Goal: Information Seeking & Learning: Check status

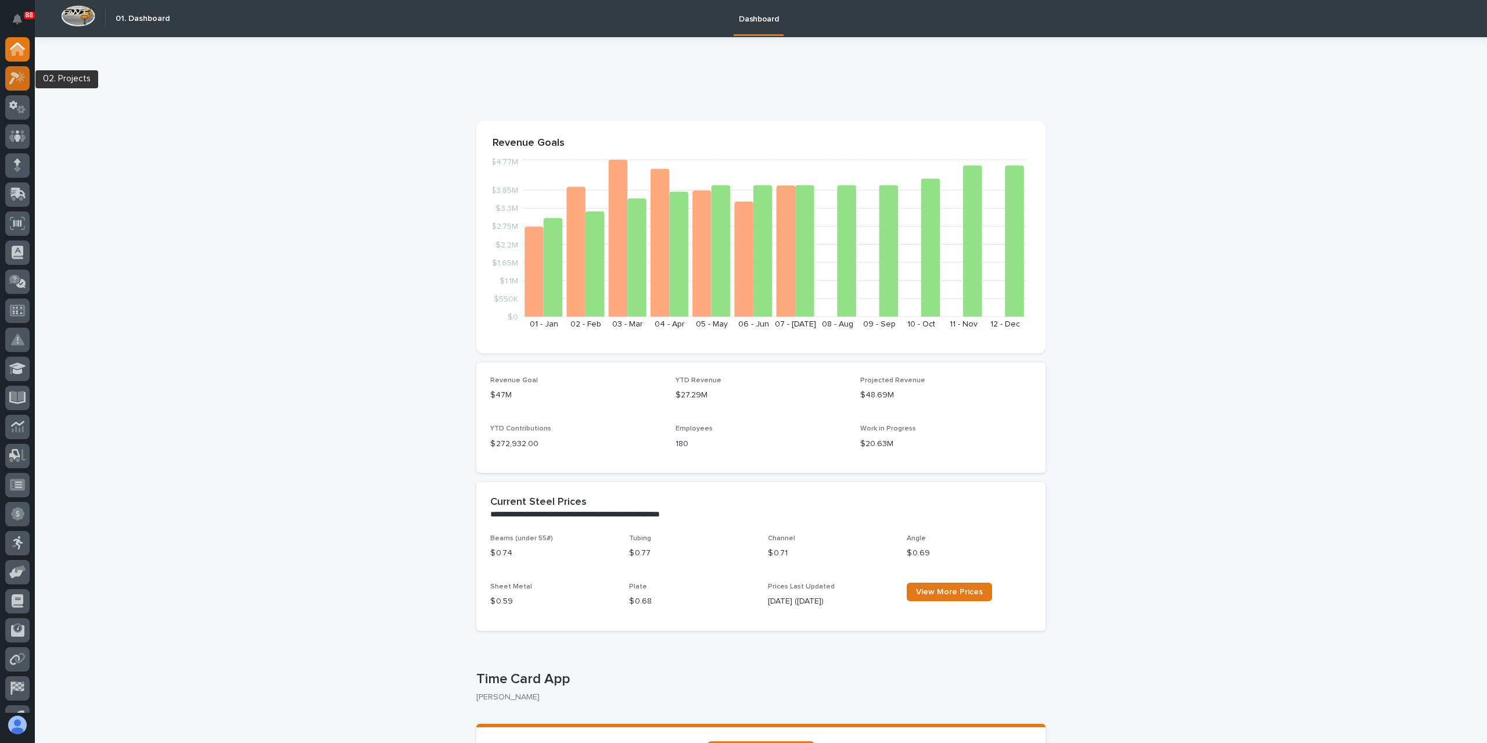
click at [27, 73] on div at bounding box center [17, 78] width 24 height 24
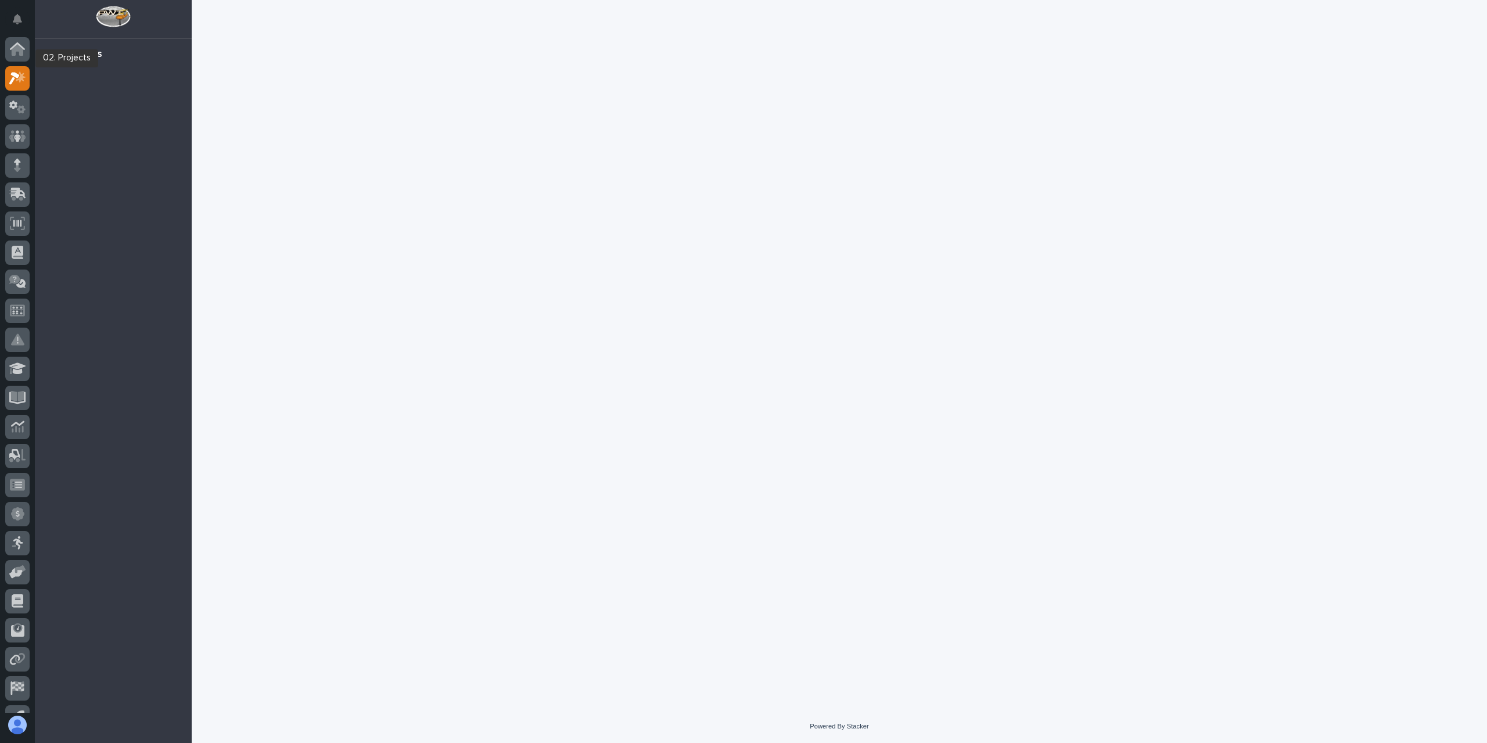
scroll to position [21, 0]
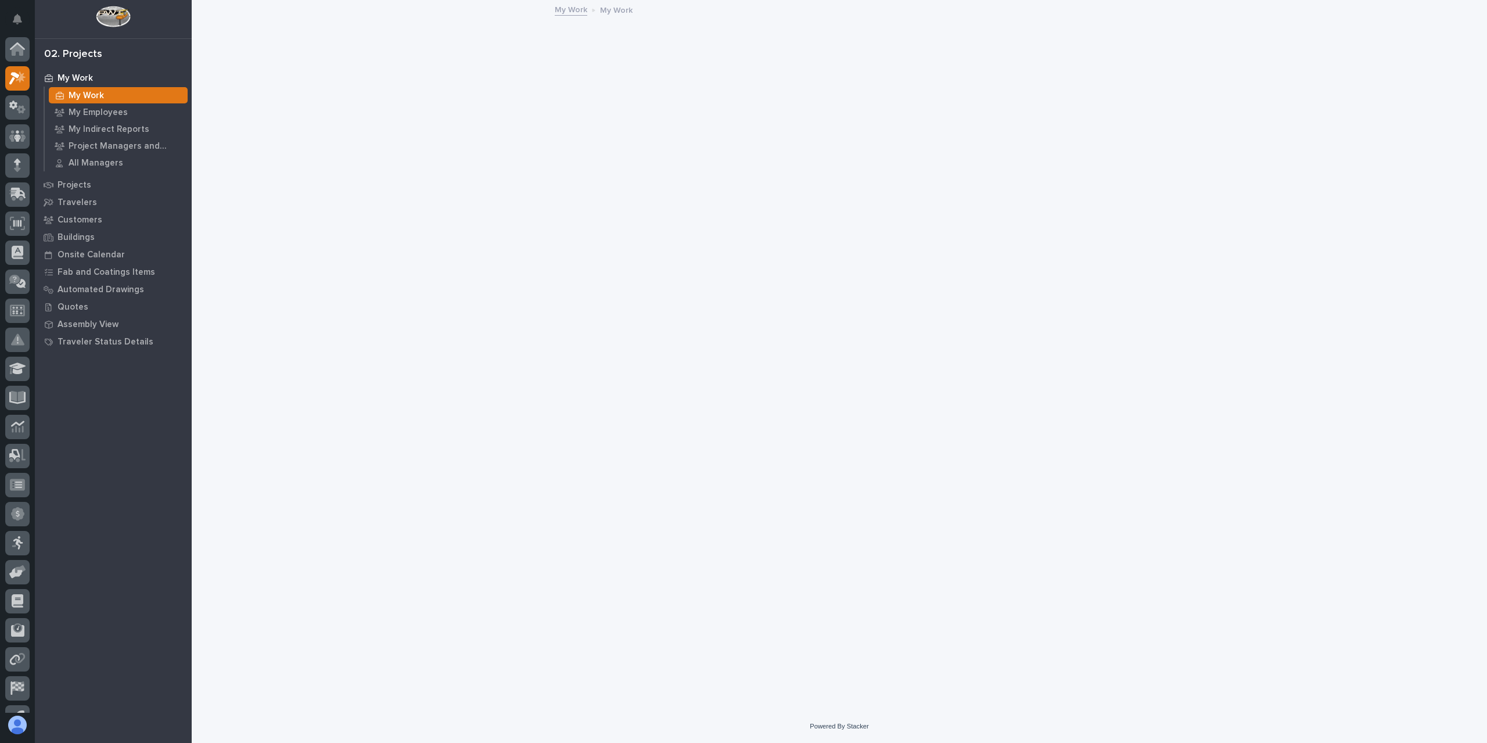
scroll to position [21, 0]
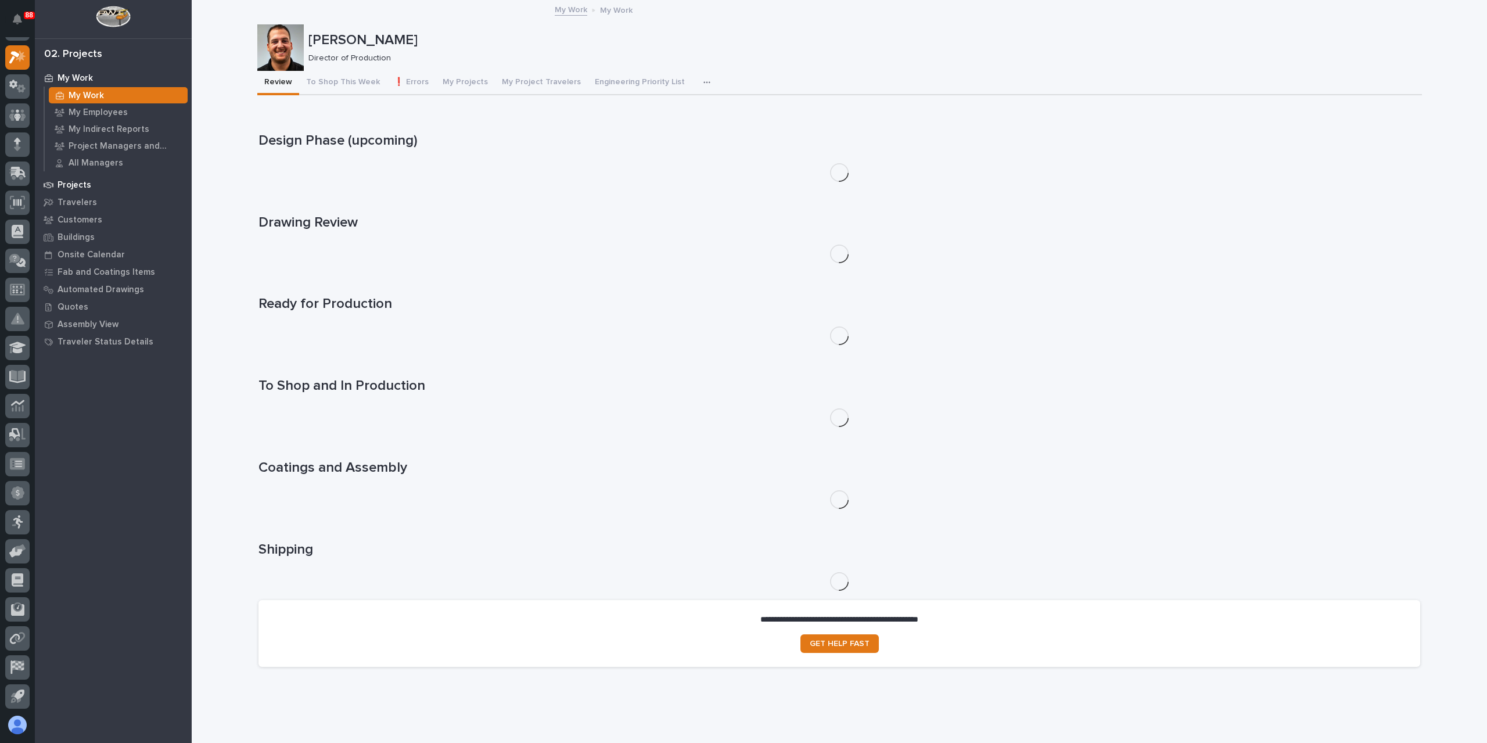
click at [73, 183] on p "Projects" at bounding box center [75, 185] width 34 height 10
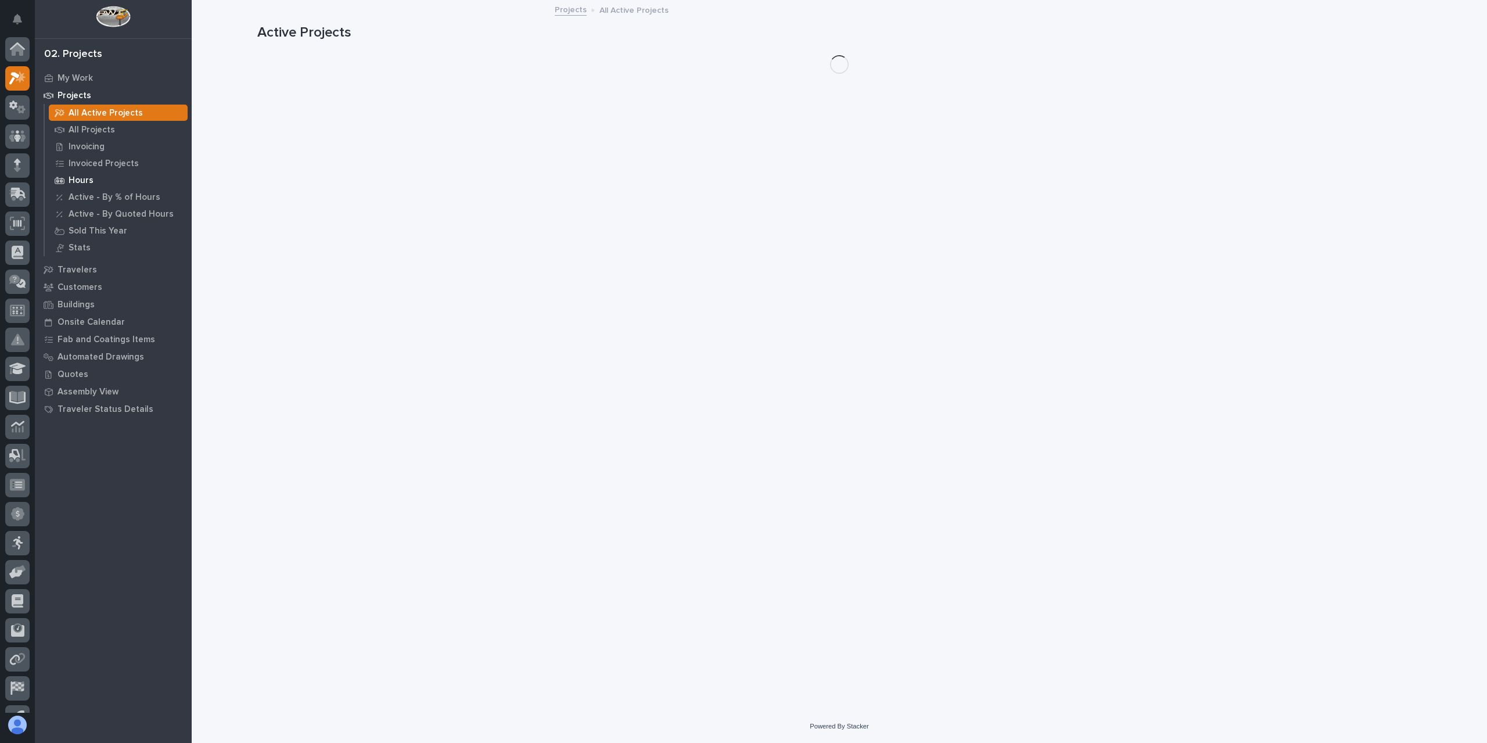
scroll to position [21, 0]
click at [96, 127] on p "All Projects" at bounding box center [92, 130] width 46 height 10
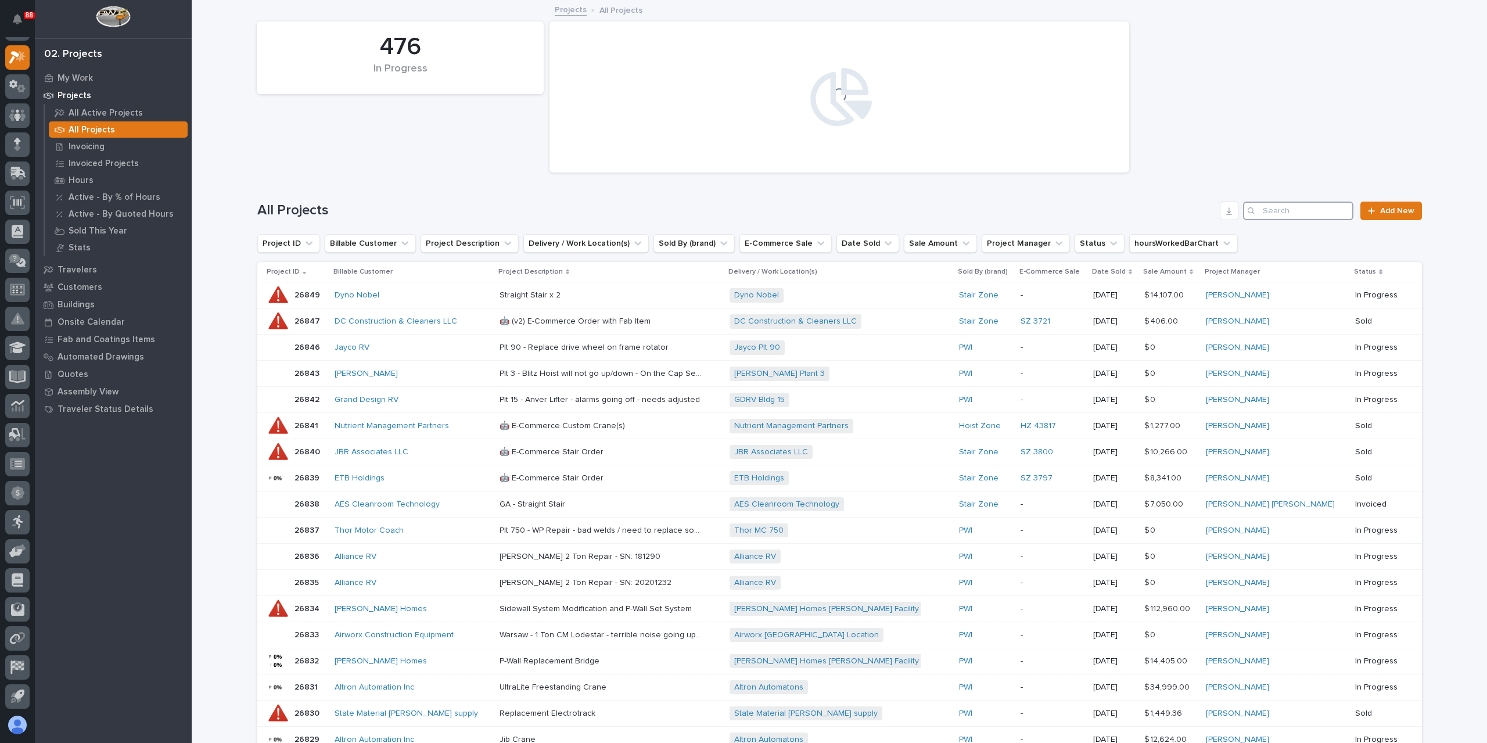
click at [1302, 207] on input "Search" at bounding box center [1298, 211] width 110 height 19
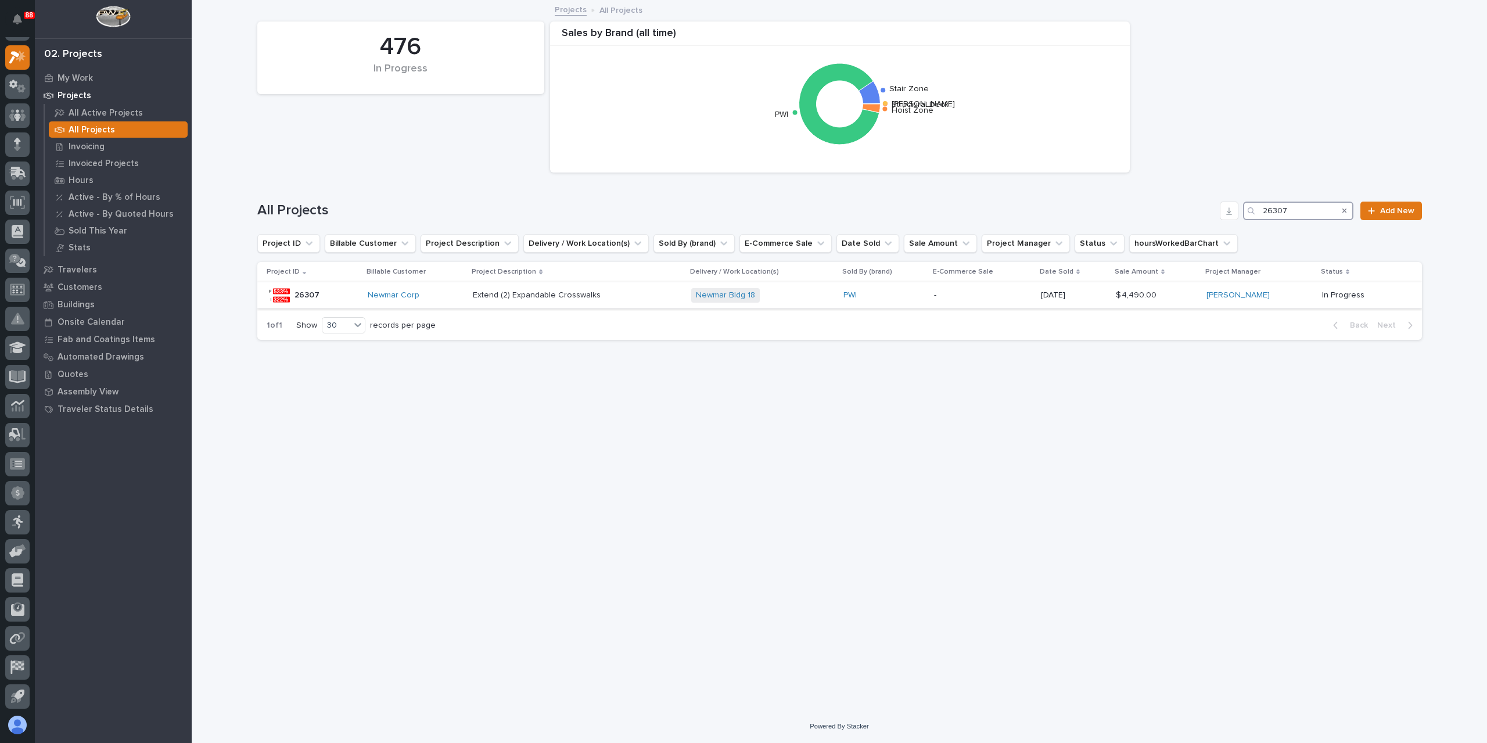
type input "26307"
click at [574, 294] on p "Extend (2) Expandable Crosswalks" at bounding box center [538, 294] width 130 height 12
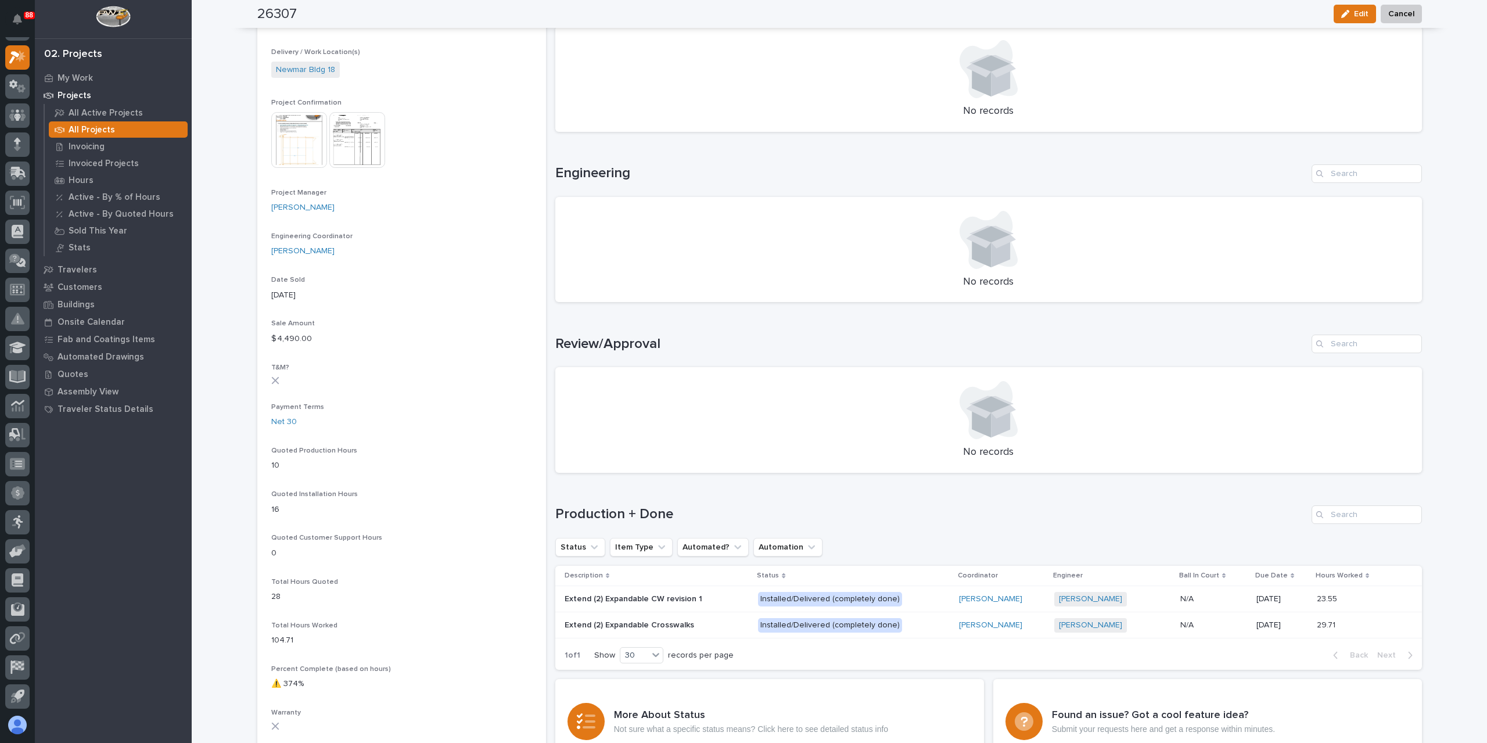
scroll to position [523, 0]
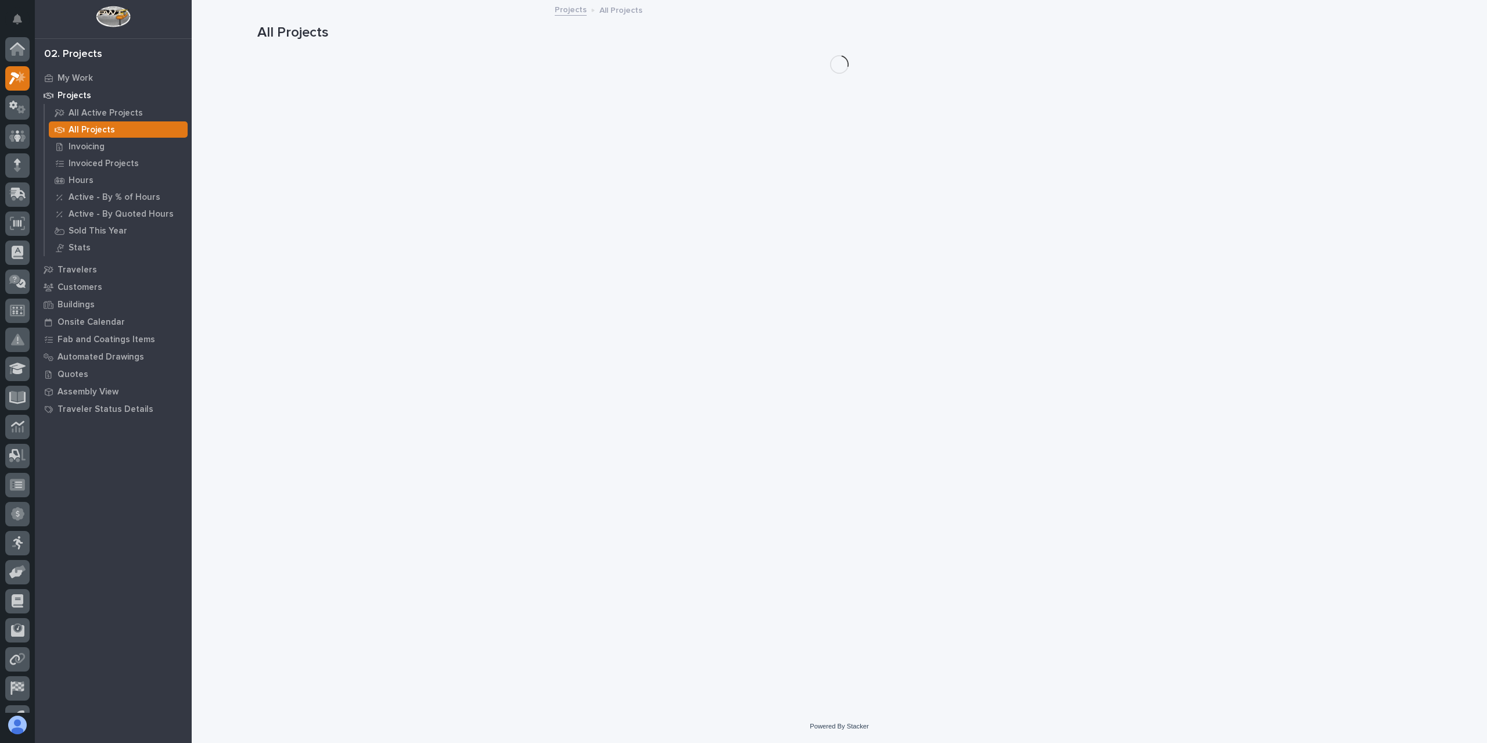
scroll to position [21, 0]
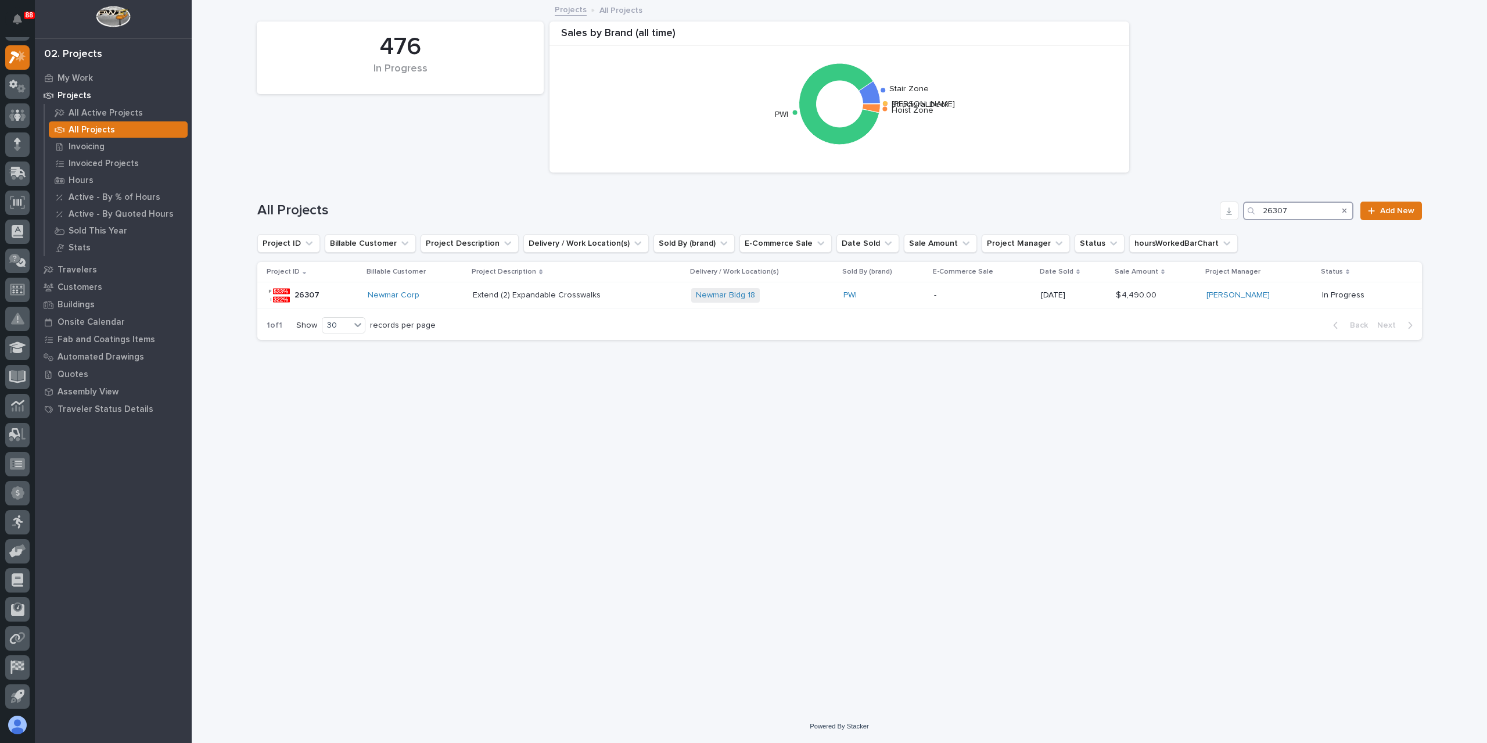
drag, startPoint x: 1316, startPoint y: 209, endPoint x: 1180, endPoint y: 218, distance: 136.3
click at [1180, 218] on div "All Projects 26307 Add New" at bounding box center [839, 211] width 1165 height 19
type input "26297"
click at [519, 281] on th "Project Description" at bounding box center [582, 272] width 263 height 20
click at [543, 308] on div "Project ID Billable Customer Project Description Delivery / Work Location(s) So…" at bounding box center [839, 286] width 1165 height 49
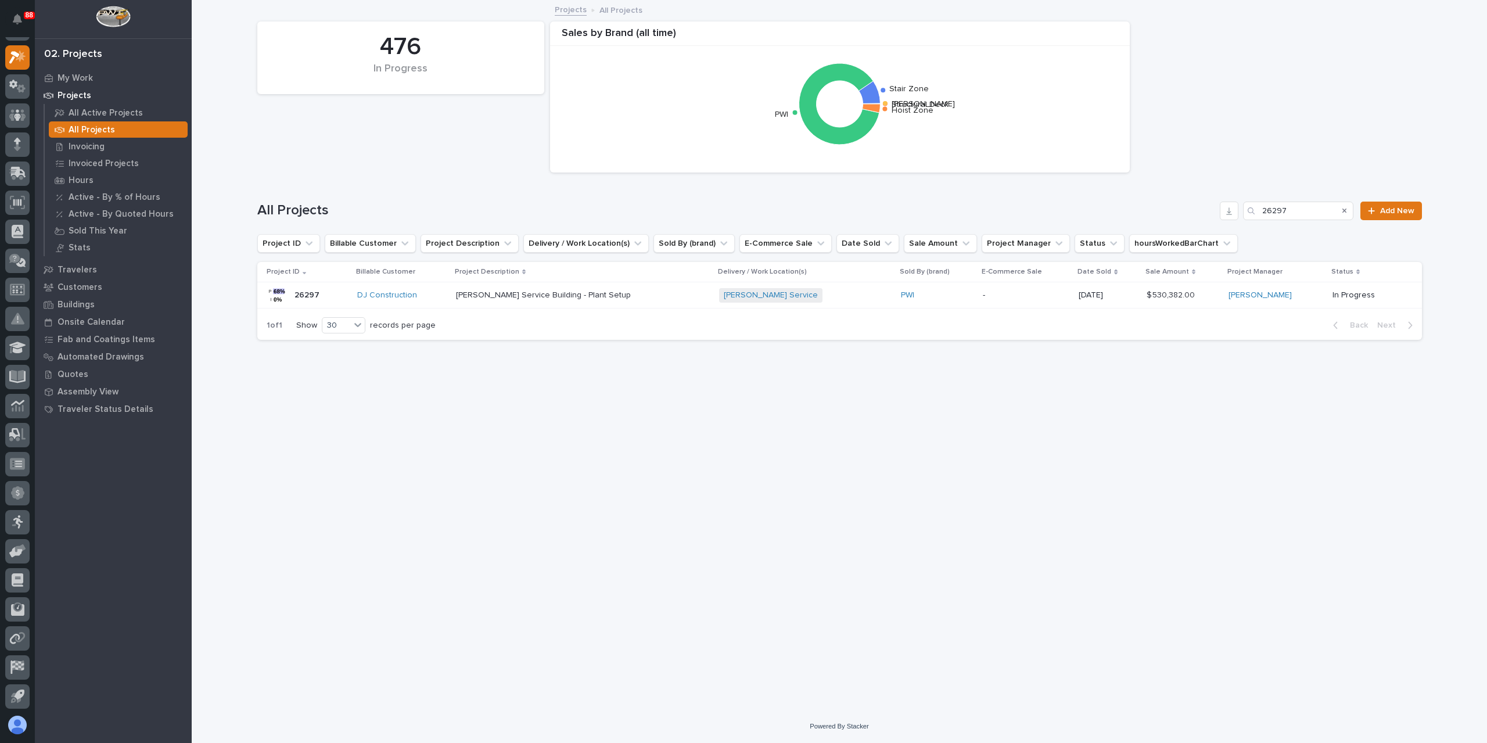
click at [542, 299] on p "Brinkley Service Building - Plant Setup" at bounding box center [544, 294] width 177 height 12
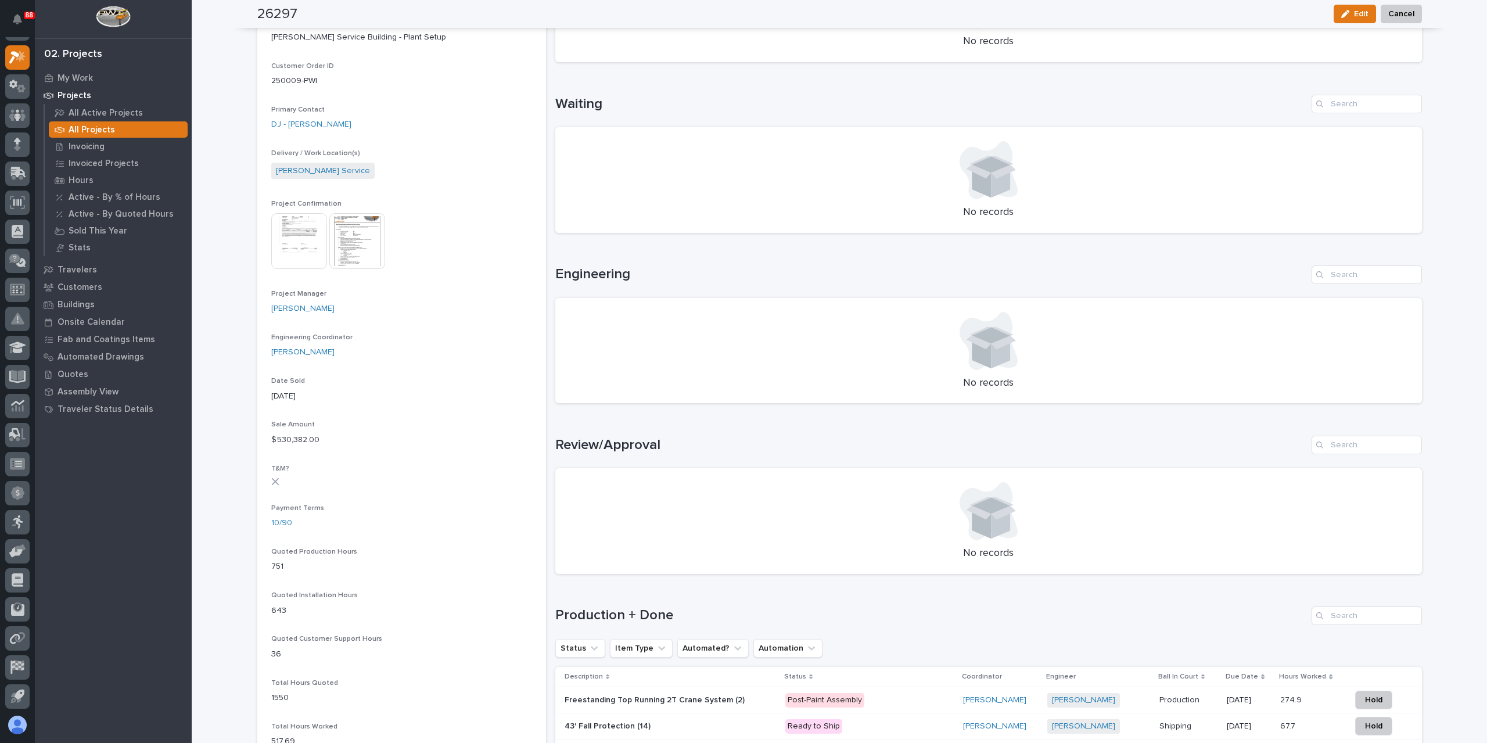
scroll to position [532, 0]
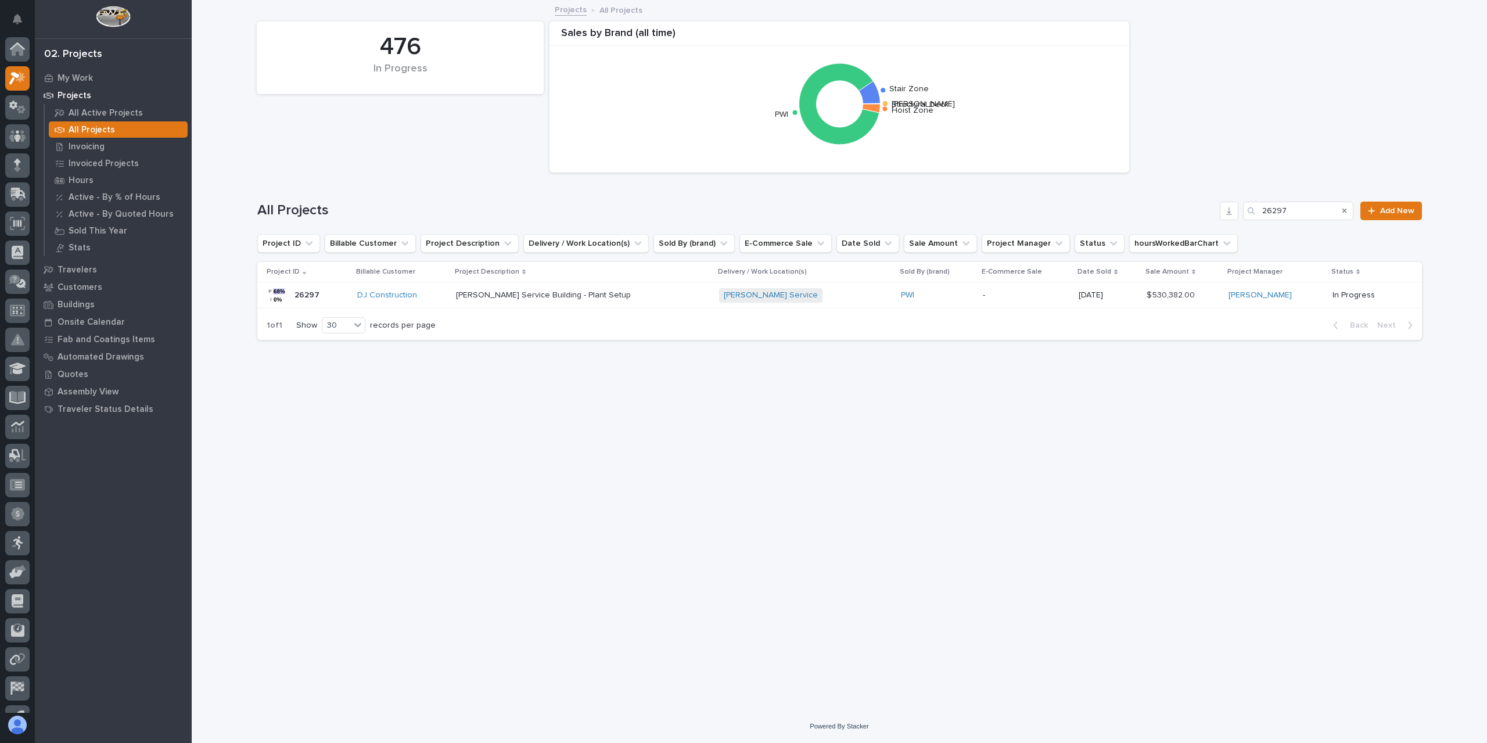
scroll to position [21, 0]
drag, startPoint x: 1294, startPoint y: 212, endPoint x: 1192, endPoint y: 213, distance: 101.7
click at [1192, 213] on div "All Projects 26297 Add New" at bounding box center [839, 211] width 1165 height 19
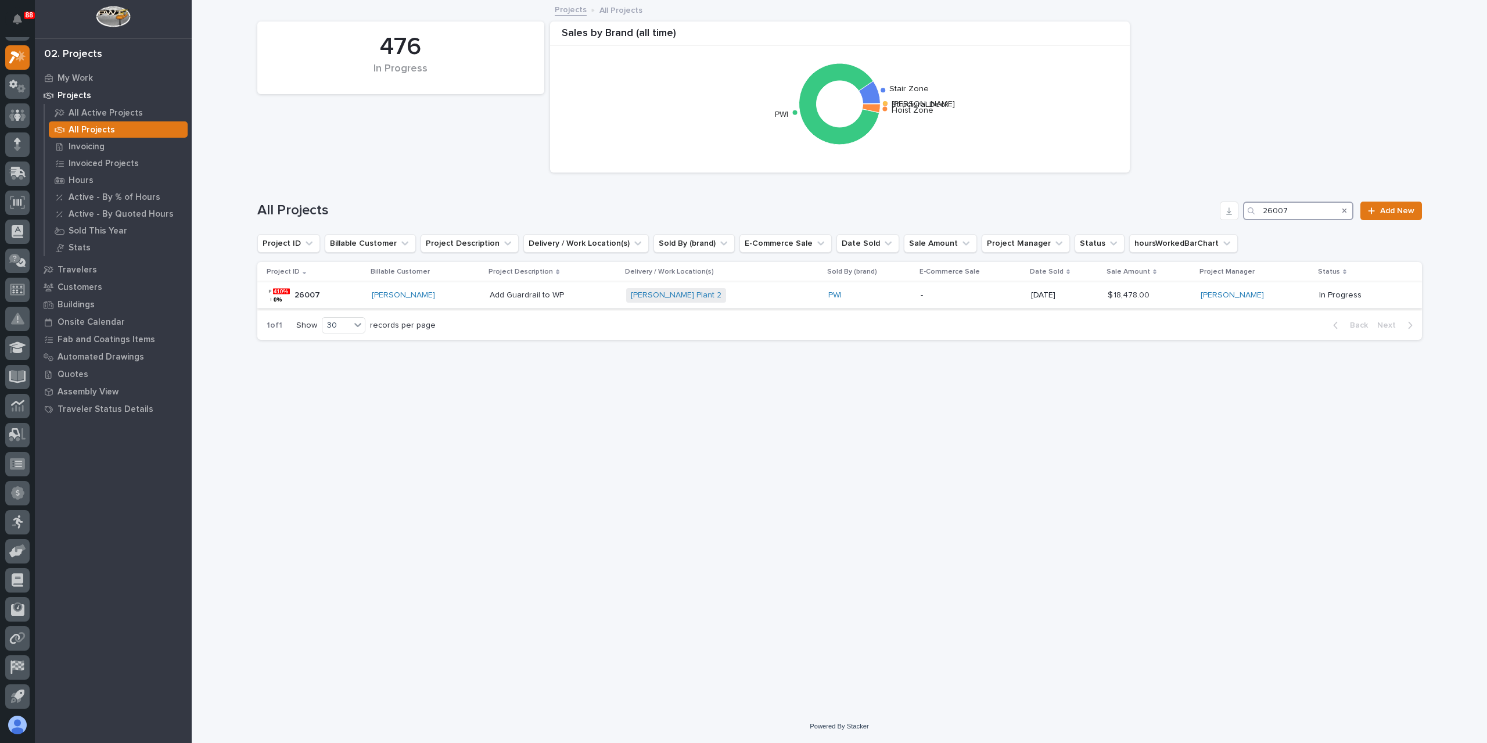
type input "26007"
click at [559, 286] on div "Add Guardrail to WP Add Guardrail to WP" at bounding box center [553, 295] width 127 height 19
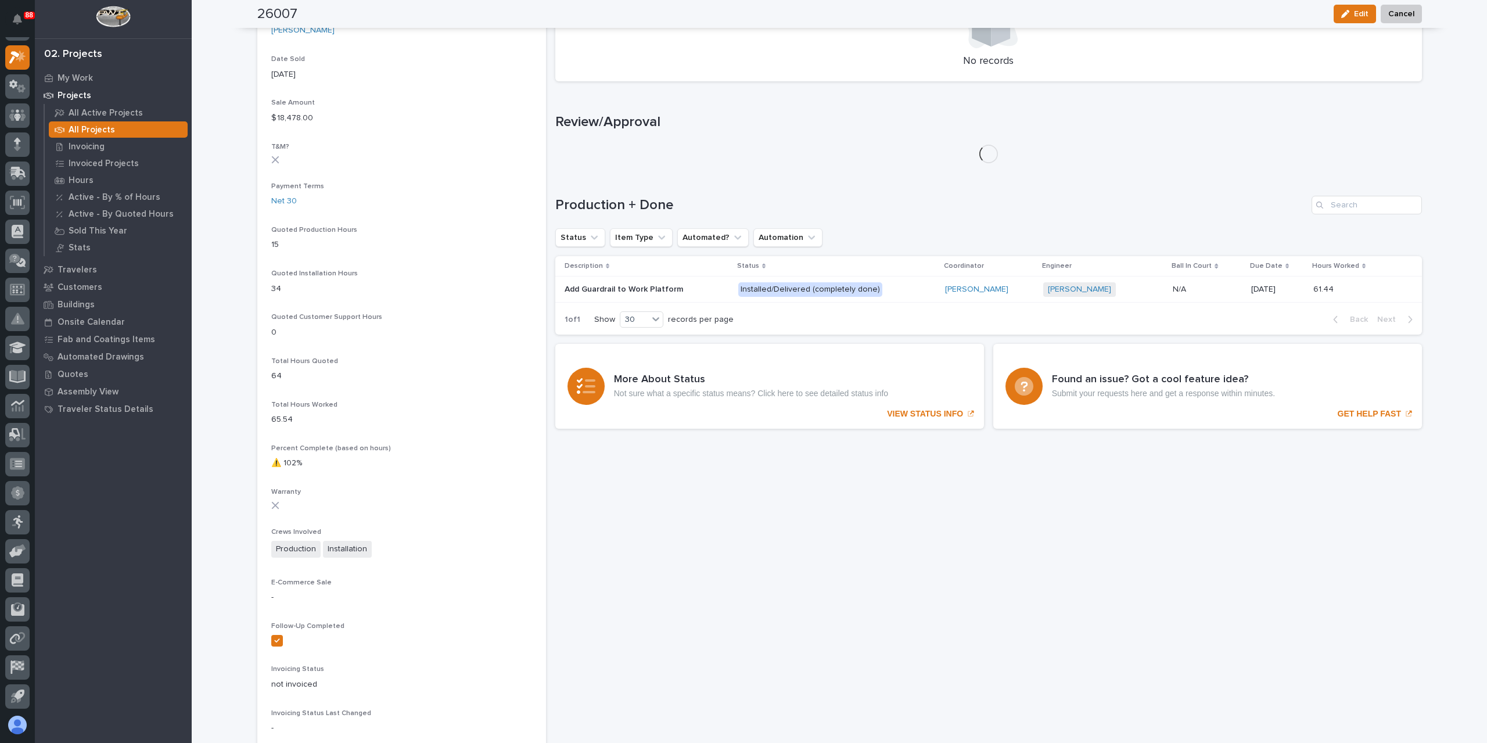
scroll to position [648, 0]
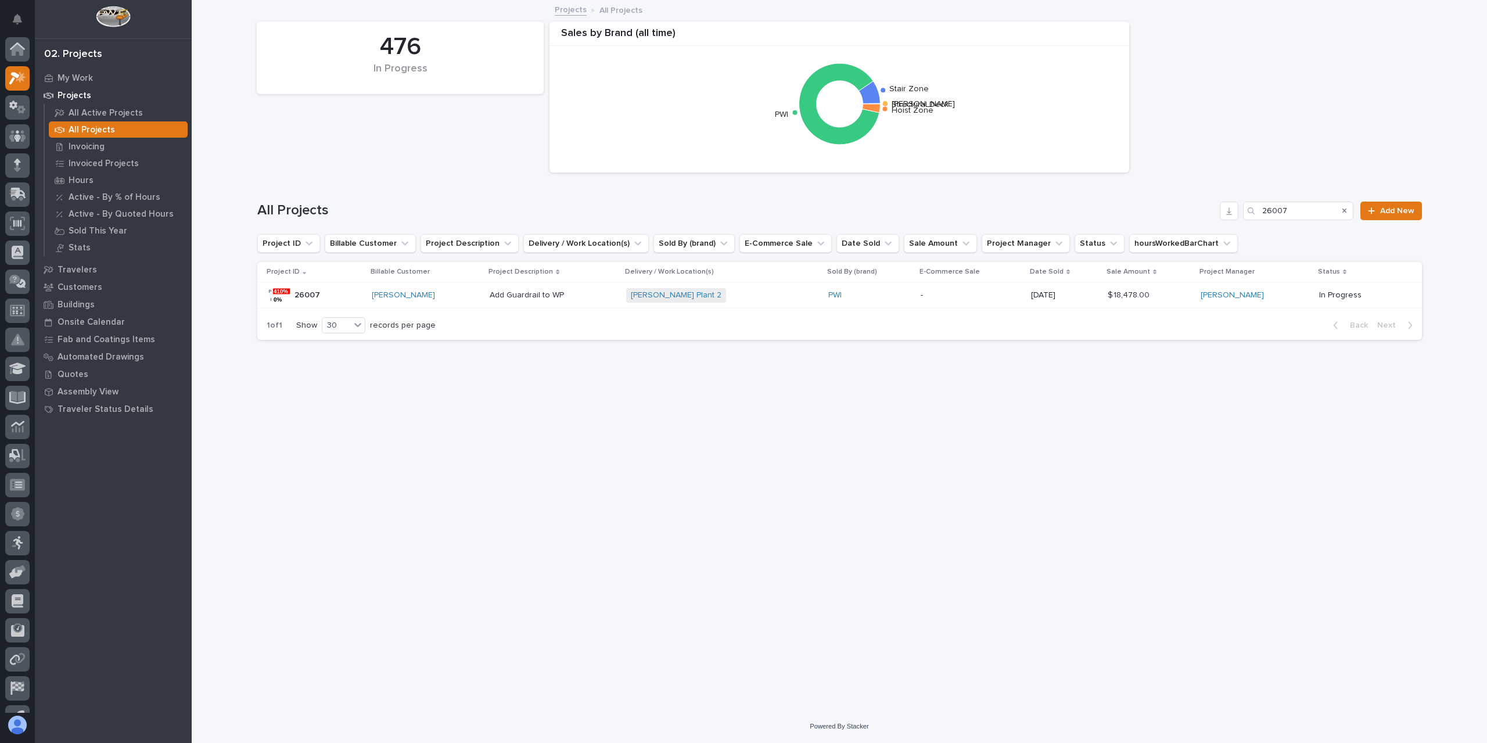
scroll to position [21, 0]
drag, startPoint x: 1292, startPoint y: 203, endPoint x: 1199, endPoint y: 211, distance: 93.3
click at [1199, 211] on div "All Projects 26007 Add New" at bounding box center [839, 206] width 1165 height 56
click at [1312, 207] on input "26007" at bounding box center [1298, 211] width 110 height 19
drag, startPoint x: 1307, startPoint y: 210, endPoint x: 1243, endPoint y: 218, distance: 64.4
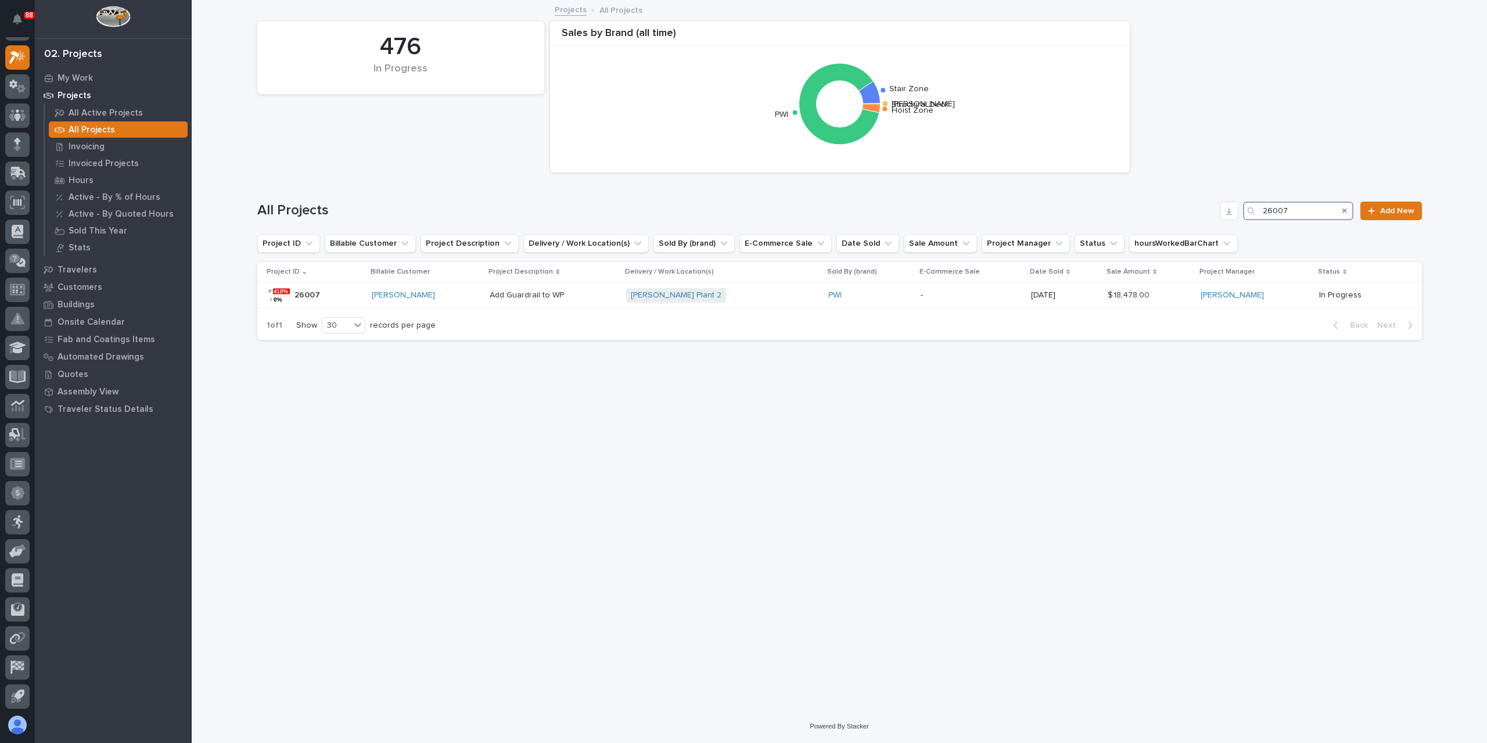
click at [1251, 222] on div "All Projects 26007 Add New" at bounding box center [839, 206] width 1165 height 56
type input "26495"
click at [559, 303] on div "Extend Axle Bridge Extend Axle Bridge" at bounding box center [551, 295] width 122 height 19
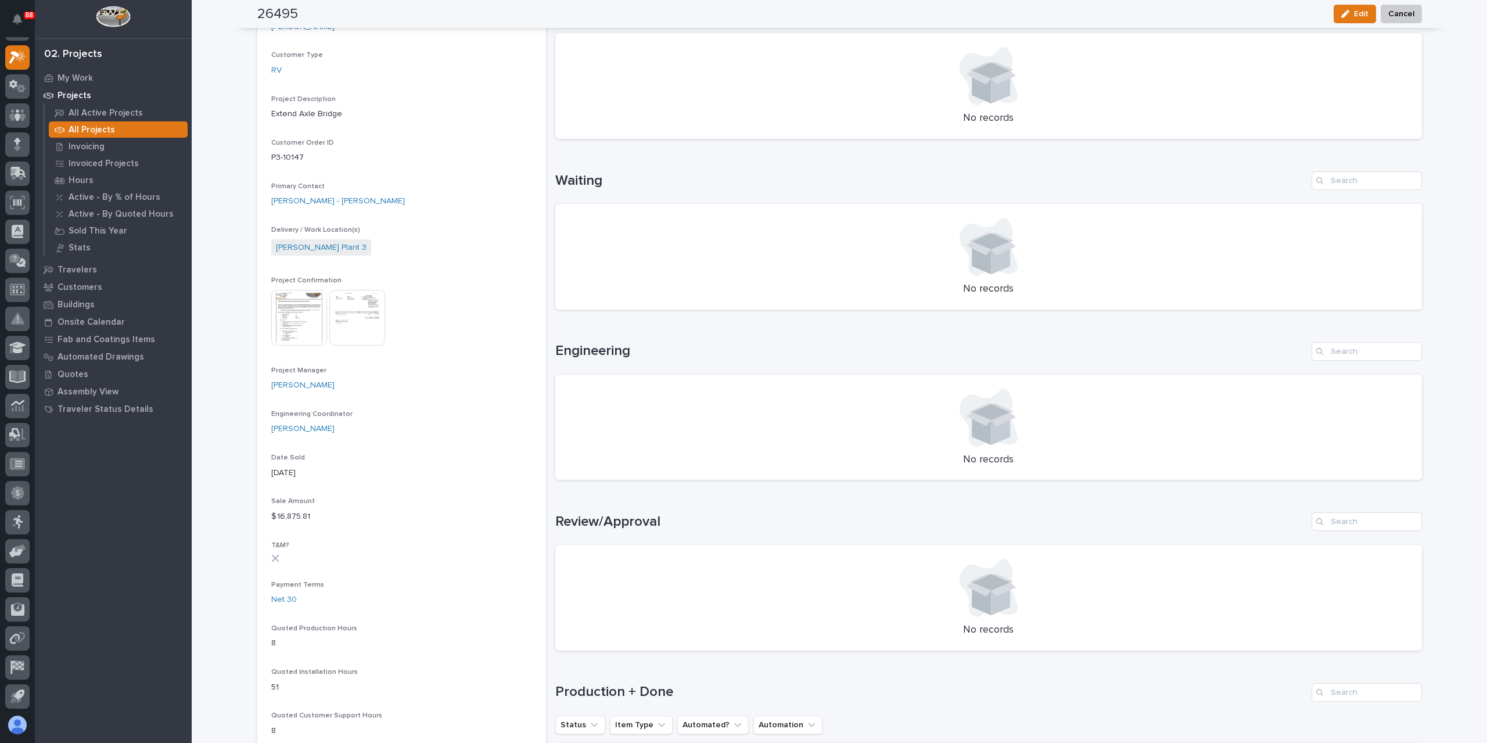
scroll to position [416, 0]
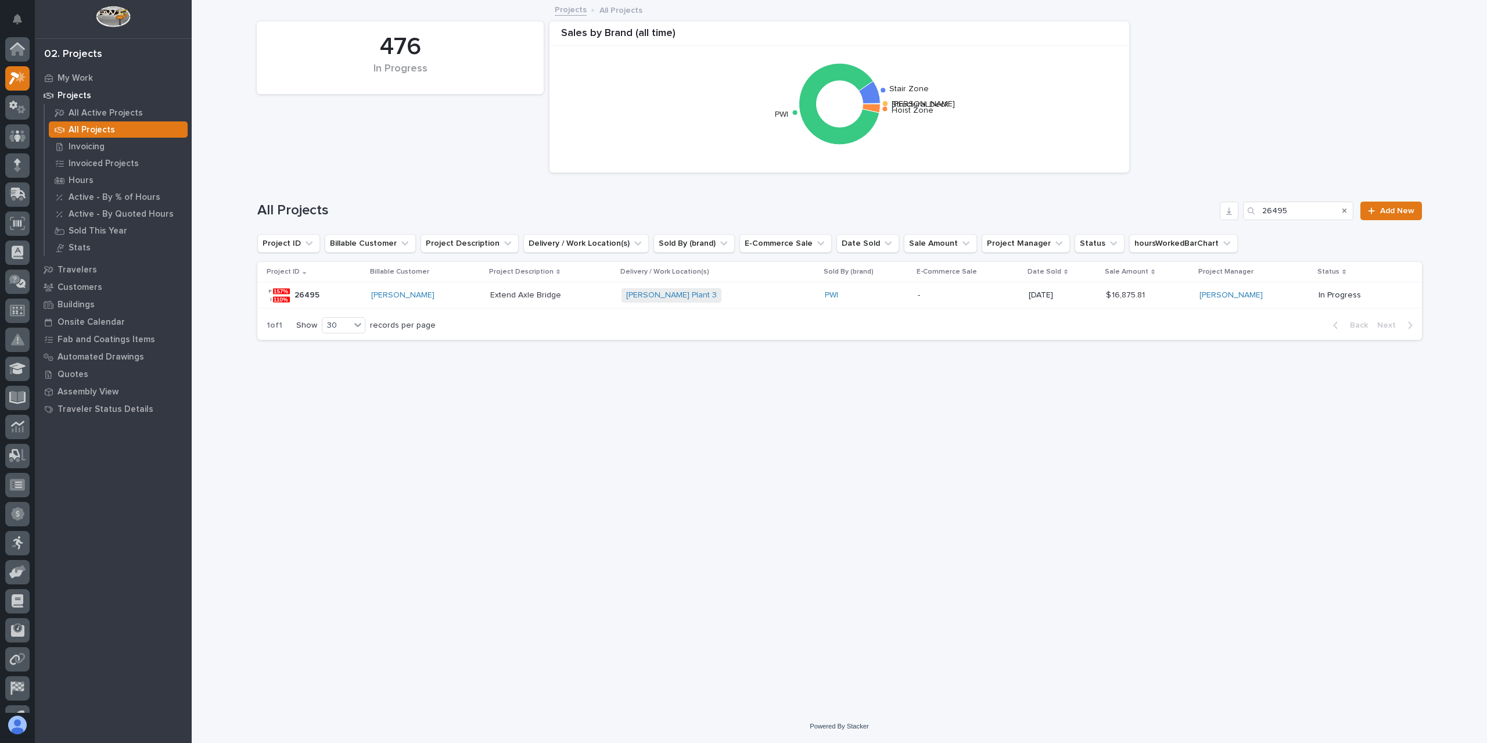
scroll to position [21, 0]
drag, startPoint x: 1252, startPoint y: 209, endPoint x: 1206, endPoint y: 206, distance: 46.0
click at [1207, 206] on div "All Projects 26495 Add New" at bounding box center [839, 211] width 1165 height 19
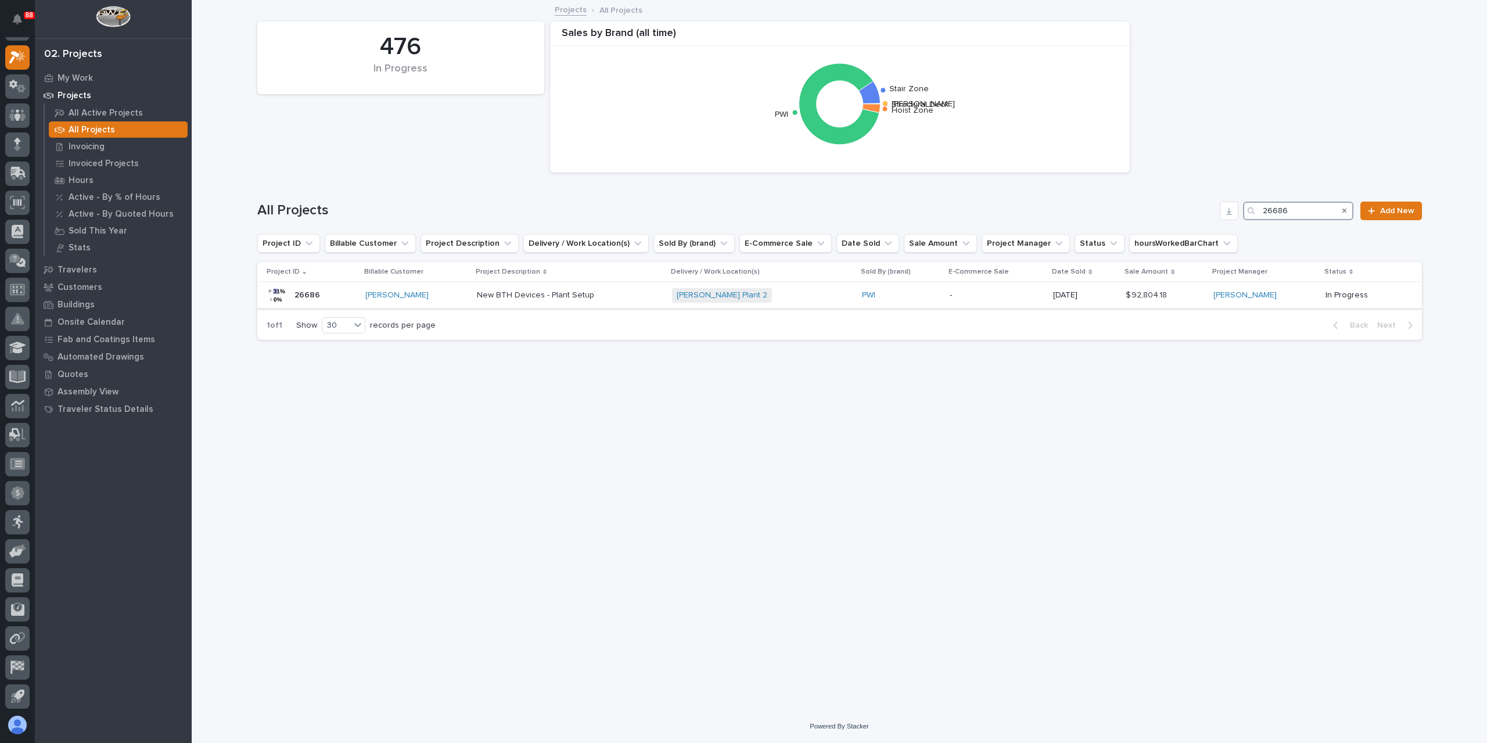
type input "26686"
click at [558, 292] on p "New BTH Devices - Plant Setup" at bounding box center [537, 294] width 120 height 12
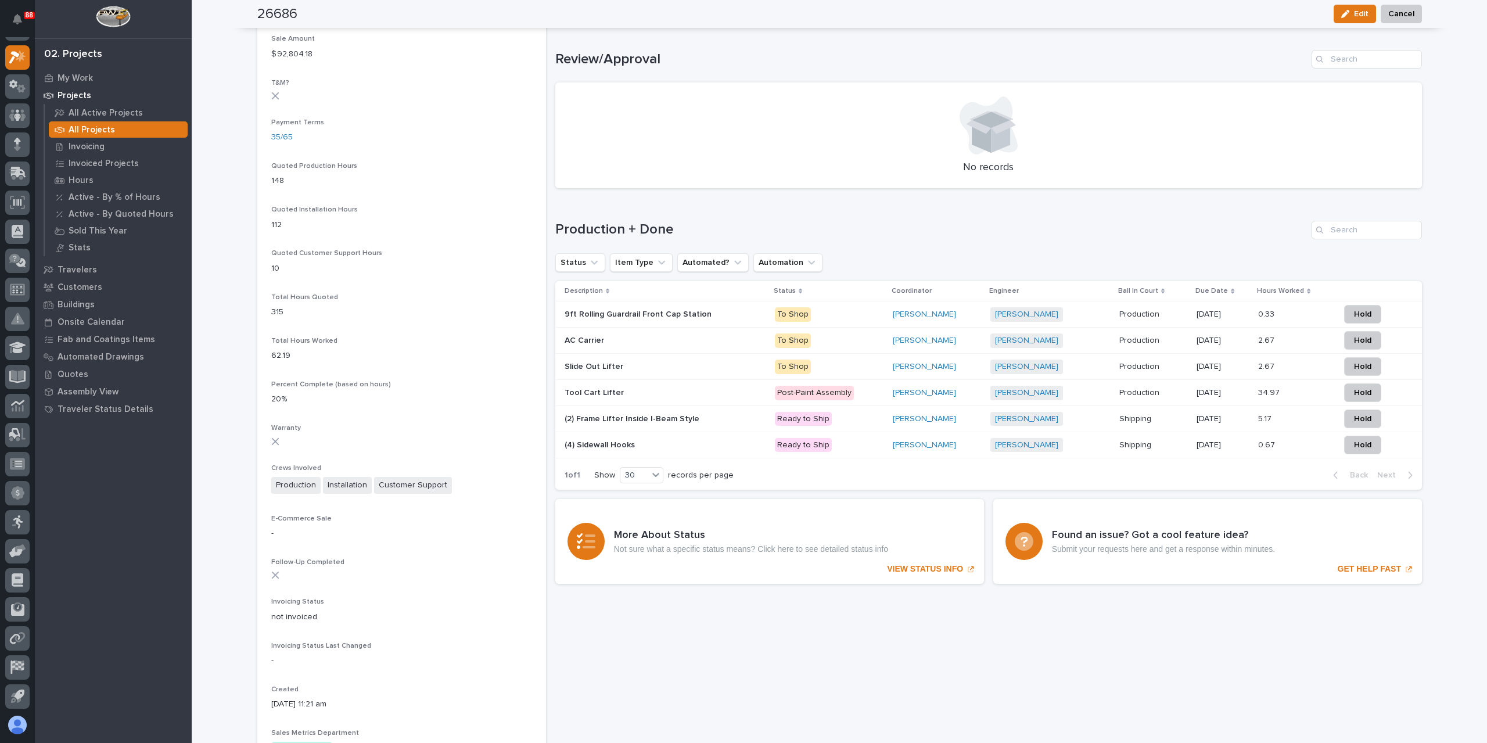
scroll to position [706, 0]
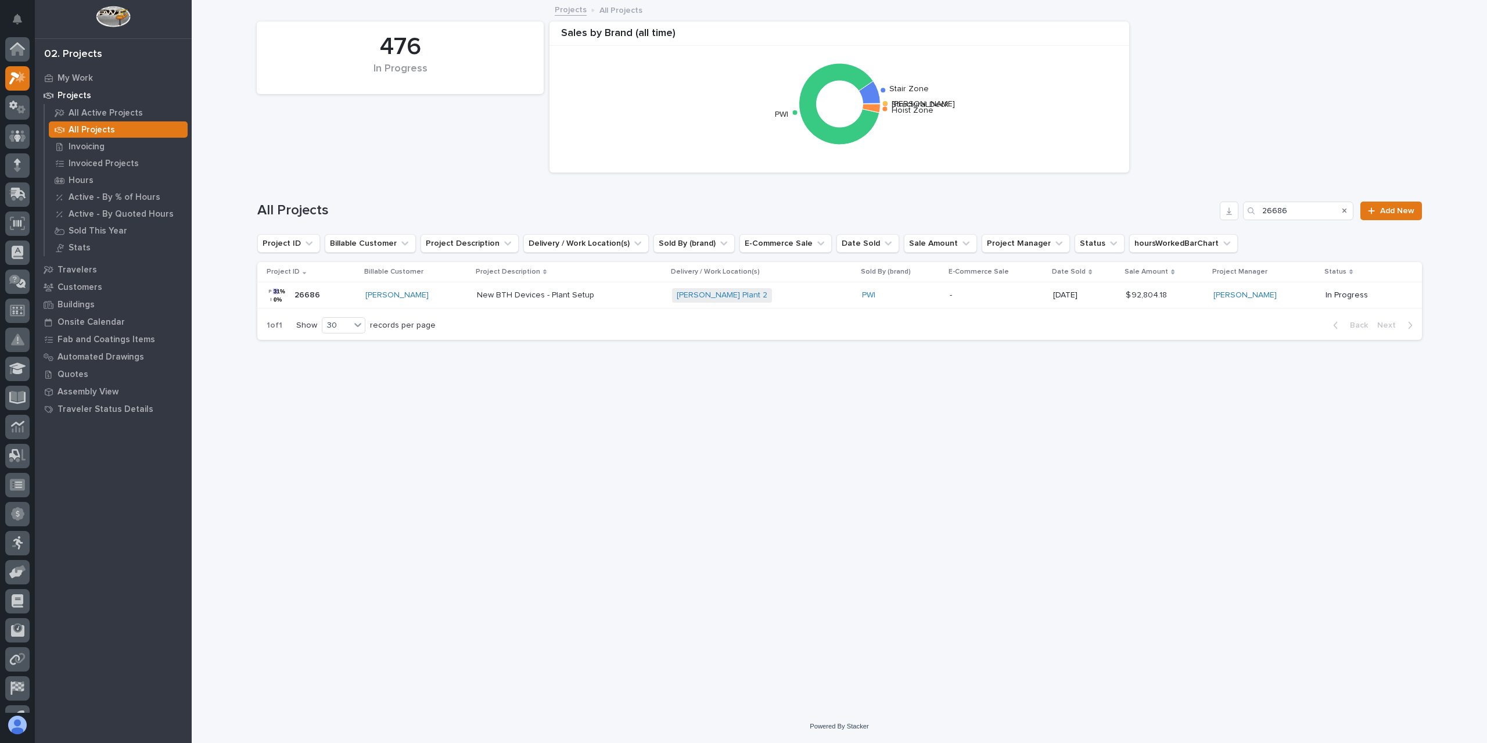
scroll to position [21, 0]
drag, startPoint x: 1286, startPoint y: 211, endPoint x: 1237, endPoint y: 214, distance: 49.5
click at [1237, 214] on div "All Projects 26686 Add New" at bounding box center [839, 211] width 1165 height 19
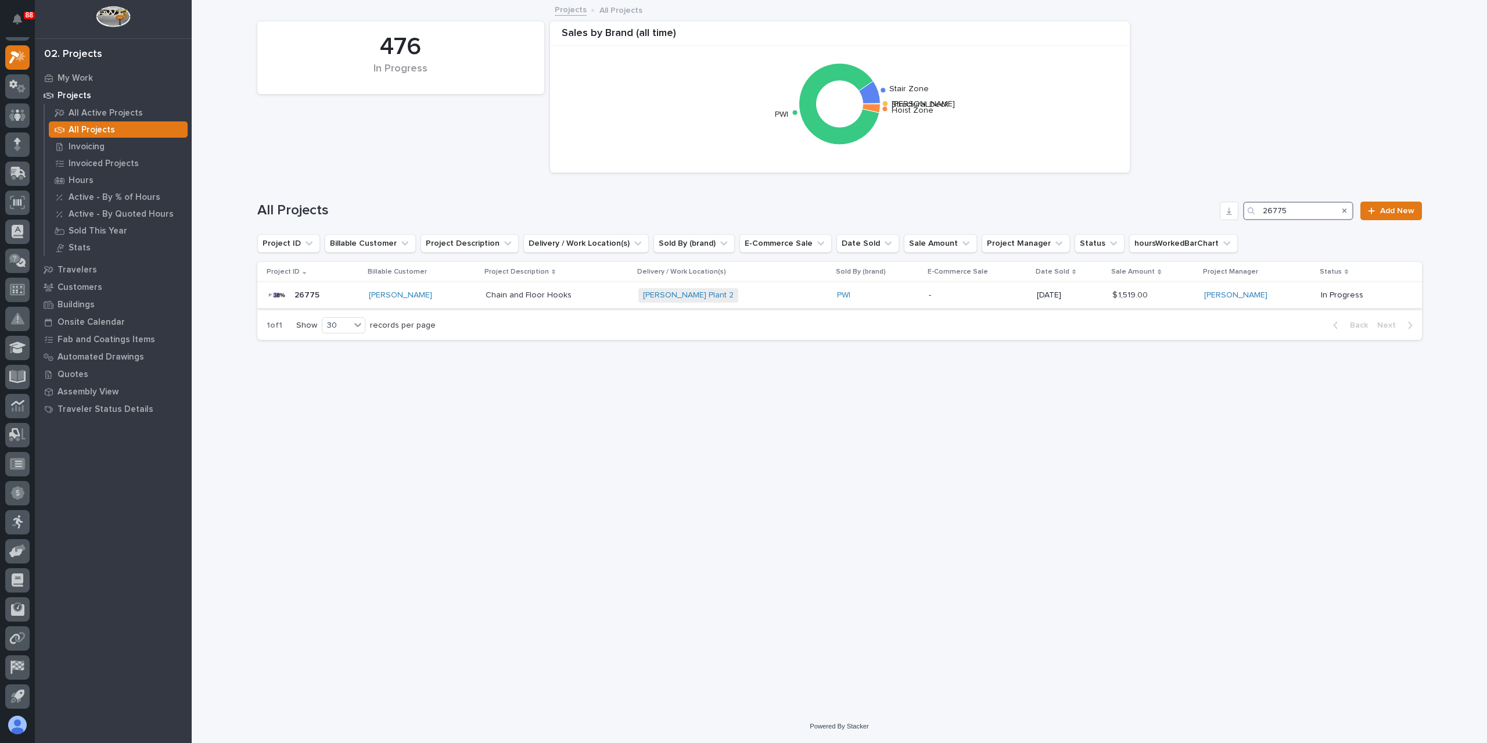
type input "26775"
click at [495, 304] on div "Chain and Floor Hooks Chain and Floor Hooks" at bounding box center [557, 295] width 143 height 19
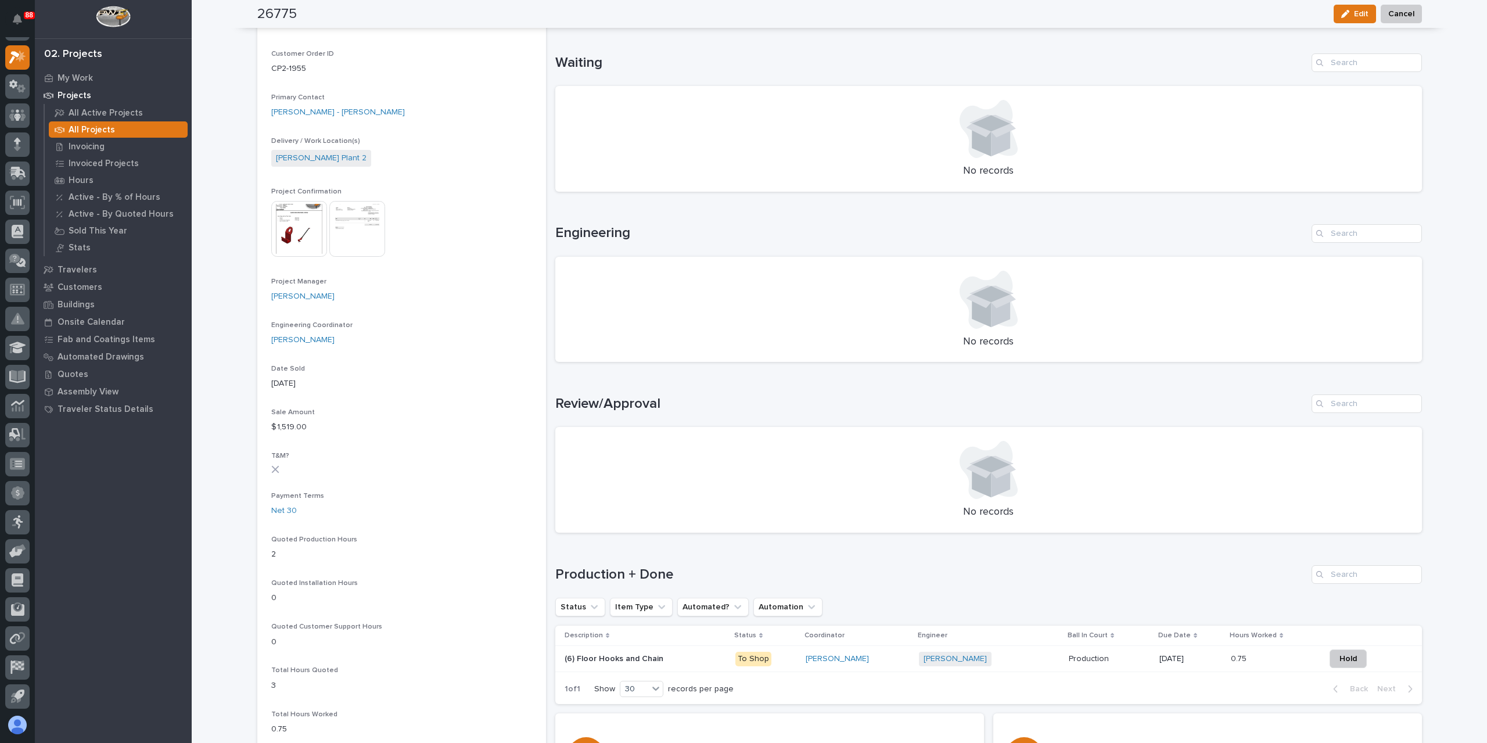
scroll to position [465, 0]
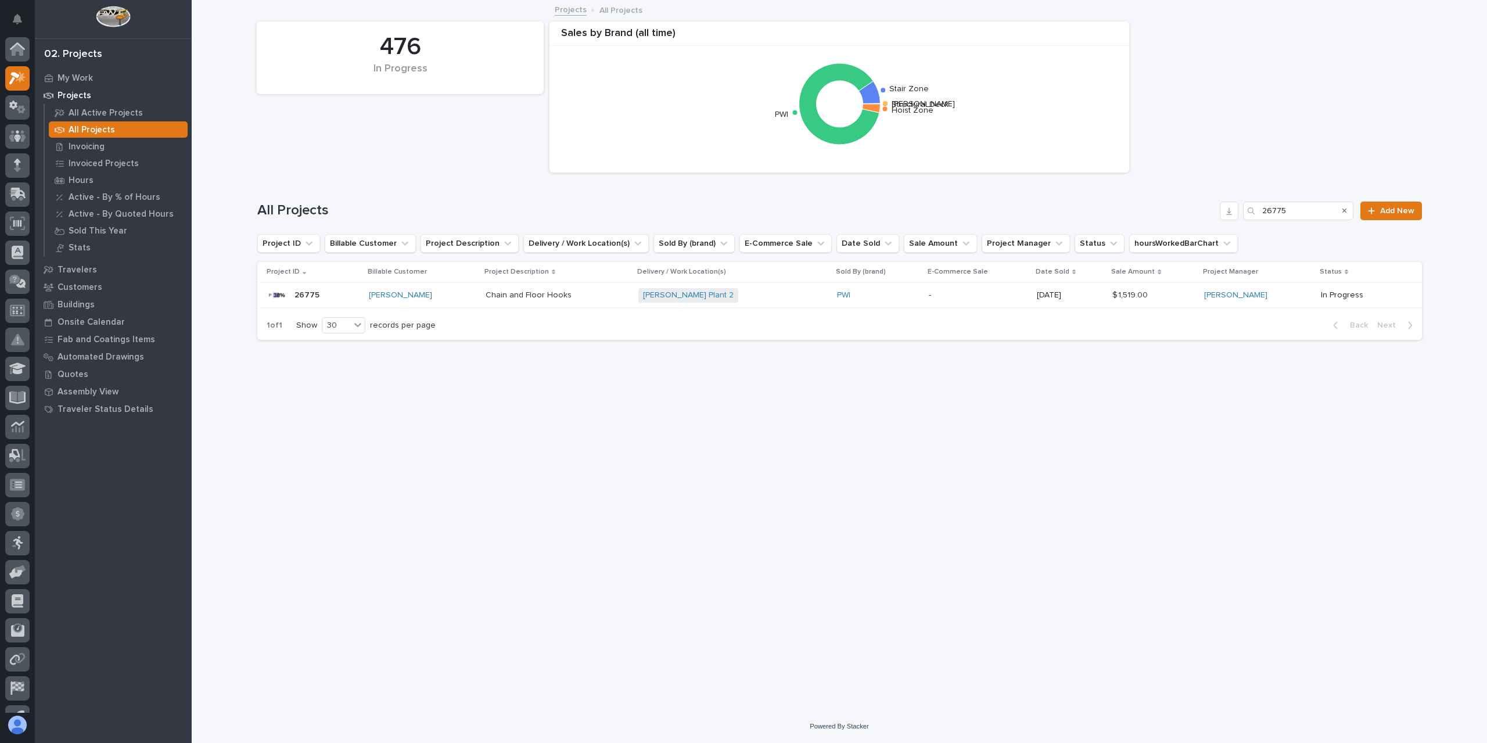
scroll to position [21, 0]
drag, startPoint x: 1255, startPoint y: 220, endPoint x: 1181, endPoint y: 218, distance: 74.4
click at [1181, 218] on div "All Projects 26775 Add New" at bounding box center [839, 211] width 1165 height 19
type input "26725"
click at [530, 307] on td "Roof Hook Long Double Roof Hook Long Double" at bounding box center [562, 295] width 162 height 26
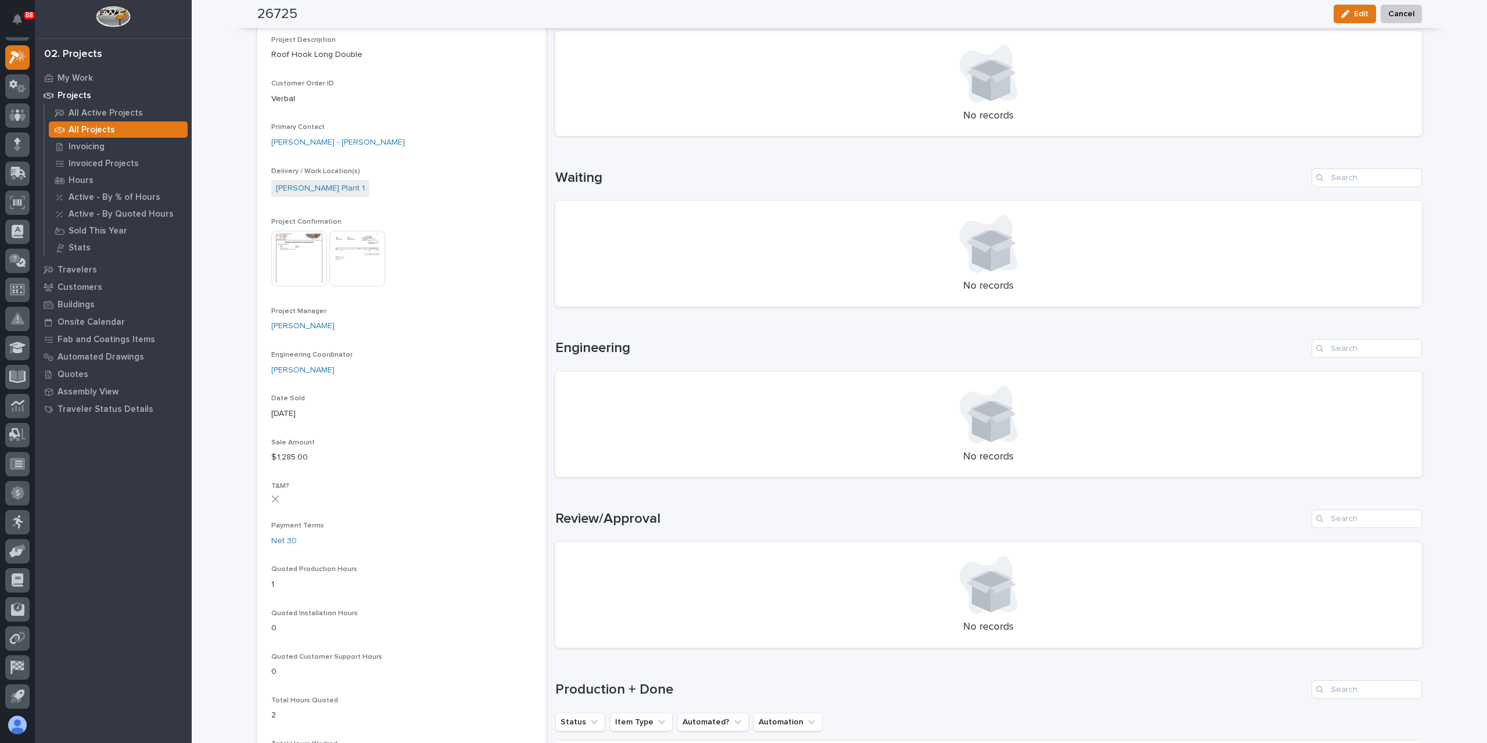
scroll to position [465, 0]
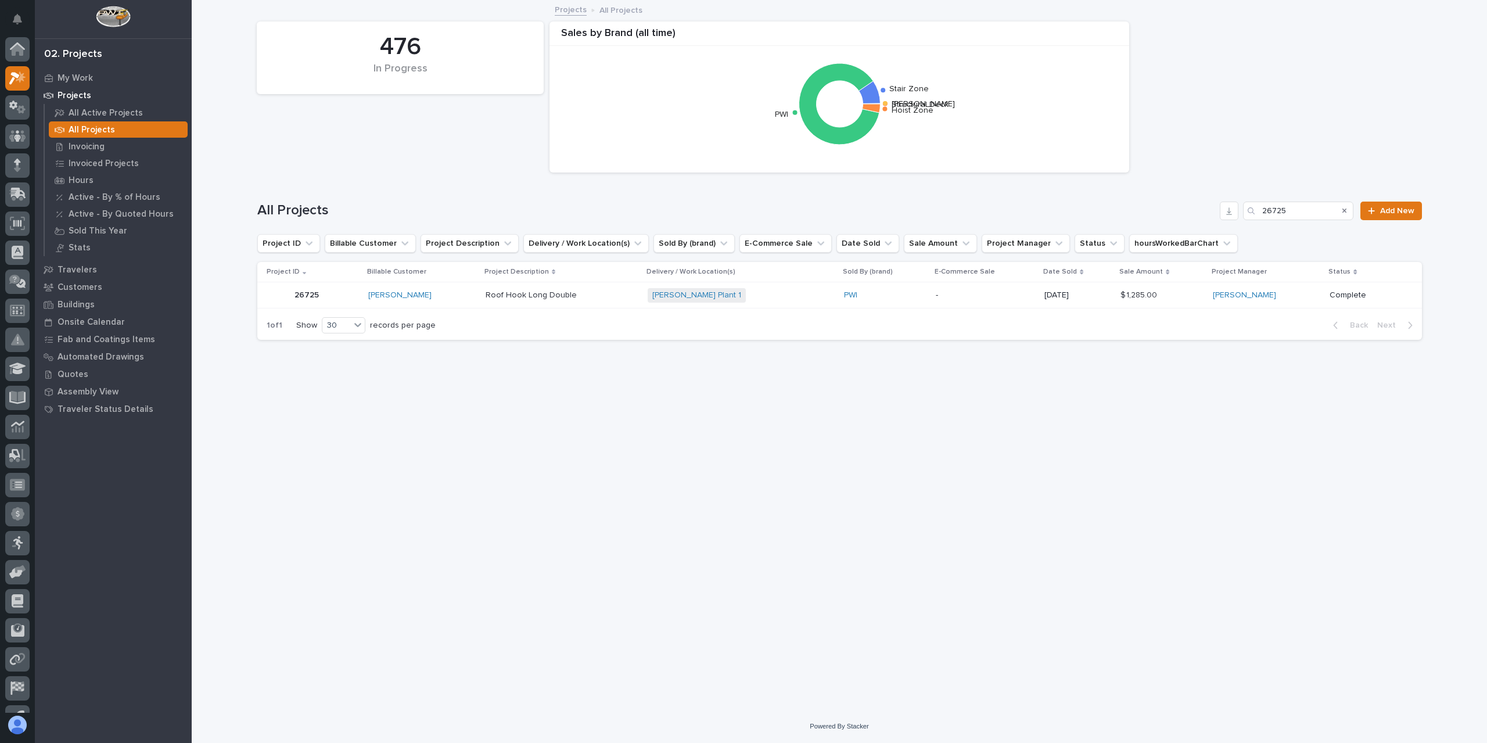
scroll to position [21, 0]
drag, startPoint x: 1303, startPoint y: 211, endPoint x: 1197, endPoint y: 203, distance: 107.2
click at [1197, 203] on div "All Projects 26725 Add New" at bounding box center [839, 211] width 1165 height 19
type input "26774"
click at [496, 295] on p "Long Double Roof Hooks" at bounding box center [534, 294] width 98 height 12
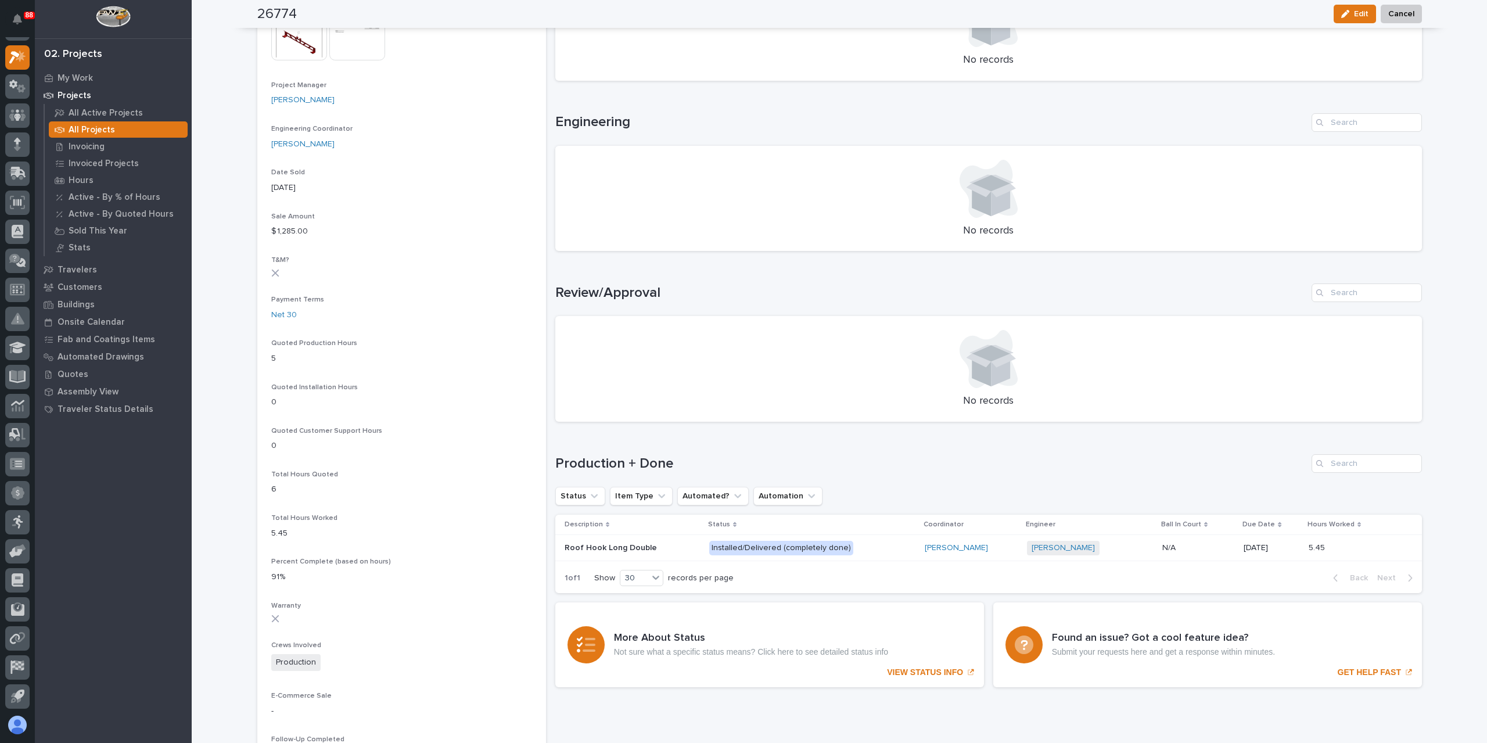
scroll to position [465, 0]
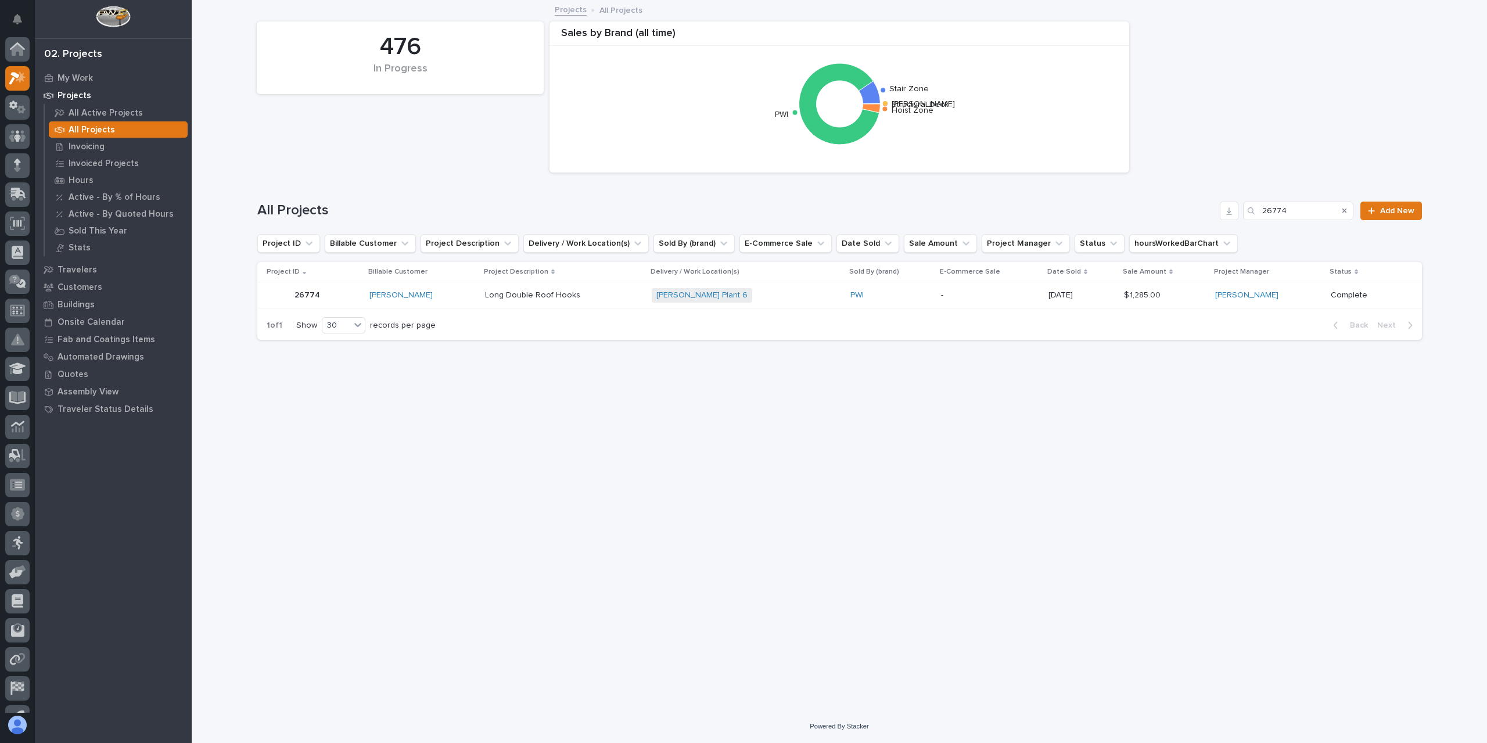
scroll to position [21, 0]
drag, startPoint x: 1251, startPoint y: 210, endPoint x: 1239, endPoint y: 212, distance: 11.7
click at [1239, 212] on div "All Projects 26774 Add New" at bounding box center [839, 211] width 1165 height 19
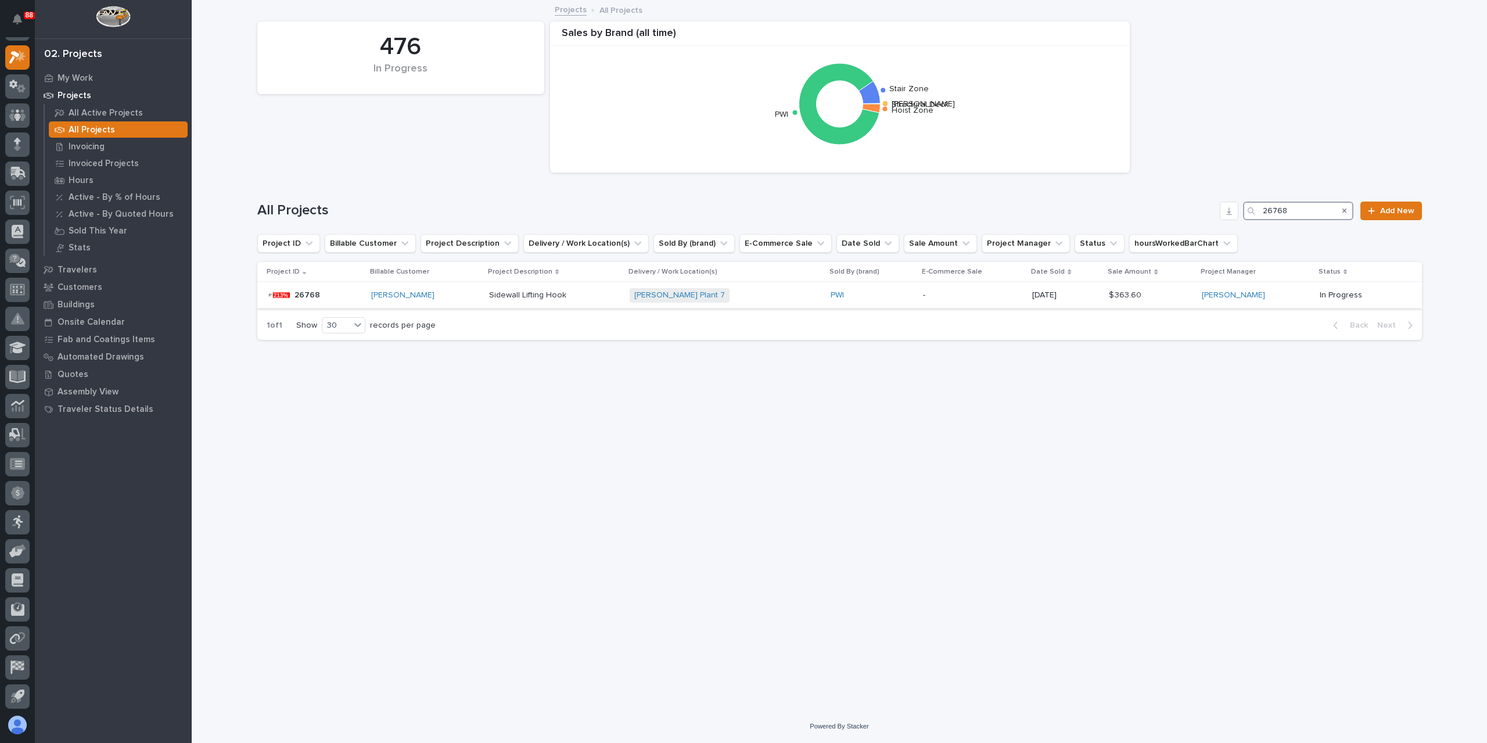
type input "26768"
click at [534, 296] on p "Sidewall Lifting Hook" at bounding box center [529, 294] width 80 height 12
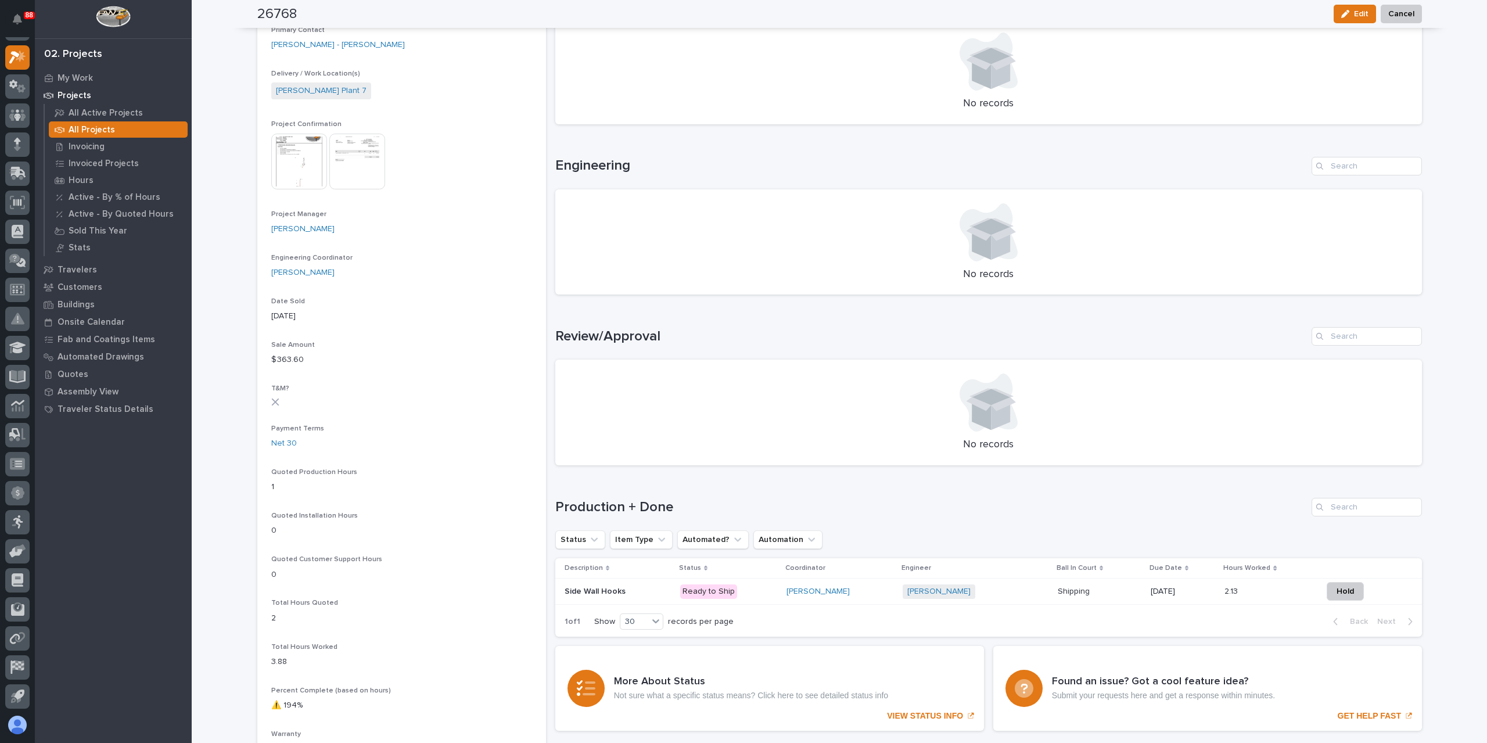
scroll to position [416, 0]
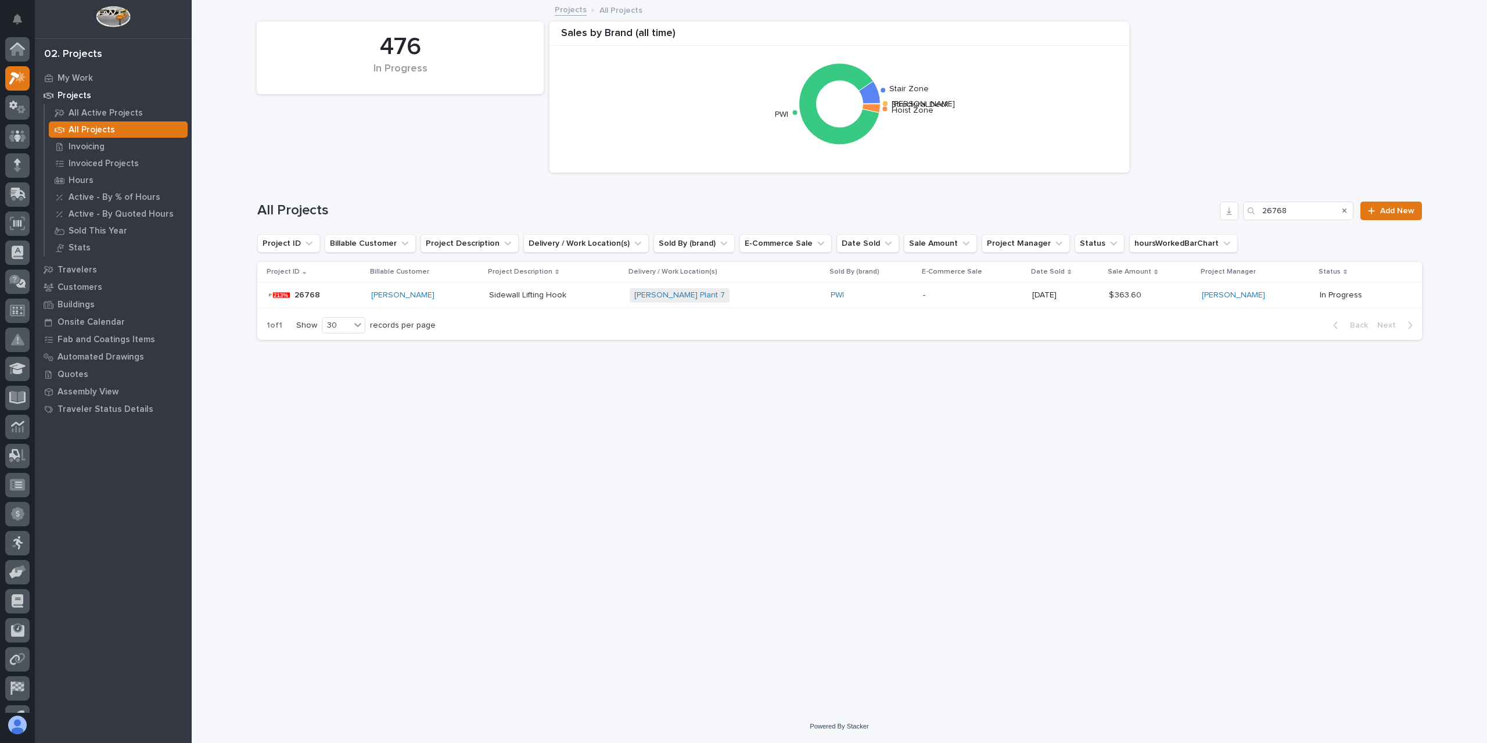
scroll to position [21, 0]
drag, startPoint x: 1289, startPoint y: 211, endPoint x: 1235, endPoint y: 211, distance: 54.0
click at [1235, 211] on div "All Projects 26768 Add New" at bounding box center [839, 211] width 1165 height 19
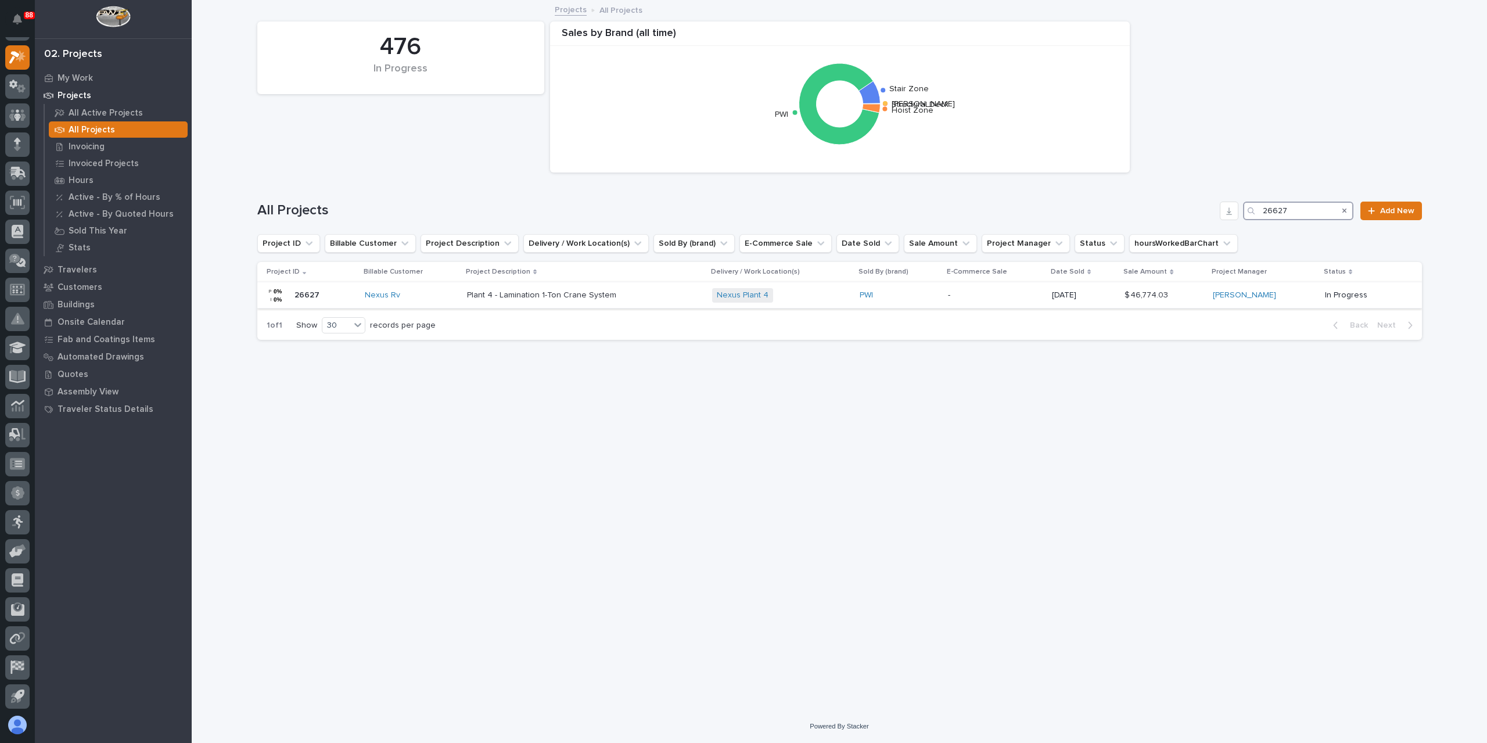
type input "26627"
click at [552, 298] on p "Plant 4 - Lamination 1-Ton Crane System" at bounding box center [543, 294] width 152 height 12
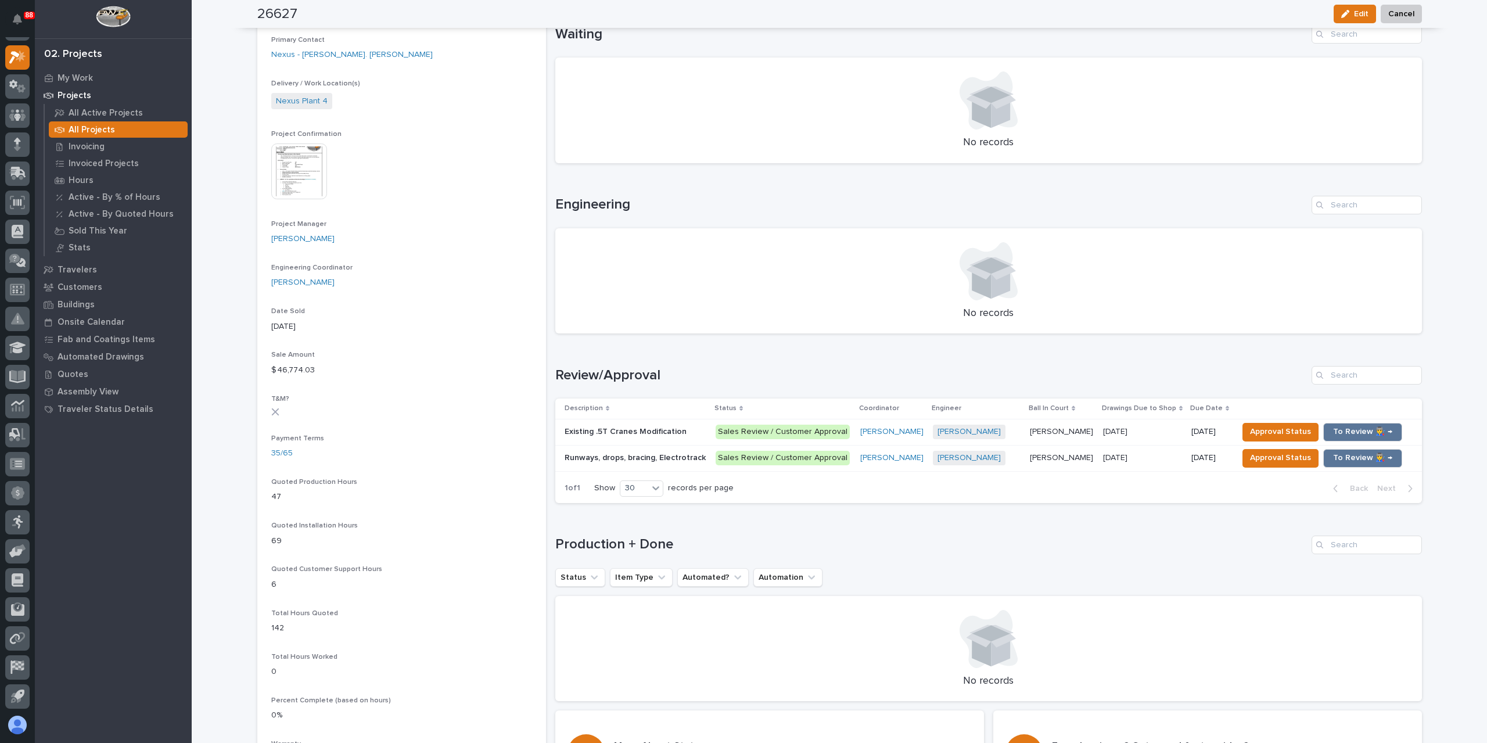
scroll to position [407, 0]
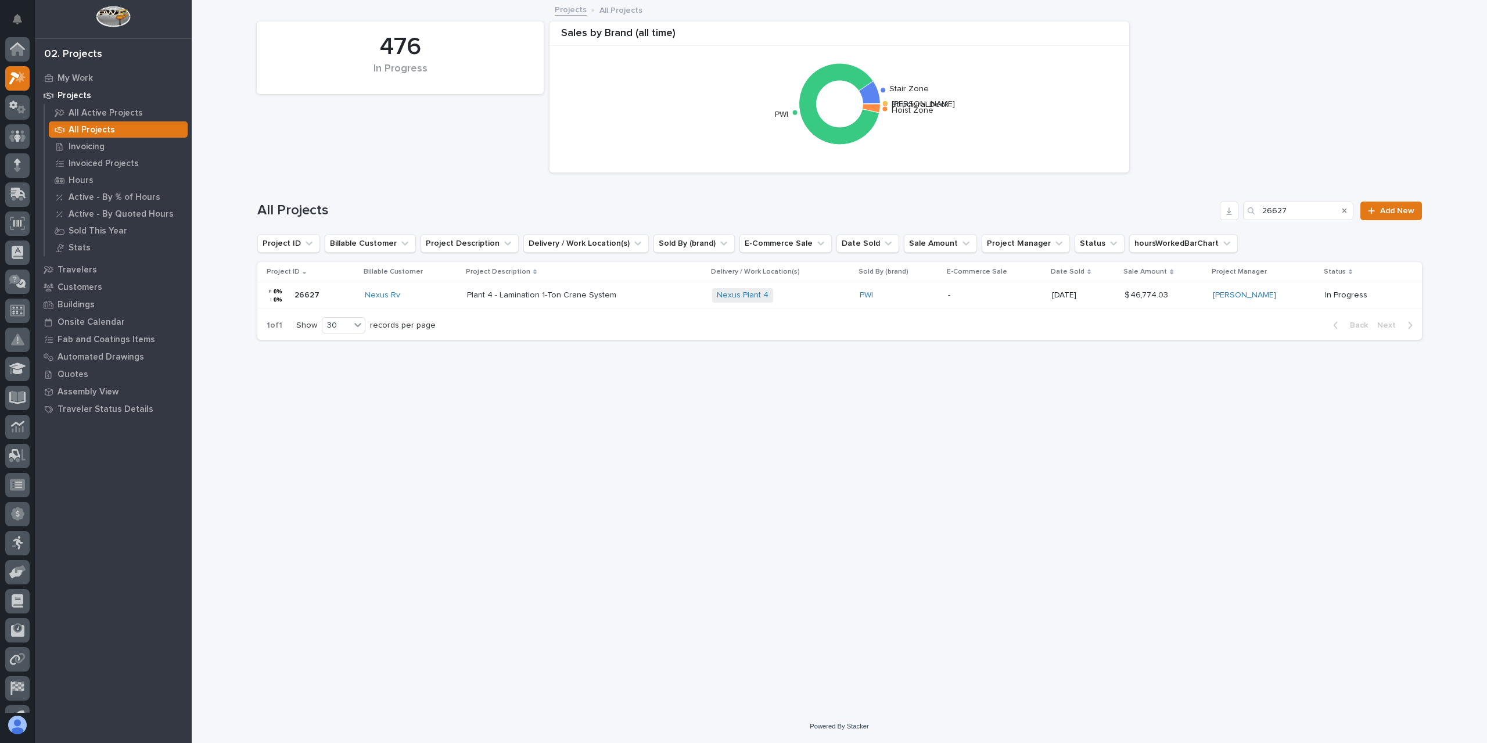
scroll to position [21, 0]
click at [1308, 215] on input "26627" at bounding box center [1298, 211] width 110 height 19
type input "26626"
click at [585, 293] on p "Plant 4 - Weld Shop 1-Ton Crane System" at bounding box center [543, 294] width 152 height 12
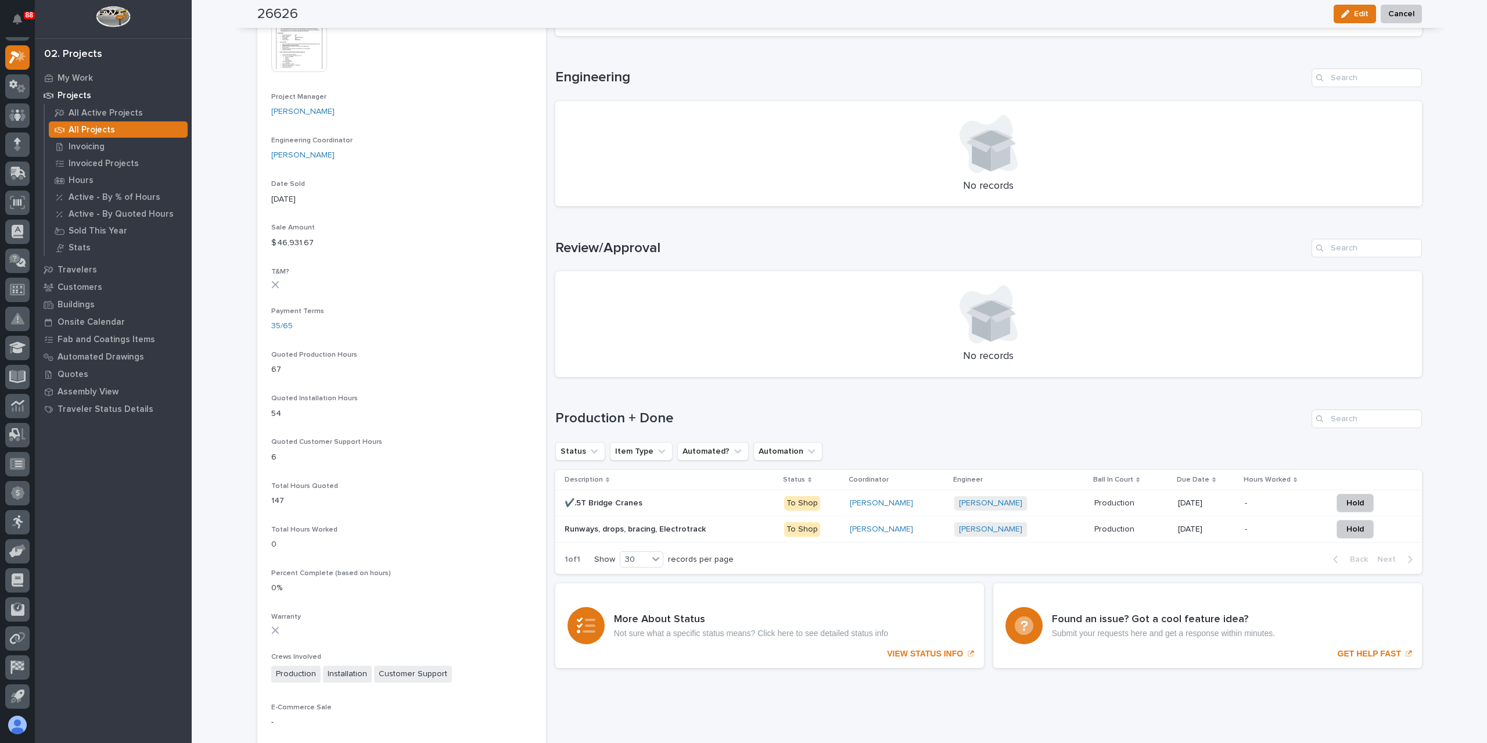
scroll to position [523, 0]
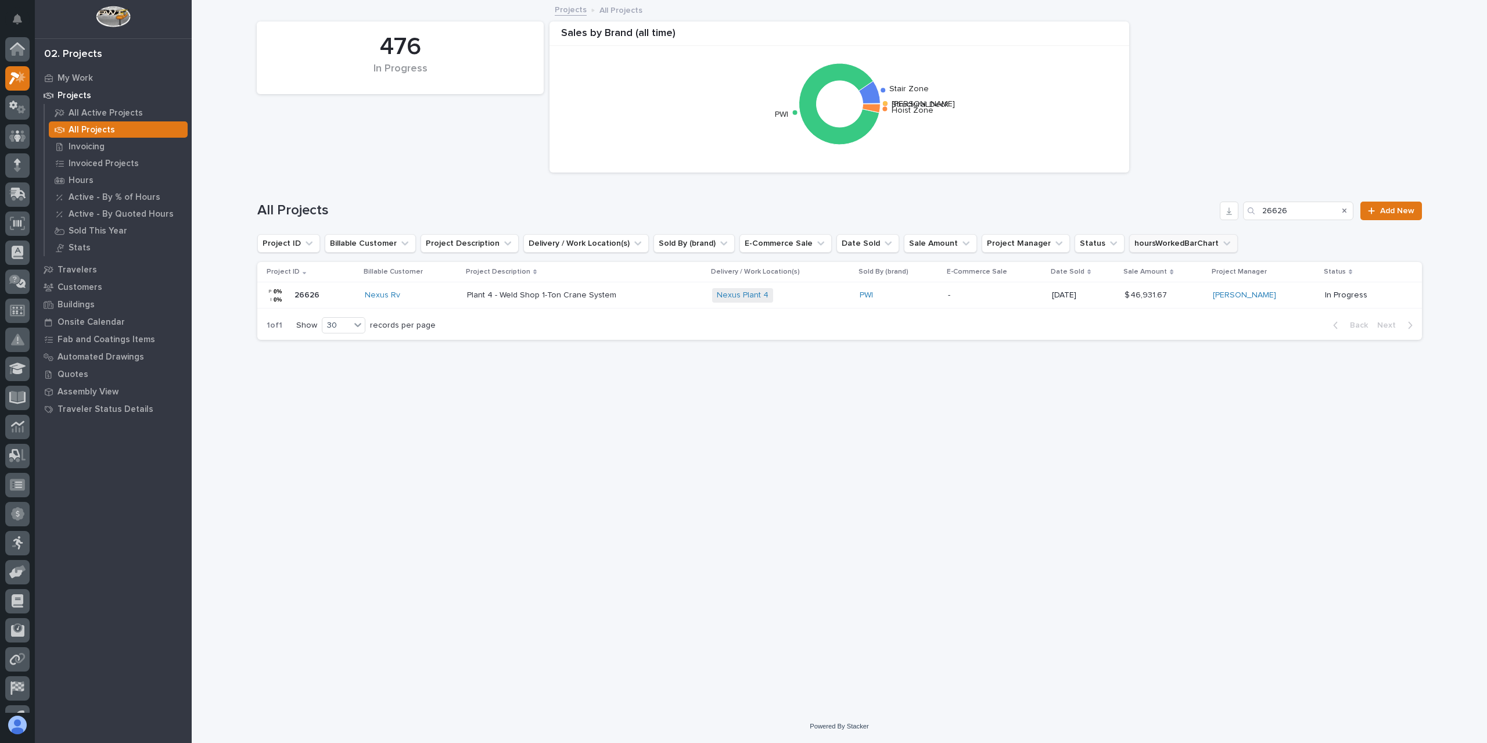
scroll to position [21, 0]
drag, startPoint x: 1287, startPoint y: 209, endPoint x: 1235, endPoint y: 216, distance: 52.2
click at [1235, 216] on div "All Projects 26626 Add New" at bounding box center [839, 211] width 1165 height 19
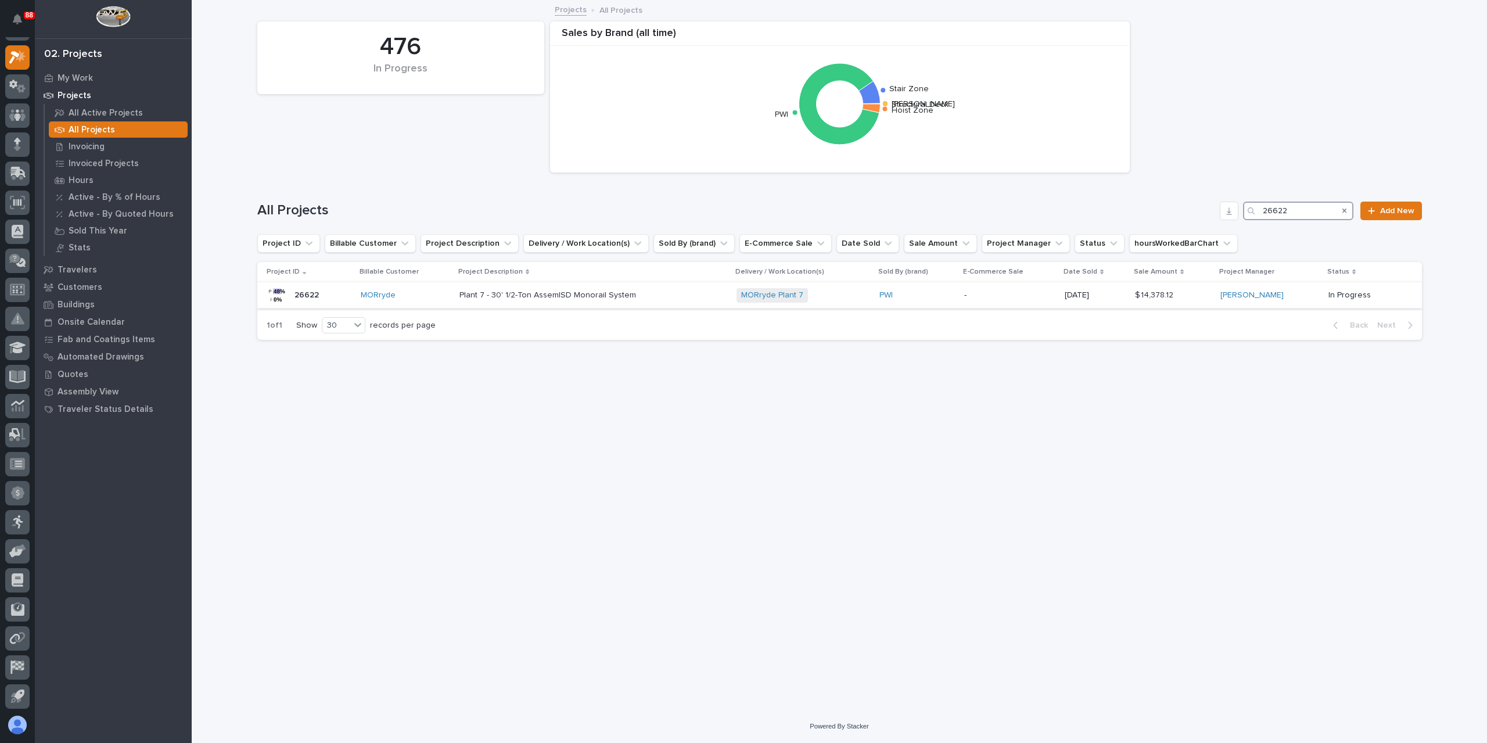
type input "26622"
click at [541, 302] on div "Plant 7 - 30' 1/2-Ton AssemISD Monorail System Plant 7 - 30' 1/2-Ton AssemISD M…" at bounding box center [593, 295] width 268 height 19
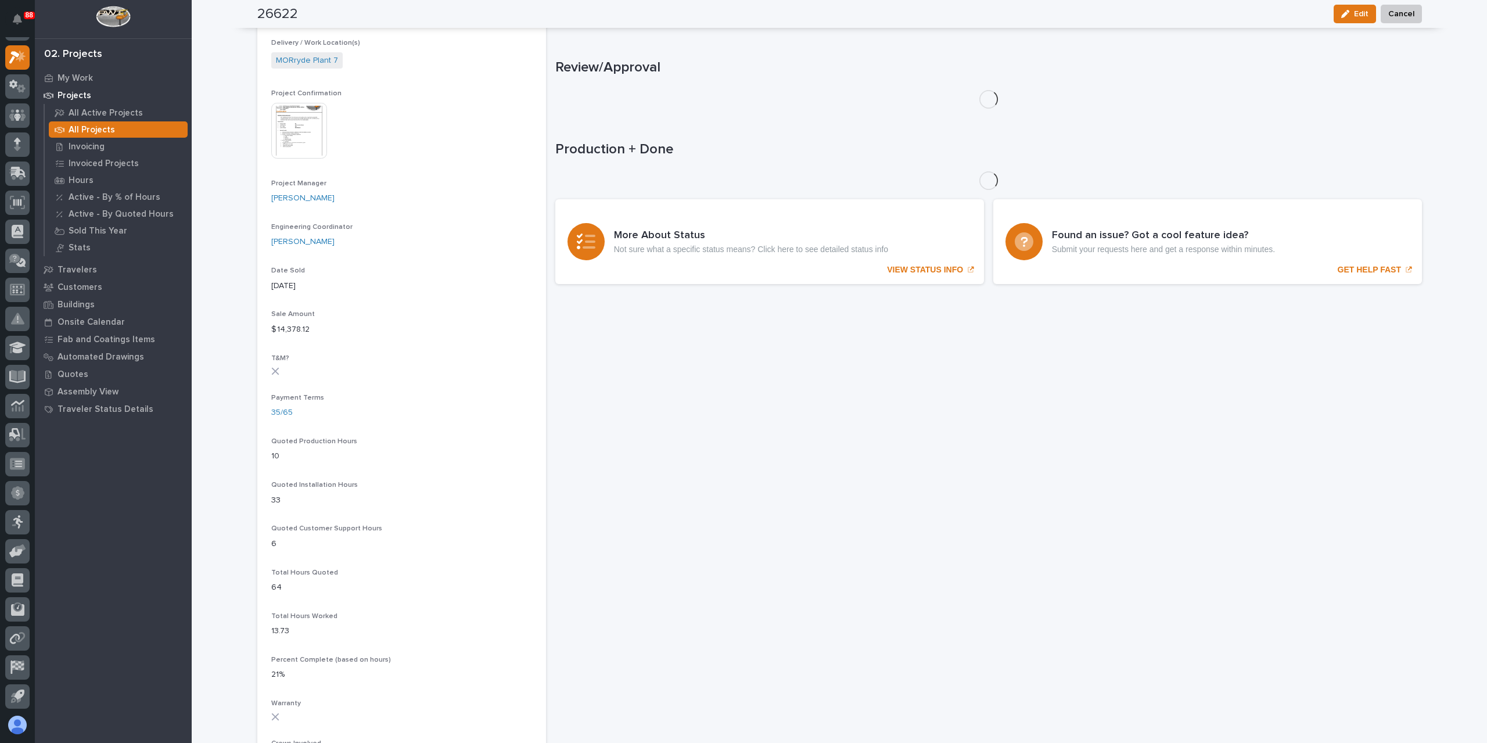
scroll to position [492, 0]
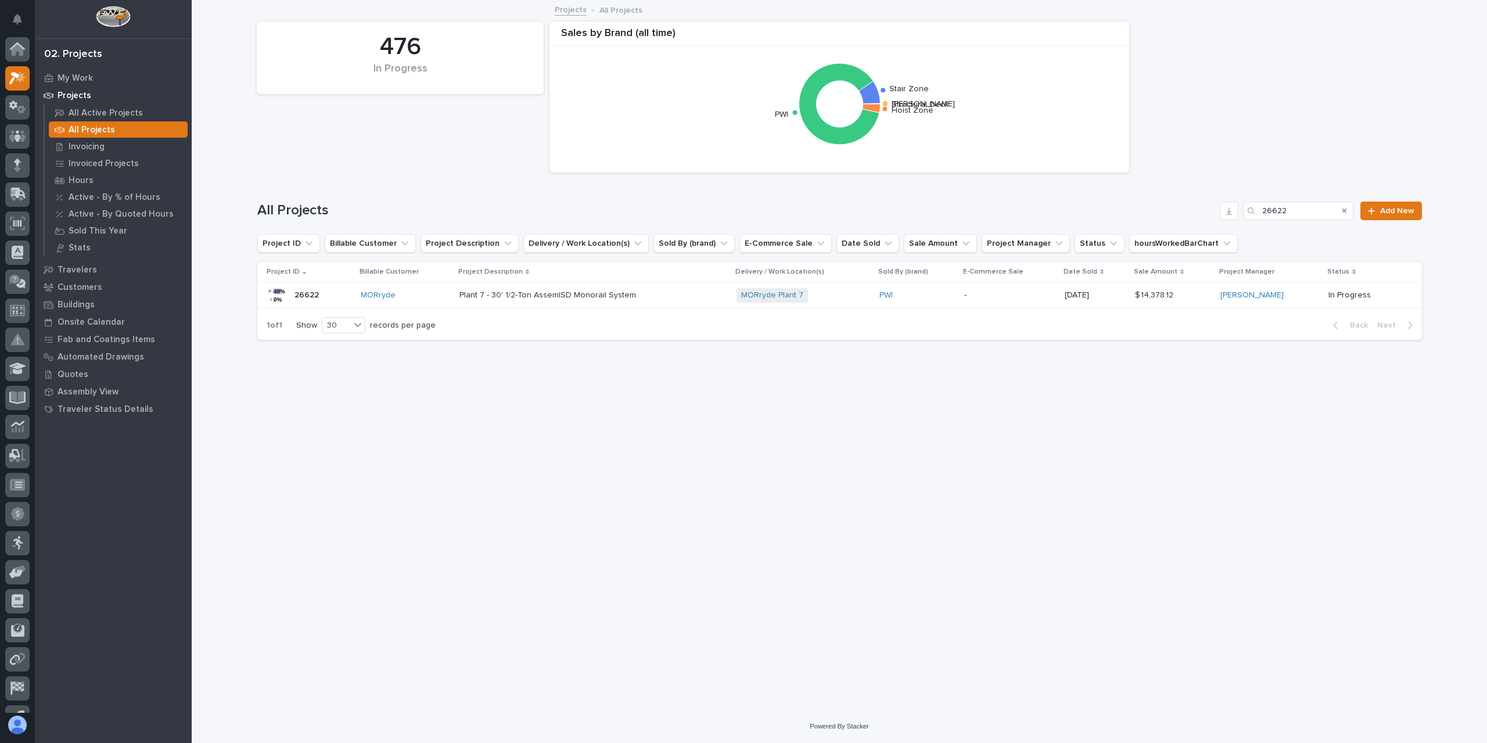
scroll to position [21, 0]
drag, startPoint x: 1306, startPoint y: 207, endPoint x: 1216, endPoint y: 217, distance: 90.0
click at [1218, 216] on div "All Projects 26622 Add New" at bounding box center [839, 211] width 1165 height 19
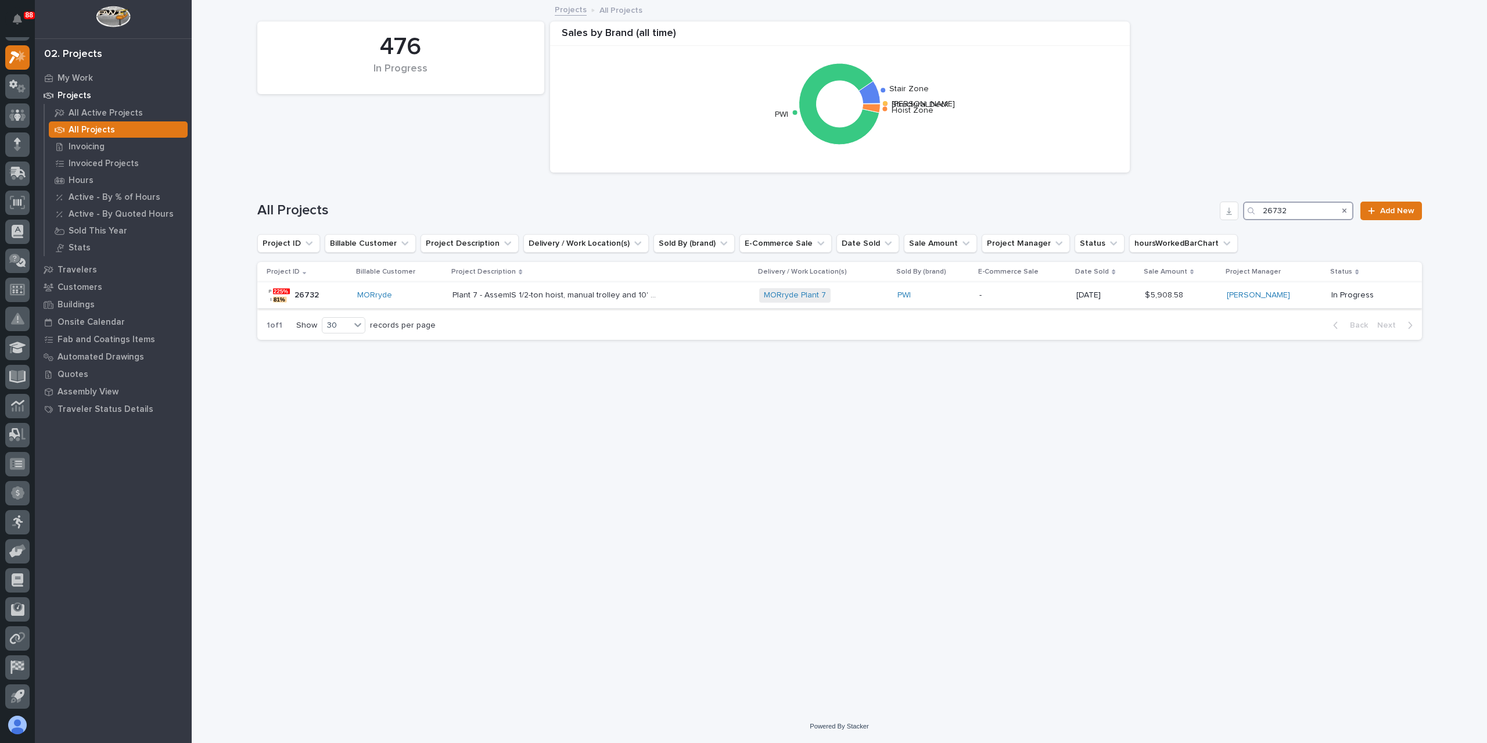
type input "26732"
click at [557, 300] on p "Plant 7 - AssemIS 1/2-ton hoist, manual trolley and 10' buffer bar" at bounding box center [555, 294] width 206 height 12
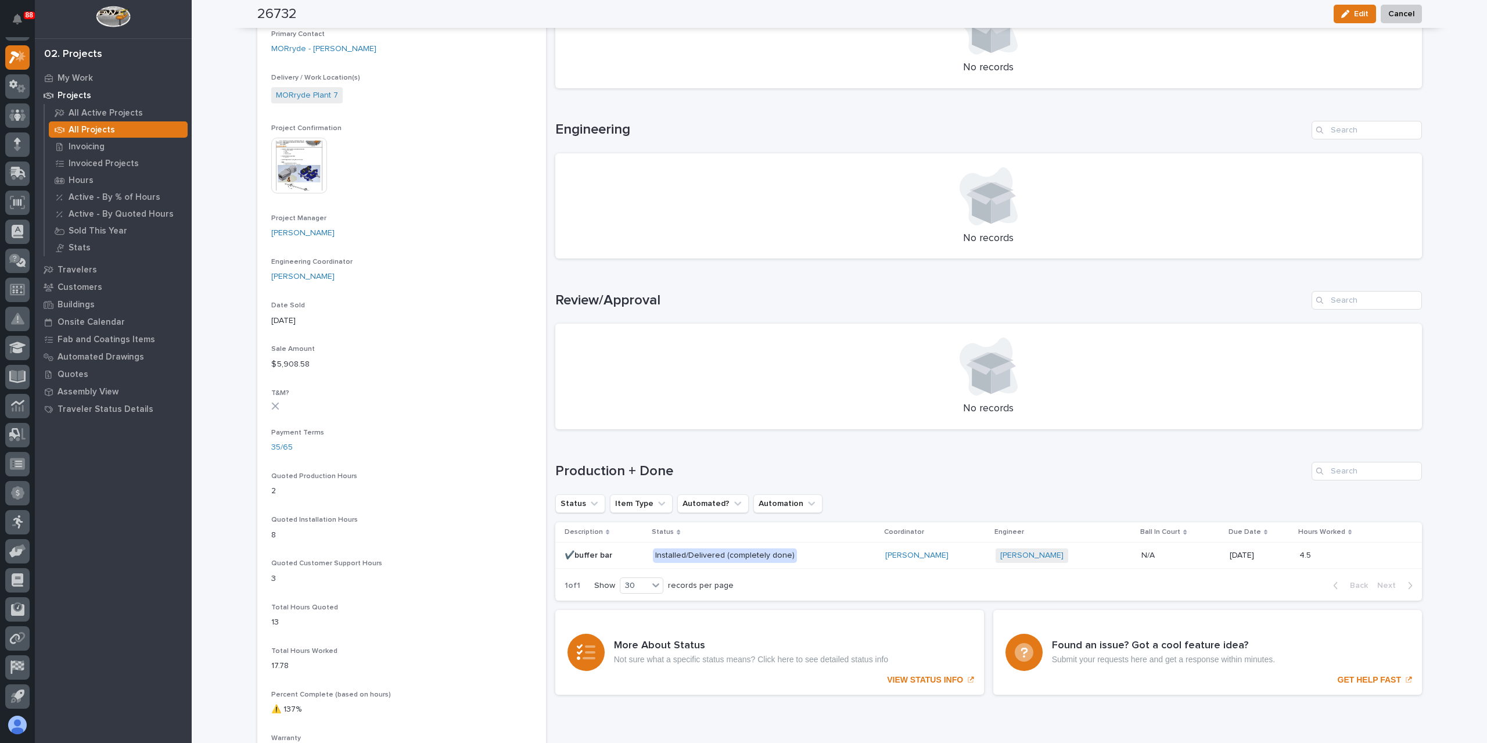
scroll to position [407, 0]
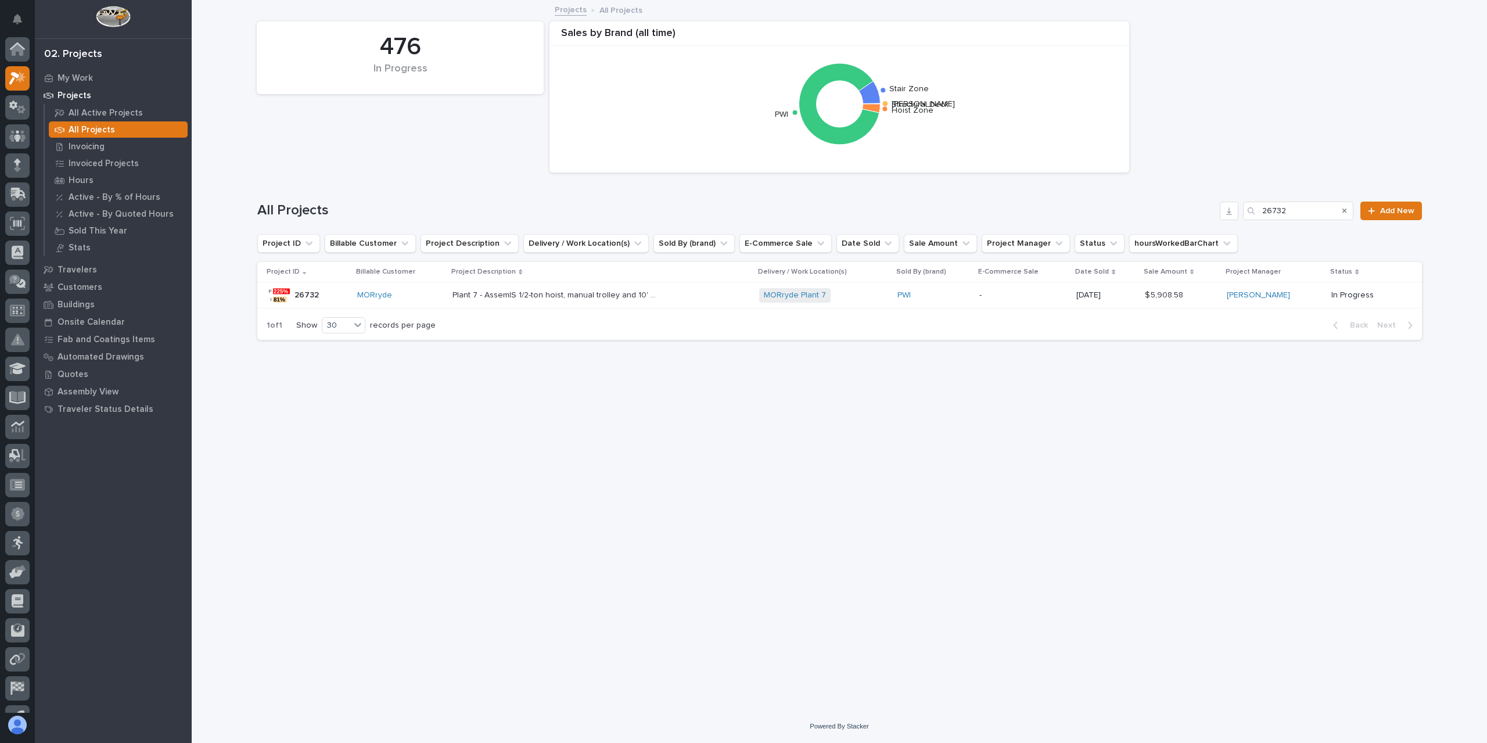
scroll to position [21, 0]
drag, startPoint x: 1266, startPoint y: 212, endPoint x: 1252, endPoint y: 209, distance: 13.8
click at [1260, 212] on div "26732" at bounding box center [1298, 211] width 110 height 19
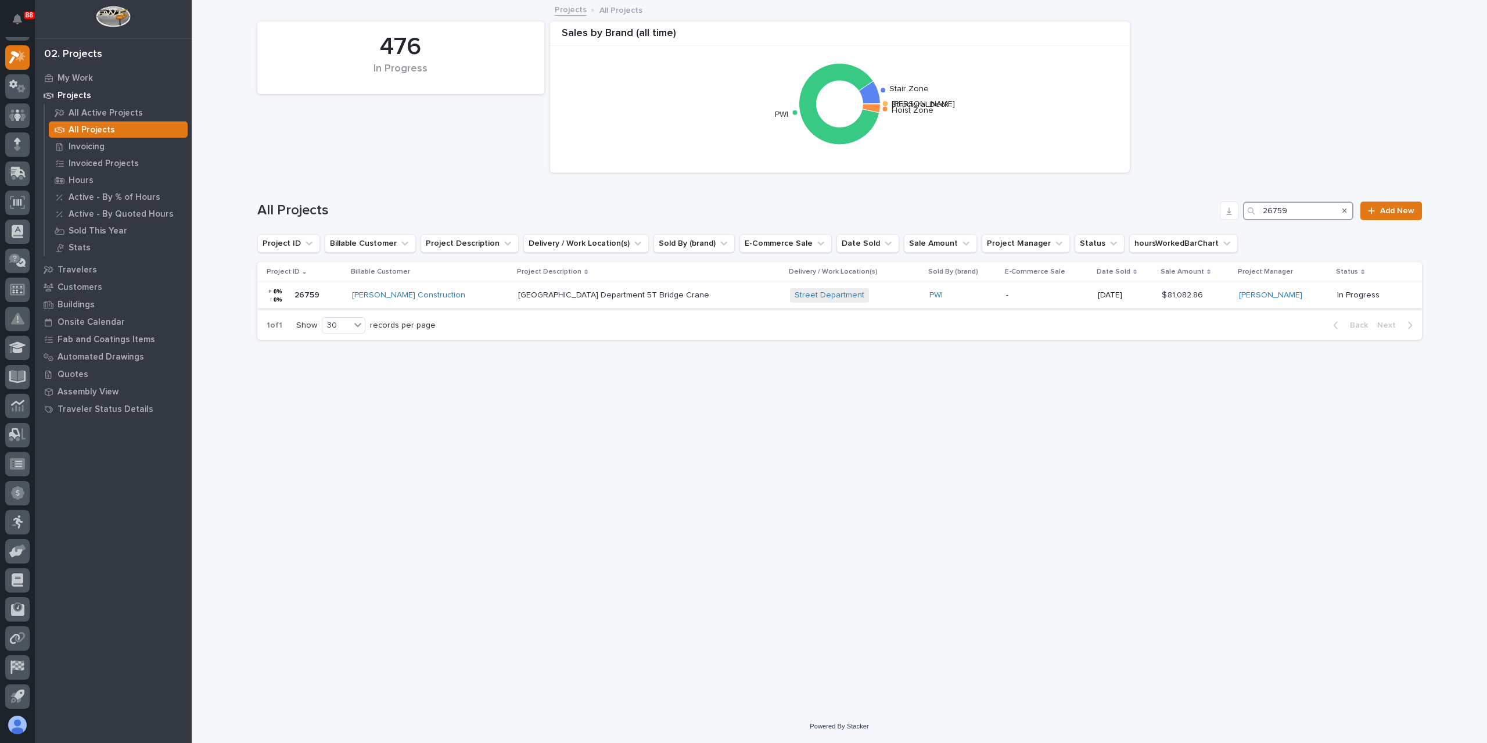
type input "26759"
click at [525, 286] on div "Warsaw Public Works Street Department 5T Bridge Crane Warsaw Public Works Stree…" at bounding box center [649, 295] width 263 height 19
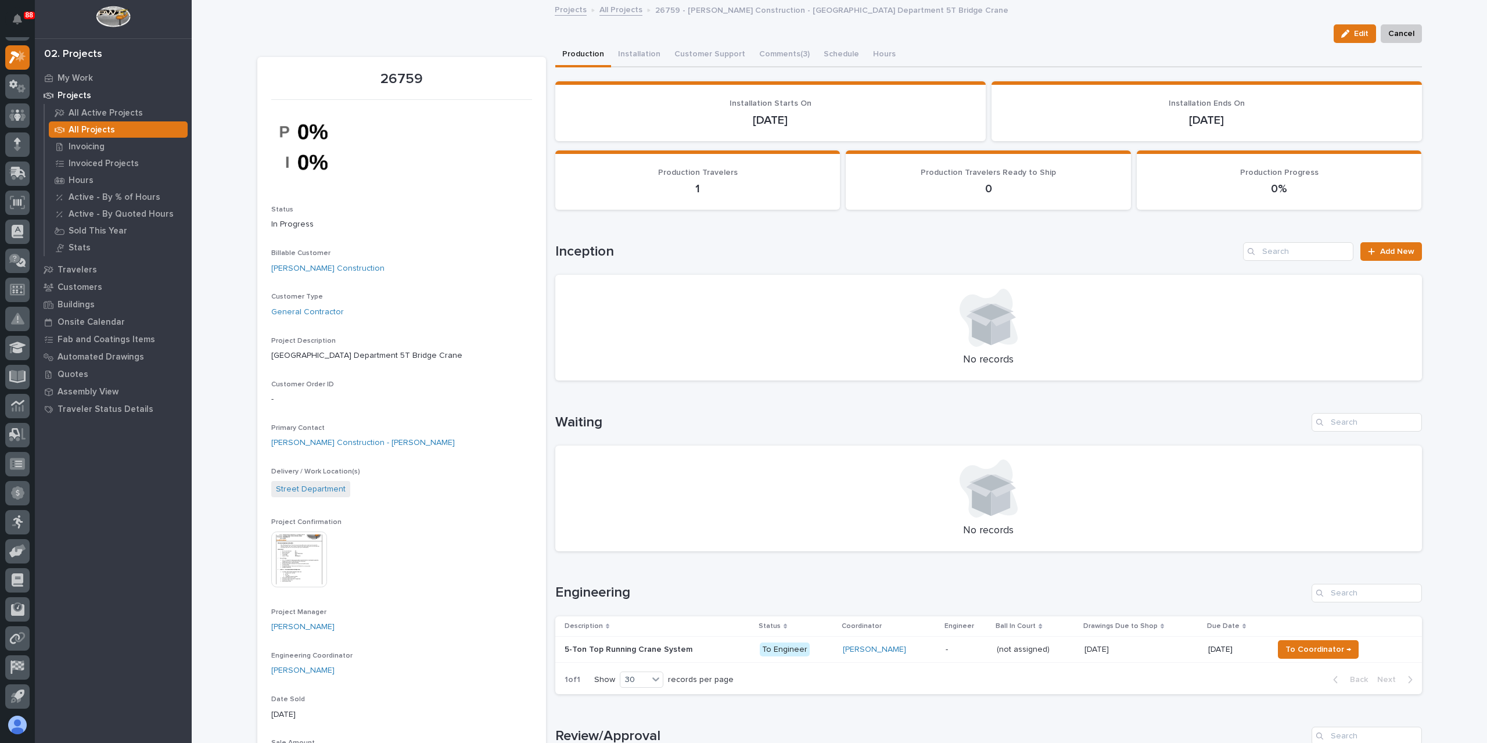
scroll to position [290, 0]
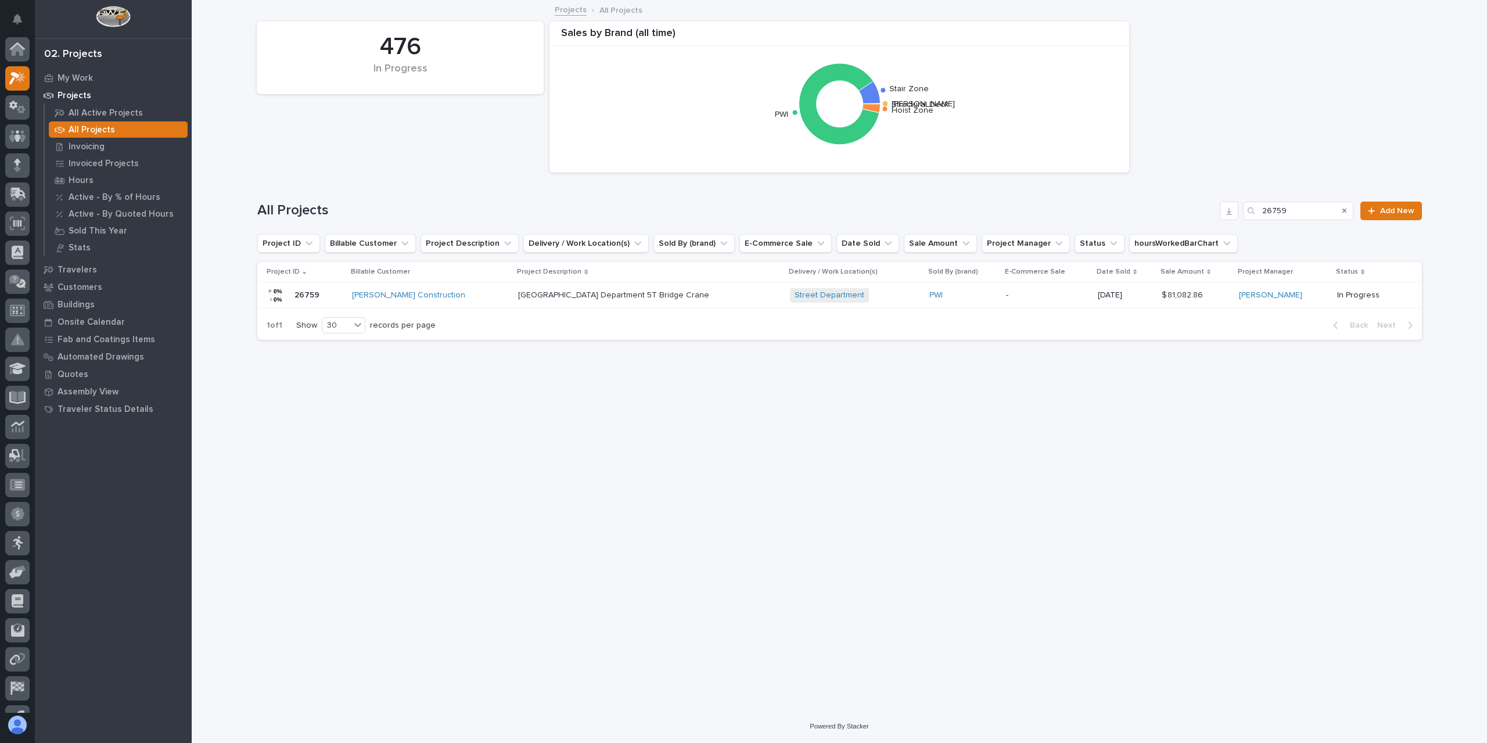
scroll to position [21, 0]
drag, startPoint x: 1303, startPoint y: 211, endPoint x: 1253, endPoint y: 204, distance: 50.4
click at [1253, 204] on div "26759" at bounding box center [1298, 211] width 110 height 19
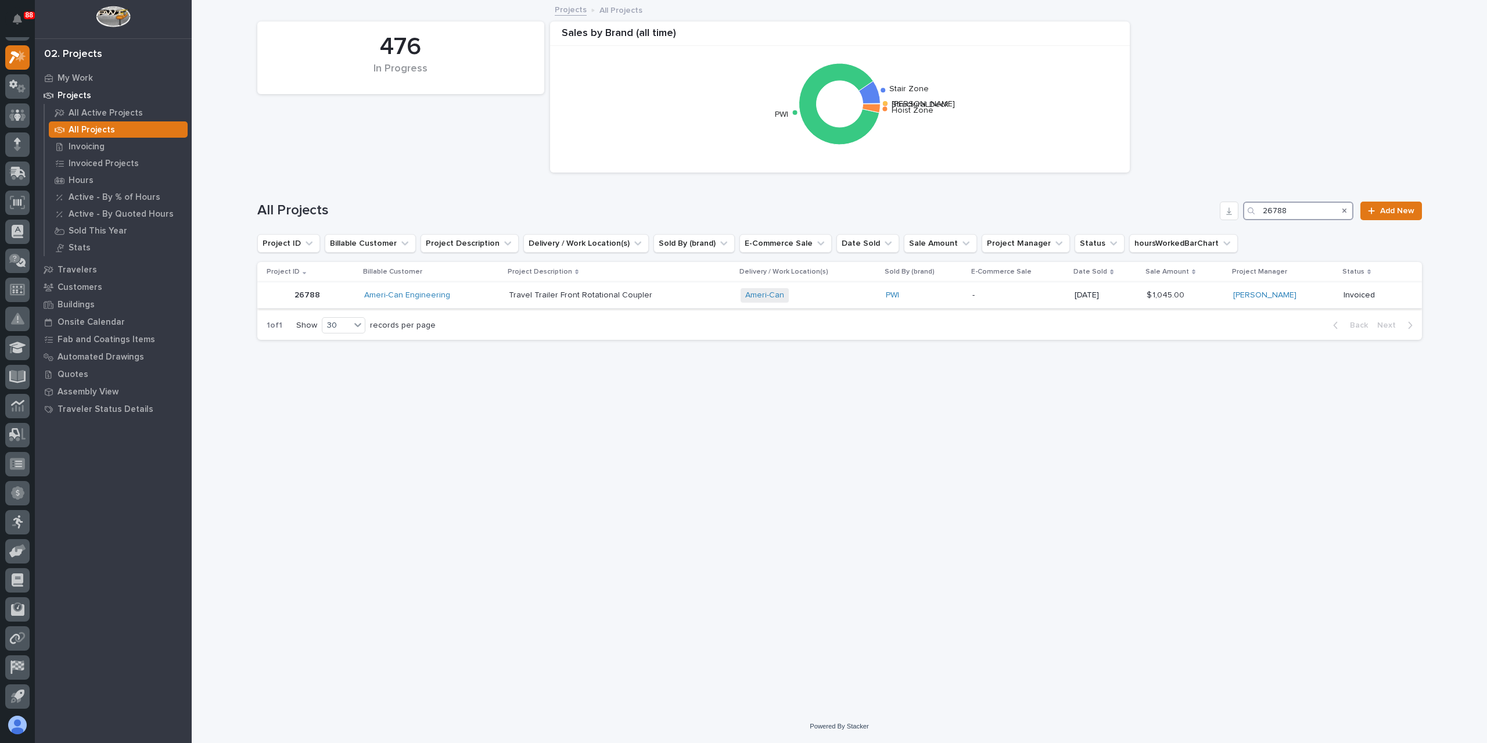
type input "26788"
click at [555, 296] on p "Travel Trailer Front Rotational Coupler" at bounding box center [582, 294] width 146 height 12
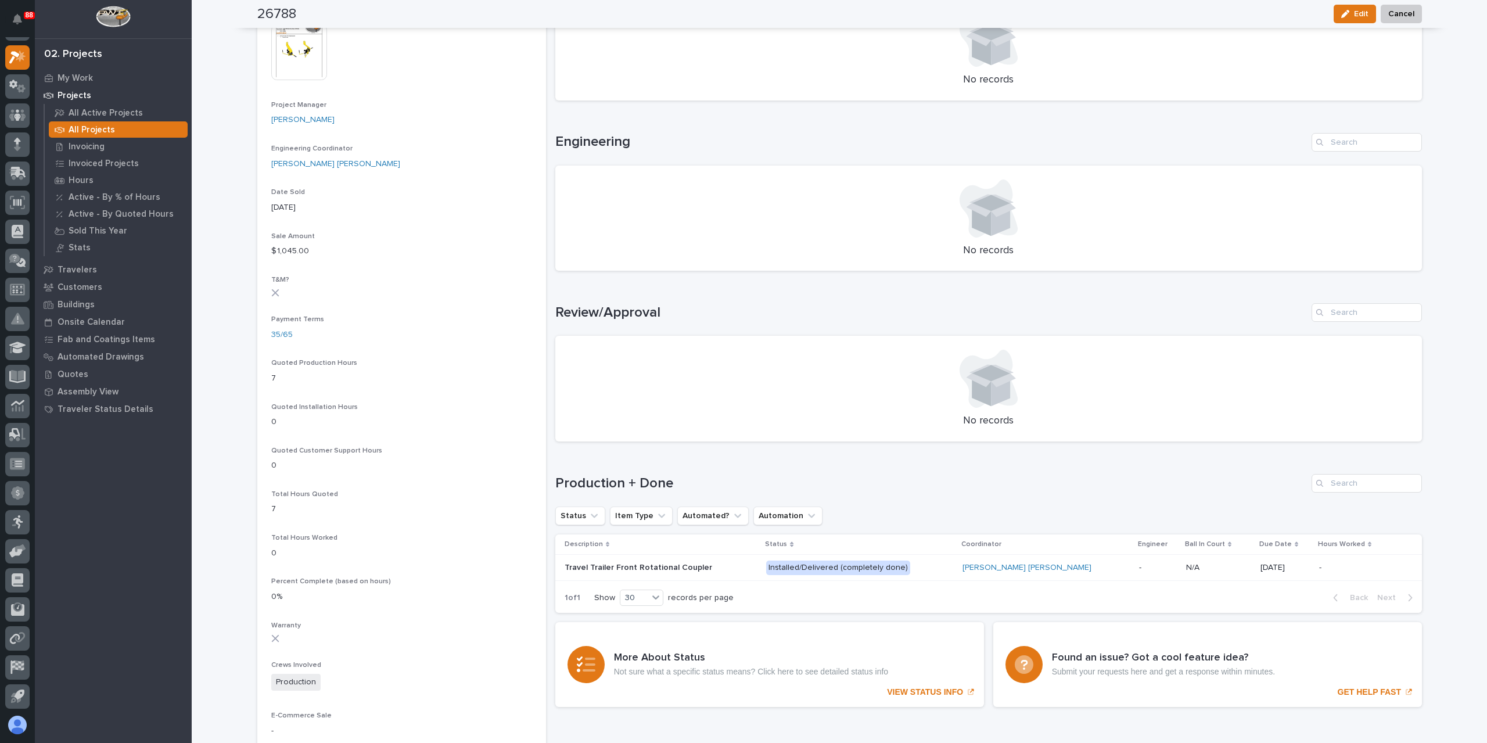
scroll to position [465, 0]
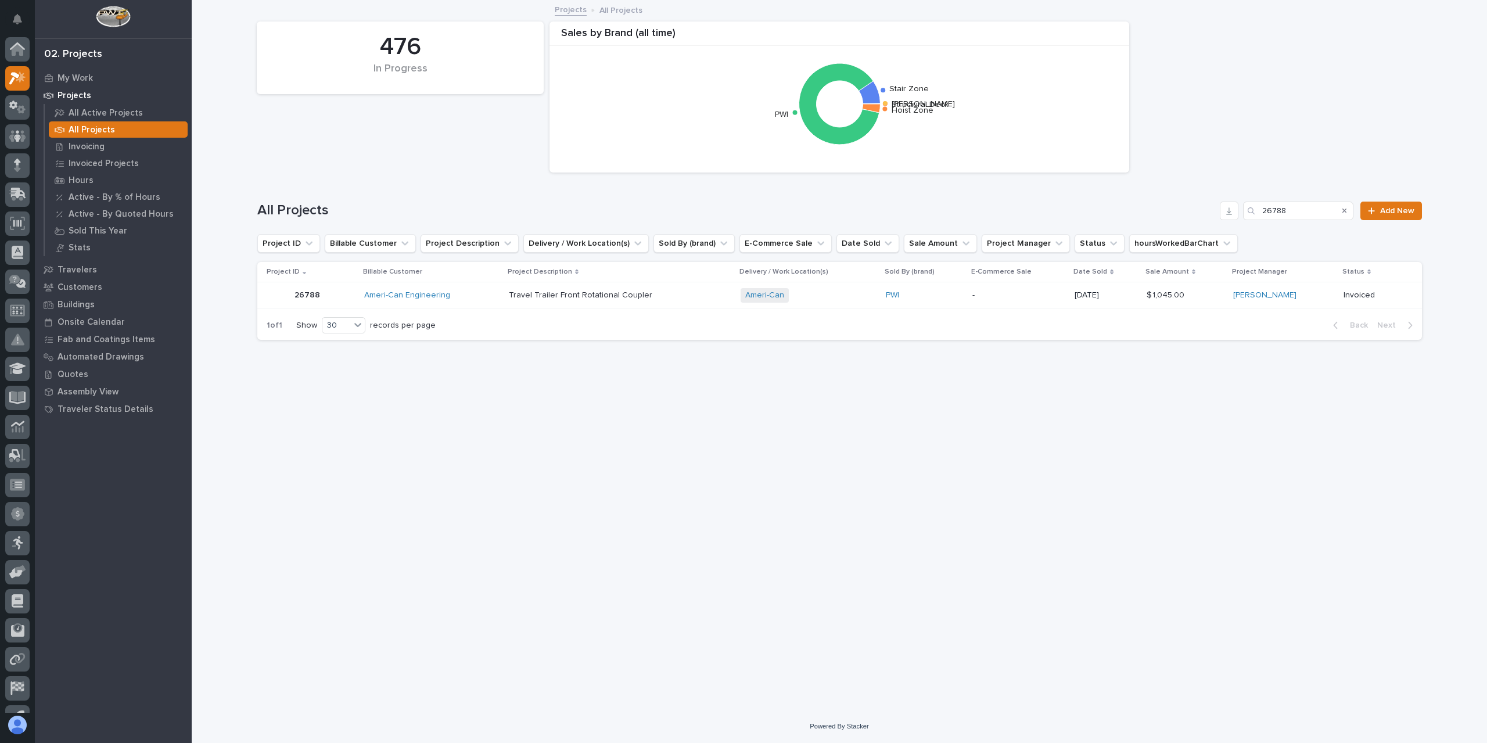
scroll to position [21, 0]
drag, startPoint x: 1292, startPoint y: 214, endPoint x: 1241, endPoint y: 219, distance: 50.7
click at [1241, 219] on div "All Projects 26788 Add New" at bounding box center [839, 211] width 1165 height 19
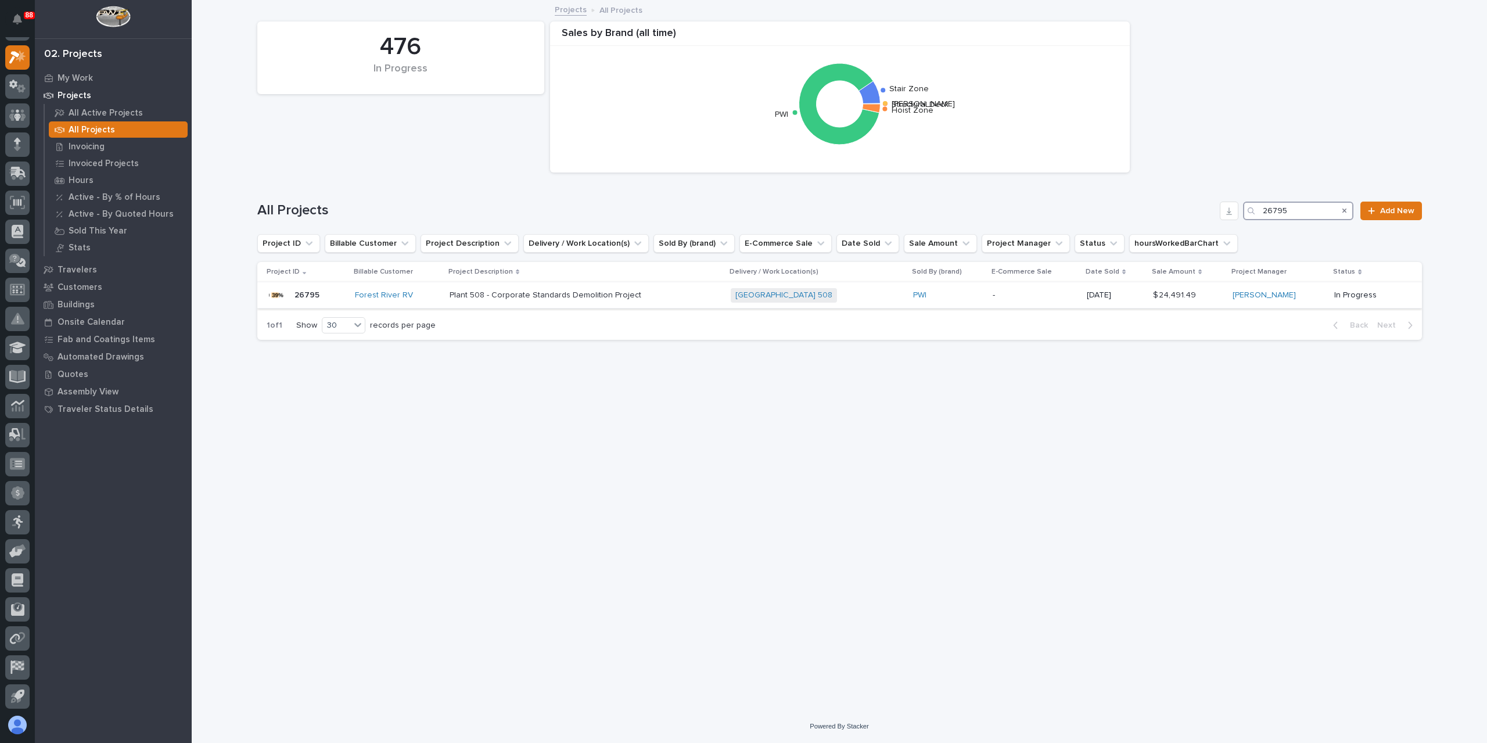
type input "26795"
click at [488, 304] on div "Plant 508 - Corporate Standards Demolition Project Plant 508 - Corporate Standa…" at bounding box center [586, 295] width 272 height 19
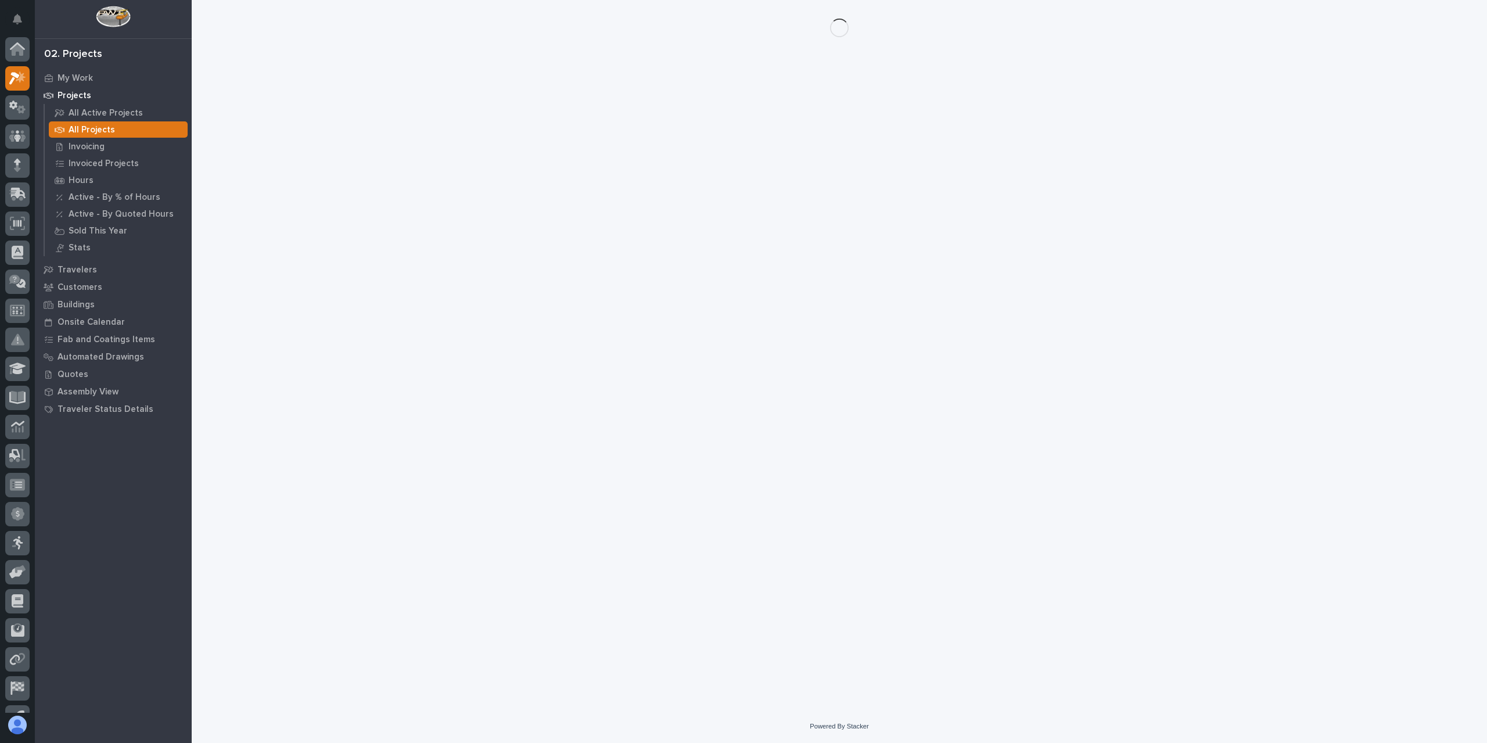
scroll to position [21, 0]
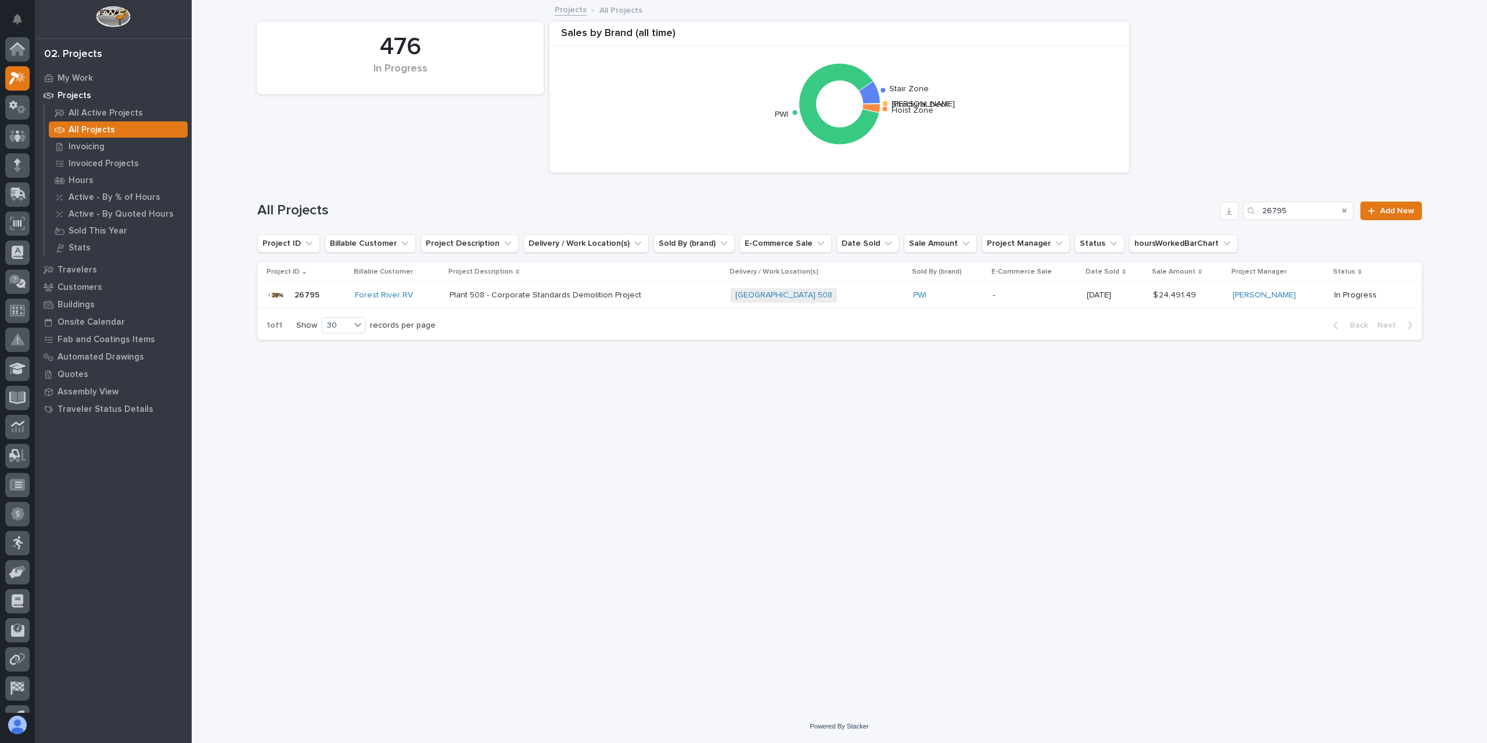
scroll to position [21, 0]
click at [1219, 219] on div "All Projects 26795 Add New" at bounding box center [839, 211] width 1165 height 19
click at [1215, 218] on div "All Projects 26795 Add New" at bounding box center [839, 211] width 1165 height 19
drag, startPoint x: 1299, startPoint y: 210, endPoint x: 1229, endPoint y: 225, distance: 71.4
click at [1230, 225] on div "All Projects 26795 Add New" at bounding box center [839, 206] width 1165 height 56
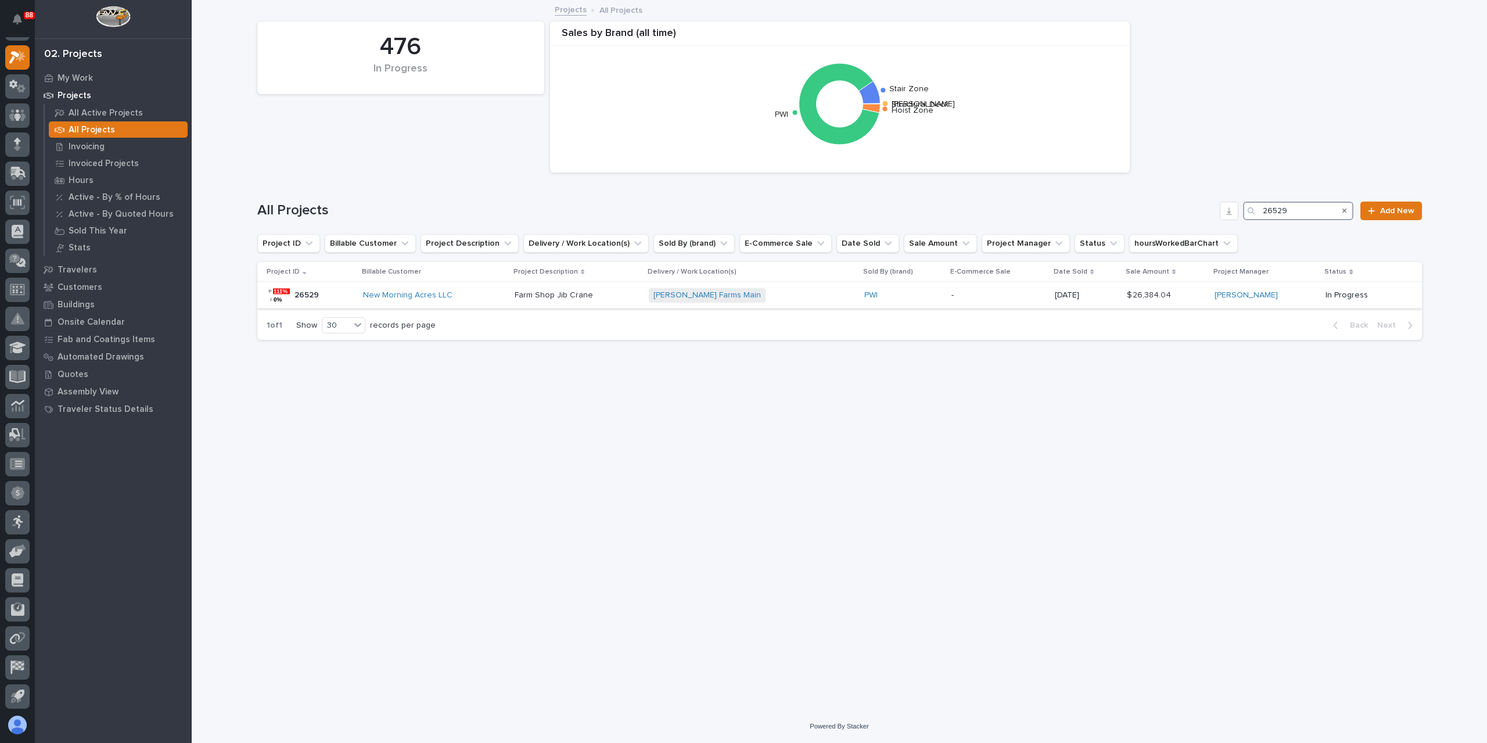
type input "26529"
click at [541, 296] on p "Farm Shop Jib Crane" at bounding box center [555, 294] width 81 height 12
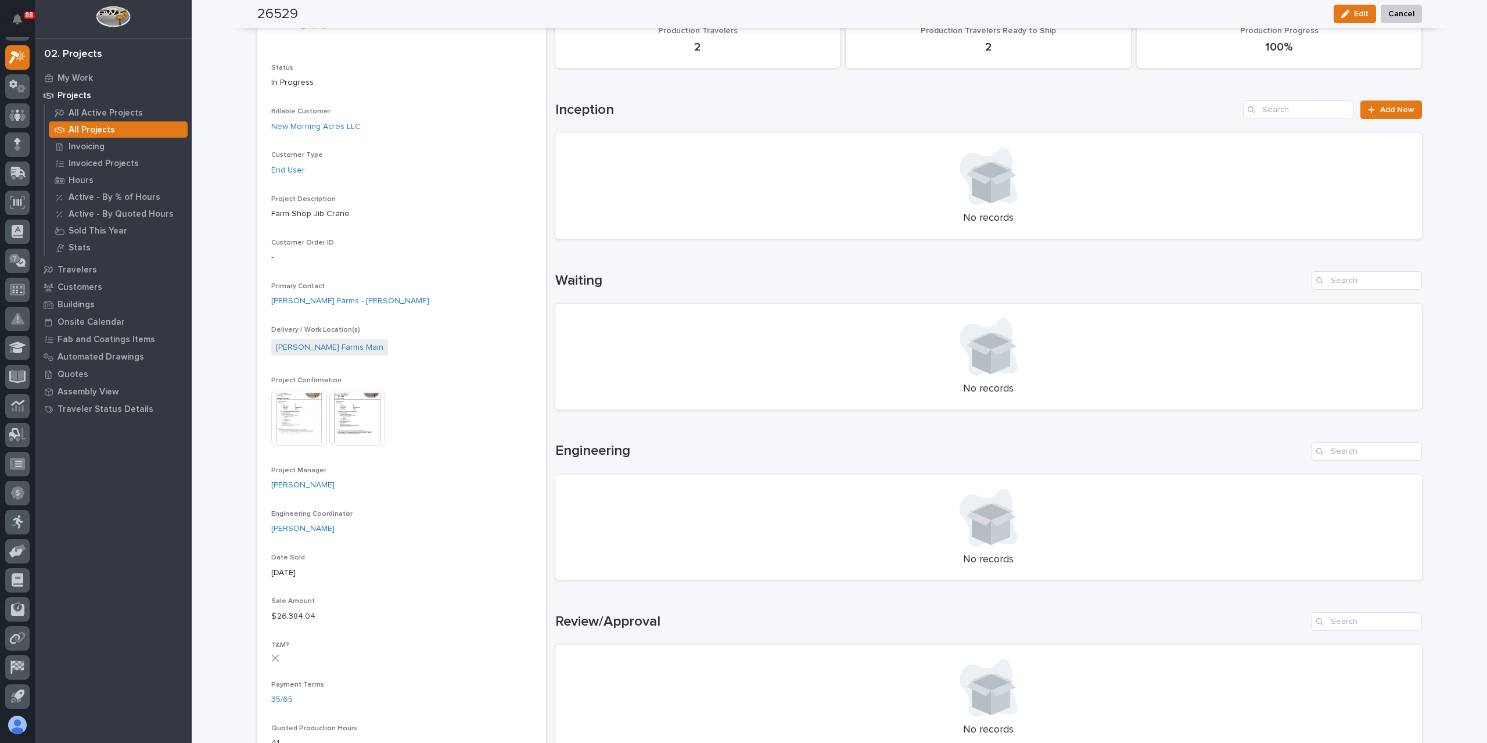
scroll to position [131, 0]
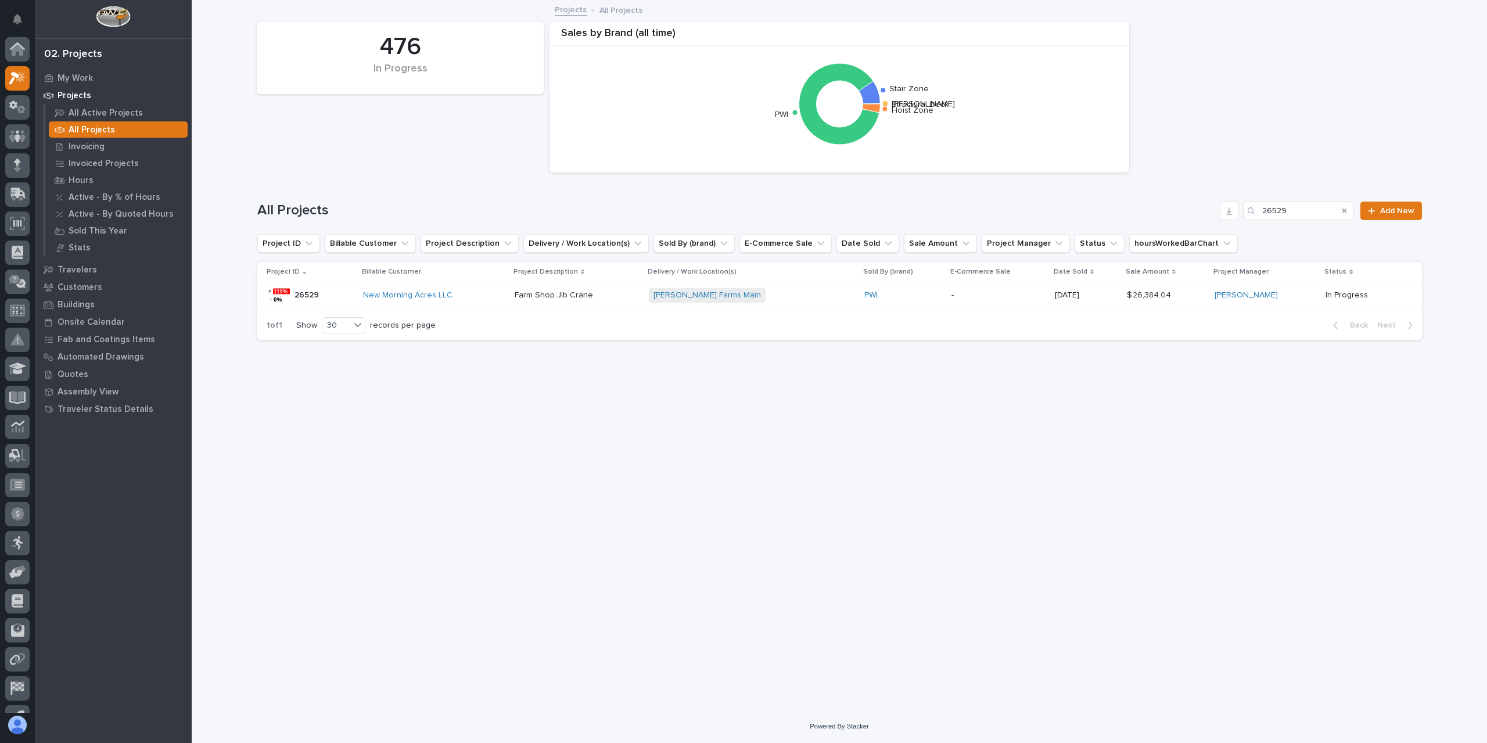
scroll to position [21, 0]
drag, startPoint x: 1306, startPoint y: 203, endPoint x: 1207, endPoint y: 214, distance: 99.4
click at [1207, 214] on div "All Projects 26529 Add New" at bounding box center [839, 211] width 1165 height 19
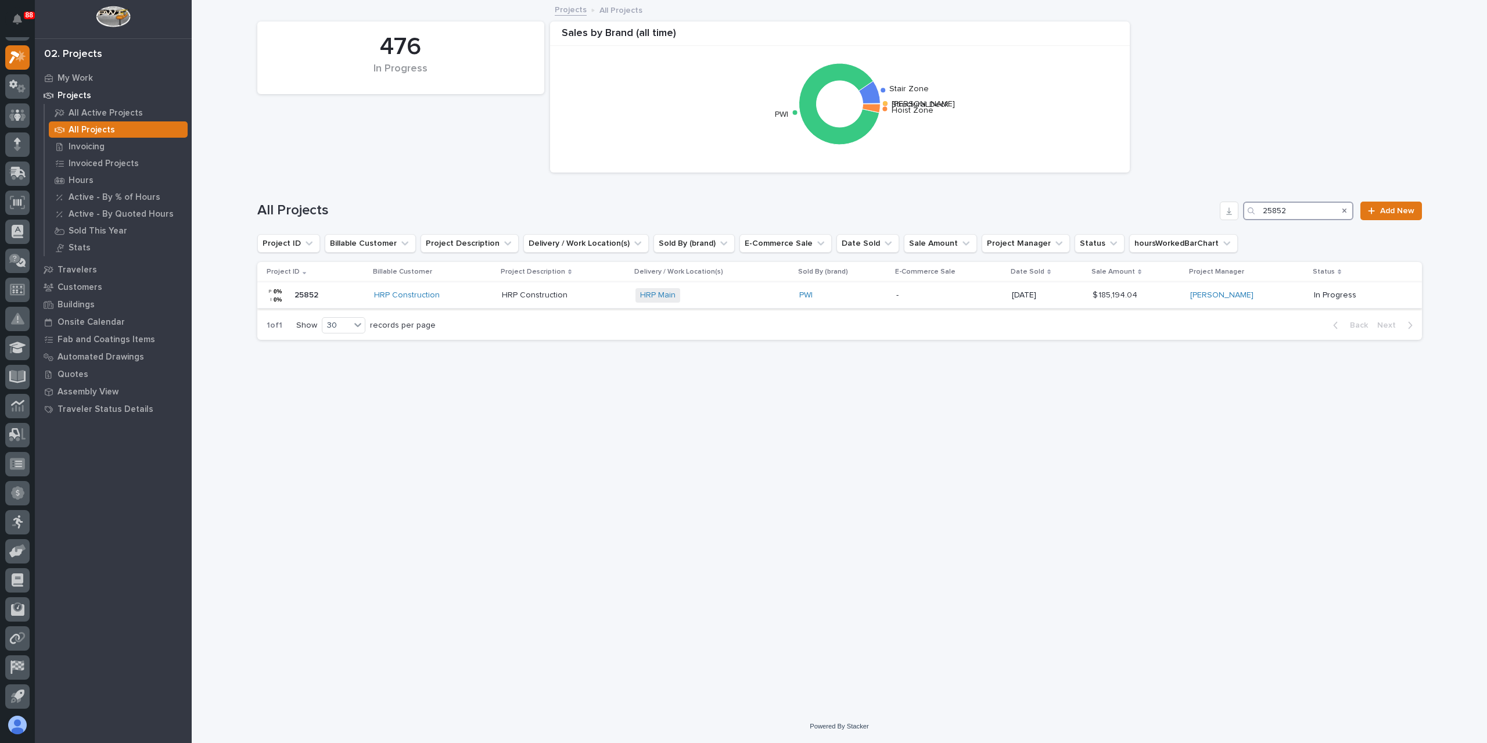
type input "25852"
click at [542, 303] on div "HRP Construction HRP Construction" at bounding box center [564, 295] width 124 height 19
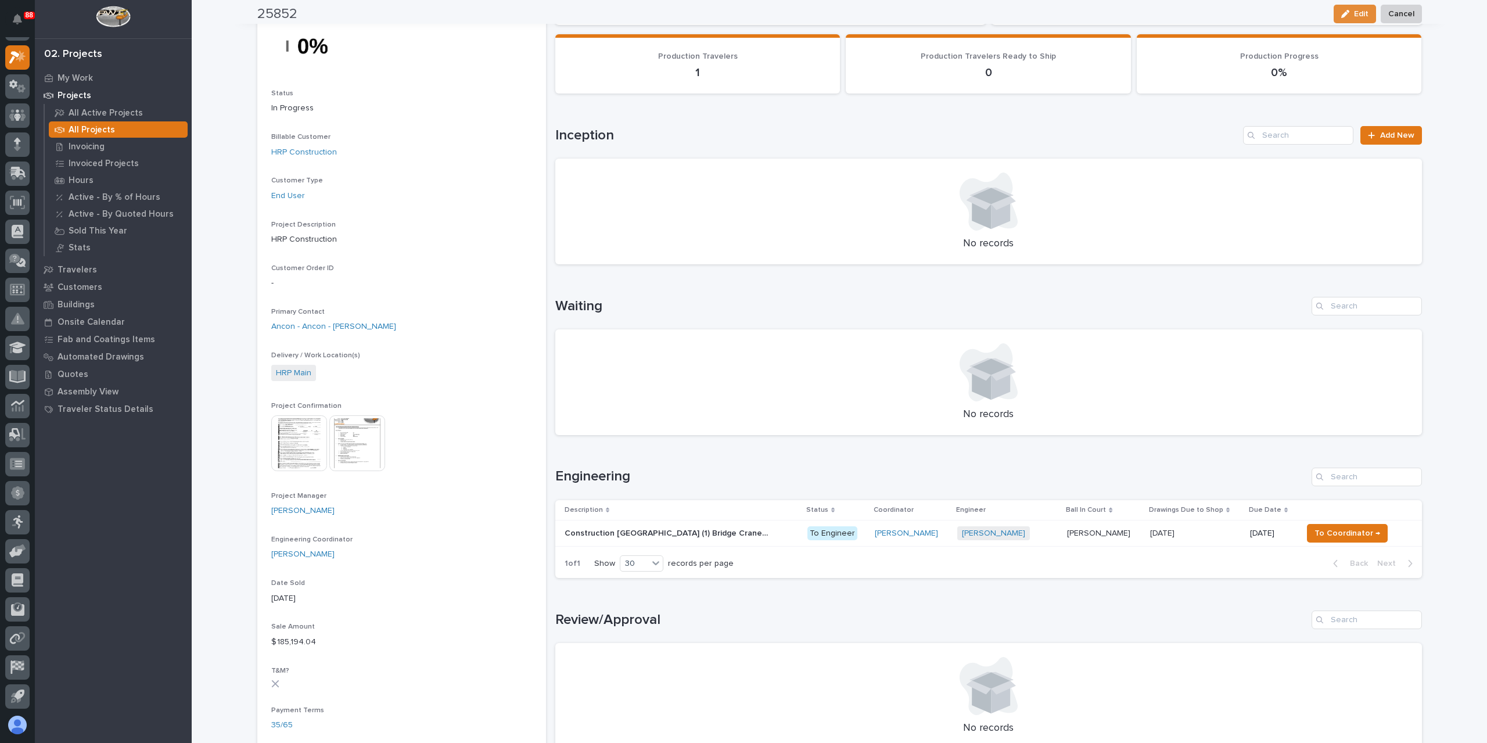
scroll to position [349, 0]
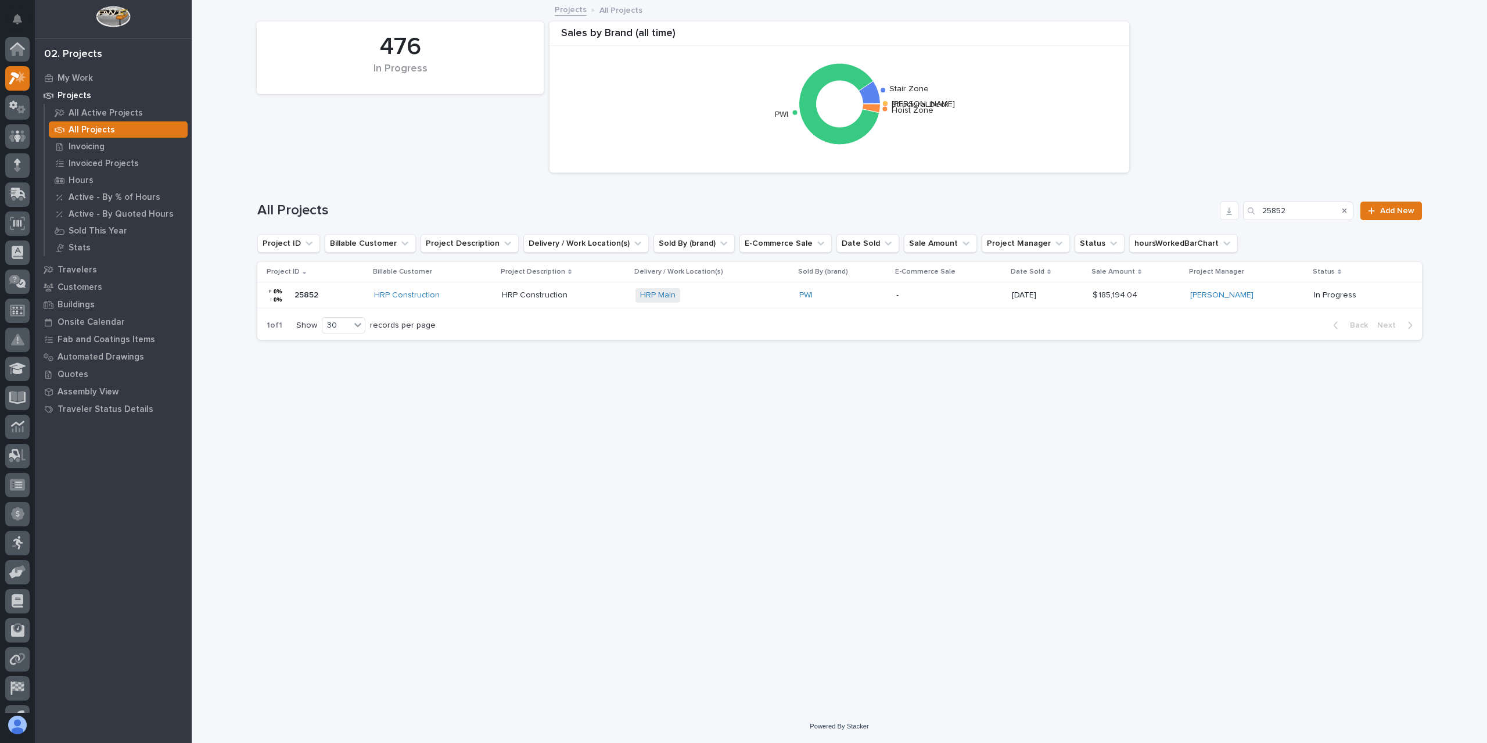
scroll to position [21, 0]
drag, startPoint x: 1292, startPoint y: 213, endPoint x: 1242, endPoint y: 214, distance: 50.0
click at [1242, 214] on div "All Projects 25852 Add New" at bounding box center [839, 211] width 1165 height 19
type input "26221"
click at [525, 304] on div "Chiller Mezzanine Chiller Mezzanine" at bounding box center [551, 295] width 126 height 19
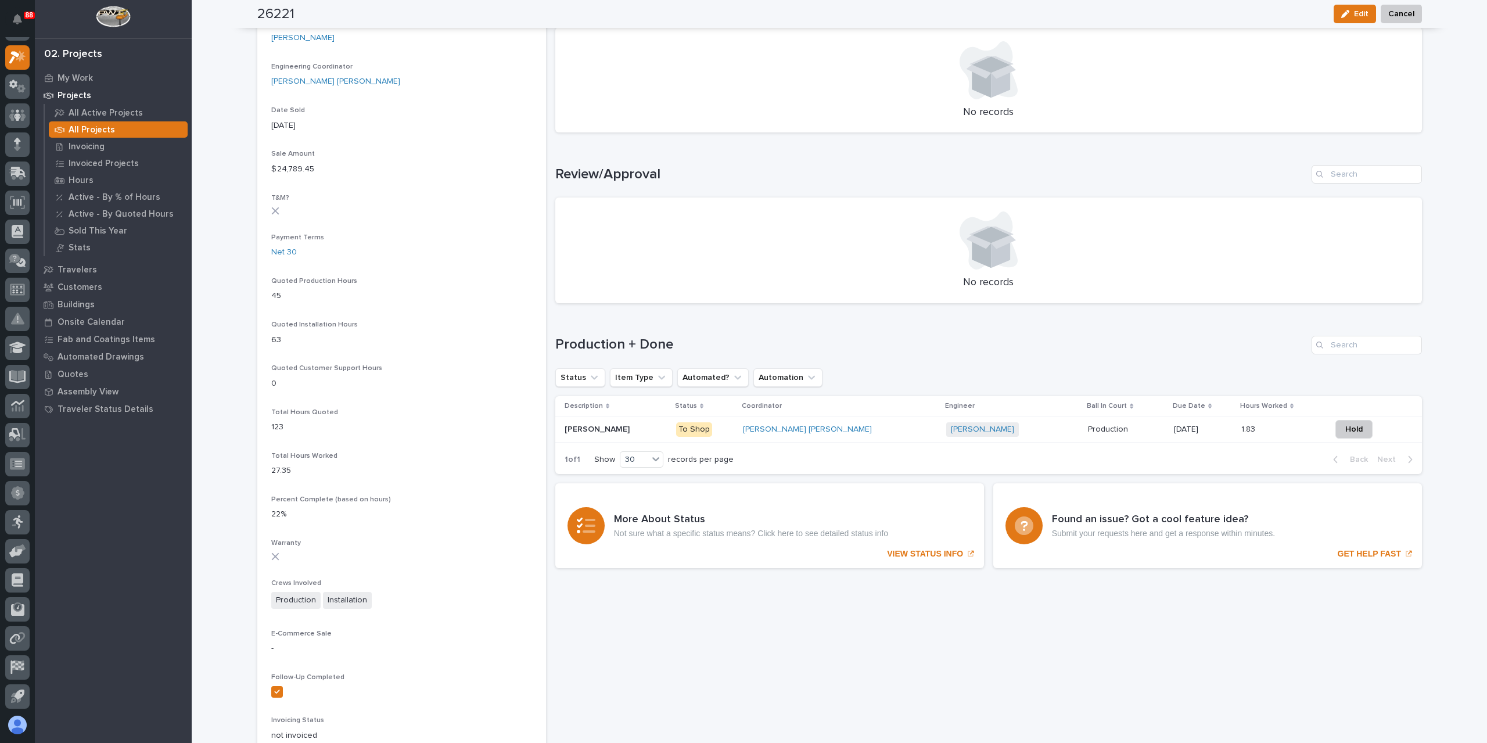
scroll to position [590, 0]
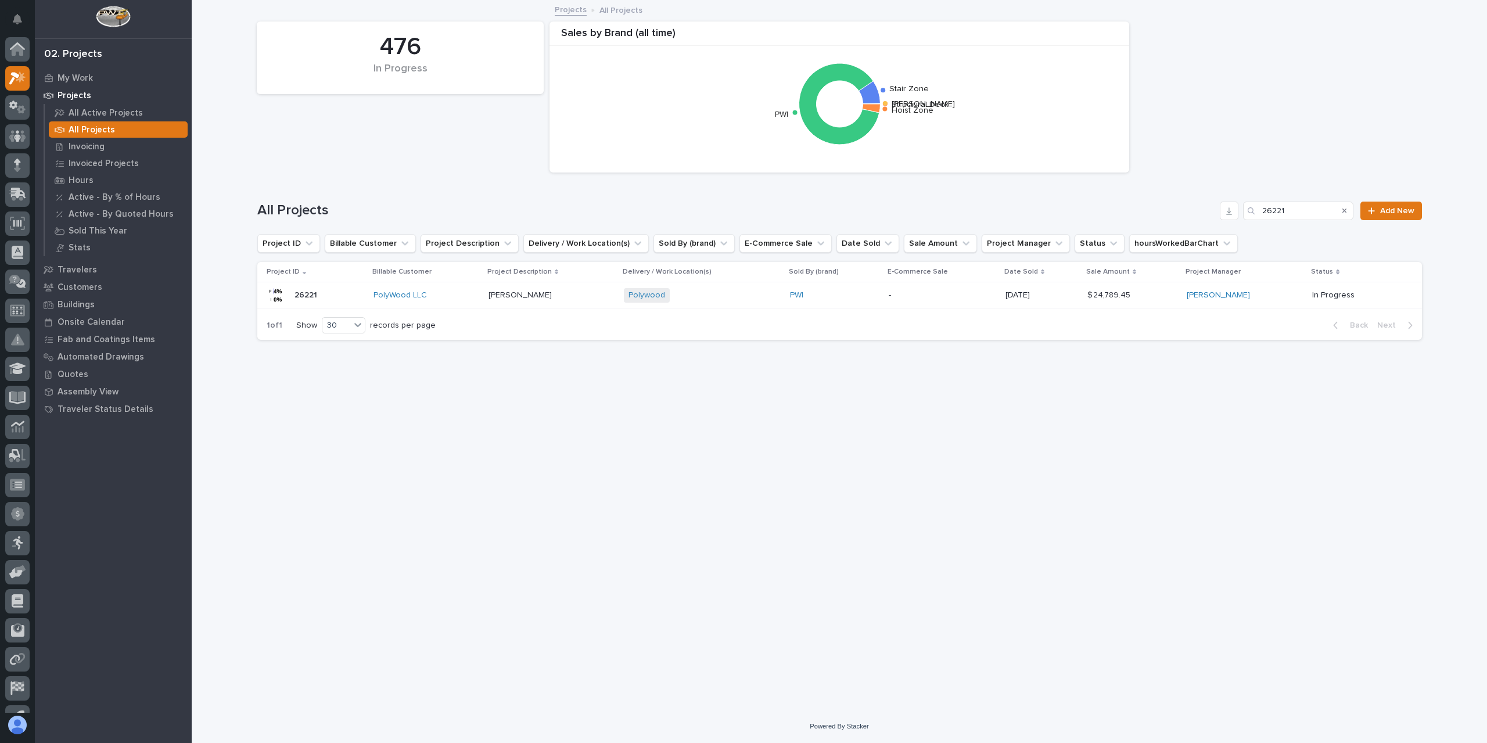
scroll to position [21, 0]
drag, startPoint x: 1309, startPoint y: 213, endPoint x: 1212, endPoint y: 206, distance: 97.3
click at [1214, 207] on div "All Projects 26221 Add New" at bounding box center [839, 211] width 1165 height 19
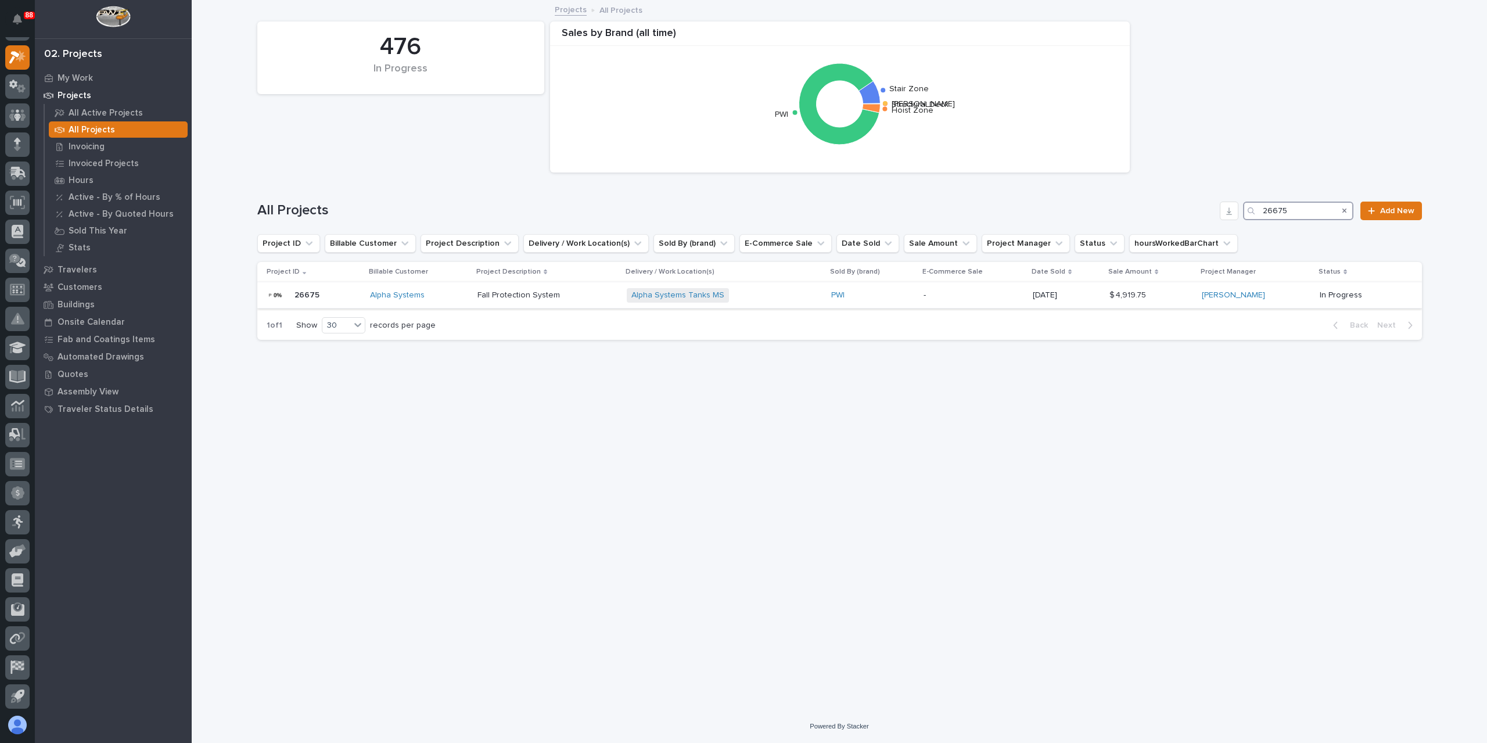
type input "26675"
click at [541, 303] on div "Fall Protection System Fall Protection System" at bounding box center [546, 295] width 139 height 19
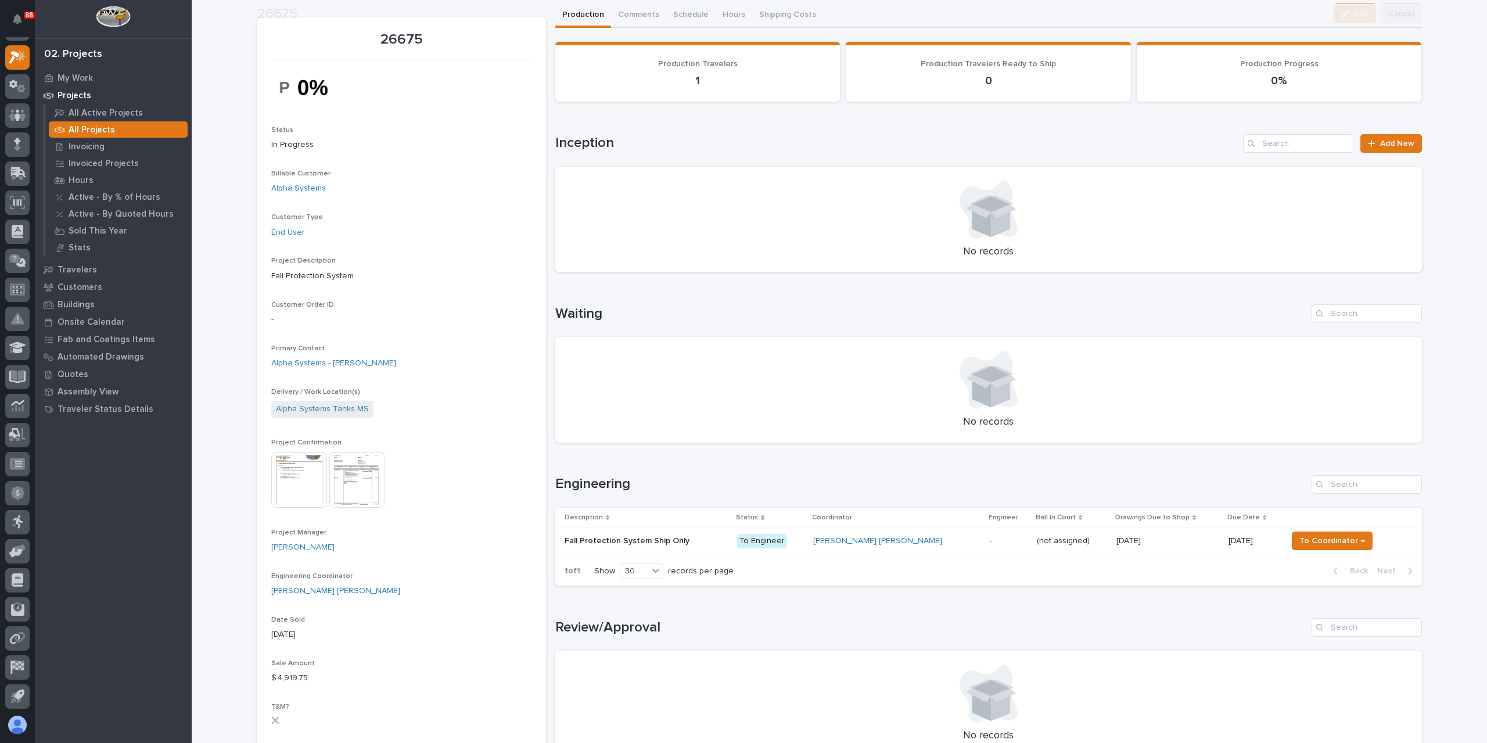
scroll to position [58, 0]
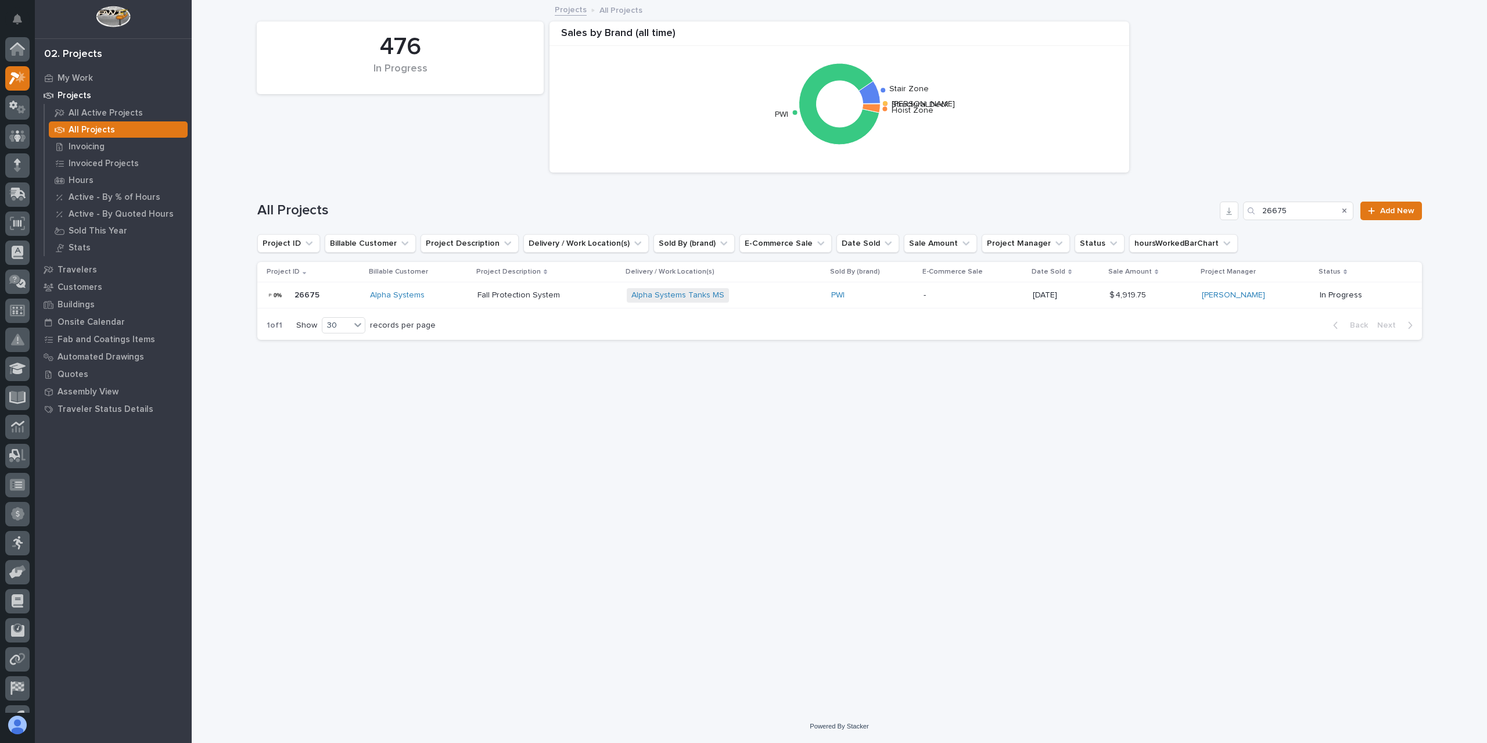
scroll to position [21, 0]
drag, startPoint x: 1305, startPoint y: 213, endPoint x: 1252, endPoint y: 213, distance: 52.3
click at [1252, 213] on div "26675" at bounding box center [1298, 211] width 110 height 19
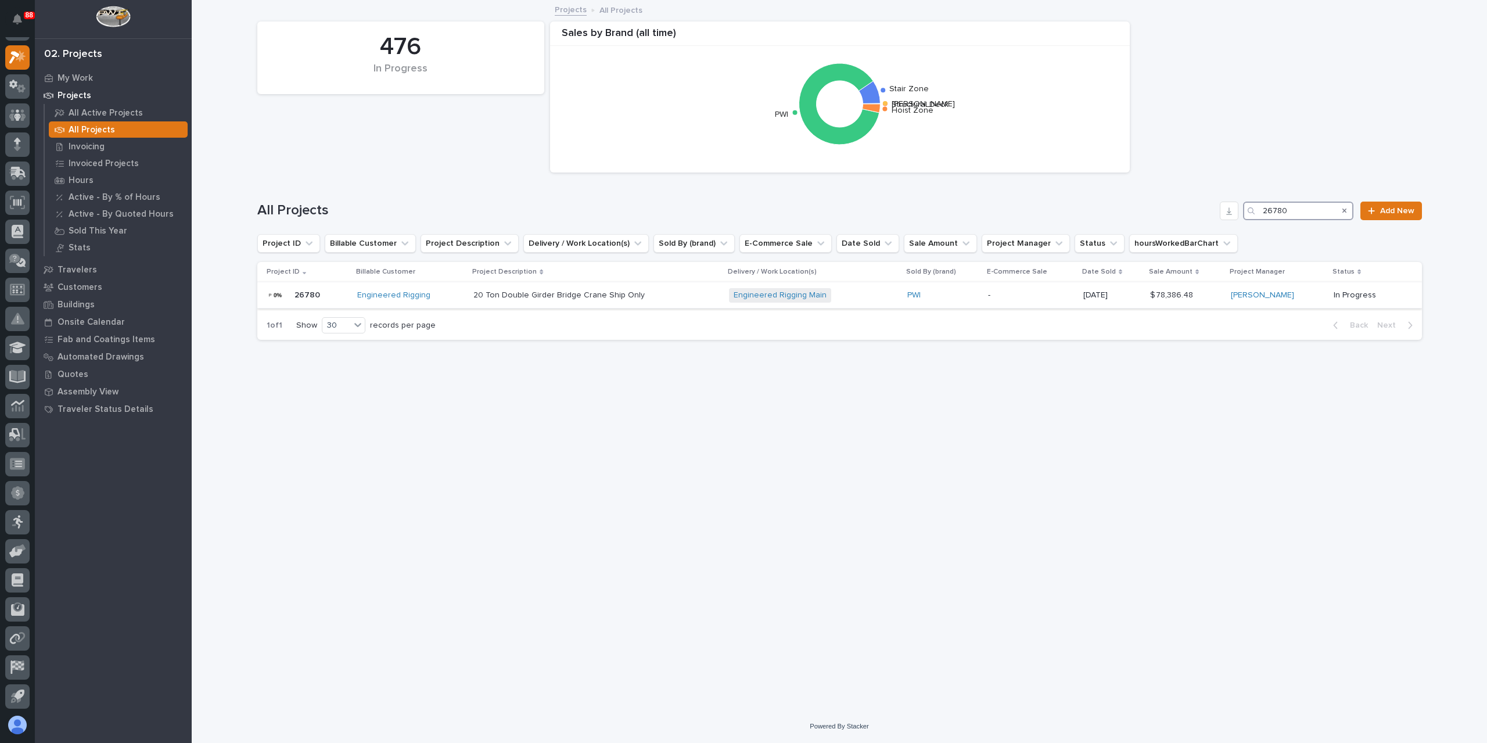
type input "26780"
click at [493, 292] on p "20 Ton Double Girder Bridge Crane Ship Only" at bounding box center [560, 294] width 174 height 12
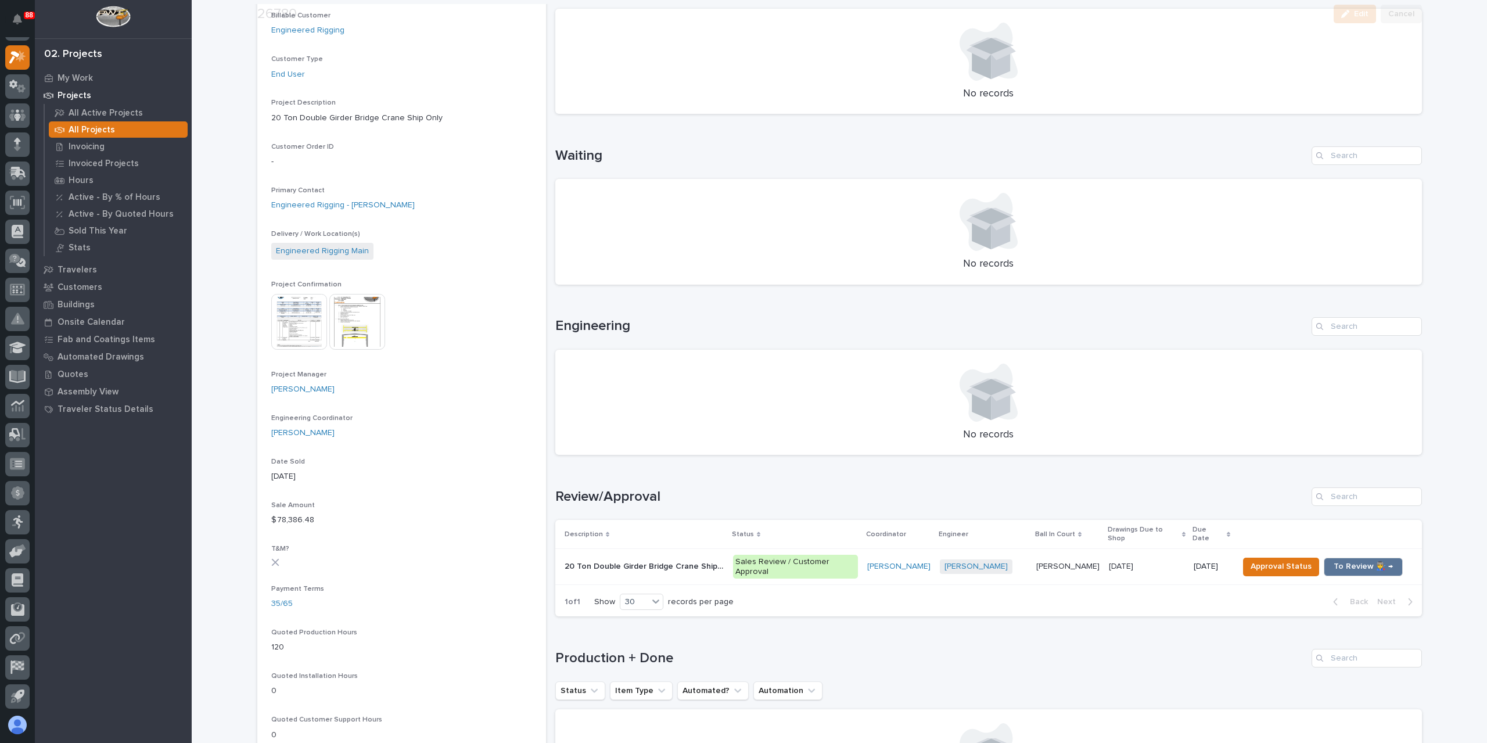
scroll to position [290, 0]
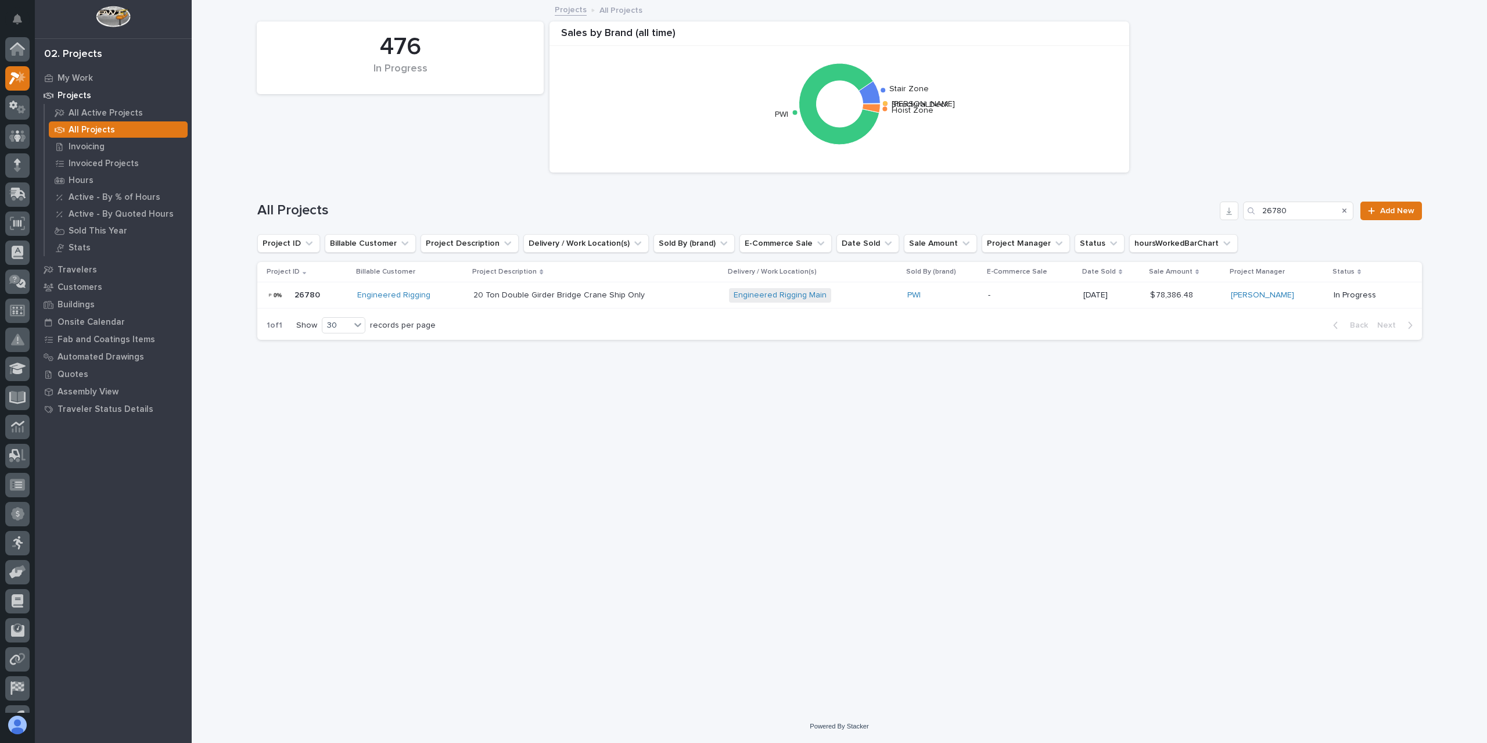
scroll to position [21, 0]
drag, startPoint x: 1269, startPoint y: 211, endPoint x: 1238, endPoint y: 207, distance: 31.1
click at [1238, 207] on div "All Projects 26780 Add New" at bounding box center [839, 211] width 1165 height 19
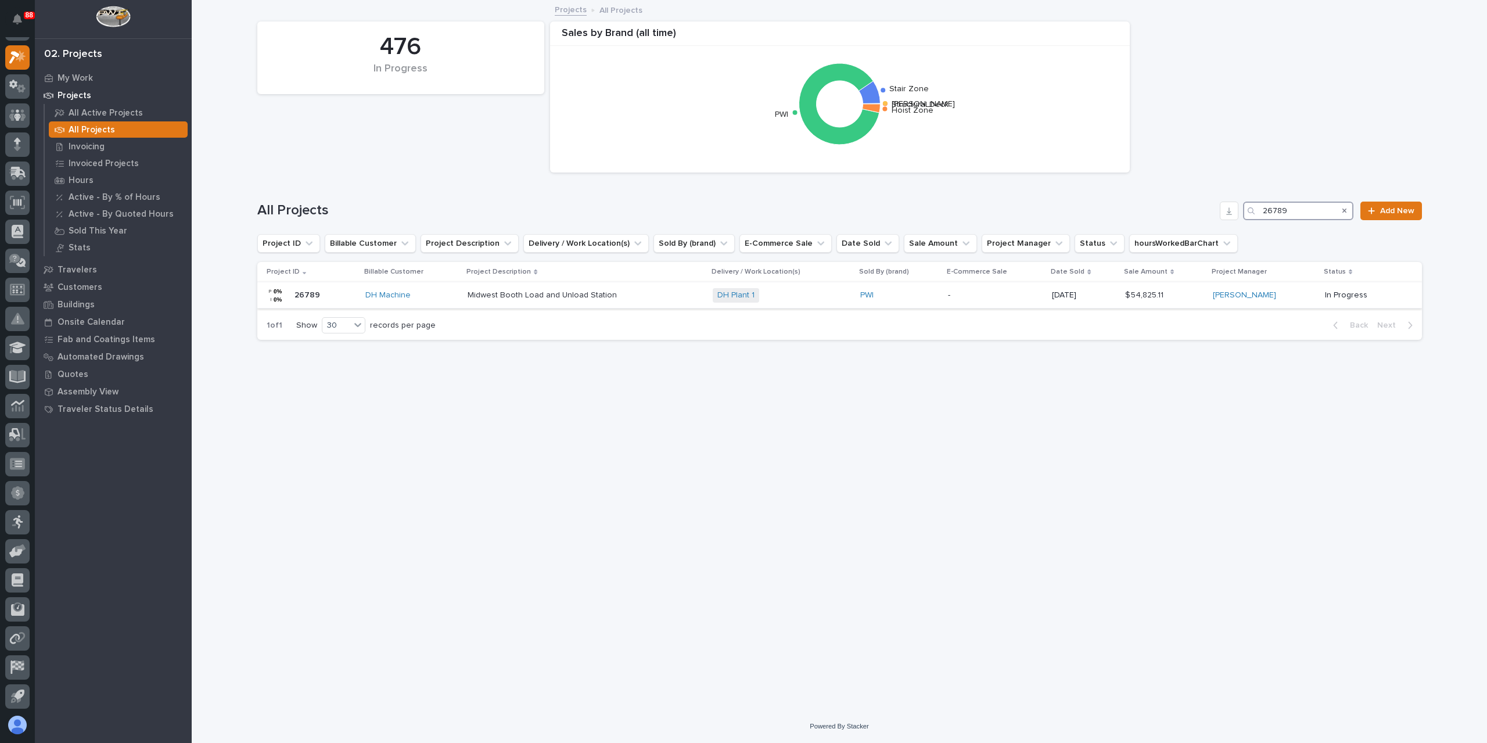
type input "26789"
click at [513, 294] on p "Midwest Booth Load and Unload Station" at bounding box center [544, 294] width 152 height 12
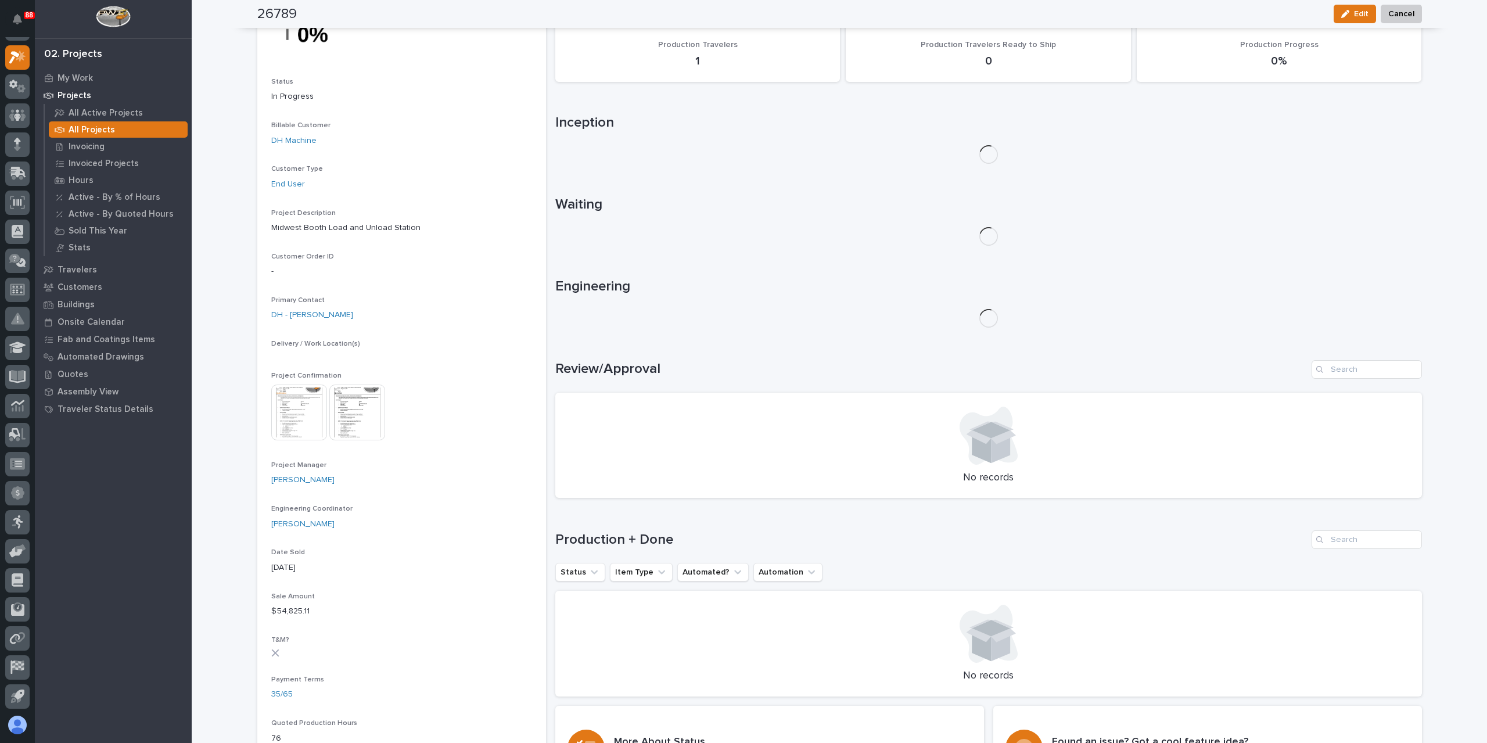
scroll to position [312, 0]
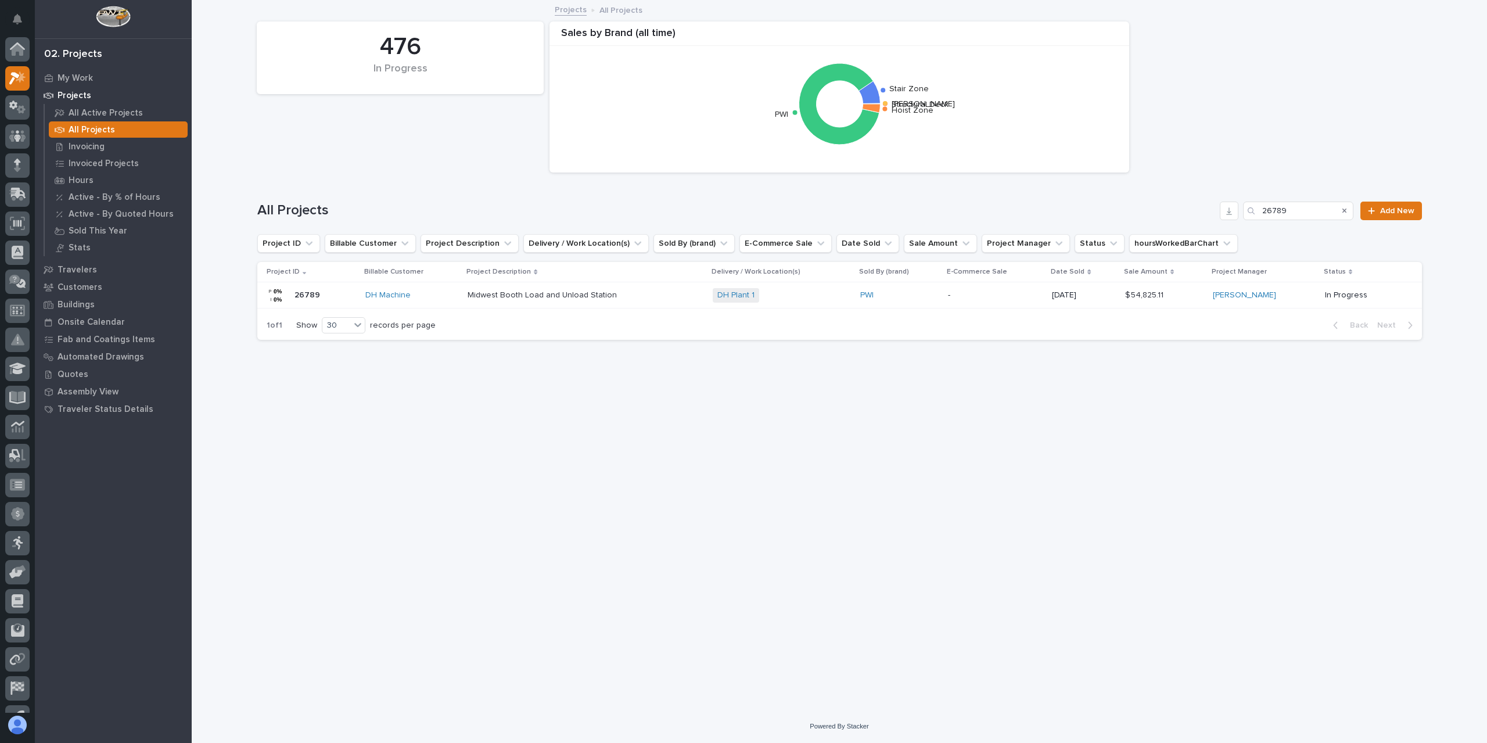
scroll to position [21, 0]
drag, startPoint x: 1300, startPoint y: 217, endPoint x: 1259, endPoint y: 210, distance: 41.8
click at [1259, 210] on div "26789" at bounding box center [1298, 211] width 110 height 19
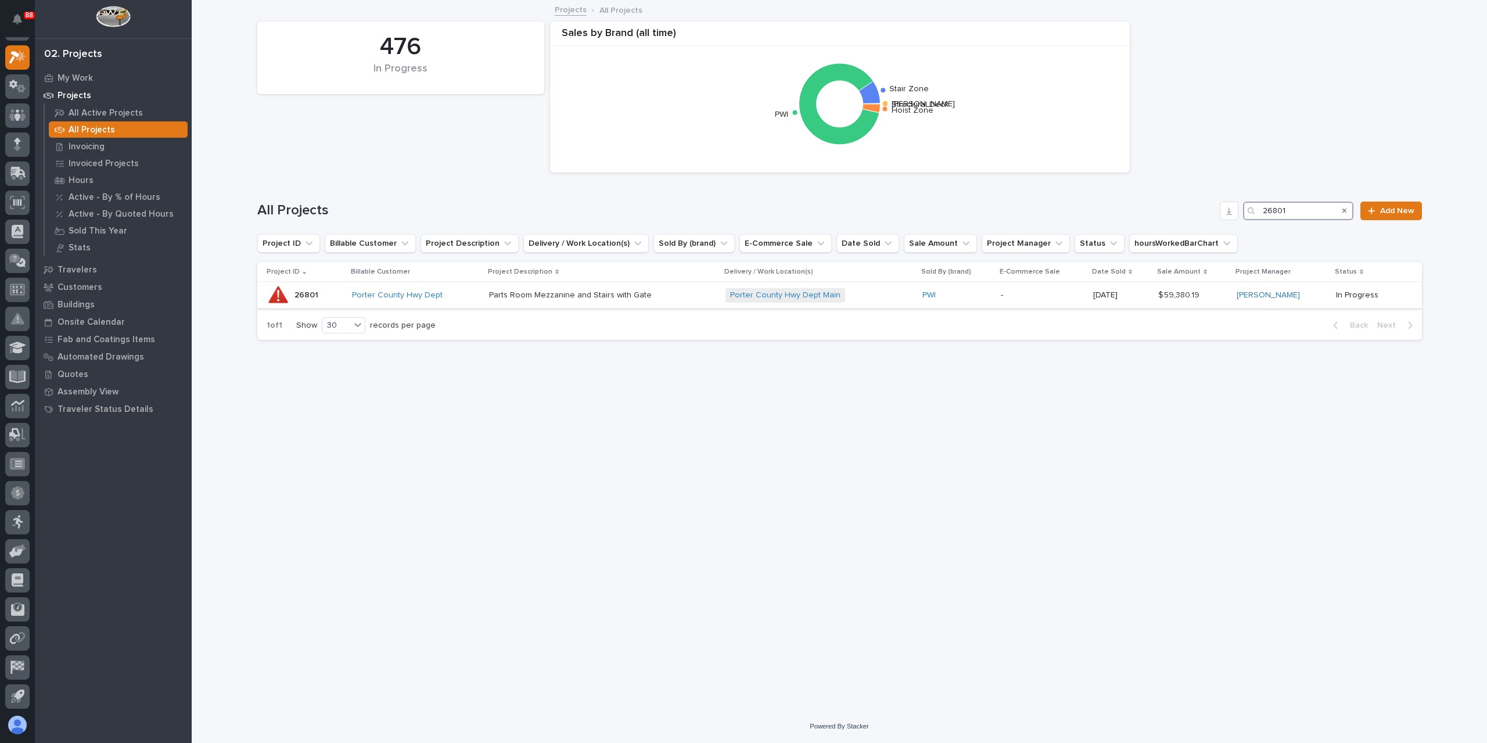
type input "26801"
click at [513, 292] on p "Parts Room Mezzanine and Stairs with Gate" at bounding box center [571, 294] width 165 height 12
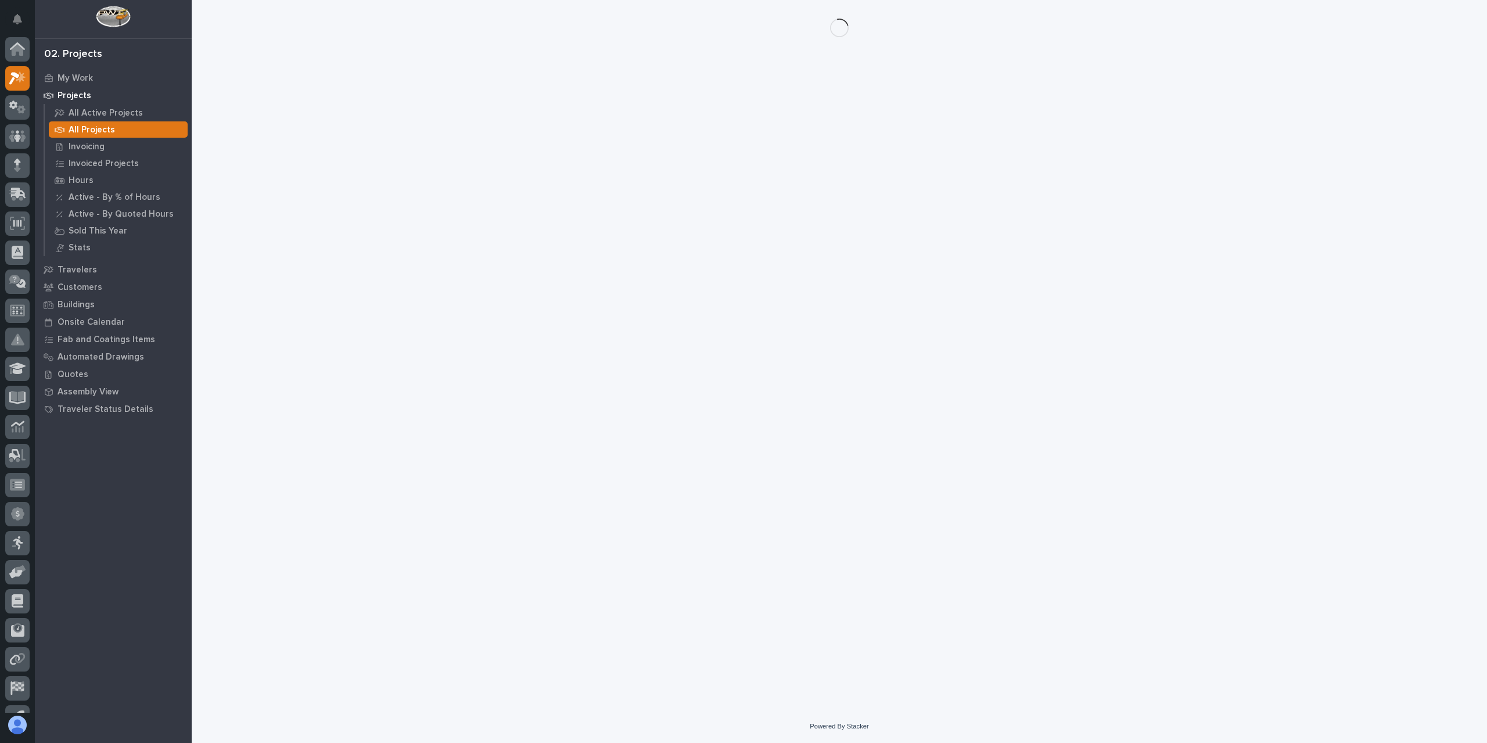
scroll to position [21, 0]
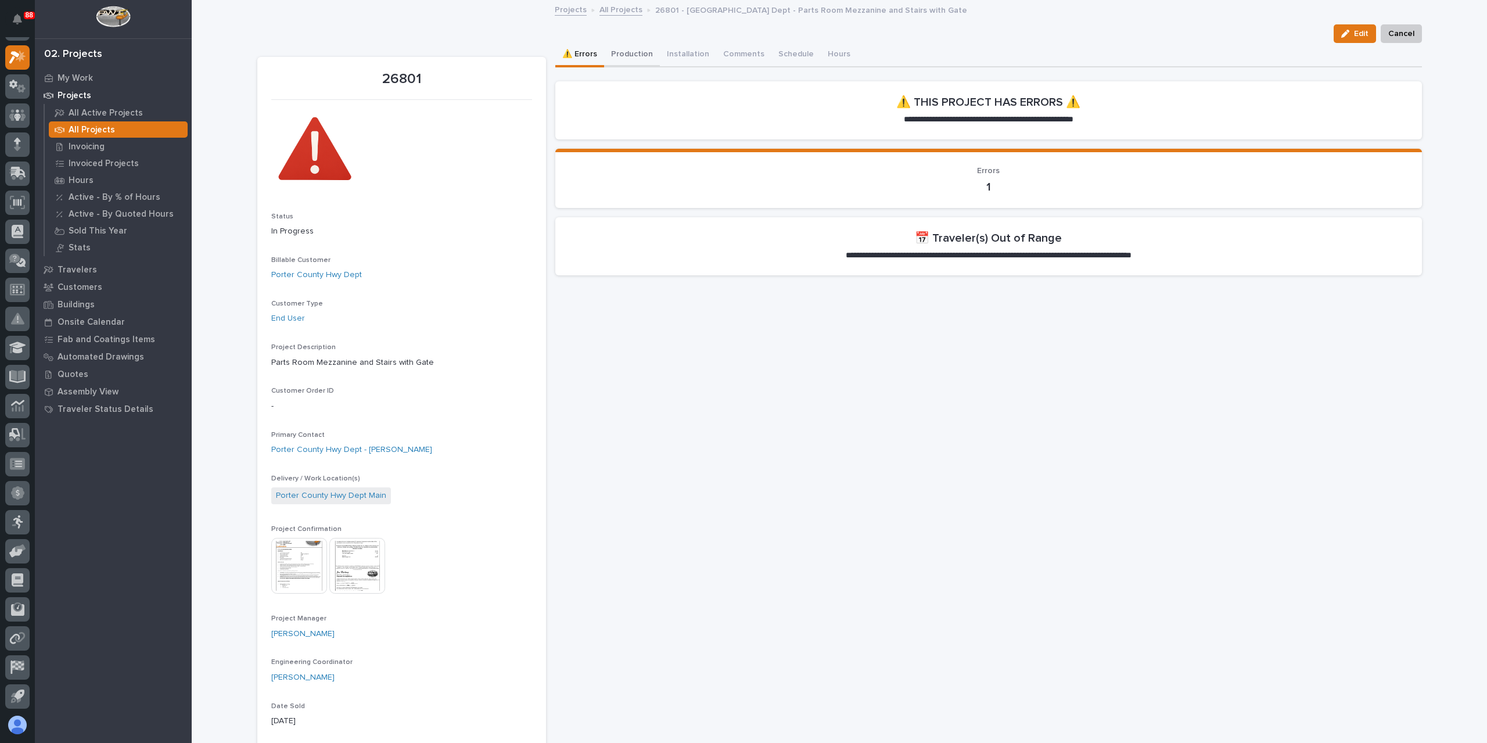
click at [629, 55] on button "Production" at bounding box center [632, 55] width 56 height 24
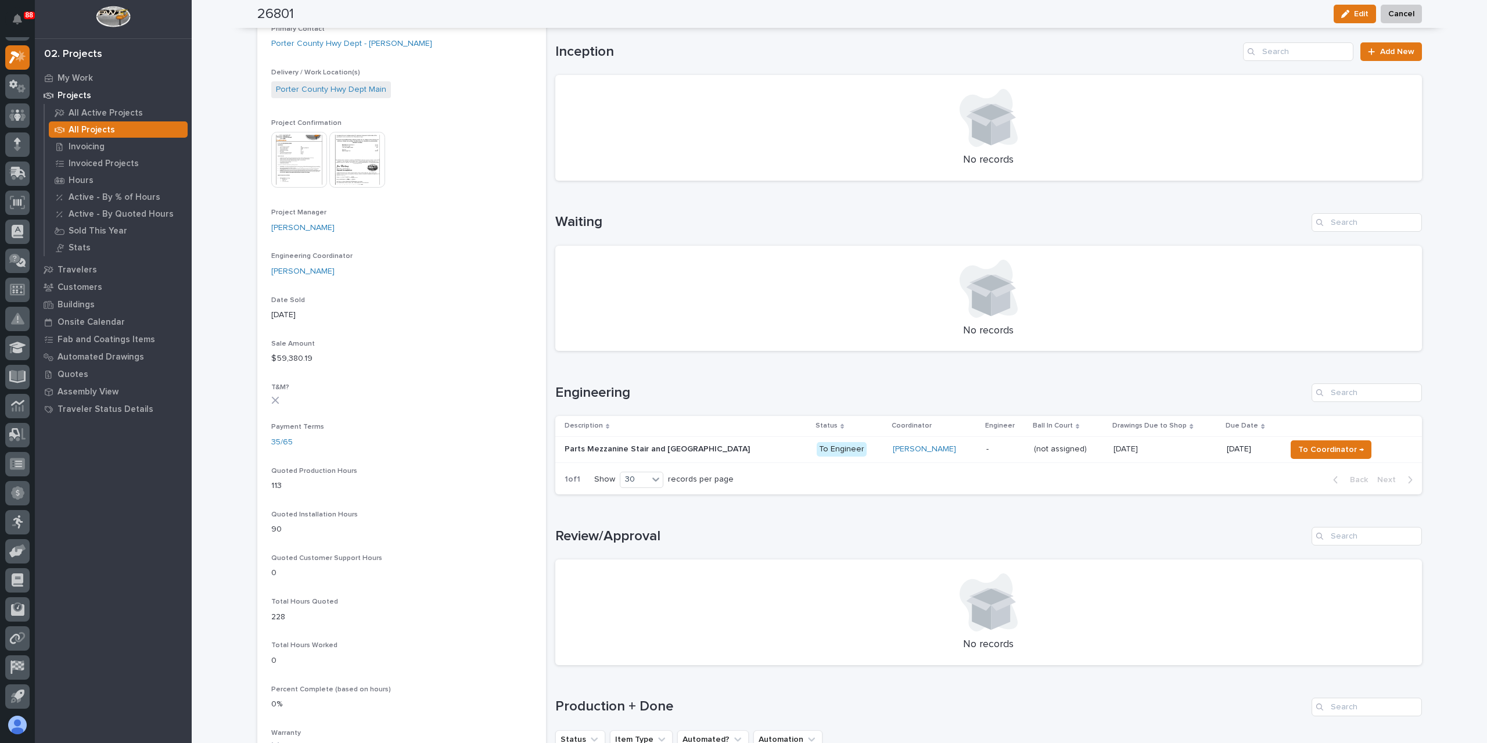
scroll to position [407, 0]
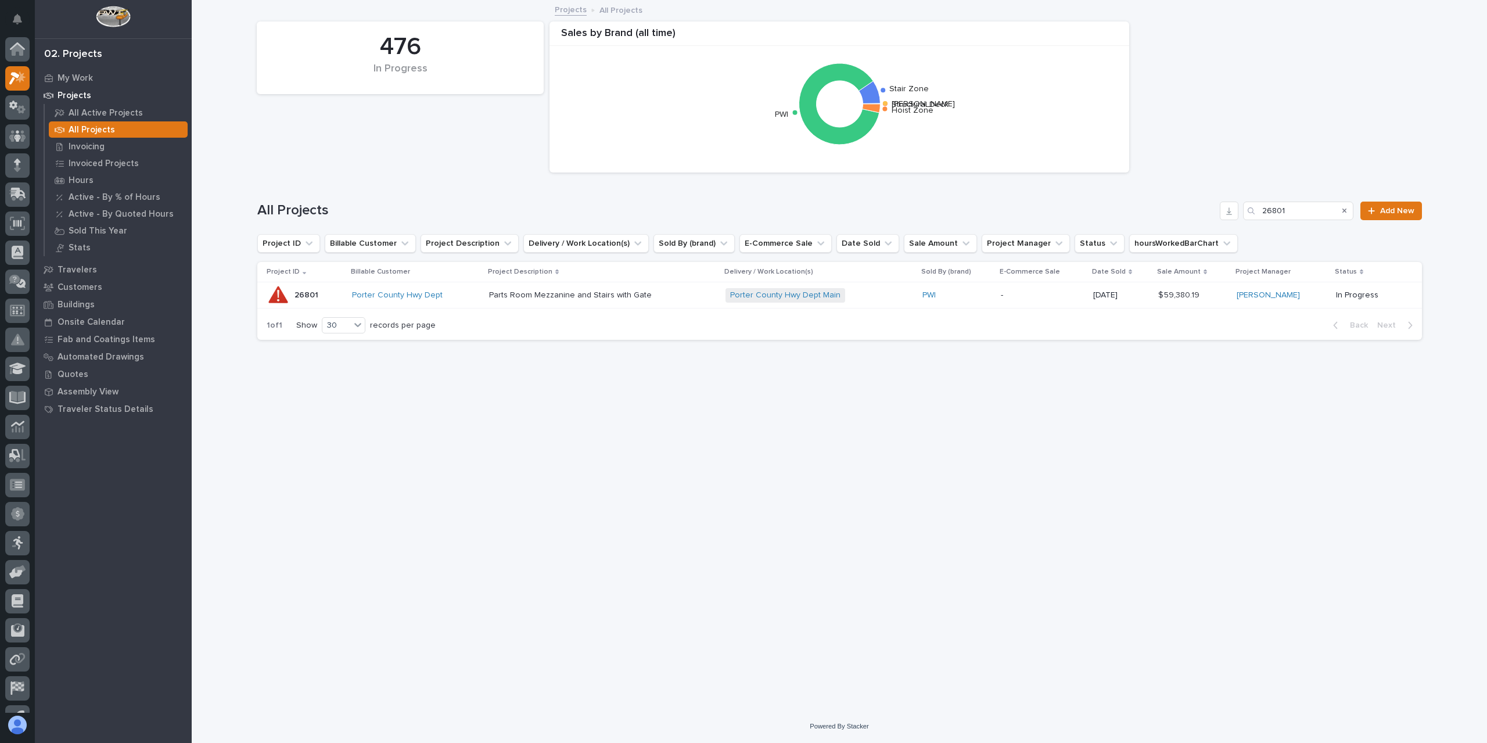
scroll to position [21, 0]
drag, startPoint x: 1287, startPoint y: 208, endPoint x: 1226, endPoint y: 211, distance: 61.1
click at [1226, 211] on div "All Projects 26801 Add New" at bounding box center [839, 211] width 1165 height 19
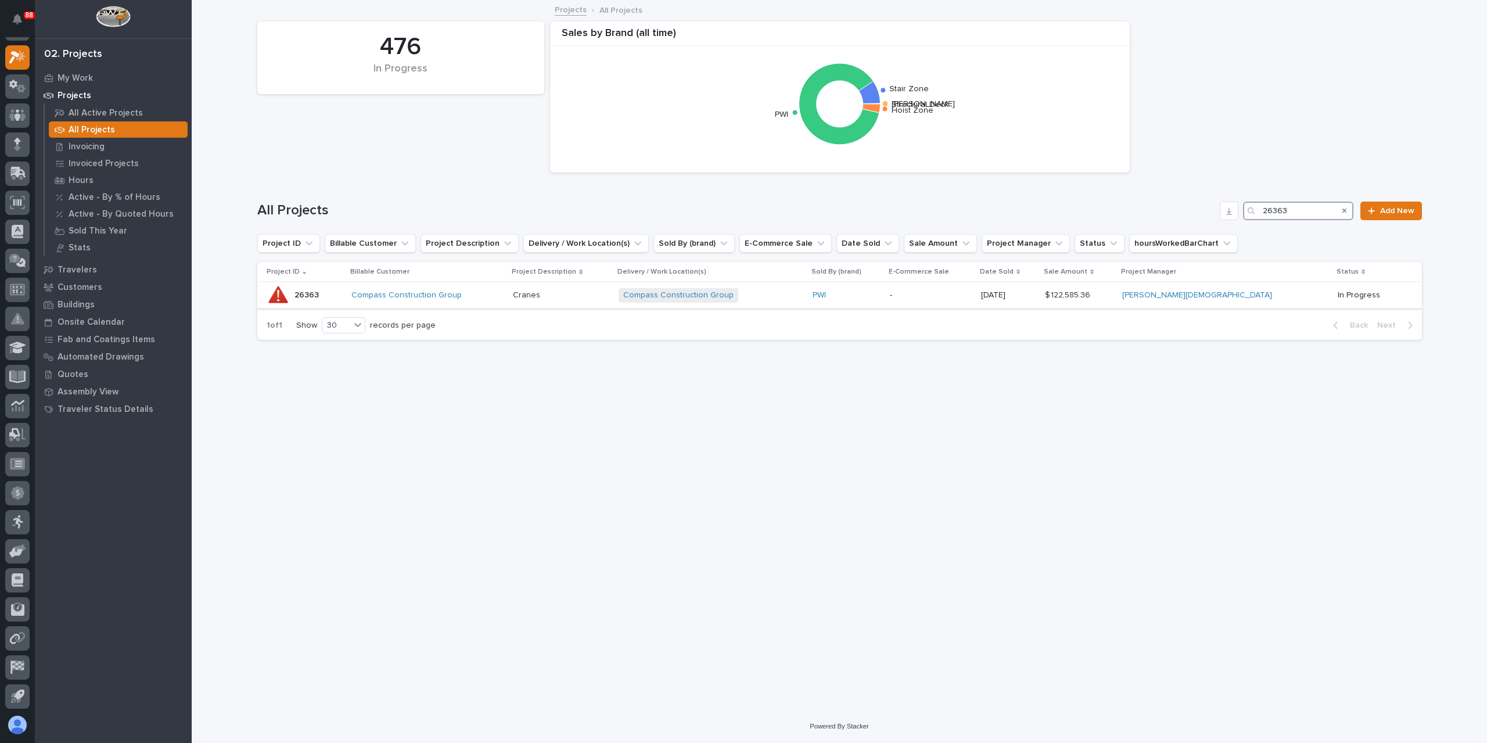
type input "26363"
click at [543, 300] on p "Cranes" at bounding box center [528, 294] width 30 height 12
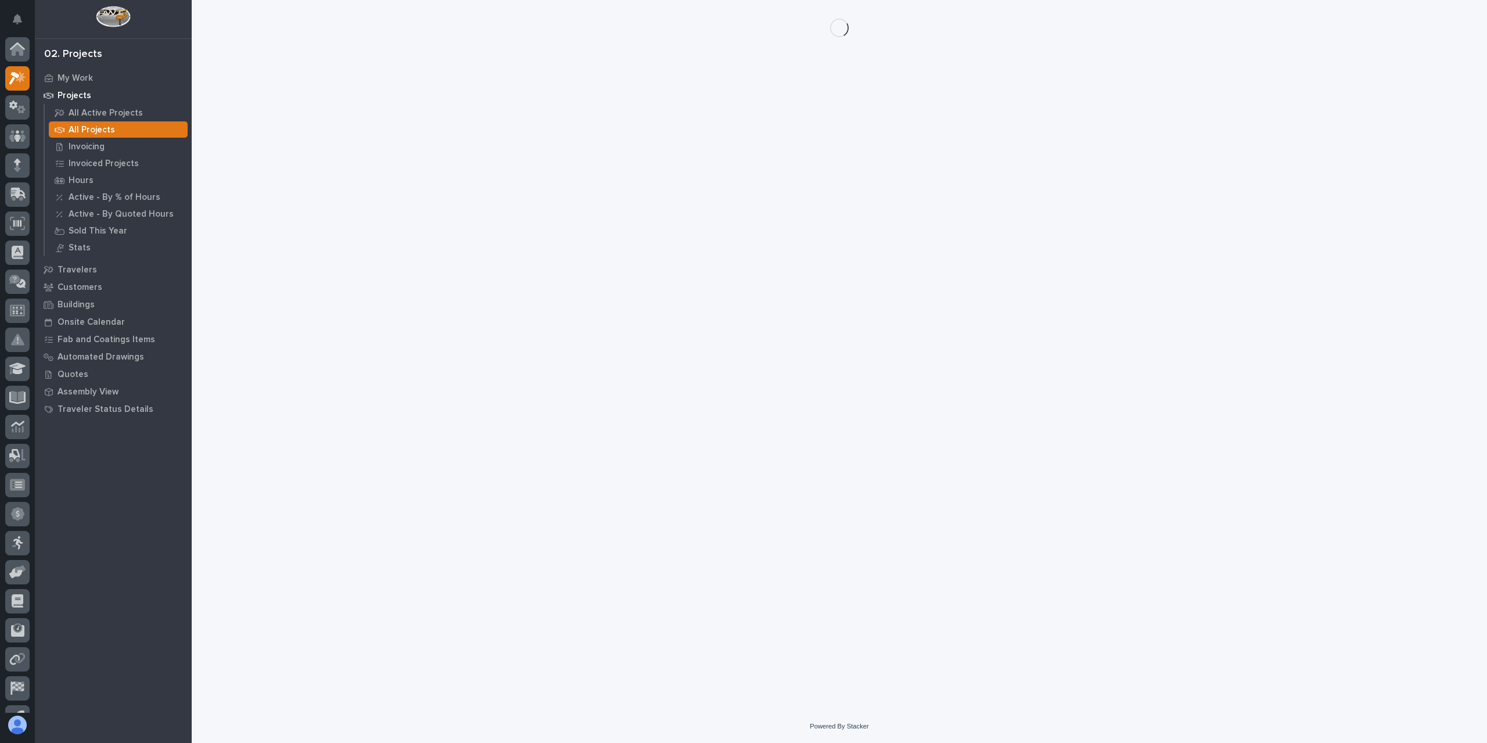
scroll to position [21, 0]
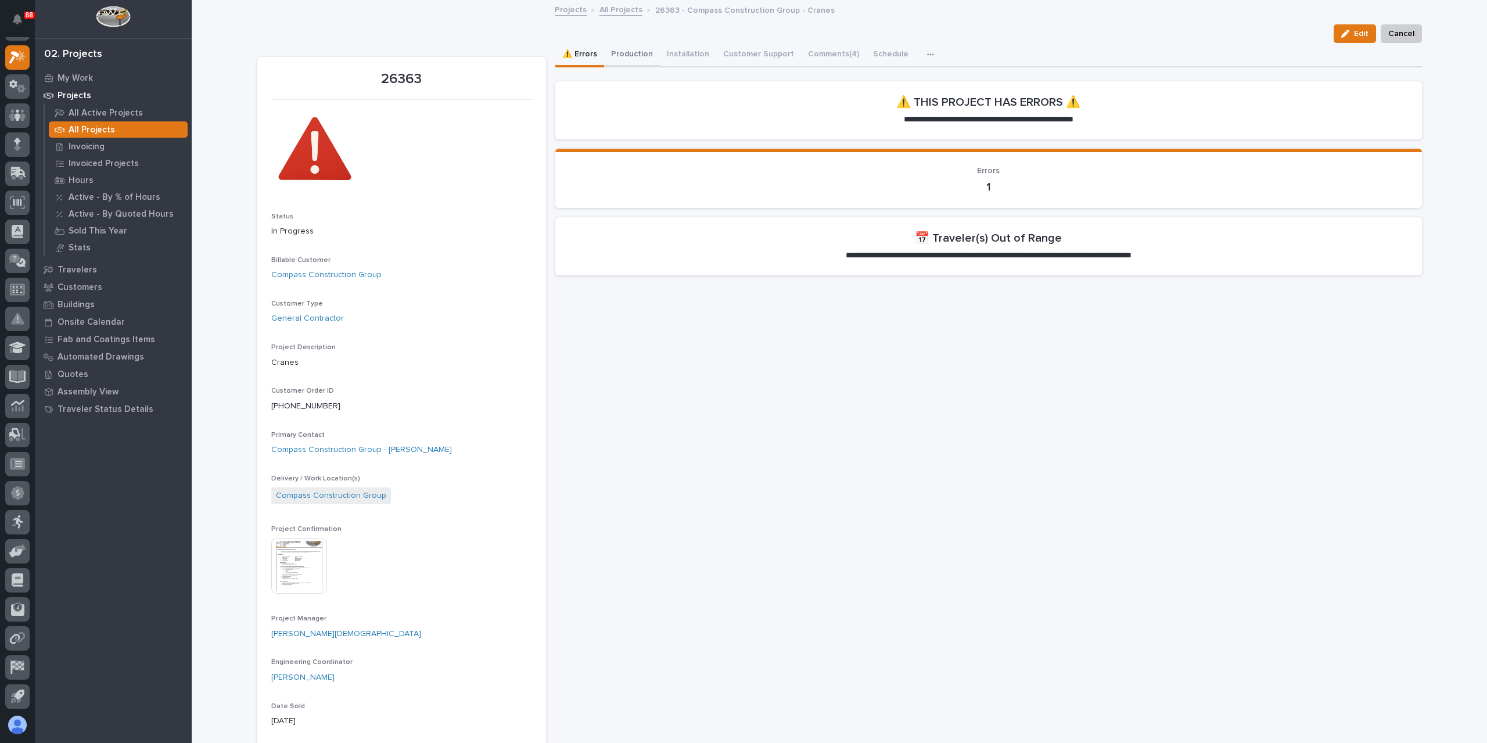
click at [633, 61] on button "Production" at bounding box center [632, 55] width 56 height 24
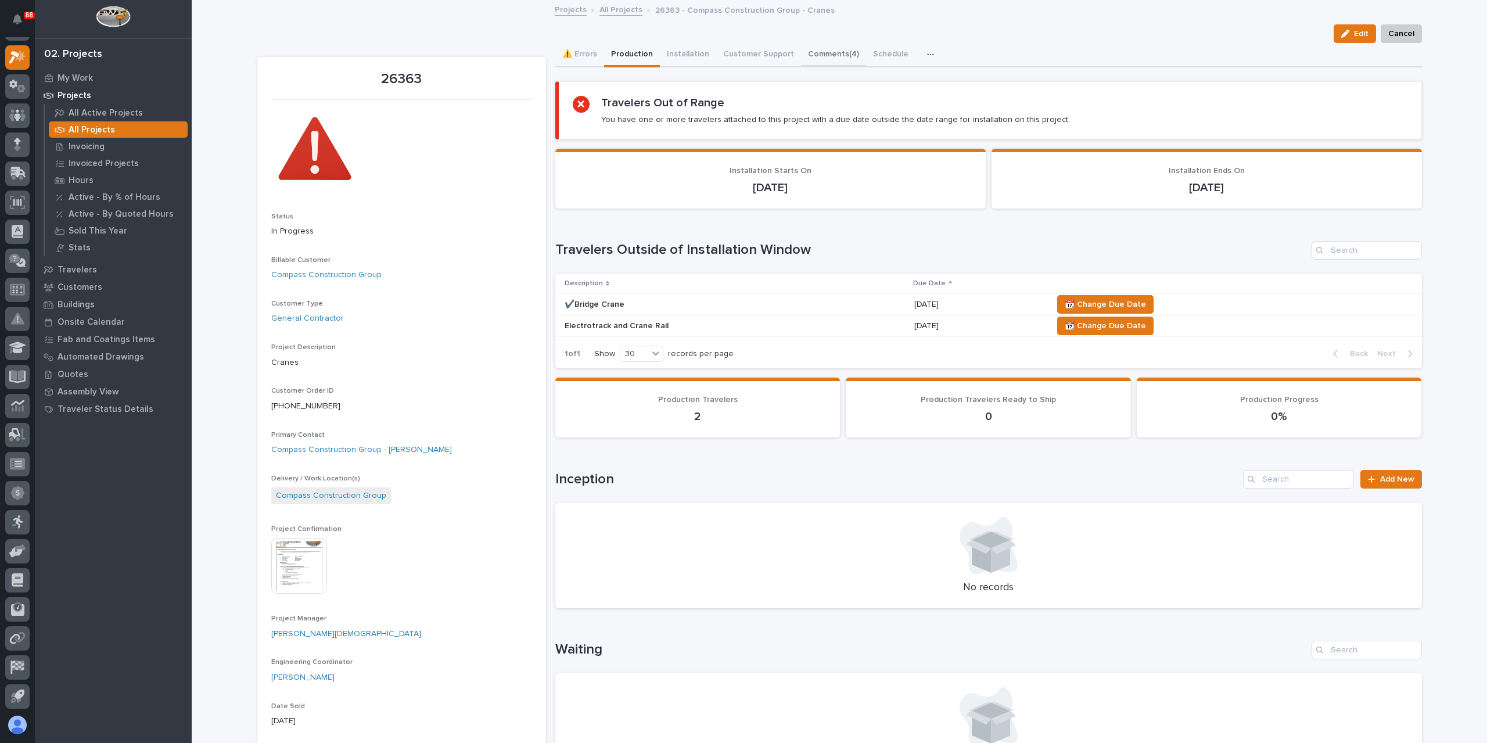
click at [822, 58] on button "Comments (4)" at bounding box center [833, 55] width 65 height 24
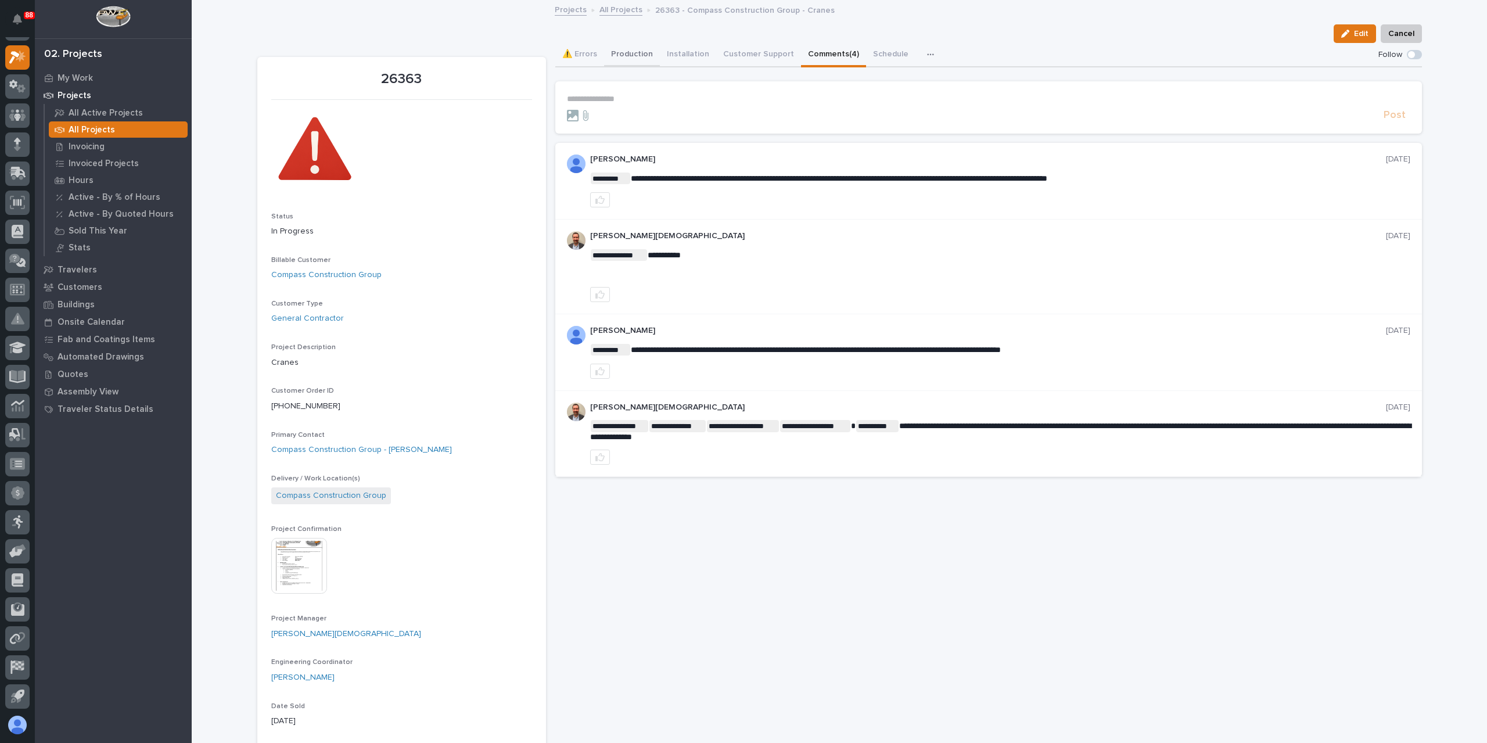
click at [607, 56] on button "Production" at bounding box center [632, 55] width 56 height 24
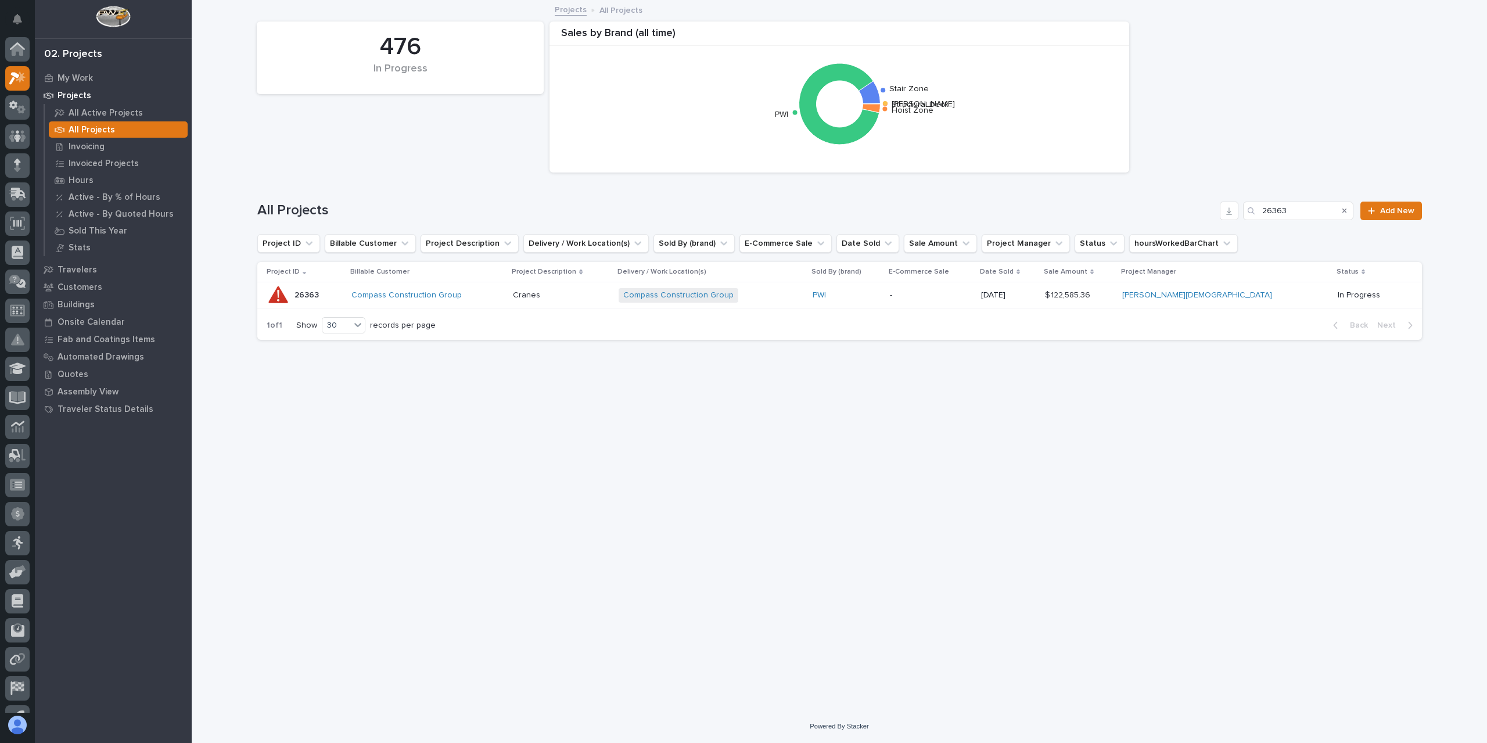
scroll to position [21, 0]
click at [1231, 199] on div "All Projects 26363 Add New" at bounding box center [839, 206] width 1165 height 56
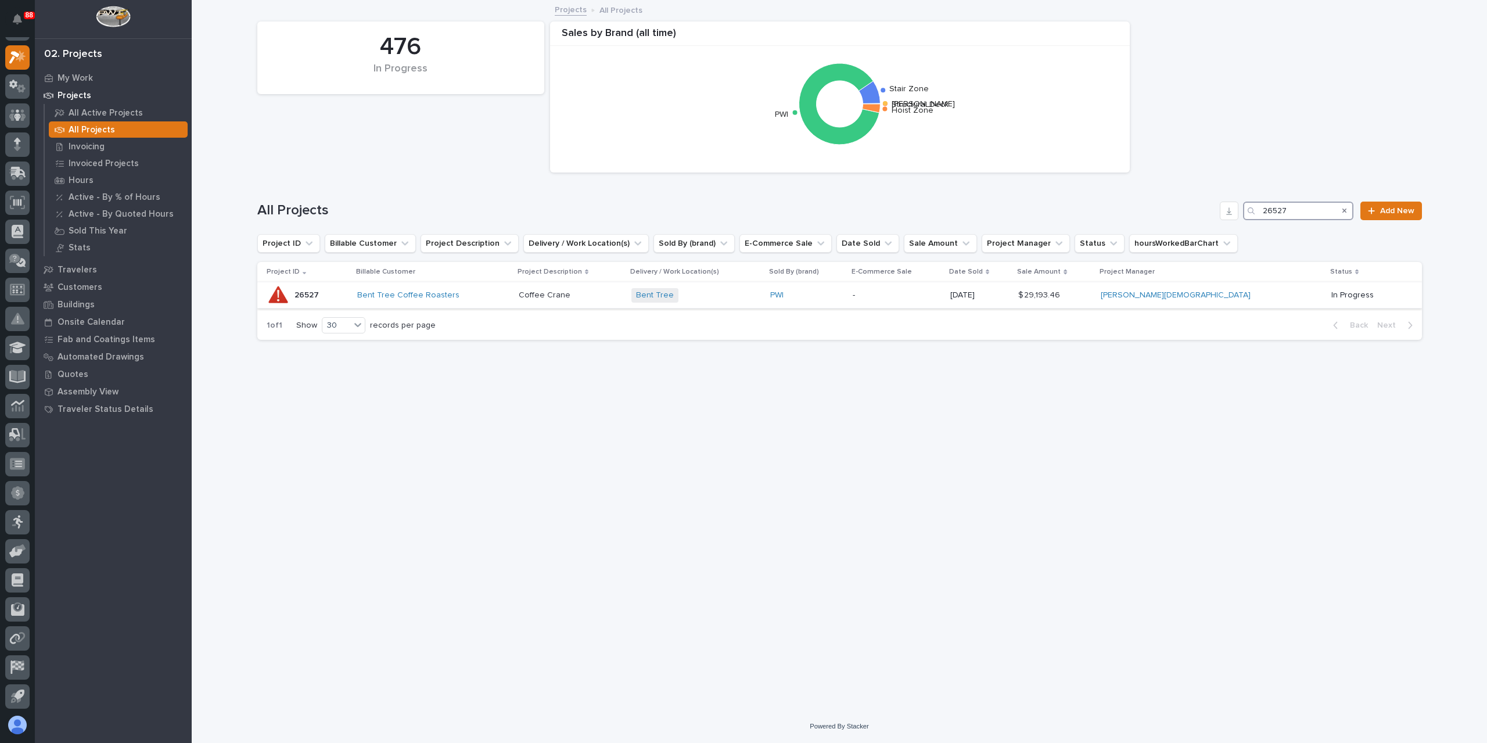
type input "26527"
click at [573, 292] on p "Coffee Crane" at bounding box center [546, 294] width 54 height 12
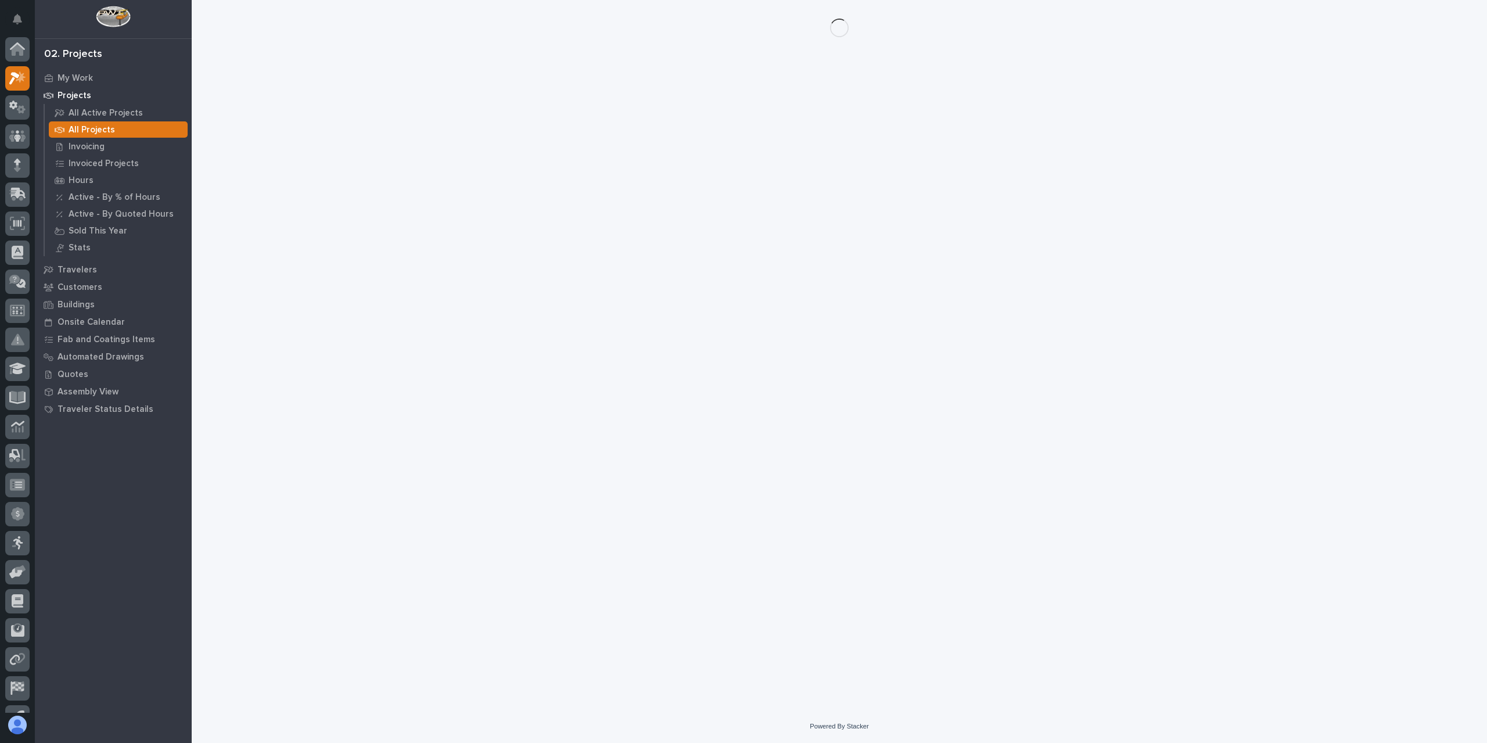
scroll to position [21, 0]
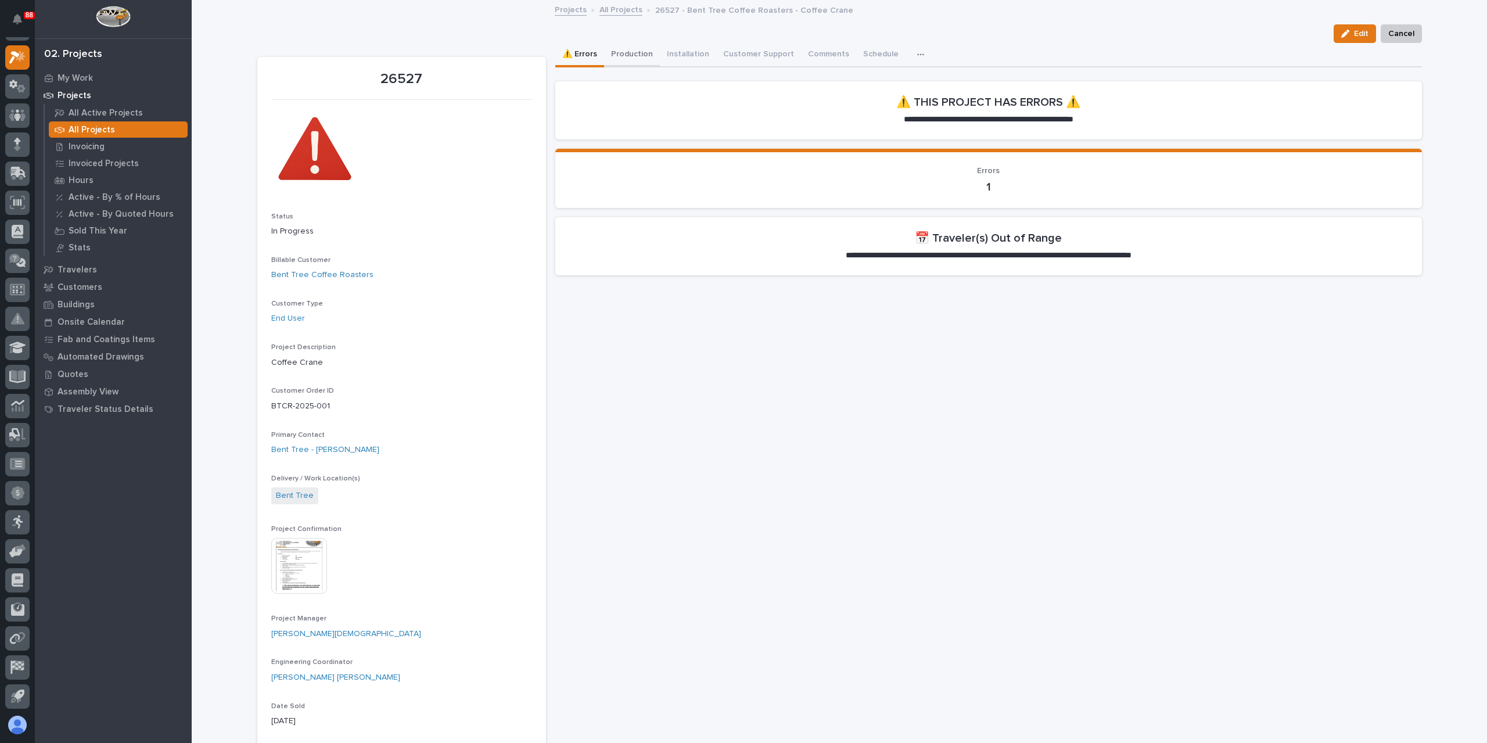
click at [605, 53] on button "Production" at bounding box center [632, 55] width 56 height 24
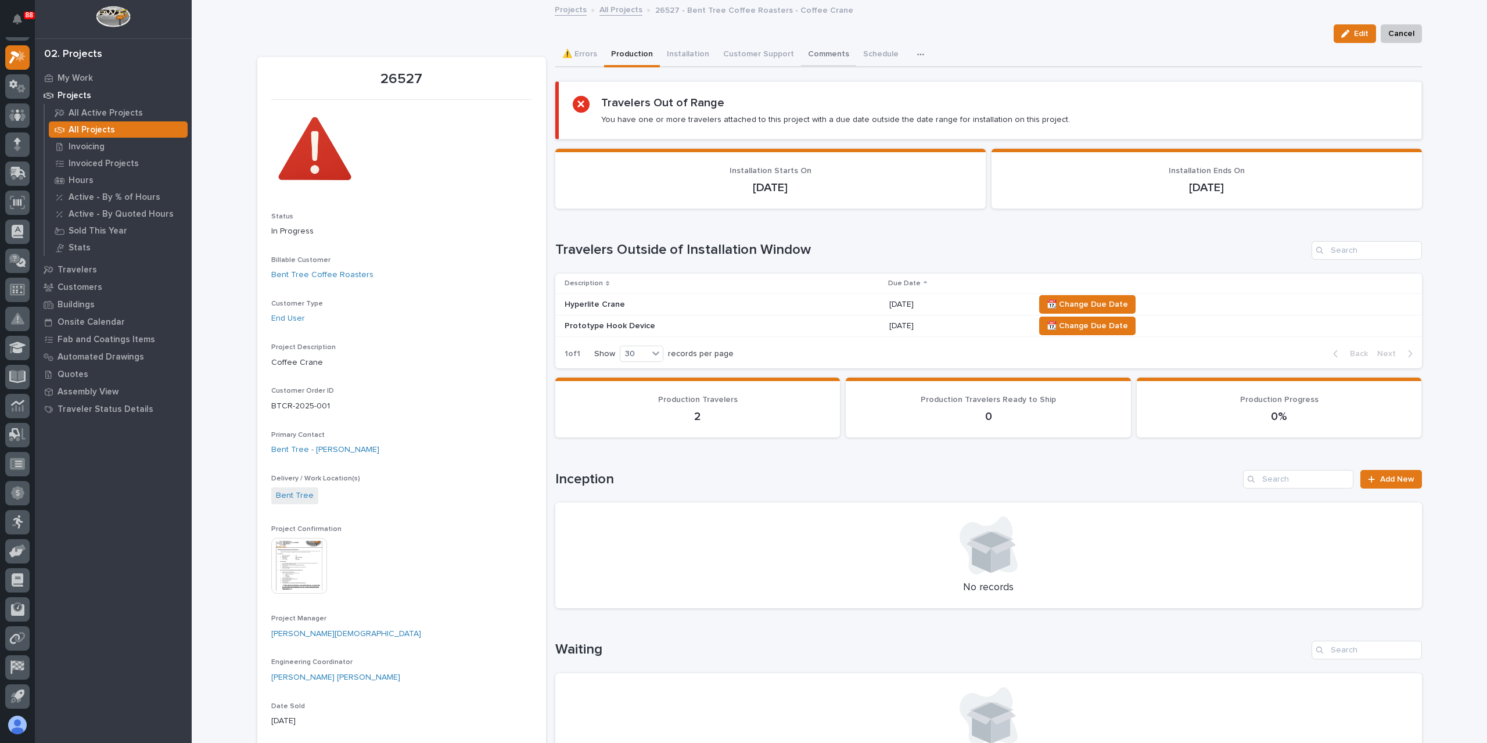
click at [822, 56] on button "Comments" at bounding box center [828, 55] width 55 height 24
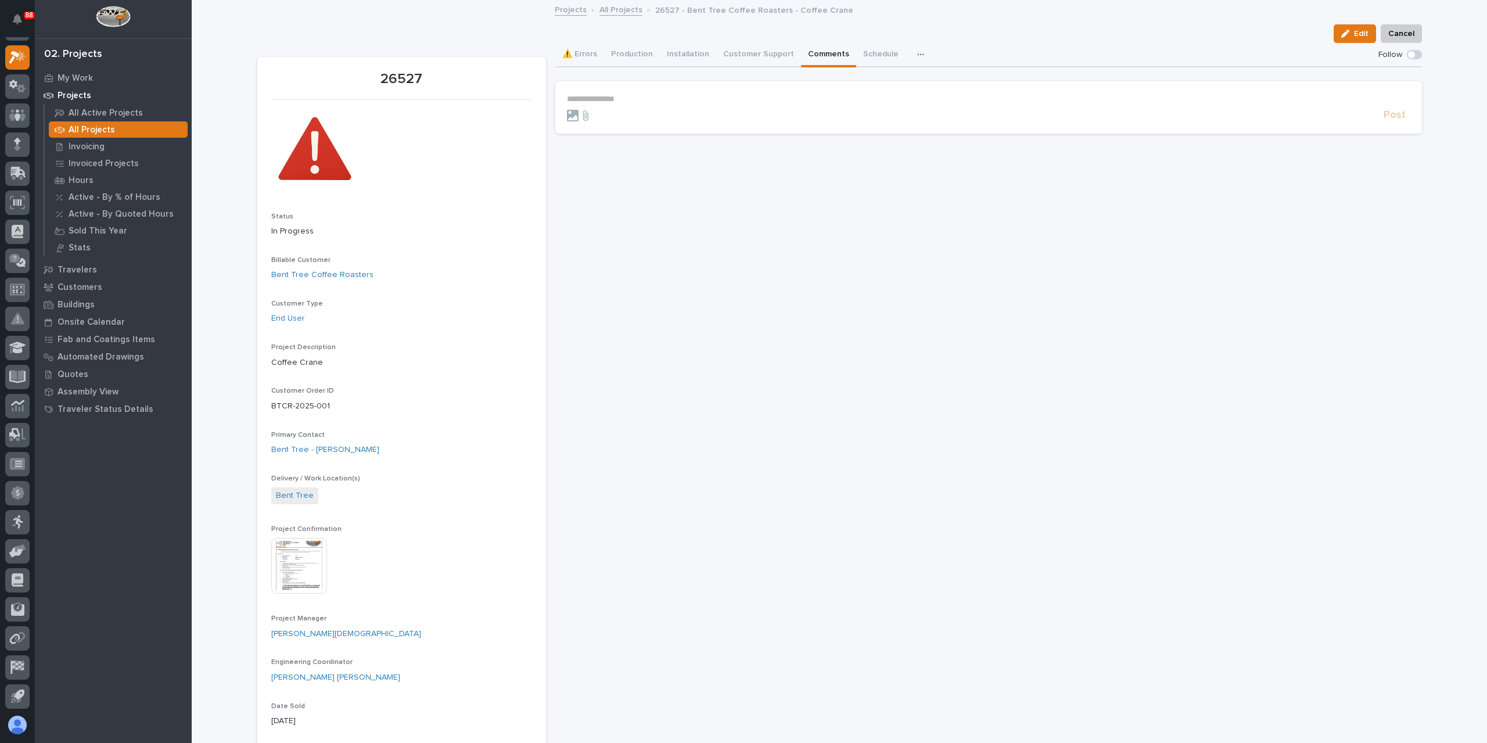
click at [666, 99] on p "**********" at bounding box center [988, 99] width 843 height 10
click at [1401, 122] on button "Post" at bounding box center [1394, 120] width 31 height 13
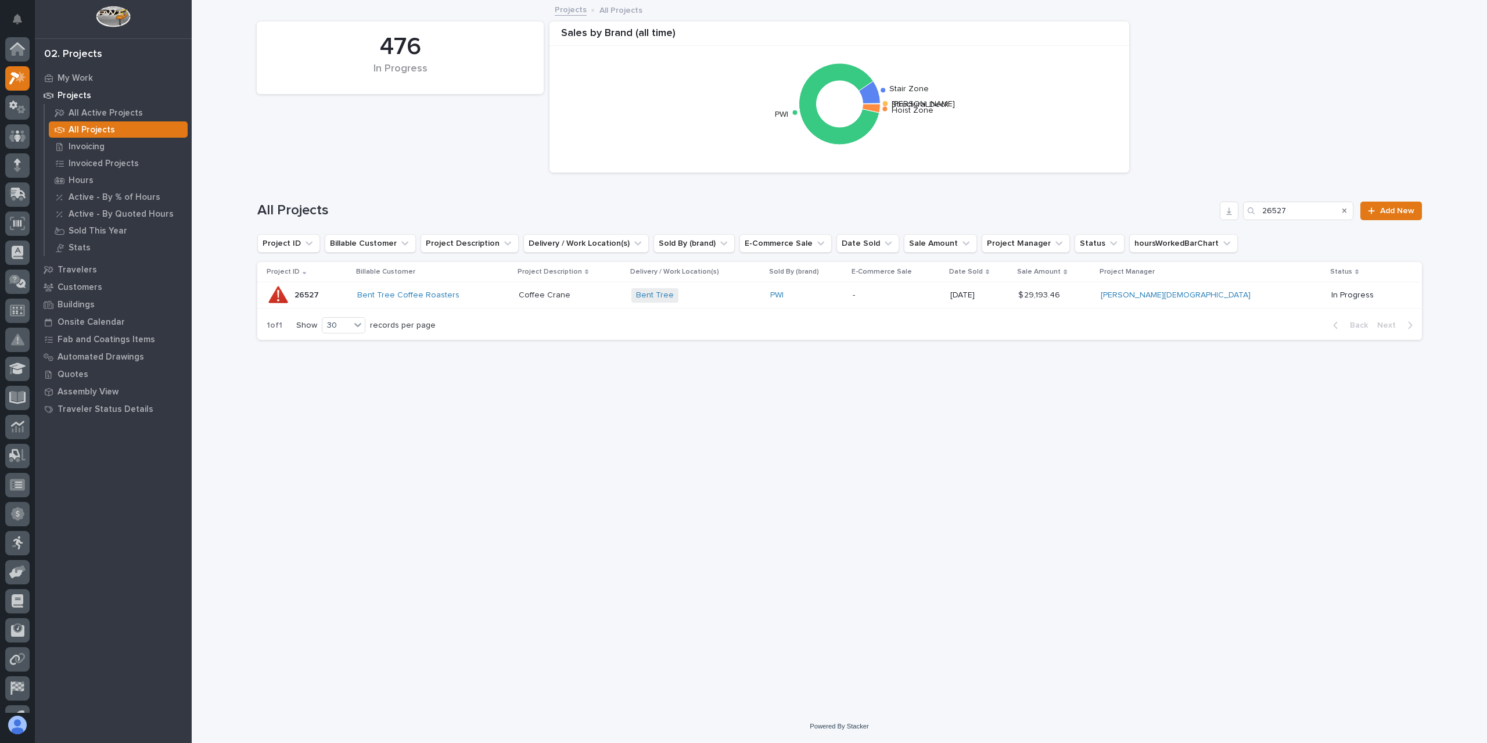
scroll to position [21, 0]
drag, startPoint x: 1291, startPoint y: 217, endPoint x: 1204, endPoint y: 198, distance: 89.1
click at [1204, 198] on div "All Projects 26527 Add New" at bounding box center [839, 206] width 1165 height 56
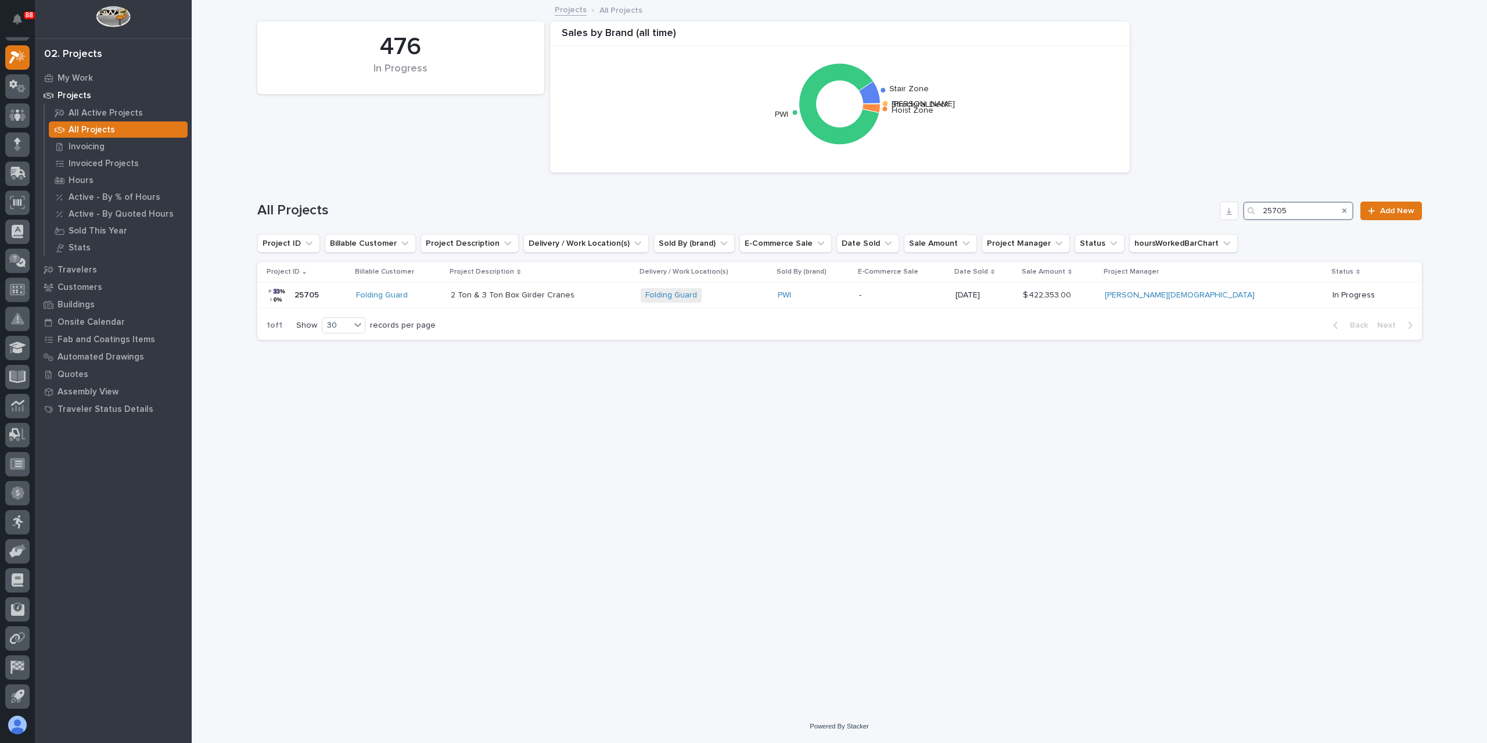
type input "25705"
click at [508, 304] on div "2 Ton & 3 Ton Box Girder Cranes 2 Ton & 3 Ton Box Girder Cranes" at bounding box center [541, 295] width 181 height 19
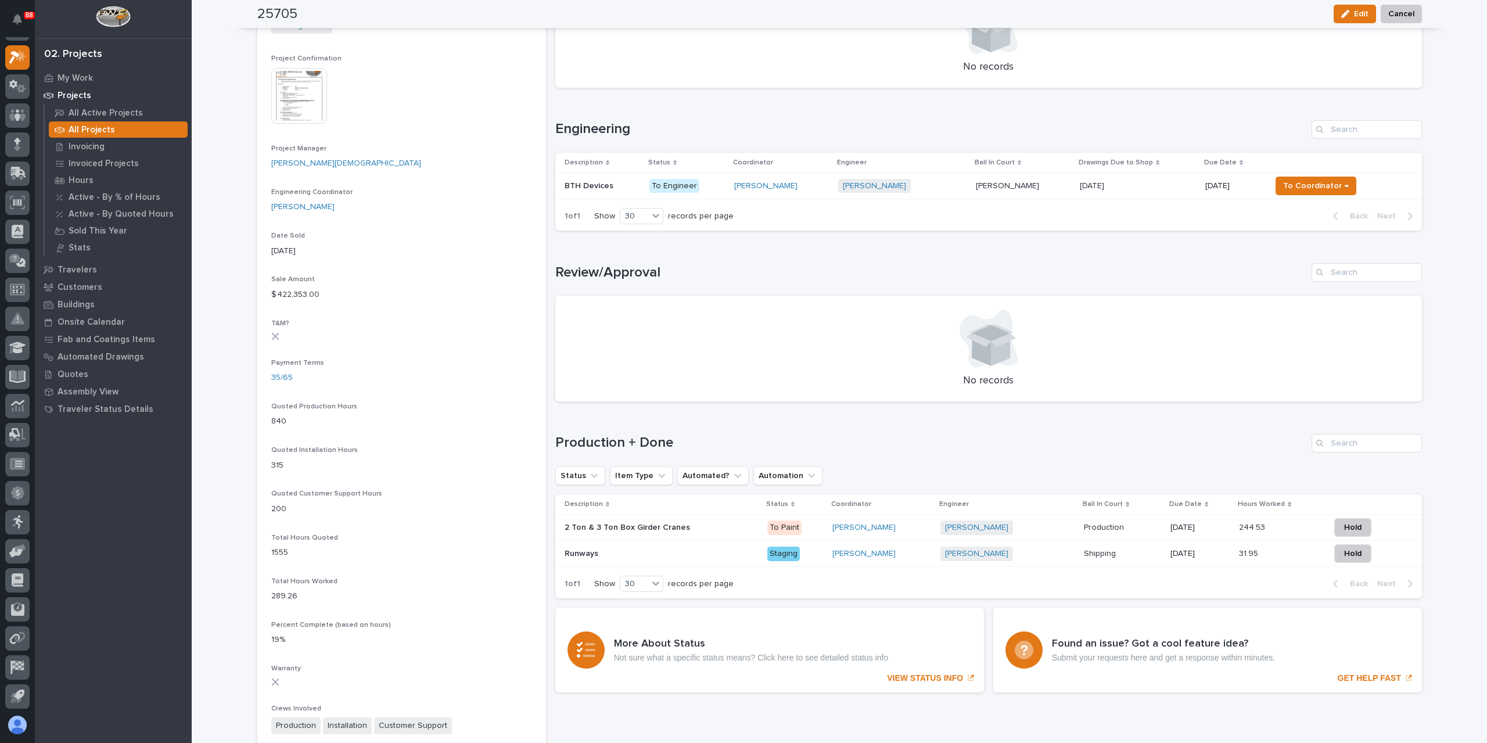
scroll to position [465, 0]
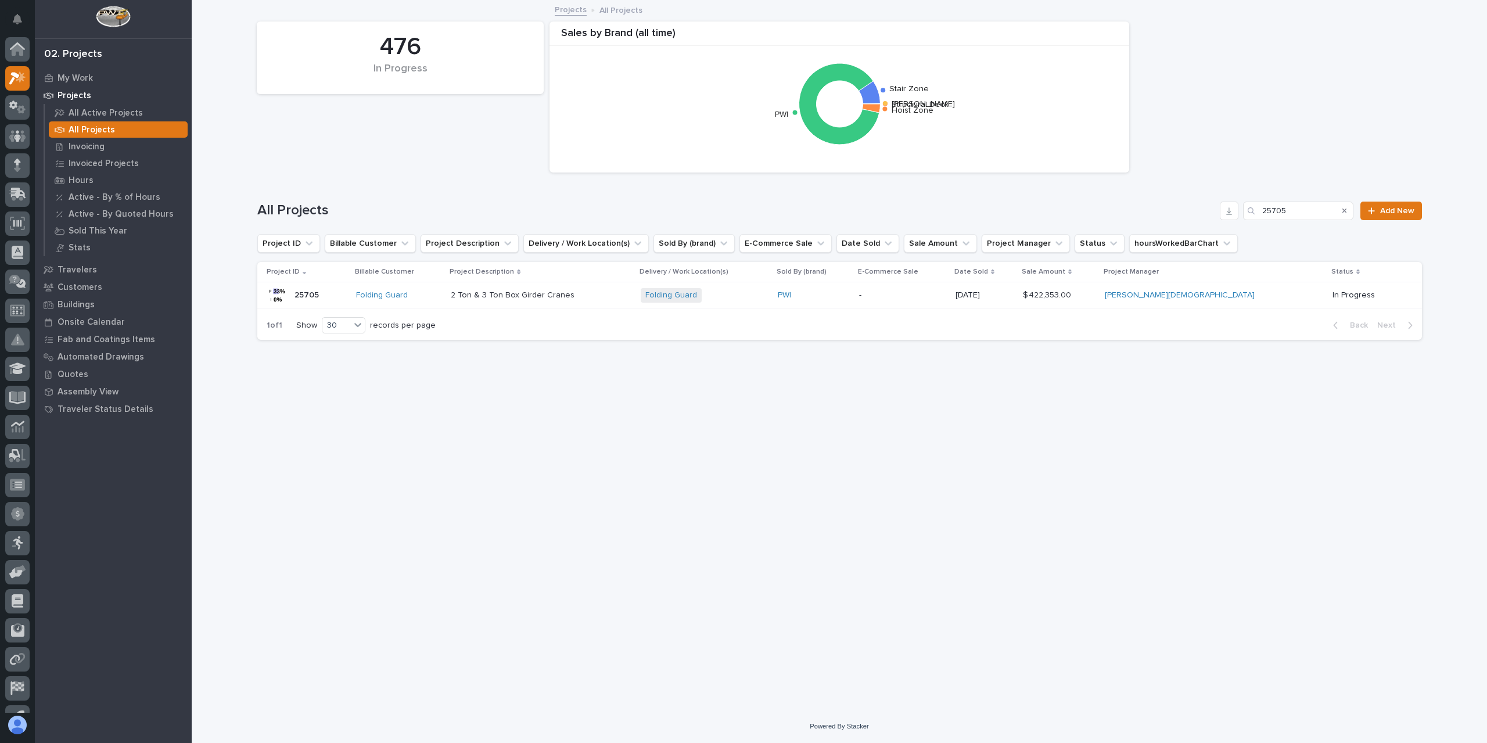
scroll to position [21, 0]
drag, startPoint x: 1311, startPoint y: 207, endPoint x: 1263, endPoint y: 202, distance: 48.5
click at [1263, 202] on div "25705" at bounding box center [1298, 211] width 110 height 19
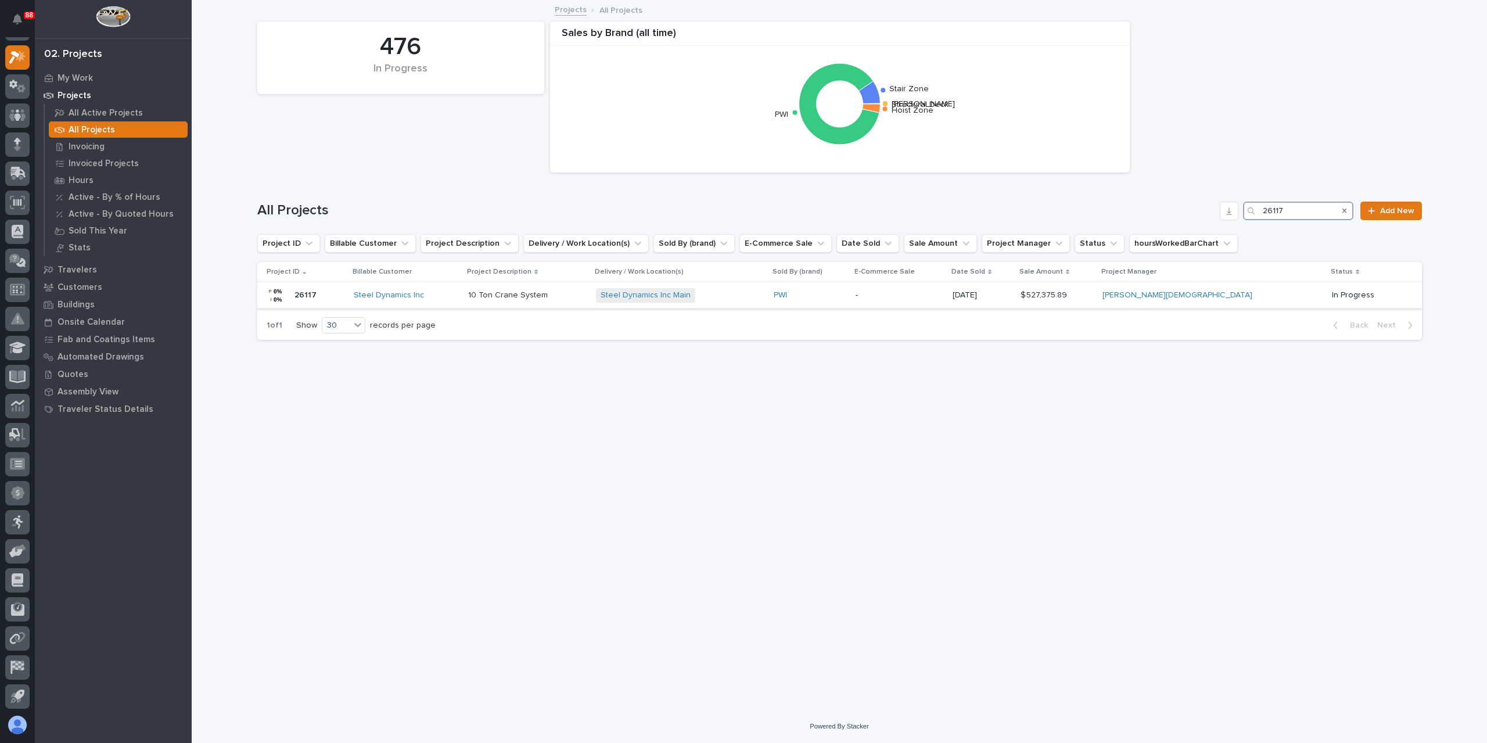
type input "26117"
click at [550, 288] on p "10 Ton Crane System" at bounding box center [509, 294] width 82 height 12
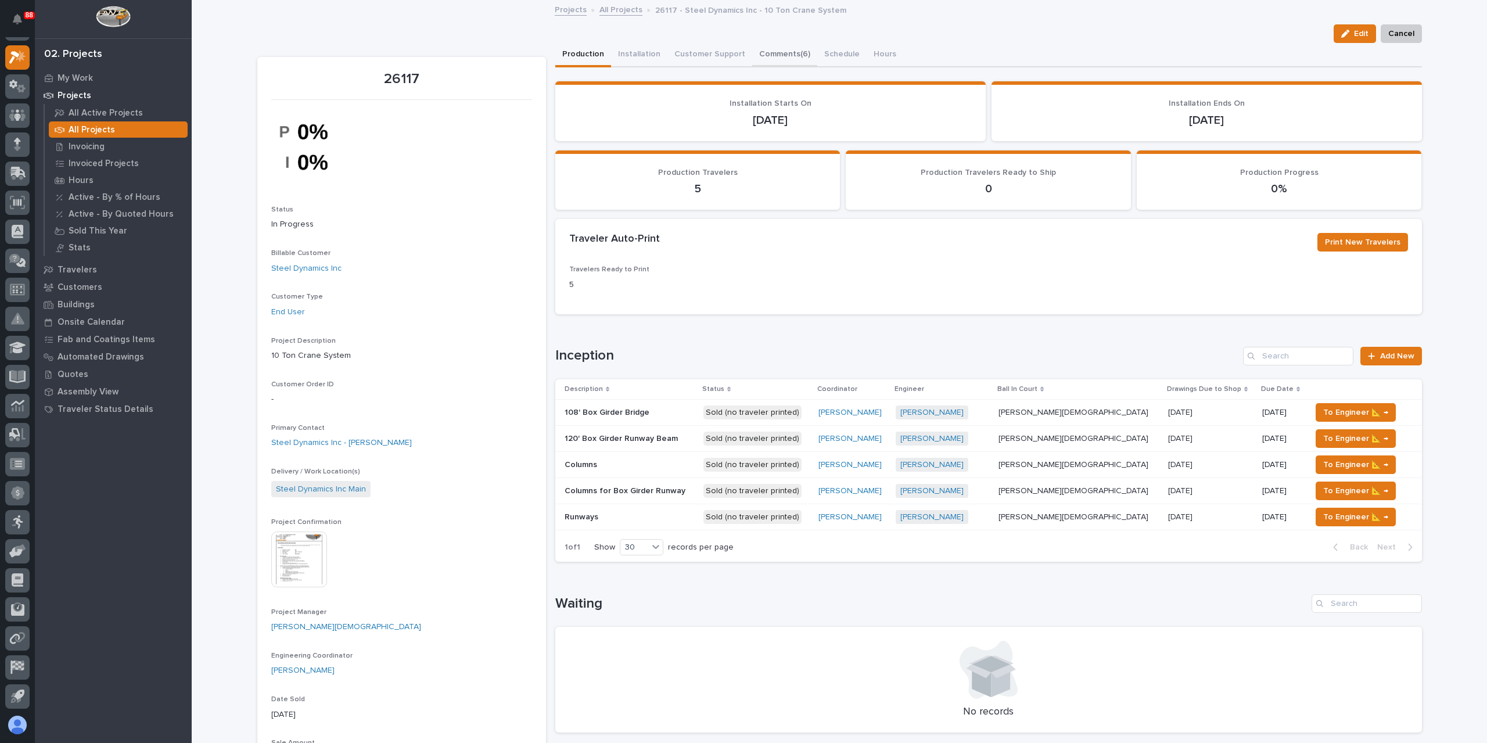
click at [767, 59] on button "Comments (6)" at bounding box center [784, 55] width 65 height 24
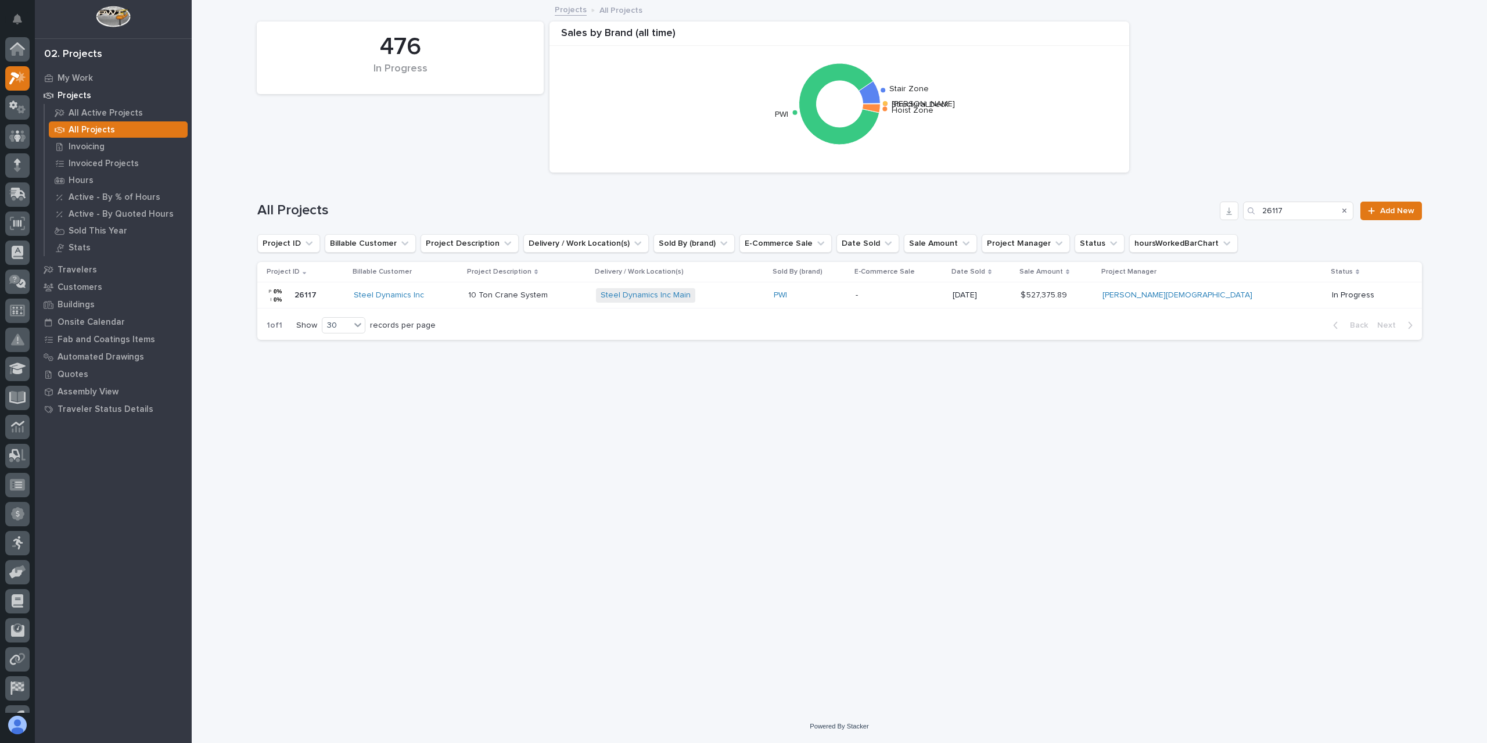
scroll to position [21, 0]
drag, startPoint x: 1295, startPoint y: 210, endPoint x: 1273, endPoint y: 212, distance: 22.1
click at [1274, 212] on input "26117" at bounding box center [1298, 211] width 110 height 19
click at [1292, 213] on input "26117" at bounding box center [1298, 211] width 110 height 19
drag, startPoint x: 1294, startPoint y: 211, endPoint x: 1243, endPoint y: 227, distance: 53.5
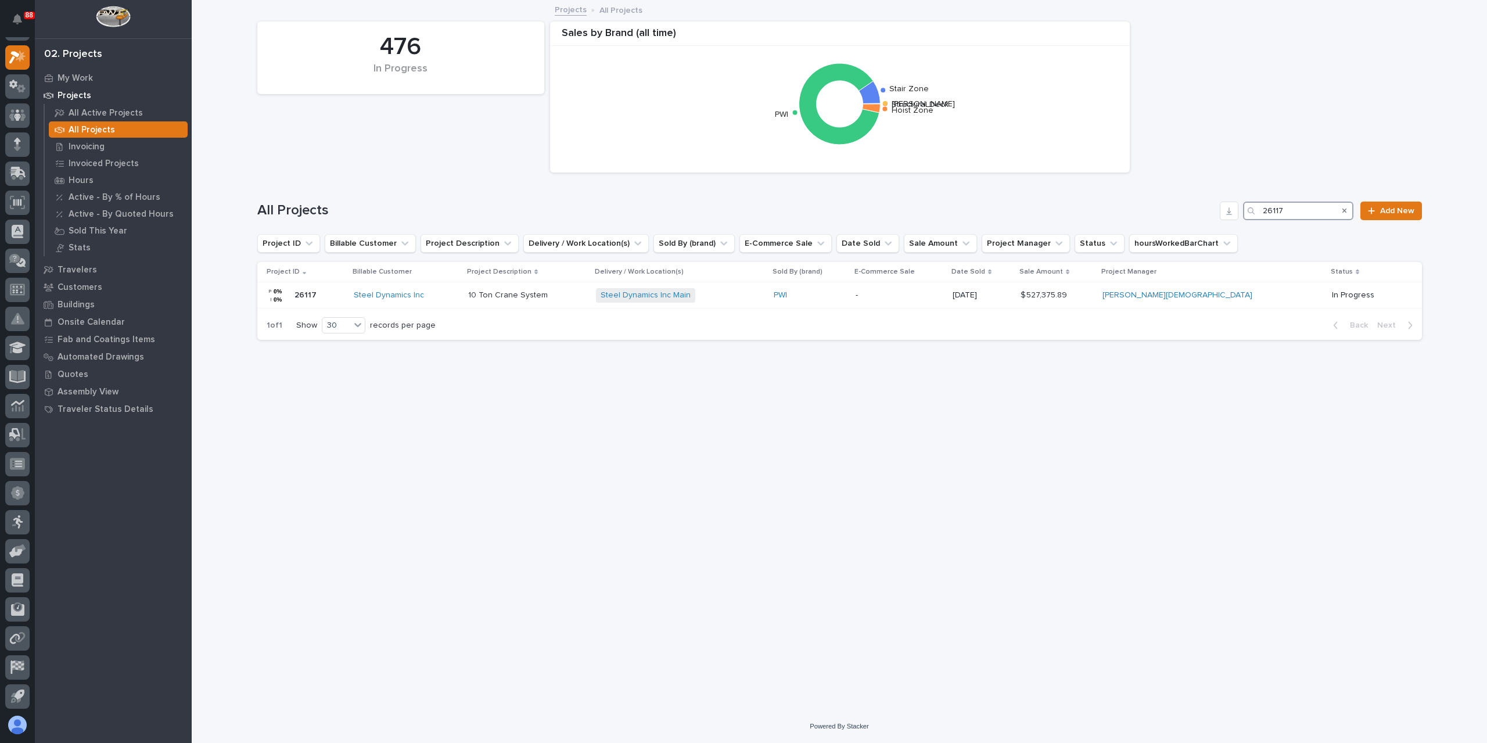
click at [1249, 226] on div "All Projects 26117 Add New" at bounding box center [839, 206] width 1165 height 56
type input "26527"
click at [573, 297] on p "Coffee Crane" at bounding box center [546, 294] width 54 height 12
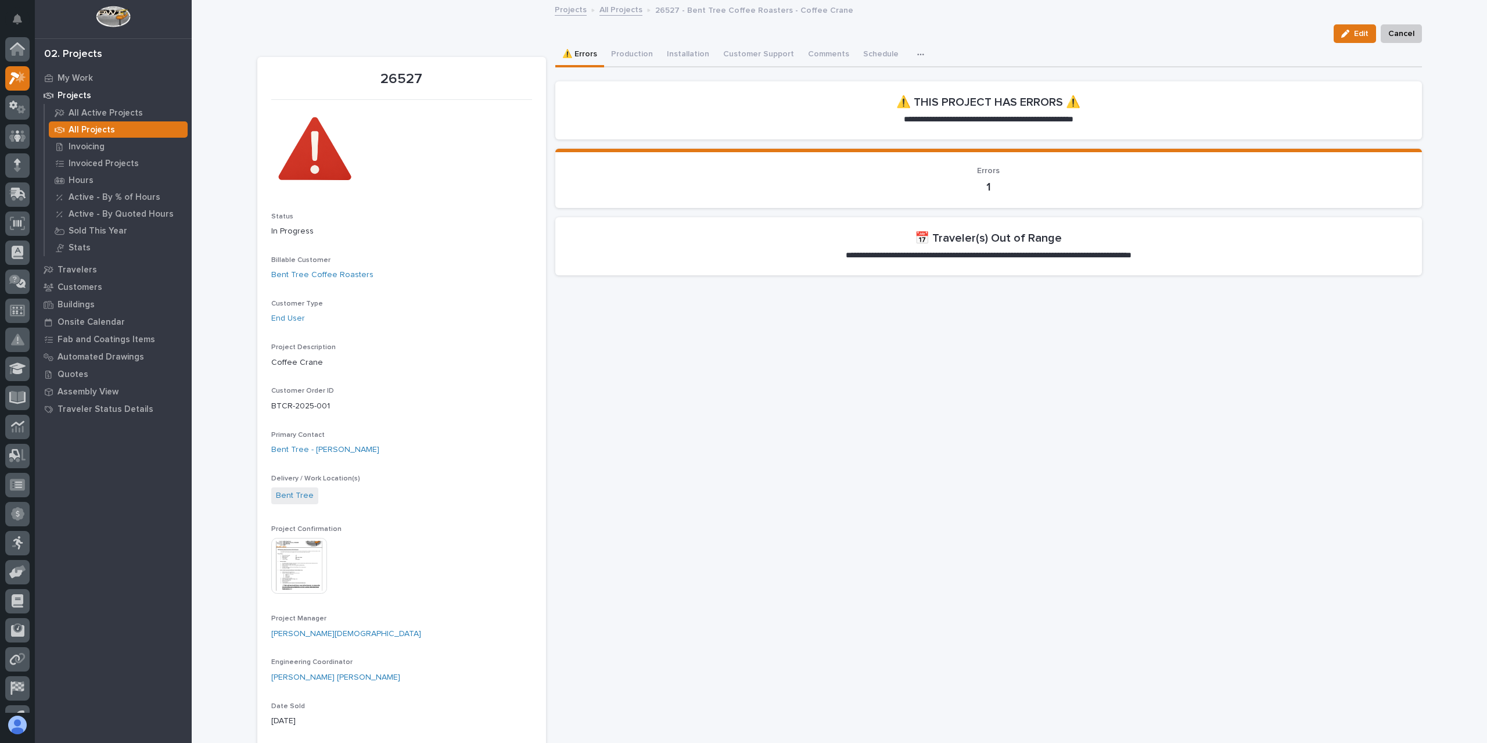
scroll to position [21, 0]
click at [816, 60] on button "Comments (1)" at bounding box center [832, 55] width 63 height 24
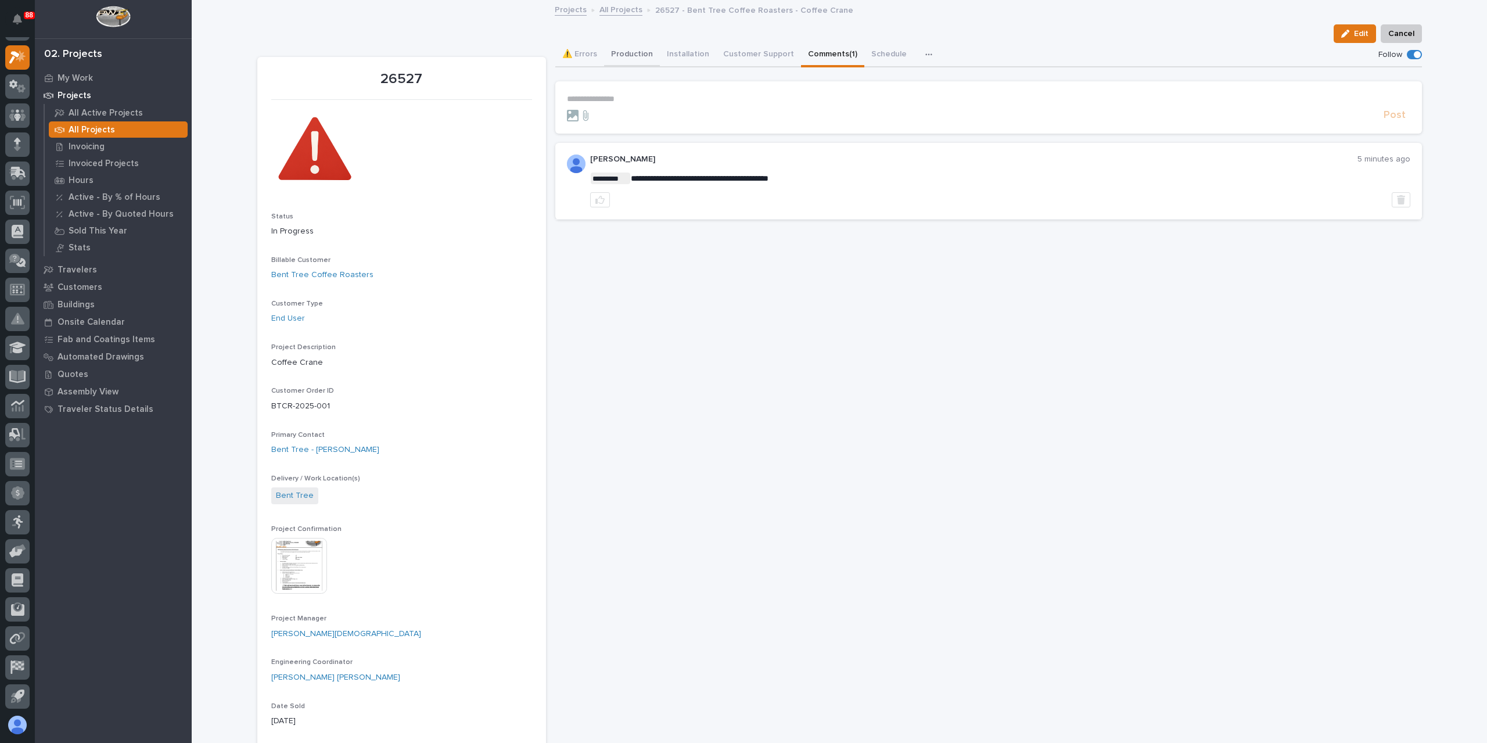
drag, startPoint x: 572, startPoint y: 47, endPoint x: 604, endPoint y: 55, distance: 33.4
click at [572, 48] on button "⚠️ Errors" at bounding box center [579, 55] width 49 height 24
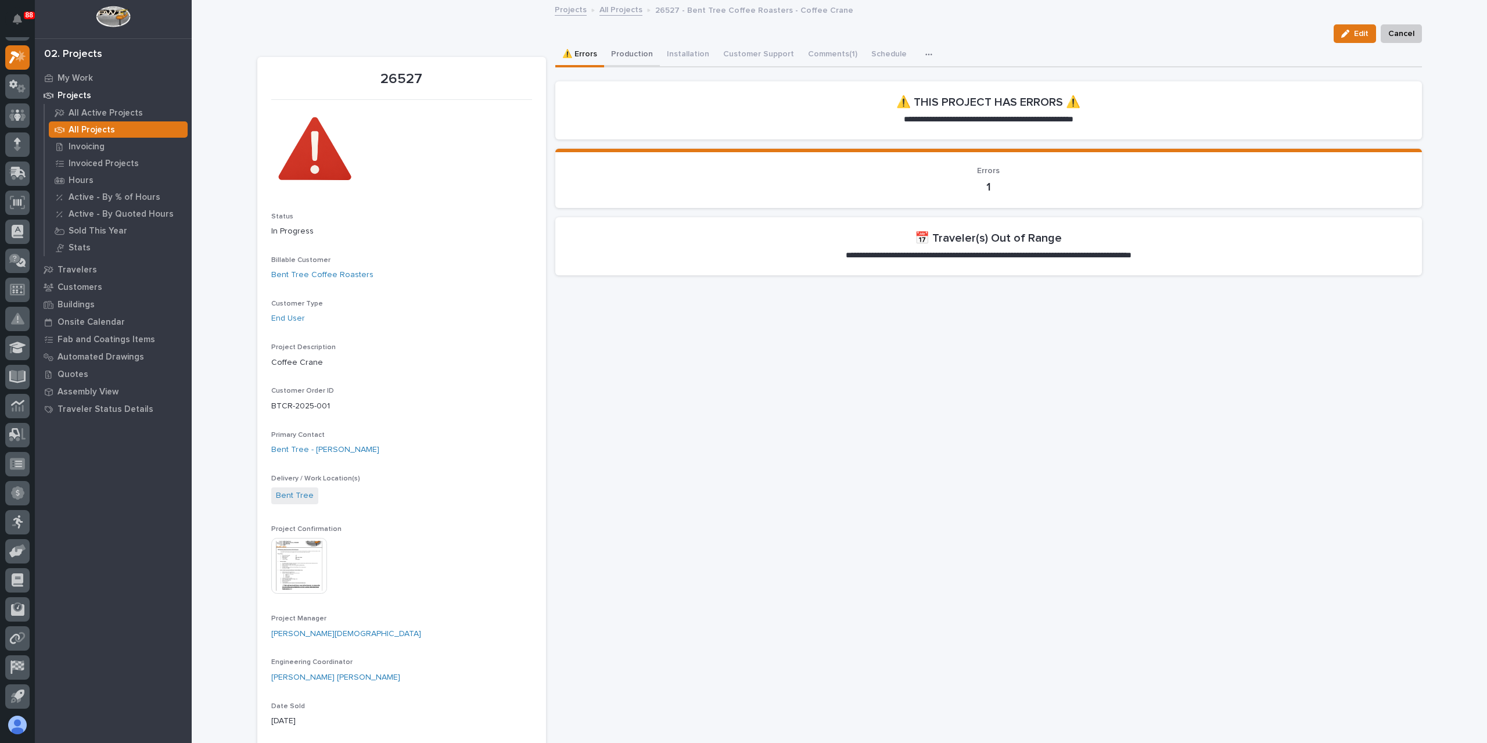
click at [633, 51] on button "Production" at bounding box center [632, 55] width 56 height 24
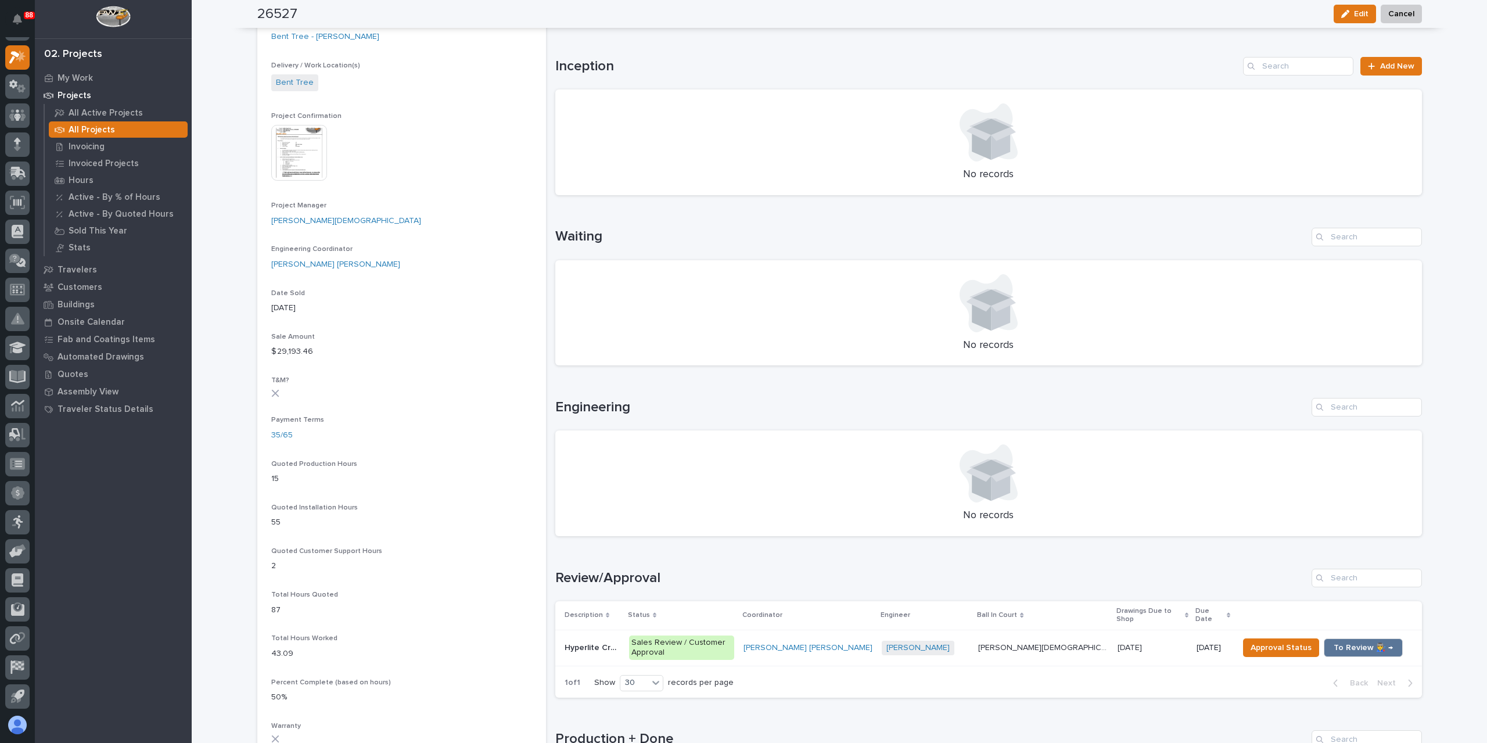
scroll to position [232, 0]
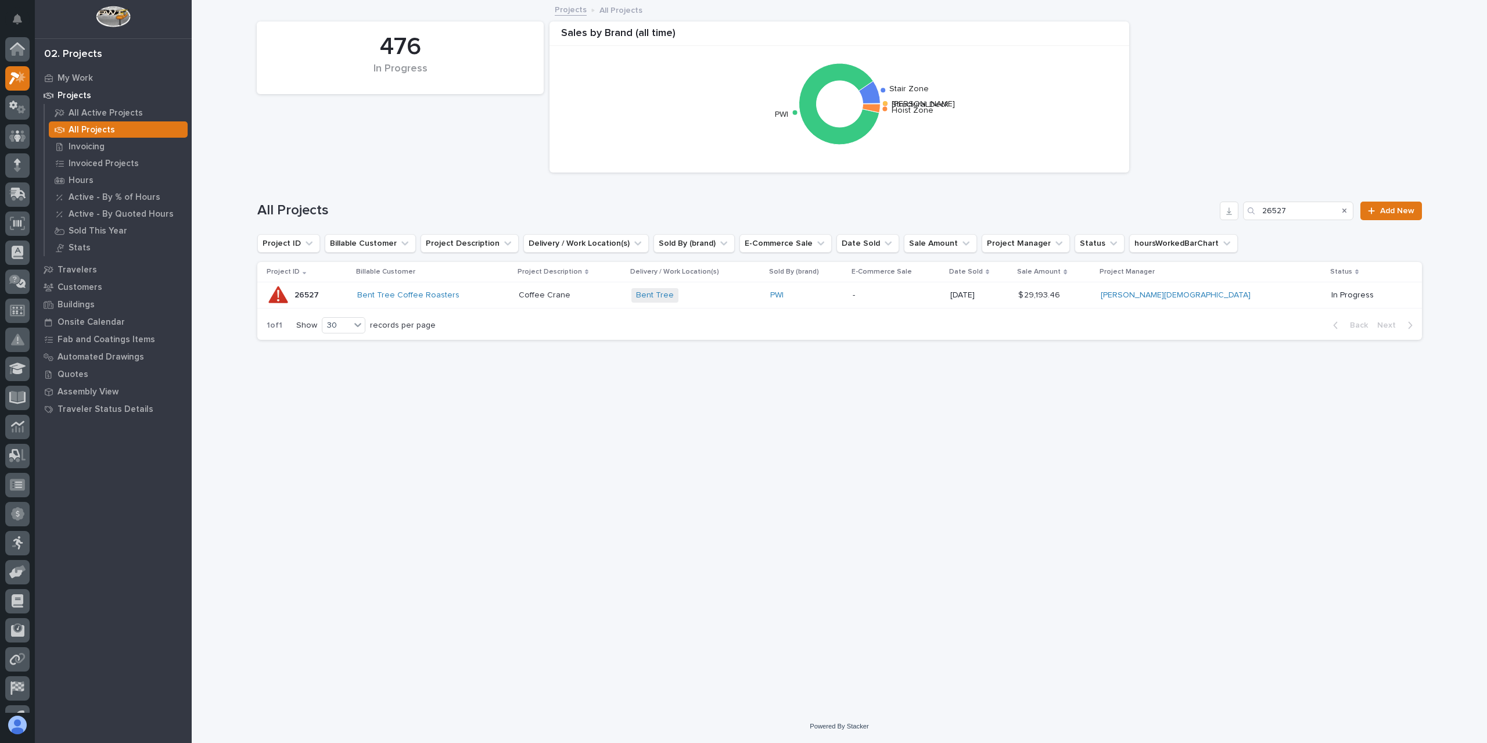
scroll to position [21, 0]
drag, startPoint x: 1290, startPoint y: 209, endPoint x: 1236, endPoint y: 212, distance: 54.1
click at [1236, 212] on div "All Projects 26527 Add New" at bounding box center [839, 211] width 1165 height 19
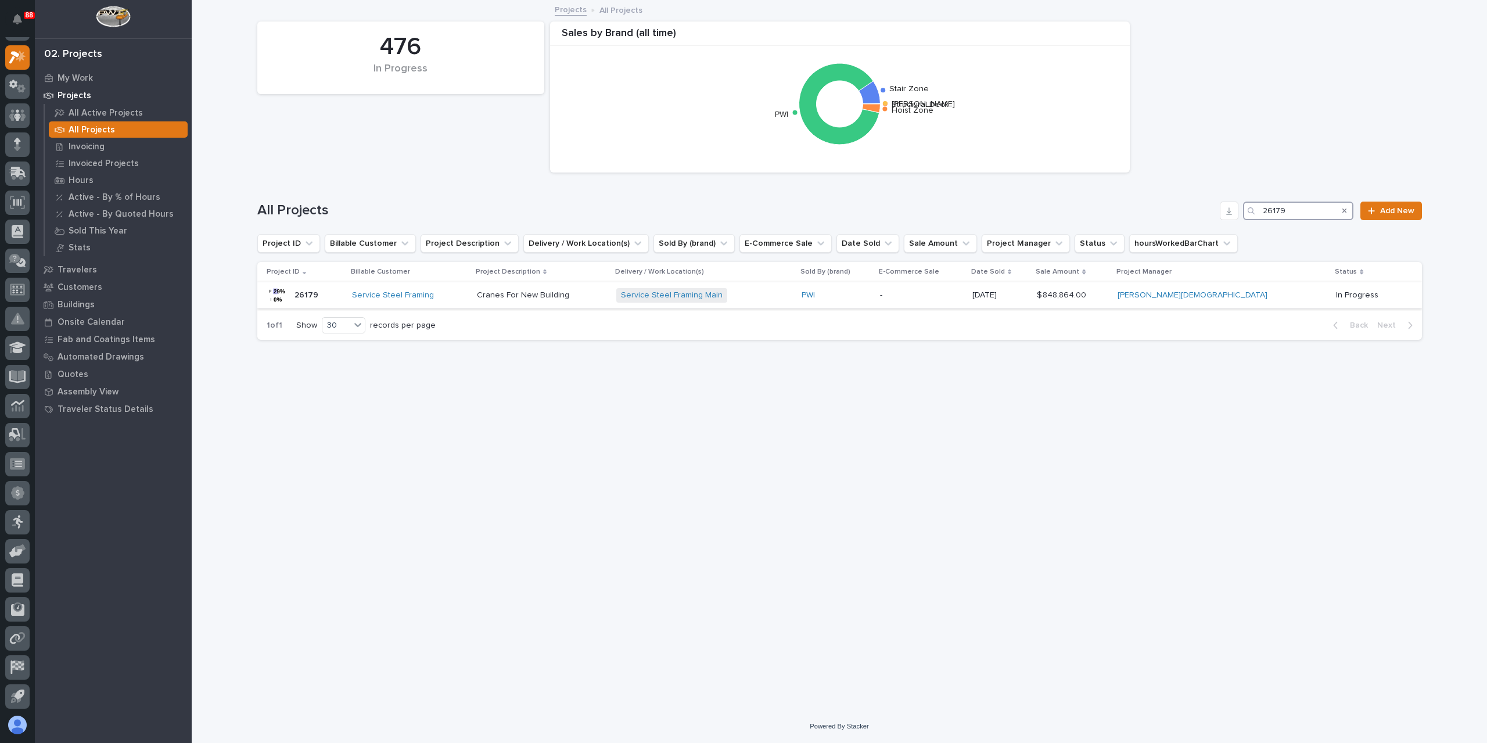
type input "26179"
click at [545, 288] on p "Cranes For New Building" at bounding box center [524, 294] width 95 height 12
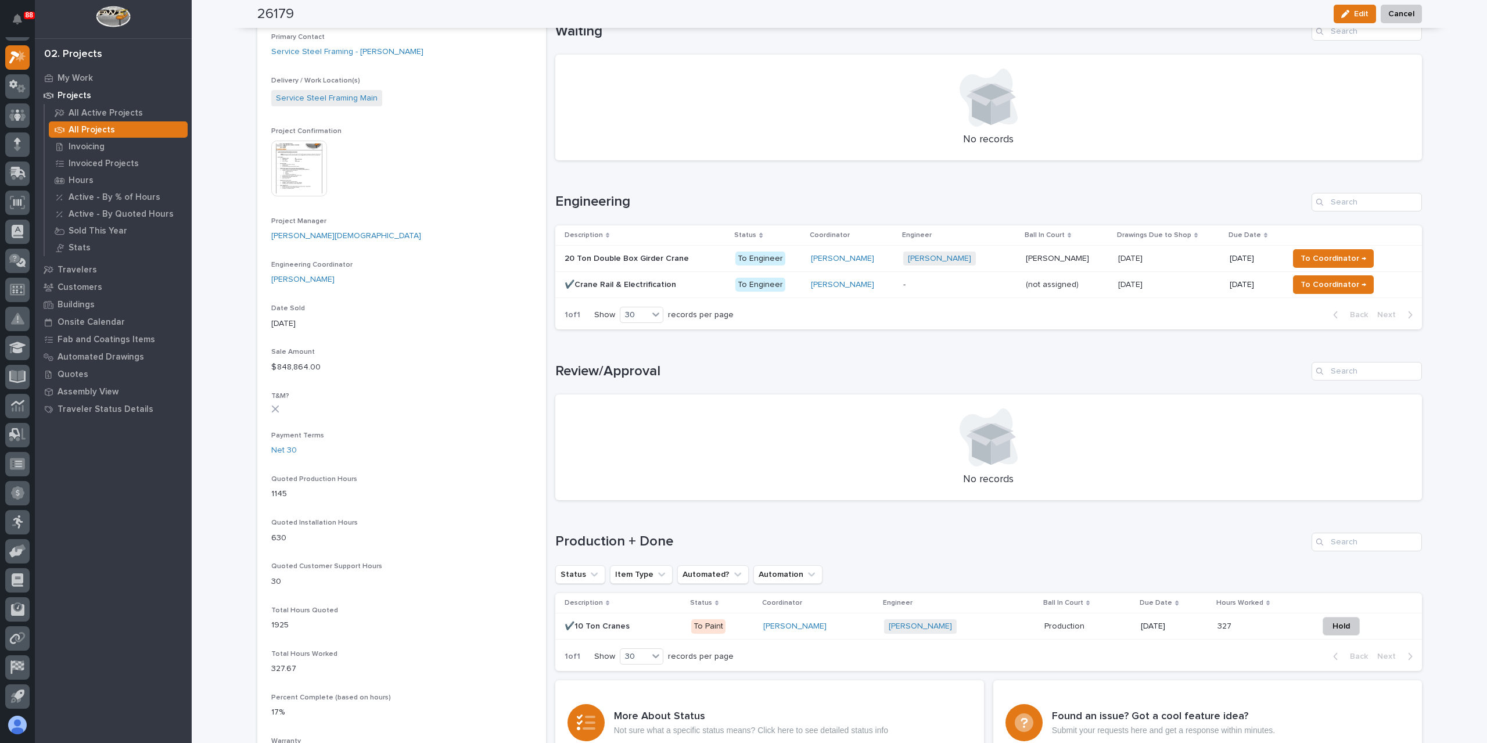
scroll to position [407, 0]
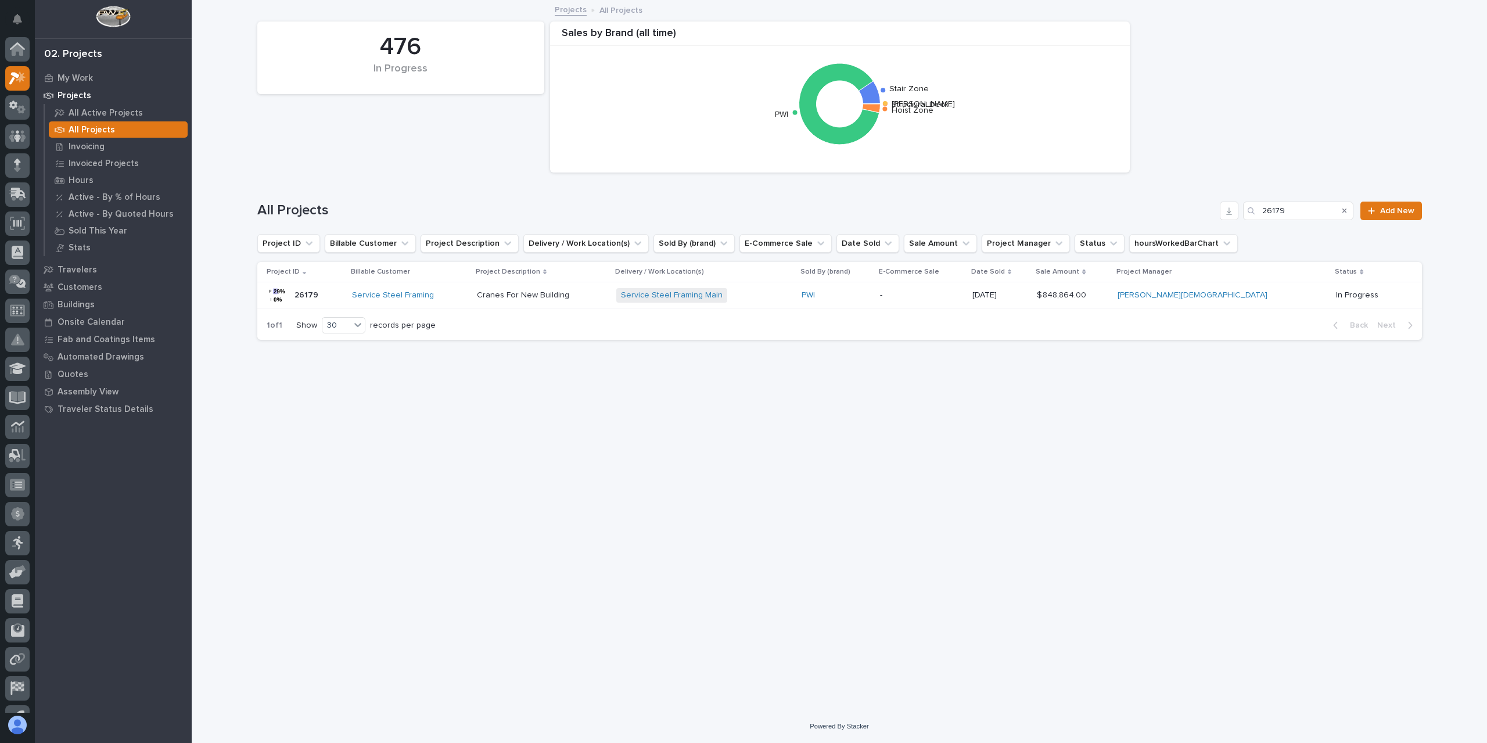
scroll to position [21, 0]
drag, startPoint x: 1298, startPoint y: 216, endPoint x: 1243, endPoint y: 209, distance: 55.1
click at [1243, 209] on div "All Projects 26179 Add New" at bounding box center [839, 211] width 1165 height 19
type input "26322"
click at [550, 297] on p "5 Crane Systems" at bounding box center [531, 294] width 66 height 12
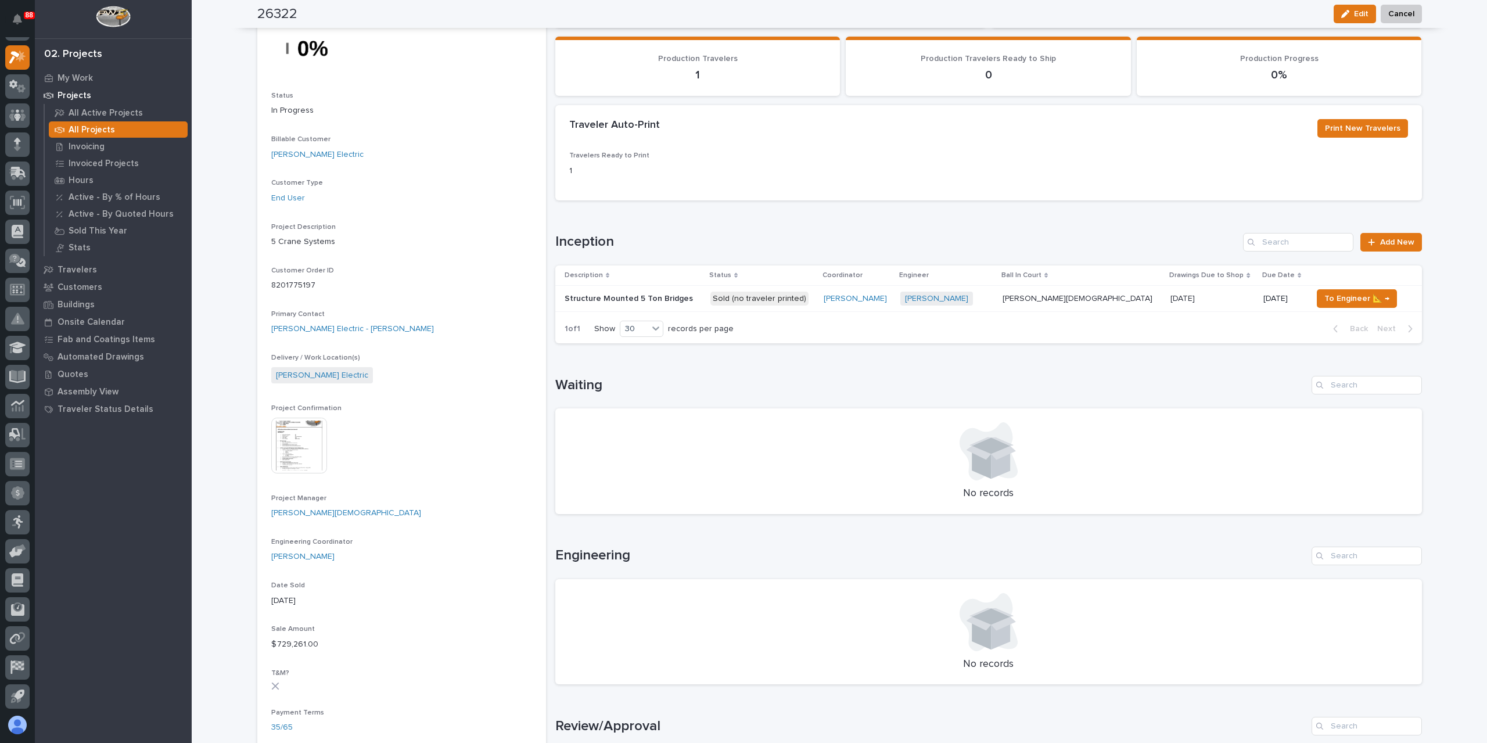
scroll to position [3, 0]
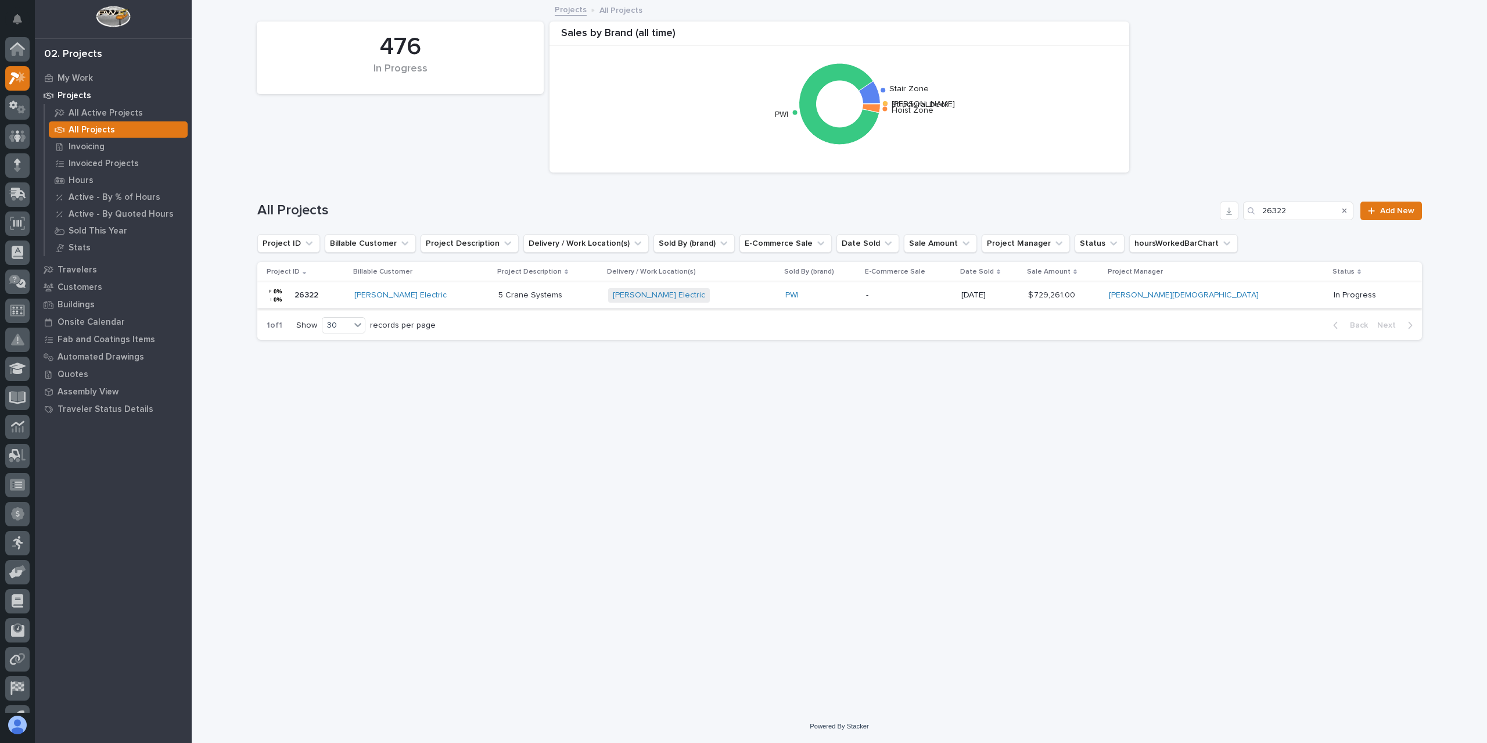
scroll to position [21, 0]
drag, startPoint x: 1306, startPoint y: 213, endPoint x: 1180, endPoint y: 209, distance: 125.5
click at [1180, 209] on div "All Projects 26322 Add New" at bounding box center [839, 211] width 1165 height 19
type input "26377"
click at [514, 293] on p "Weld Crane" at bounding box center [523, 294] width 46 height 12
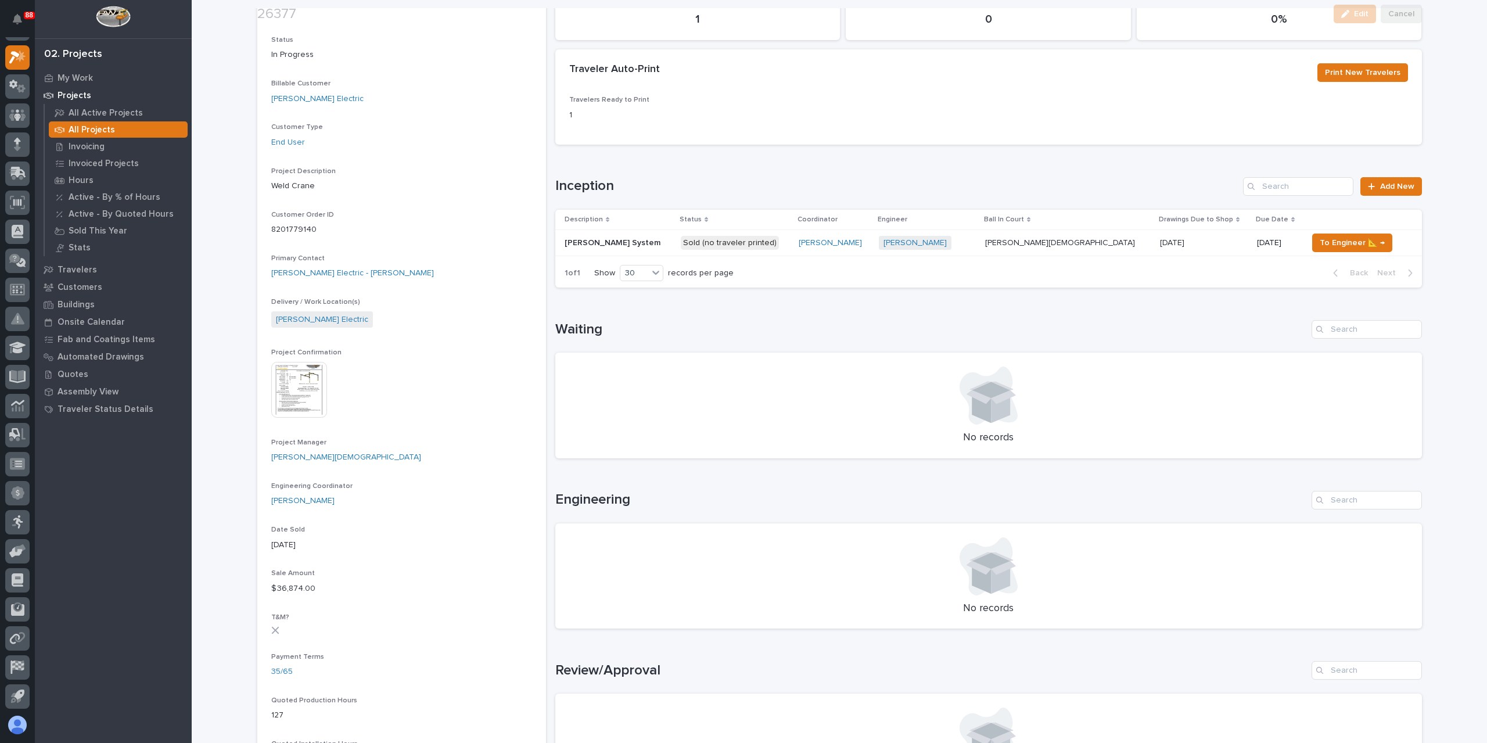
scroll to position [174, 0]
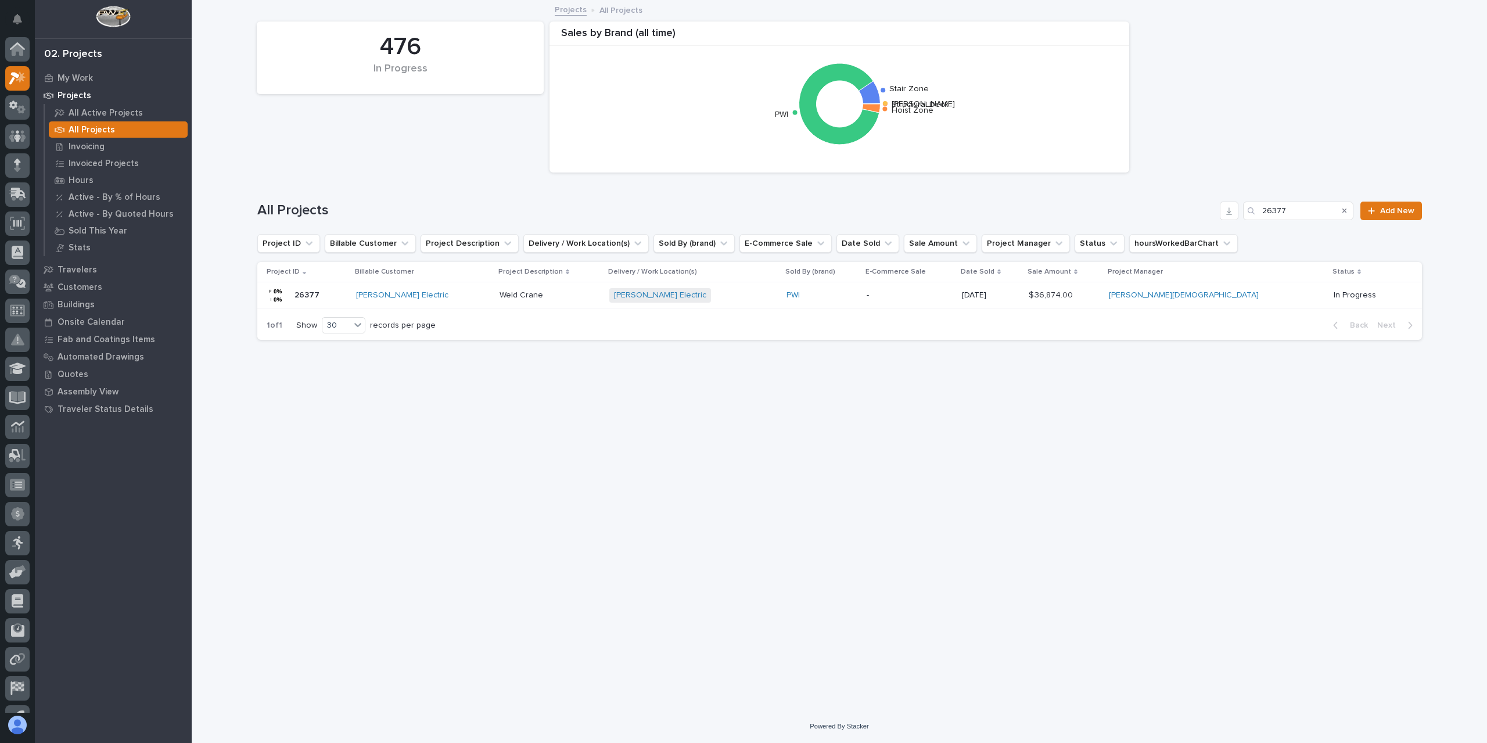
scroll to position [21, 0]
drag, startPoint x: 1295, startPoint y: 215, endPoint x: 1252, endPoint y: 215, distance: 43.0
click at [1252, 215] on div "26377" at bounding box center [1298, 211] width 110 height 19
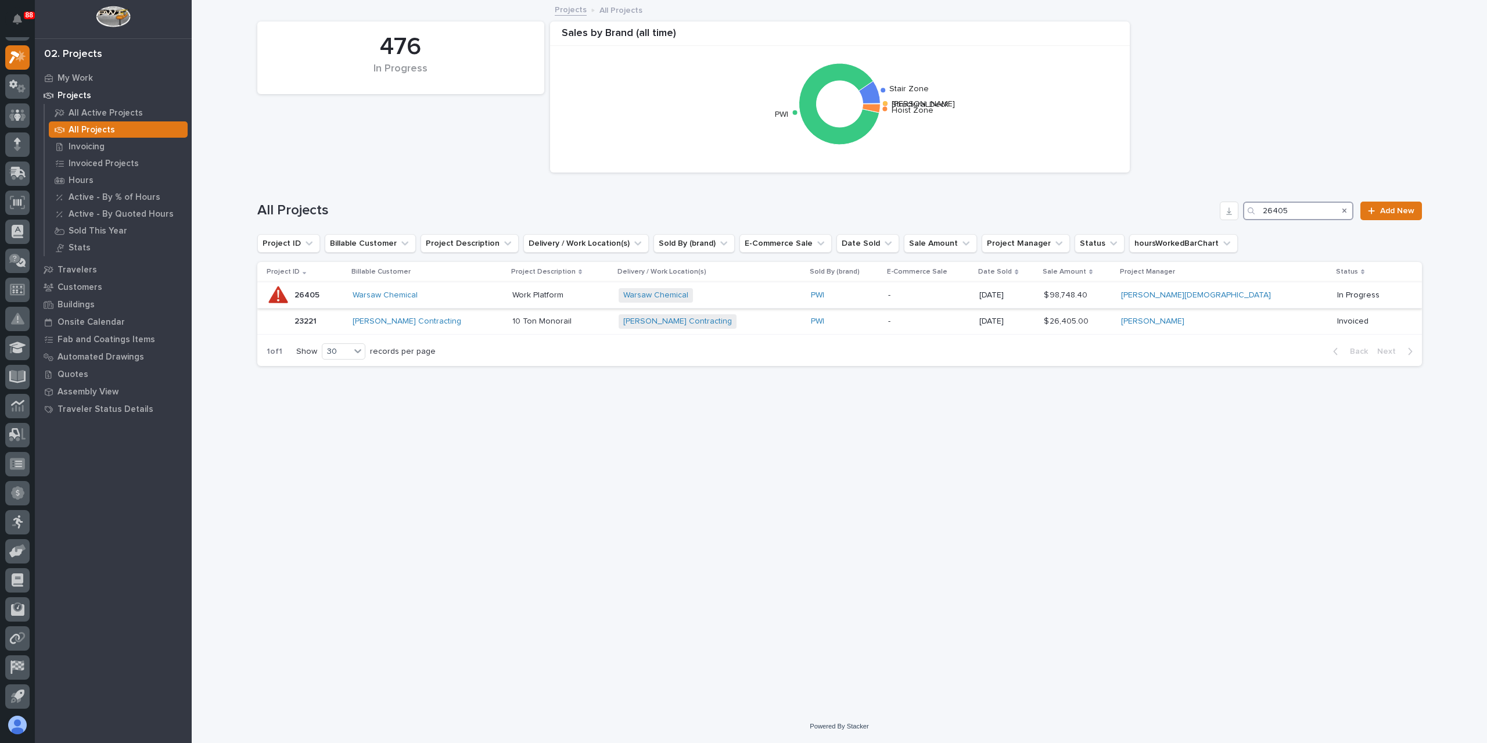
type input "26405"
click at [534, 295] on p "Work Platform" at bounding box center [538, 294] width 53 height 12
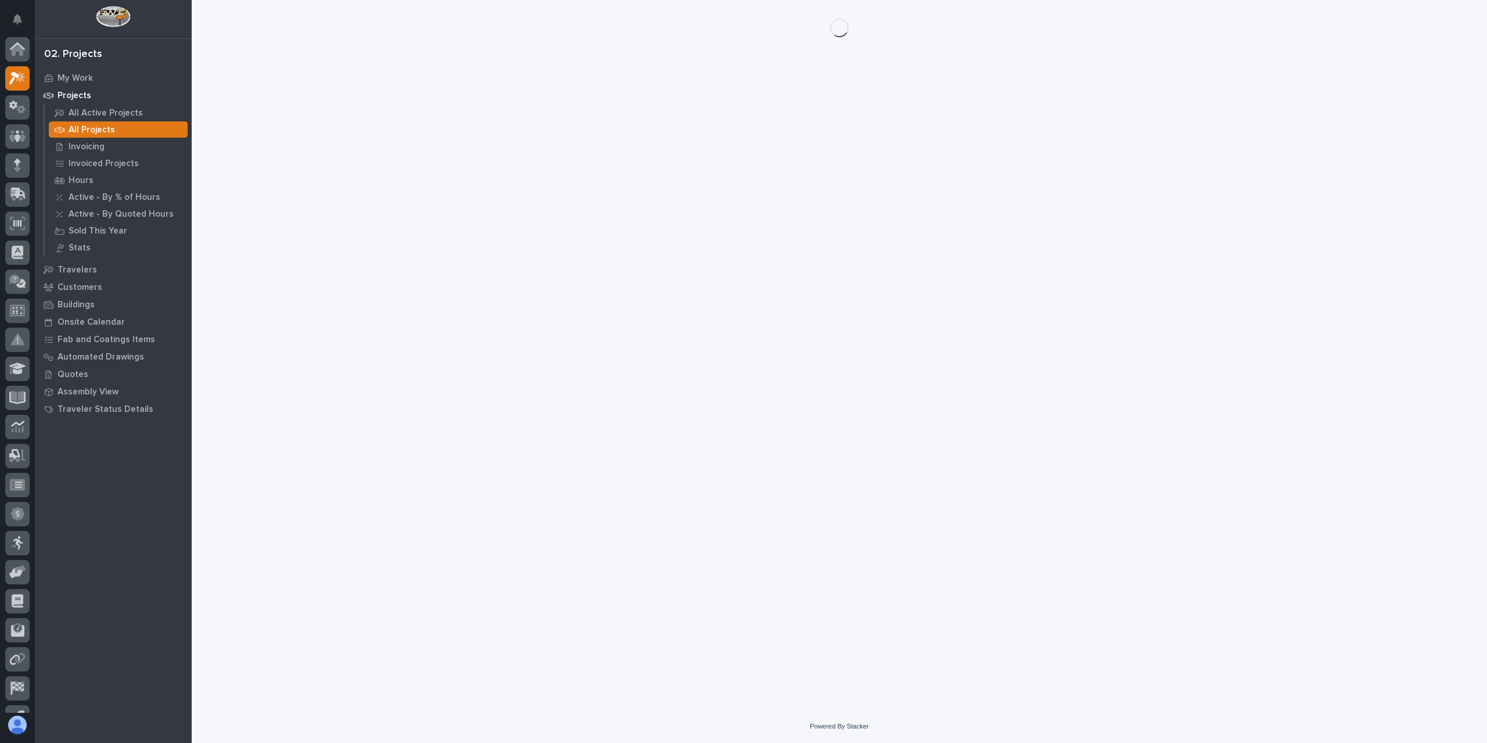
scroll to position [21, 0]
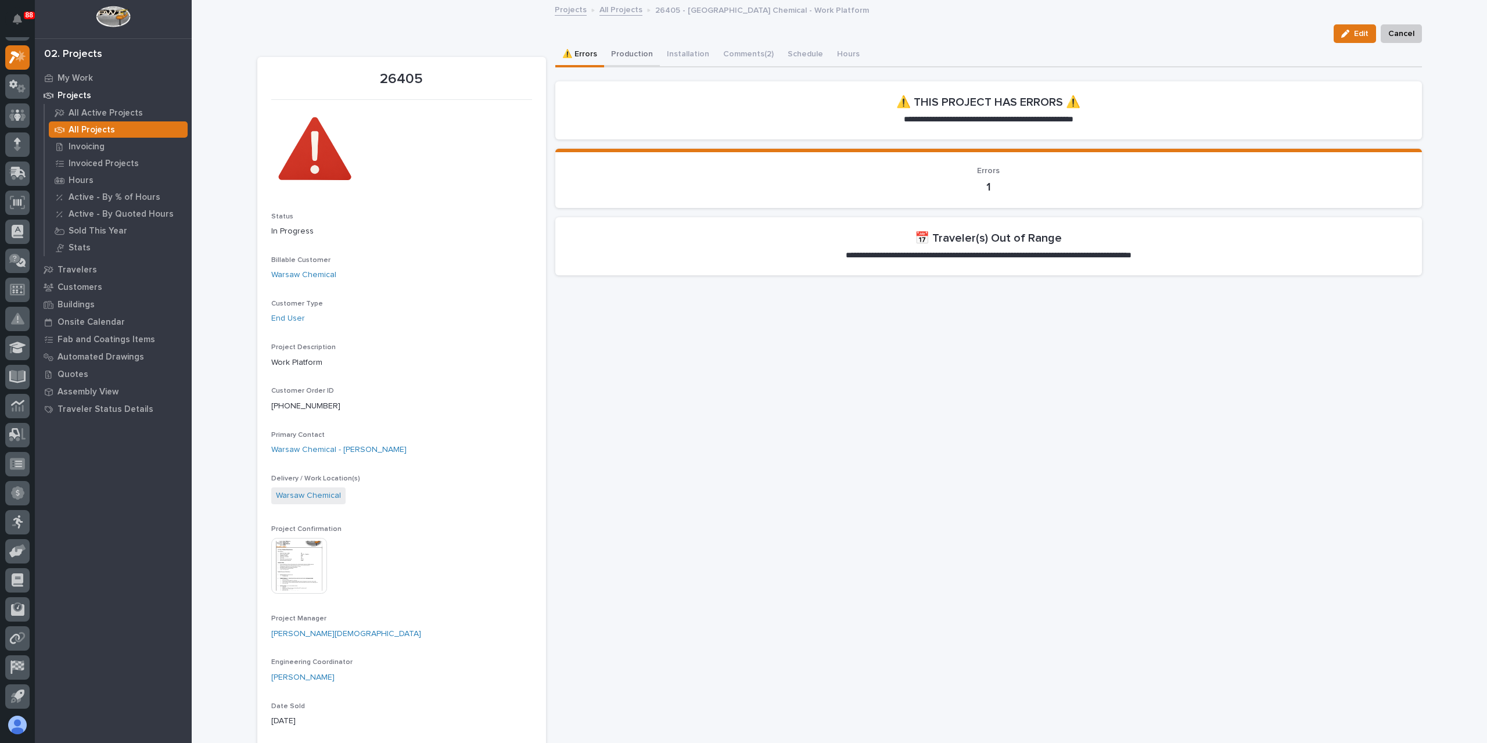
click at [630, 49] on button "Production" at bounding box center [632, 55] width 56 height 24
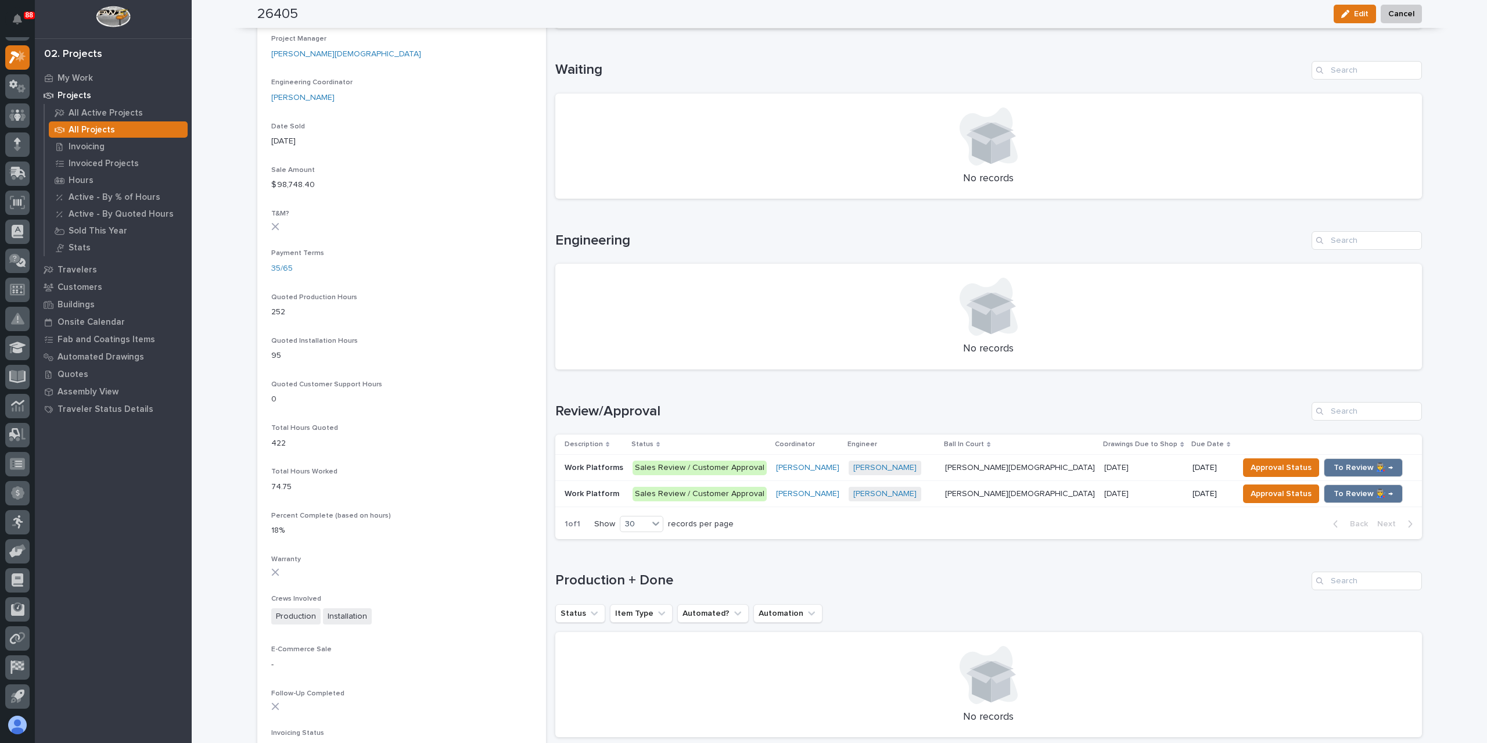
scroll to position [581, 0]
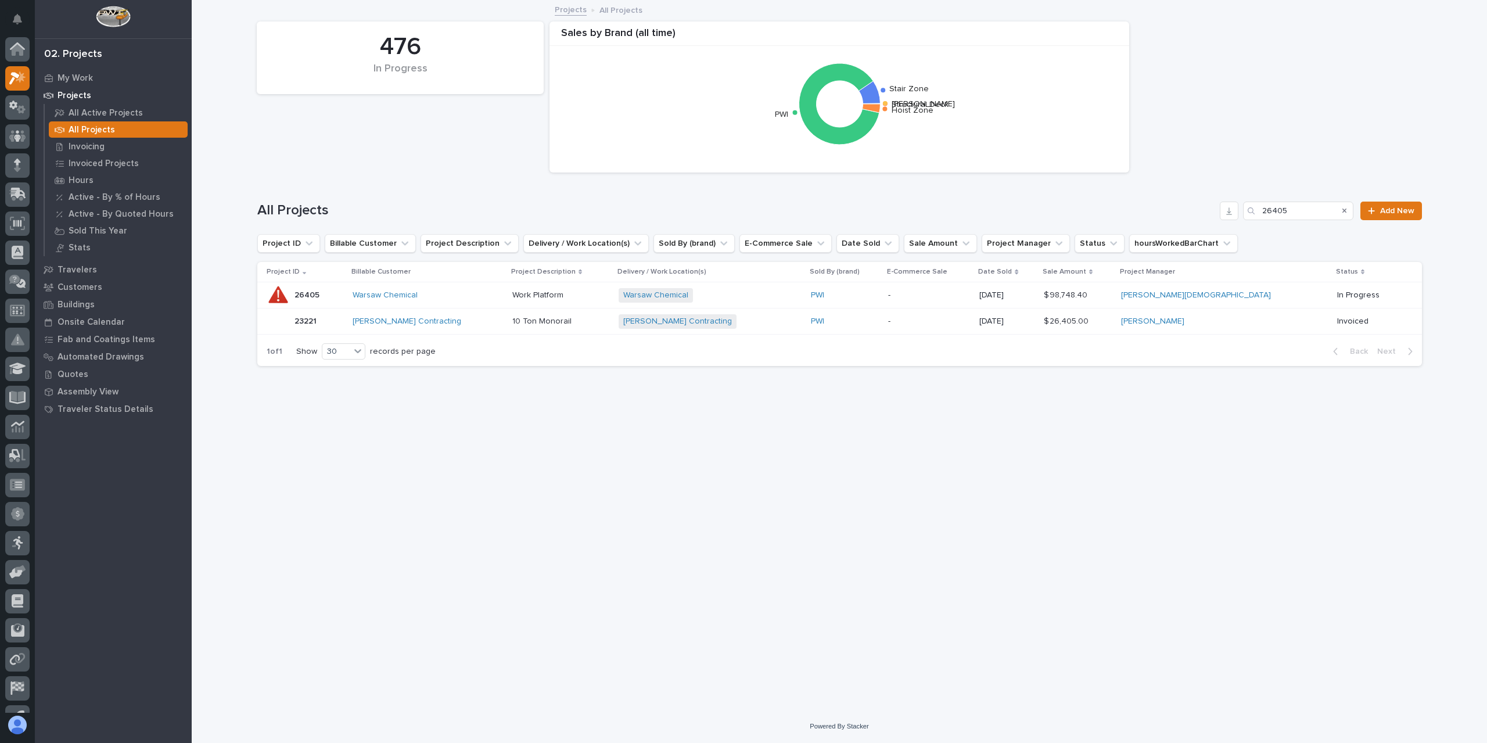
scroll to position [21, 0]
drag, startPoint x: 1295, startPoint y: 207, endPoint x: 1242, endPoint y: 217, distance: 53.1
click at [1242, 217] on div "All Projects 26405 Add New" at bounding box center [839, 211] width 1165 height 19
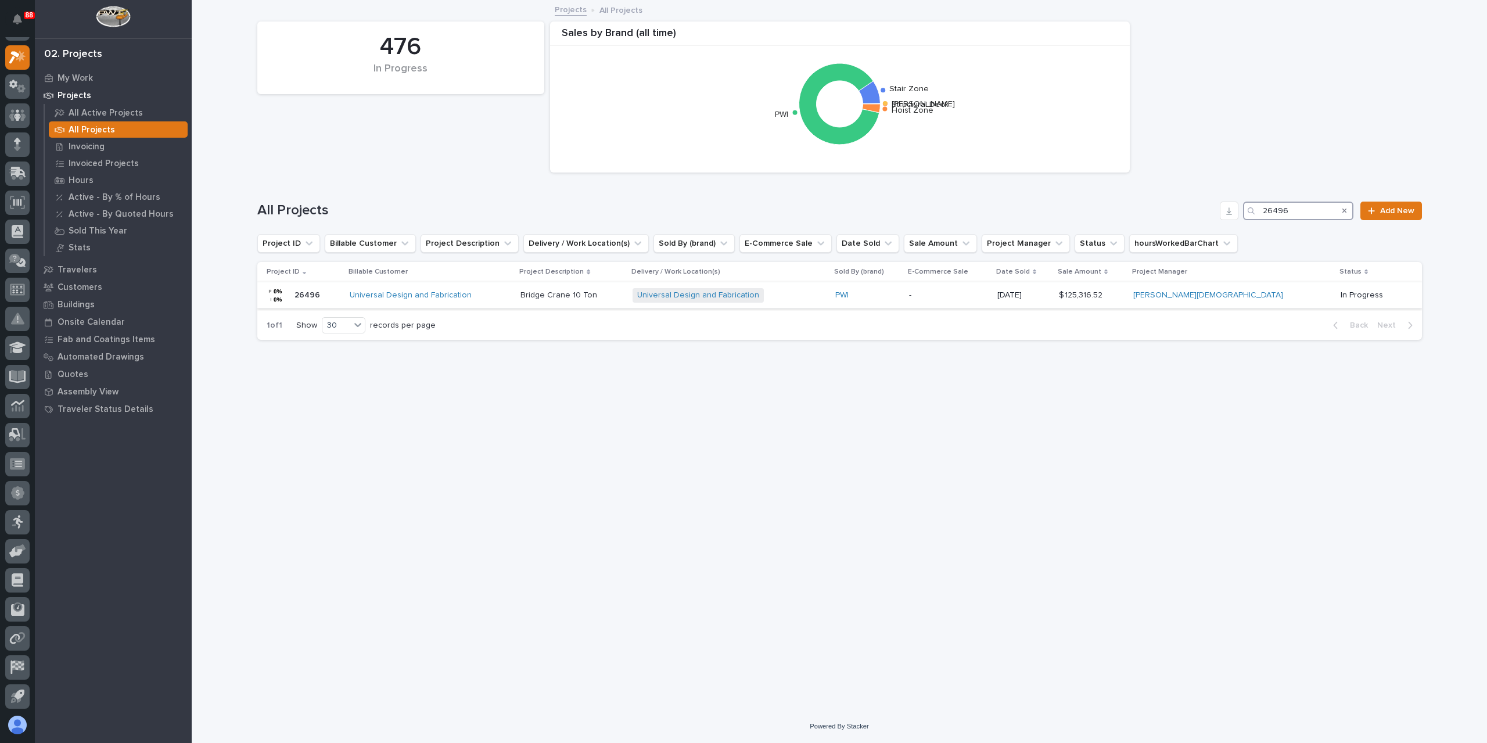
type input "26496"
click at [563, 293] on p "Bridge Crane 10 Ton" at bounding box center [559, 294] width 79 height 12
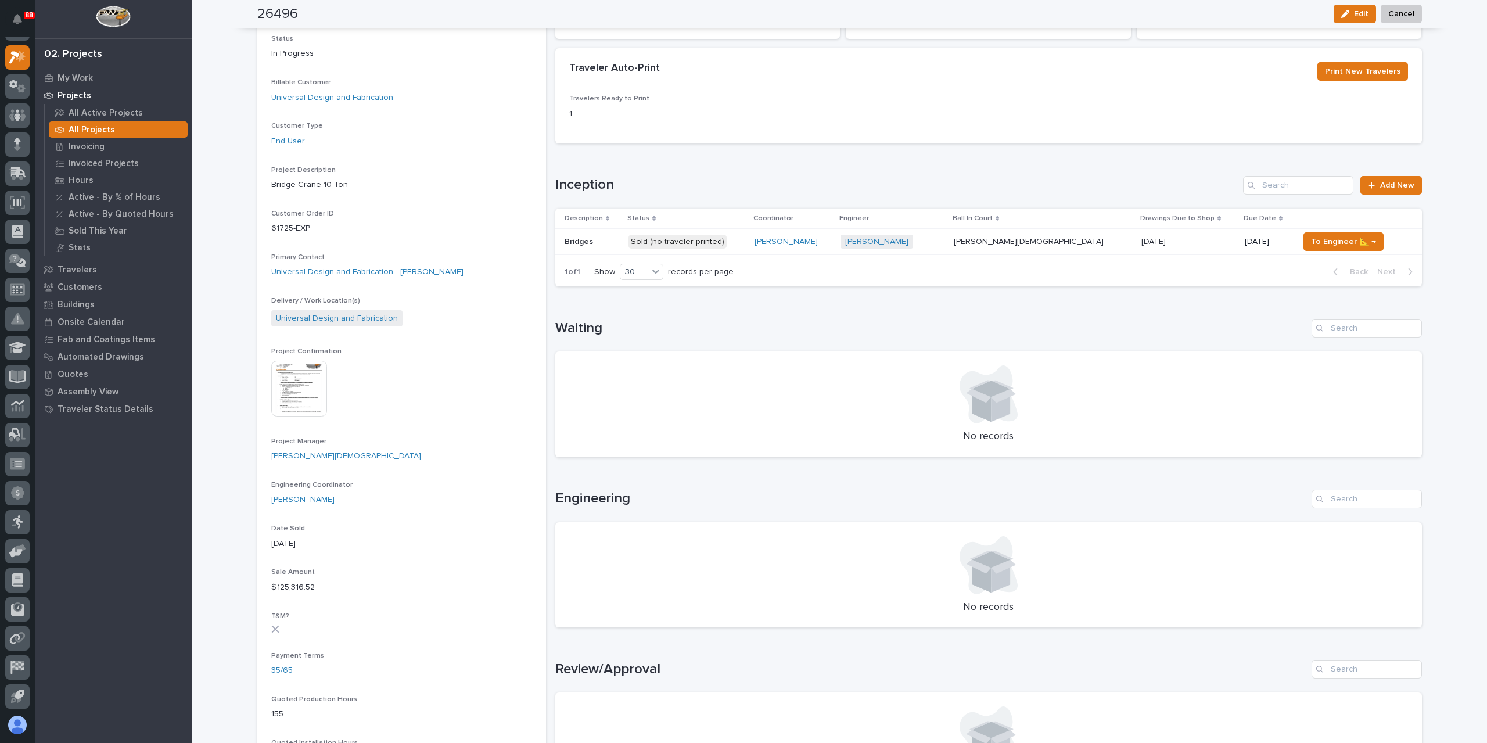
scroll to position [58, 0]
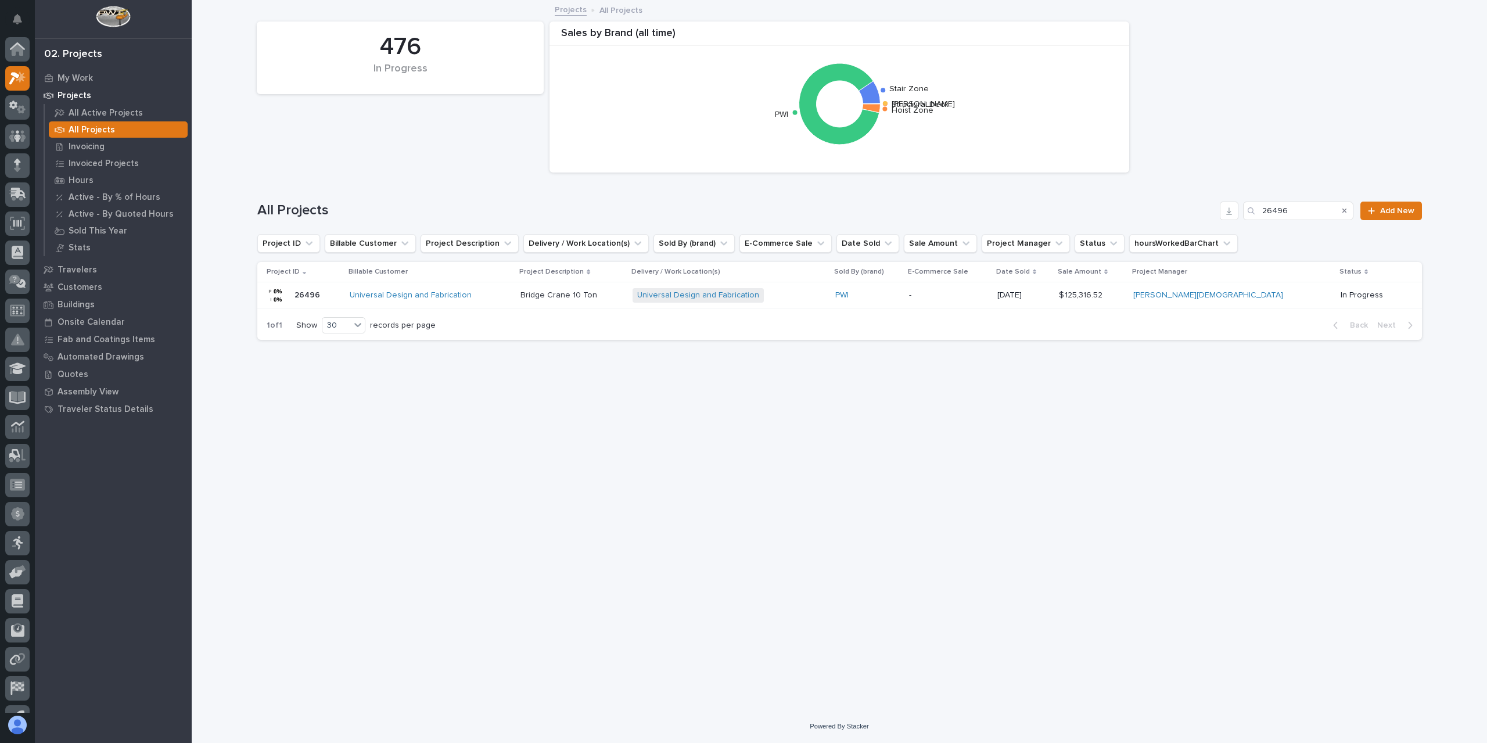
scroll to position [21, 0]
drag, startPoint x: 1324, startPoint y: 214, endPoint x: 1258, endPoint y: 219, distance: 65.8
click at [1258, 219] on div "26496" at bounding box center [1298, 211] width 110 height 19
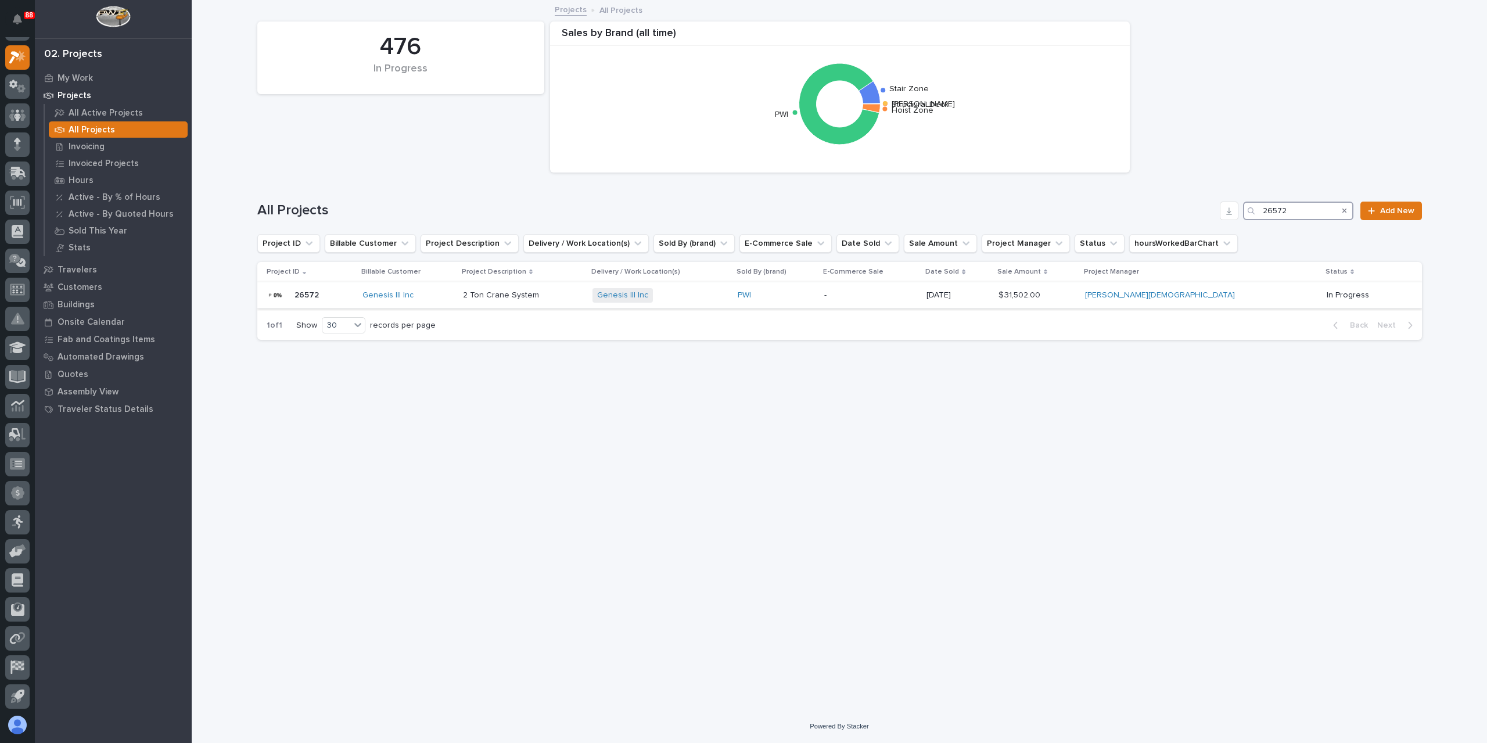
type input "26572"
click at [500, 302] on div "2 Ton Crane System 2 Ton Crane System" at bounding box center [523, 295] width 120 height 19
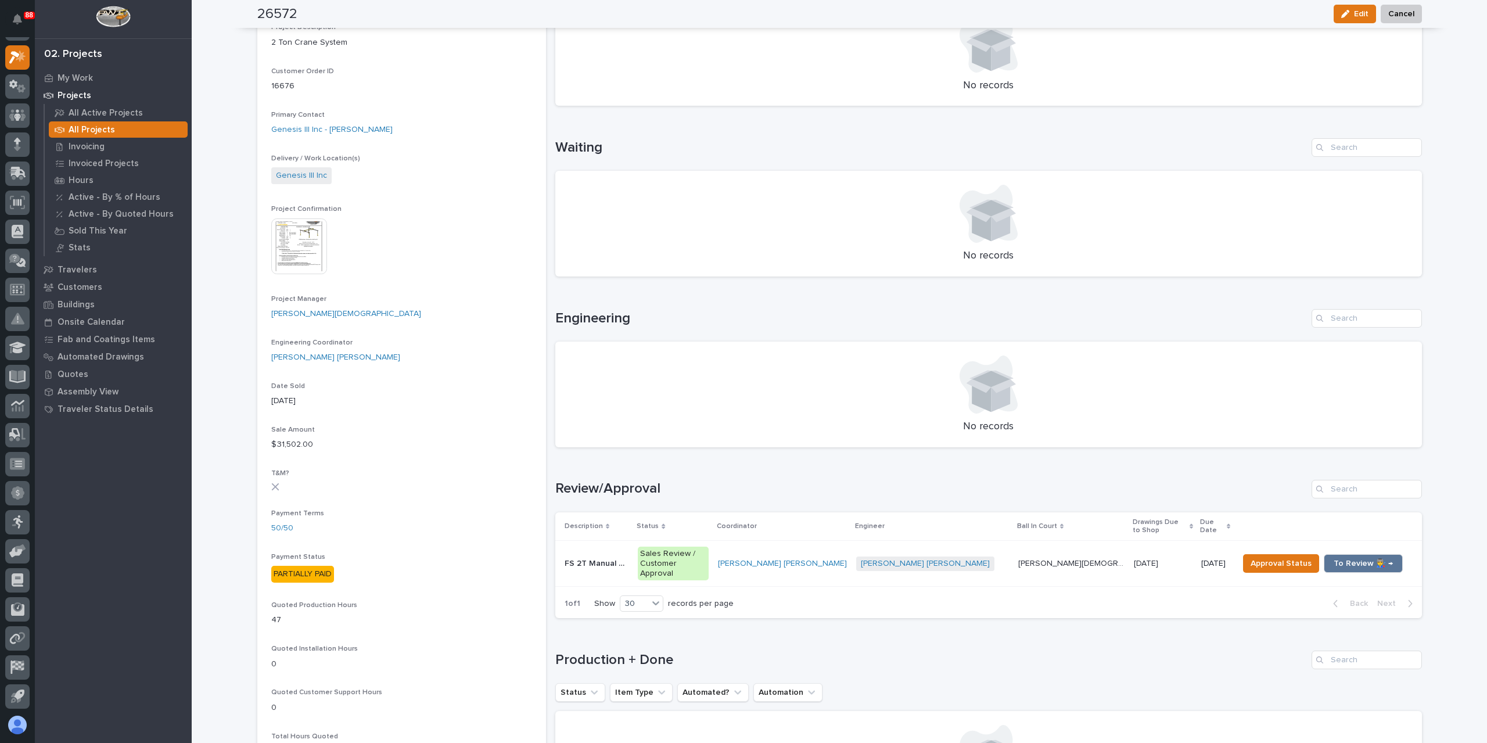
scroll to position [290, 0]
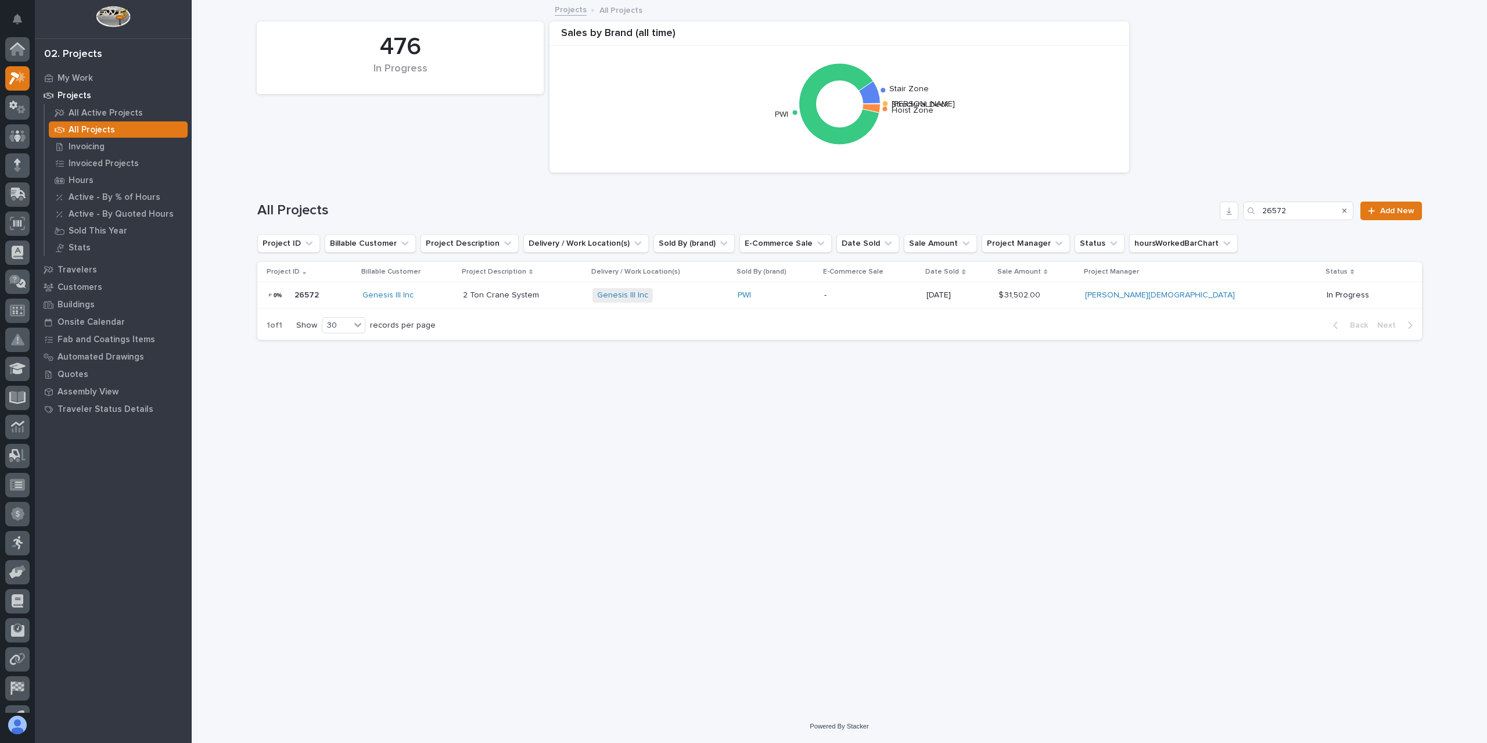
scroll to position [21, 0]
drag, startPoint x: 1293, startPoint y: 212, endPoint x: 1230, endPoint y: 209, distance: 62.8
click at [1230, 209] on div "All Projects 26572 Add New" at bounding box center [839, 211] width 1165 height 19
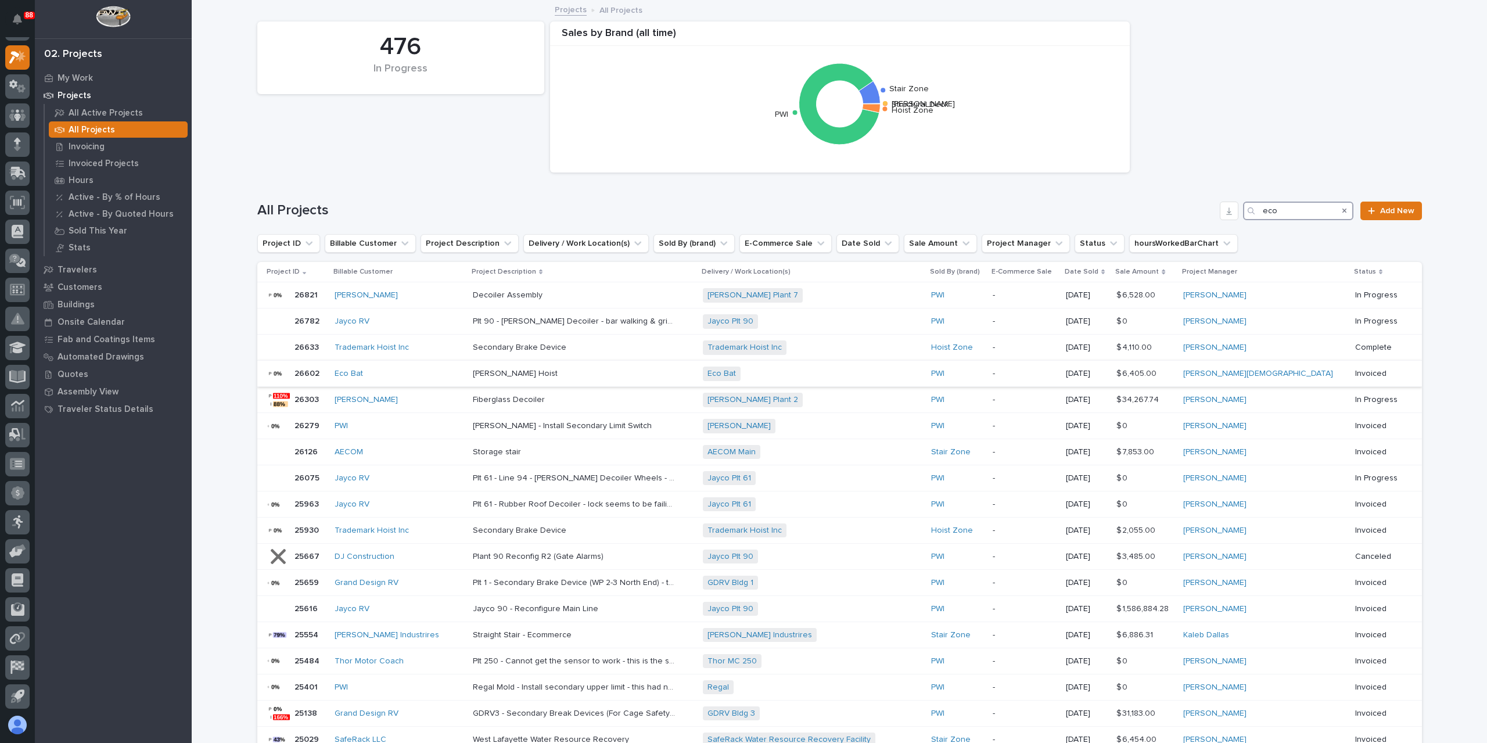
type input "eco"
click at [520, 368] on p "Starke Hoist" at bounding box center [516, 373] width 87 height 12
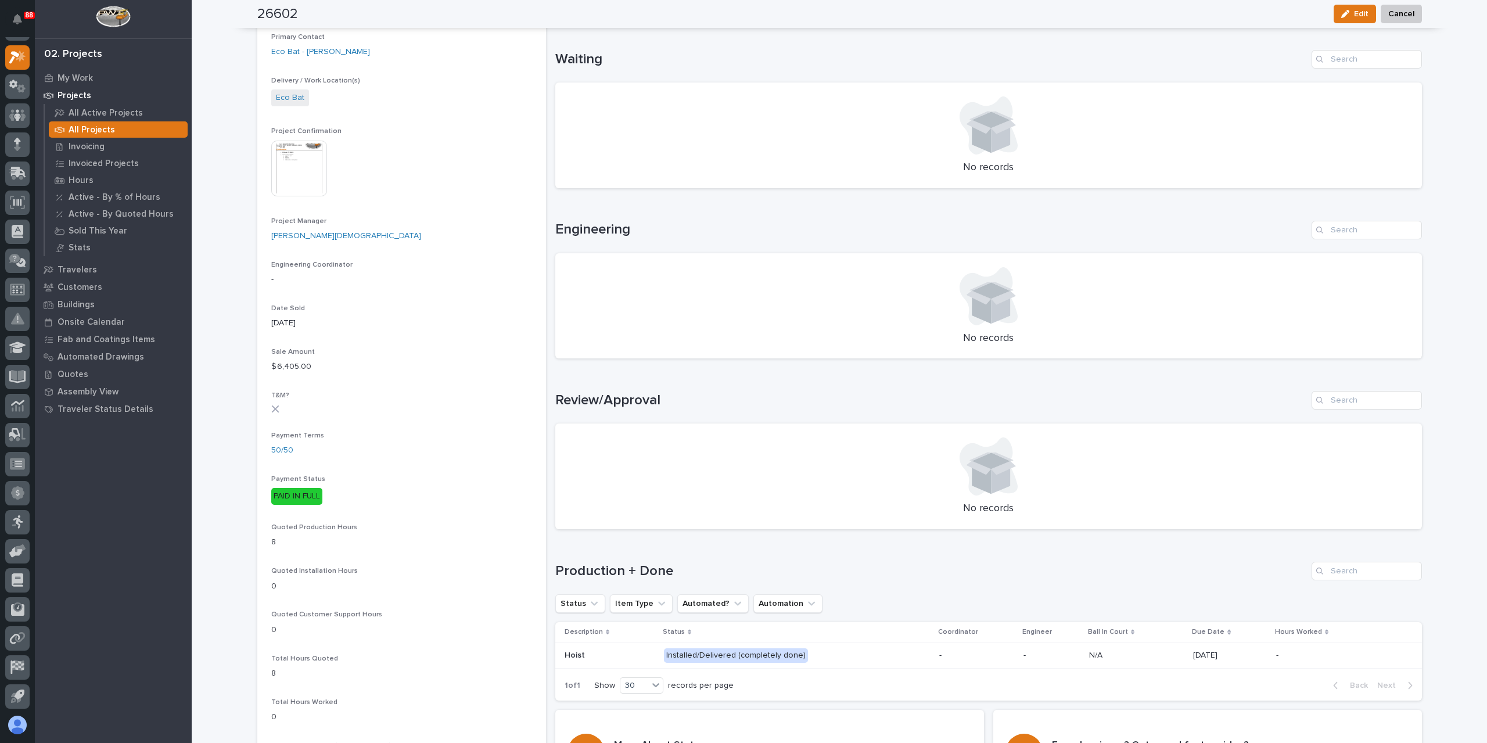
scroll to position [523, 0]
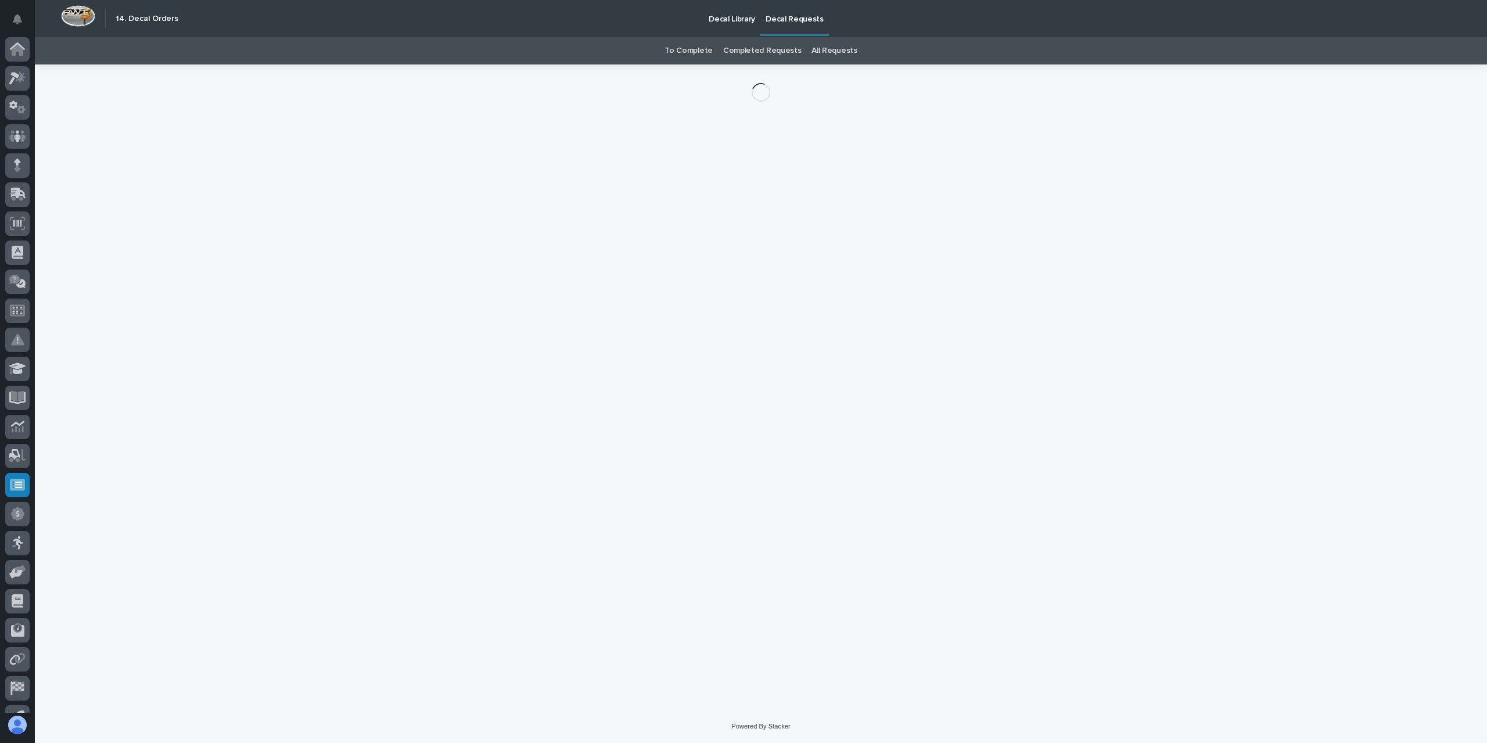
scroll to position [21, 0]
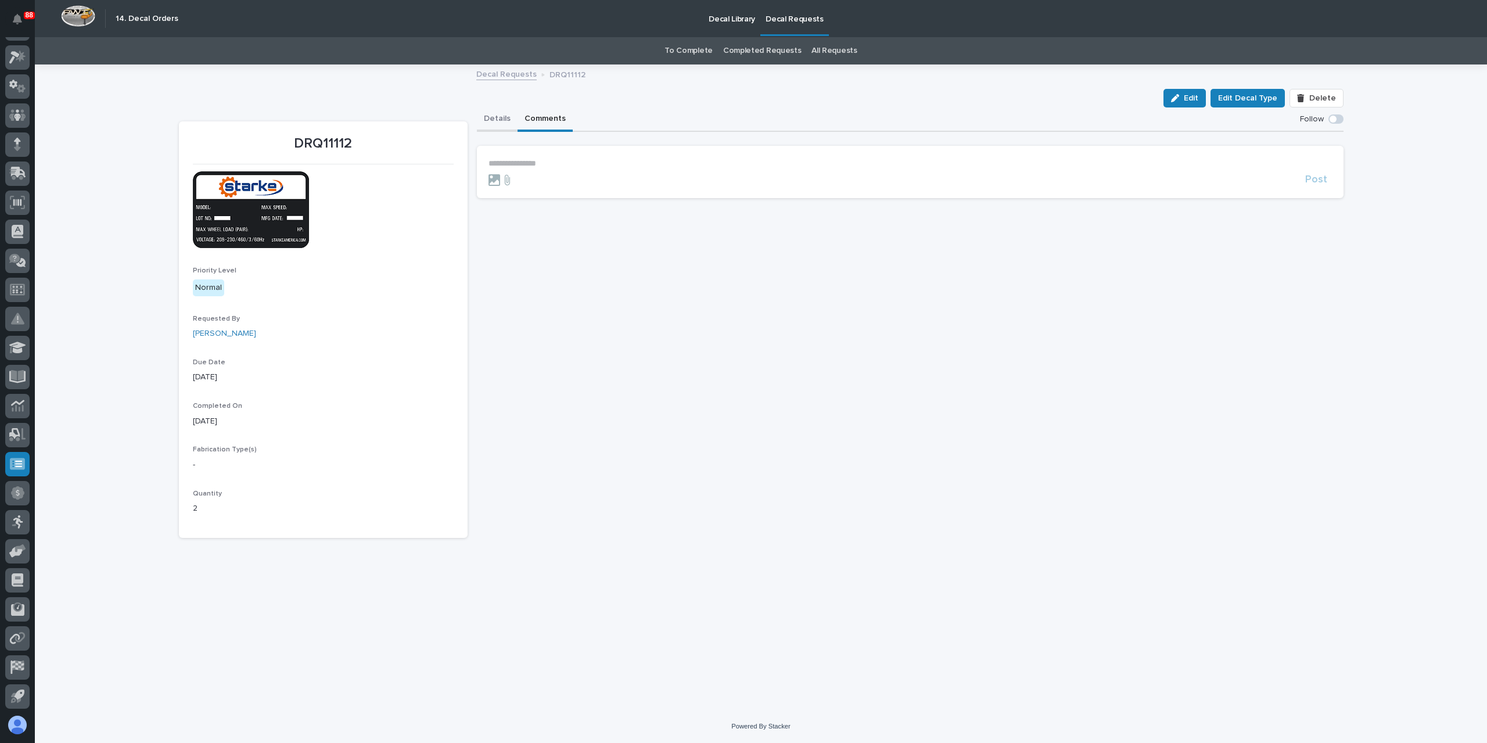
click at [493, 113] on button "Details" at bounding box center [497, 119] width 41 height 24
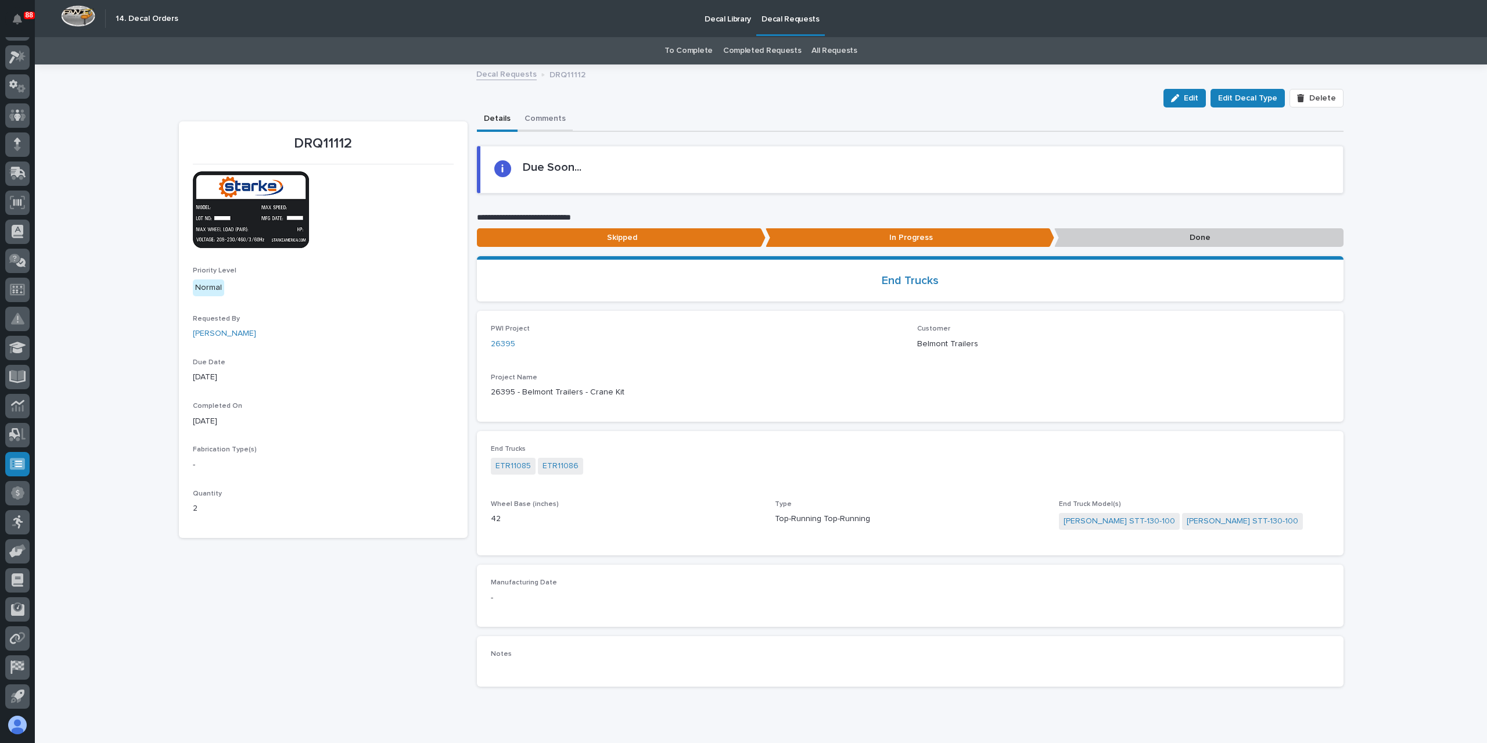
click at [555, 124] on button "Comments" at bounding box center [545, 119] width 55 height 24
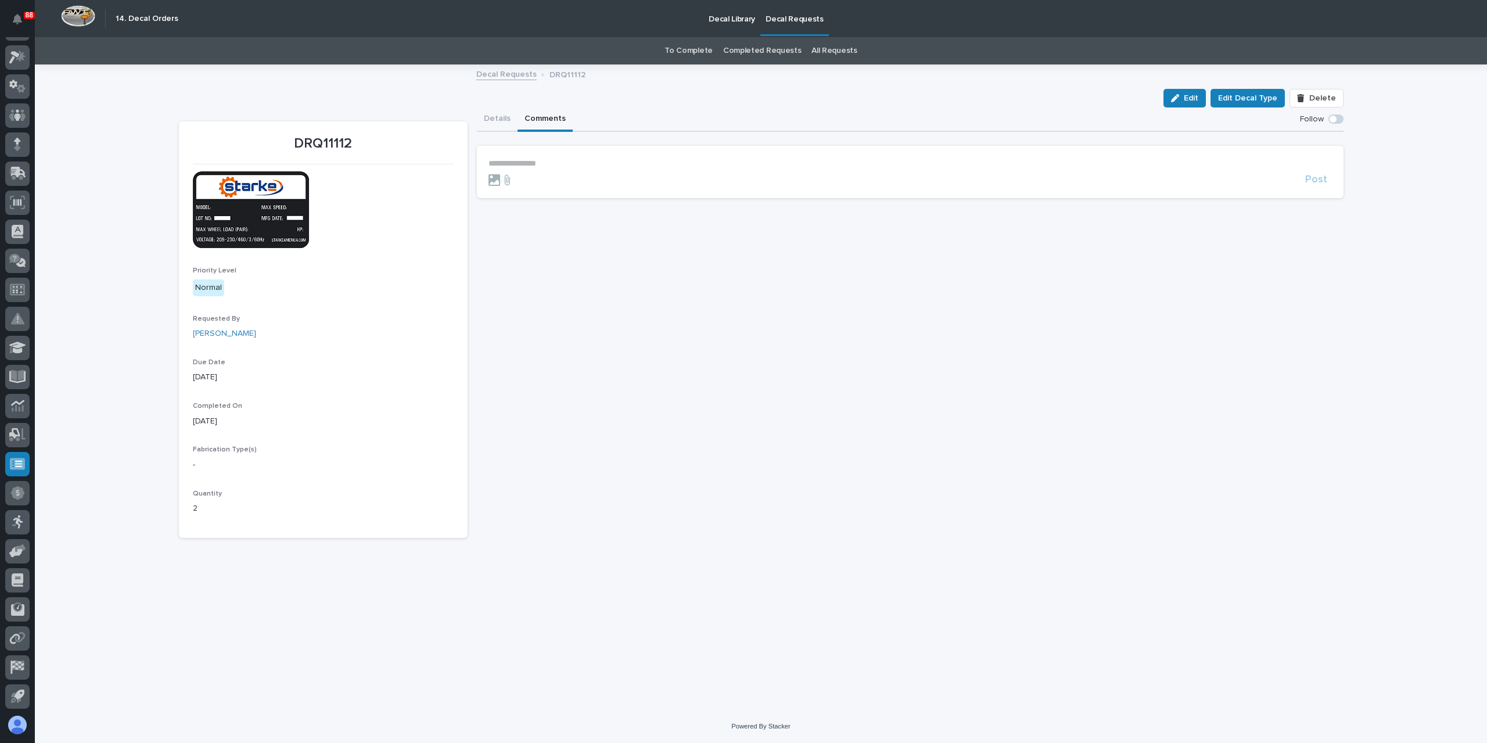
click at [539, 162] on p "**********" at bounding box center [909, 164] width 843 height 10
click at [1330, 189] on button "Post" at bounding box center [1316, 184] width 31 height 13
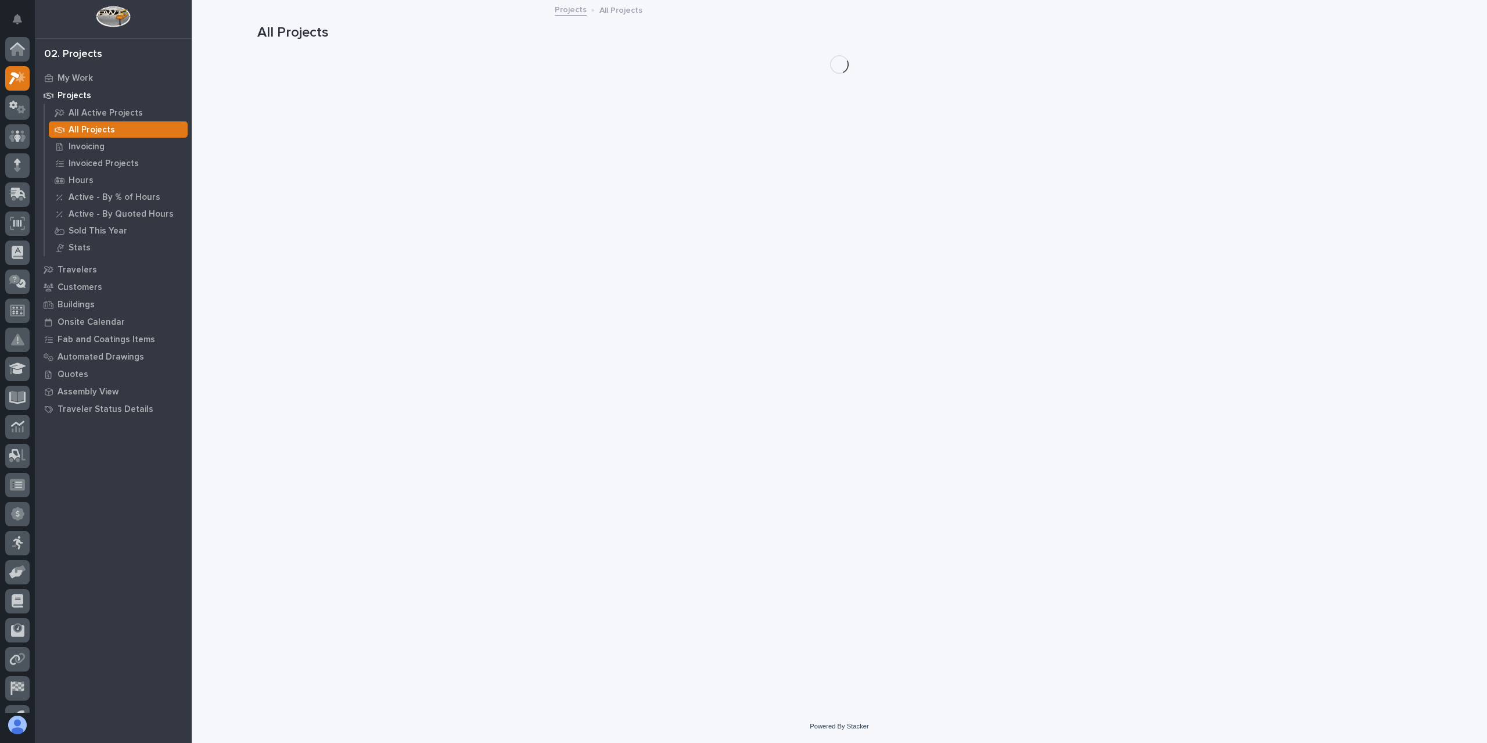
scroll to position [21, 0]
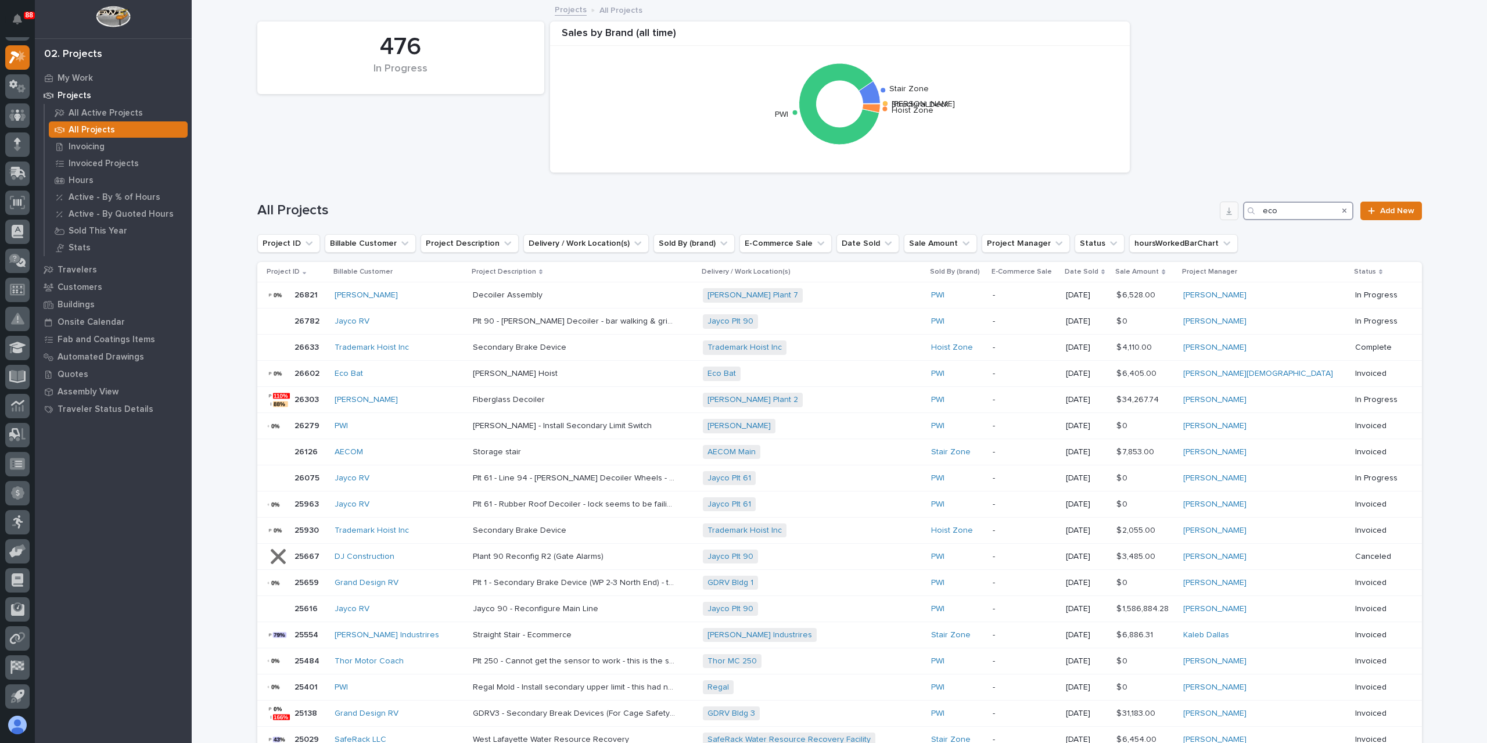
drag, startPoint x: 1290, startPoint y: 215, endPoint x: 1226, endPoint y: 218, distance: 64.5
click at [1226, 218] on div "All Projects eco Add New" at bounding box center [839, 211] width 1165 height 19
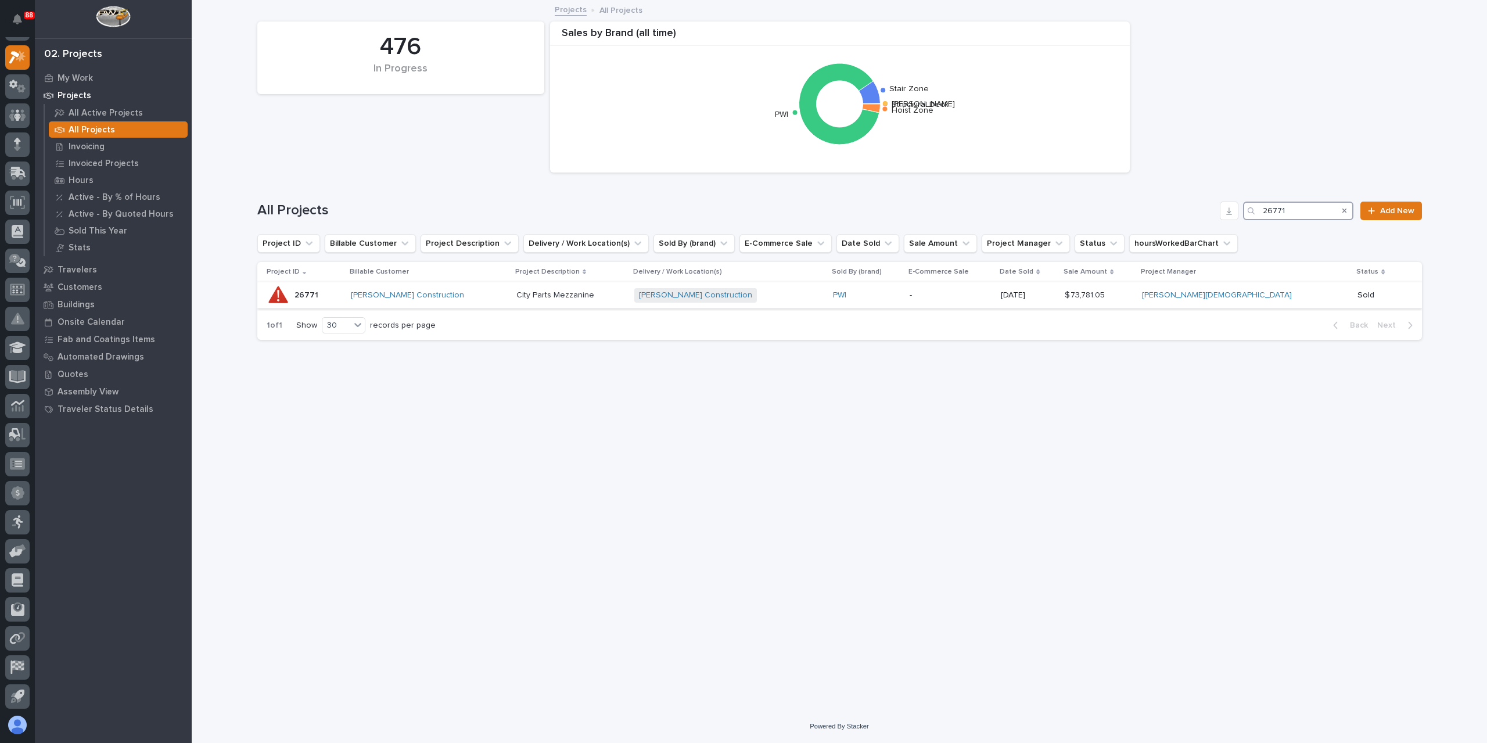
type input "26771"
click at [549, 297] on p "City Parts Mezzanine" at bounding box center [556, 294] width 80 height 12
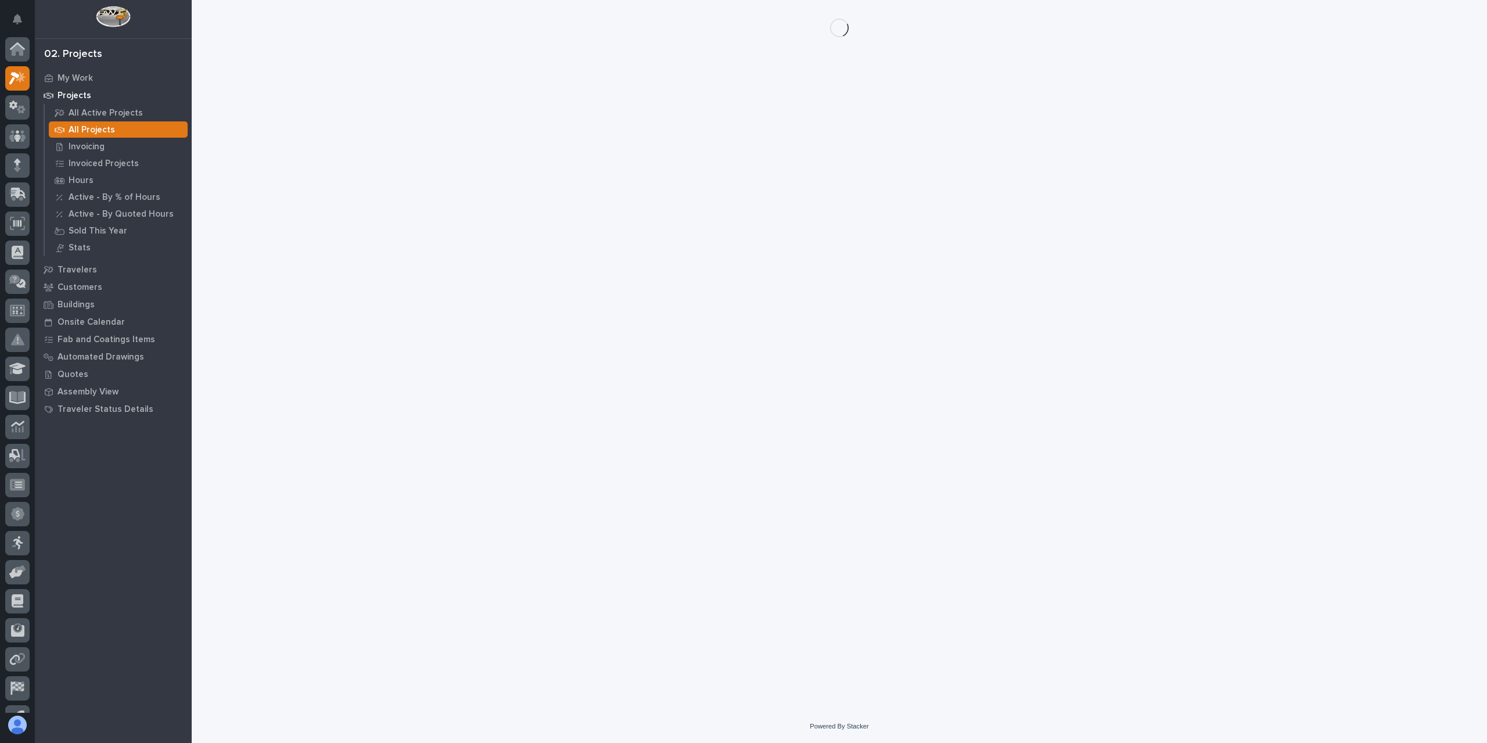
scroll to position [21, 0]
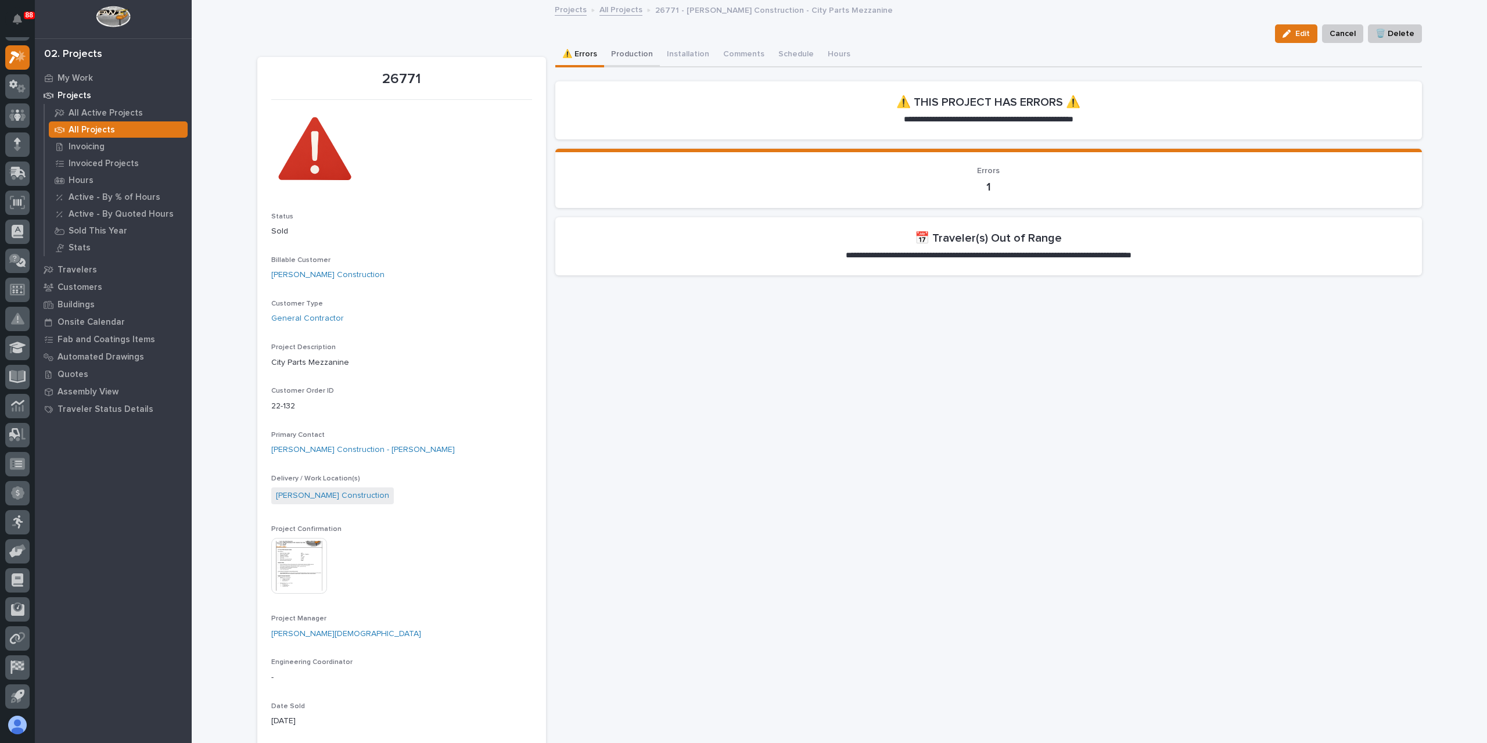
click at [623, 49] on button "Production" at bounding box center [632, 55] width 56 height 24
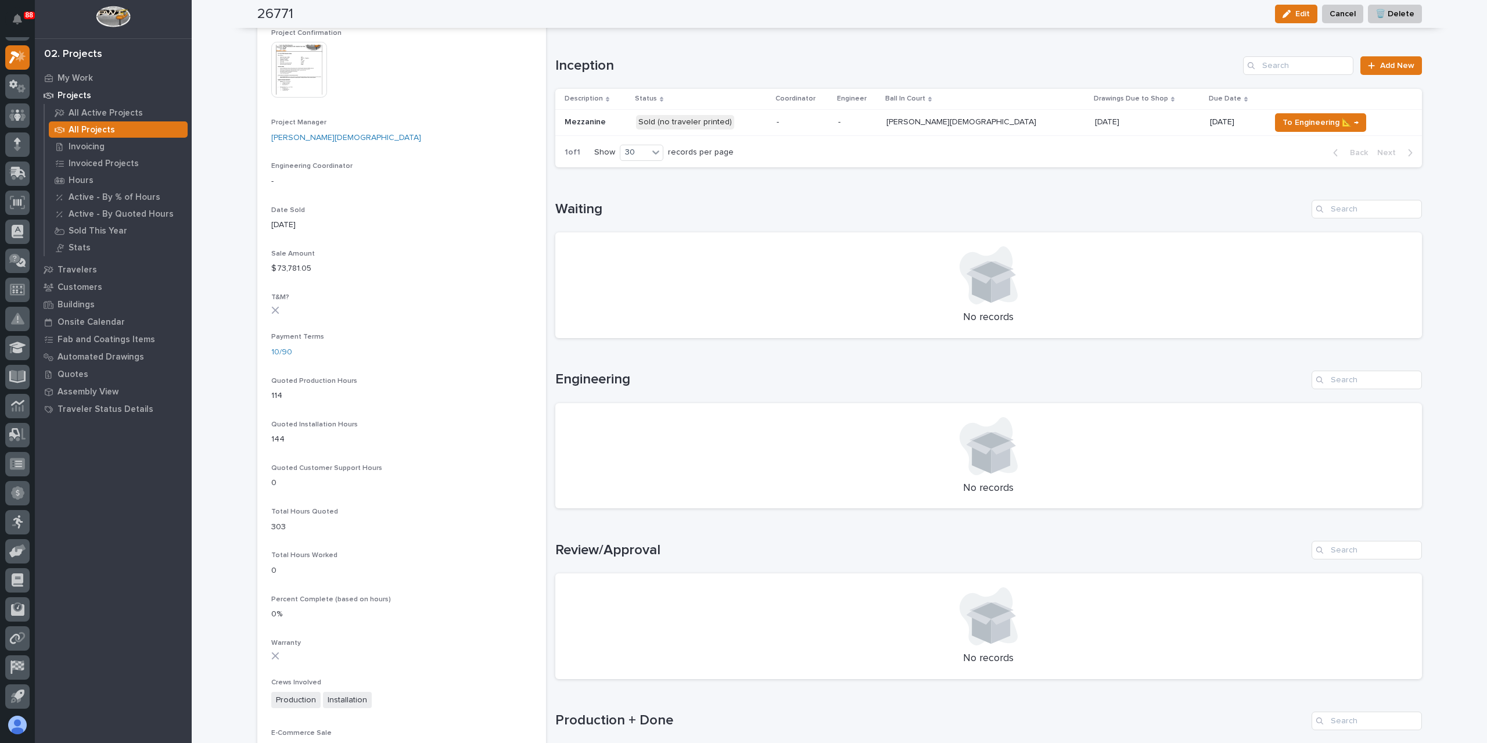
scroll to position [523, 0]
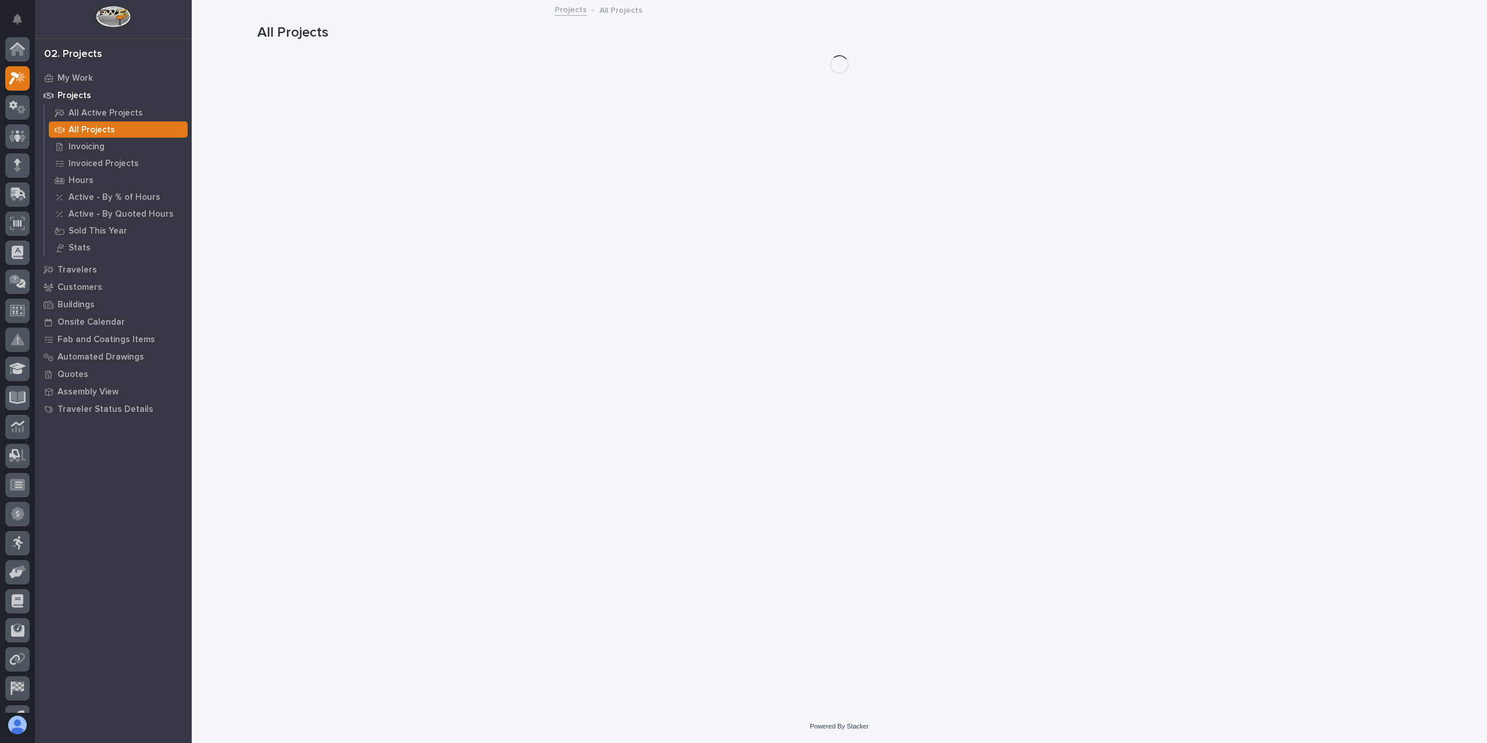
scroll to position [21, 0]
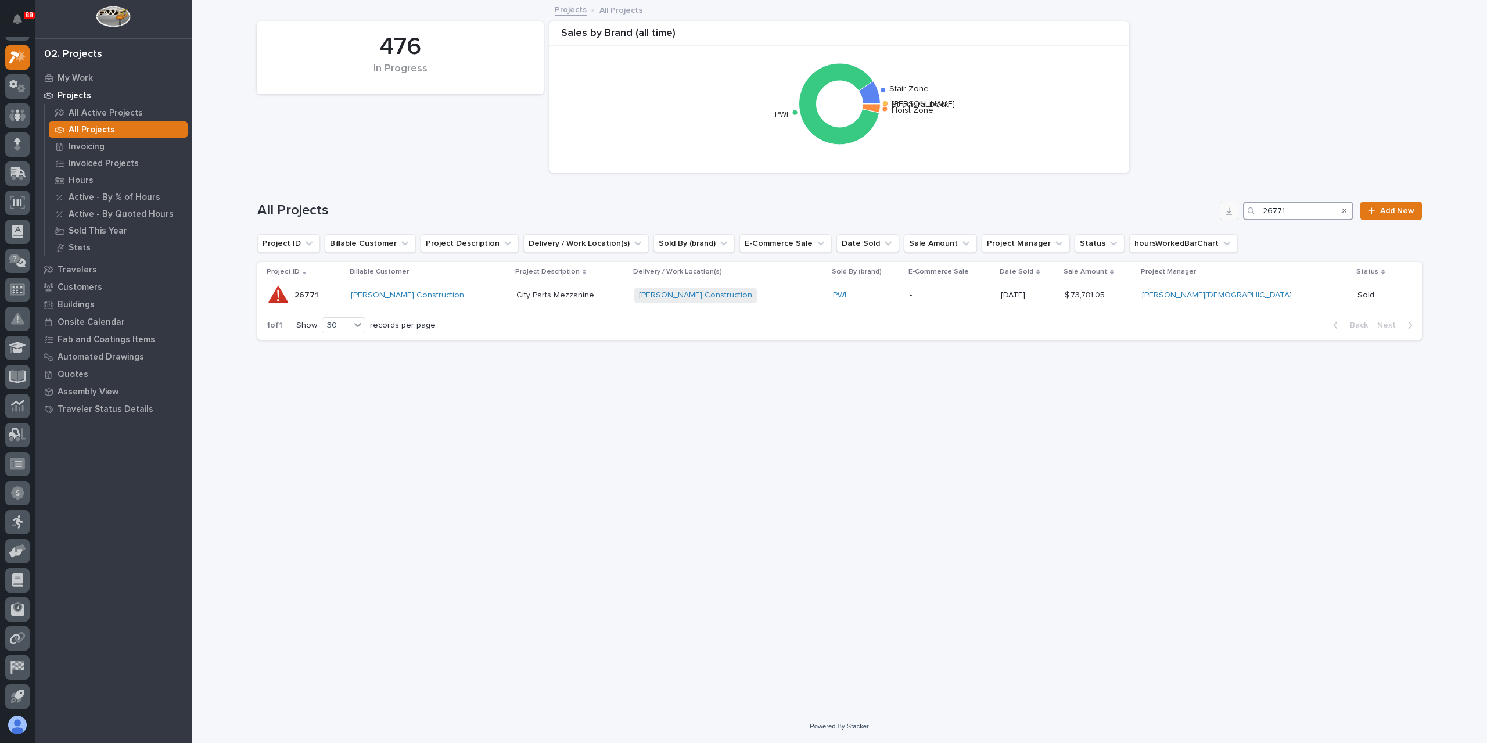
drag, startPoint x: 1281, startPoint y: 209, endPoint x: 1238, endPoint y: 203, distance: 43.9
click at [1238, 203] on div "All Projects 26771 Add New" at bounding box center [839, 211] width 1165 height 19
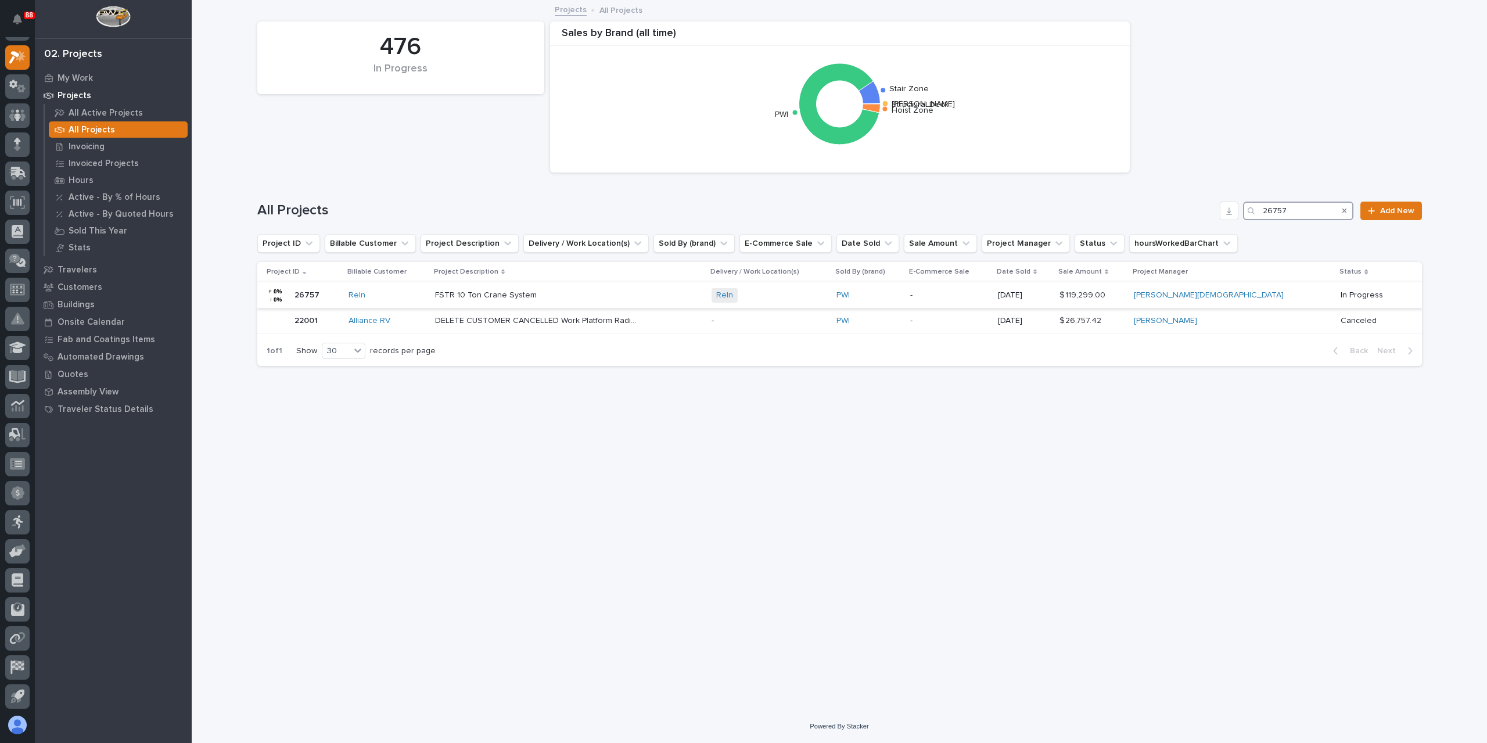
type input "26757"
click at [475, 290] on p "FSTR 10 Ton Crane System" at bounding box center [487, 294] width 104 height 12
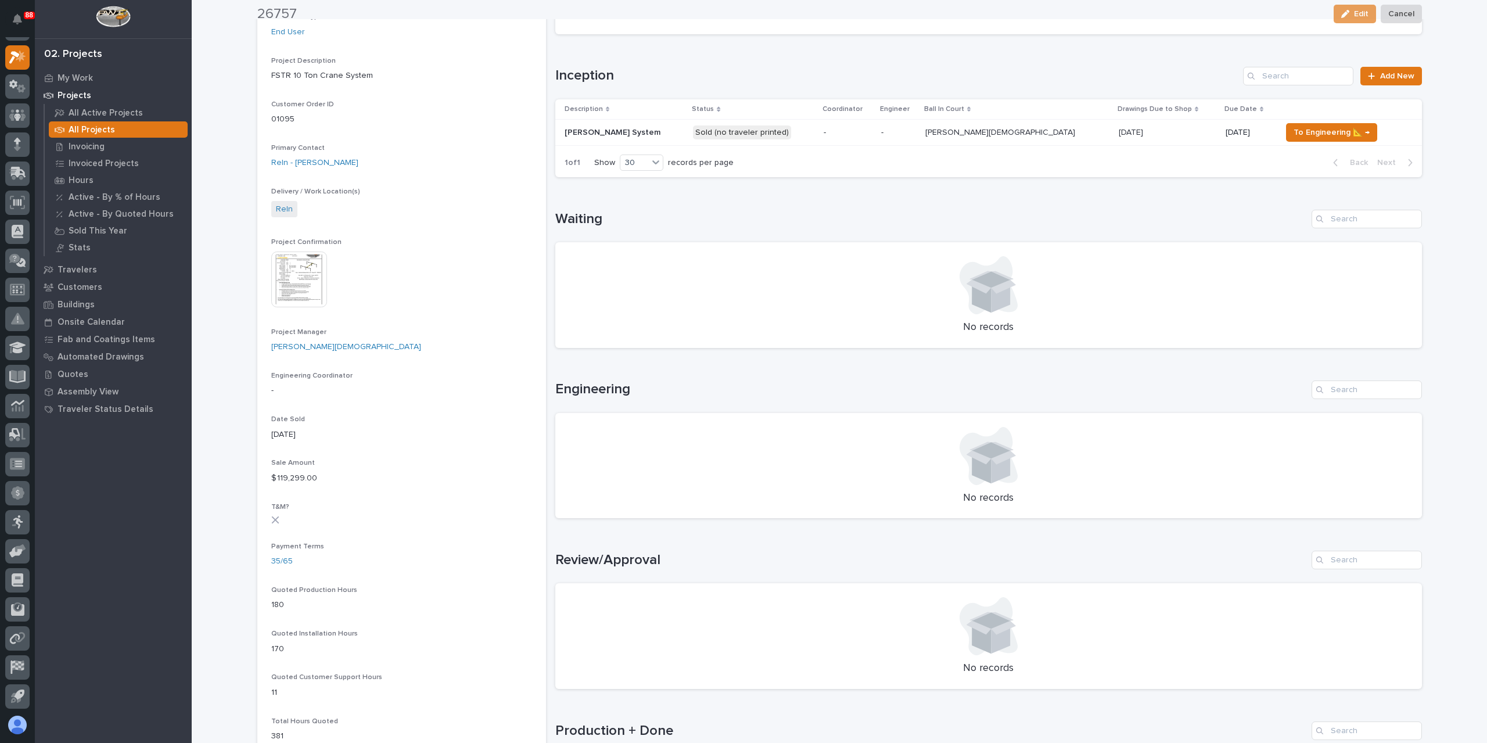
scroll to position [290, 0]
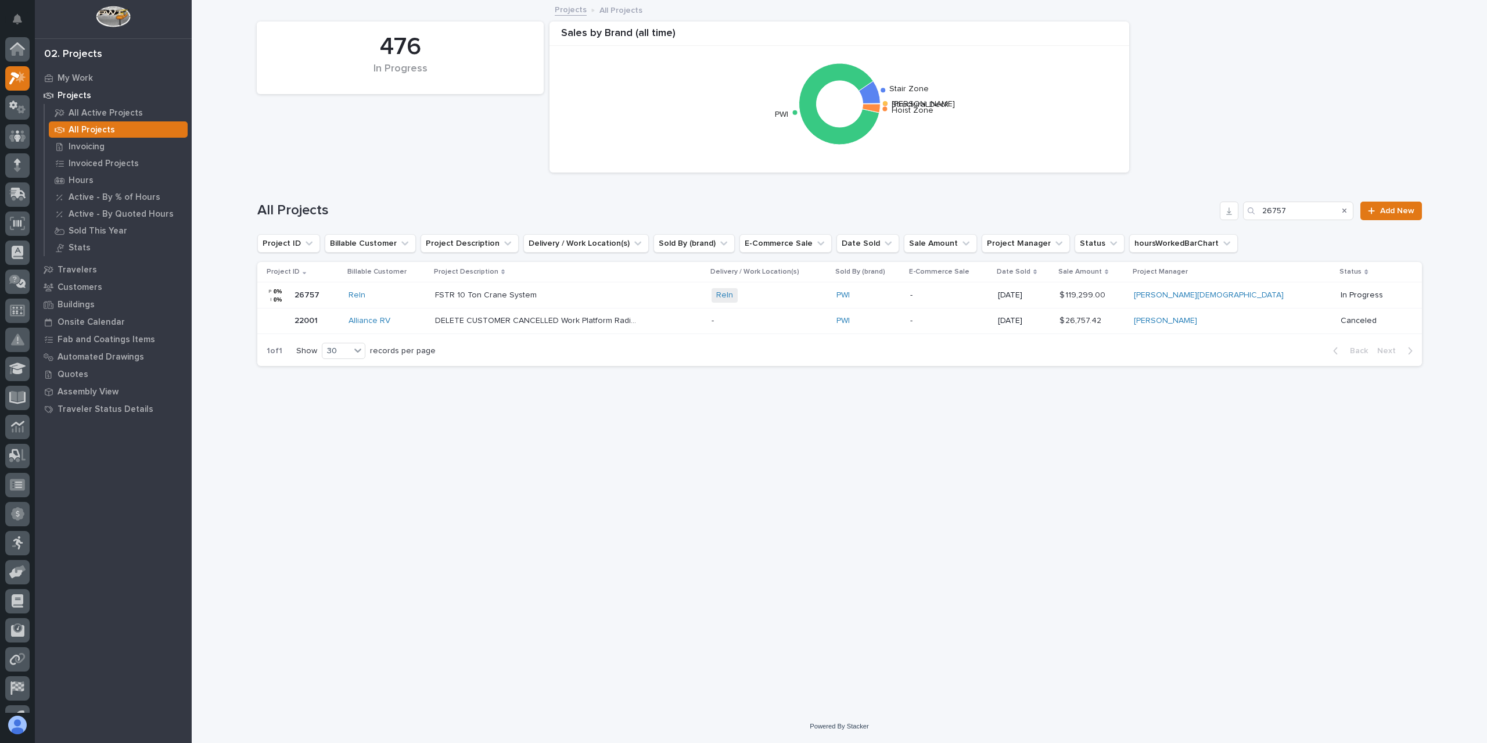
scroll to position [21, 0]
drag, startPoint x: 1297, startPoint y: 211, endPoint x: 1240, endPoint y: 209, distance: 57.6
click at [1240, 209] on div "All Projects 26757 Add New" at bounding box center [839, 211] width 1165 height 19
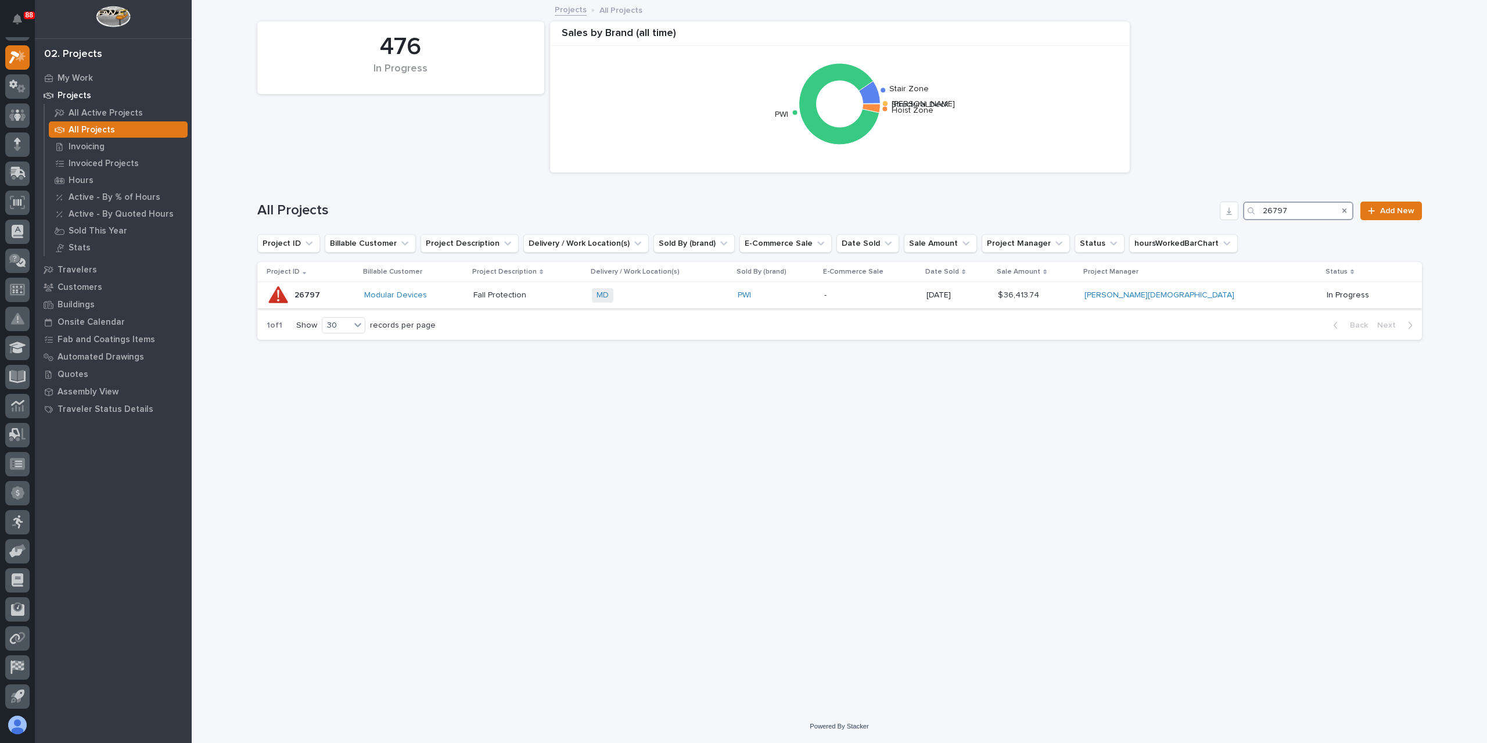
type input "26797"
click at [527, 296] on p "Fall Protection" at bounding box center [500, 294] width 55 height 12
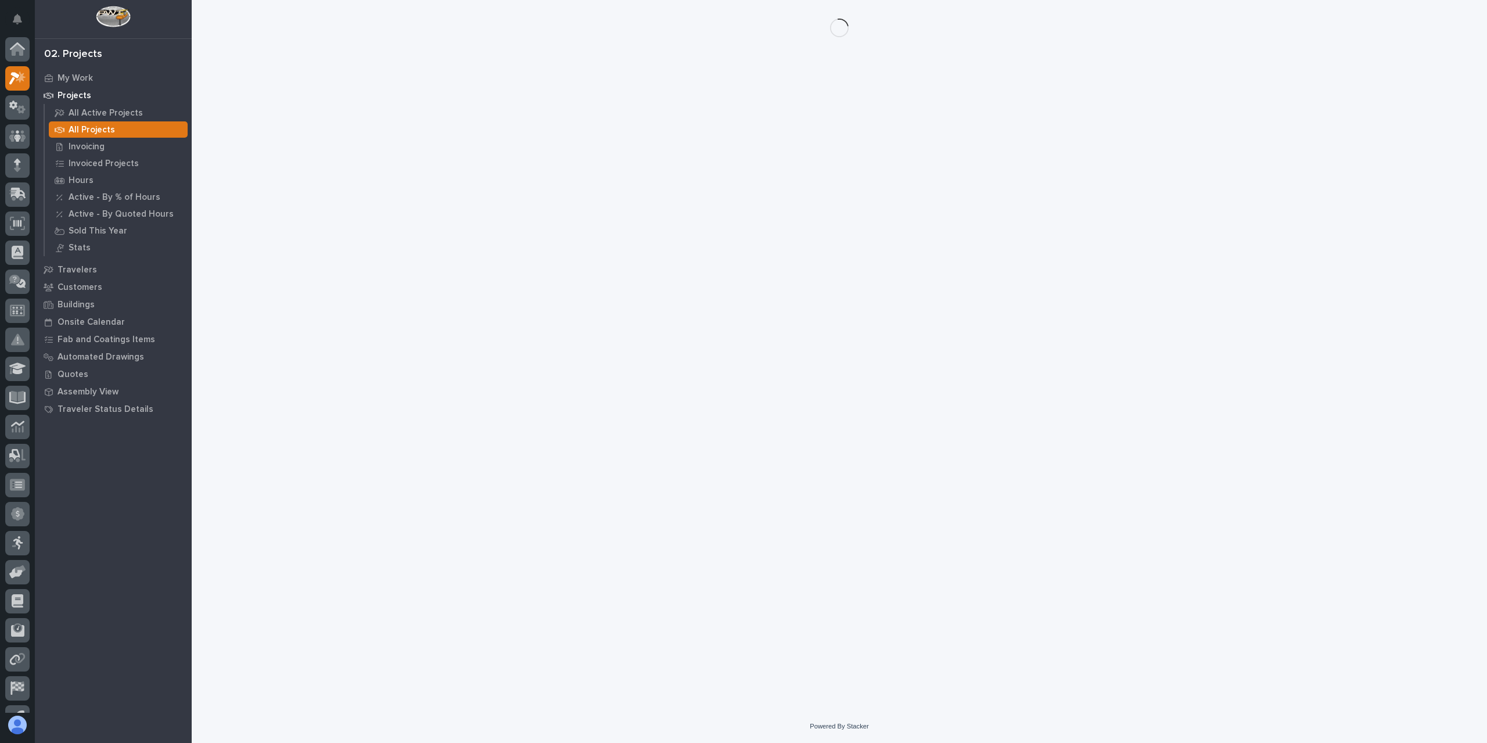
scroll to position [21, 0]
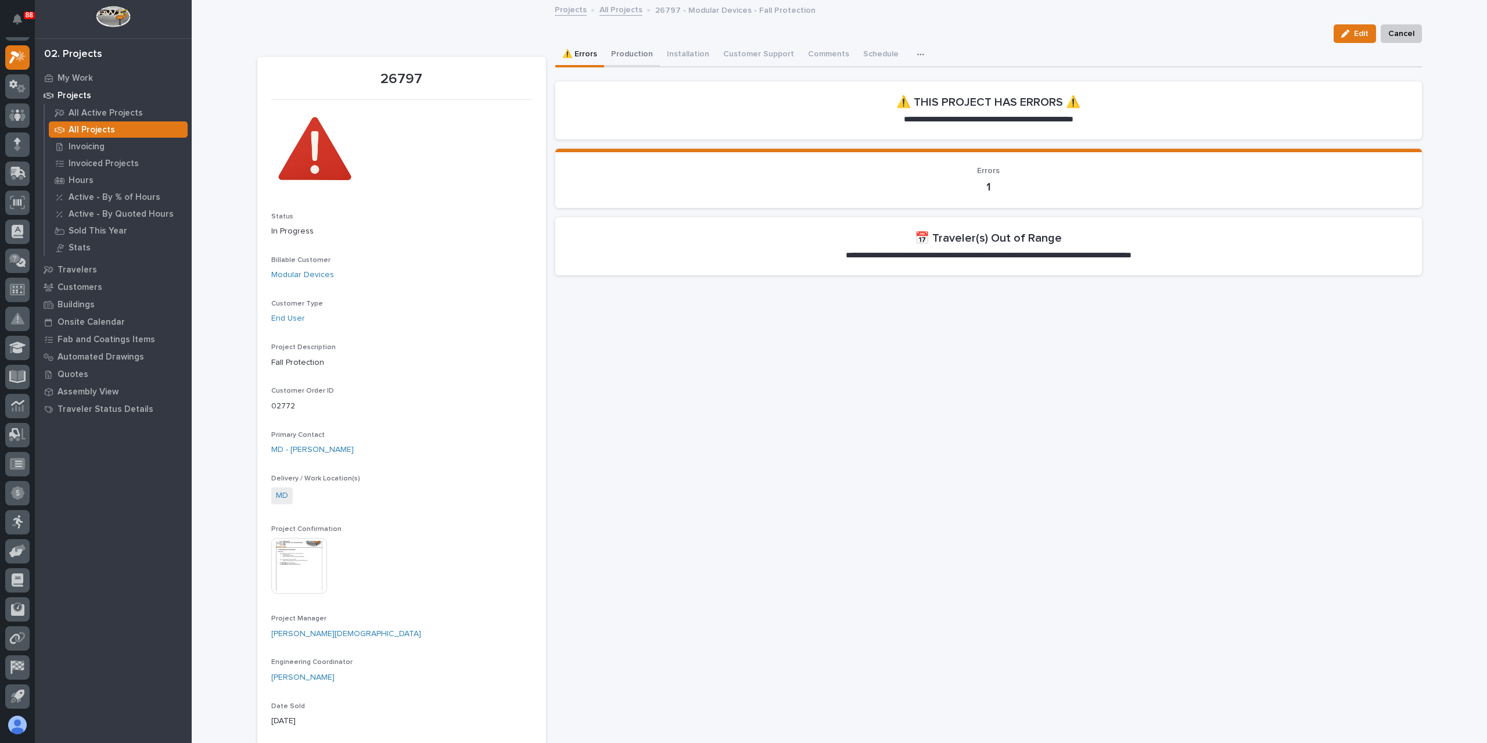
click at [621, 54] on button "Production" at bounding box center [632, 55] width 56 height 24
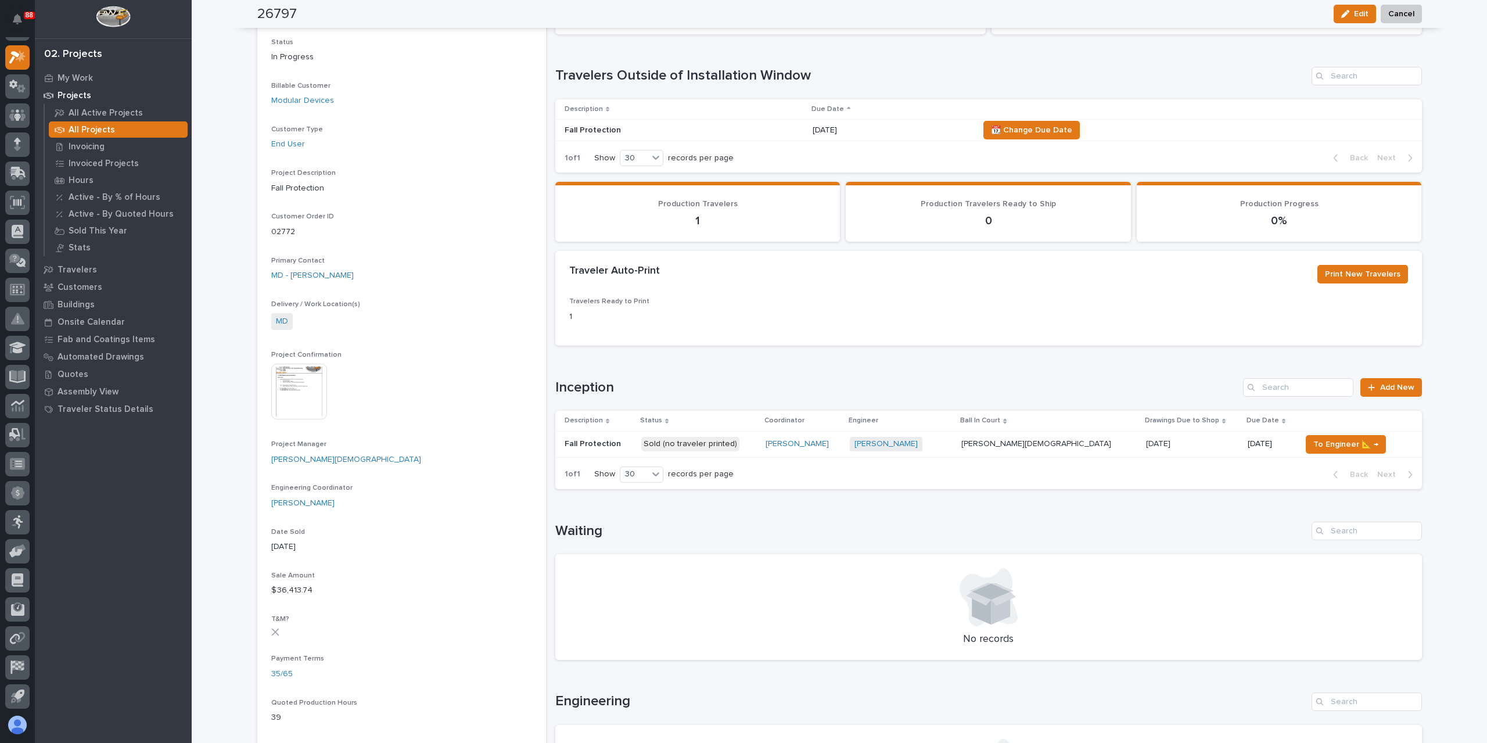
scroll to position [465, 0]
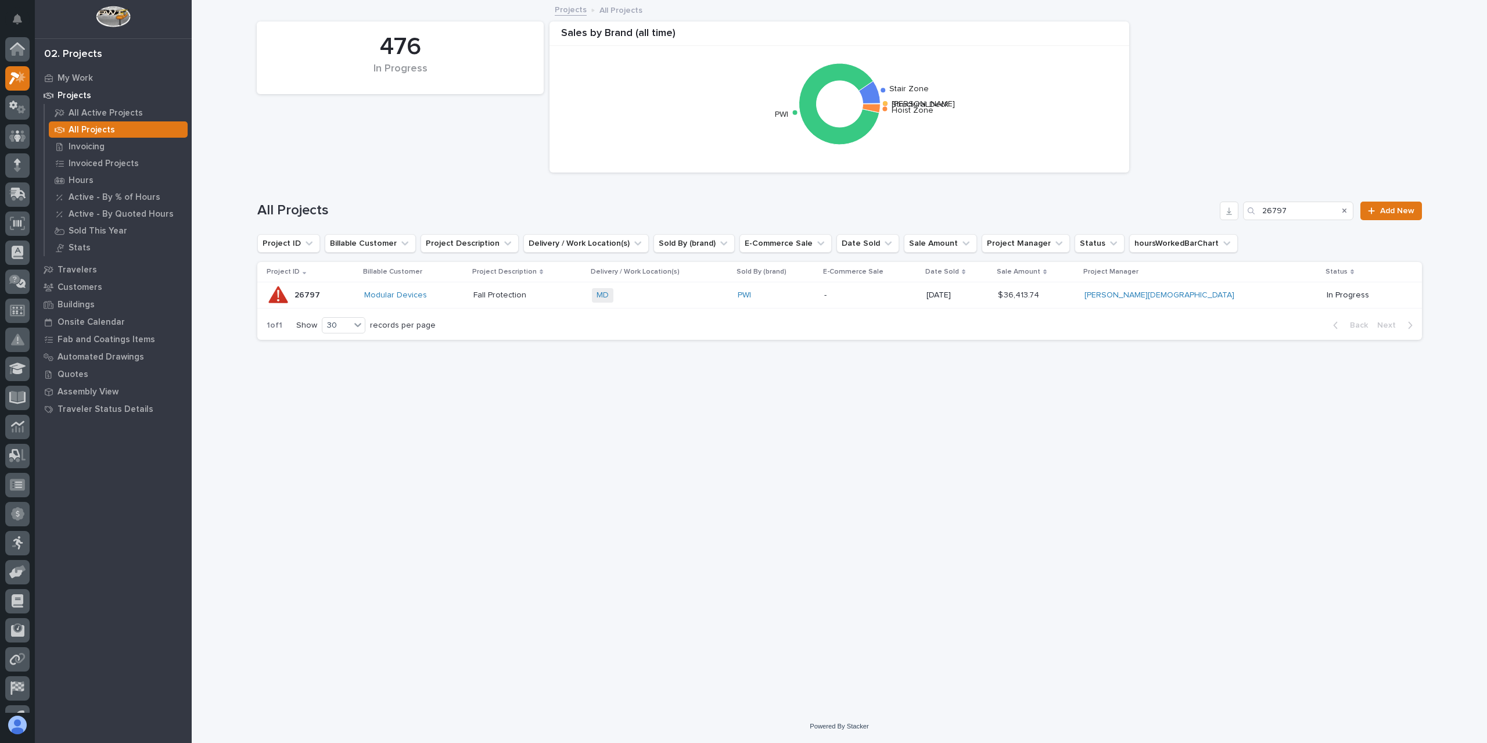
scroll to position [21, 0]
drag, startPoint x: 1301, startPoint y: 212, endPoint x: 1226, endPoint y: 211, distance: 75.5
click at [1226, 211] on div "All Projects 26797 Add New" at bounding box center [839, 211] width 1165 height 19
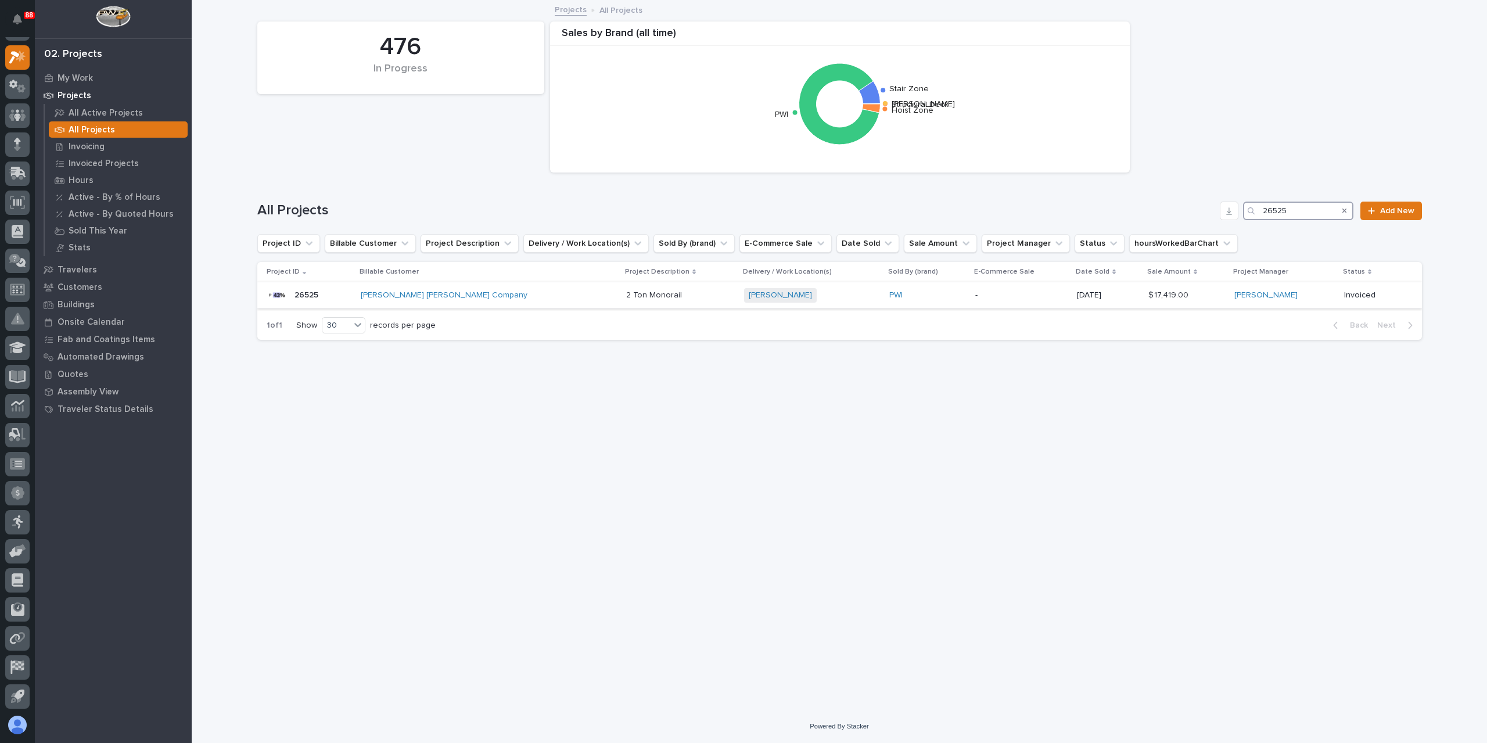
type input "26525"
click at [626, 293] on p "2 Ton Monorail" at bounding box center [655, 294] width 58 height 12
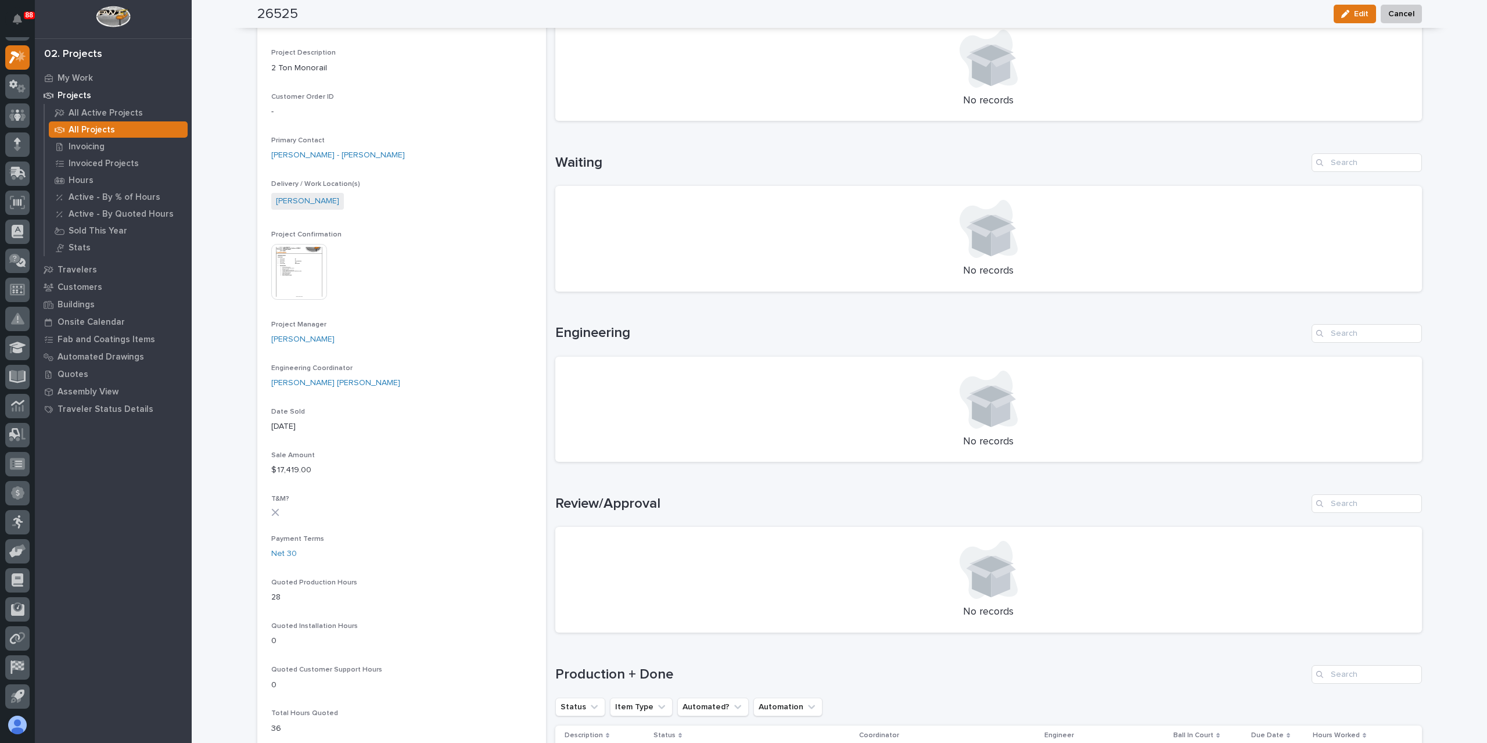
scroll to position [480, 0]
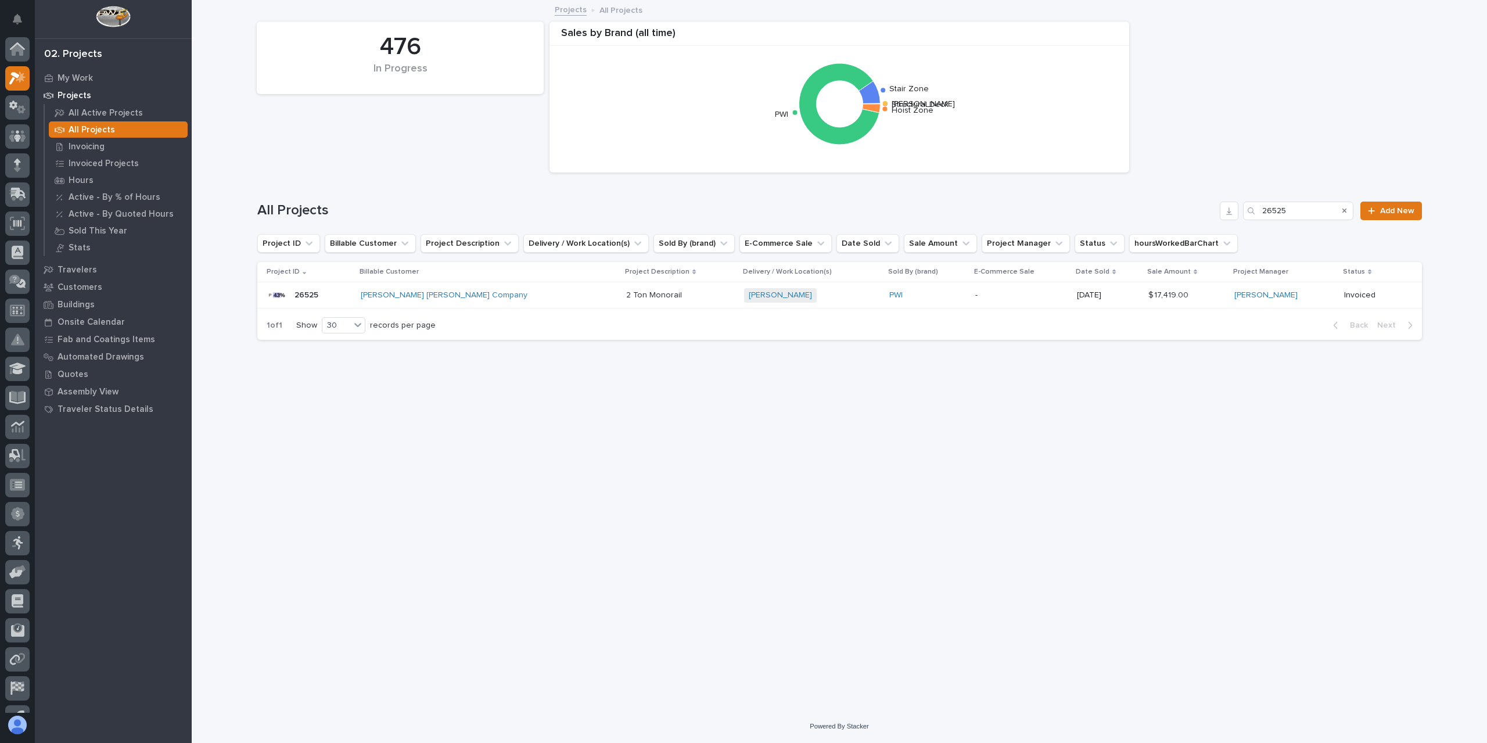
scroll to position [21, 0]
drag, startPoint x: 1291, startPoint y: 211, endPoint x: 1247, endPoint y: 204, distance: 45.3
click at [1247, 204] on div "26525" at bounding box center [1298, 211] width 110 height 19
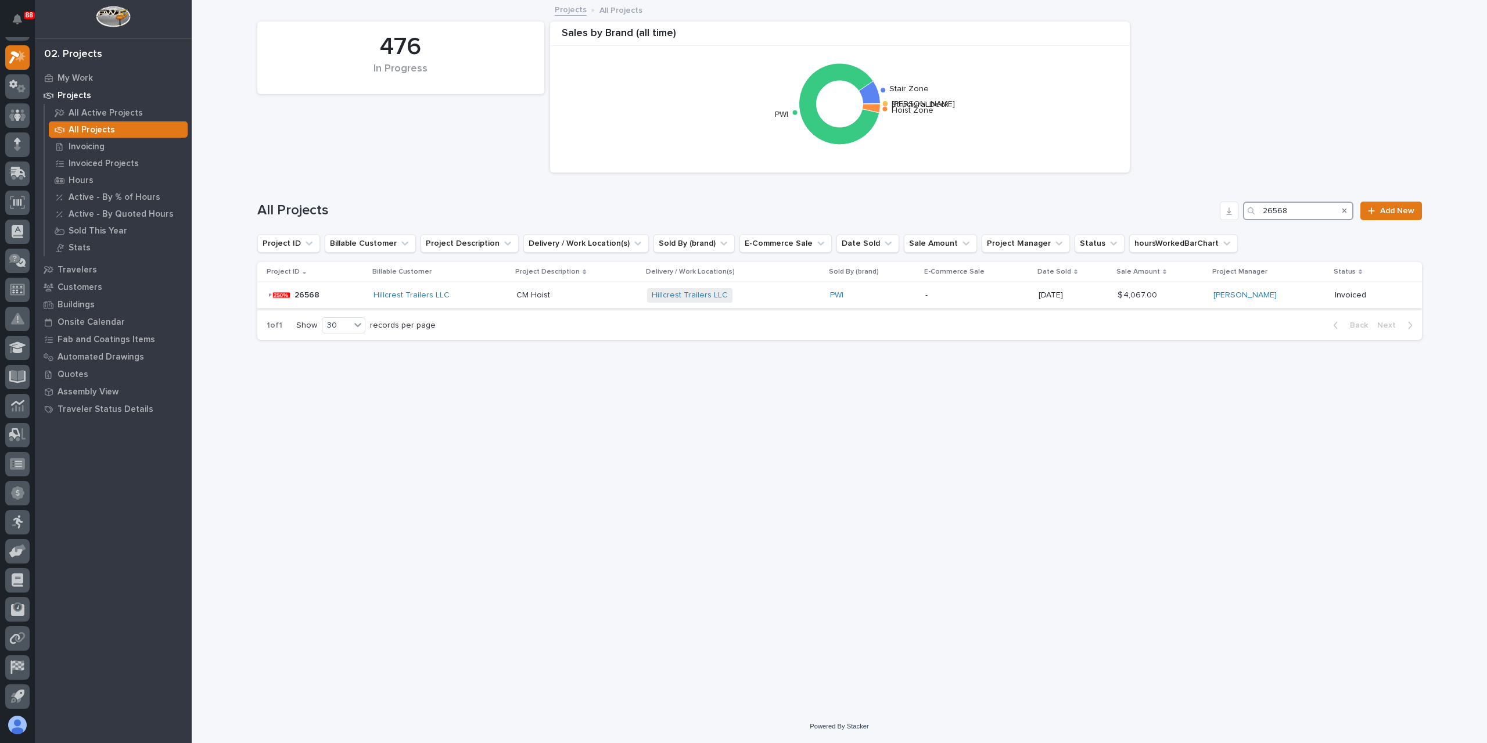
type input "26568"
click at [536, 293] on p "CM Hoist" at bounding box center [534, 294] width 36 height 12
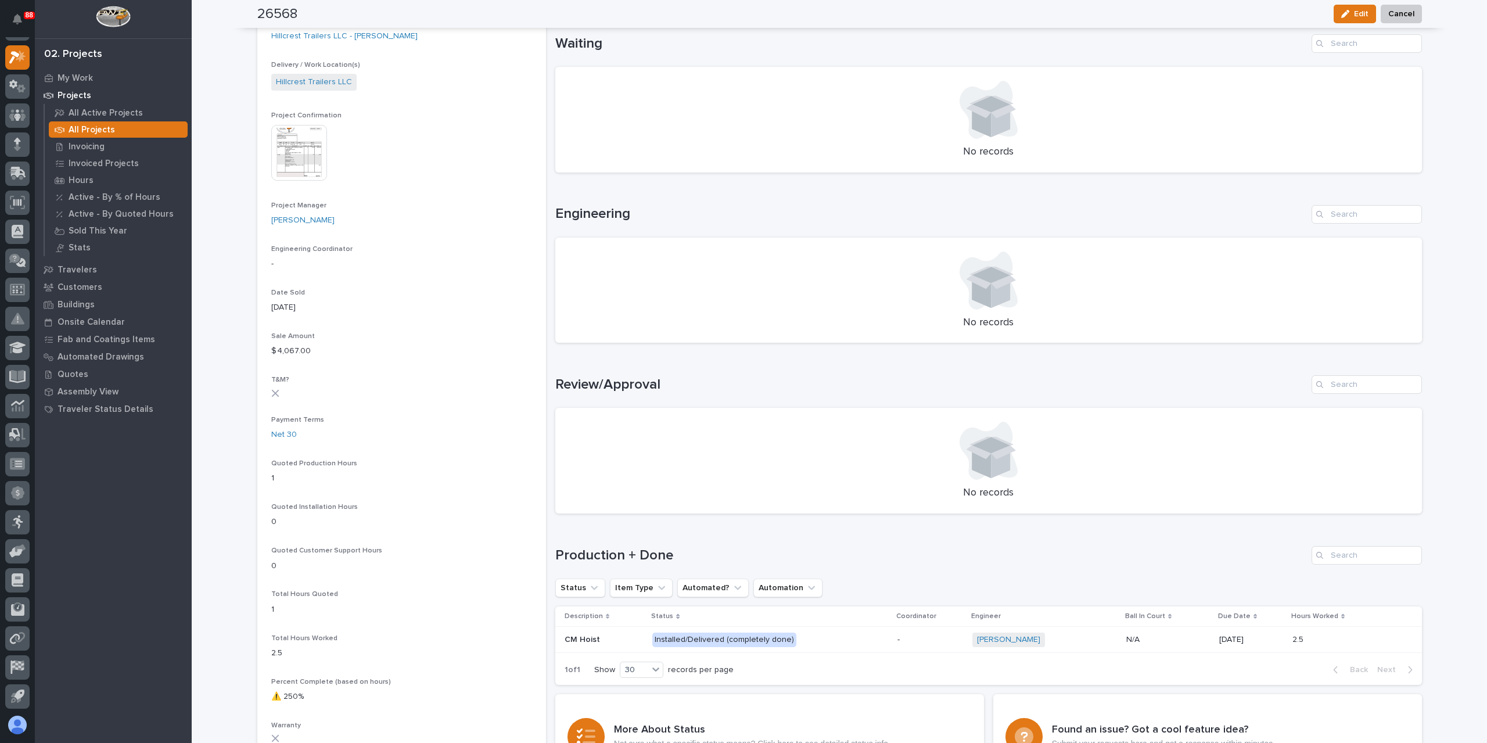
scroll to position [523, 0]
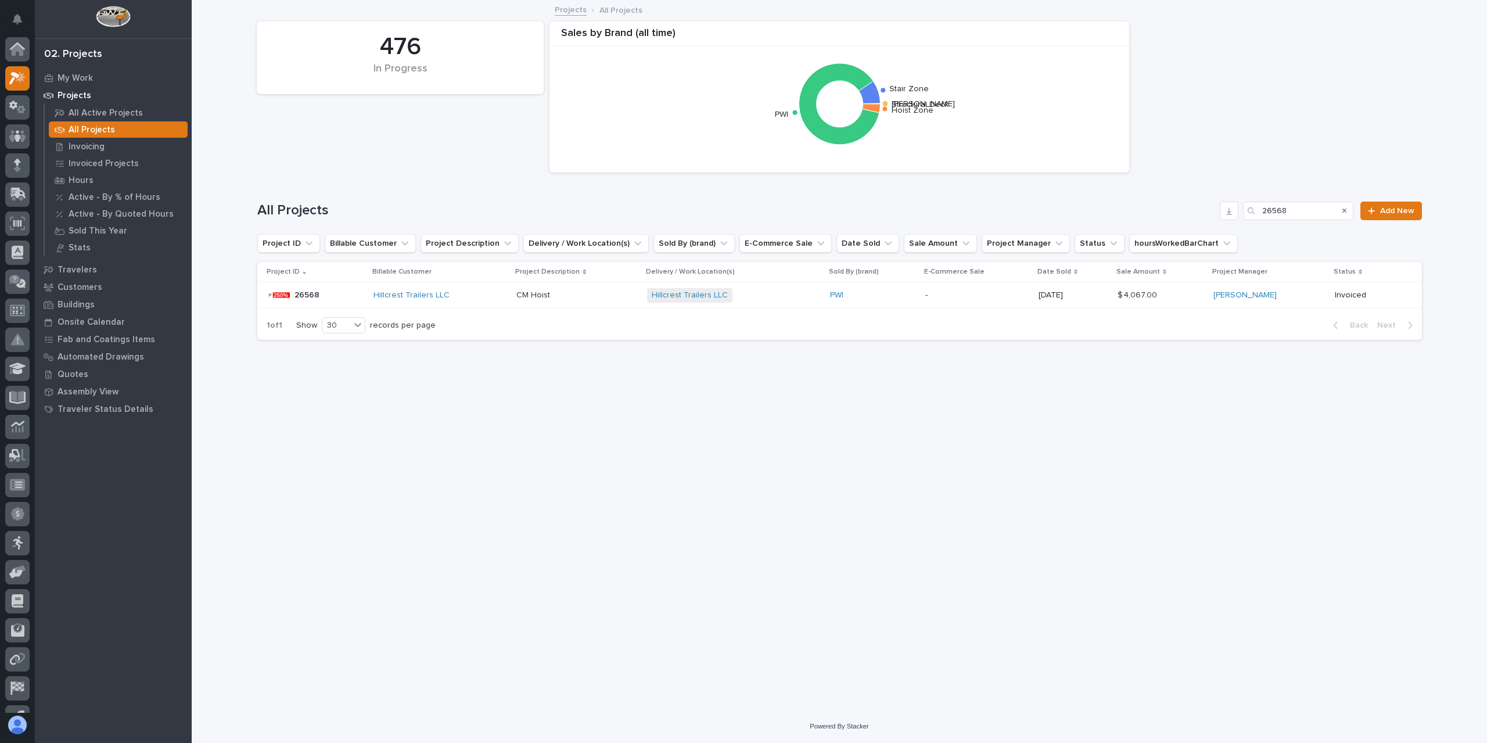
scroll to position [21, 0]
drag, startPoint x: 1287, startPoint y: 209, endPoint x: 1208, endPoint y: 197, distance: 79.8
click at [1208, 197] on div "All Projects 26568 Add New" at bounding box center [839, 206] width 1165 height 56
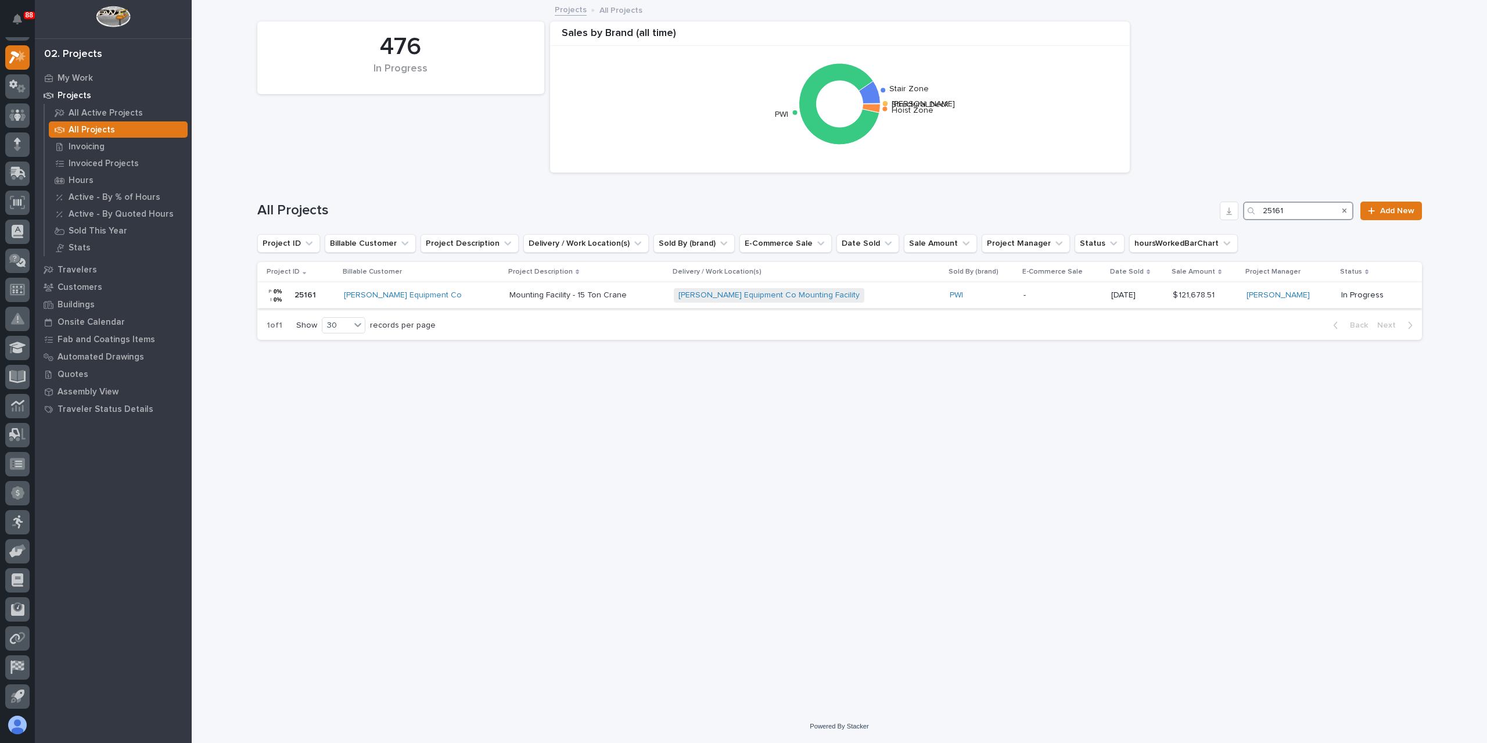
type input "25161"
click at [515, 289] on p "Mounting Facility - 15 Ton Crane" at bounding box center [569, 294] width 120 height 12
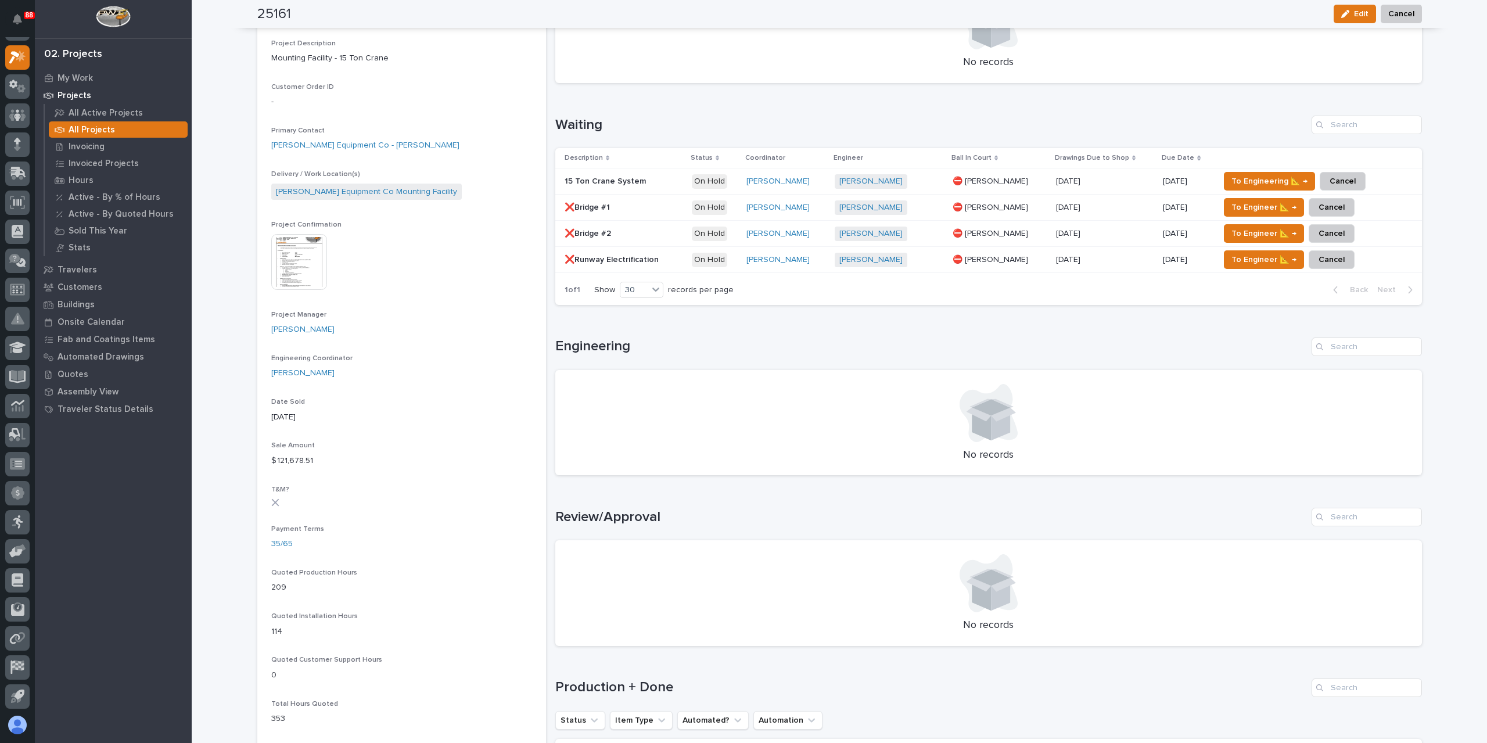
scroll to position [290, 0]
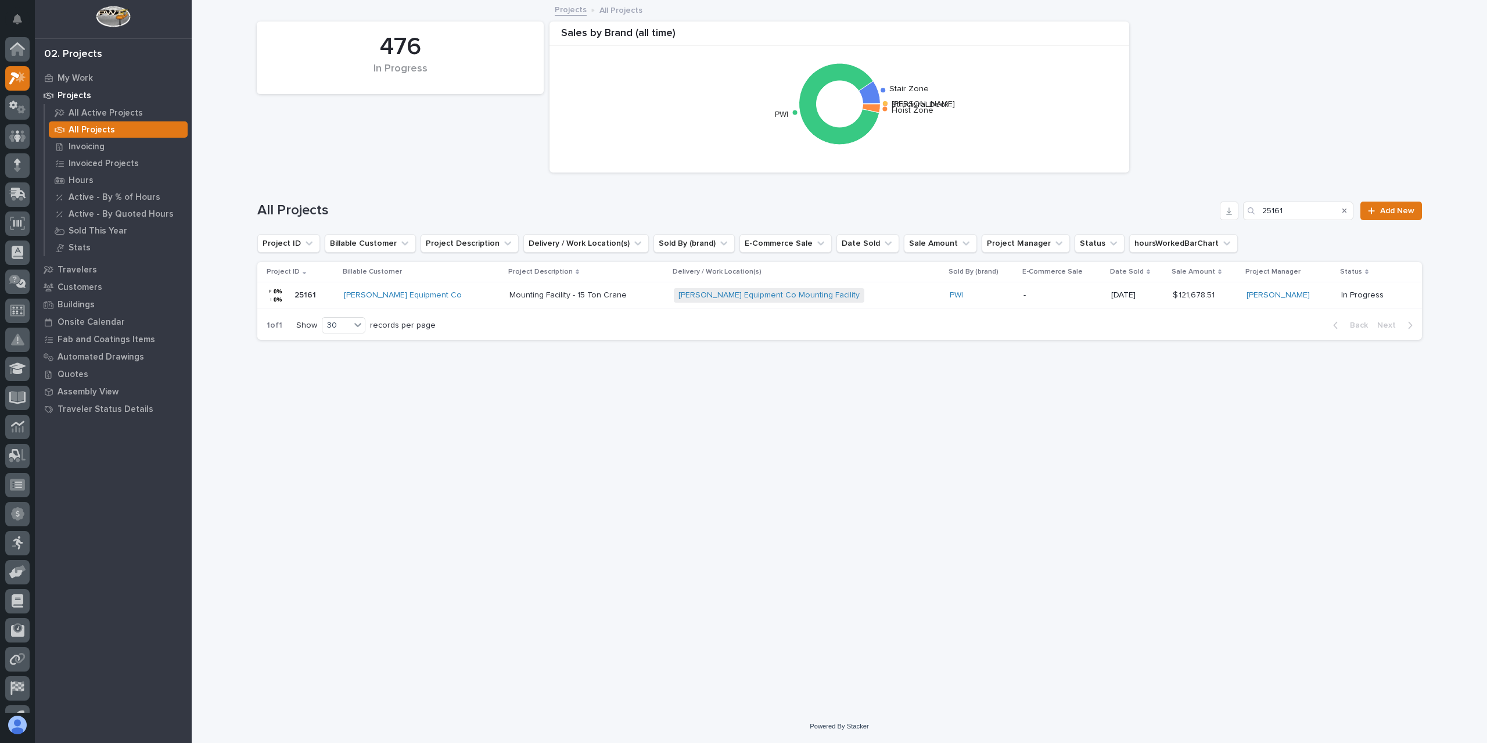
scroll to position [21, 0]
drag, startPoint x: 1291, startPoint y: 210, endPoint x: 1254, endPoint y: 203, distance: 37.8
click at [1254, 203] on div "25161" at bounding box center [1298, 211] width 110 height 19
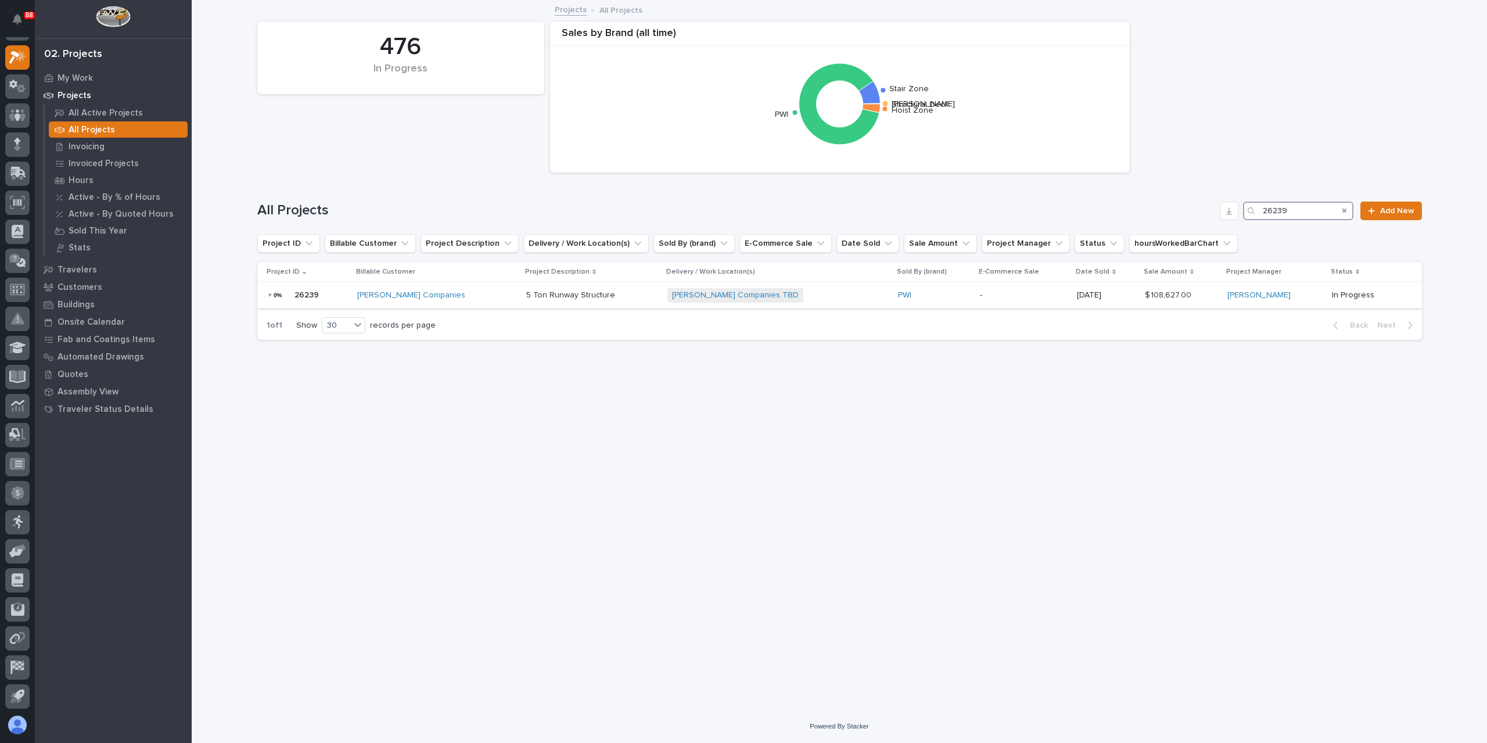
type input "26239"
click at [526, 293] on p "5 Ton Runway Structure" at bounding box center [571, 294] width 91 height 12
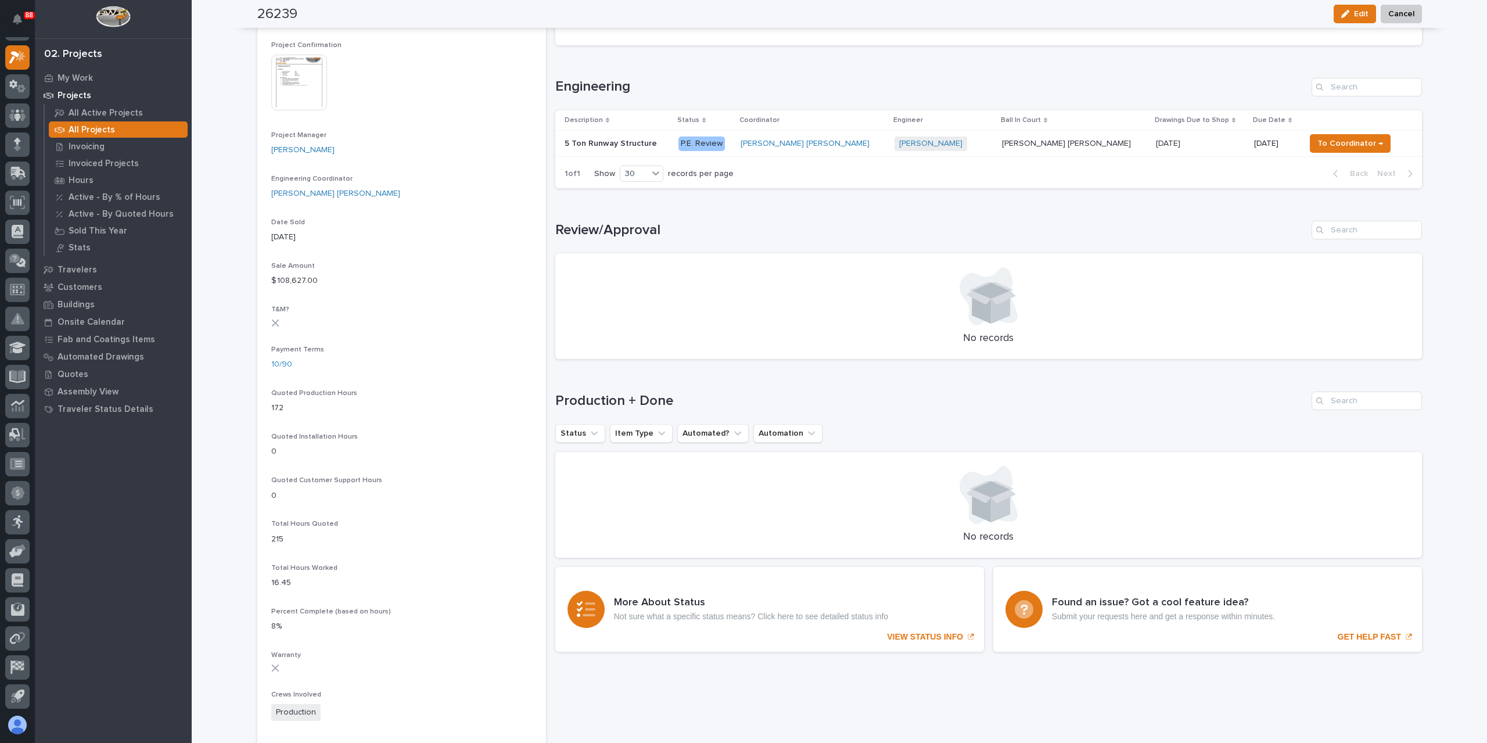
scroll to position [474, 0]
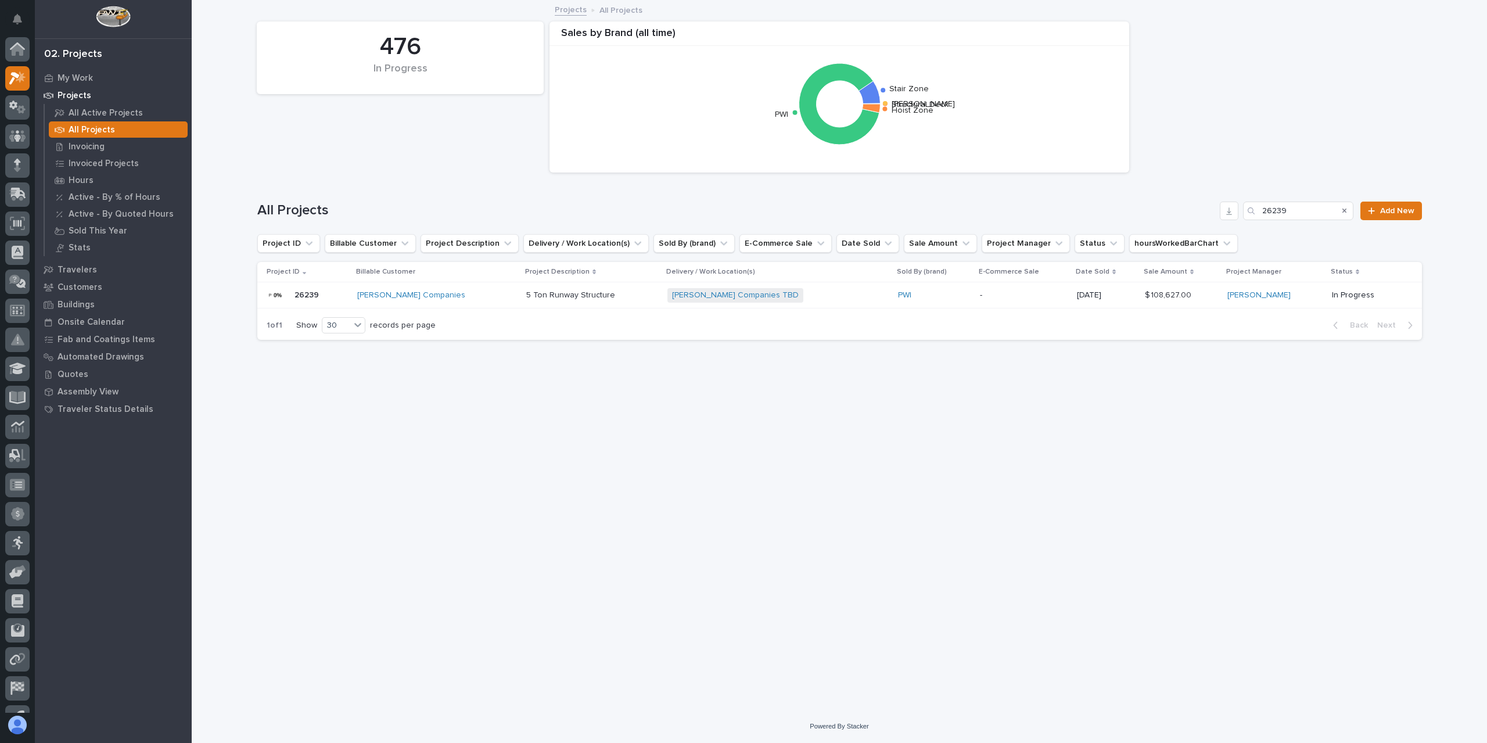
scroll to position [21, 0]
drag, startPoint x: 1295, startPoint y: 207, endPoint x: 1222, endPoint y: 210, distance: 73.2
click at [1222, 210] on div "All Projects 26239 Add New" at bounding box center [839, 211] width 1165 height 19
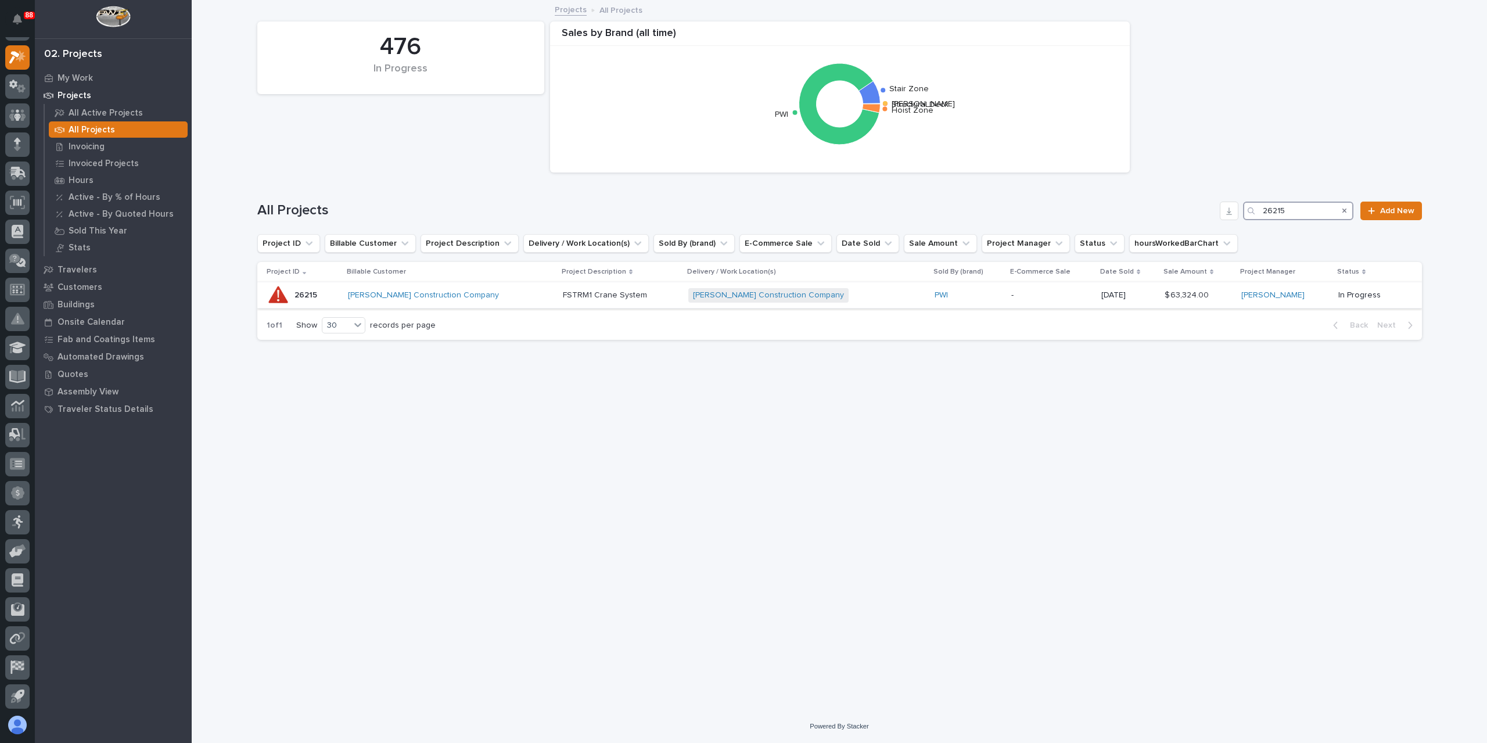
type input "26215"
click at [563, 290] on p "FSTRM1 Crane System" at bounding box center [606, 294] width 87 height 12
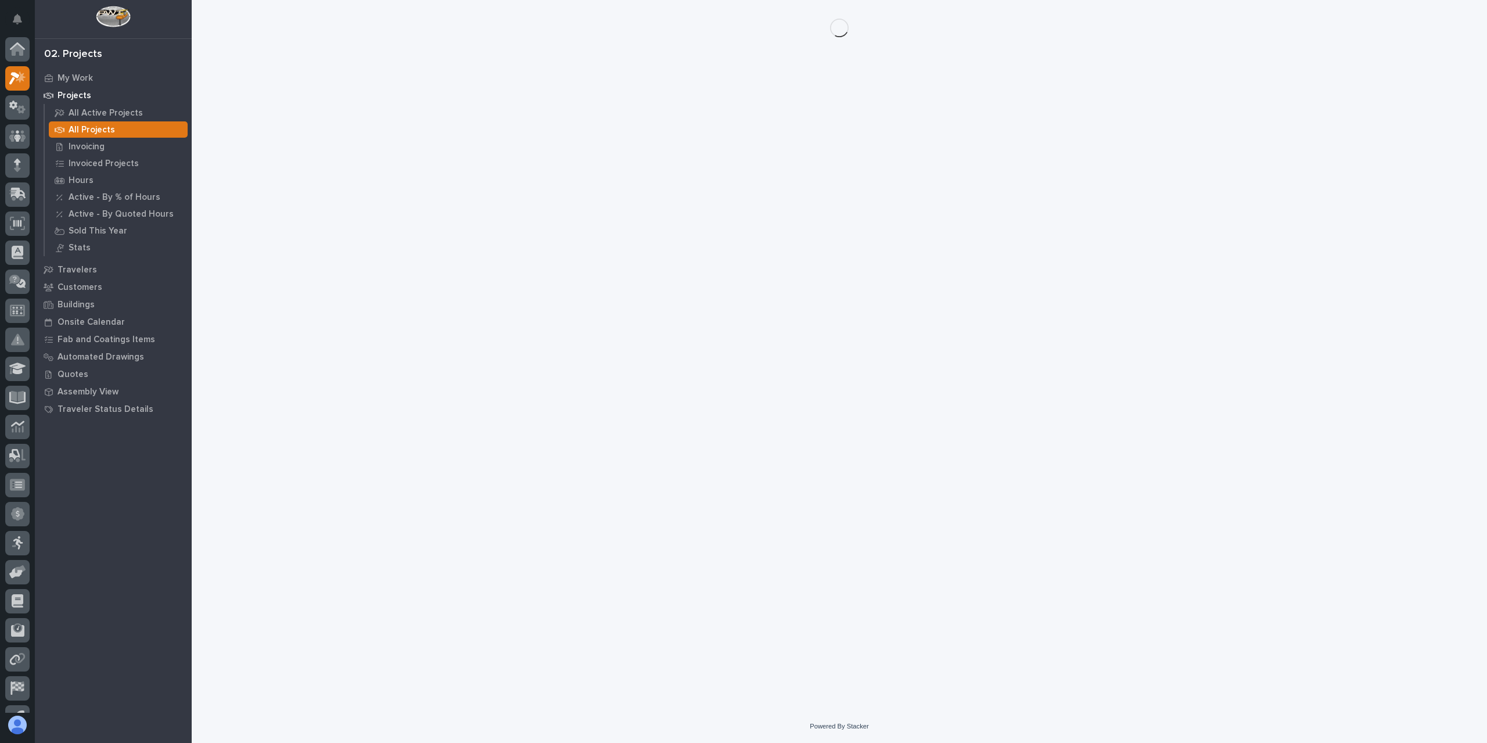
scroll to position [21, 0]
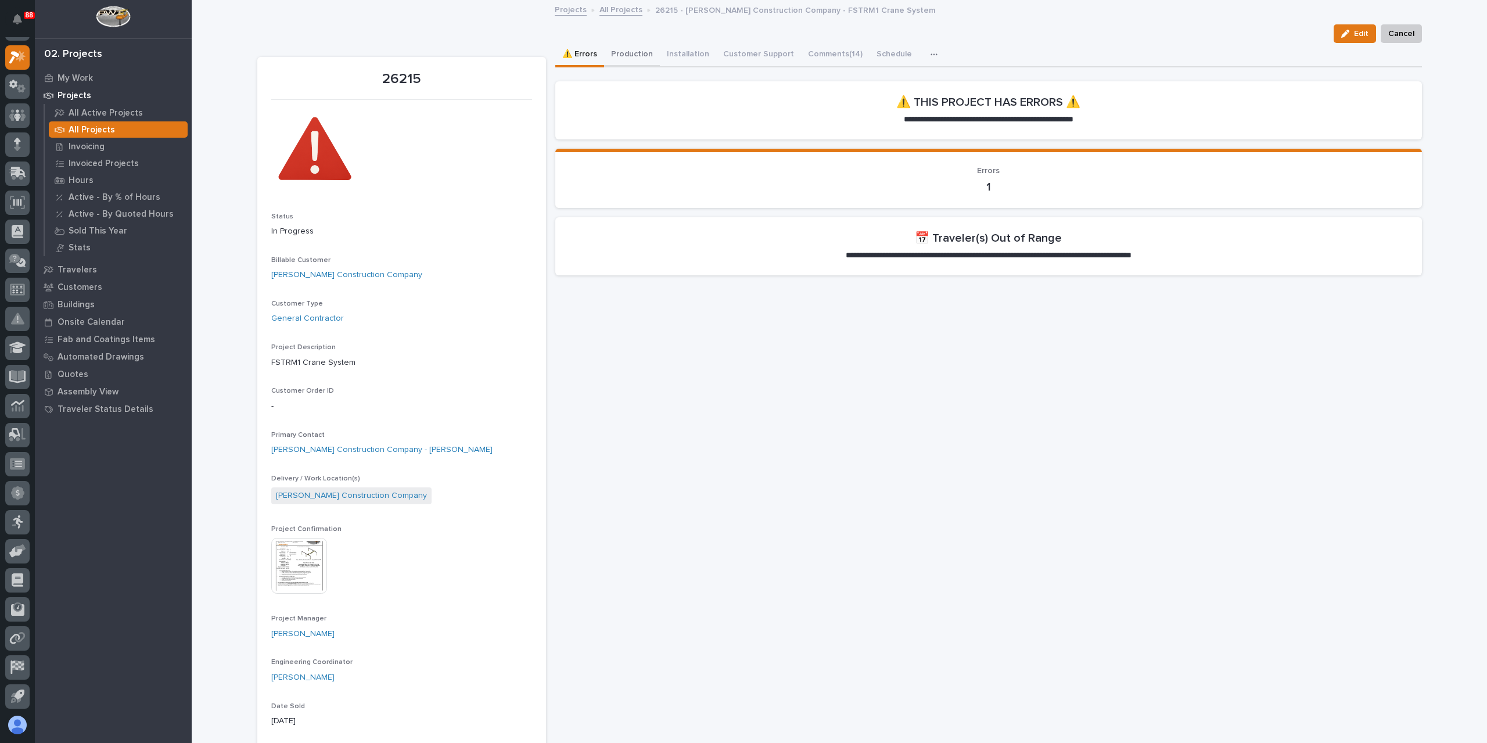
click at [638, 46] on button "Production" at bounding box center [632, 55] width 56 height 24
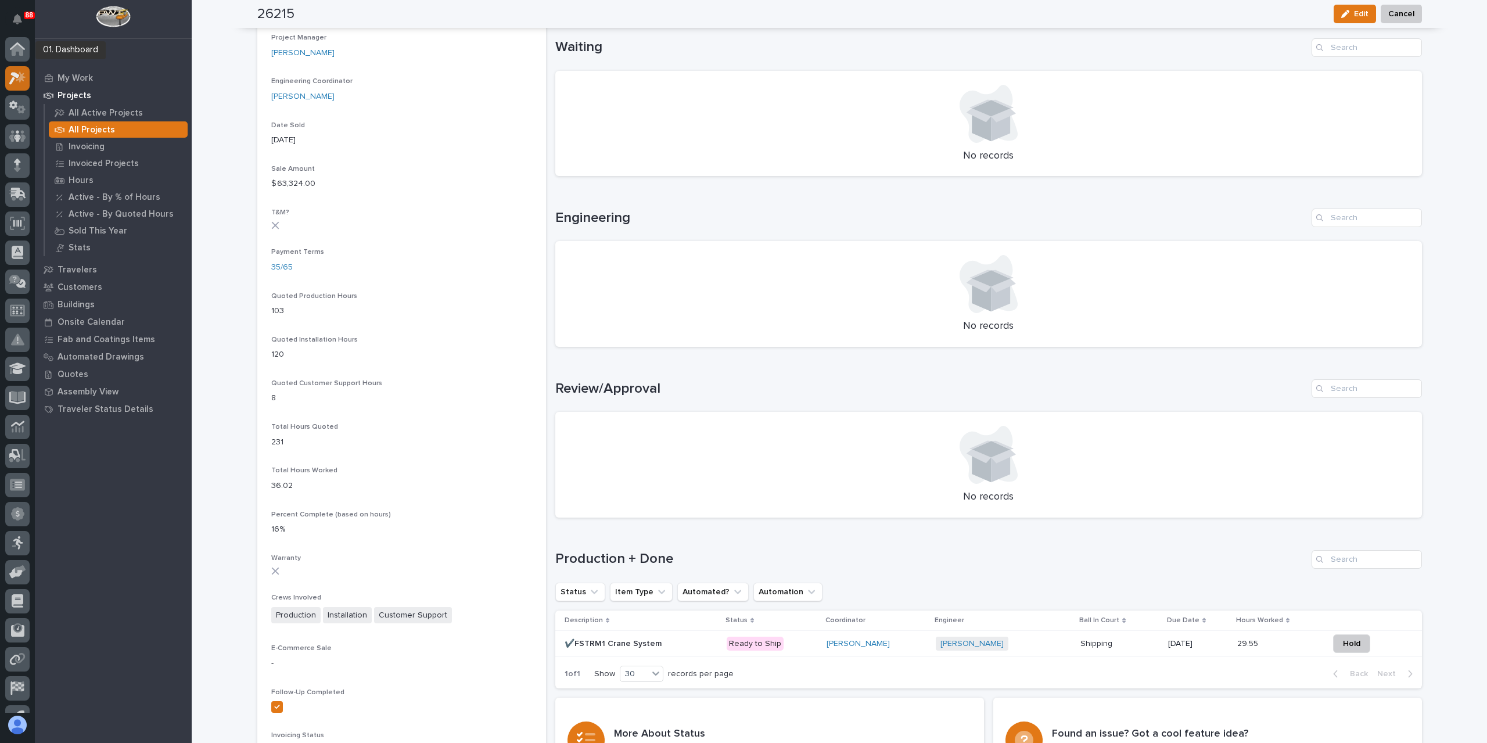
click at [23, 52] on icon at bounding box center [17, 48] width 15 height 13
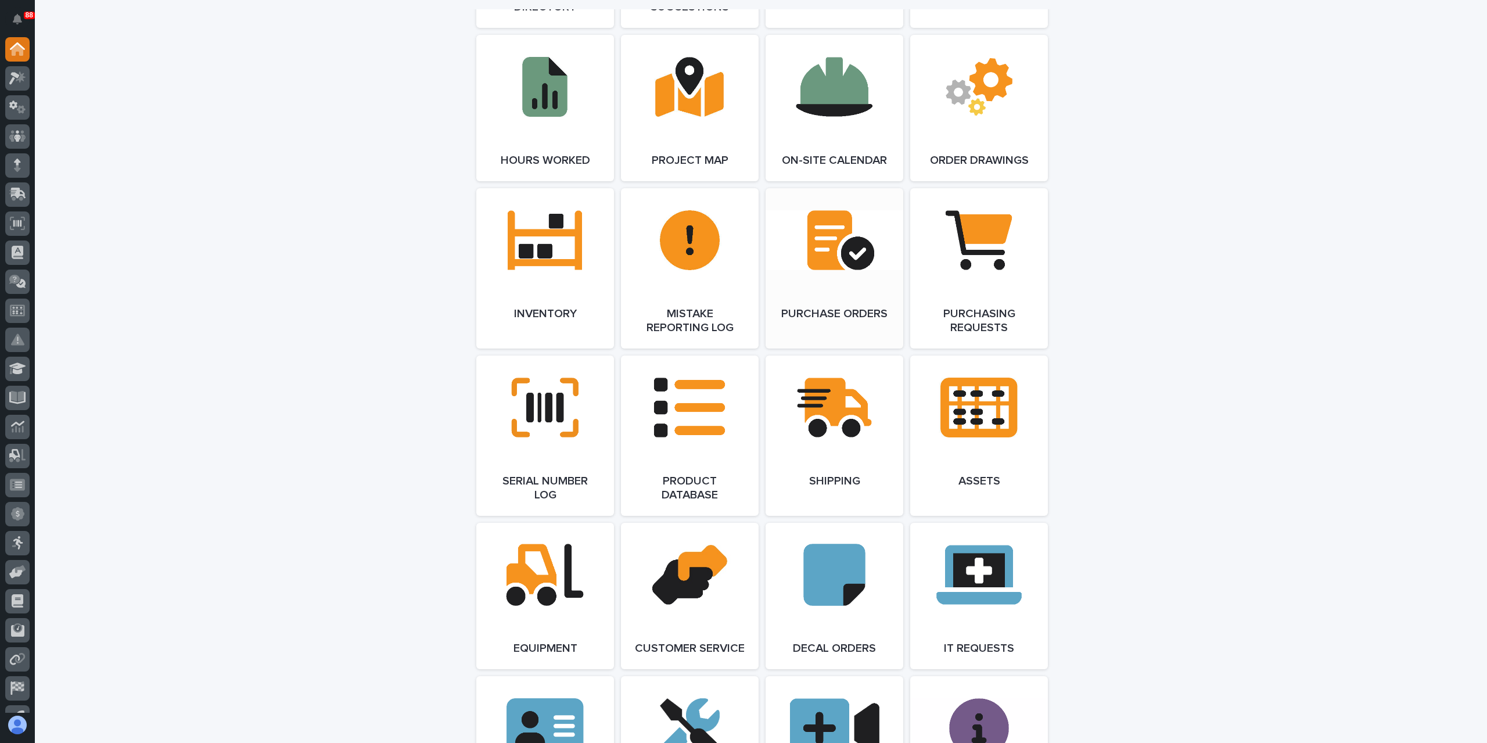
scroll to position [1104, 0]
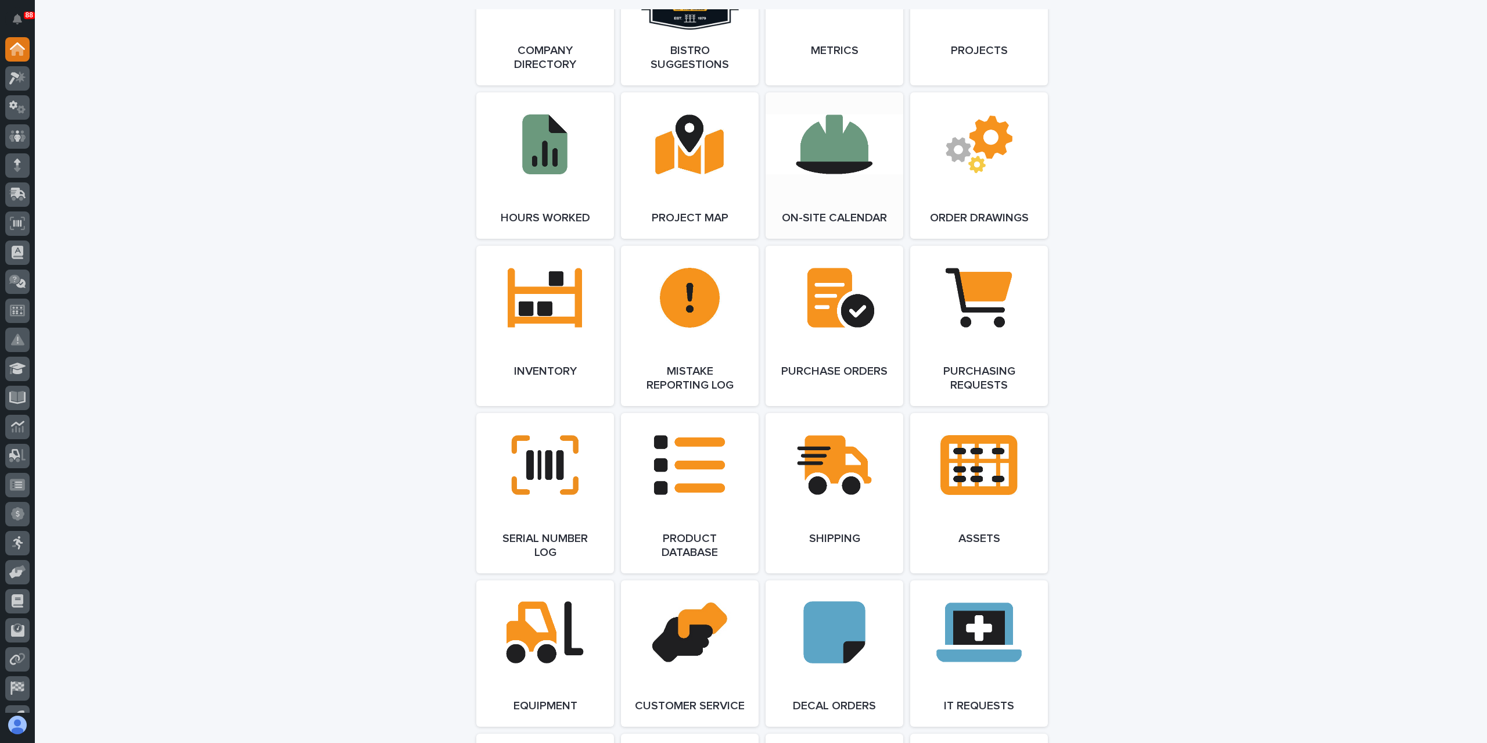
click at [819, 202] on link "Open Link" at bounding box center [835, 165] width 138 height 146
click at [23, 80] on icon at bounding box center [21, 77] width 10 height 12
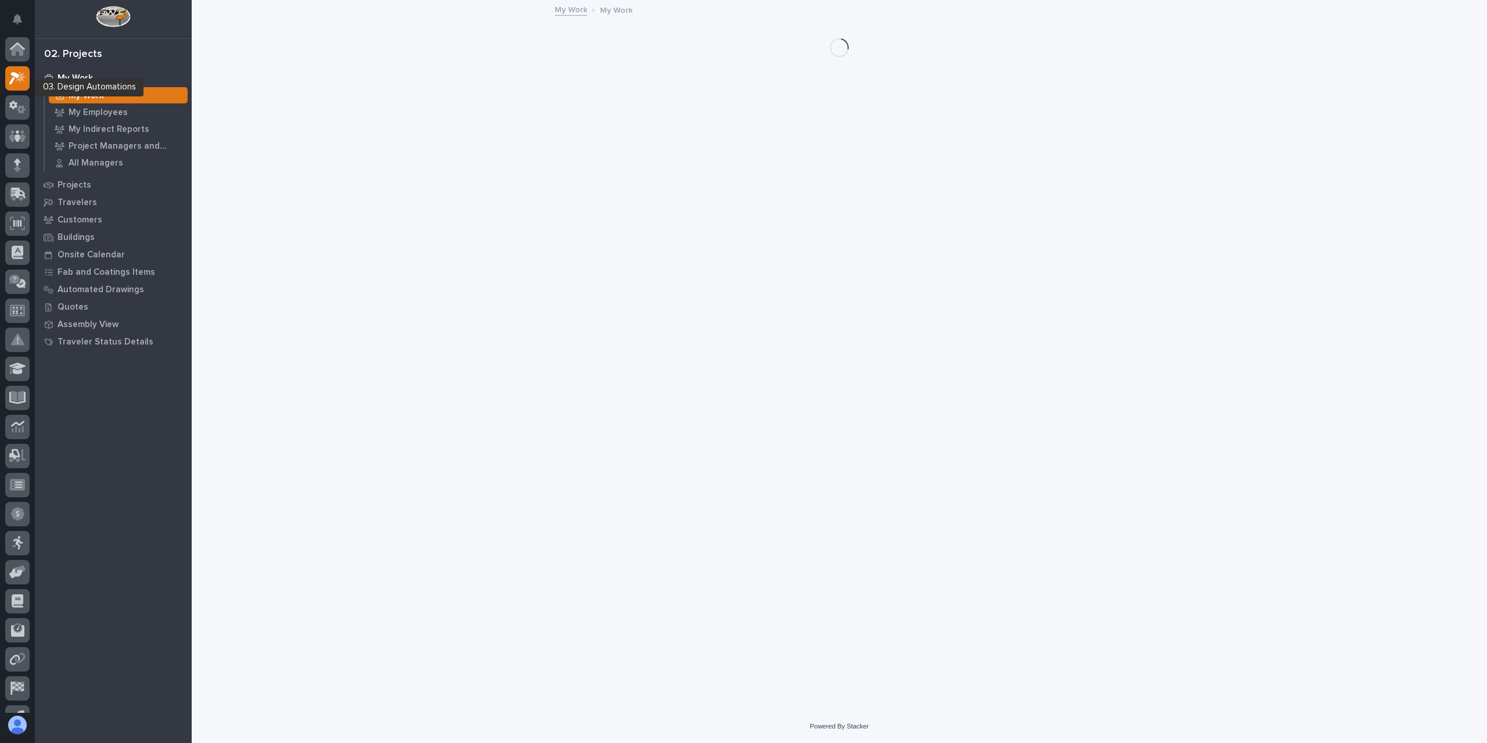
scroll to position [21, 0]
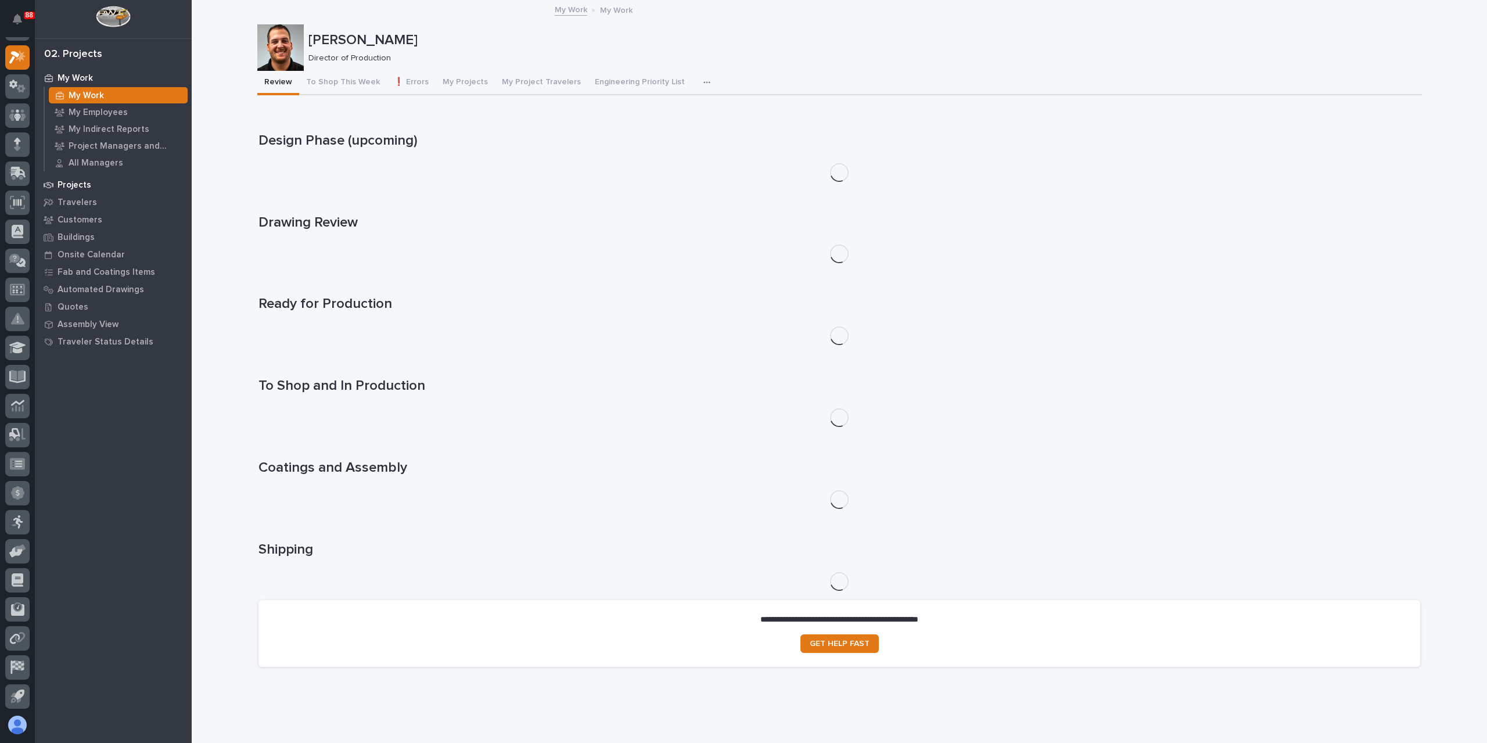
click at [76, 183] on p "Projects" at bounding box center [75, 185] width 34 height 10
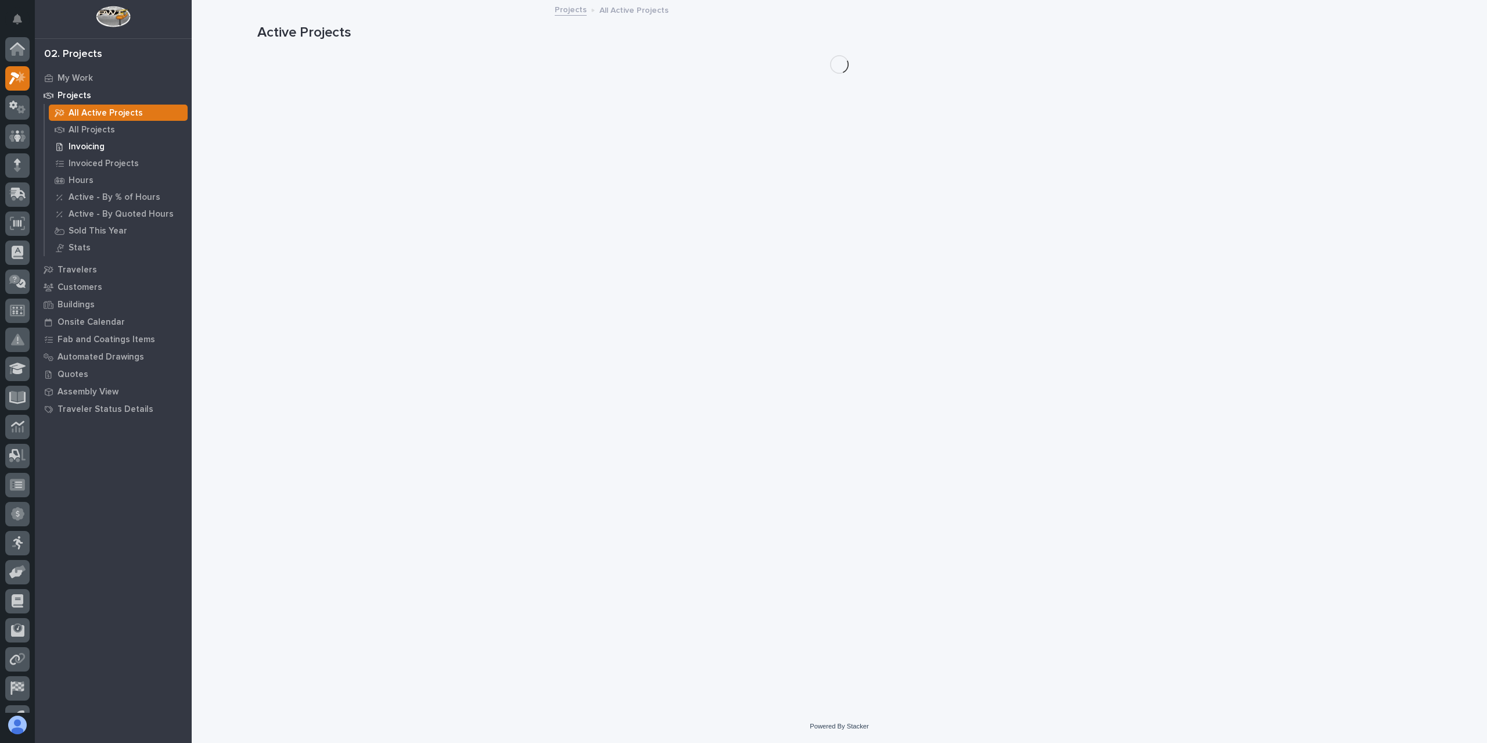
scroll to position [21, 0]
click at [87, 125] on p "All Projects" at bounding box center [92, 130] width 46 height 10
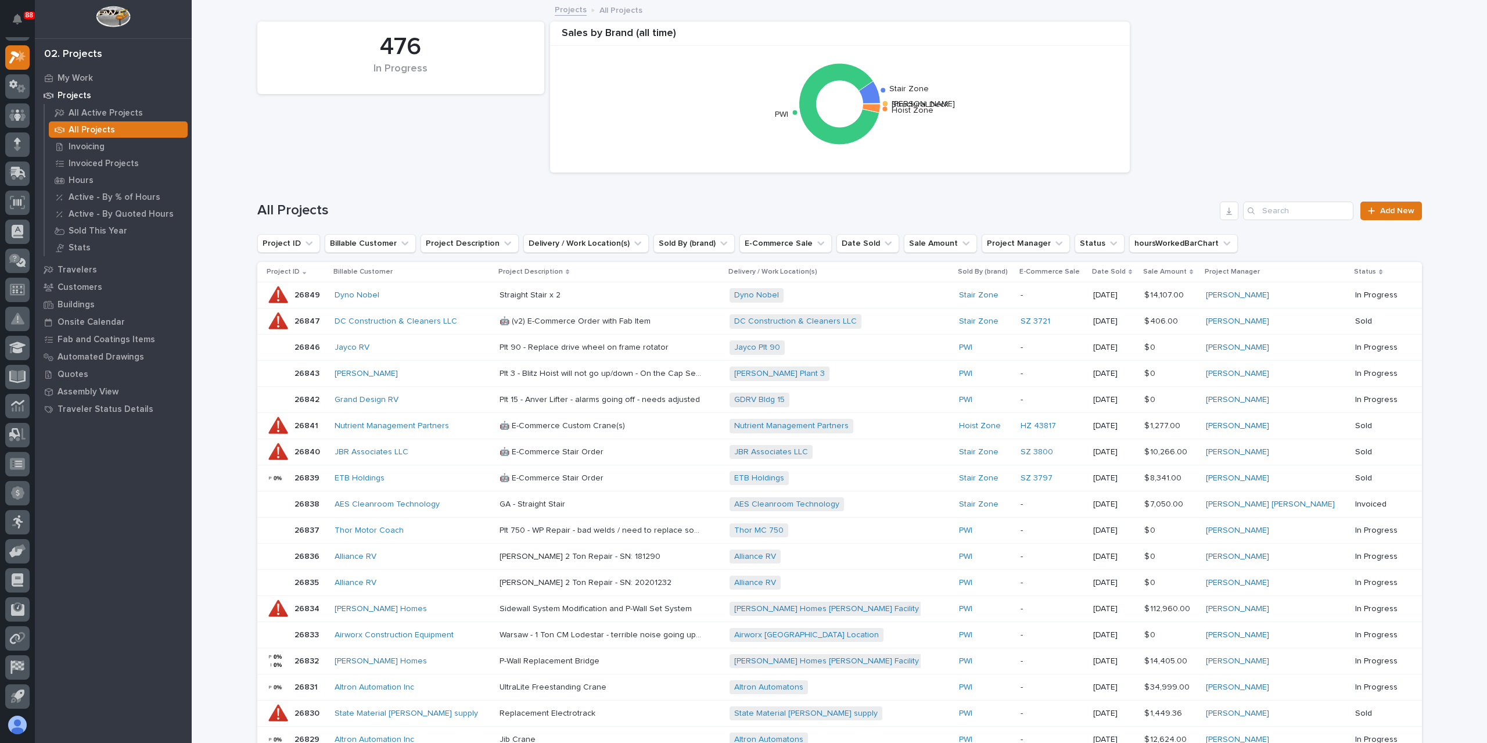
click at [1298, 196] on div "All Projects Add New" at bounding box center [839, 206] width 1165 height 56
click at [1289, 205] on input "Search" at bounding box center [1298, 211] width 110 height 19
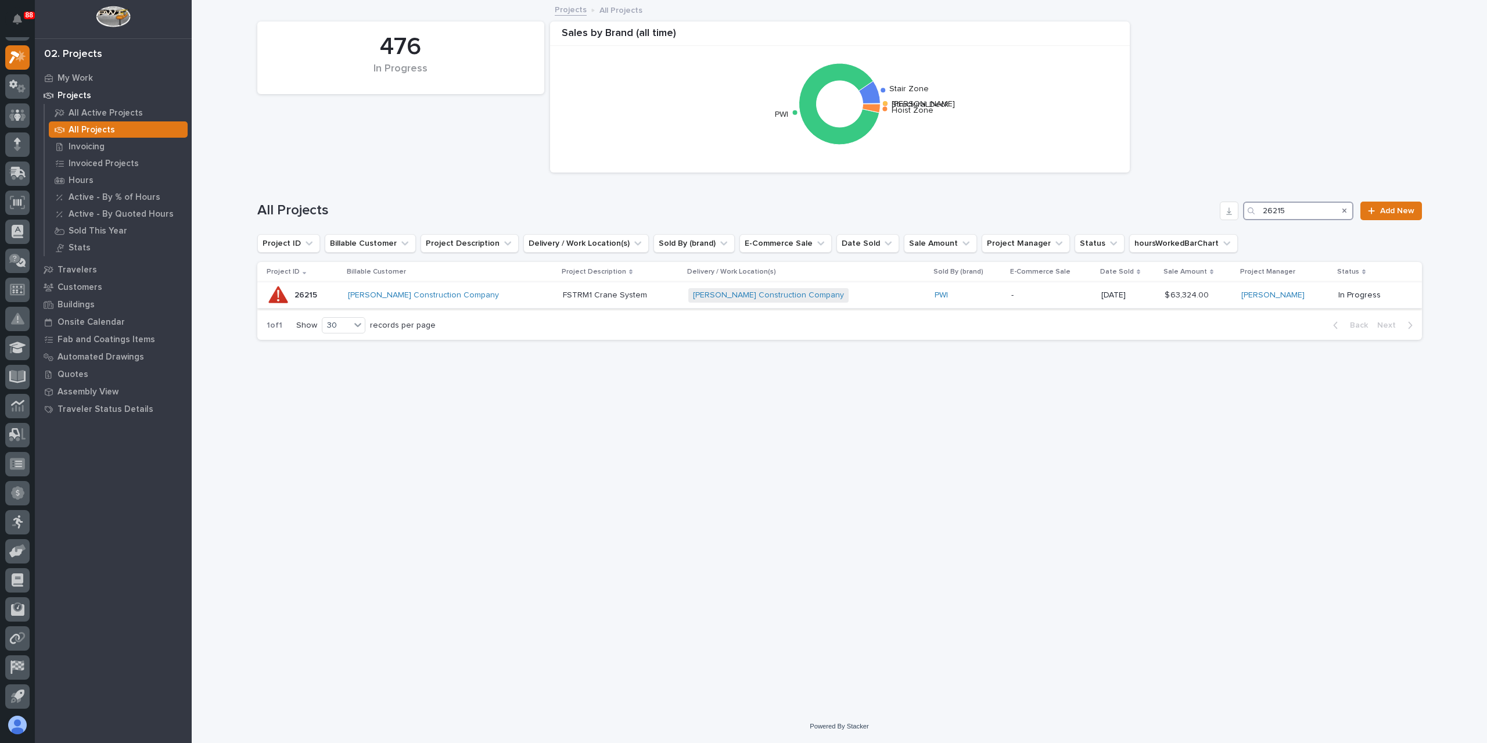
type input "26215"
click at [584, 290] on p "FSTRM1 Crane System" at bounding box center [606, 294] width 87 height 12
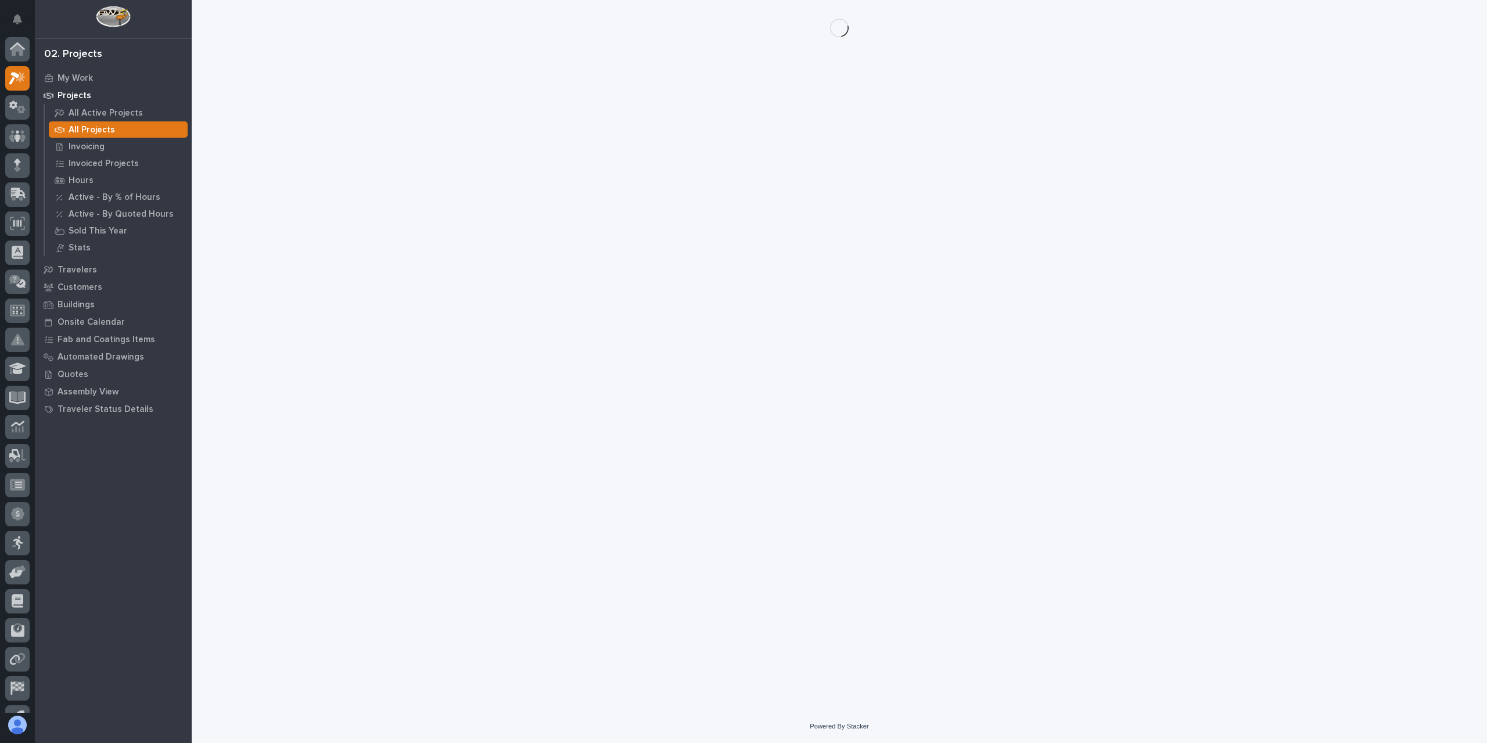
scroll to position [21, 0]
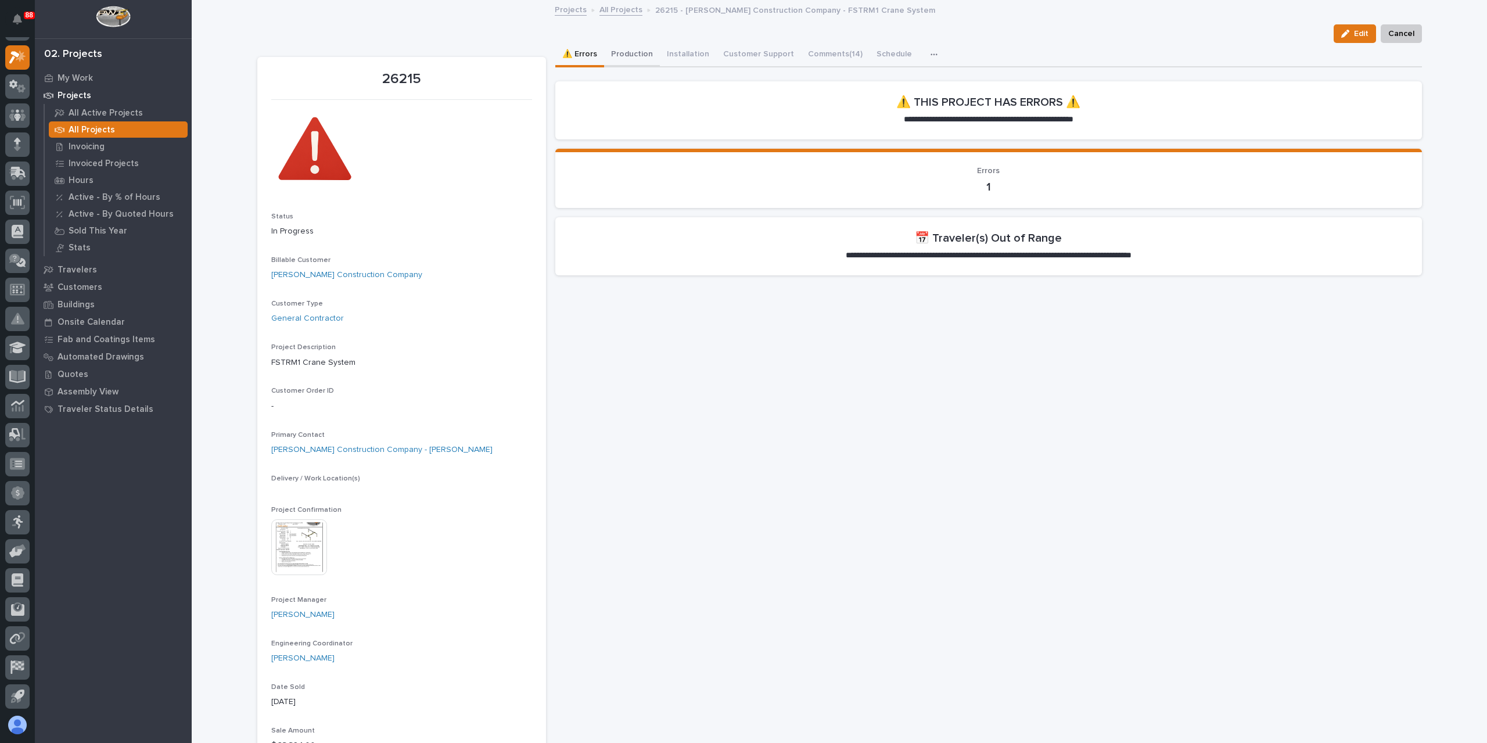
click at [616, 51] on button "Production" at bounding box center [632, 55] width 56 height 24
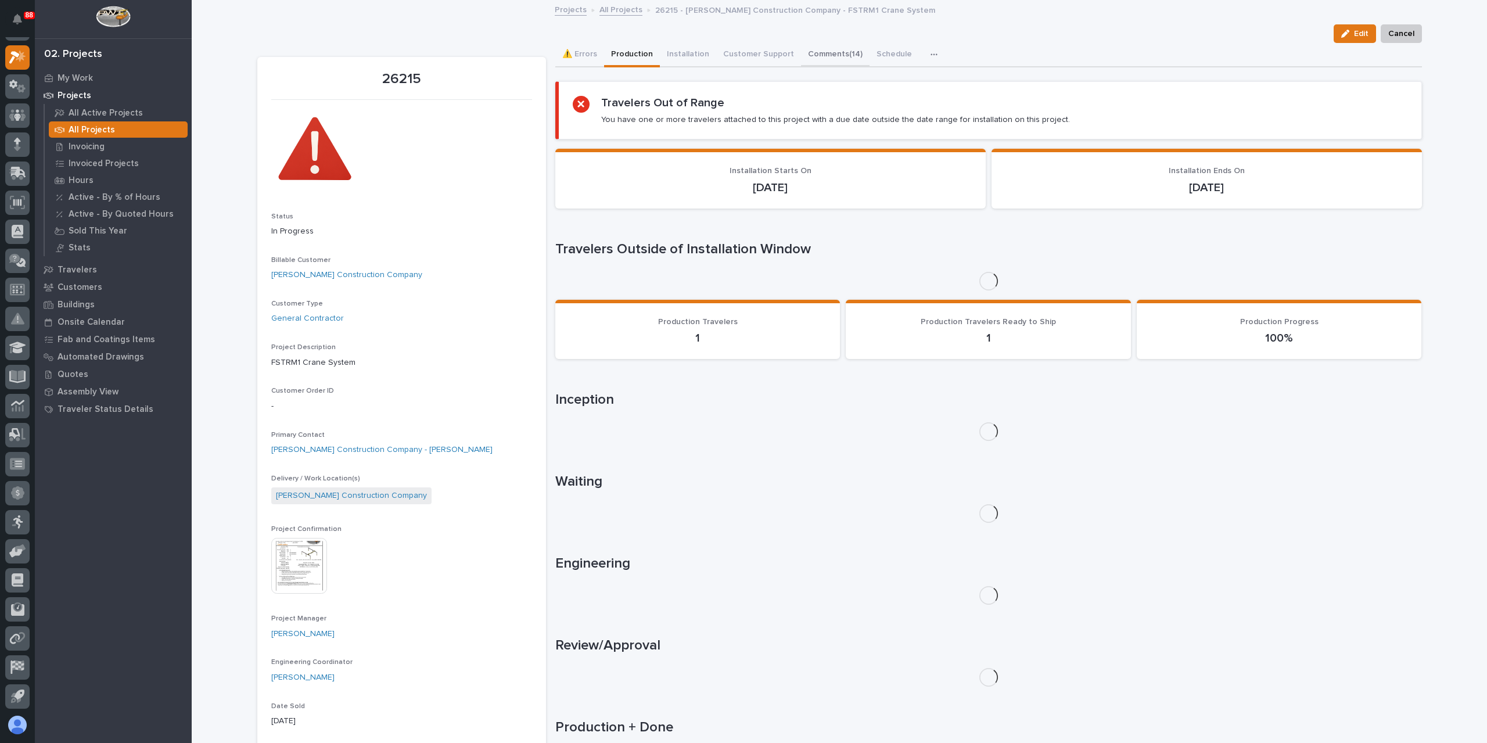
click at [812, 51] on button "Comments (14)" at bounding box center [835, 55] width 69 height 24
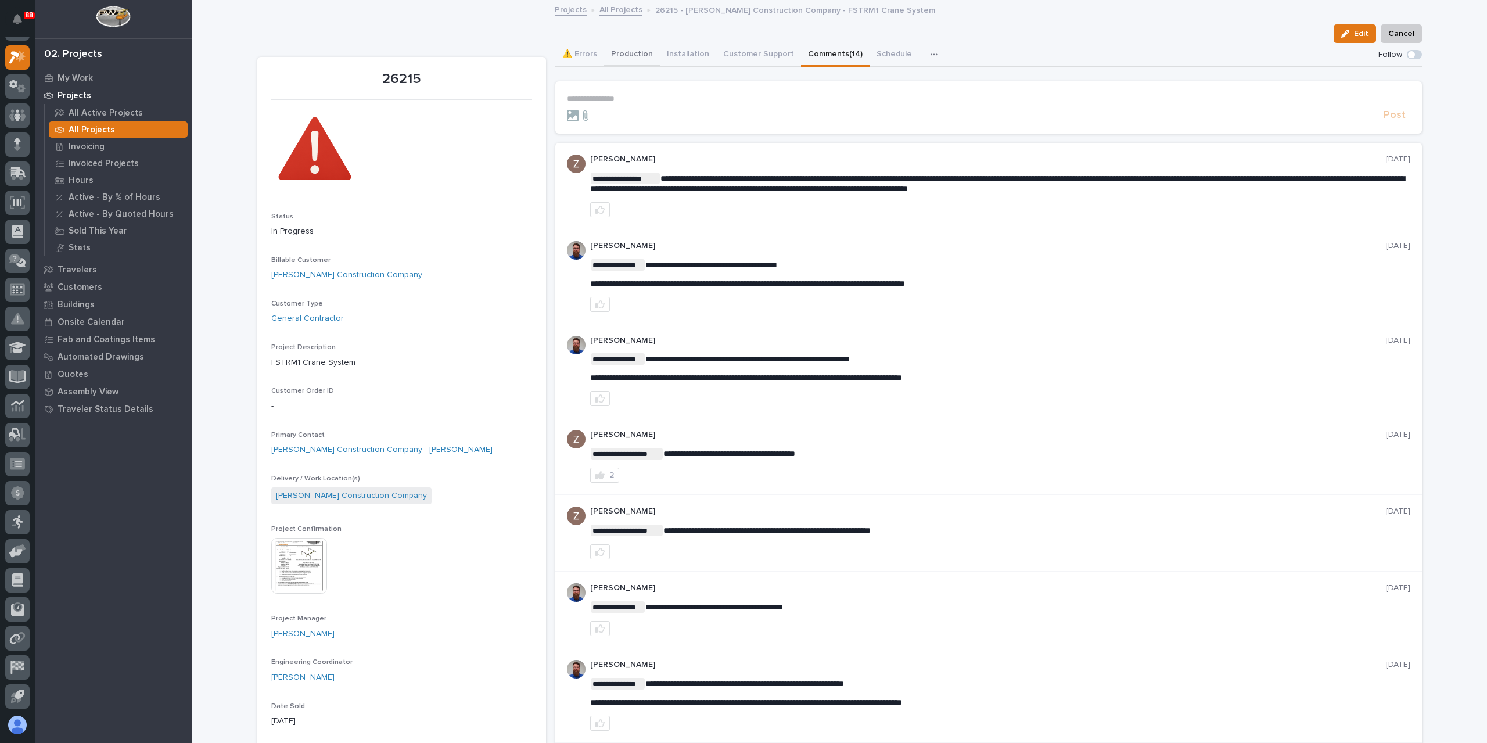
click at [637, 52] on button "Production" at bounding box center [632, 55] width 56 height 24
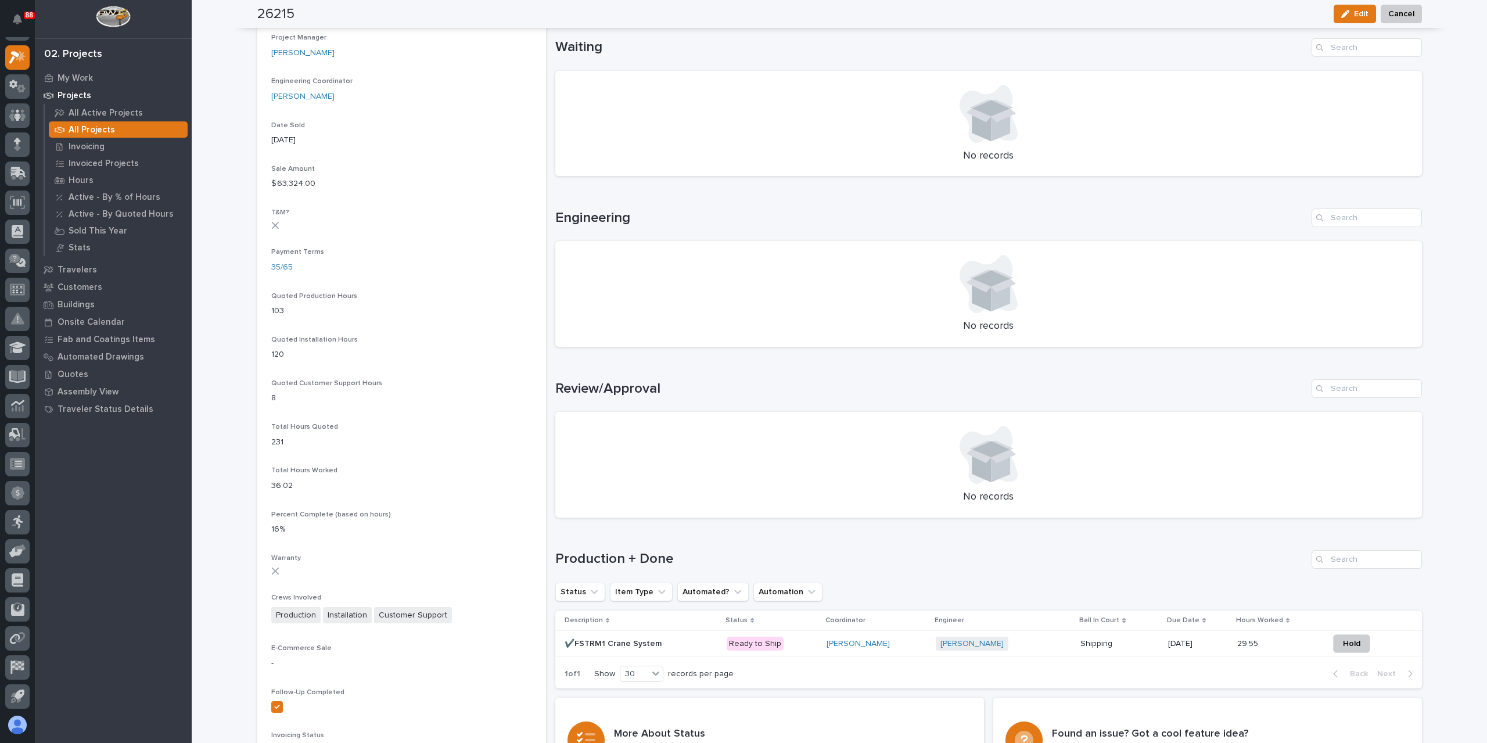
scroll to position [697, 0]
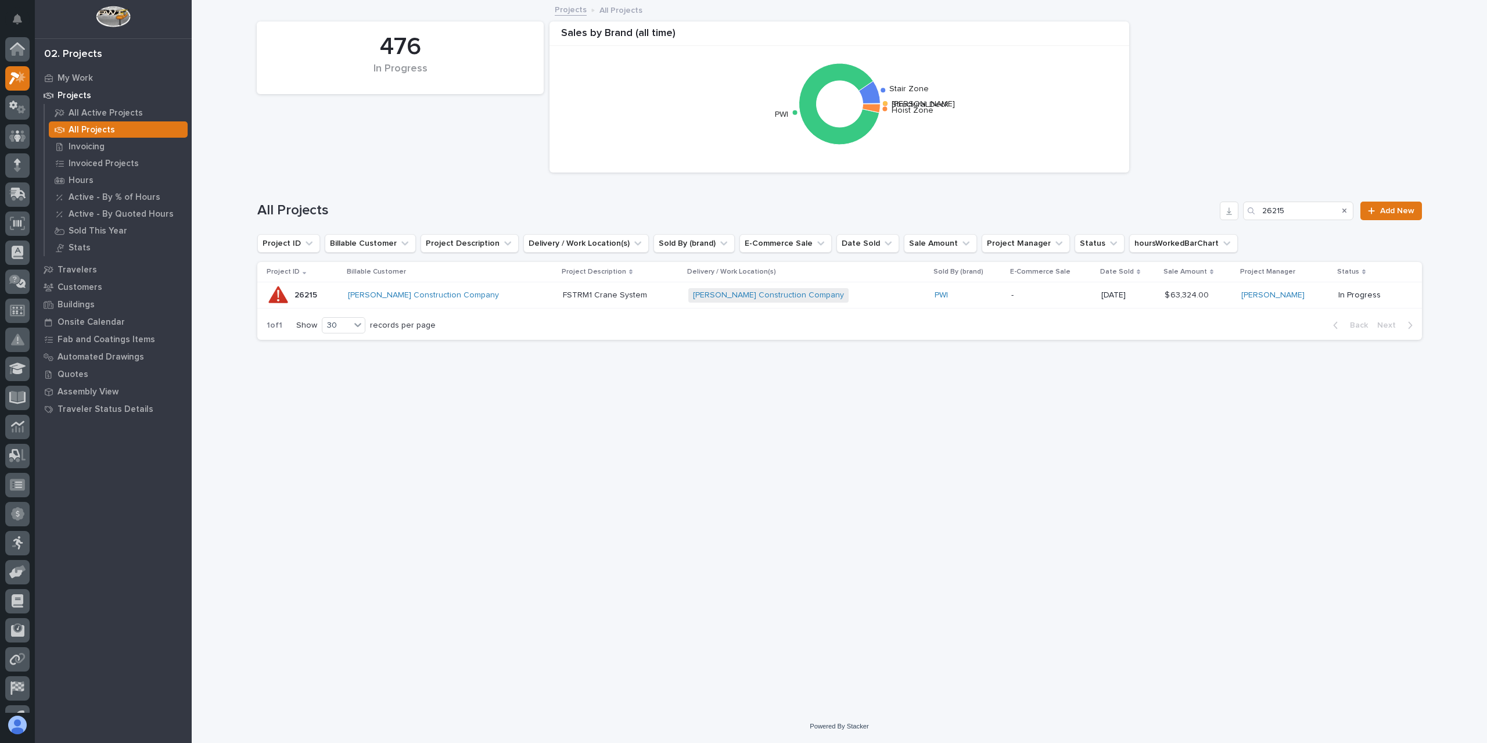
scroll to position [21, 0]
drag, startPoint x: 1294, startPoint y: 214, endPoint x: 1252, endPoint y: 215, distance: 41.9
click at [1252, 215] on div "26215" at bounding box center [1298, 211] width 110 height 19
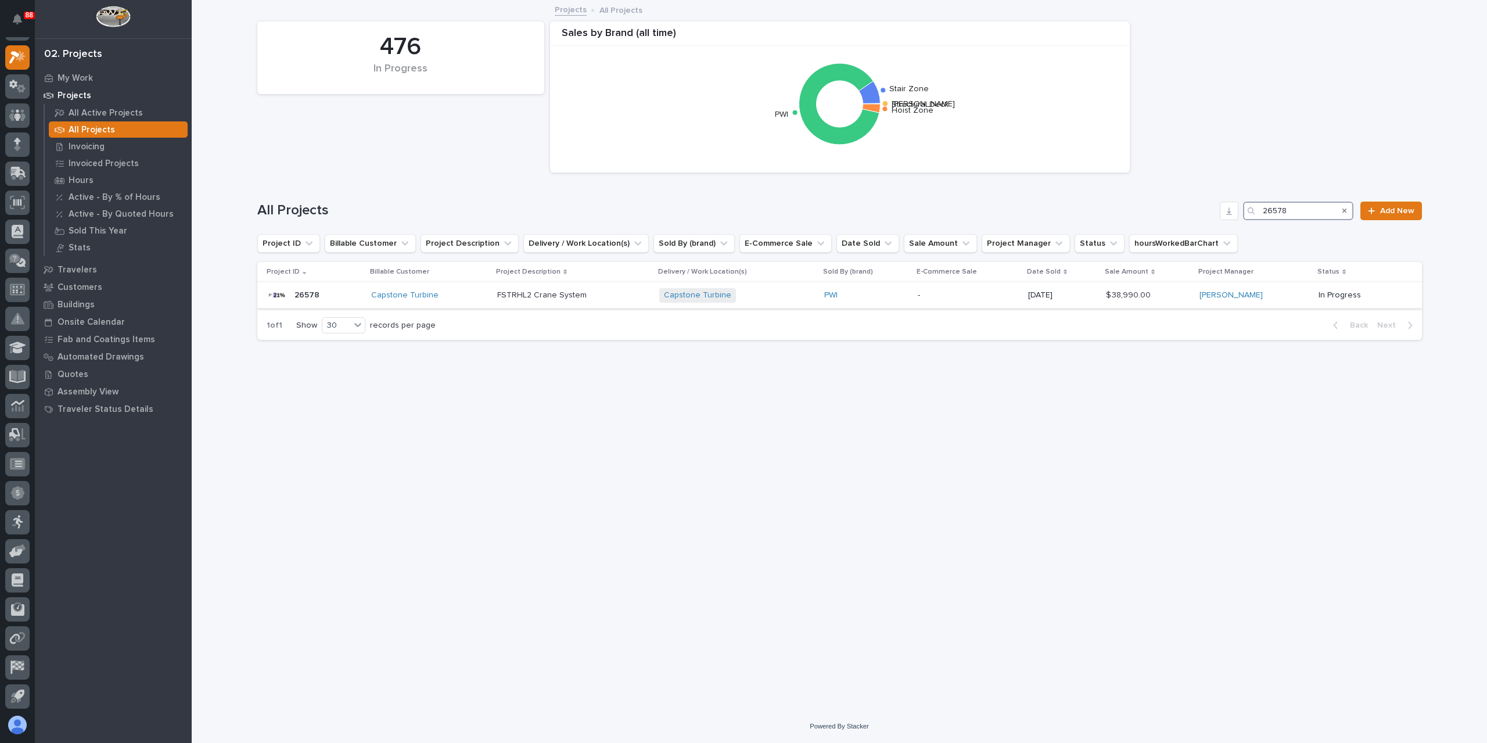
type input "26578"
click at [545, 299] on p "FSTRHL2 Crane System" at bounding box center [543, 294] width 92 height 12
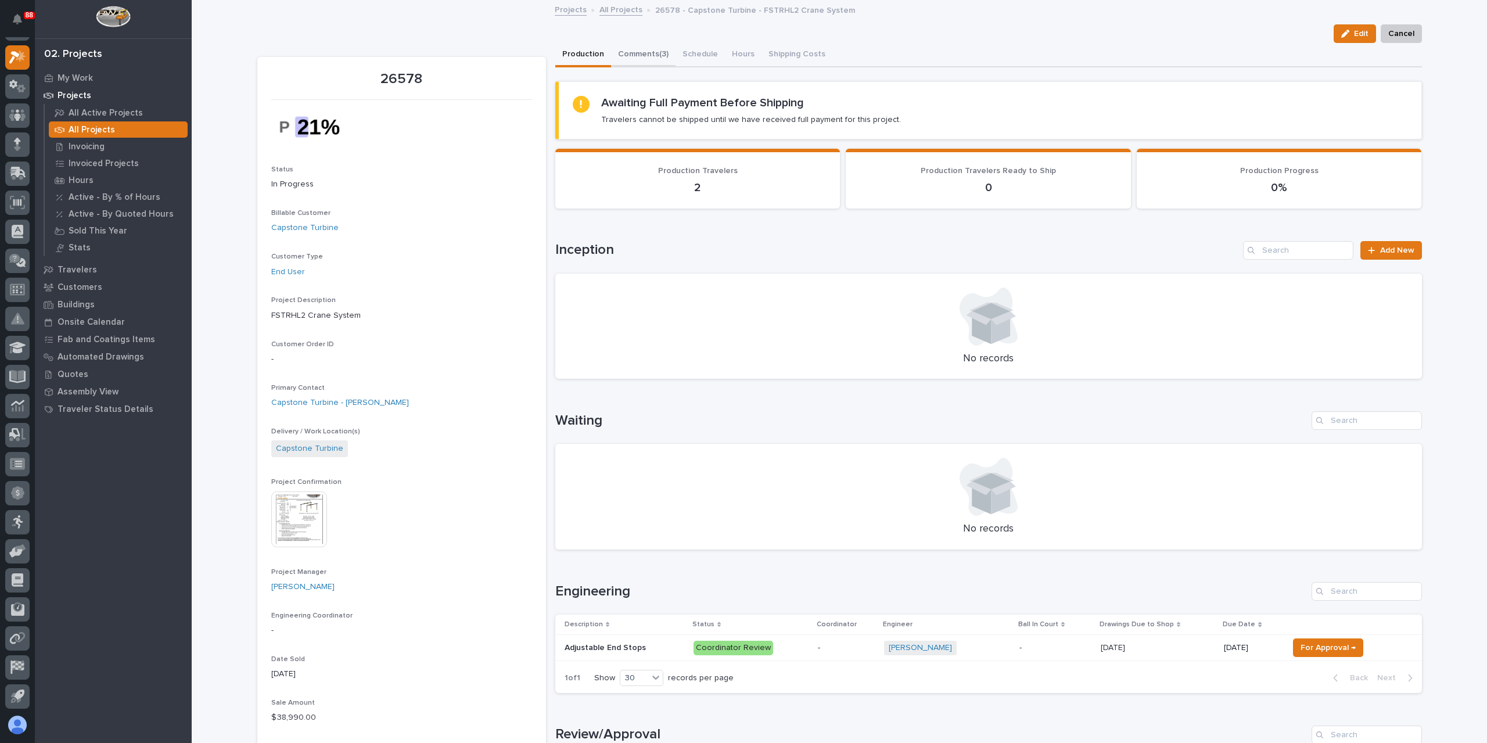
click at [652, 56] on button "Comments (3)" at bounding box center [643, 55] width 64 height 24
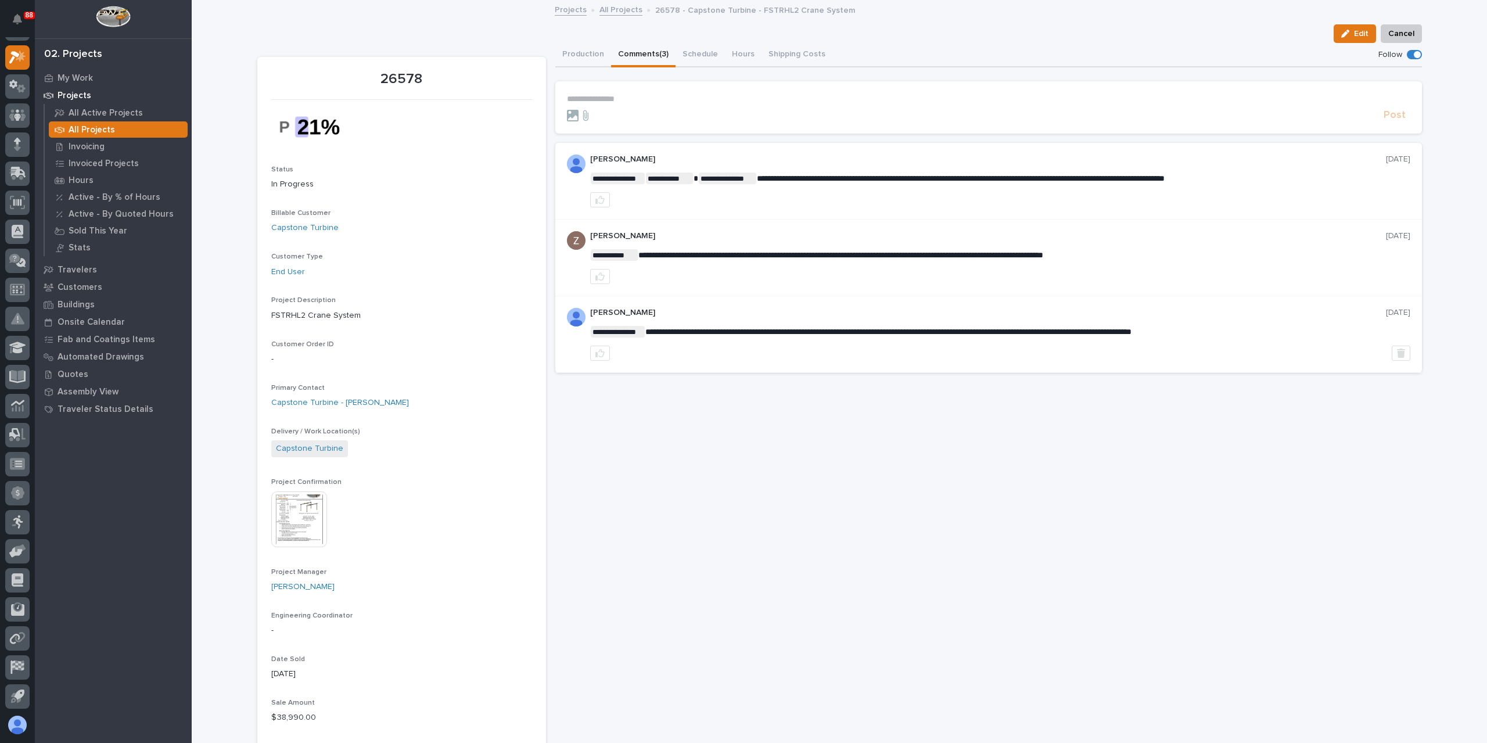
click at [623, 105] on form "**********" at bounding box center [988, 108] width 843 height 28
click at [624, 99] on p "**********" at bounding box center [988, 99] width 843 height 10
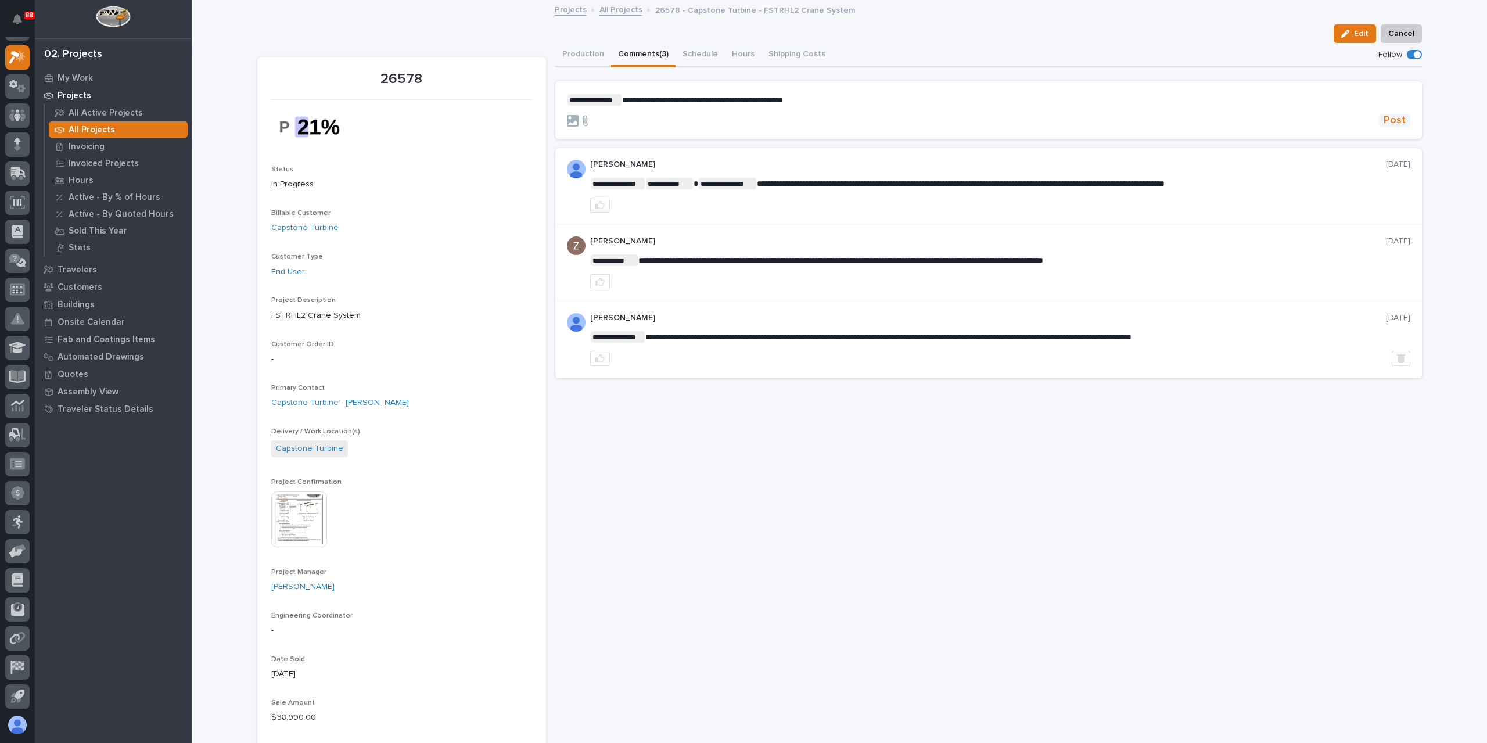
click at [1392, 114] on span "Post" at bounding box center [1395, 120] width 22 height 13
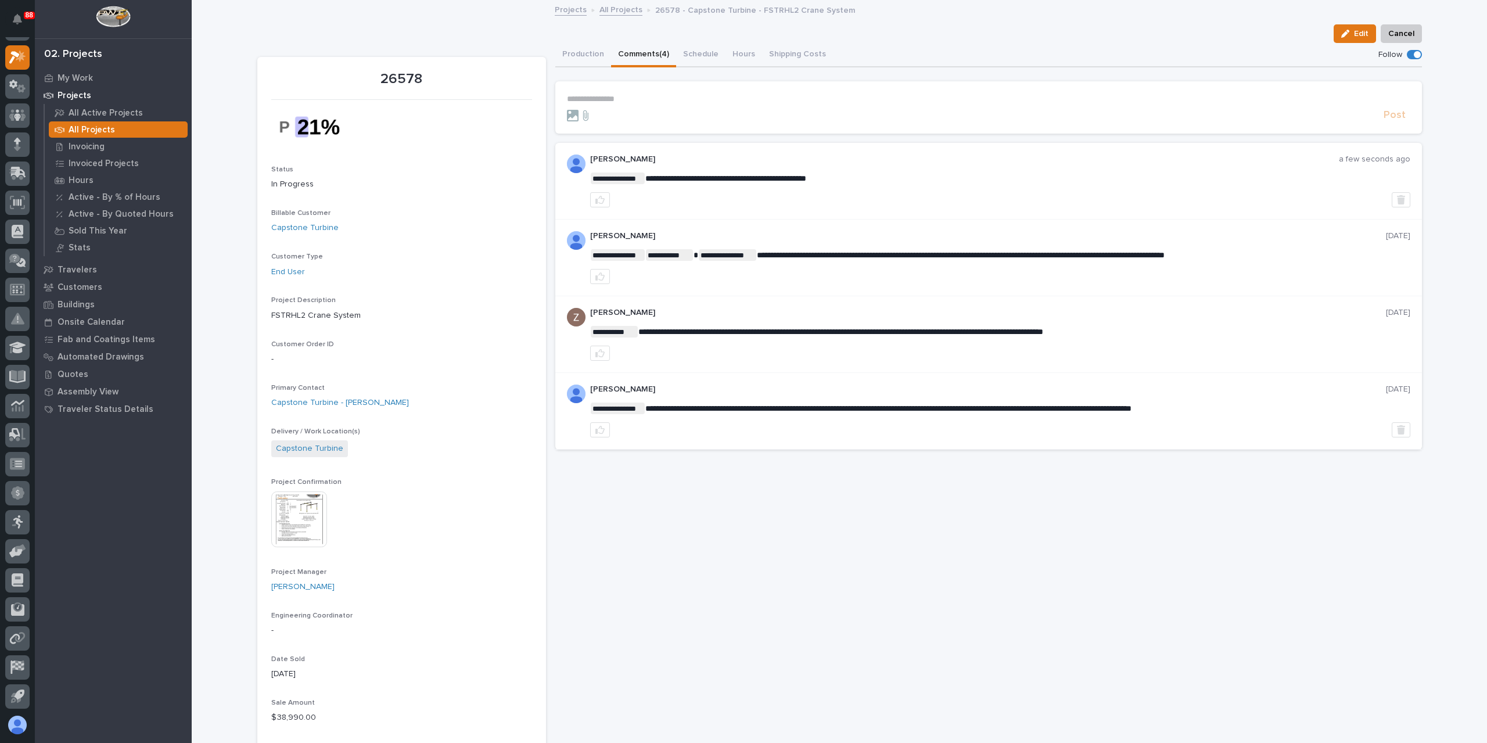
click at [574, 68] on div "**********" at bounding box center [988, 258] width 867 height 382
click at [573, 64] on button "Production" at bounding box center [583, 55] width 56 height 24
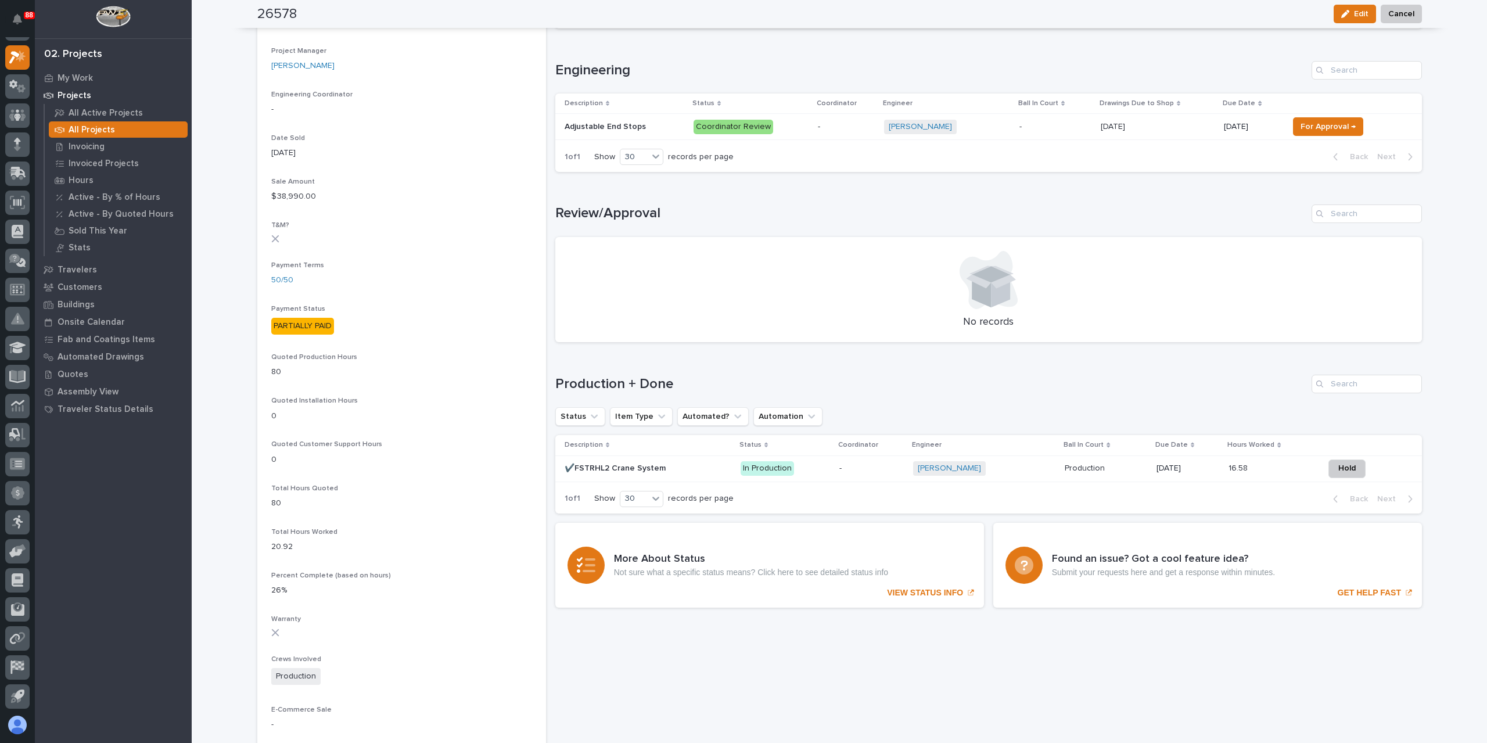
scroll to position [523, 0]
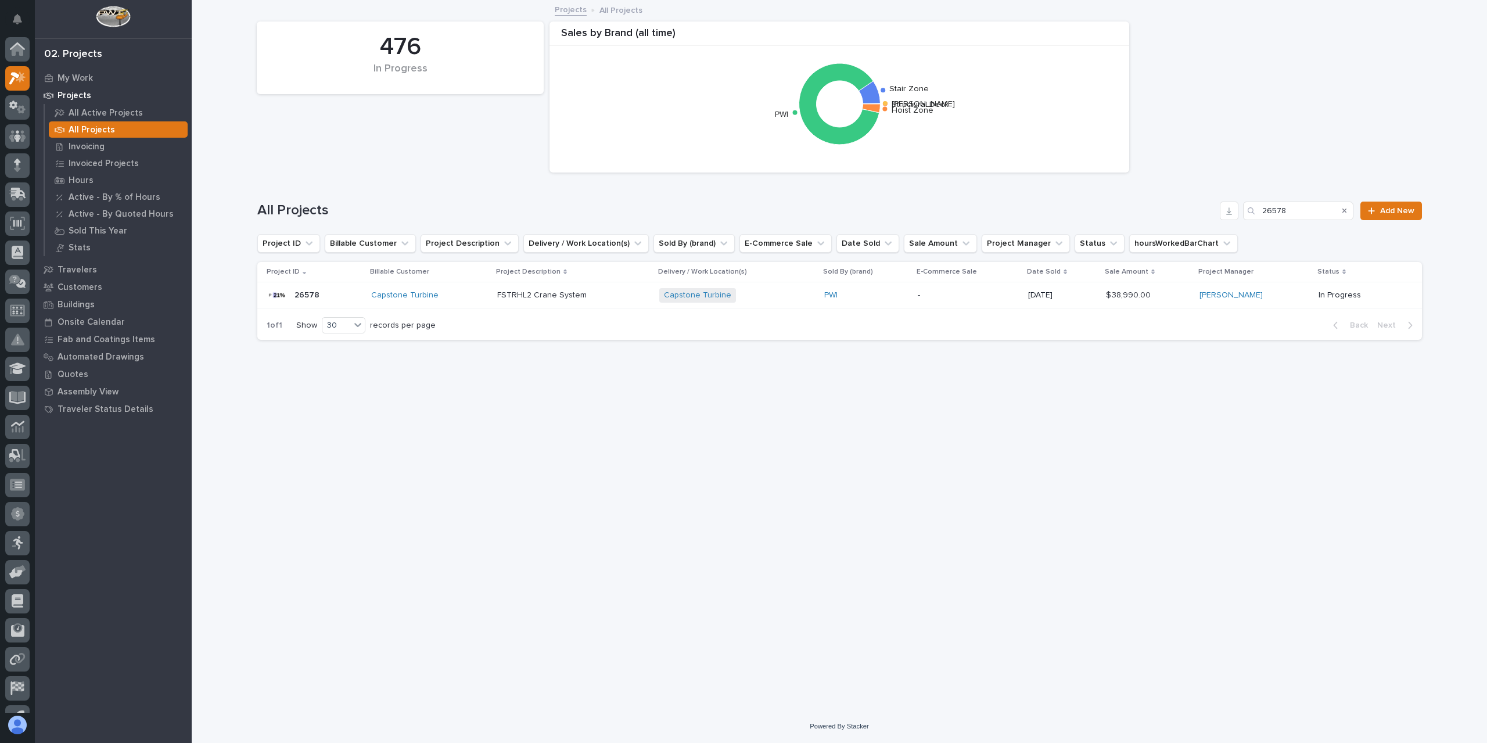
scroll to position [21, 0]
drag, startPoint x: 1292, startPoint y: 209, endPoint x: 1227, endPoint y: 215, distance: 65.4
click at [1227, 215] on div "All Projects 26578 Add New" at bounding box center [839, 211] width 1165 height 19
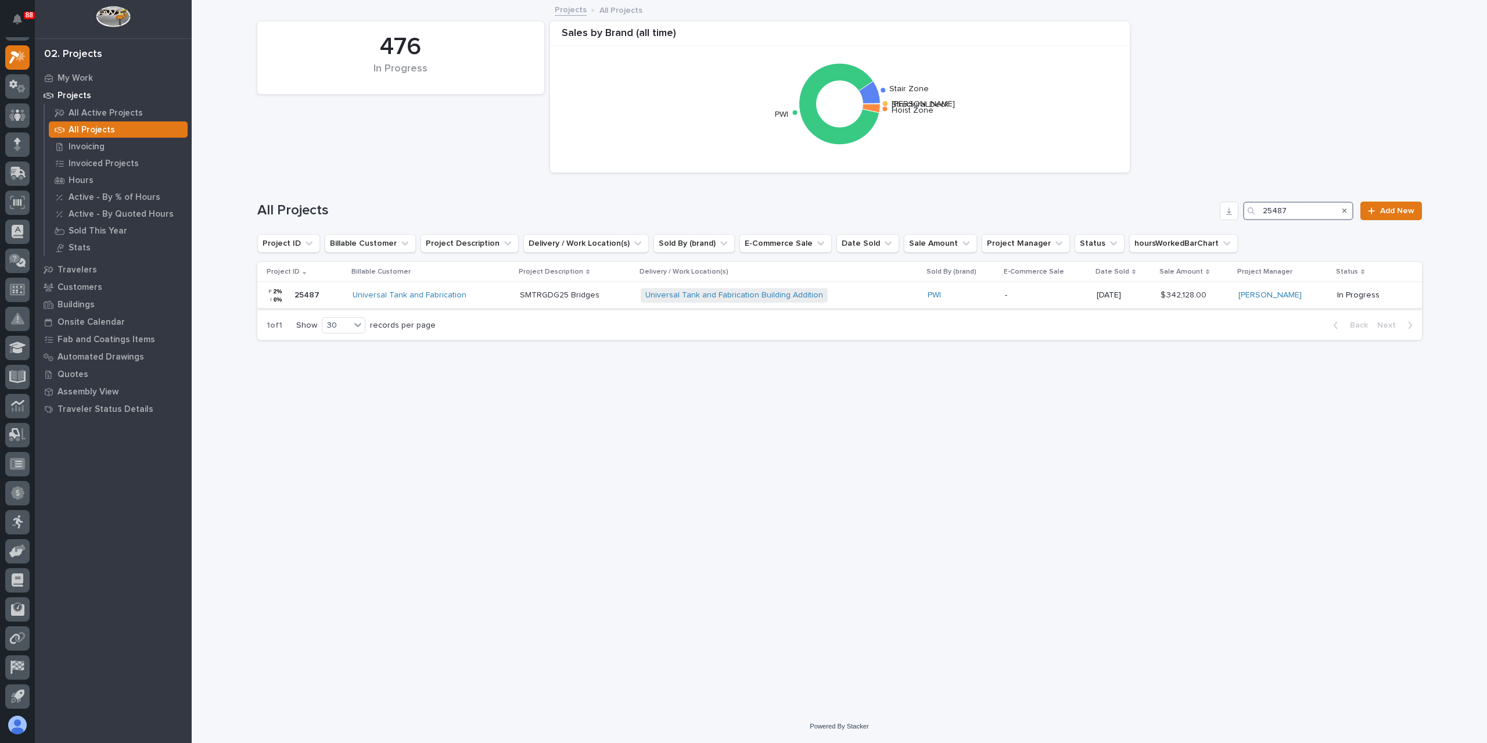
type input "25487"
click at [553, 304] on div "SMTRGDG25 Bridges SMTRGDG25 Bridges" at bounding box center [576, 295] width 112 height 19
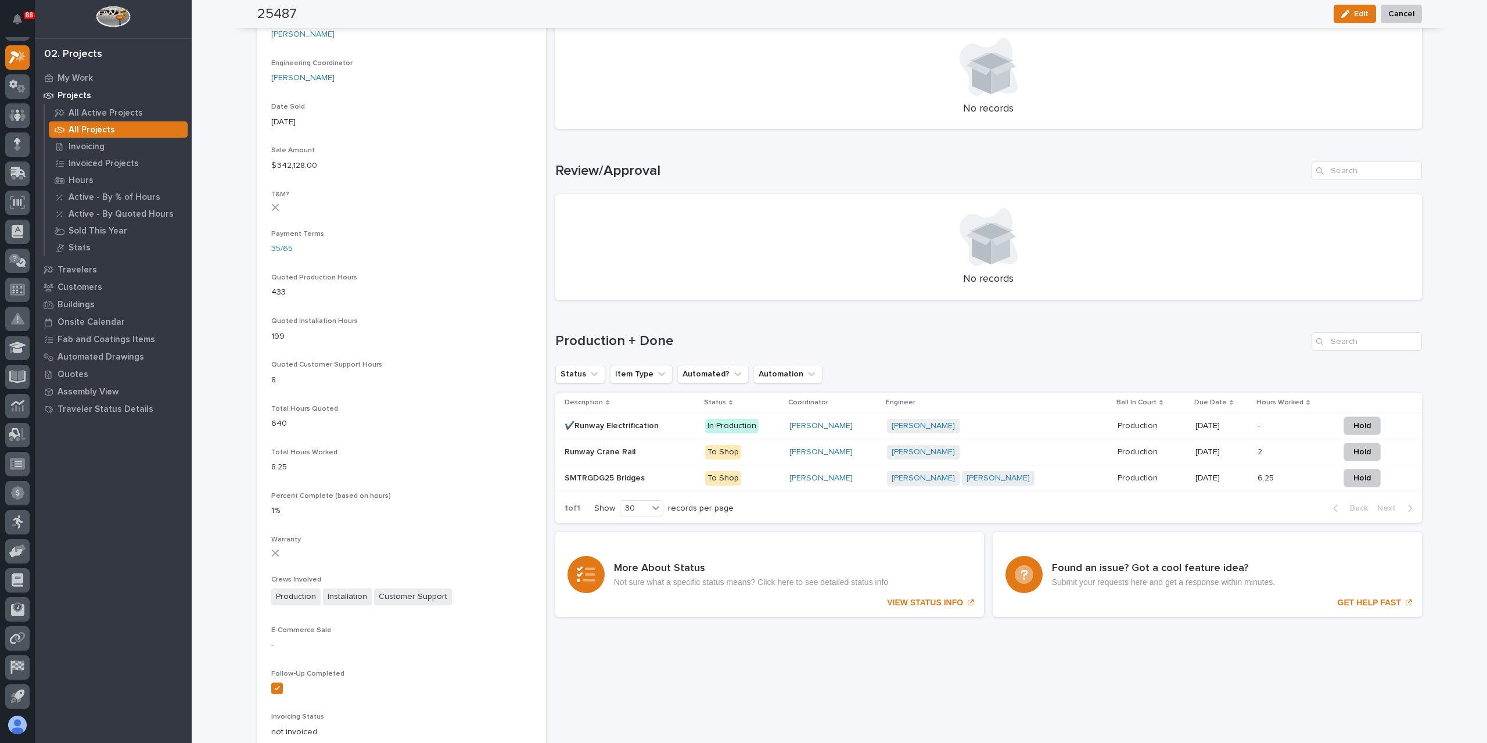
scroll to position [597, 0]
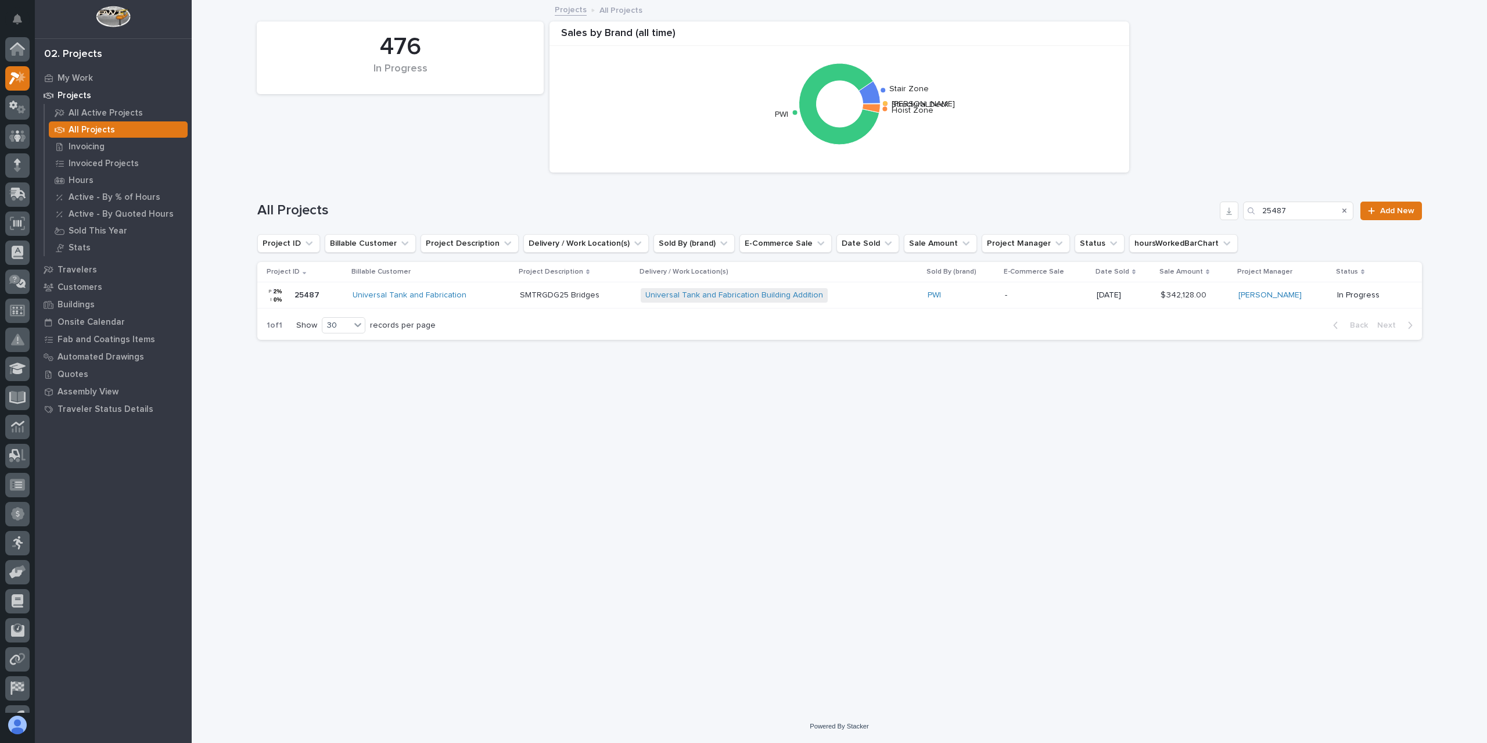
scroll to position [21, 0]
drag, startPoint x: 1280, startPoint y: 215, endPoint x: 1241, endPoint y: 218, distance: 39.6
click at [1241, 218] on div "All Projects 25487 Add New" at bounding box center [839, 211] width 1165 height 19
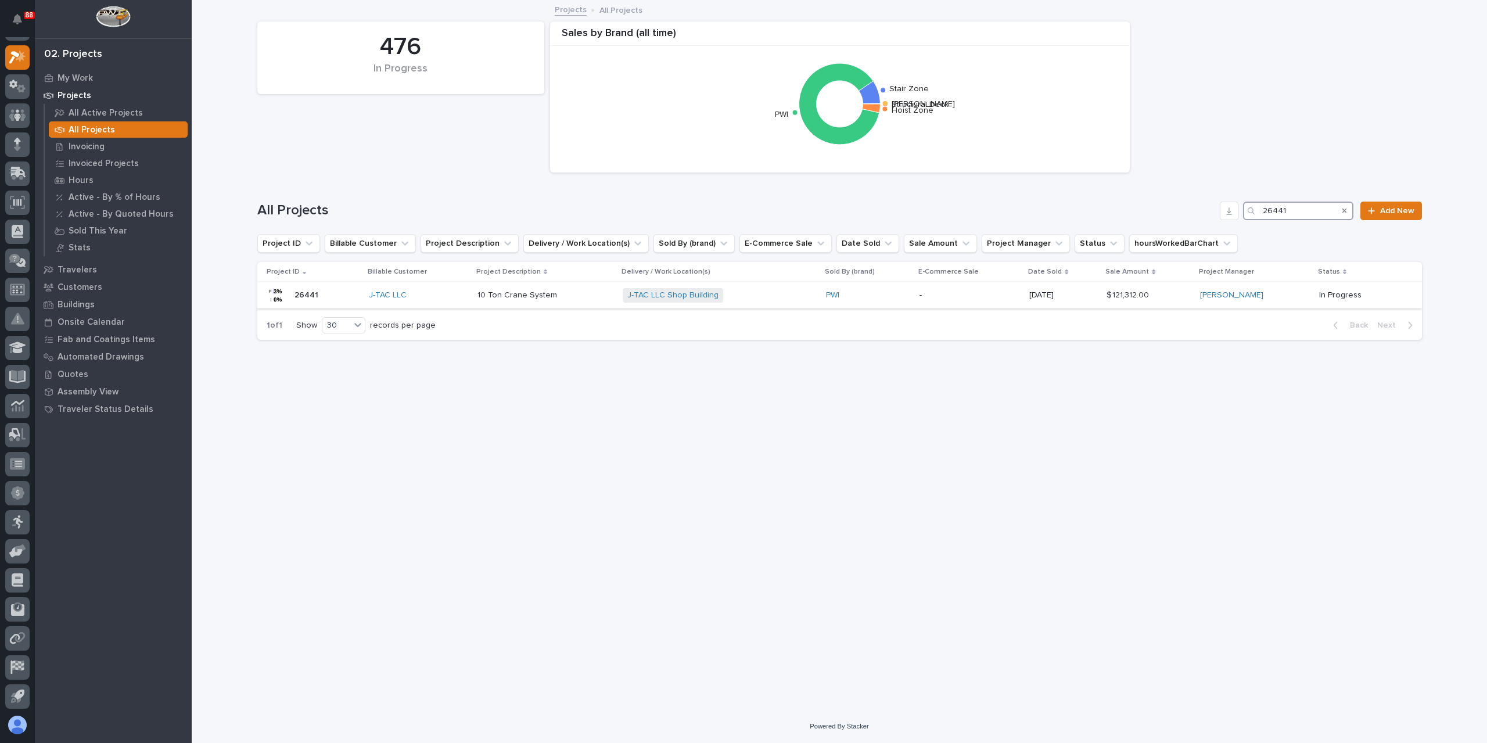
type input "26441"
click at [507, 304] on div "10 Ton Crane System 10 Ton Crane System" at bounding box center [545, 295] width 136 height 19
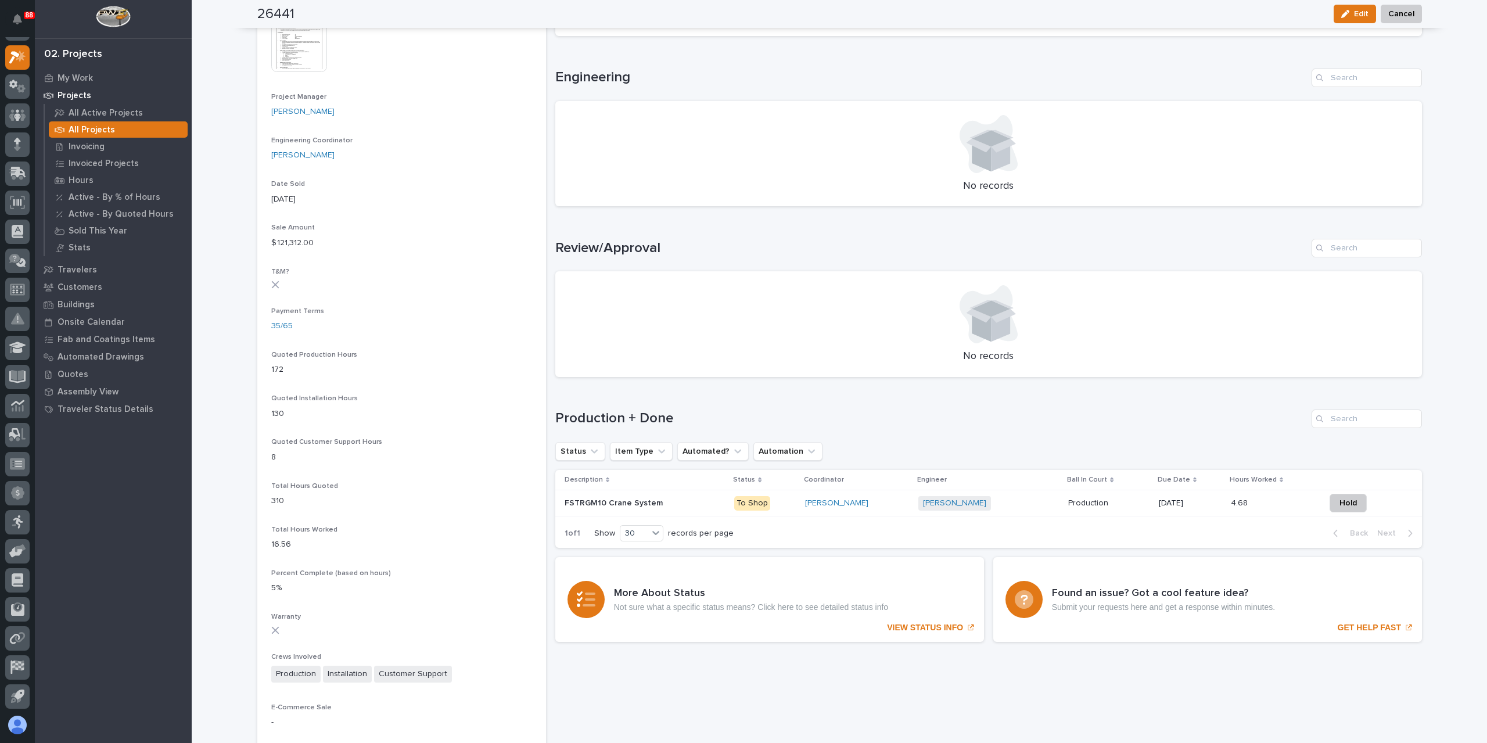
scroll to position [523, 0]
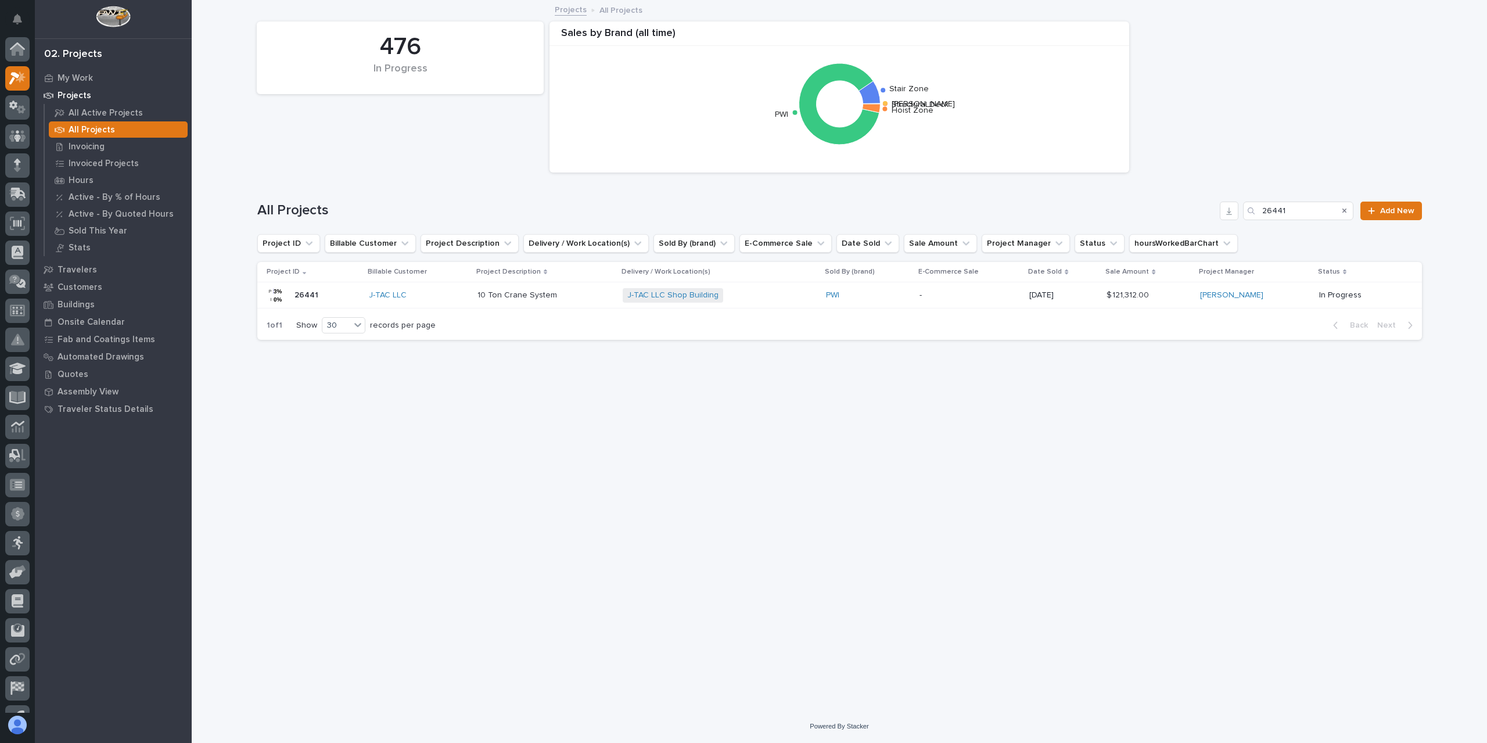
scroll to position [21, 0]
drag, startPoint x: 1296, startPoint y: 206, endPoint x: 1244, endPoint y: 213, distance: 53.2
click at [1245, 213] on div "26441" at bounding box center [1298, 211] width 110 height 19
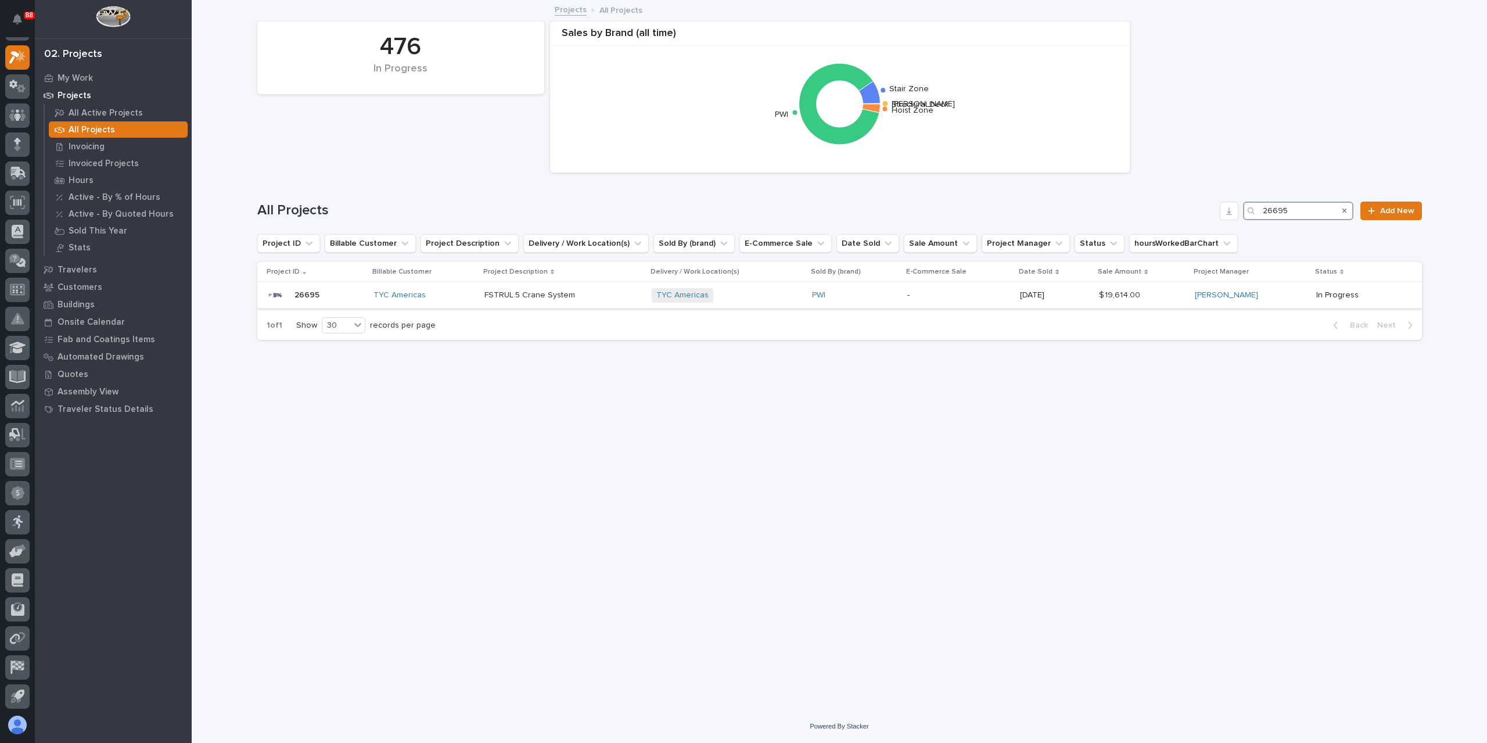
type input "26695"
click at [495, 298] on p "FSTRUL.5 Crane System" at bounding box center [530, 294] width 93 height 12
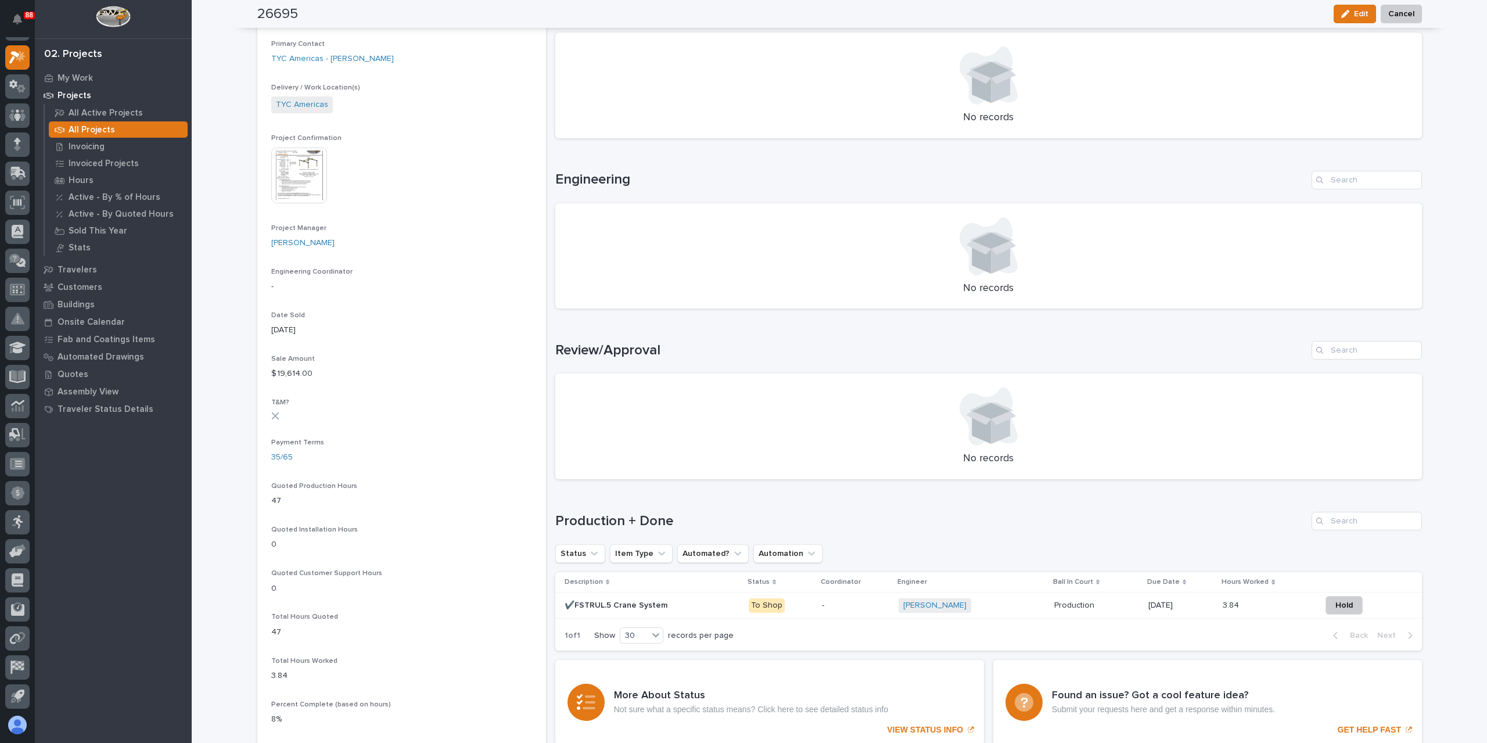
scroll to position [465, 0]
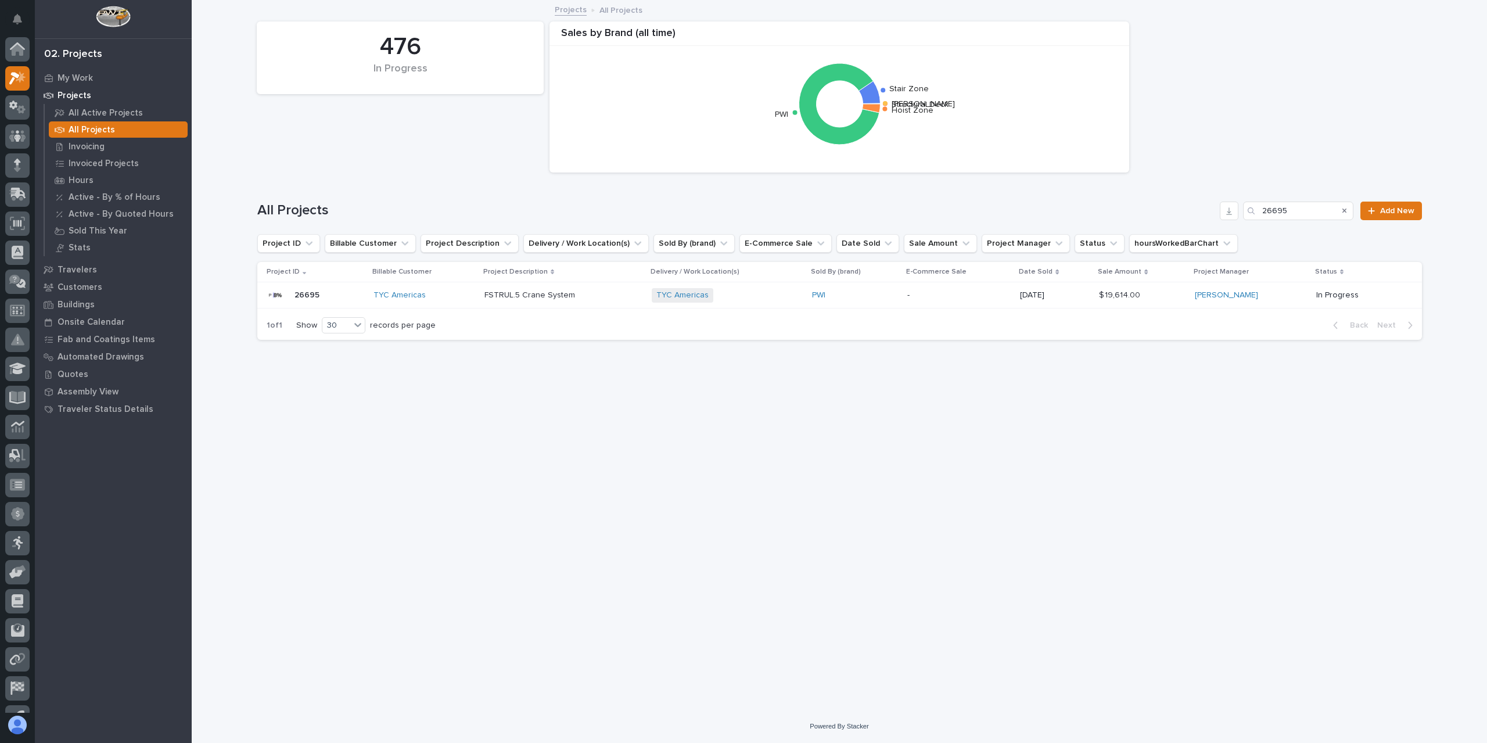
scroll to position [21, 0]
drag, startPoint x: 1310, startPoint y: 207, endPoint x: 1151, endPoint y: 209, distance: 159.2
click at [1151, 209] on div "All Projects 26695 Add New" at bounding box center [839, 211] width 1165 height 19
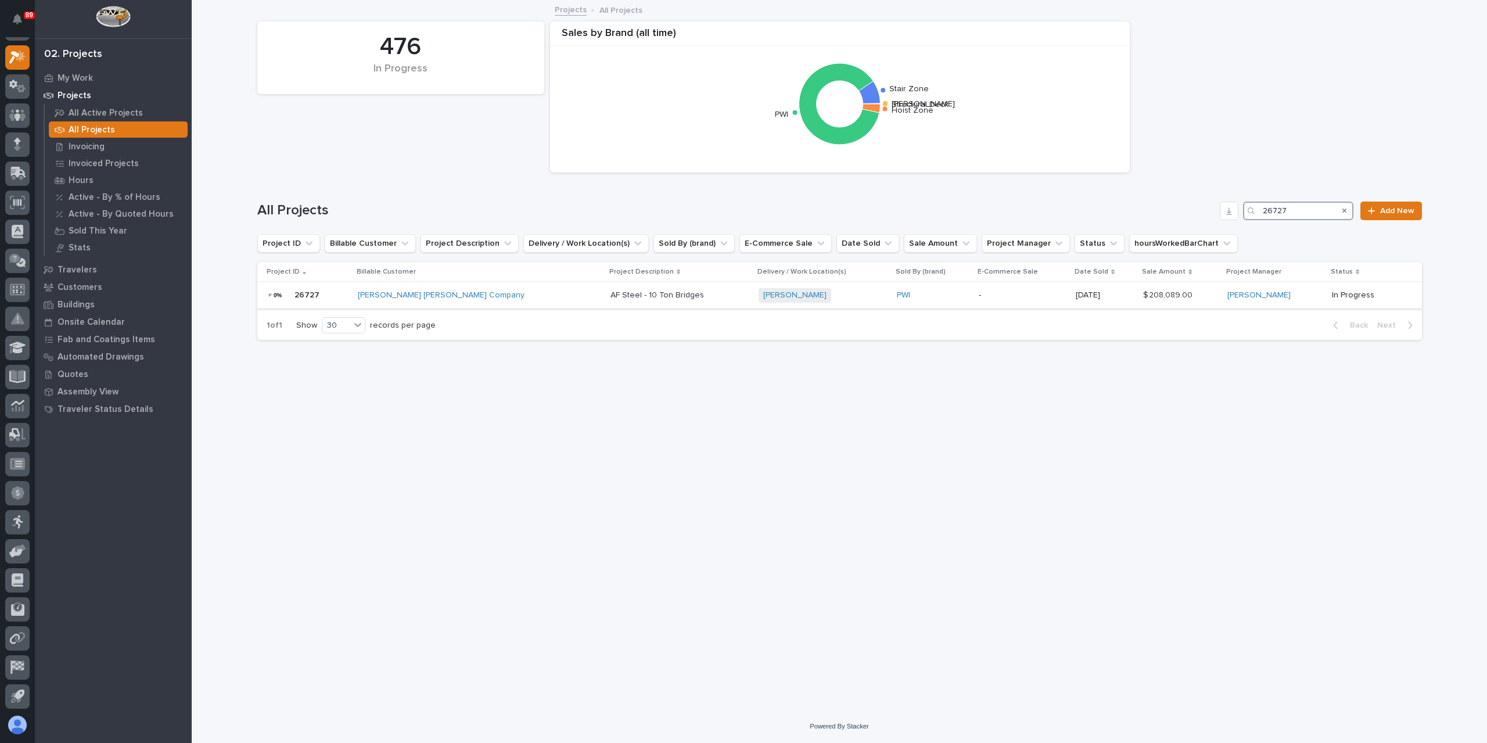
type input "26727"
click at [610, 289] on p "AF Steel - 10 Ton Bridges" at bounding box center [658, 294] width 96 height 12
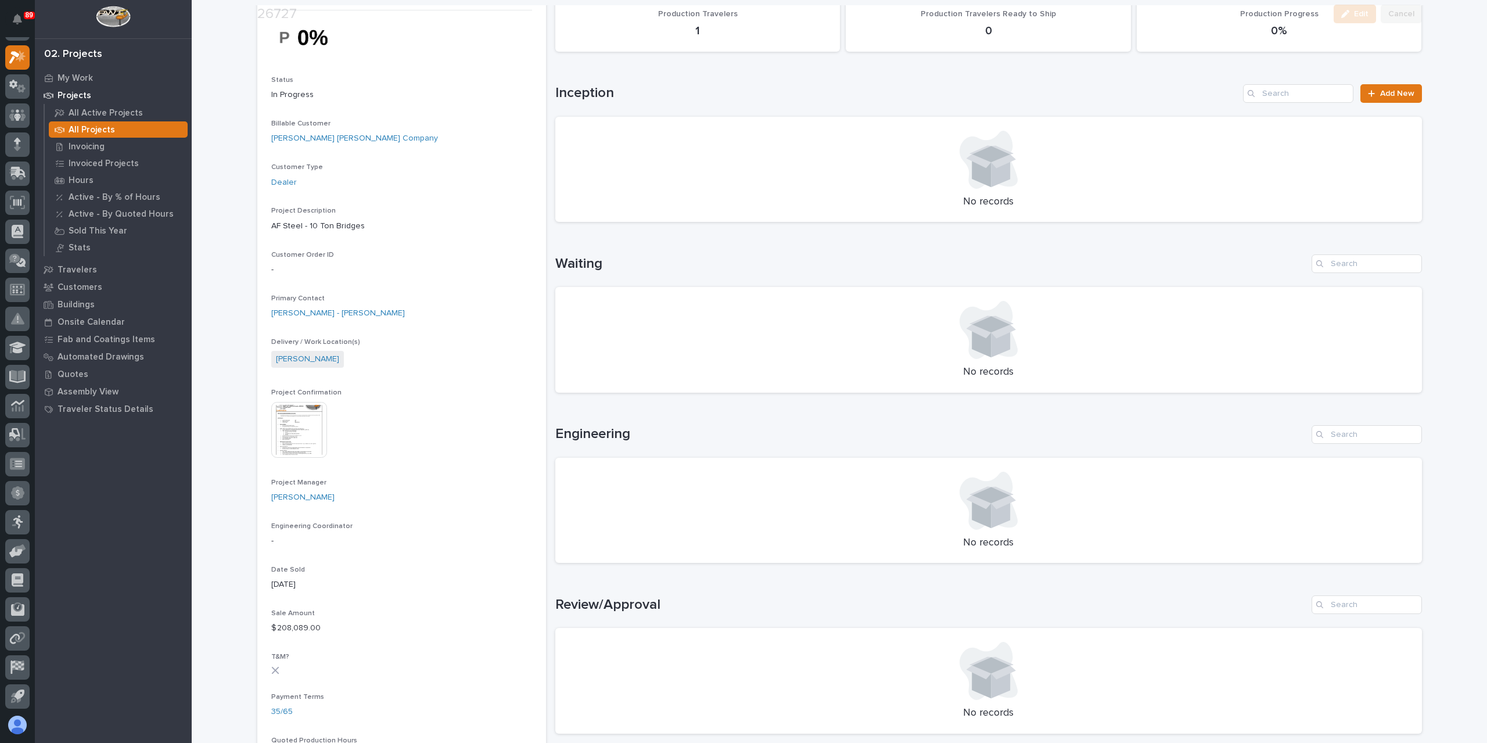
scroll to position [290, 0]
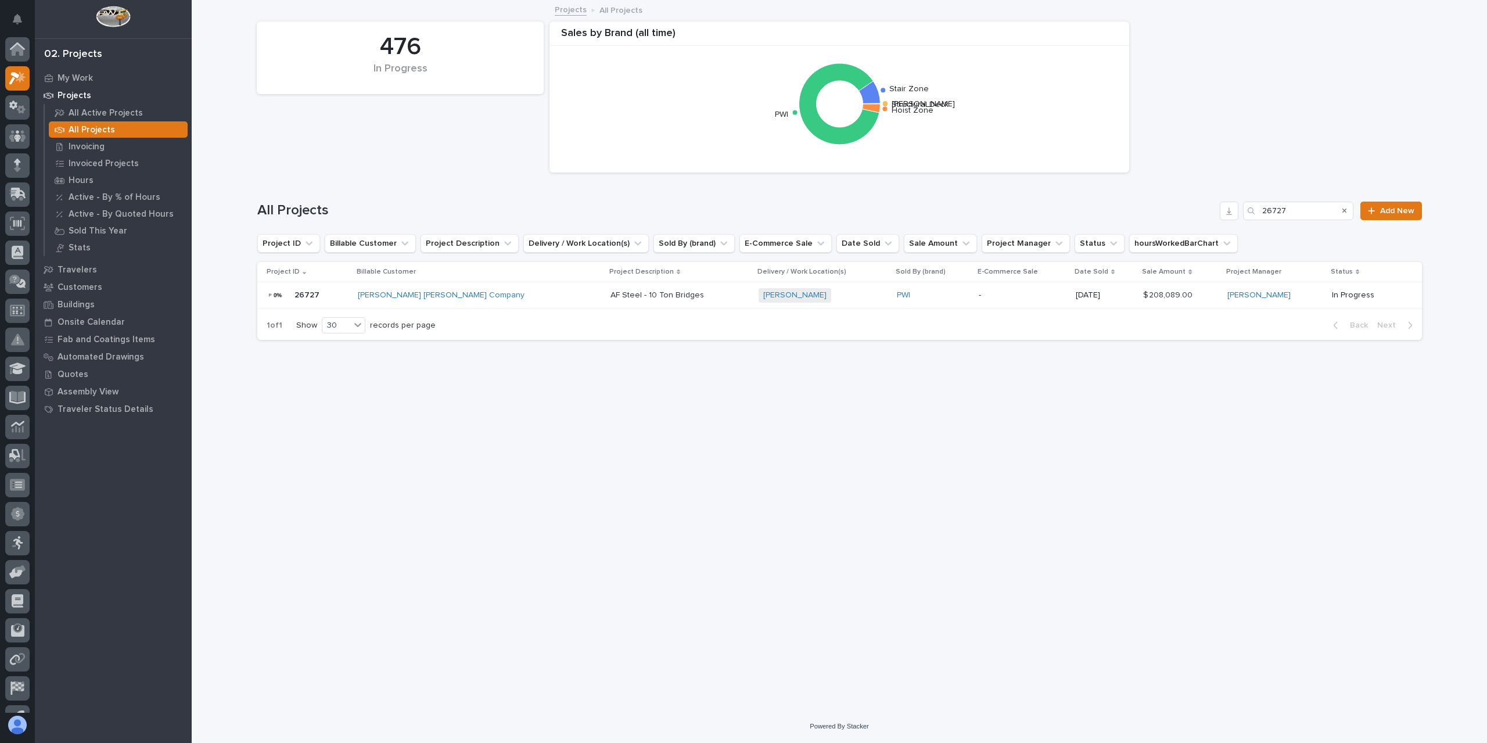
scroll to position [21, 0]
drag, startPoint x: 1278, startPoint y: 215, endPoint x: 1231, endPoint y: 211, distance: 47.3
click at [1233, 211] on div "All Projects 26727 Add New" at bounding box center [839, 211] width 1165 height 19
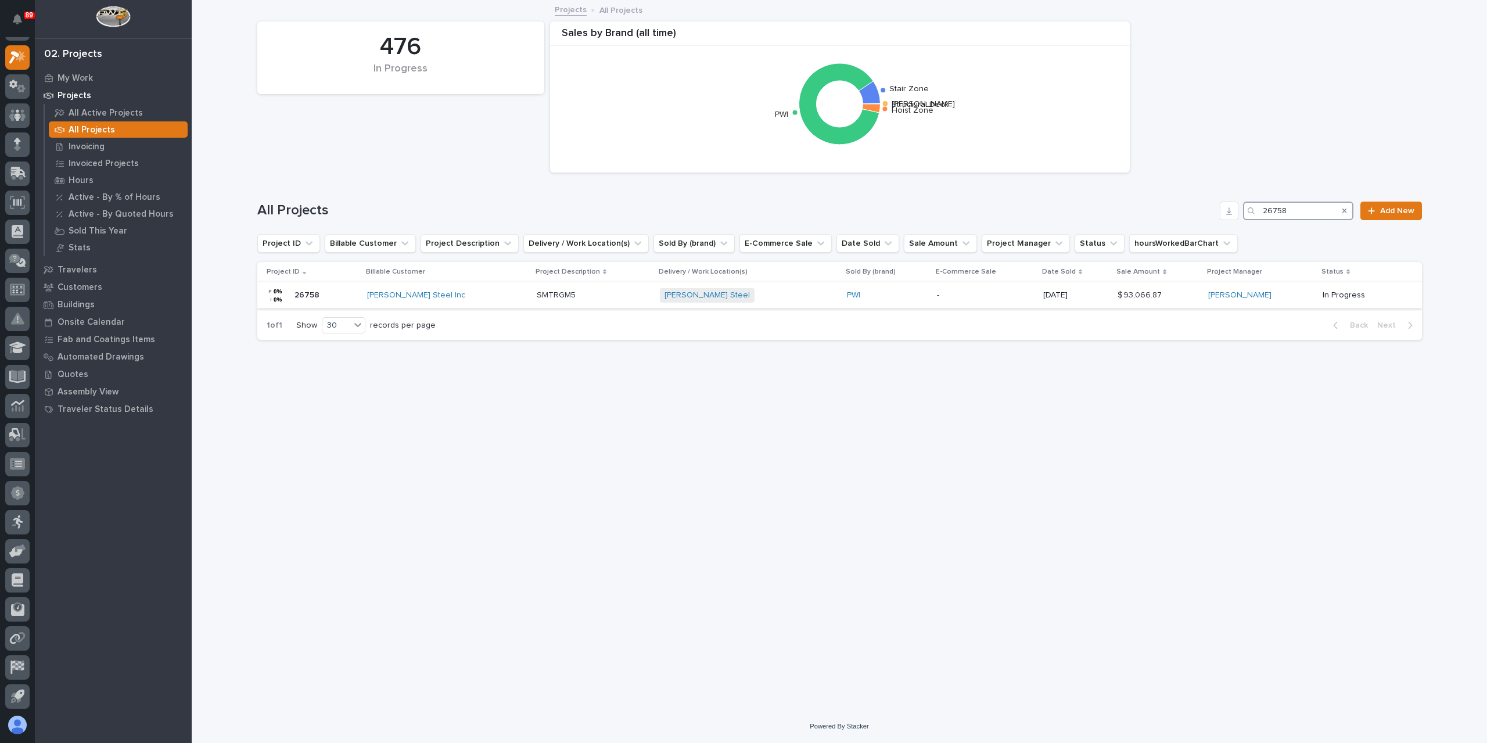
type input "26758"
click at [537, 293] on p "SMTRGM5" at bounding box center [557, 294] width 41 height 12
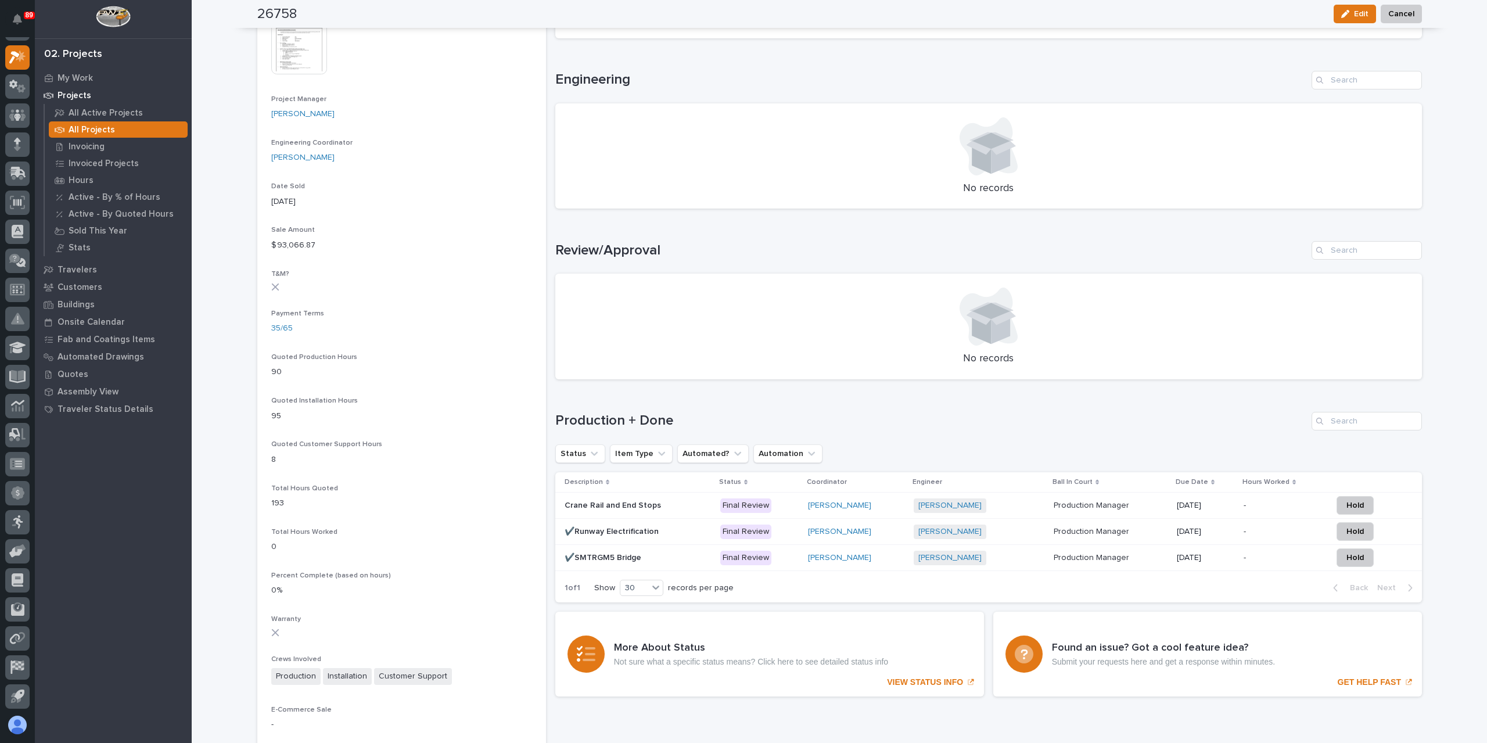
scroll to position [523, 0]
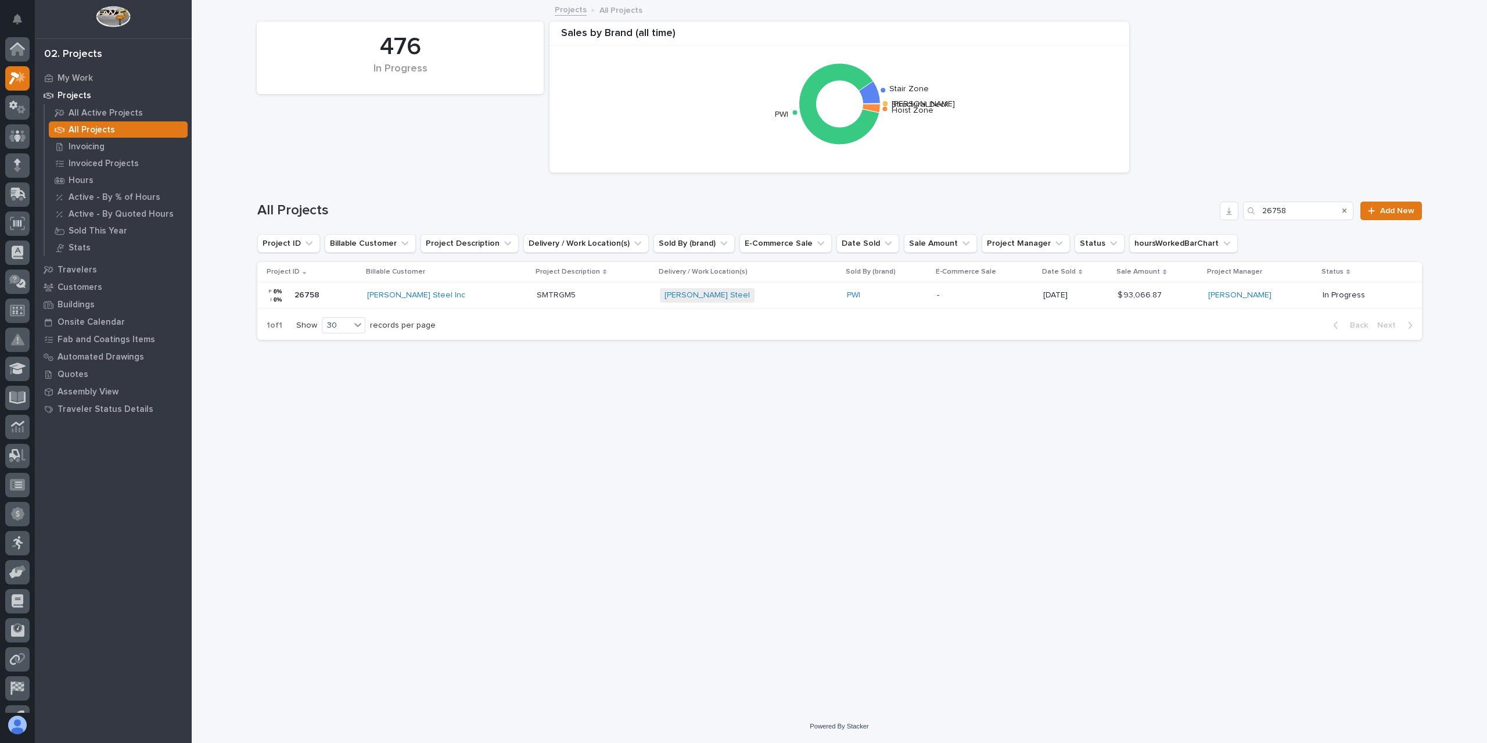
scroll to position [21, 0]
drag, startPoint x: 1288, startPoint y: 209, endPoint x: 1194, endPoint y: 210, distance: 94.1
click at [1194, 210] on div "All Projects 26758 Add New" at bounding box center [839, 211] width 1165 height 19
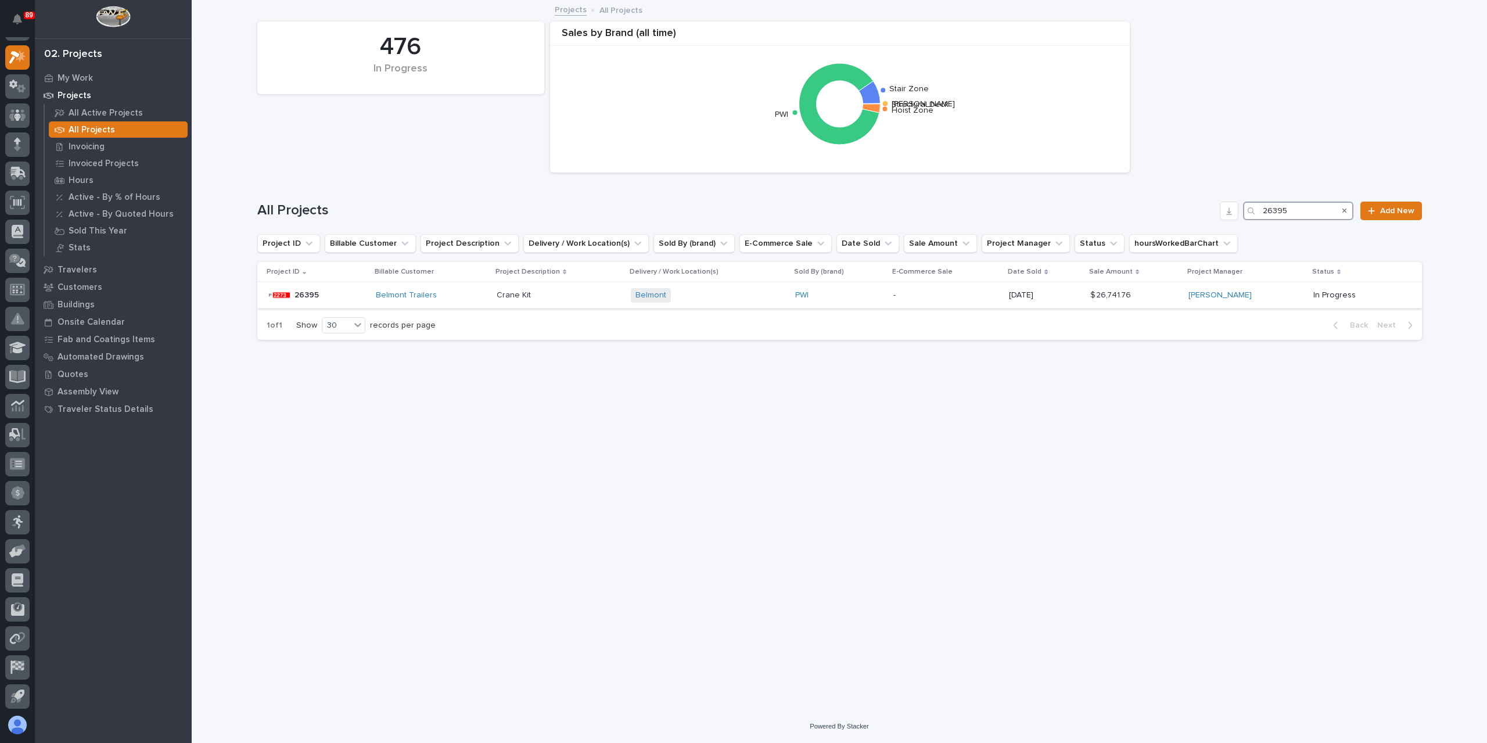
type input "26395"
click at [508, 301] on div "Crane Kit Crane Kit" at bounding box center [559, 295] width 125 height 19
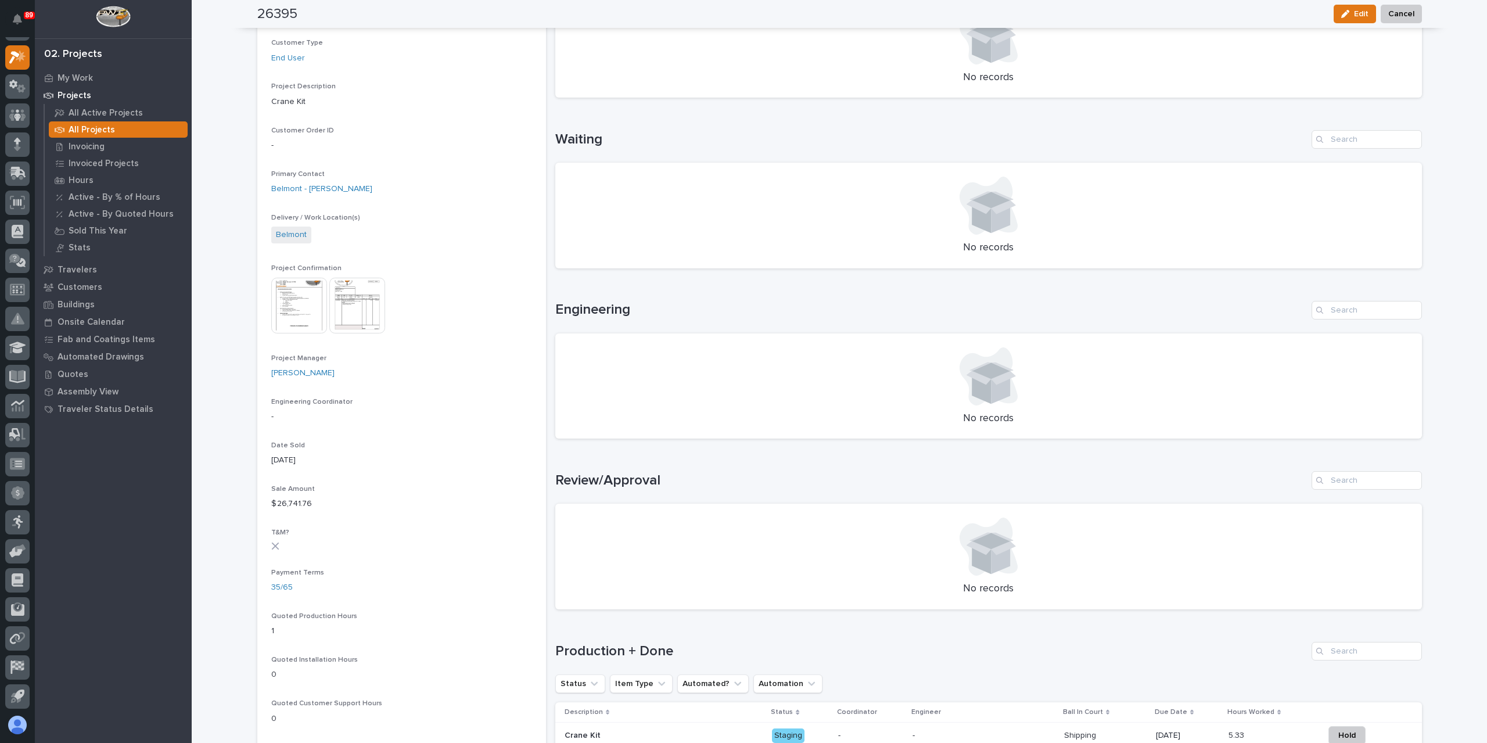
scroll to position [349, 0]
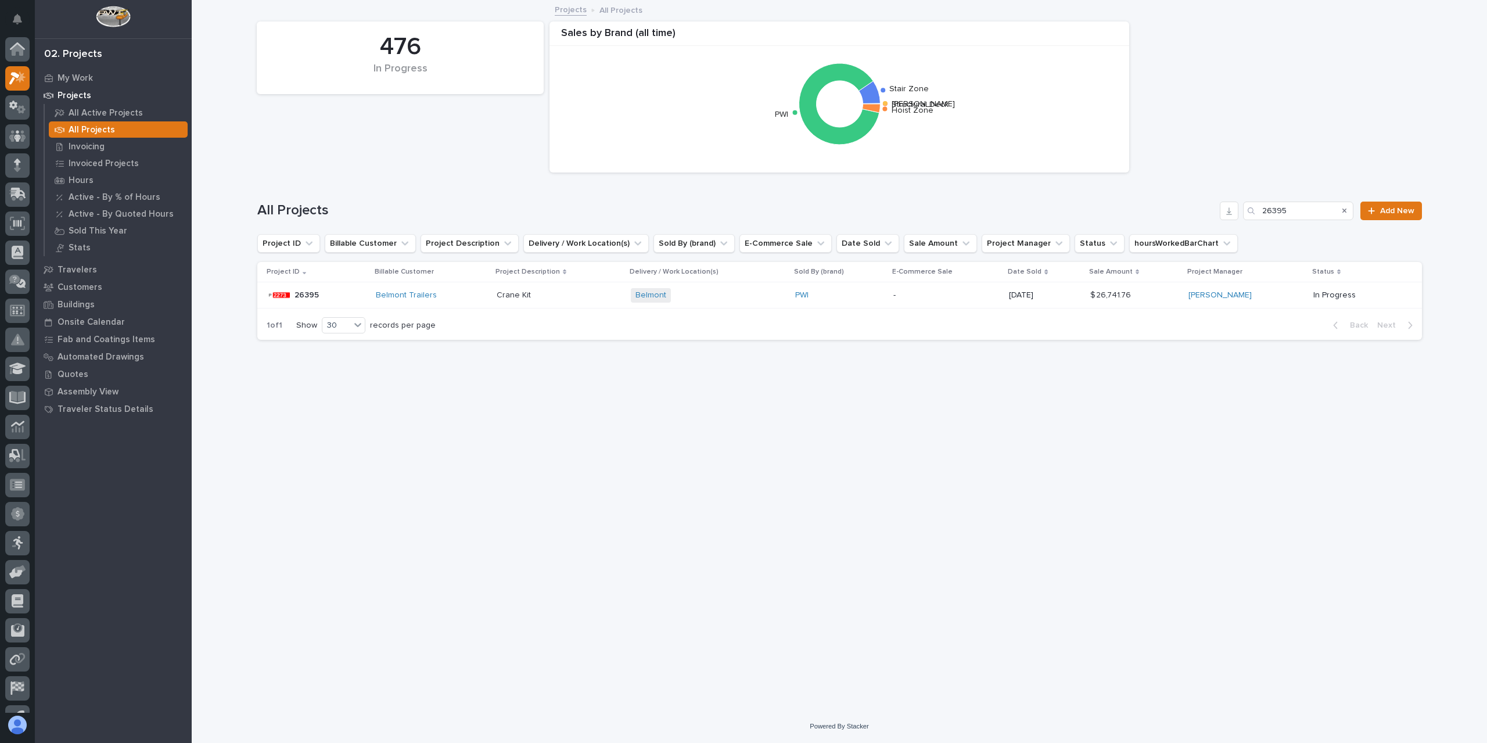
scroll to position [21, 0]
drag, startPoint x: 1292, startPoint y: 217, endPoint x: 1245, endPoint y: 220, distance: 47.8
click at [1245, 220] on div "All Projects 26395 Add New" at bounding box center [839, 206] width 1165 height 56
type input "26585"
click at [509, 292] on p "Stairway & Guardrail" at bounding box center [527, 294] width 78 height 12
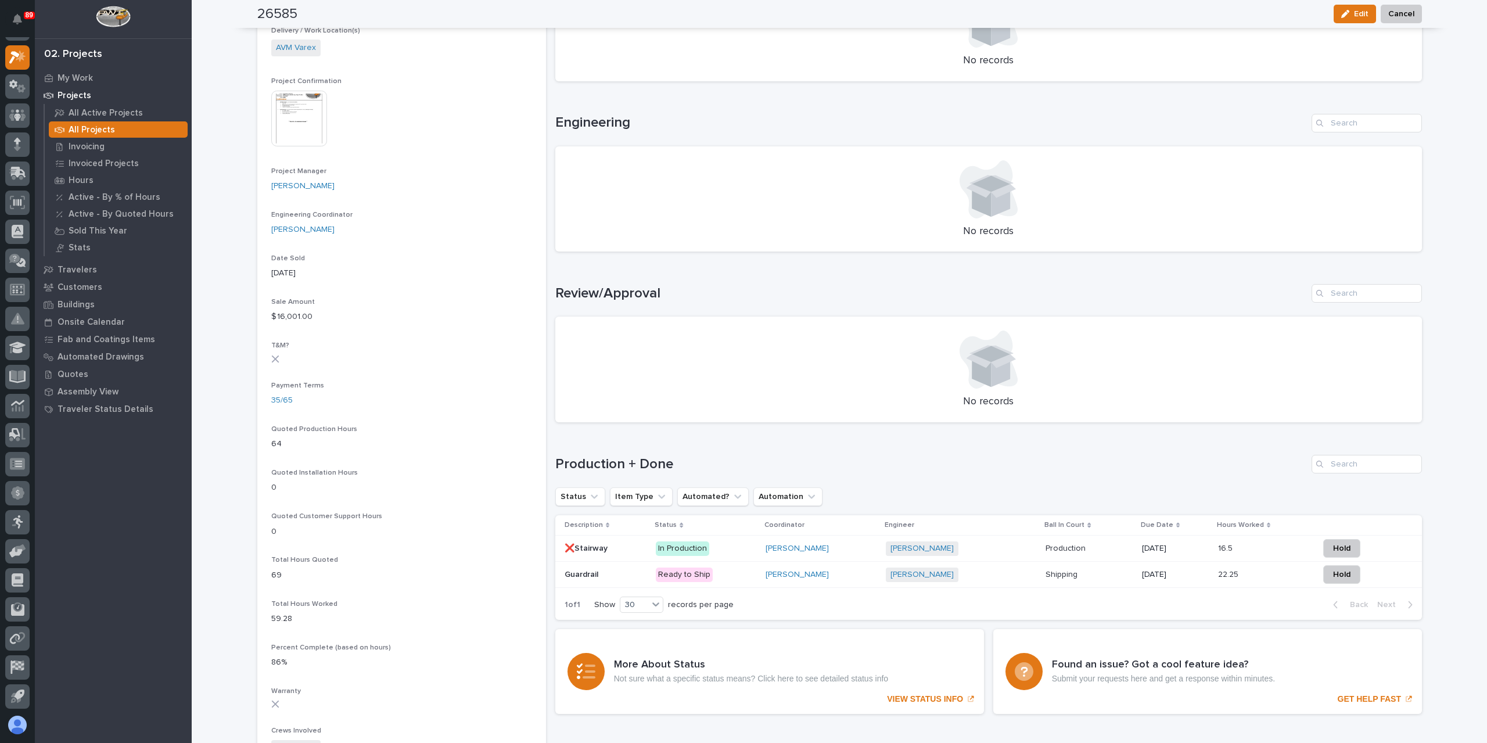
scroll to position [407, 0]
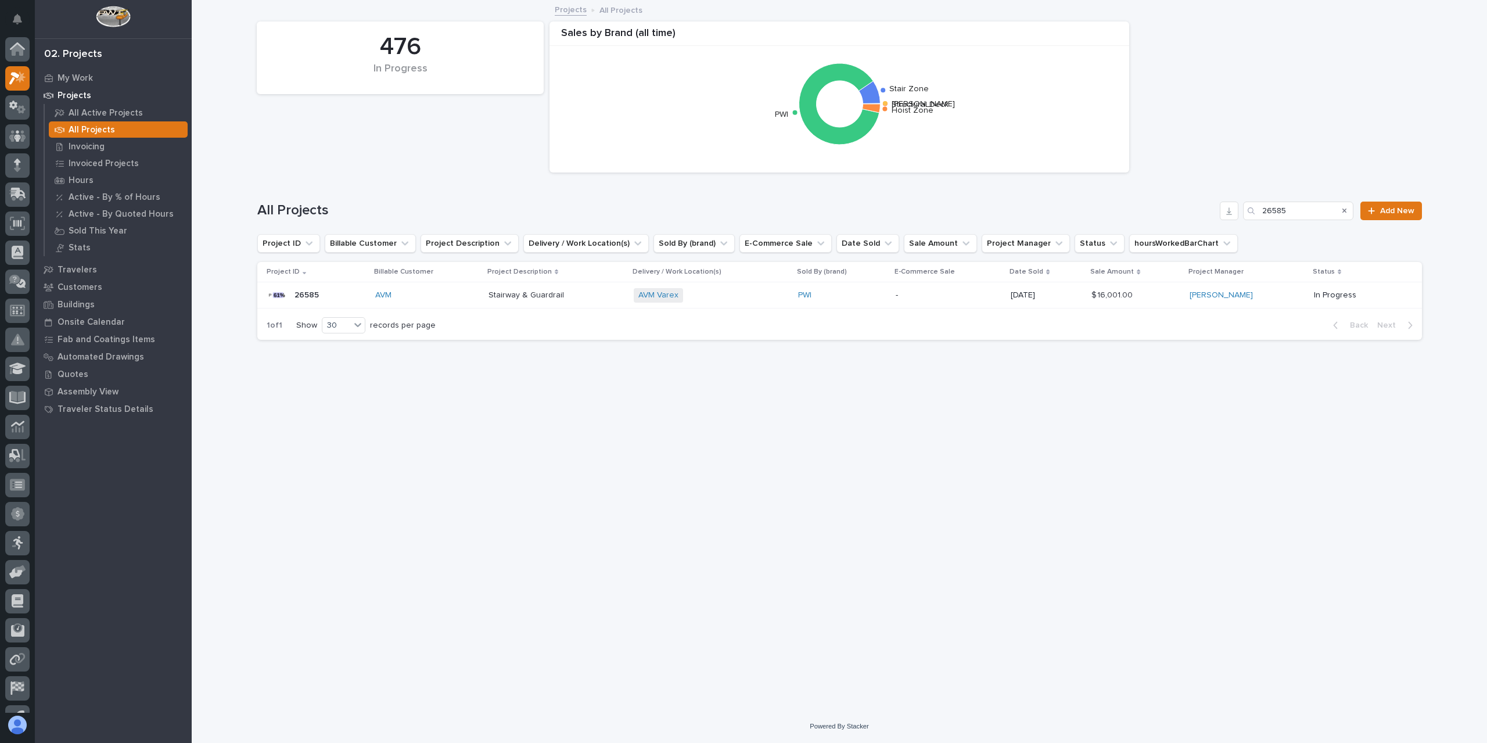
scroll to position [21, 0]
click at [1224, 210] on div "All Projects 26585 Add New" at bounding box center [839, 211] width 1165 height 19
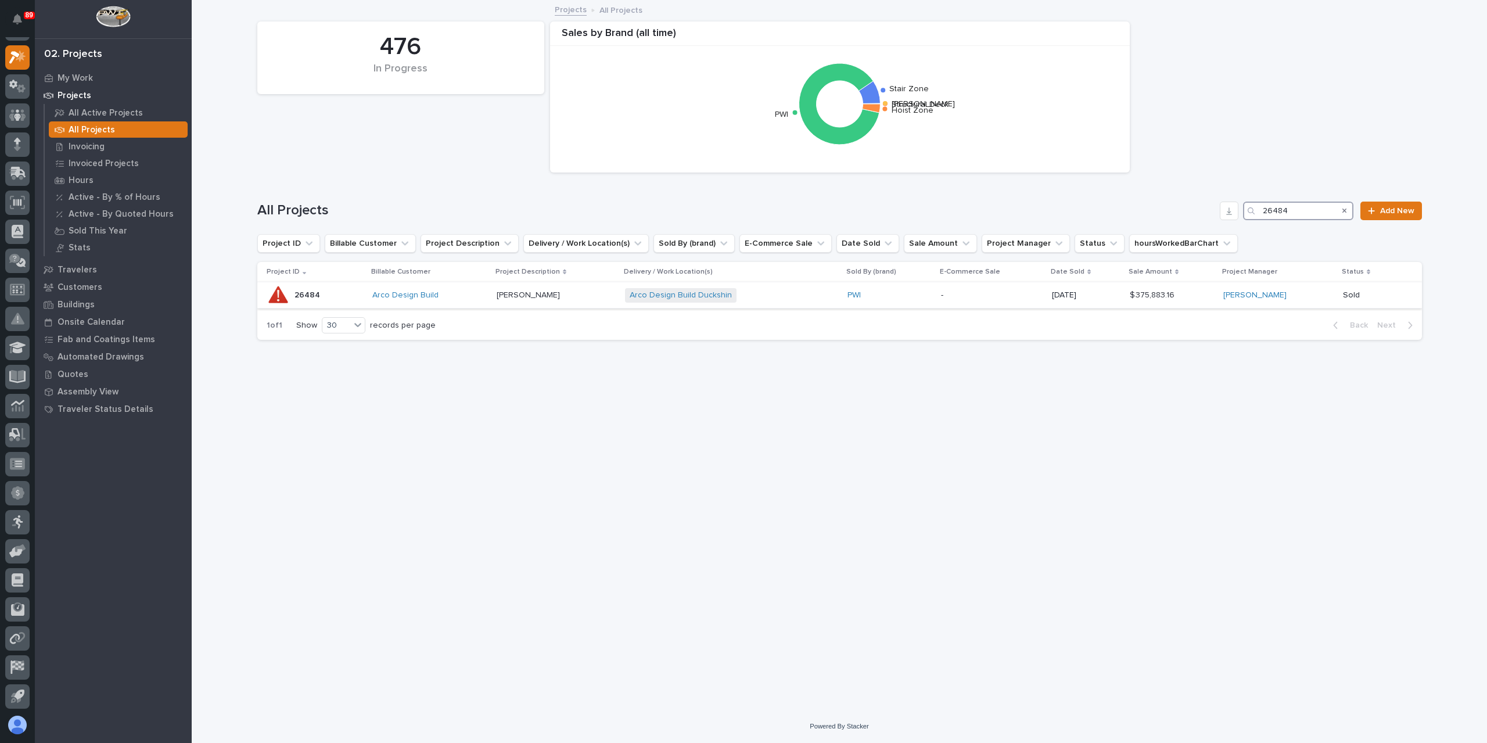
type input "26484"
click at [502, 301] on div "Duckshin Crane Duckshin Crane" at bounding box center [556, 295] width 119 height 19
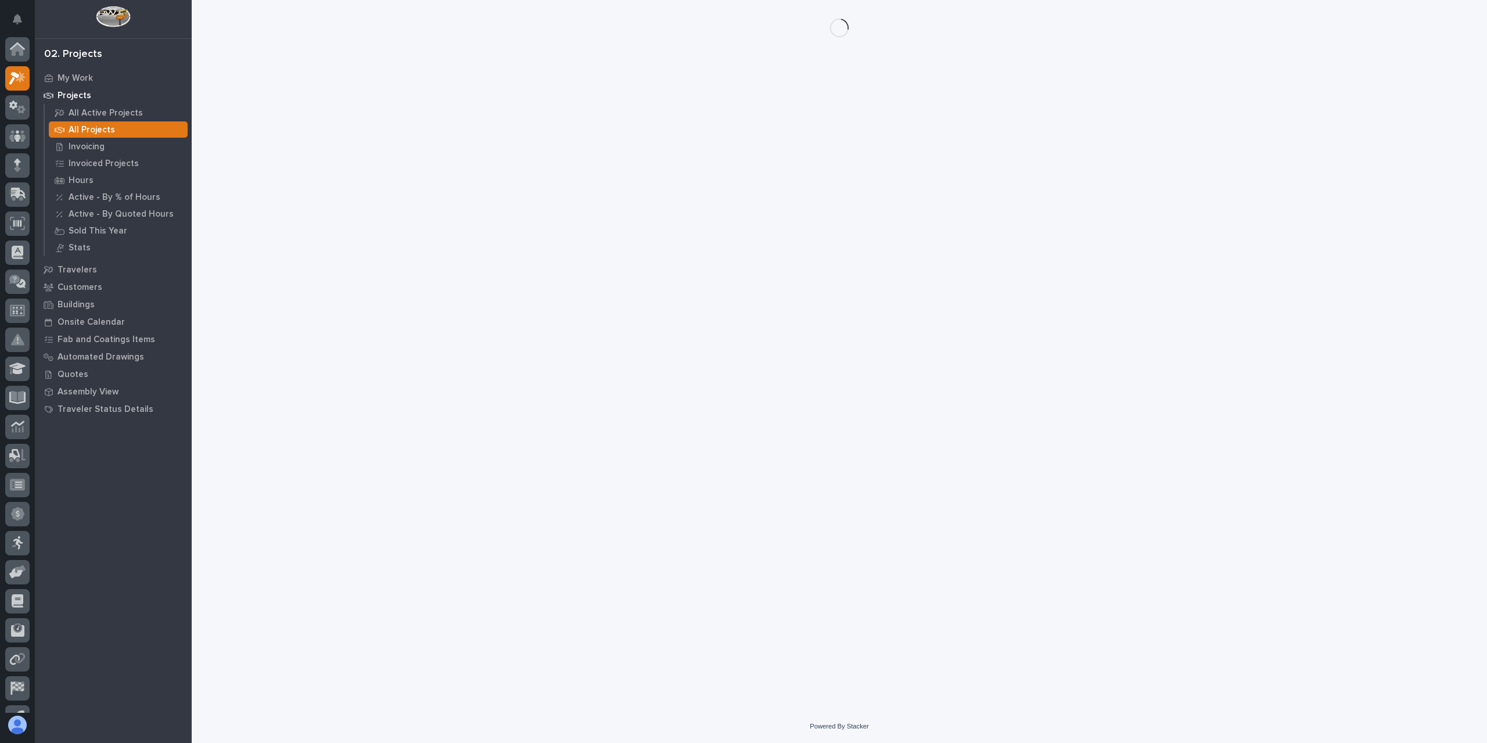
scroll to position [21, 0]
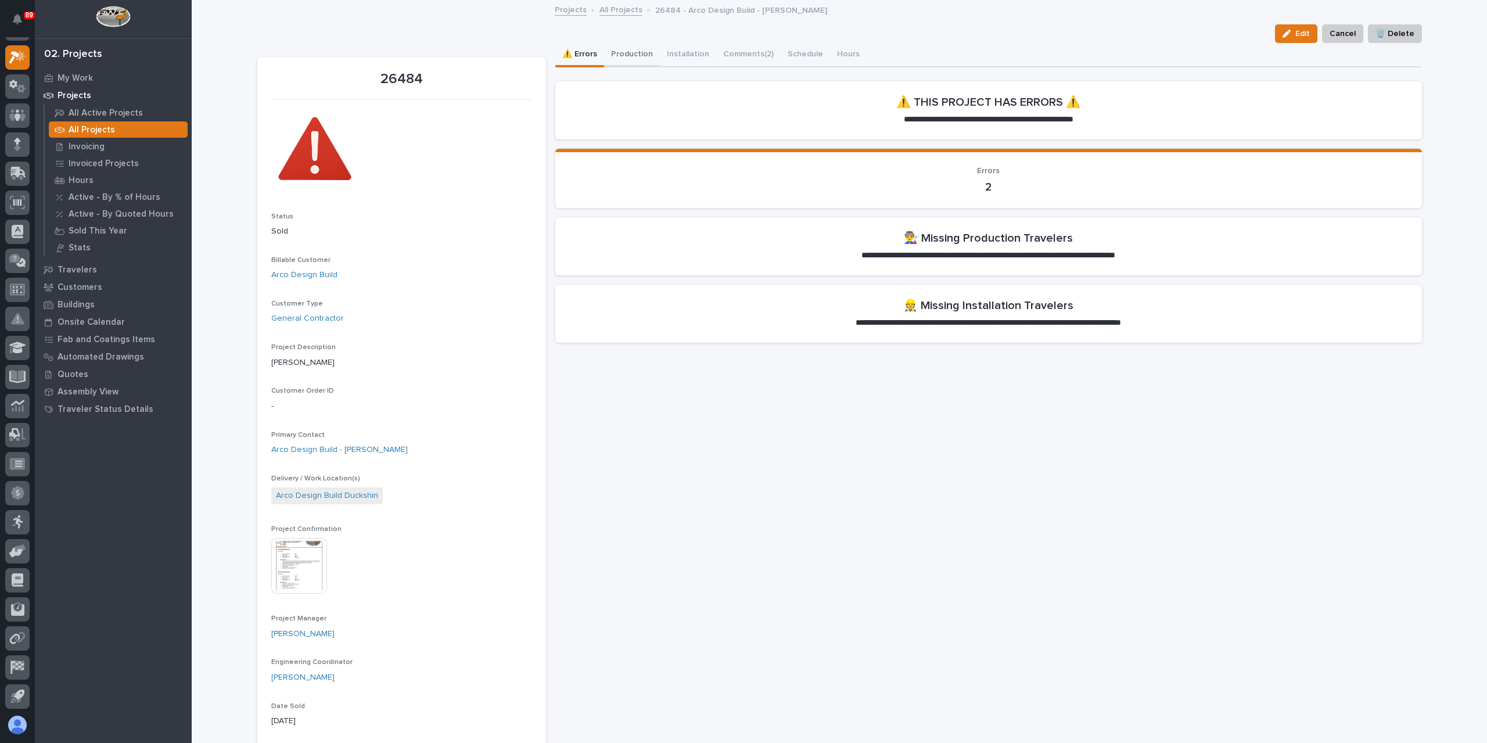
click at [618, 49] on button "Production" at bounding box center [632, 55] width 56 height 24
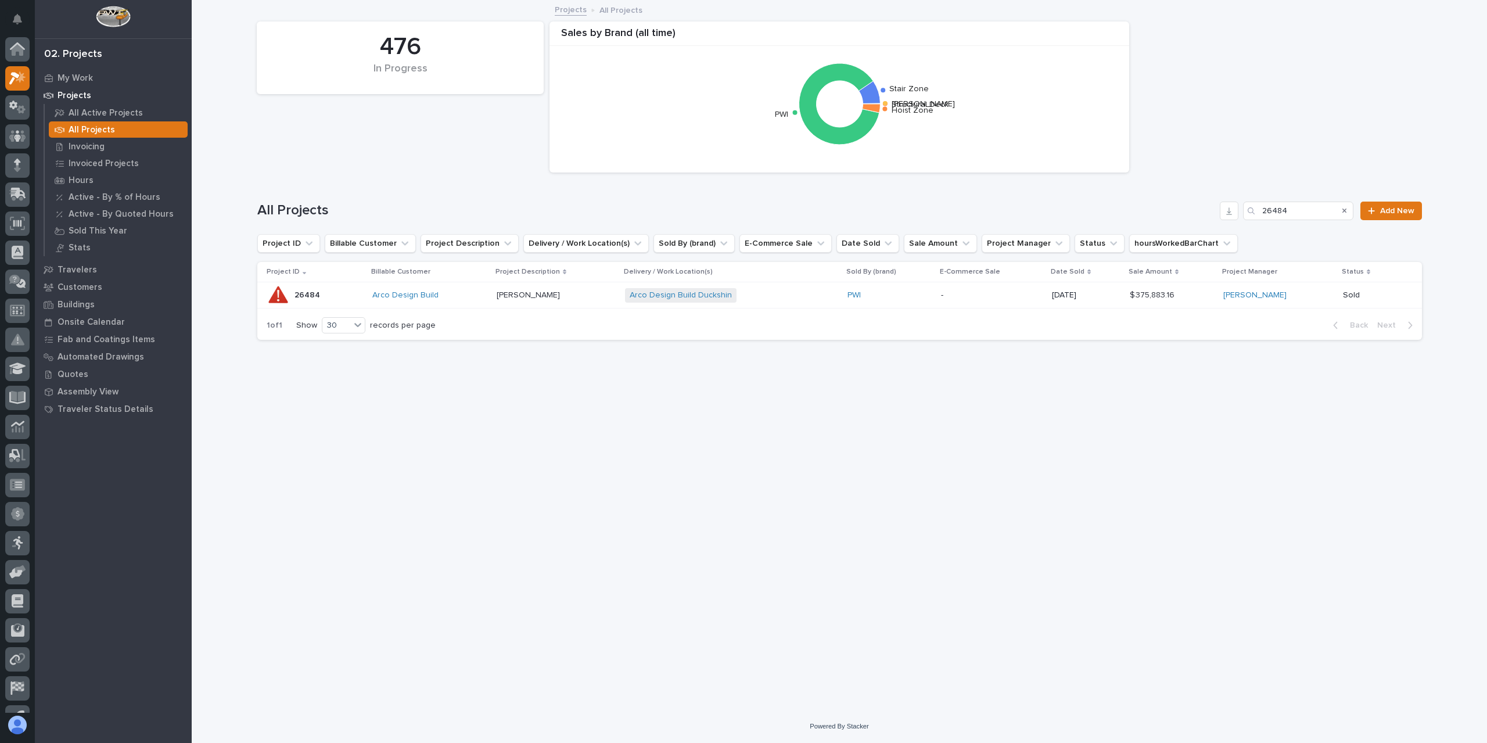
scroll to position [21, 0]
drag, startPoint x: 1301, startPoint y: 210, endPoint x: 1247, endPoint y: 212, distance: 53.5
click at [1247, 211] on div "26484" at bounding box center [1298, 211] width 110 height 19
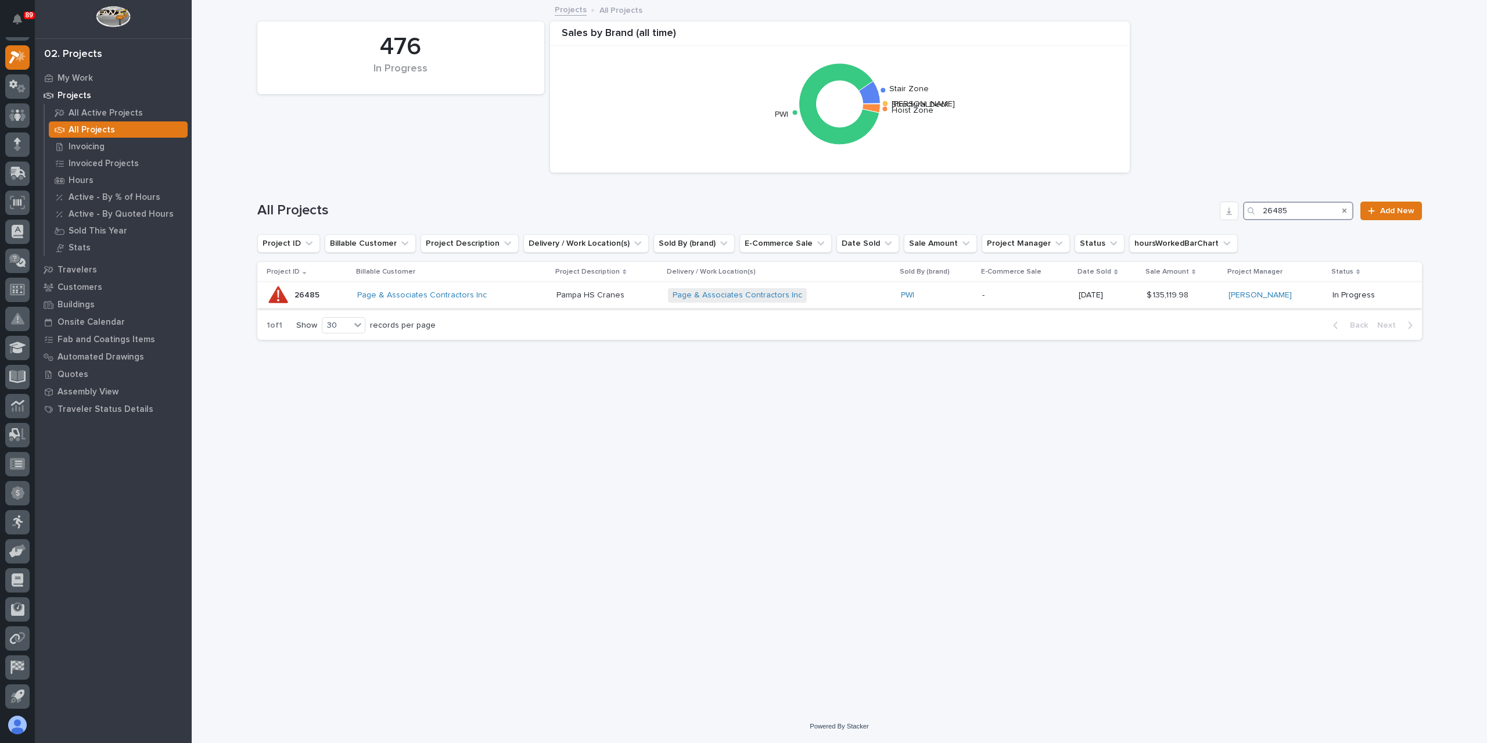
type input "26485"
click at [549, 294] on td "Page & Associates Contractors Inc" at bounding box center [452, 295] width 199 height 26
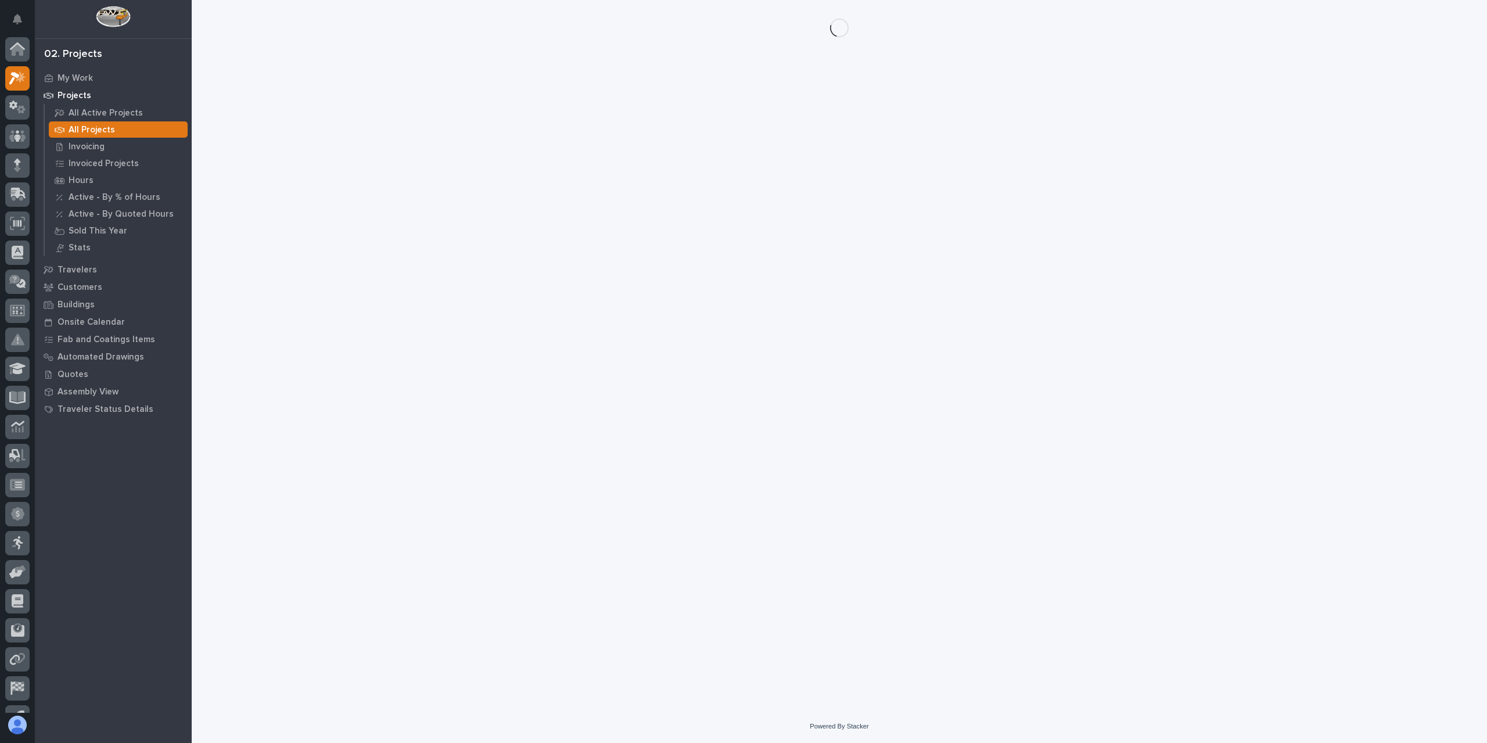
scroll to position [21, 0]
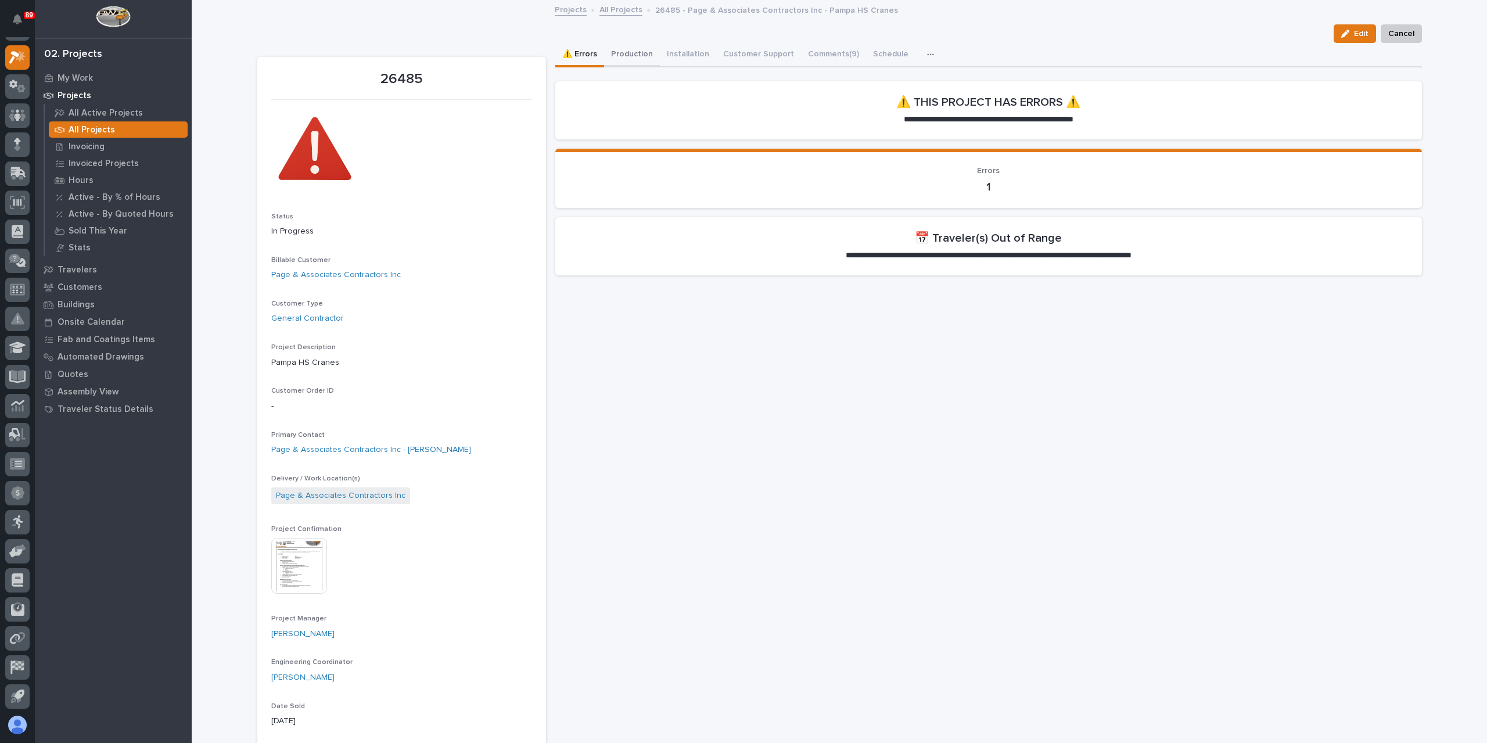
click at [635, 51] on button "Production" at bounding box center [632, 55] width 56 height 24
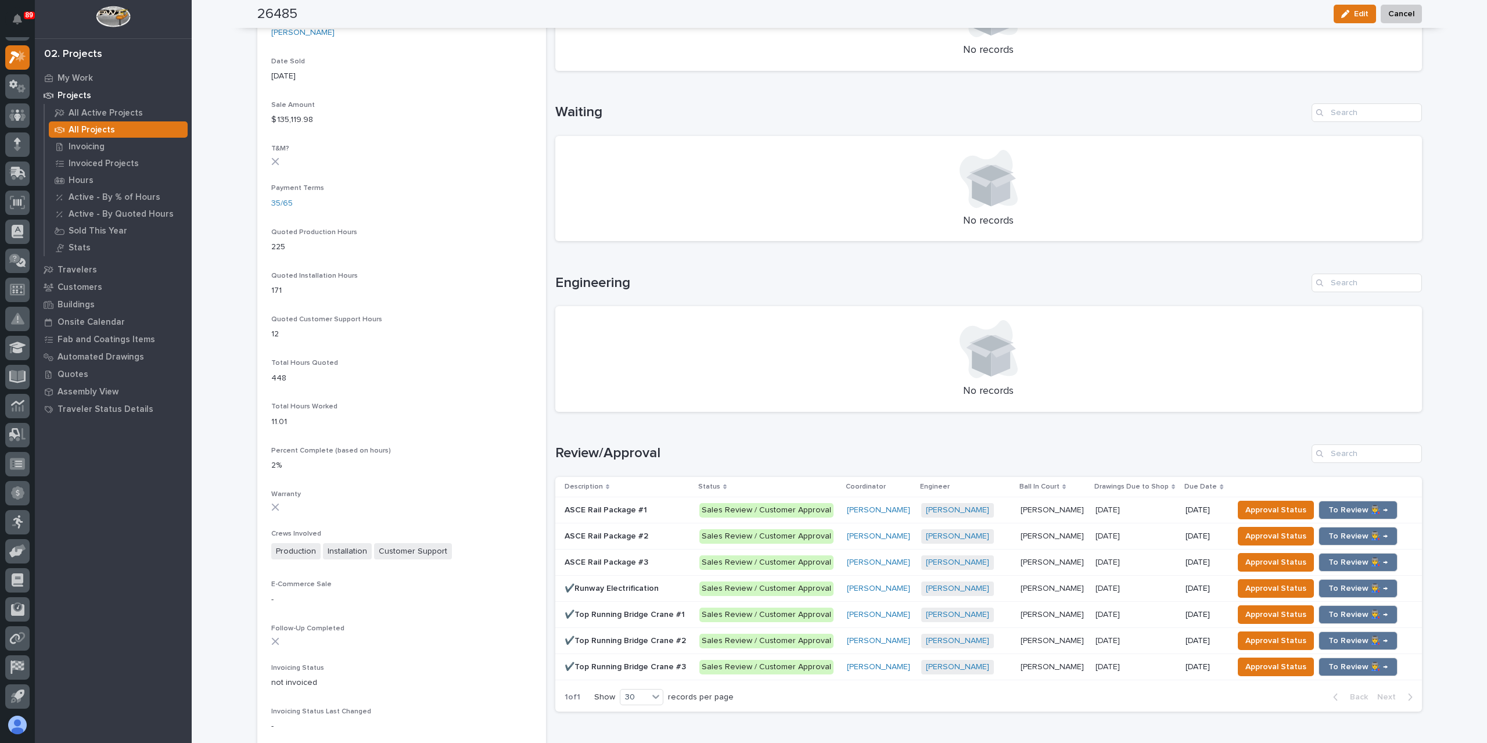
scroll to position [759, 0]
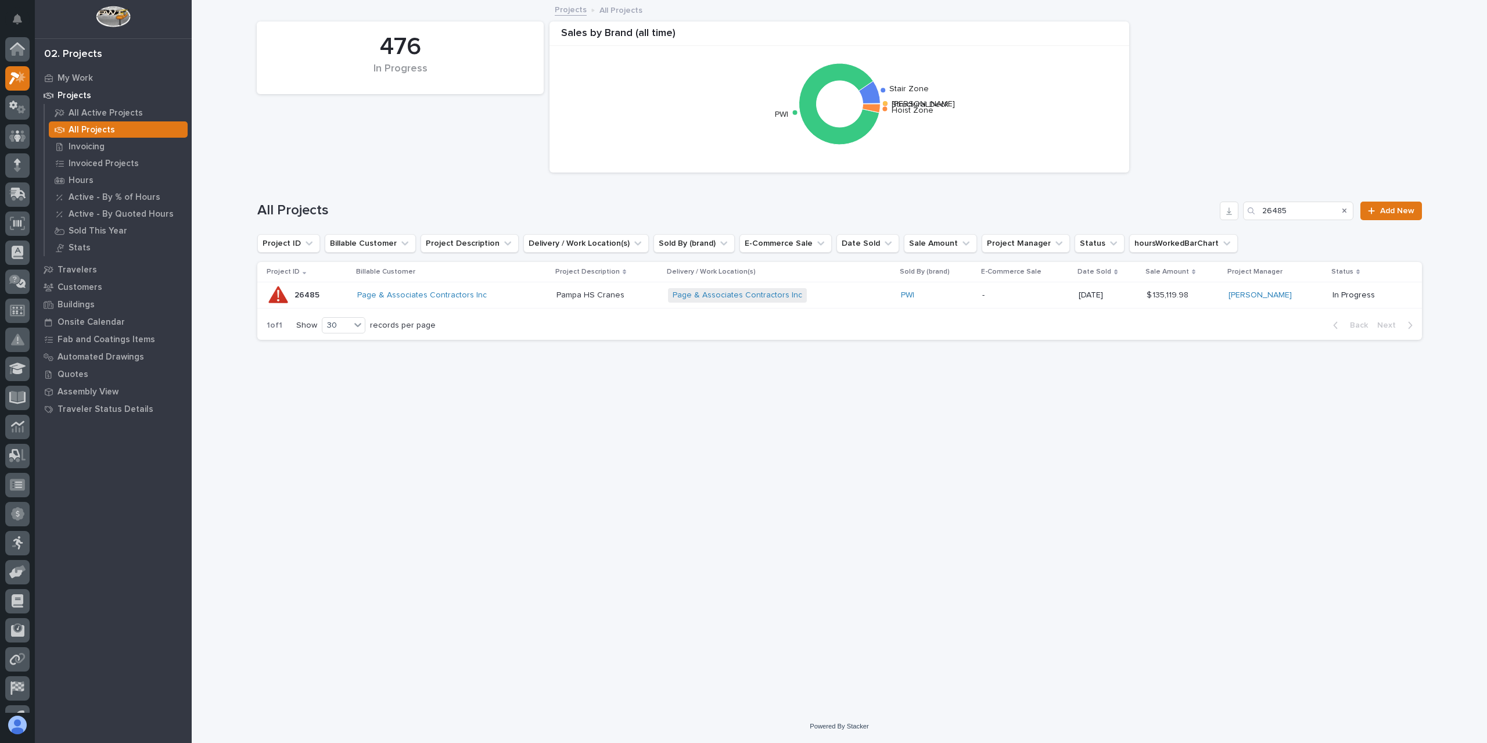
scroll to position [21, 0]
drag, startPoint x: 1296, startPoint y: 207, endPoint x: 1247, endPoint y: 215, distance: 50.1
click at [1247, 215] on div "26485" at bounding box center [1298, 211] width 110 height 19
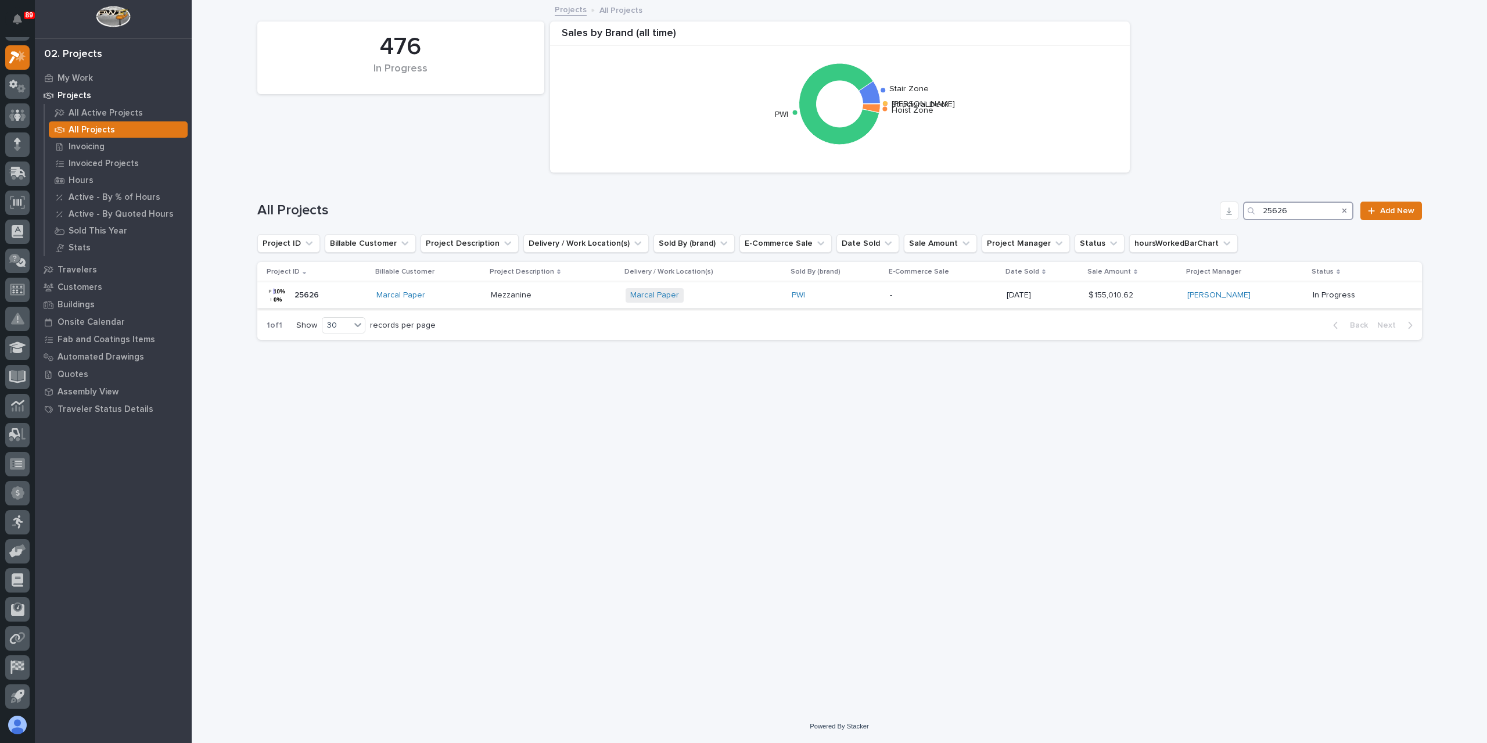
type input "25626"
click at [491, 289] on td "Mezzanine Mezzanine" at bounding box center [553, 295] width 135 height 26
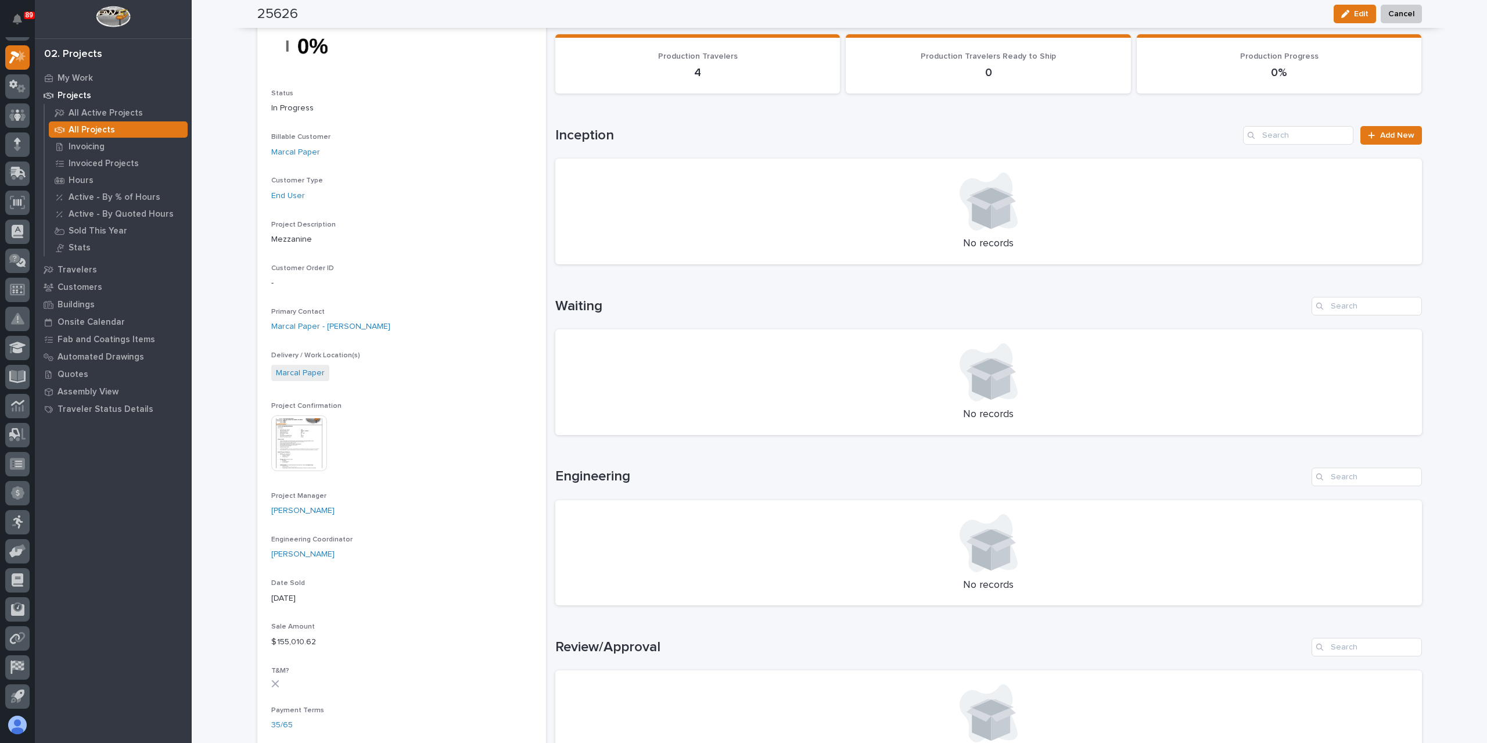
scroll to position [407, 0]
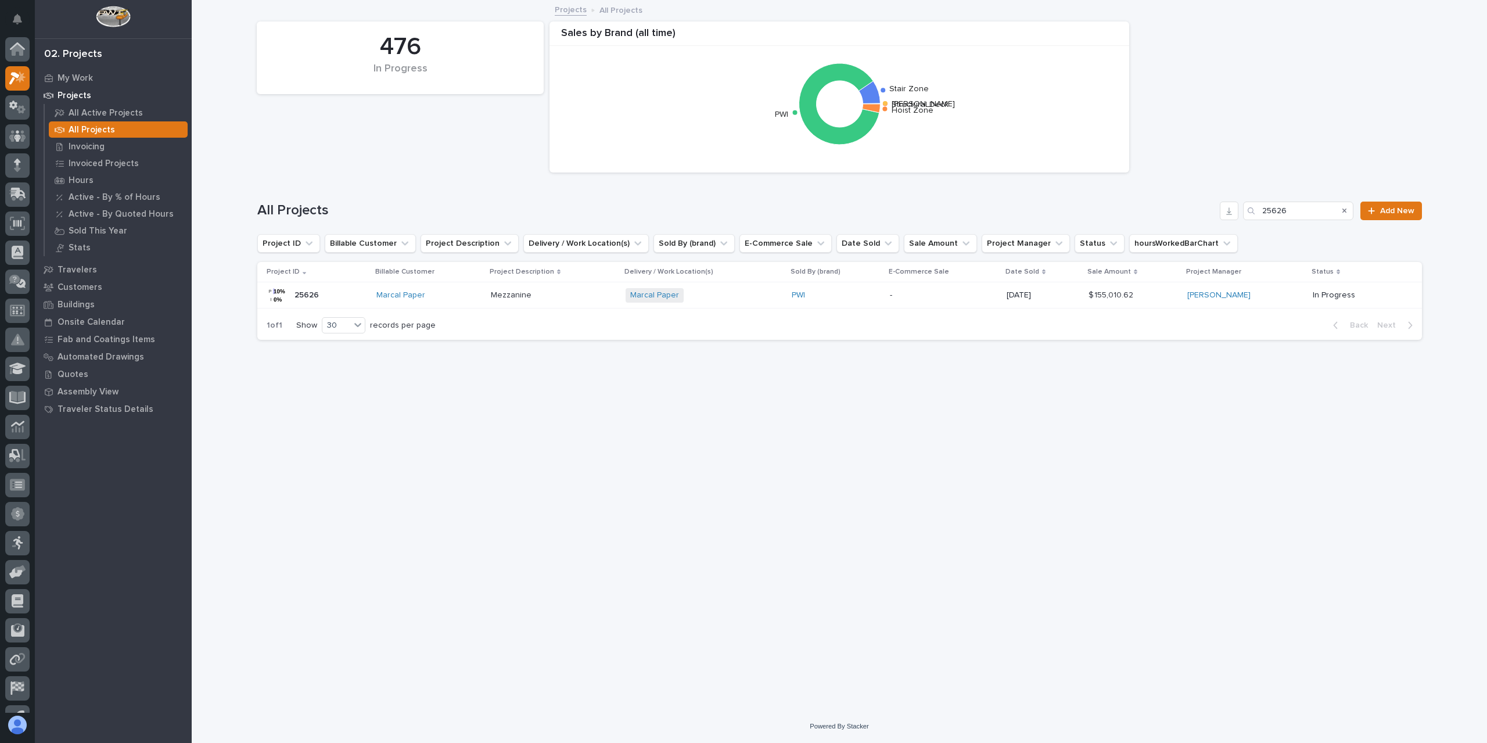
scroll to position [21, 0]
drag, startPoint x: 1303, startPoint y: 216, endPoint x: 1201, endPoint y: 202, distance: 103.2
click at [1201, 202] on div "All Projects 25626 Add New" at bounding box center [839, 211] width 1165 height 19
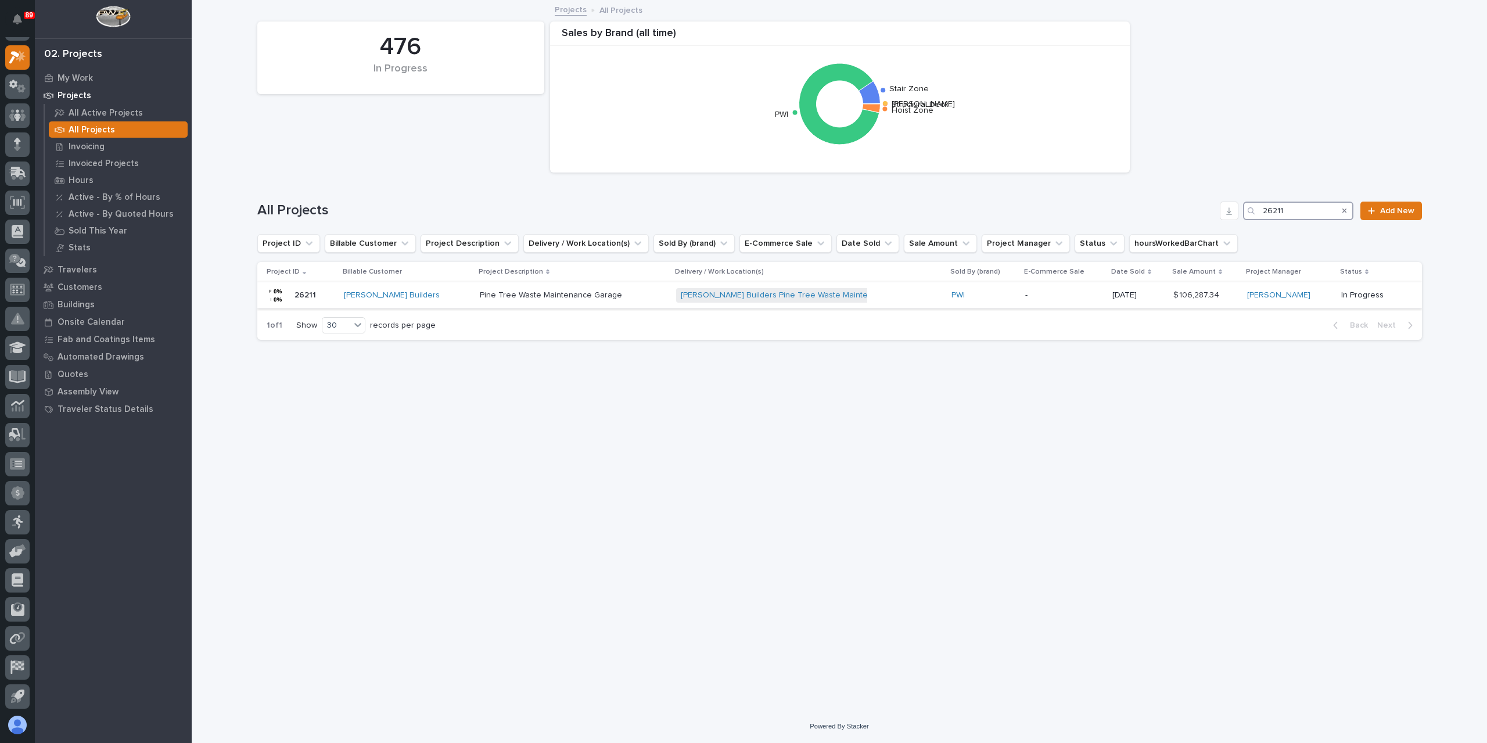
type input "26211"
click at [499, 298] on p "Pine Tree Waste Maintenance Garage" at bounding box center [552, 294] width 145 height 12
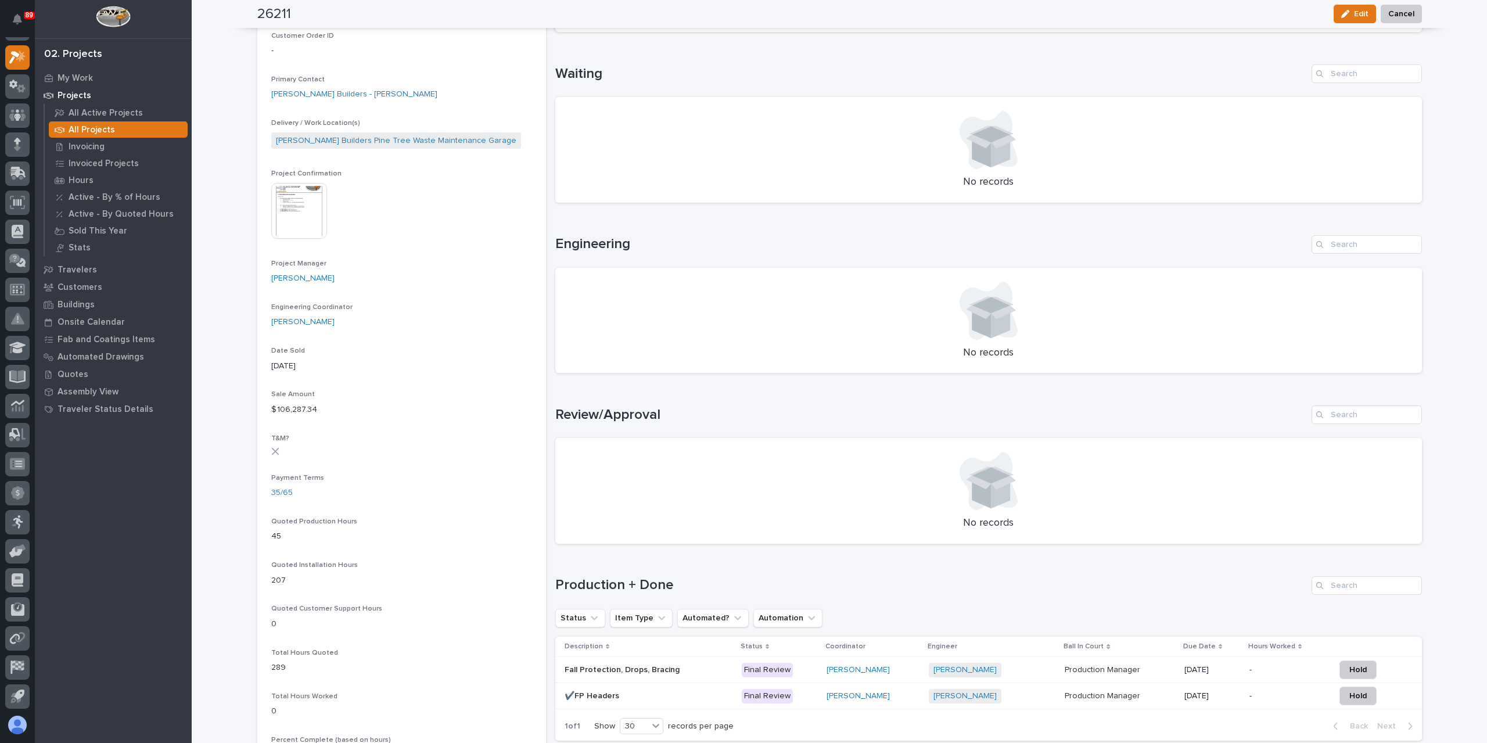
scroll to position [581, 0]
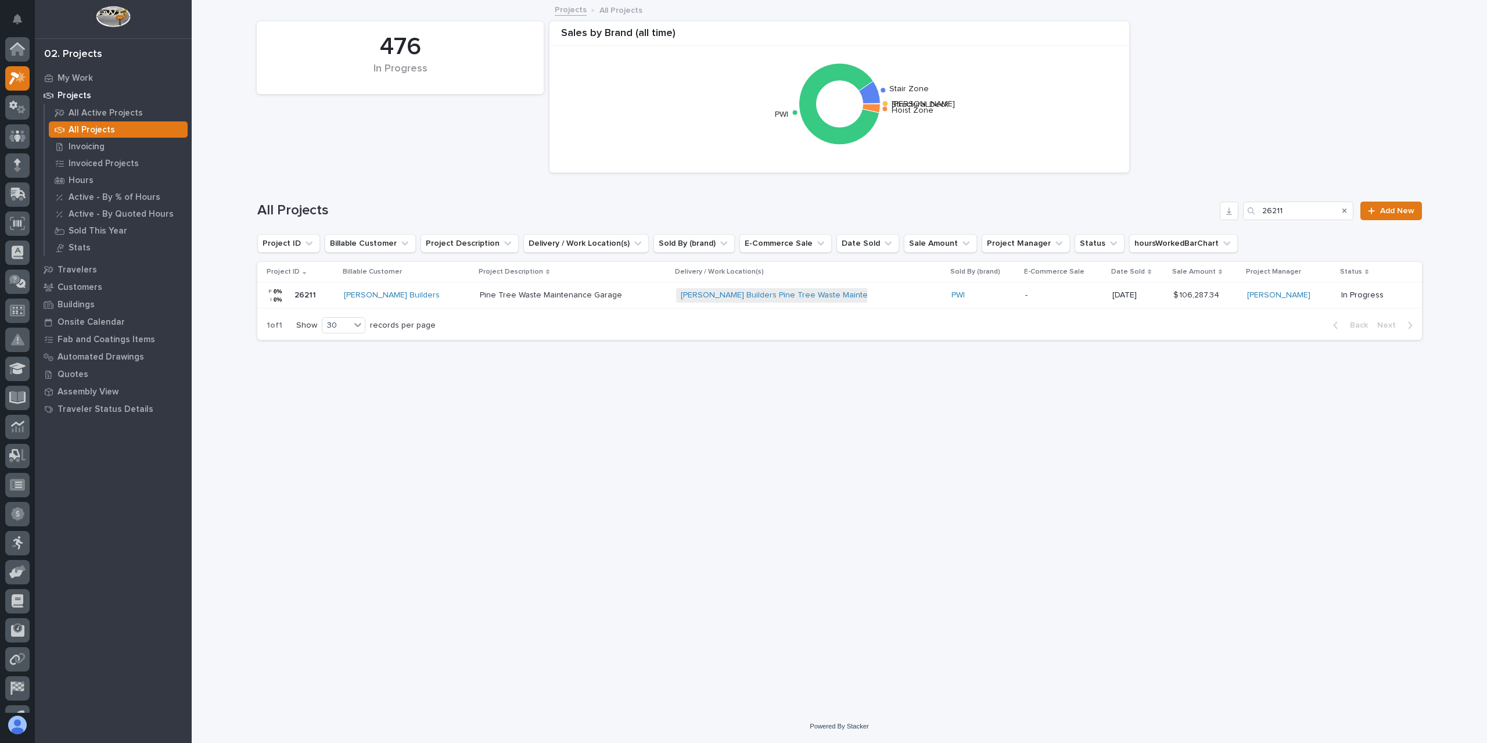
scroll to position [21, 0]
drag, startPoint x: 1296, startPoint y: 211, endPoint x: 1216, endPoint y: 224, distance: 81.2
click at [1218, 224] on div "All Projects 26211 Add New" at bounding box center [839, 206] width 1165 height 56
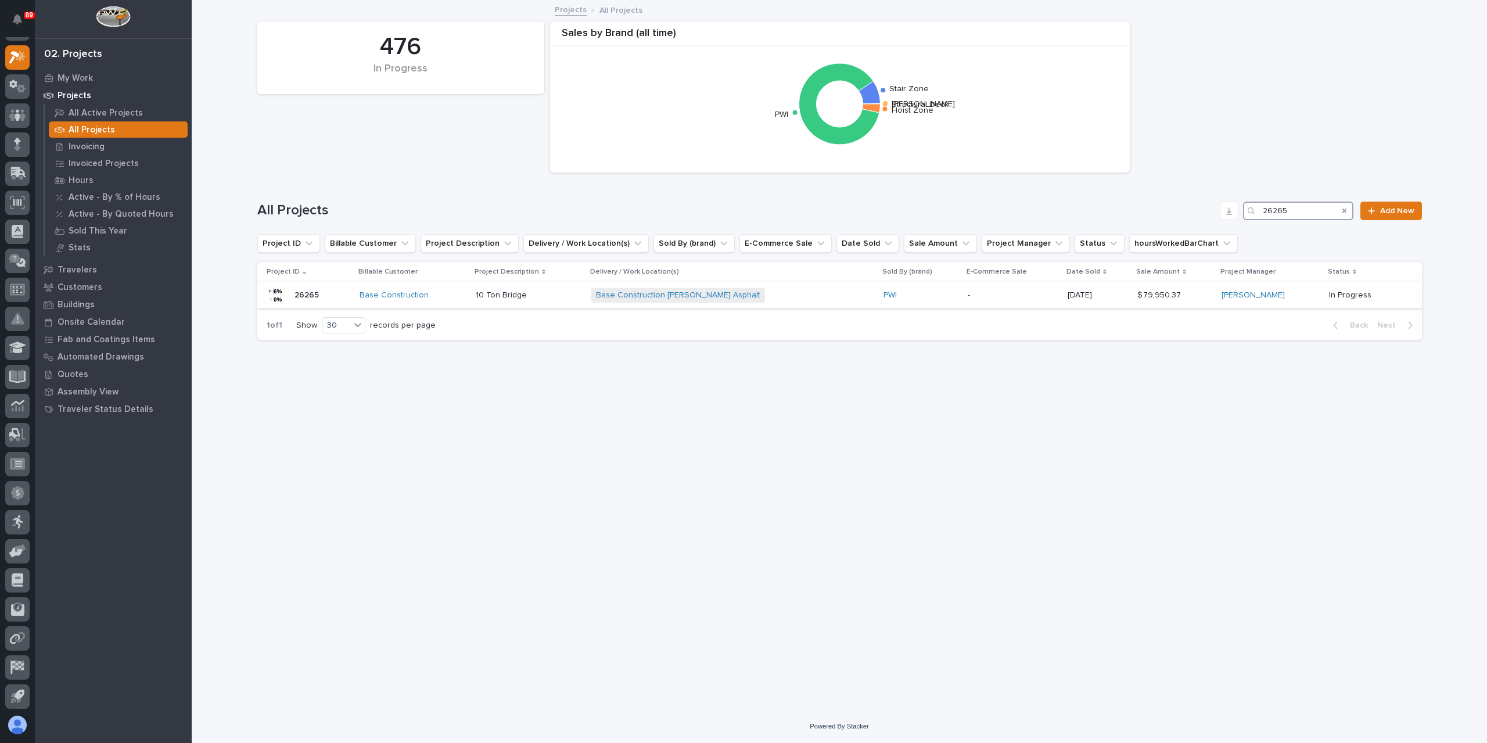
type input "26265"
click at [508, 304] on div "10 Ton Bridge 10 Ton Bridge" at bounding box center [529, 295] width 106 height 19
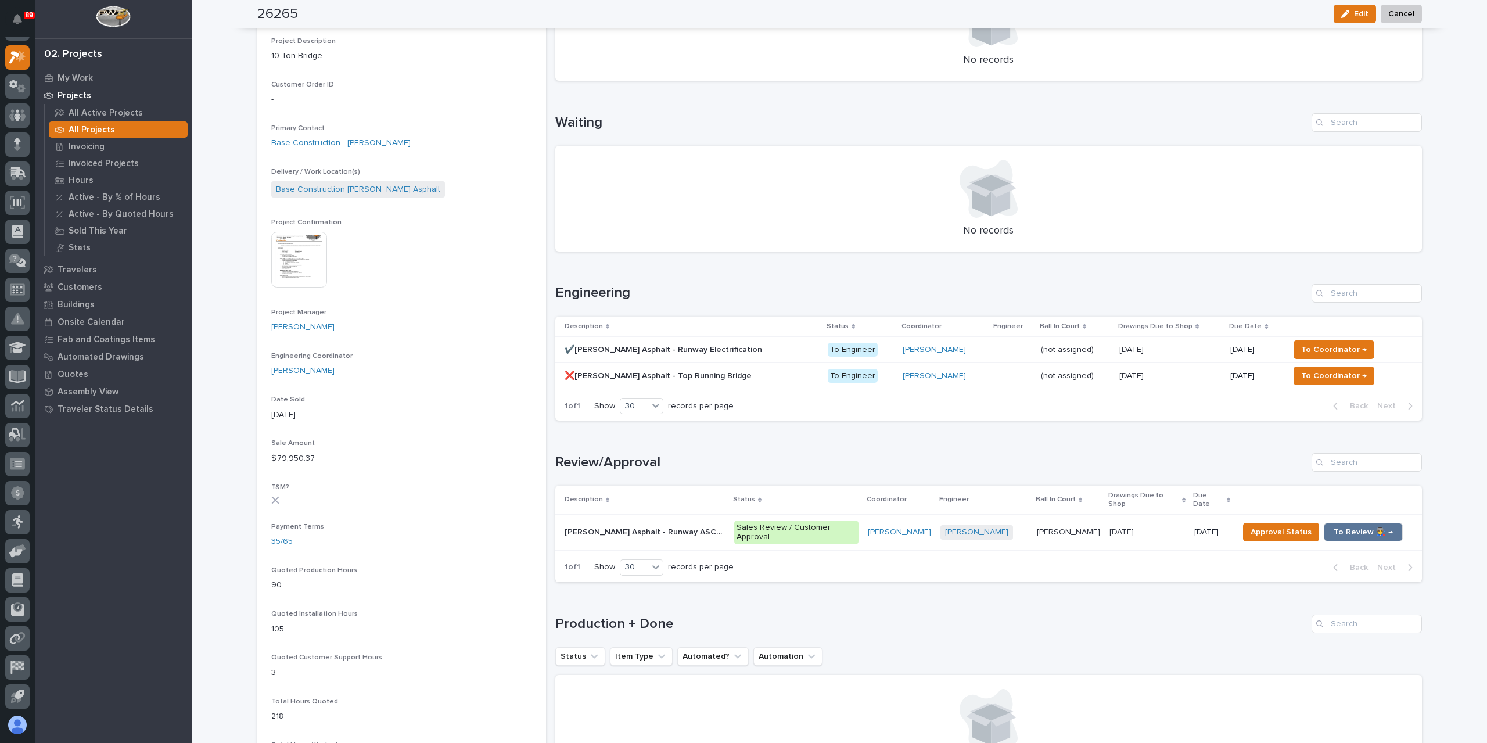
scroll to position [416, 0]
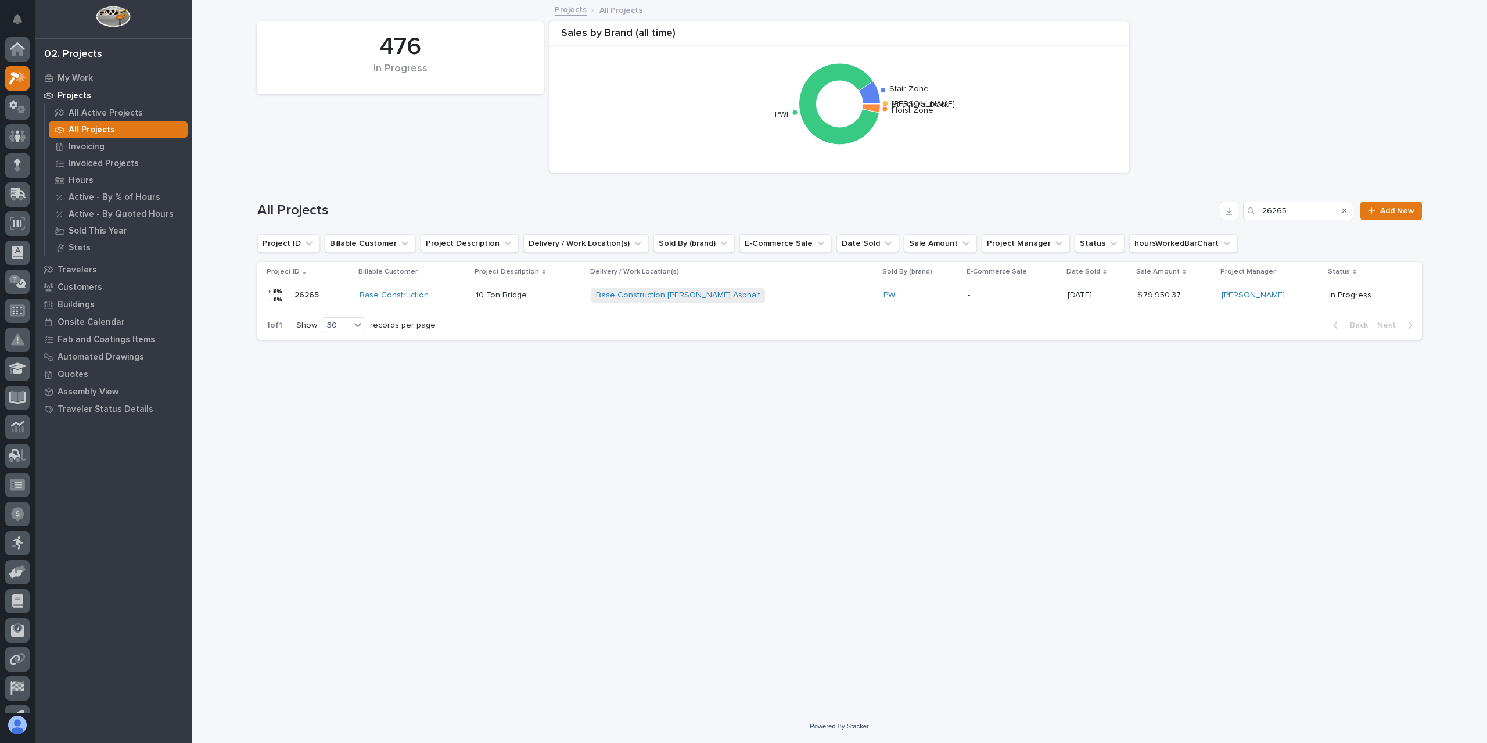
scroll to position [21, 0]
drag, startPoint x: 1290, startPoint y: 209, endPoint x: 1252, endPoint y: 213, distance: 38.0
click at [1253, 213] on div "26265" at bounding box center [1298, 211] width 110 height 19
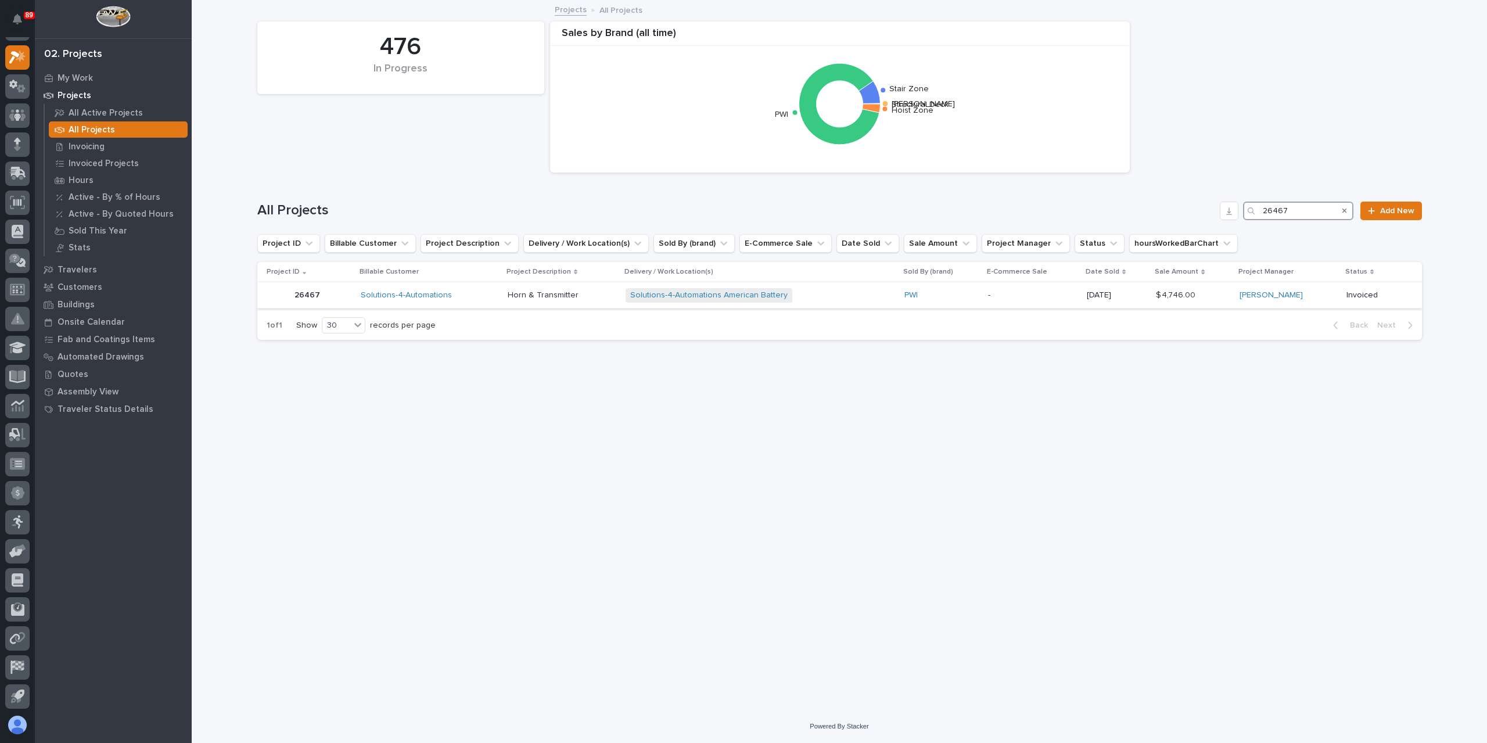
type input "26467"
click at [536, 295] on p "Horn & Transmitter" at bounding box center [544, 294] width 73 height 12
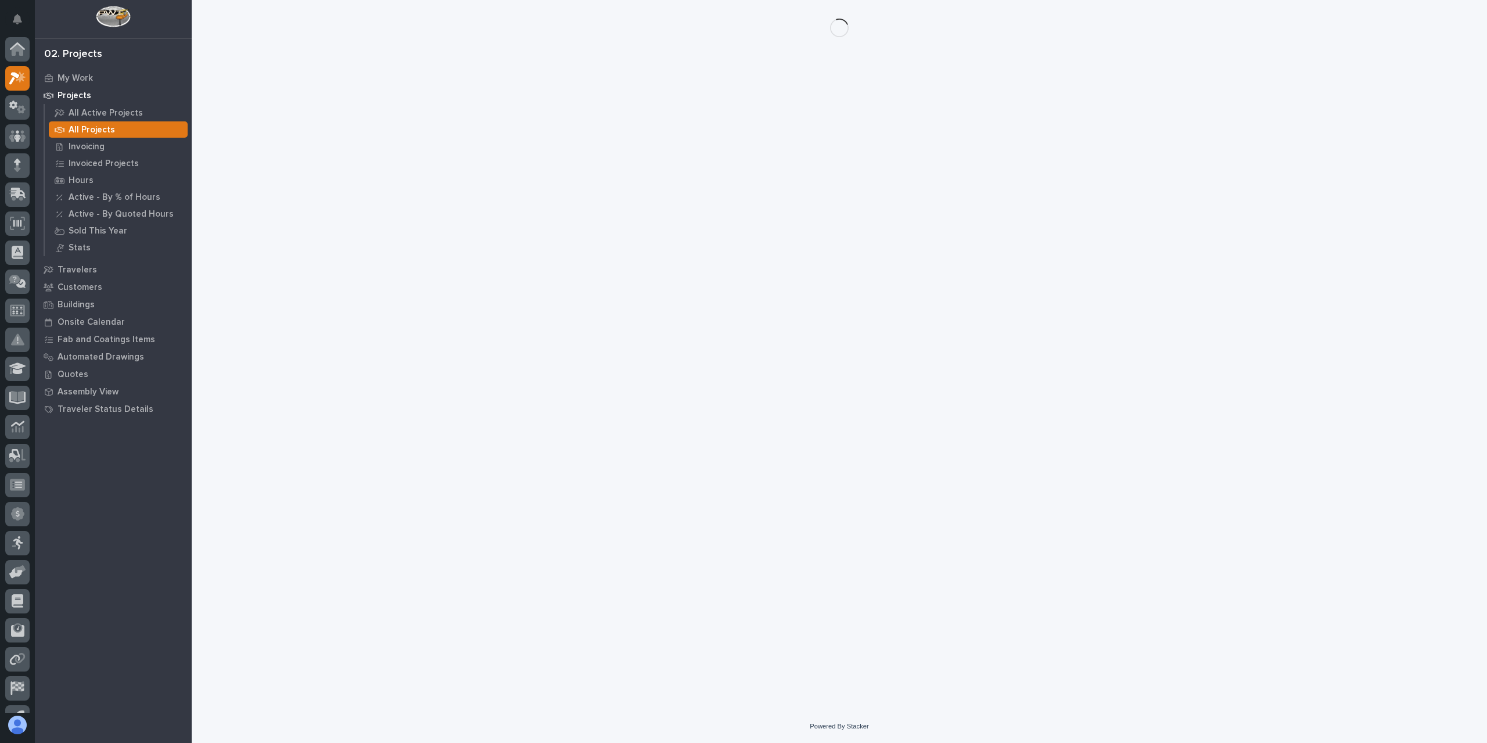
scroll to position [21, 0]
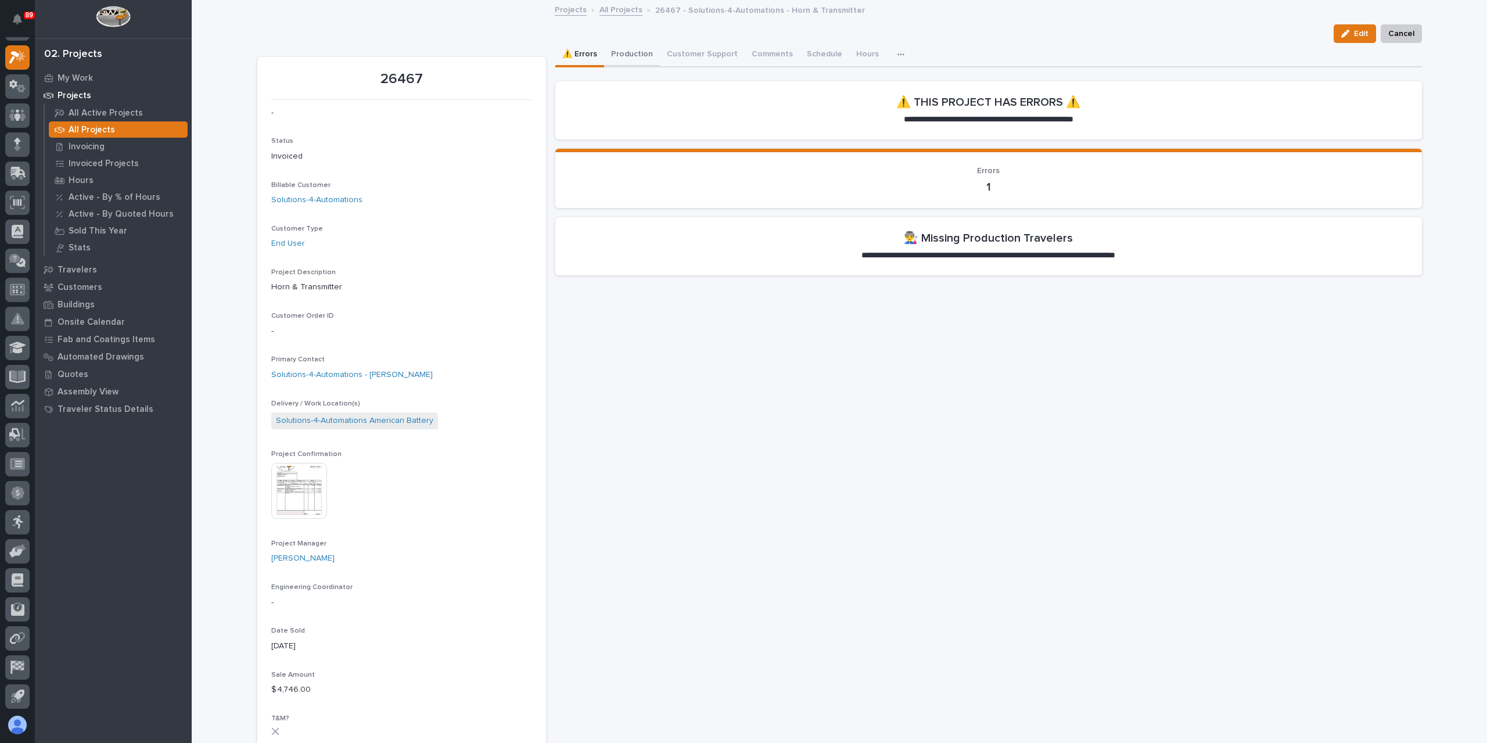
click at [616, 63] on button "Production" at bounding box center [632, 55] width 56 height 24
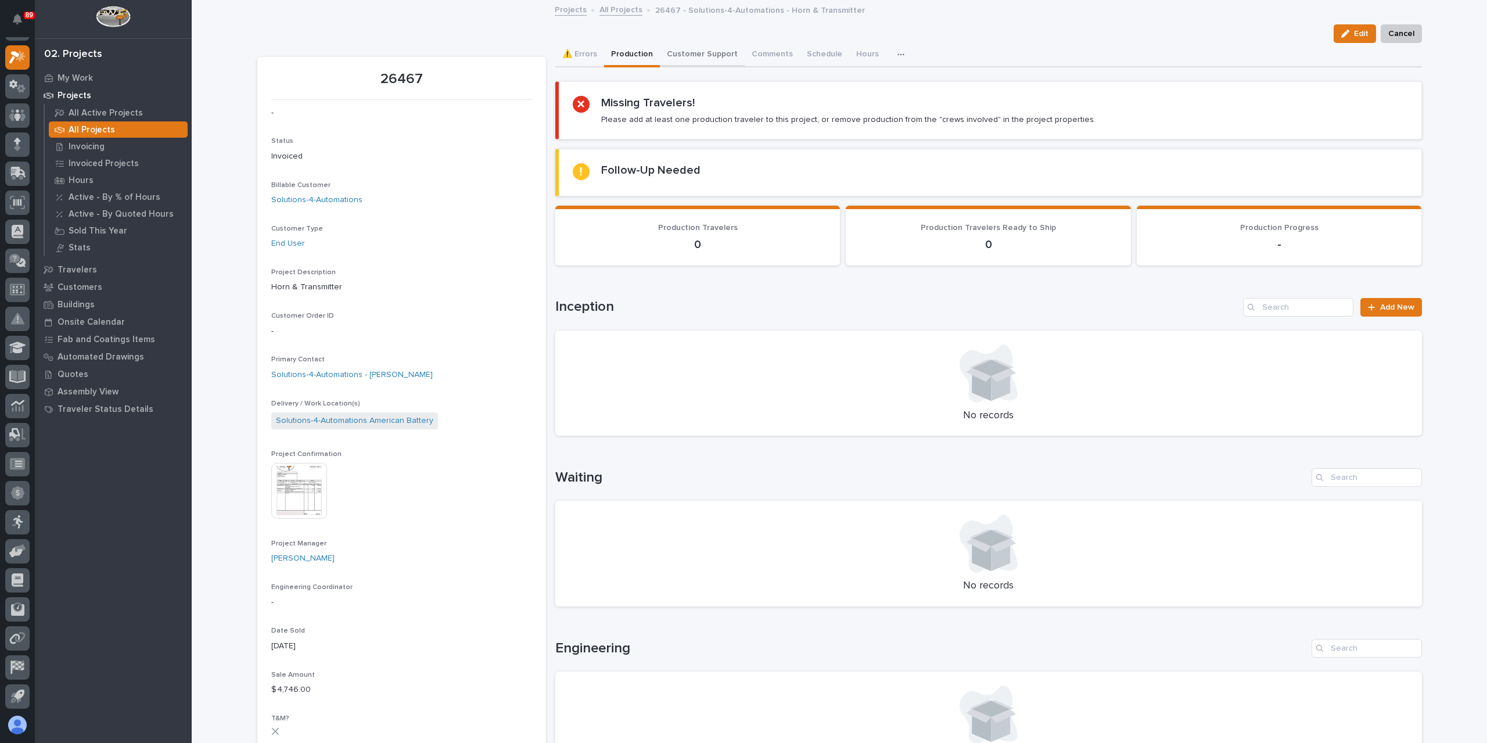
click at [713, 52] on button "Customer Support" at bounding box center [702, 55] width 85 height 24
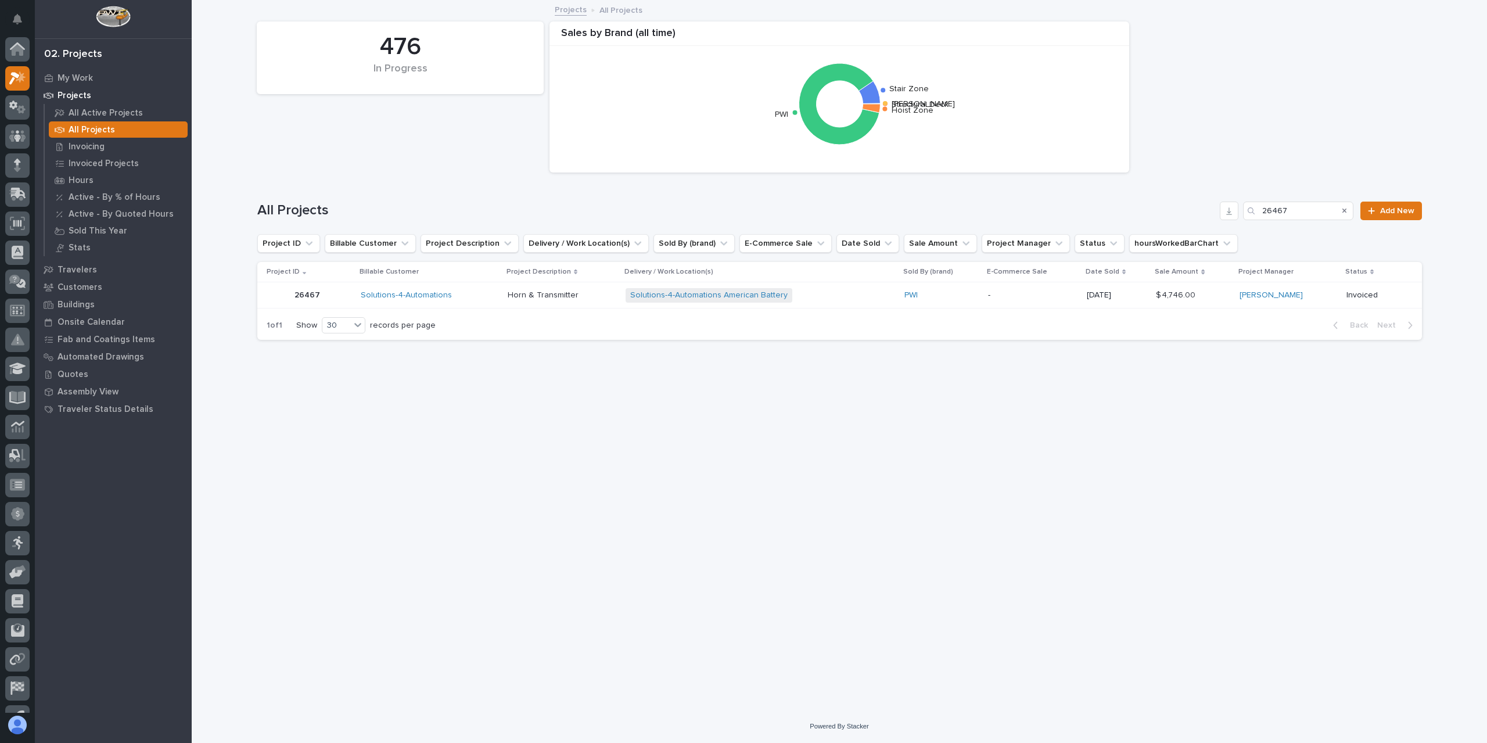
scroll to position [21, 0]
drag, startPoint x: 1282, startPoint y: 220, endPoint x: 1219, endPoint y: 213, distance: 63.7
click at [1220, 213] on div "All Projects 26467 Add New" at bounding box center [839, 211] width 1165 height 19
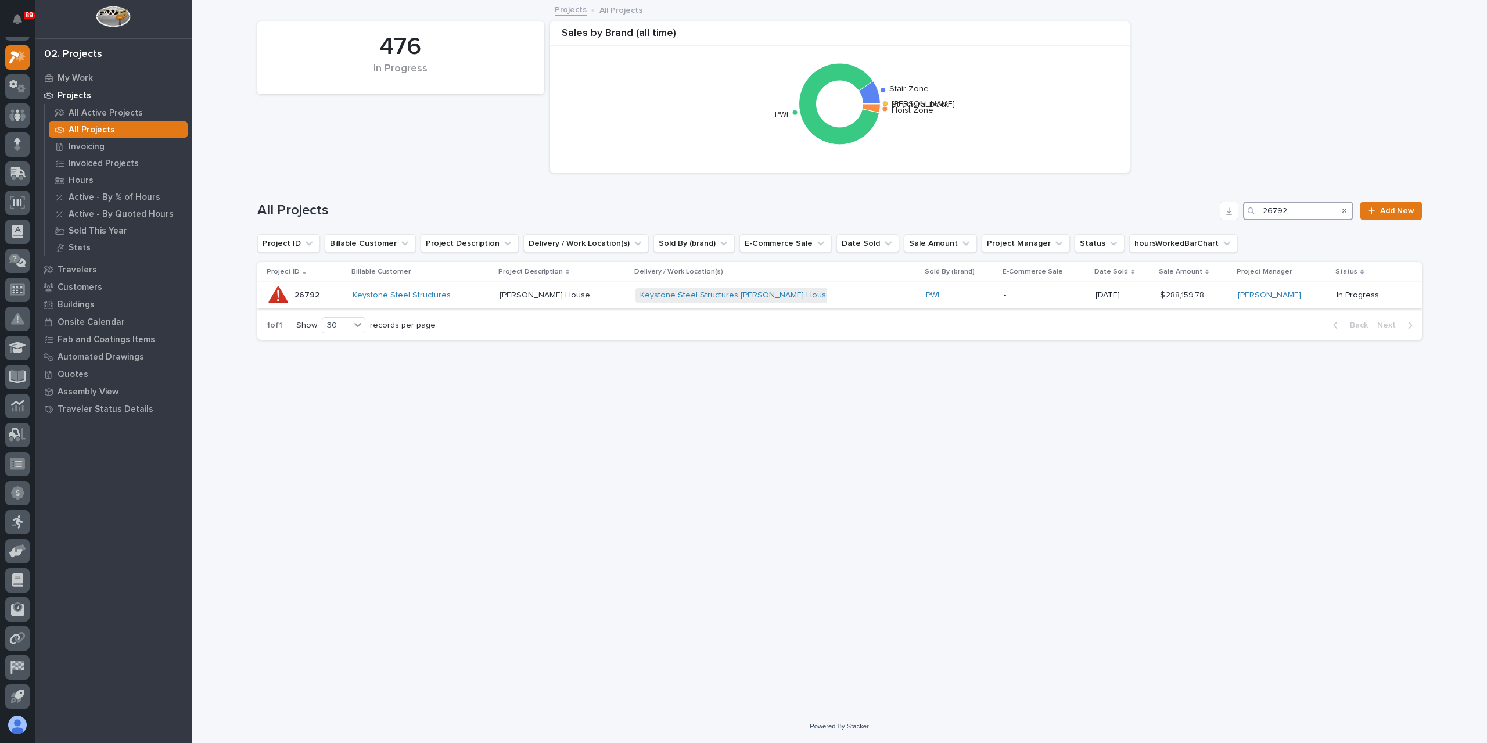
type input "26792"
click at [503, 301] on td "Wolfe House Wolfe House" at bounding box center [563, 295] width 136 height 26
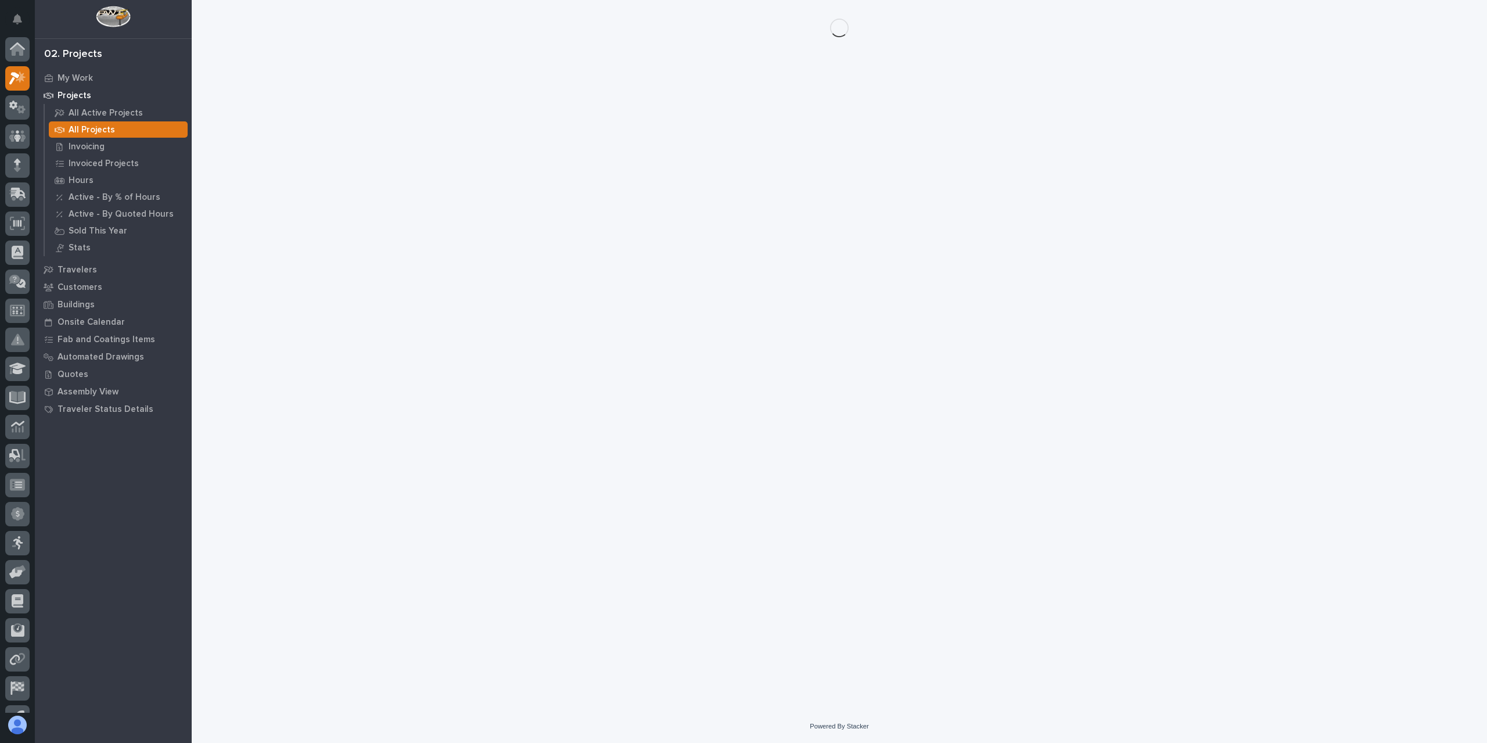
scroll to position [21, 0]
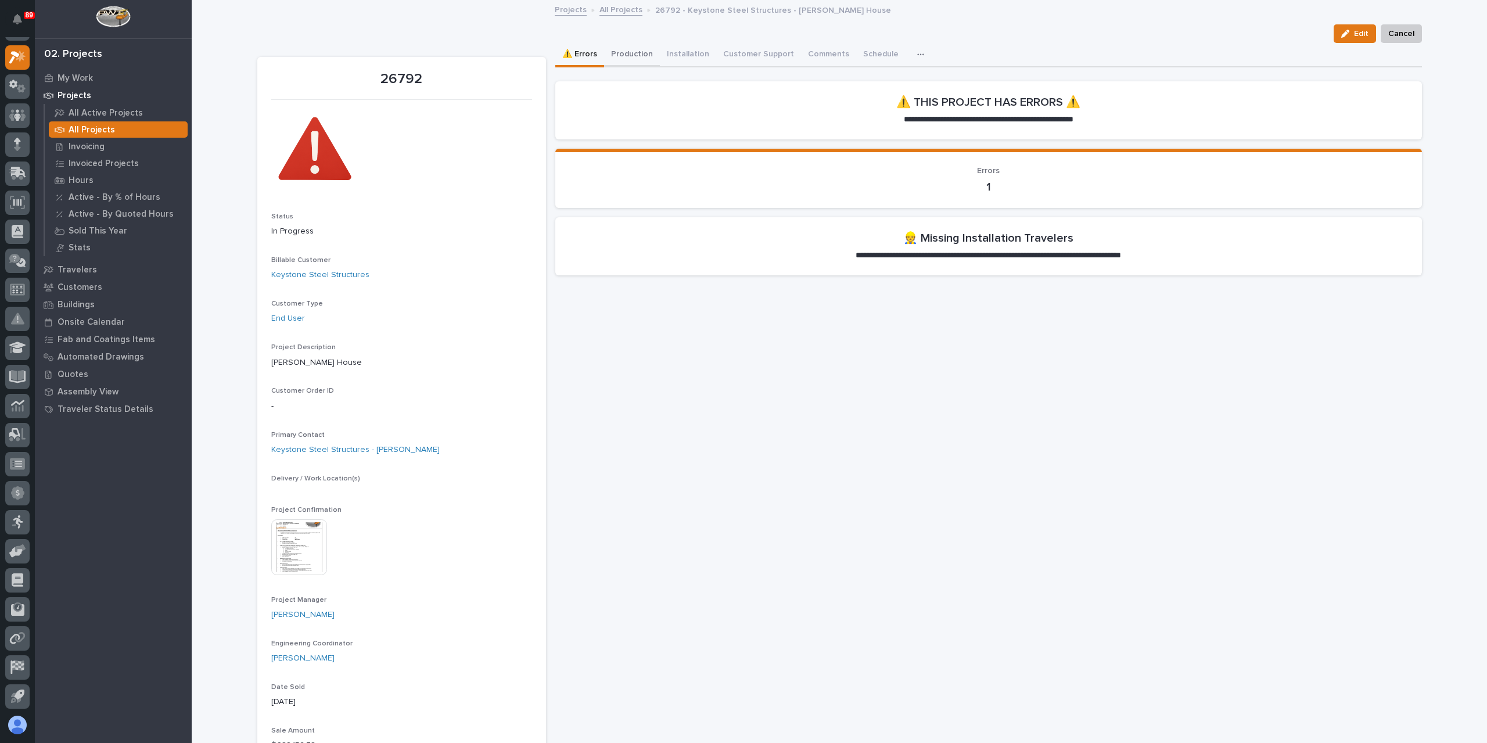
click at [631, 56] on button "Production" at bounding box center [632, 55] width 56 height 24
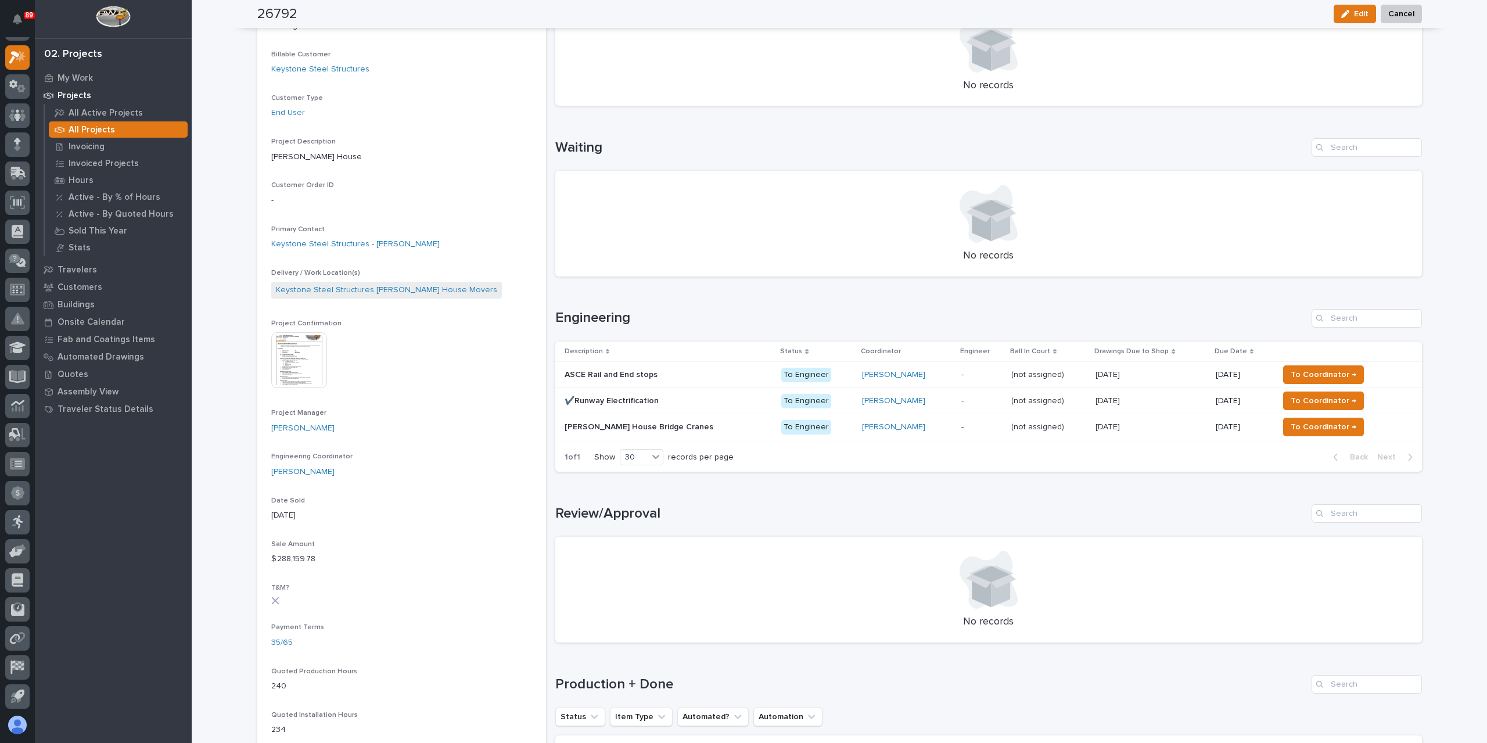
scroll to position [232, 0]
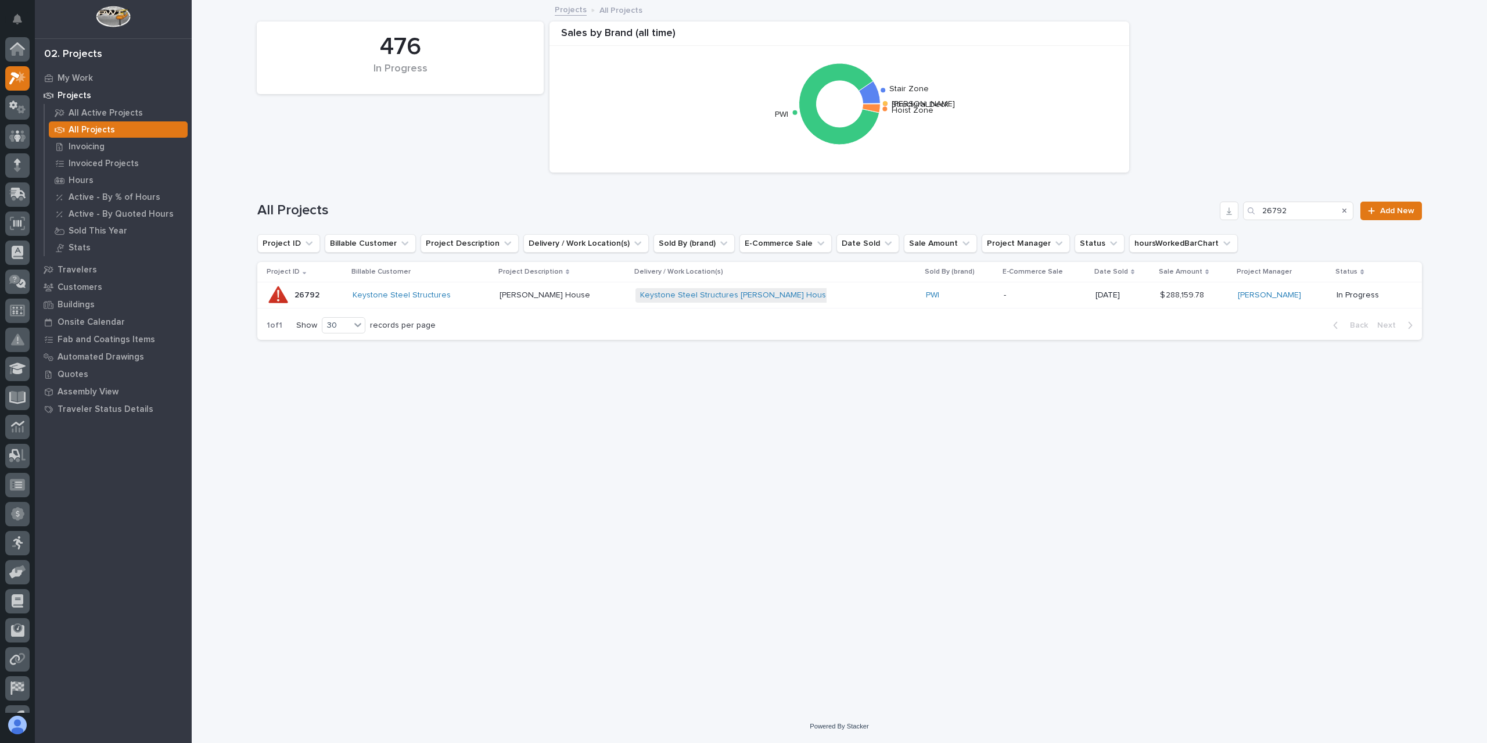
scroll to position [21, 0]
drag, startPoint x: 1293, startPoint y: 213, endPoint x: 1247, endPoint y: 206, distance: 47.0
click at [1247, 206] on div "26792" at bounding box center [1298, 211] width 110 height 19
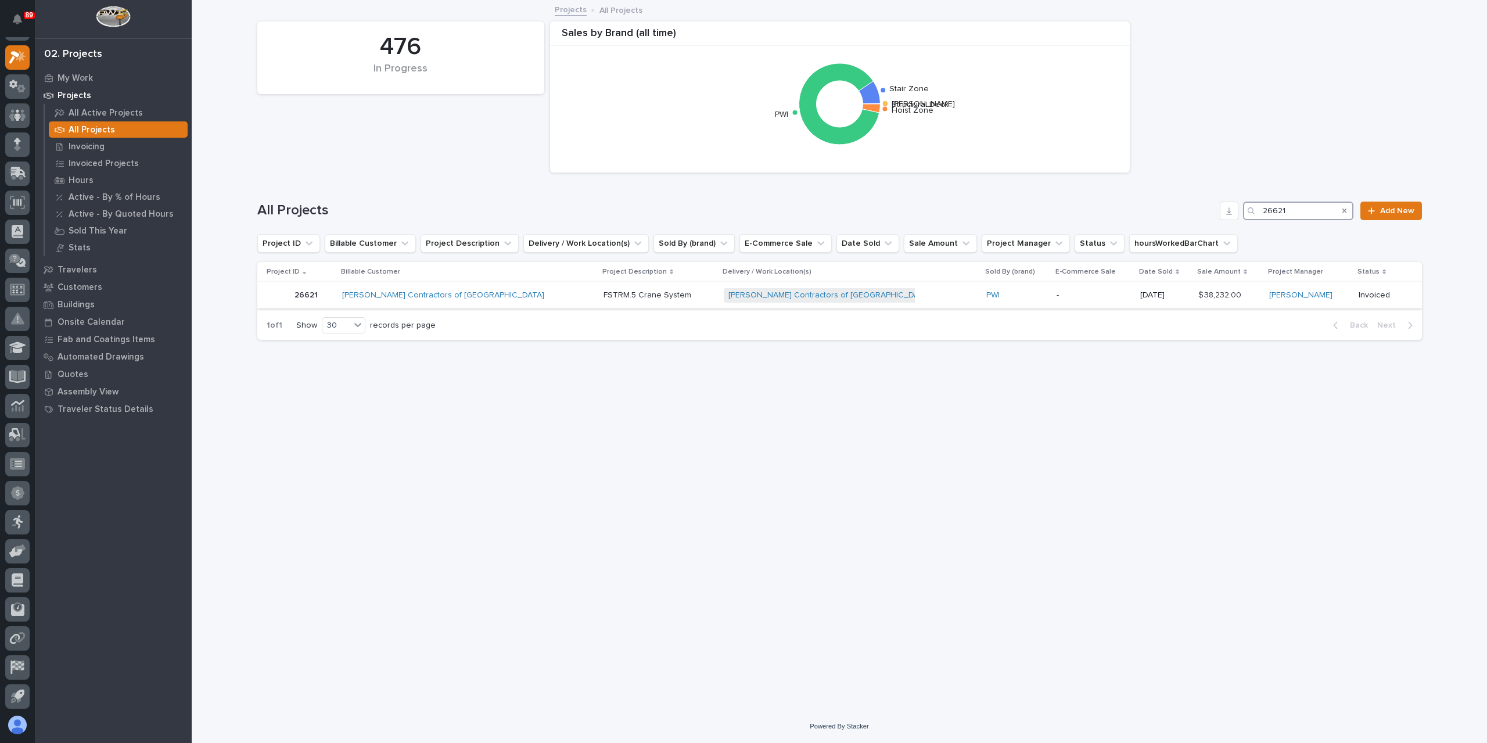
type input "26621"
click at [599, 306] on td "FSTRM.5 Crane System FSTRM.5 Crane System" at bounding box center [659, 295] width 120 height 26
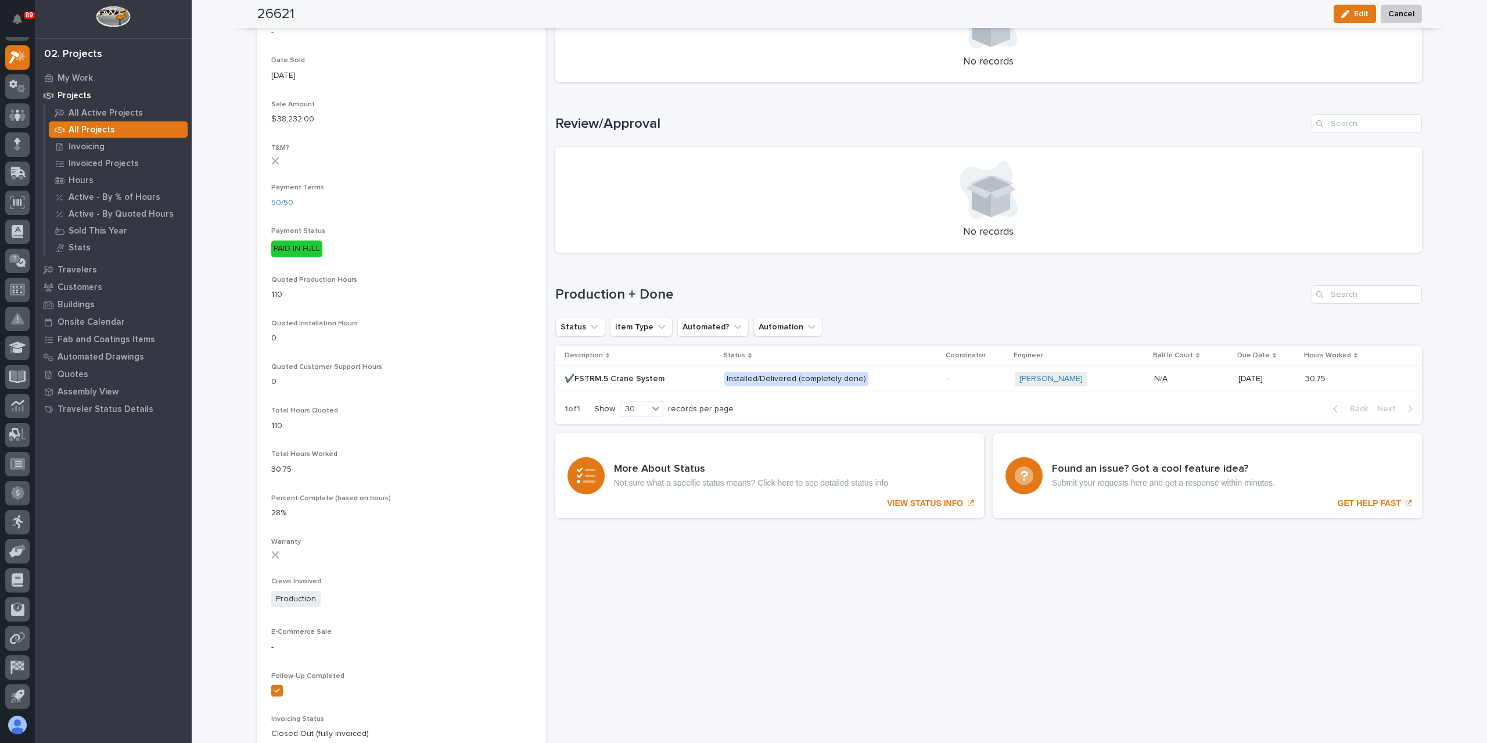
scroll to position [581, 0]
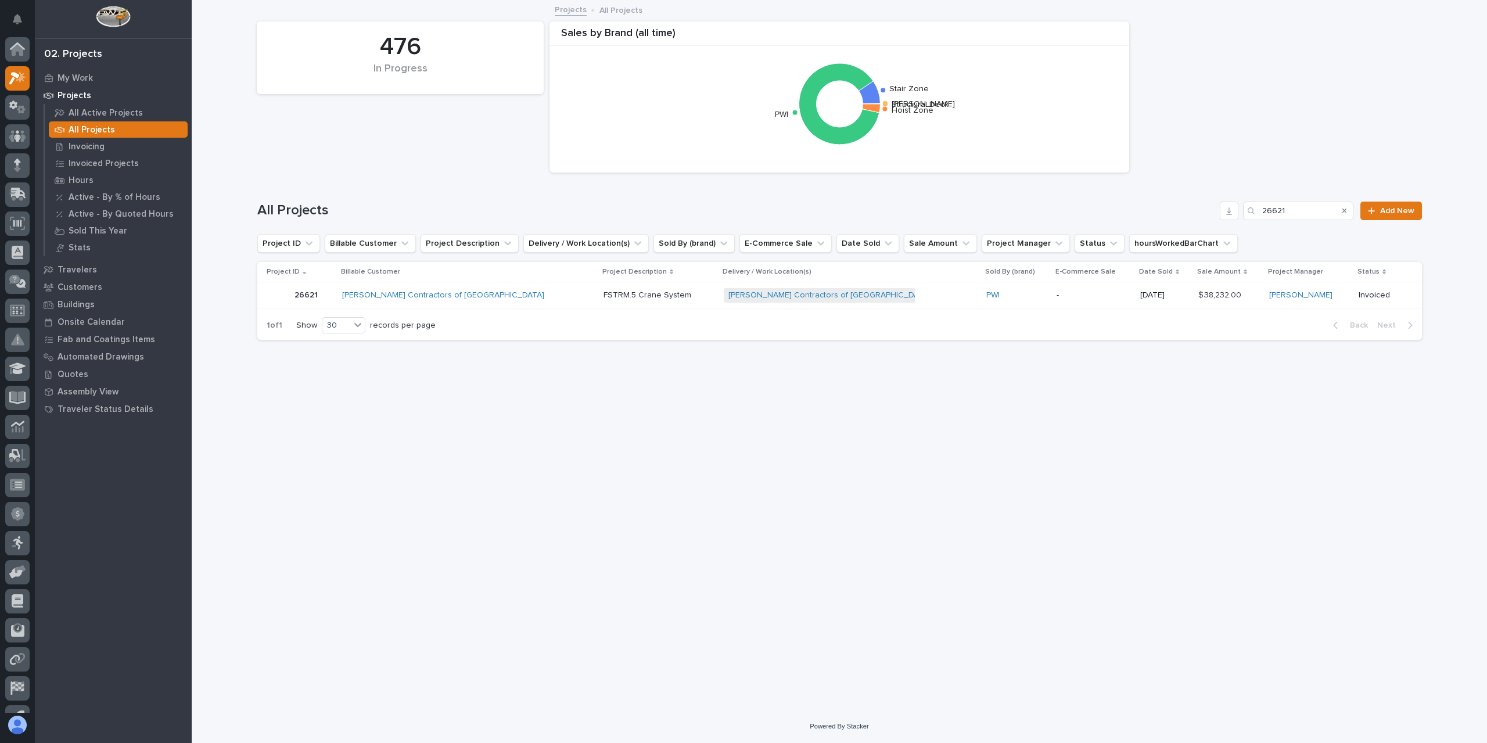
scroll to position [21, 0]
drag, startPoint x: 1310, startPoint y: 210, endPoint x: 1251, endPoint y: 212, distance: 59.3
click at [1252, 212] on div "26621" at bounding box center [1298, 211] width 110 height 19
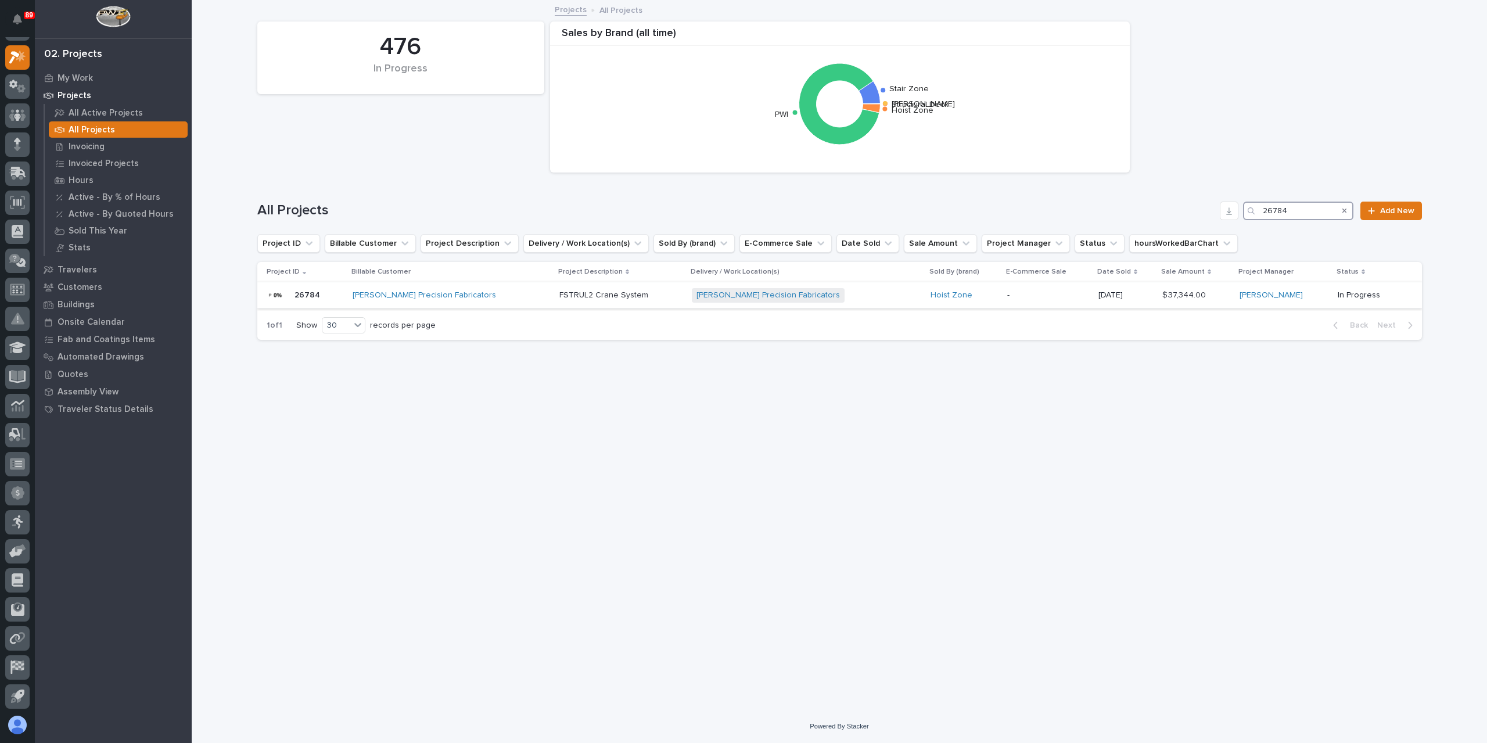
type input "26784"
click at [559, 297] on p "FSTRUL2 Crane System" at bounding box center [604, 294] width 91 height 12
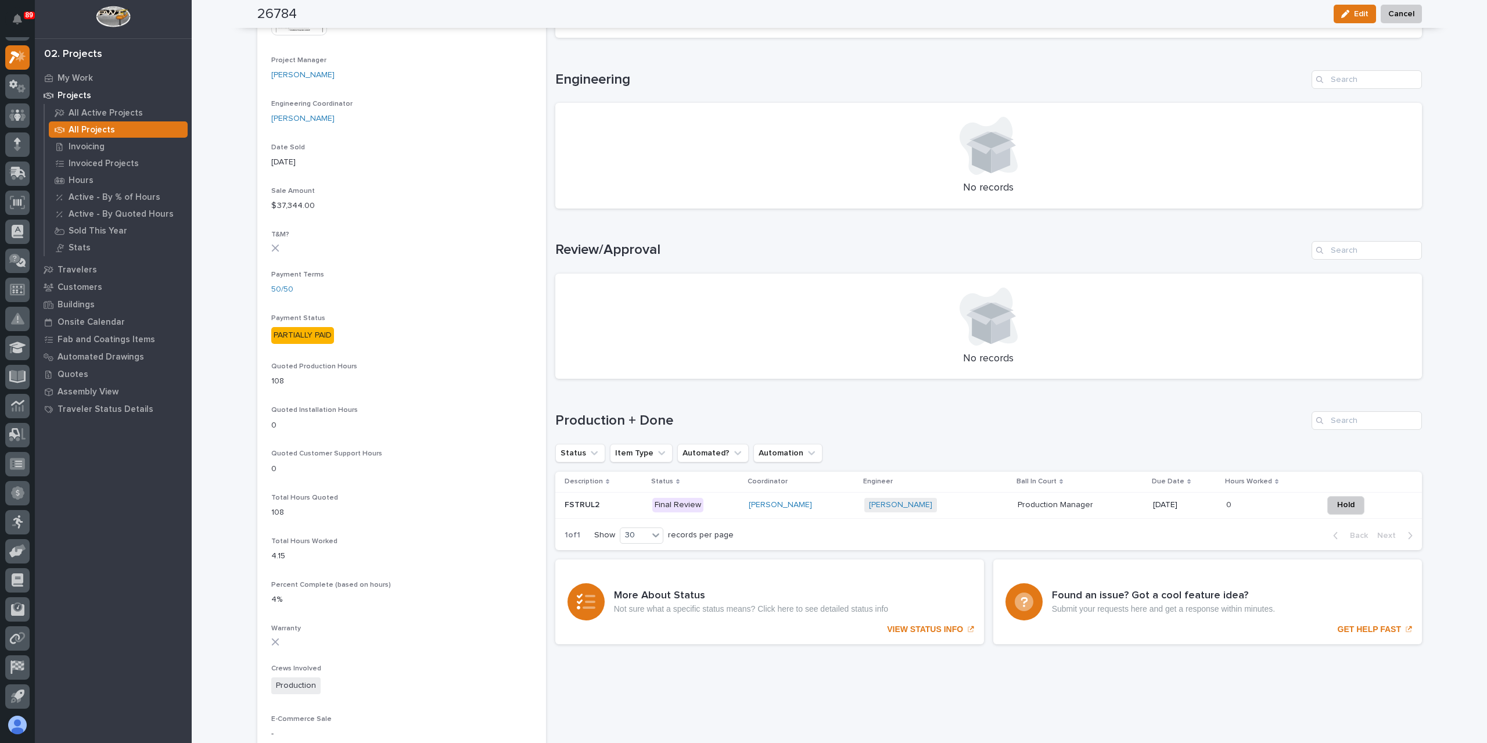
scroll to position [523, 0]
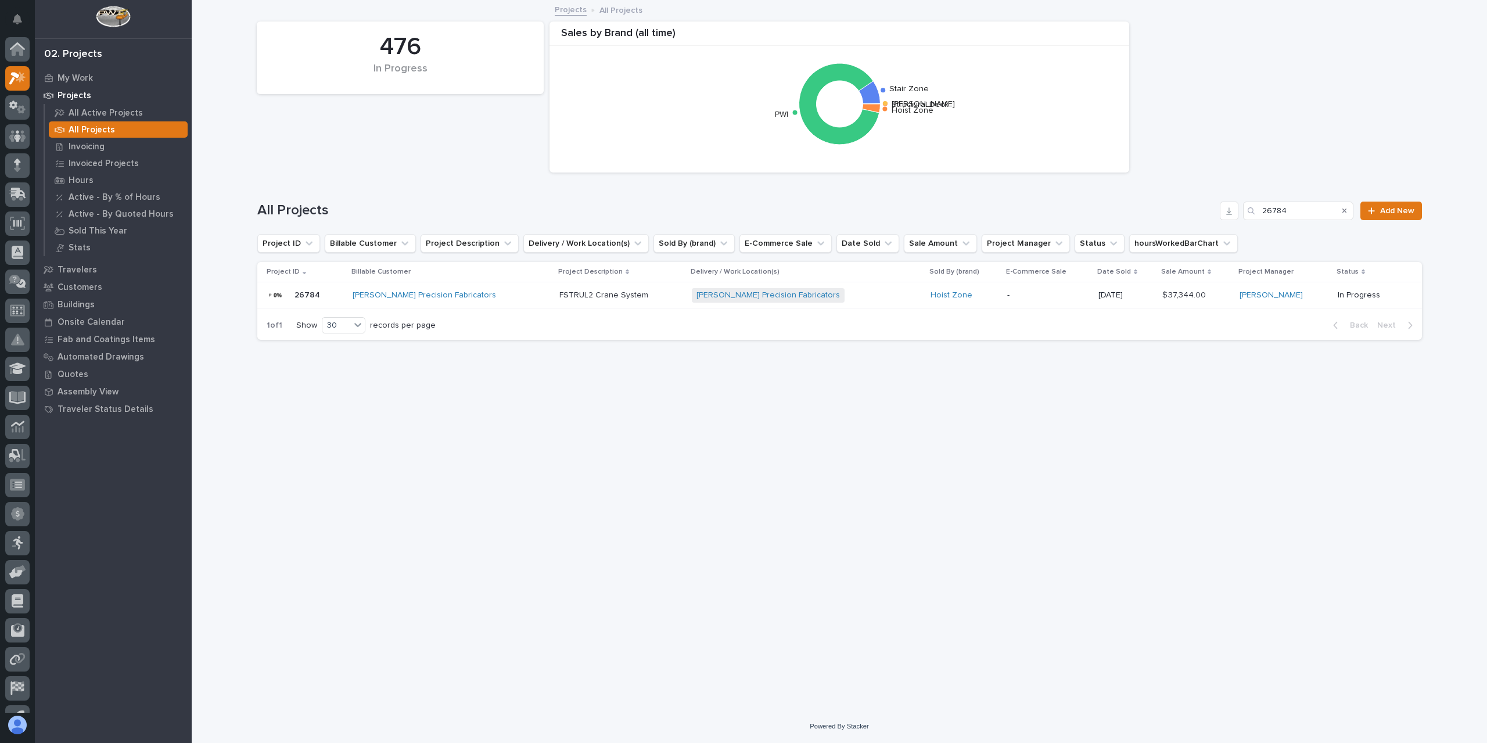
scroll to position [21, 0]
drag, startPoint x: 1297, startPoint y: 209, endPoint x: 1255, endPoint y: 217, distance: 42.6
click at [1255, 217] on div "26784" at bounding box center [1298, 211] width 110 height 19
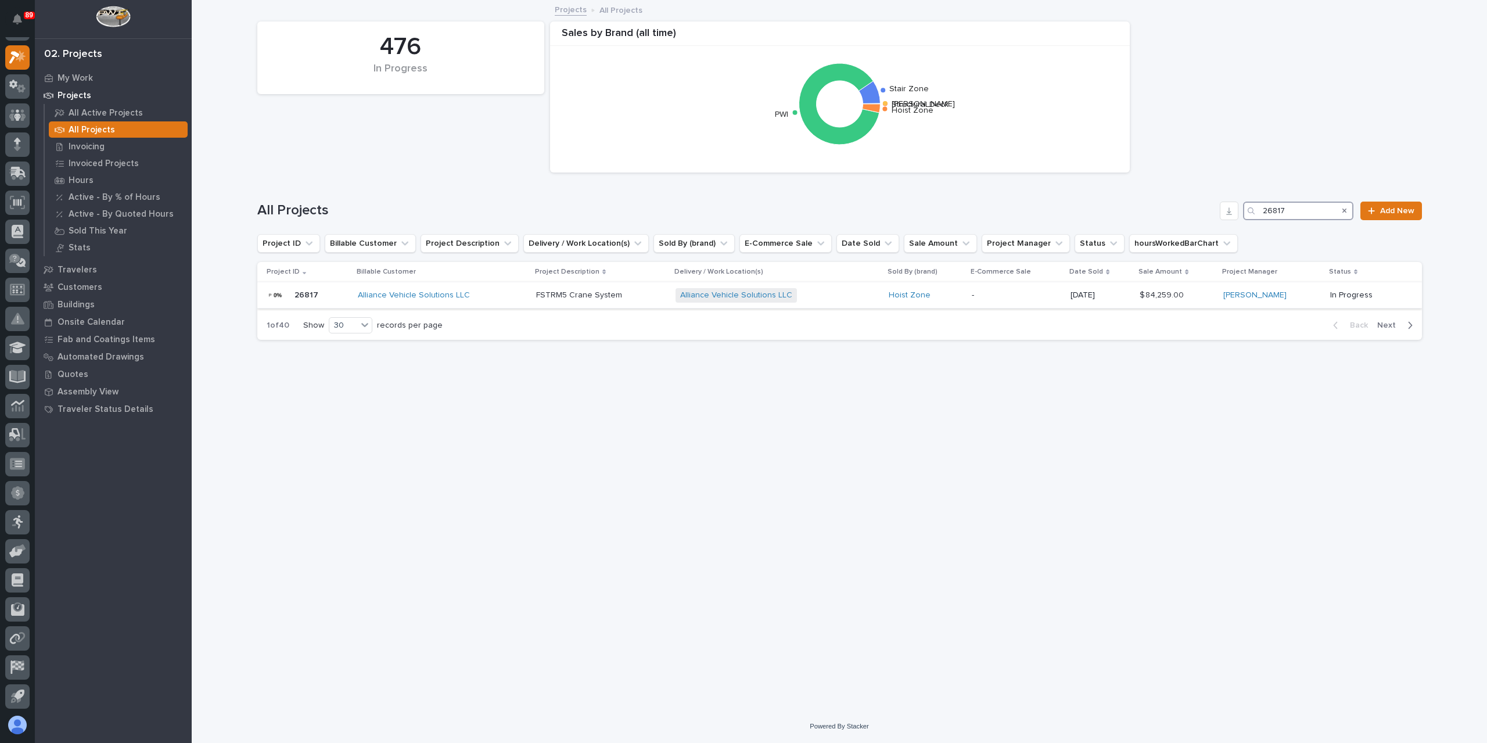
type input "26817"
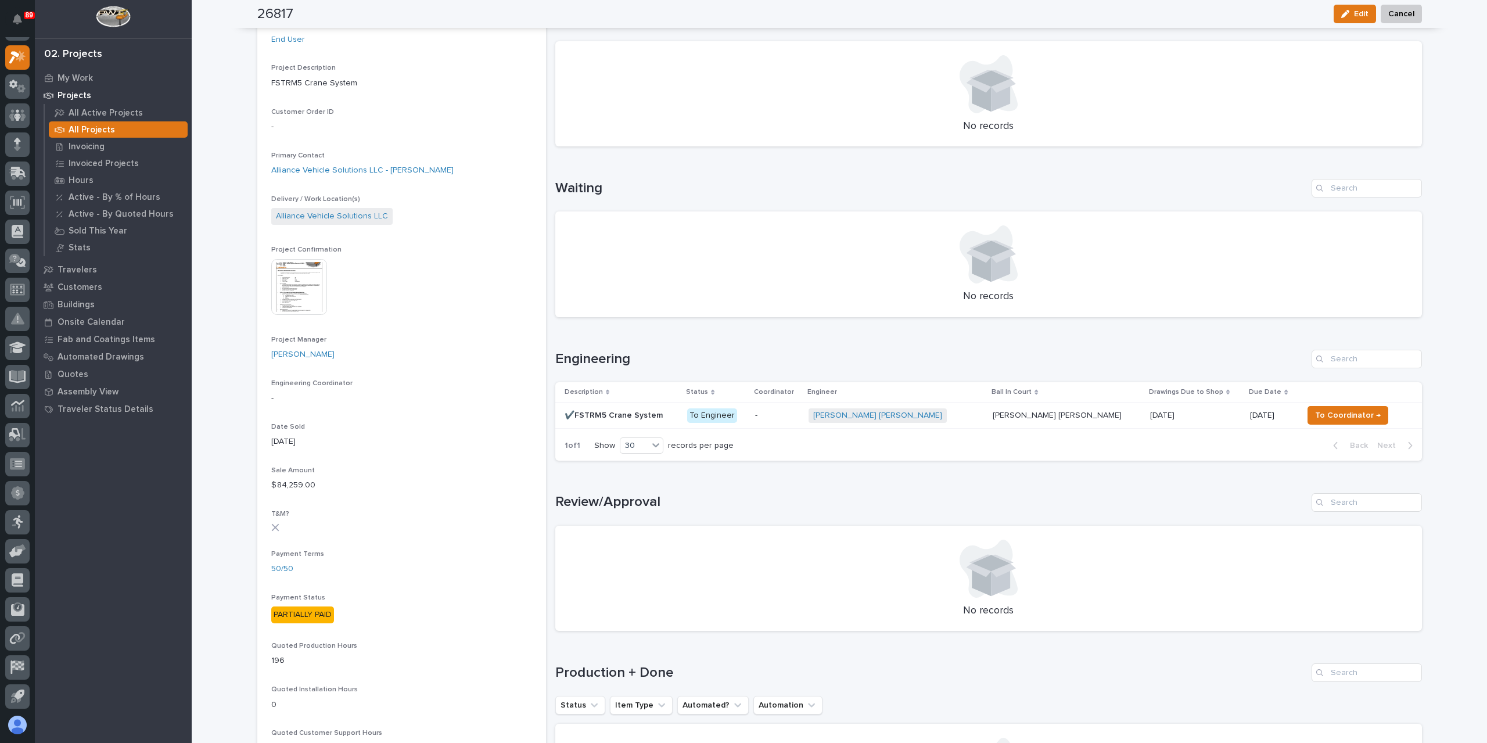
scroll to position [407, 0]
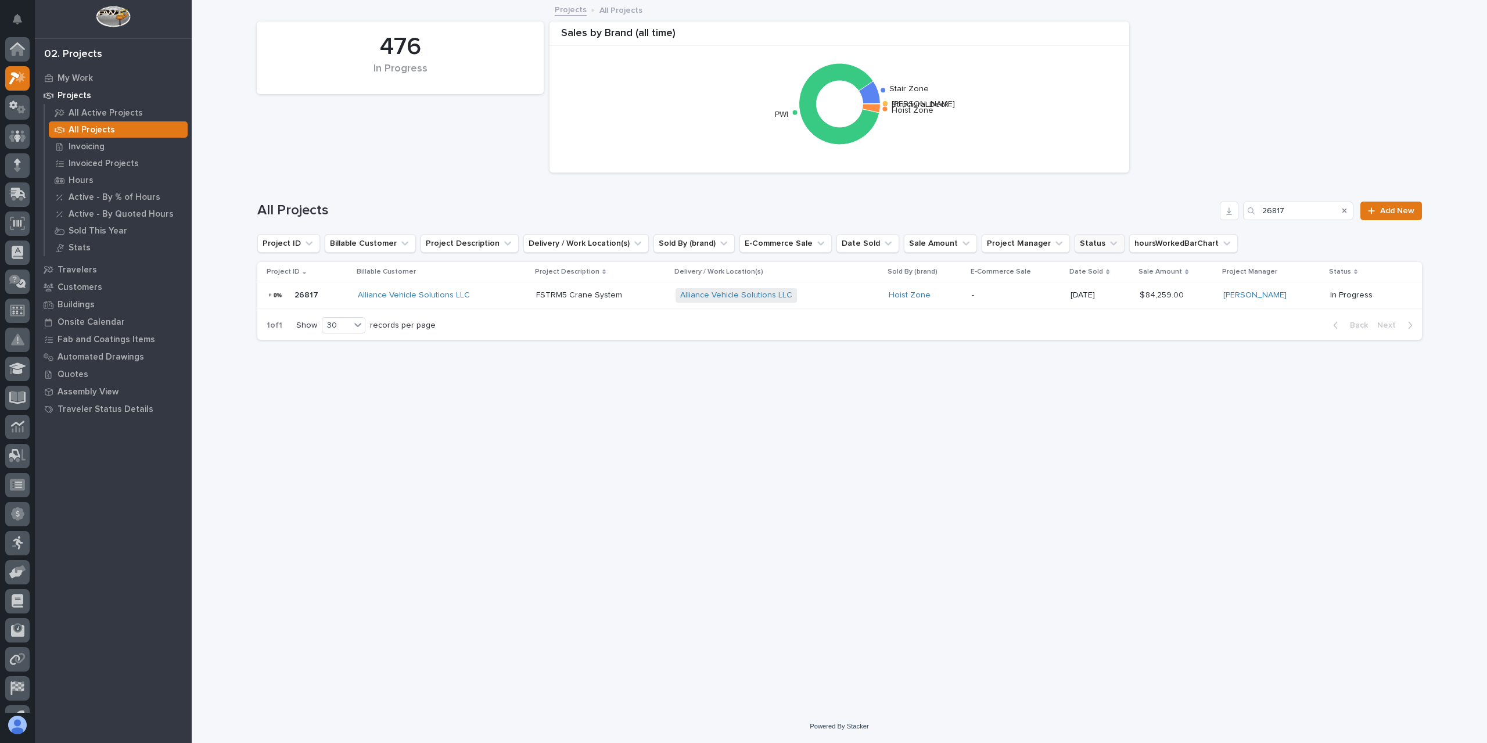
scroll to position [21, 0]
drag, startPoint x: 1293, startPoint y: 214, endPoint x: 1228, endPoint y: 206, distance: 65.6
click at [1228, 206] on div "All Projects 26817 Add New" at bounding box center [839, 211] width 1165 height 19
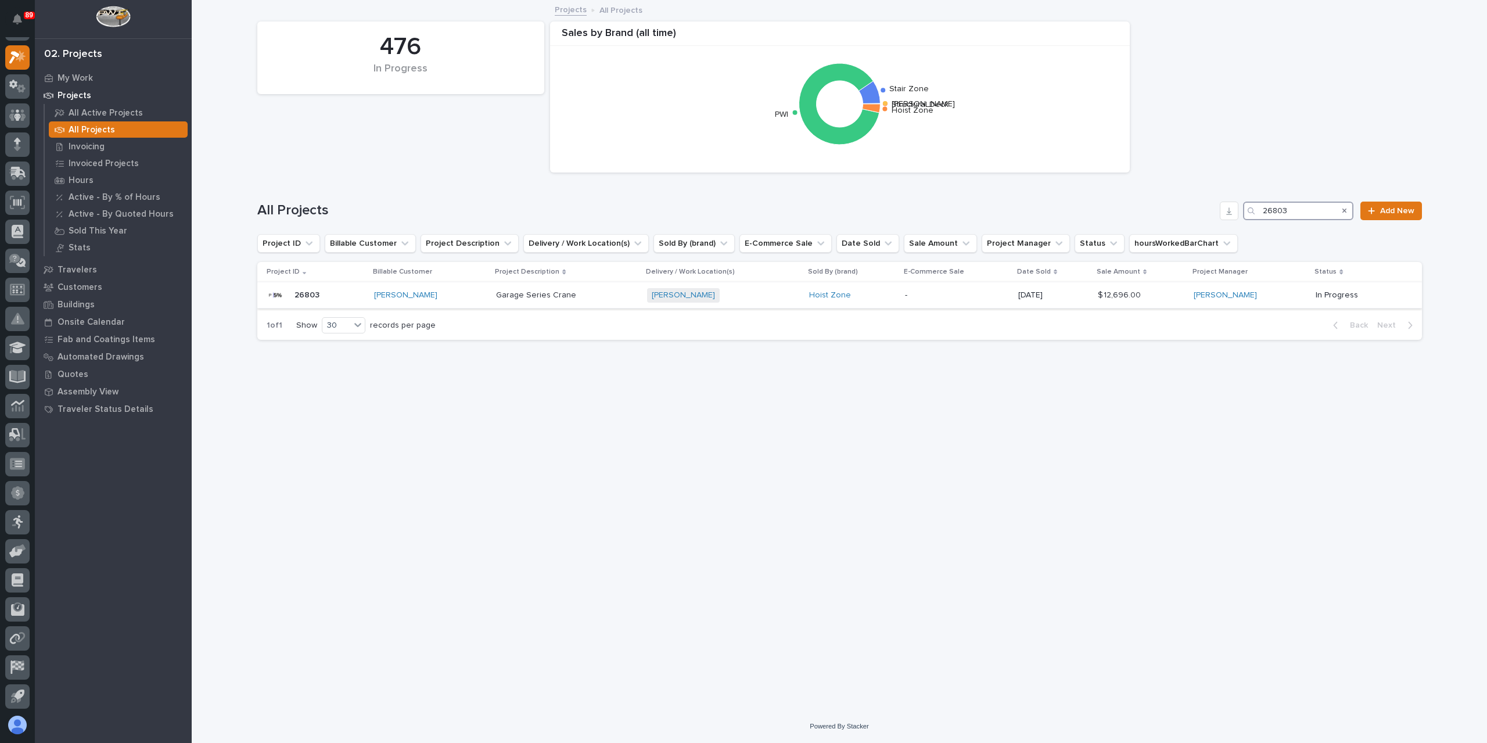
type input "26803"
click at [521, 293] on p "Garage Series Crane" at bounding box center [537, 294] width 82 height 12
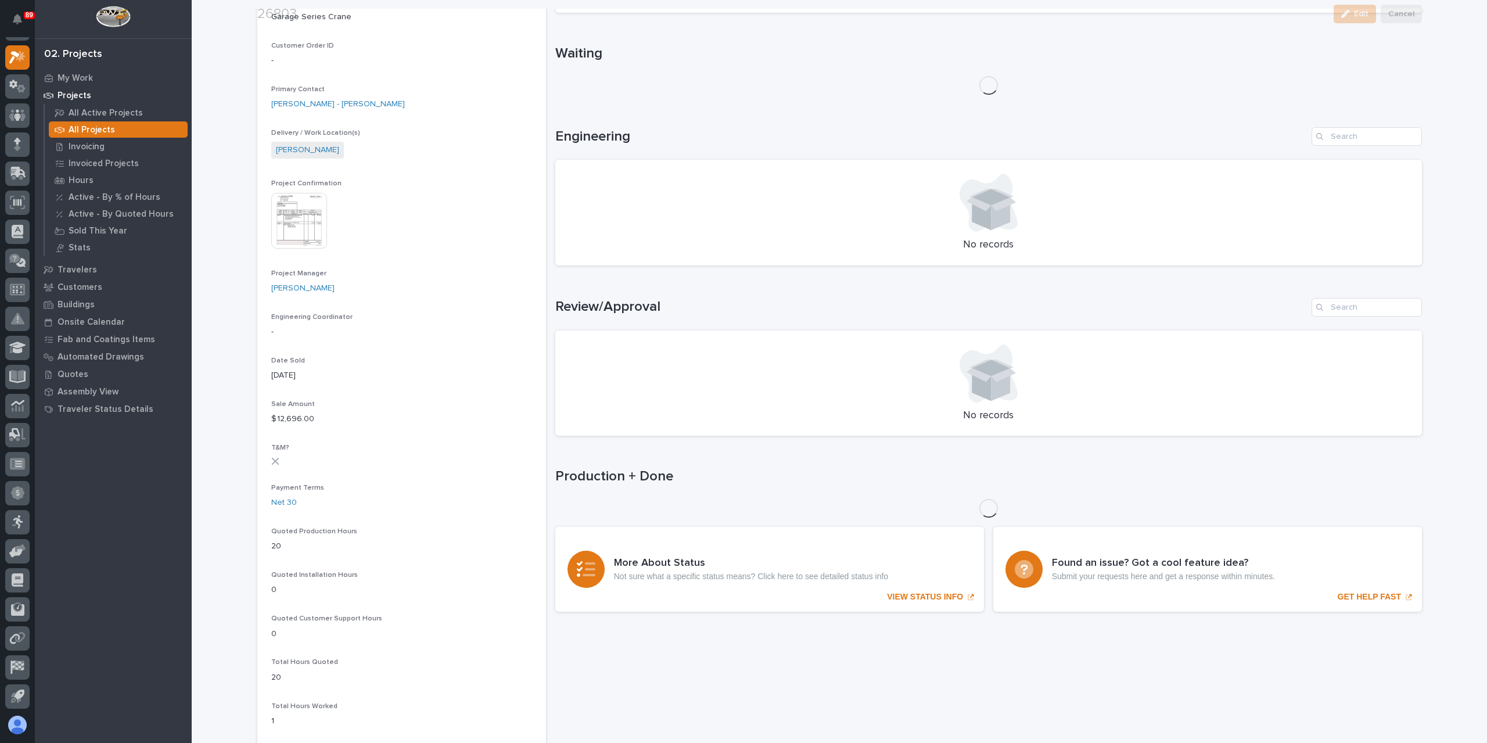
scroll to position [300, 0]
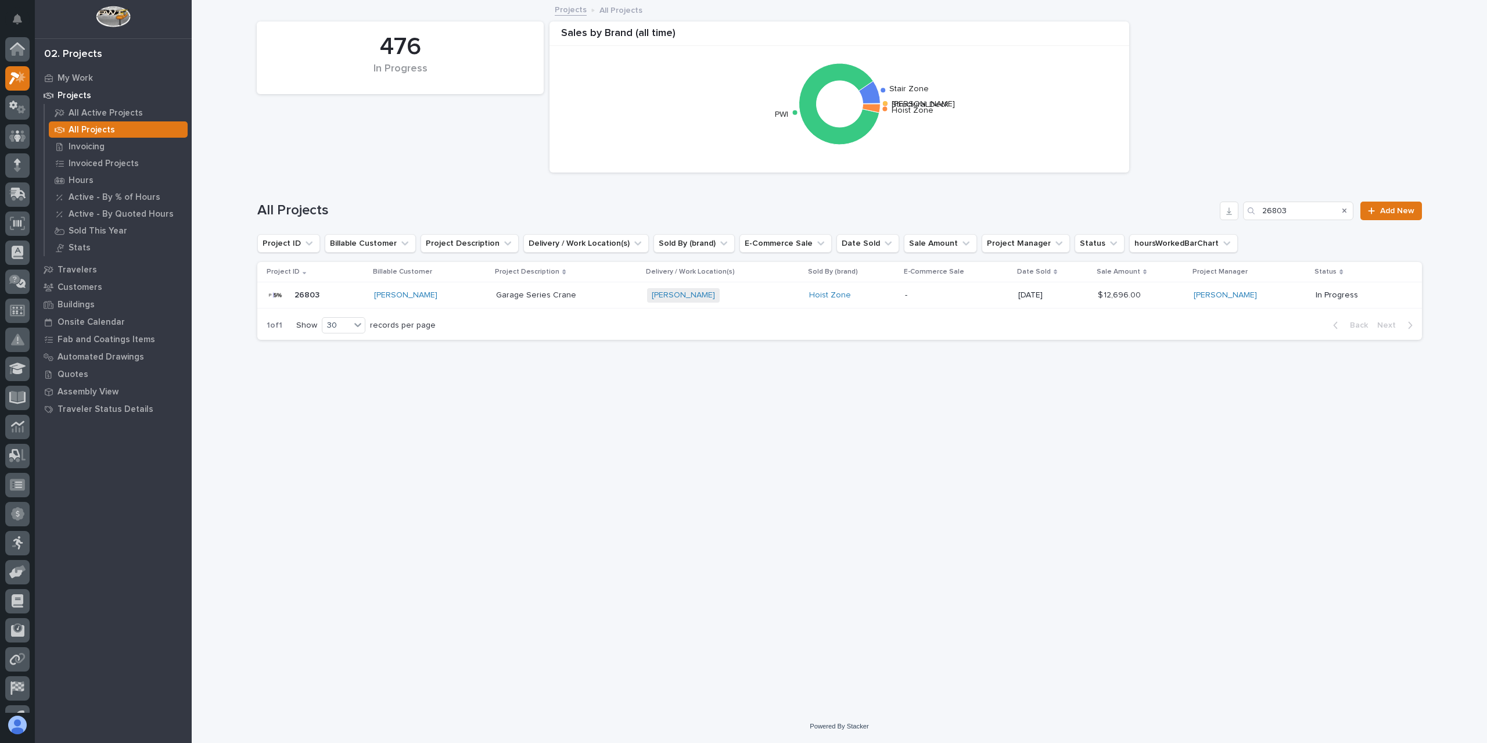
scroll to position [21, 0]
drag, startPoint x: 1293, startPoint y: 204, endPoint x: 1213, endPoint y: 203, distance: 79.6
click at [1215, 204] on div "All Projects 26803 Add New" at bounding box center [839, 211] width 1165 height 19
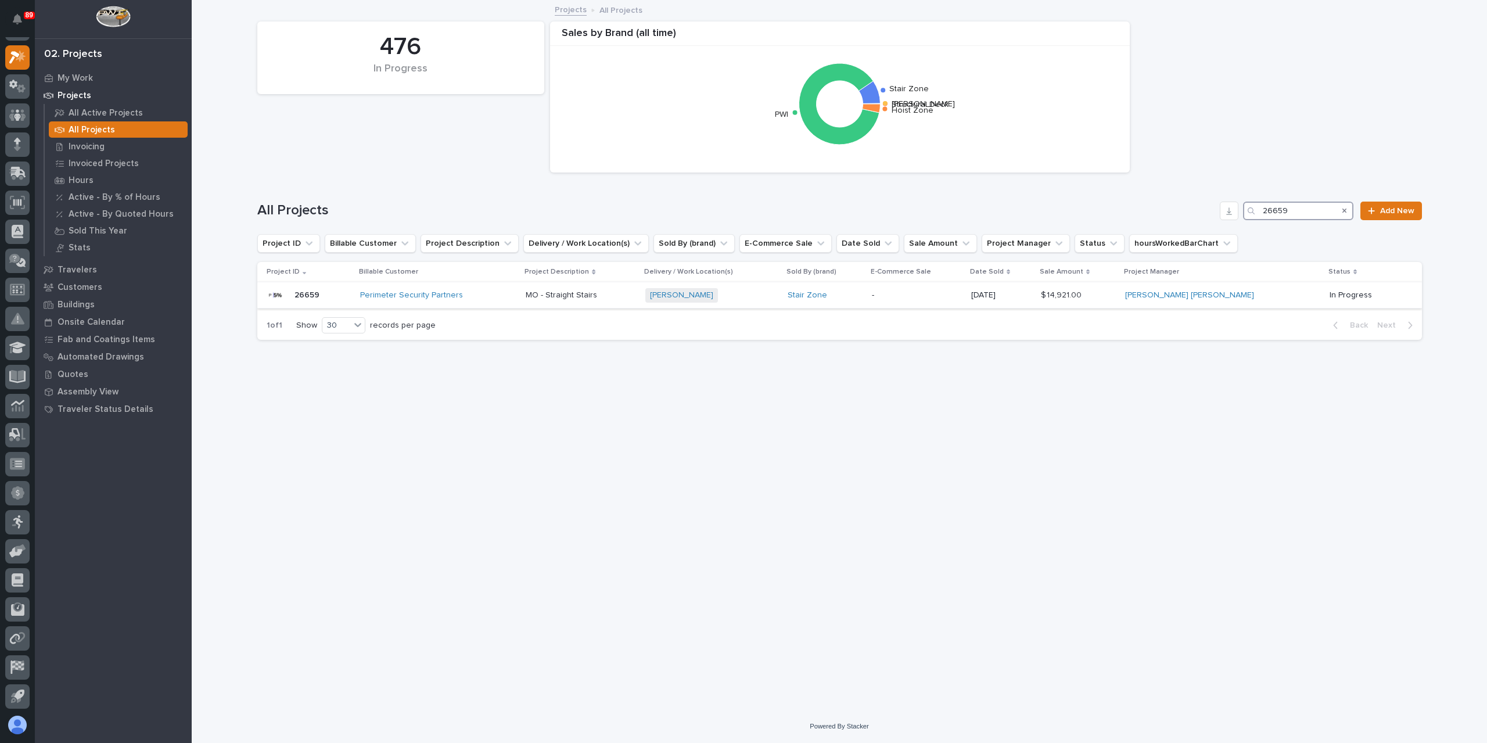
type input "26659"
click at [578, 289] on p "MO - Straight Stairs" at bounding box center [563, 294] width 74 height 12
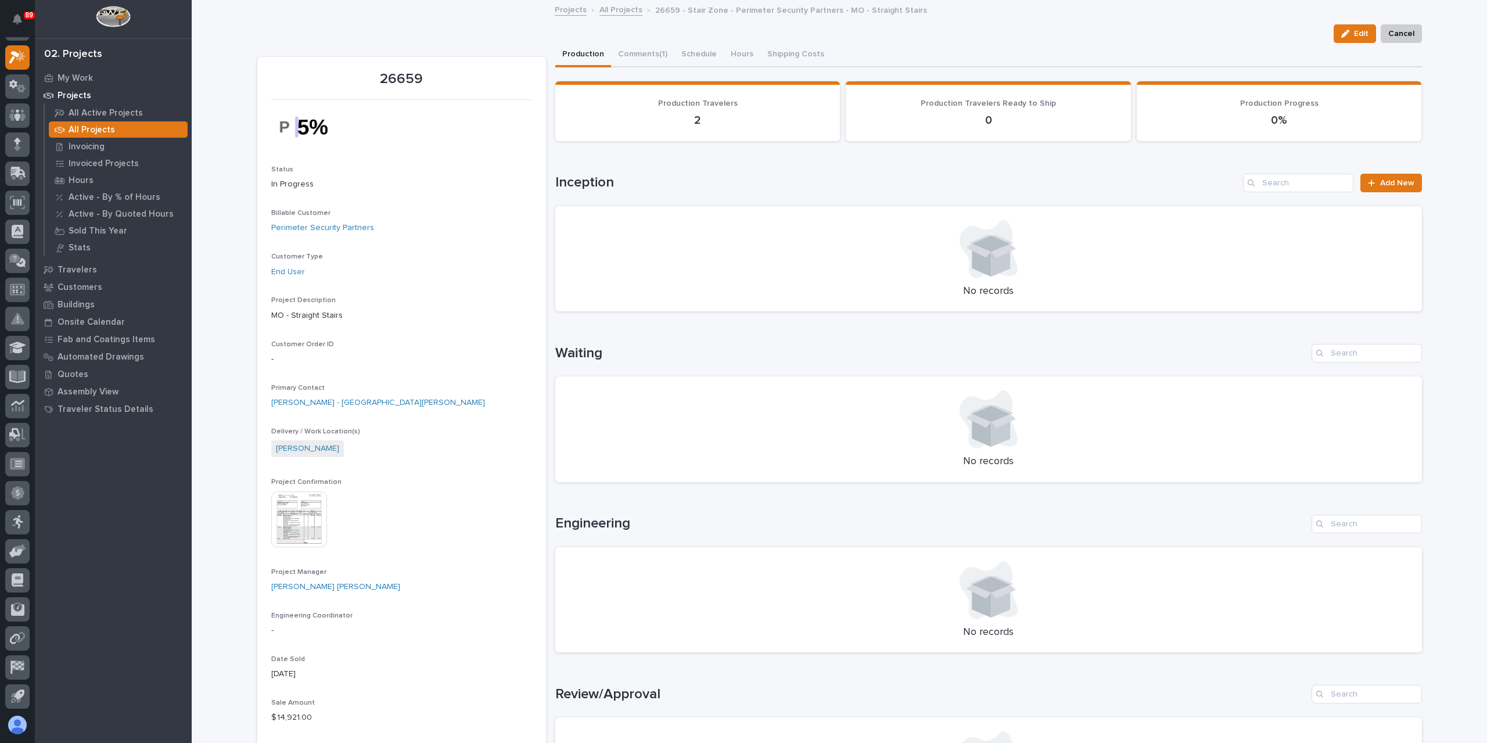
scroll to position [349, 0]
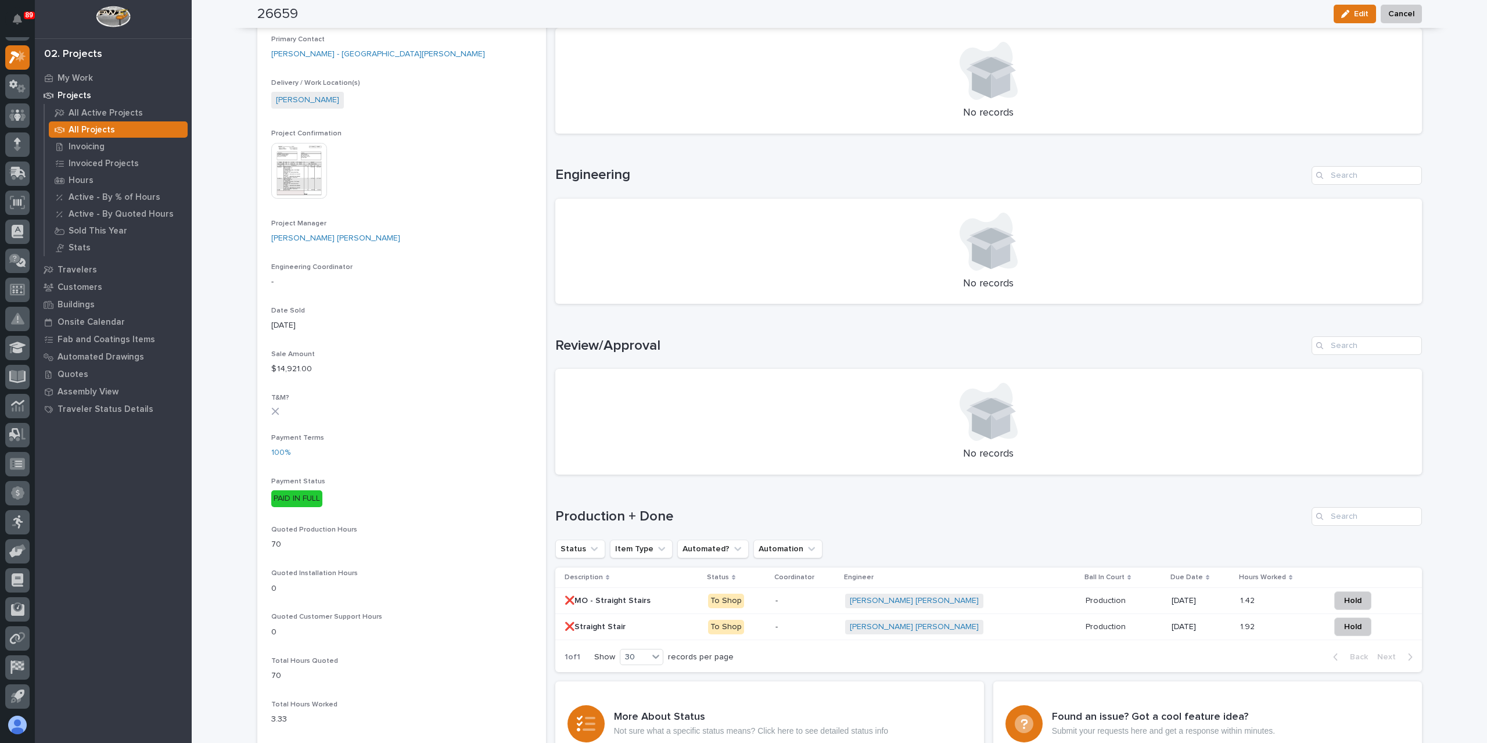
click at [590, 604] on p "❌MO - Straight Stairs" at bounding box center [609, 600] width 88 height 12
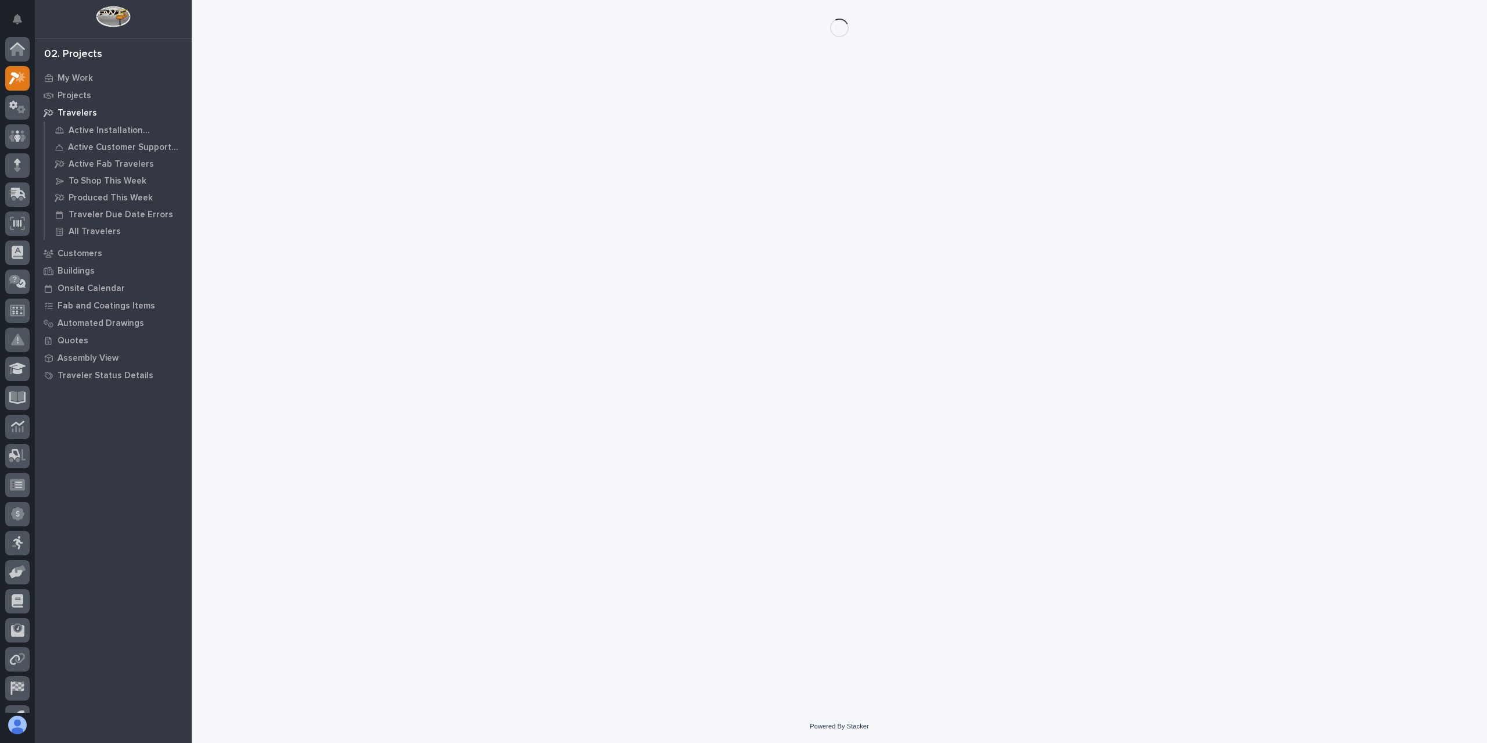
scroll to position [21, 0]
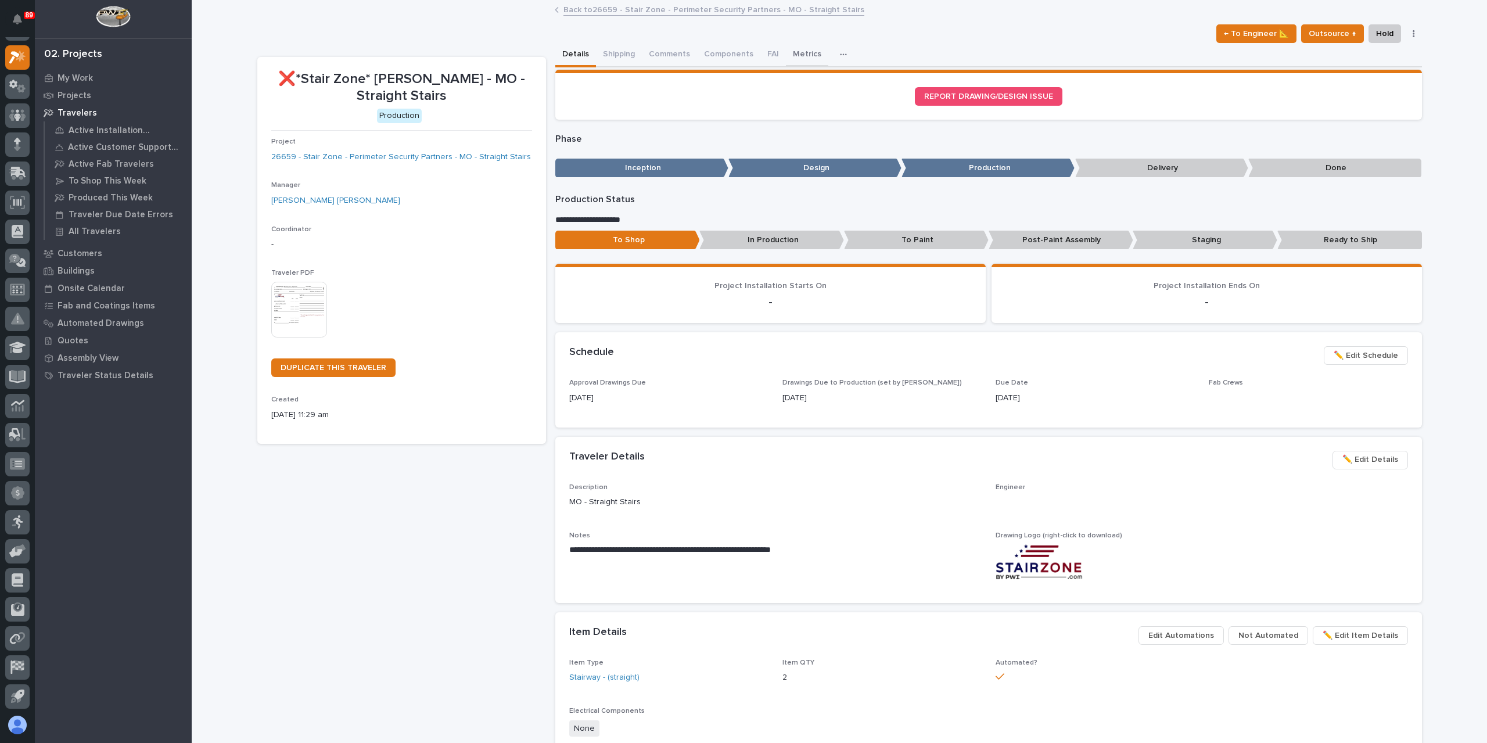
click at [799, 62] on button "Metrics" at bounding box center [807, 55] width 42 height 24
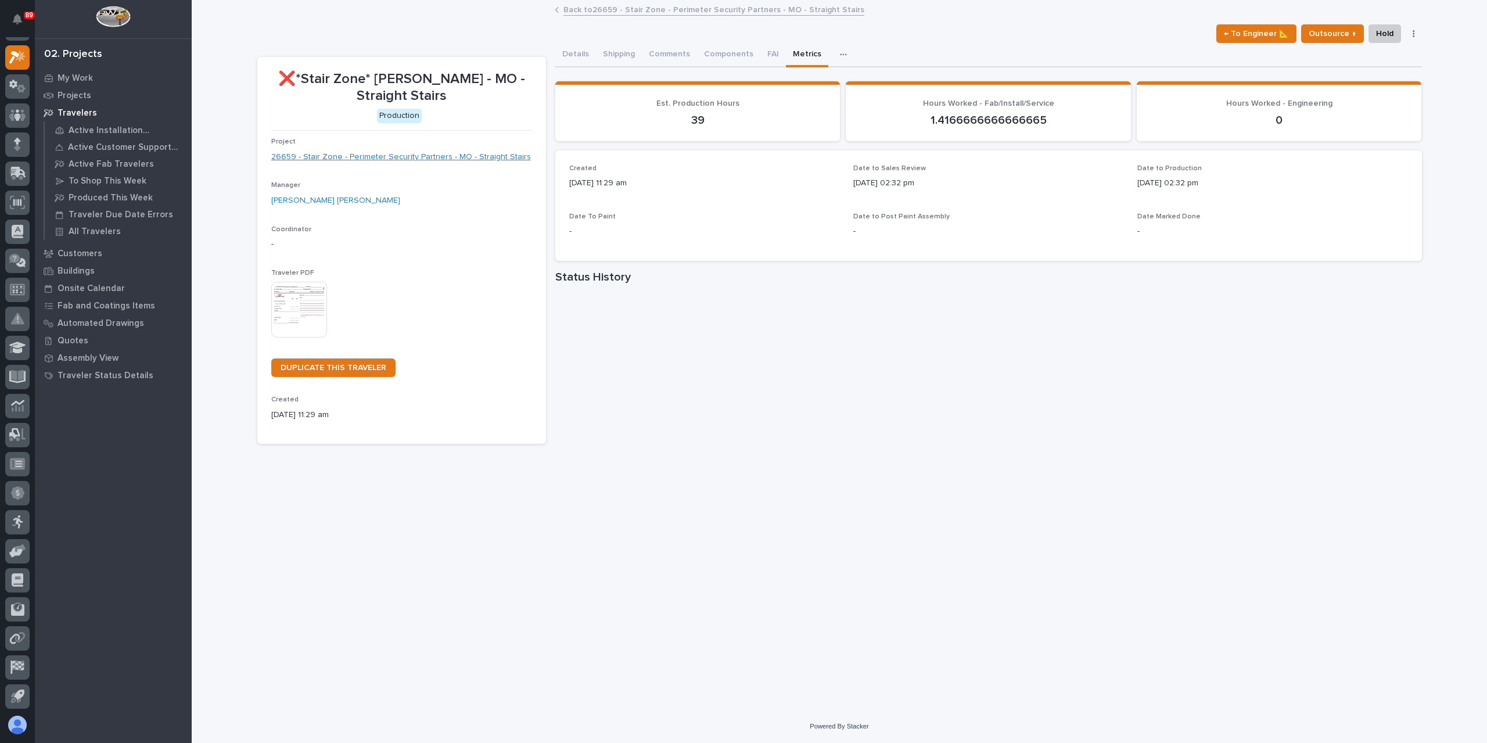
click at [394, 159] on link "26659 - Stair Zone - Perimeter Security Partners - MO - Straight Stairs" at bounding box center [401, 157] width 260 height 12
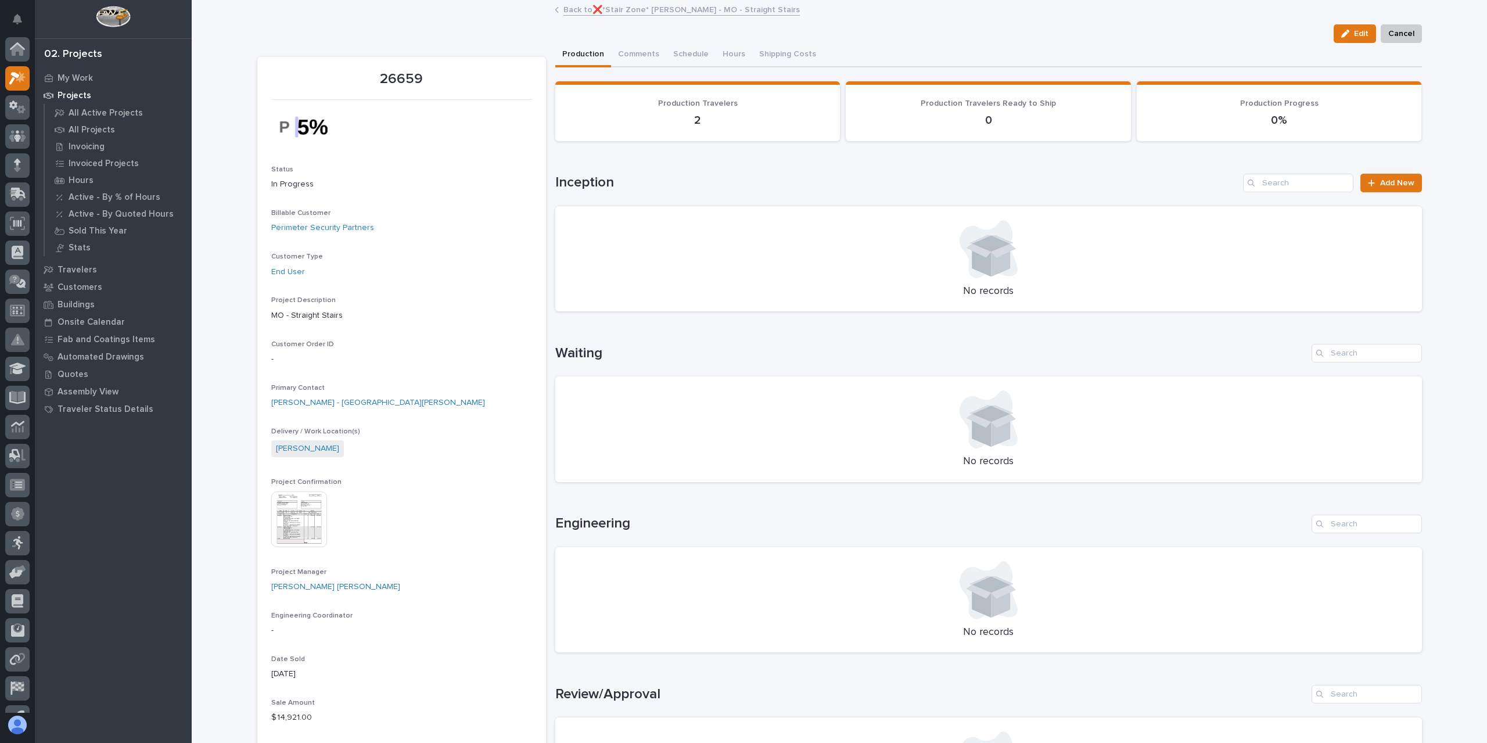
scroll to position [21, 0]
click at [325, 523] on div "This file cannot be opened Download File" at bounding box center [401, 520] width 261 height 58
click at [299, 513] on img at bounding box center [299, 519] width 56 height 56
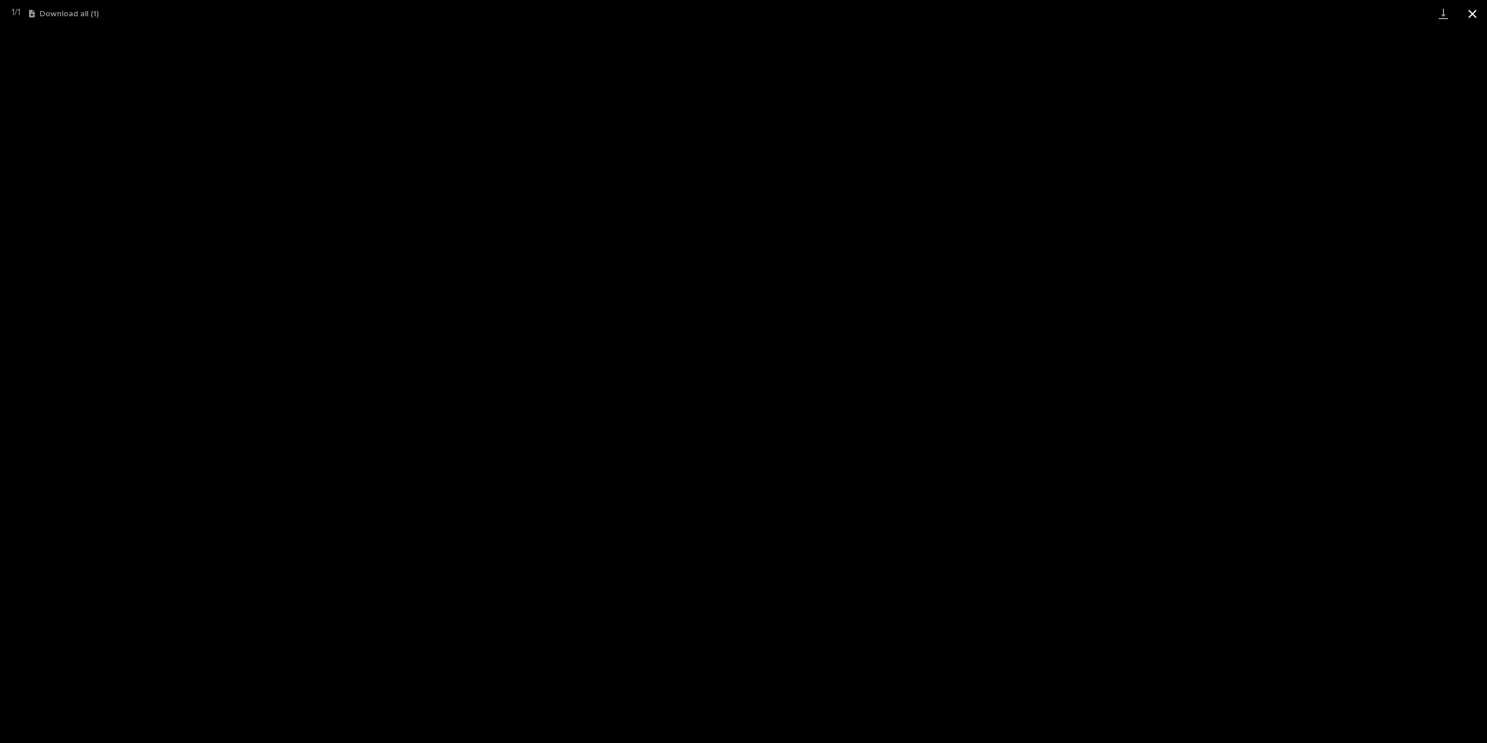
click at [1468, 3] on button "Close gallery" at bounding box center [1472, 13] width 29 height 27
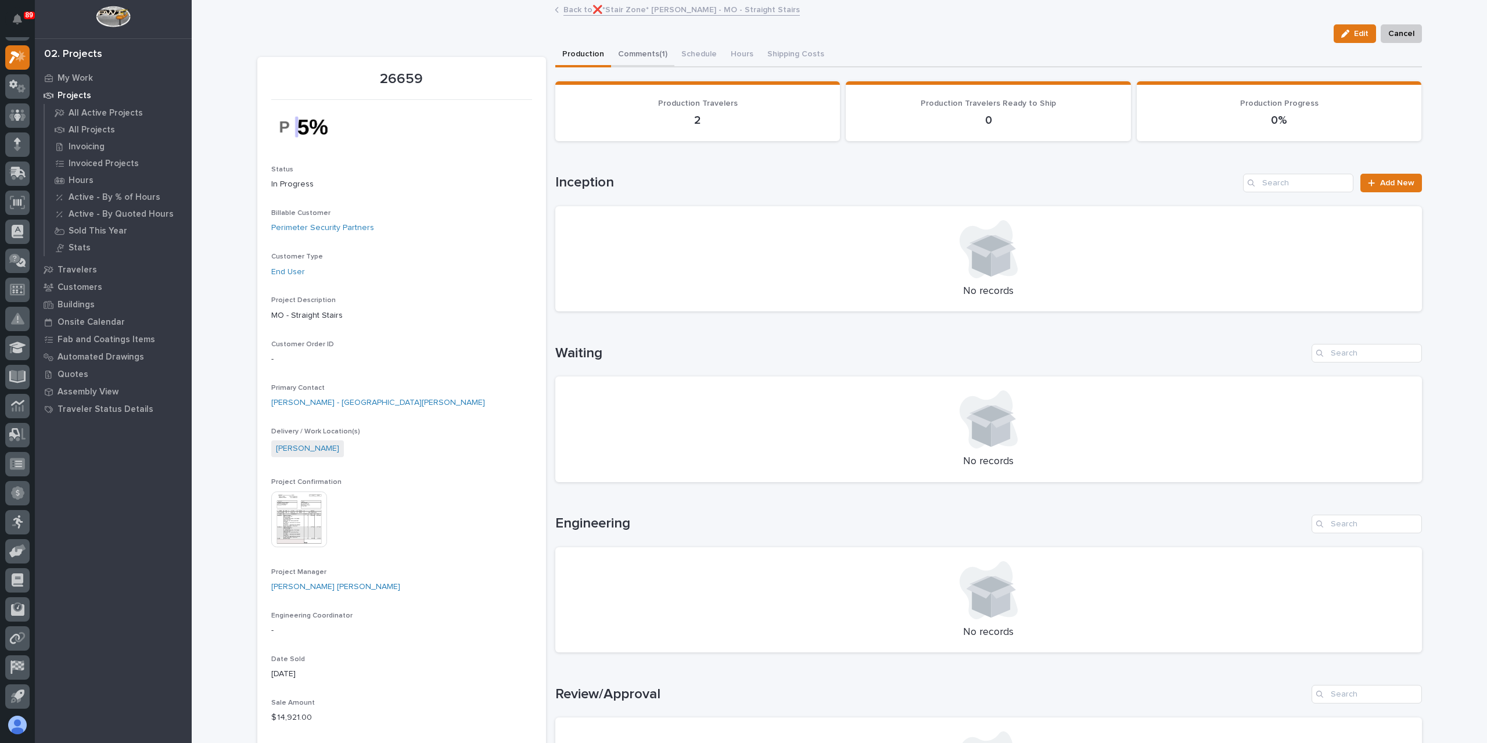
click at [646, 62] on button "Comments (1)" at bounding box center [642, 55] width 63 height 24
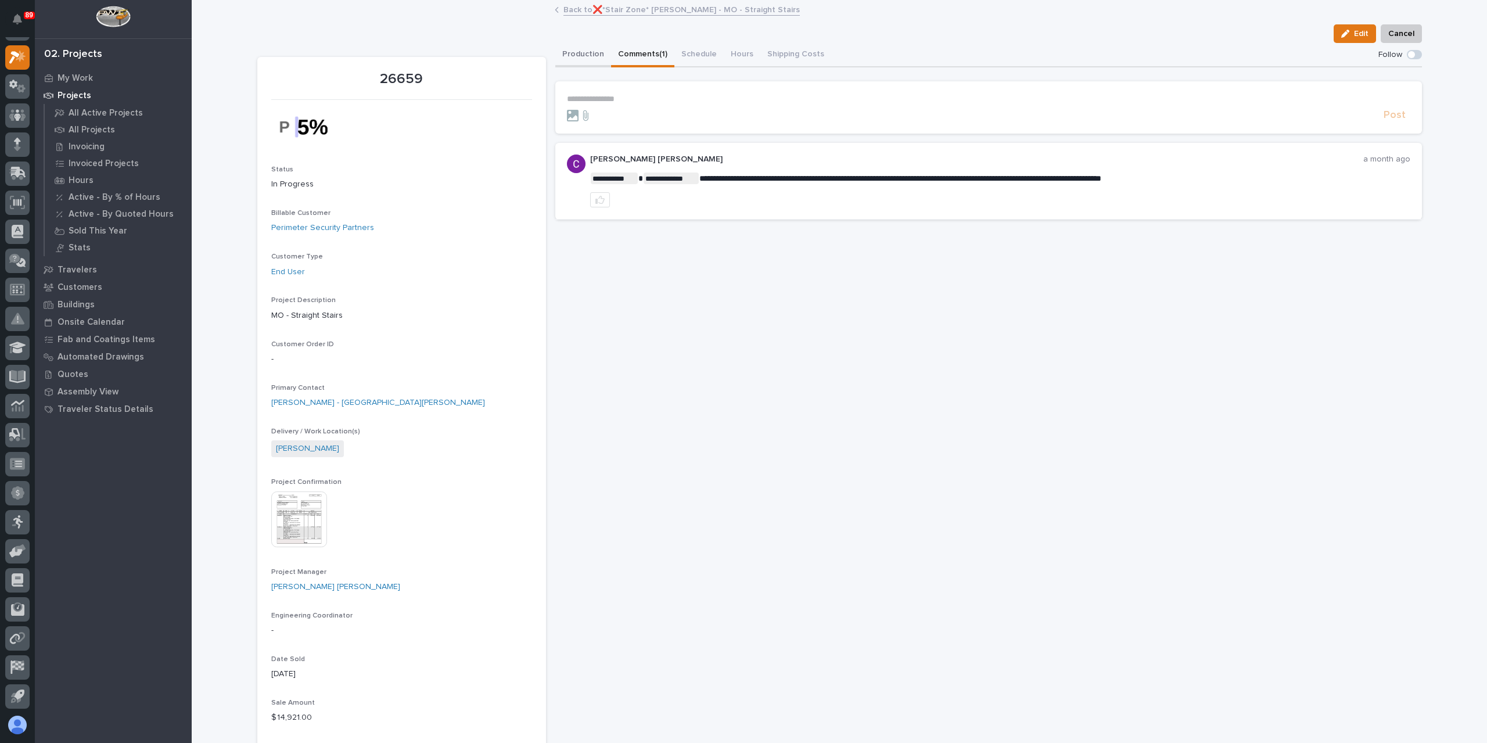
click at [584, 58] on button "Production" at bounding box center [583, 55] width 56 height 24
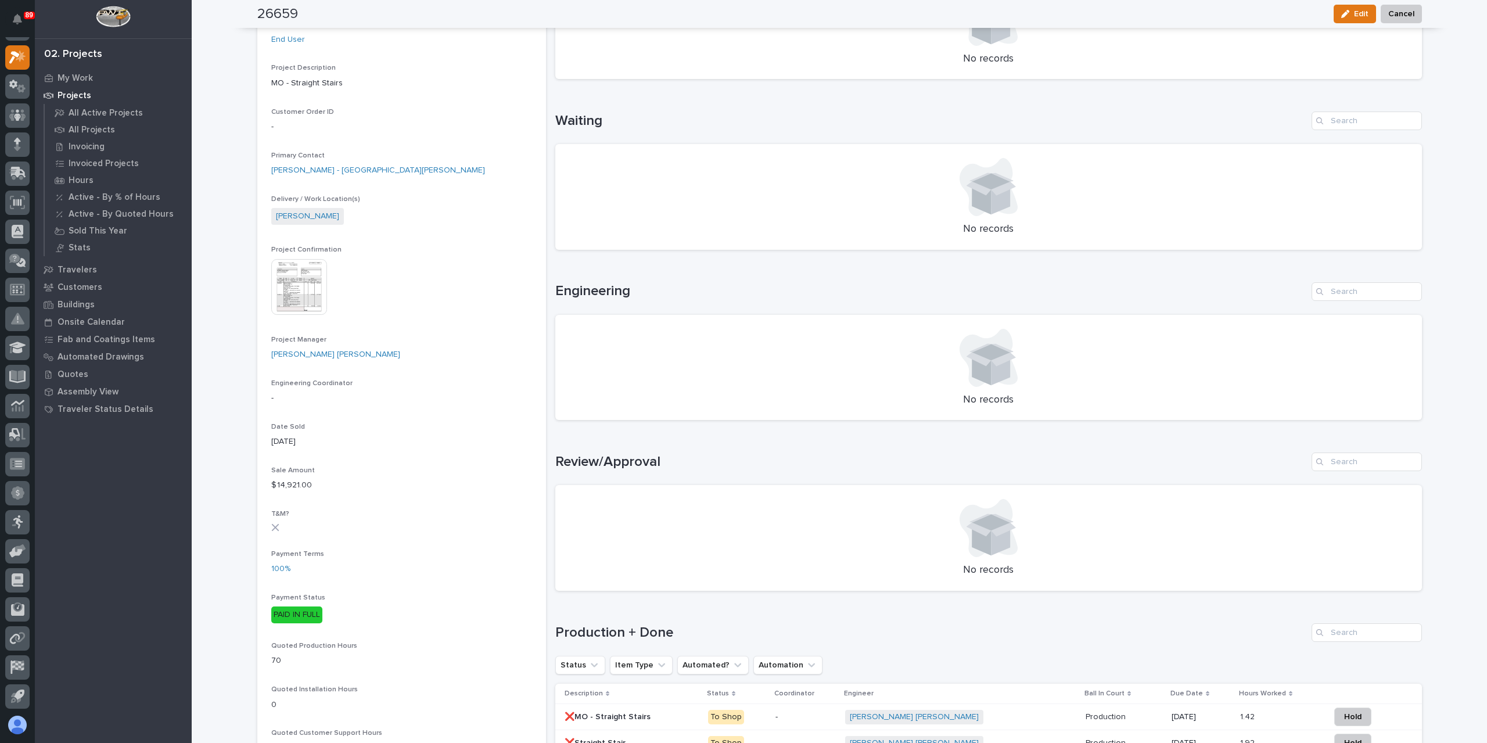
scroll to position [407, 0]
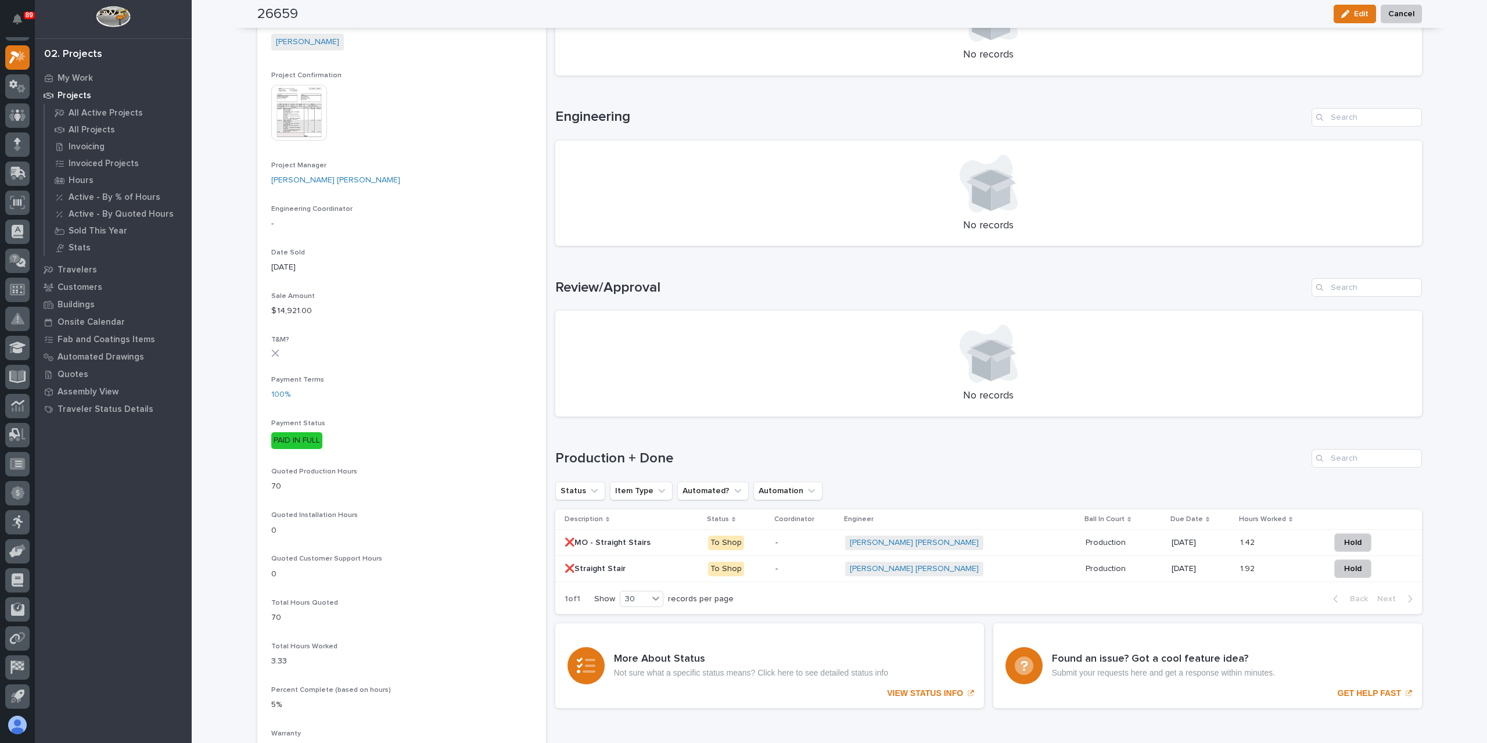
click at [611, 548] on div "❌MO - Straight Stairs ❌MO - Straight Stairs" at bounding box center [632, 542] width 134 height 19
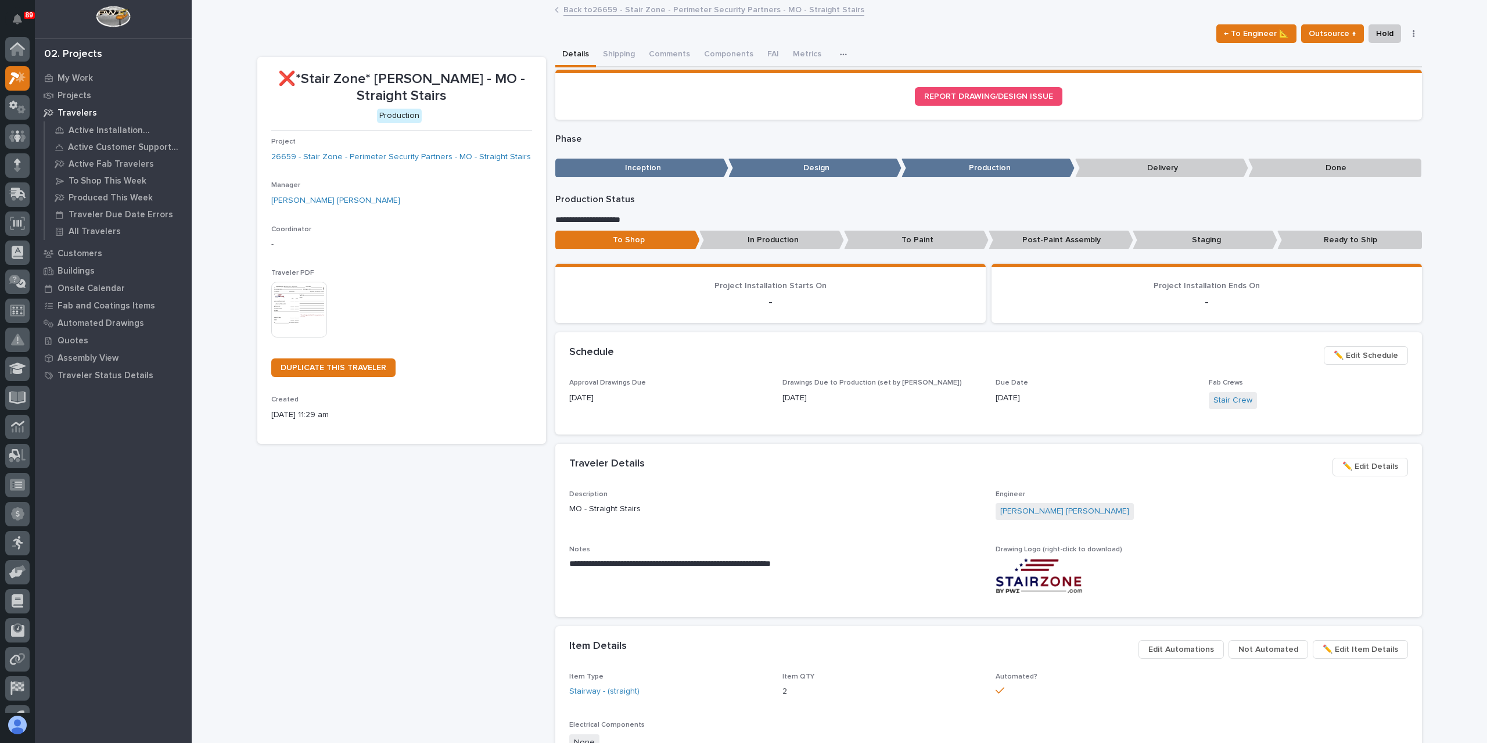
scroll to position [21, 0]
click at [795, 59] on button "Metrics" at bounding box center [807, 55] width 42 height 24
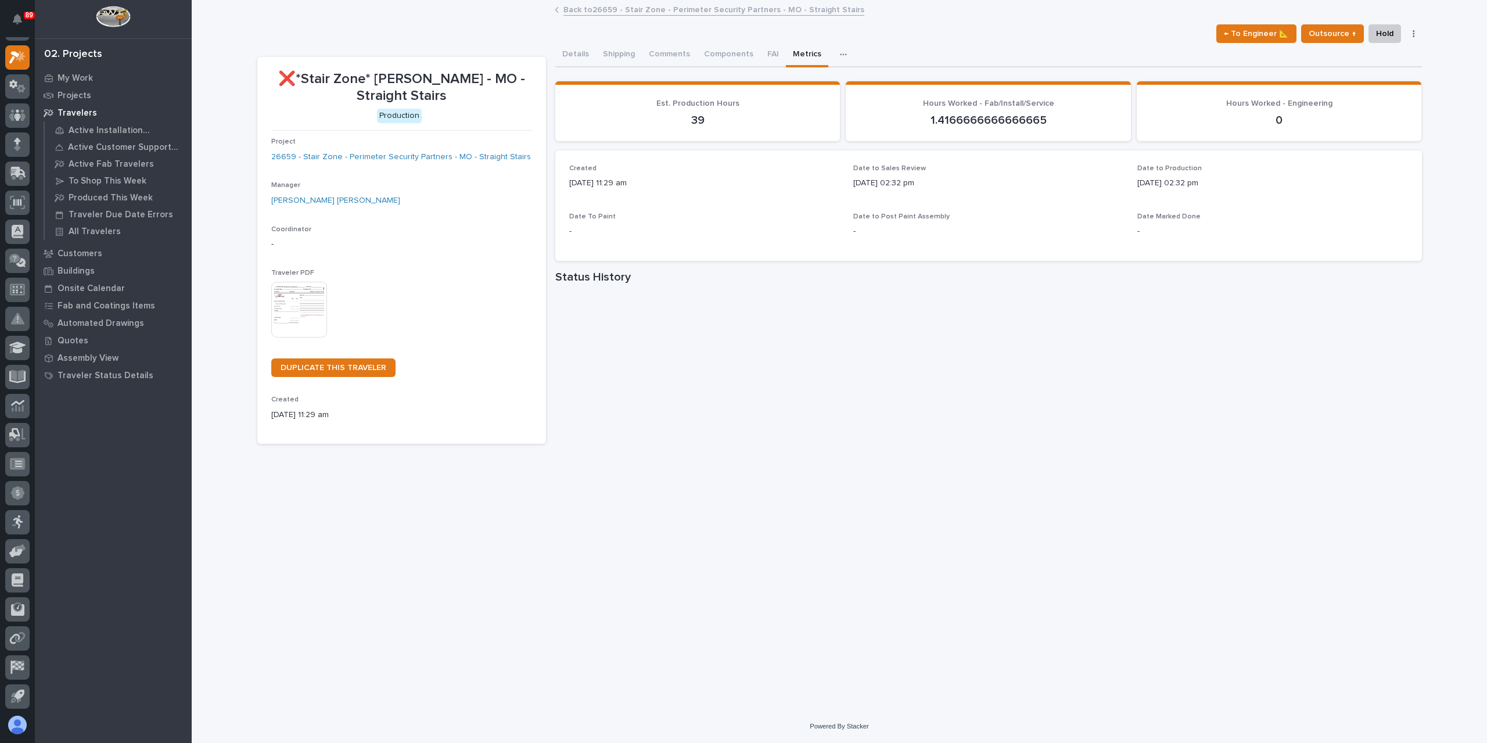
click at [608, 8] on link "Back to 26659 - Stair Zone - Perimeter Security Partners - MO - Straight Stairs" at bounding box center [713, 8] width 301 height 13
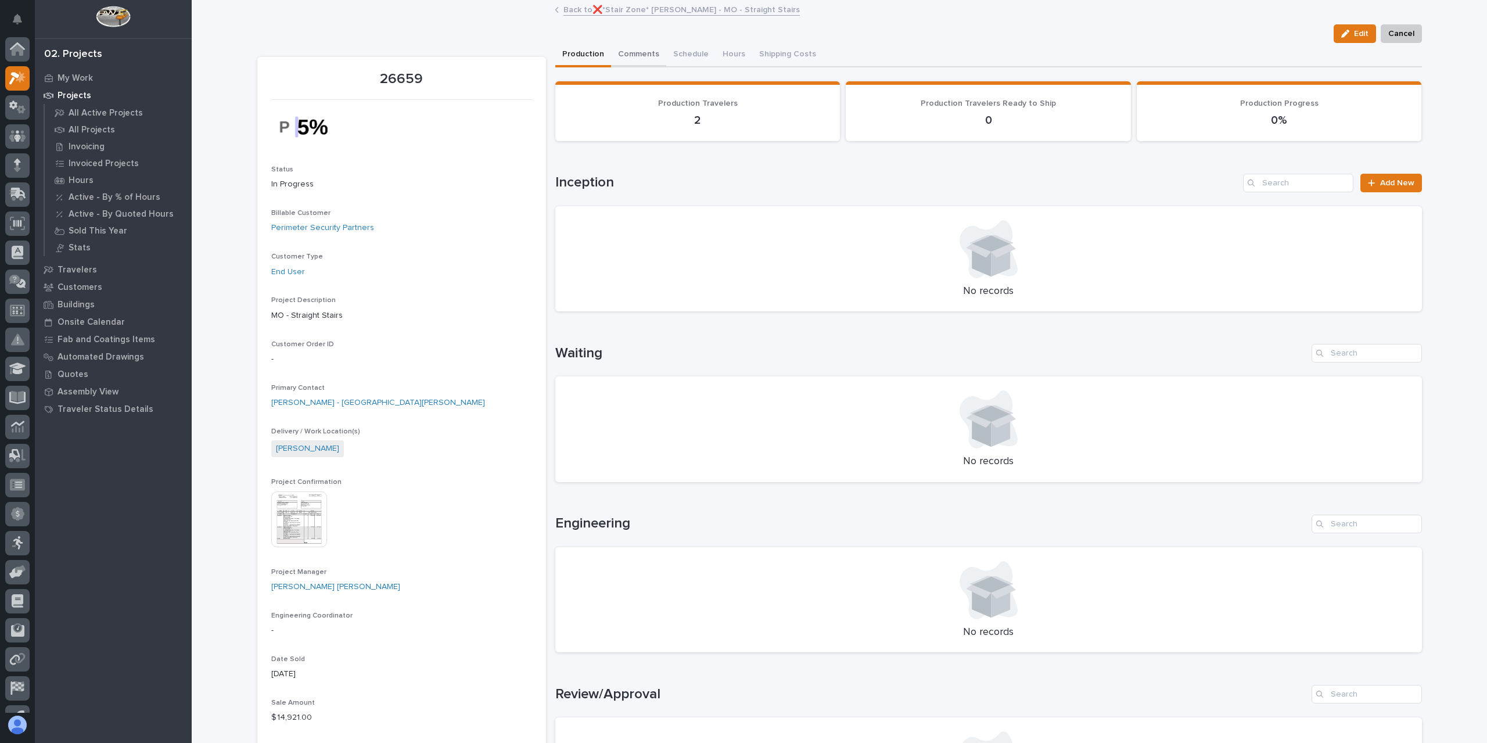
scroll to position [21, 0]
click at [651, 55] on button "Comments (1)" at bounding box center [642, 55] width 63 height 24
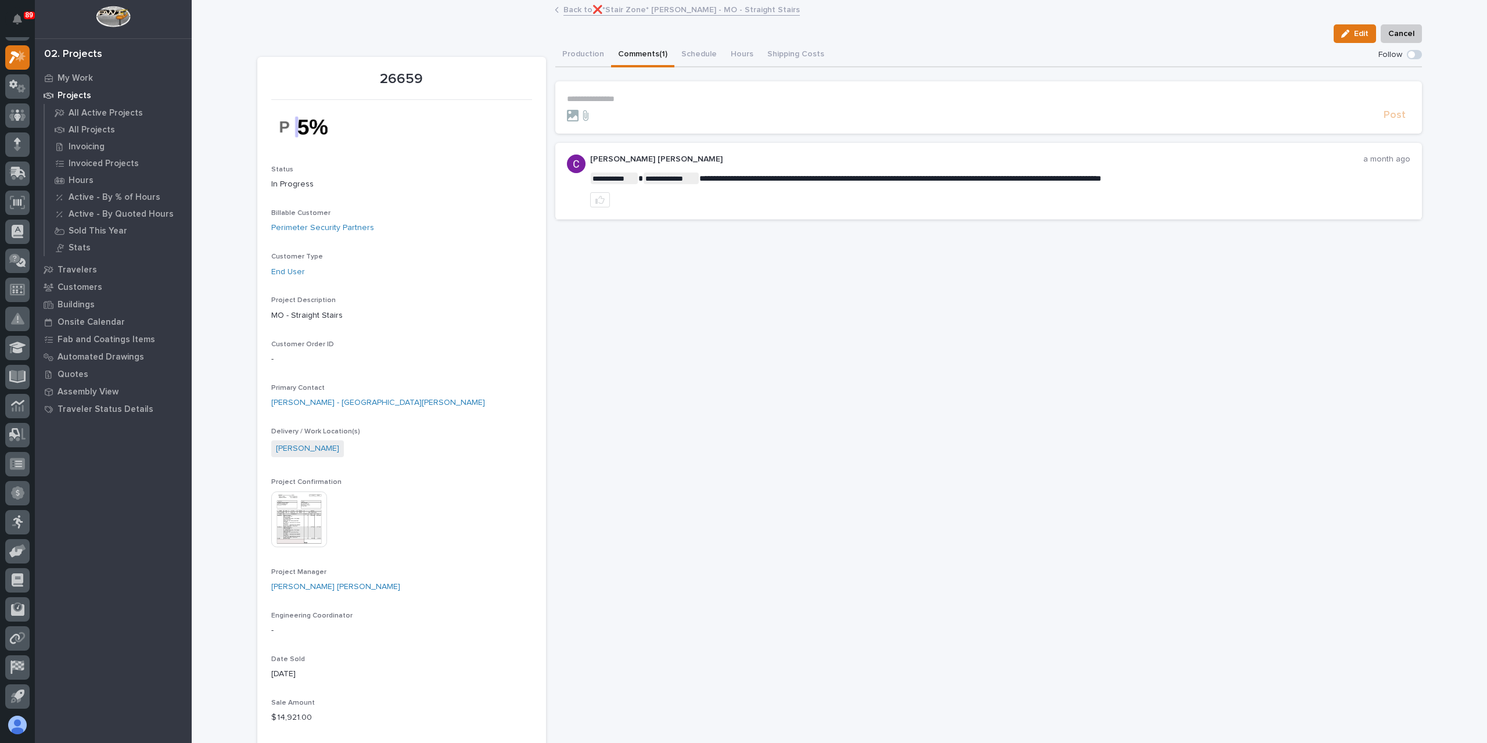
click at [623, 95] on p "**********" at bounding box center [988, 99] width 843 height 10
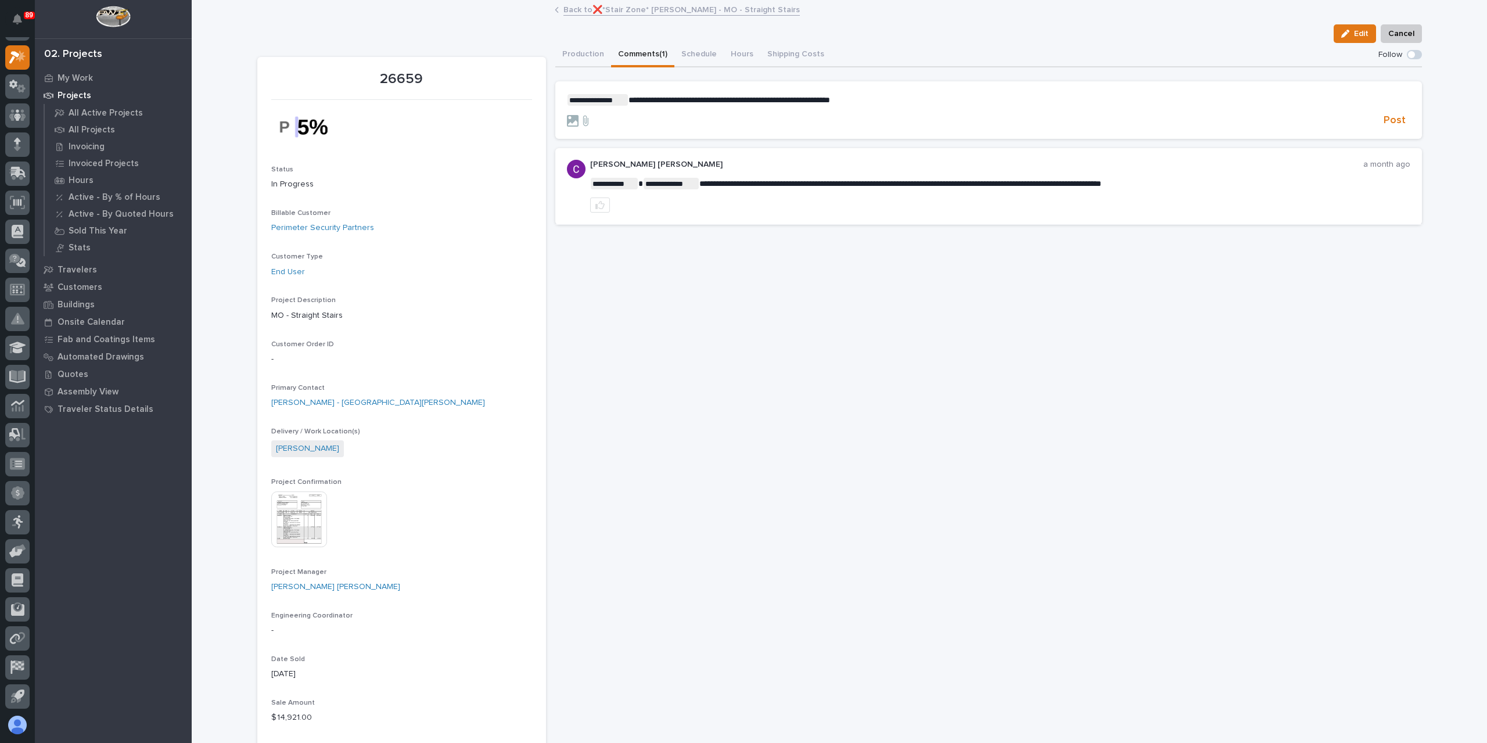
click at [878, 101] on p "**********" at bounding box center [988, 100] width 843 height 12
click at [1391, 121] on span "Post" at bounding box center [1395, 120] width 22 height 13
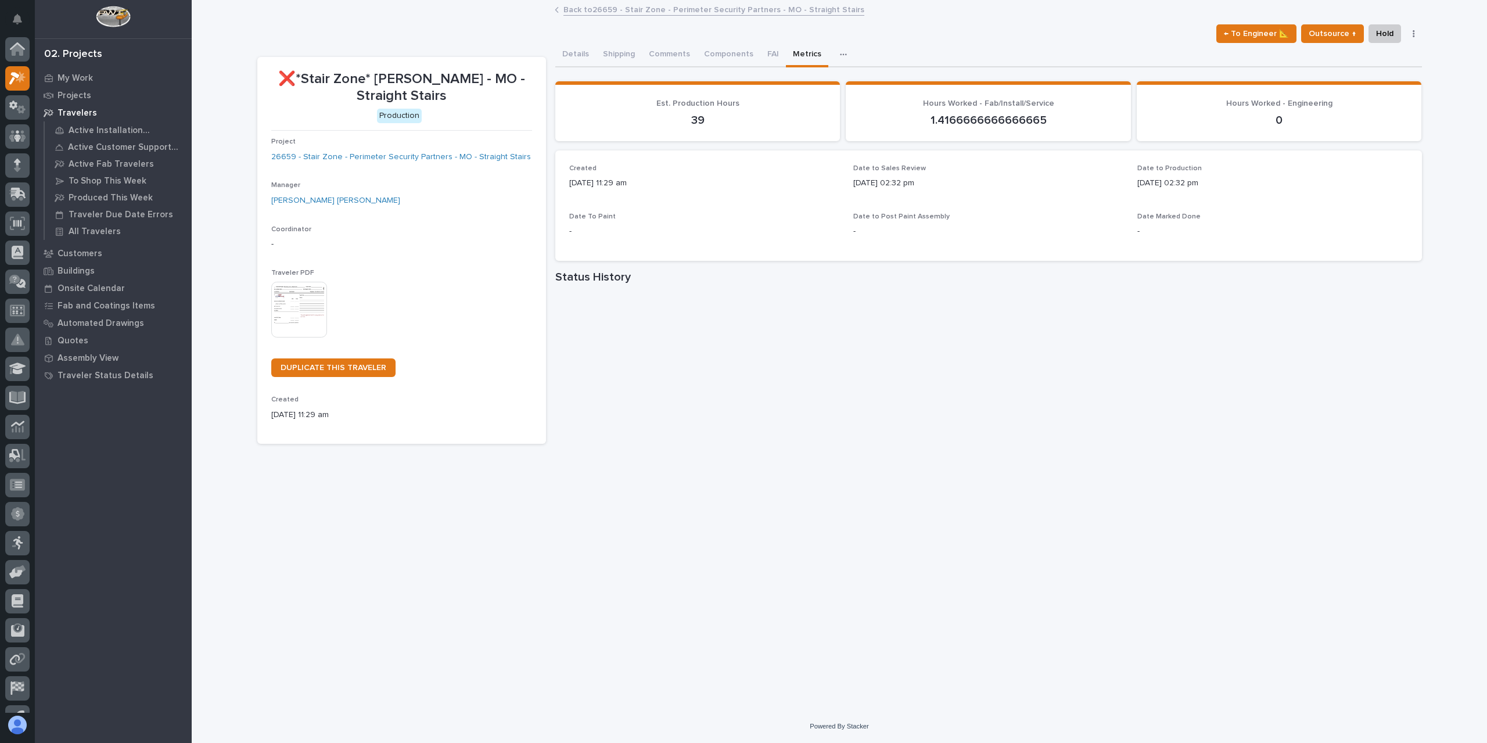
scroll to position [21, 0]
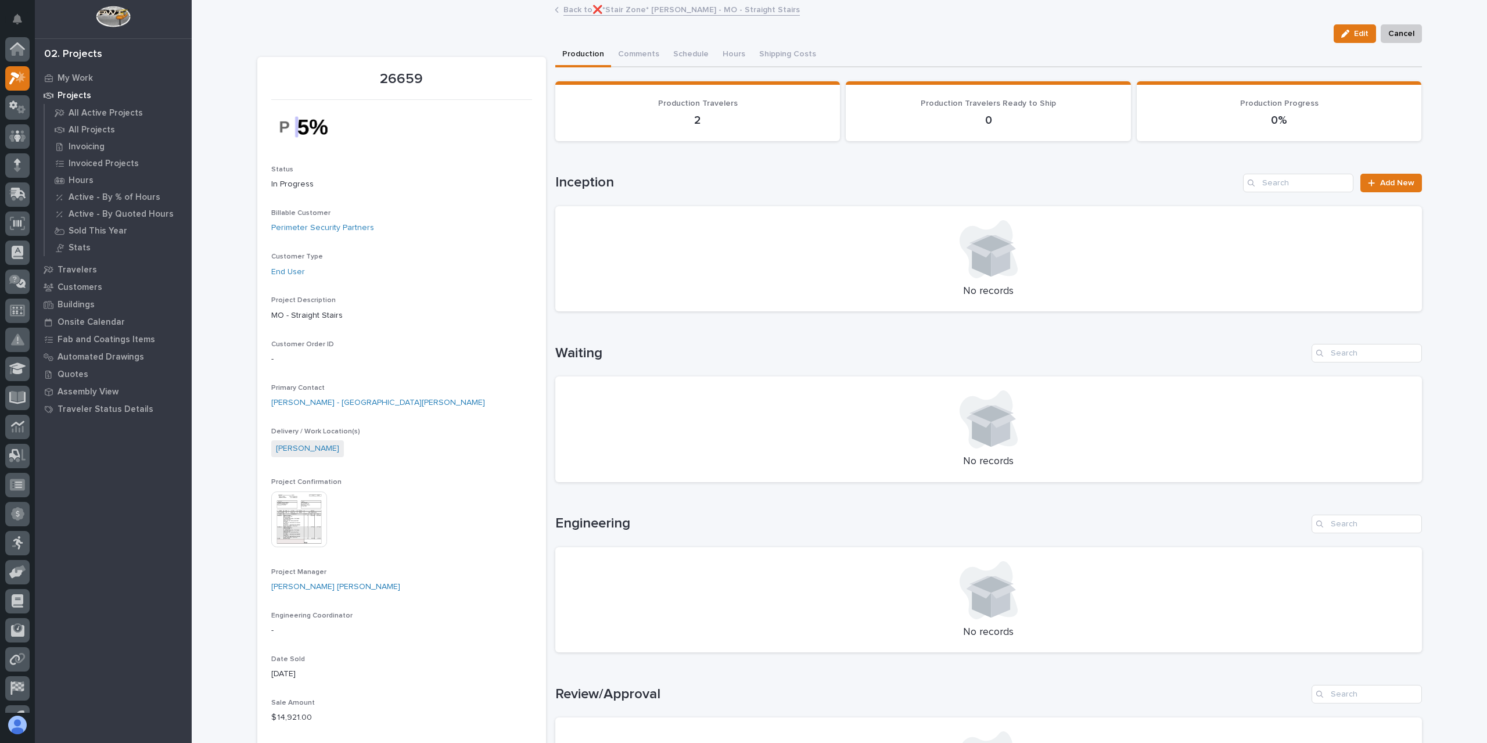
scroll to position [21, 0]
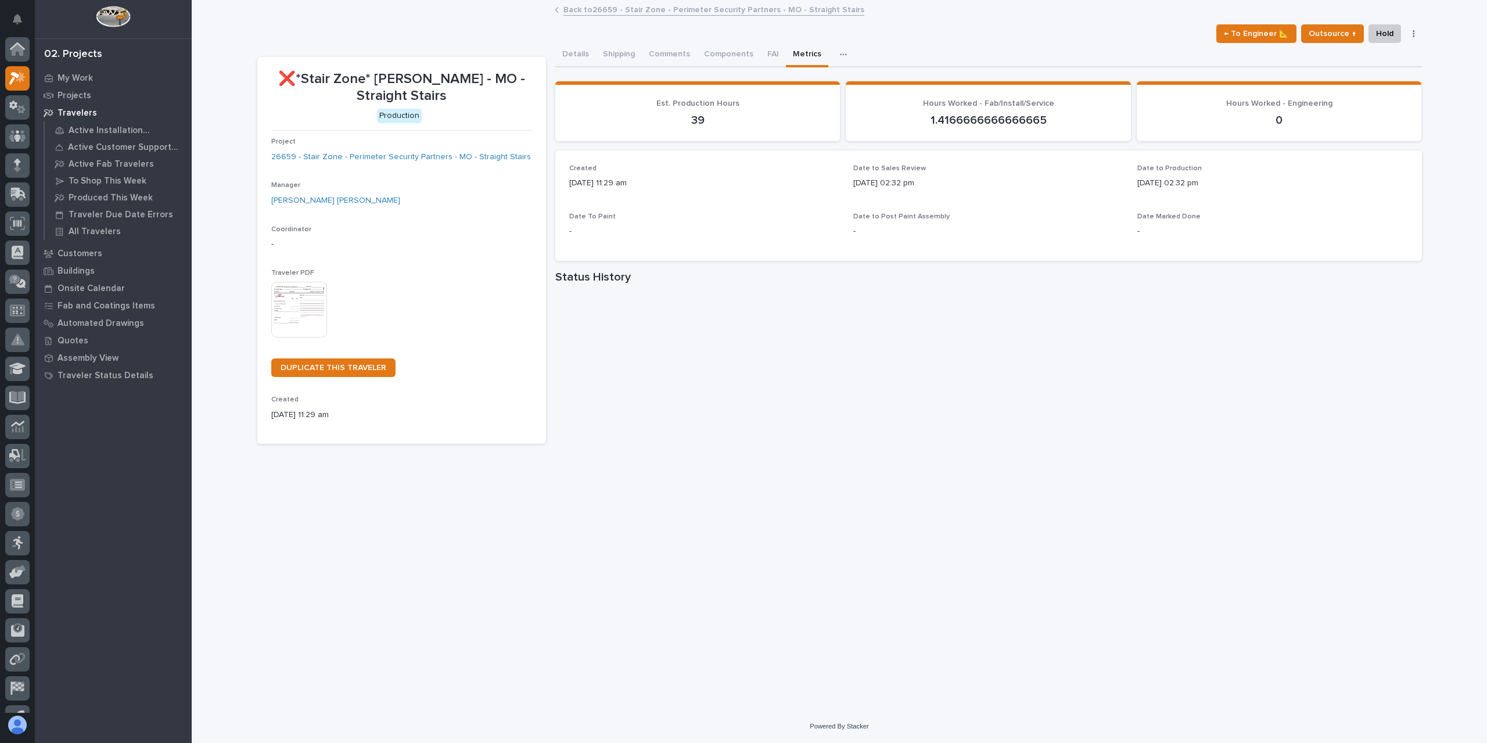
scroll to position [21, 0]
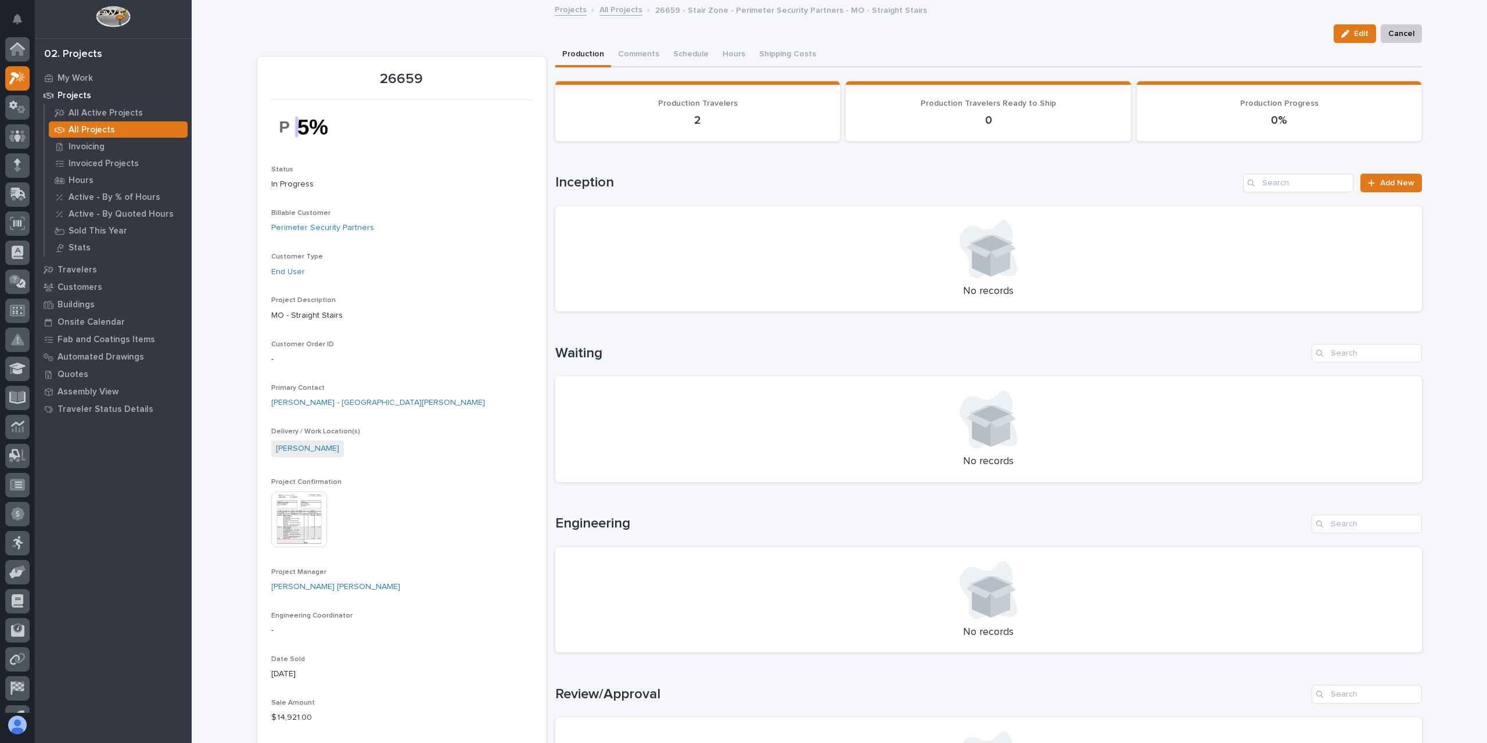
scroll to position [21, 0]
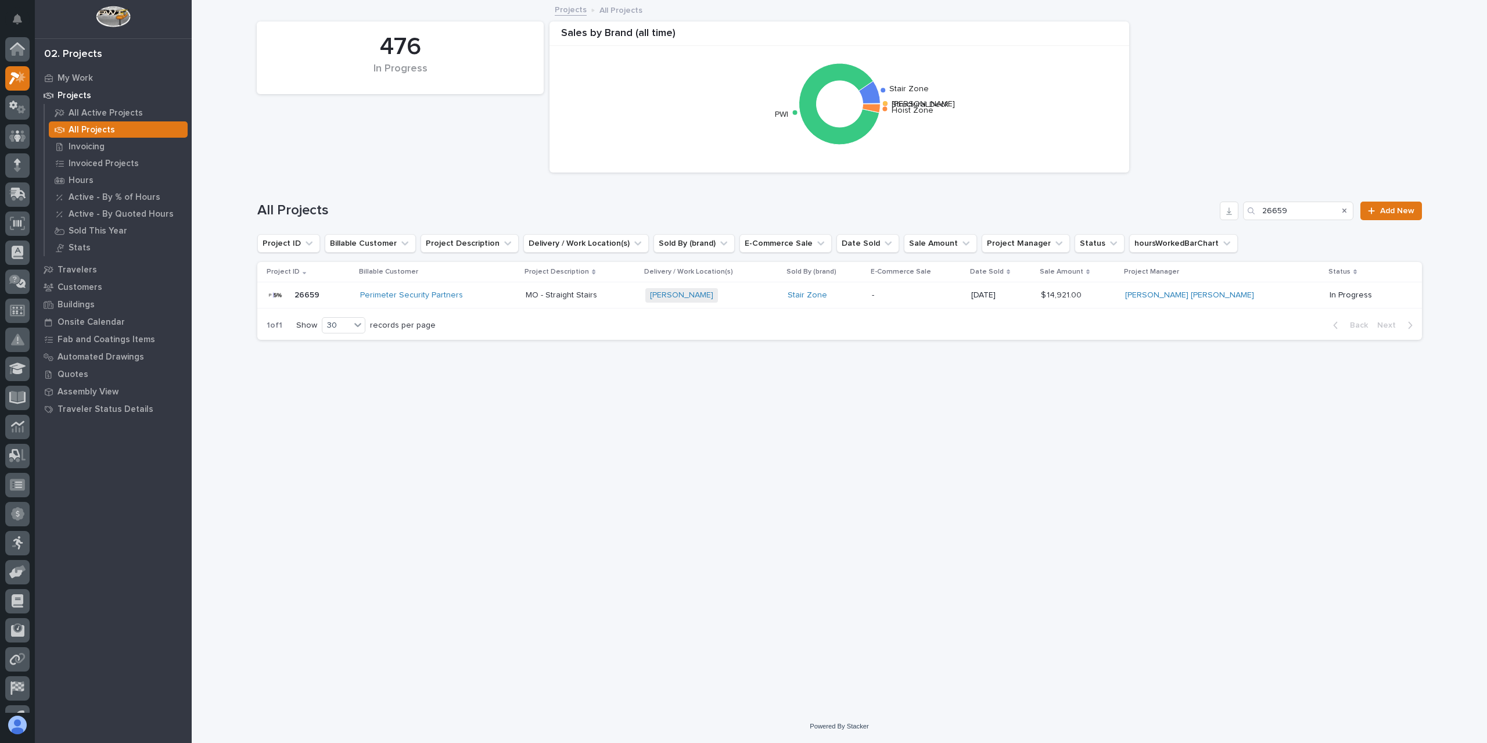
scroll to position [21, 0]
drag, startPoint x: 1292, startPoint y: 207, endPoint x: 1212, endPoint y: 217, distance: 80.8
click at [1233, 216] on div "All Projects 26659 Add New" at bounding box center [839, 211] width 1165 height 19
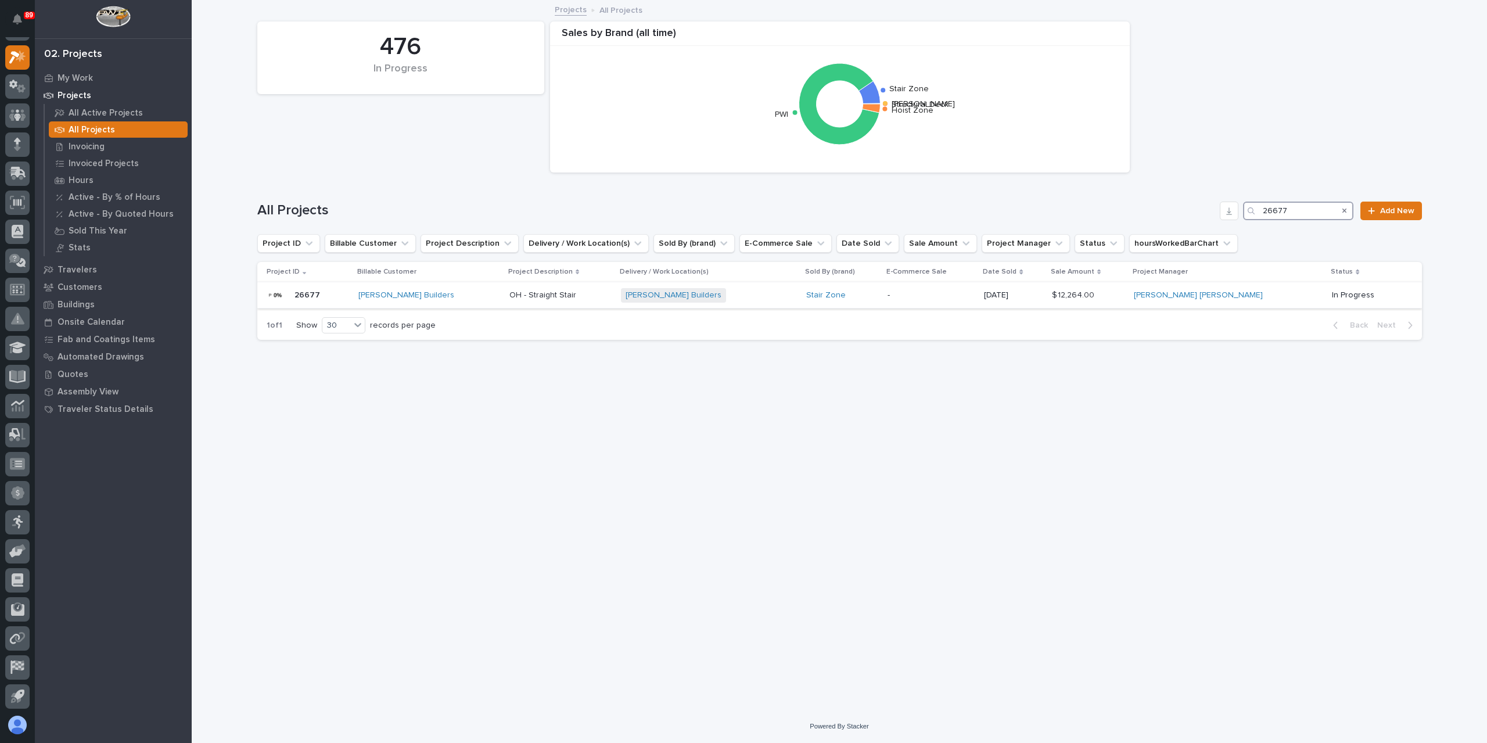
type input "26677"
click at [520, 301] on div "OH - Straight Stair OH - Straight Stair" at bounding box center [560, 295] width 103 height 19
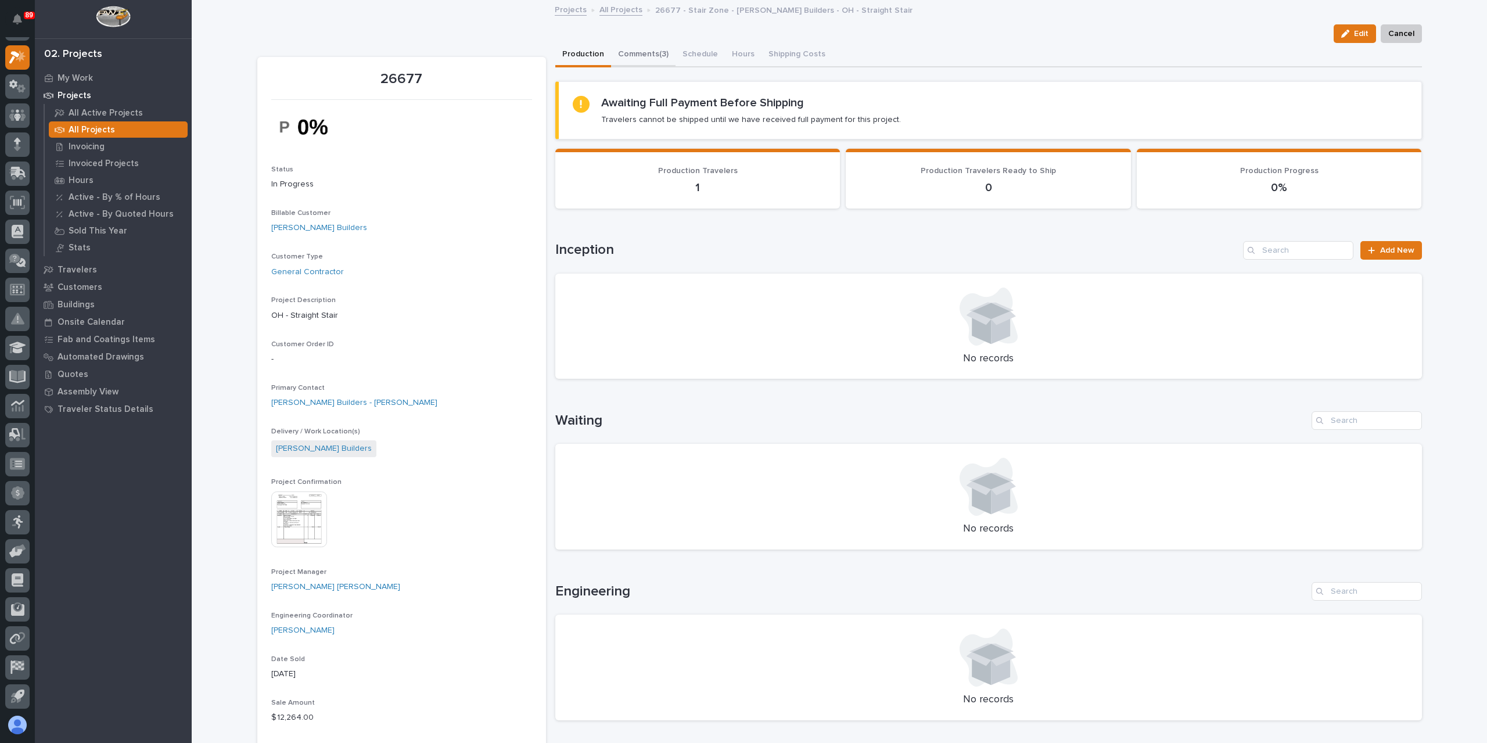
click at [645, 60] on button "Comments (3)" at bounding box center [643, 55] width 64 height 24
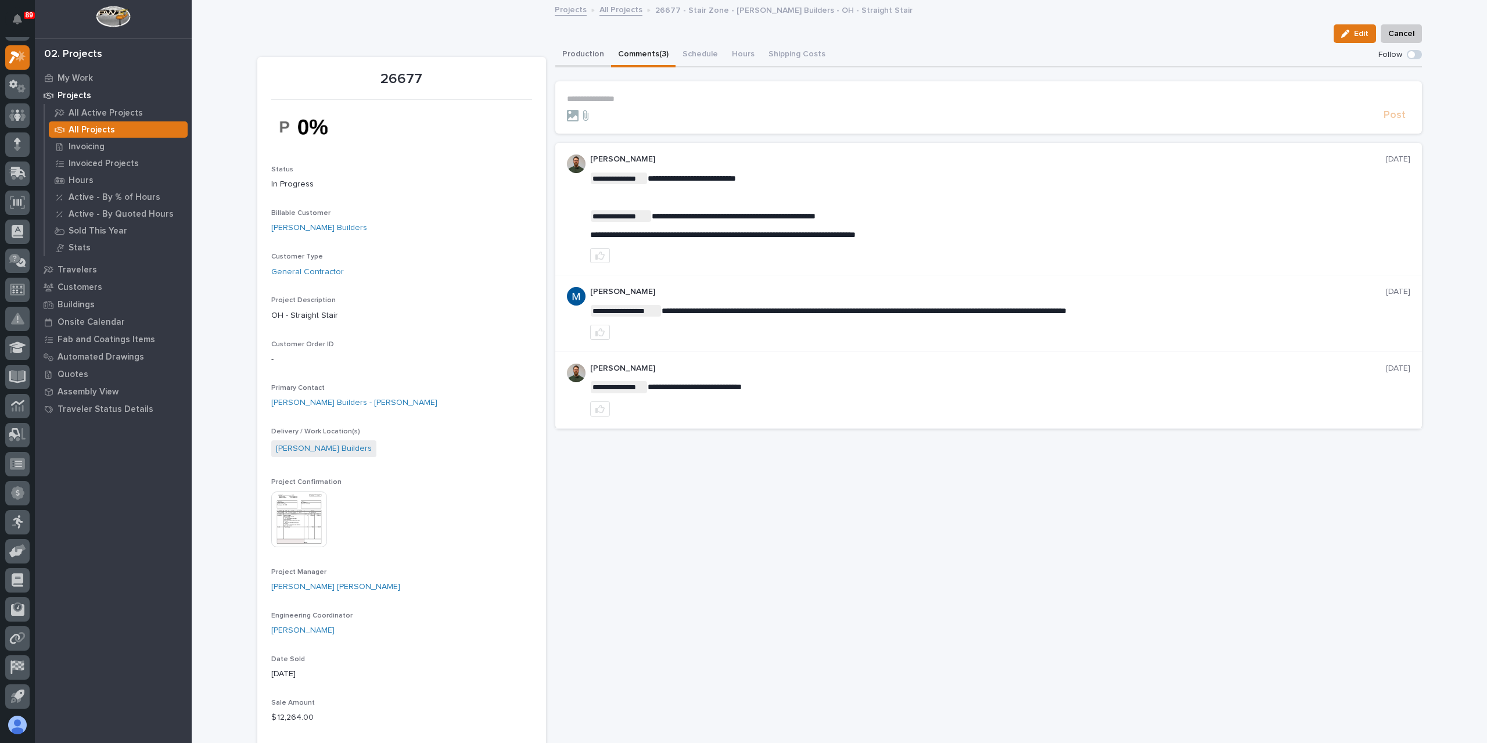
click at [594, 53] on button "Production" at bounding box center [583, 55] width 56 height 24
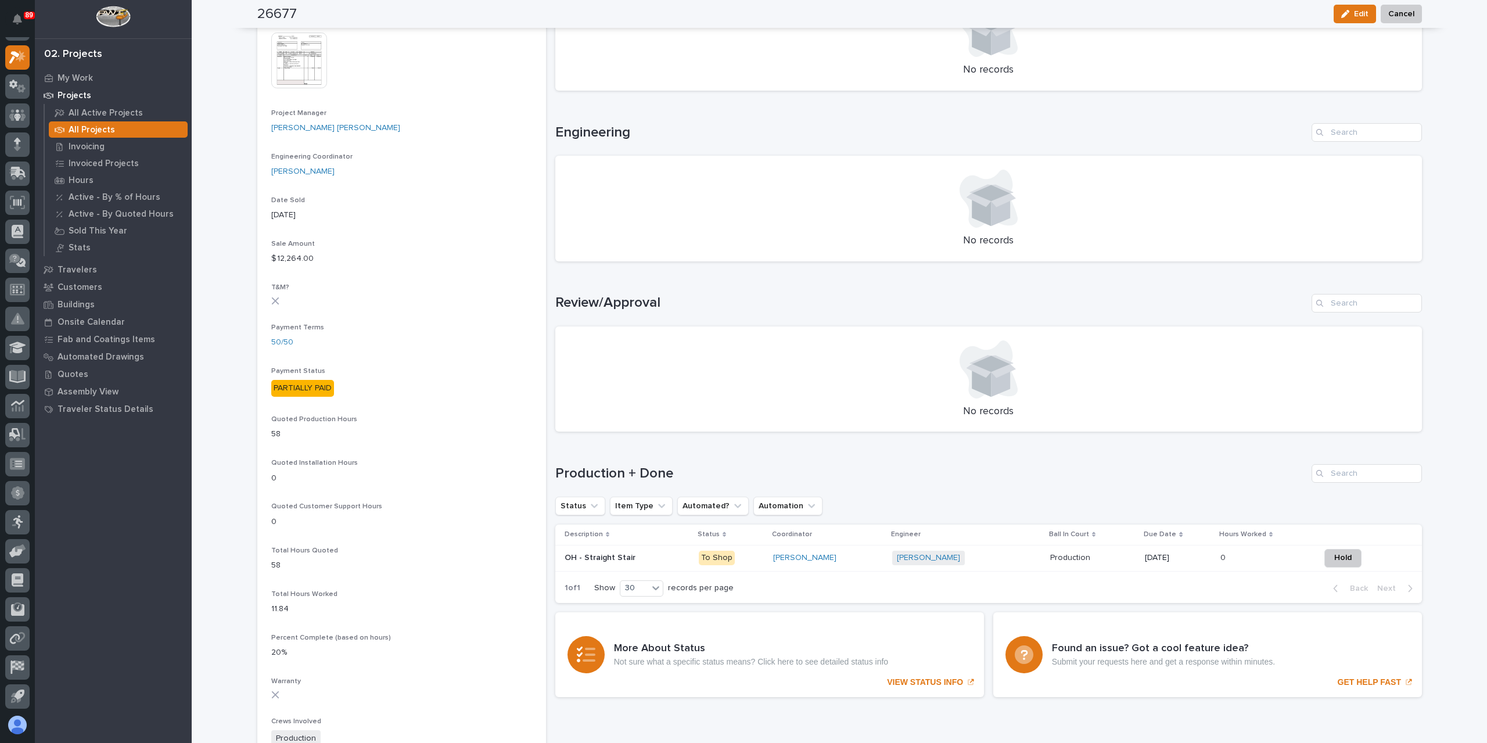
scroll to position [407, 0]
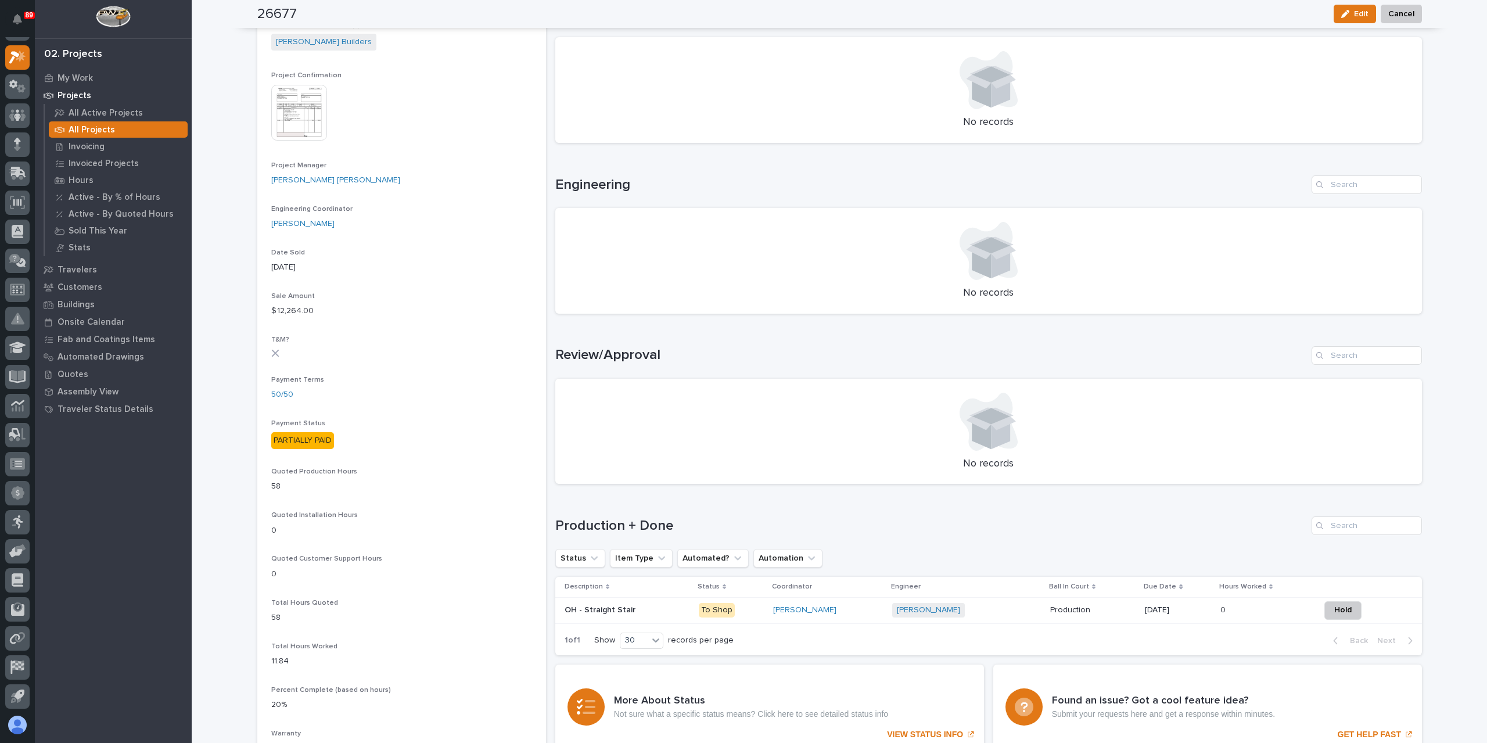
click at [327, 112] on div "This file cannot be opened Download File" at bounding box center [401, 114] width 261 height 58
click at [304, 116] on img at bounding box center [299, 113] width 56 height 56
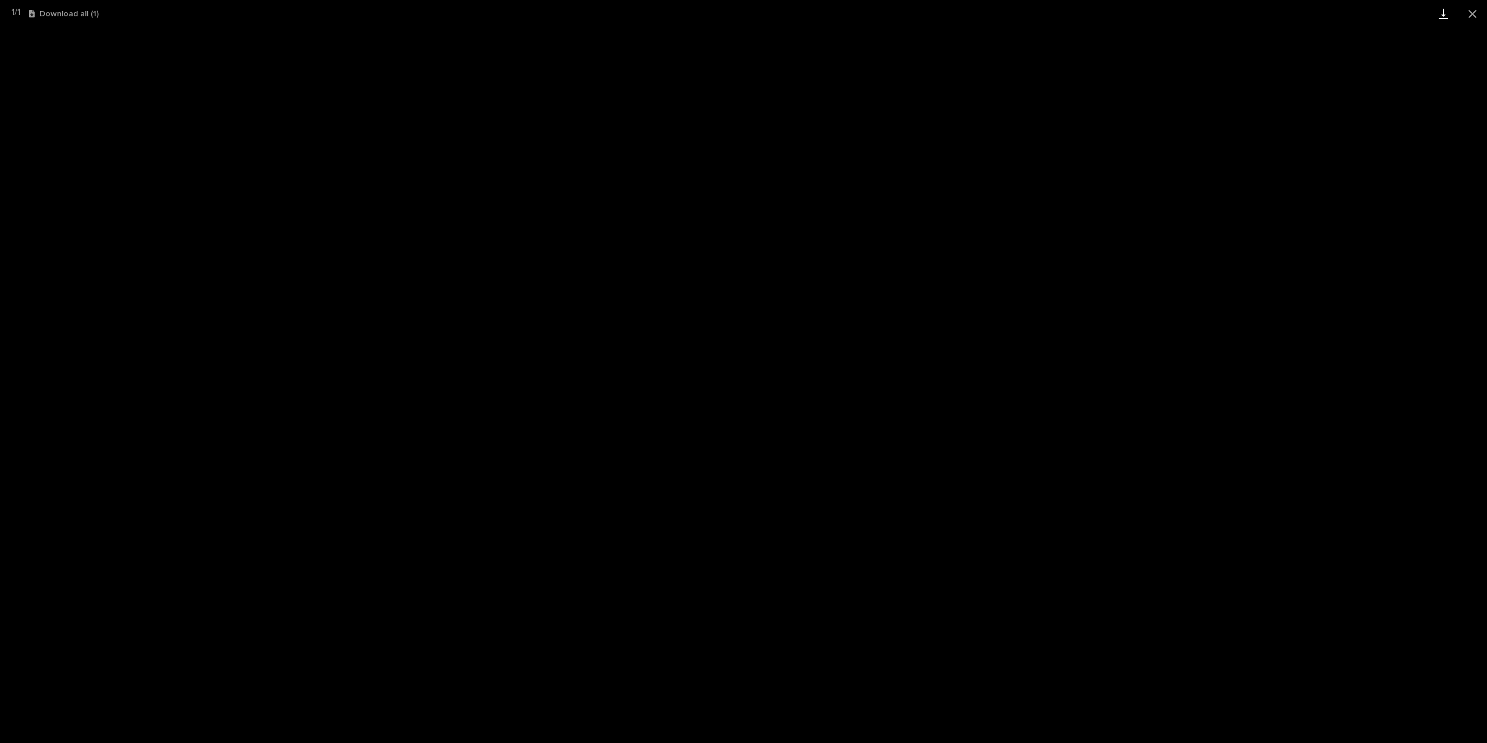
drag, startPoint x: 1463, startPoint y: 16, endPoint x: 1447, endPoint y: 20, distance: 16.4
click at [1463, 16] on button "Close gallery" at bounding box center [1472, 13] width 29 height 27
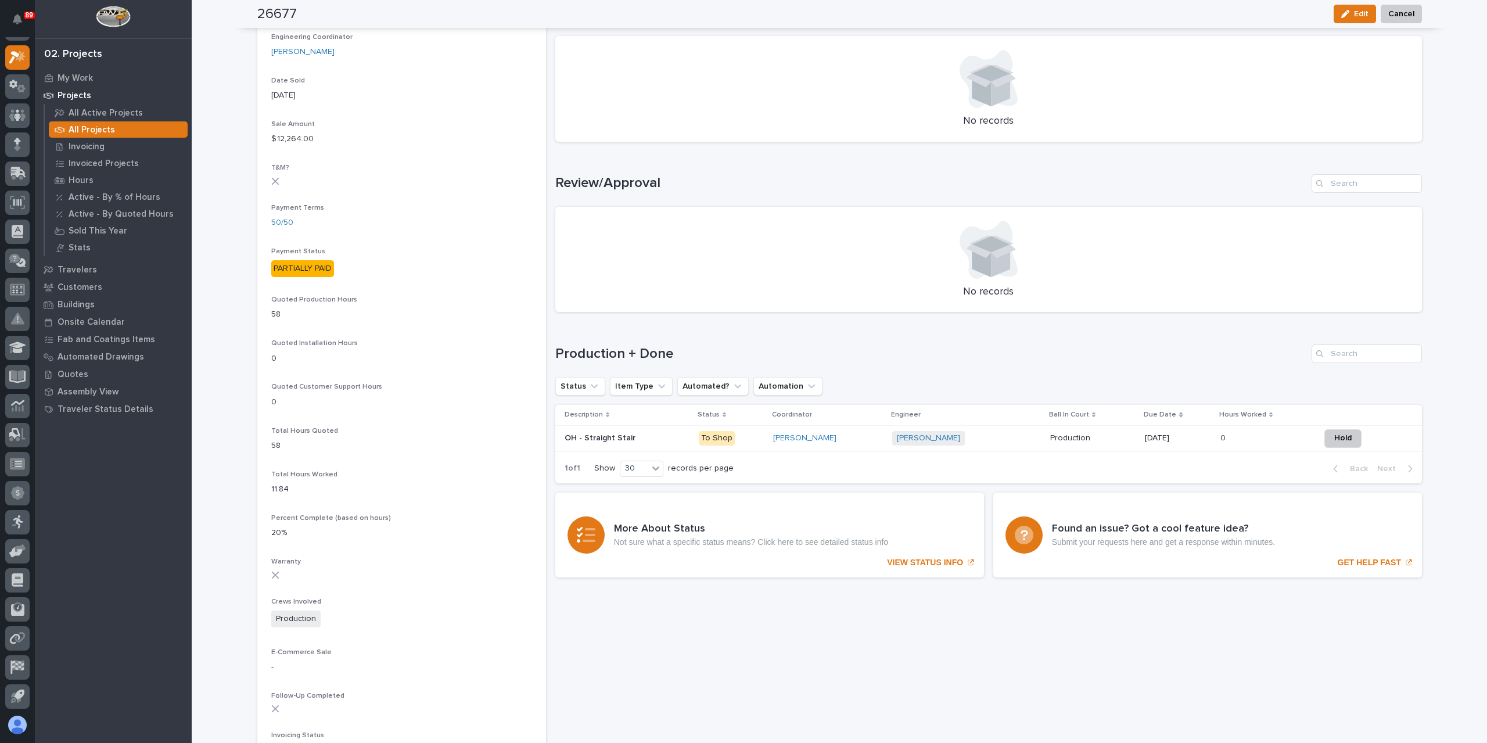
scroll to position [581, 0]
click at [598, 437] on p "OH - Straight Stair" at bounding box center [601, 435] width 73 height 12
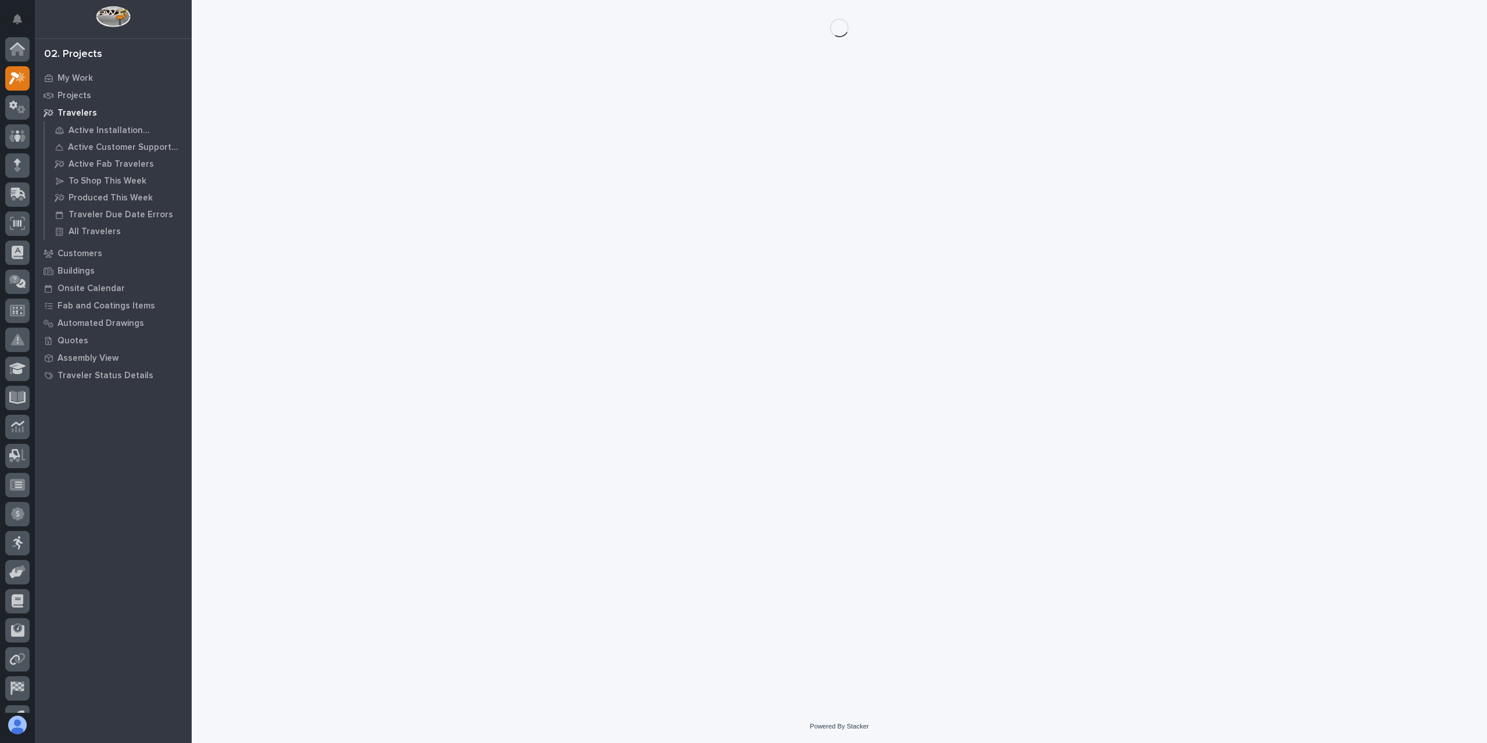
scroll to position [21, 0]
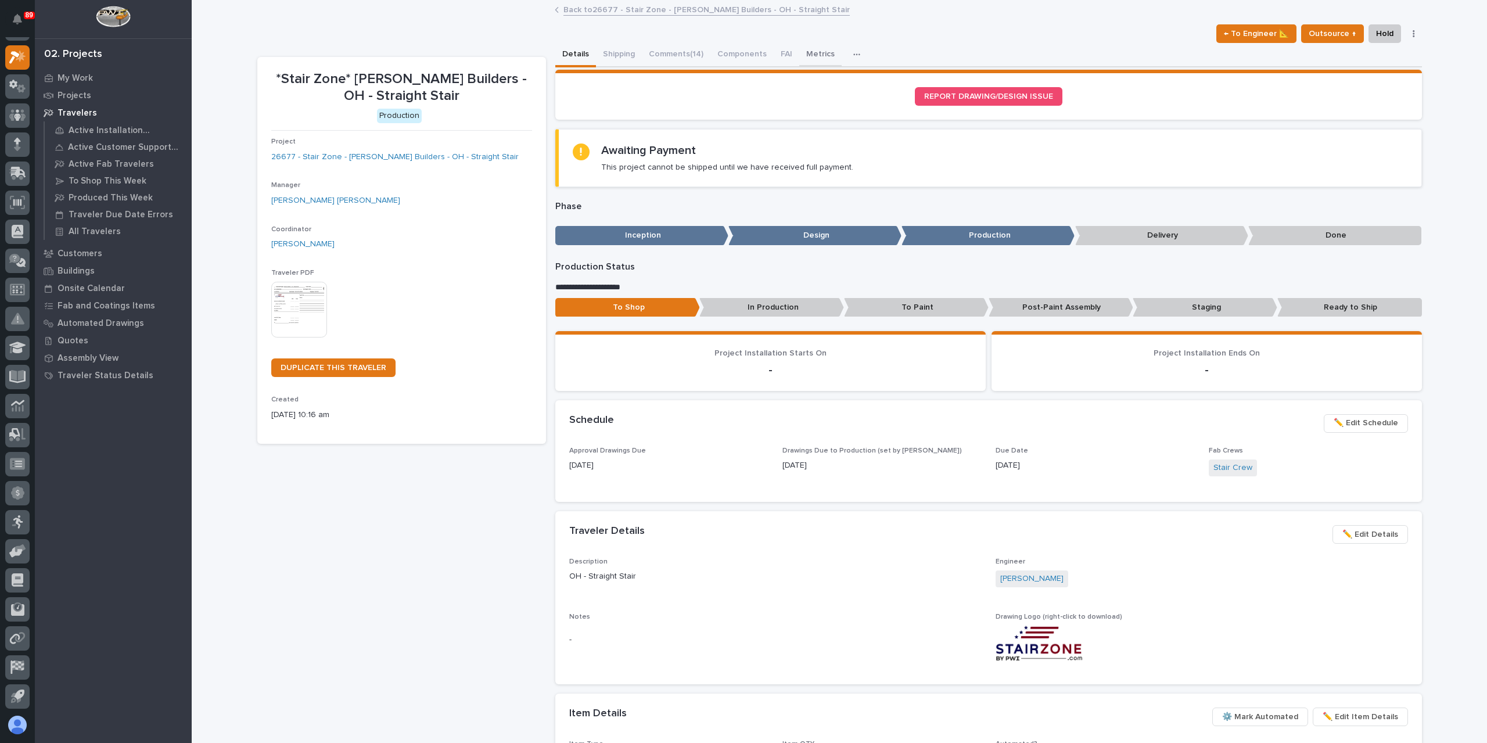
click at [799, 55] on button "Metrics" at bounding box center [820, 55] width 42 height 24
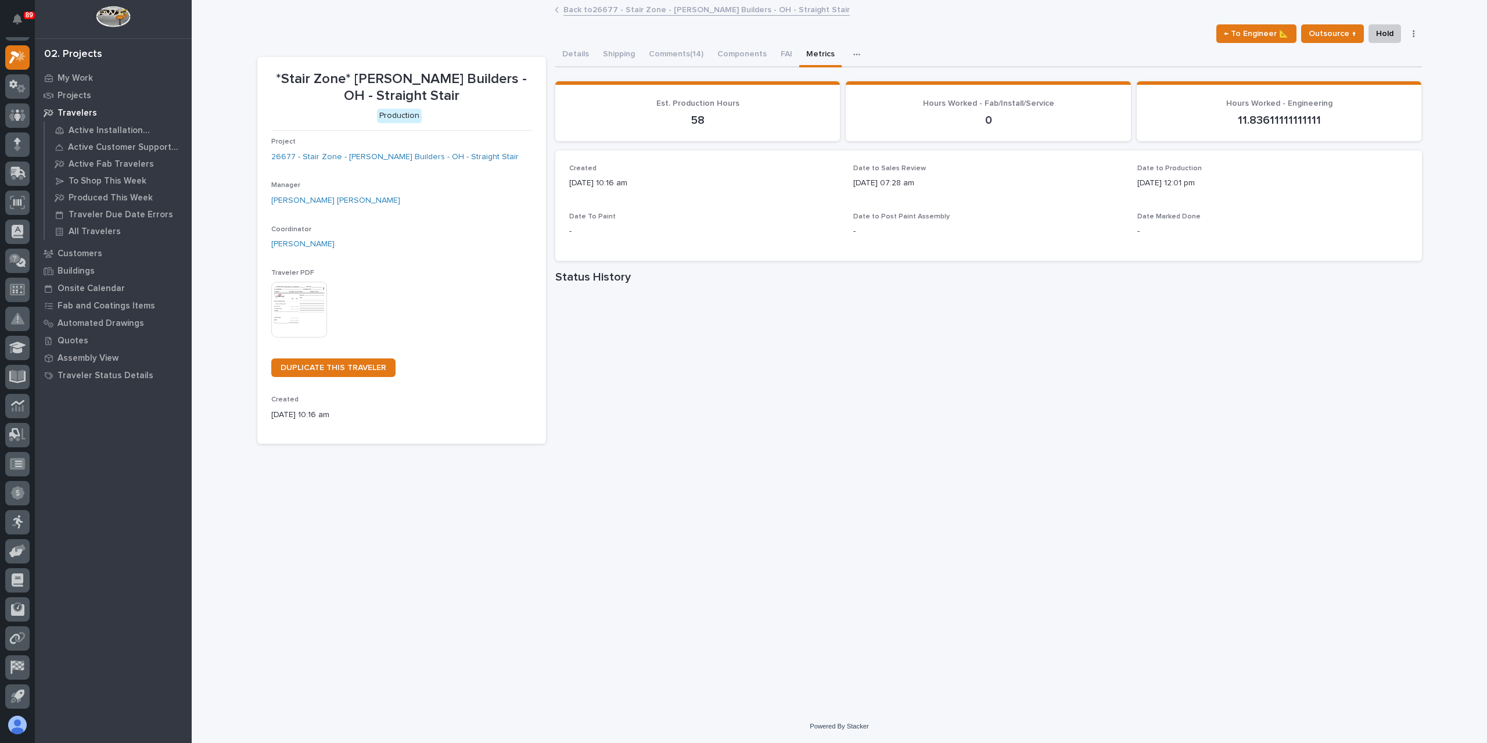
click at [668, 46] on button "Comments (14)" at bounding box center [676, 55] width 69 height 24
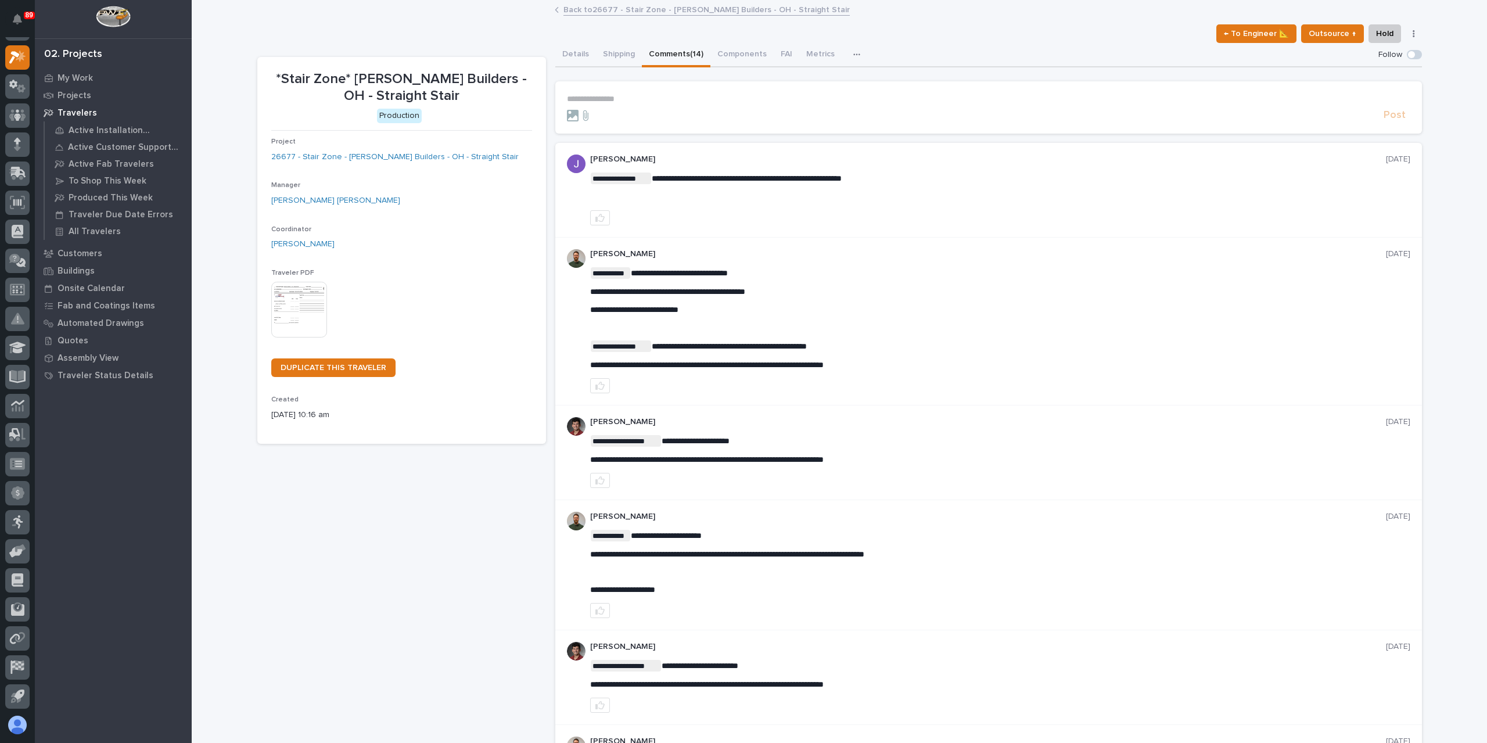
click at [591, 96] on p "**********" at bounding box center [988, 99] width 843 height 10
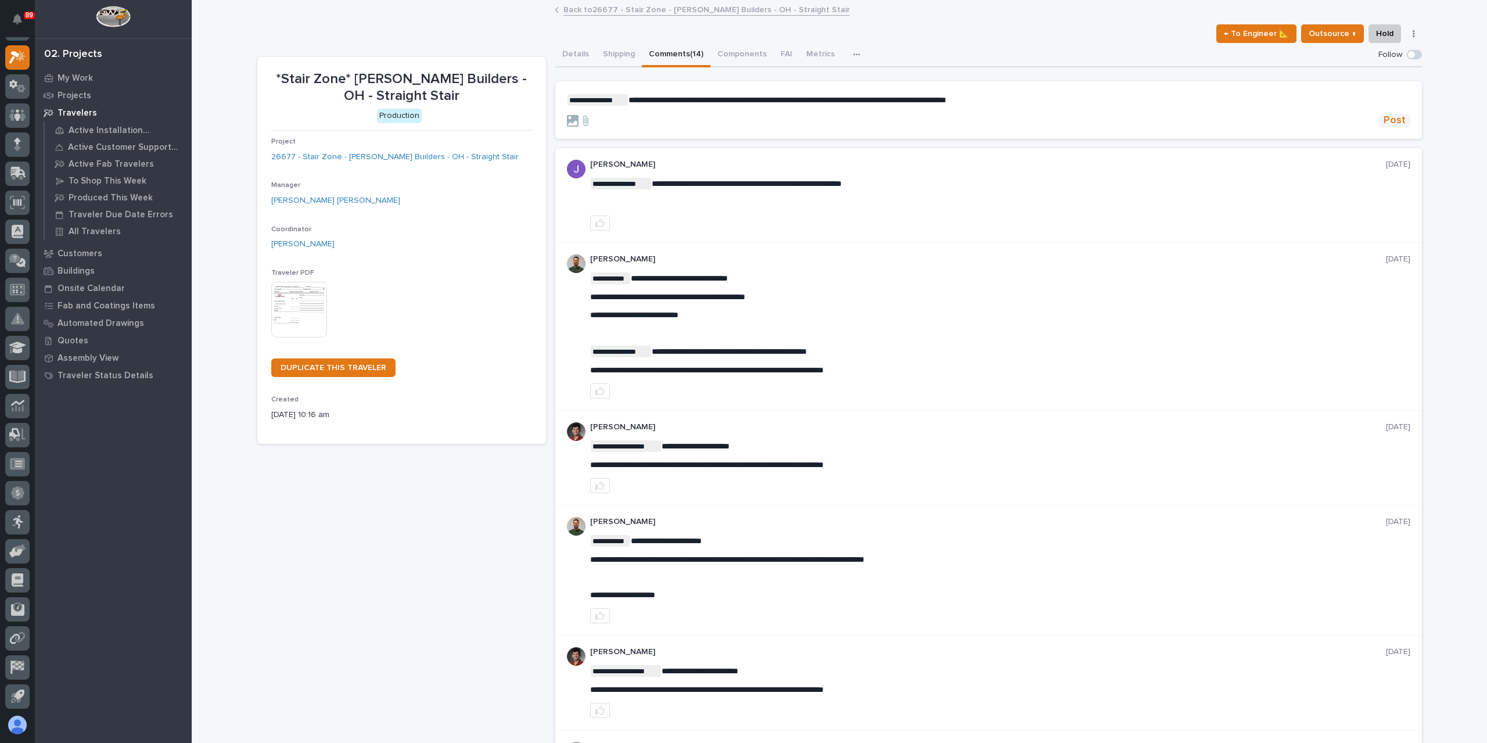
click at [1398, 124] on span "Post" at bounding box center [1395, 120] width 22 height 13
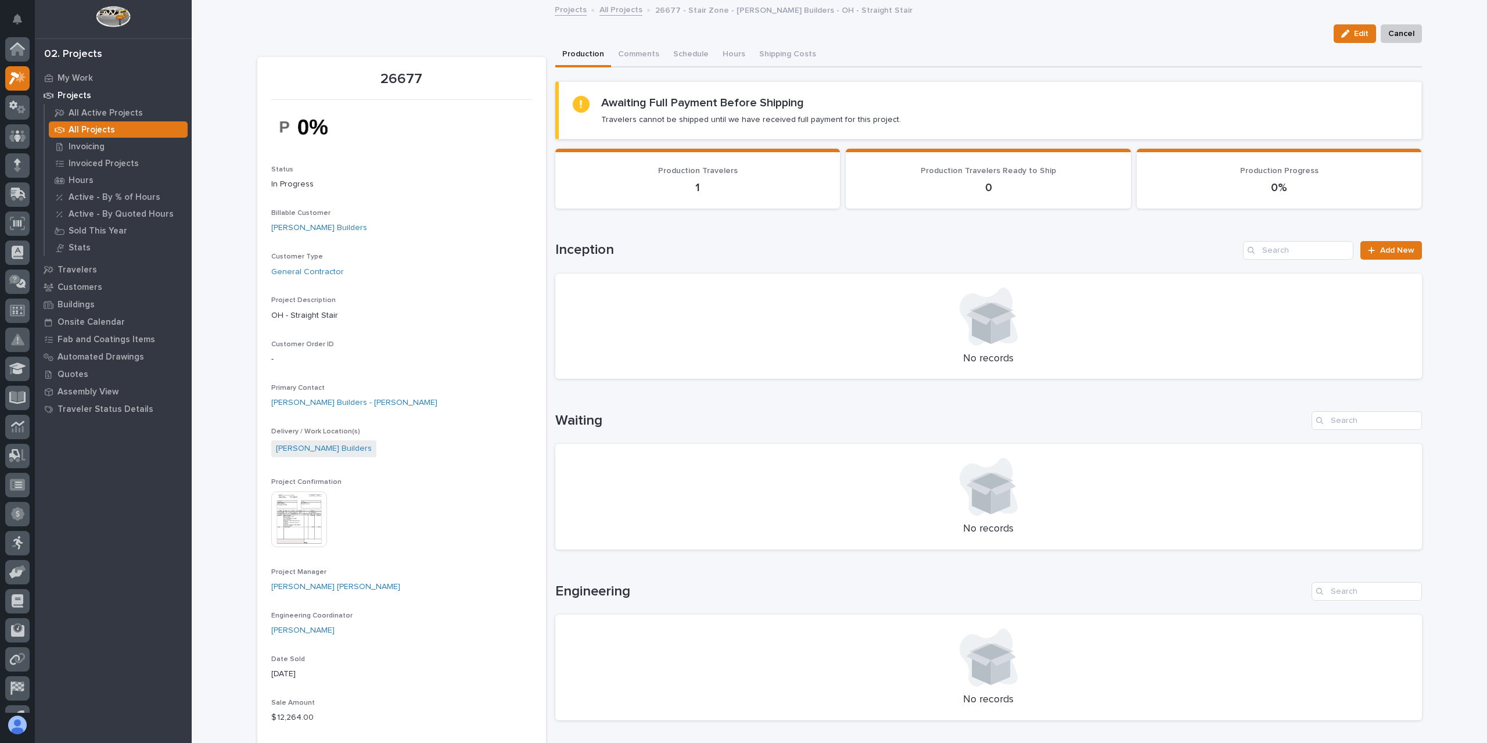
scroll to position [21, 0]
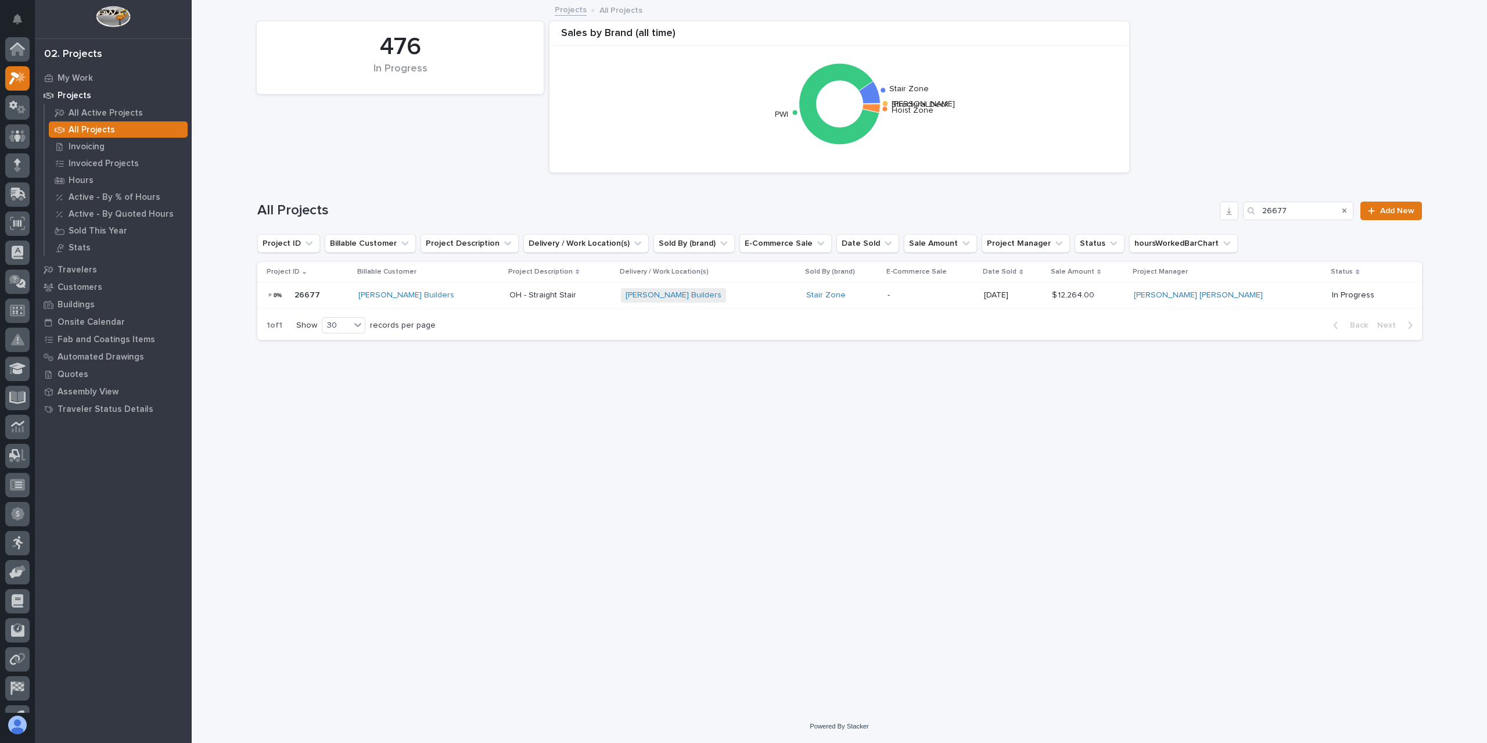
scroll to position [21, 0]
click at [1215, 206] on div "All Projects 26677 Add New" at bounding box center [839, 211] width 1165 height 19
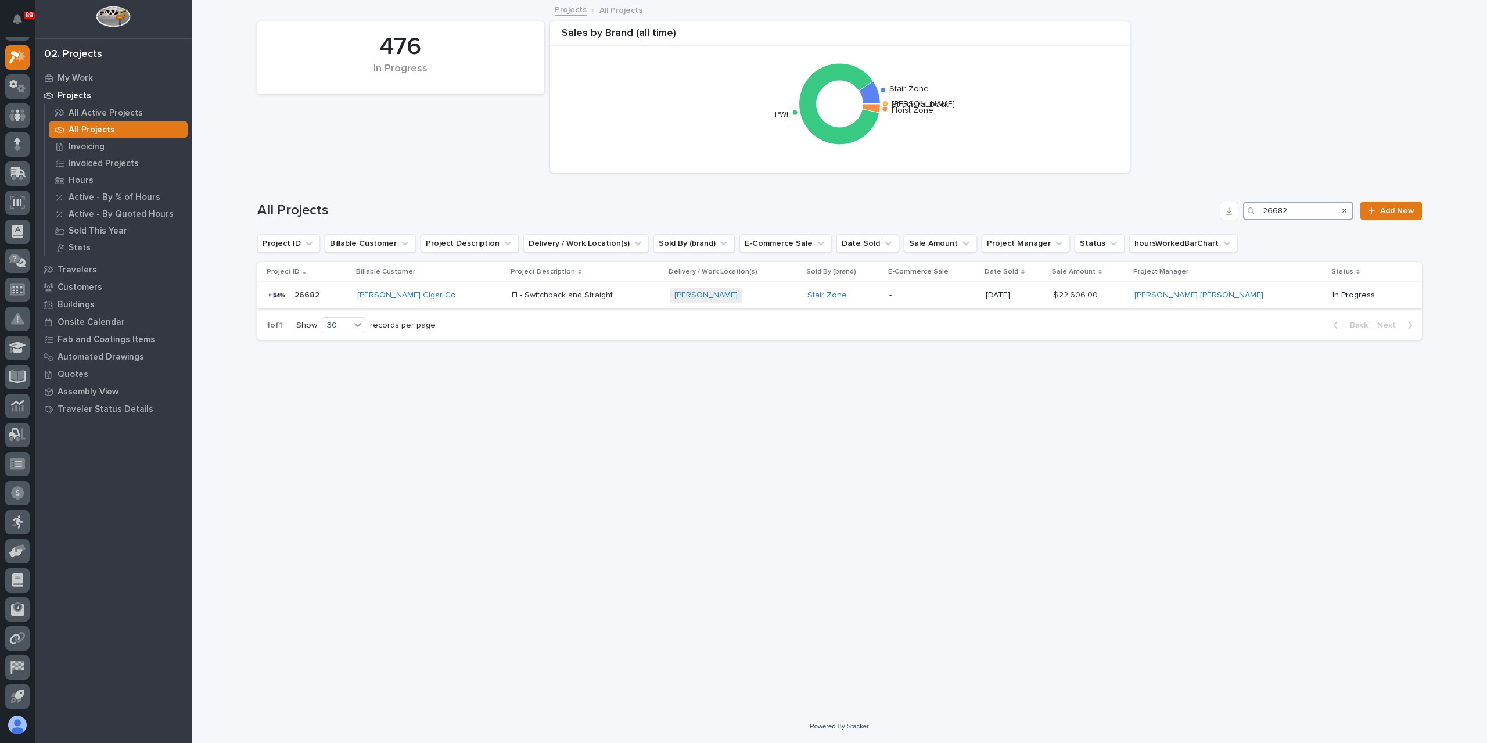
type input "26682"
click at [536, 289] on p "FL- Switchback and Straight" at bounding box center [563, 294] width 103 height 12
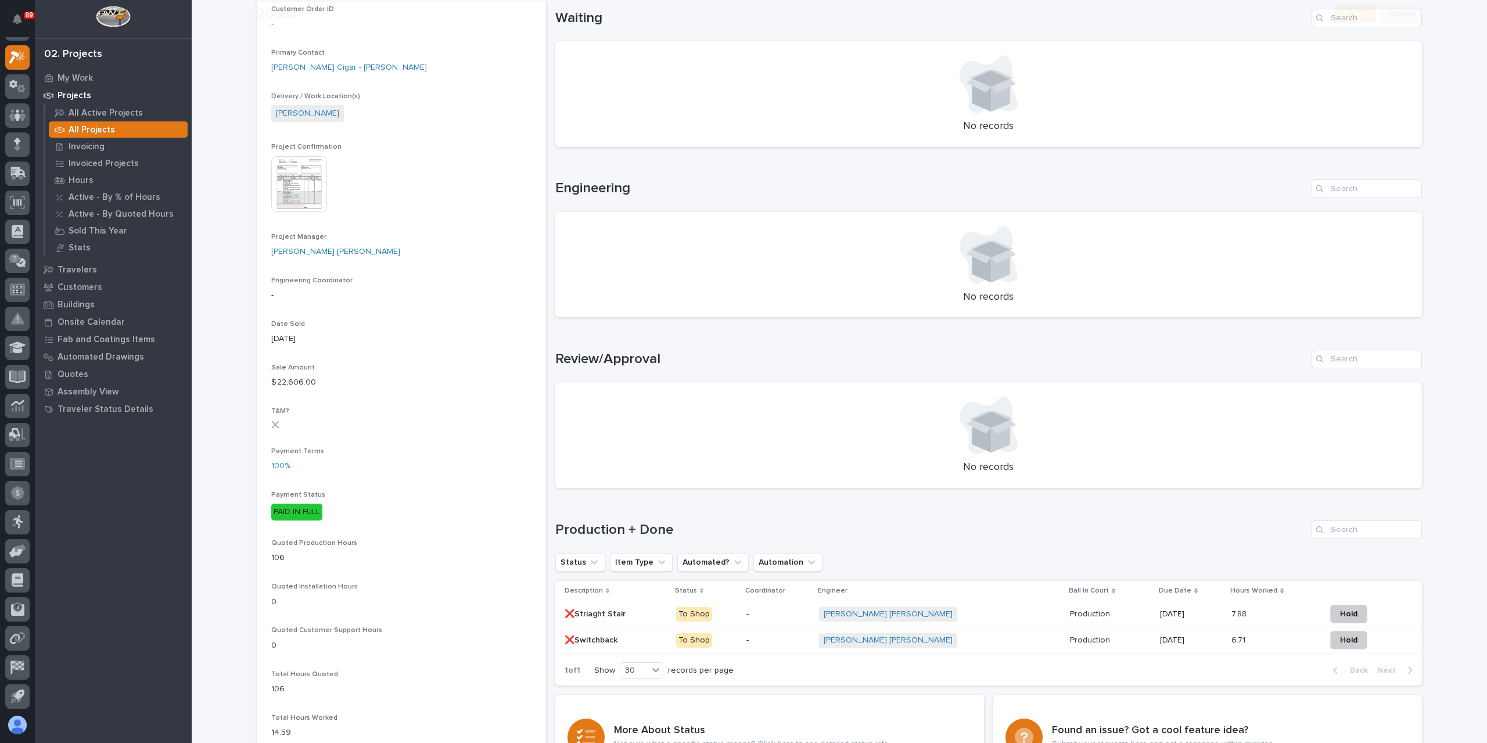
scroll to position [349, 0]
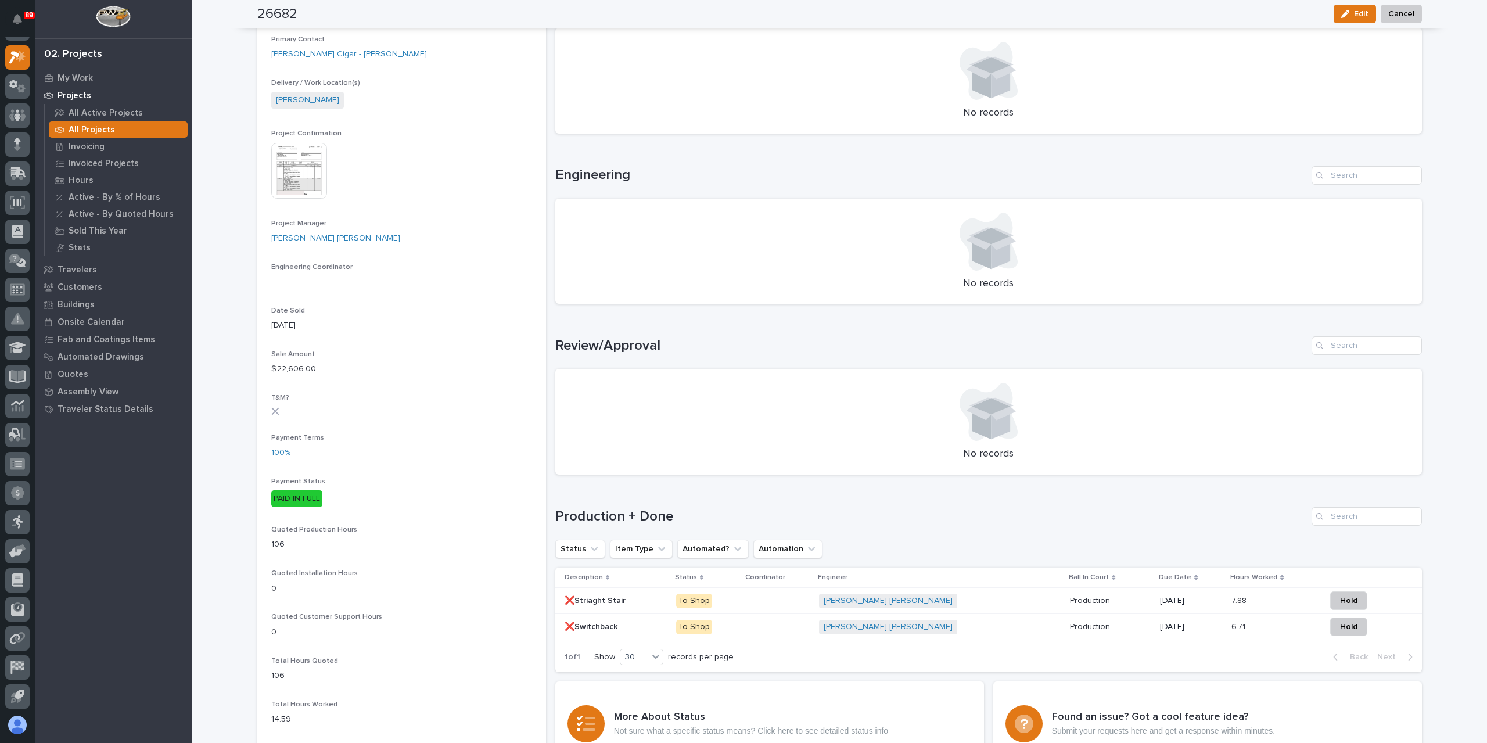
click at [306, 171] on img at bounding box center [299, 171] width 56 height 56
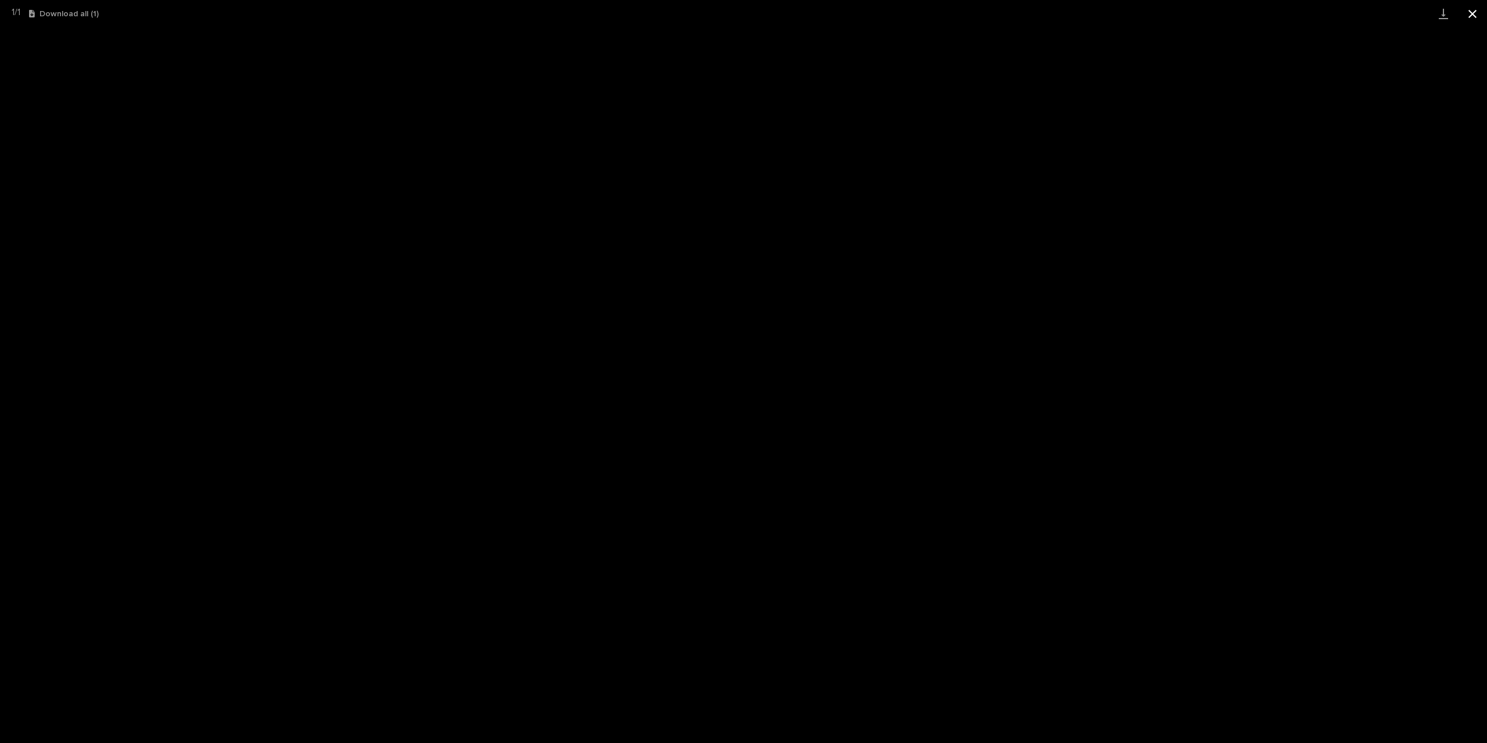
click at [1473, 8] on button "Close gallery" at bounding box center [1472, 13] width 29 height 27
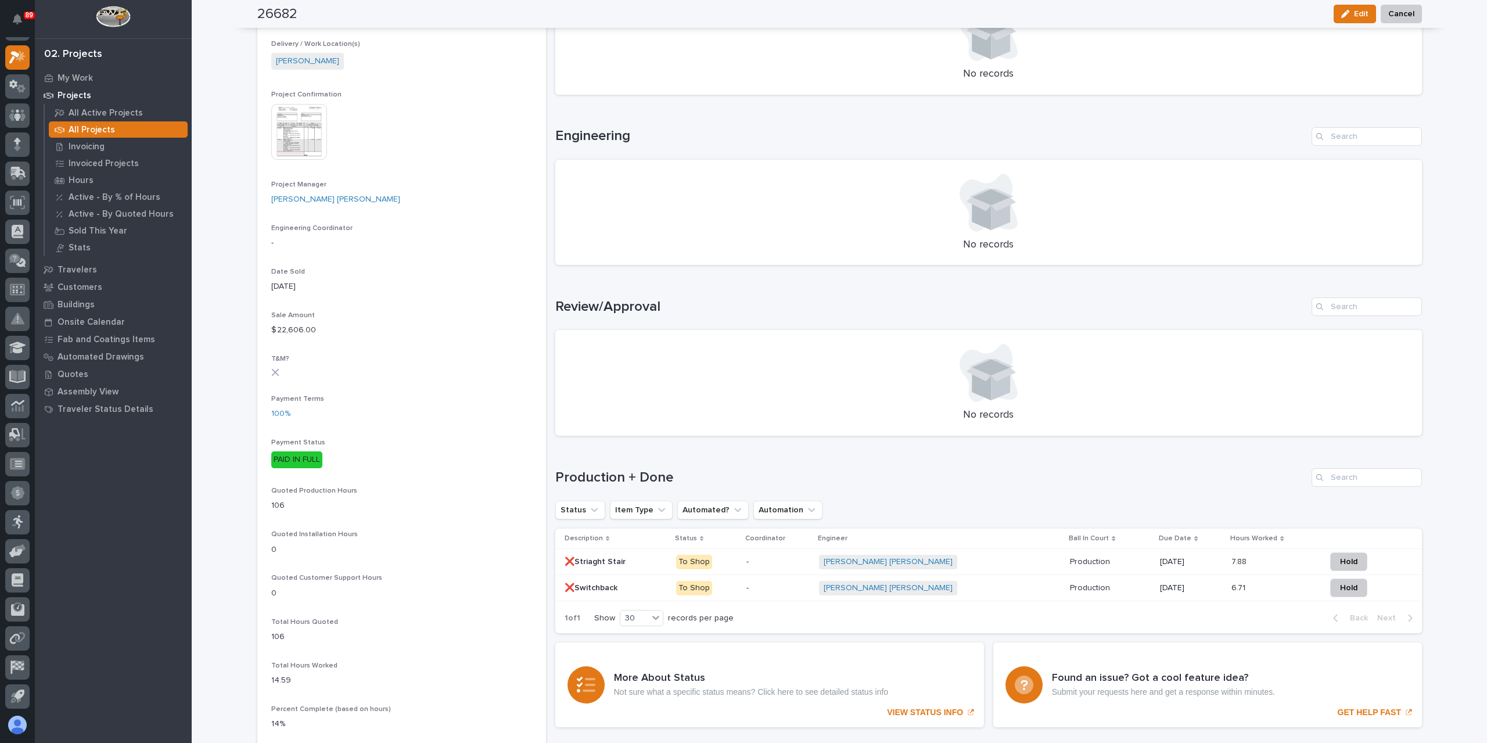
scroll to position [407, 0]
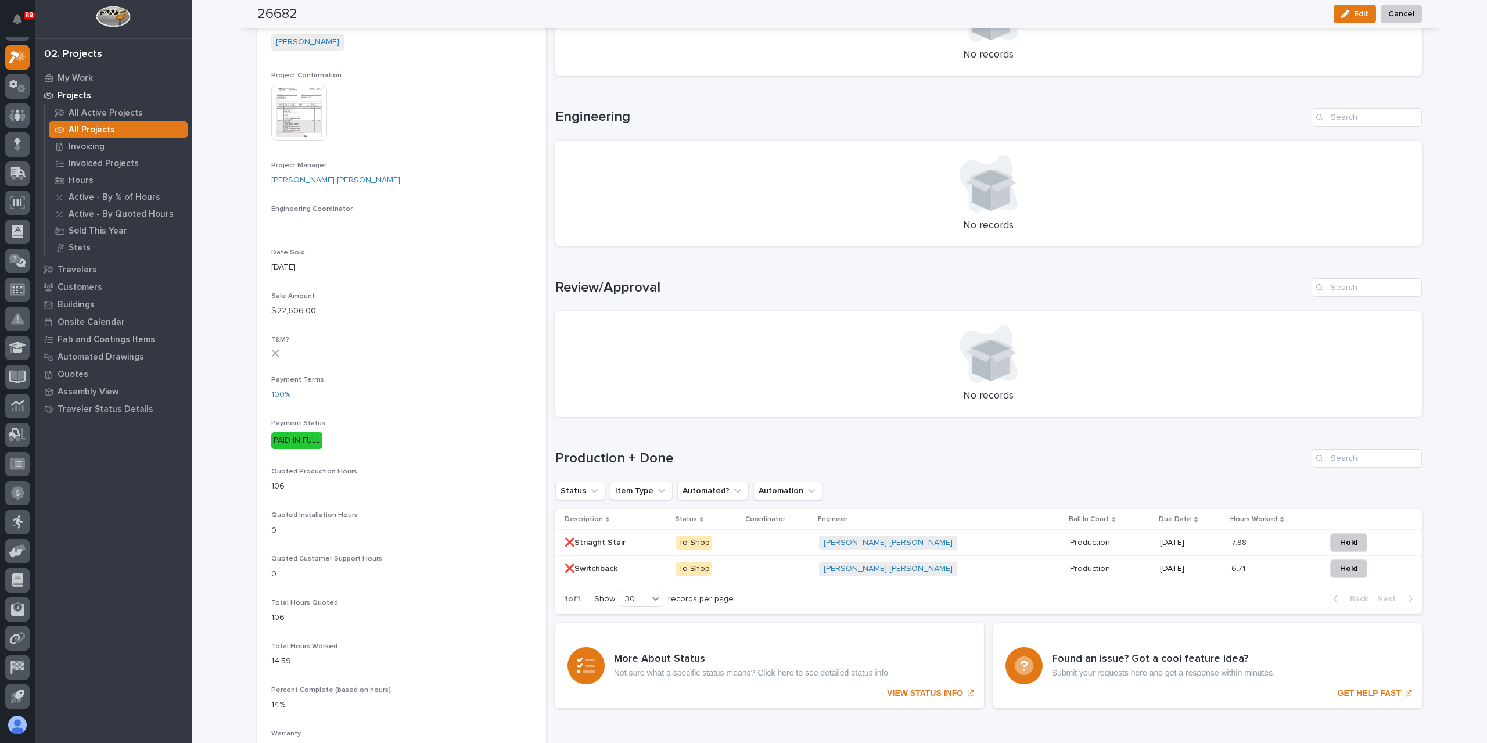
click at [601, 540] on p "❌Striaght Stair" at bounding box center [596, 542] width 63 height 12
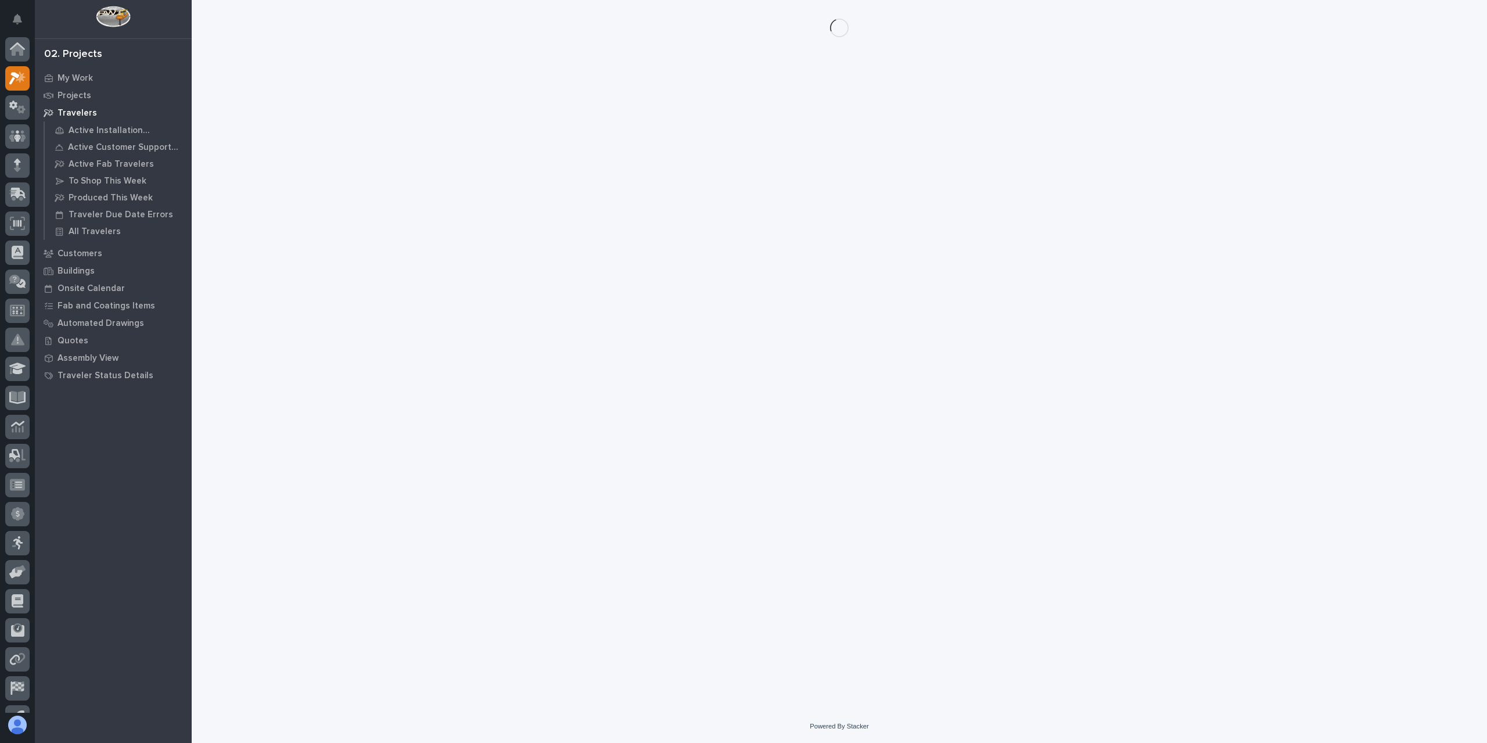
scroll to position [21, 0]
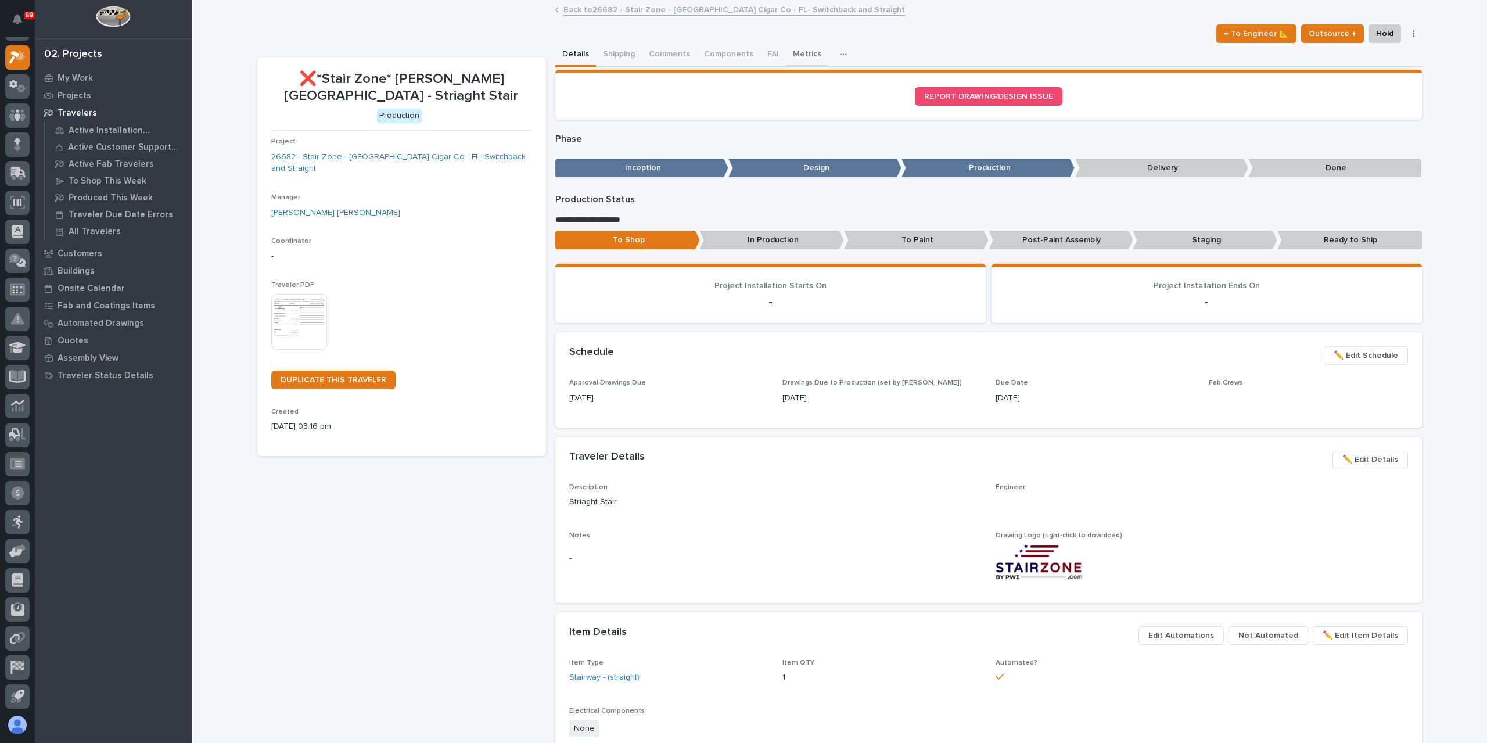
click at [803, 57] on button "Metrics" at bounding box center [807, 55] width 42 height 24
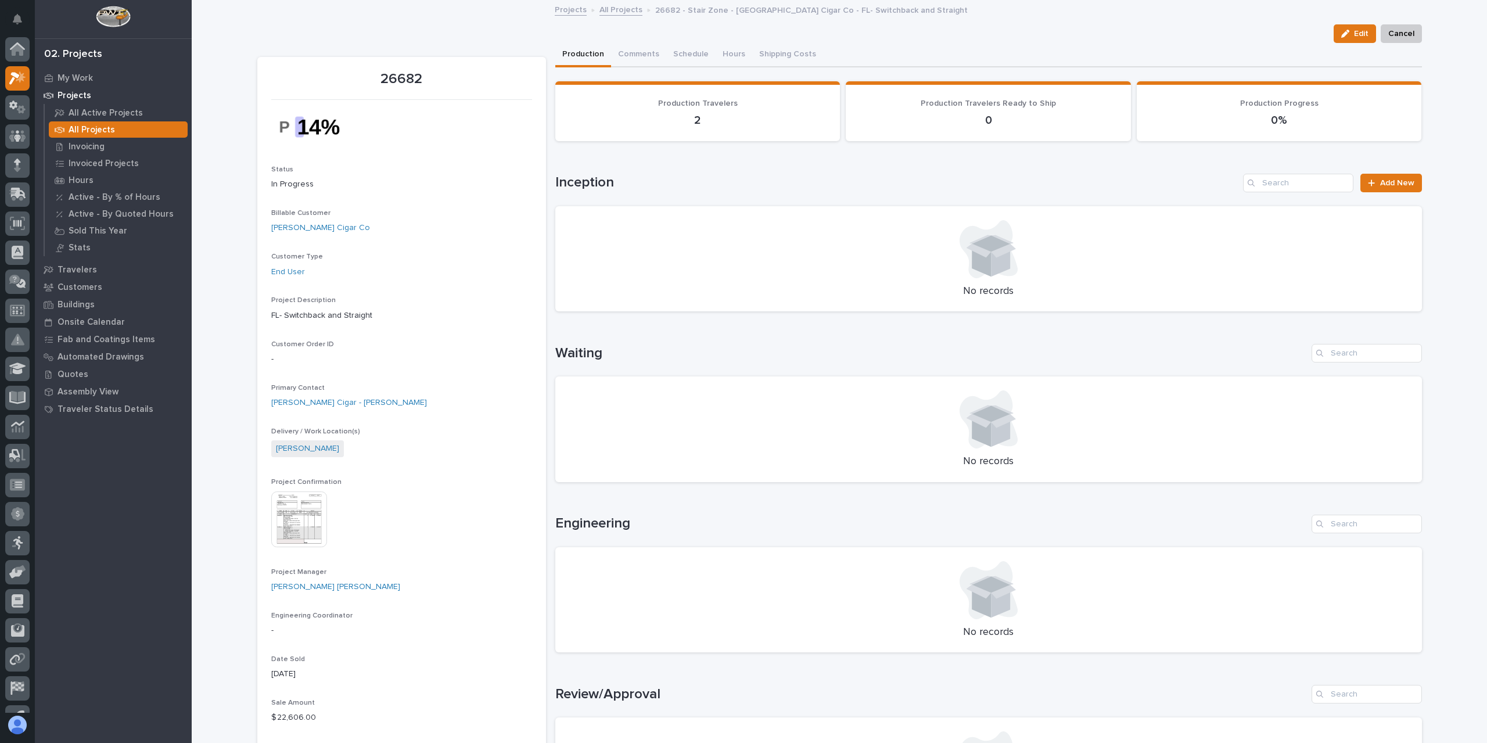
scroll to position [21, 0]
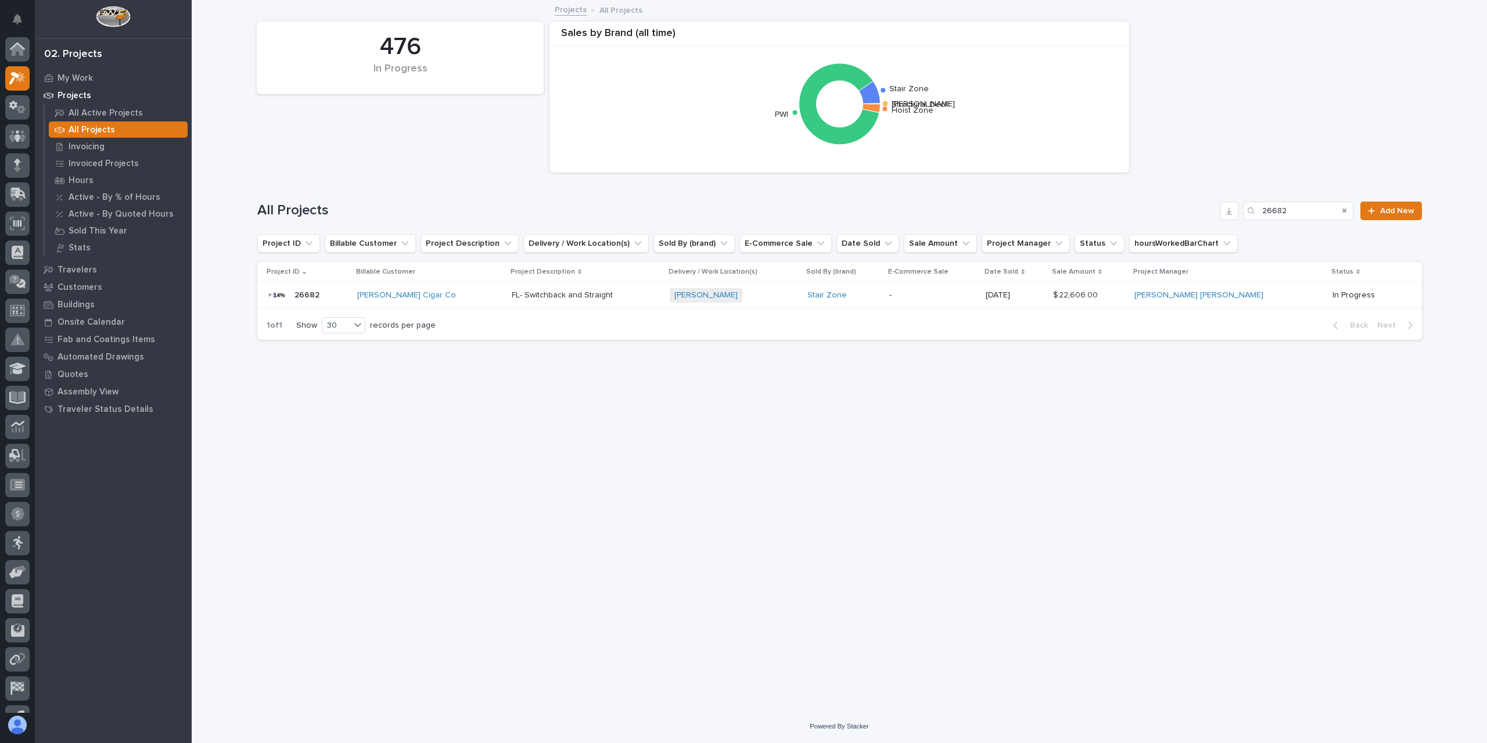
scroll to position [21, 0]
drag, startPoint x: 1300, startPoint y: 210, endPoint x: 1223, endPoint y: 203, distance: 77.6
click at [1223, 203] on div "All Projects 26682 Add New" at bounding box center [839, 211] width 1165 height 19
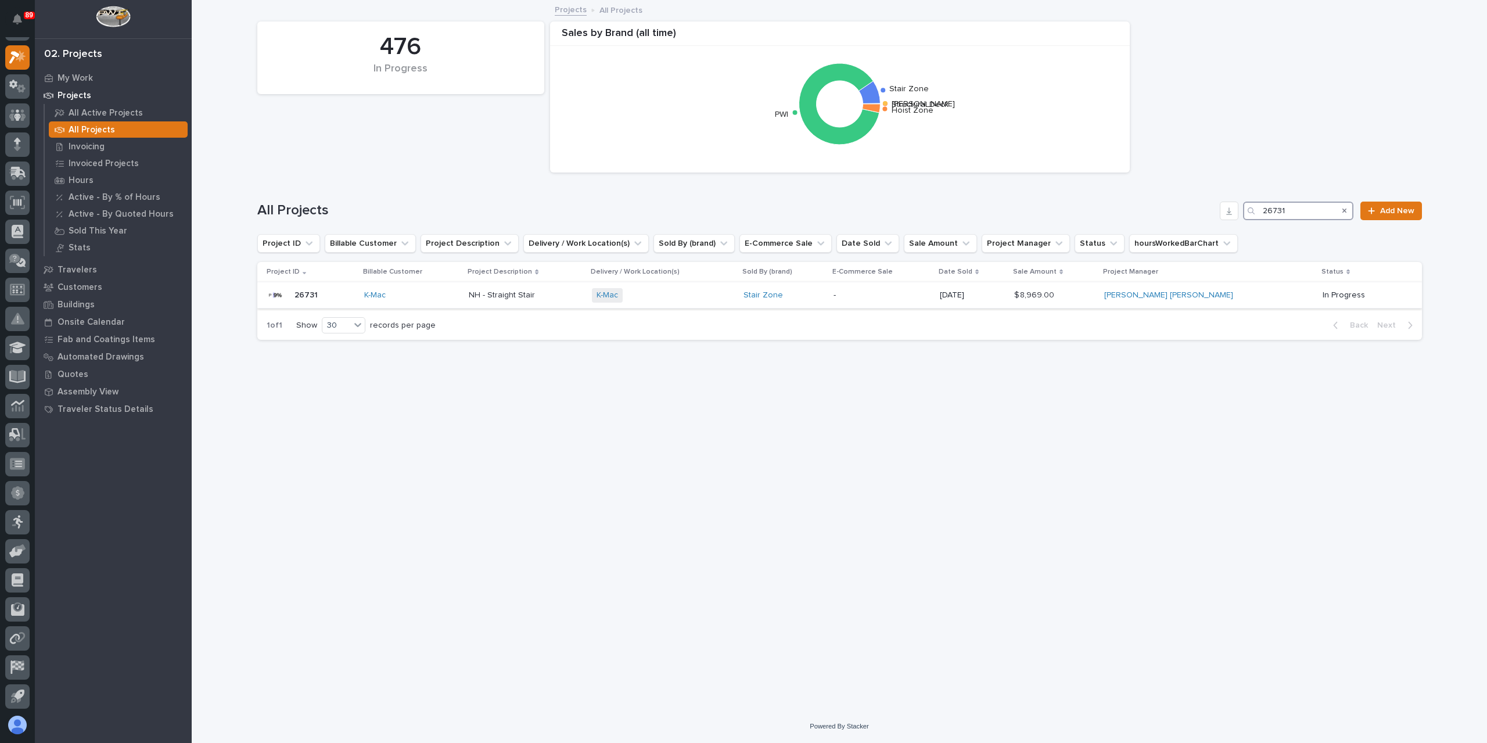
type input "26731"
click at [501, 296] on p "NH - Straight Stair" at bounding box center [503, 294] width 69 height 12
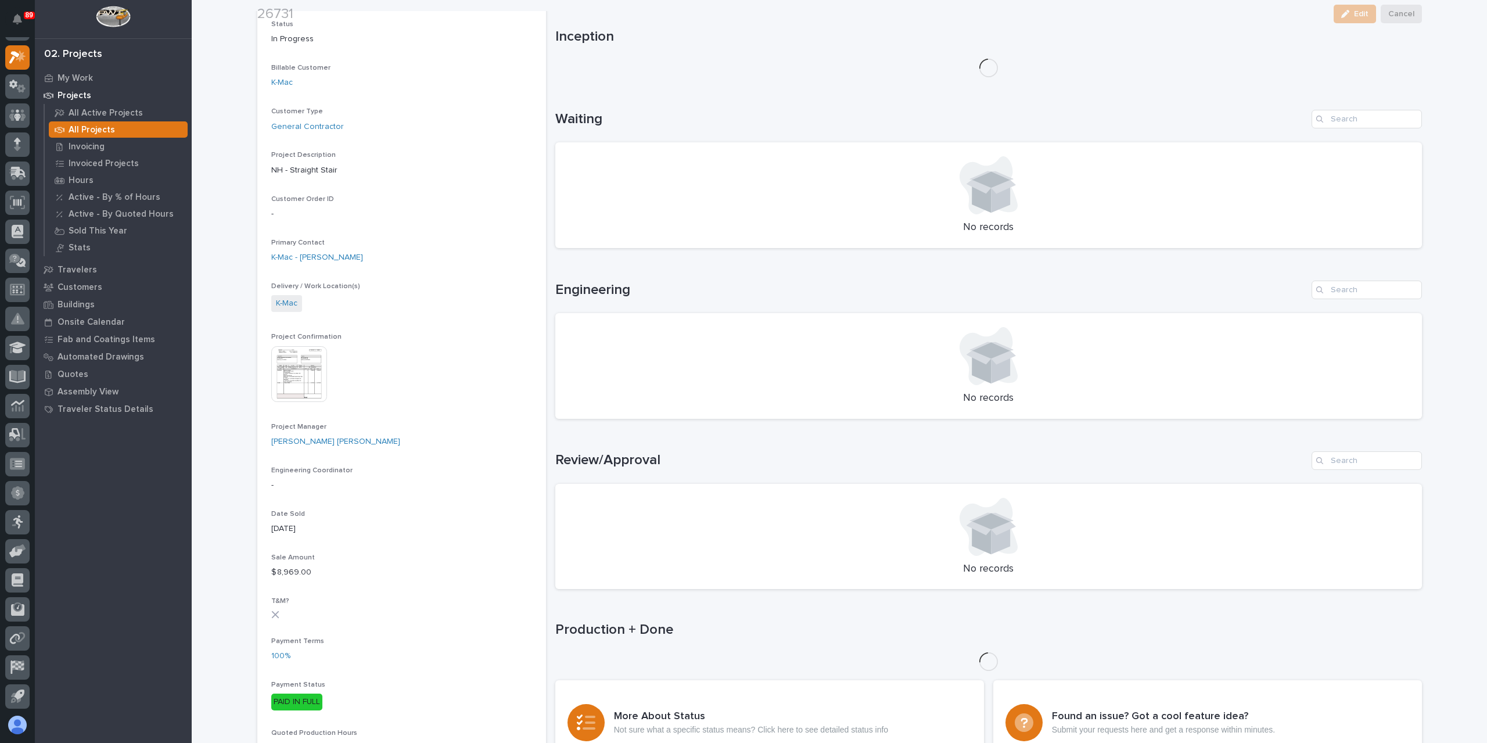
scroll to position [290, 0]
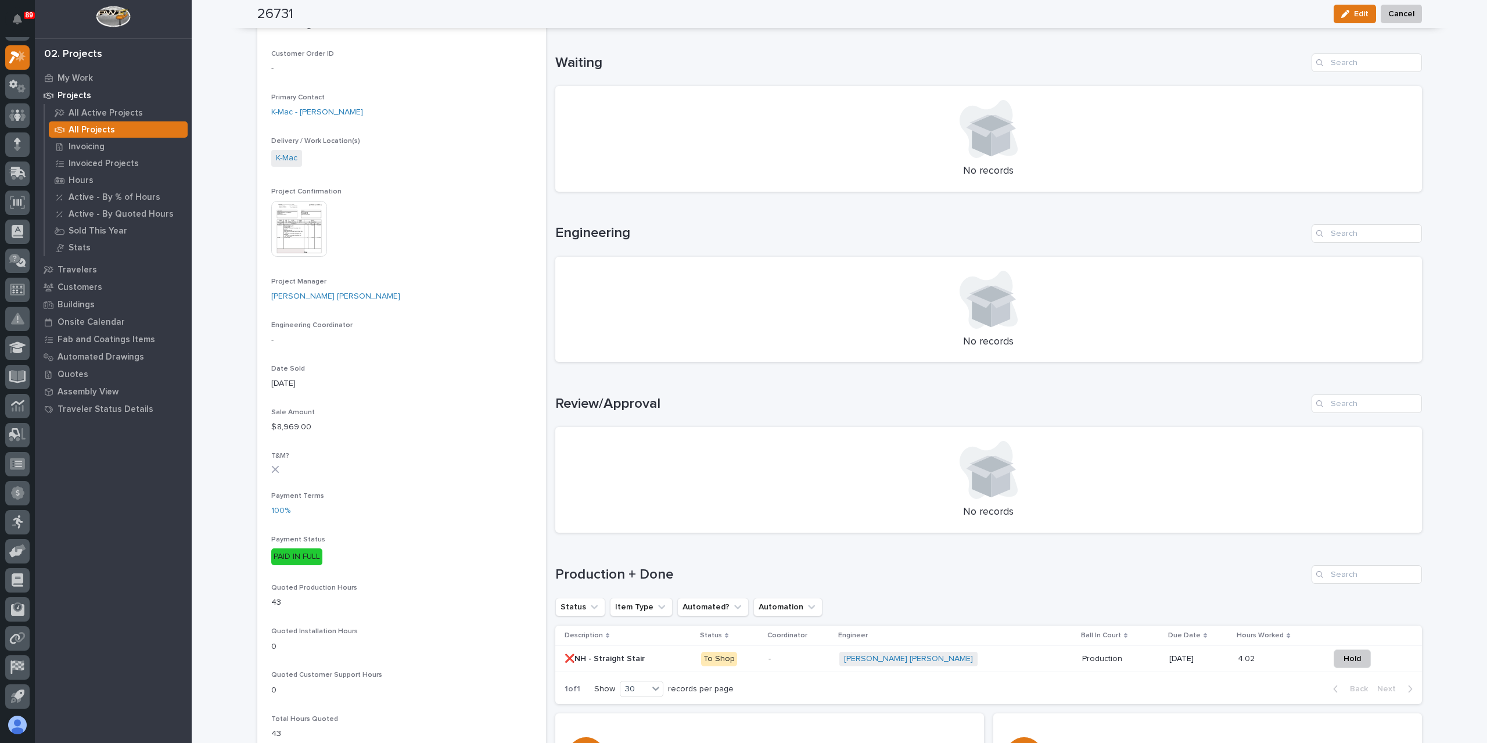
click at [321, 226] on img at bounding box center [299, 229] width 56 height 56
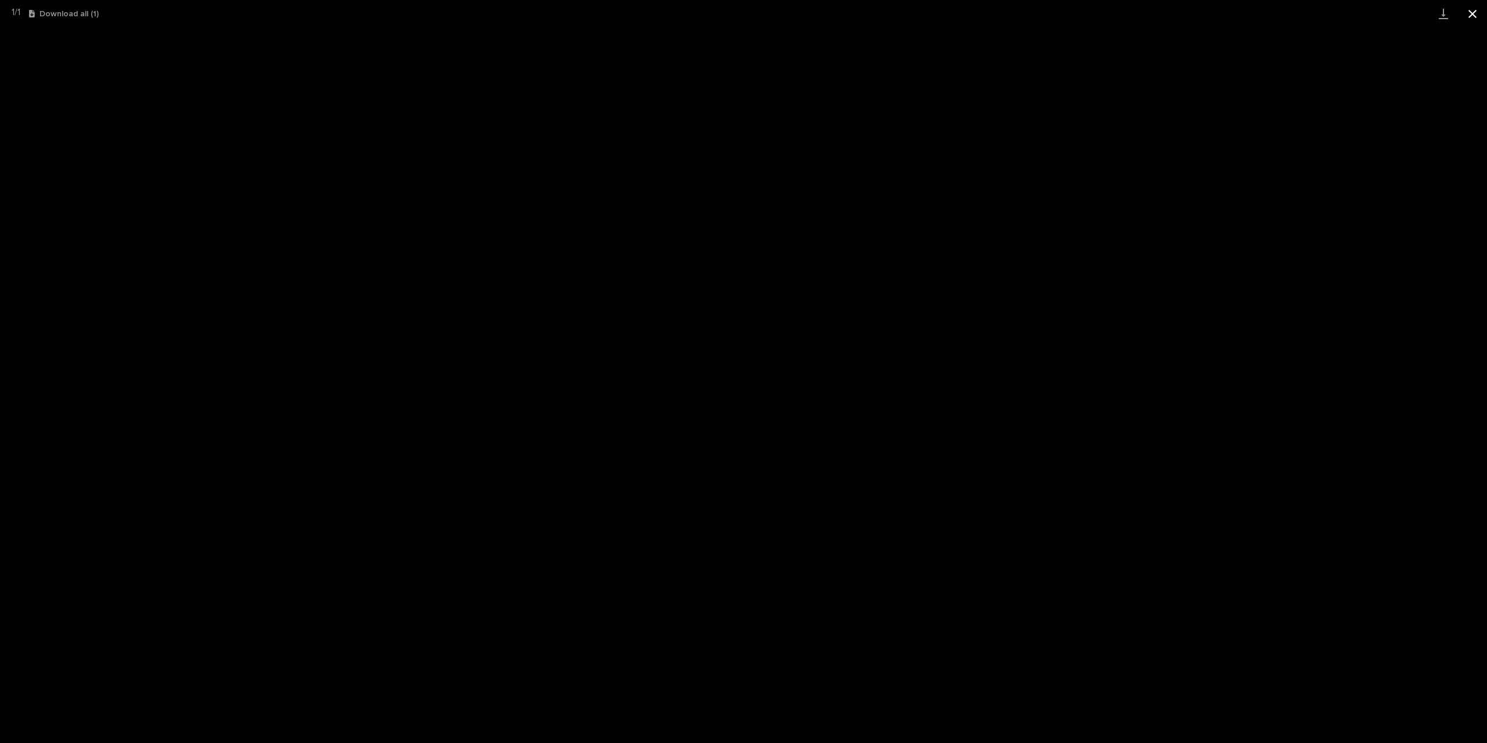
click at [1467, 11] on button "Close gallery" at bounding box center [1472, 13] width 29 height 27
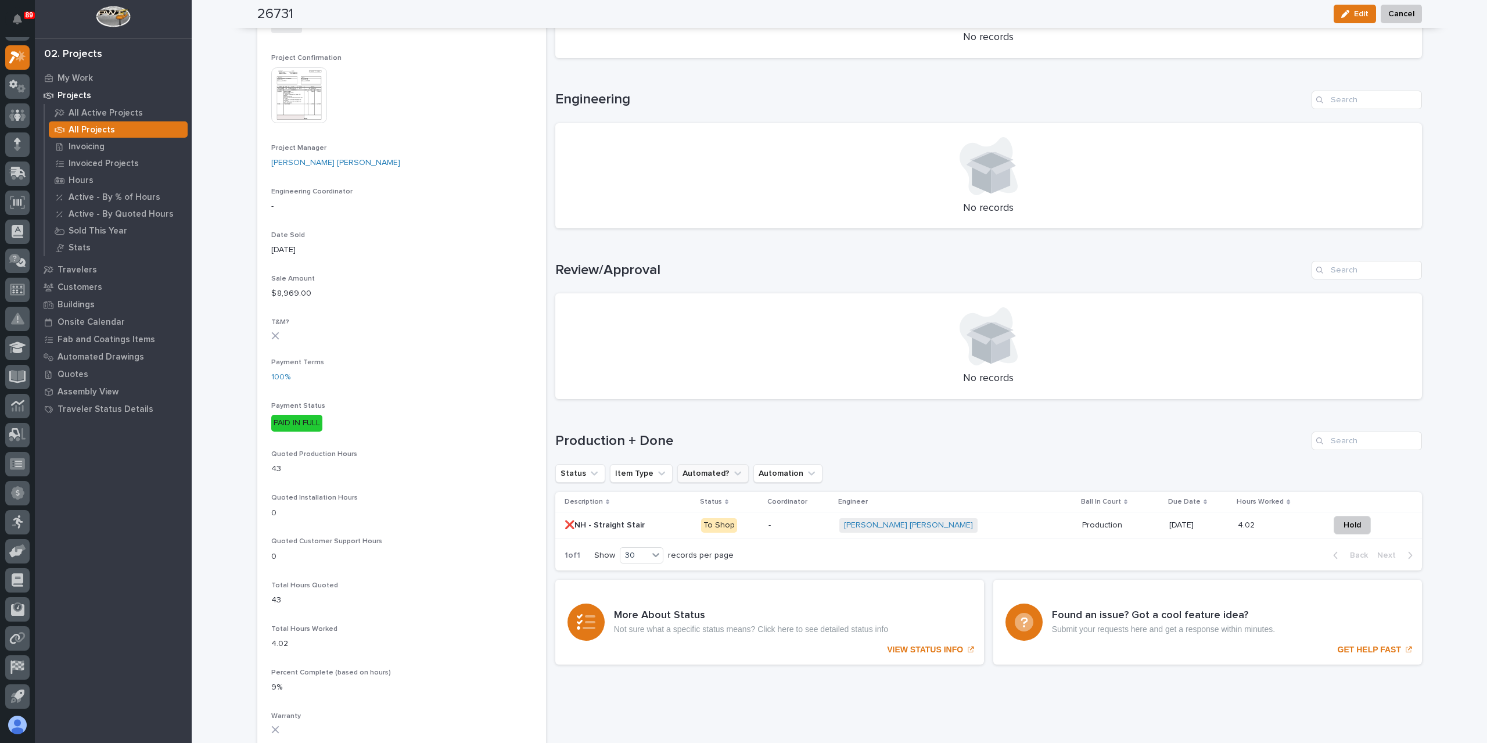
scroll to position [465, 0]
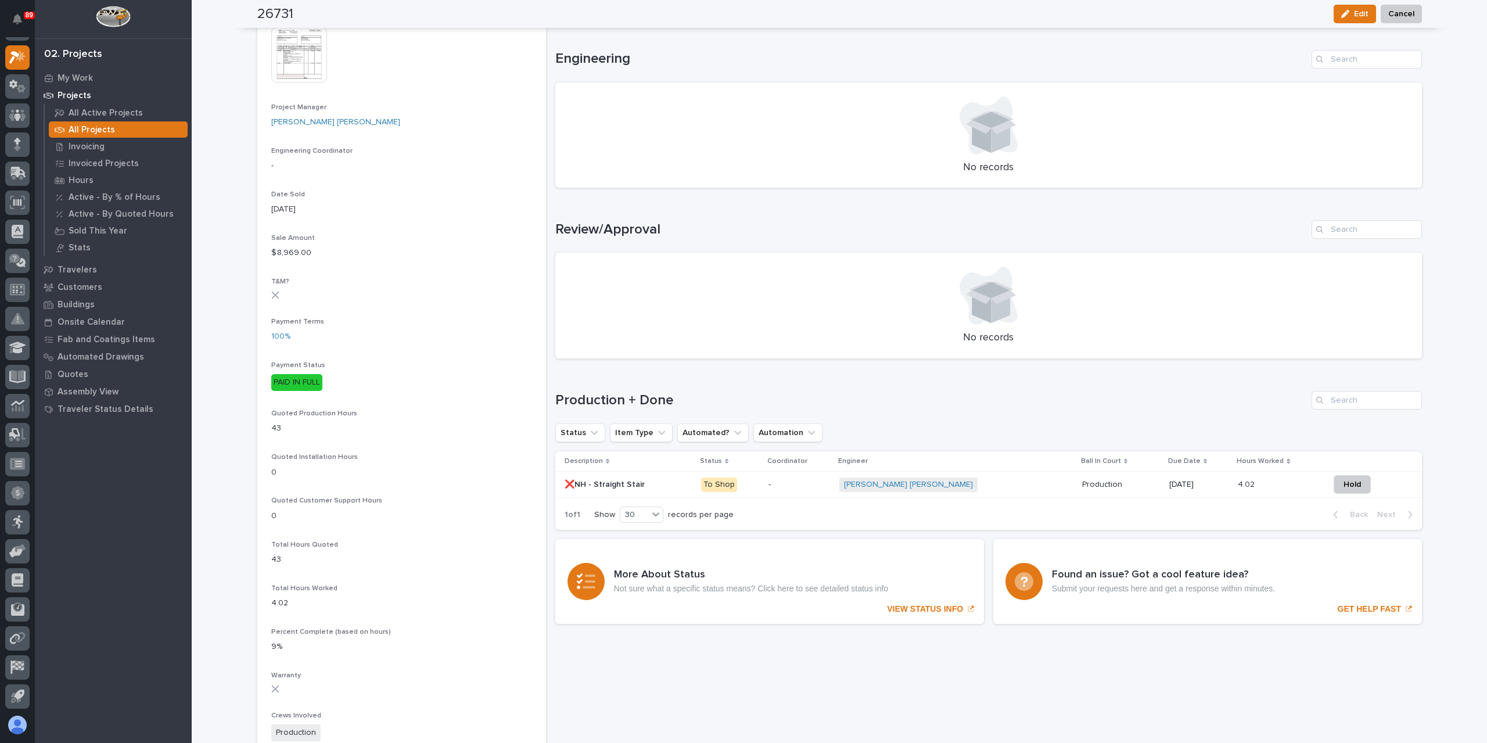
click at [592, 480] on p "❌NH - Straight Stair" at bounding box center [606, 483] width 82 height 12
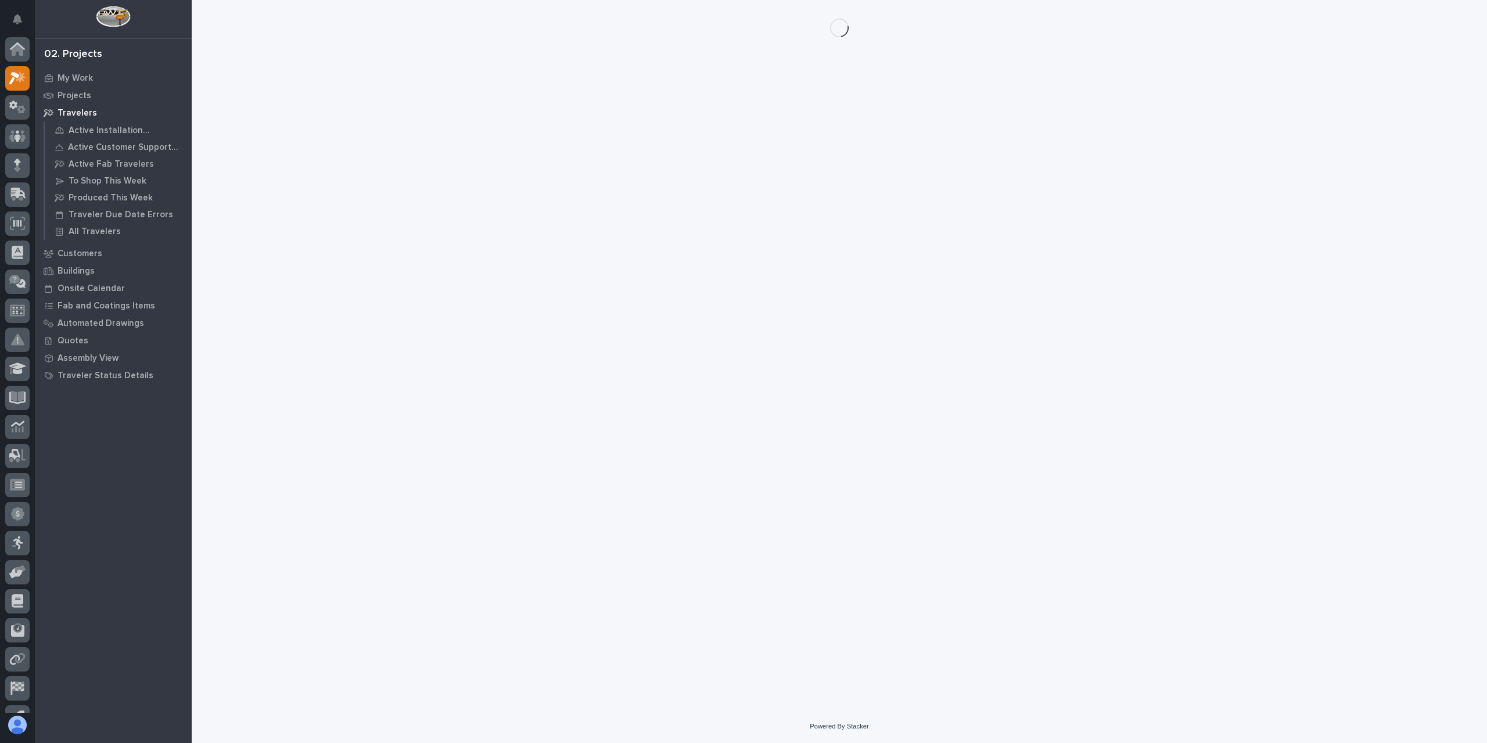
scroll to position [21, 0]
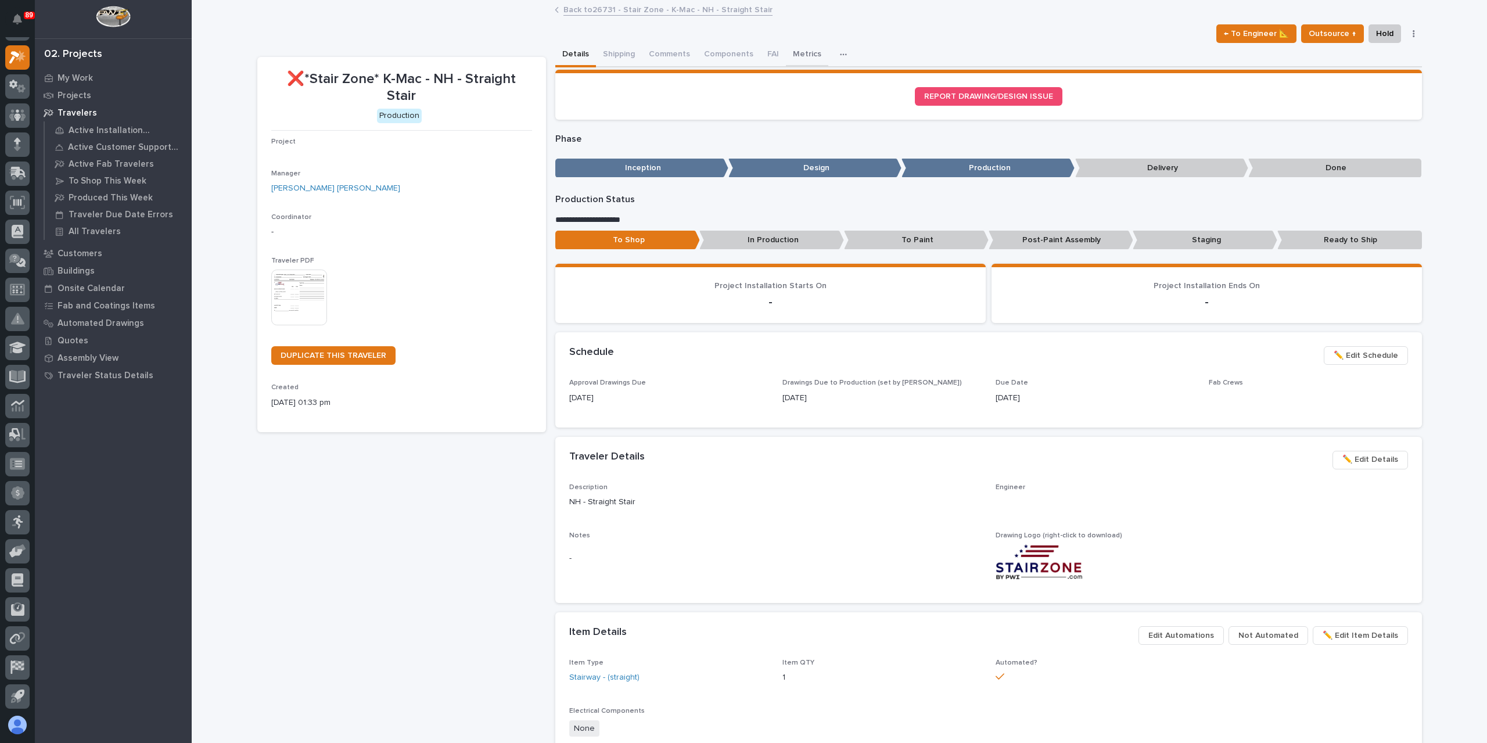
click at [800, 55] on button "Metrics" at bounding box center [807, 55] width 42 height 24
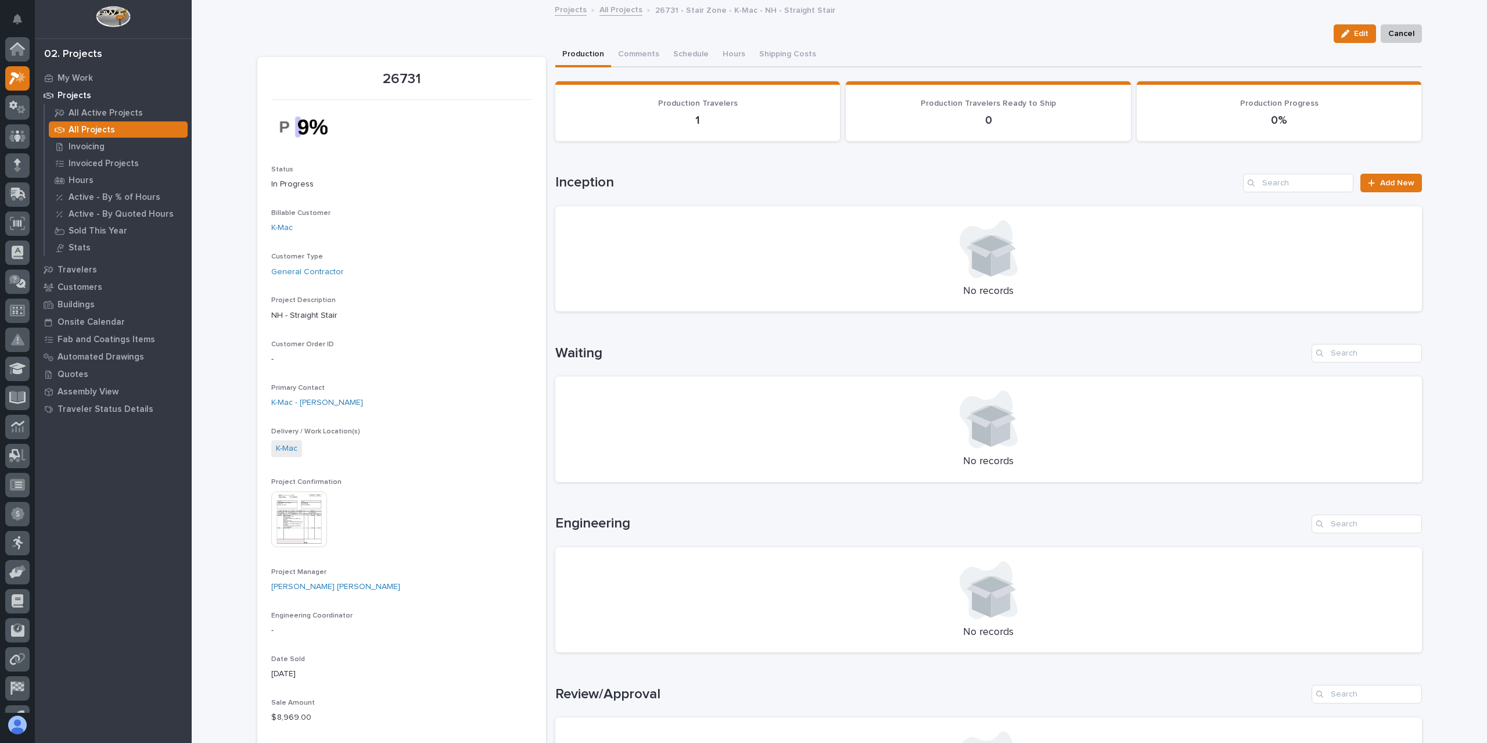
scroll to position [21, 0]
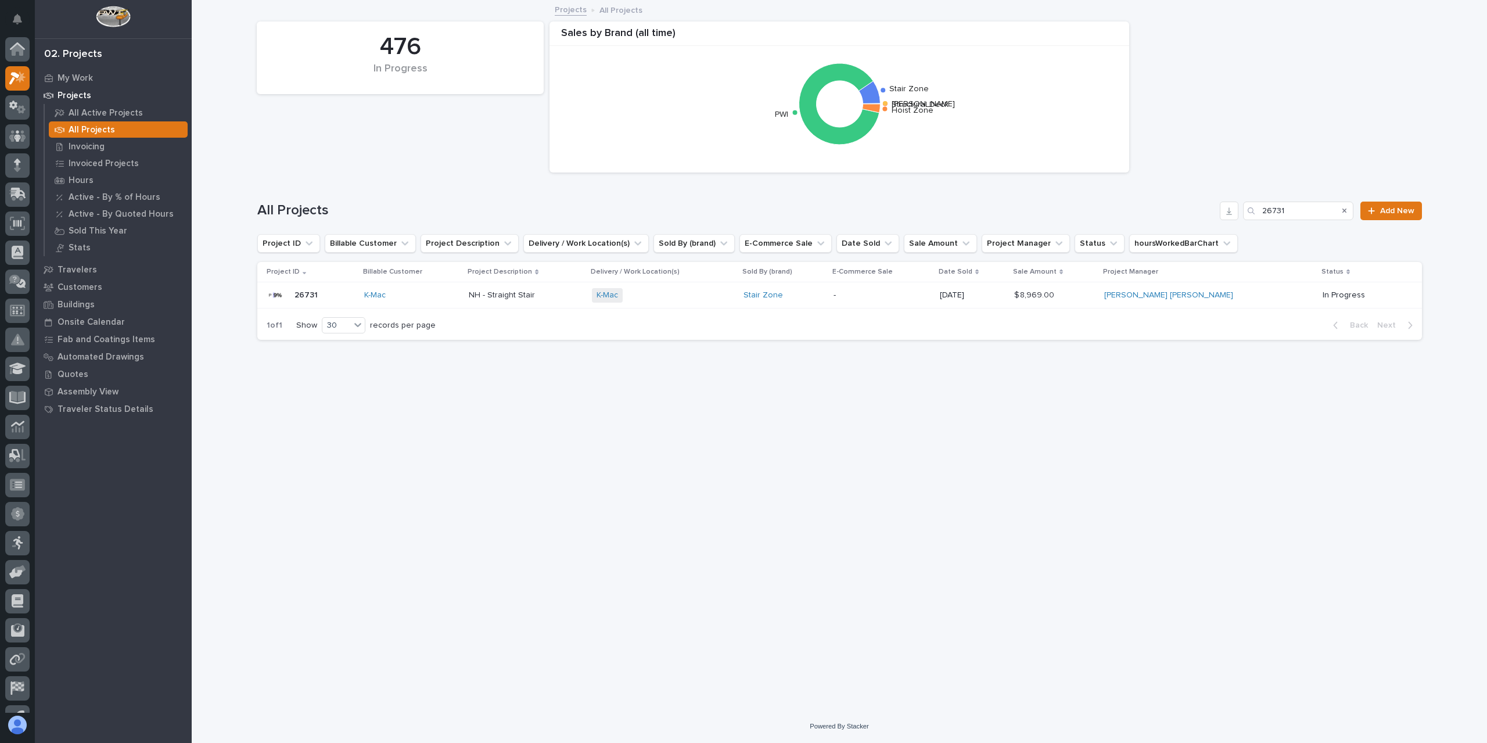
scroll to position [21, 0]
drag, startPoint x: 1202, startPoint y: 205, endPoint x: 1191, endPoint y: 202, distance: 11.4
click at [1191, 203] on div "All Projects 26731 Add New" at bounding box center [839, 211] width 1165 height 19
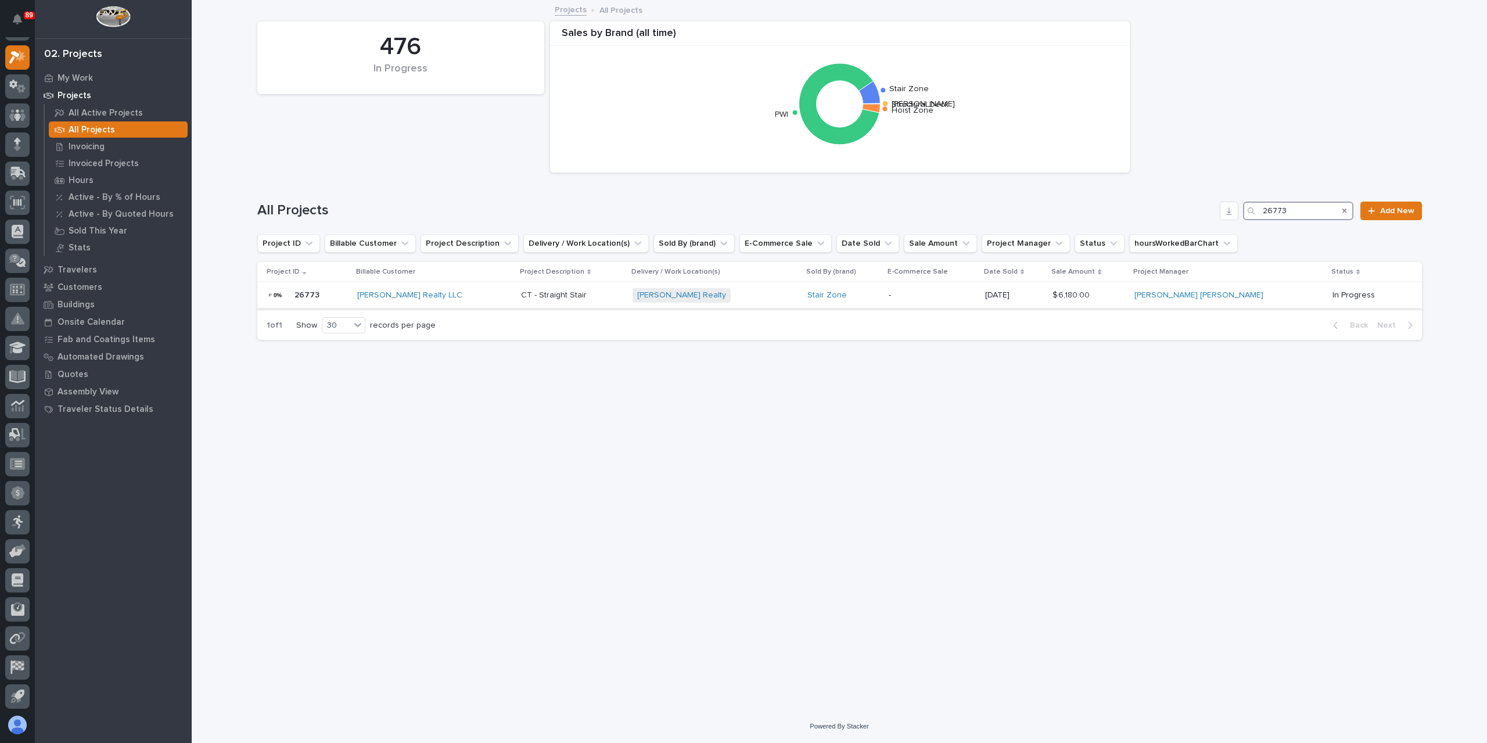
type input "26773"
click at [544, 293] on p "CT - Straight Stair" at bounding box center [555, 294] width 68 height 12
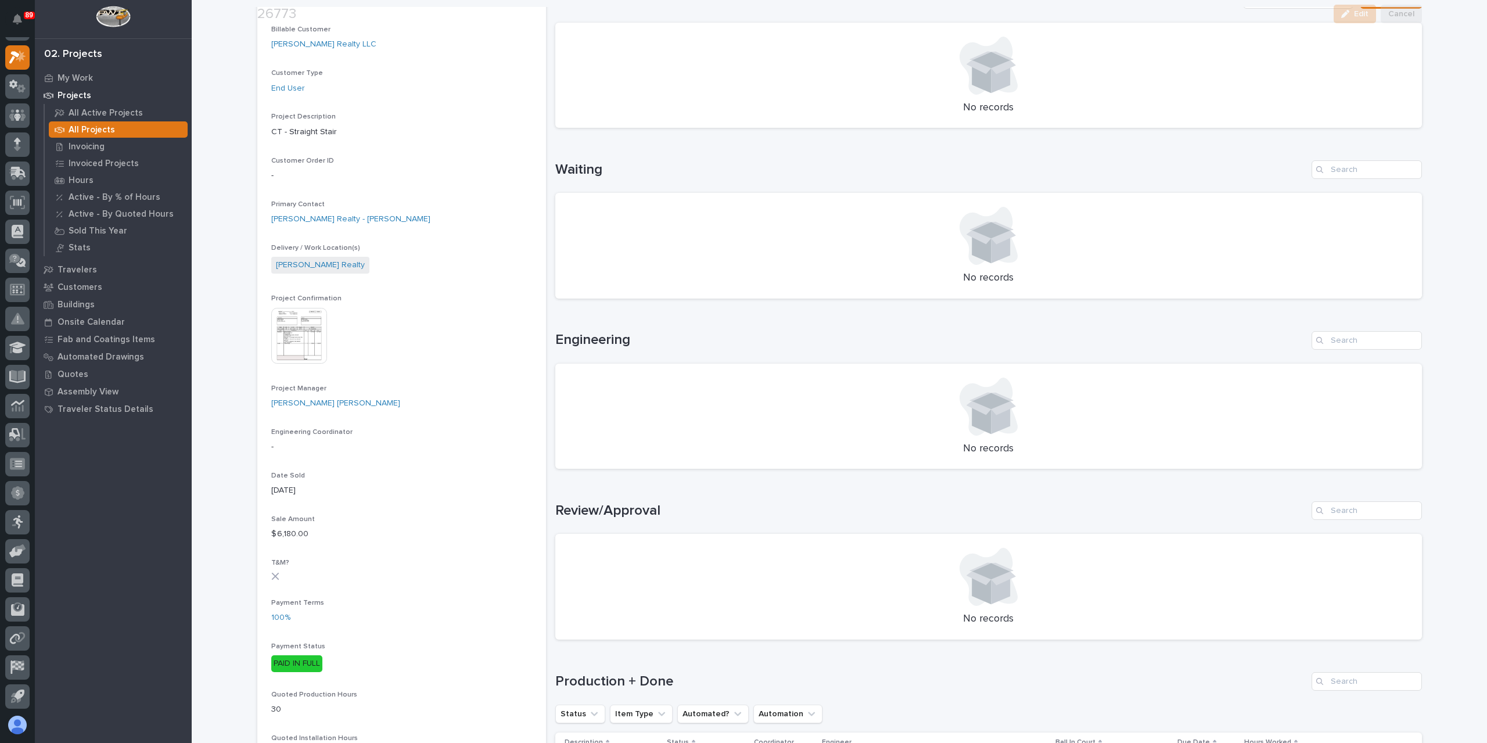
scroll to position [290, 0]
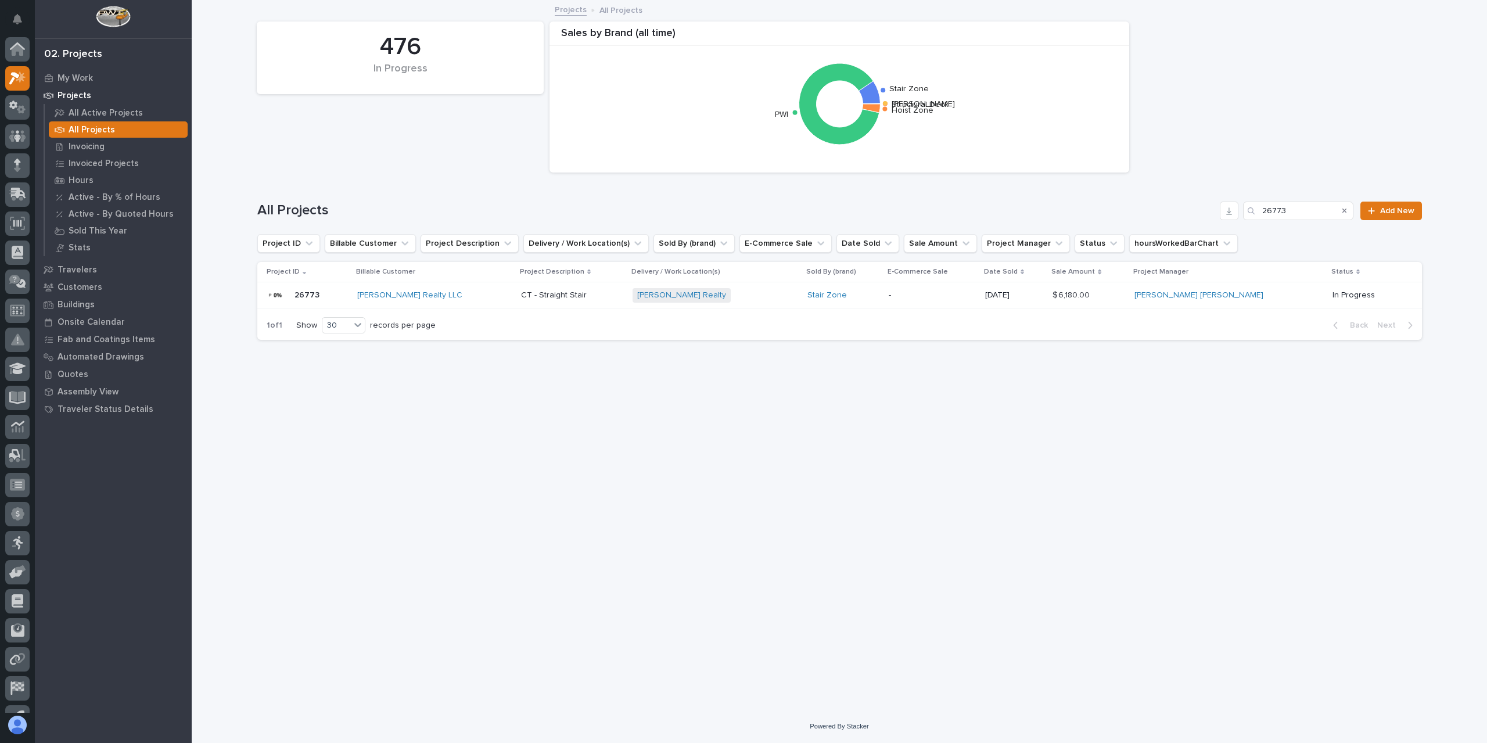
scroll to position [21, 0]
click at [1204, 192] on div "All Projects 26773 Add New" at bounding box center [839, 206] width 1165 height 56
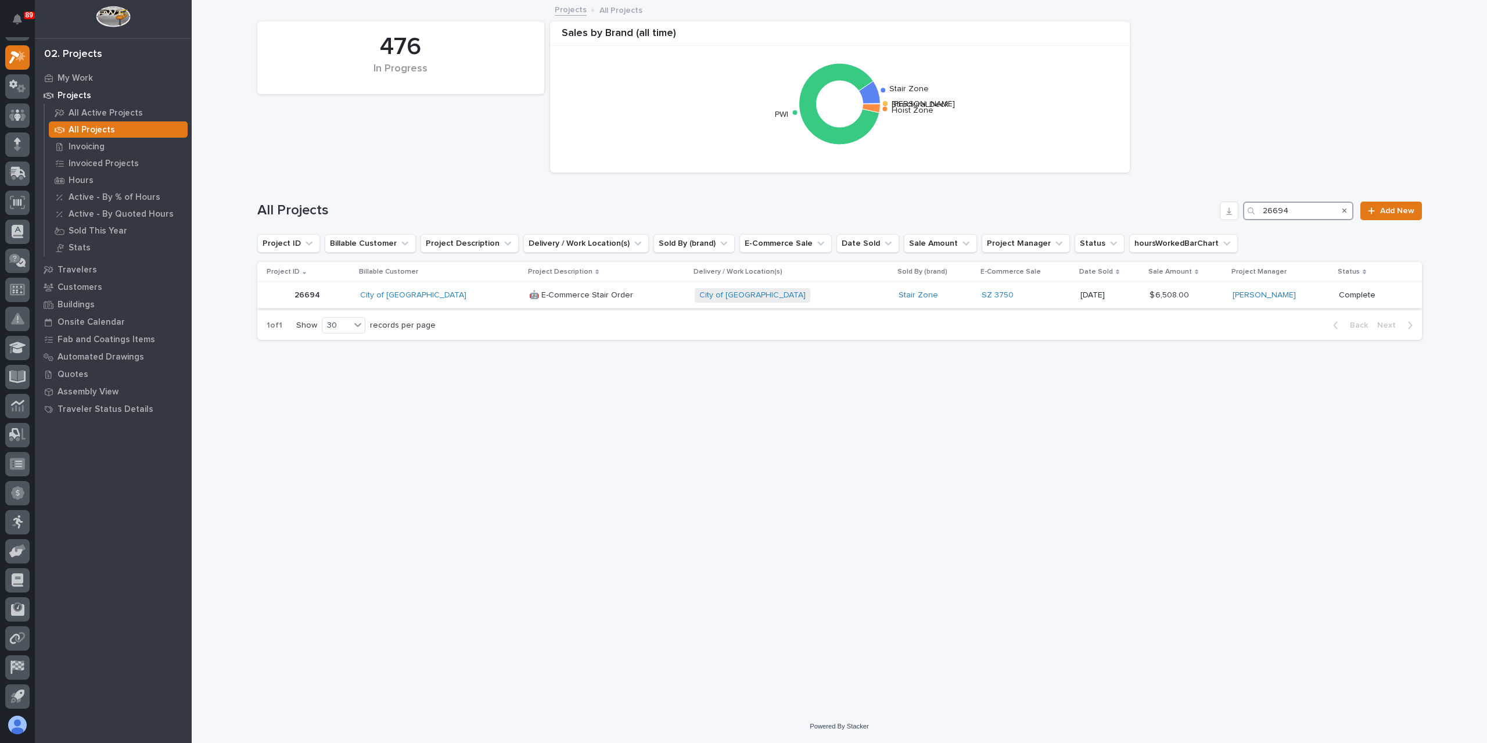
type input "26694"
click at [552, 294] on p "🤖 E-Commerce Stair Order" at bounding box center [582, 294] width 106 height 12
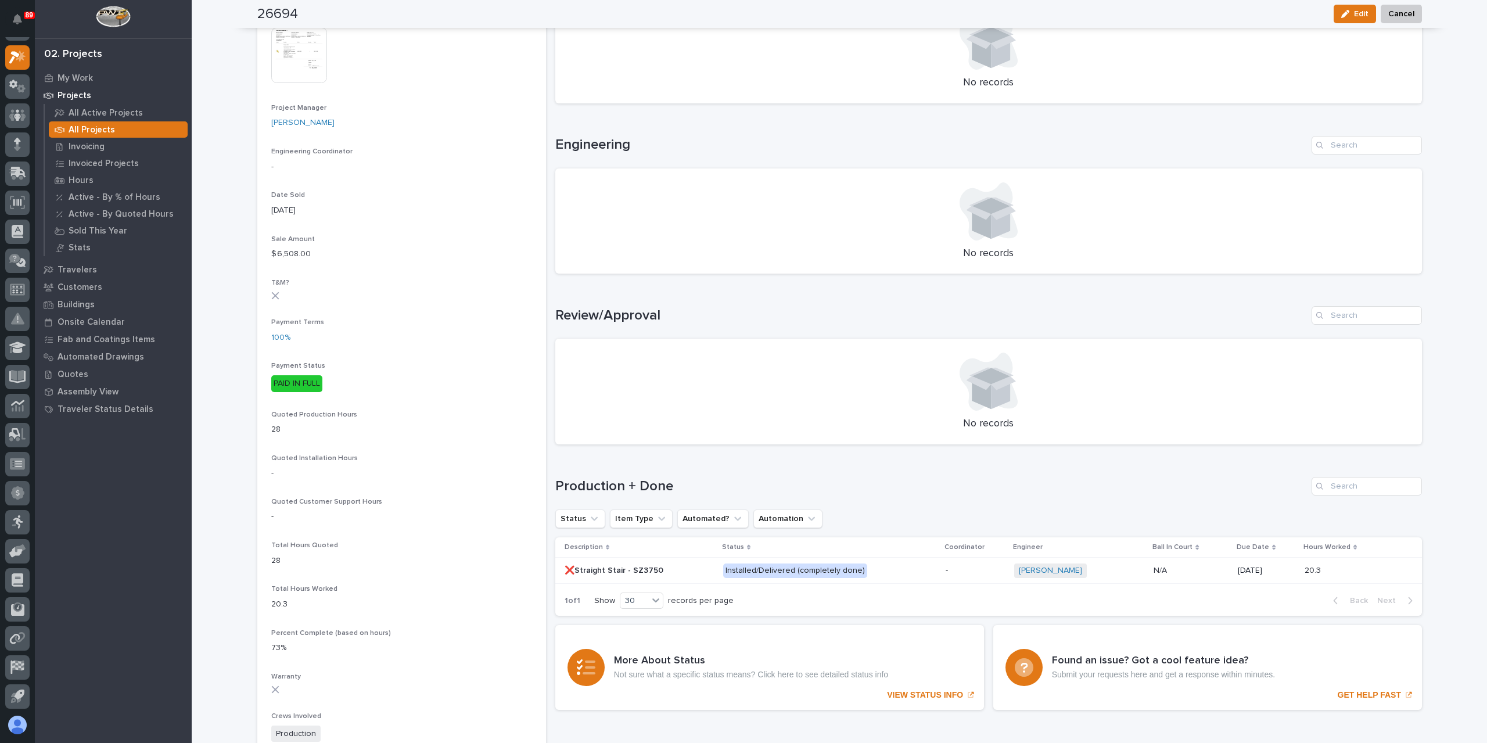
scroll to position [538, 0]
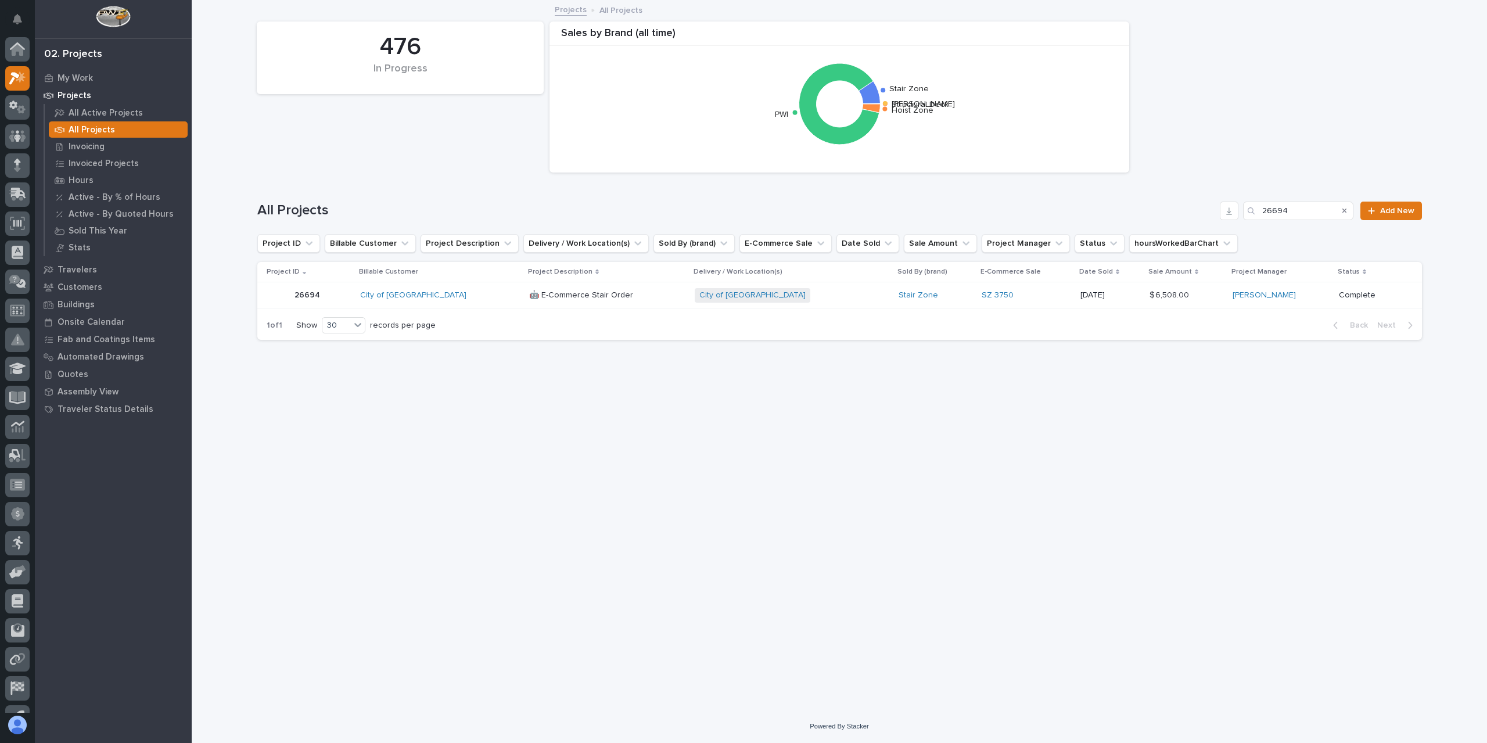
scroll to position [21, 0]
drag, startPoint x: 1288, startPoint y: 210, endPoint x: 1223, endPoint y: 220, distance: 66.5
click at [1224, 220] on div "All Projects 26694 Add New" at bounding box center [839, 206] width 1165 height 56
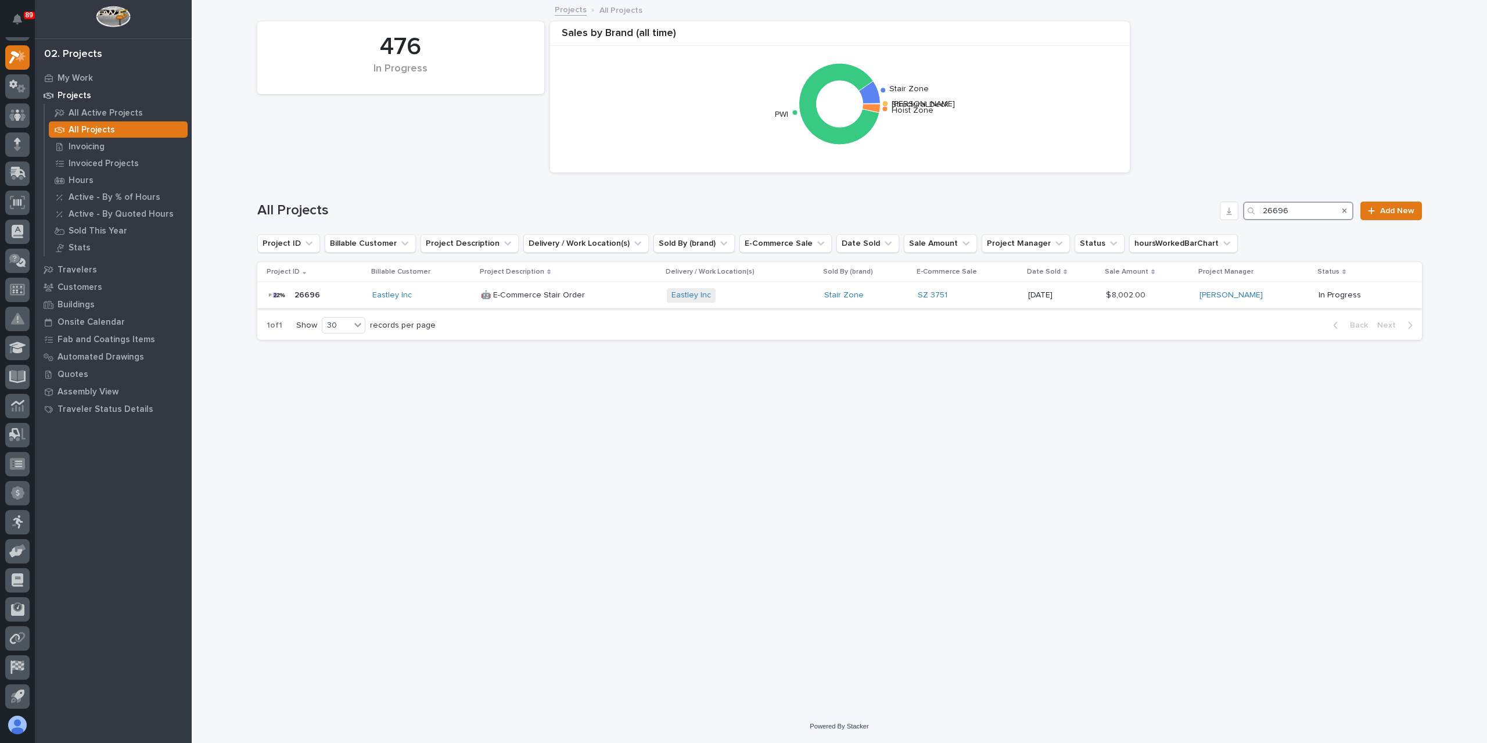
type input "26696"
click at [554, 295] on p "🤖 E-Commerce Stair Order" at bounding box center [534, 294] width 106 height 12
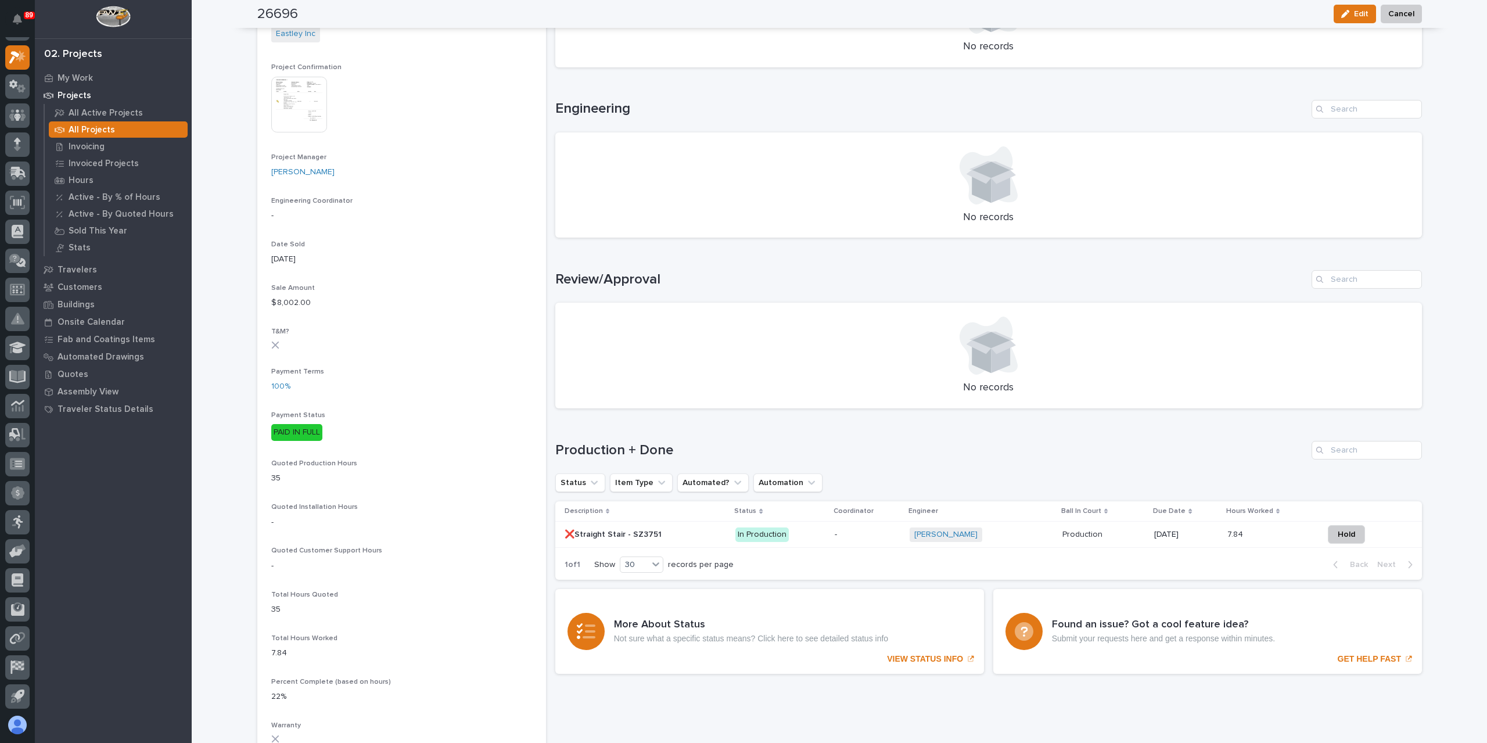
scroll to position [416, 0]
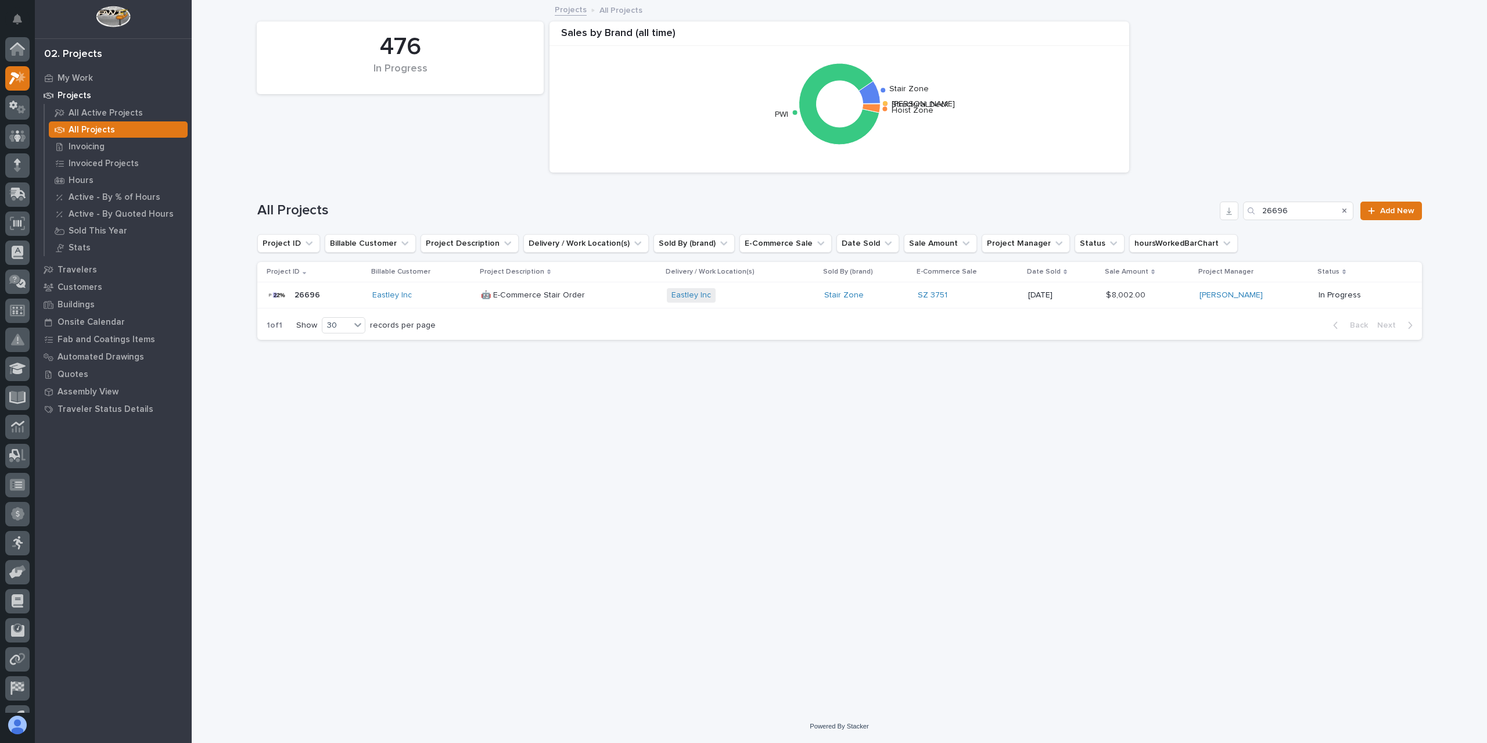
scroll to position [21, 0]
drag, startPoint x: 1291, startPoint y: 208, endPoint x: 1205, endPoint y: 205, distance: 86.0
click at [1205, 205] on div "All Projects 26696 Add New" at bounding box center [839, 211] width 1165 height 19
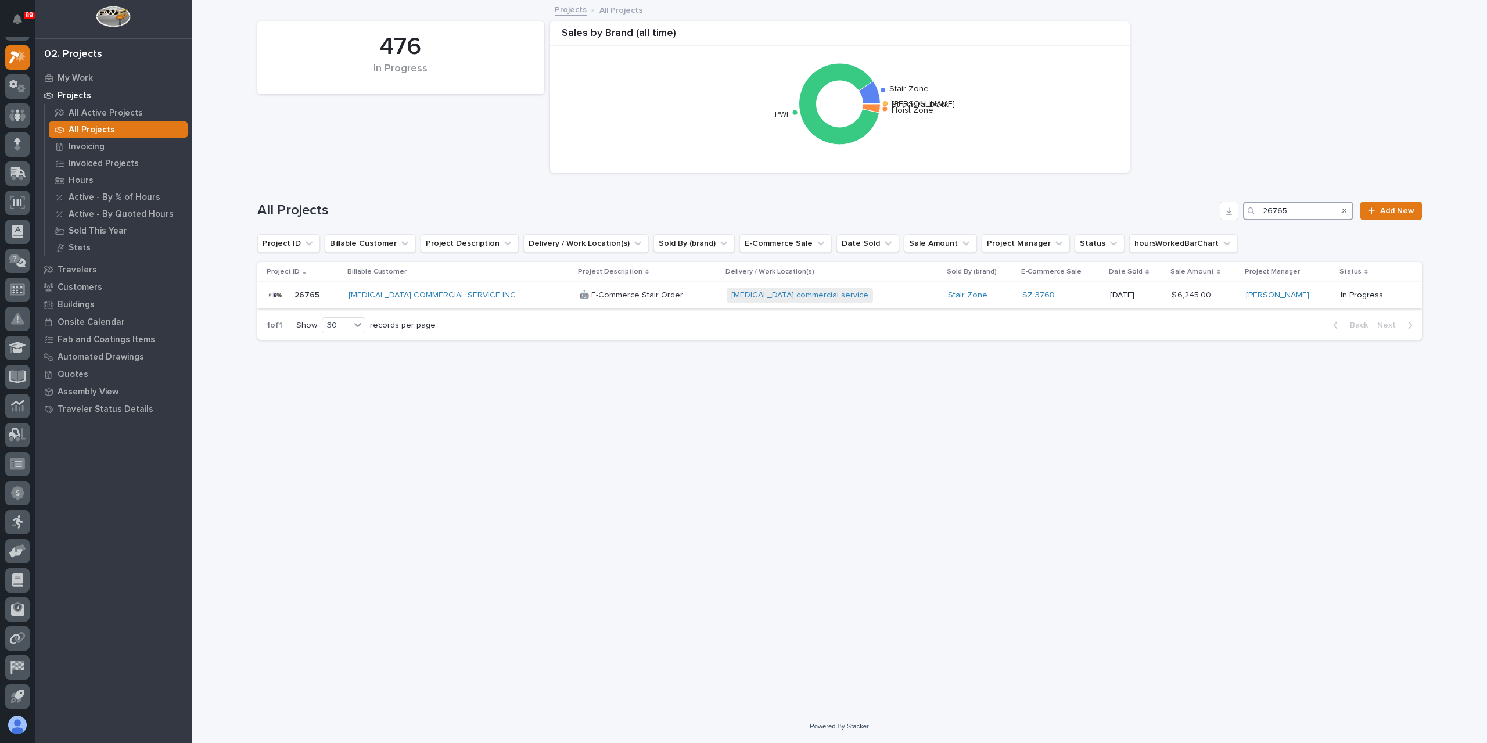
type input "26765"
click at [579, 294] on p "🤖 E-Commerce Stair Order" at bounding box center [632, 294] width 106 height 12
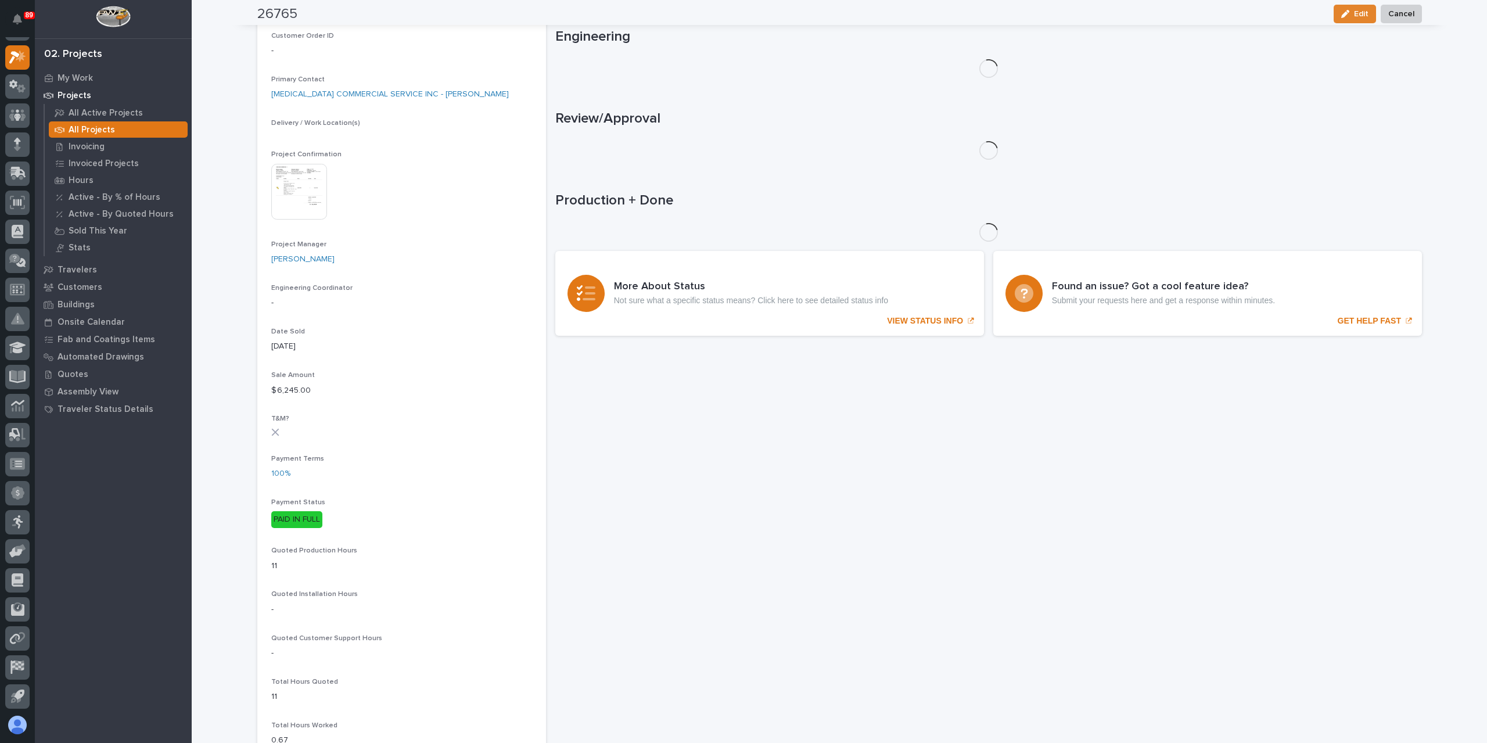
scroll to position [318, 0]
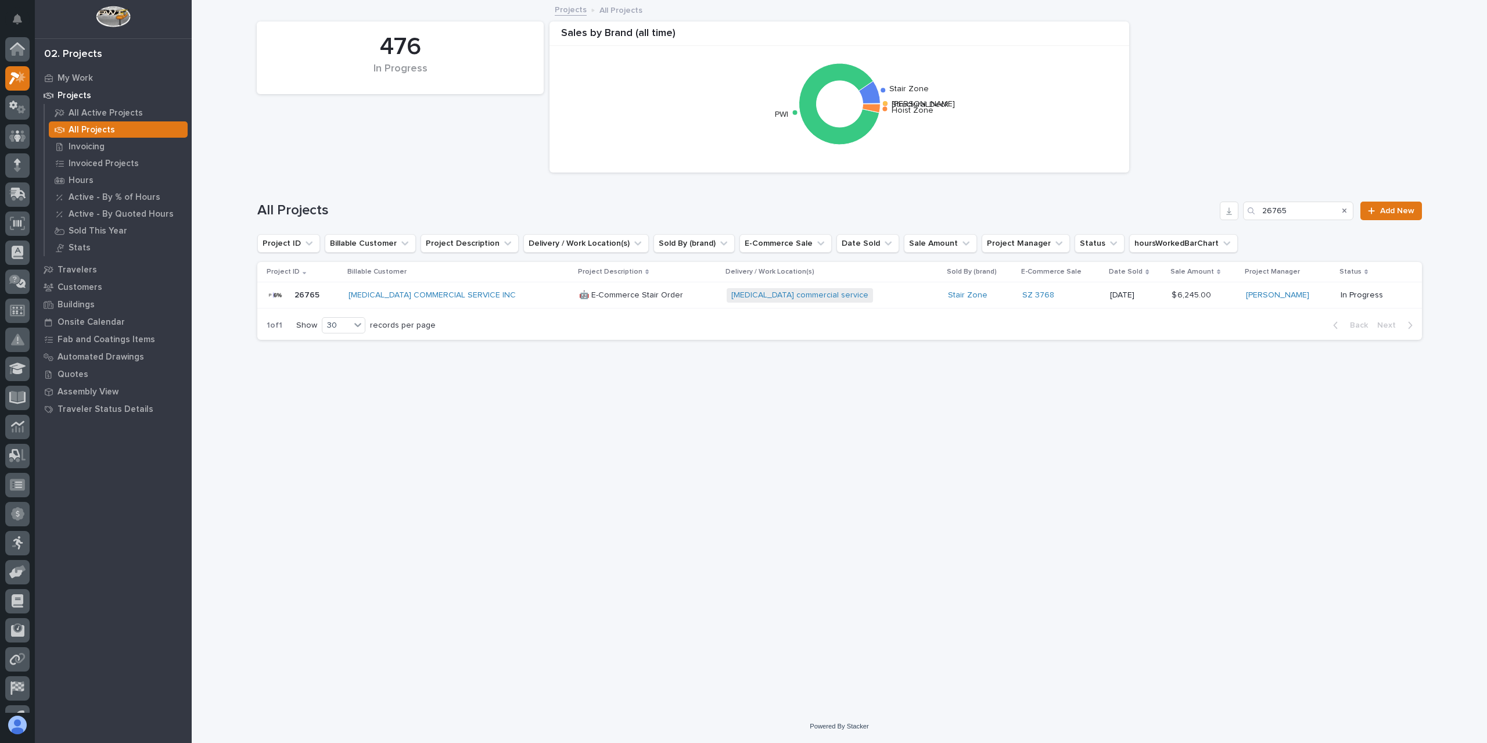
scroll to position [21, 0]
drag, startPoint x: 1314, startPoint y: 209, endPoint x: 1224, endPoint y: 214, distance: 89.6
click at [1224, 214] on div "All Projects 26765 Add New" at bounding box center [839, 211] width 1165 height 19
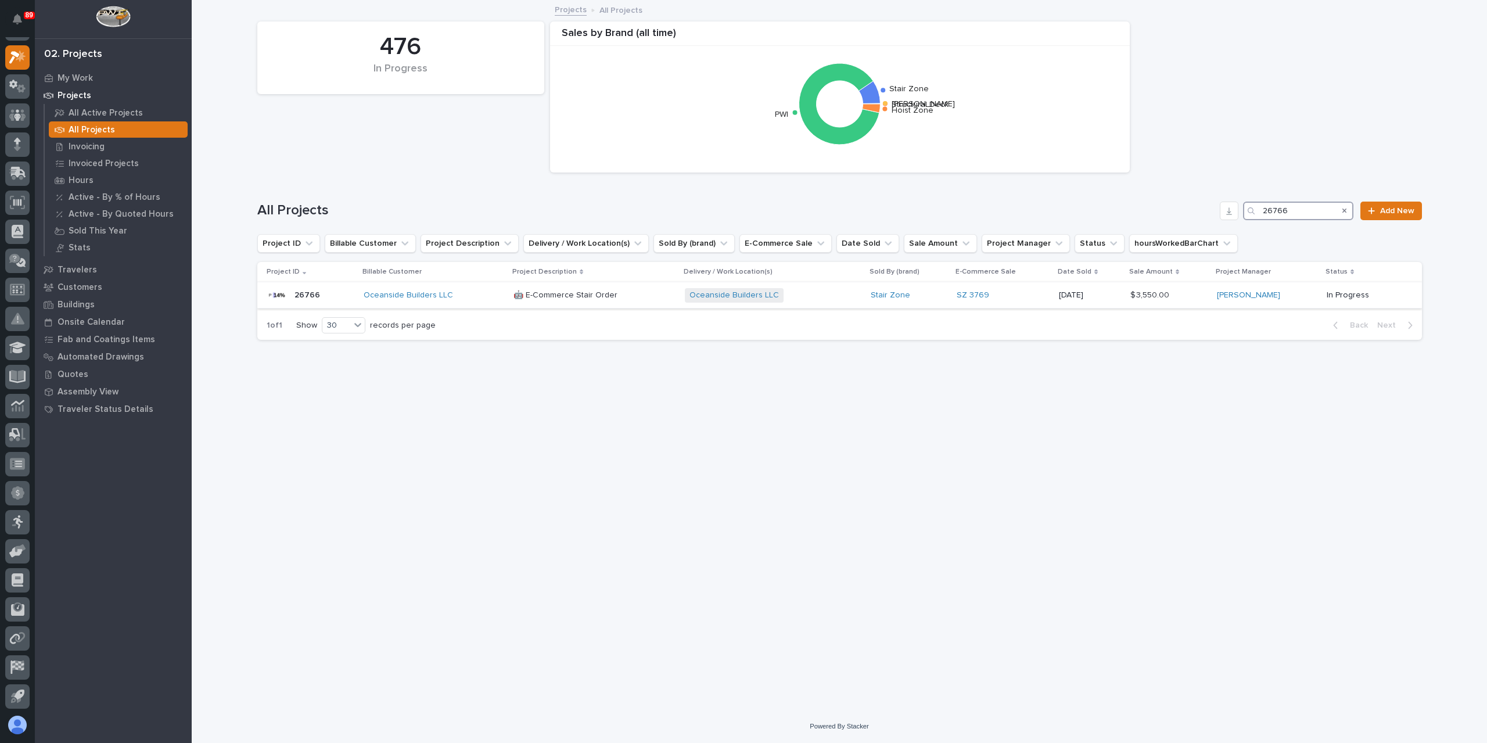
type input "26766"
click at [537, 297] on p "🤖 E-Commerce Stair Order" at bounding box center [566, 294] width 106 height 12
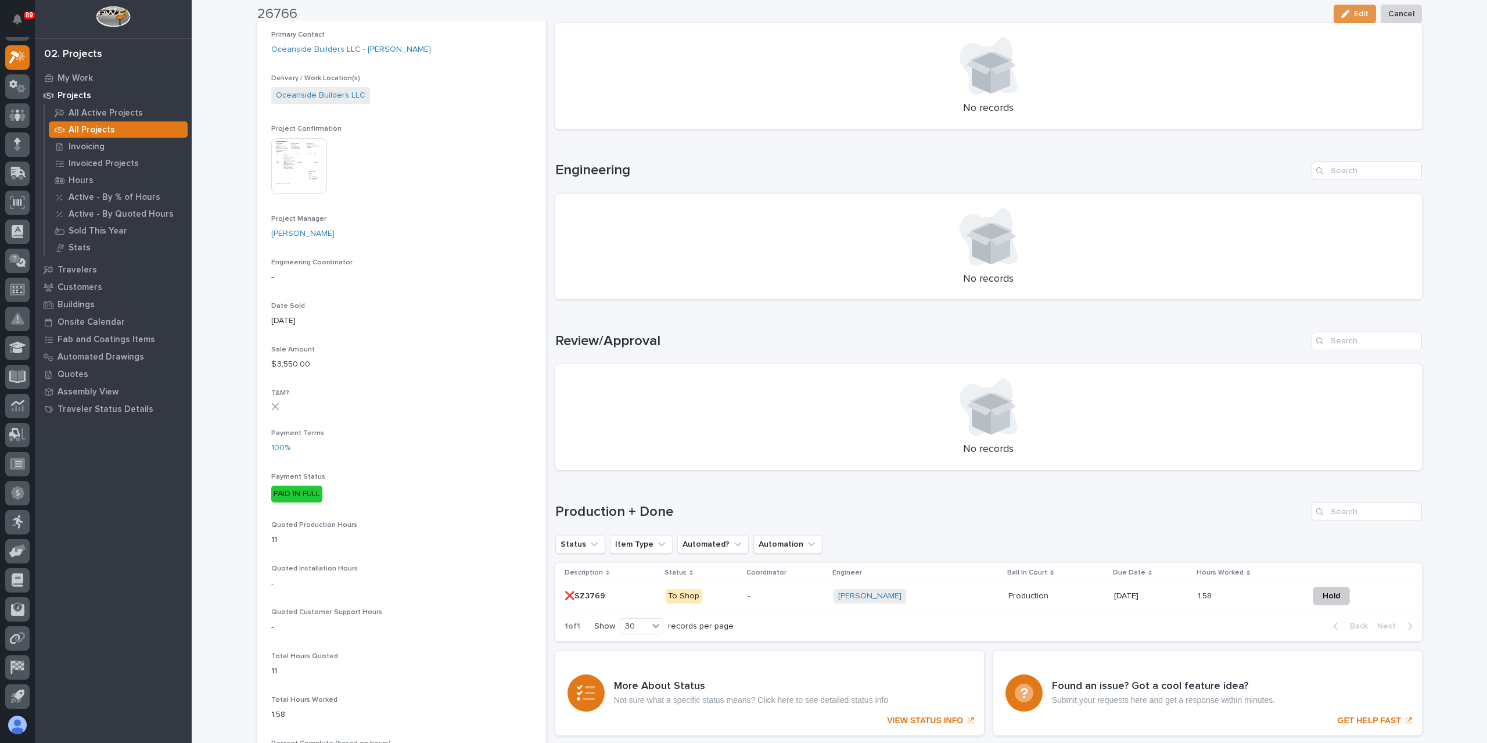
scroll to position [358, 0]
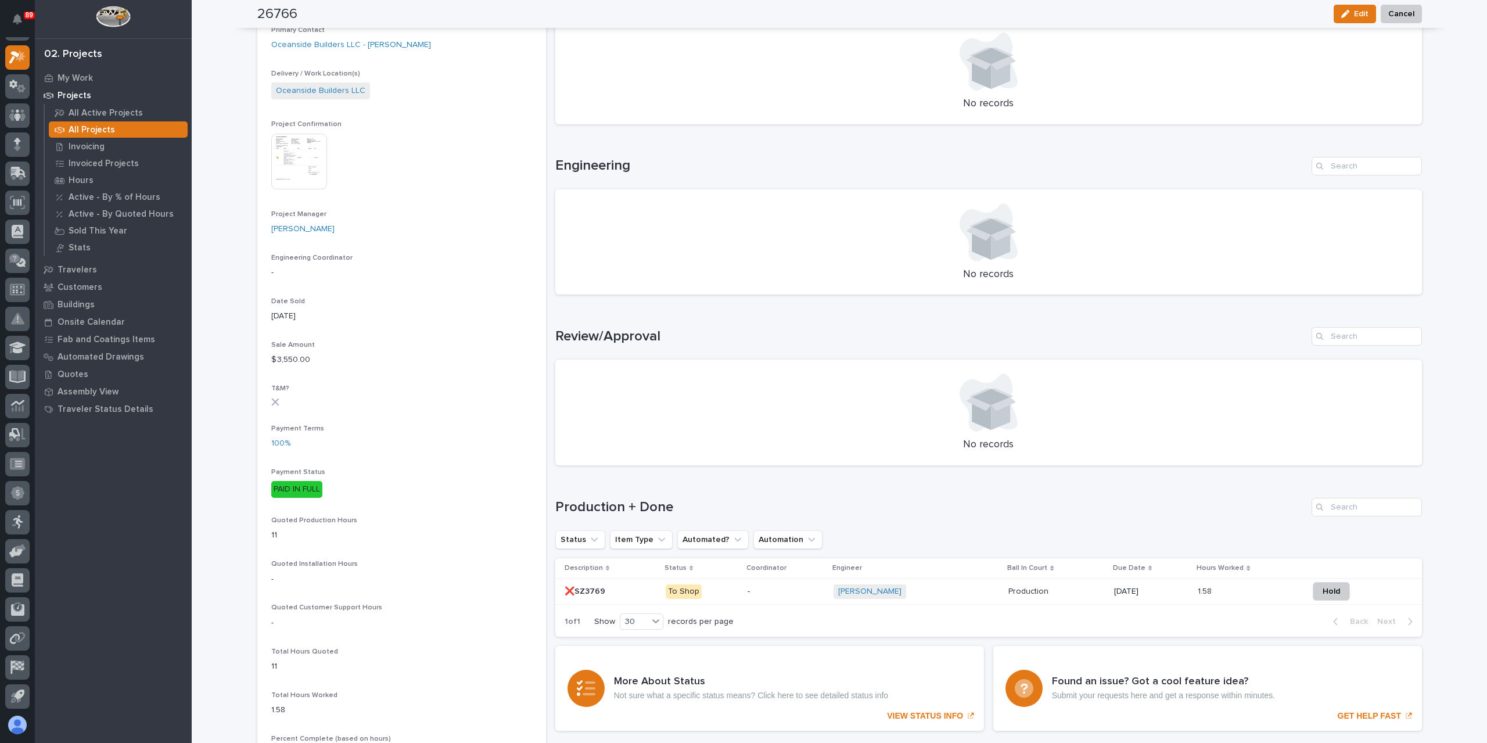
click at [584, 591] on p "❌SZ3769" at bounding box center [586, 590] width 43 height 12
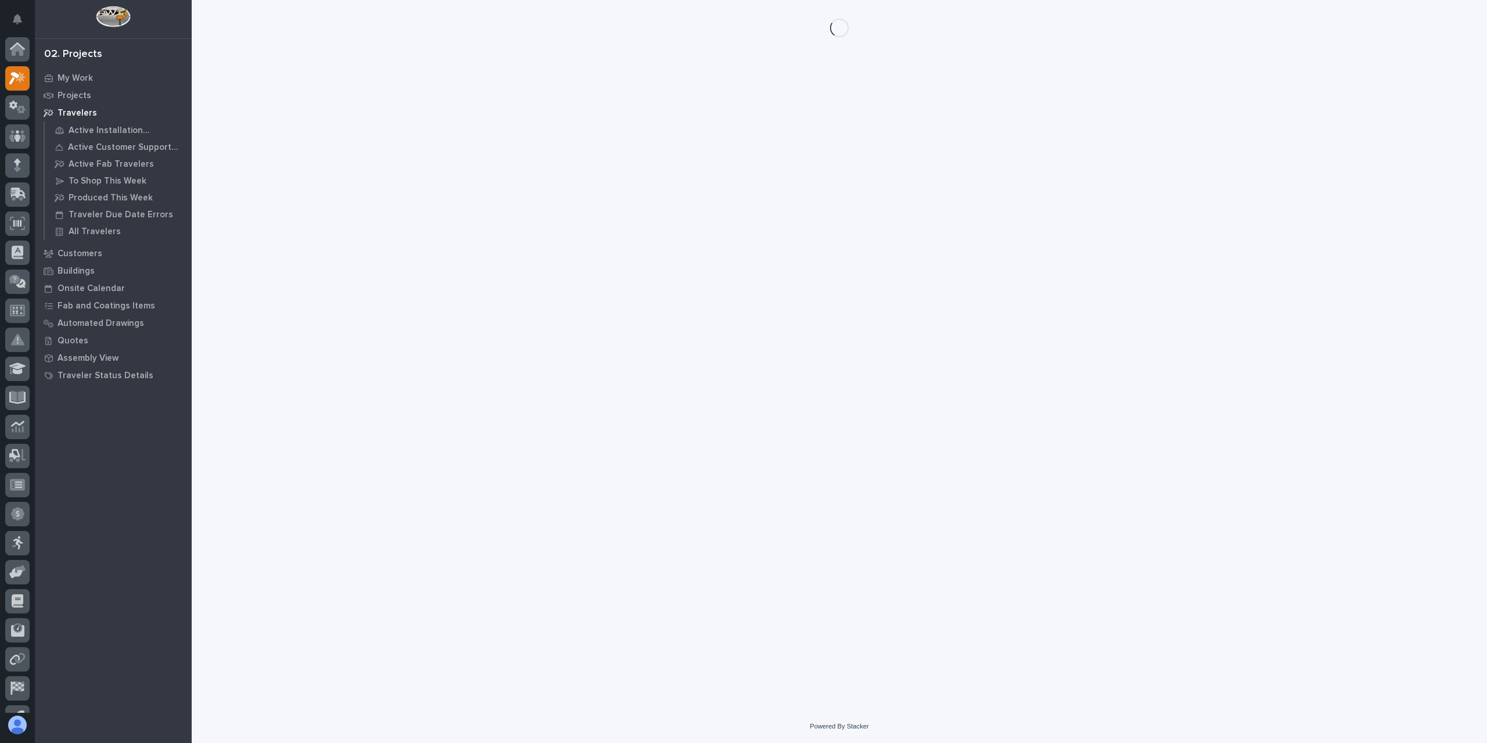
scroll to position [21, 0]
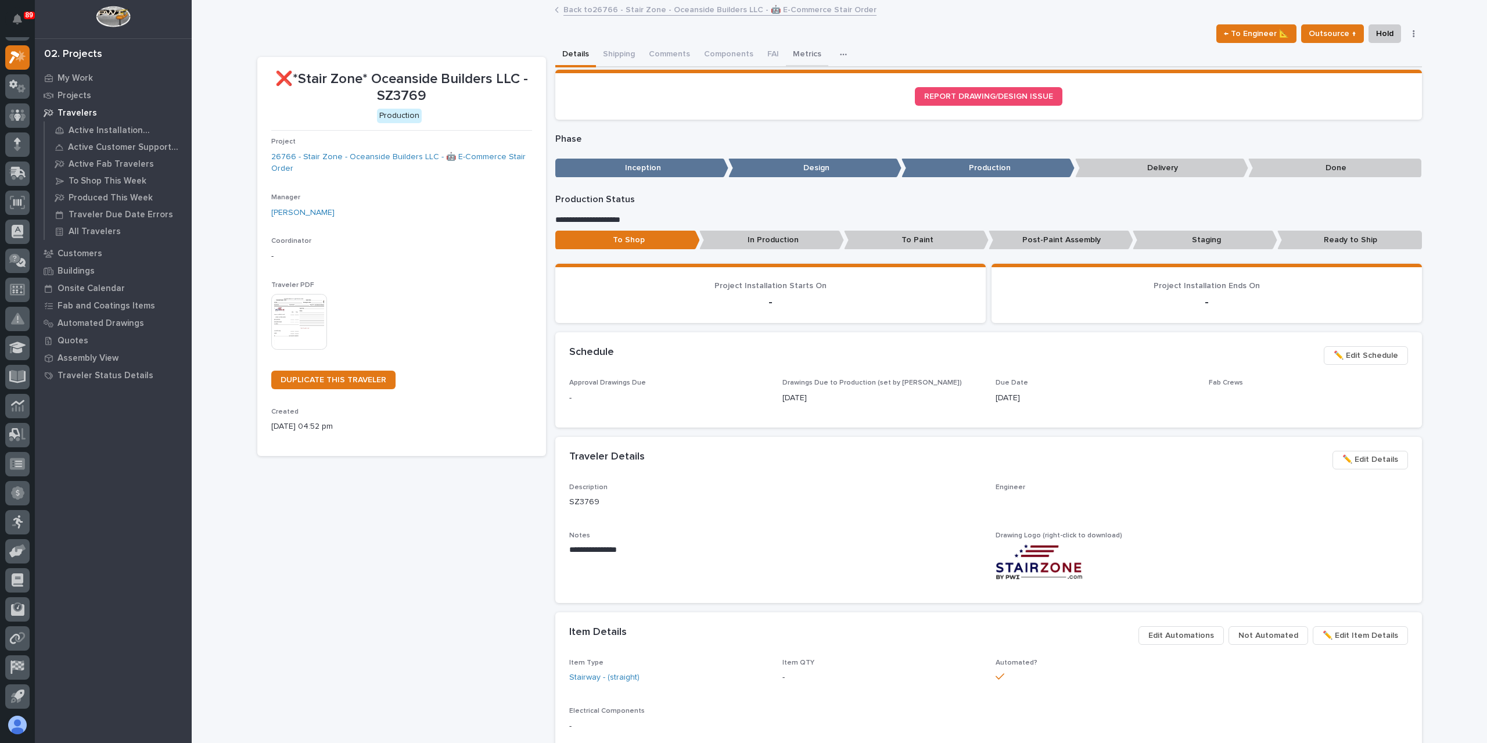
click at [793, 60] on button "Metrics" at bounding box center [807, 55] width 42 height 24
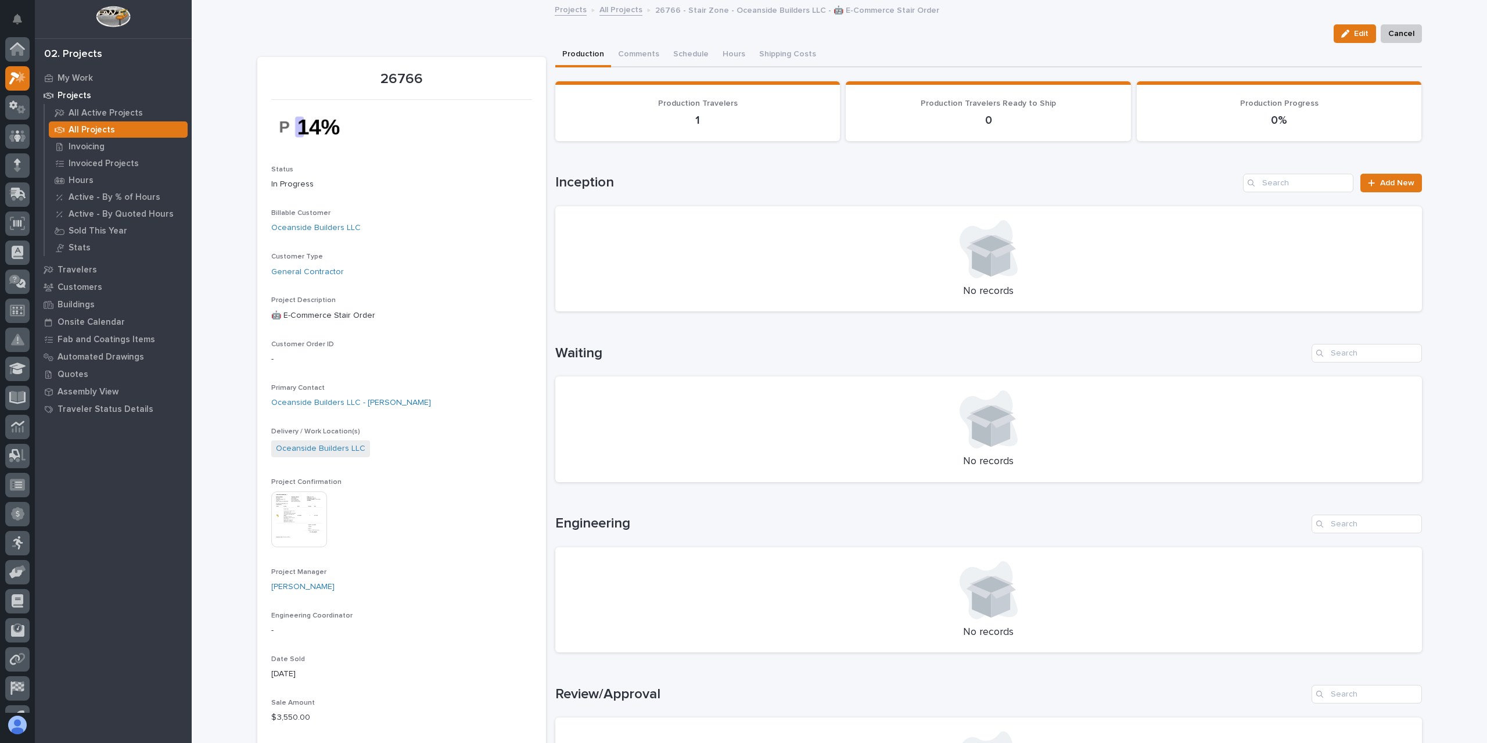
scroll to position [21, 0]
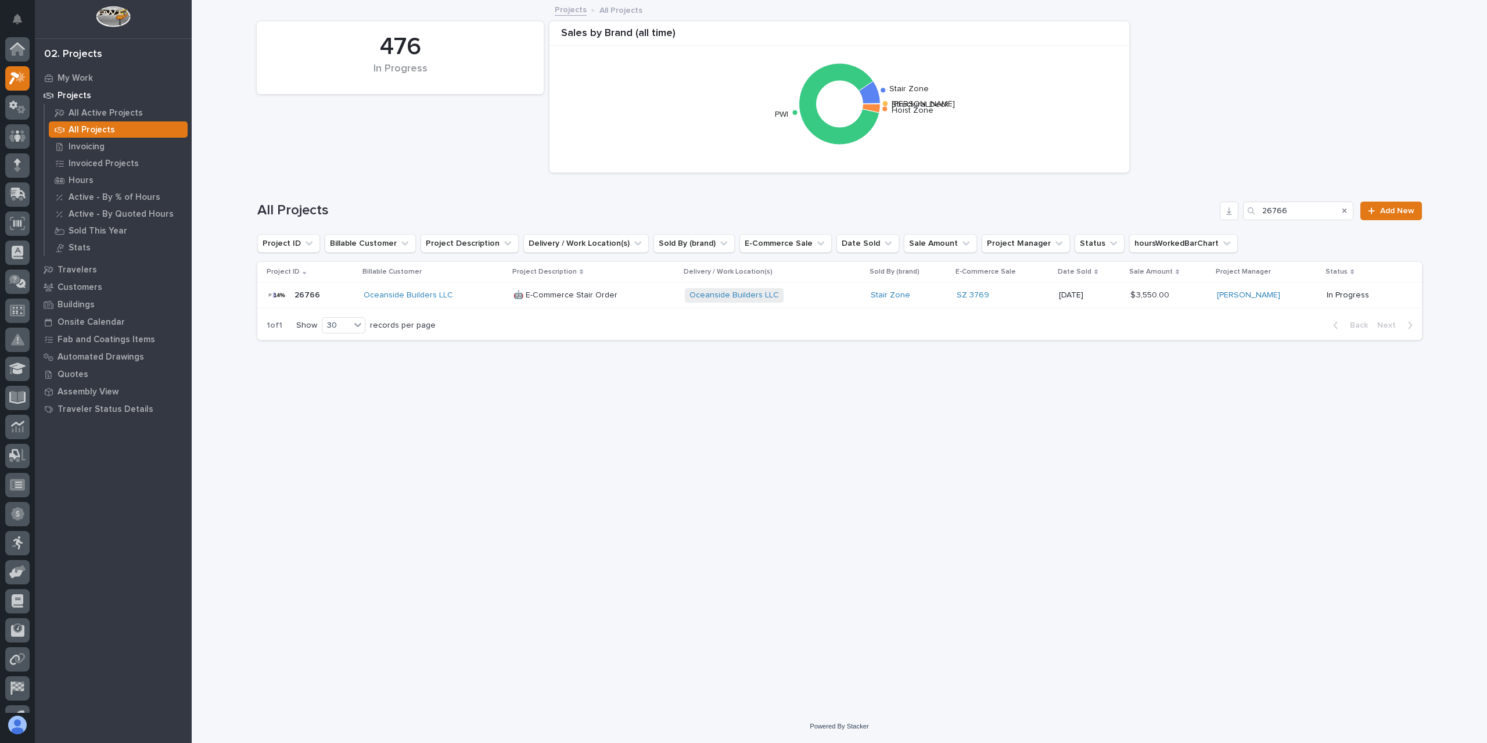
scroll to position [21, 0]
drag, startPoint x: 1300, startPoint y: 215, endPoint x: 1224, endPoint y: 207, distance: 75.9
click at [1224, 207] on div "All Projects 26766 Add New" at bounding box center [839, 211] width 1165 height 19
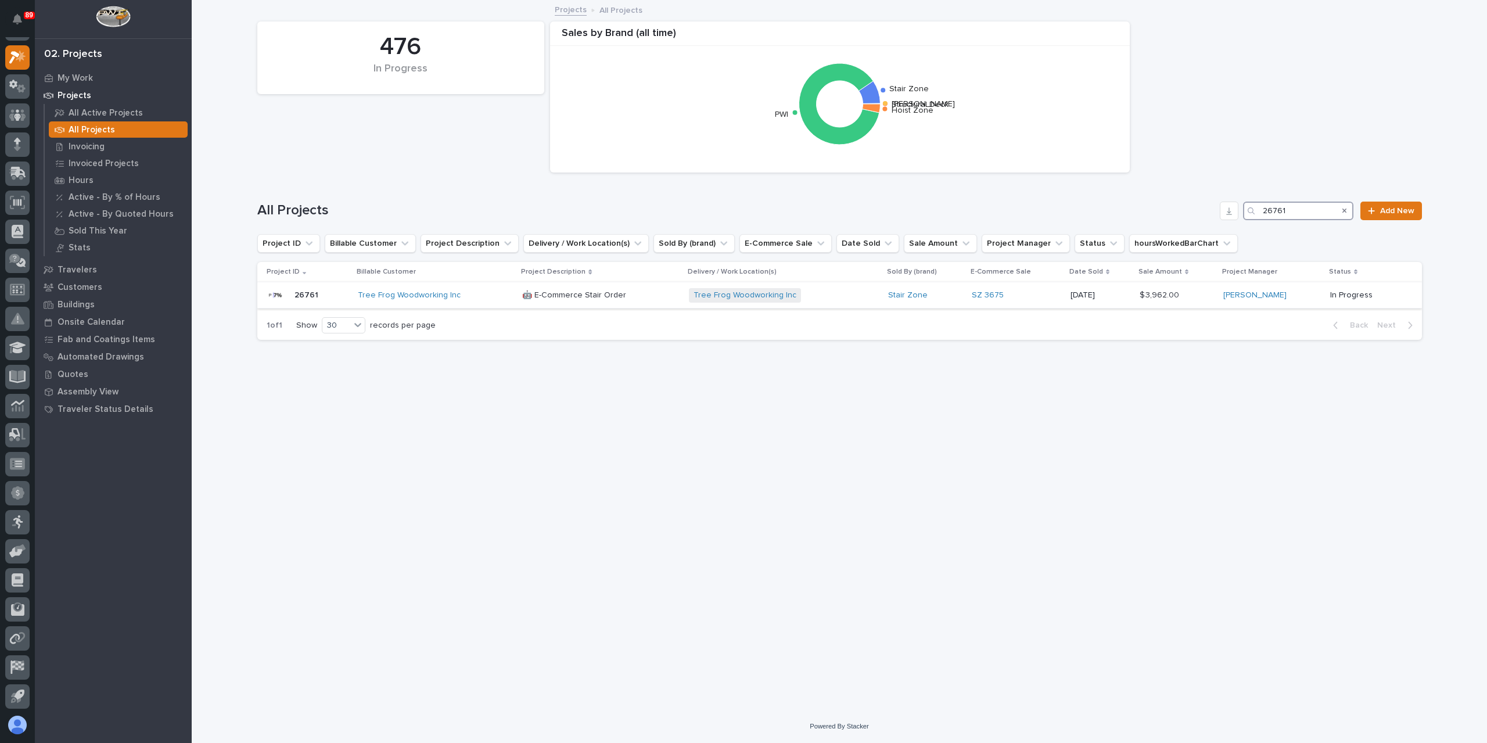
type input "26761"
click at [554, 299] on p "🤖 E-Commerce Stair Order" at bounding box center [575, 294] width 106 height 12
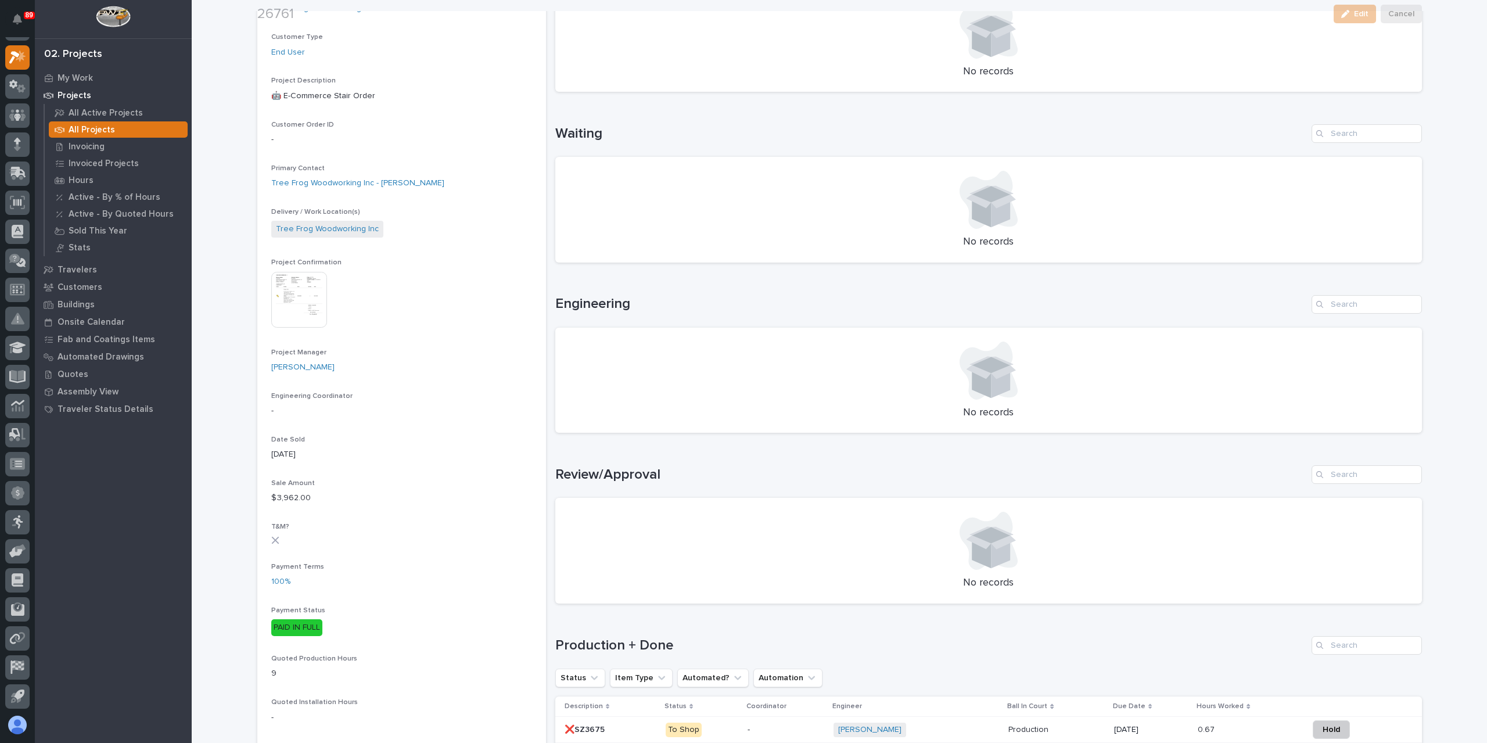
scroll to position [349, 0]
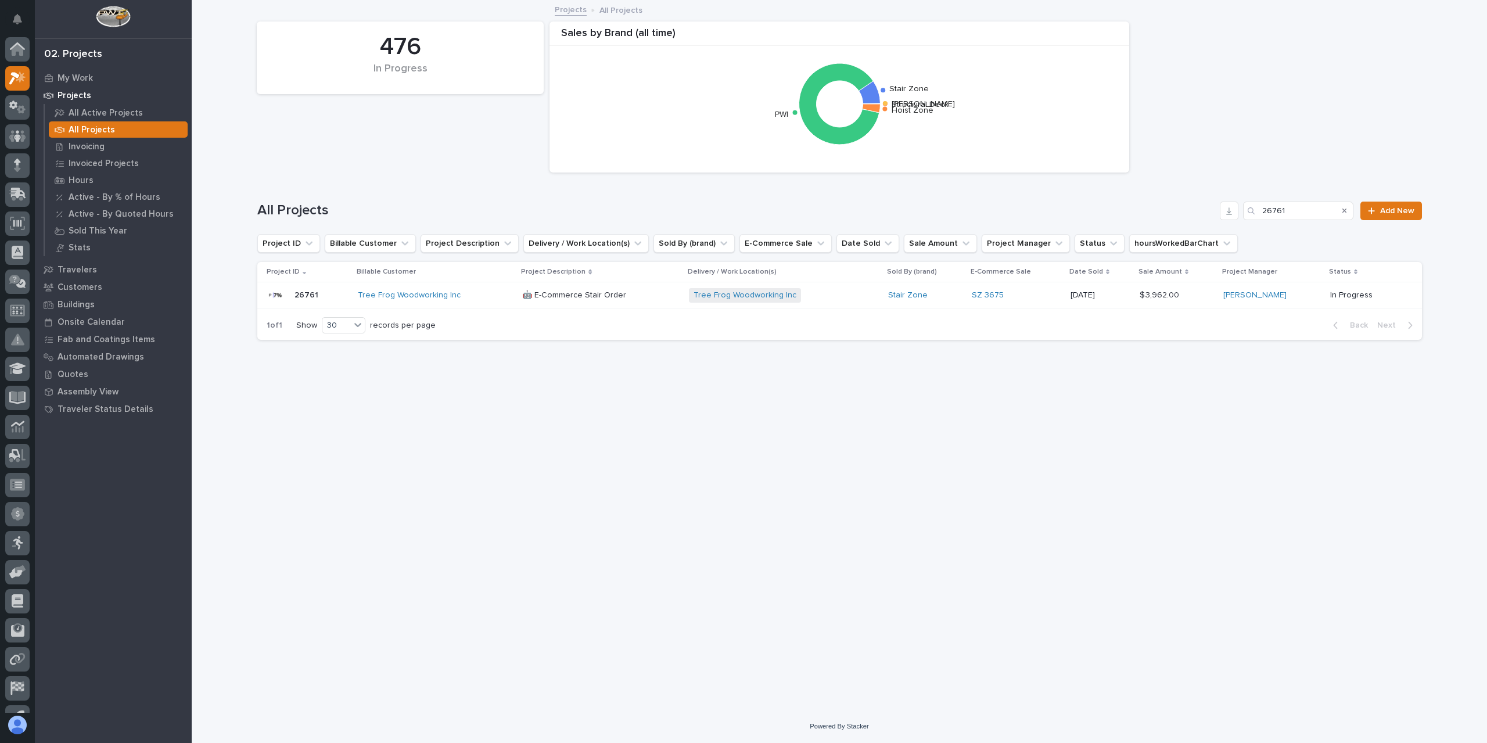
scroll to position [21, 0]
drag, startPoint x: 1296, startPoint y: 214, endPoint x: 1162, endPoint y: 215, distance: 133.6
click at [1162, 215] on div "All Projects 26761 Add New" at bounding box center [839, 211] width 1165 height 19
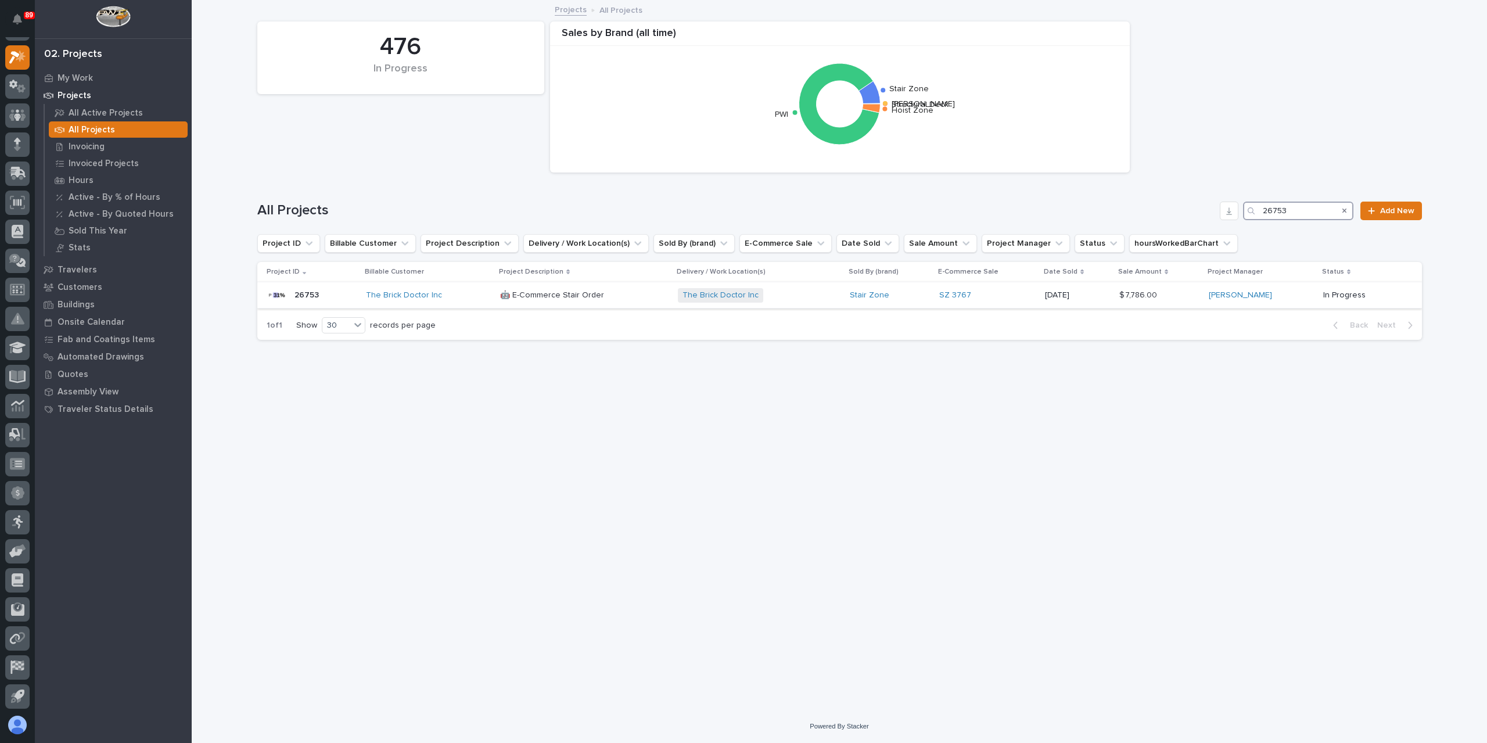
type input "26753"
click at [533, 301] on div "🤖 E-Commerce Stair Order 🤖 E-Commerce Stair Order" at bounding box center [584, 295] width 169 height 19
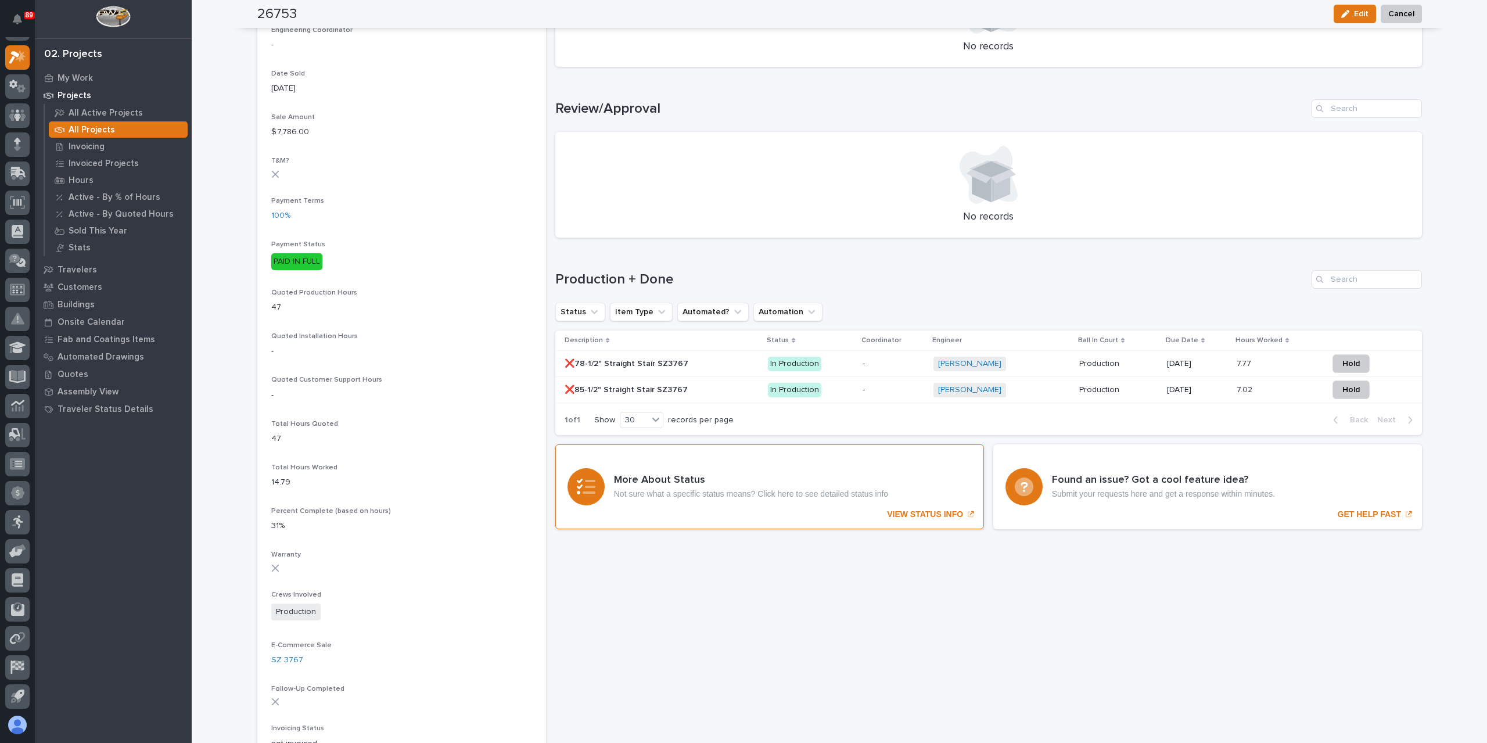
scroll to position [609, 0]
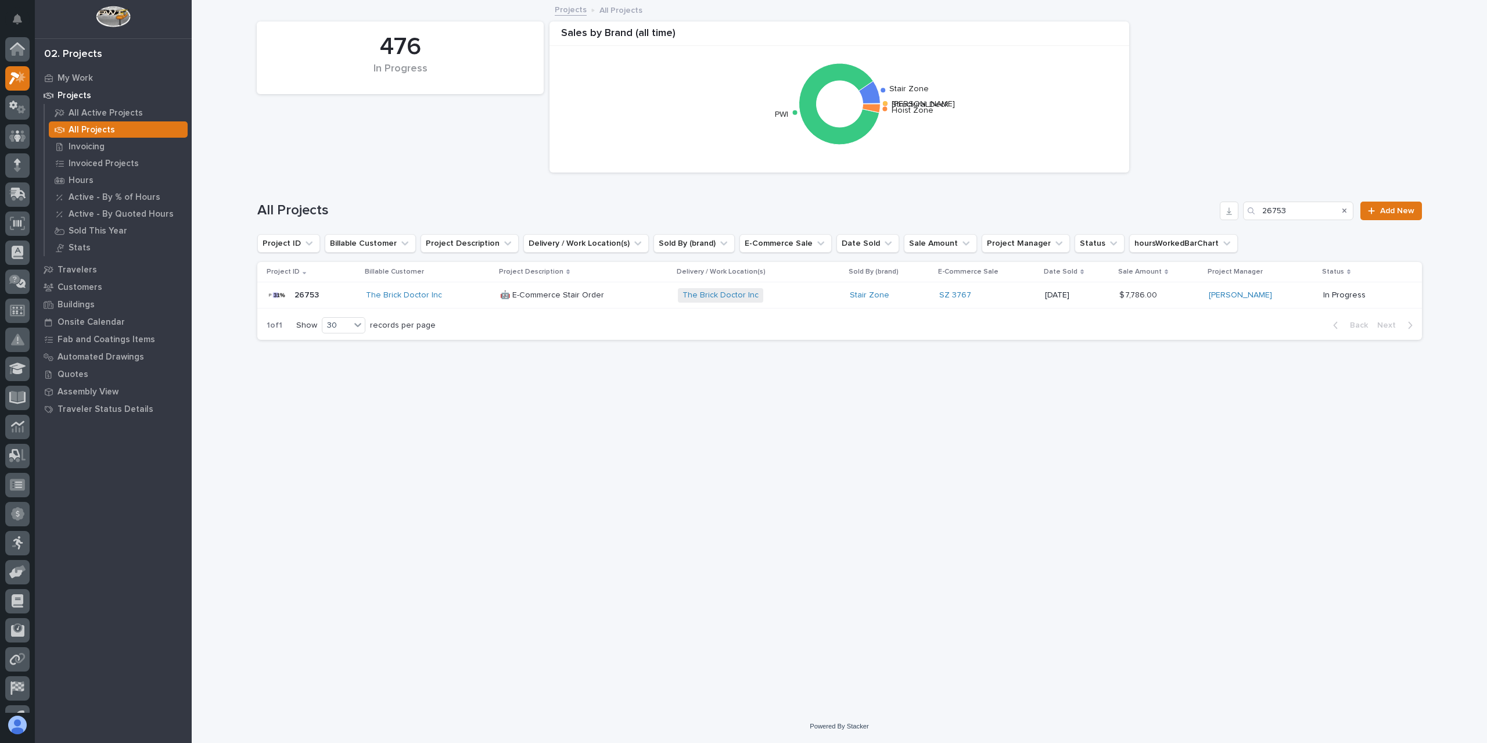
scroll to position [21, 0]
drag, startPoint x: 1303, startPoint y: 211, endPoint x: 1245, endPoint y: 207, distance: 57.6
click at [1245, 207] on div "26753" at bounding box center [1298, 211] width 110 height 19
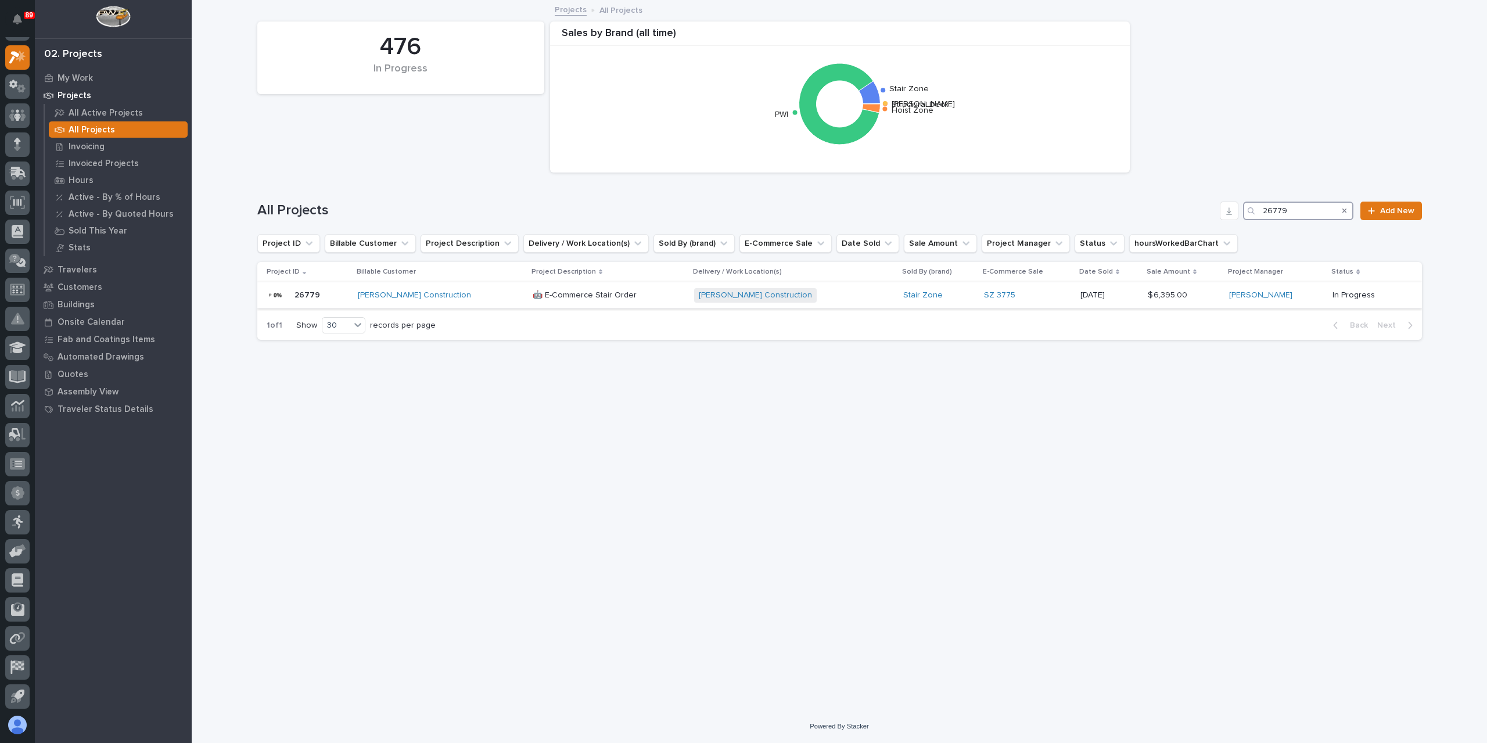
type input "26779"
click at [533, 296] on p "🤖 E-Commerce Stair Order" at bounding box center [586, 294] width 106 height 12
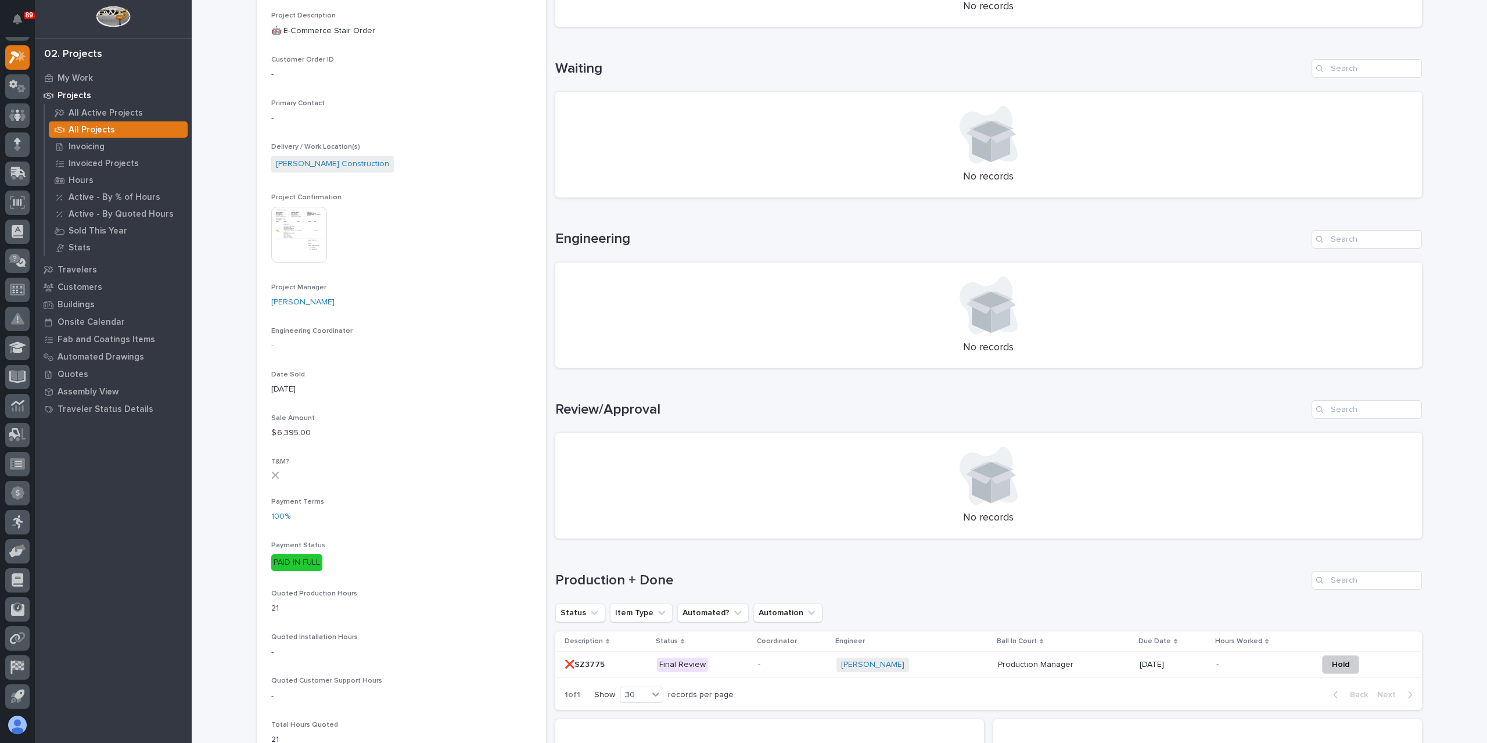
scroll to position [290, 0]
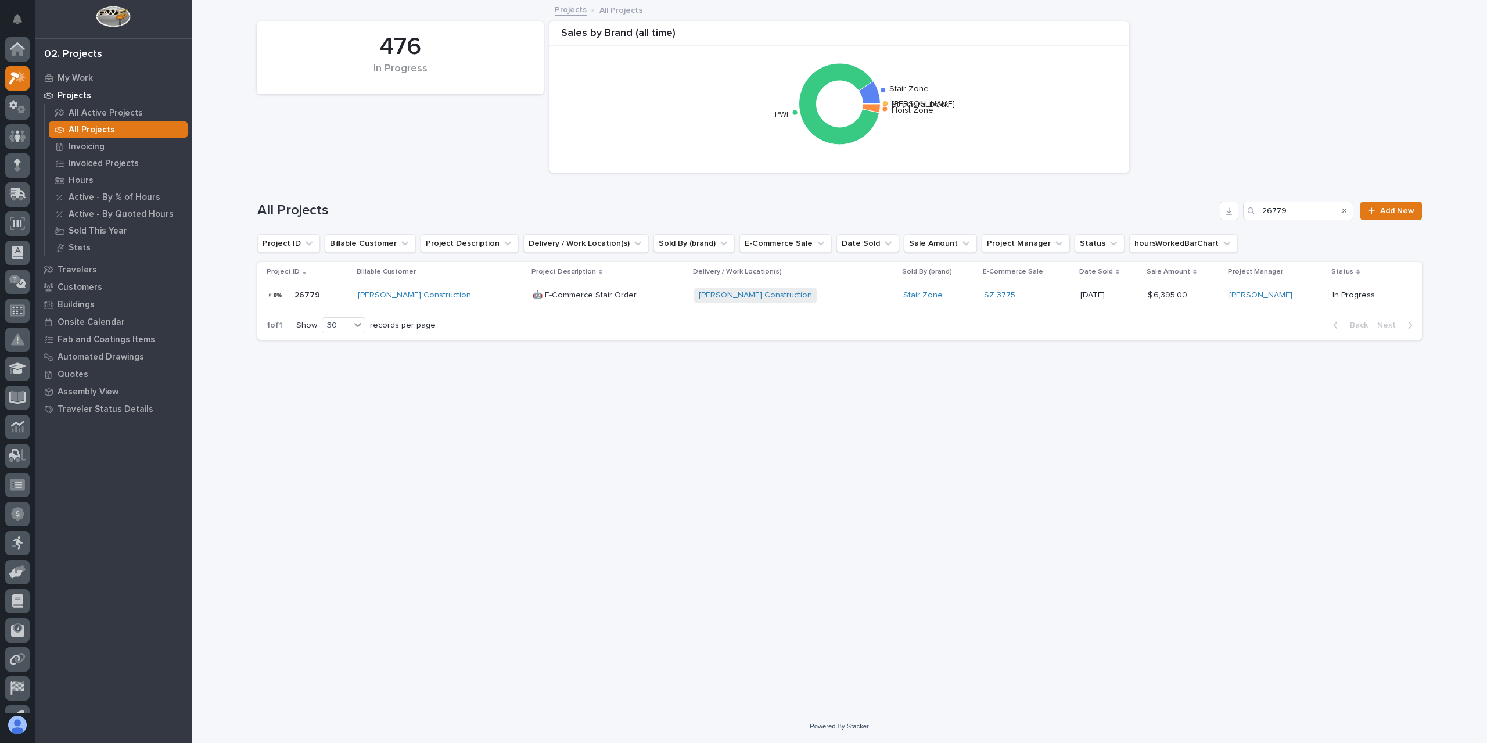
scroll to position [21, 0]
drag, startPoint x: 1280, startPoint y: 210, endPoint x: 1216, endPoint y: 193, distance: 66.5
click at [1216, 195] on div "All Projects 26779 Add New" at bounding box center [839, 206] width 1165 height 56
type input "26809"
click at [533, 298] on p "🤖 E-Commerce Stair Order" at bounding box center [586, 294] width 106 height 12
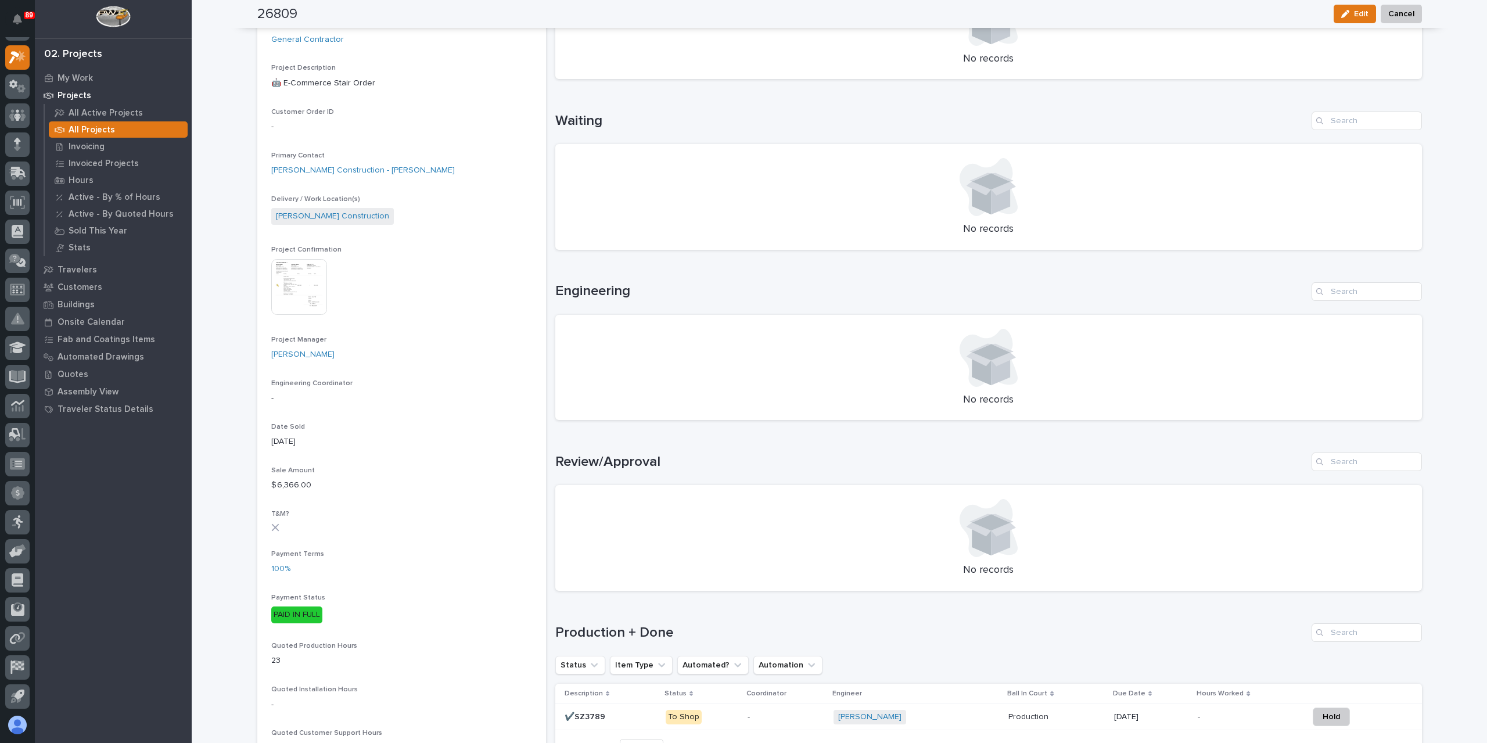
scroll to position [349, 0]
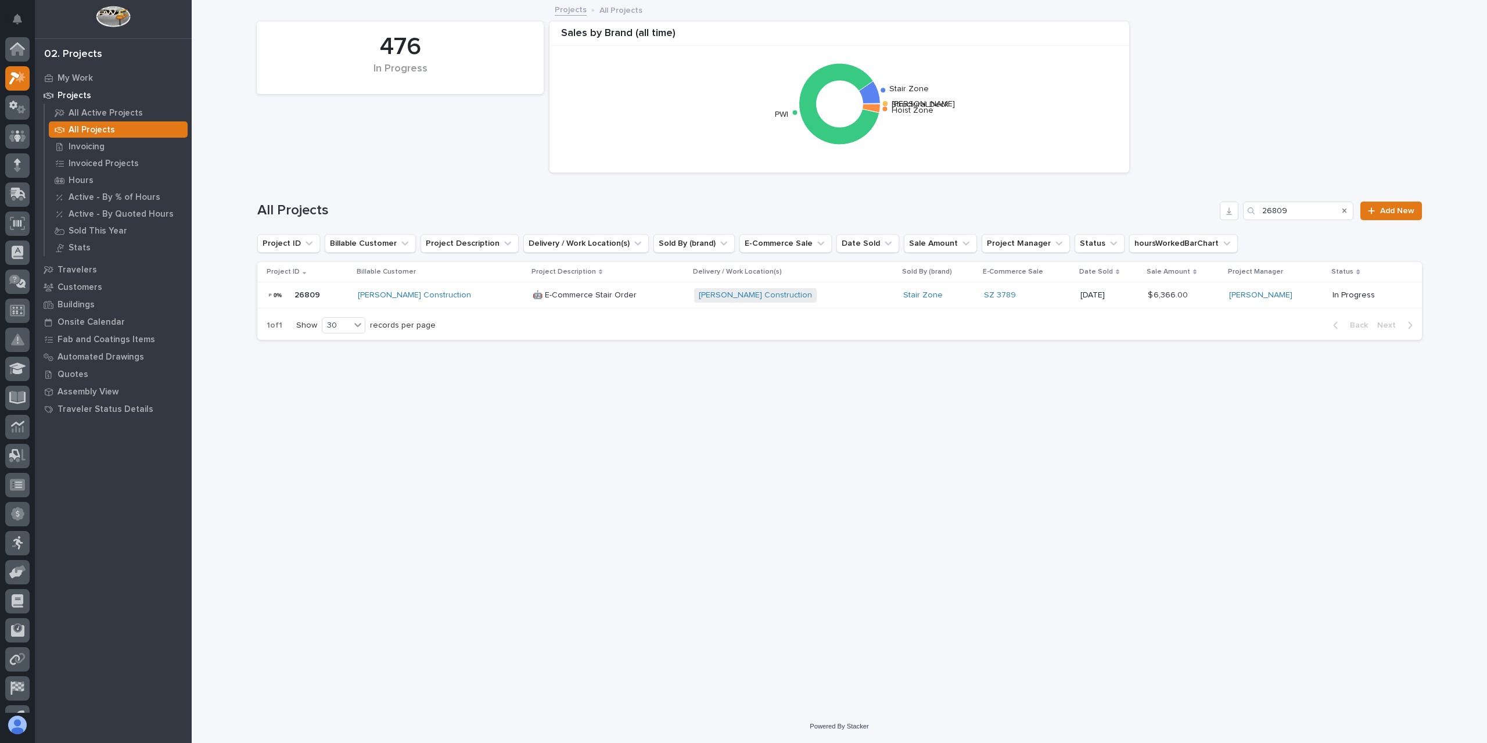
scroll to position [21, 0]
drag, startPoint x: 1238, startPoint y: 201, endPoint x: 1219, endPoint y: 197, distance: 19.6
click at [1223, 198] on div "All Projects 26809 Add New" at bounding box center [839, 206] width 1165 height 56
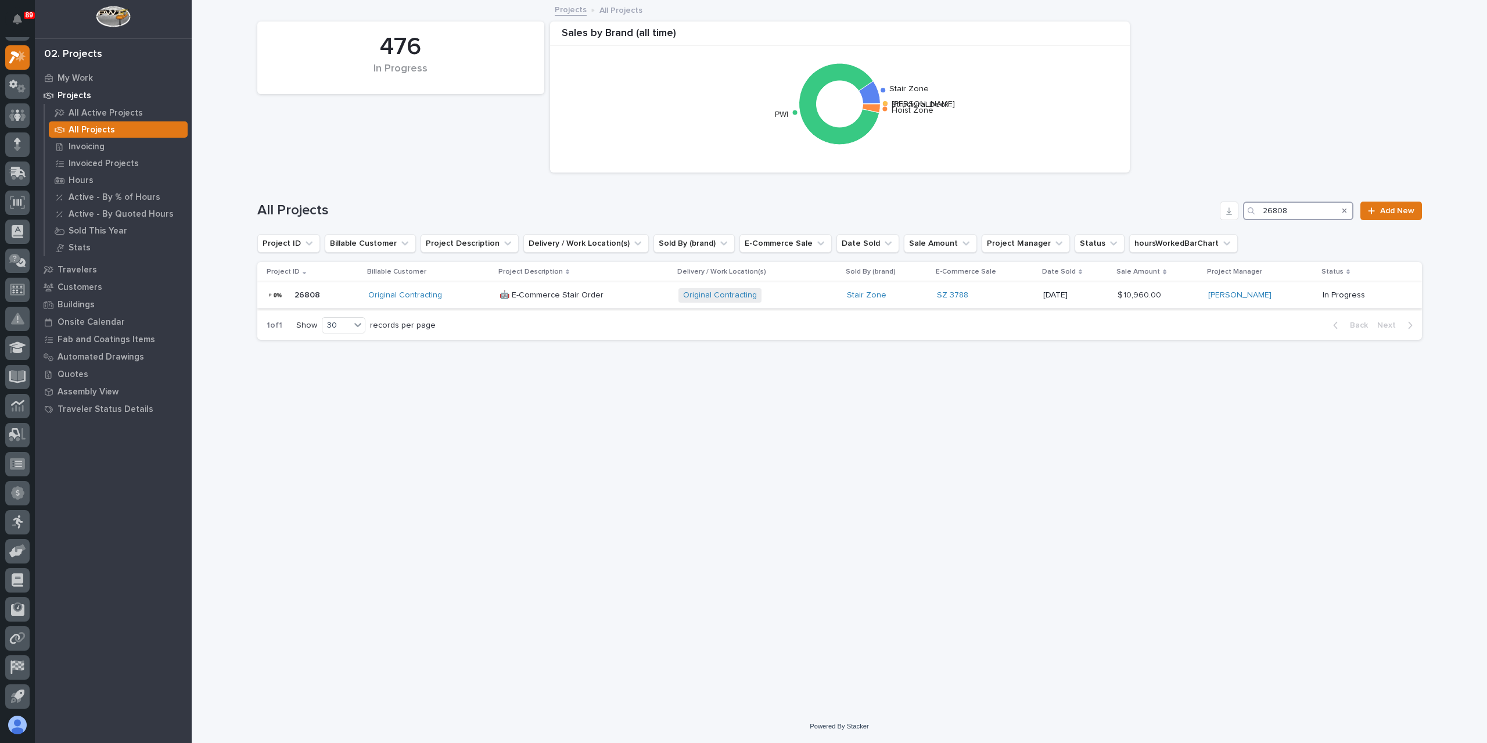
type input "26808"
click at [529, 300] on div "🤖 E-Commerce Stair Order 🤖 E-Commerce Stair Order" at bounding box center [585, 295] width 170 height 19
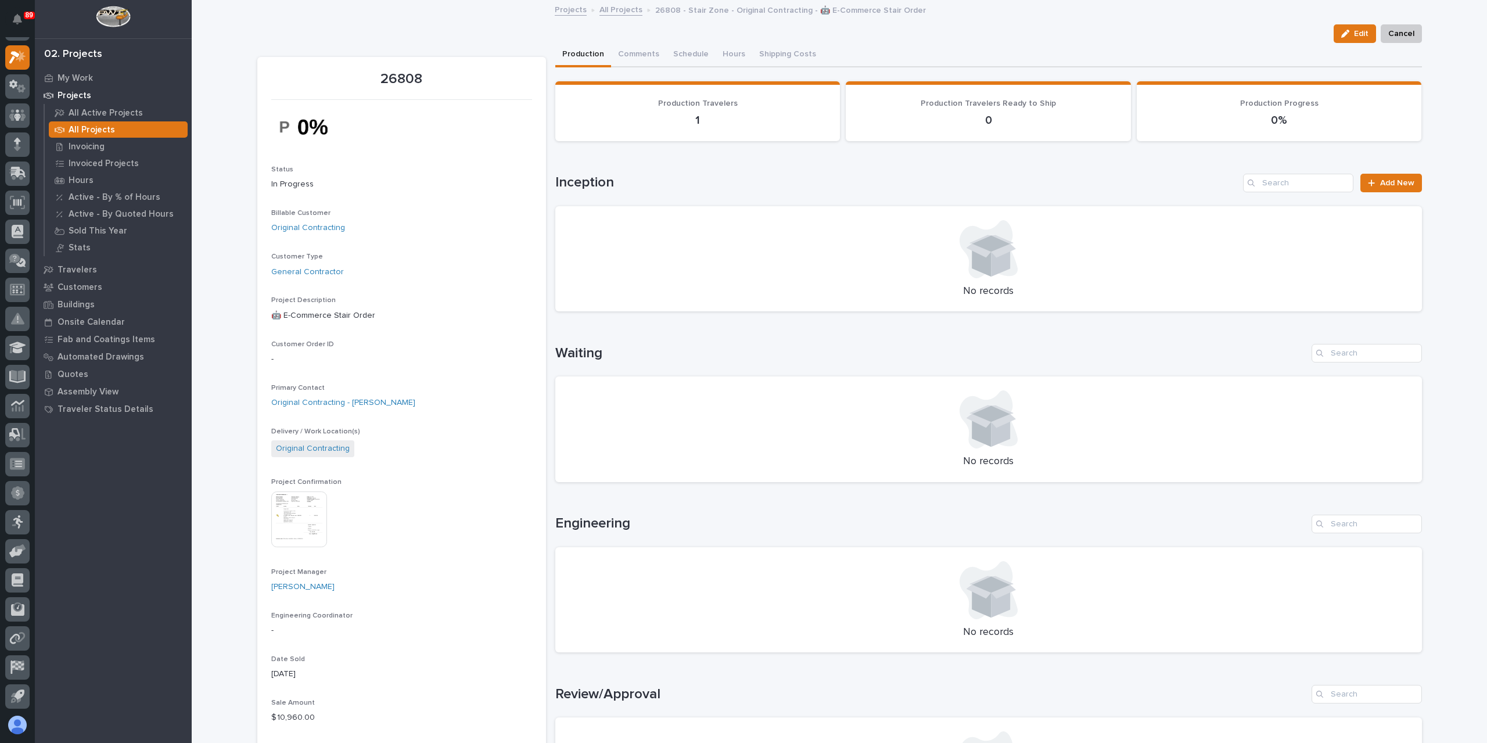
click at [300, 515] on img at bounding box center [299, 519] width 56 height 56
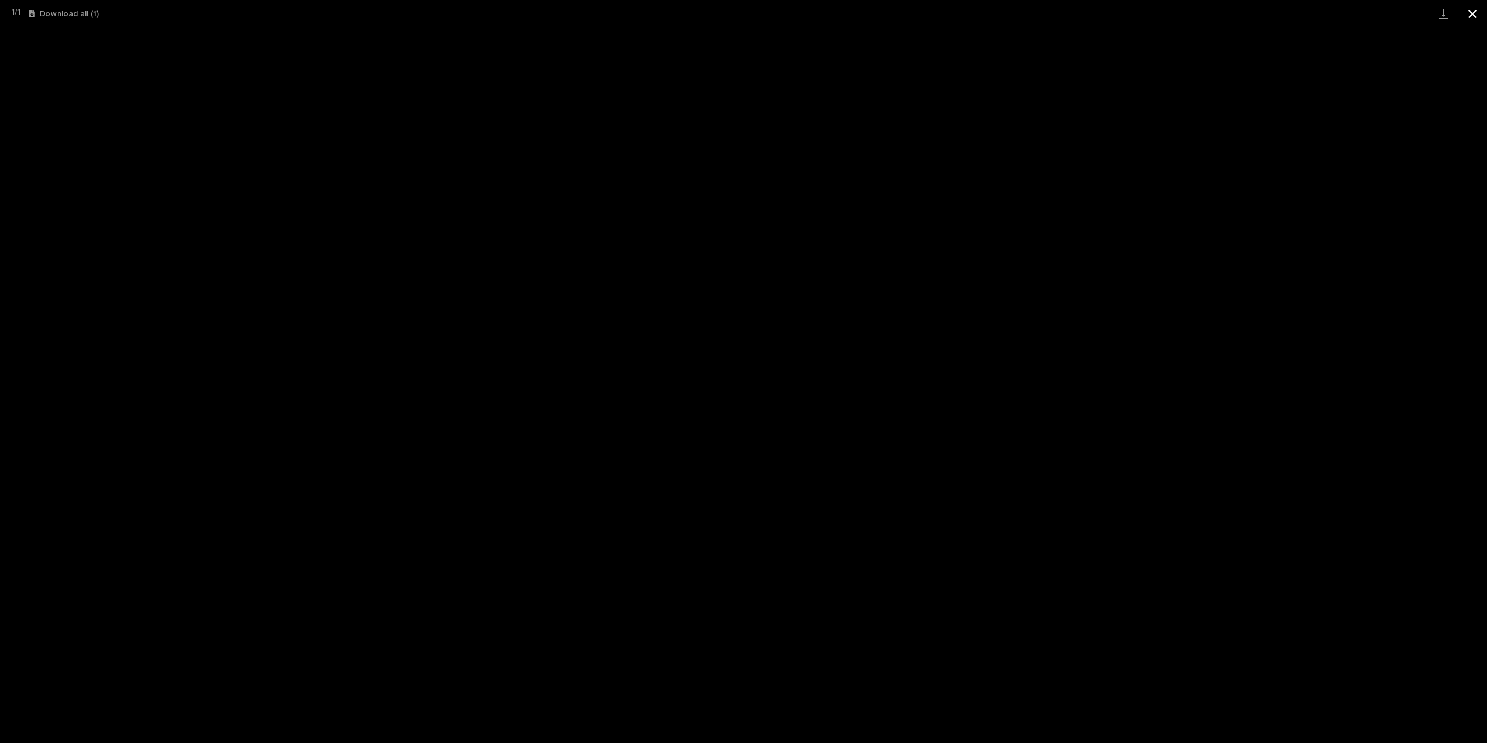
click at [1473, 15] on button "Close gallery" at bounding box center [1472, 13] width 29 height 27
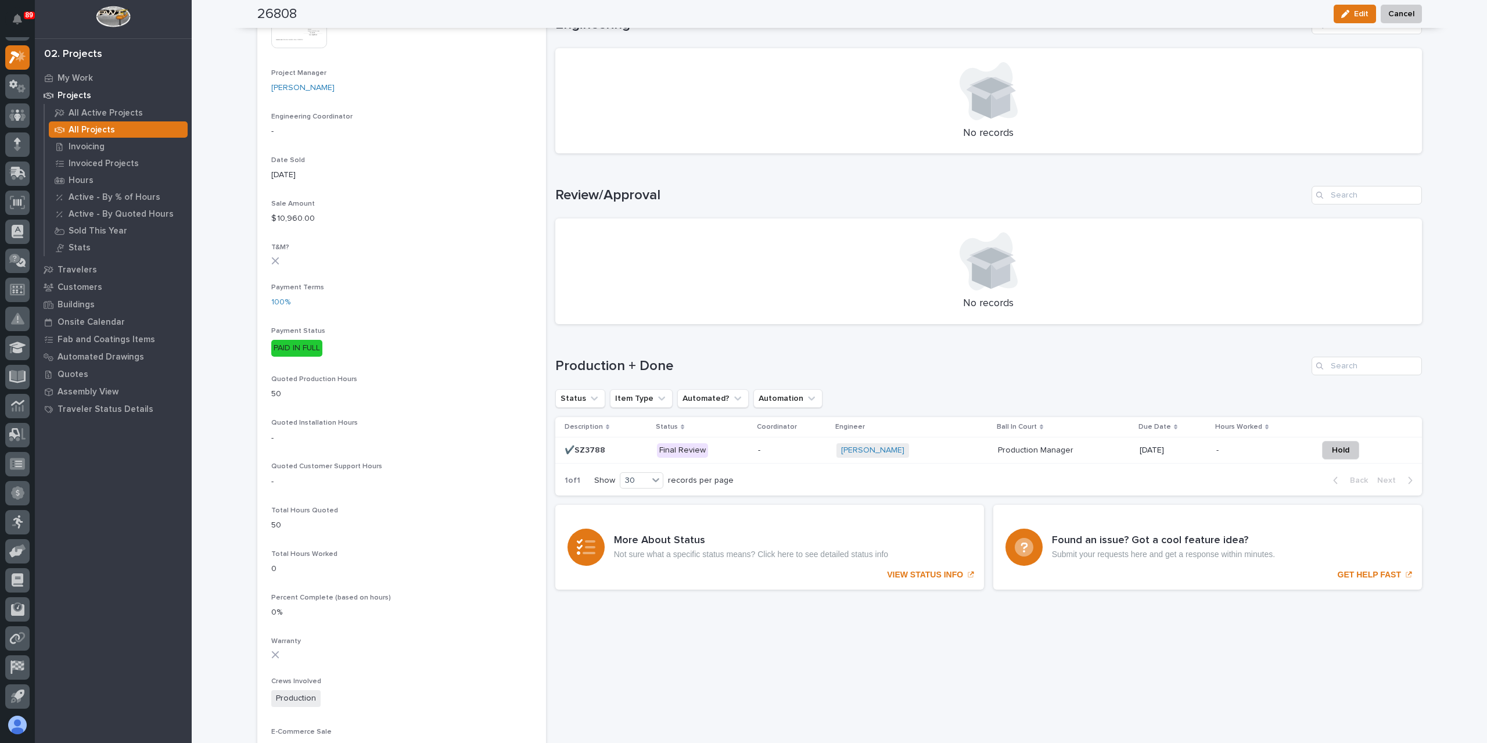
scroll to position [523, 0]
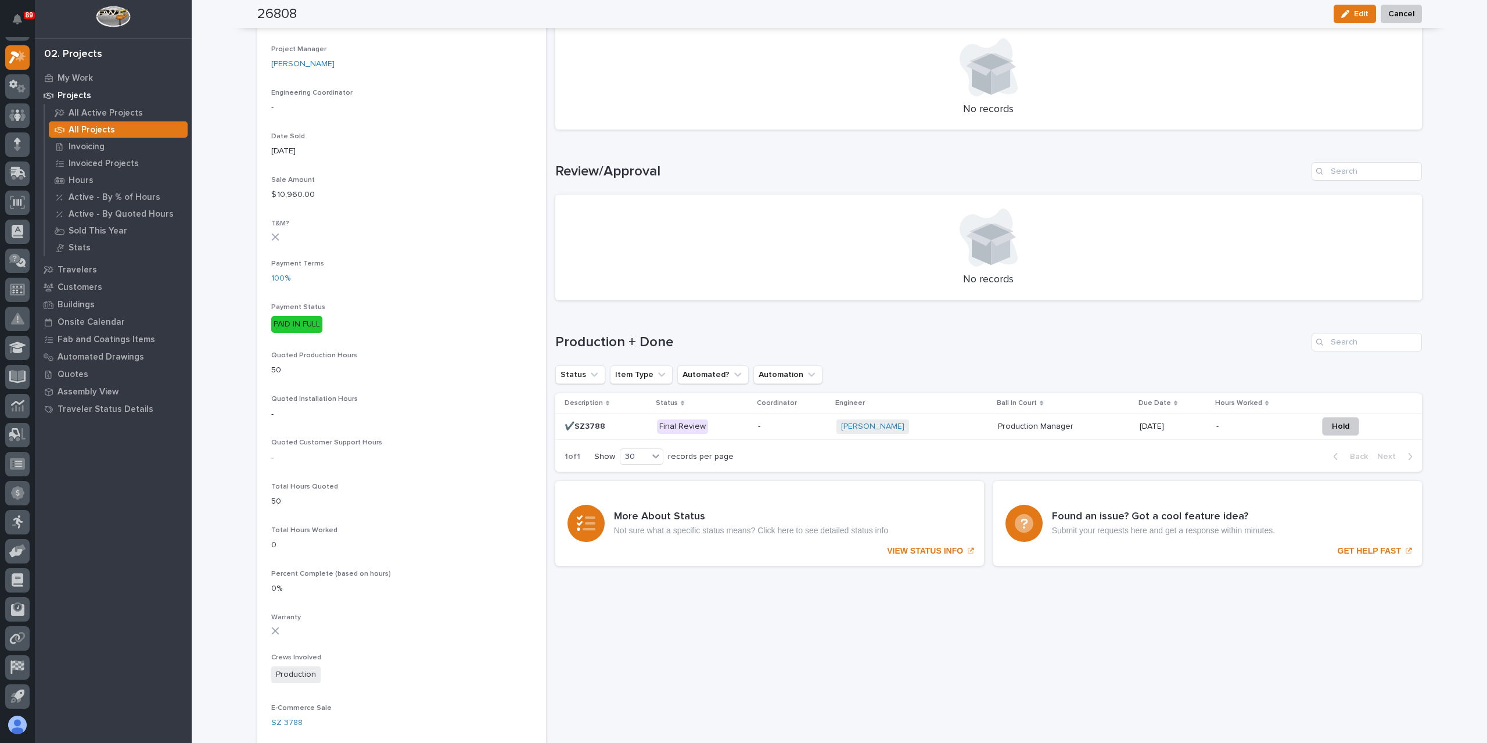
click at [598, 427] on p "✔️SZ3788" at bounding box center [586, 425] width 43 height 12
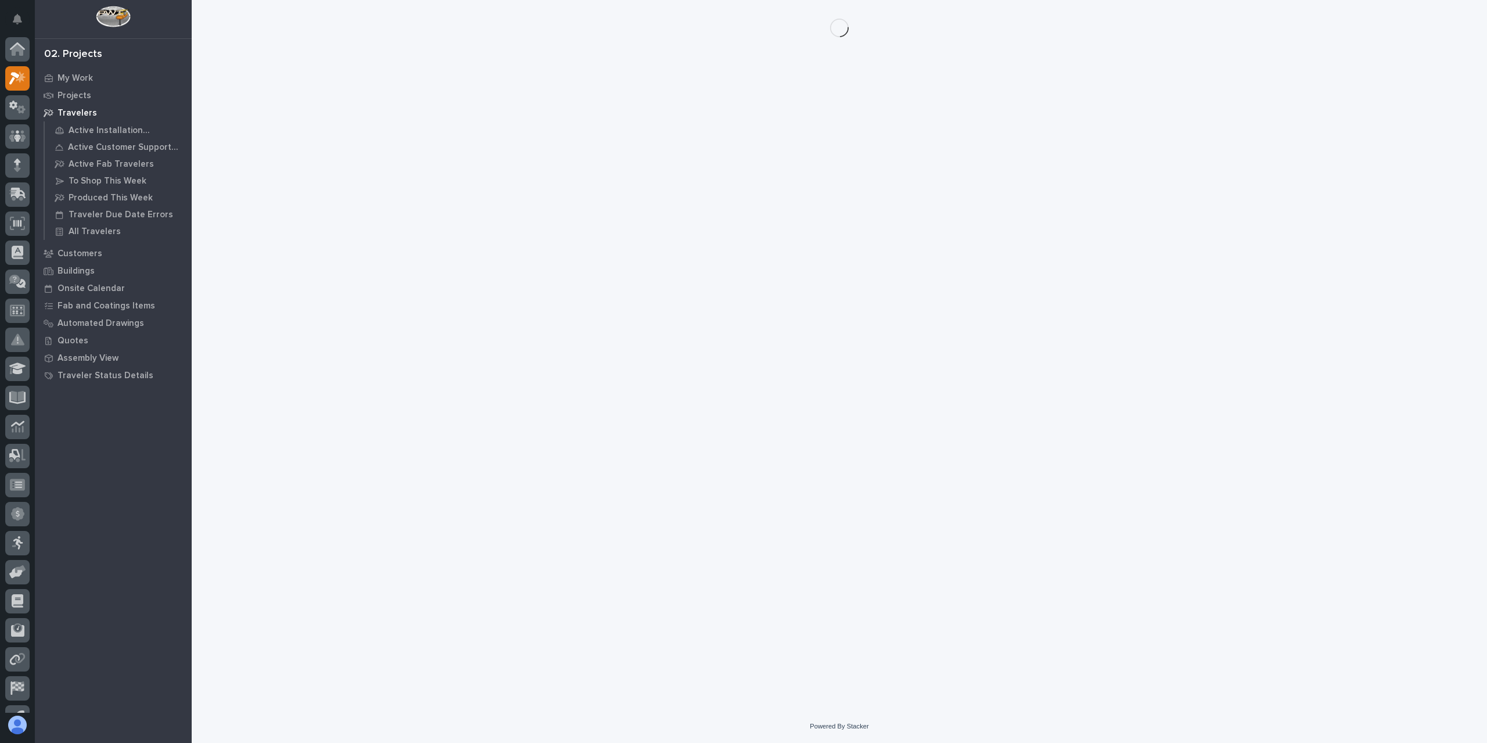
scroll to position [21, 0]
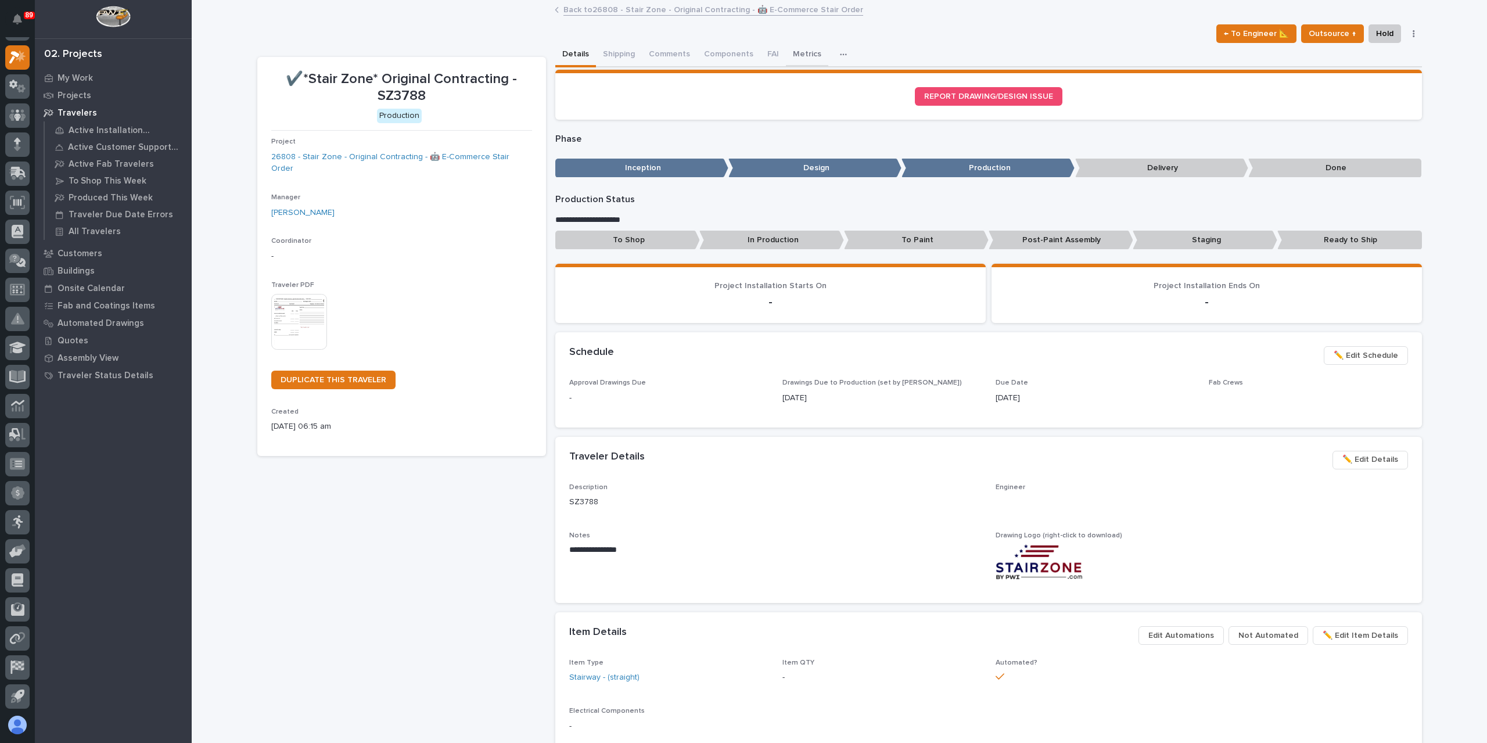
click at [796, 62] on button "Metrics" at bounding box center [807, 55] width 42 height 24
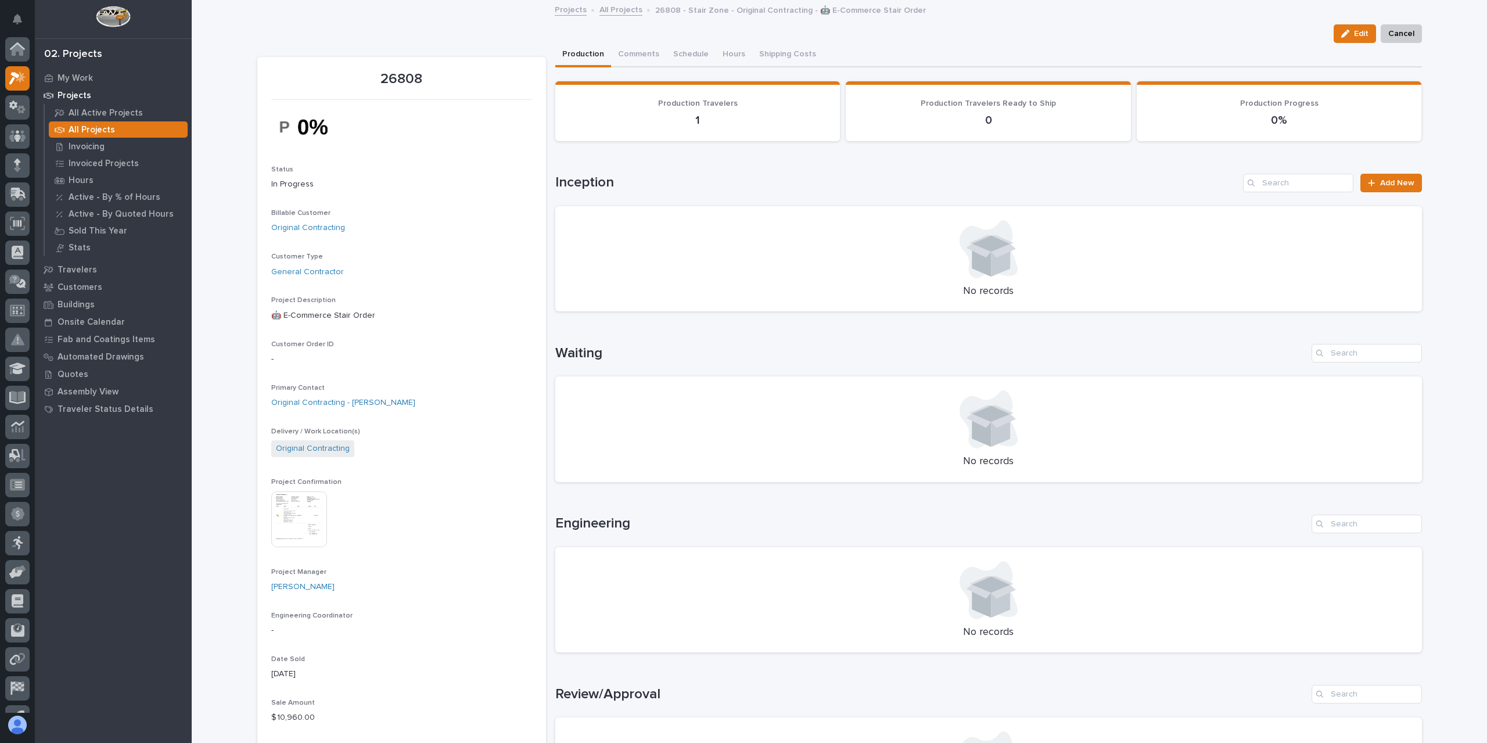
scroll to position [21, 0]
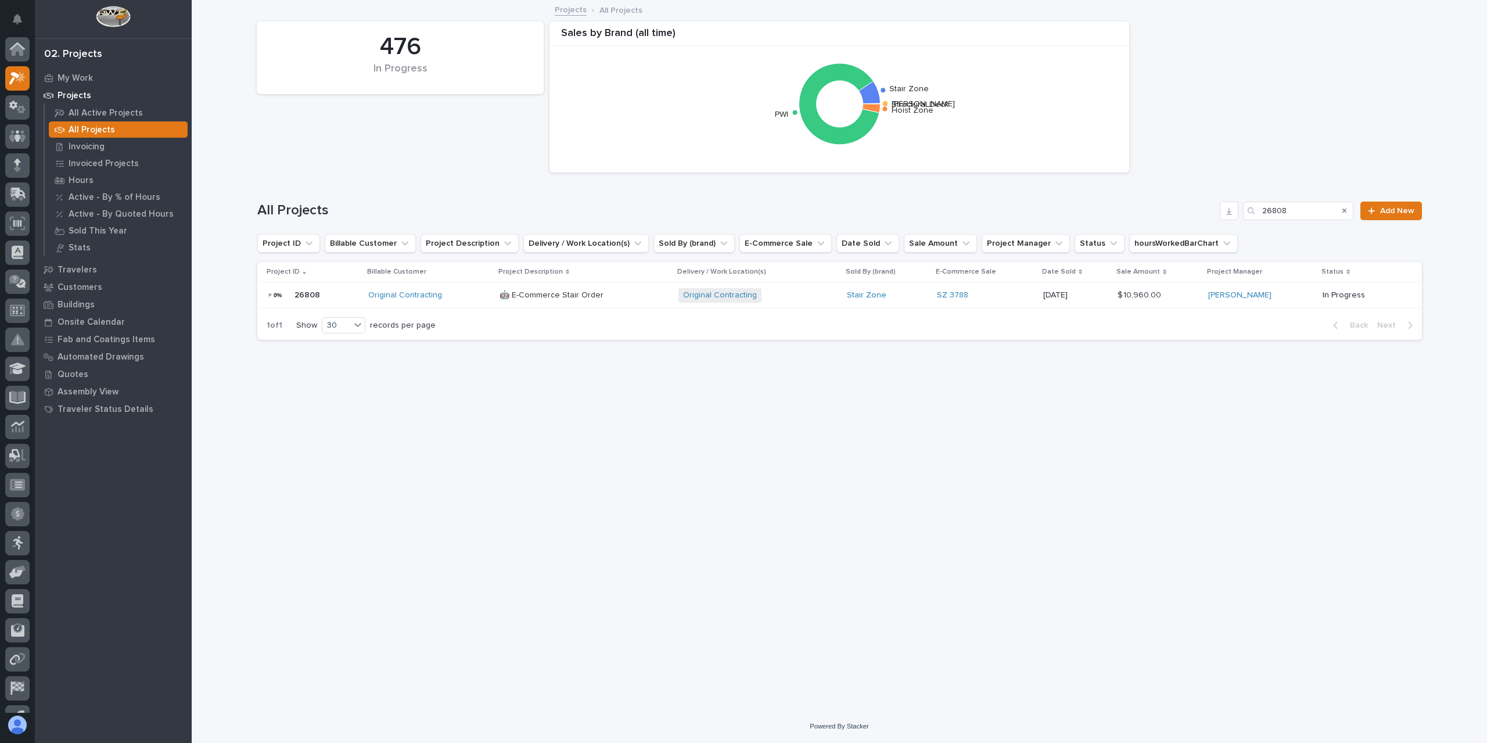
scroll to position [21, 0]
drag, startPoint x: 1259, startPoint y: 217, endPoint x: 1179, endPoint y: 212, distance: 79.7
click at [1180, 213] on div "All Projects 26808 Add New" at bounding box center [839, 211] width 1165 height 19
type input "26793"
click at [527, 291] on p "🤖 E-Commerce Stair Order" at bounding box center [548, 294] width 106 height 12
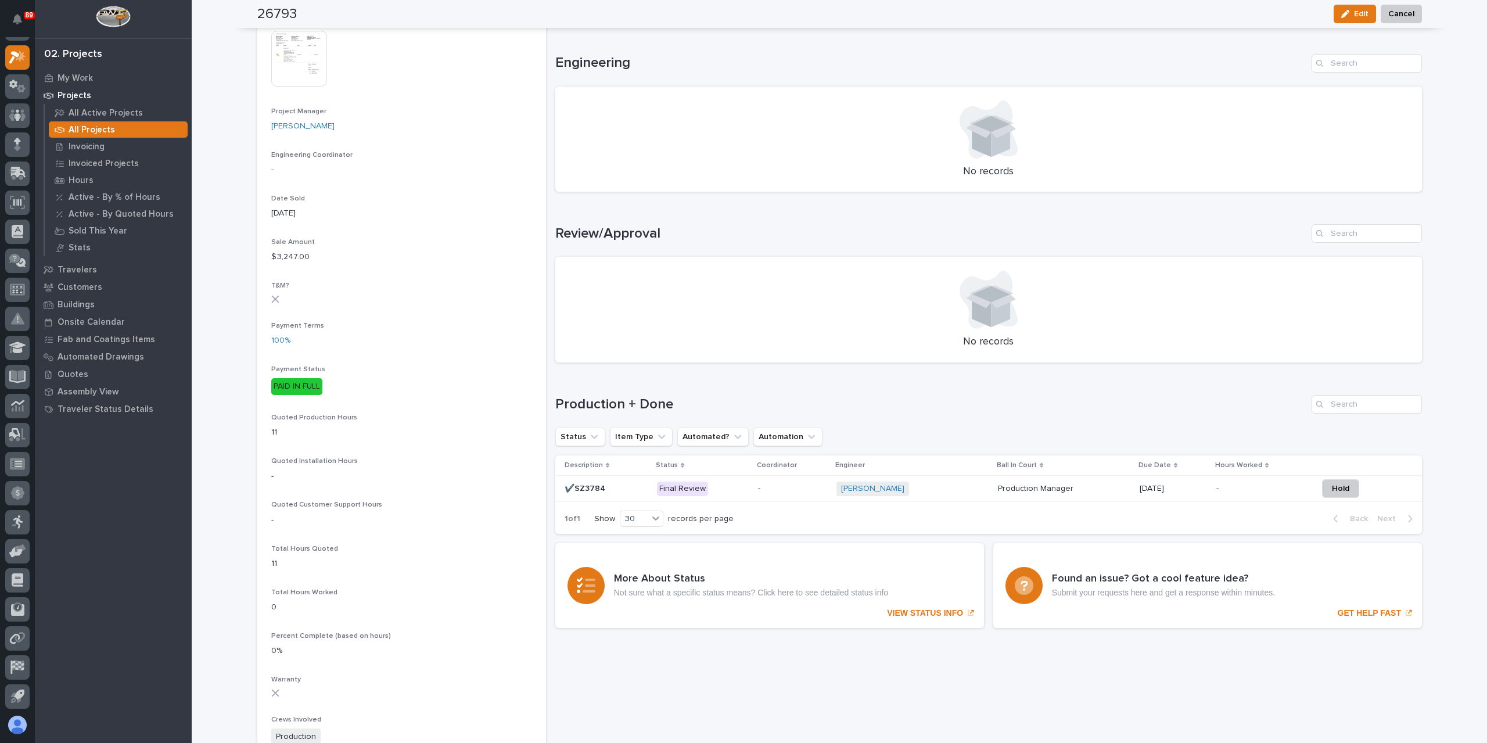
scroll to position [465, 0]
click at [588, 482] on p "✔️SZ3784" at bounding box center [586, 483] width 43 height 12
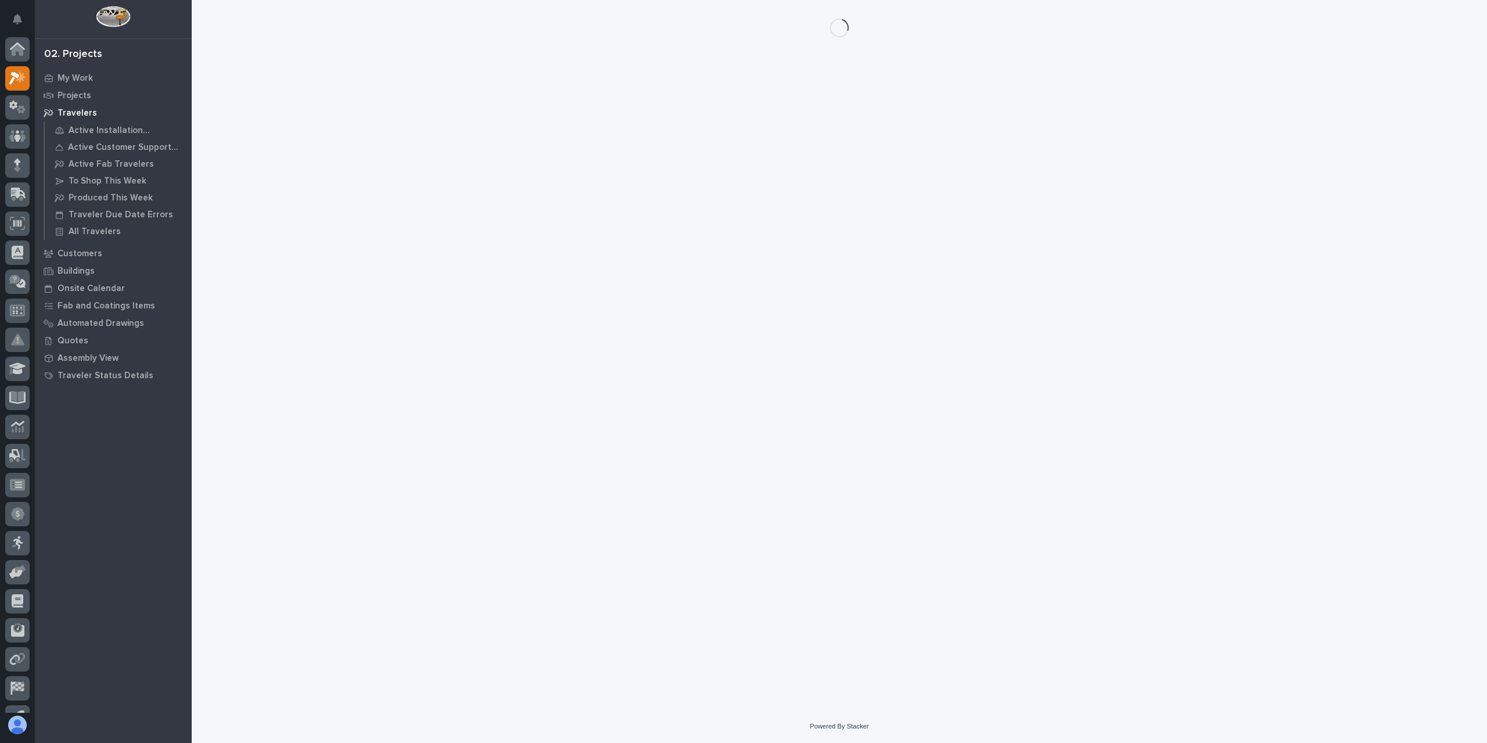
scroll to position [21, 0]
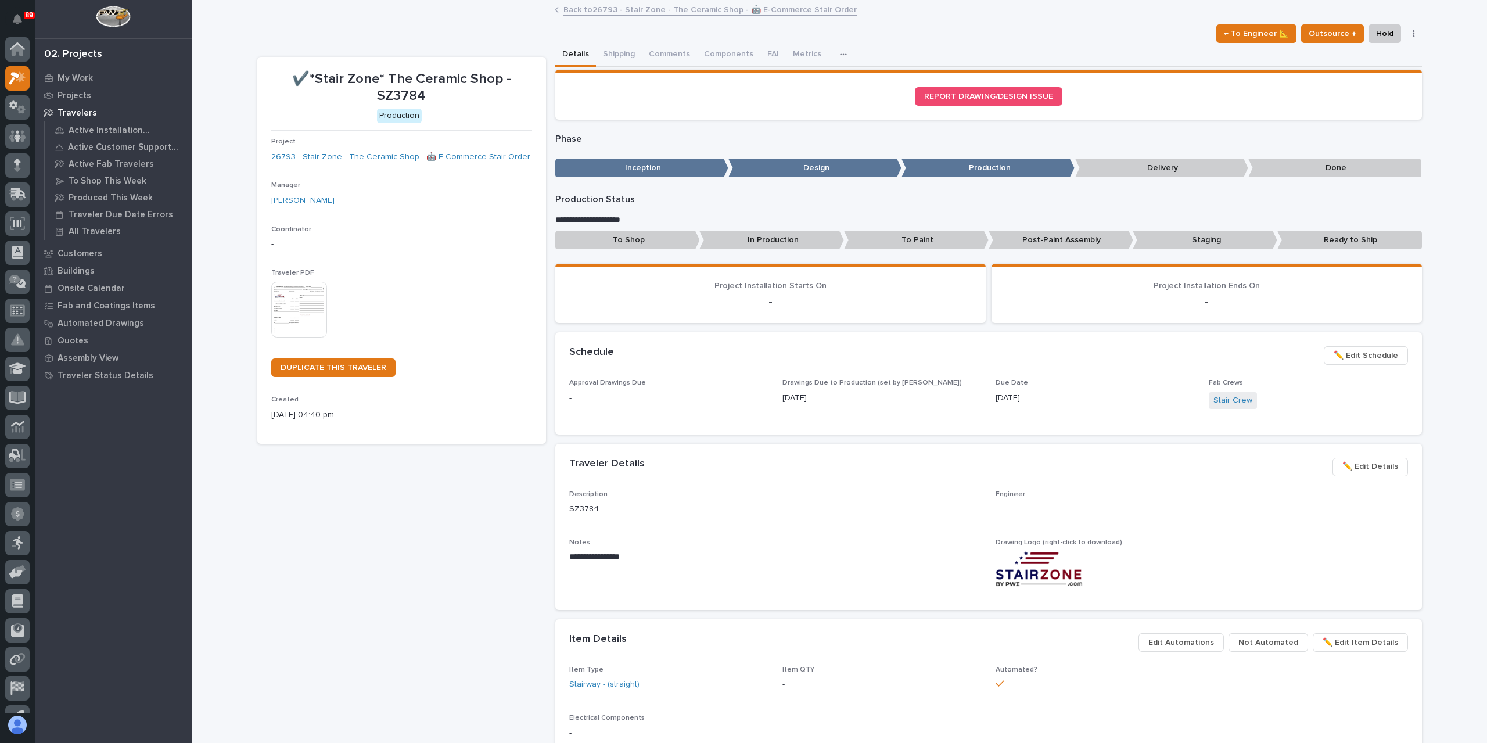
scroll to position [21, 0]
click at [613, 235] on p "To Shop" at bounding box center [627, 240] width 145 height 19
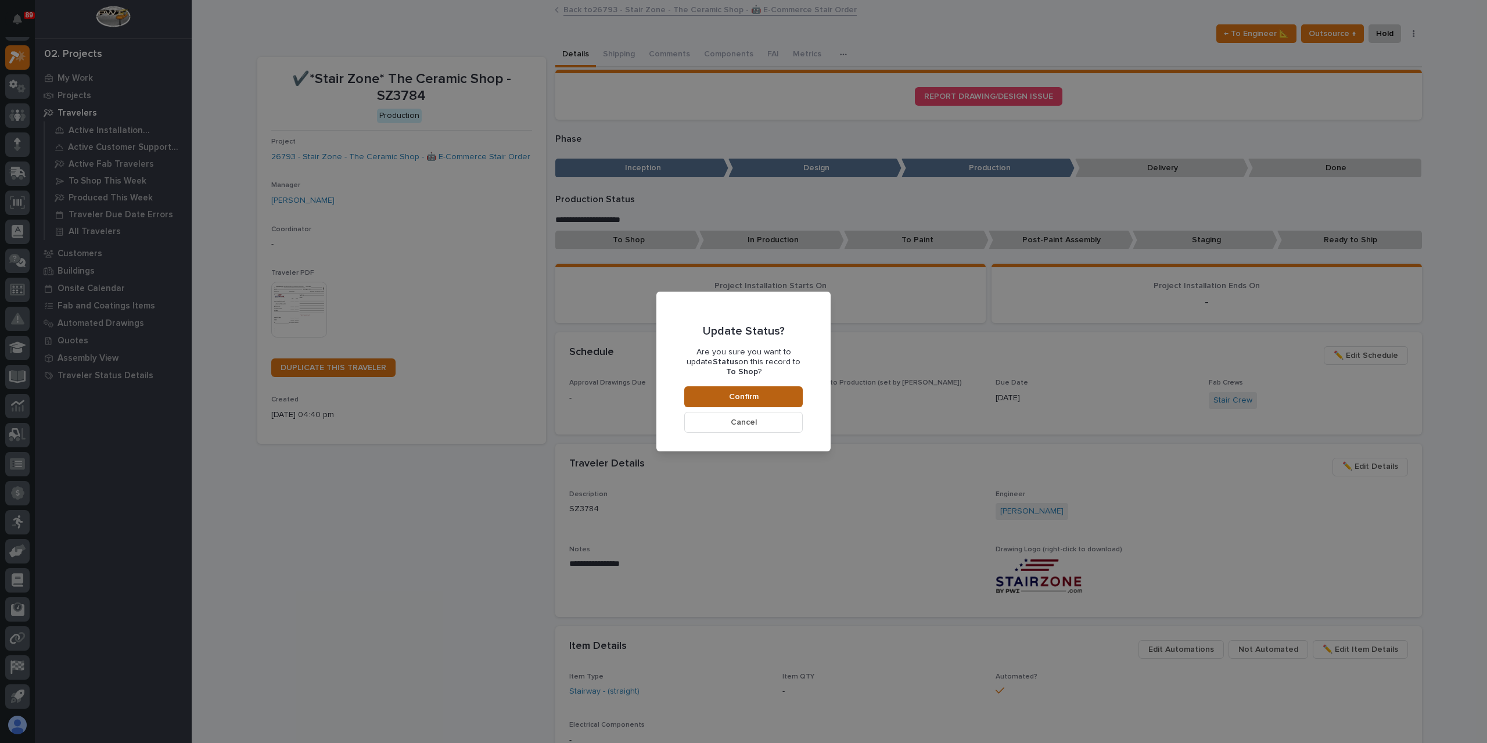
click at [732, 391] on span "Confirm" at bounding box center [744, 396] width 30 height 10
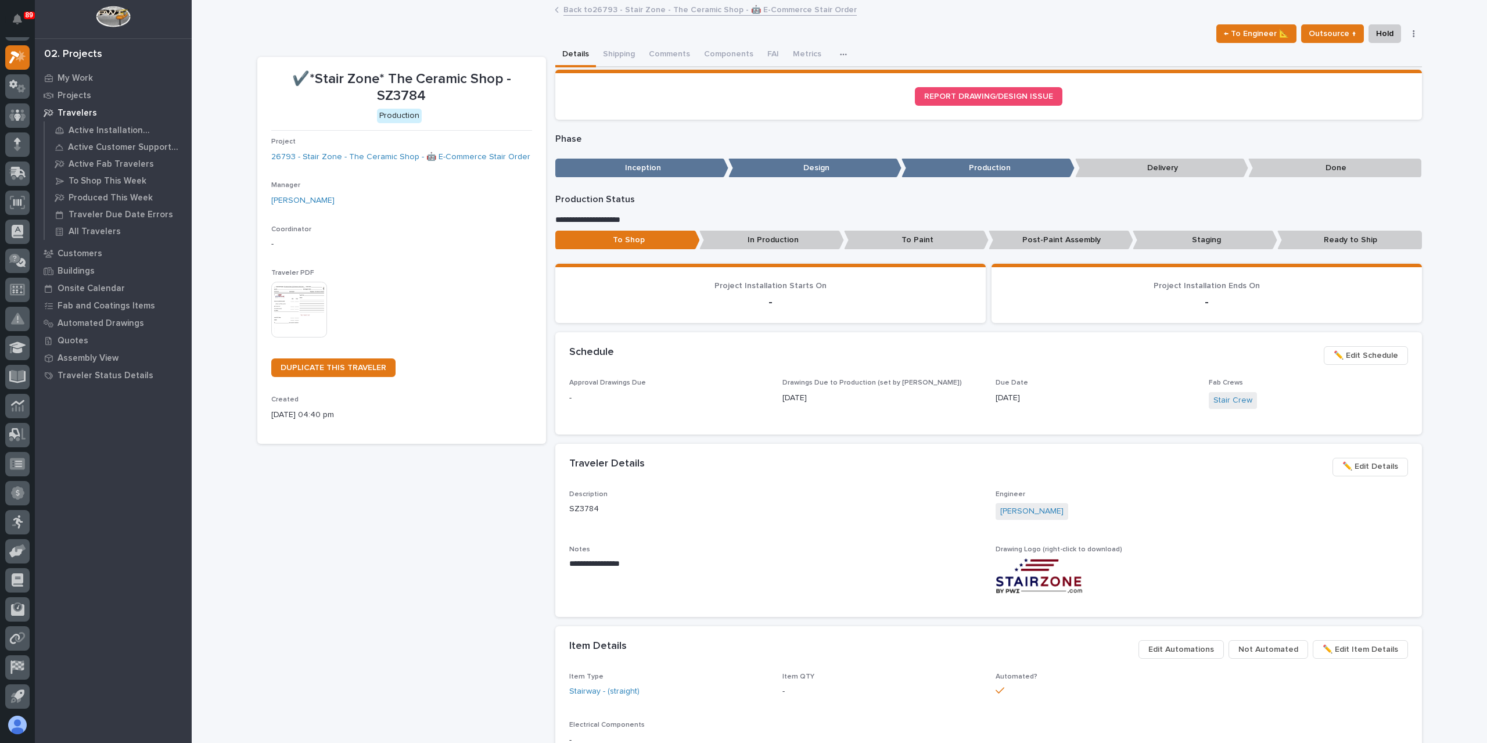
click at [628, 11] on link "Back to 26793 - Stair Zone - The Ceramic Shop - 🤖 E-Commerce Stair Order" at bounding box center [709, 8] width 293 height 13
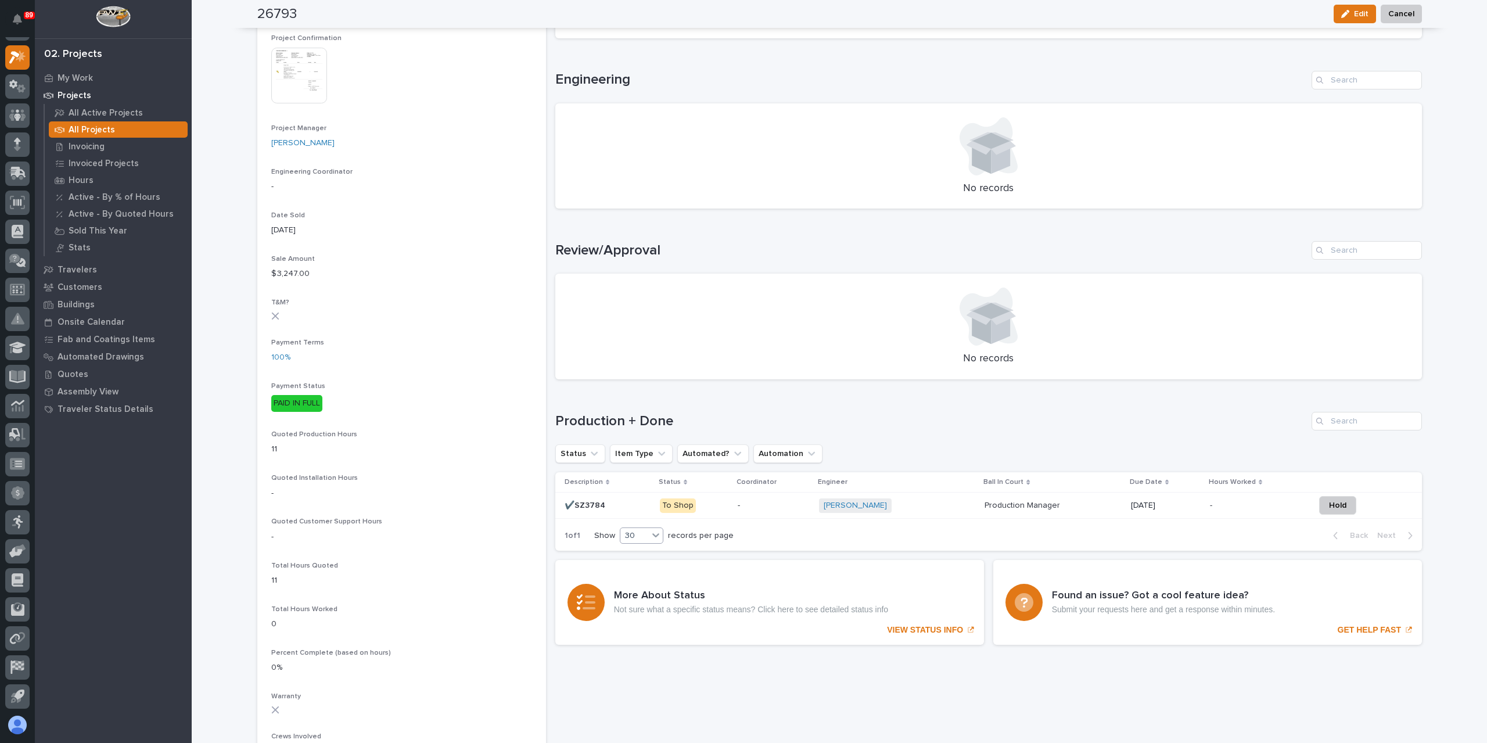
scroll to position [581, 0]
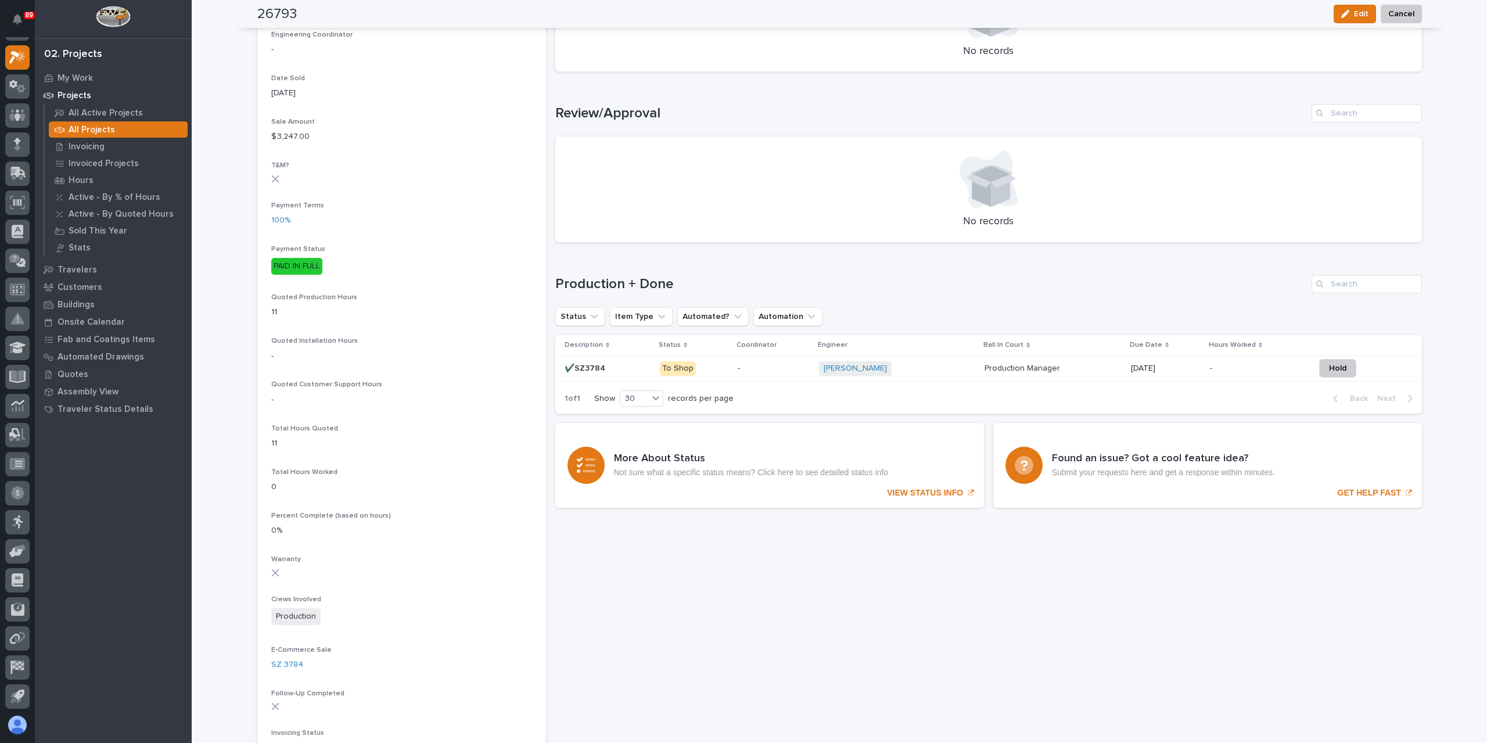
click at [580, 367] on p "✔️SZ3784" at bounding box center [586, 367] width 43 height 12
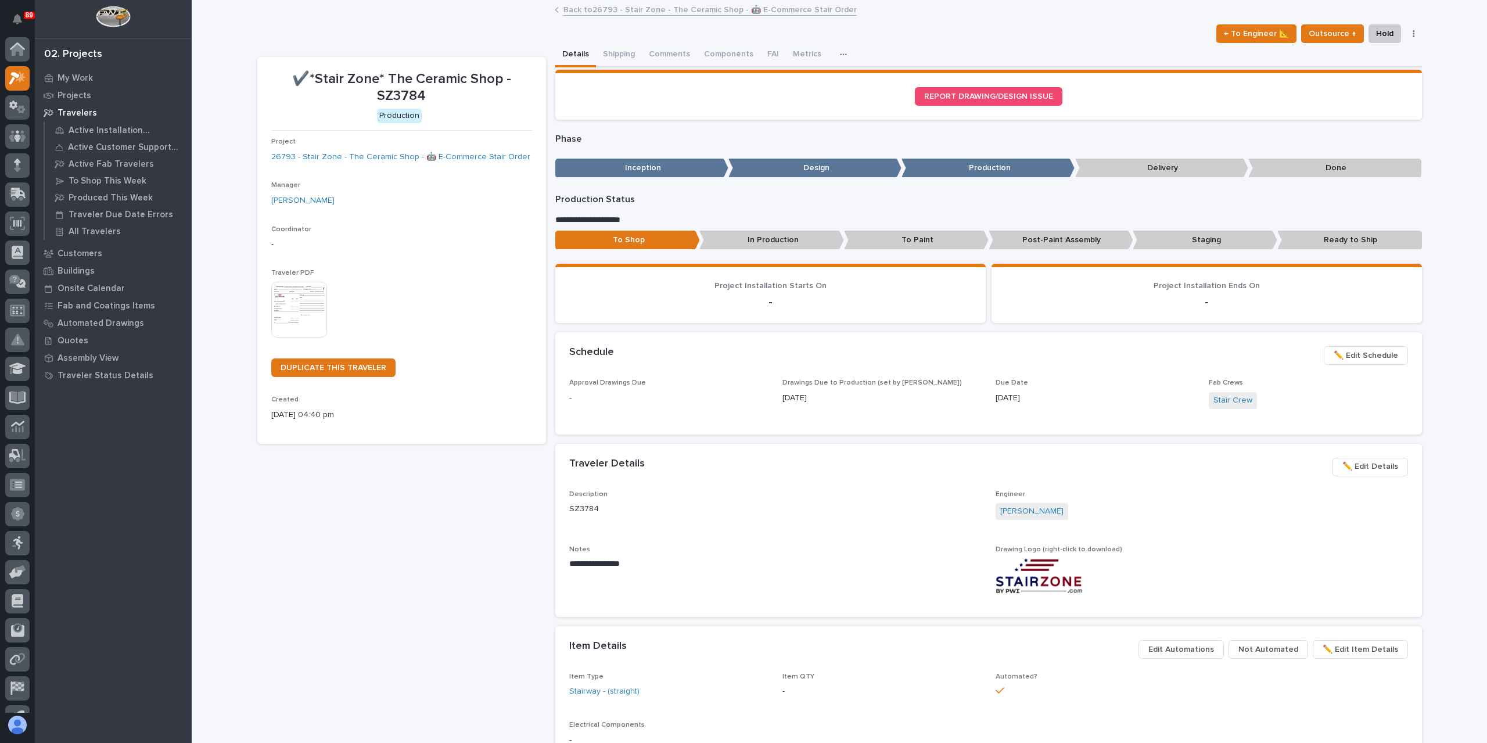
scroll to position [21, 0]
click at [810, 52] on button "Metrics" at bounding box center [807, 55] width 42 height 24
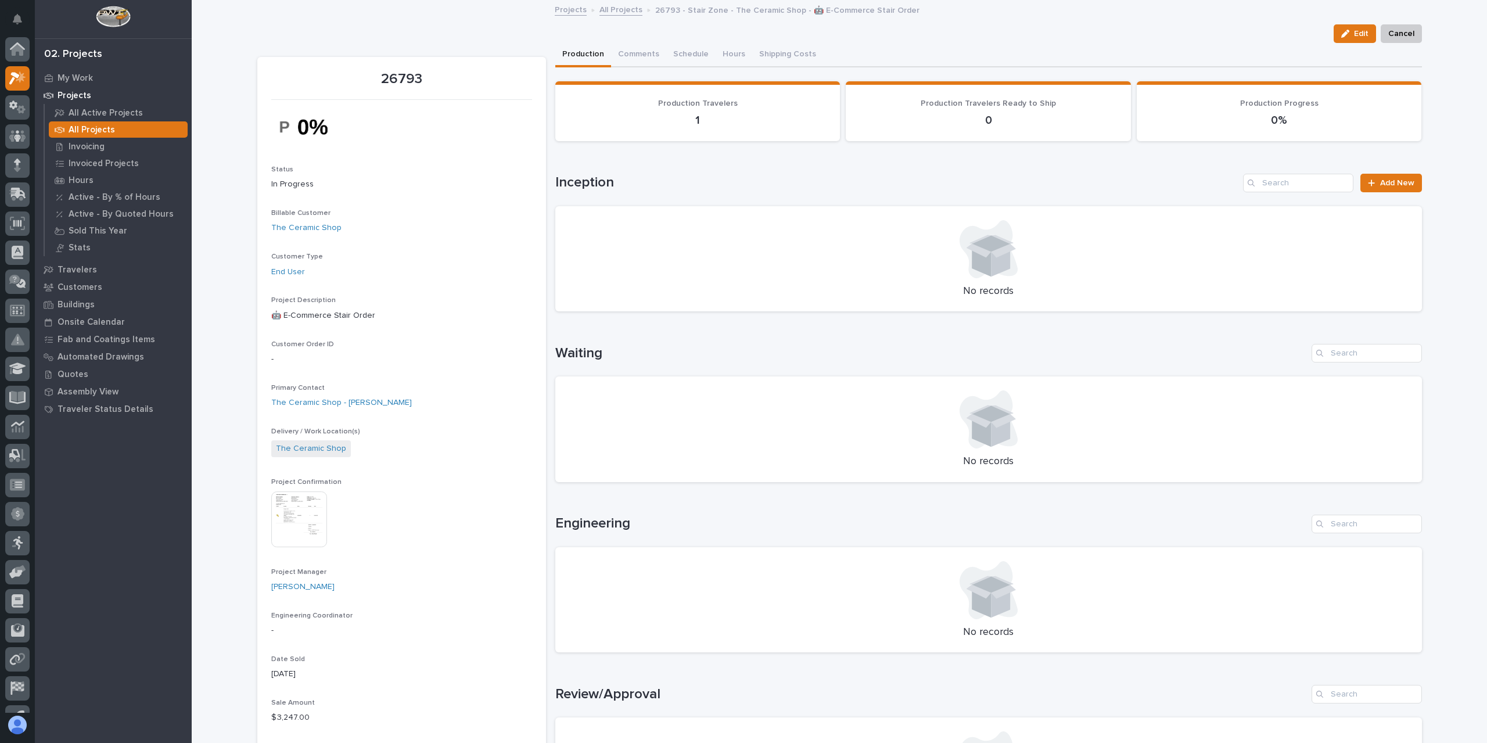
scroll to position [21, 0]
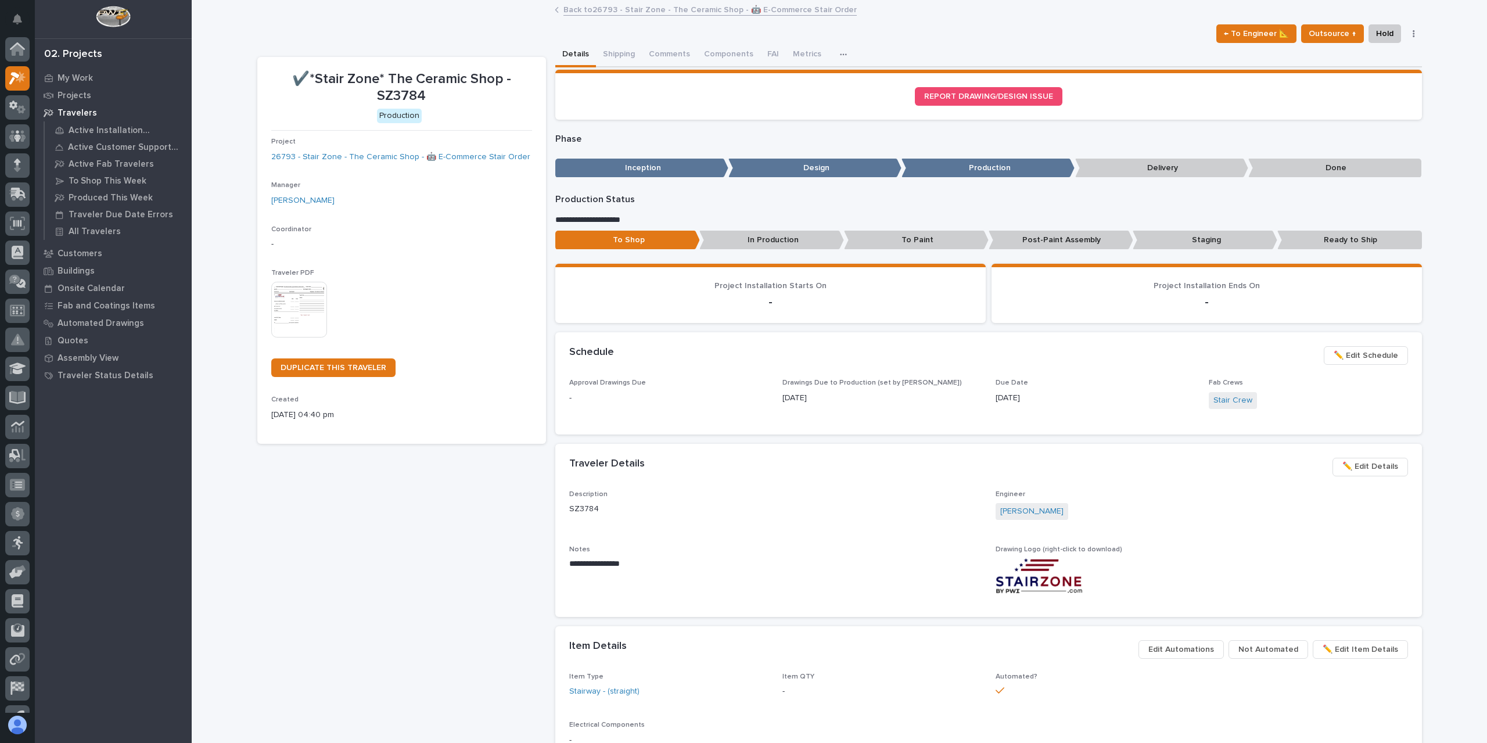
scroll to position [21, 0]
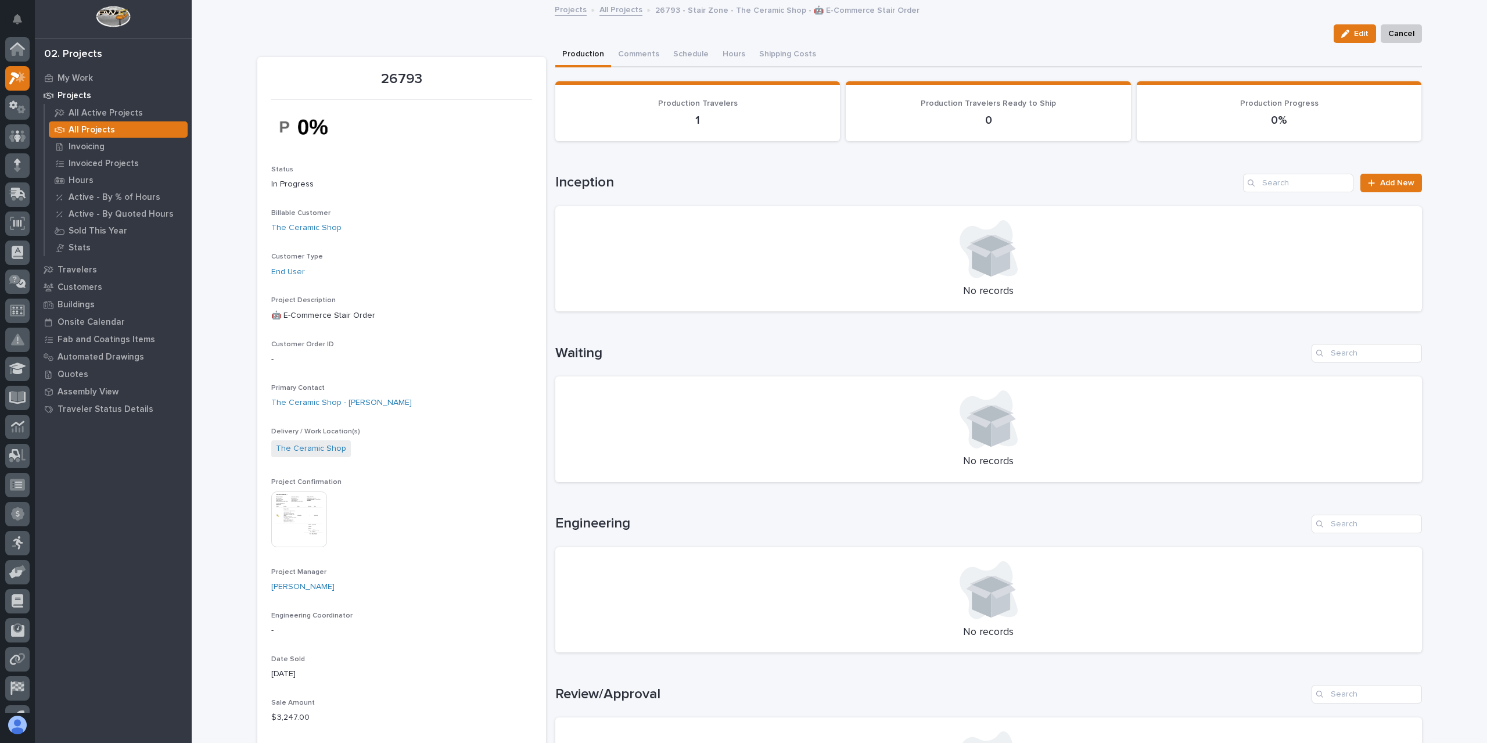
scroll to position [21, 0]
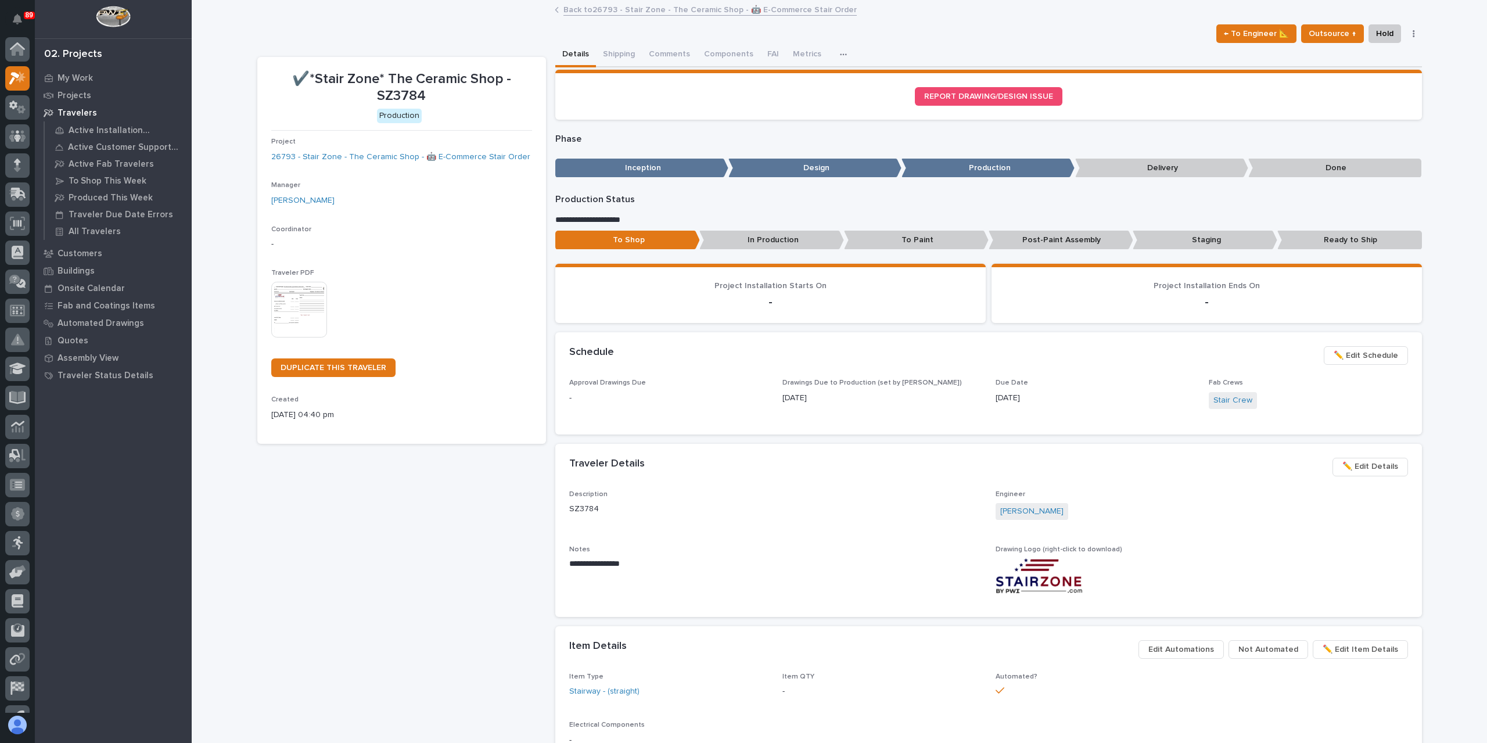
scroll to position [21, 0]
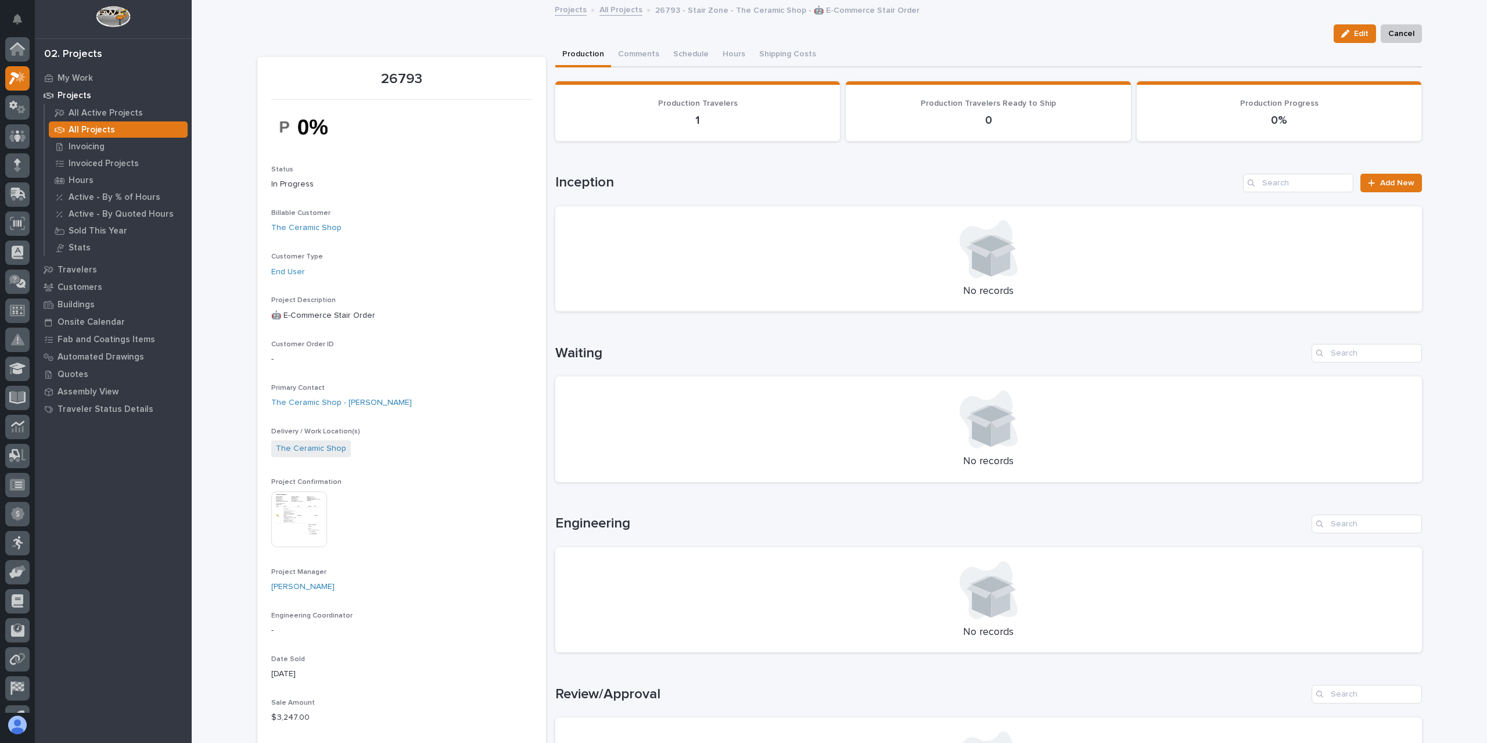
scroll to position [21, 0]
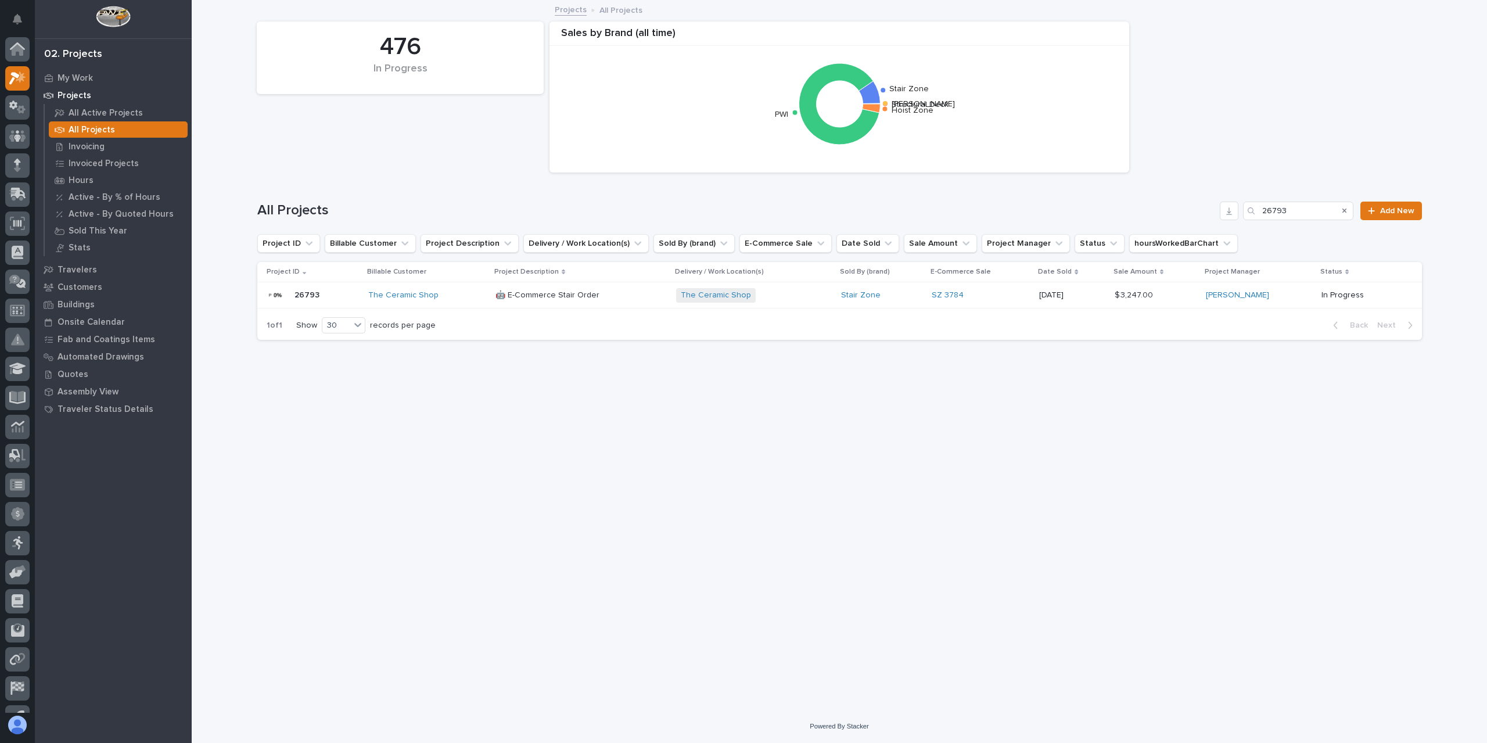
scroll to position [21, 0]
drag, startPoint x: 1259, startPoint y: 204, endPoint x: 1251, endPoint y: 204, distance: 8.2
click at [1252, 204] on div "26793" at bounding box center [1298, 211] width 110 height 19
type input "26808"
click at [591, 287] on div "🤖 E-Commerce Stair Order 🤖 E-Commerce Stair Order" at bounding box center [585, 295] width 170 height 19
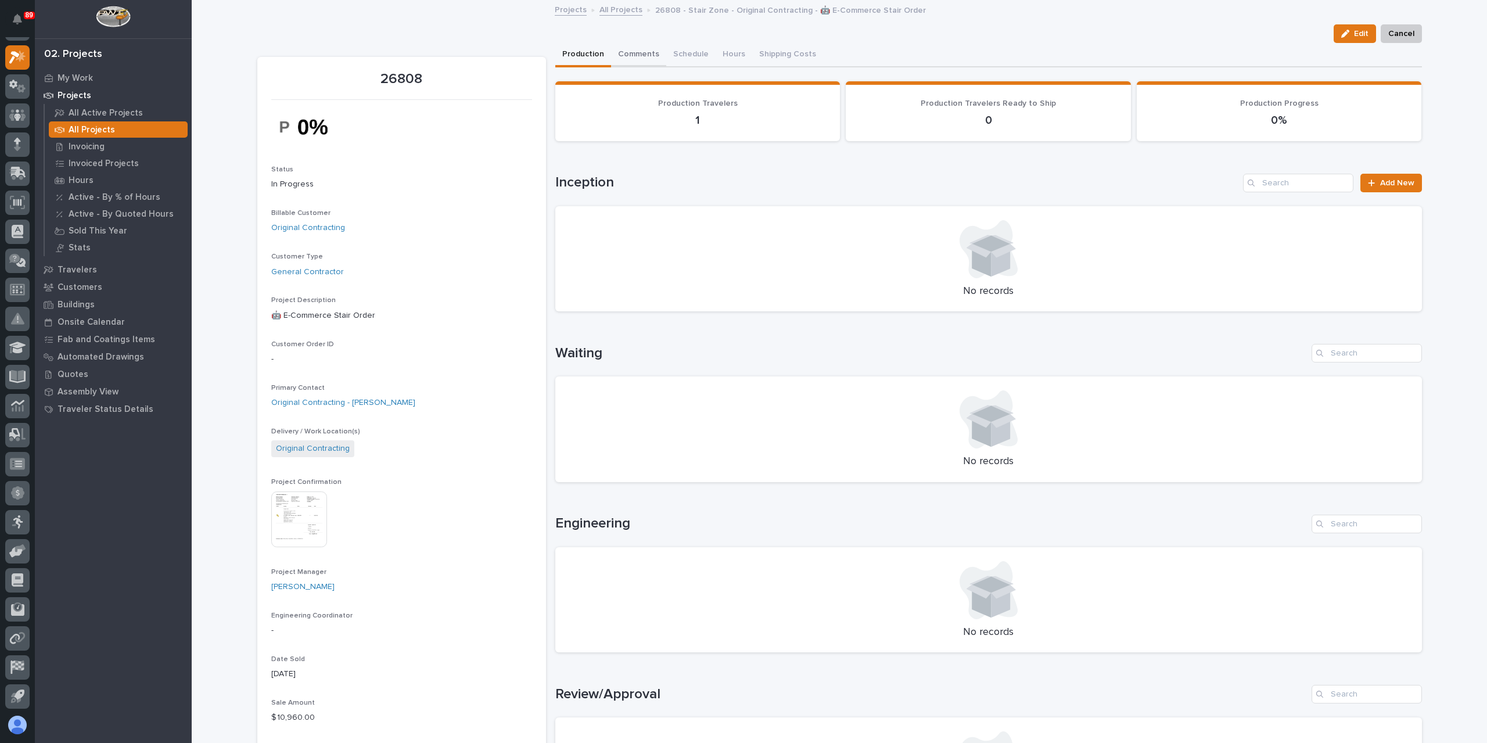
click at [638, 59] on button "Comments" at bounding box center [638, 55] width 55 height 24
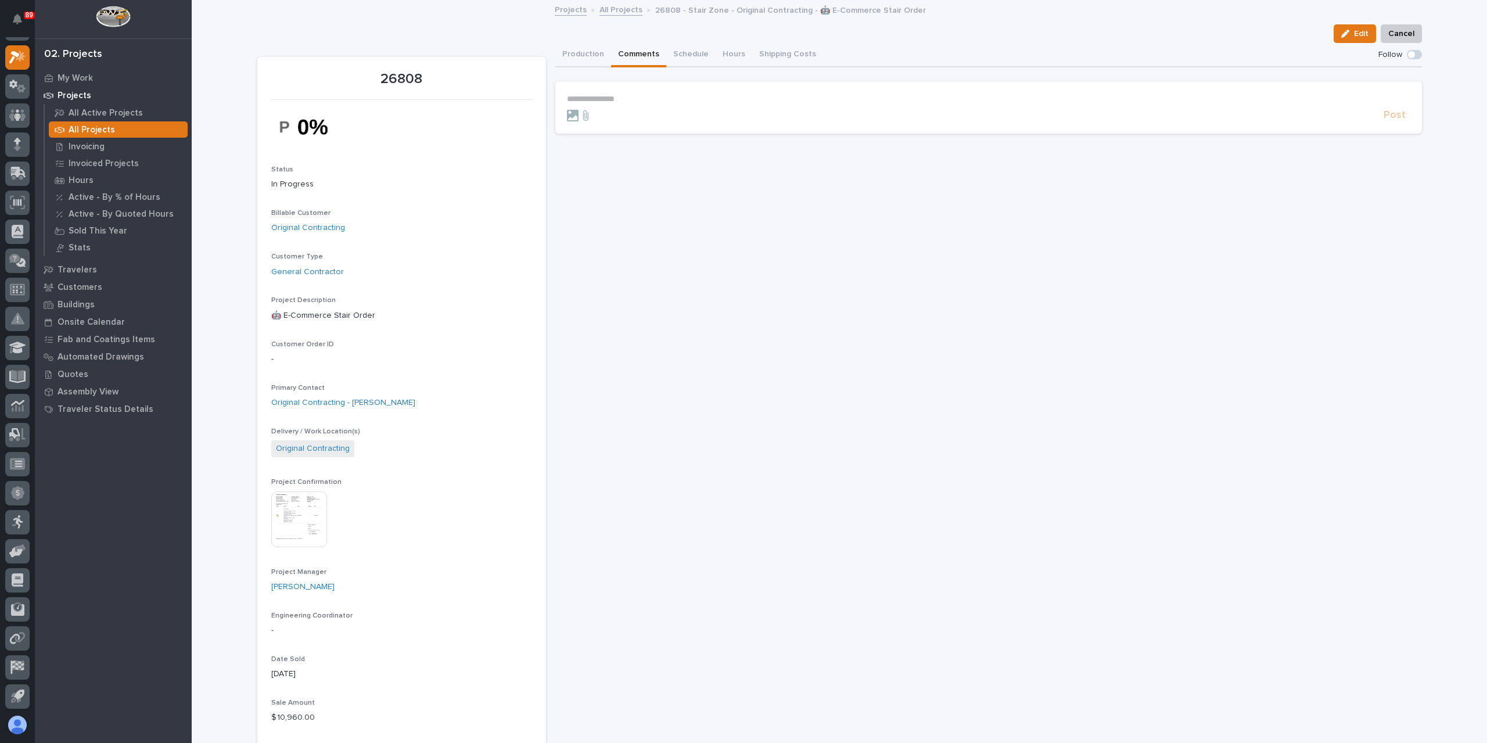
click at [626, 104] on form "**********" at bounding box center [988, 108] width 843 height 28
click at [567, 46] on button "Production" at bounding box center [583, 55] width 56 height 24
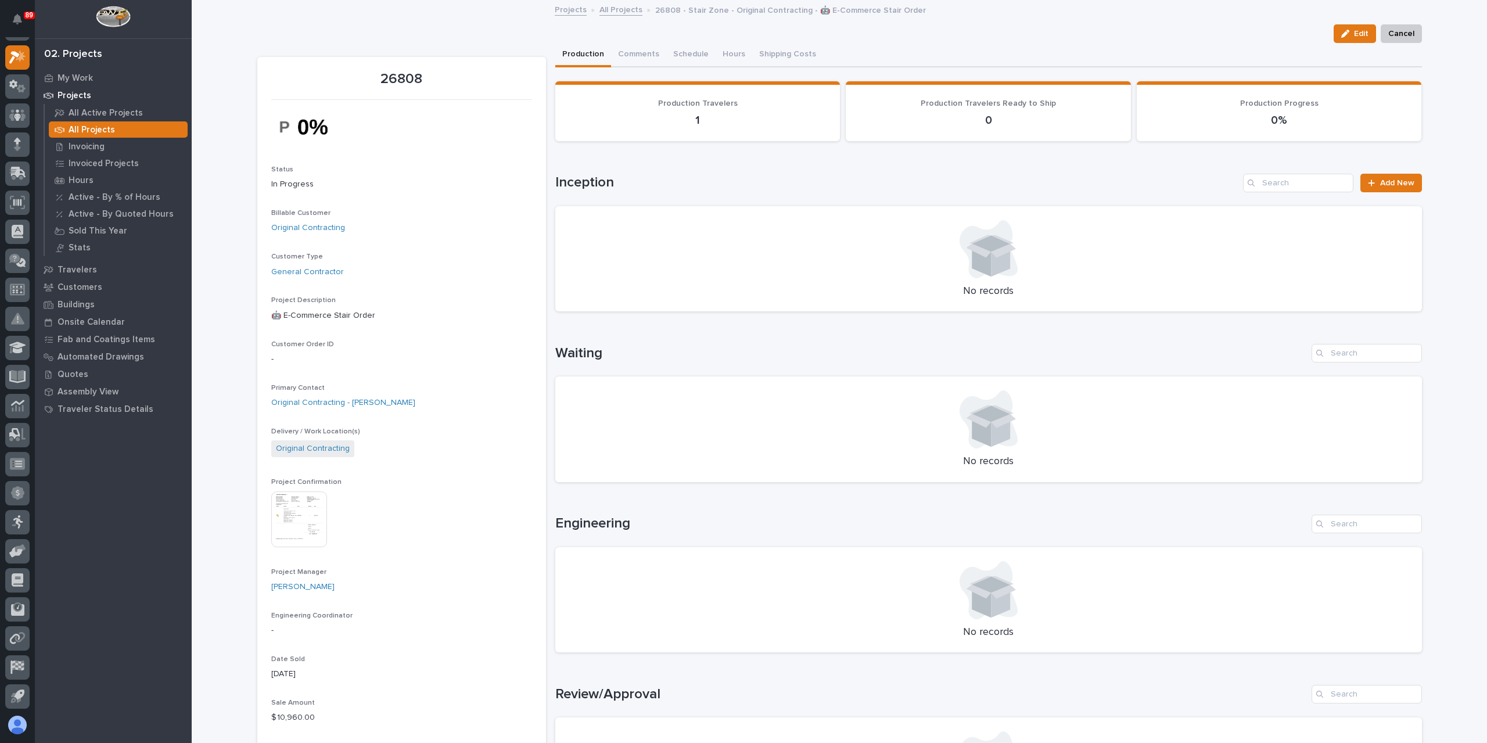
click at [627, 37] on div "Edit Cancel" at bounding box center [839, 33] width 1165 height 19
click at [633, 52] on button "Comments" at bounding box center [638, 55] width 55 height 24
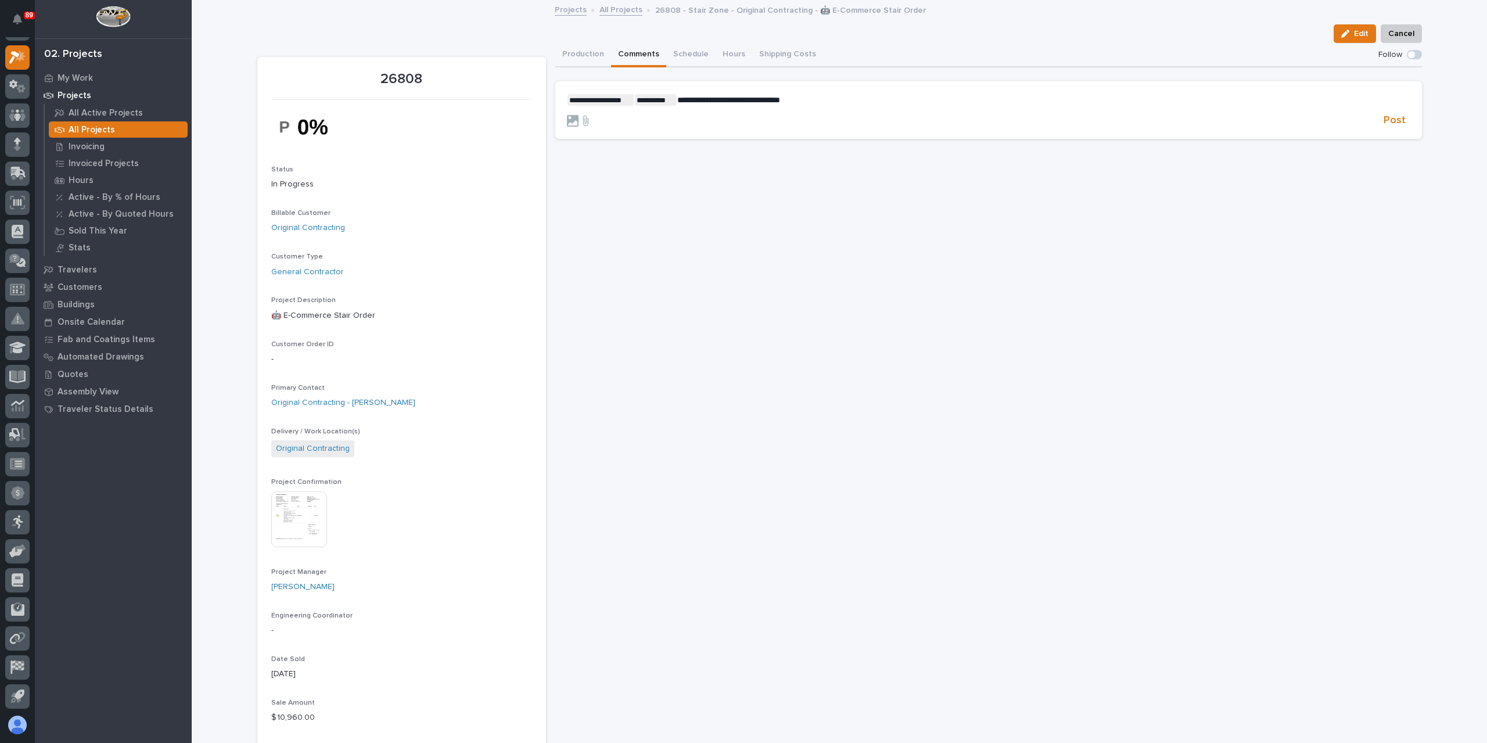
click at [821, 102] on p "**********" at bounding box center [988, 100] width 843 height 12
click at [1384, 120] on span "Post" at bounding box center [1395, 120] width 22 height 13
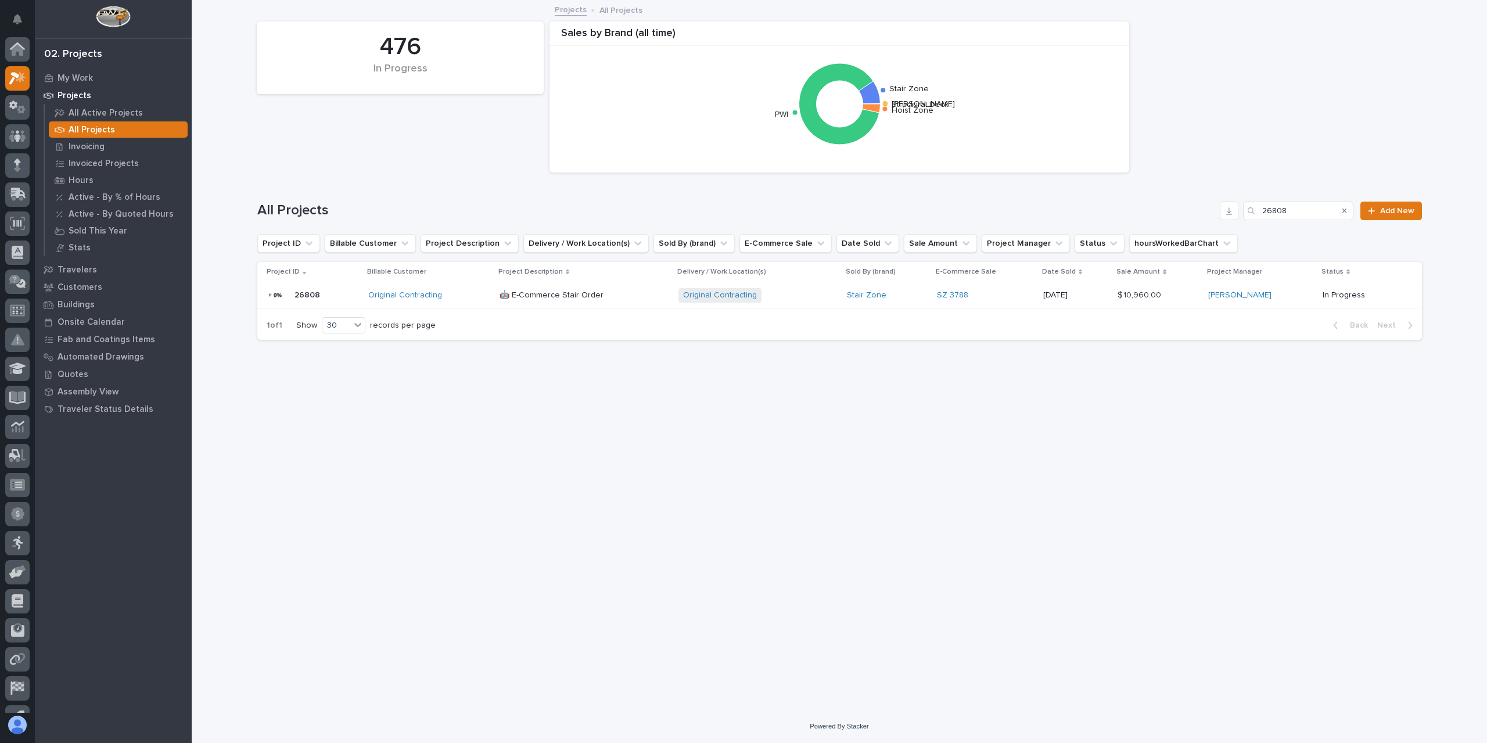
scroll to position [21, 0]
drag, startPoint x: 1250, startPoint y: 201, endPoint x: 1192, endPoint y: 200, distance: 58.1
click at [1224, 199] on div "All Projects 26808 Add New" at bounding box center [839, 206] width 1165 height 56
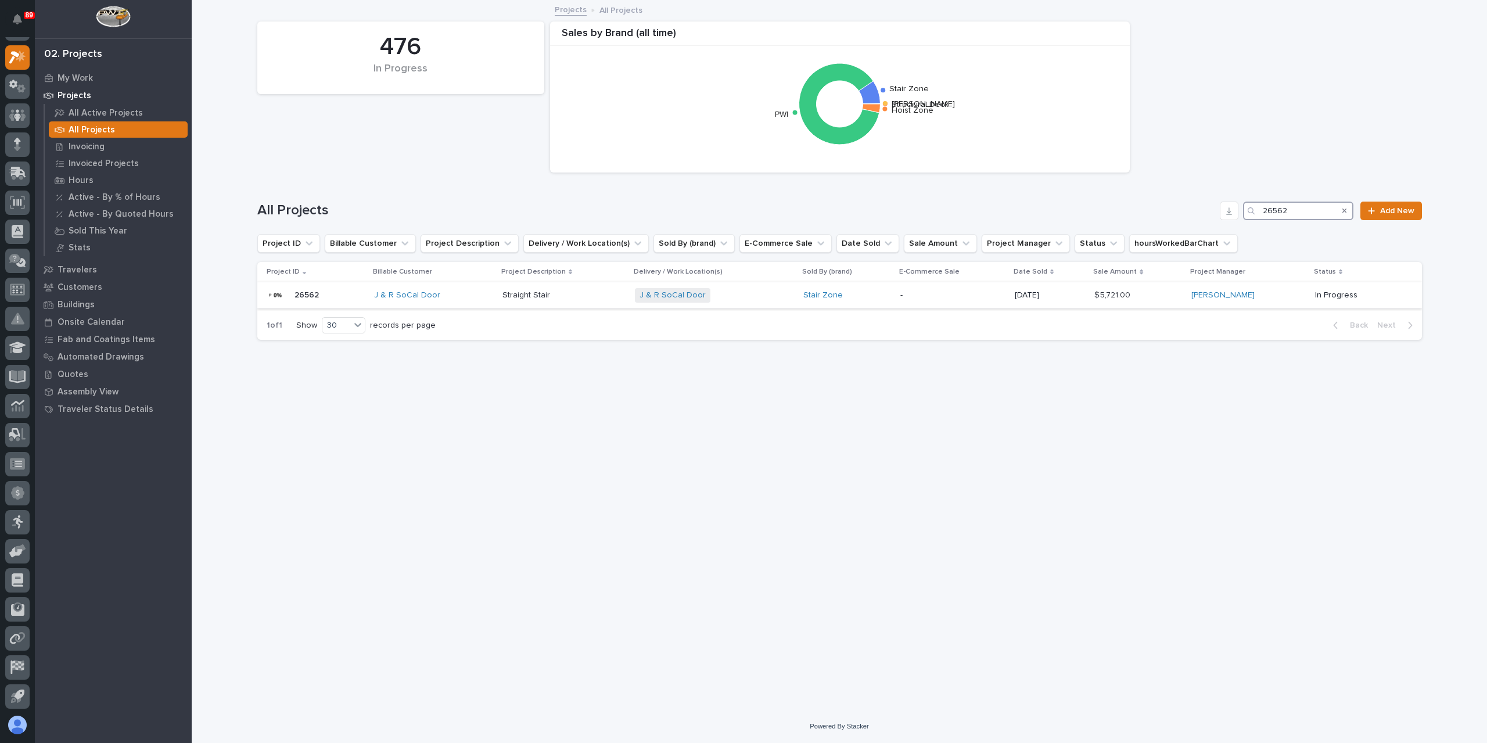
type input "26562"
click at [533, 299] on p "Straight Stair" at bounding box center [527, 294] width 50 height 12
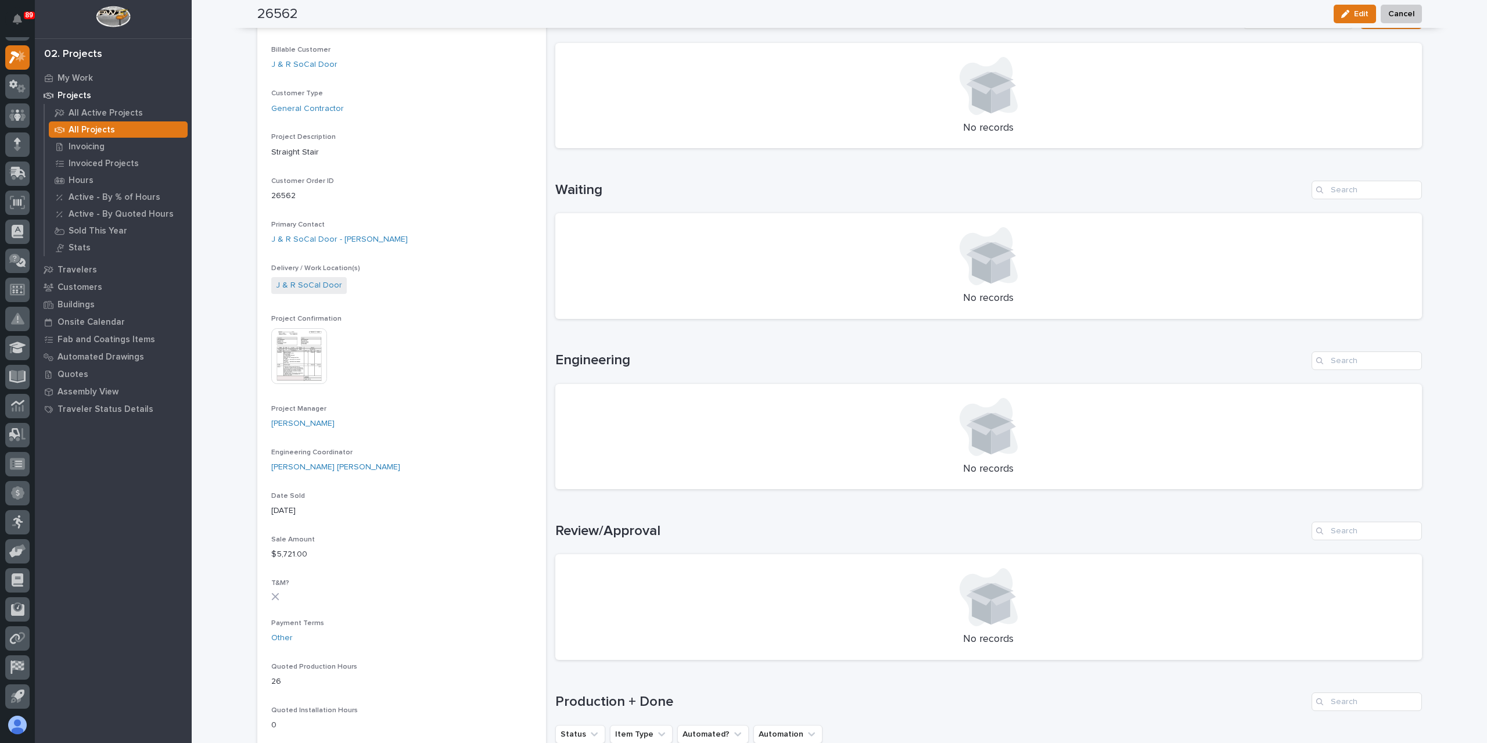
scroll to position [58, 0]
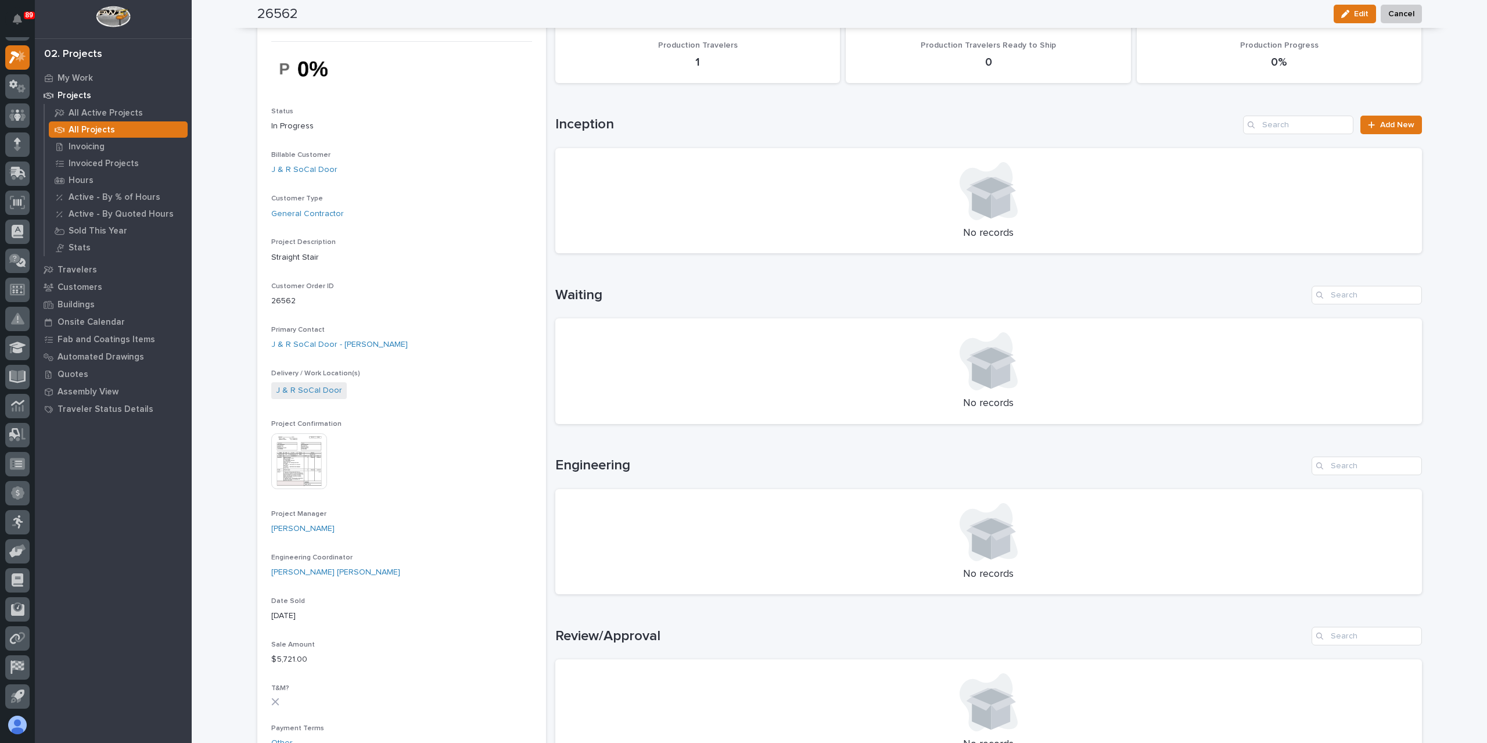
click at [260, 464] on section "26562 Status In Progress Billable Customer J & R SoCal Door Customer Type Gener…" at bounding box center [401, 712] width 289 height 1426
click at [283, 466] on img at bounding box center [299, 461] width 56 height 56
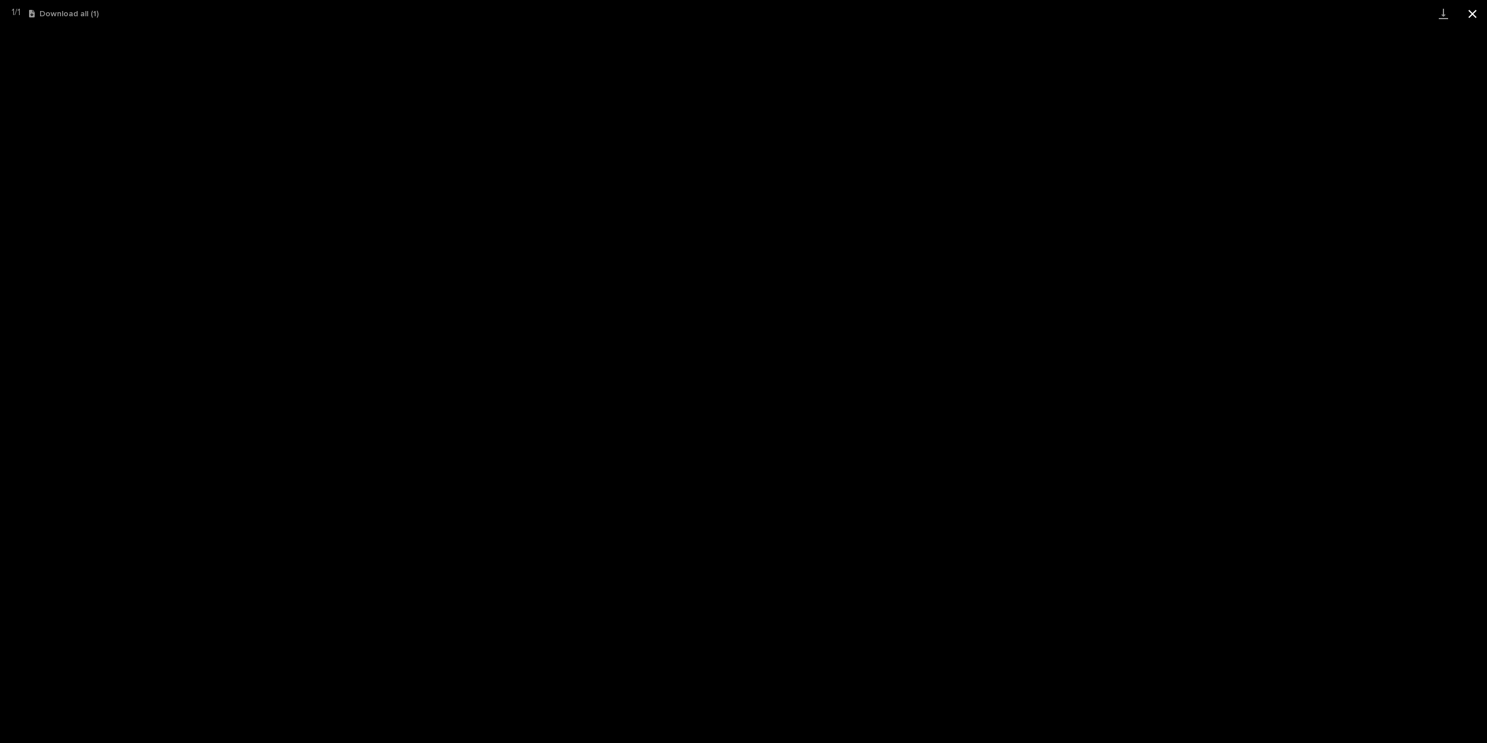
click at [1468, 12] on button "Close gallery" at bounding box center [1472, 13] width 29 height 27
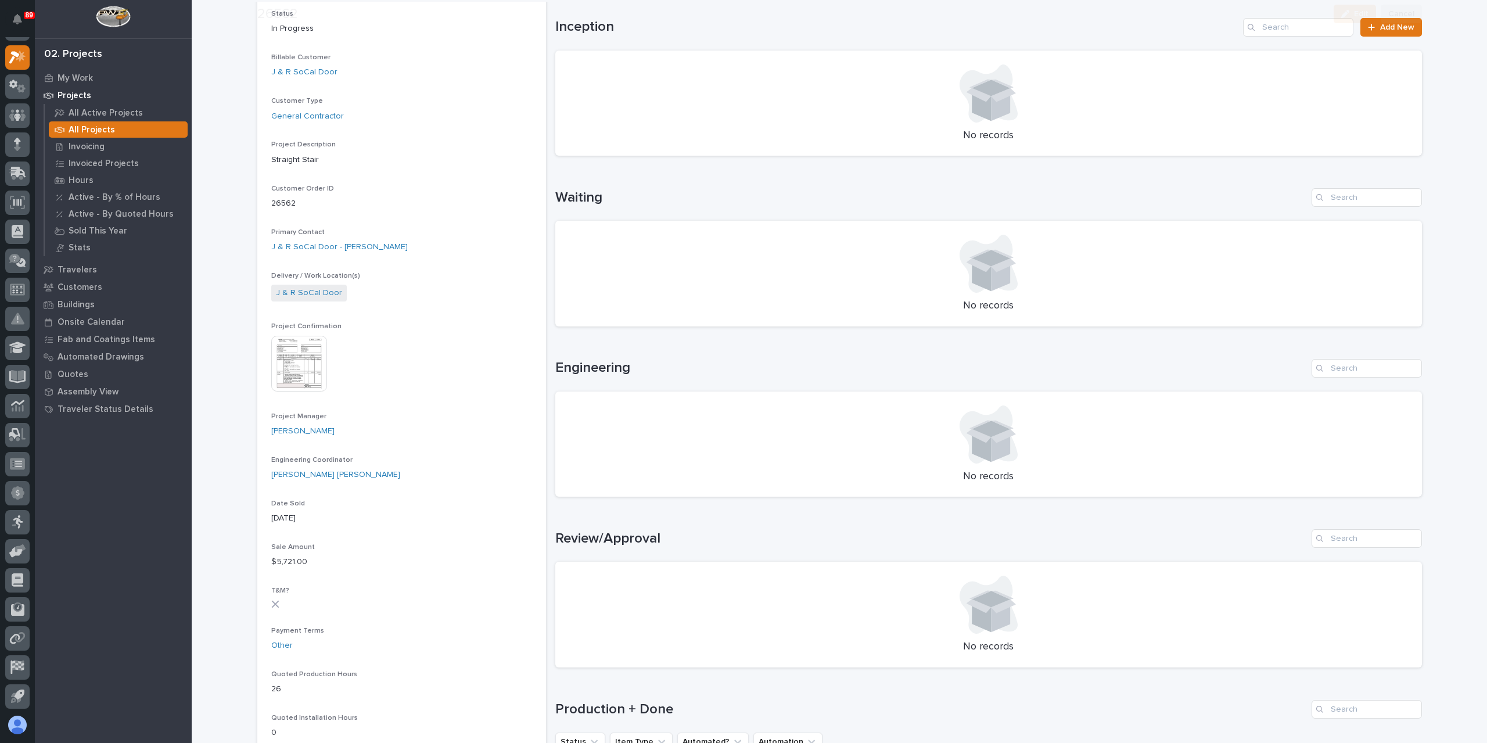
scroll to position [349, 0]
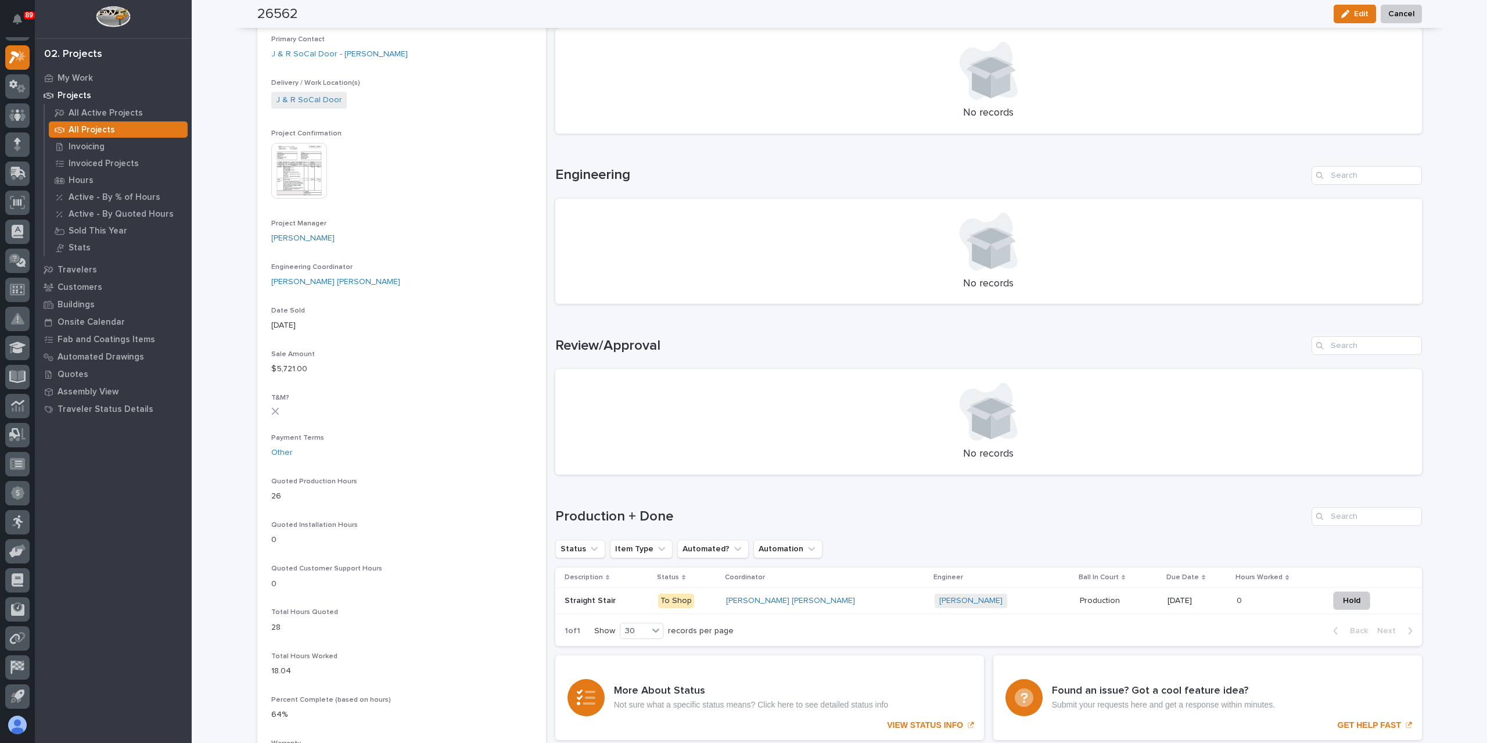
click at [599, 597] on p "Straight Stair" at bounding box center [591, 600] width 53 height 12
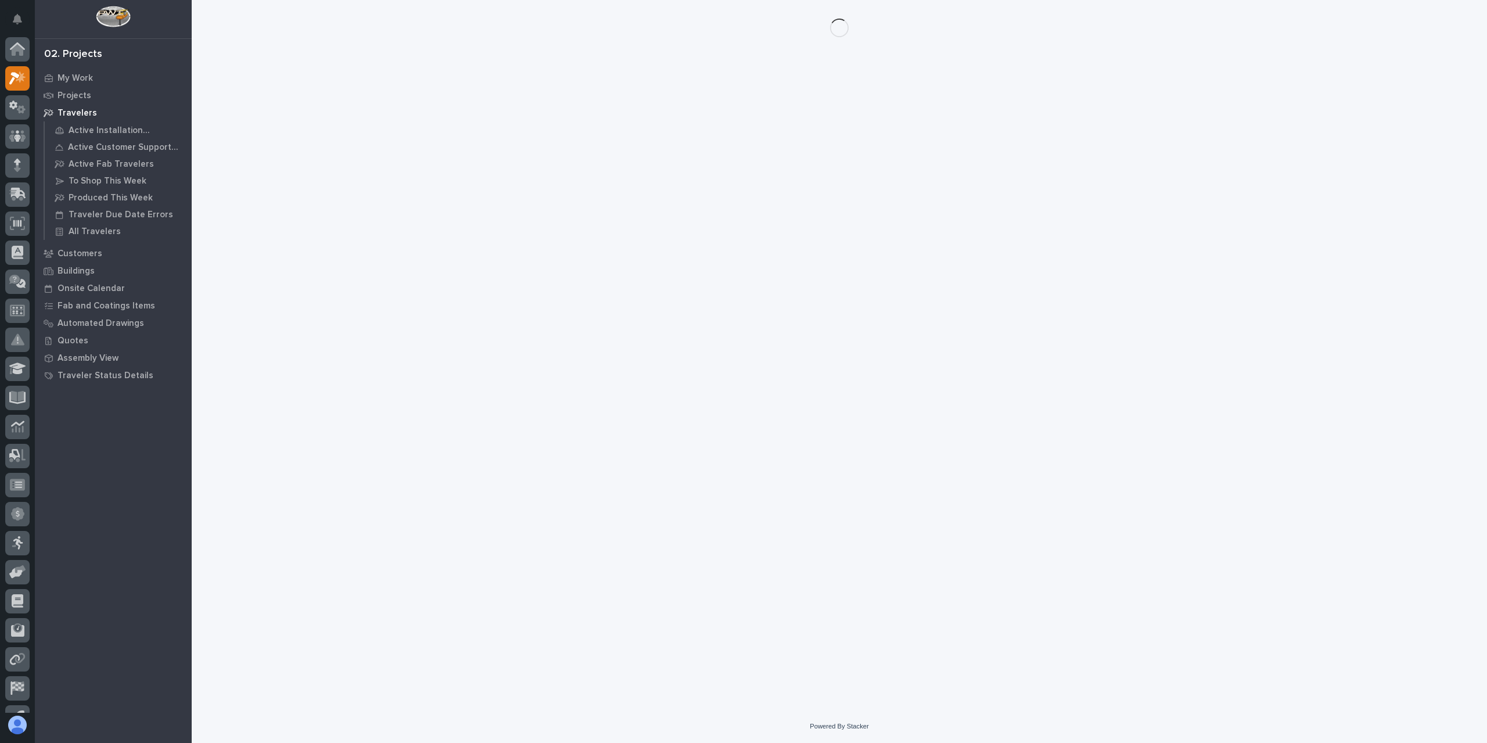
scroll to position [21, 0]
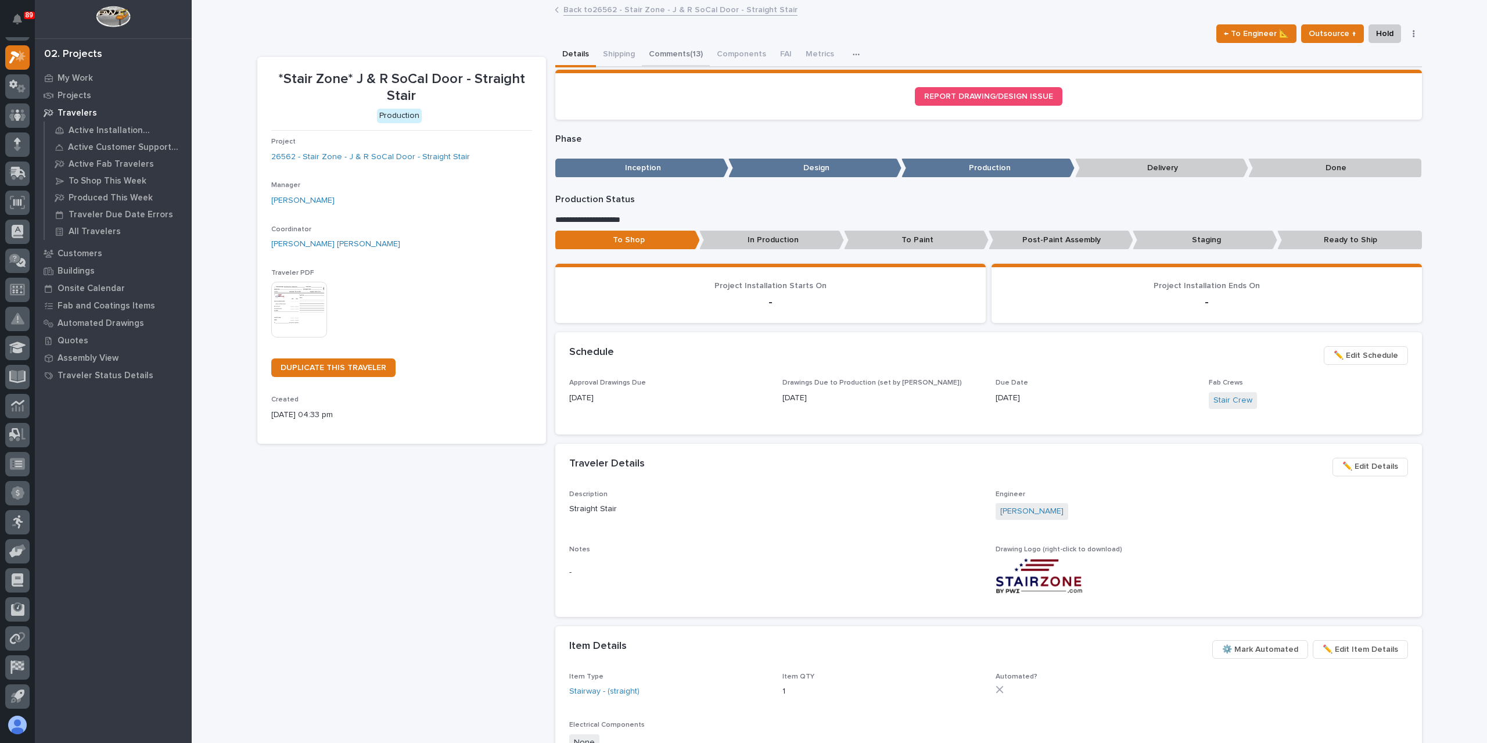
click at [690, 47] on button "Comments (13)" at bounding box center [676, 55] width 68 height 24
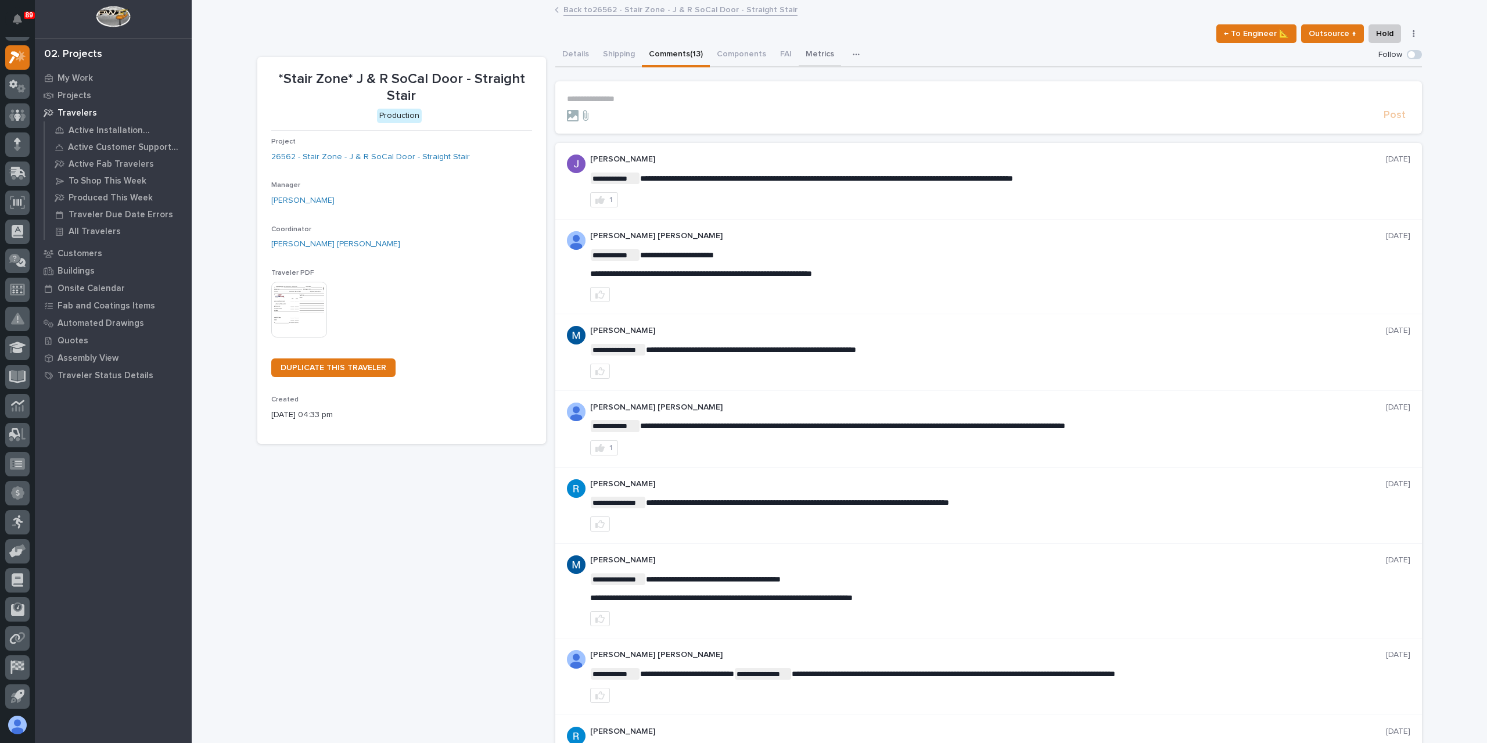
click at [813, 52] on button "Metrics" at bounding box center [820, 55] width 42 height 24
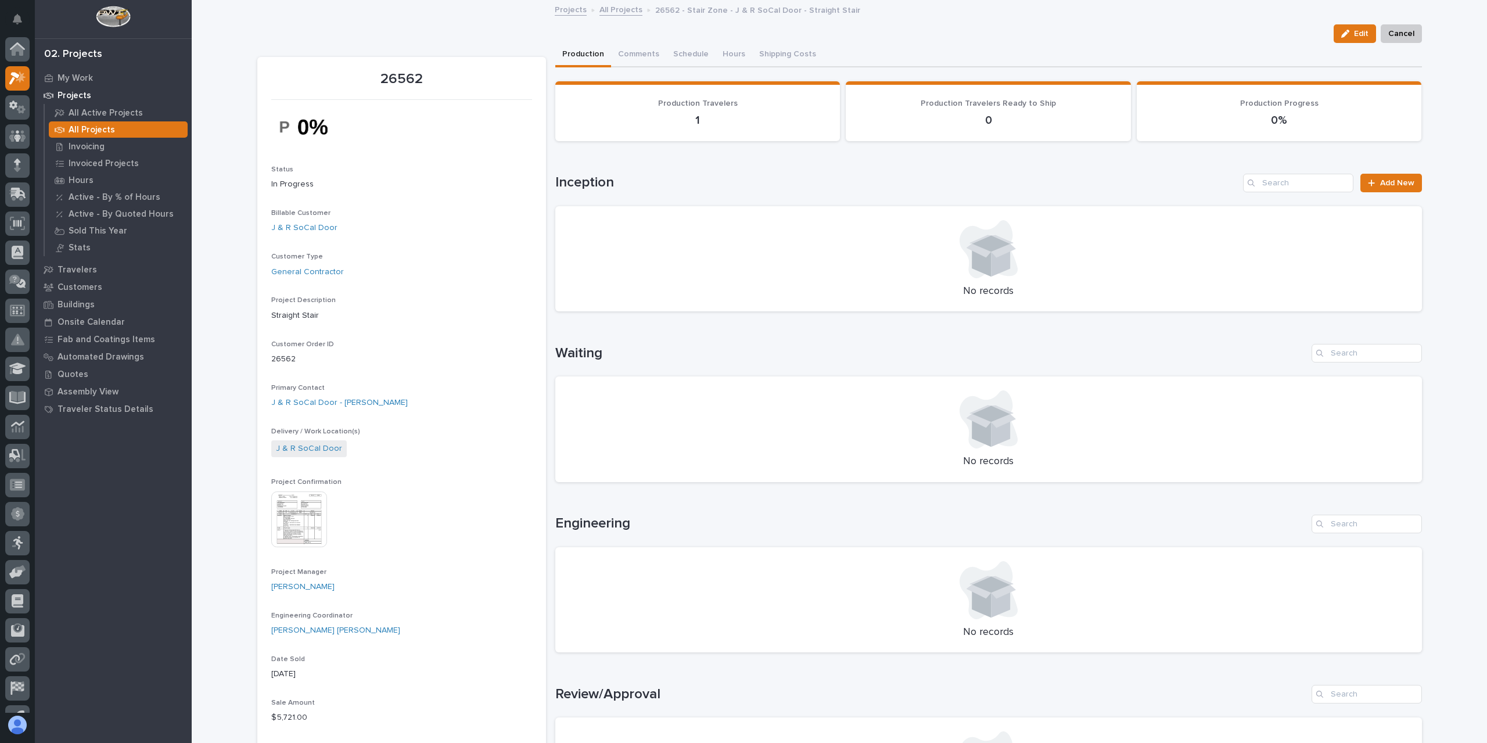
scroll to position [21, 0]
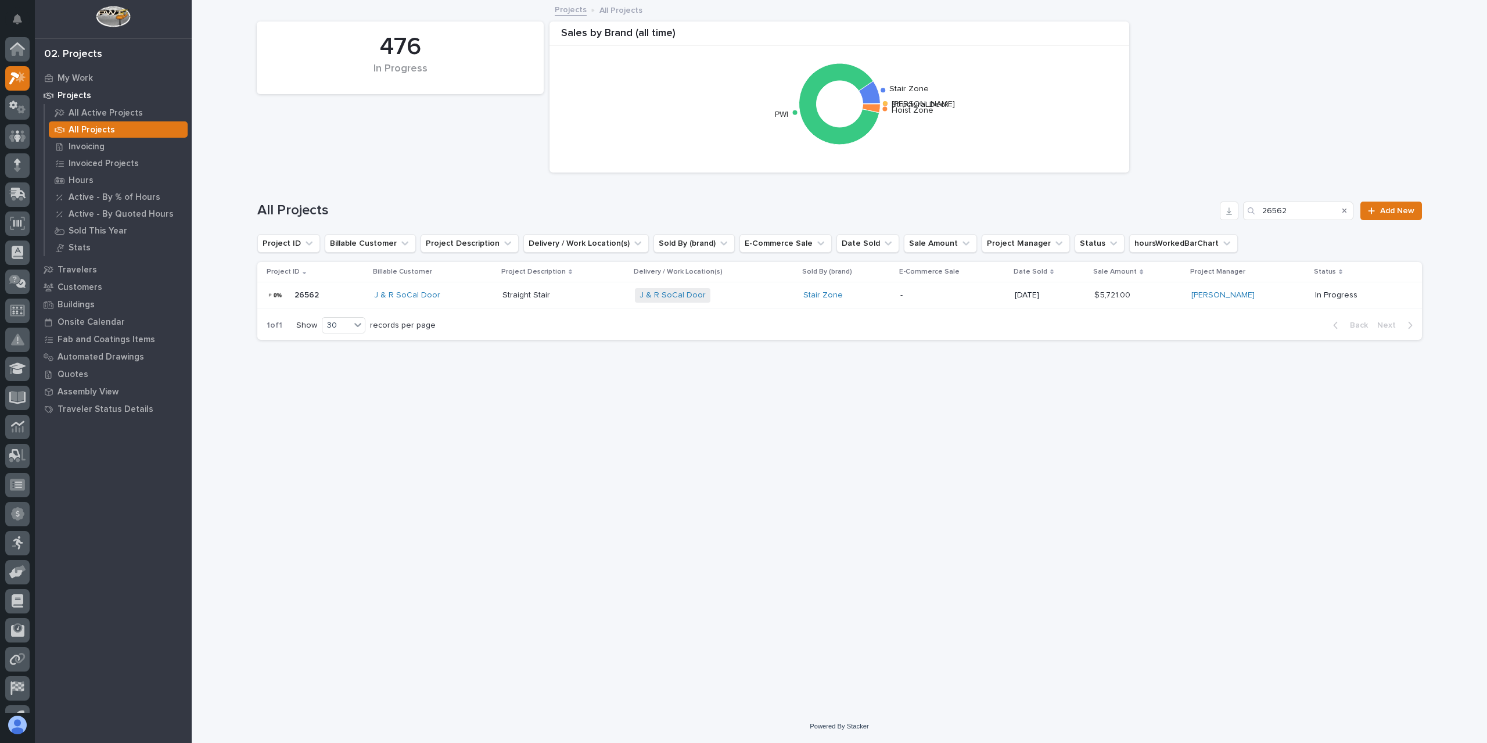
scroll to position [21, 0]
drag, startPoint x: 1303, startPoint y: 215, endPoint x: 1206, endPoint y: 212, distance: 97.0
click at [1206, 212] on div "All Projects 26562 Add New" at bounding box center [839, 211] width 1165 height 19
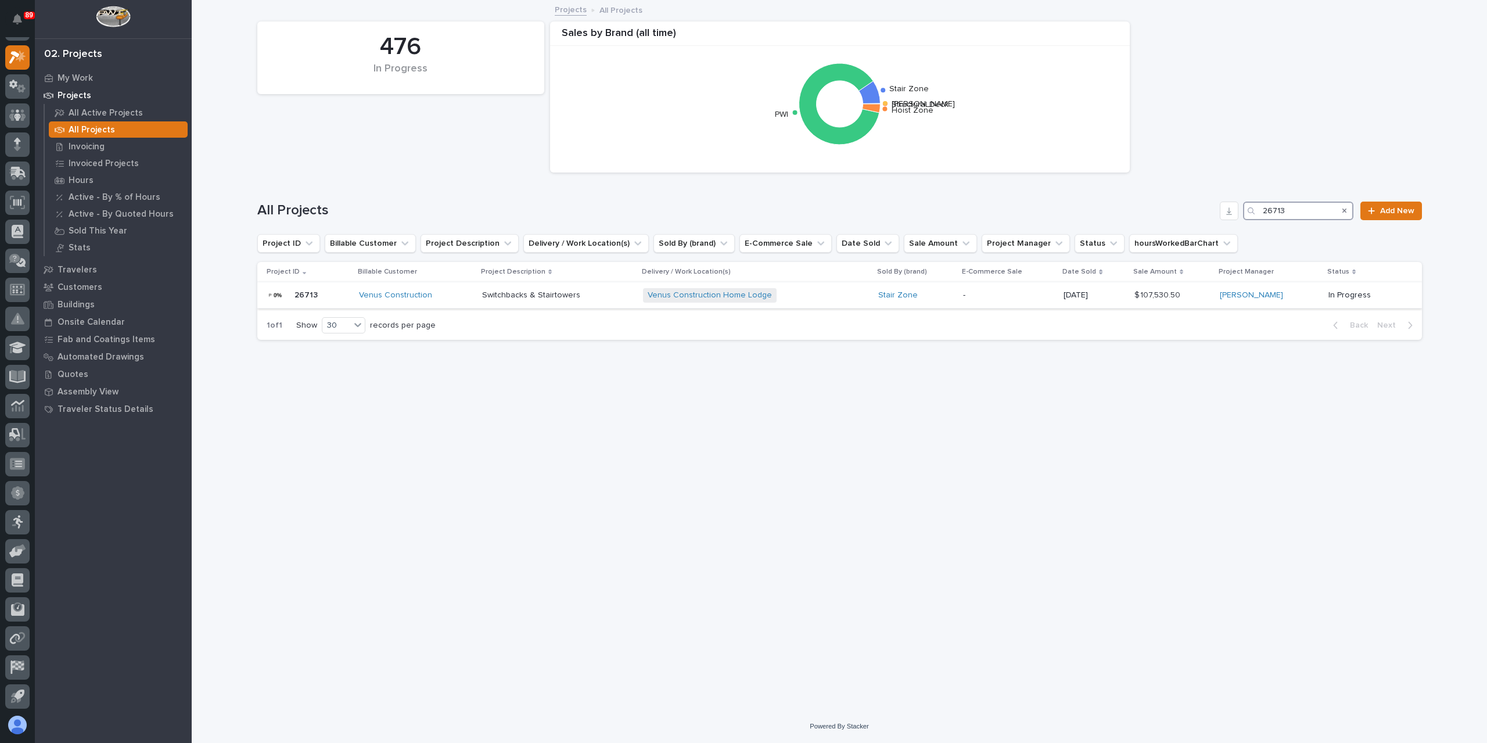
type input "26713"
click at [520, 301] on div "Switchbacks & Stairtowers Switchbacks & Stairtowers" at bounding box center [558, 295] width 152 height 19
drag, startPoint x: 1289, startPoint y: 211, endPoint x: 1220, endPoint y: 218, distance: 69.5
click at [1220, 218] on div "All Projects 26713 Add New" at bounding box center [839, 211] width 1165 height 19
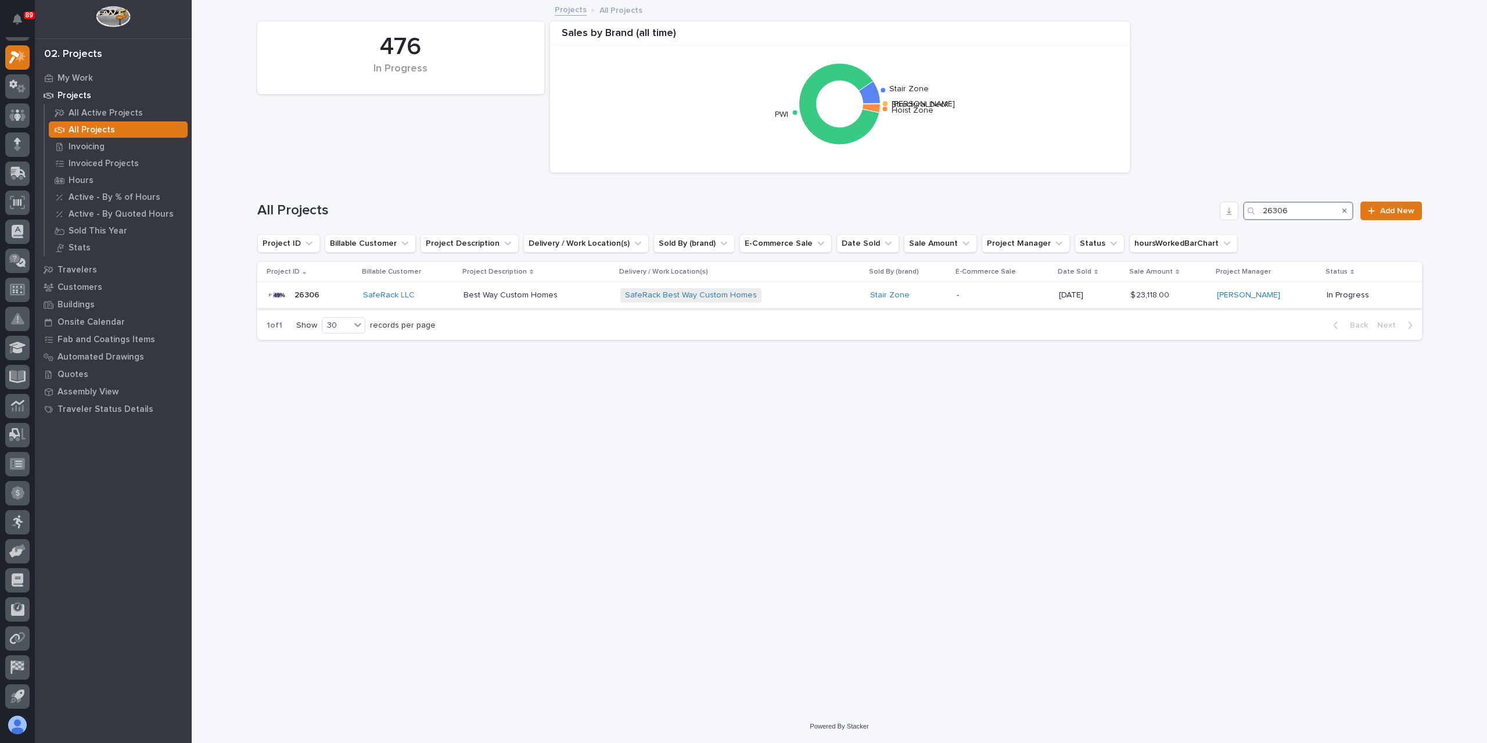
type input "26306"
click at [494, 294] on p "Best Way Custom Homes" at bounding box center [512, 294] width 96 height 12
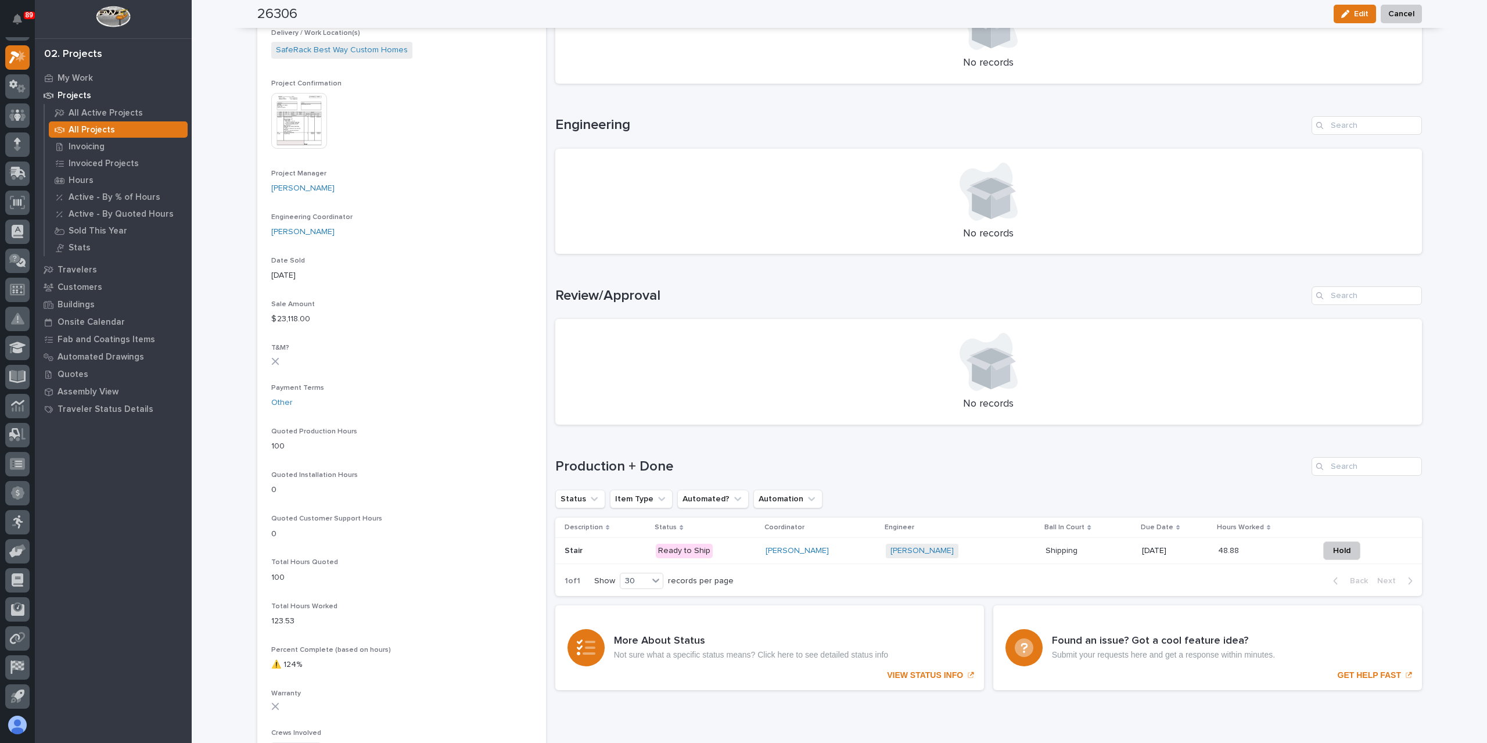
scroll to position [416, 0]
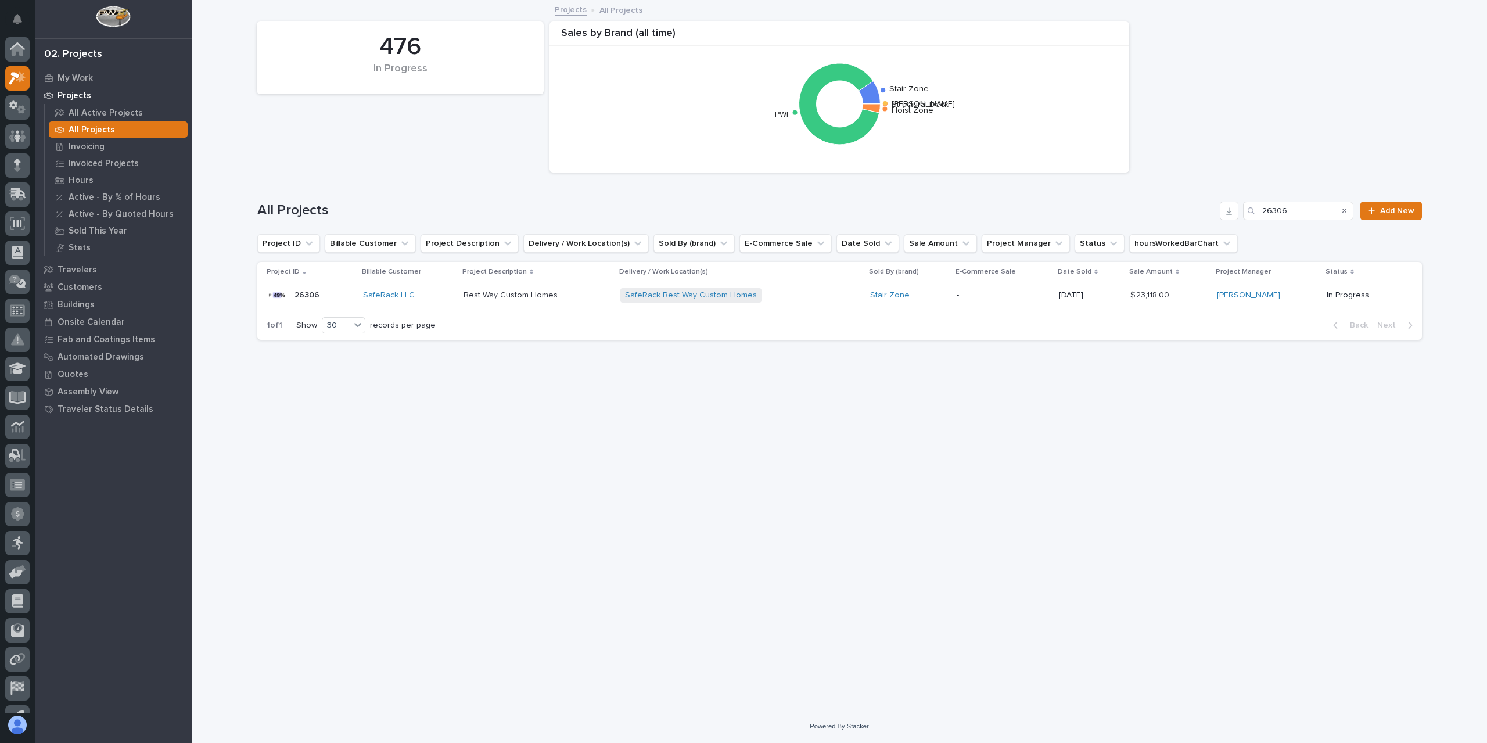
scroll to position [21, 0]
drag, startPoint x: 1263, startPoint y: 215, endPoint x: 1201, endPoint y: 212, distance: 61.7
click at [1201, 212] on div "All Projects 26306 Add New" at bounding box center [839, 211] width 1165 height 19
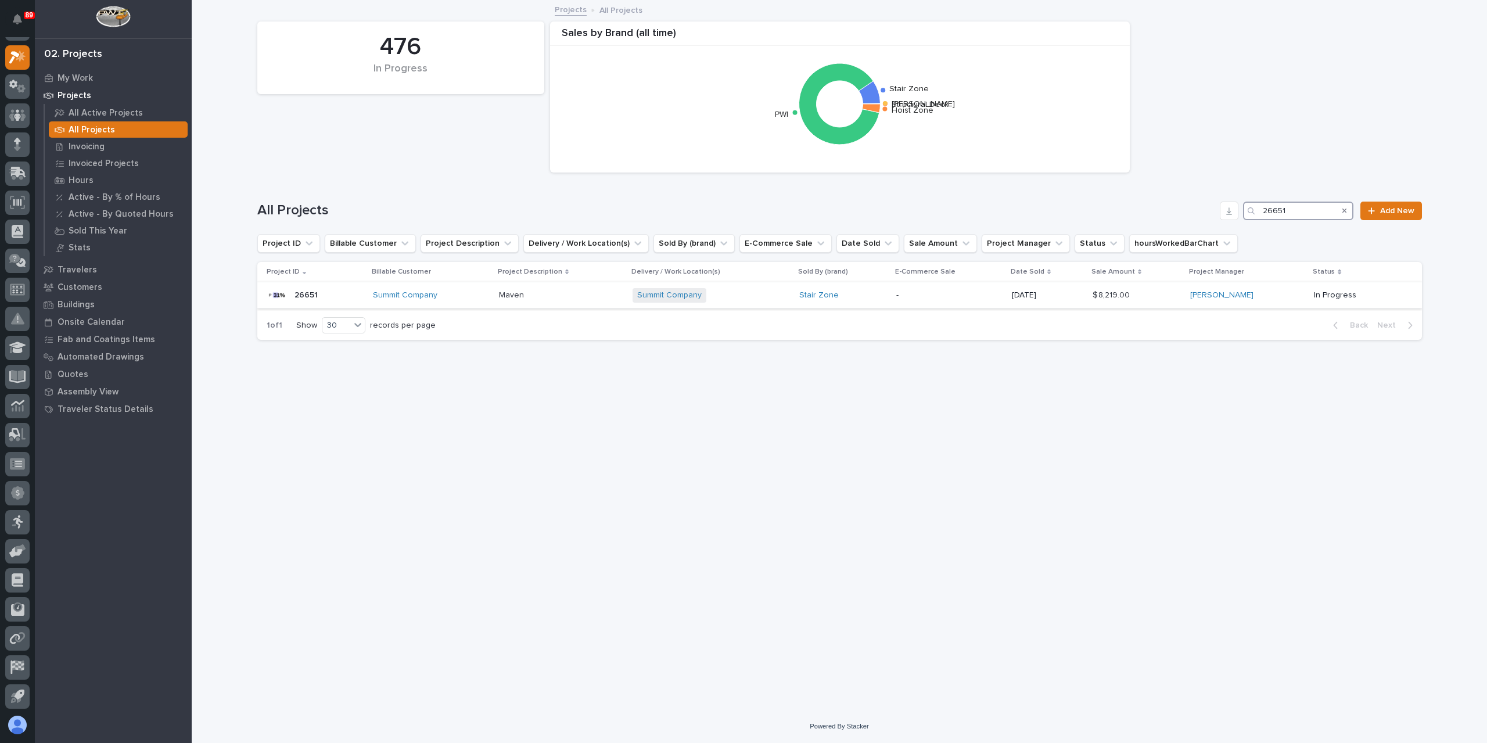
type input "26651"
click at [525, 306] on td "Maven Maven" at bounding box center [561, 295] width 134 height 26
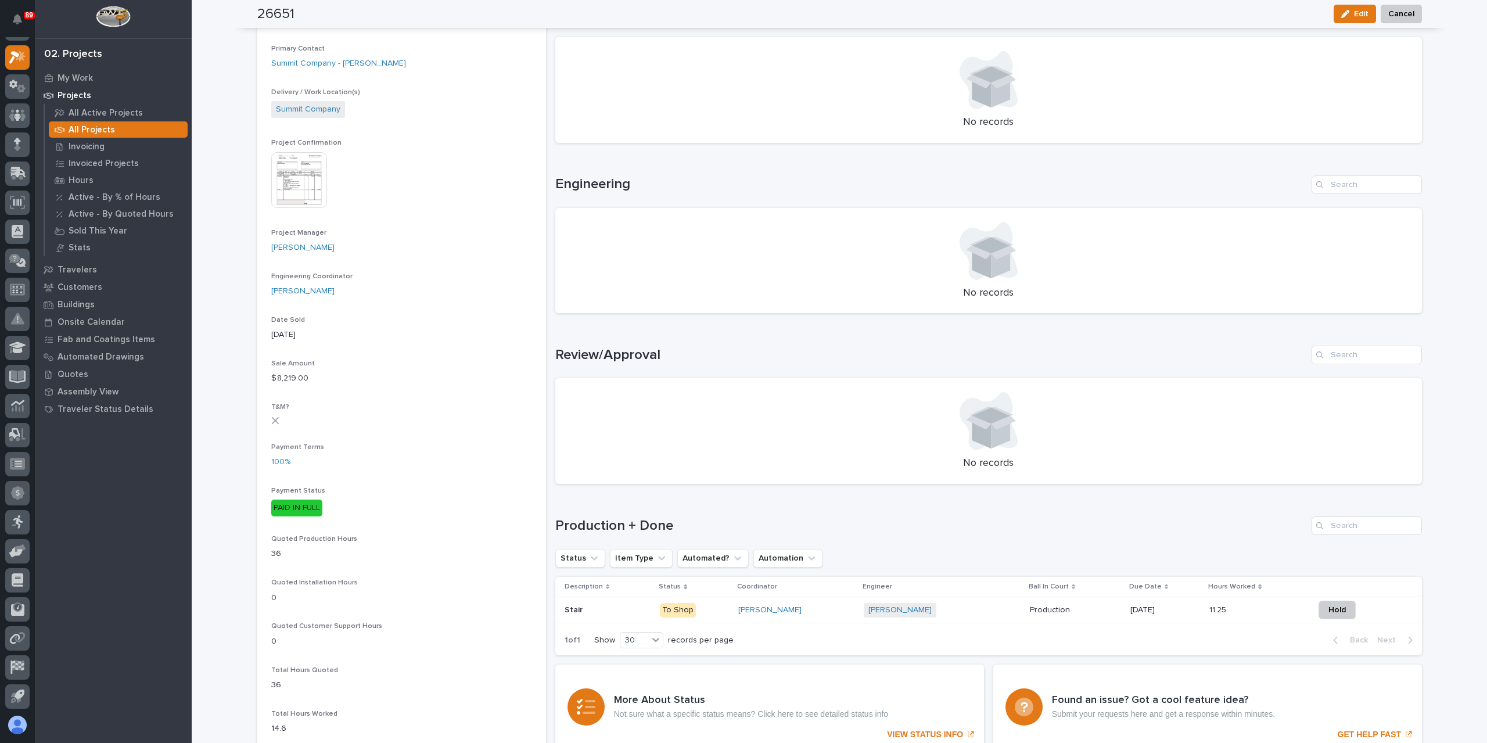
scroll to position [358, 0]
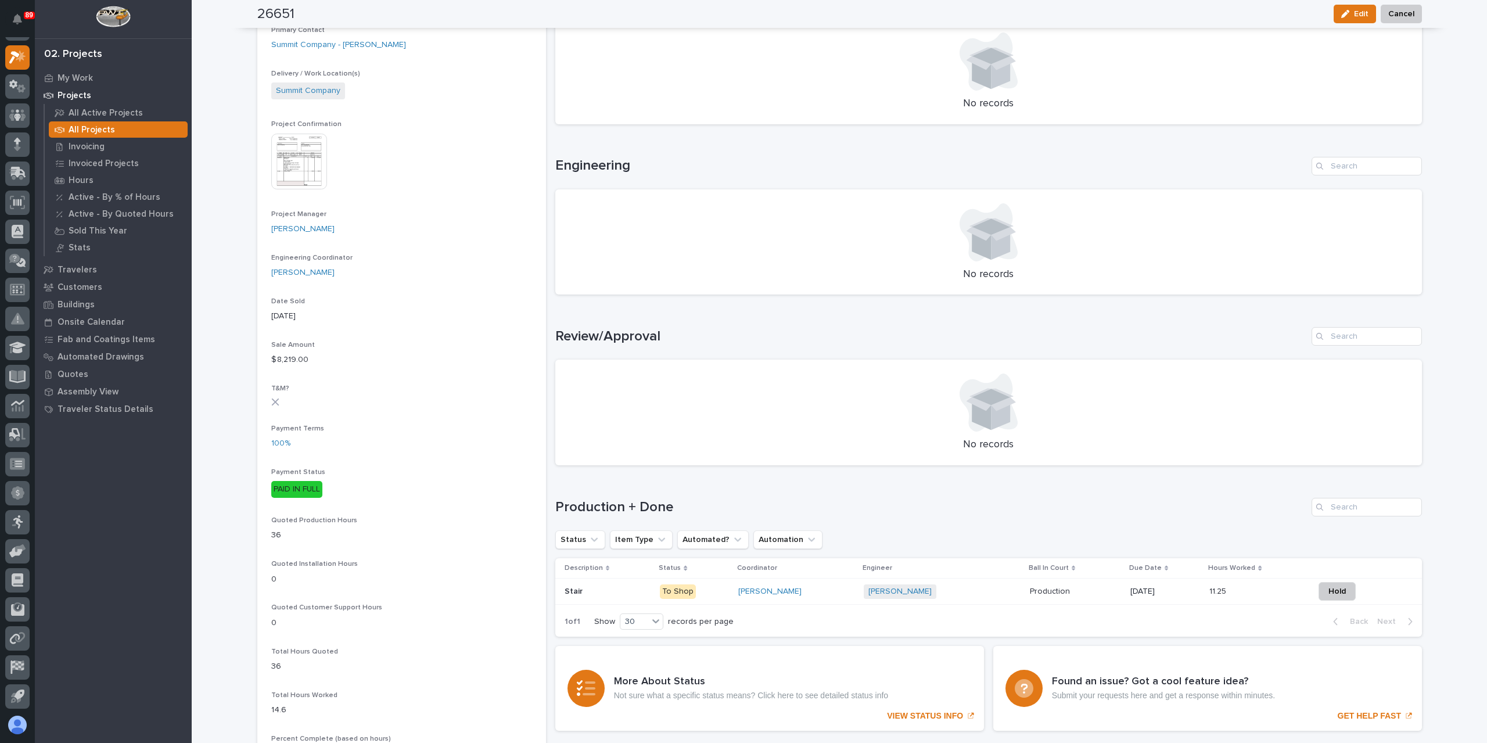
click at [296, 172] on img at bounding box center [299, 162] width 56 height 56
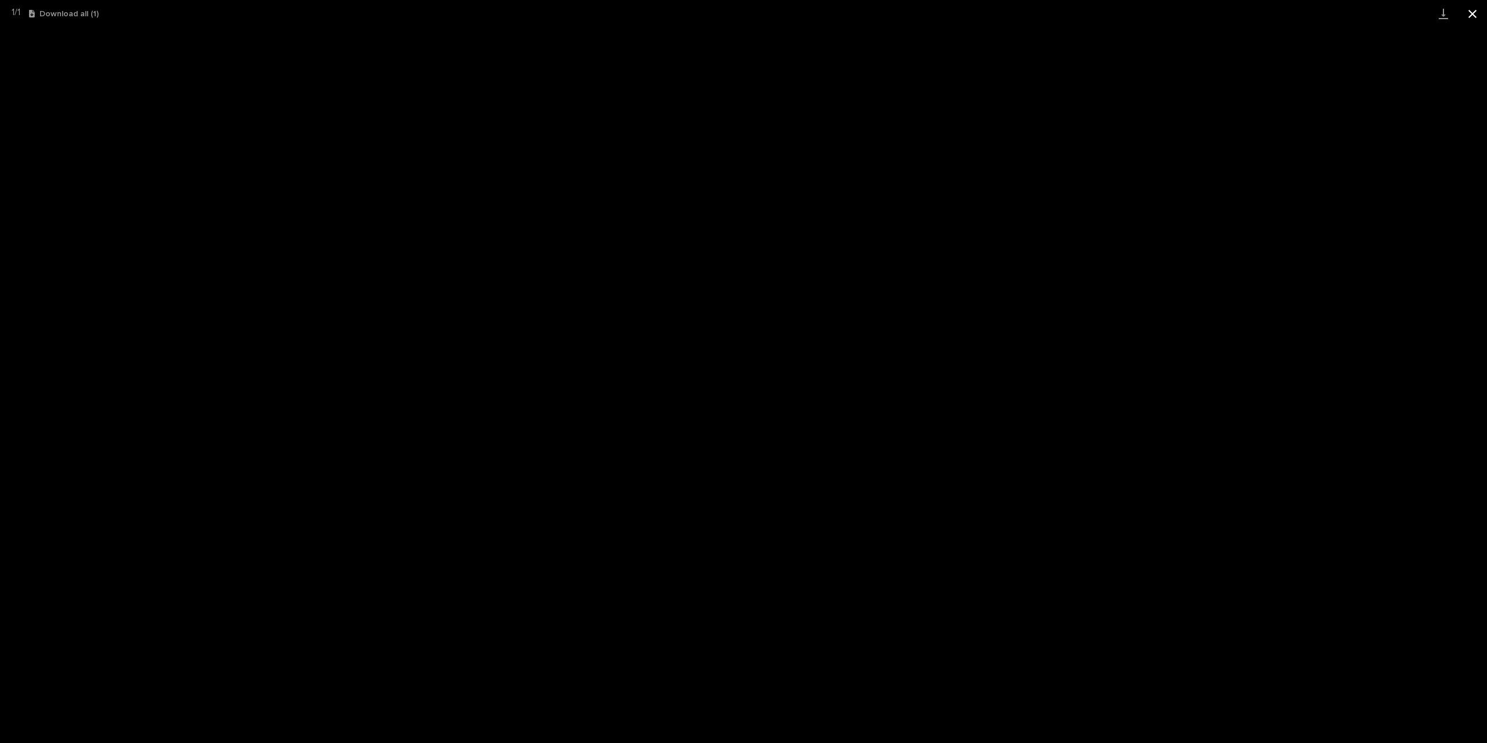
click at [1479, 19] on button "Close gallery" at bounding box center [1472, 13] width 29 height 27
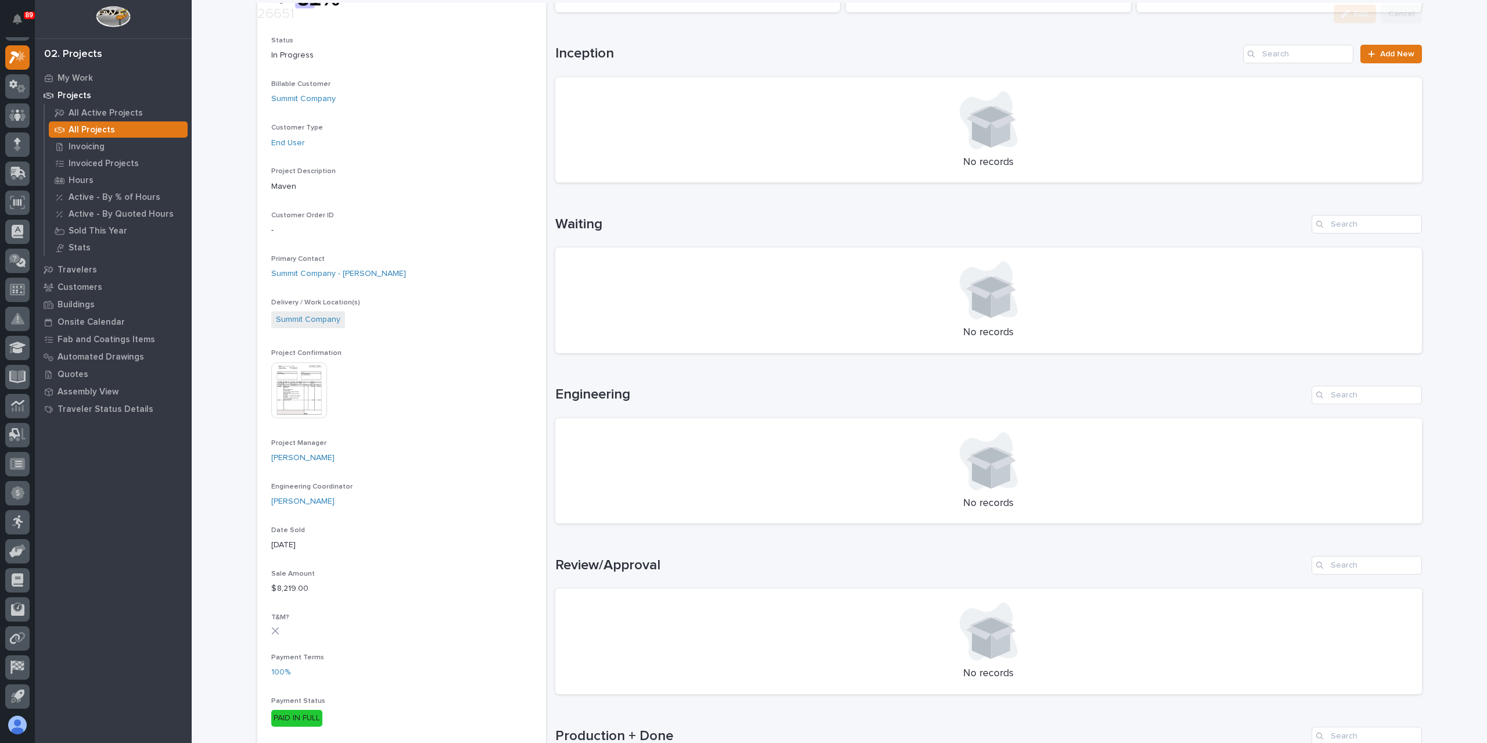
scroll to position [349, 0]
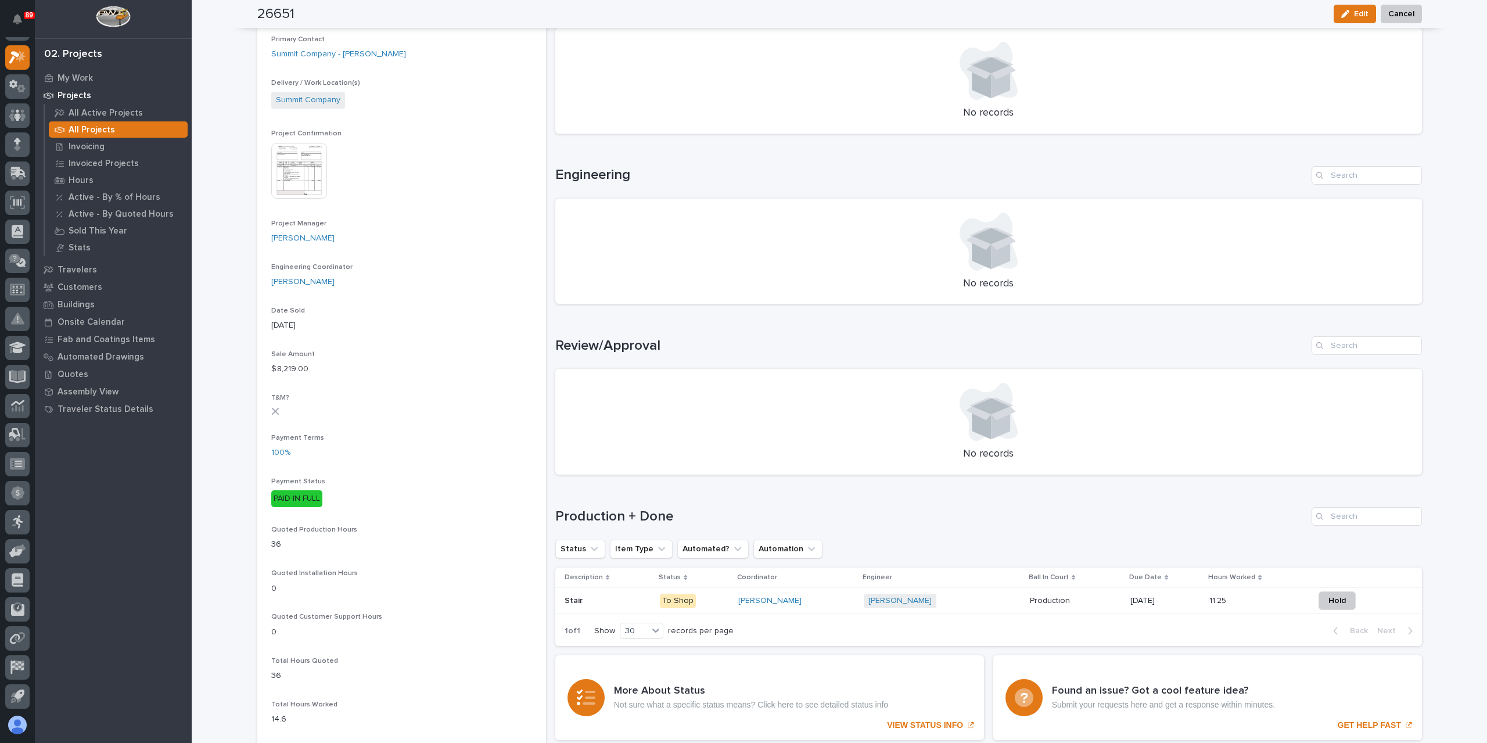
click at [614, 588] on td "Stair Stair" at bounding box center [605, 601] width 100 height 26
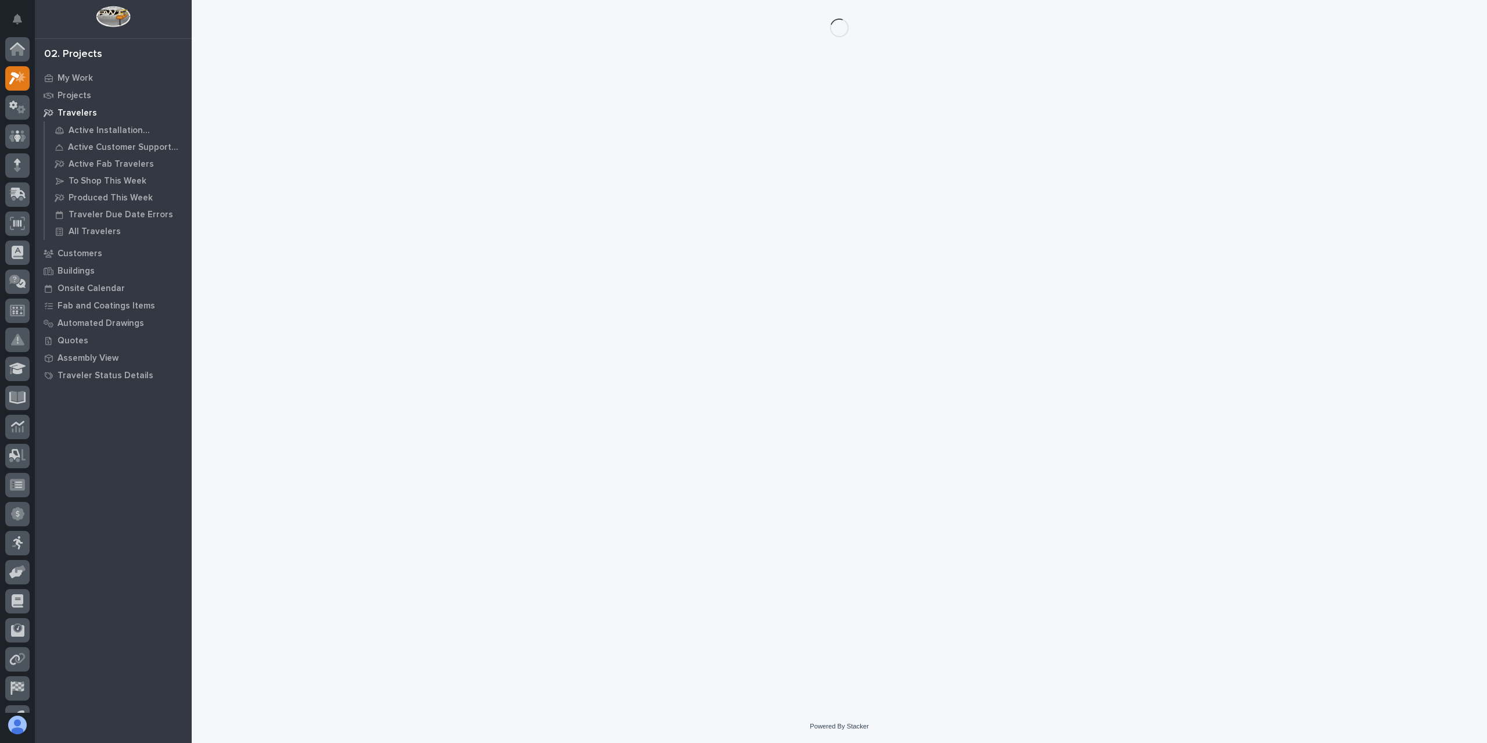
scroll to position [21, 0]
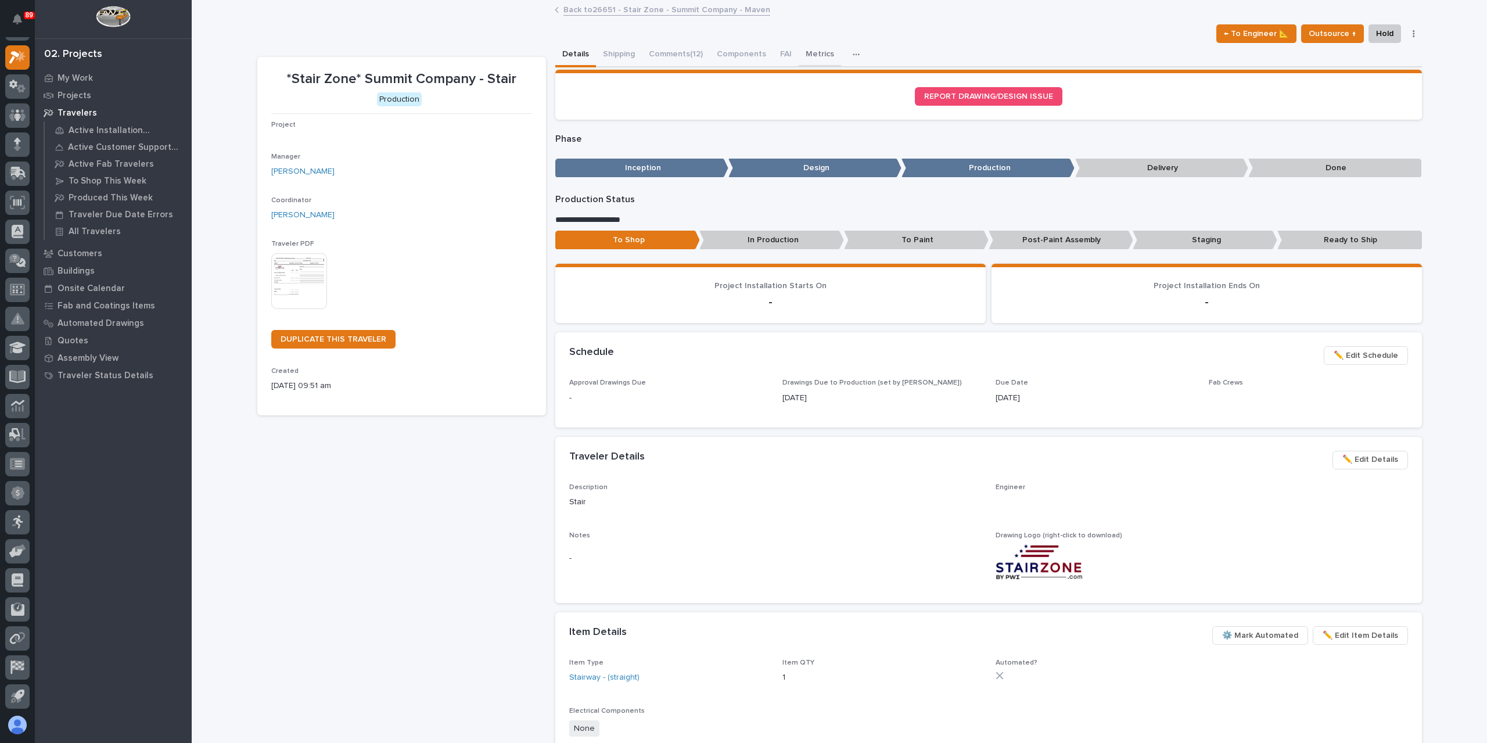
click at [800, 62] on button "Metrics" at bounding box center [820, 55] width 42 height 24
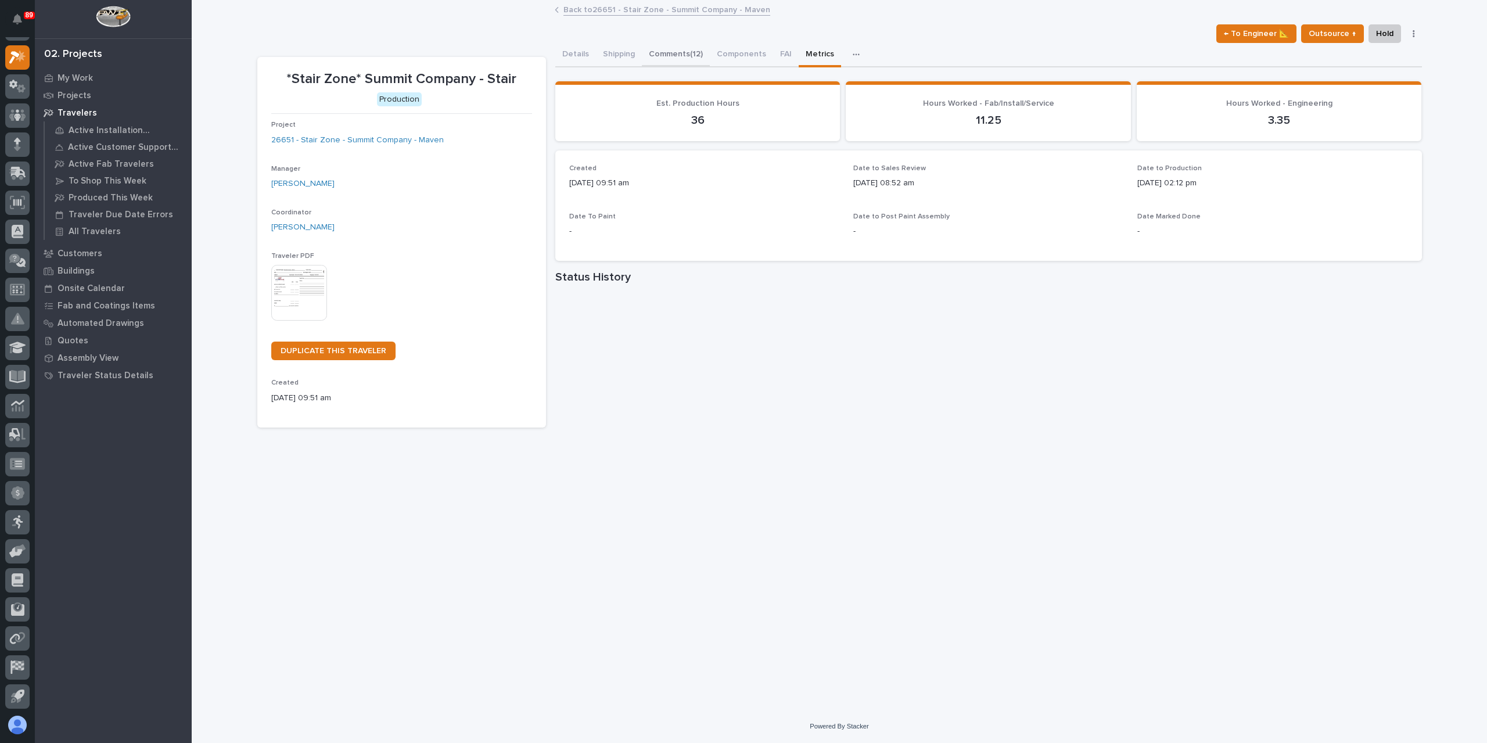
click at [676, 60] on button "Comments (12)" at bounding box center [676, 55] width 68 height 24
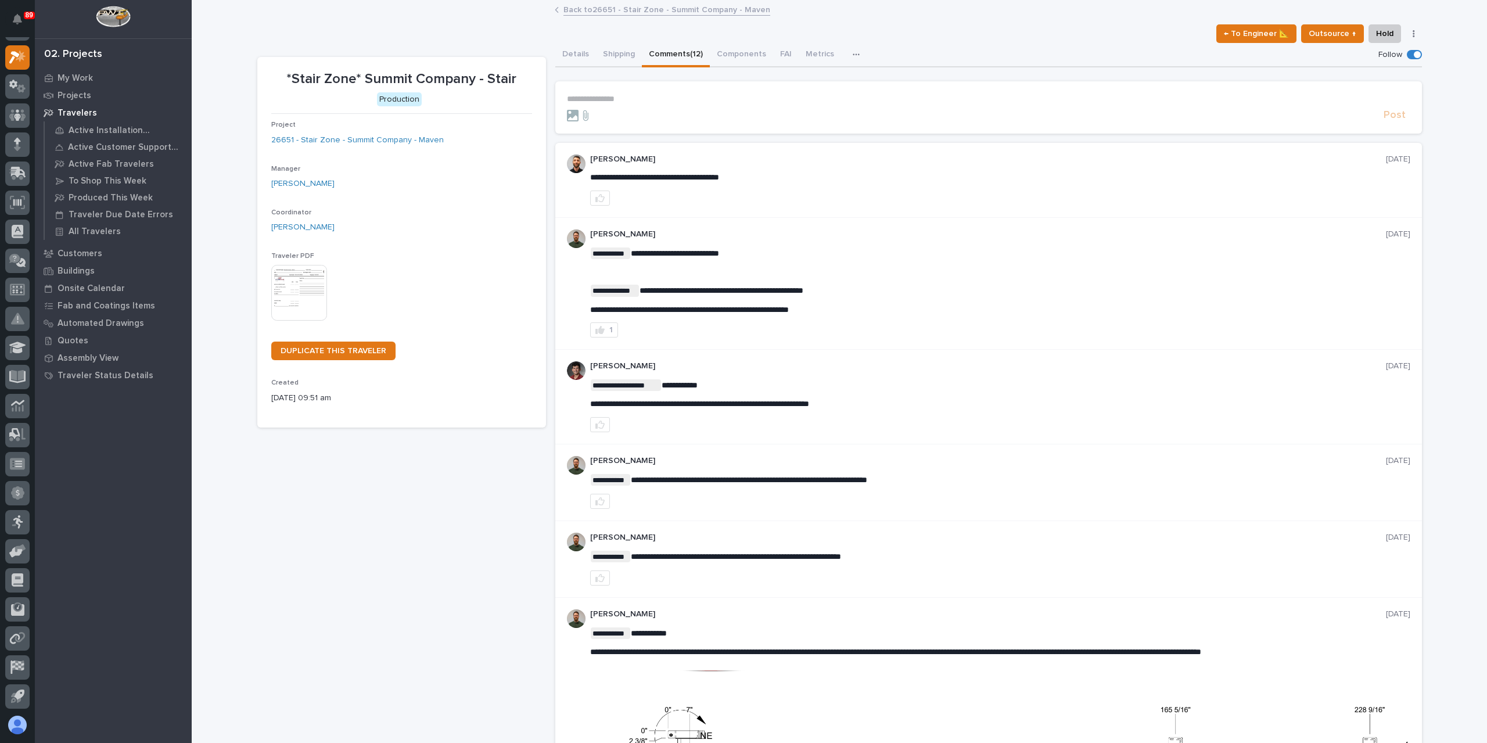
click at [619, 98] on p "**********" at bounding box center [988, 99] width 843 height 10
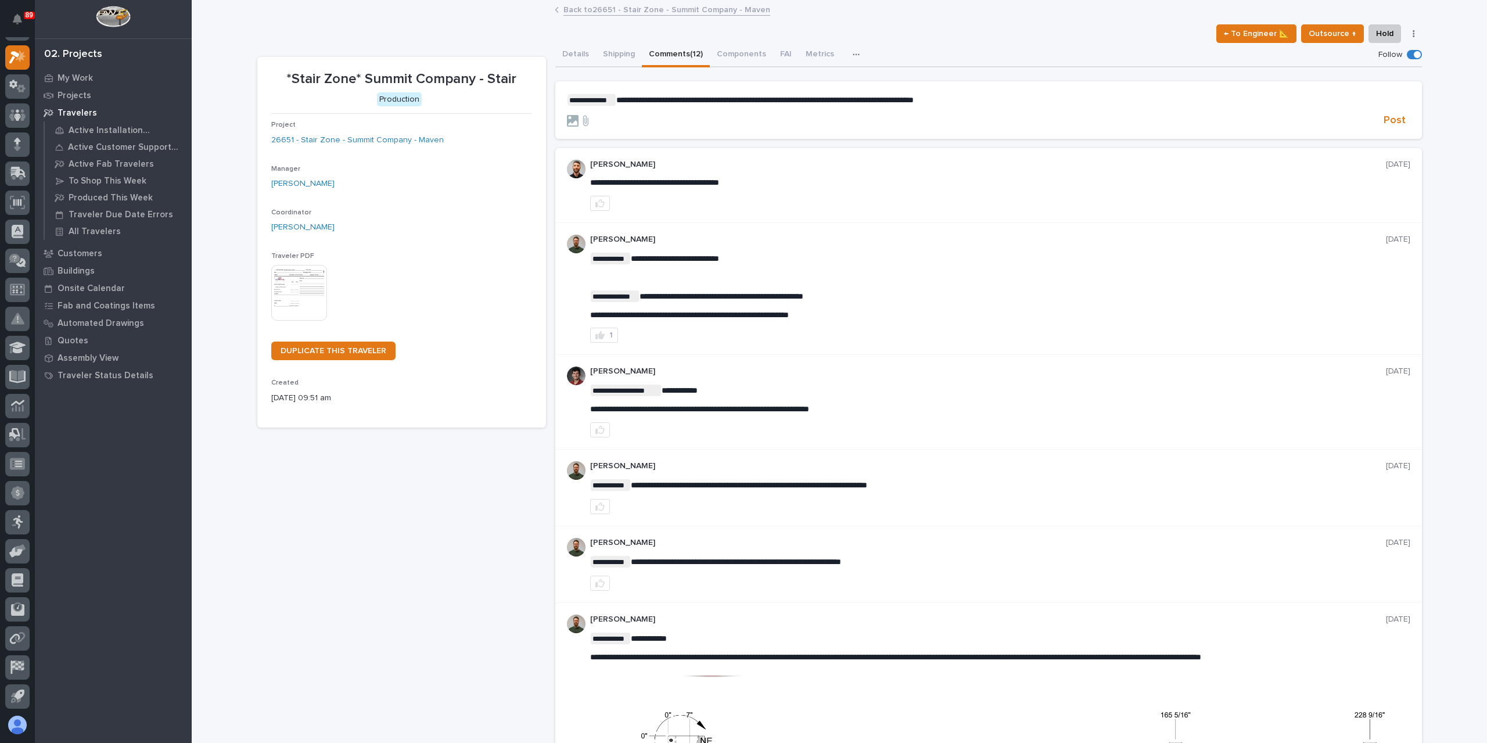
click at [985, 103] on p "**********" at bounding box center [988, 100] width 843 height 12
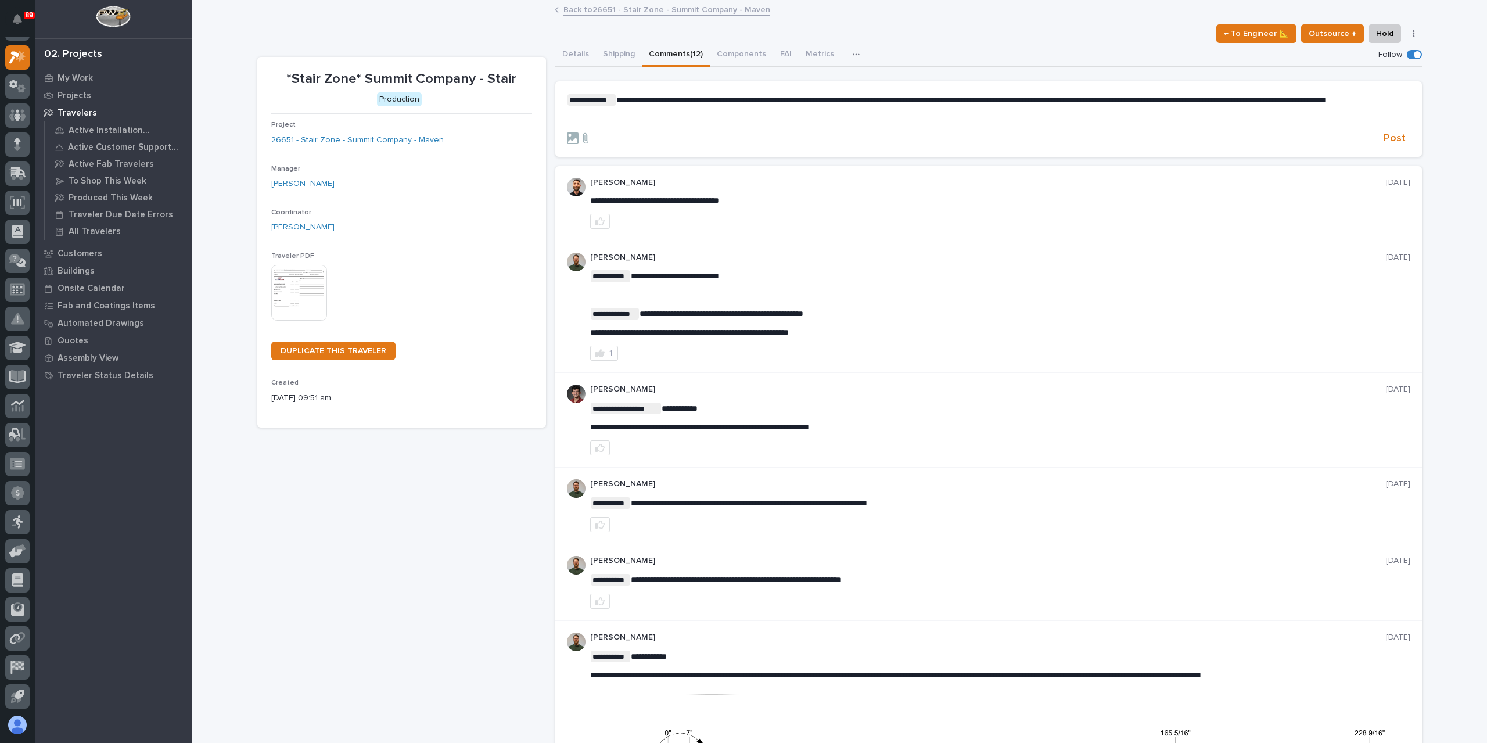
click at [1388, 139] on form "**********" at bounding box center [988, 119] width 843 height 51
click at [1391, 145] on span "Post" at bounding box center [1395, 138] width 22 height 13
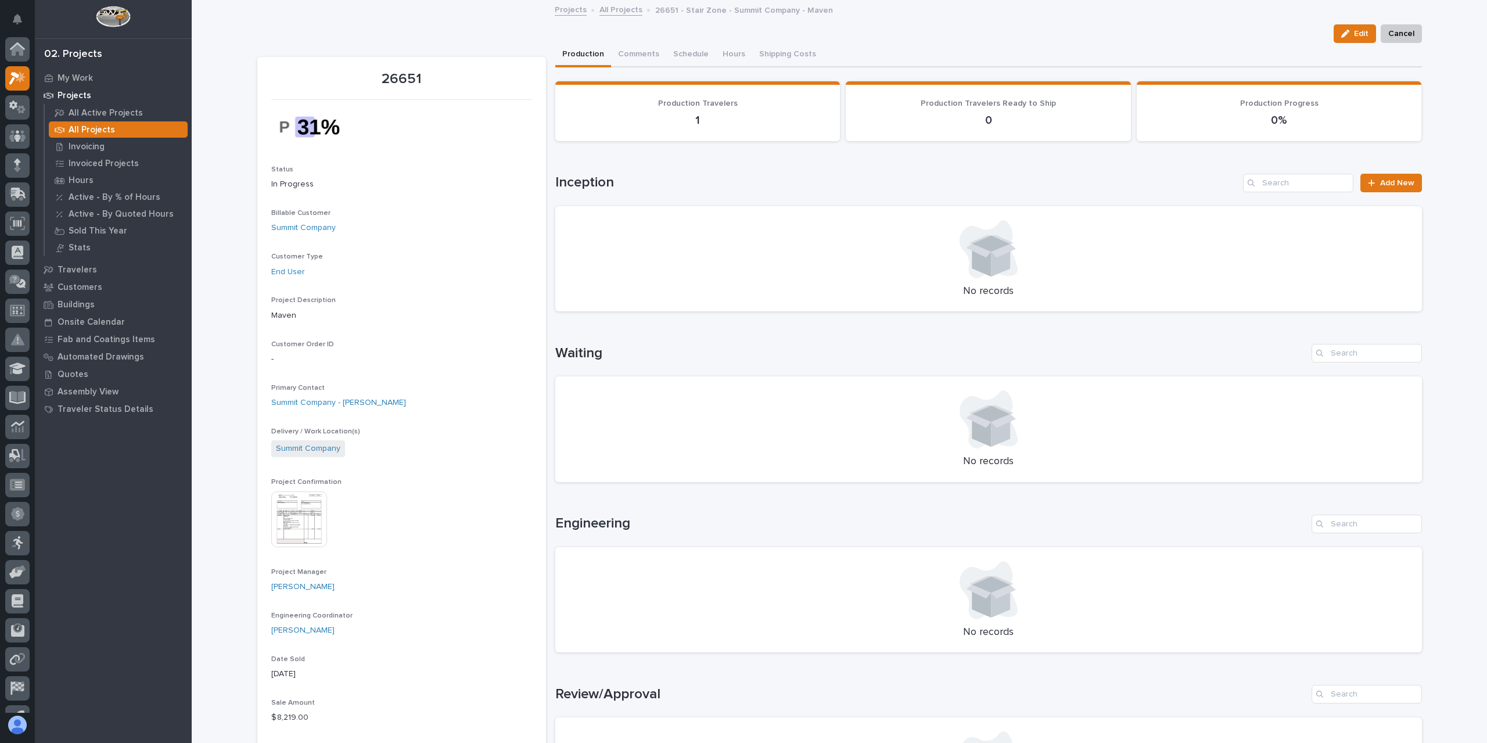
scroll to position [21, 0]
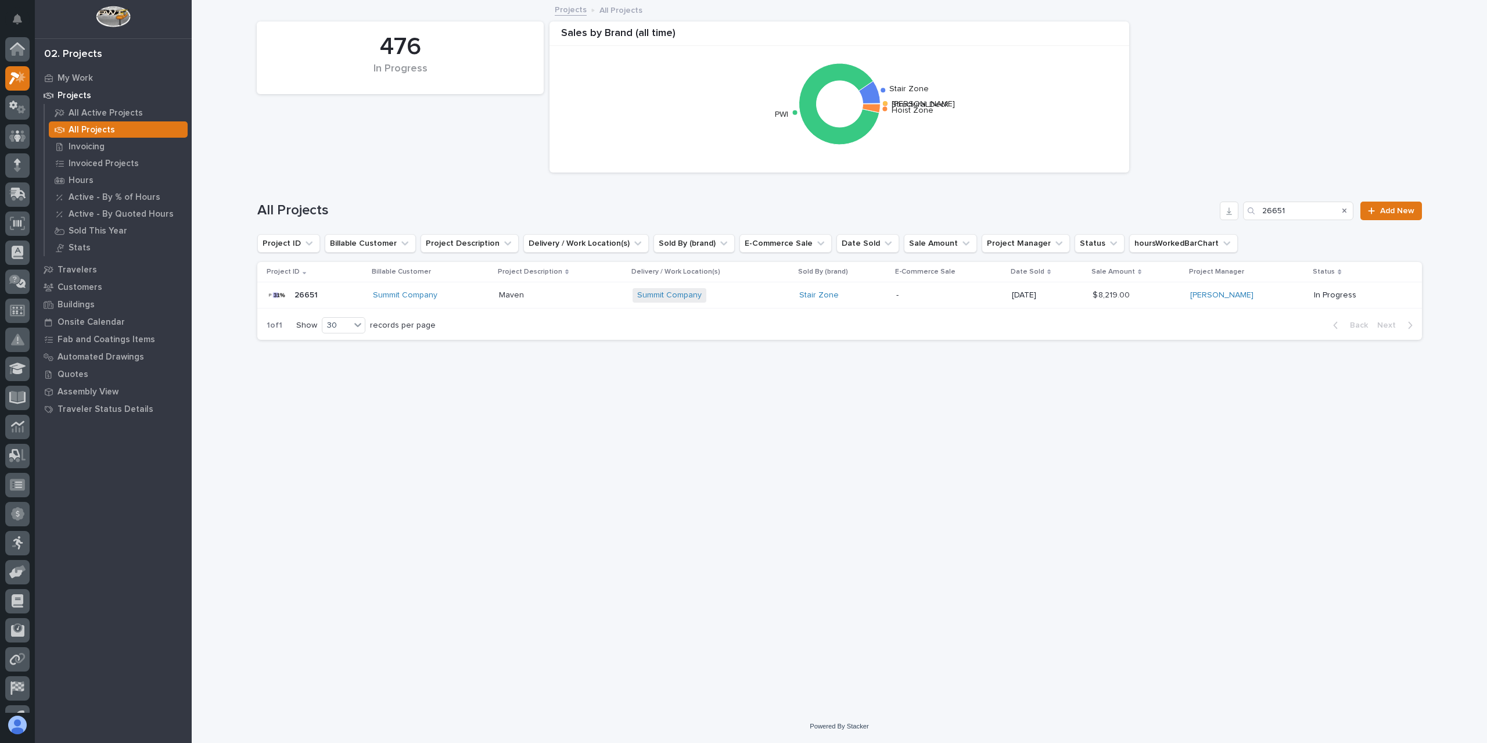
scroll to position [21, 0]
drag, startPoint x: 1263, startPoint y: 215, endPoint x: 1230, endPoint y: 225, distance: 34.0
click at [1258, 215] on div "26651" at bounding box center [1298, 211] width 110 height 19
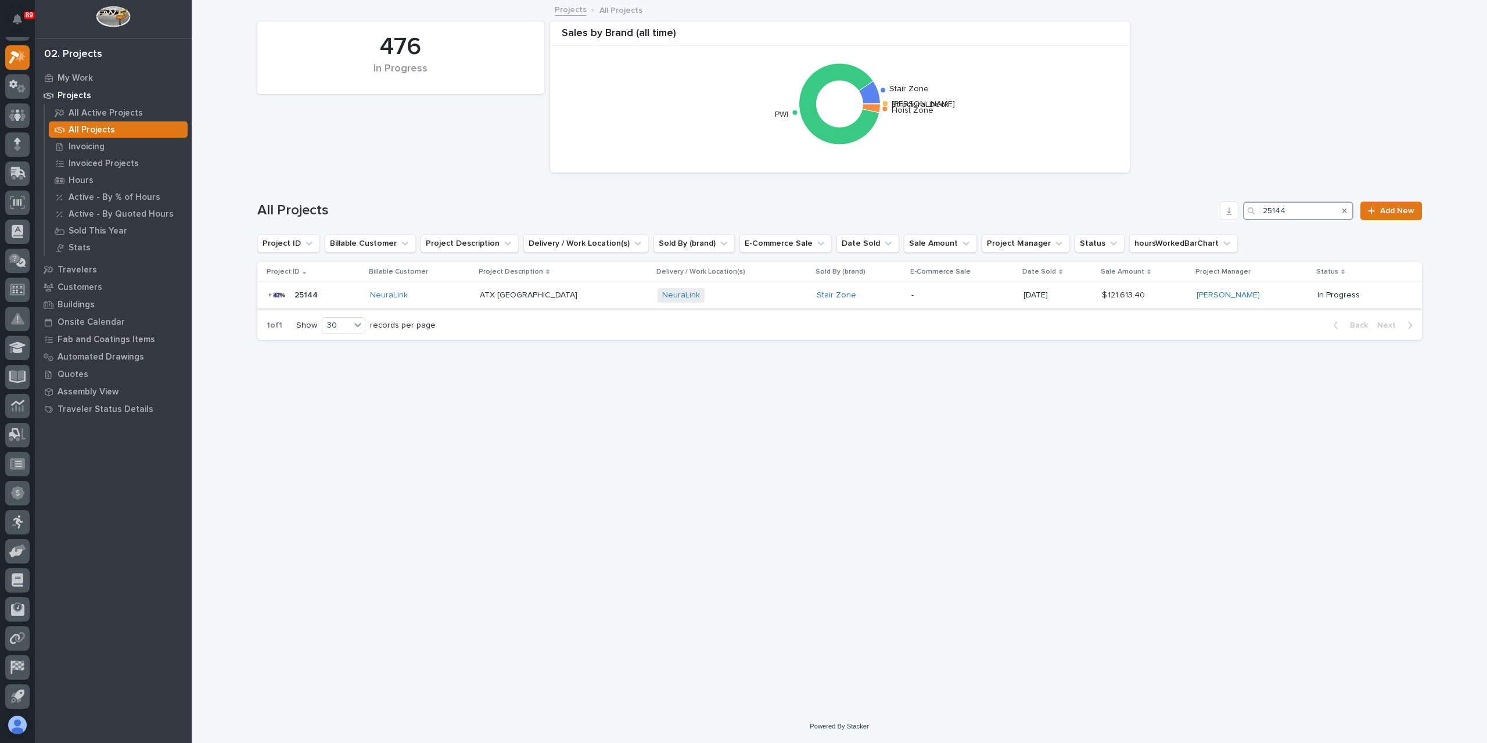
type input "25144"
click at [543, 297] on p "ATX Stair Towers" at bounding box center [530, 294] width 100 height 12
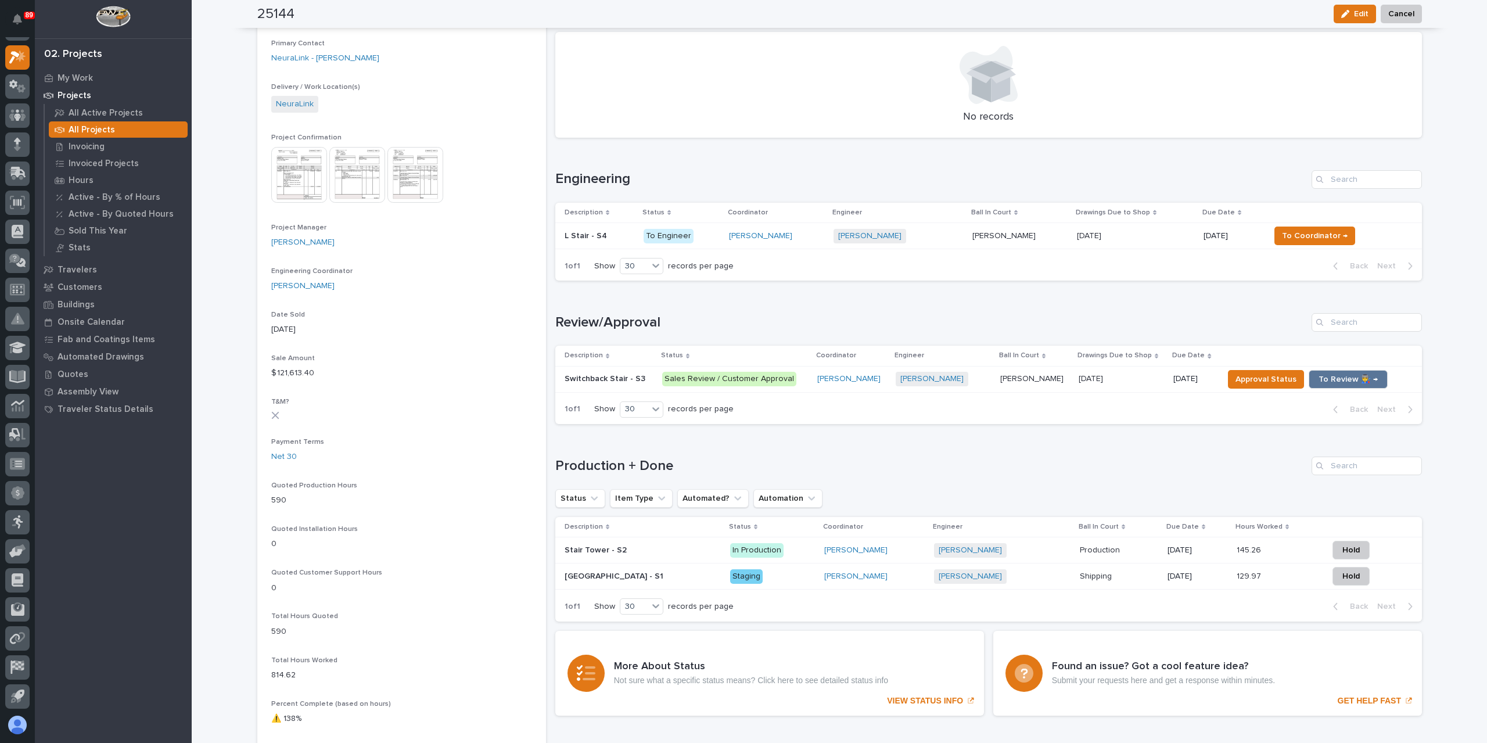
scroll to position [349, 0]
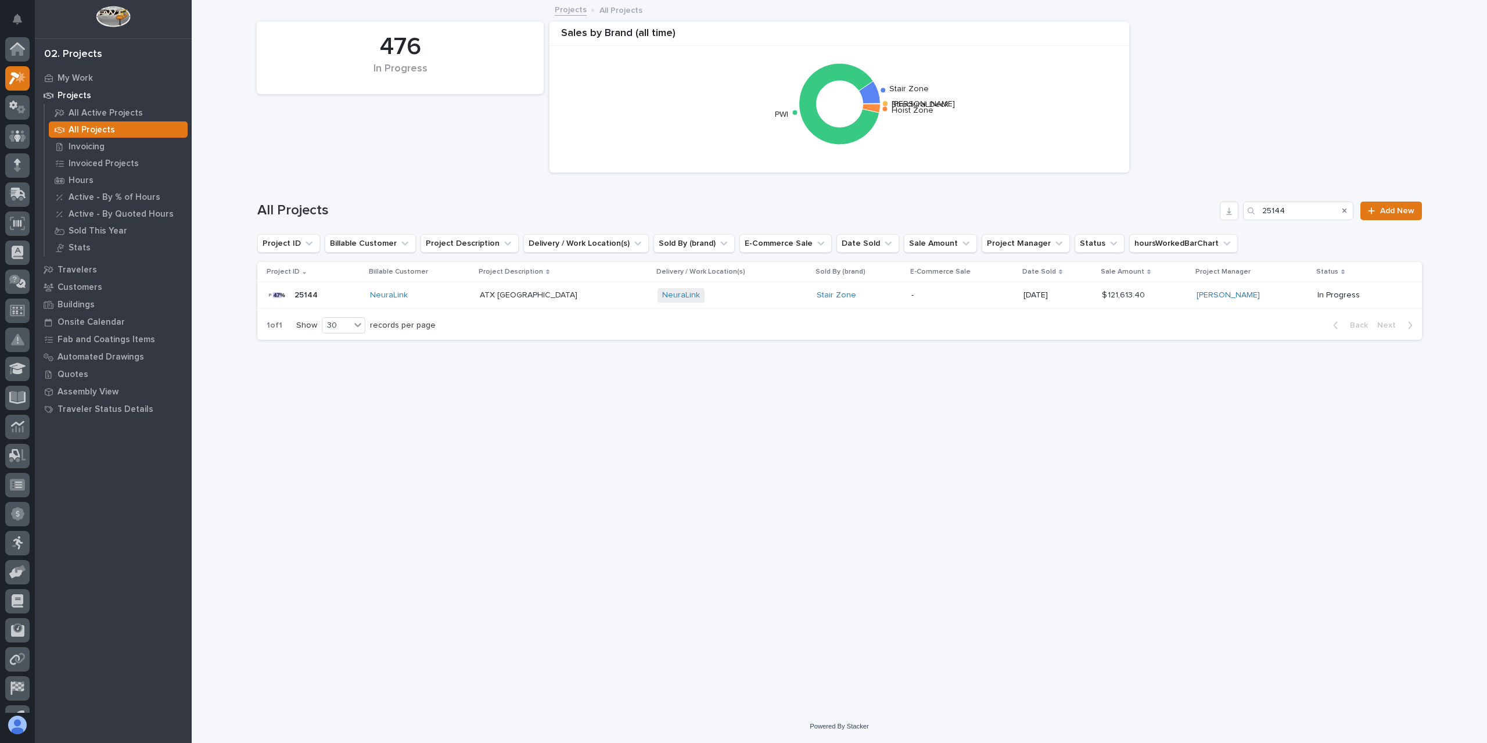
scroll to position [21, 0]
drag, startPoint x: 1289, startPoint y: 205, endPoint x: 1256, endPoint y: 206, distance: 33.1
click at [1256, 206] on div "25144" at bounding box center [1298, 211] width 110 height 19
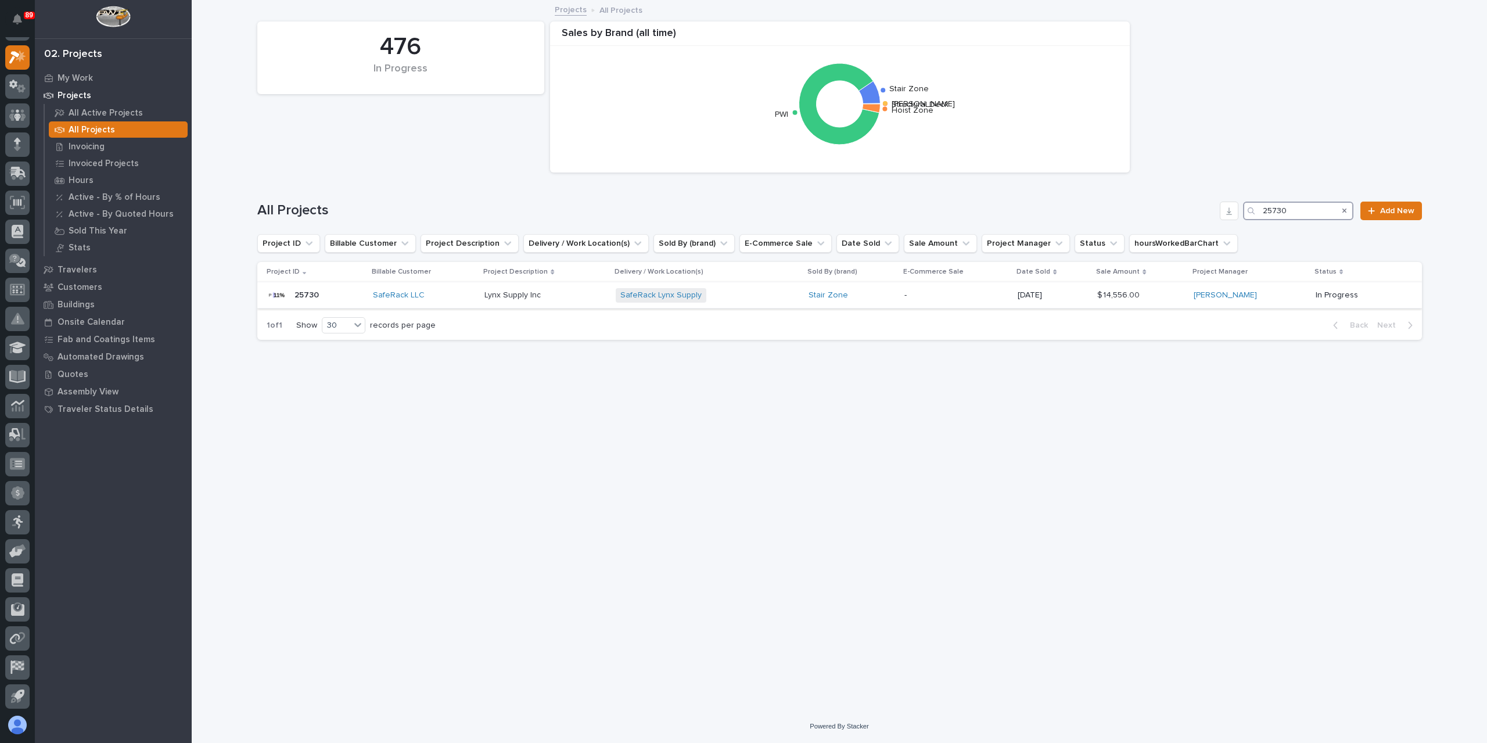
type input "25730"
click at [537, 293] on p "Lynx Supply Inc" at bounding box center [513, 294] width 59 height 12
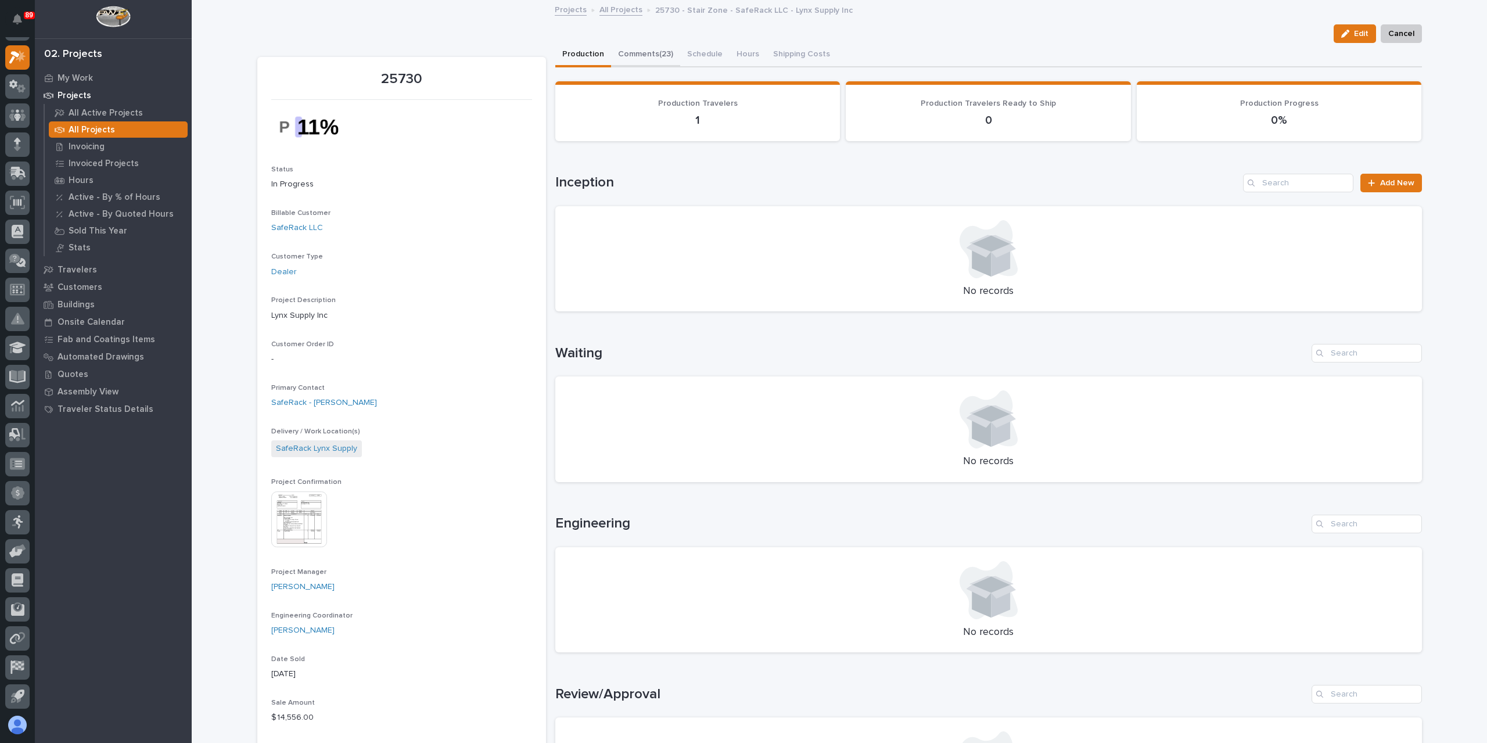
click at [637, 52] on button "Comments (23)" at bounding box center [645, 55] width 69 height 24
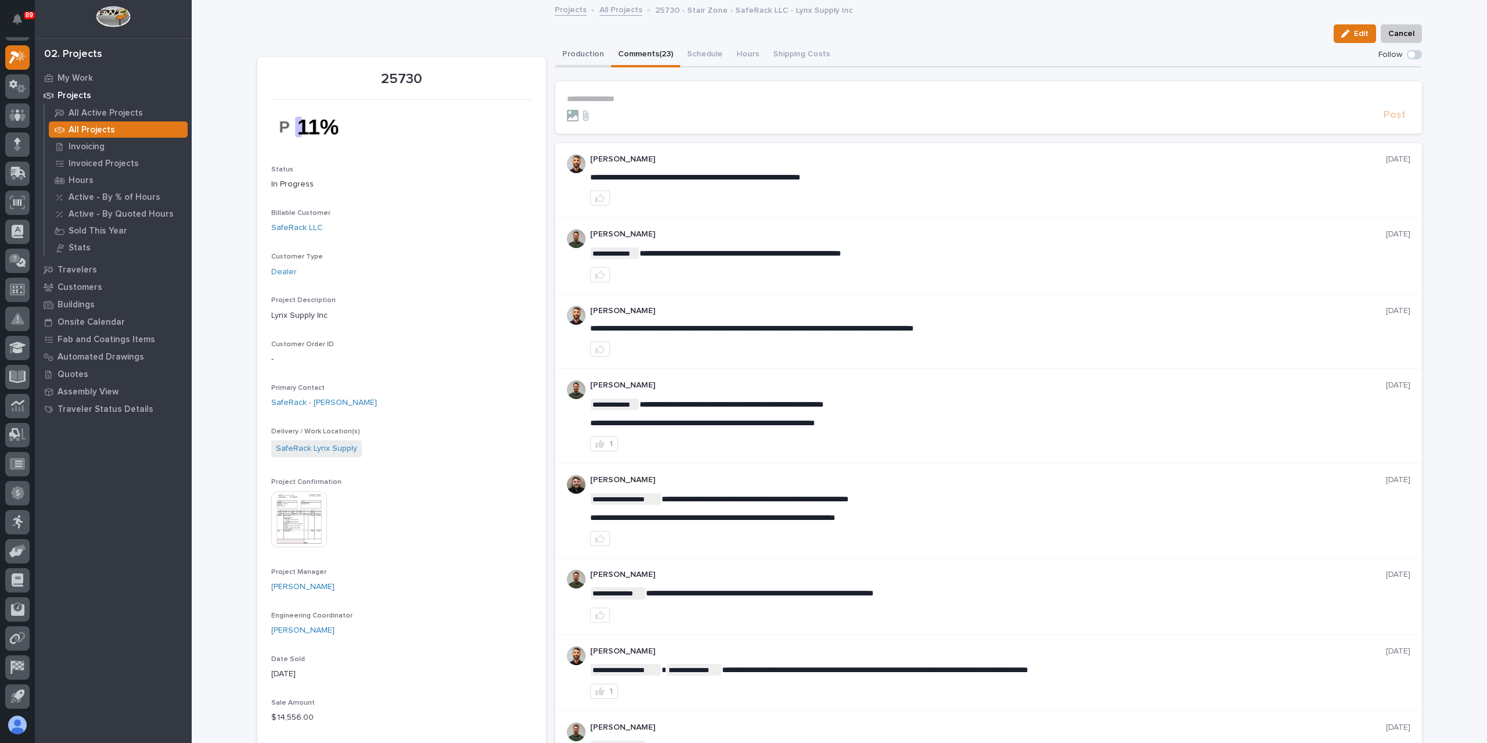
click at [591, 50] on button "Production" at bounding box center [583, 55] width 56 height 24
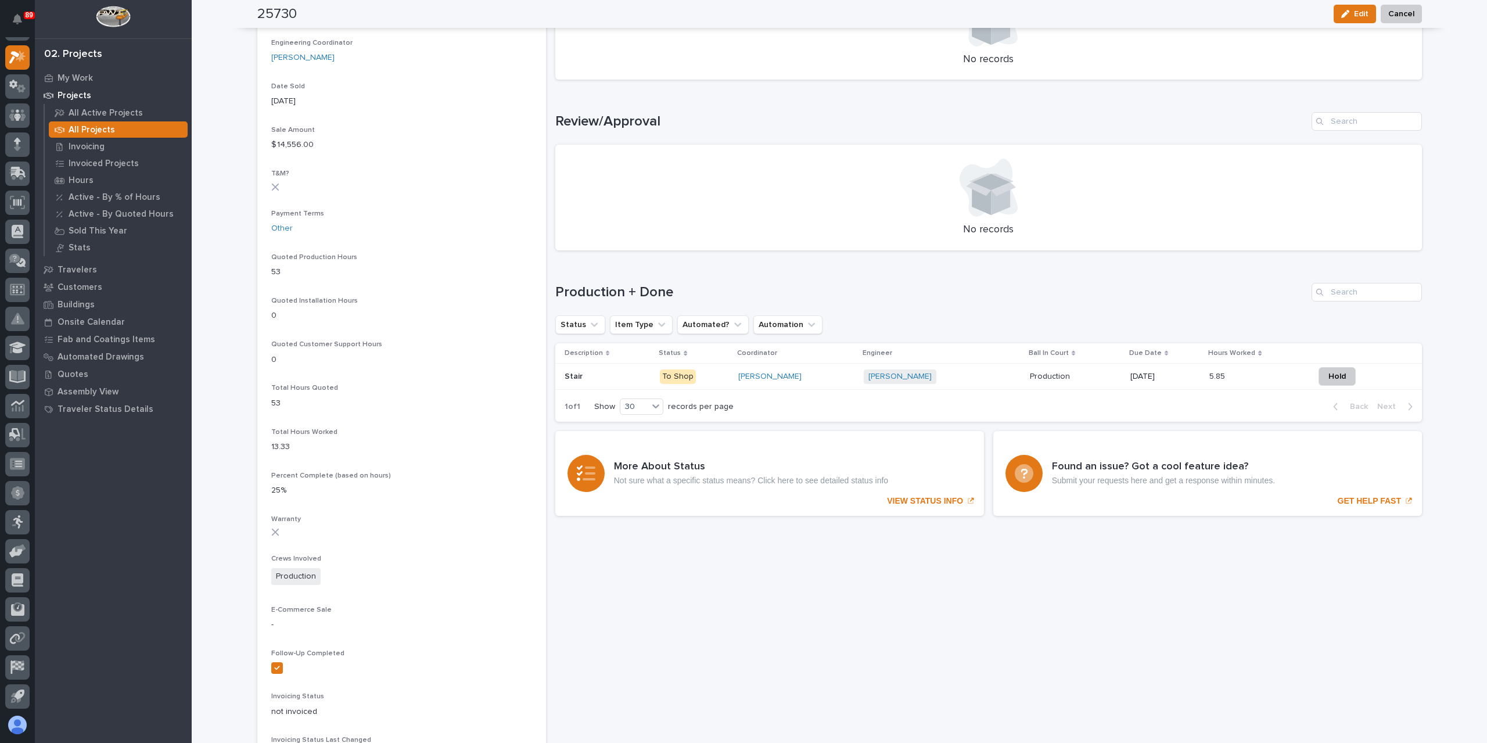
scroll to position [581, 0]
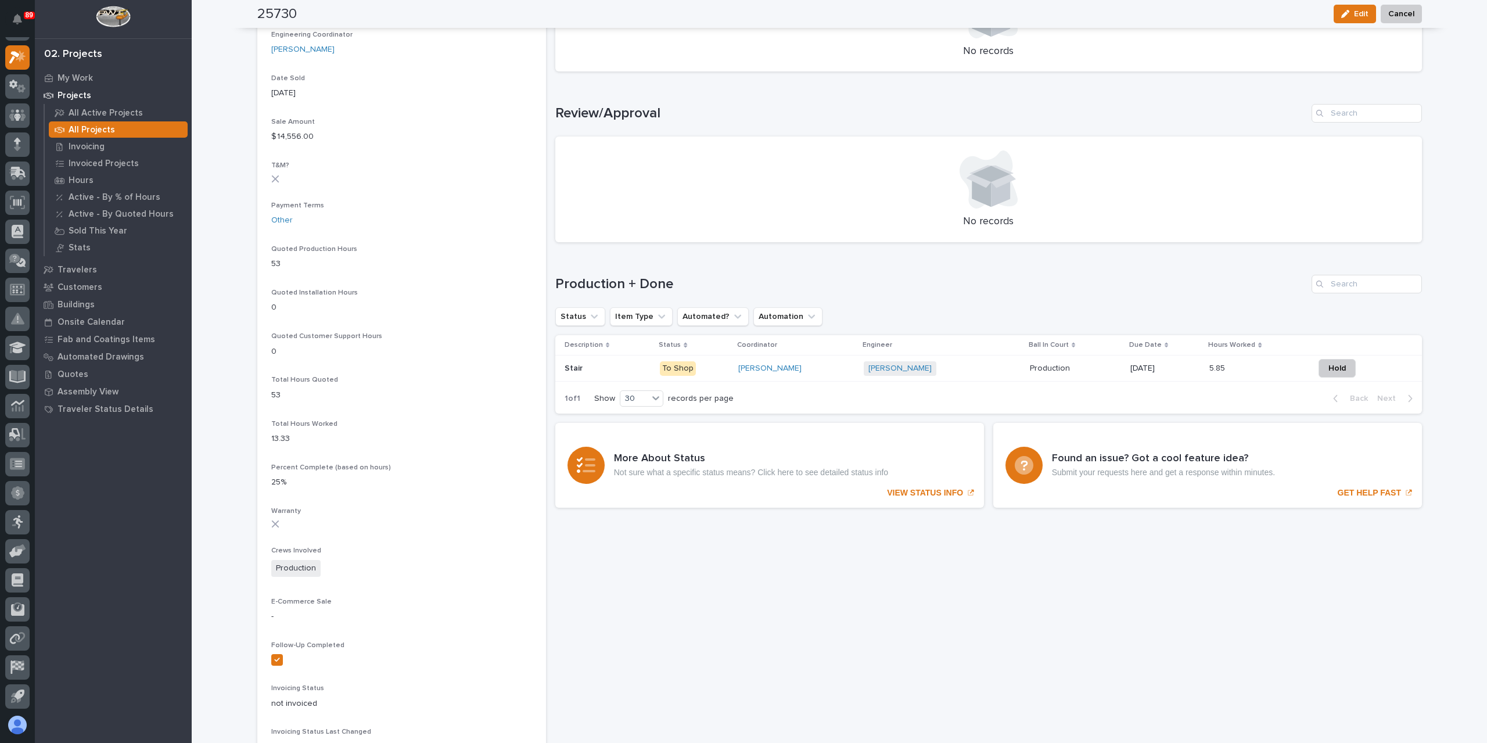
click at [567, 361] on p "Stair" at bounding box center [575, 367] width 20 height 12
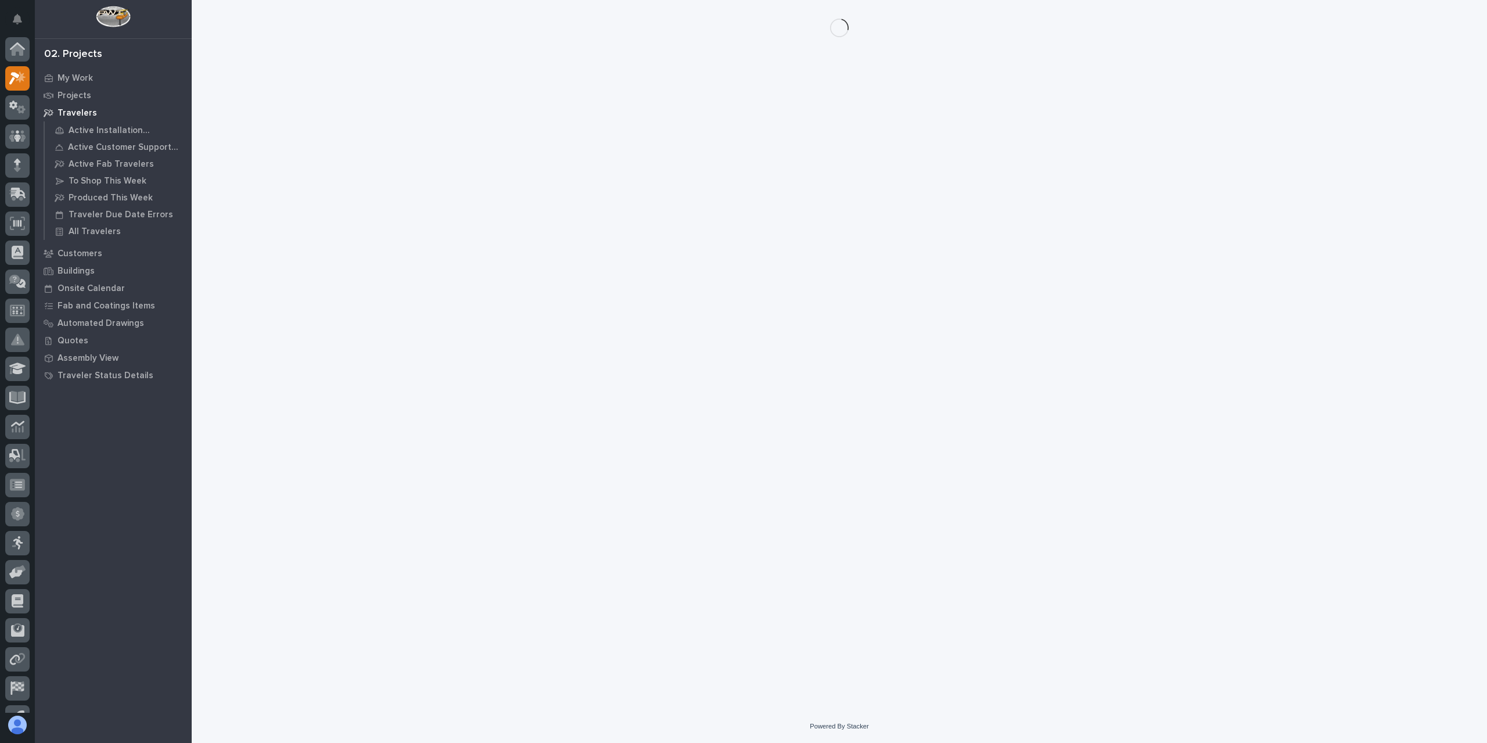
scroll to position [21, 0]
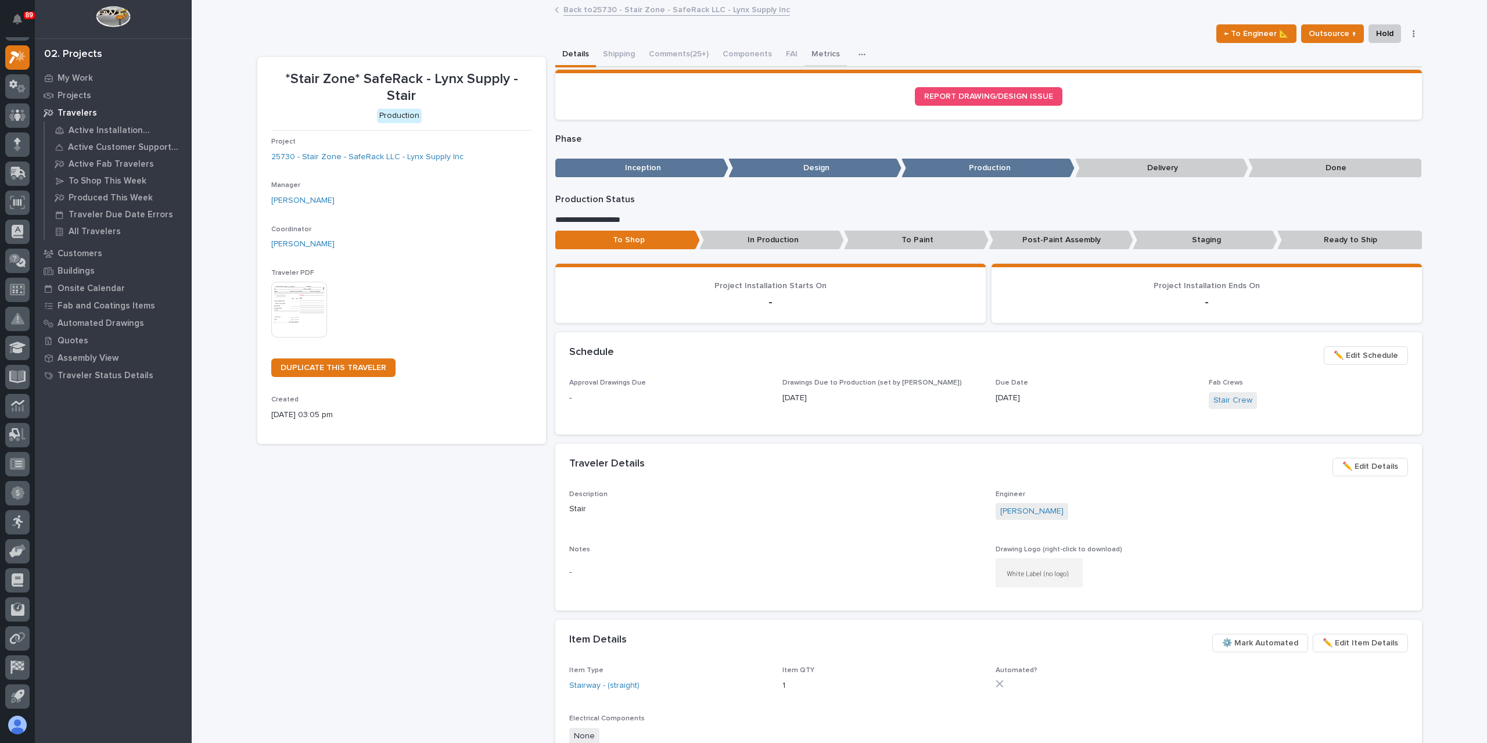
click at [804, 60] on button "Metrics" at bounding box center [825, 55] width 42 height 24
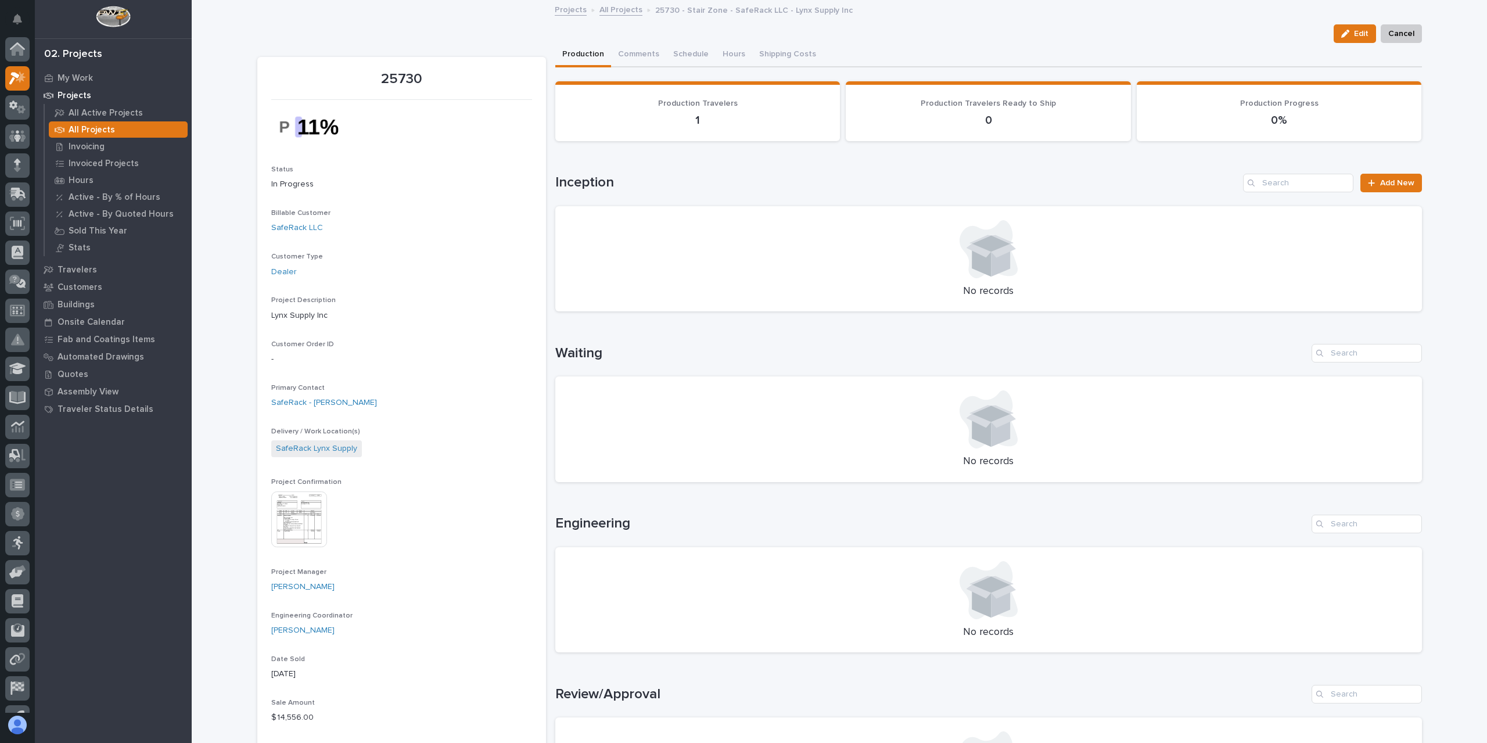
scroll to position [21, 0]
click at [308, 512] on img at bounding box center [299, 519] width 56 height 56
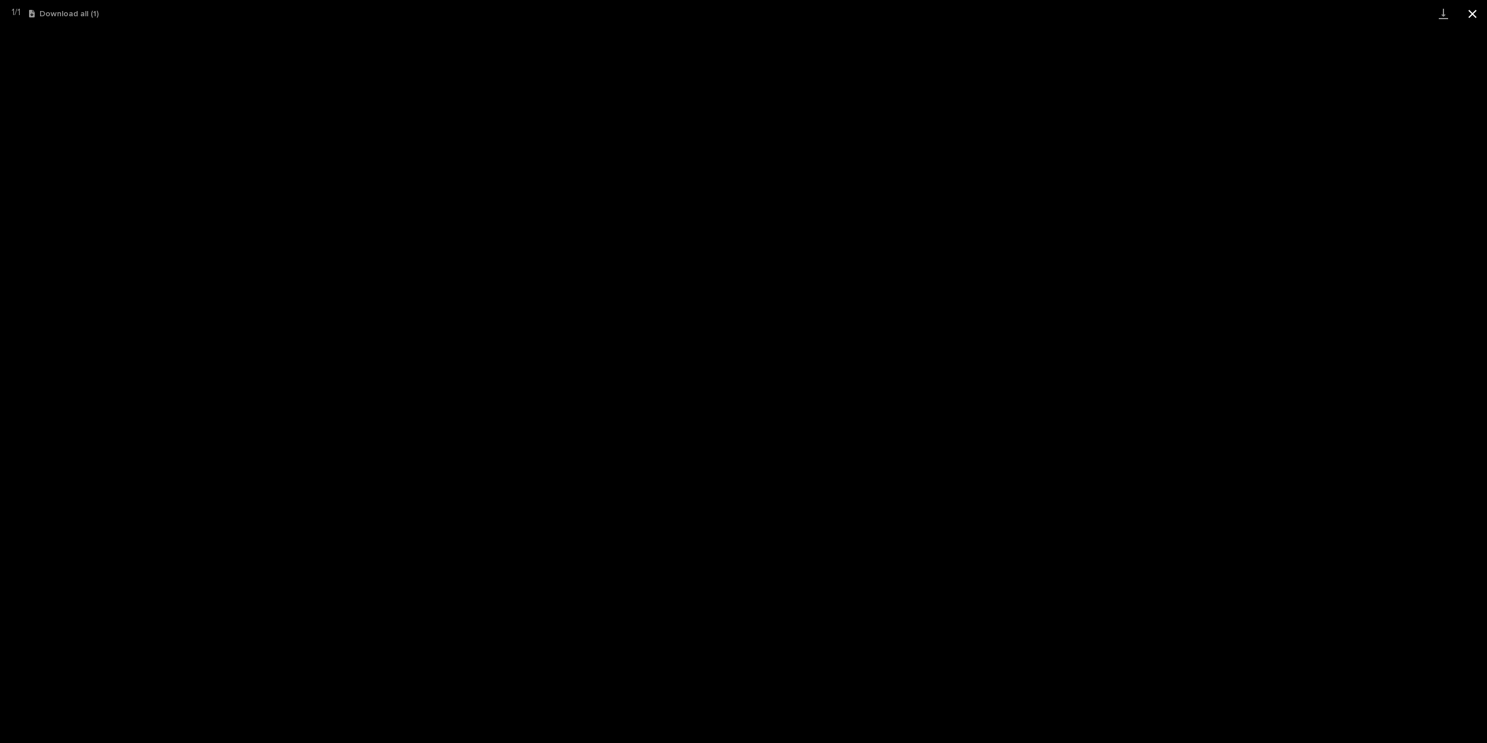
click at [1479, 15] on button "Close gallery" at bounding box center [1472, 13] width 29 height 27
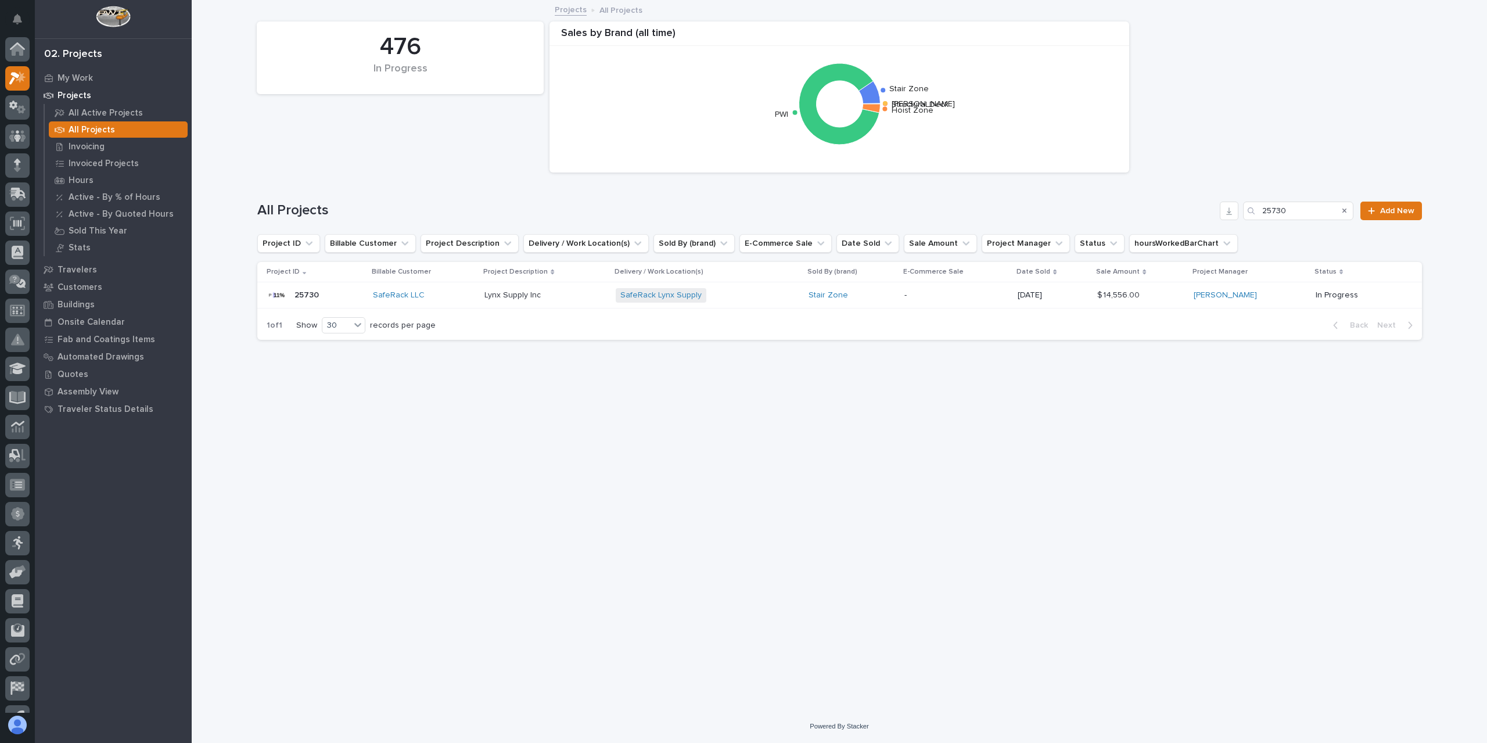
scroll to position [21, 0]
drag, startPoint x: 1308, startPoint y: 210, endPoint x: 1220, endPoint y: 212, distance: 88.3
click at [1220, 212] on div "All Projects 25730 Add New" at bounding box center [839, 211] width 1165 height 19
type input "26314"
click at [551, 294] on p at bounding box center [548, 295] width 124 height 10
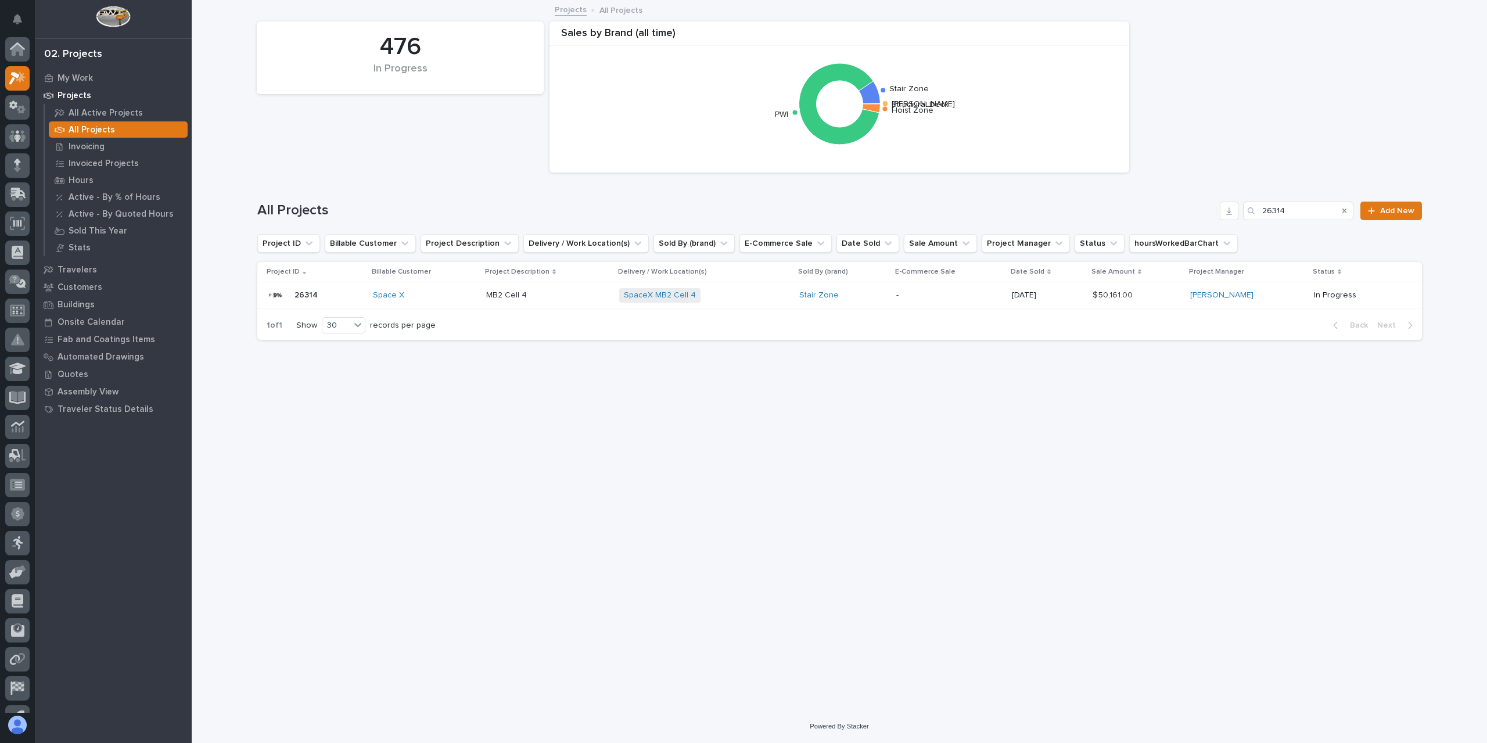
scroll to position [21, 0]
drag, startPoint x: 1327, startPoint y: 210, endPoint x: 1242, endPoint y: 220, distance: 84.8
click at [1242, 218] on div "All Projects 26314 Add New" at bounding box center [839, 211] width 1165 height 19
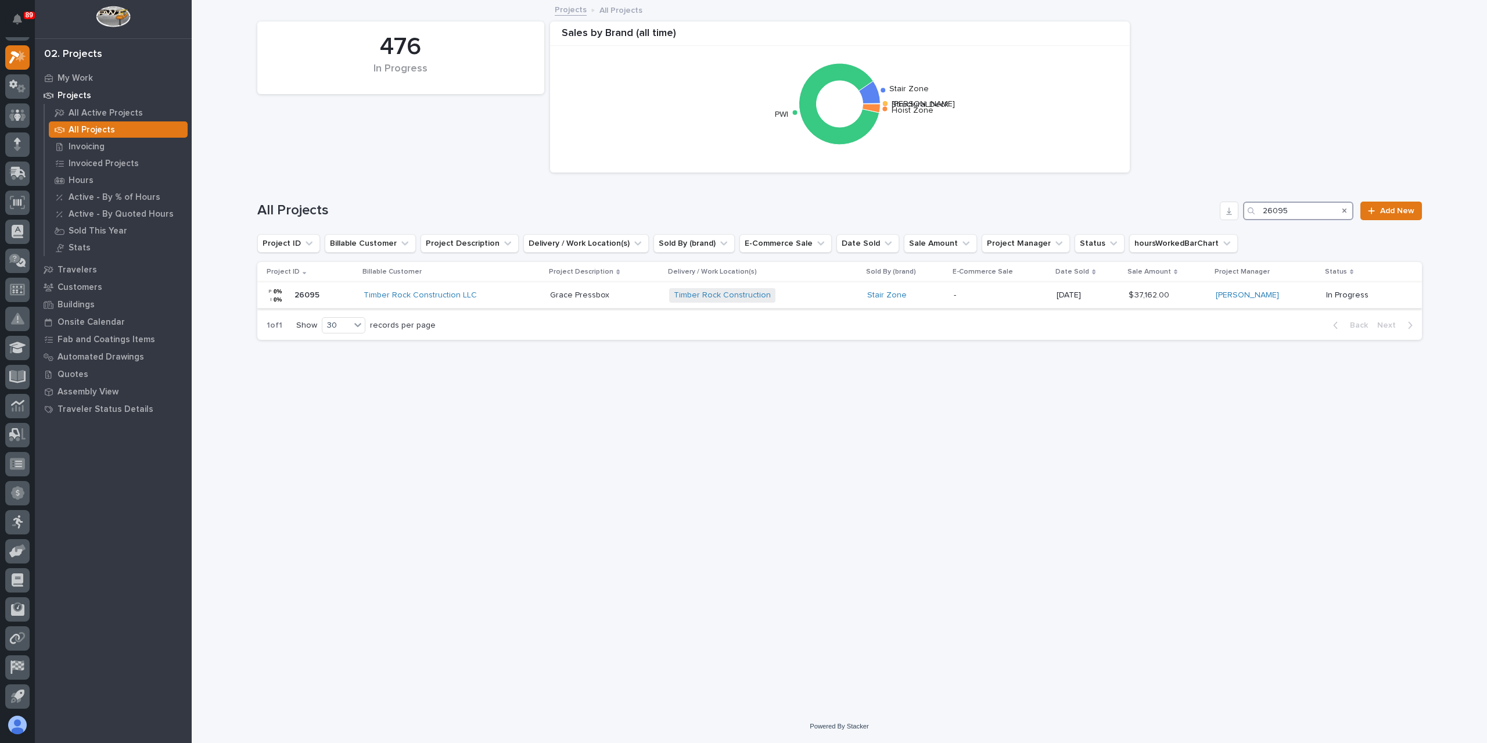
type input "26095"
click at [564, 298] on p "Grace Pressbox" at bounding box center [581, 294] width 62 height 12
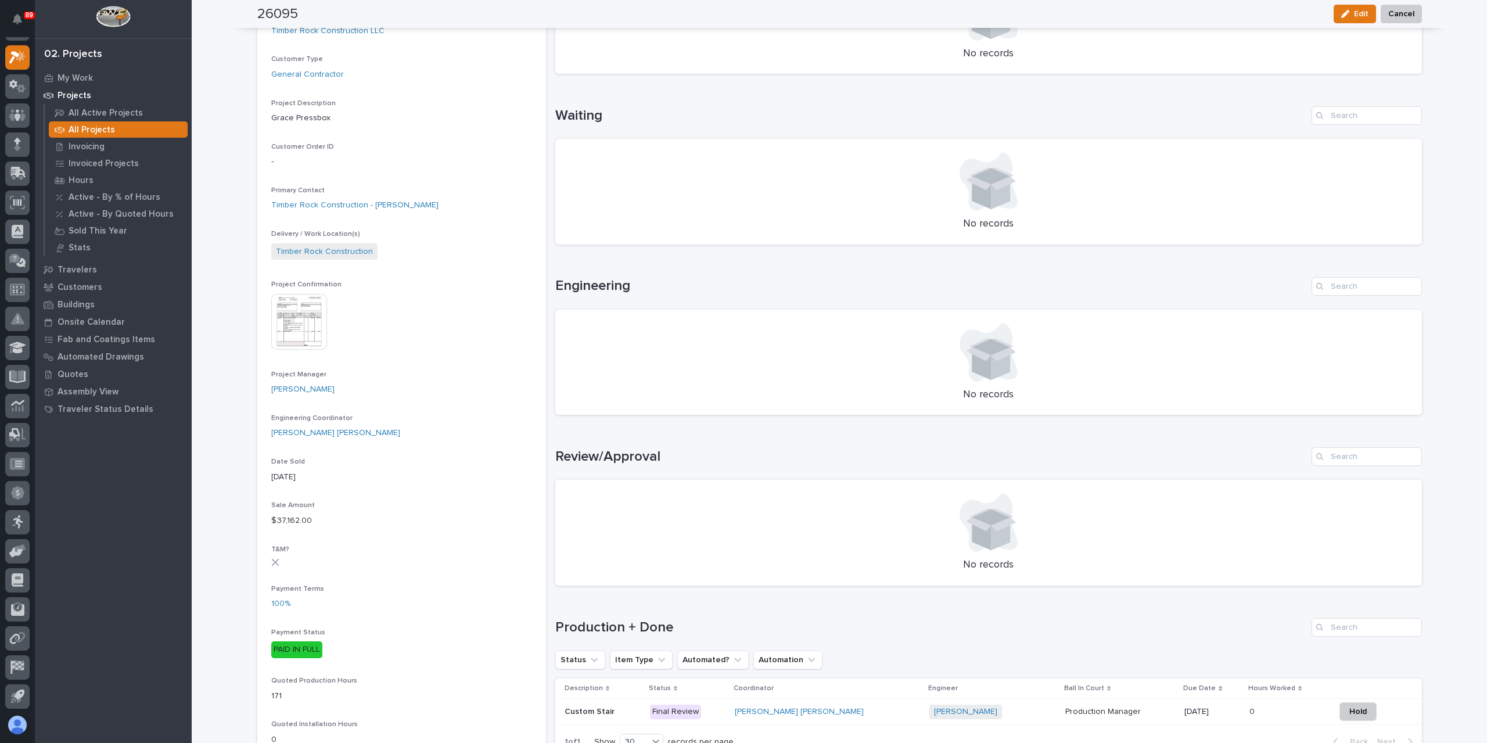
scroll to position [358, 0]
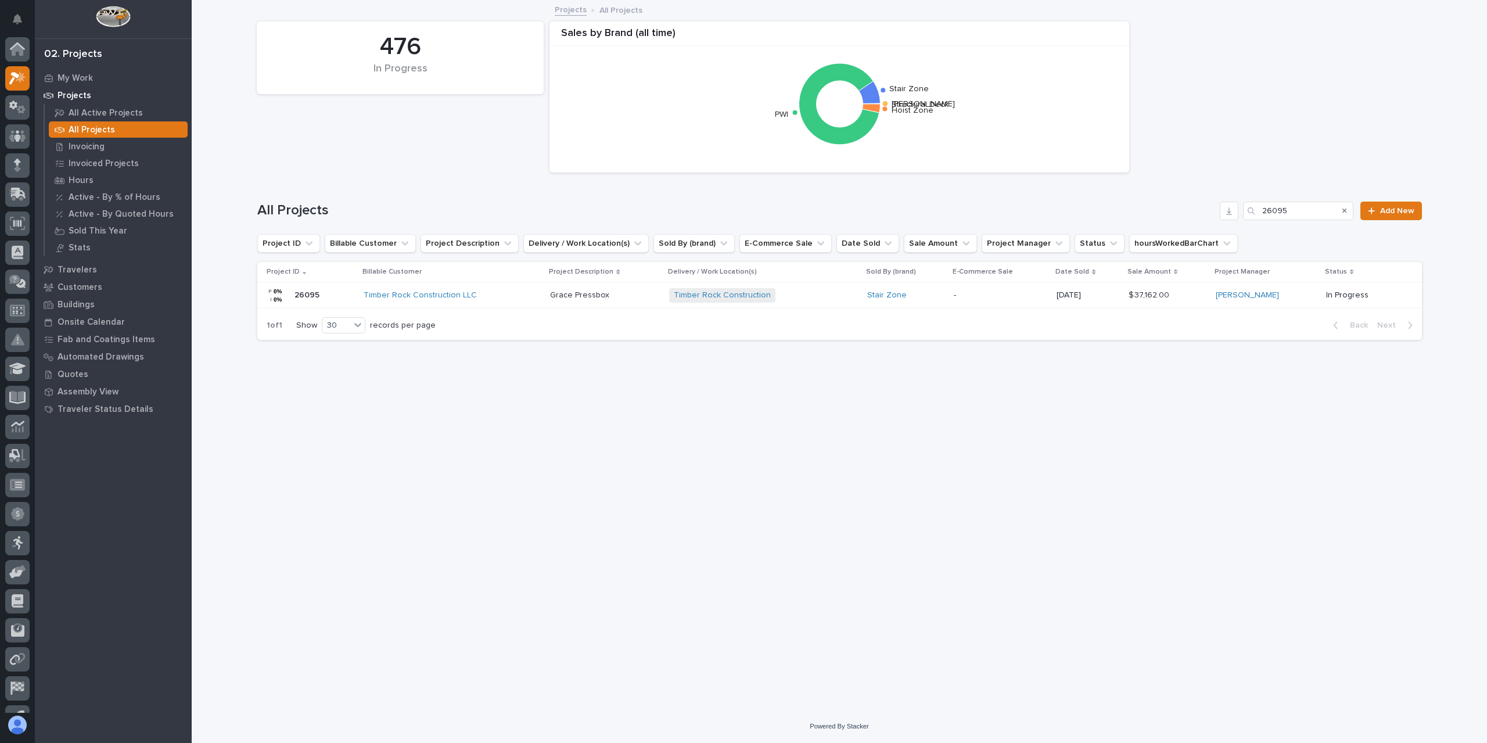
scroll to position [21, 0]
click at [1202, 212] on div "All Projects 26095 Add New" at bounding box center [839, 211] width 1165 height 19
type input "26432"
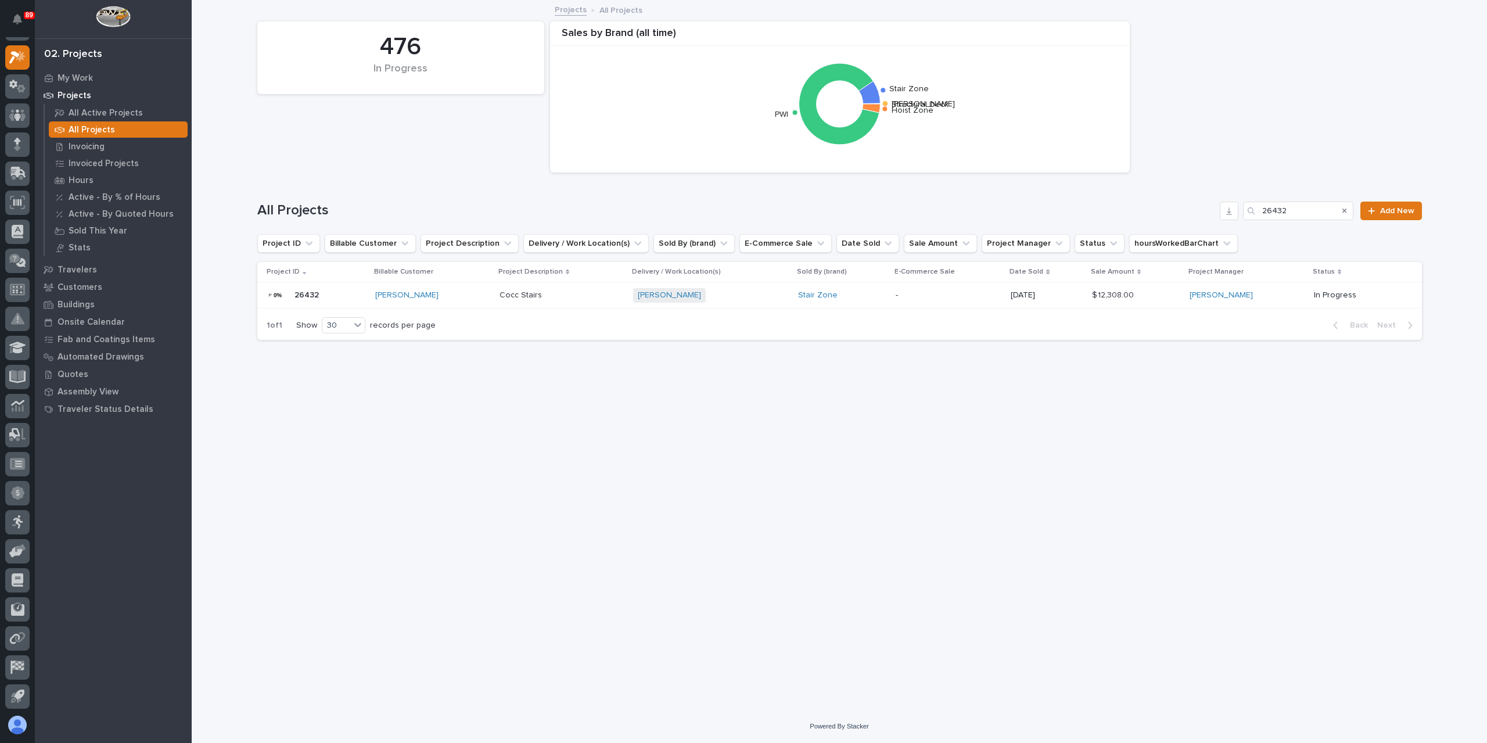
click at [505, 294] on p "Cocc Stairs" at bounding box center [522, 294] width 45 height 12
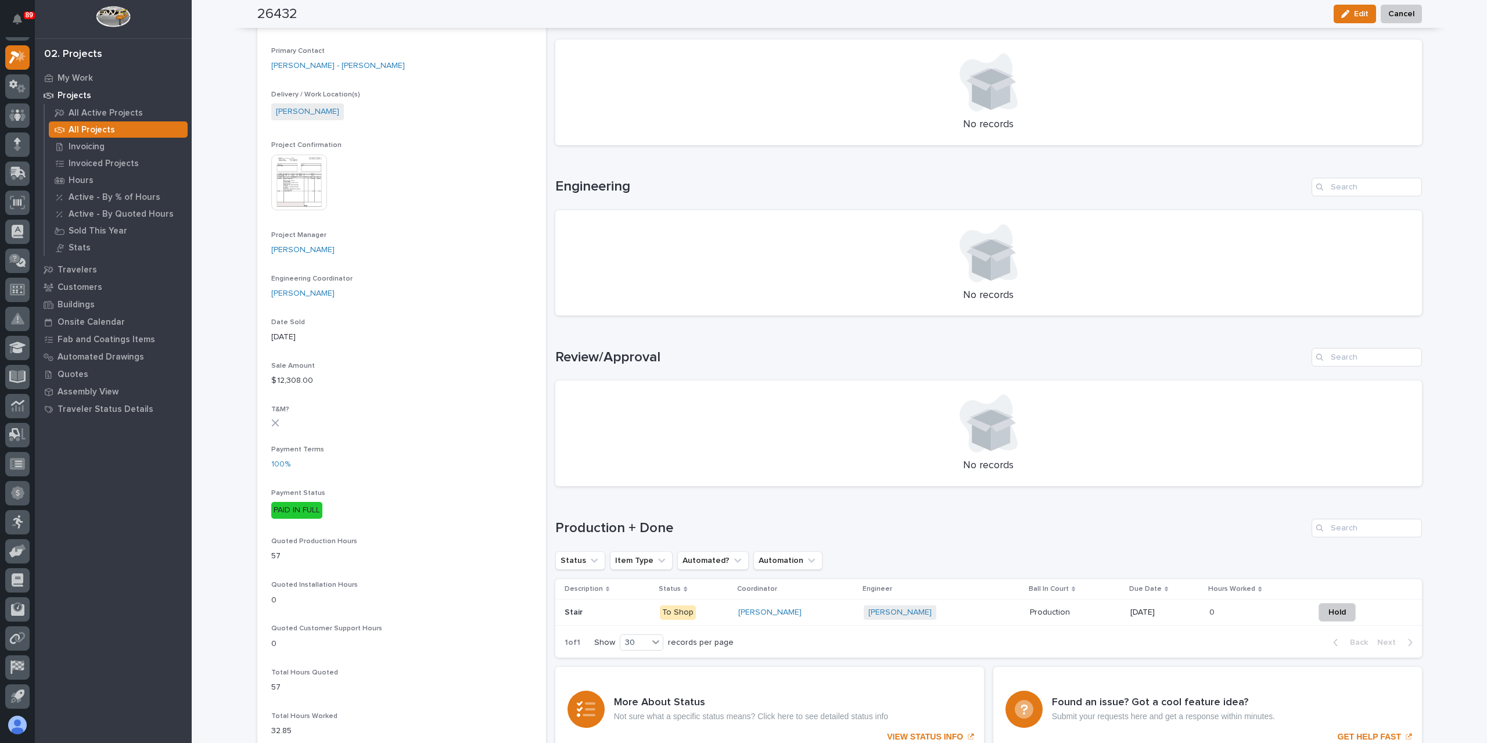
scroll to position [274, 0]
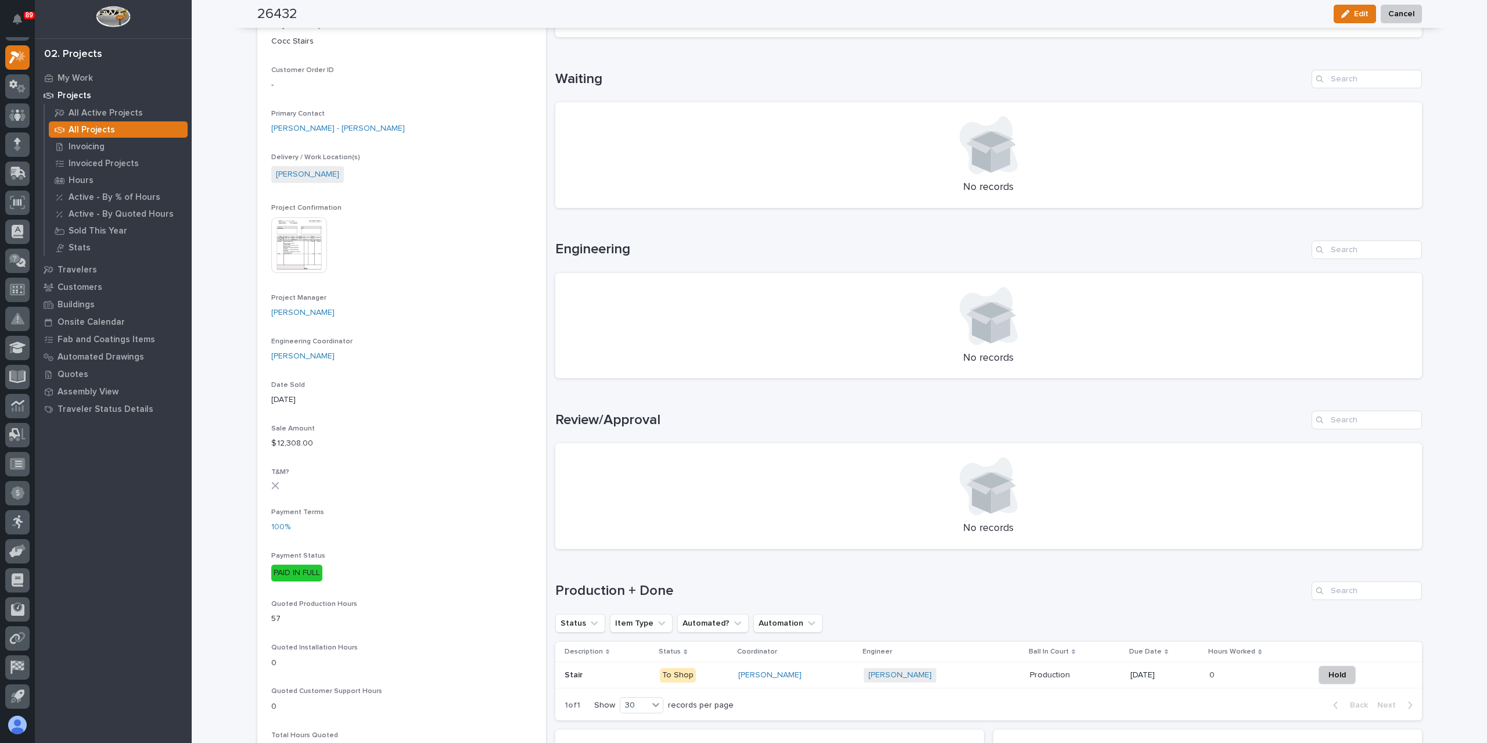
click at [296, 249] on img at bounding box center [299, 245] width 56 height 56
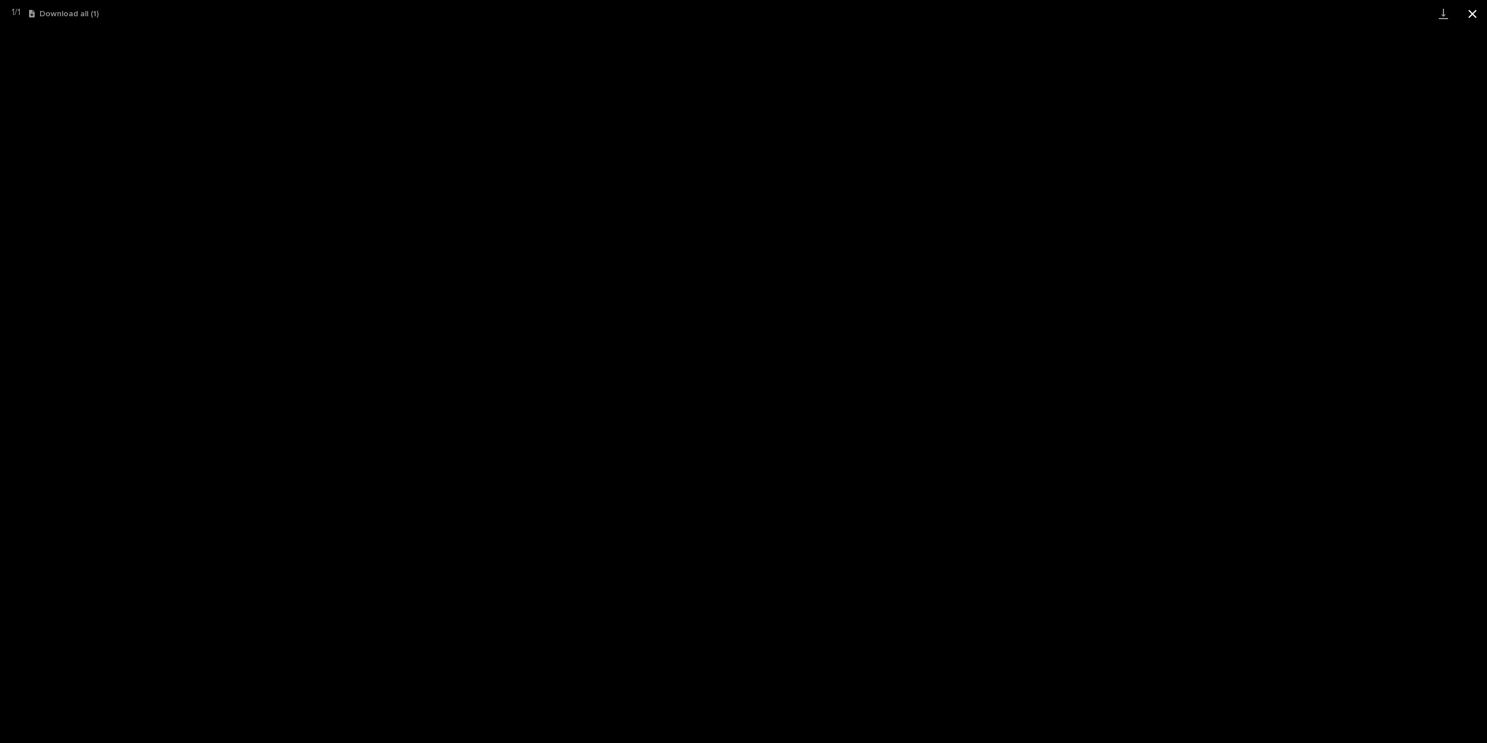
click at [1467, 17] on button "Close gallery" at bounding box center [1472, 13] width 29 height 27
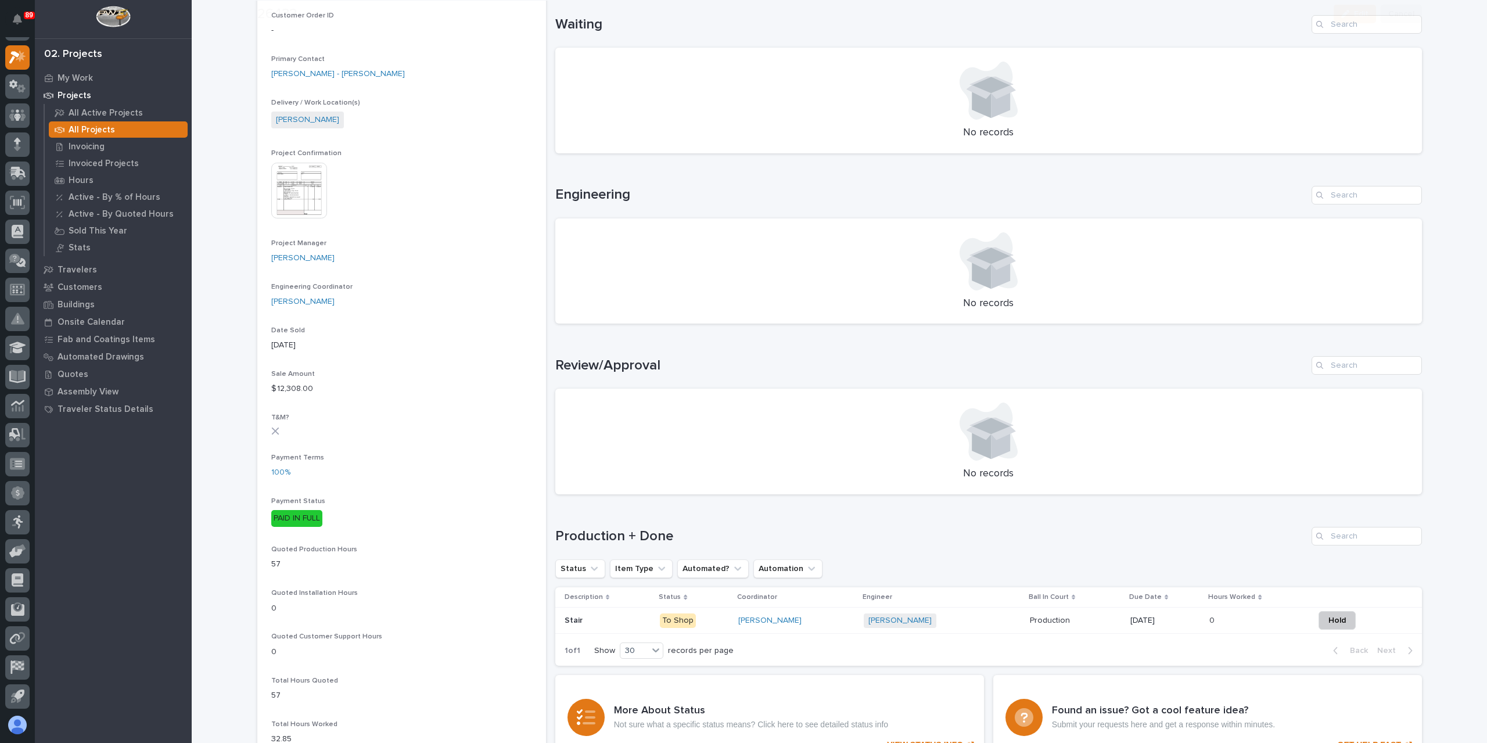
scroll to position [349, 0]
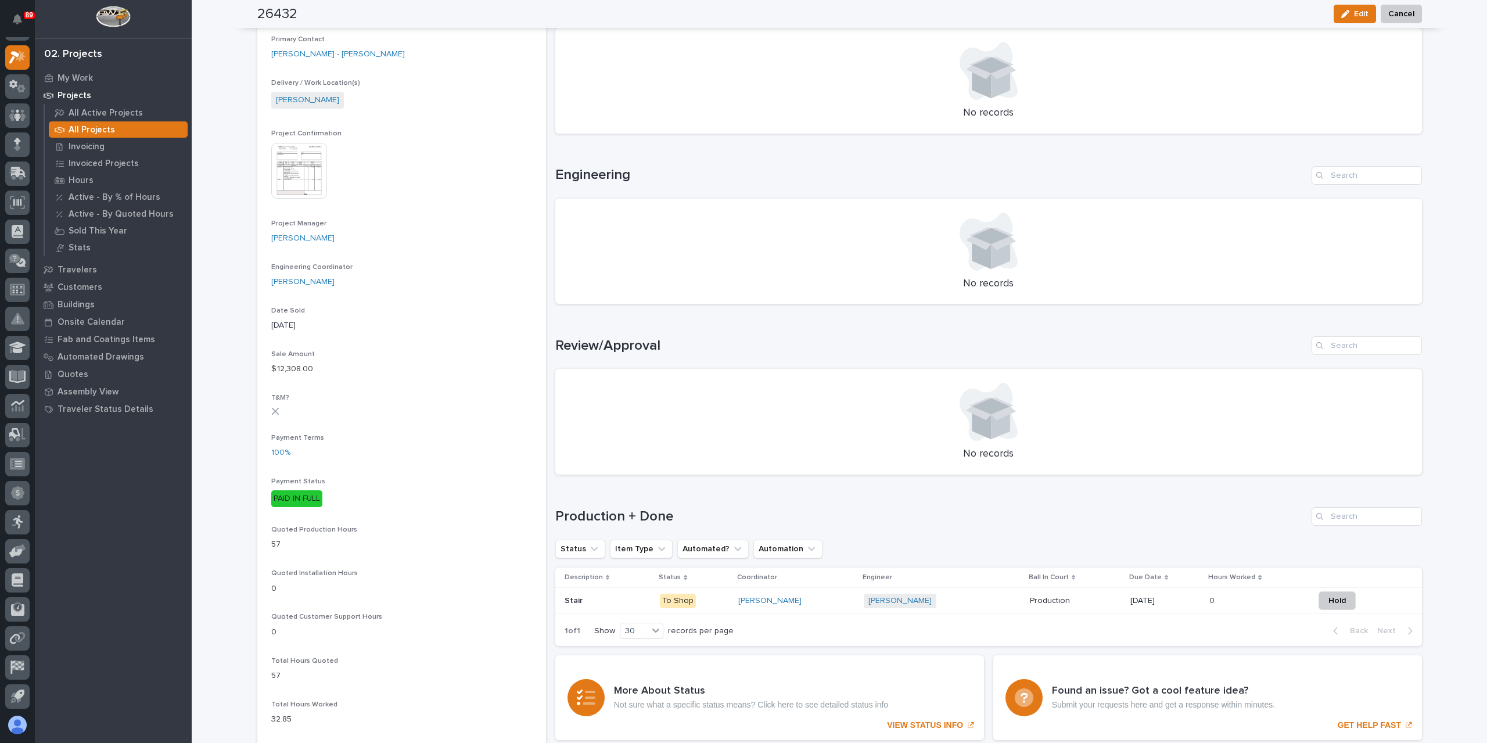
click at [579, 597] on p "Stair" at bounding box center [575, 600] width 20 height 12
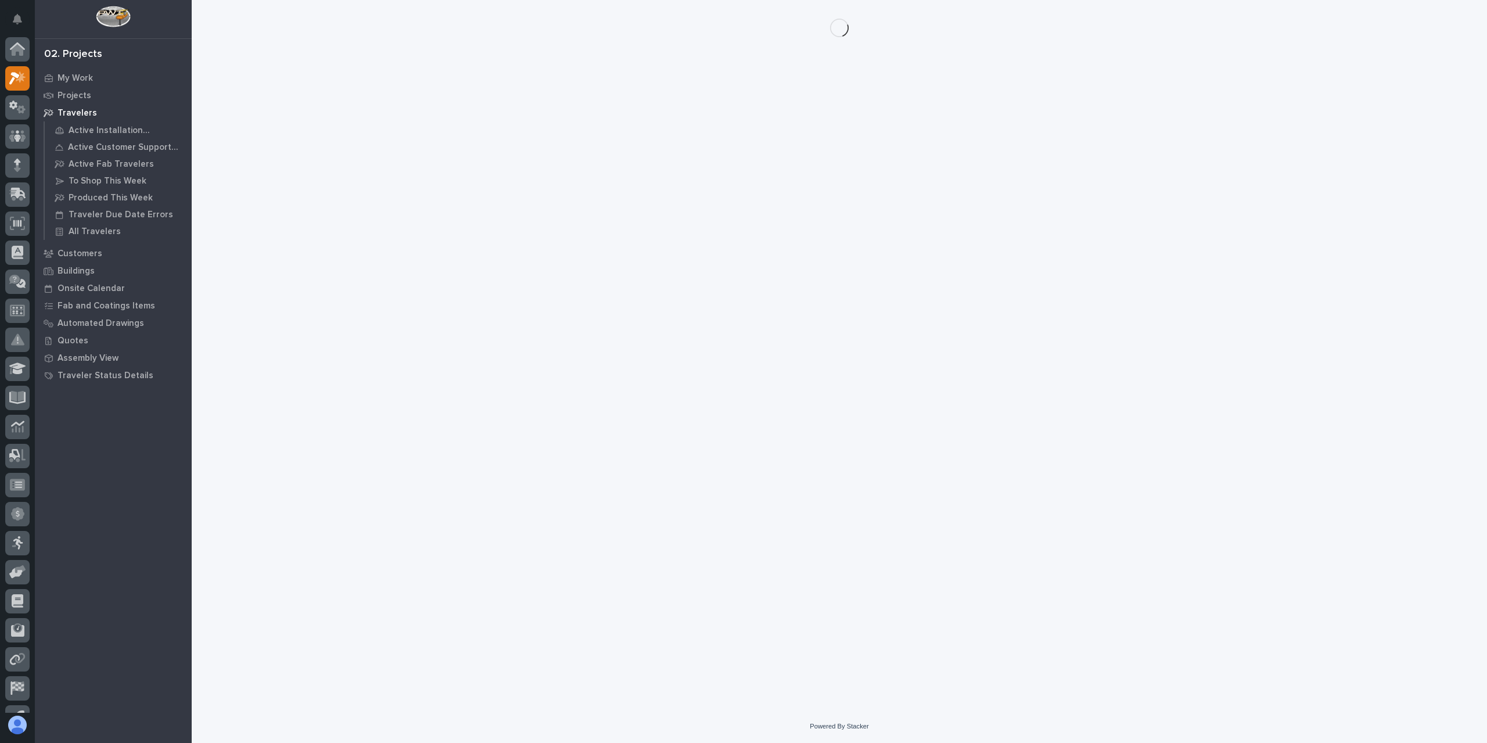
scroll to position [21, 0]
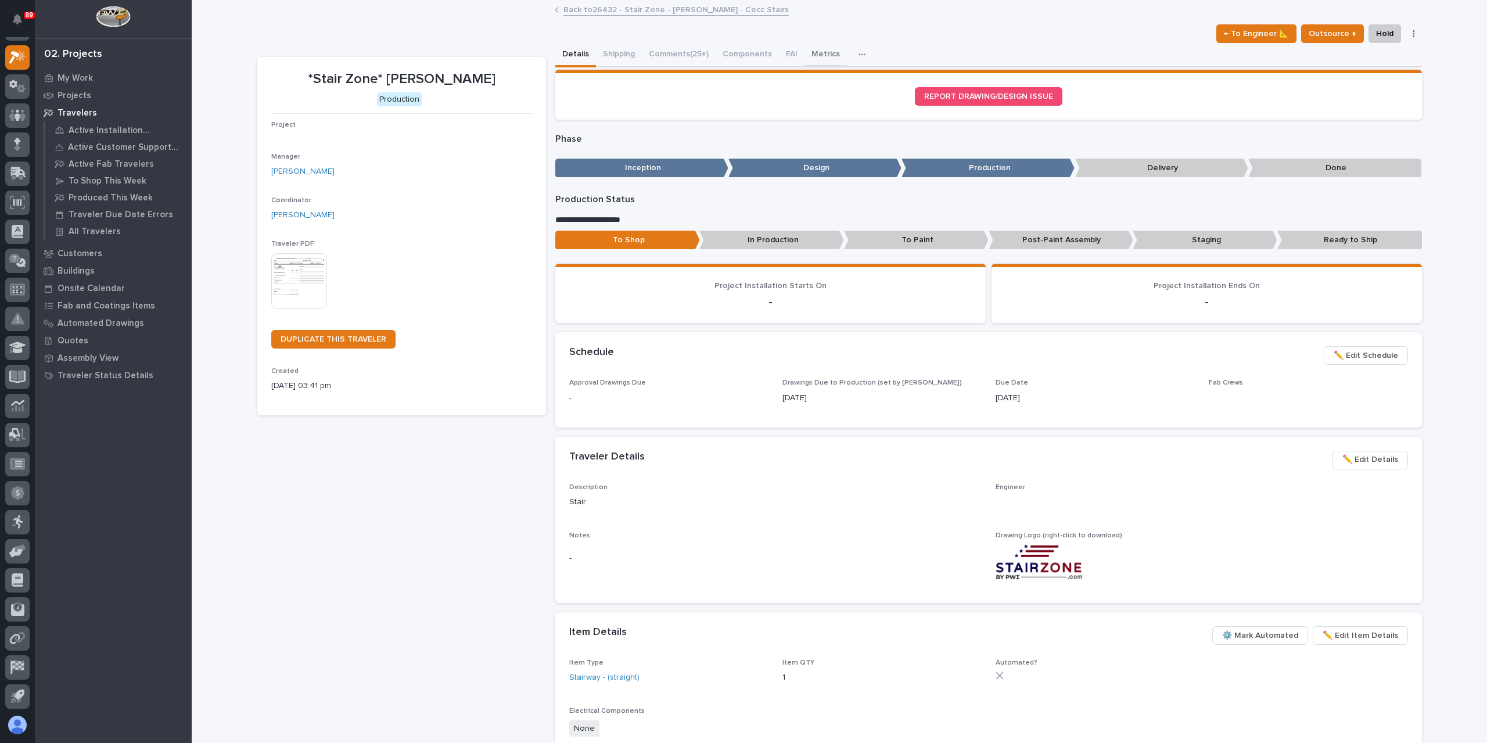
click at [804, 56] on button "Metrics" at bounding box center [825, 55] width 42 height 24
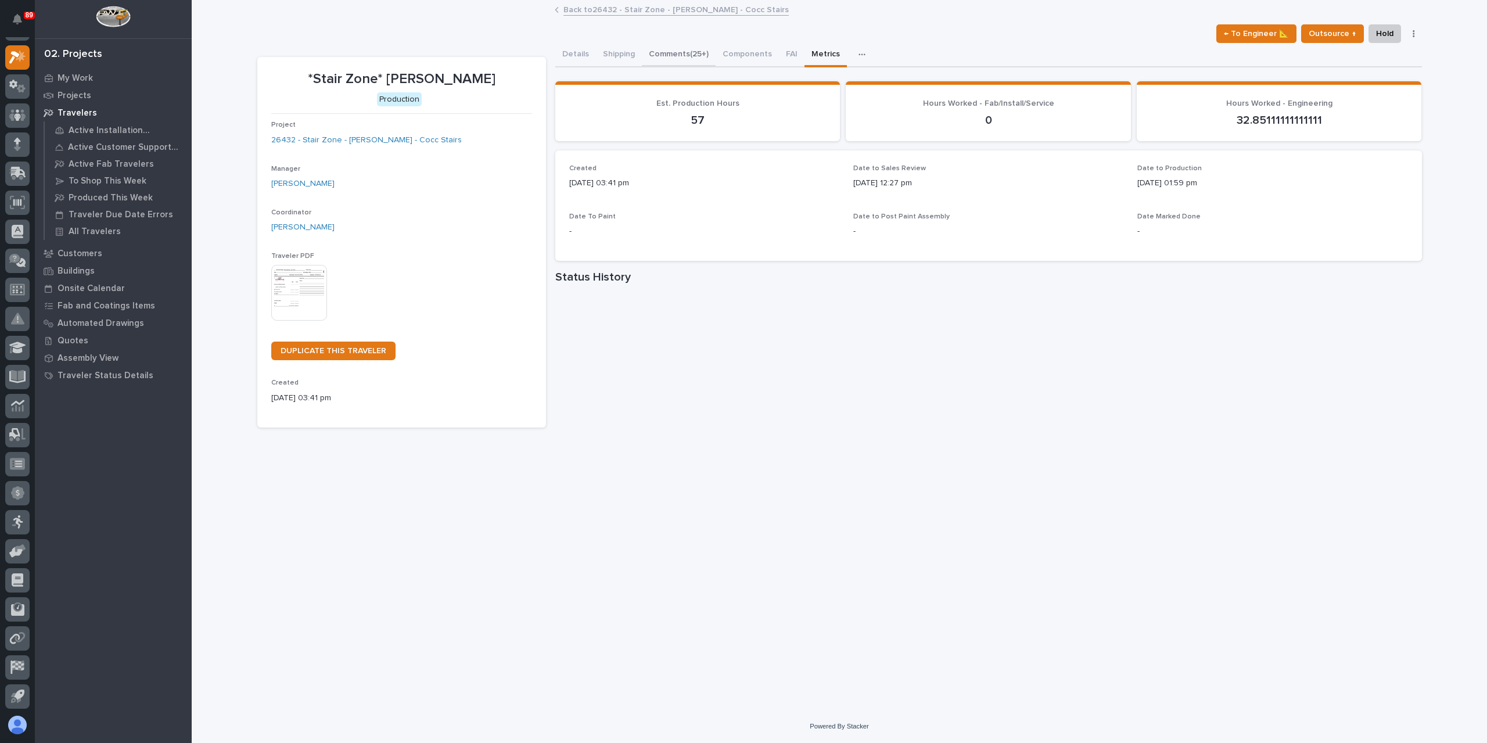
click at [688, 67] on button "Comments (25+)" at bounding box center [679, 55] width 74 height 24
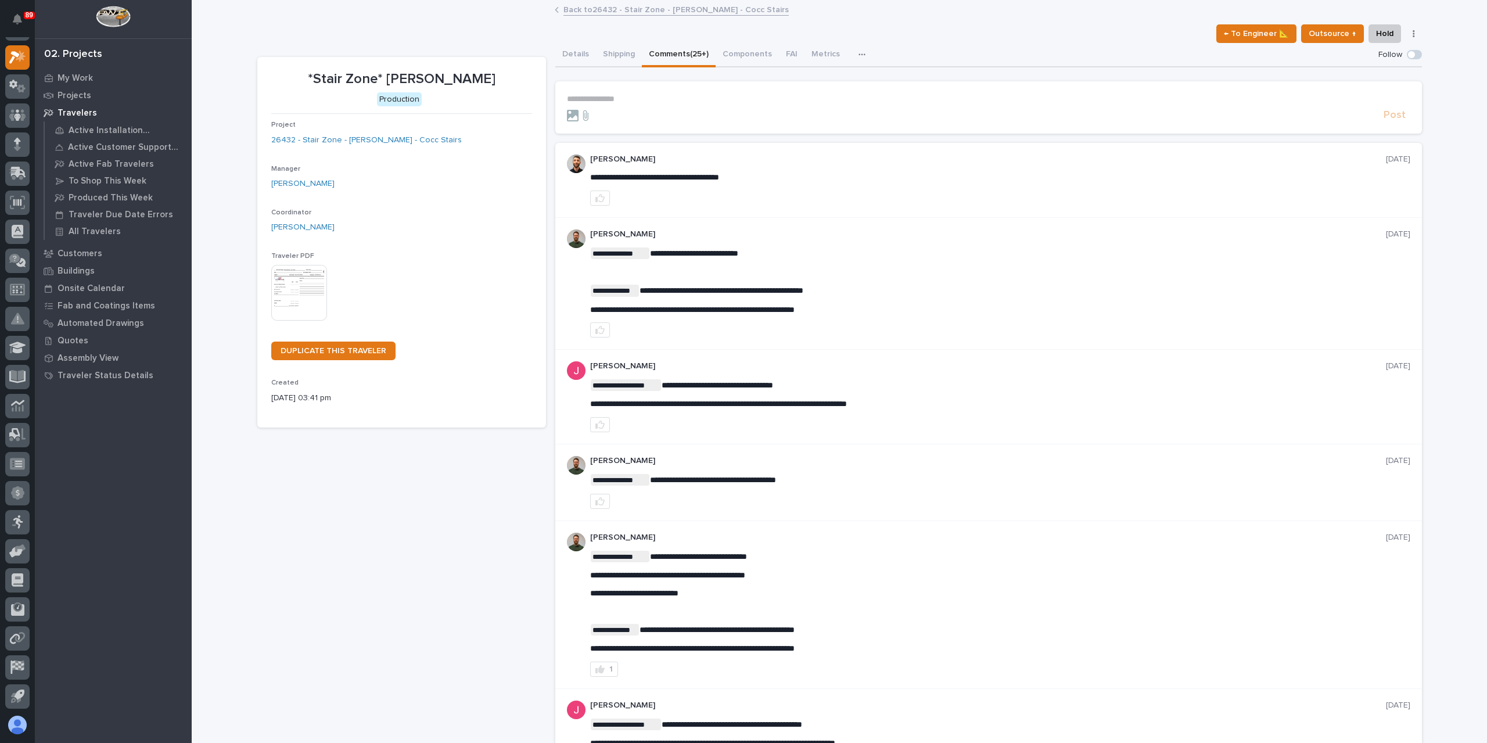
click at [687, 66] on button "Comments (25+)" at bounding box center [679, 55] width 74 height 24
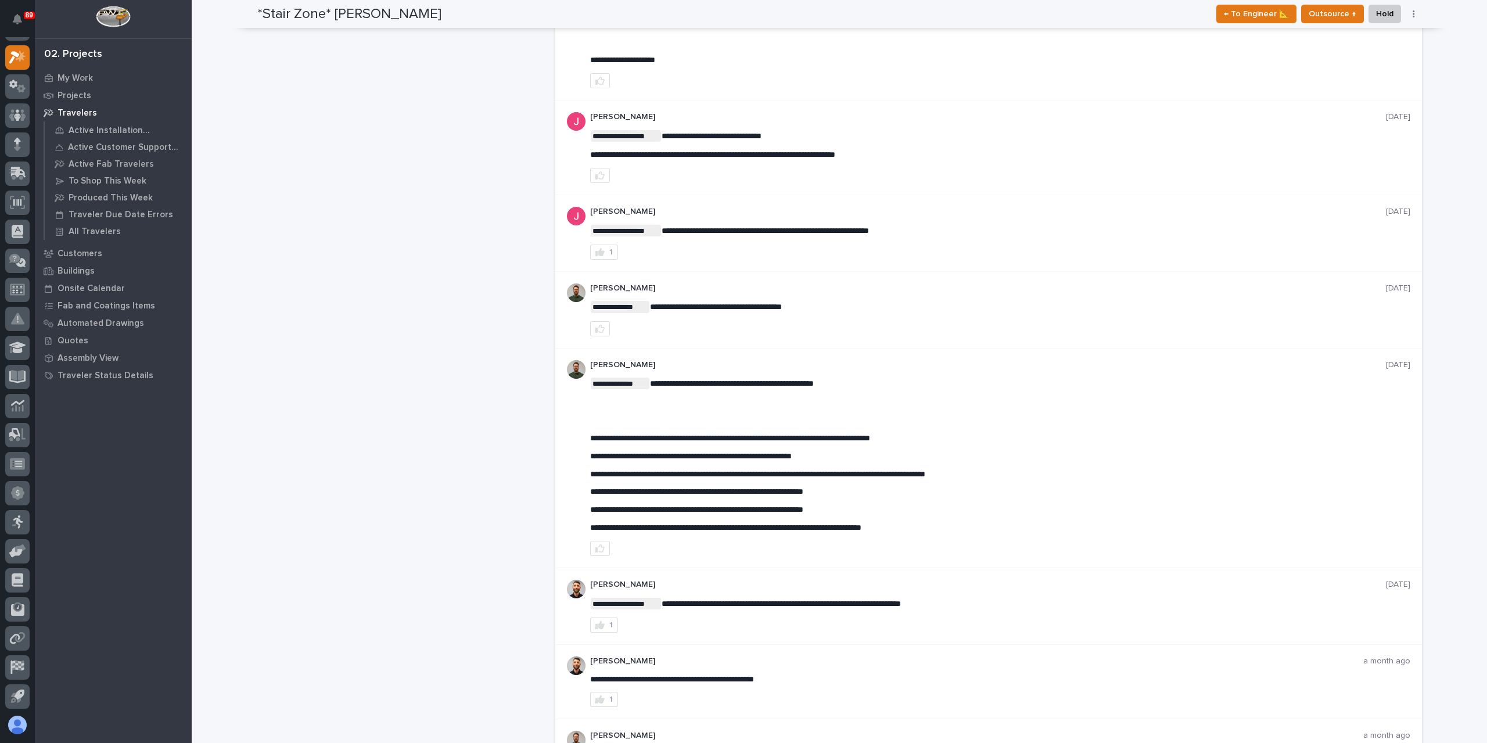
scroll to position [871, 0]
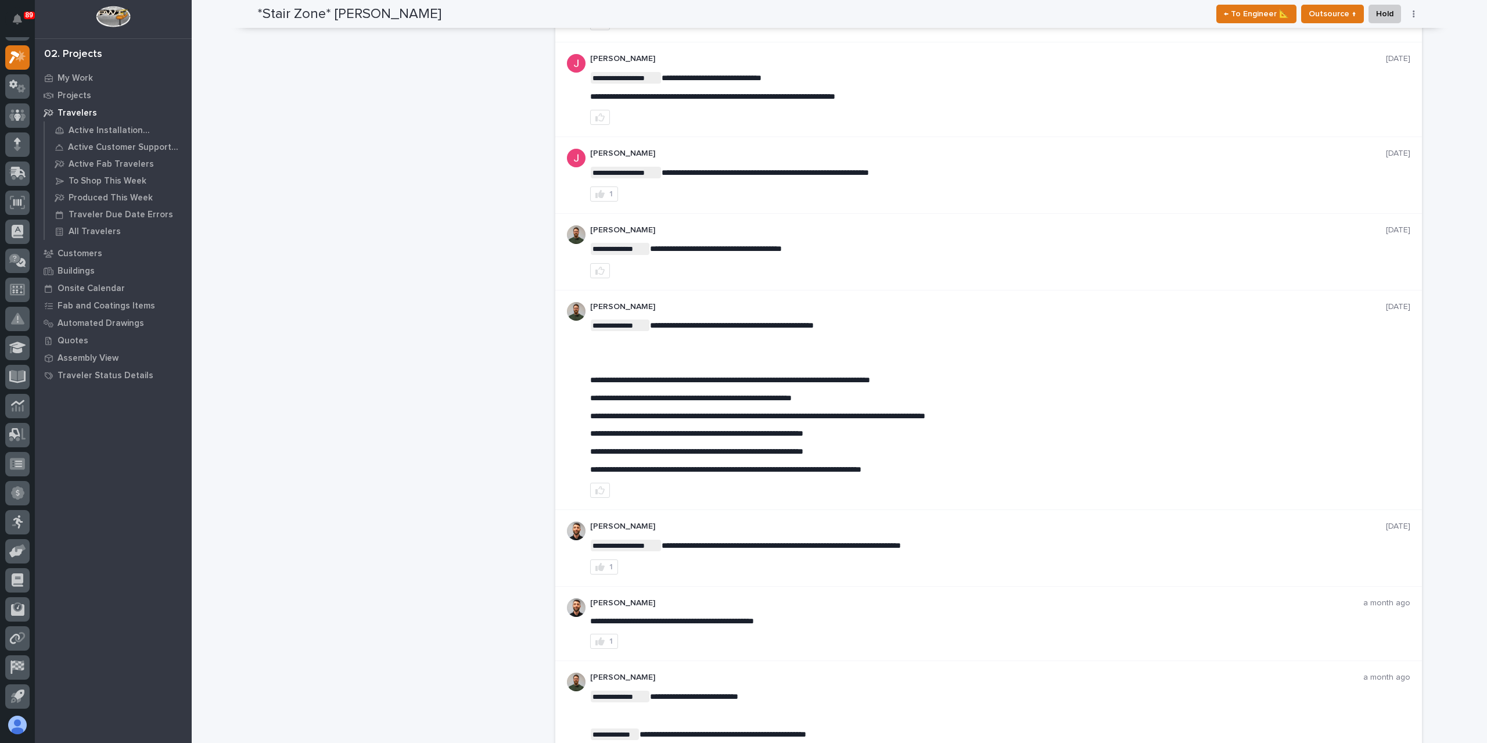
click at [1162, 559] on div "1" at bounding box center [1000, 566] width 820 height 15
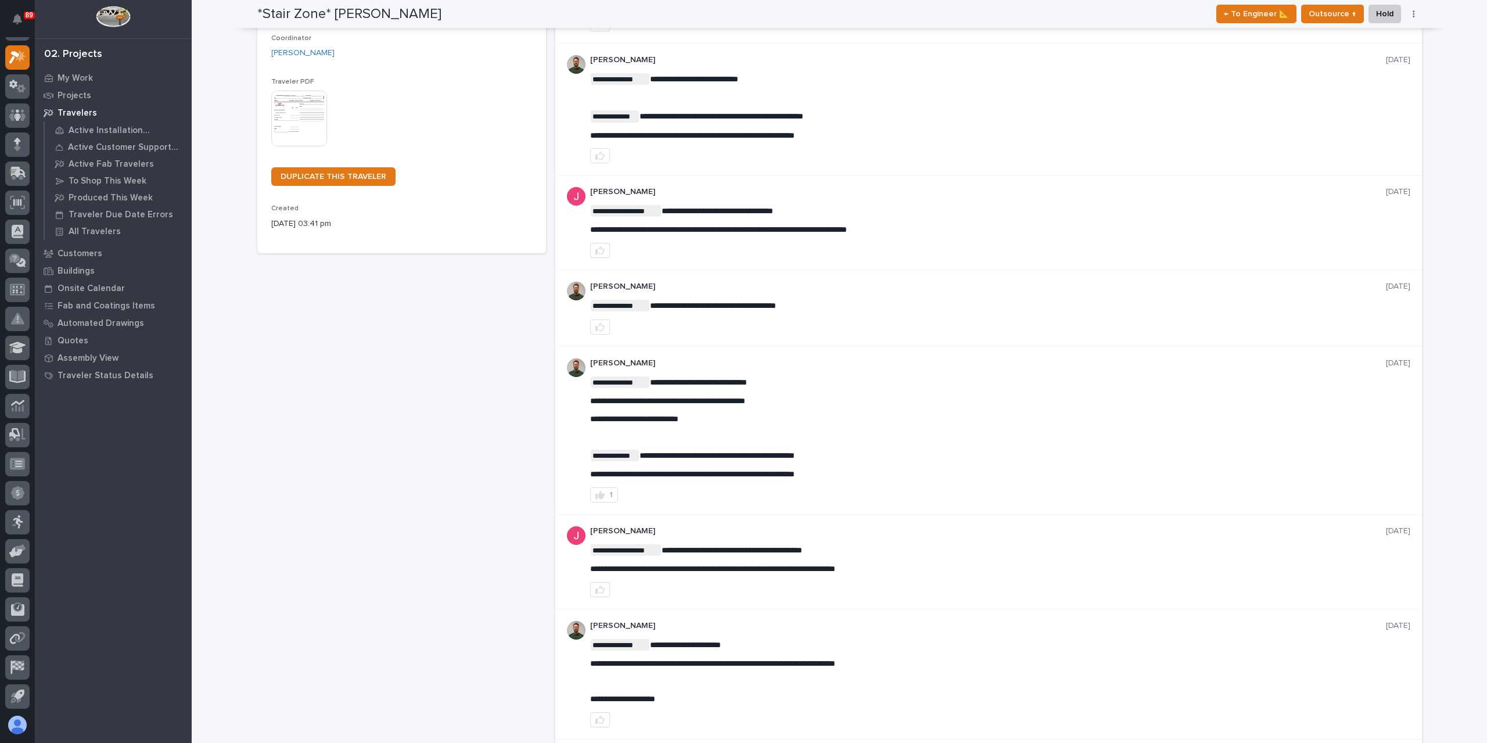
scroll to position [0, 0]
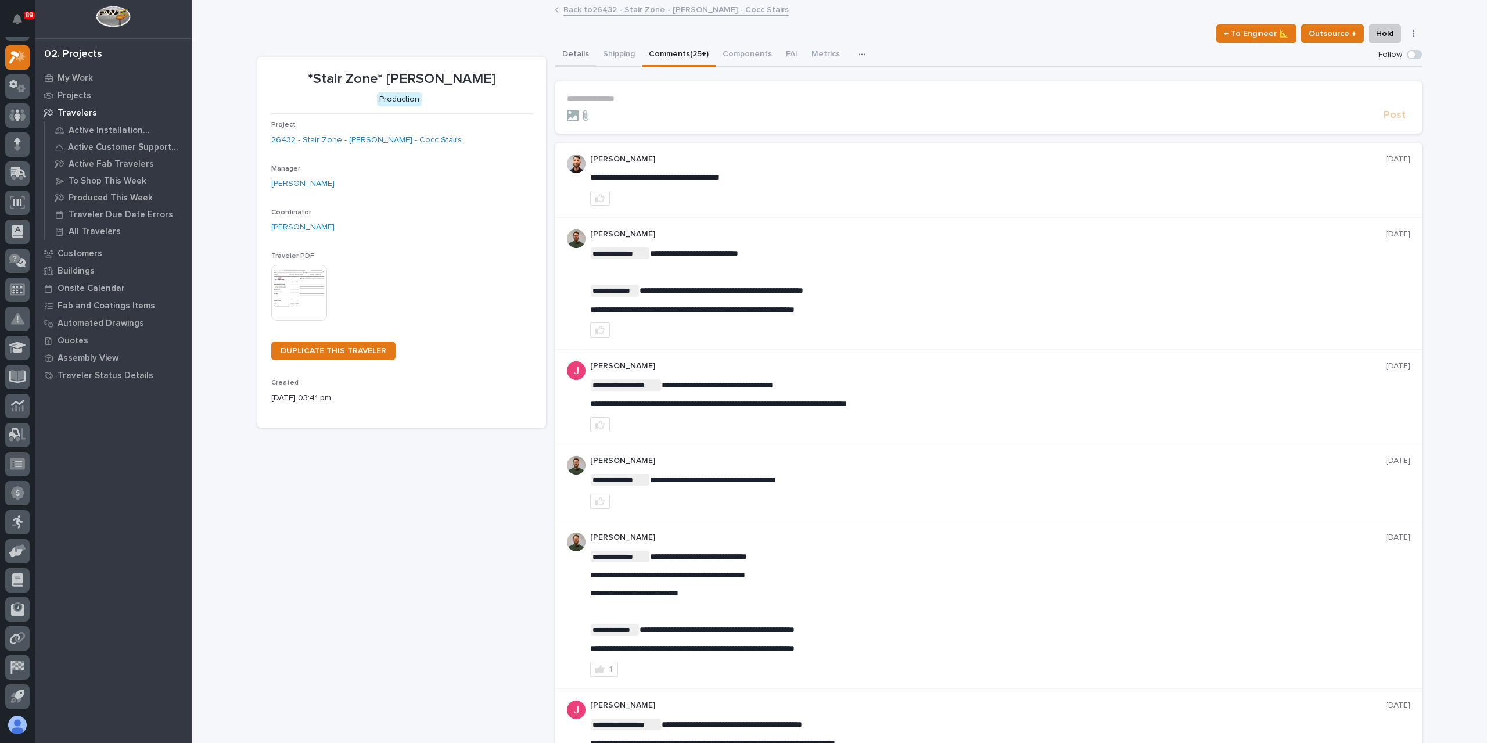
click at [556, 59] on button "Details" at bounding box center [575, 55] width 41 height 24
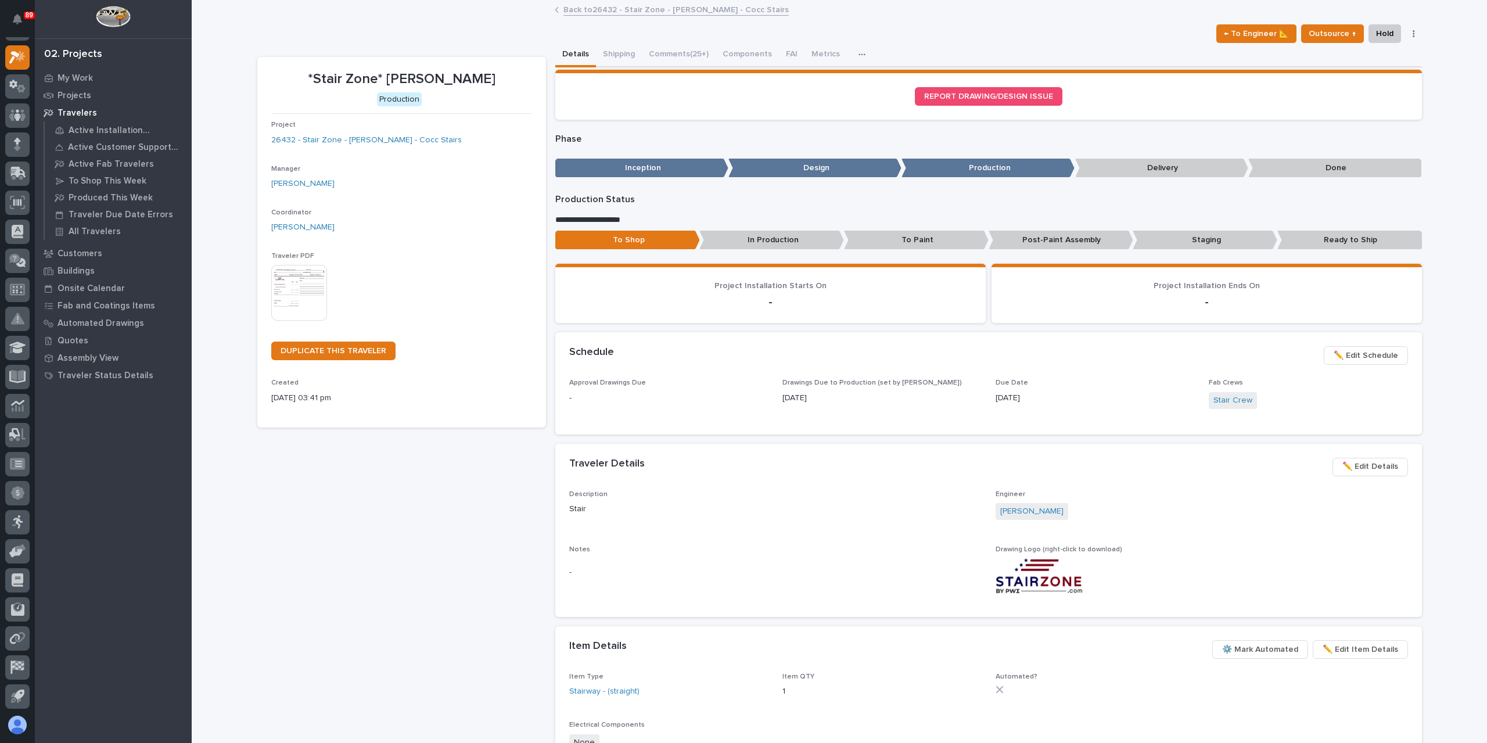
click at [637, 12] on link "Back to 26432 - Stair Zone - Steven Bartley - Cocc Stairs" at bounding box center [675, 8] width 225 height 13
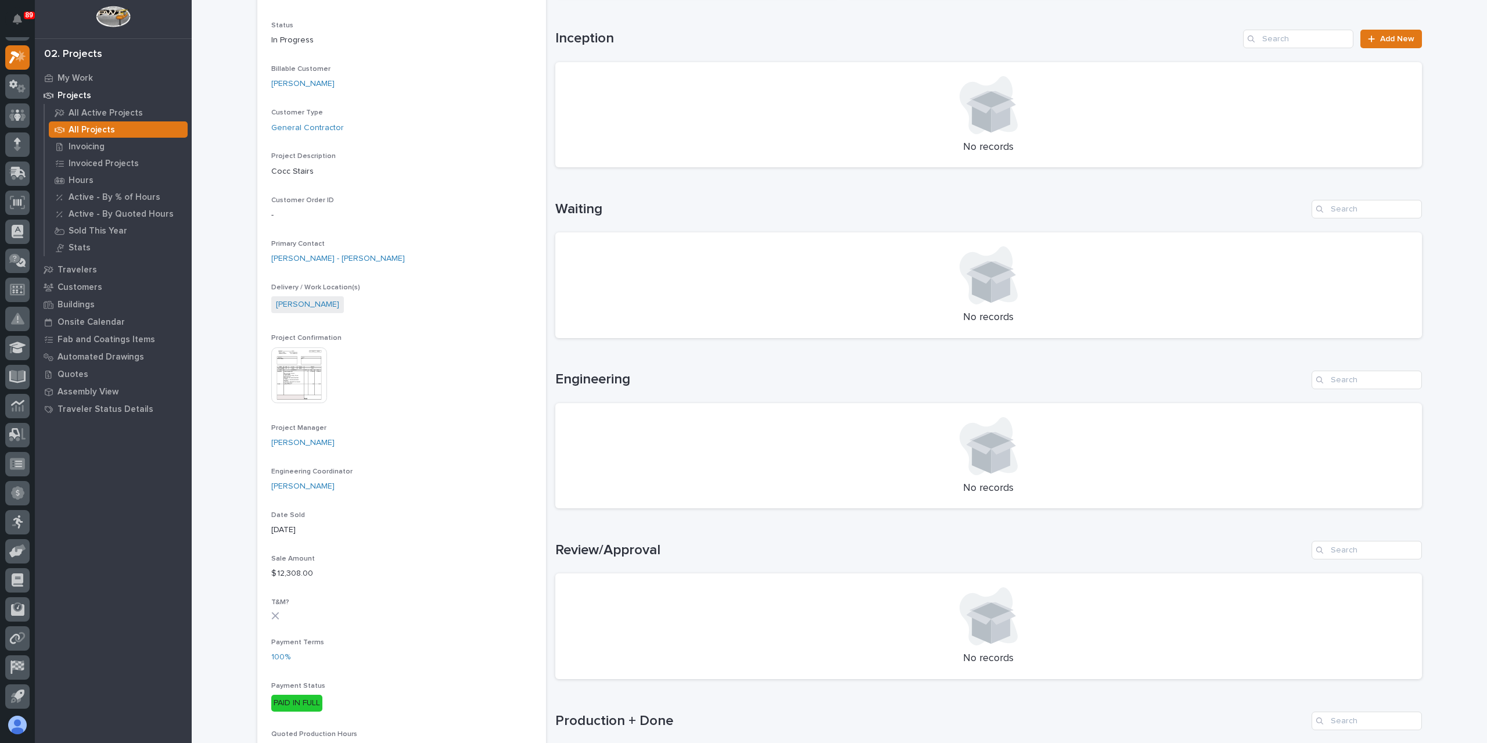
scroll to position [290, 0]
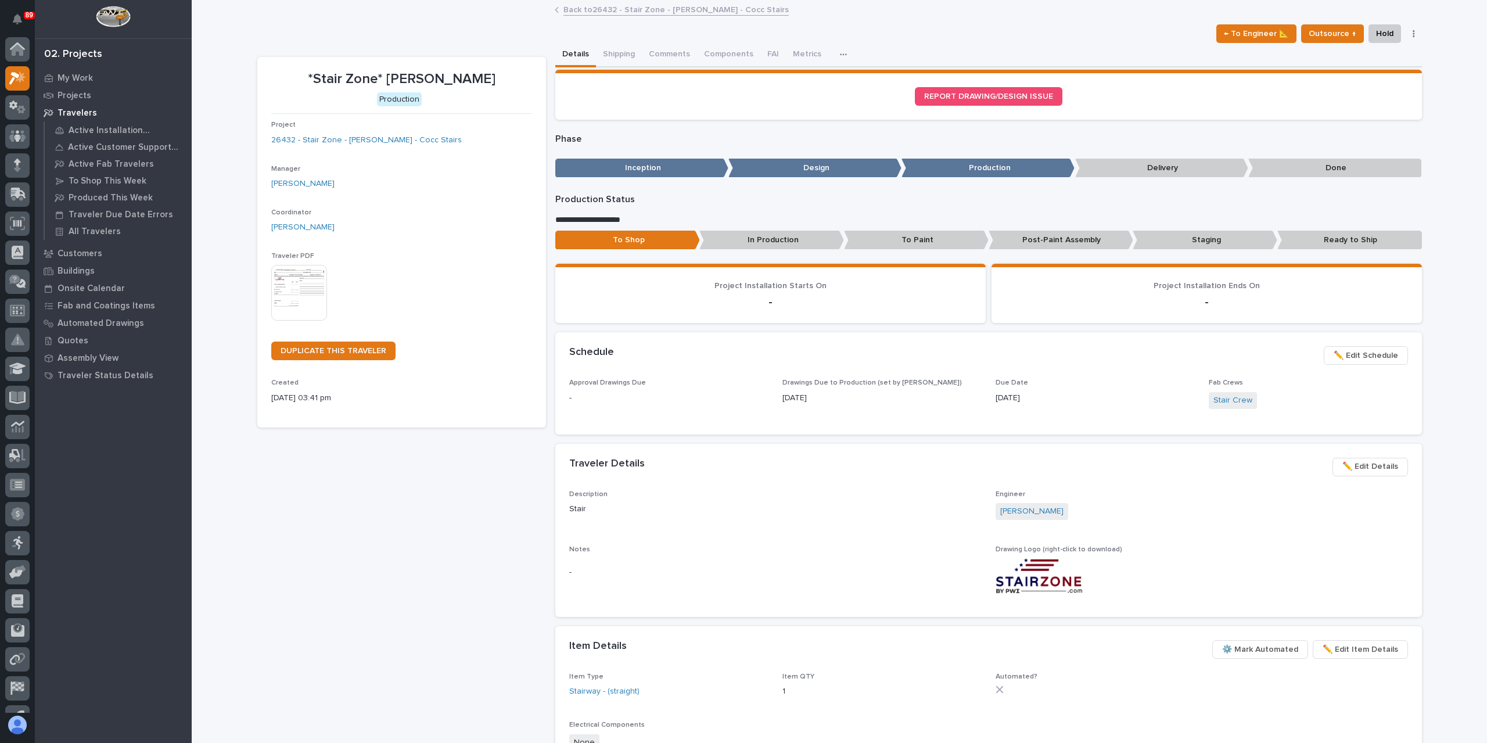
scroll to position [21, 0]
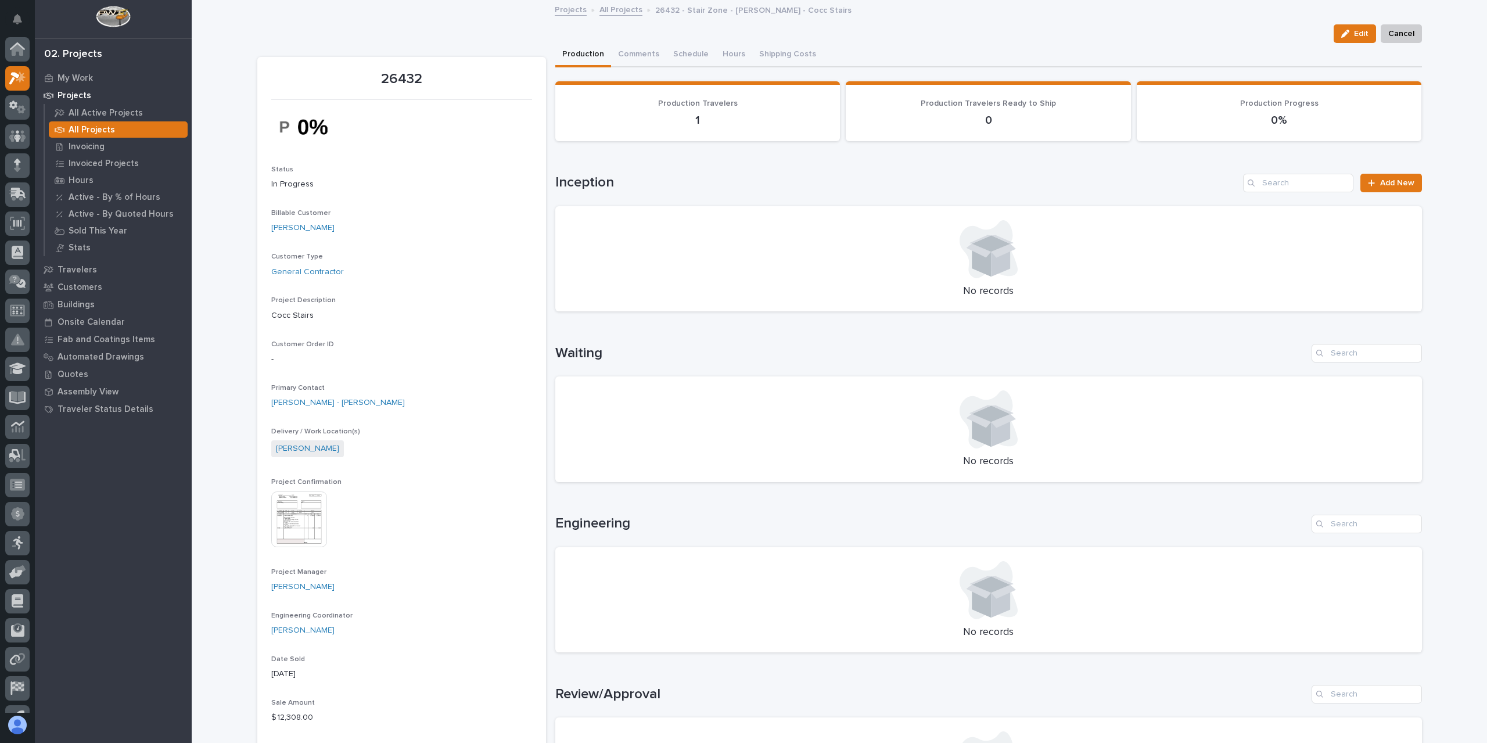
scroll to position [21, 0]
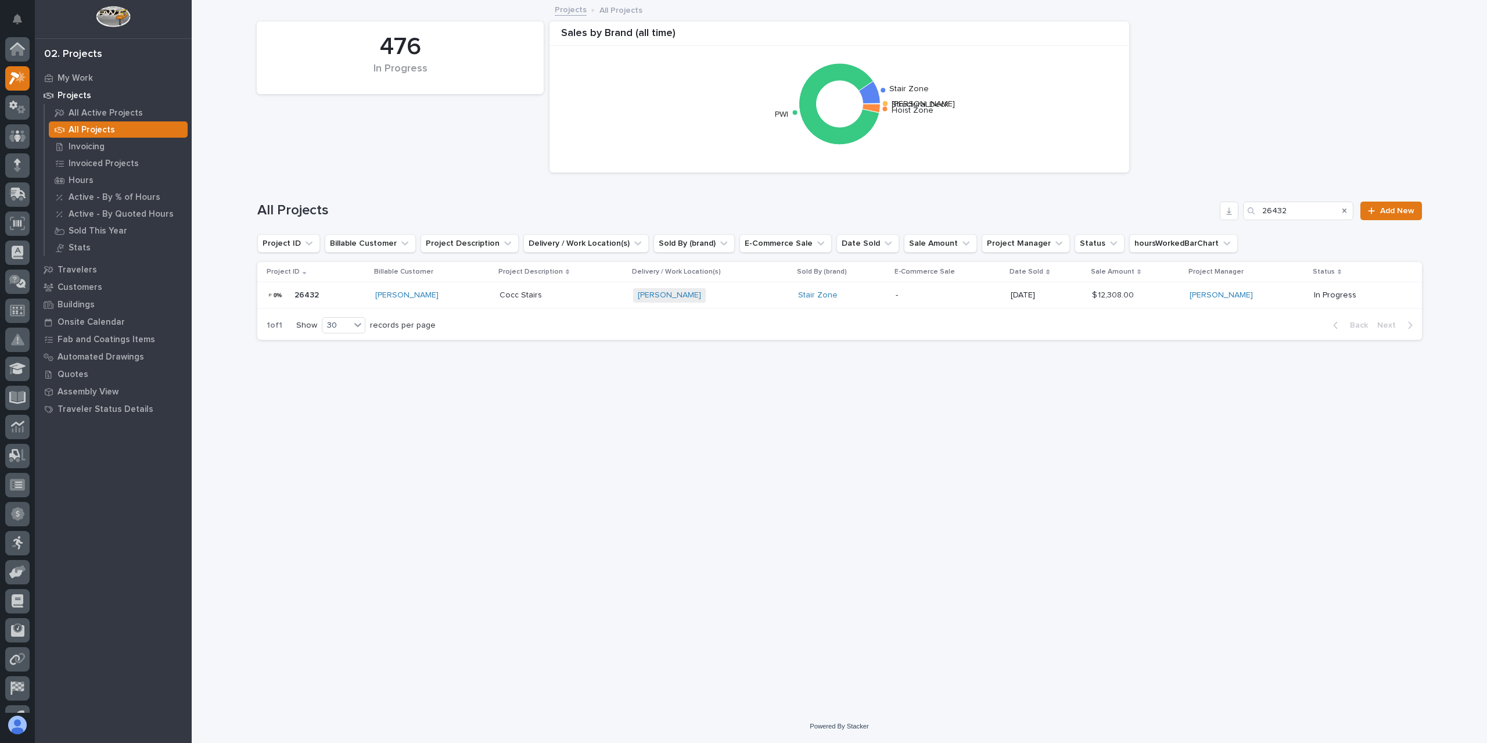
scroll to position [21, 0]
drag, startPoint x: 1289, startPoint y: 207, endPoint x: 1201, endPoint y: 207, distance: 88.9
click at [1204, 206] on div "All Projects 26432 Add New" at bounding box center [839, 211] width 1165 height 19
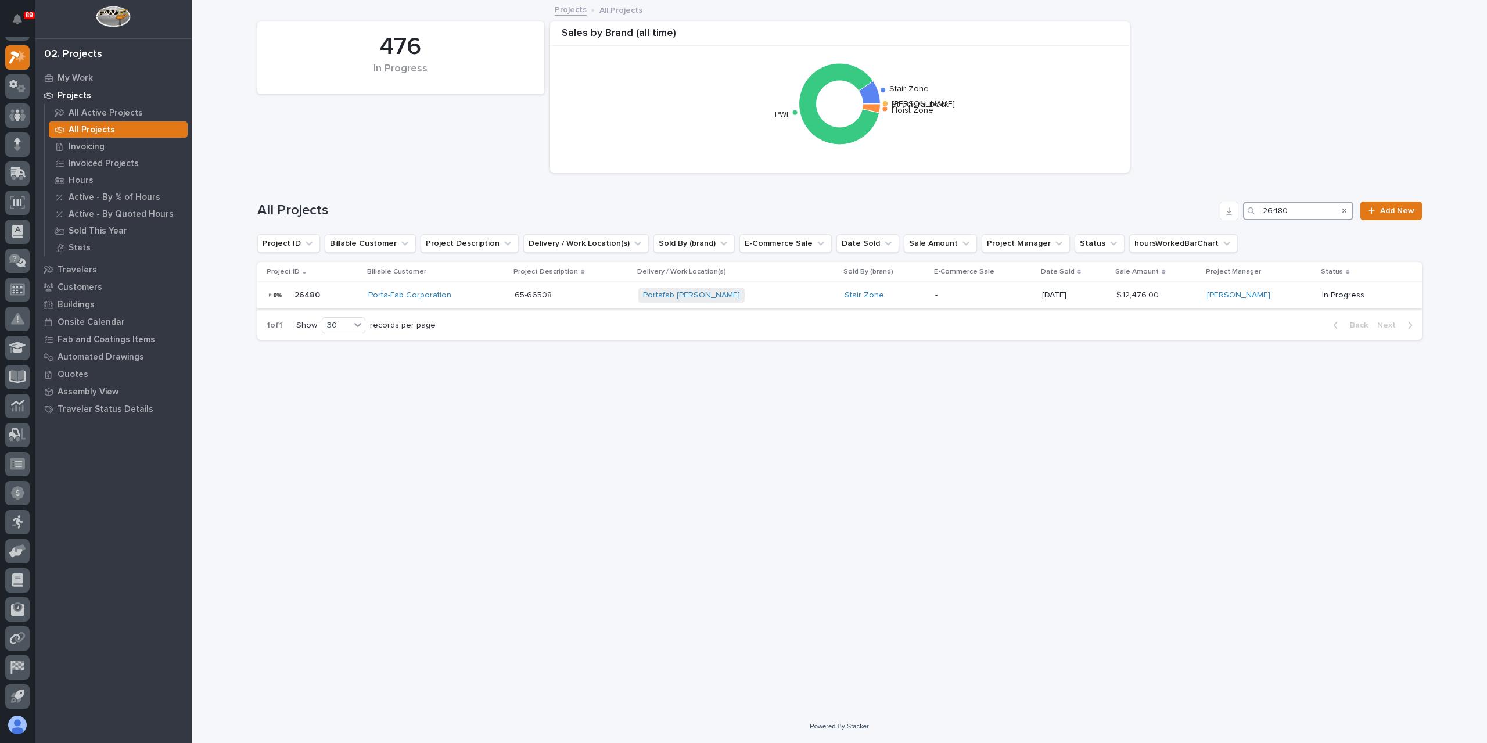
type input "26480"
click at [527, 295] on p "65-66508" at bounding box center [534, 294] width 39 height 12
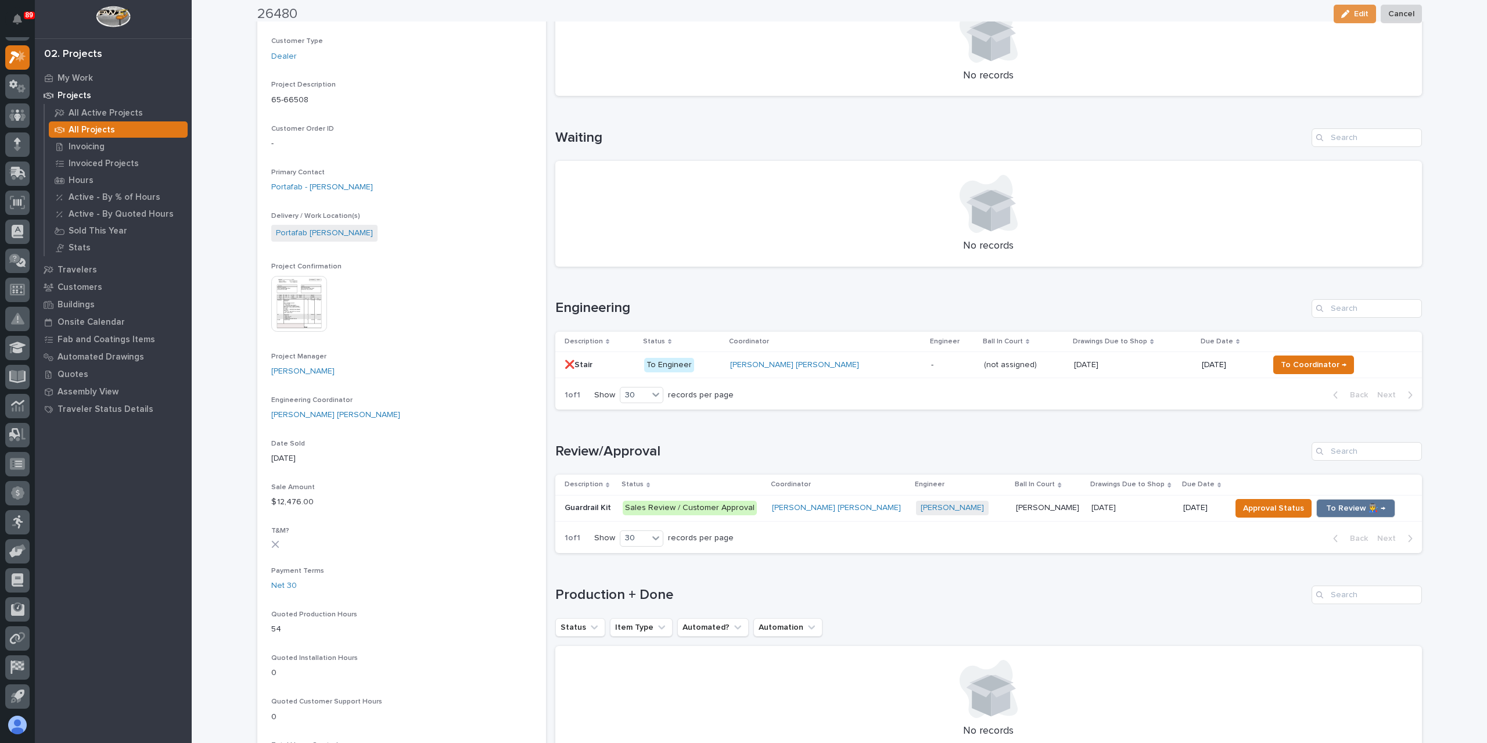
scroll to position [232, 0]
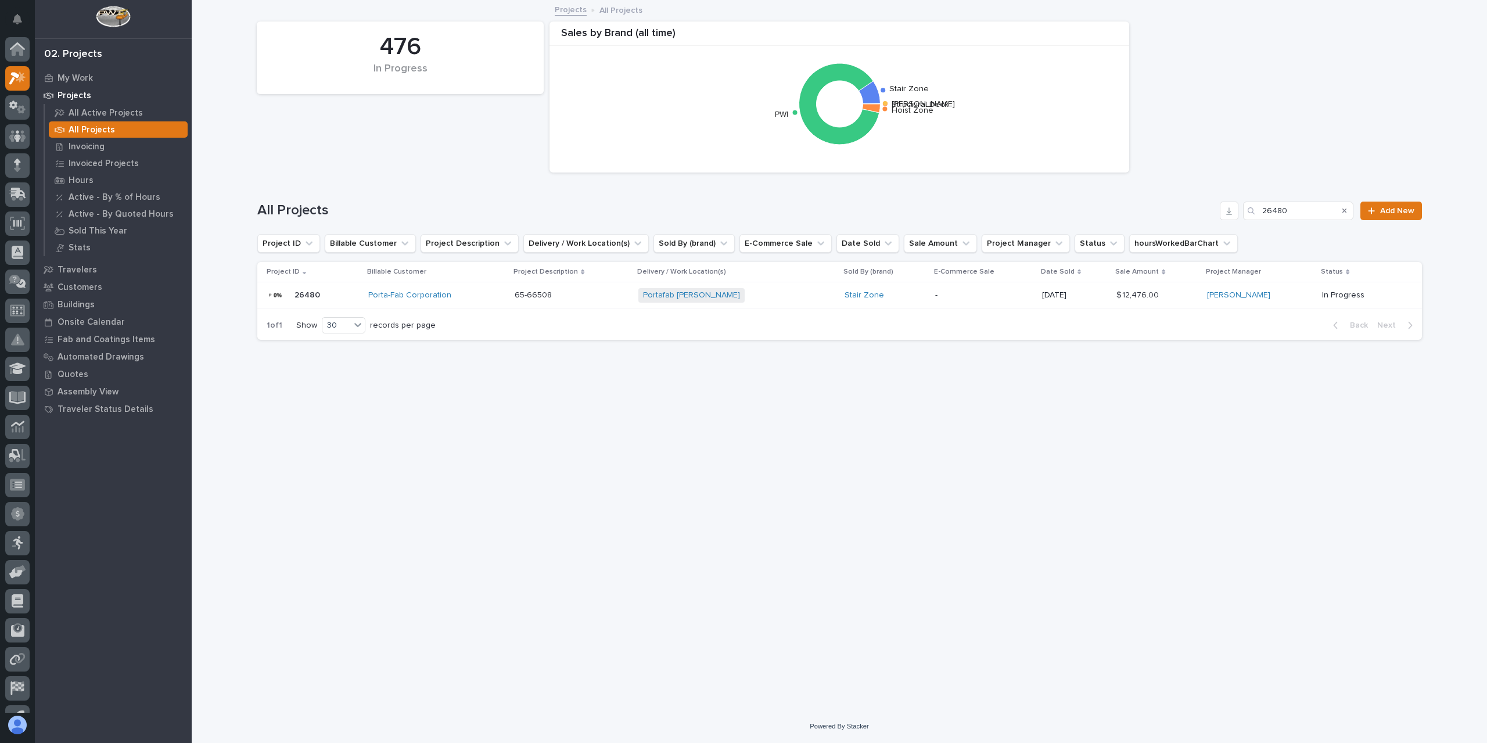
scroll to position [21, 0]
drag, startPoint x: 1295, startPoint y: 207, endPoint x: 1201, endPoint y: 203, distance: 94.2
click at [1201, 203] on div "All Projects 26480 Add New" at bounding box center [839, 211] width 1165 height 19
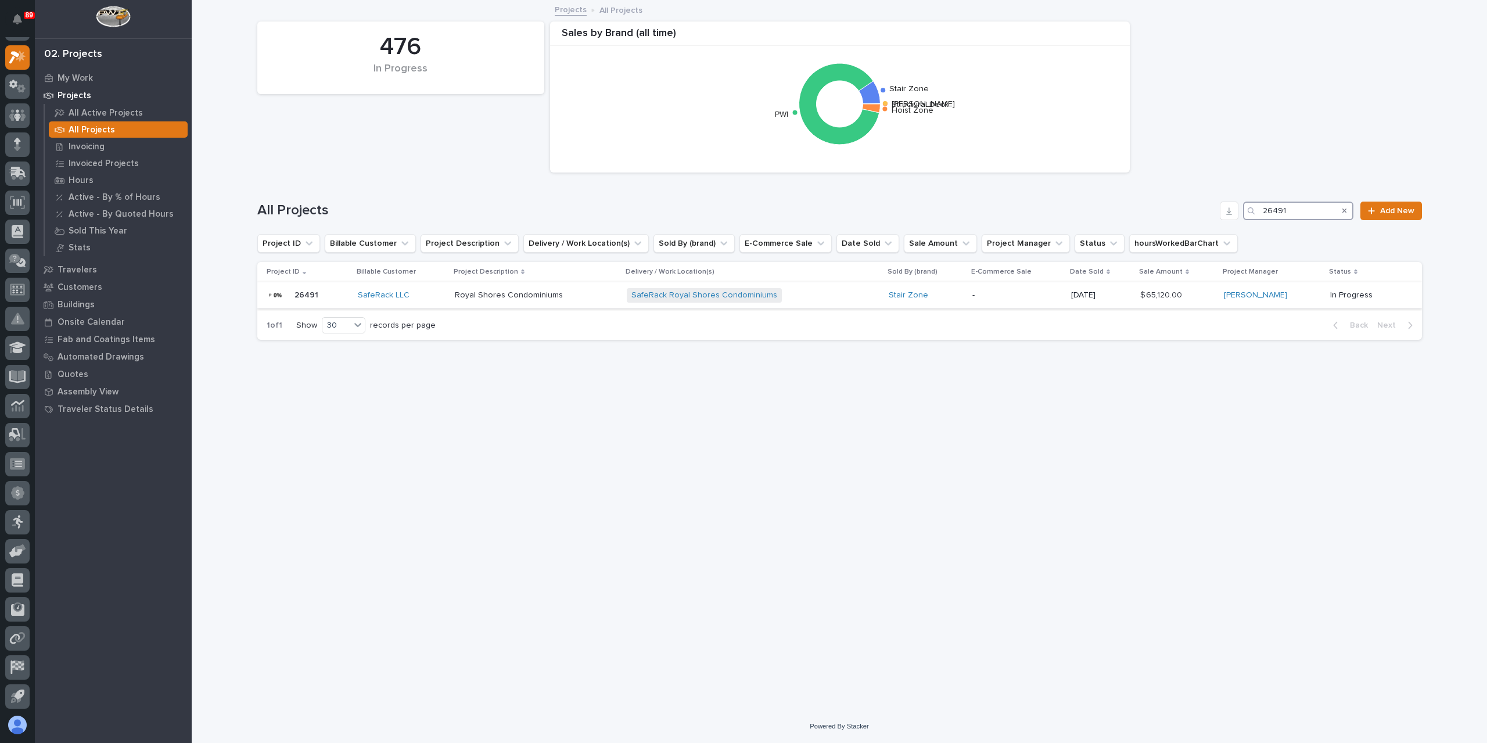
type input "26491"
click at [514, 297] on p "Royal Shores Condominiums" at bounding box center [510, 294] width 110 height 12
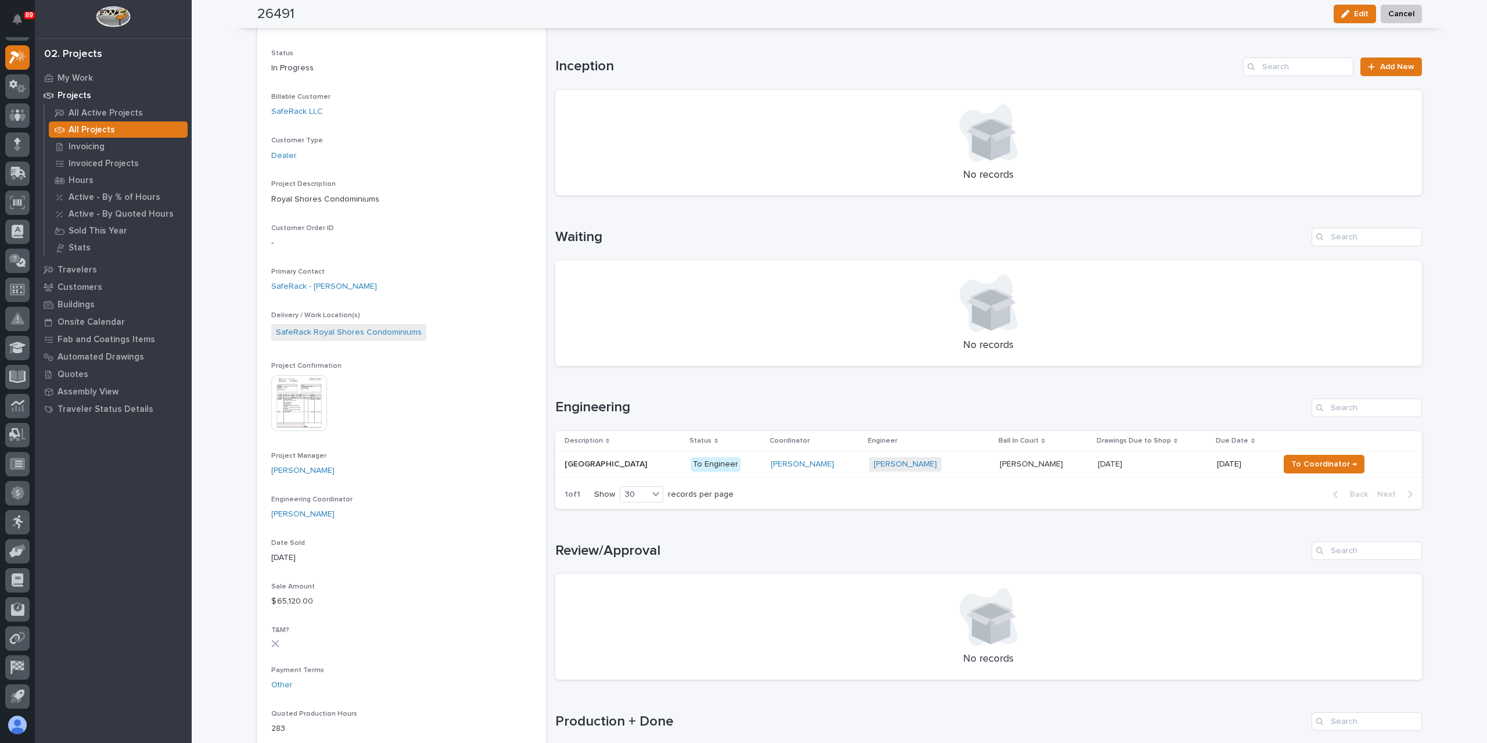
scroll to position [290, 0]
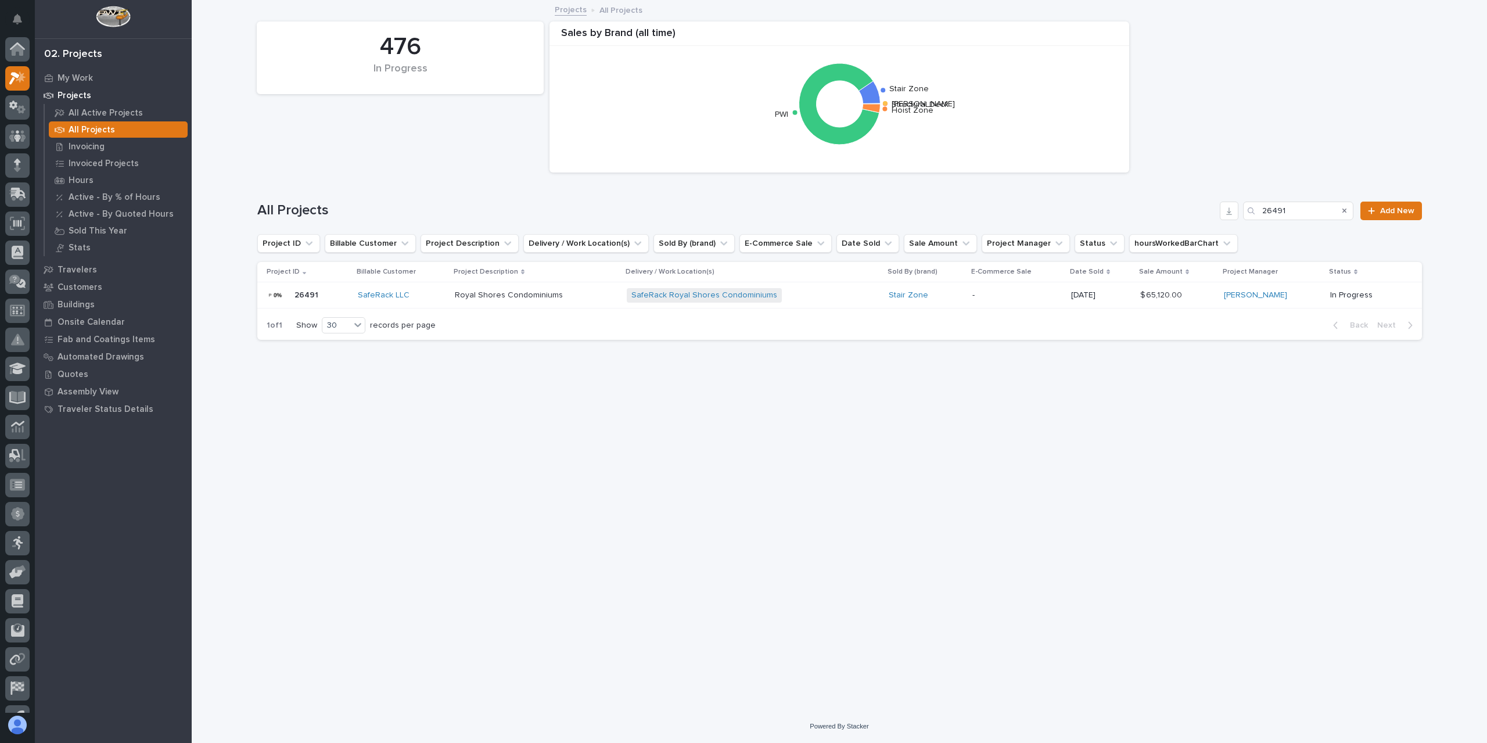
scroll to position [21, 0]
drag, startPoint x: 1294, startPoint y: 213, endPoint x: 1244, endPoint y: 206, distance: 50.4
click at [1244, 206] on div "26491" at bounding box center [1298, 211] width 110 height 19
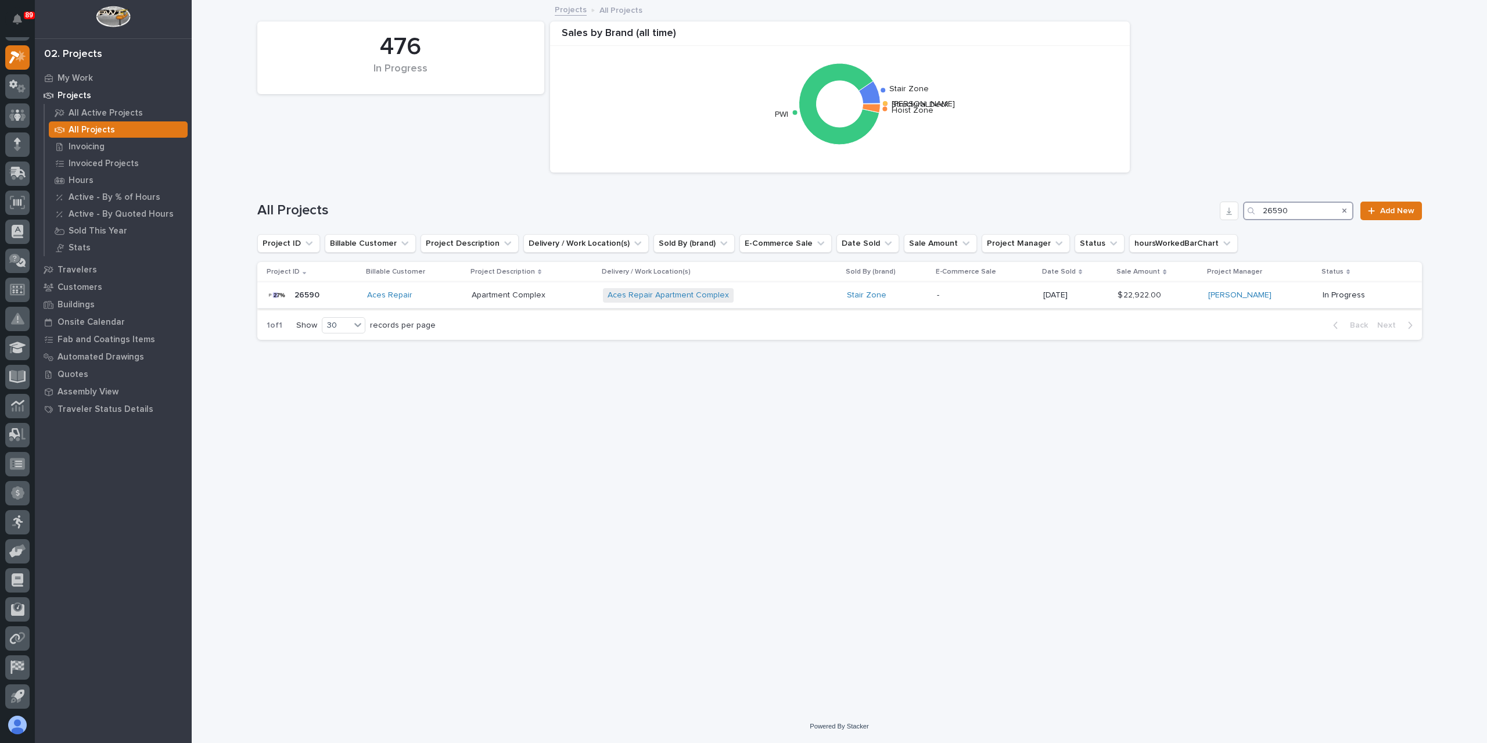
type input "26590"
click at [540, 299] on p "Apartment Complex" at bounding box center [510, 294] width 76 height 12
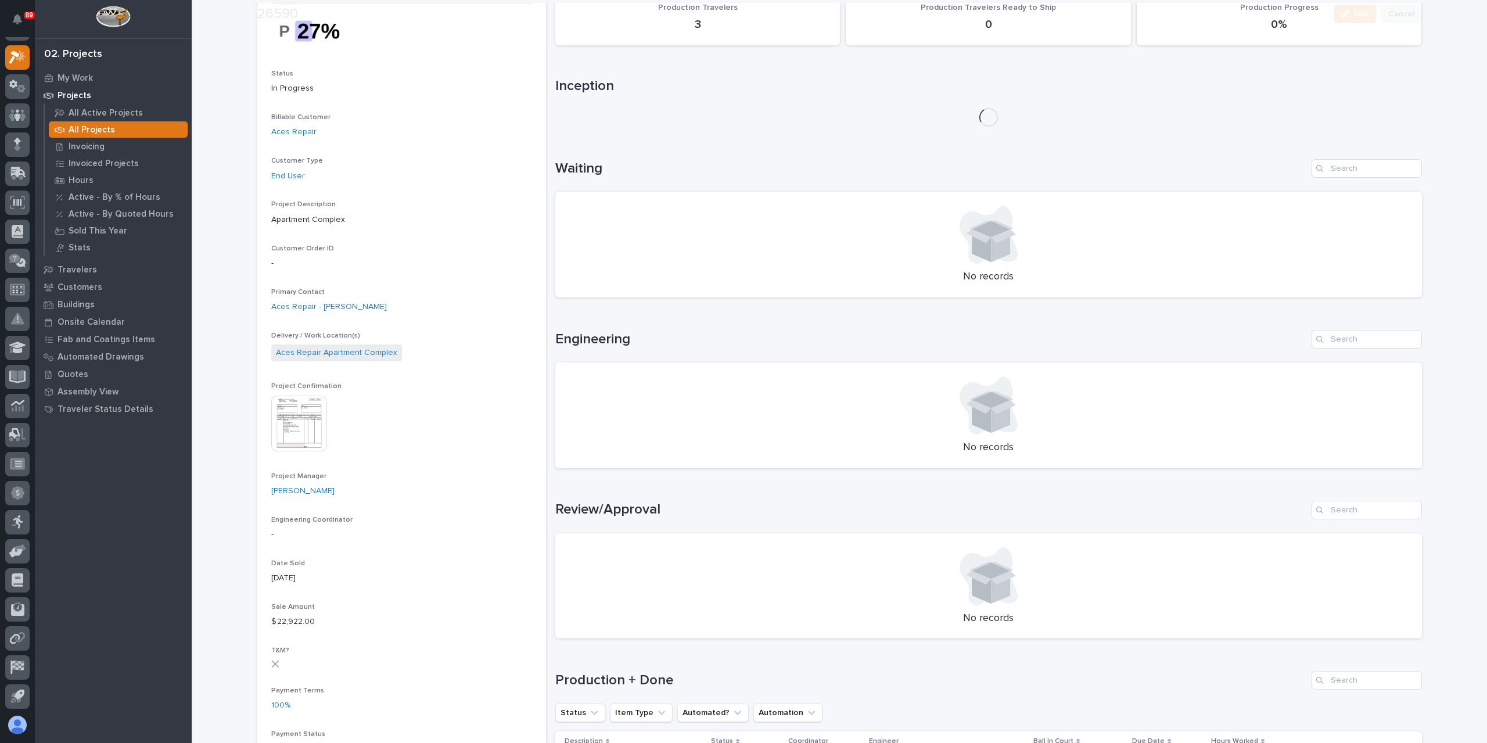
scroll to position [349, 0]
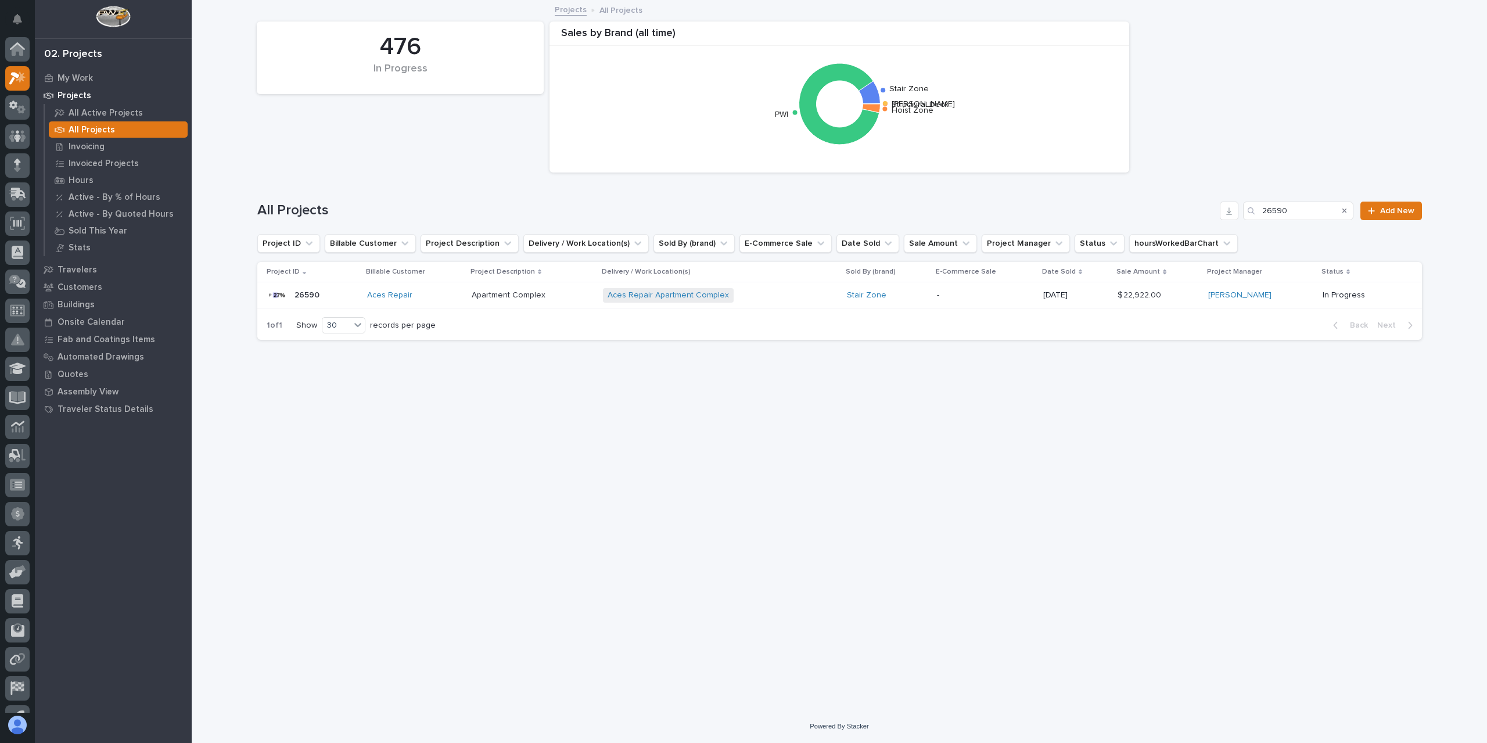
scroll to position [21, 0]
drag, startPoint x: 1303, startPoint y: 207, endPoint x: 1222, endPoint y: 205, distance: 81.9
click at [1222, 205] on div "All Projects 26590 Add New" at bounding box center [839, 211] width 1165 height 19
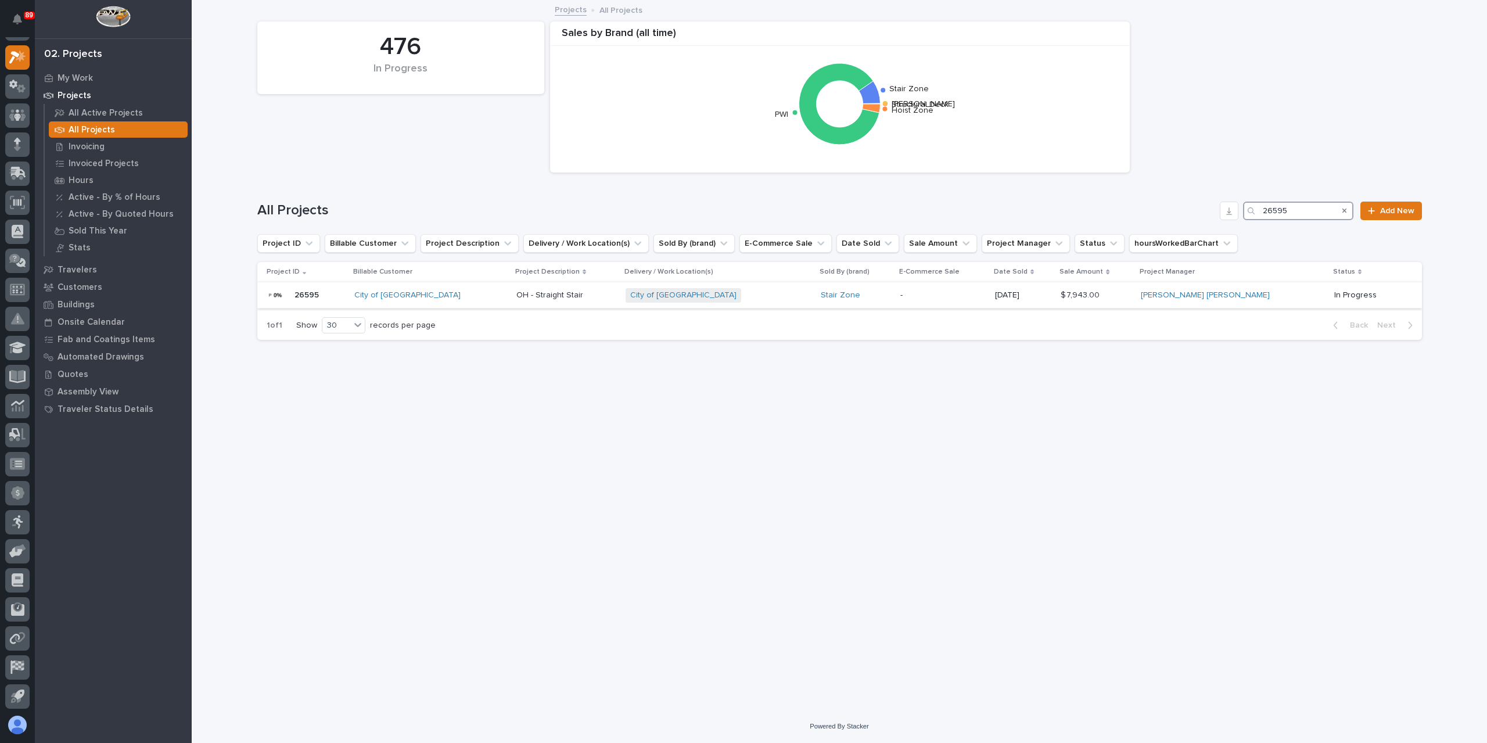
type input "26595"
click at [516, 293] on p "OH - Straight Stair" at bounding box center [550, 294] width 69 height 12
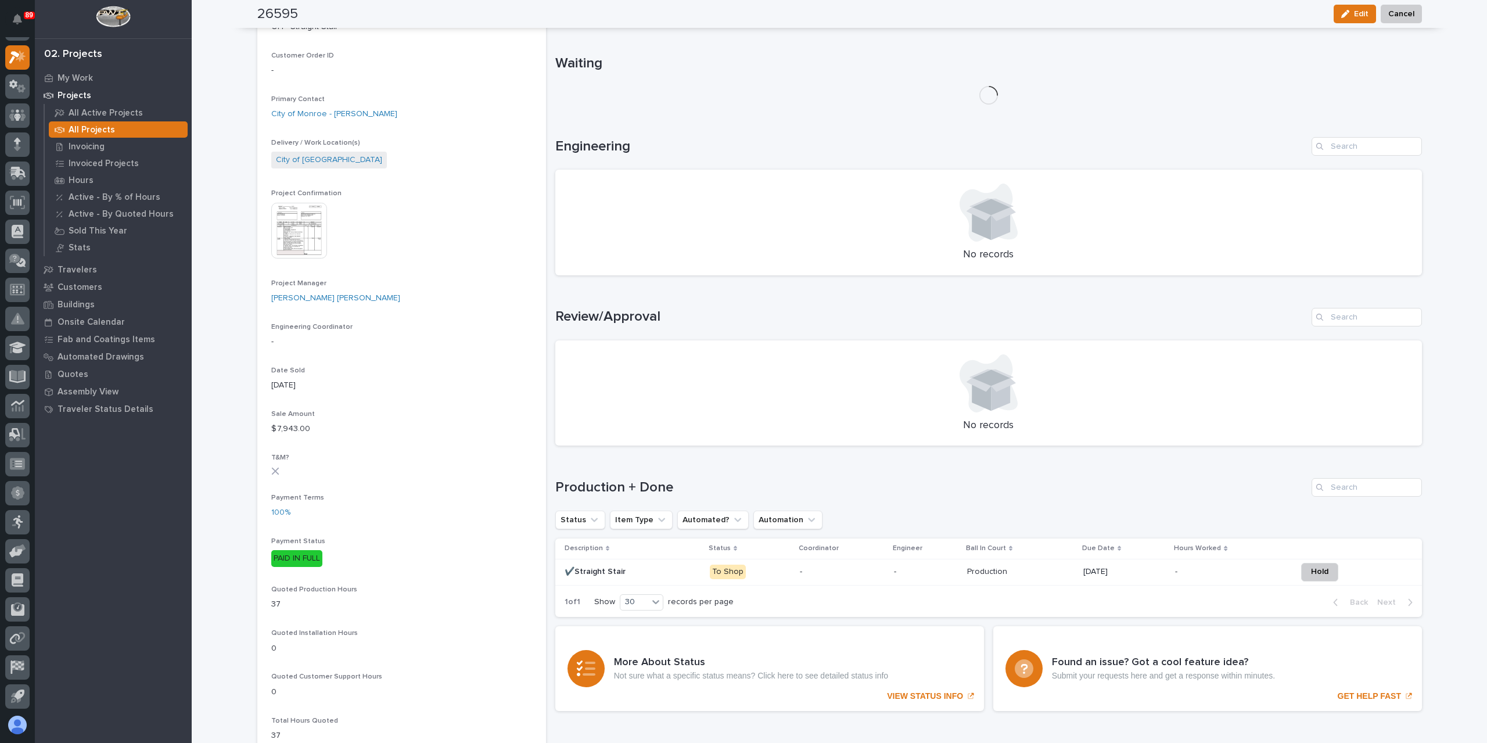
scroll to position [290, 0]
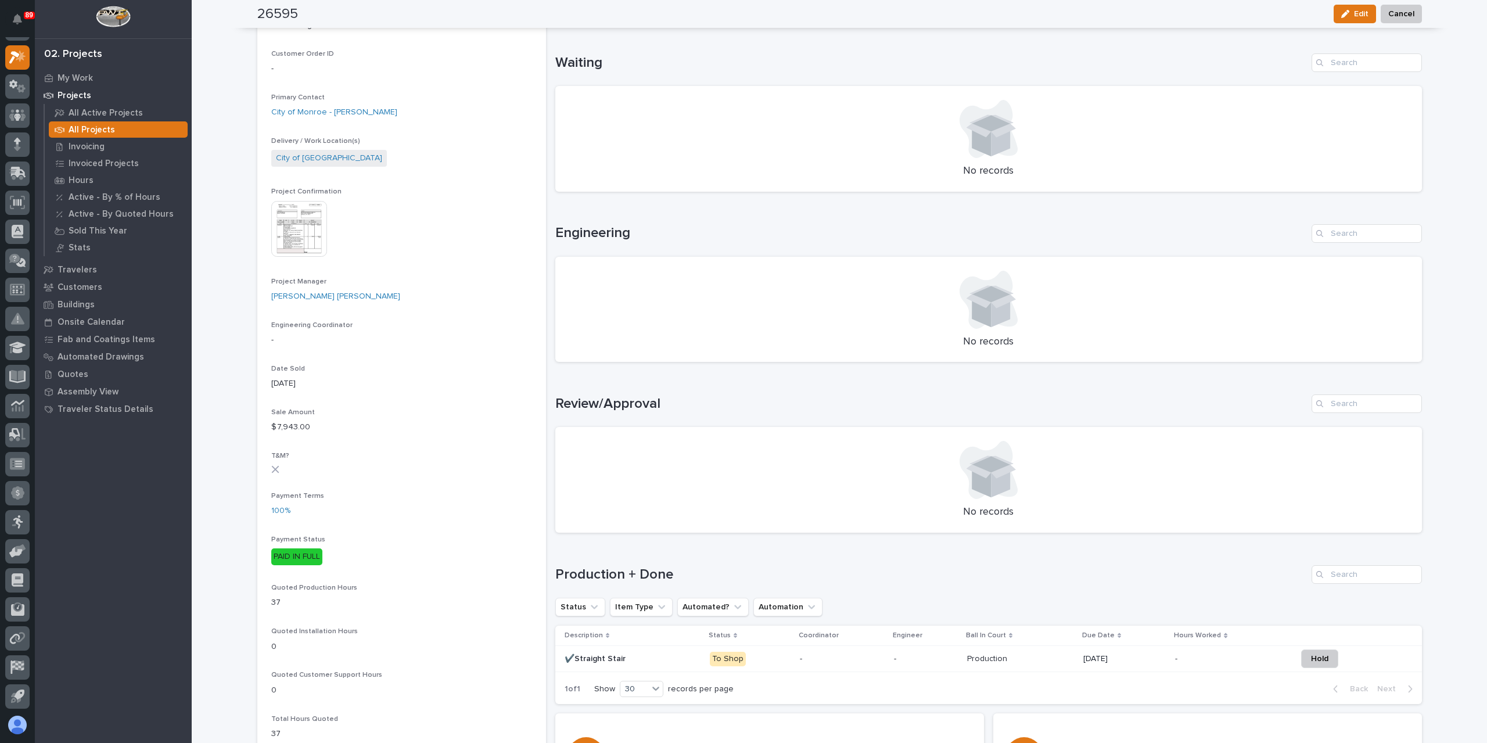
click at [581, 656] on p "✔️Straight Stair" at bounding box center [596, 658] width 63 height 12
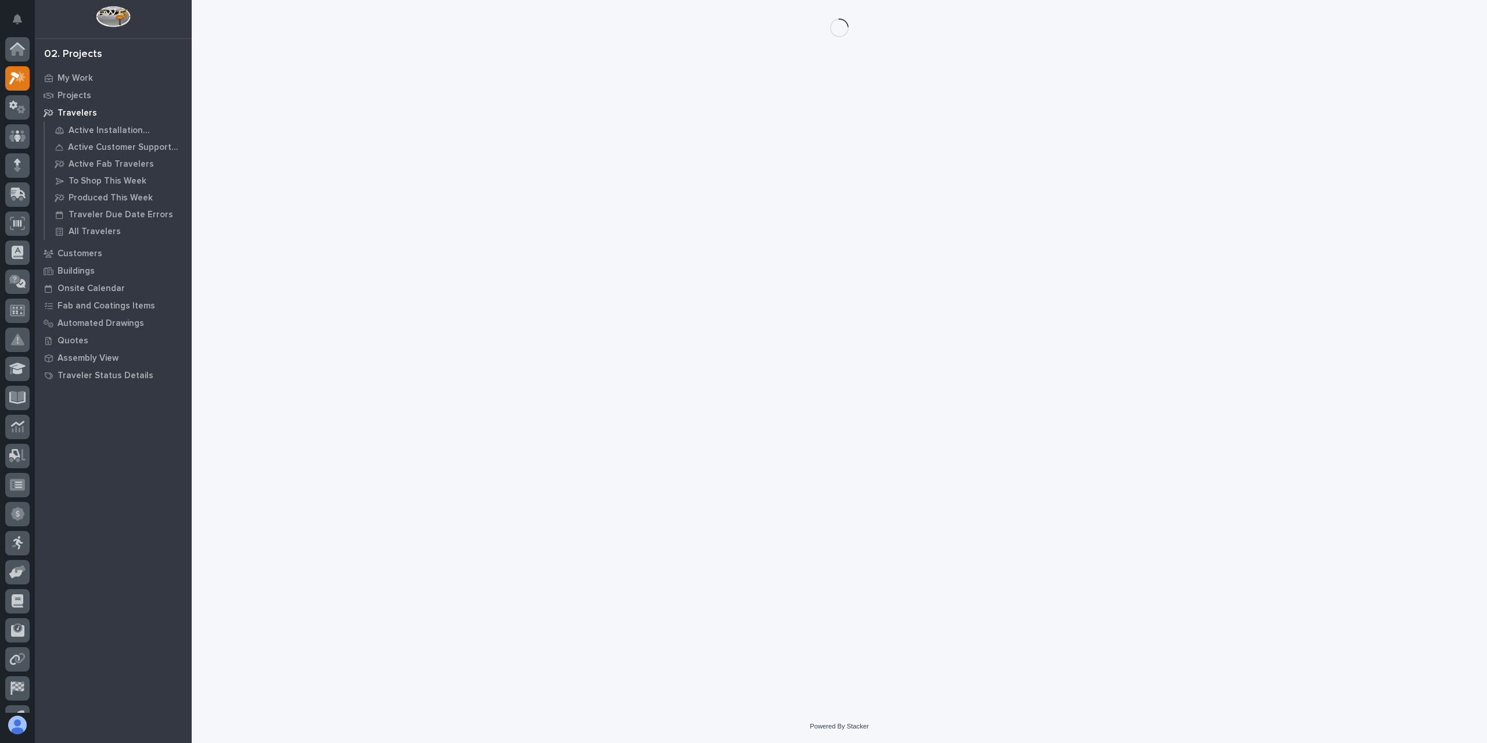
scroll to position [21, 0]
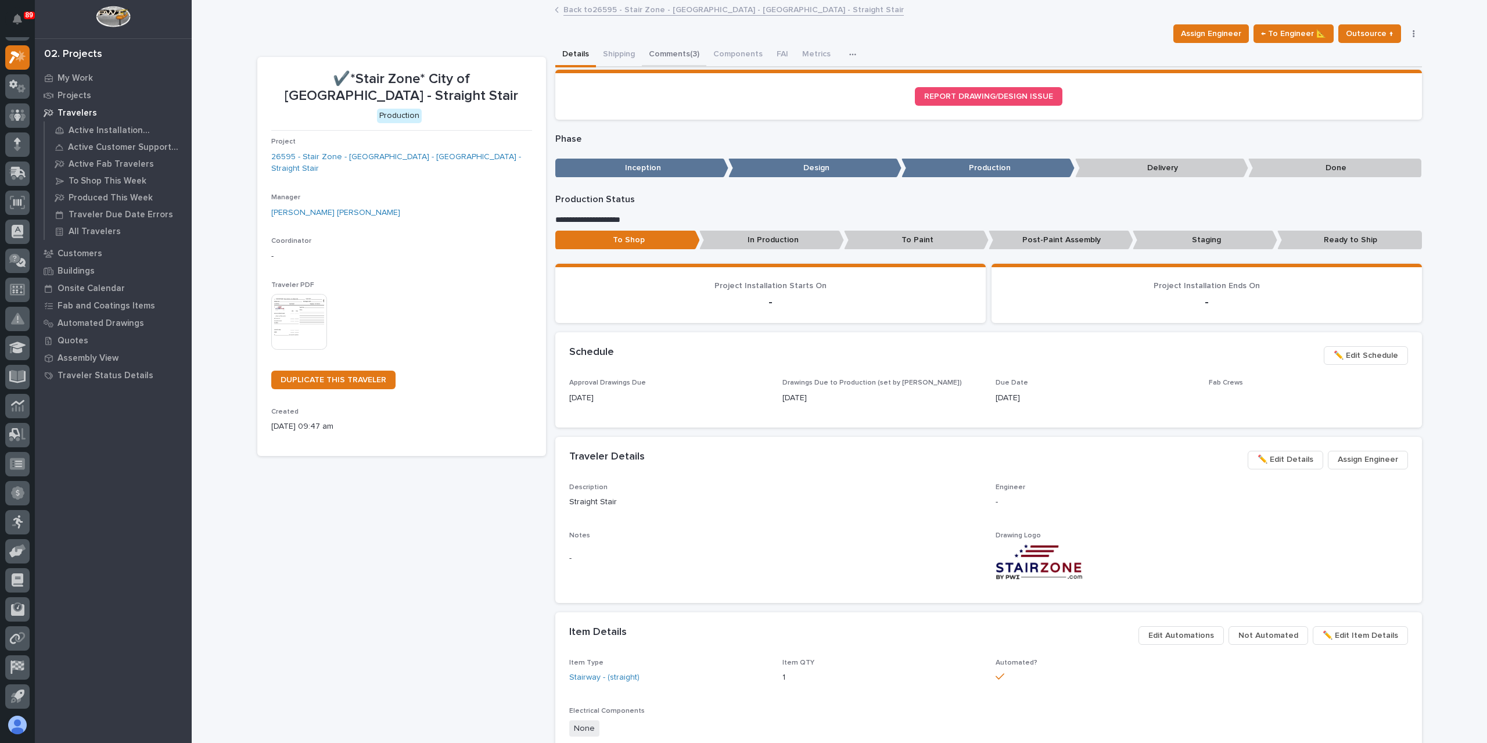
click at [676, 51] on button "Comments (3)" at bounding box center [674, 55] width 64 height 24
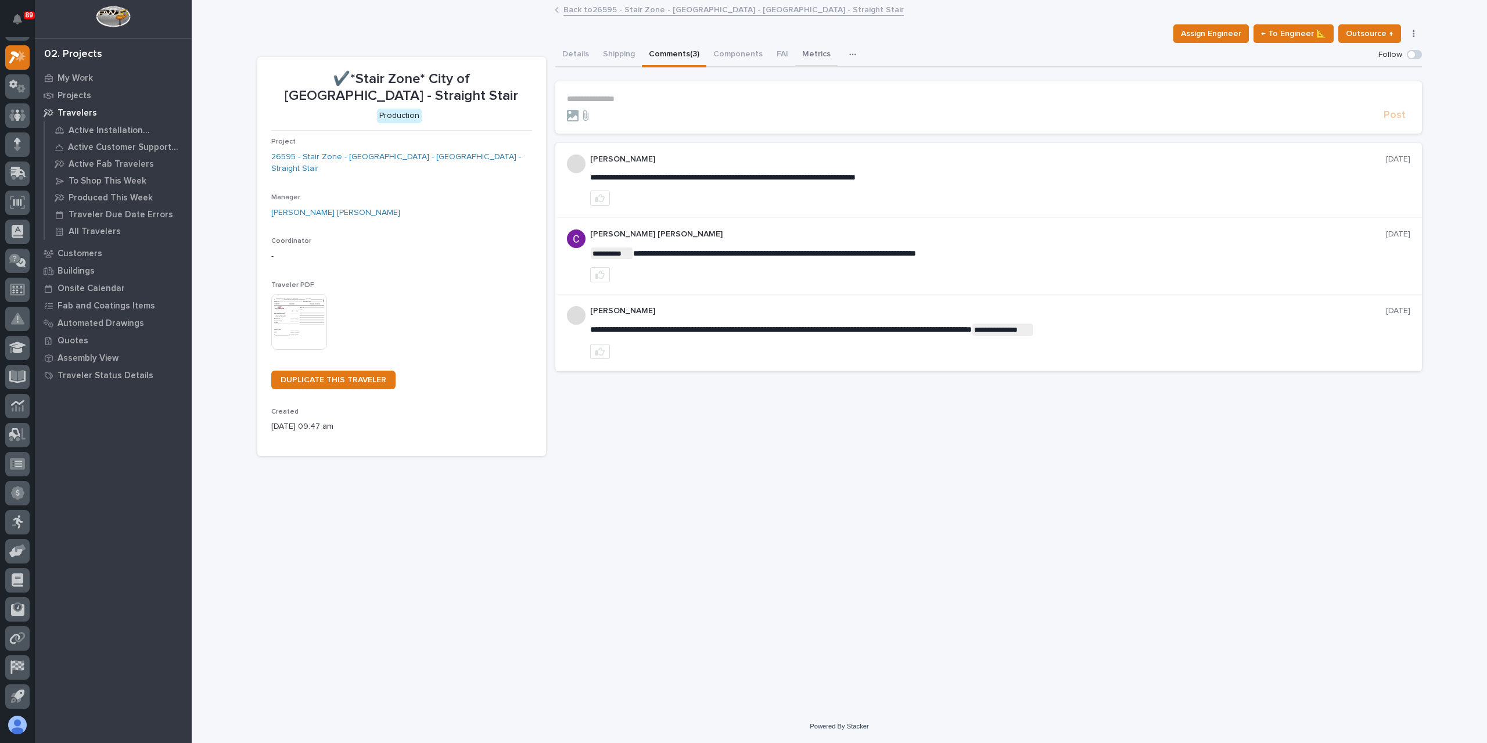
click at [810, 59] on button "Metrics" at bounding box center [816, 55] width 42 height 24
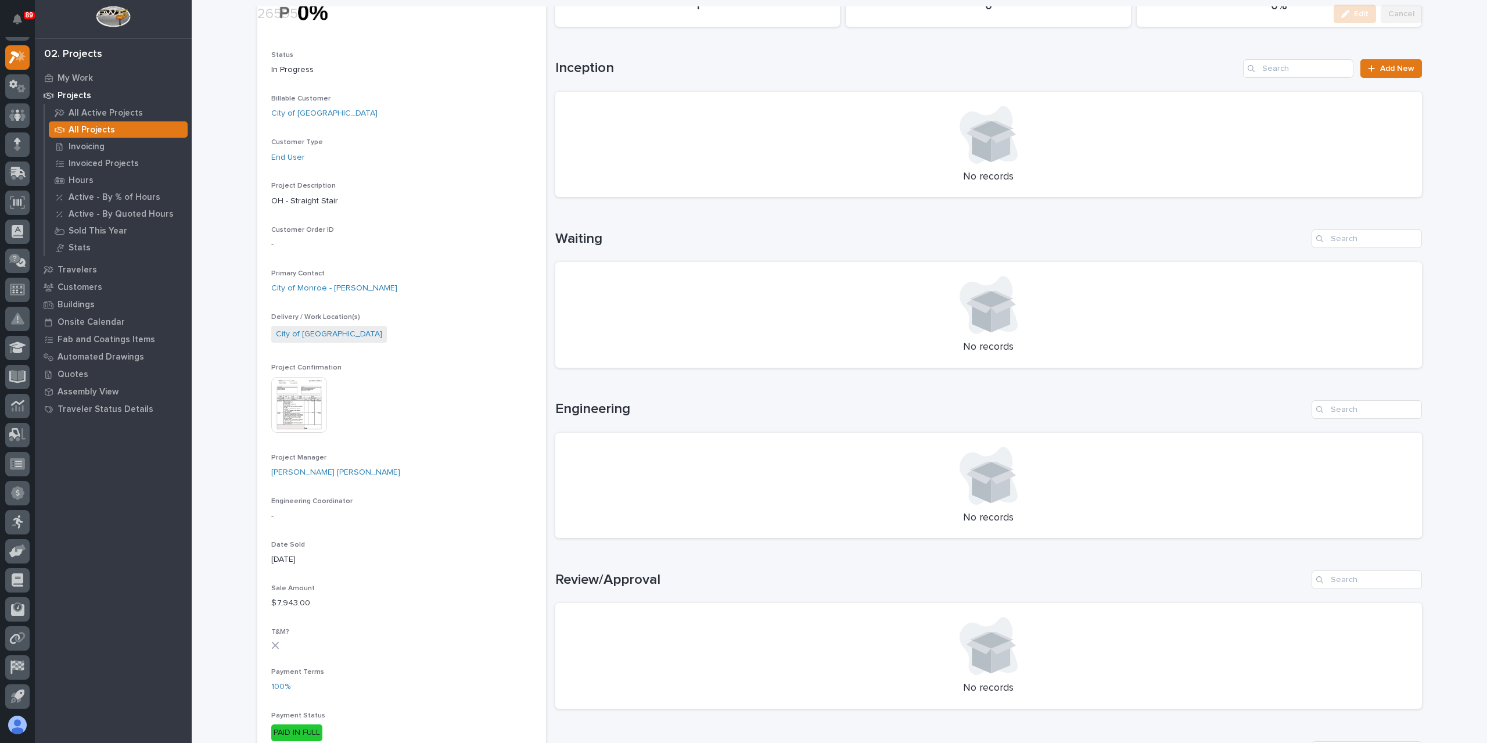
scroll to position [349, 0]
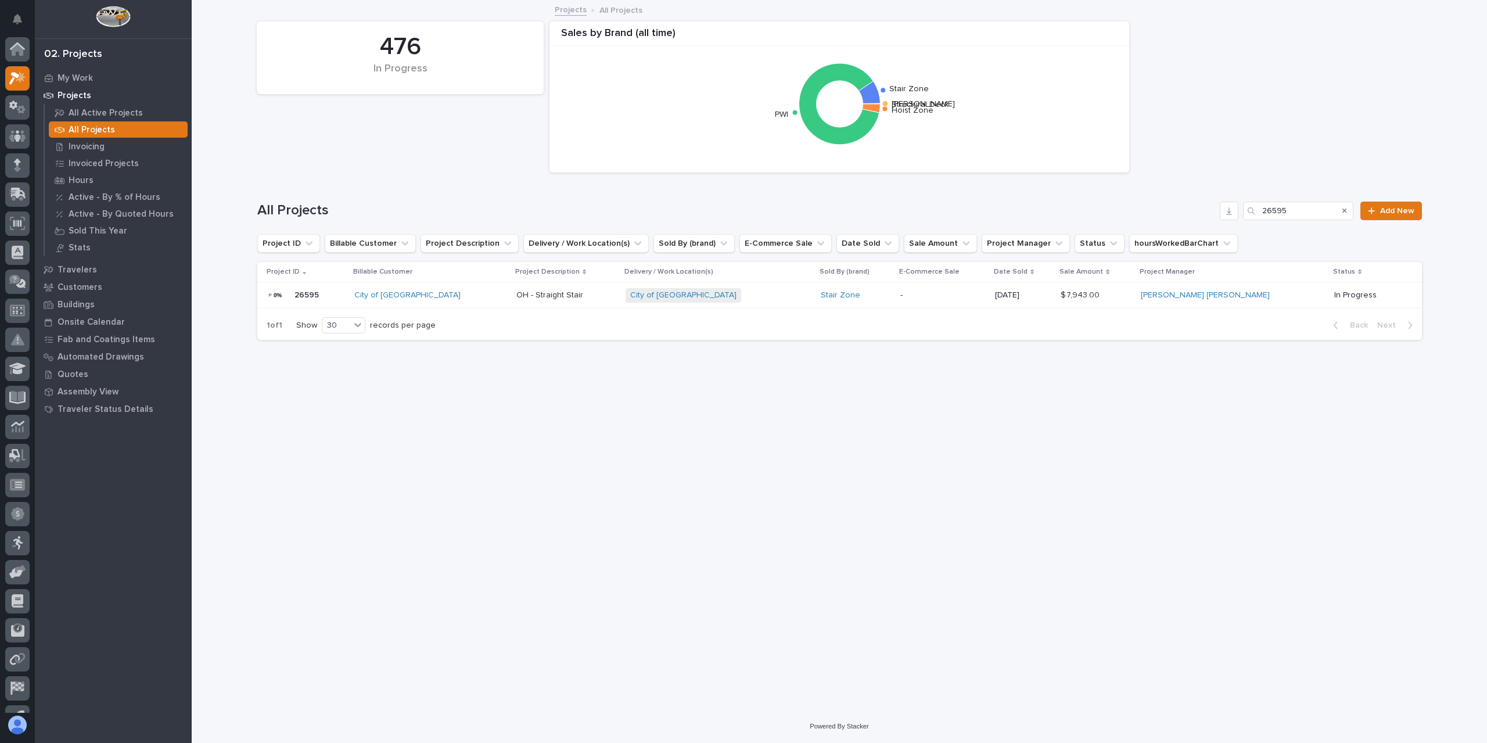
scroll to position [21, 0]
drag, startPoint x: 1301, startPoint y: 204, endPoint x: 1224, endPoint y: 210, distance: 77.5
click at [1224, 210] on div "All Projects 26595 Add New" at bounding box center [839, 211] width 1165 height 19
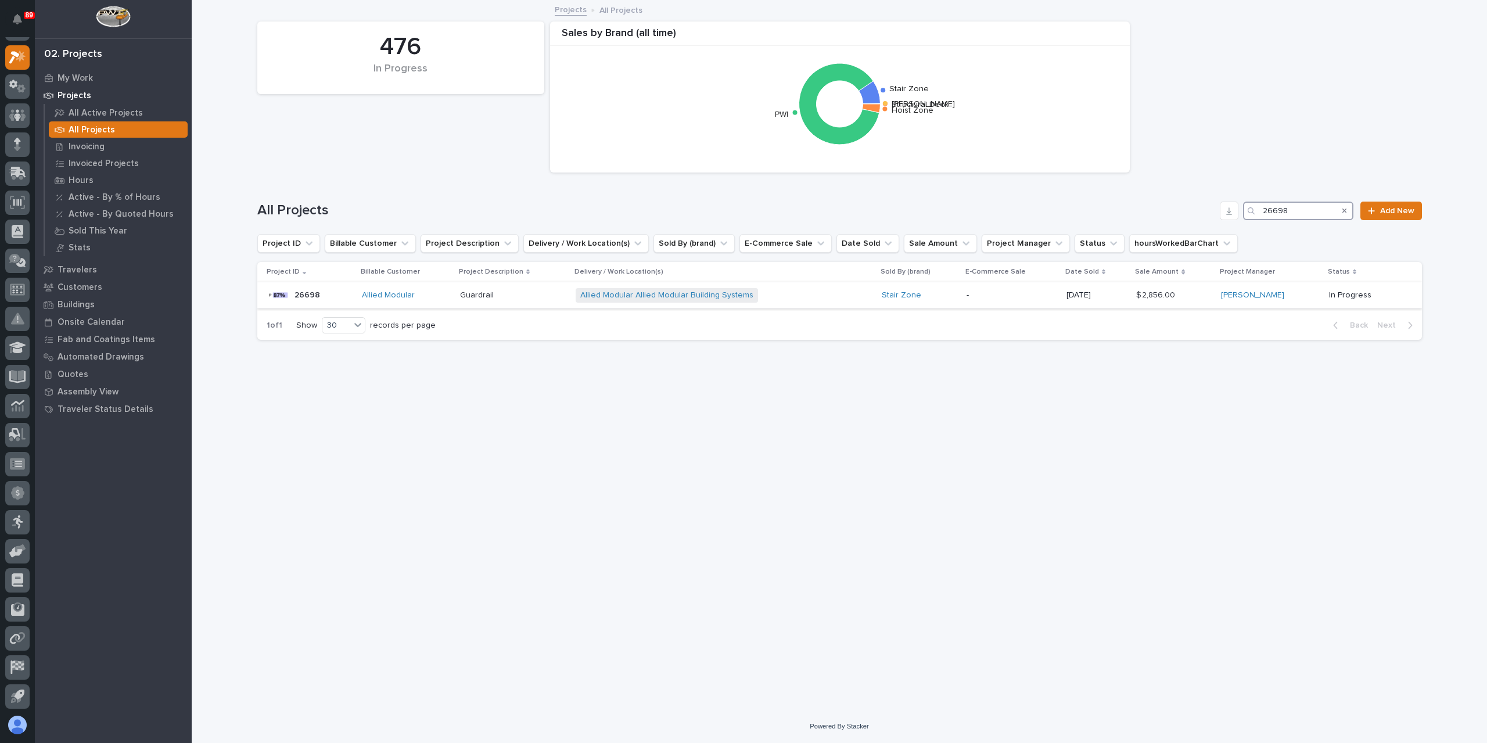
type input "26698"
click at [479, 305] on td "Guardrail Guardrail" at bounding box center [513, 295] width 116 height 26
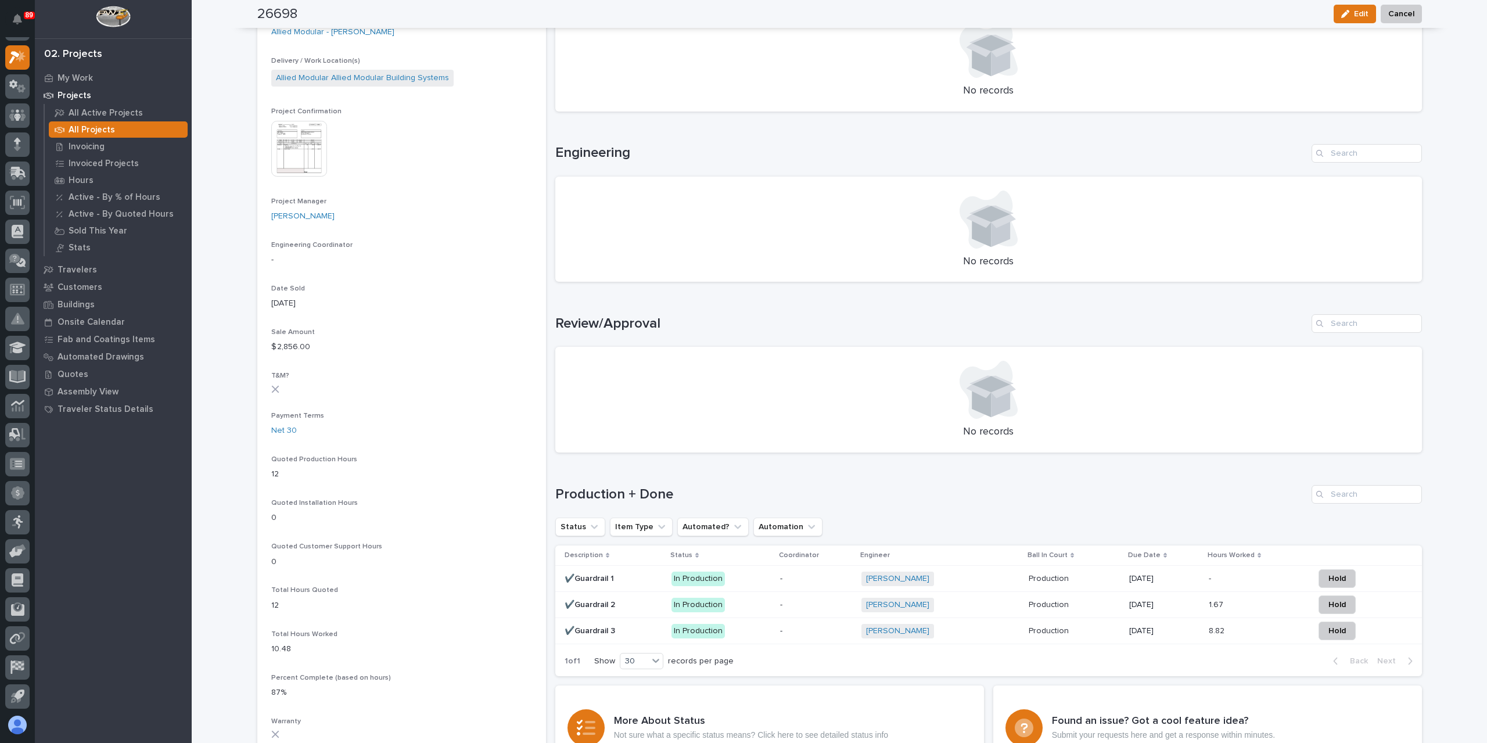
scroll to position [366, 0]
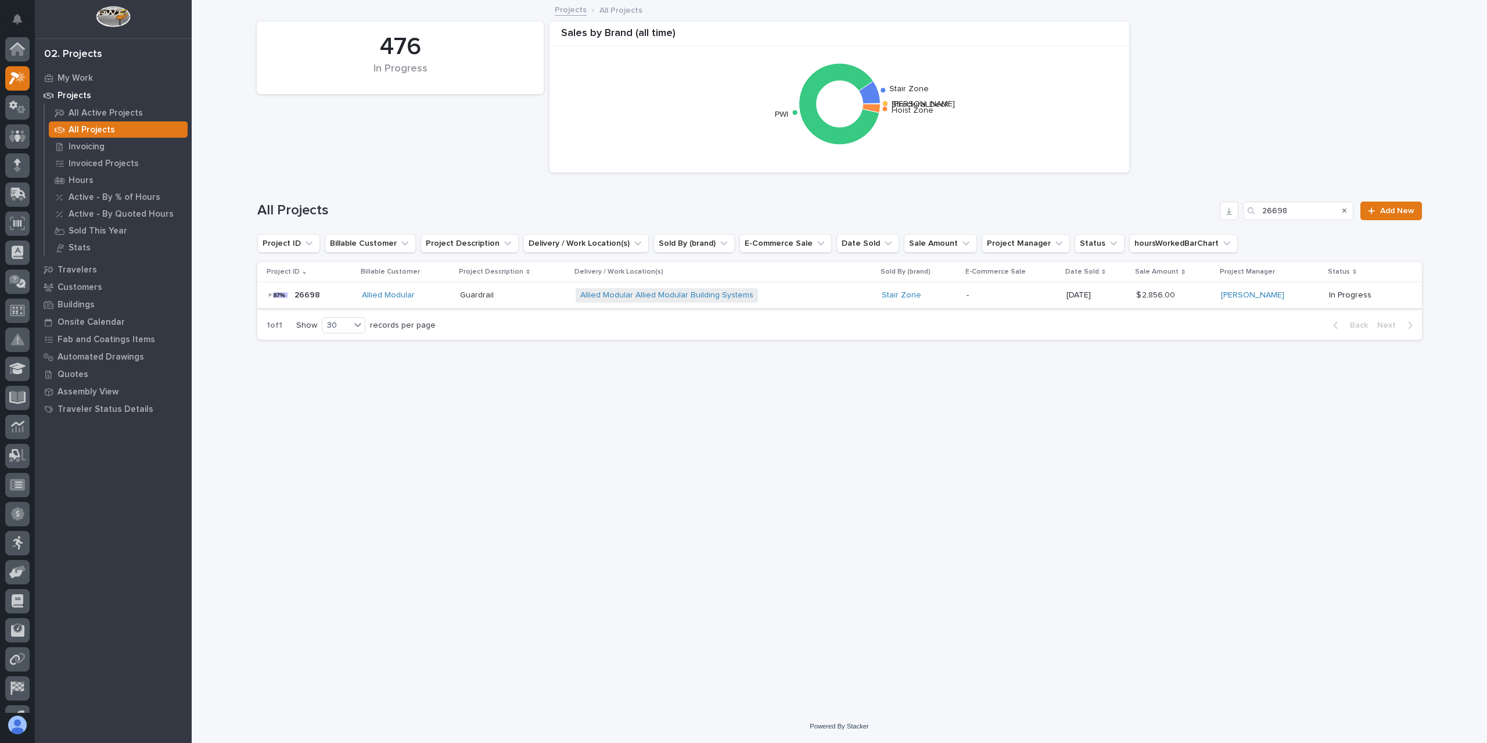
scroll to position [21, 0]
drag, startPoint x: 1282, startPoint y: 213, endPoint x: 1188, endPoint y: 197, distance: 94.8
click at [1189, 197] on div "All Projects 26698 Add New" at bounding box center [839, 206] width 1165 height 56
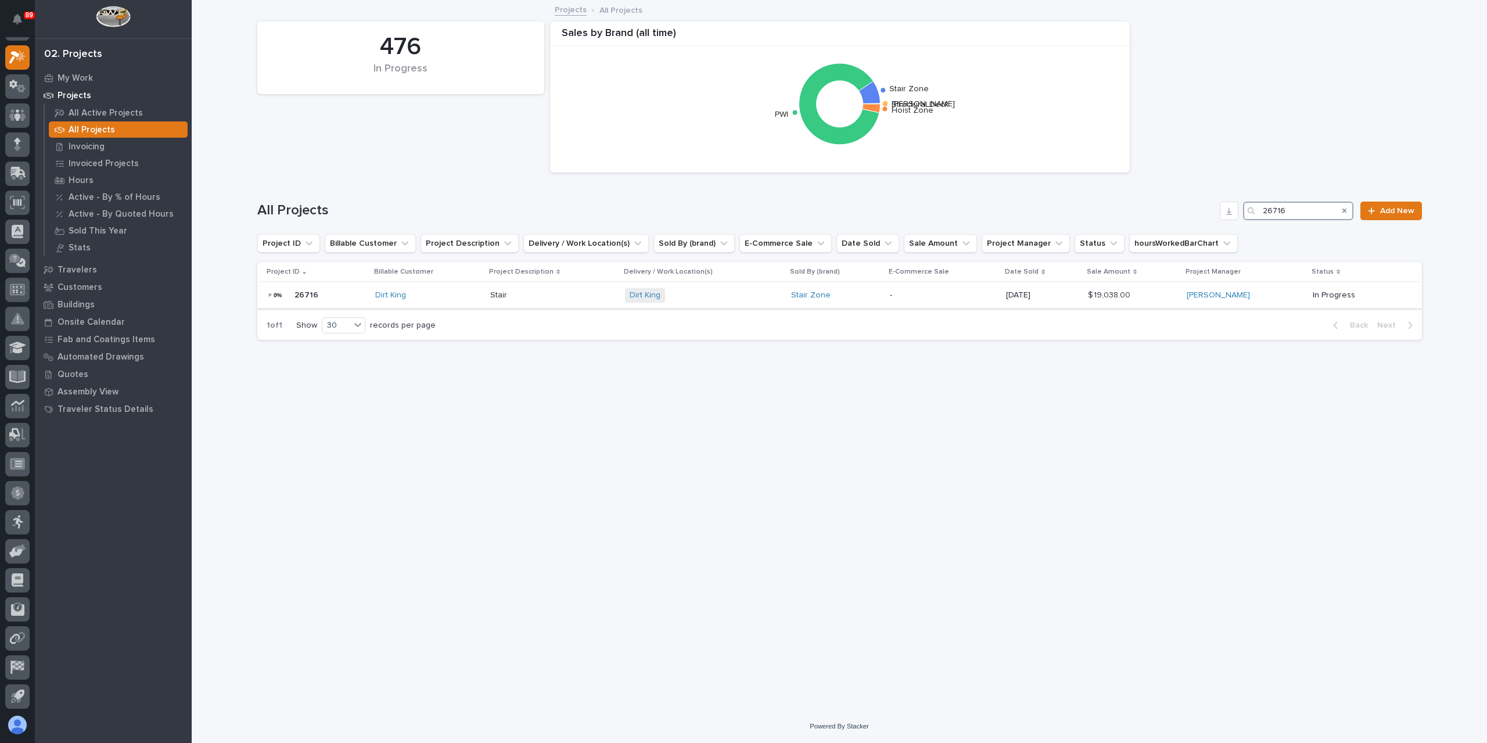
type input "26716"
click at [513, 299] on p at bounding box center [552, 295] width 125 height 10
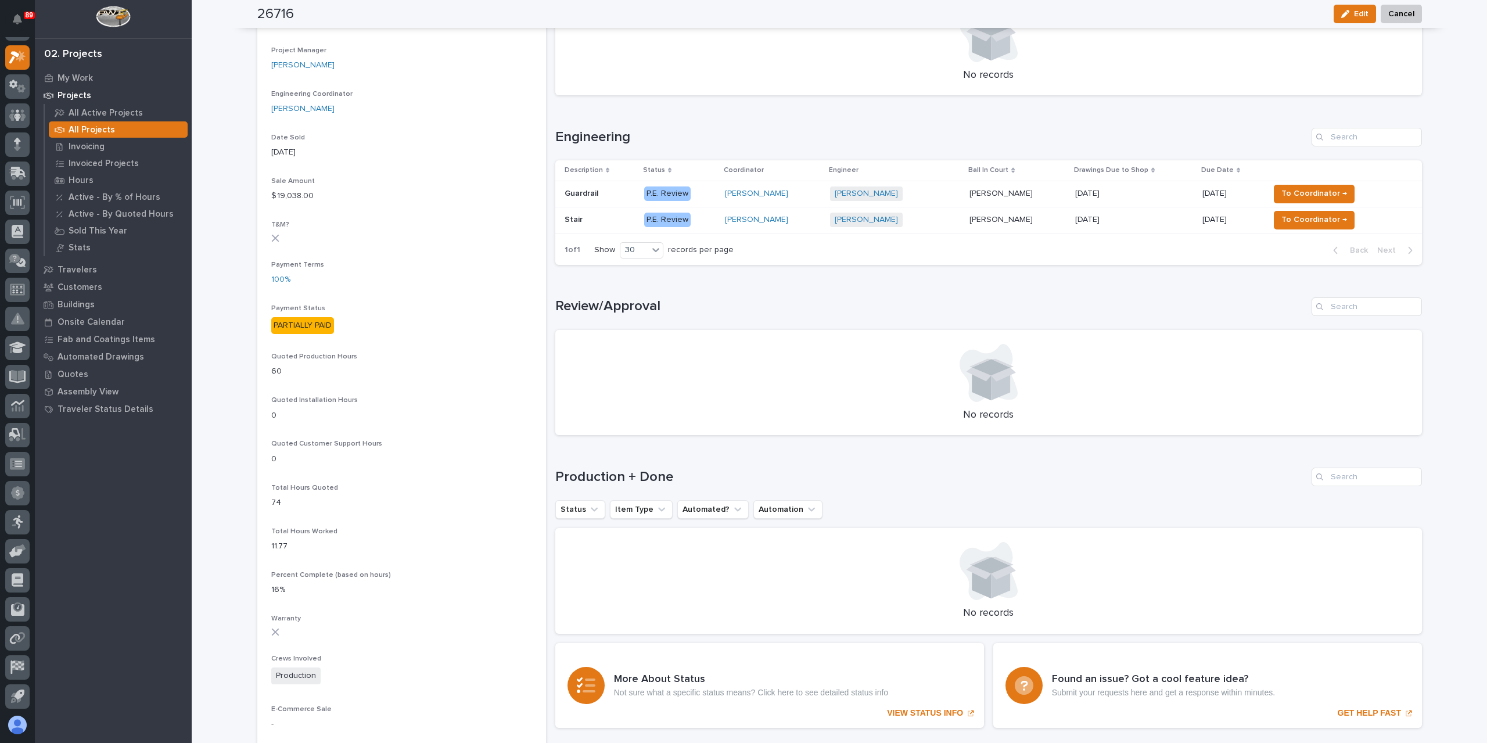
scroll to position [523, 0]
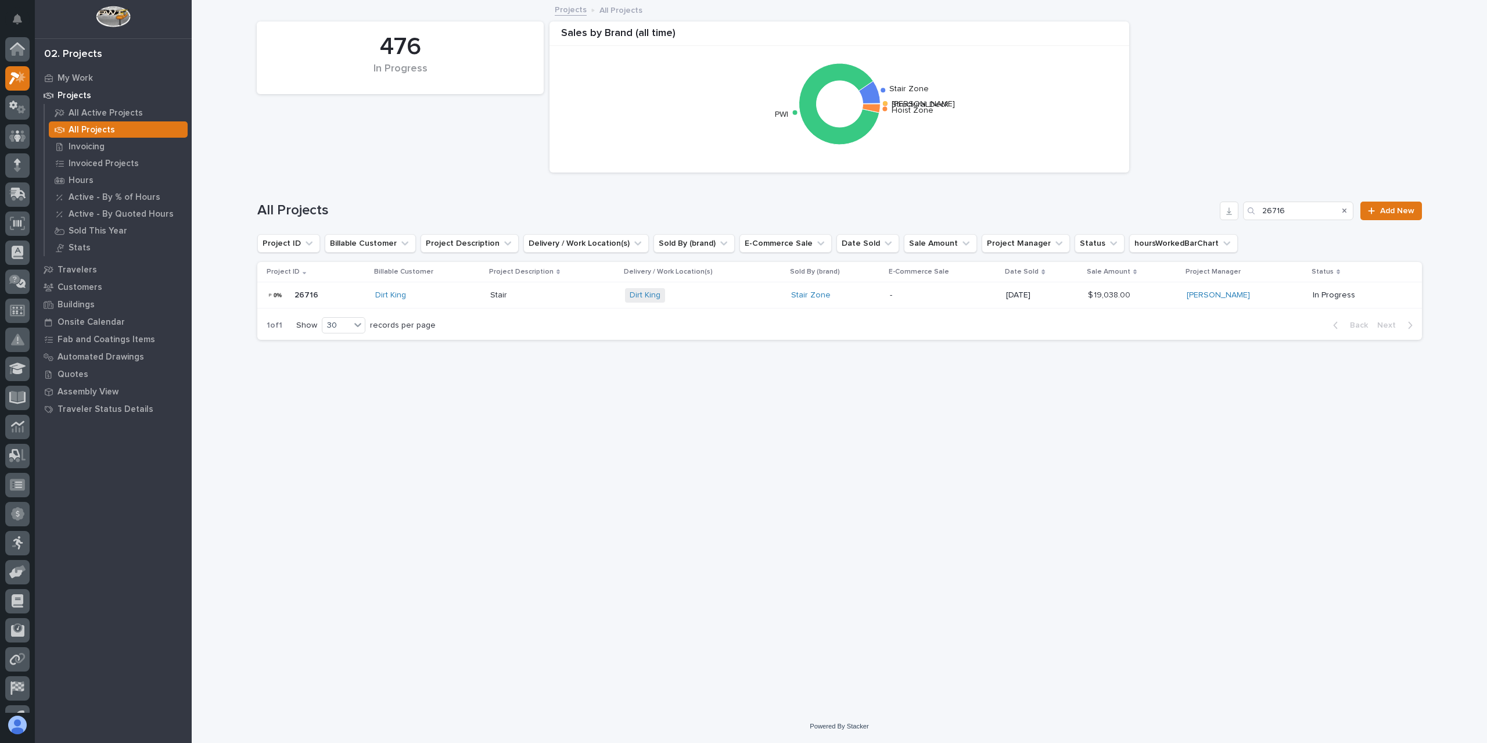
scroll to position [21, 0]
drag, startPoint x: 1300, startPoint y: 212, endPoint x: 1251, endPoint y: 210, distance: 48.8
click at [1251, 210] on div "26716" at bounding box center [1298, 211] width 110 height 19
type input "26760"
click at [496, 304] on div "Harrison Holloway Harrison Holloway" at bounding box center [555, 295] width 125 height 19
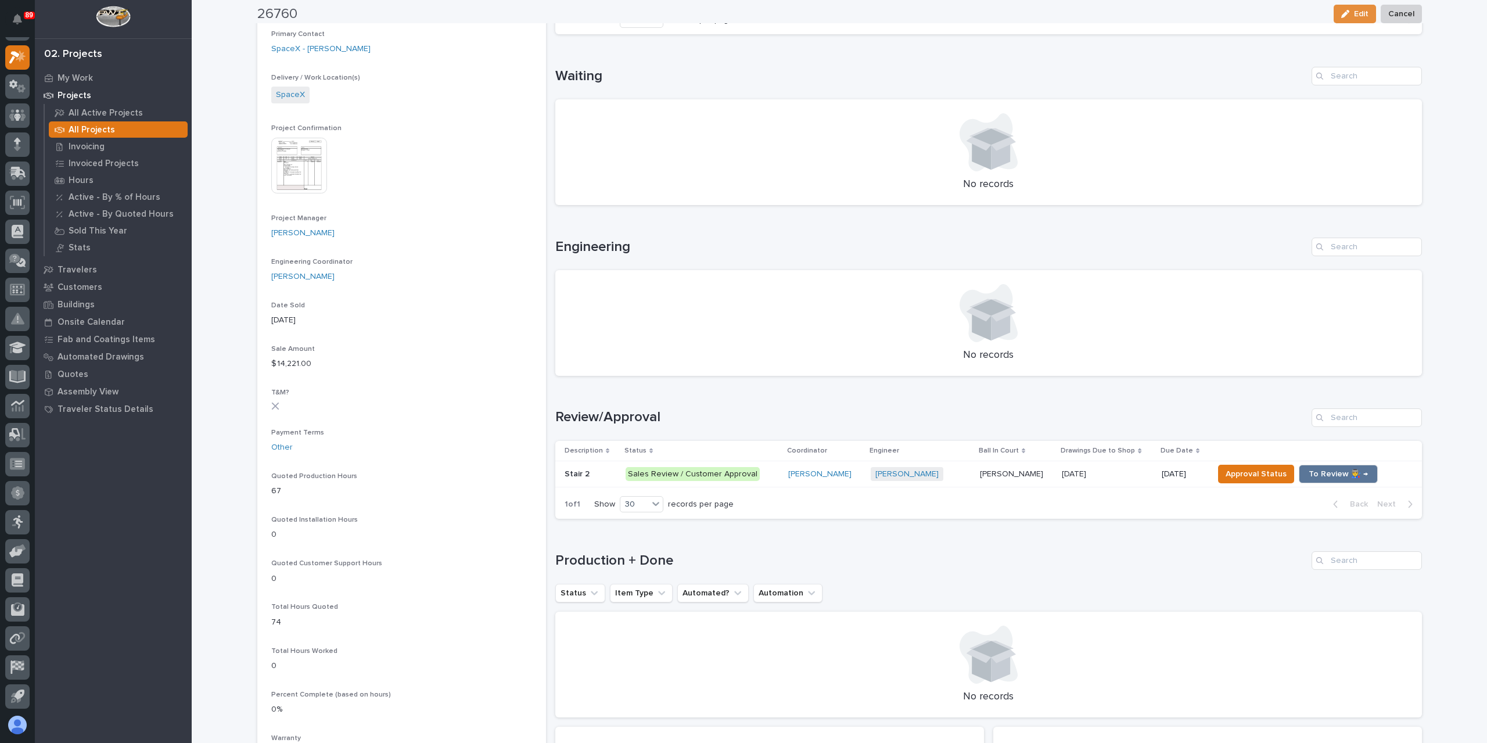
scroll to position [358, 0]
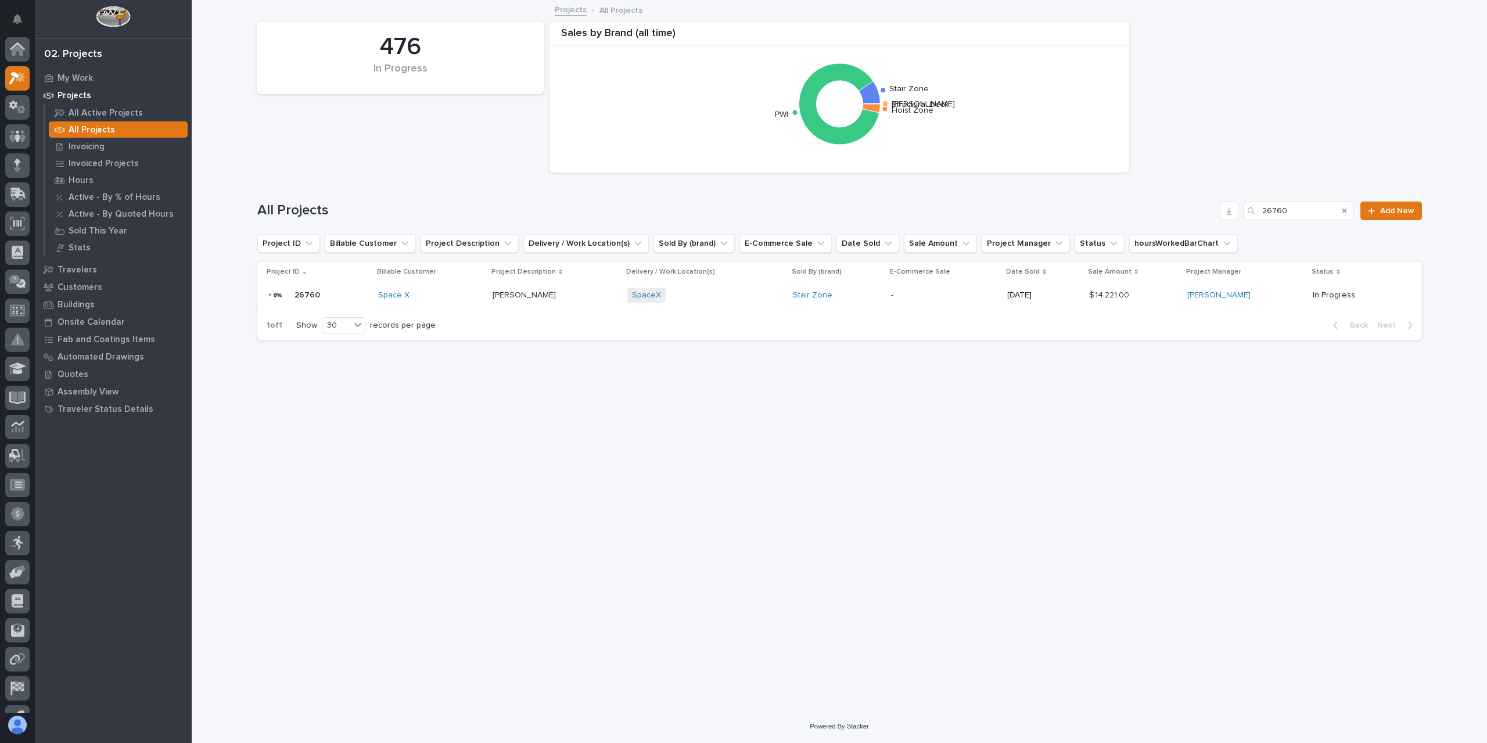
scroll to position [21, 0]
drag, startPoint x: 1294, startPoint y: 214, endPoint x: 1203, endPoint y: 211, distance: 91.3
click at [1204, 211] on div "All Projects 26760 Add New" at bounding box center [839, 211] width 1165 height 19
type input "26712"
click at [545, 300] on div "Straight Stair - Straight Stair -" at bounding box center [557, 295] width 128 height 19
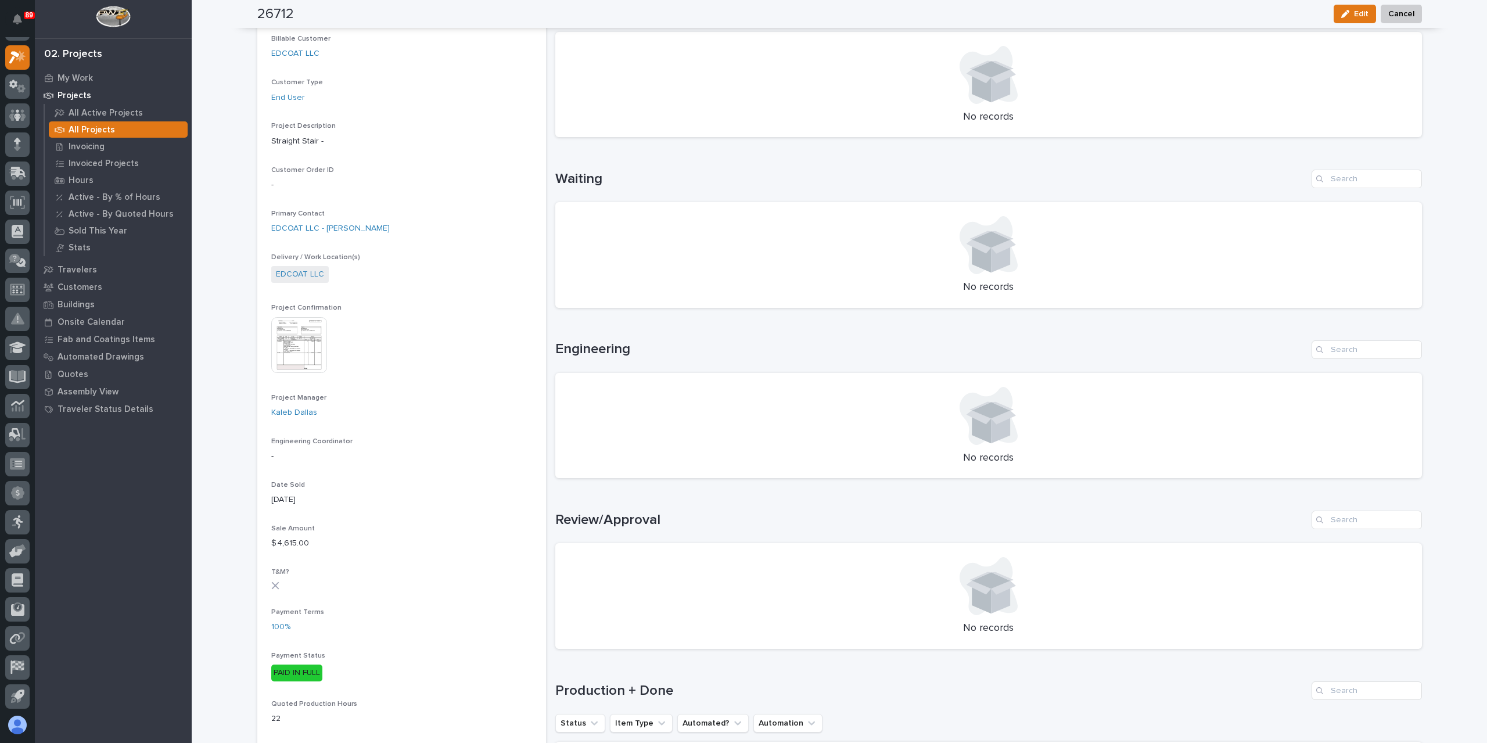
scroll to position [465, 0]
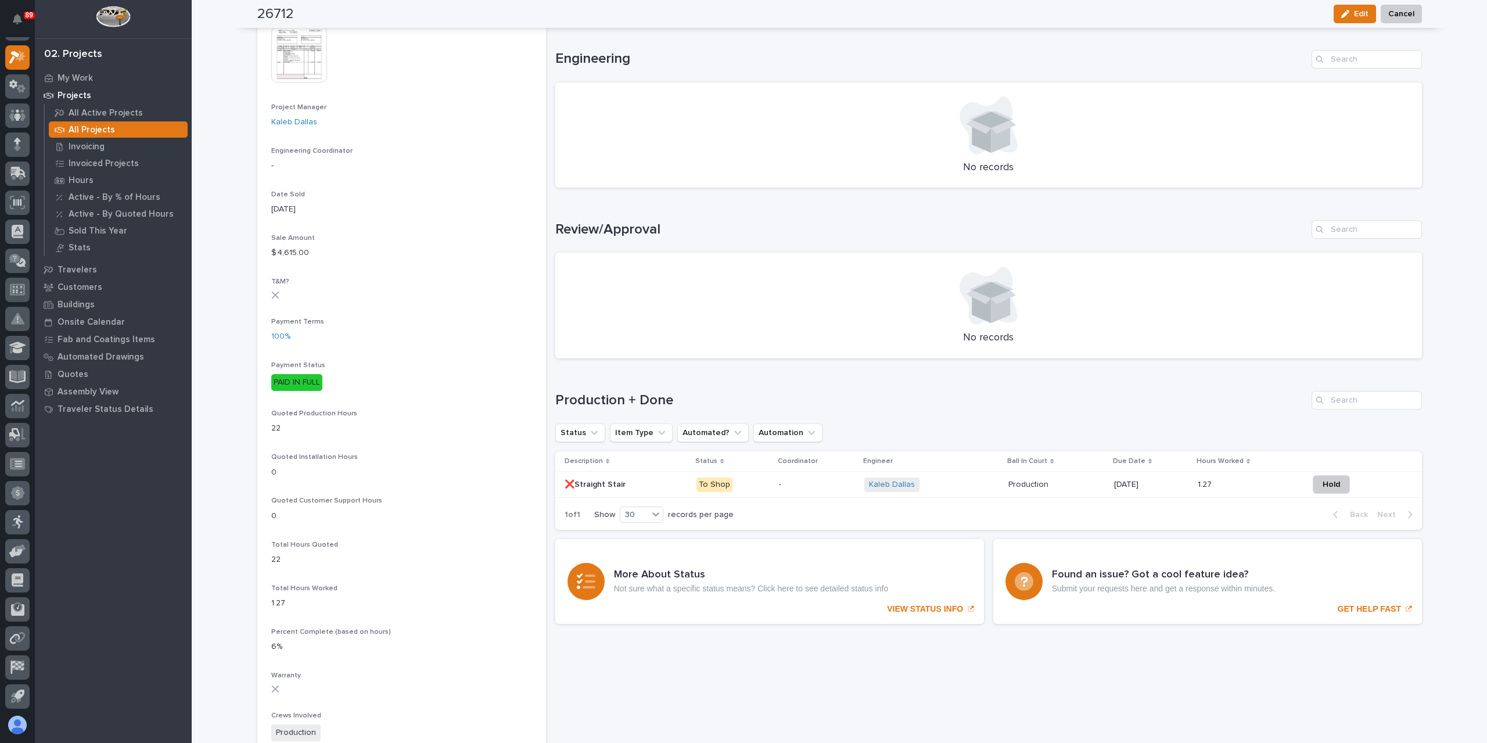
click at [591, 487] on p "❌Straight Stair" at bounding box center [596, 483] width 63 height 12
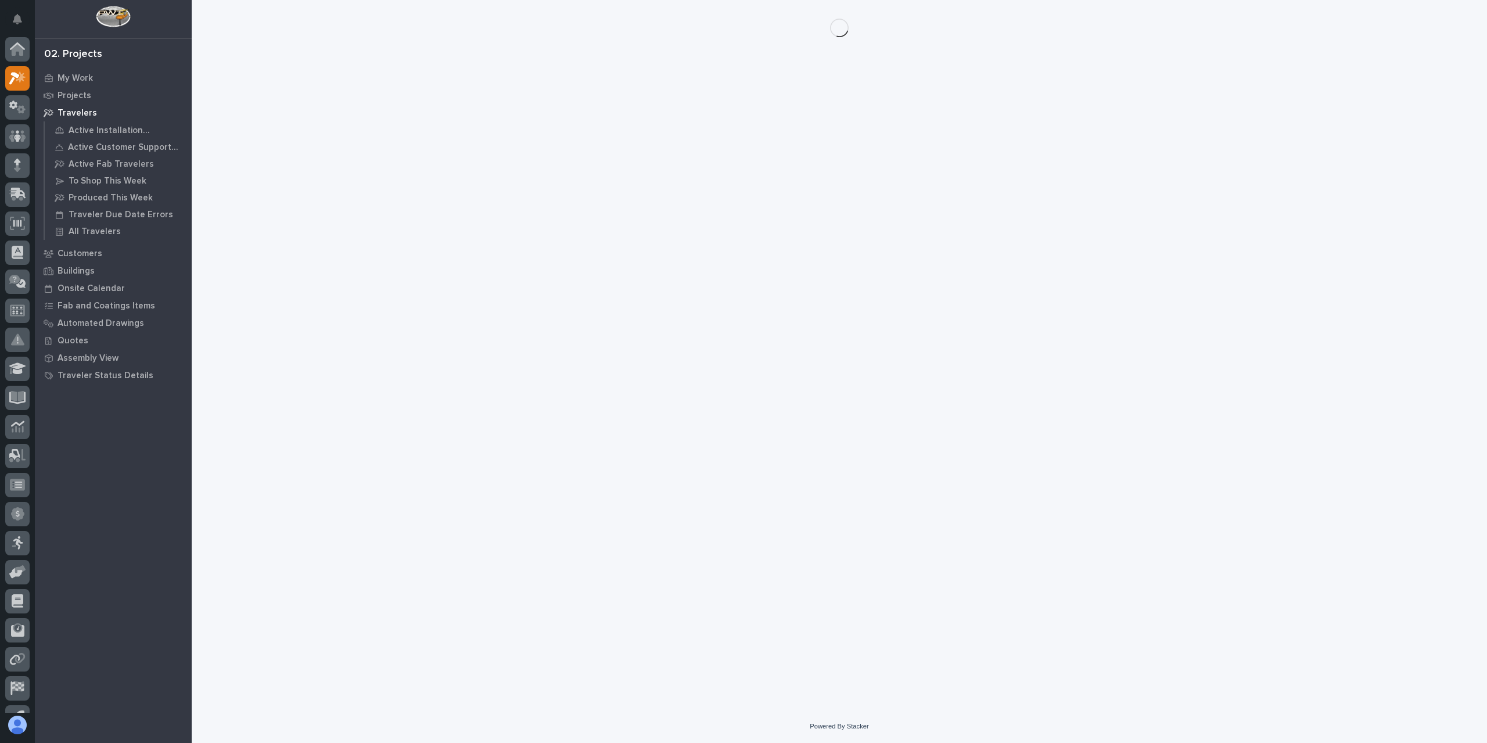
scroll to position [21, 0]
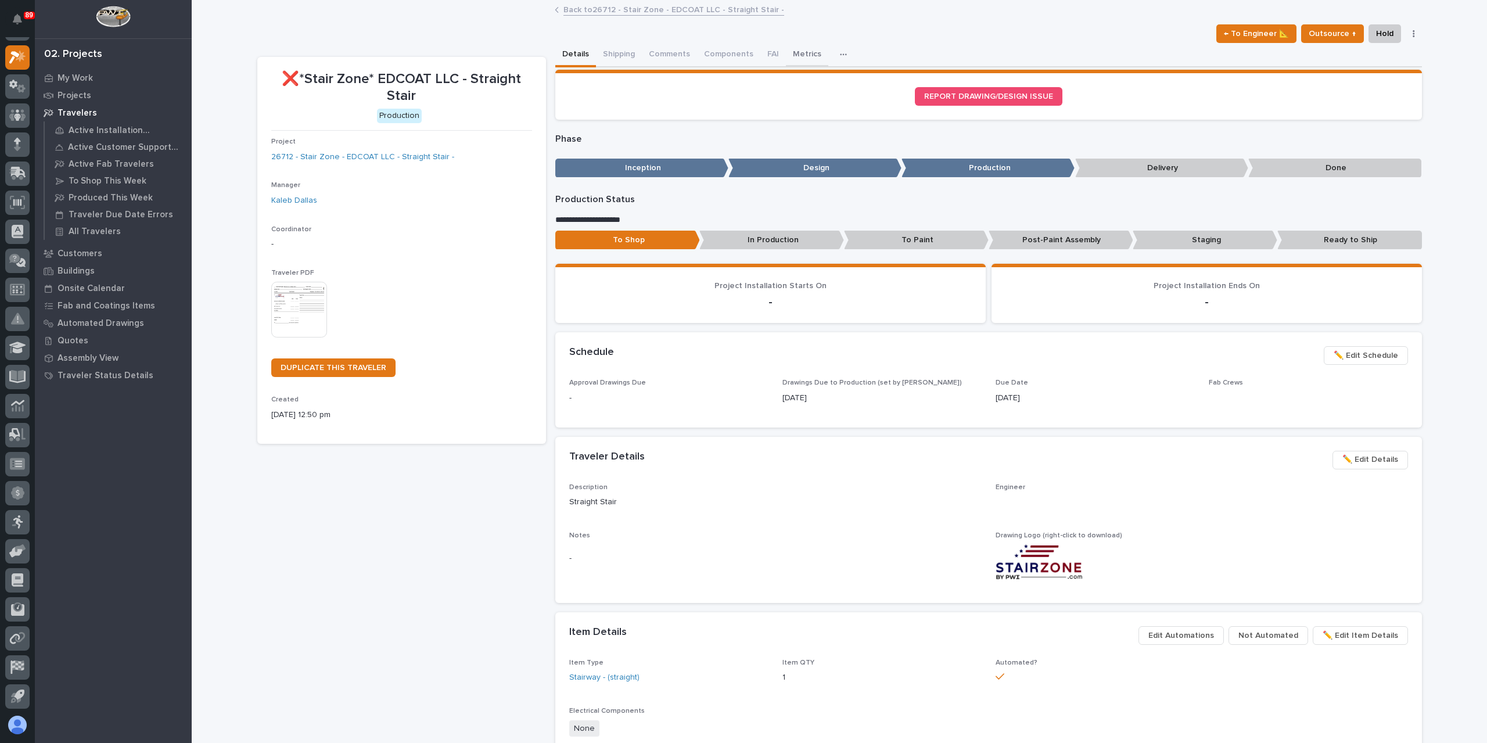
click at [796, 56] on button "Metrics" at bounding box center [807, 55] width 42 height 24
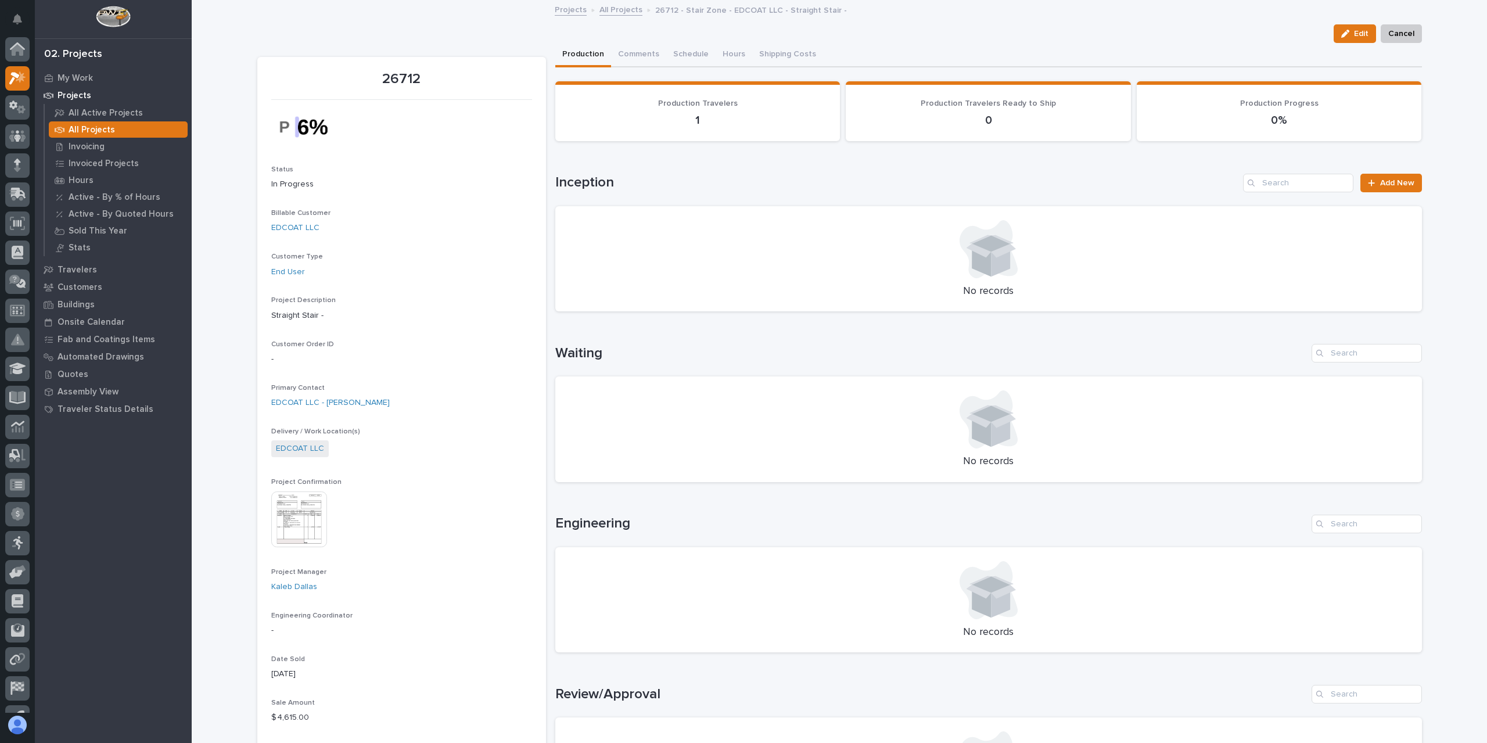
scroll to position [21, 0]
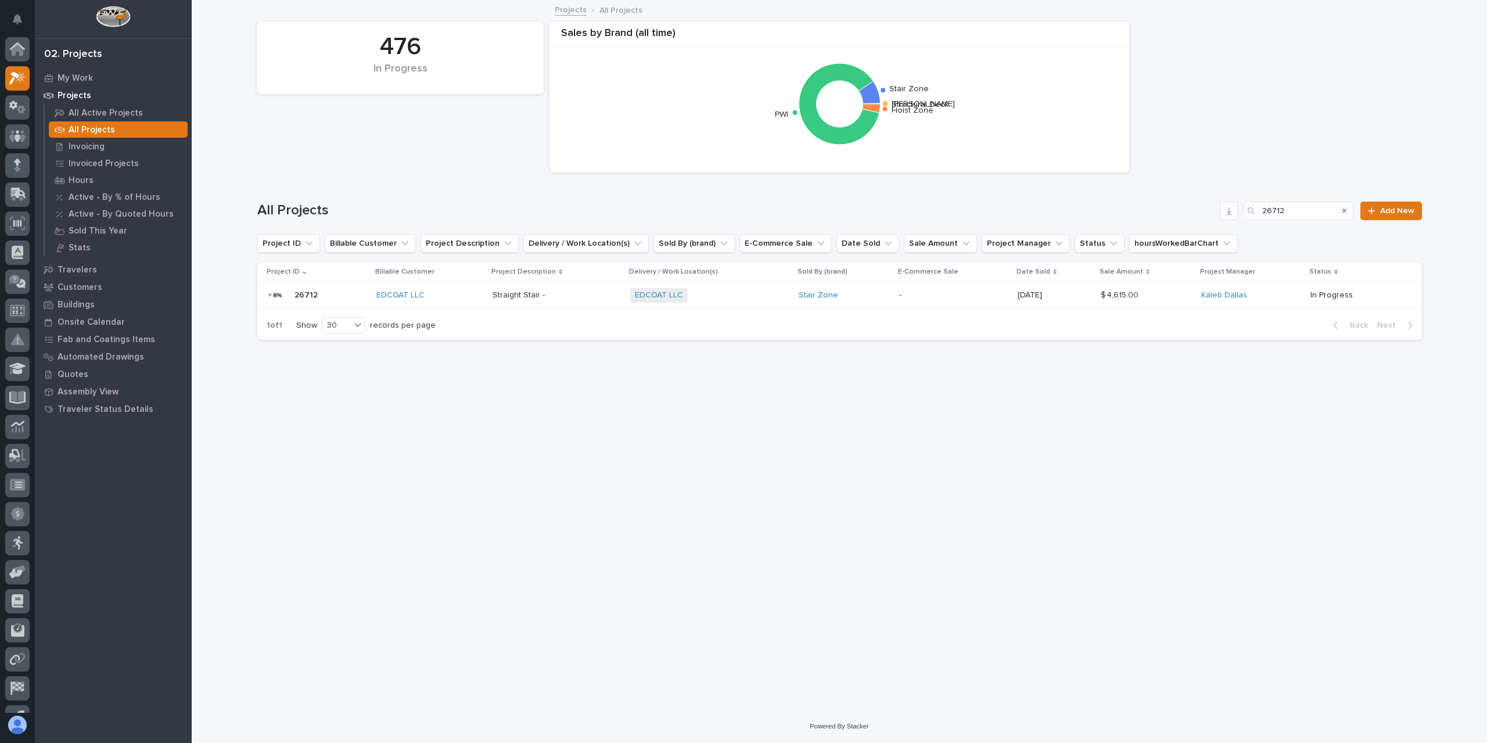
scroll to position [21, 0]
drag, startPoint x: 1301, startPoint y: 211, endPoint x: 1208, endPoint y: 203, distance: 93.3
click at [1208, 203] on div "All Projects 26712 Add New" at bounding box center [839, 211] width 1165 height 19
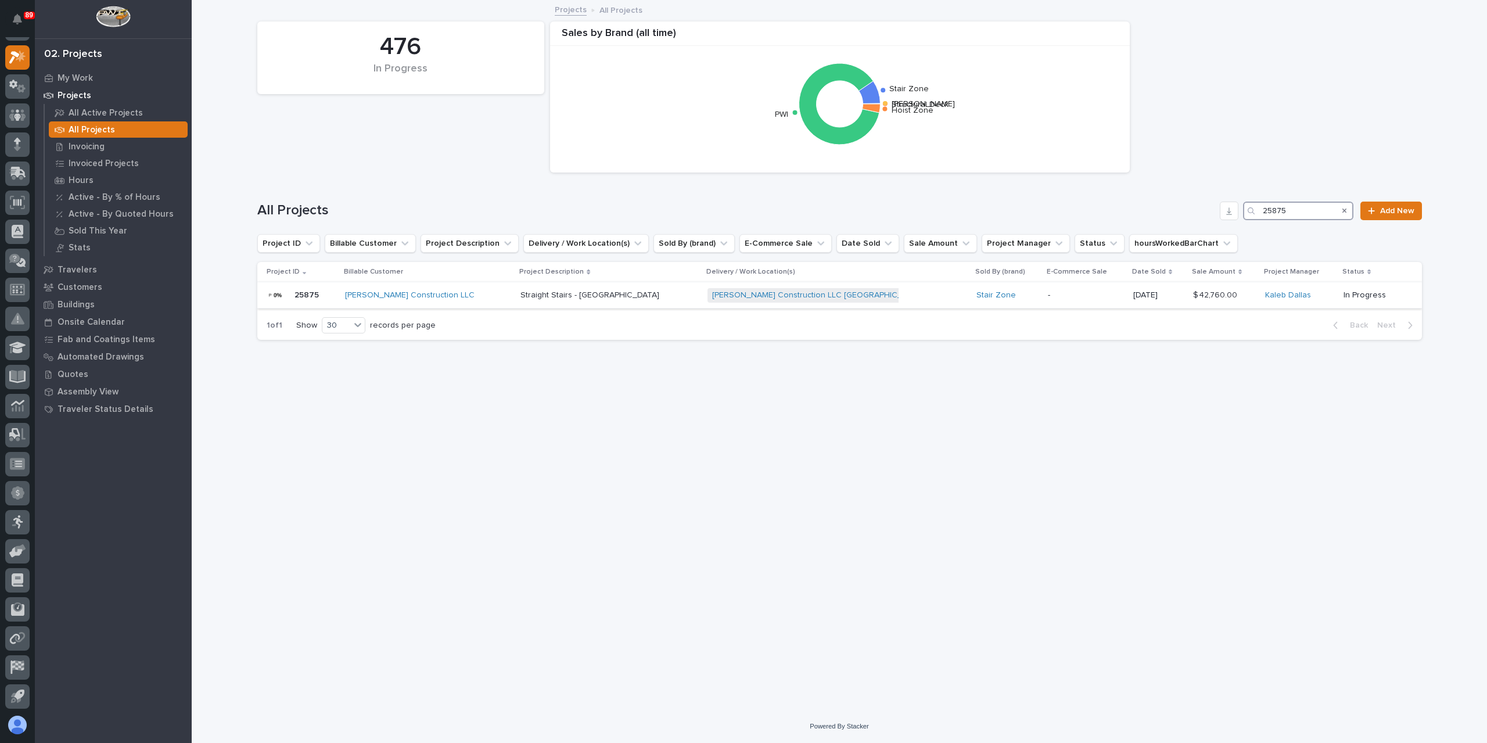
type input "25875"
click at [511, 289] on div "Landon W Roberts Construction LLC" at bounding box center [428, 295] width 166 height 19
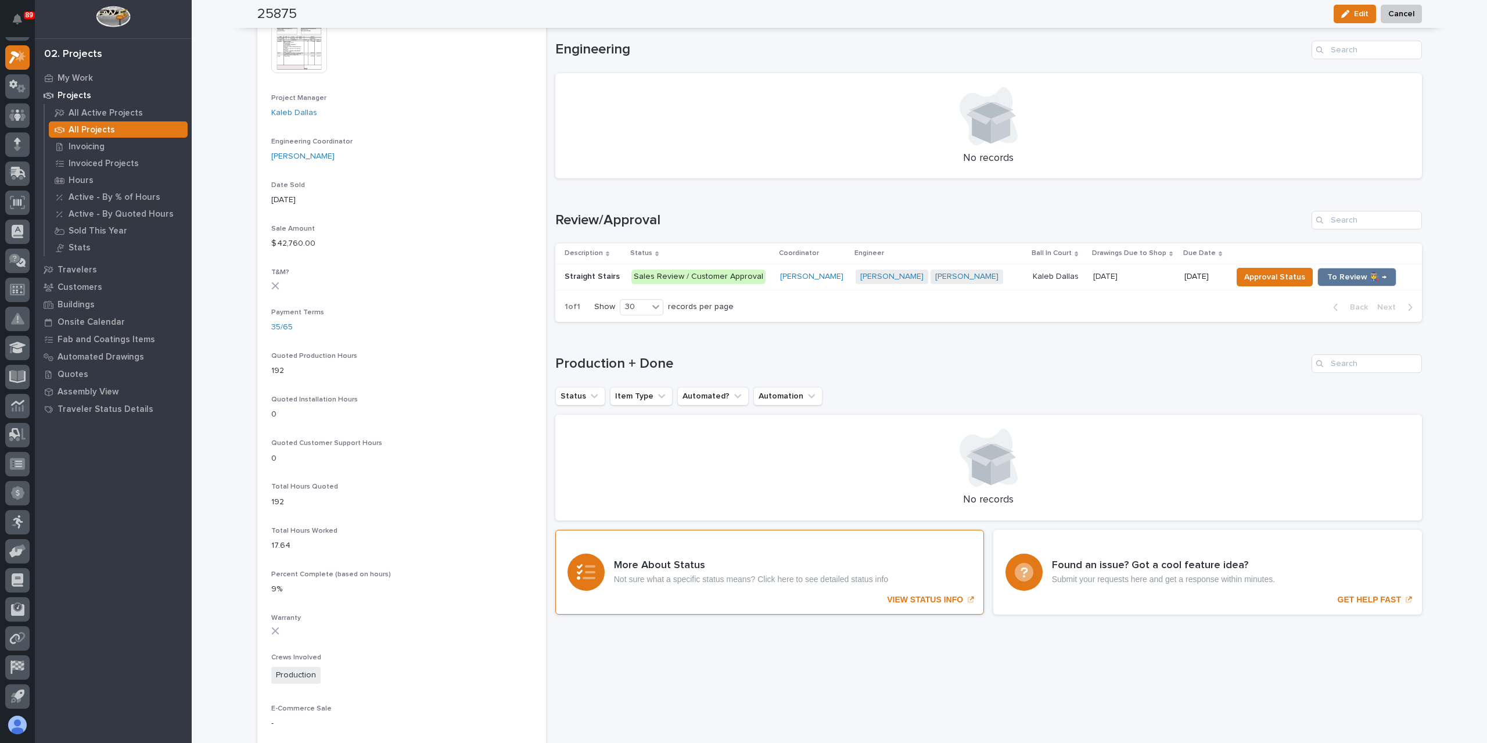
scroll to position [474, 0]
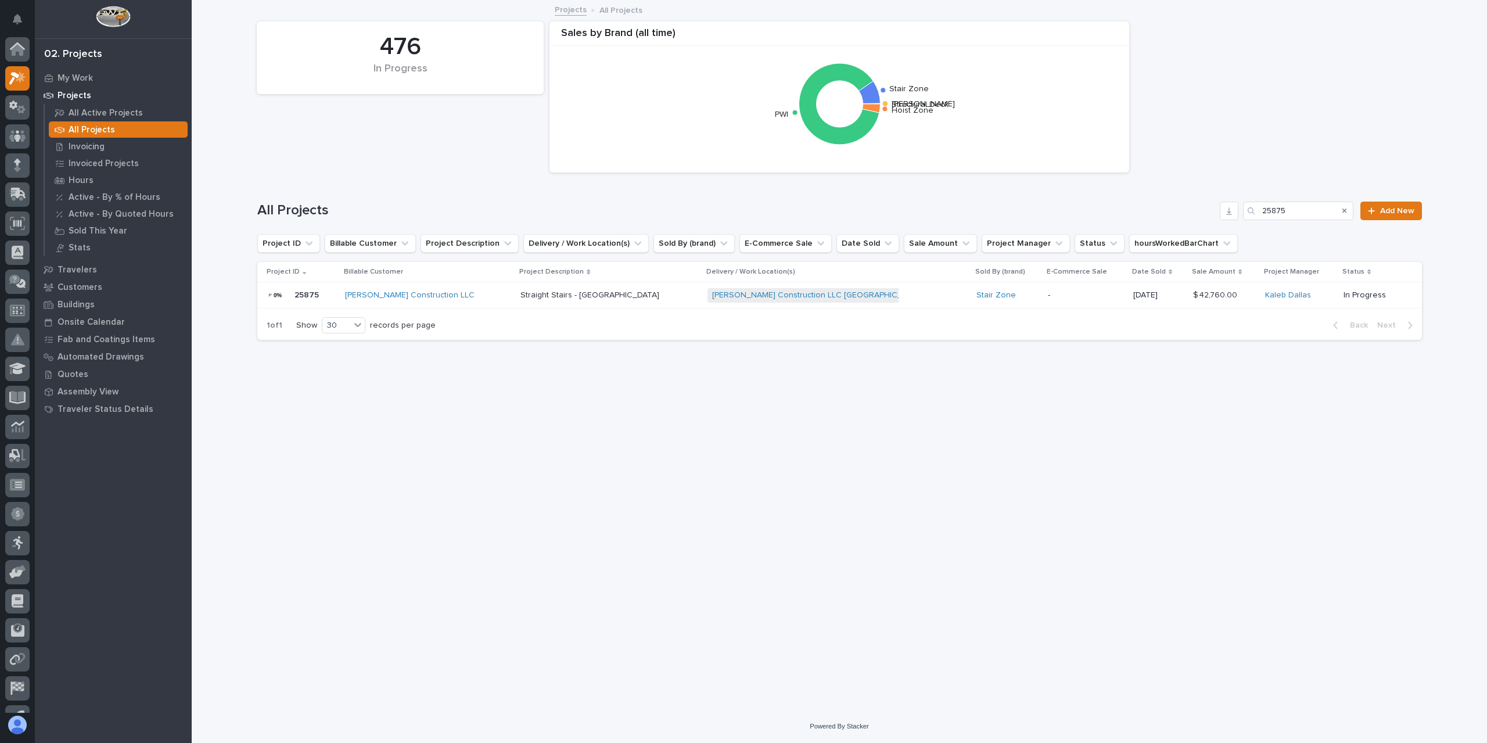
scroll to position [21, 0]
drag, startPoint x: 1289, startPoint y: 207, endPoint x: 1214, endPoint y: 206, distance: 75.5
click at [1214, 206] on div "All Projects 25875 Add New" at bounding box center [839, 211] width 1165 height 19
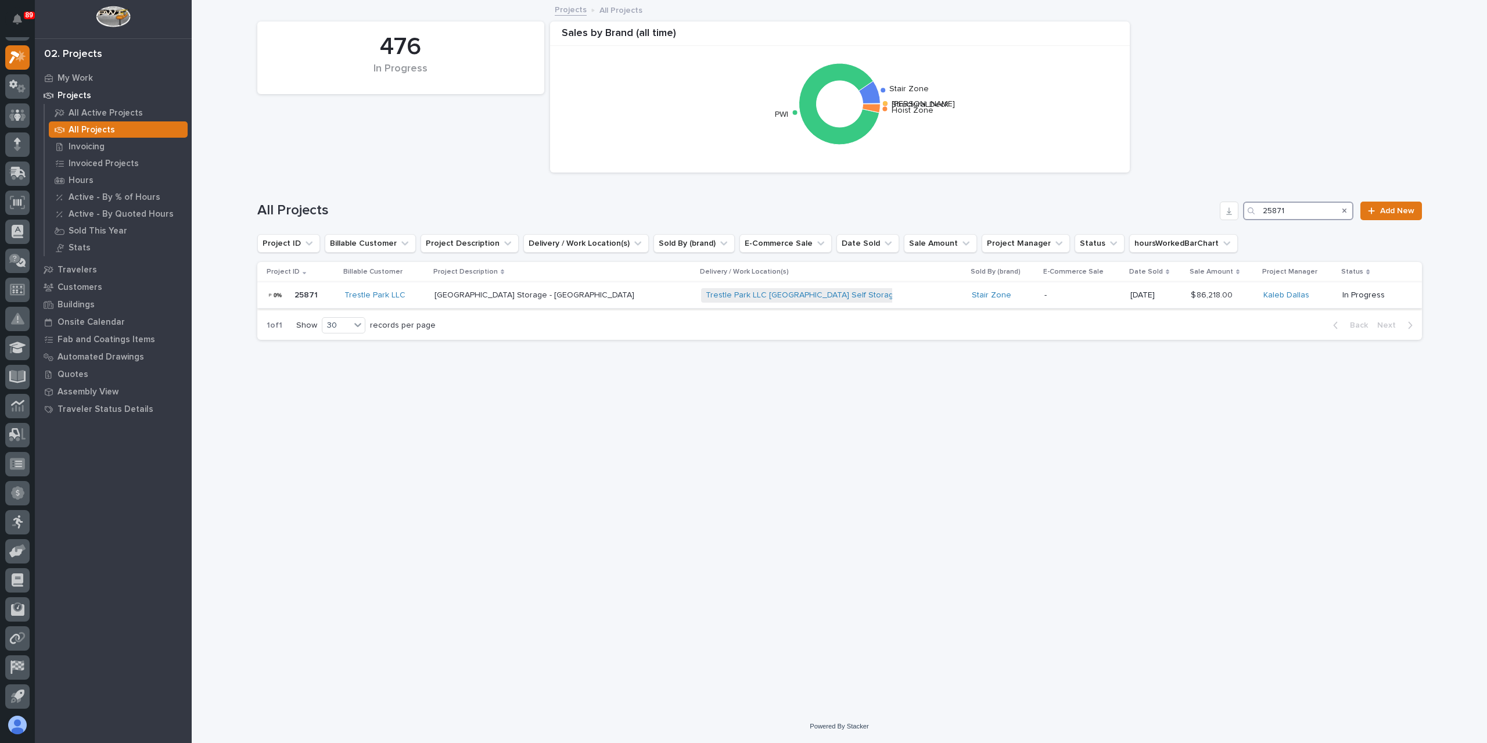
type input "25871"
click at [519, 300] on div "Trestle Park Storage - Stair Tower Trestle Park Storage - Stair Tower" at bounding box center [562, 295] width 257 height 19
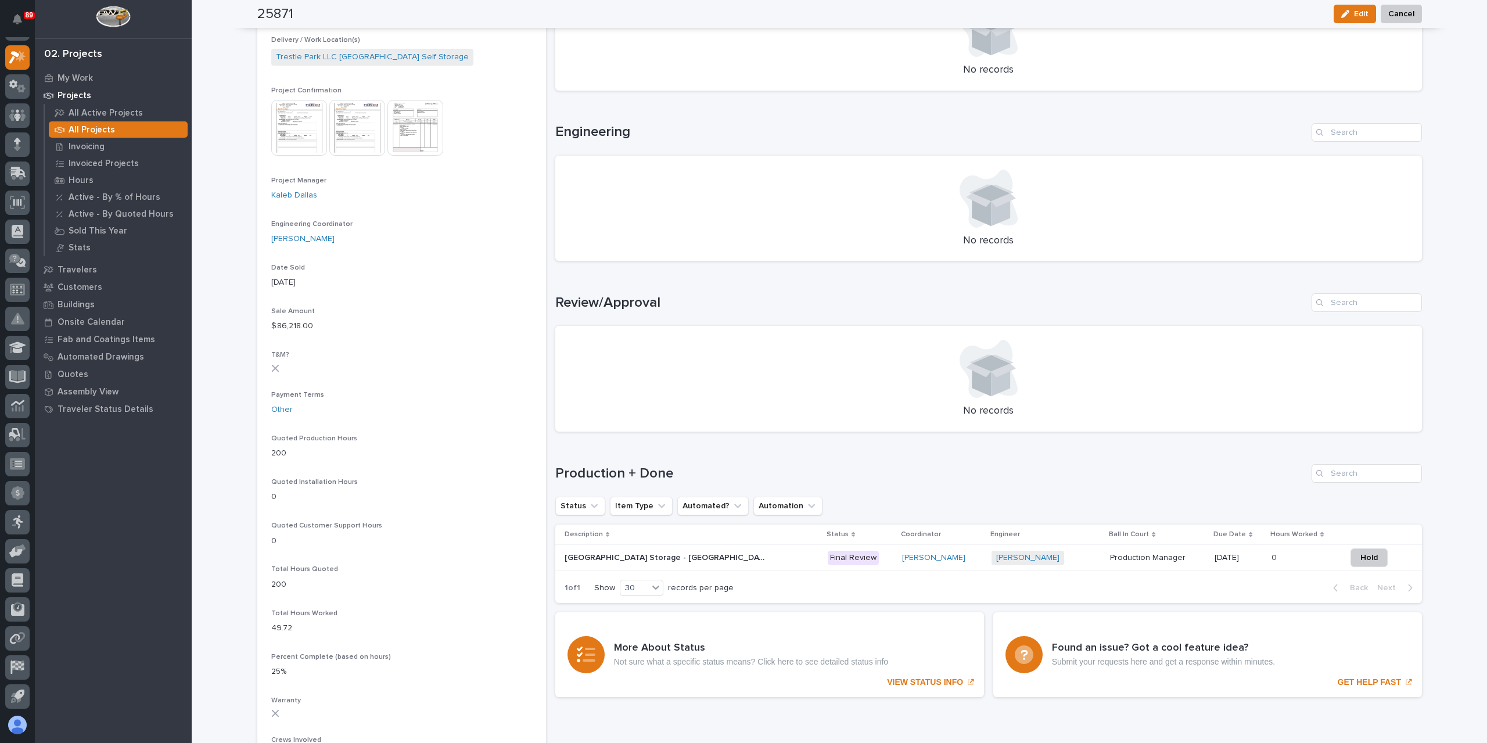
scroll to position [407, 0]
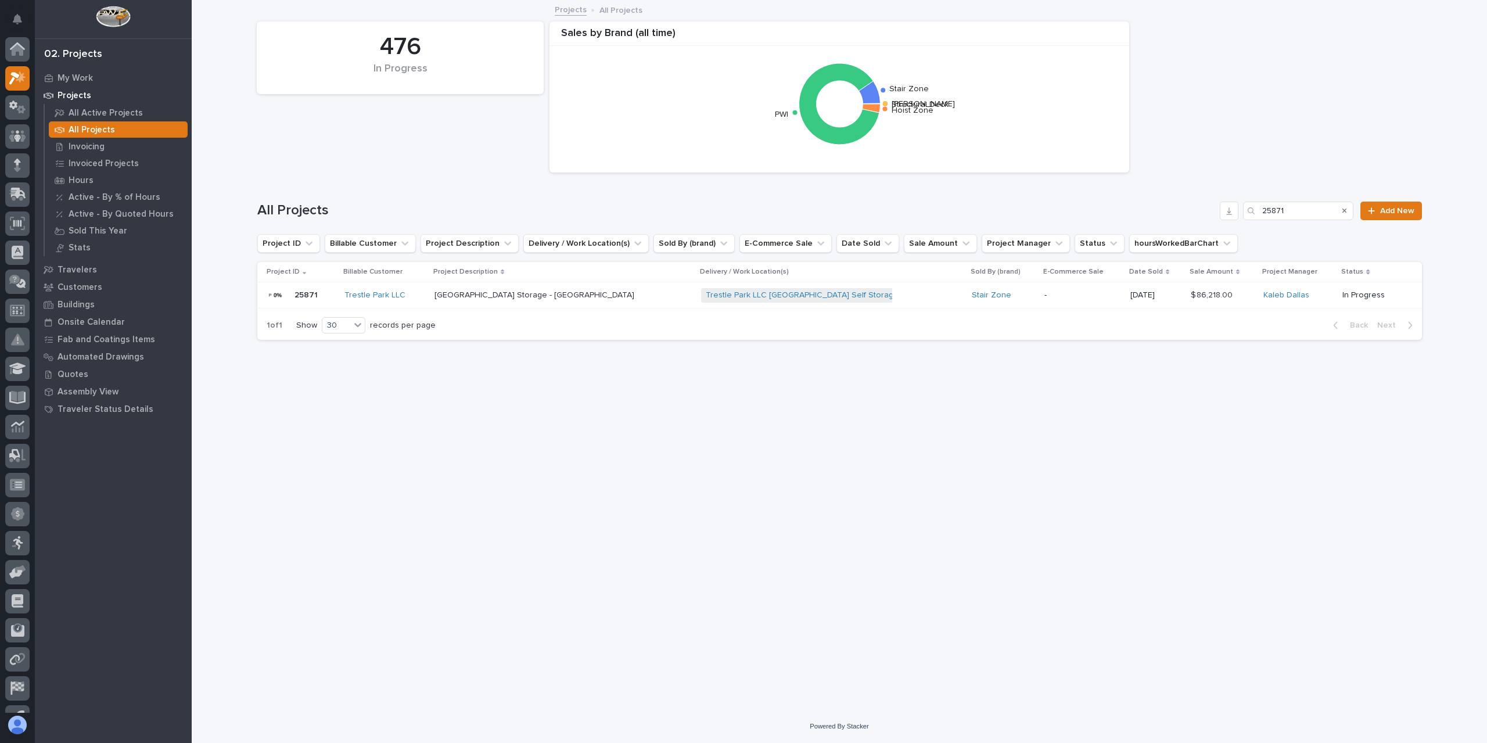
scroll to position [21, 0]
drag, startPoint x: 1306, startPoint y: 211, endPoint x: 1214, endPoint y: 199, distance: 93.2
click at [1214, 199] on div "All Projects 25871 Add New" at bounding box center [839, 206] width 1165 height 56
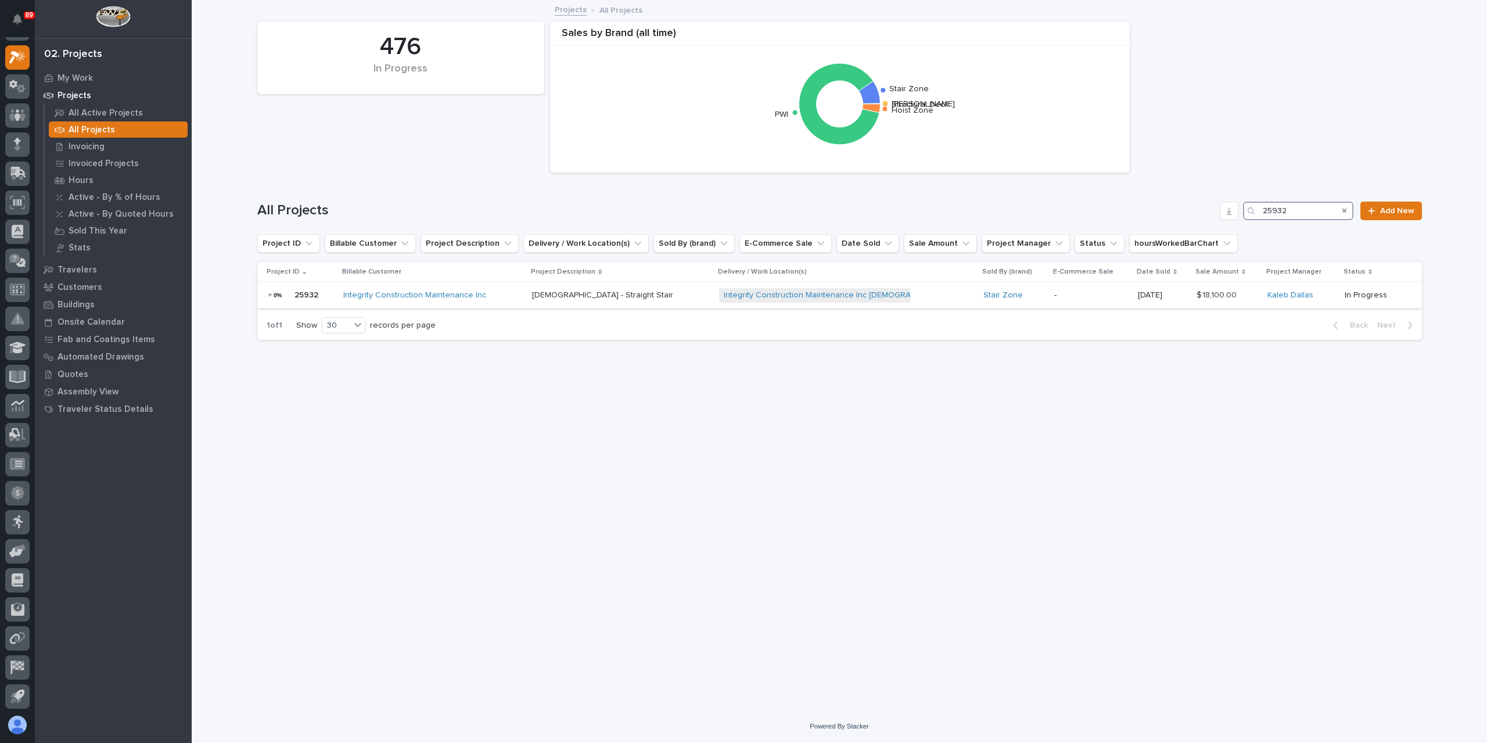
type input "25932"
click at [540, 296] on p "Saint John's Church - Straight Stair" at bounding box center [603, 294] width 143 height 12
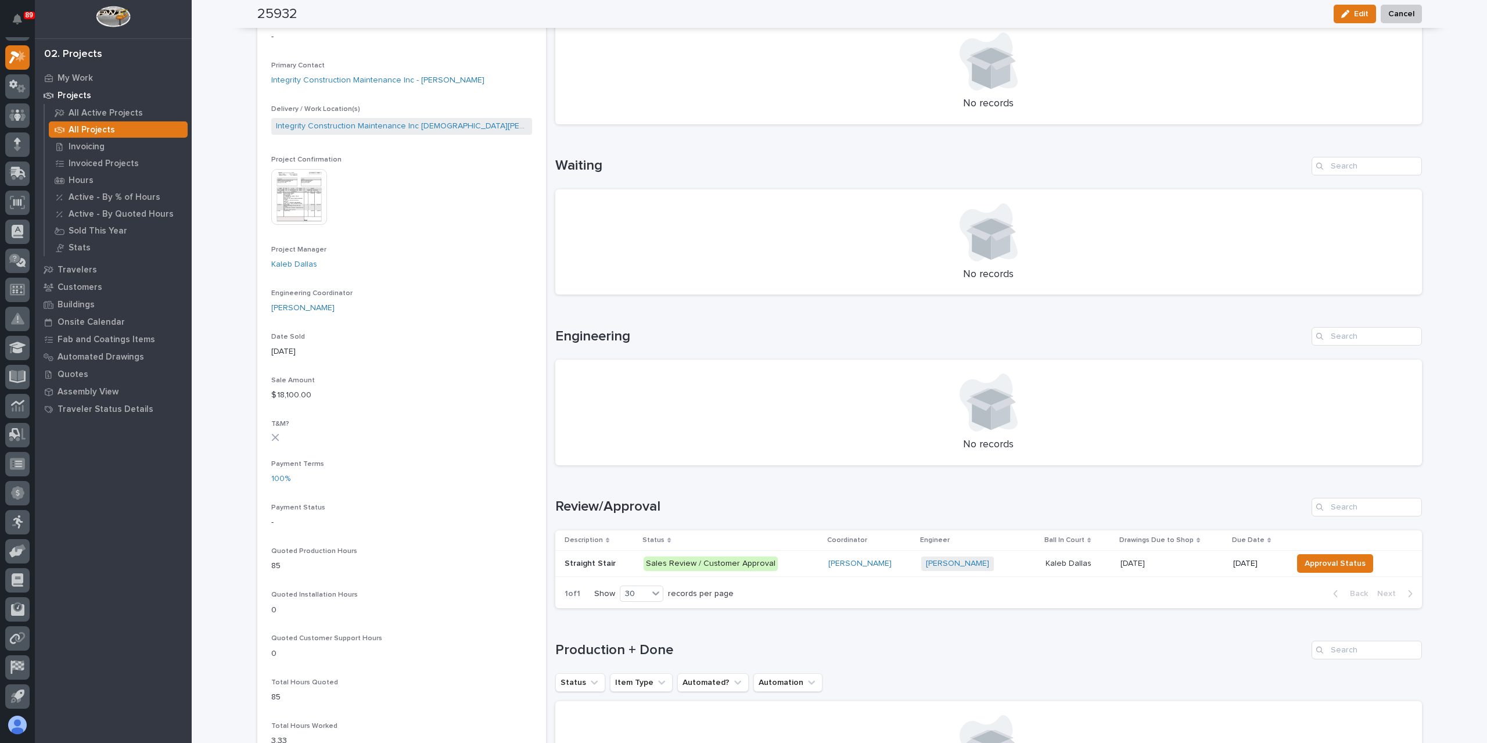
scroll to position [358, 0]
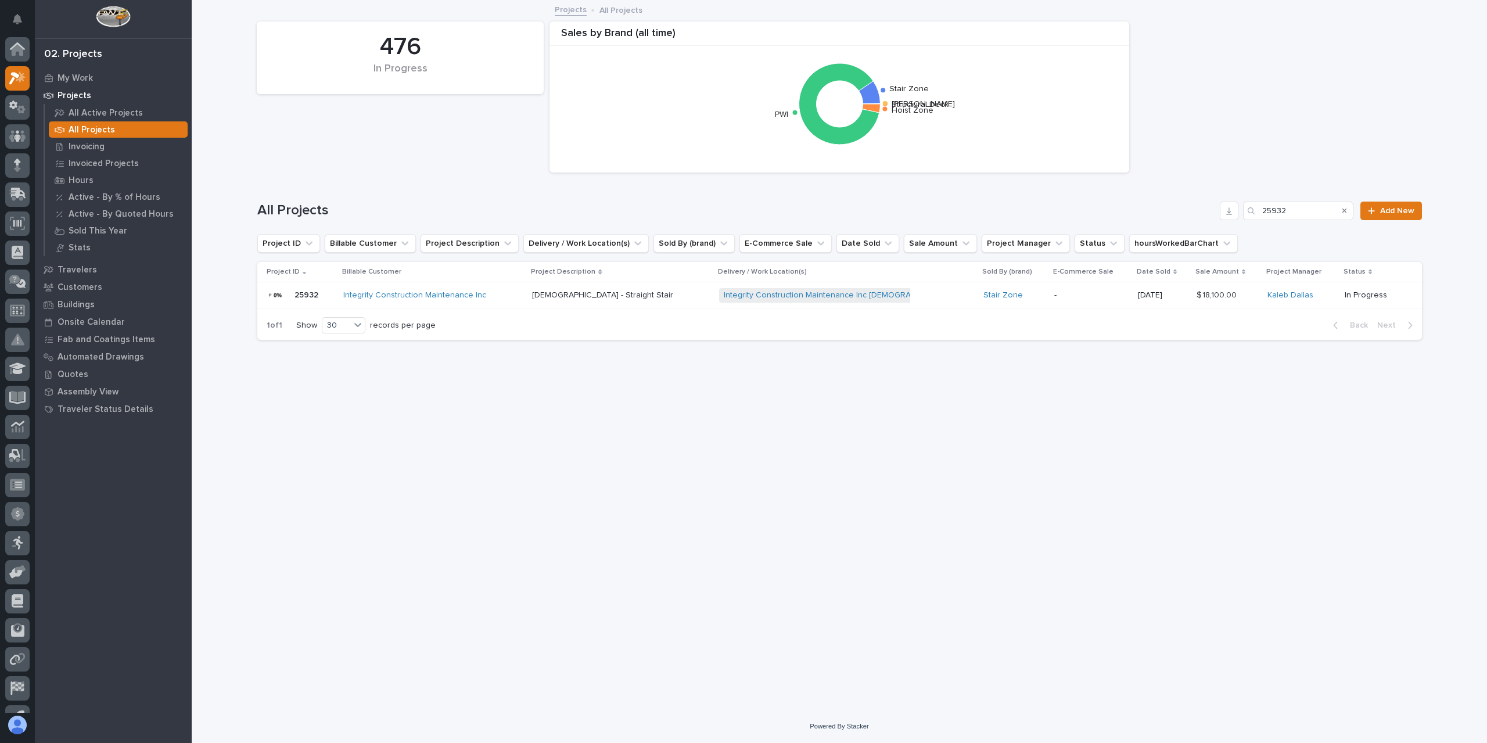
scroll to position [21, 0]
drag, startPoint x: 1289, startPoint y: 210, endPoint x: 1208, endPoint y: 212, distance: 80.8
click at [1212, 213] on div "All Projects 25932 Add New" at bounding box center [839, 211] width 1165 height 19
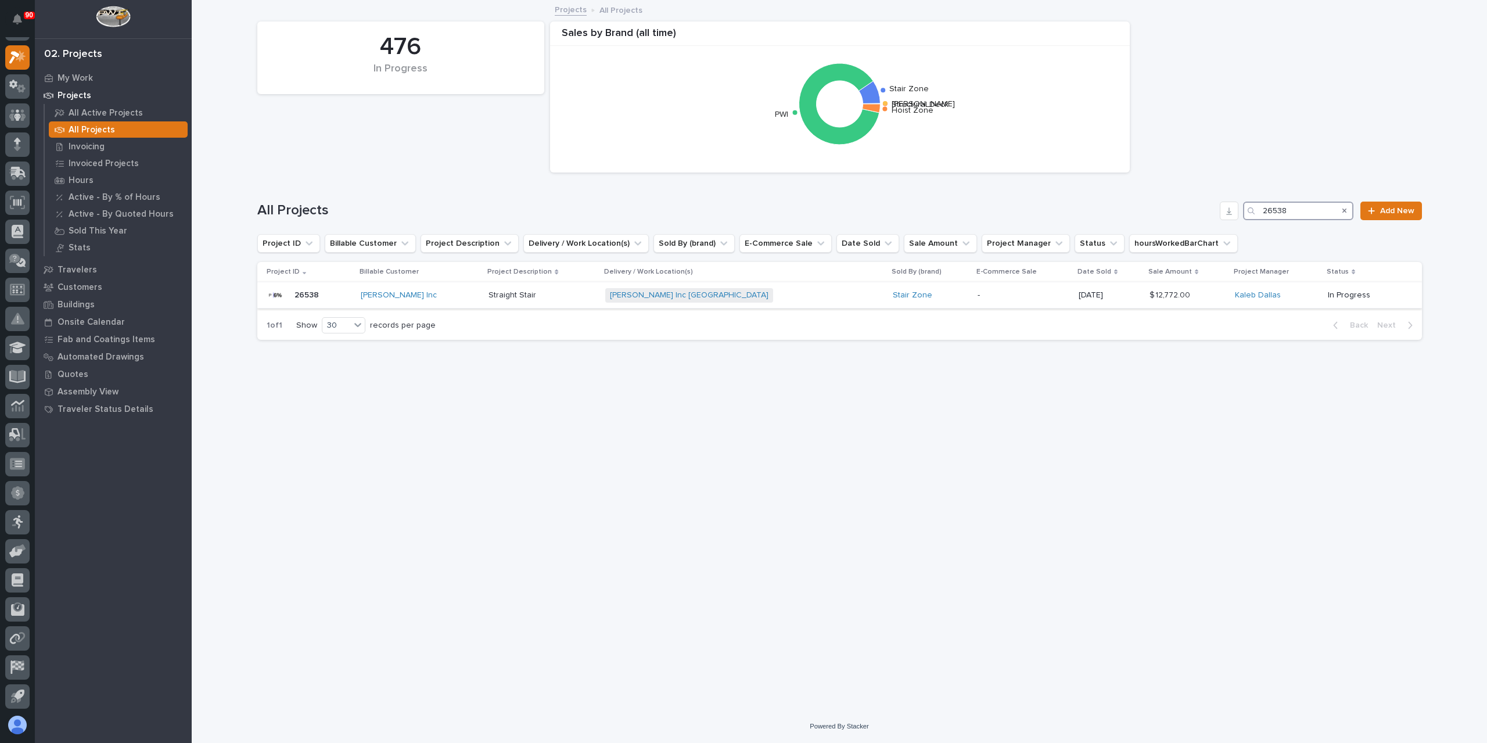
type input "26538"
click at [488, 303] on div "Straight Stair Straight Stair" at bounding box center [541, 295] width 107 height 19
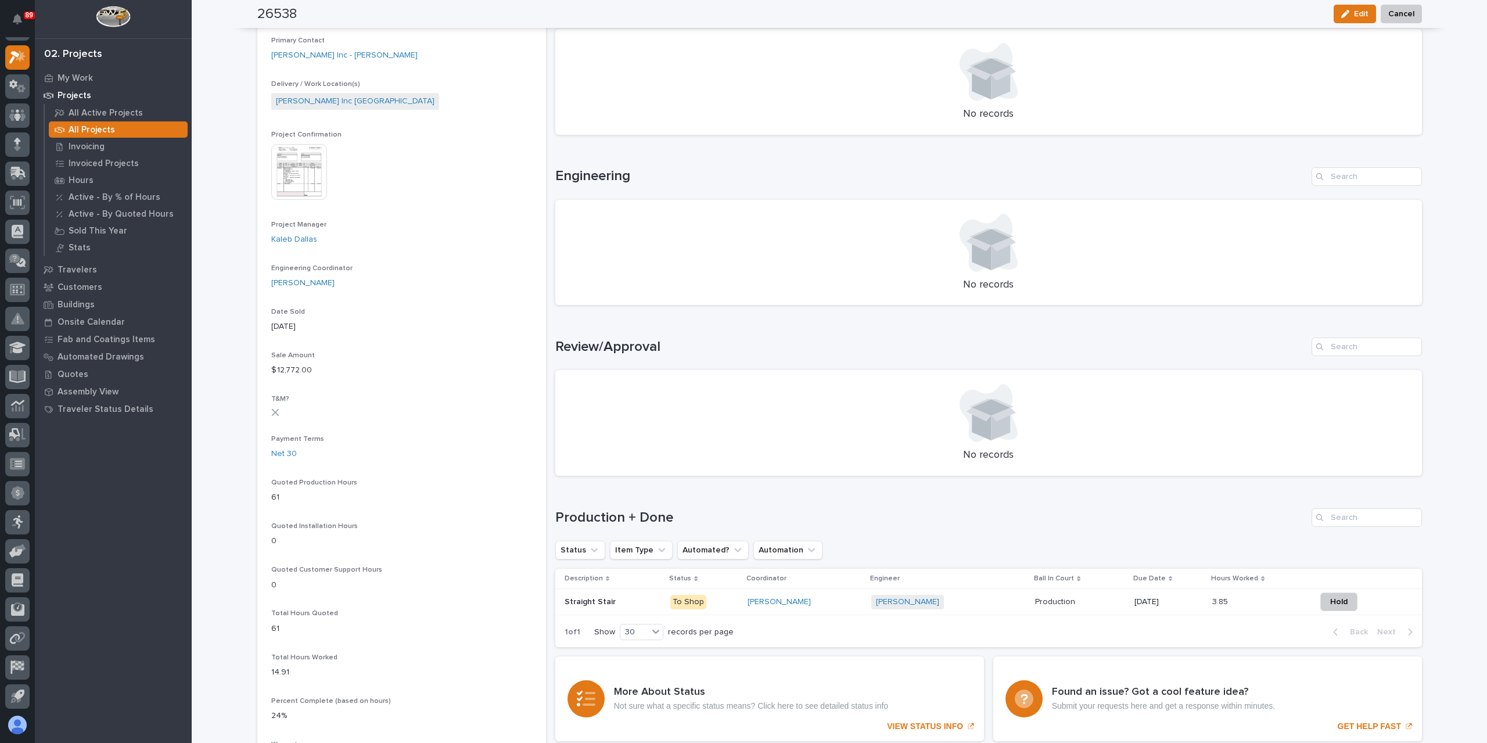
scroll to position [349, 0]
click at [596, 597] on p "Straight Stair" at bounding box center [591, 600] width 53 height 12
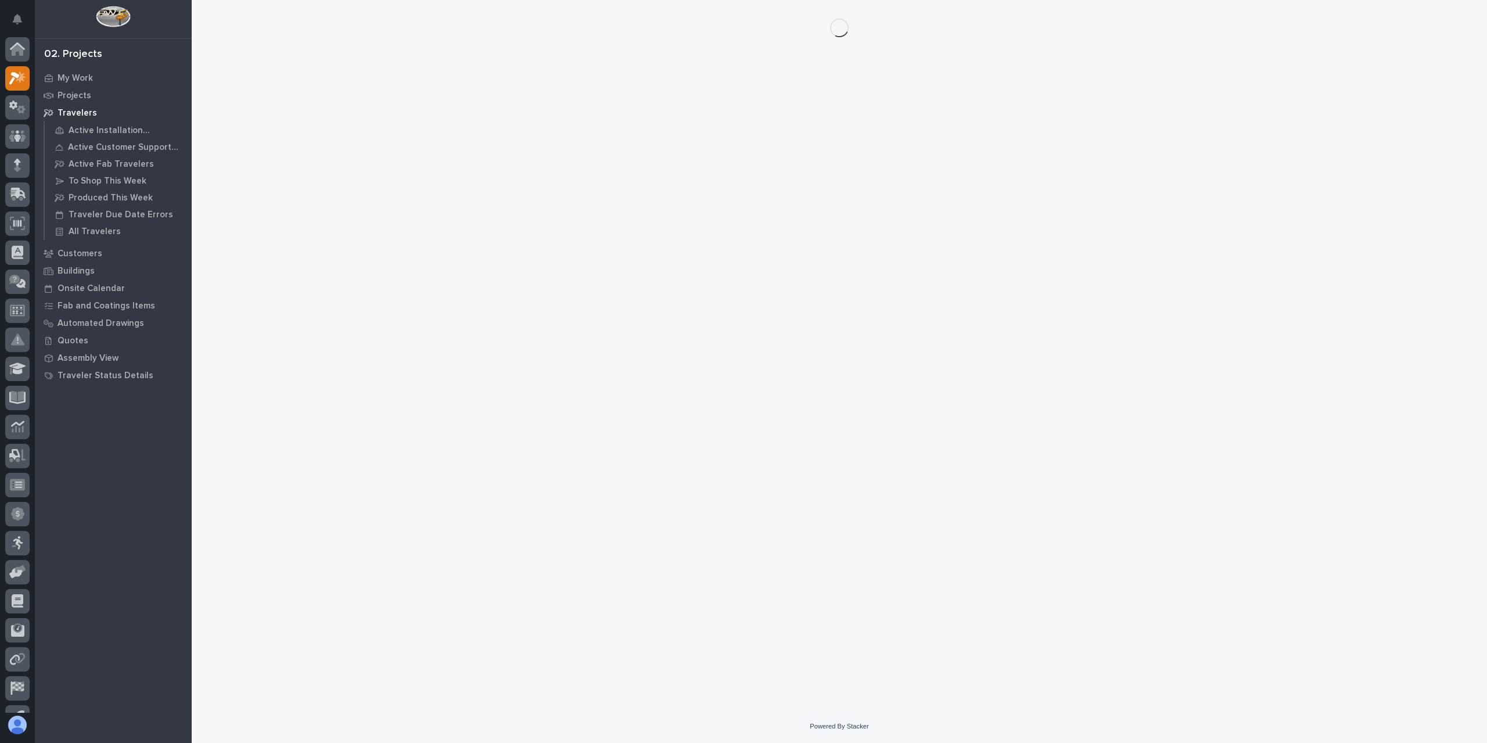
scroll to position [21, 0]
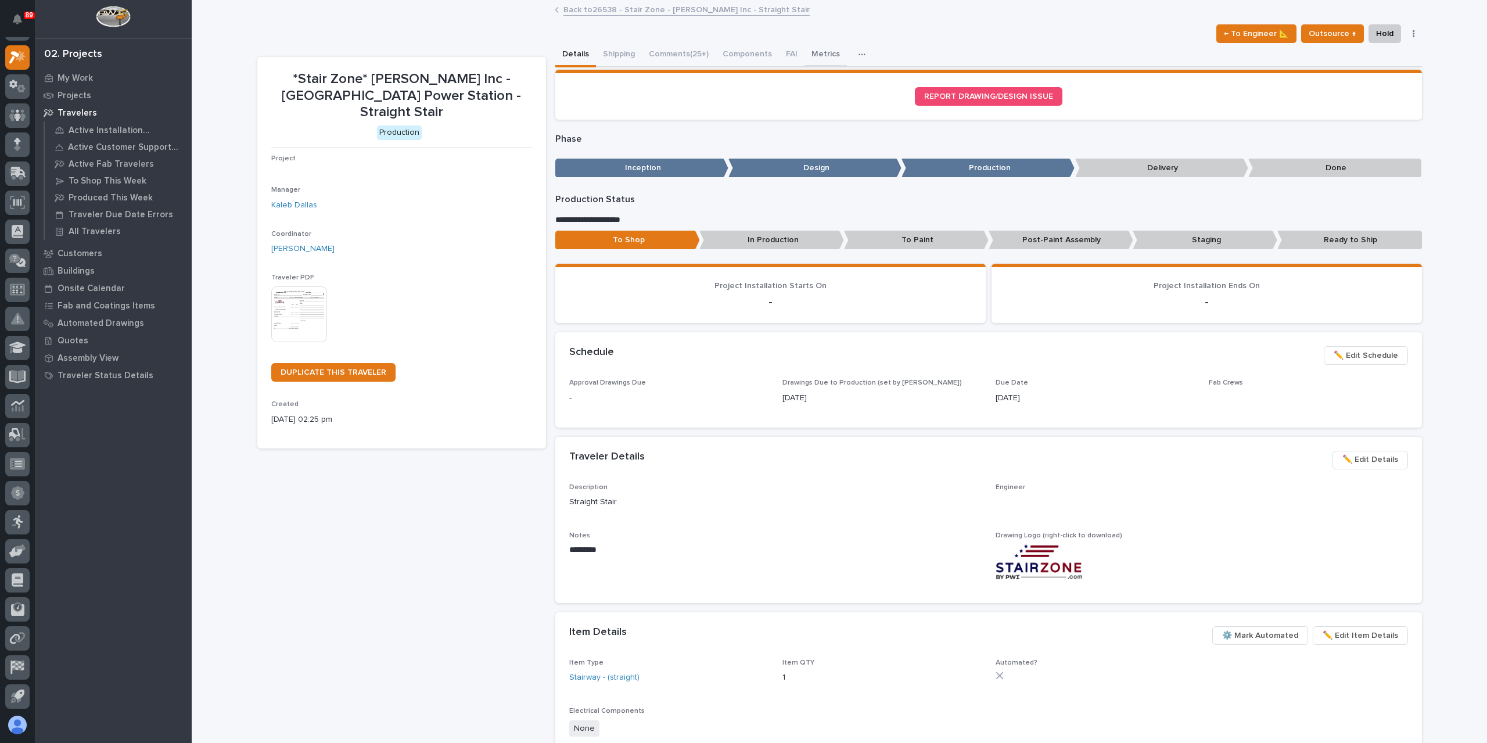
click at [804, 60] on button "Metrics" at bounding box center [825, 55] width 42 height 24
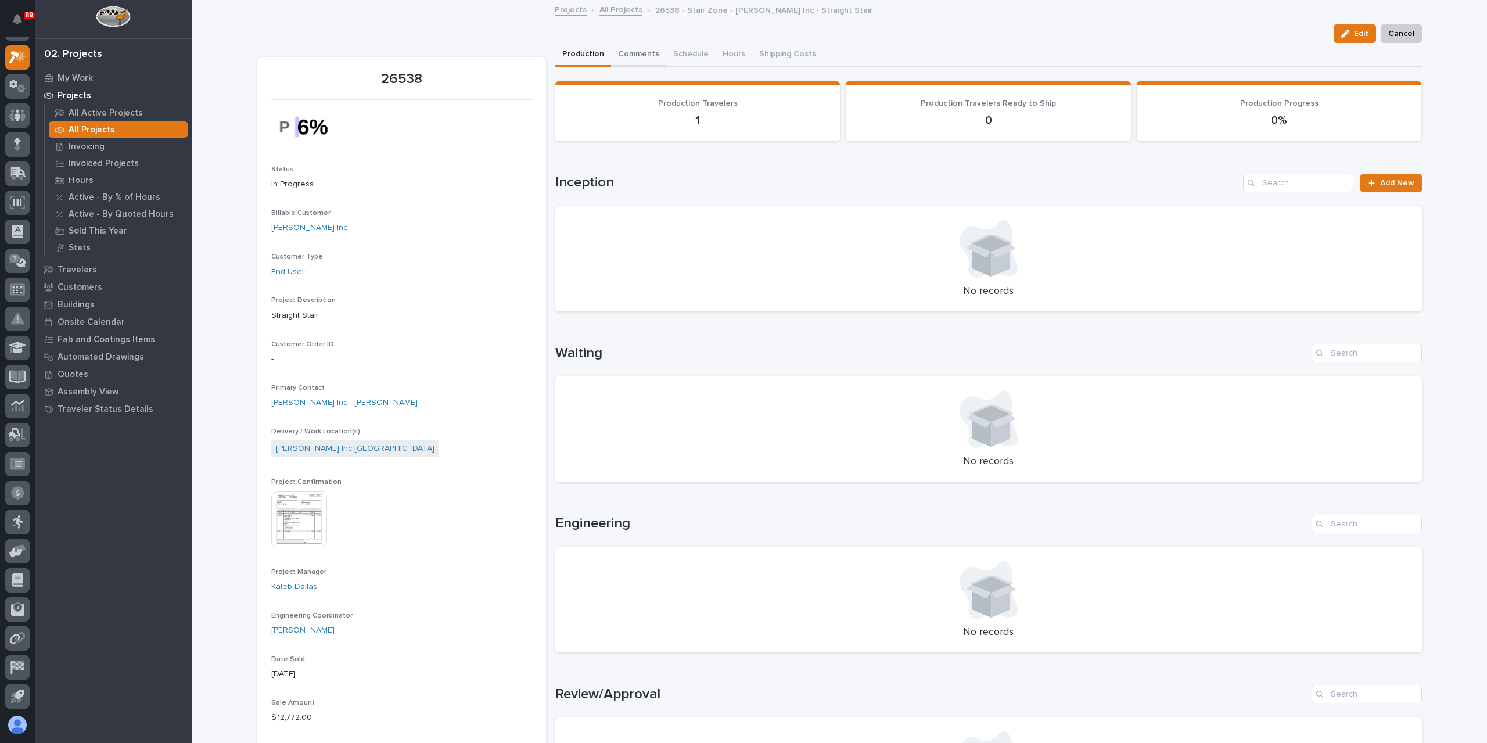
click at [635, 56] on button "Comments" at bounding box center [638, 55] width 55 height 24
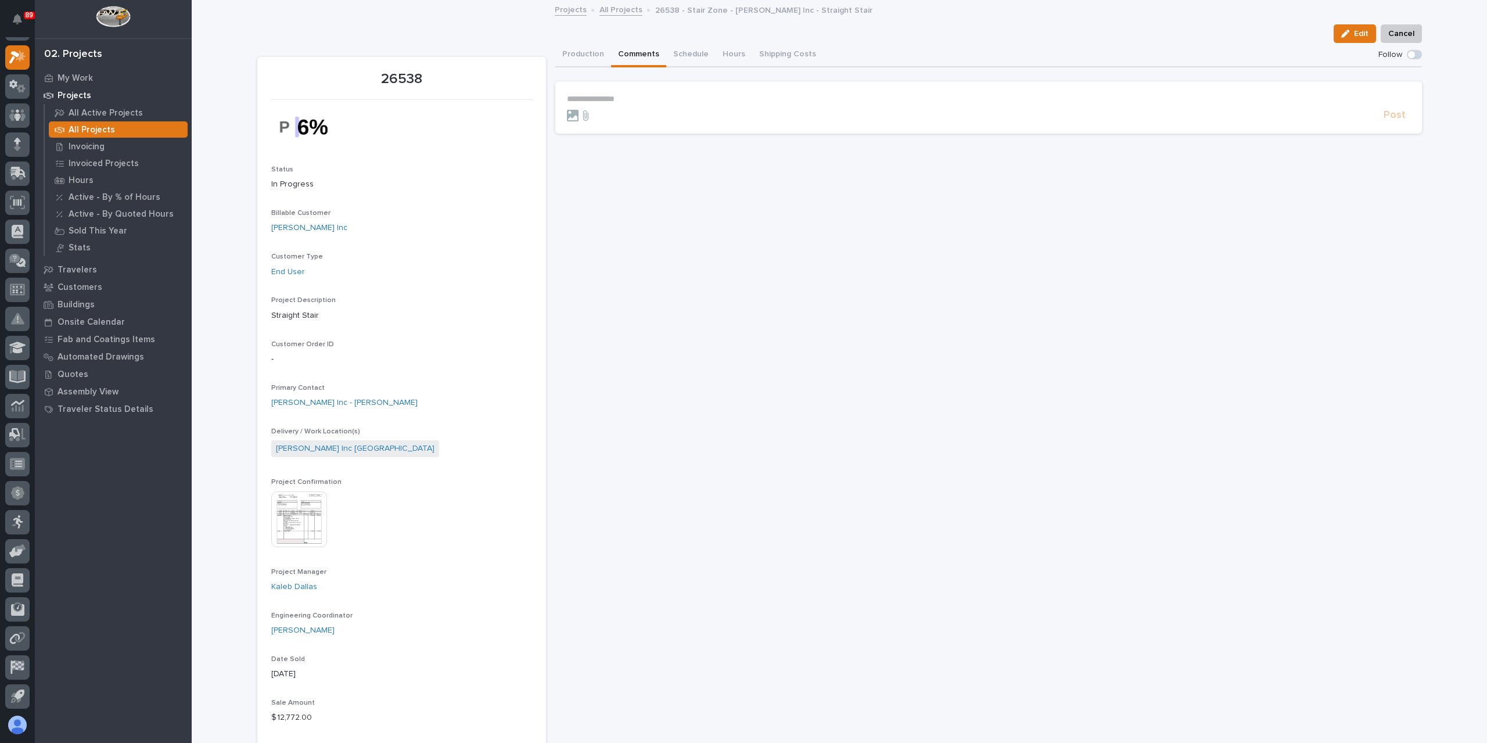
click at [601, 100] on p "**********" at bounding box center [988, 99] width 843 height 10
click at [1391, 127] on span "Post" at bounding box center [1395, 120] width 22 height 13
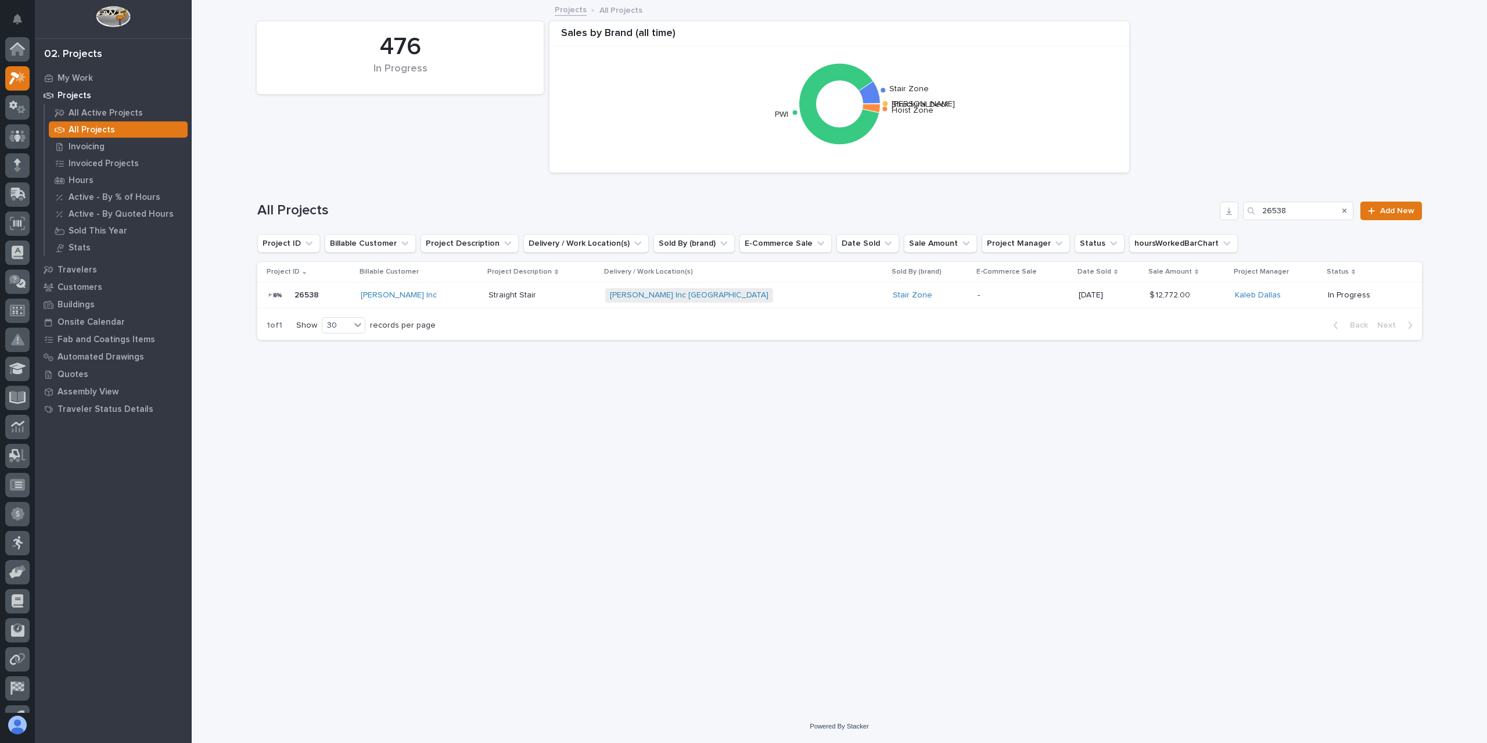
scroll to position [21, 0]
drag, startPoint x: 1321, startPoint y: 213, endPoint x: 1209, endPoint y: 208, distance: 112.2
click at [1212, 209] on div "All Projects 26538 Add New" at bounding box center [839, 211] width 1165 height 19
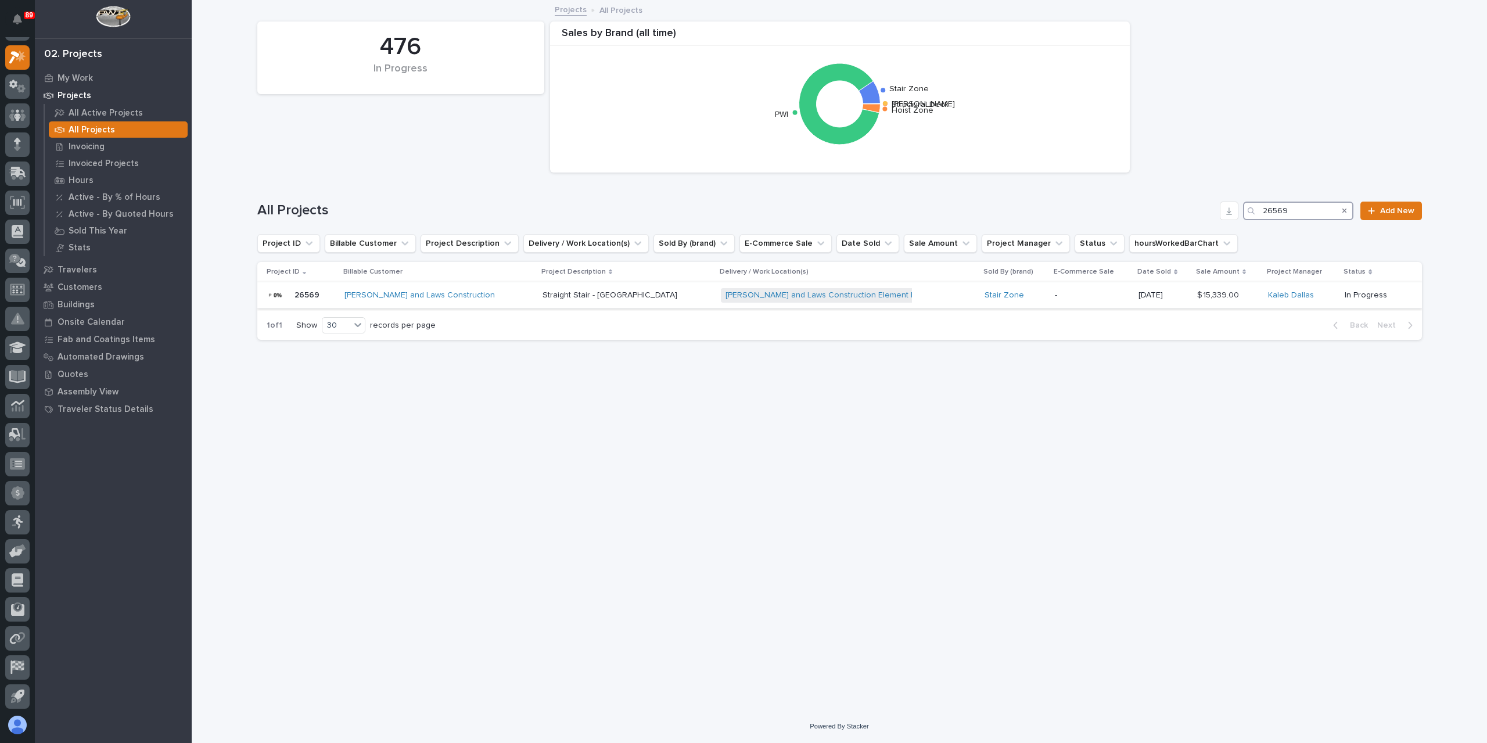
type input "26569"
click at [523, 299] on td "Pinkerton and Laws Construction" at bounding box center [439, 295] width 198 height 26
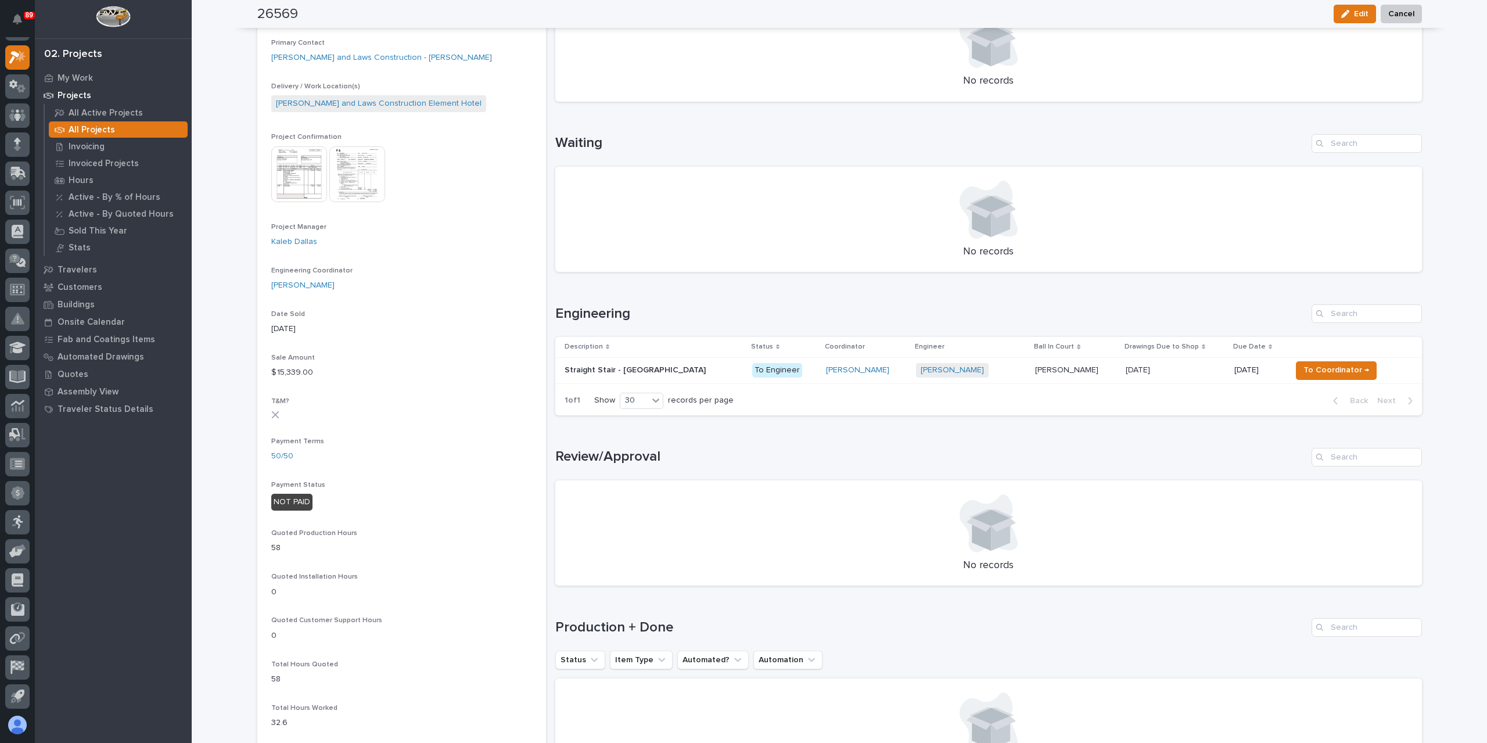
scroll to position [407, 0]
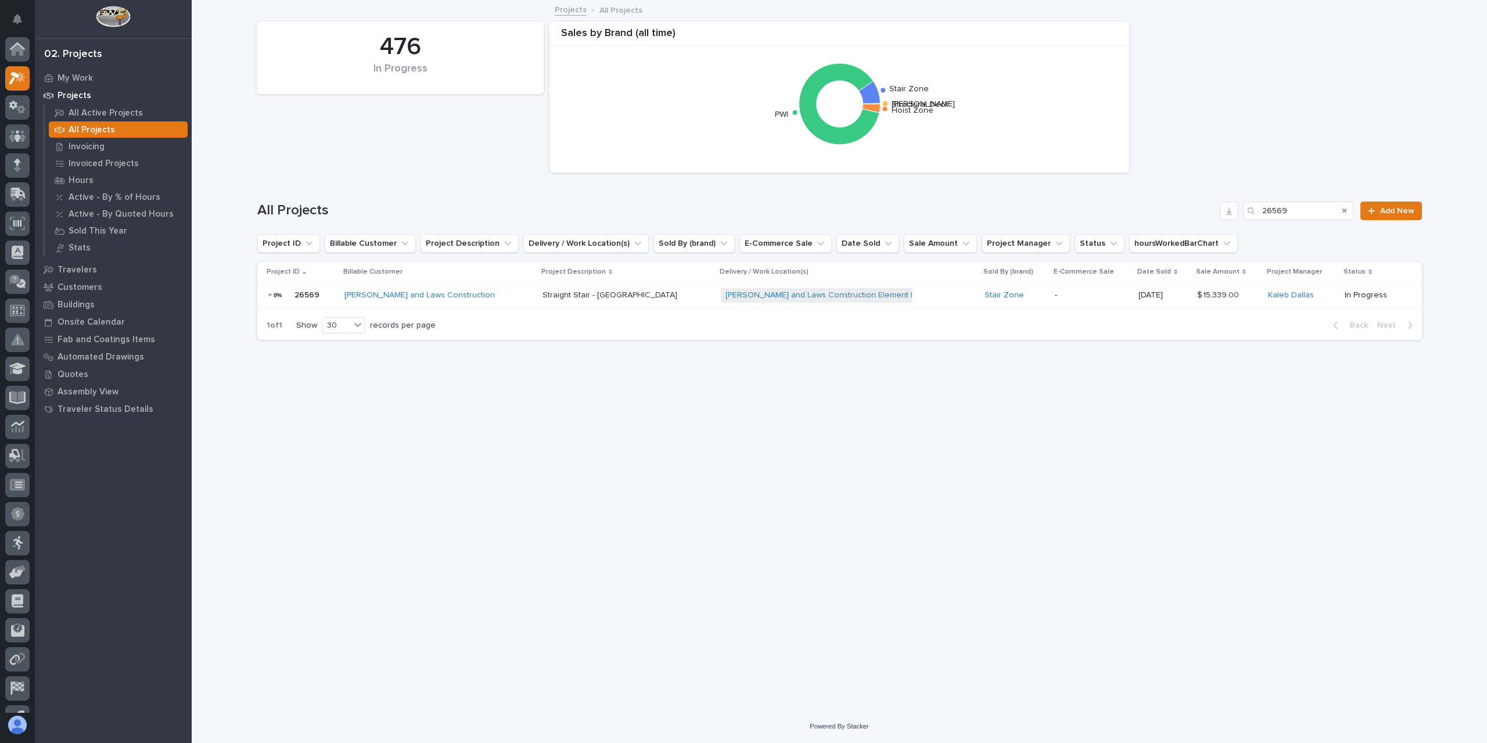
scroll to position [21, 0]
drag, startPoint x: 1295, startPoint y: 212, endPoint x: 1195, endPoint y: 196, distance: 101.2
click at [1207, 200] on div "All Projects 26569 Add New" at bounding box center [839, 206] width 1165 height 56
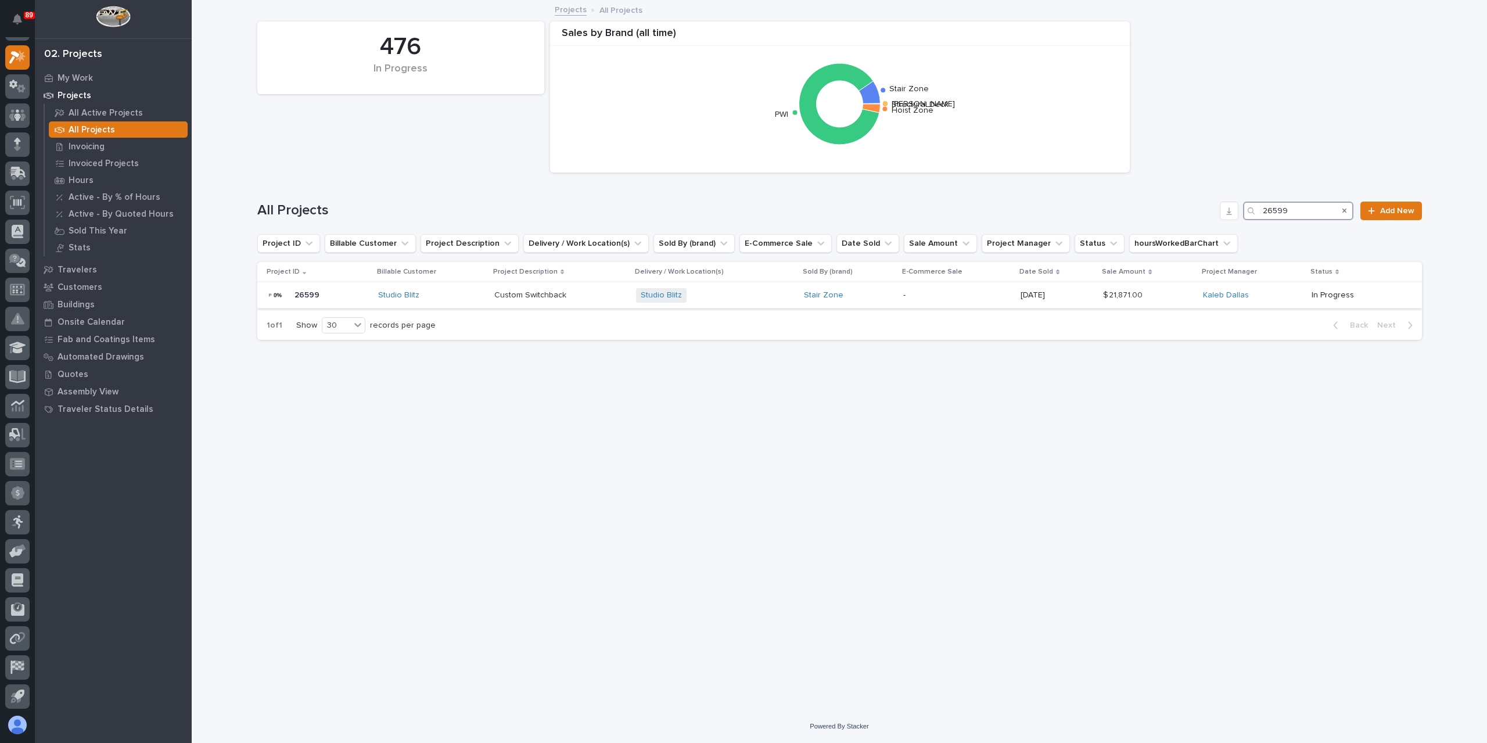
type input "26599"
click at [556, 303] on div "Custom Switchback Custom Switchback" at bounding box center [560, 295] width 133 height 19
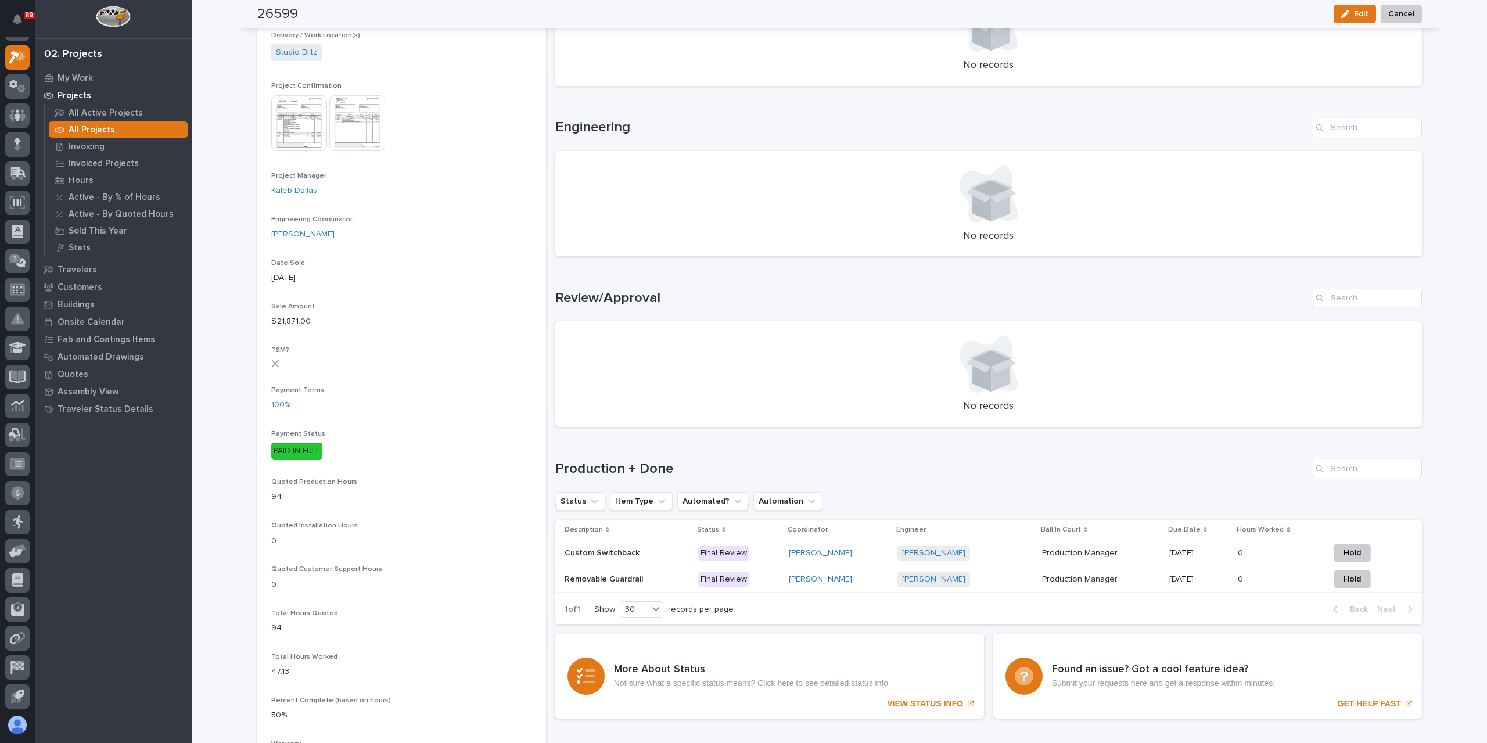
scroll to position [416, 0]
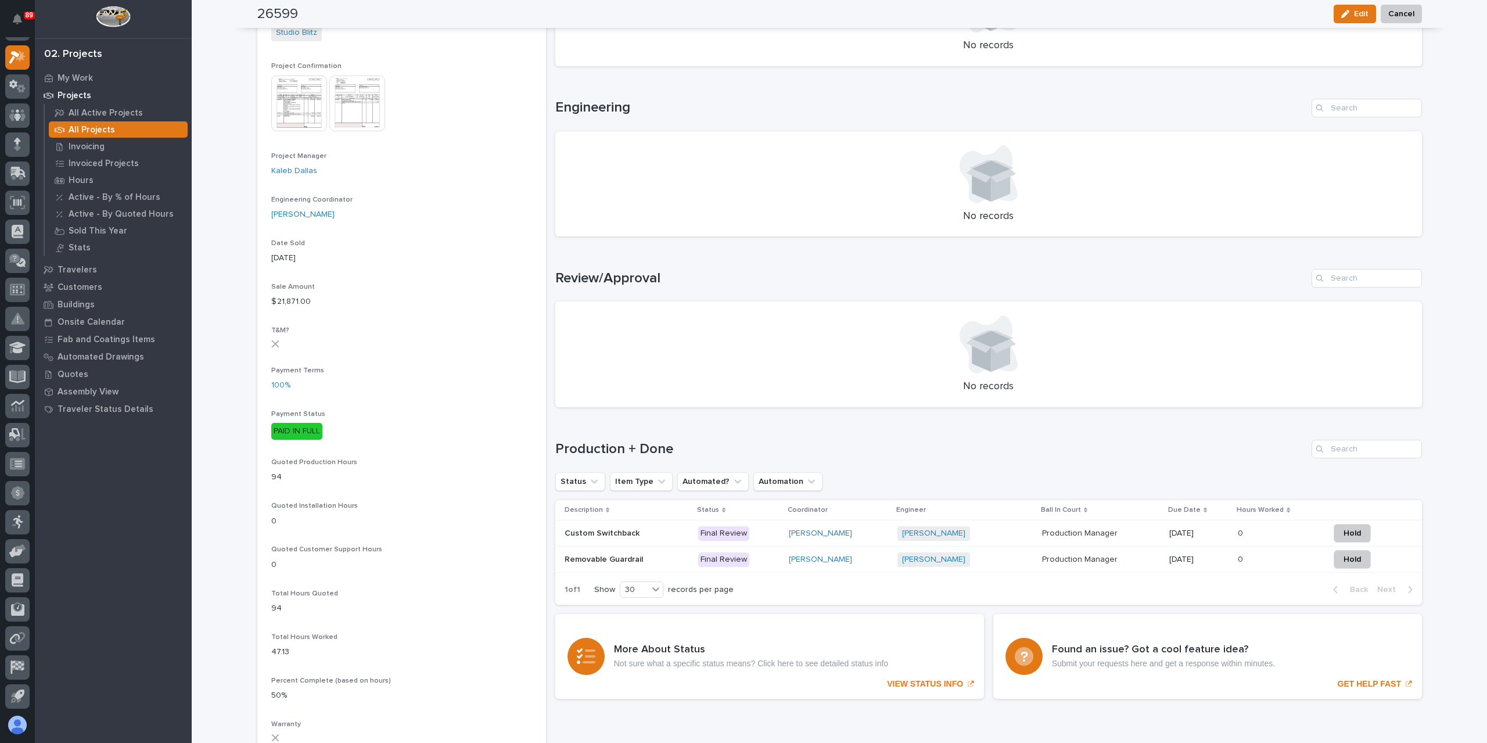
click at [601, 530] on p "Custom Switchback" at bounding box center [603, 532] width 77 height 12
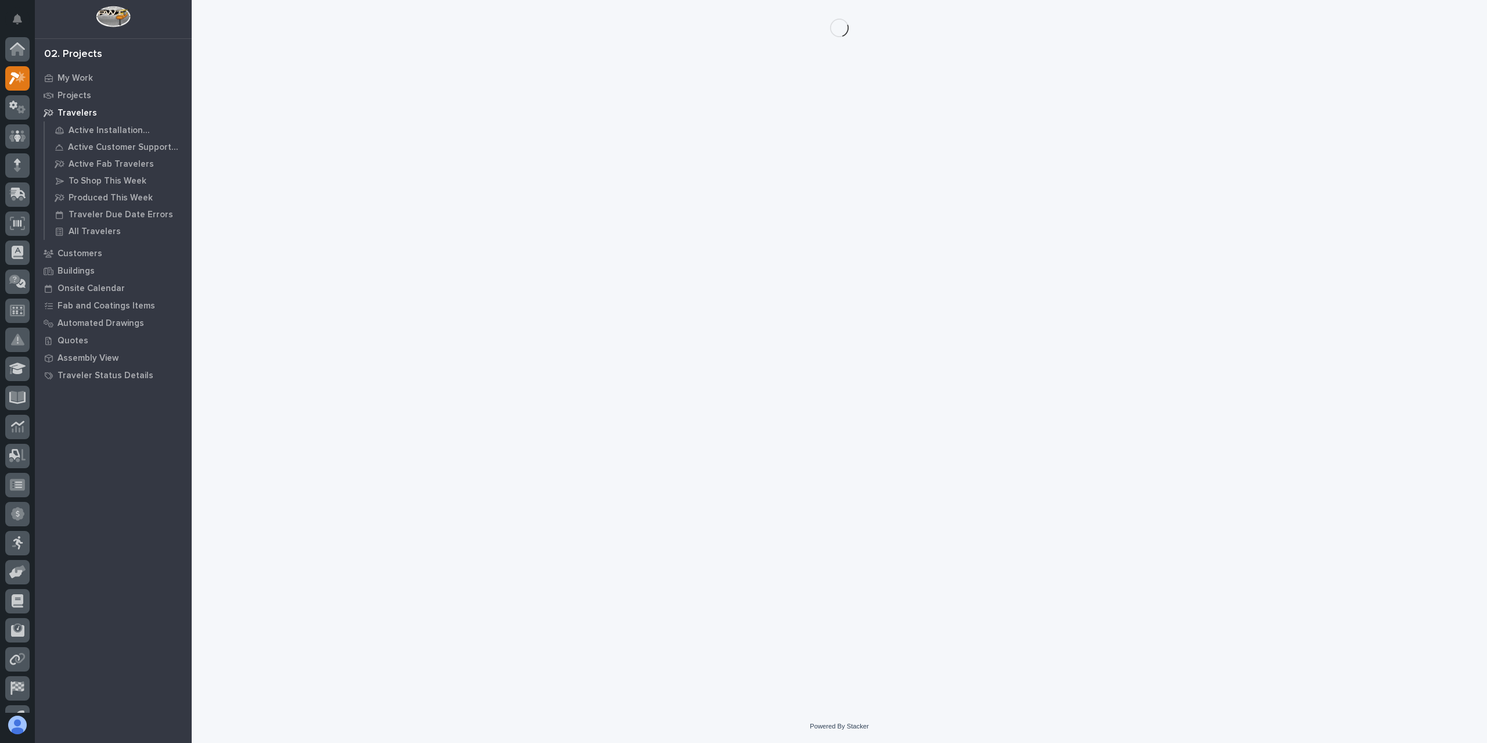
scroll to position [21, 0]
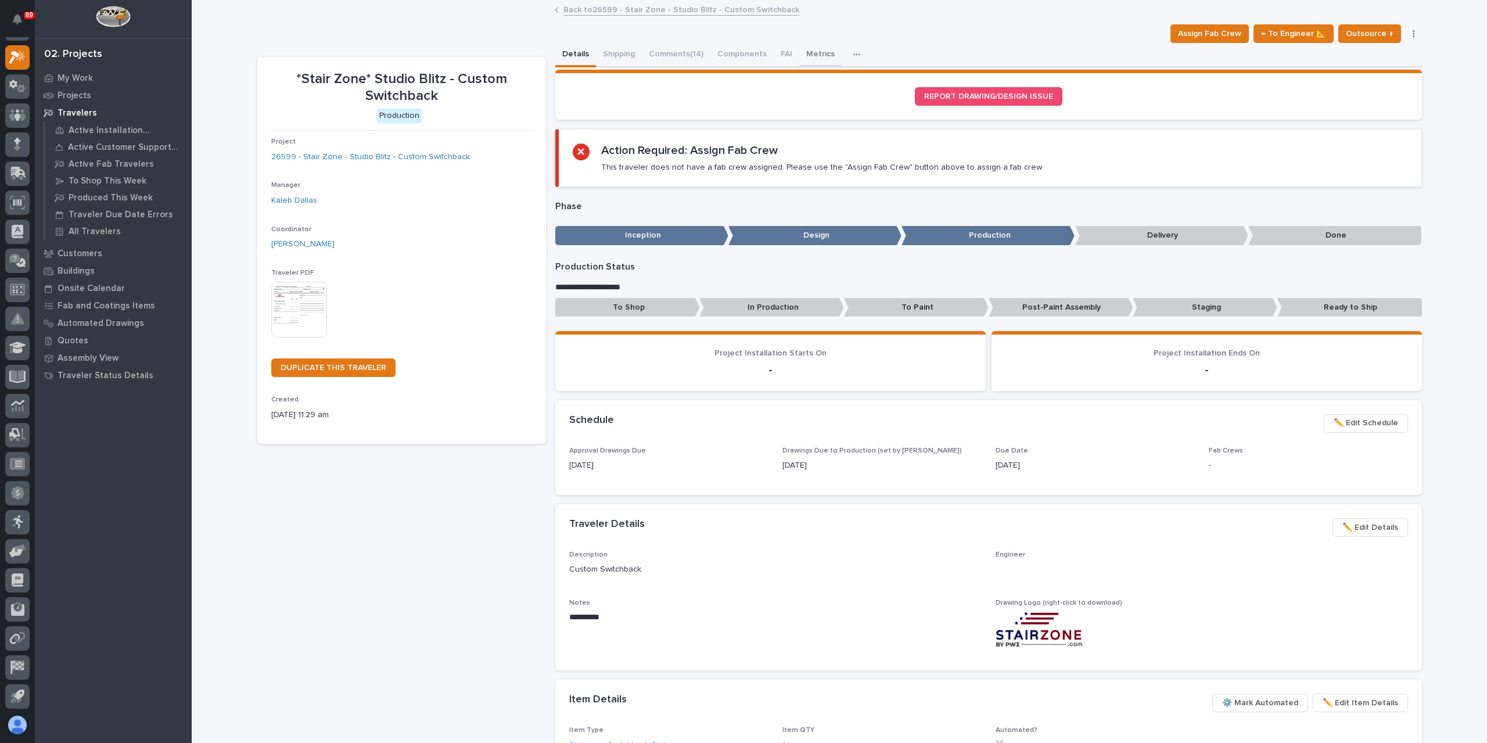
click at [803, 56] on button "Metrics" at bounding box center [820, 55] width 42 height 24
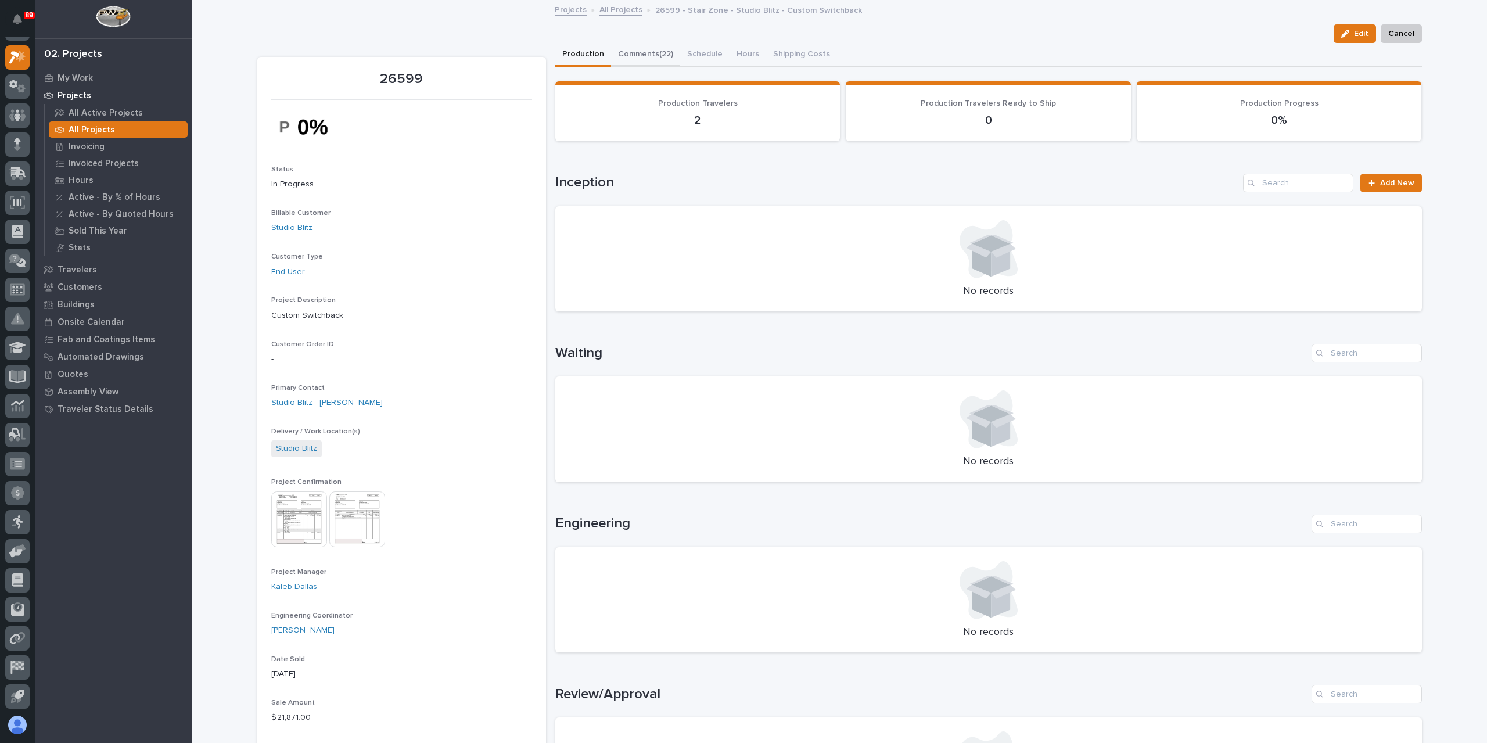
click at [638, 52] on button "Comments (22)" at bounding box center [645, 55] width 69 height 24
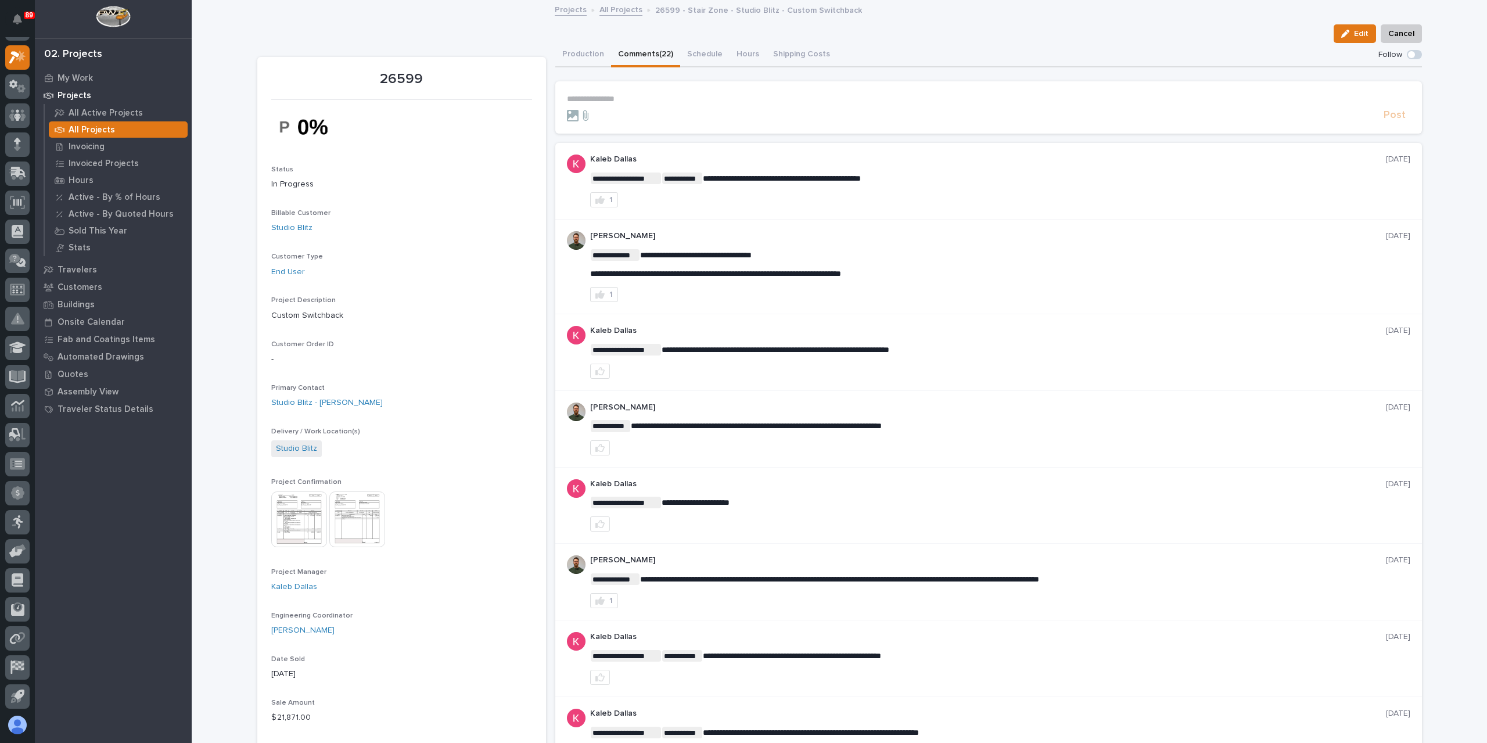
click at [648, 98] on p "**********" at bounding box center [988, 99] width 843 height 10
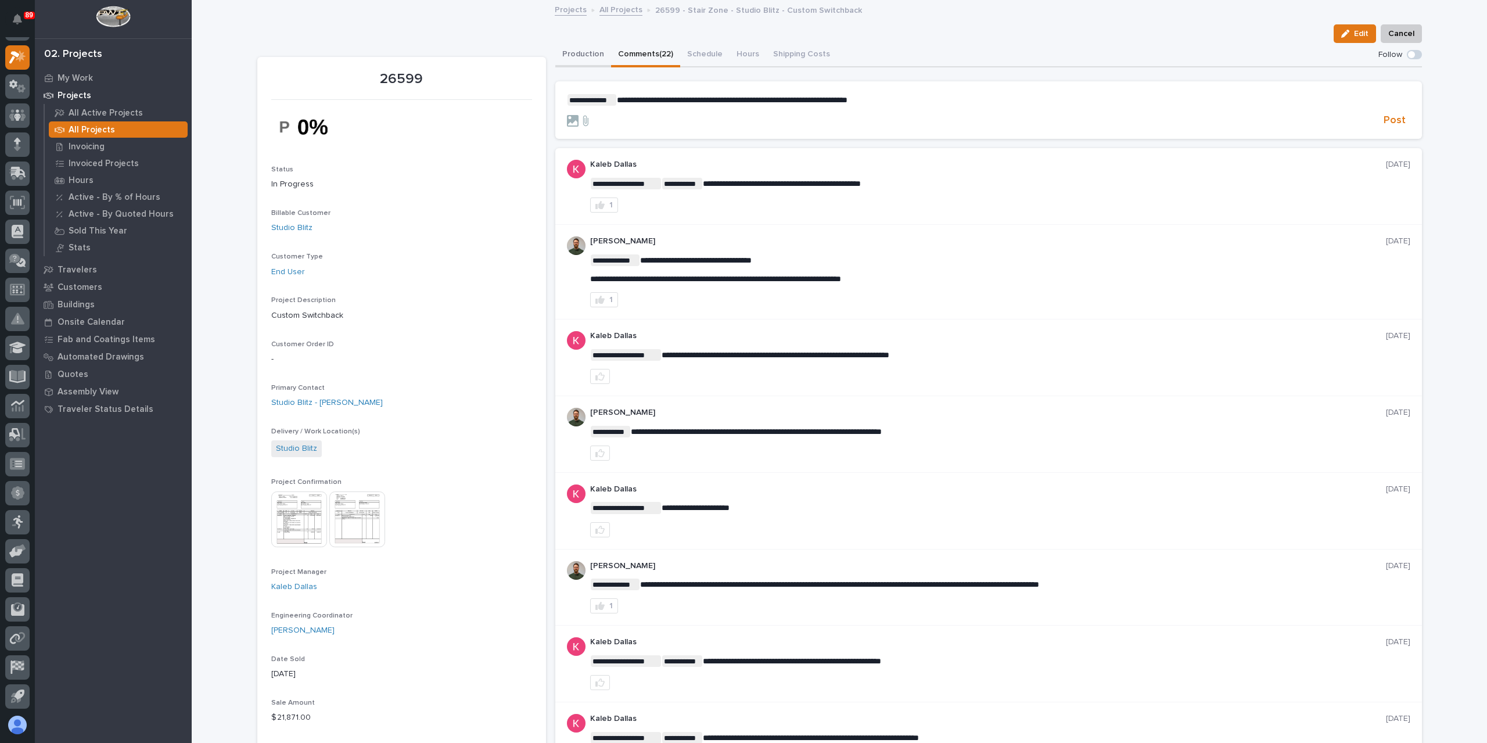
click at [576, 58] on button "Production" at bounding box center [583, 55] width 56 height 24
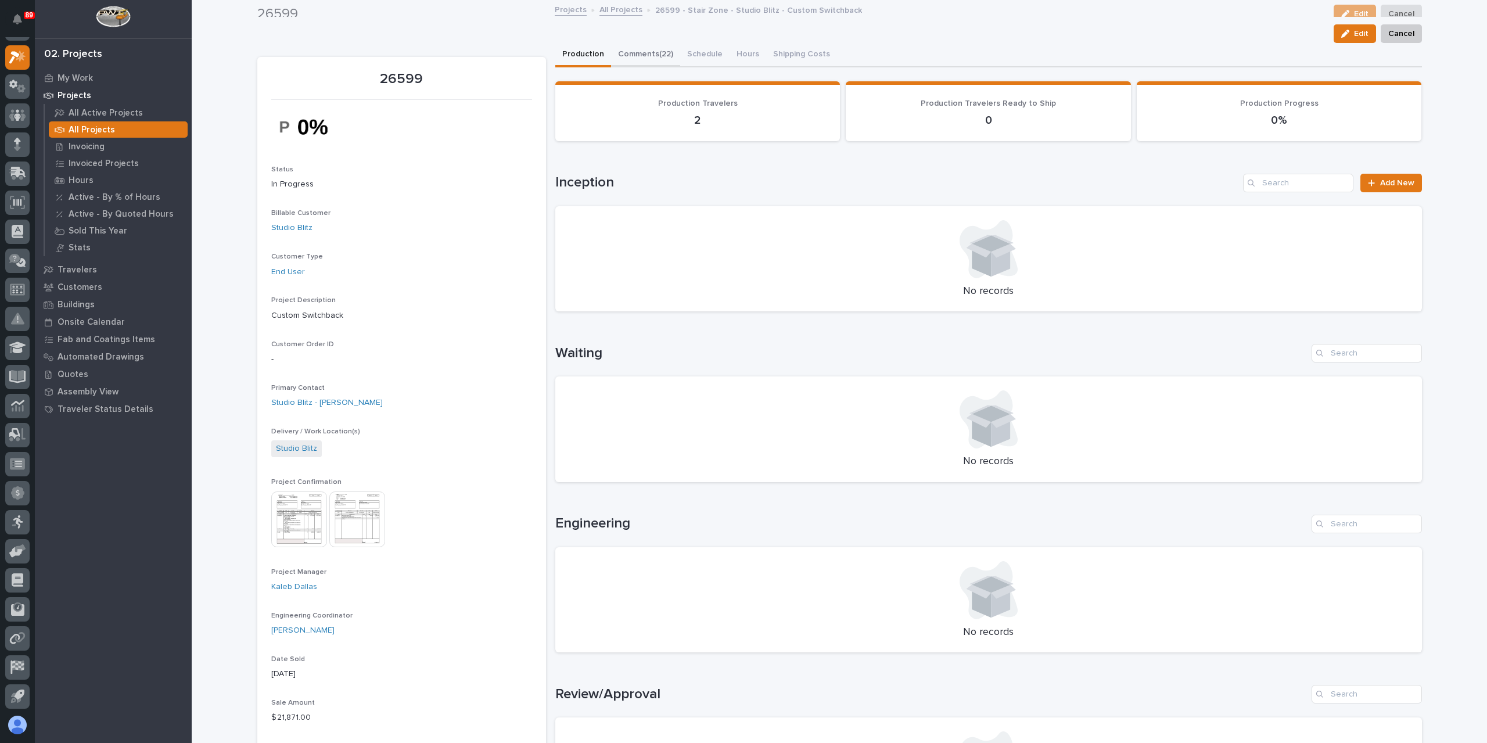
click at [649, 62] on button "Comments (22)" at bounding box center [645, 55] width 69 height 24
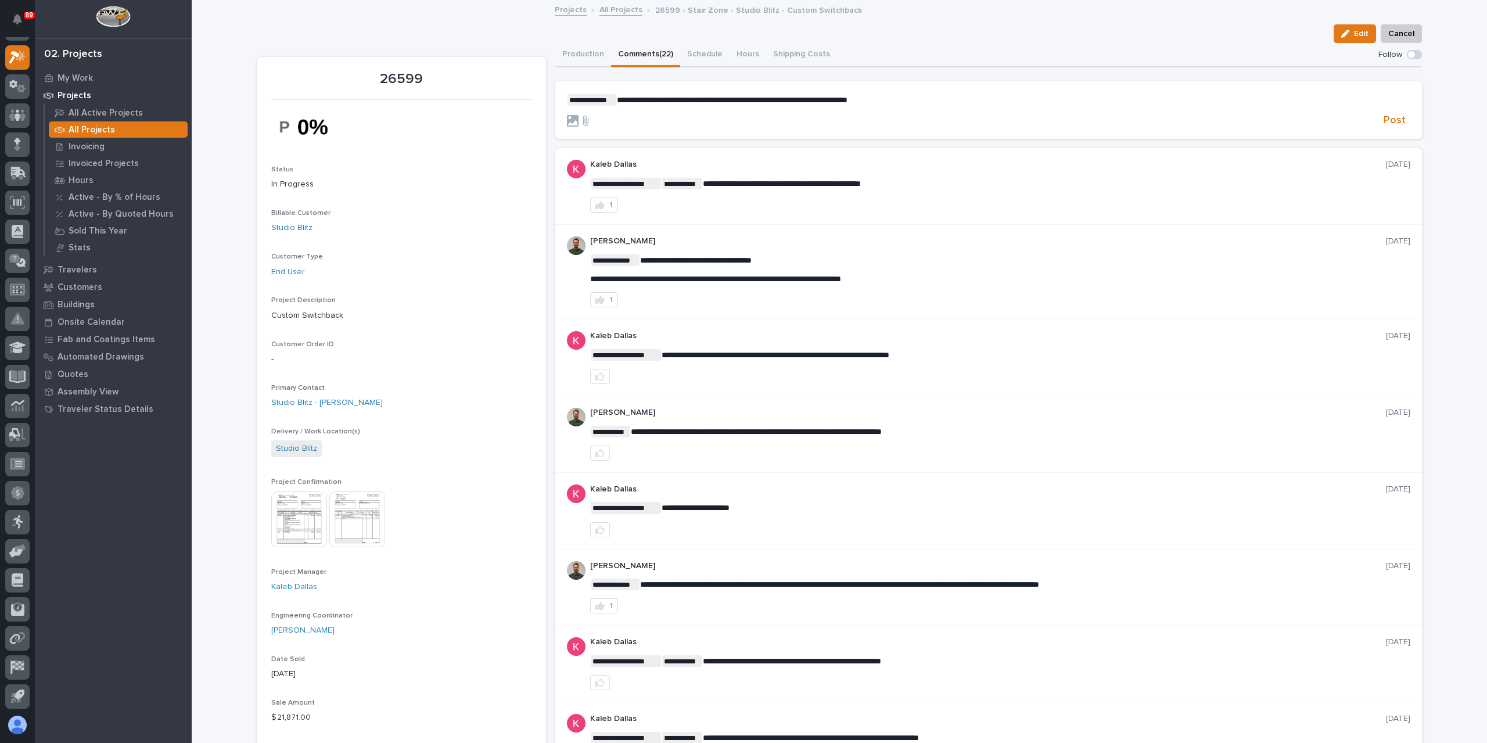
click at [938, 104] on p "**********" at bounding box center [988, 100] width 843 height 12
click at [1384, 131] on section "**********" at bounding box center [988, 110] width 867 height 58
click at [1384, 125] on span "Post" at bounding box center [1395, 120] width 22 height 13
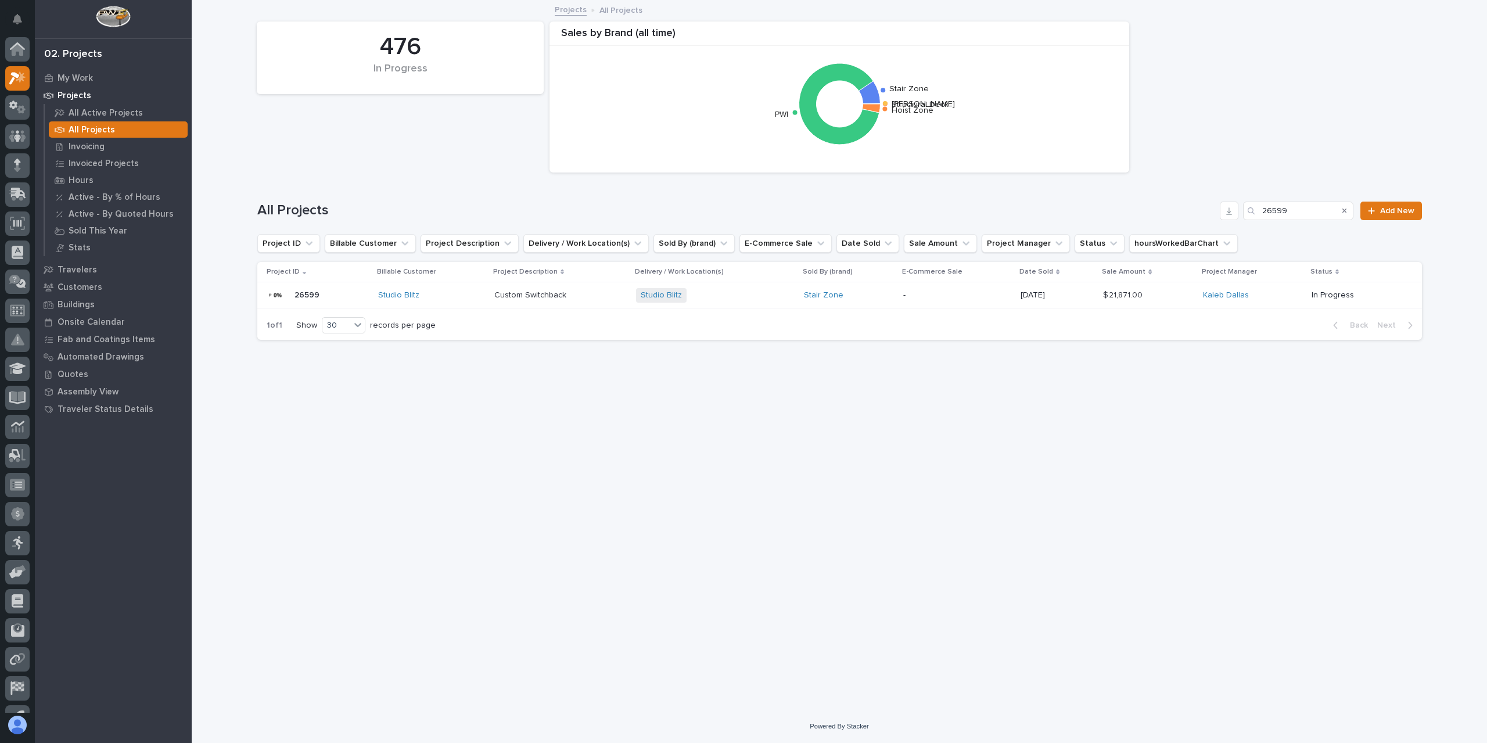
scroll to position [21, 0]
drag, startPoint x: 1294, startPoint y: 210, endPoint x: 1234, endPoint y: 212, distance: 60.5
click at [1234, 212] on div "All Projects 26599 Add New" at bounding box center [839, 211] width 1165 height 19
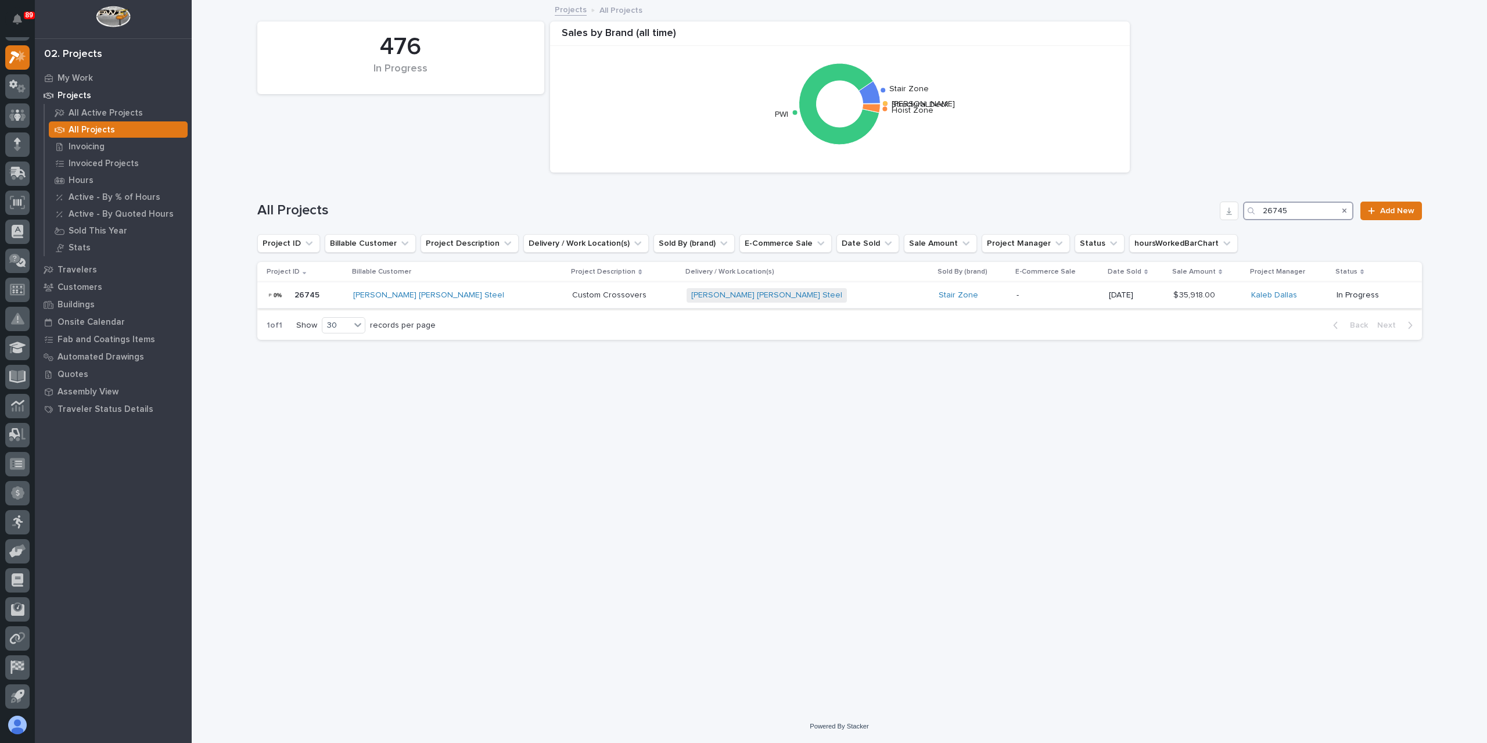
type input "26745"
click at [572, 301] on div "Custom Crossovers Custom Crossovers" at bounding box center [624, 295] width 105 height 19
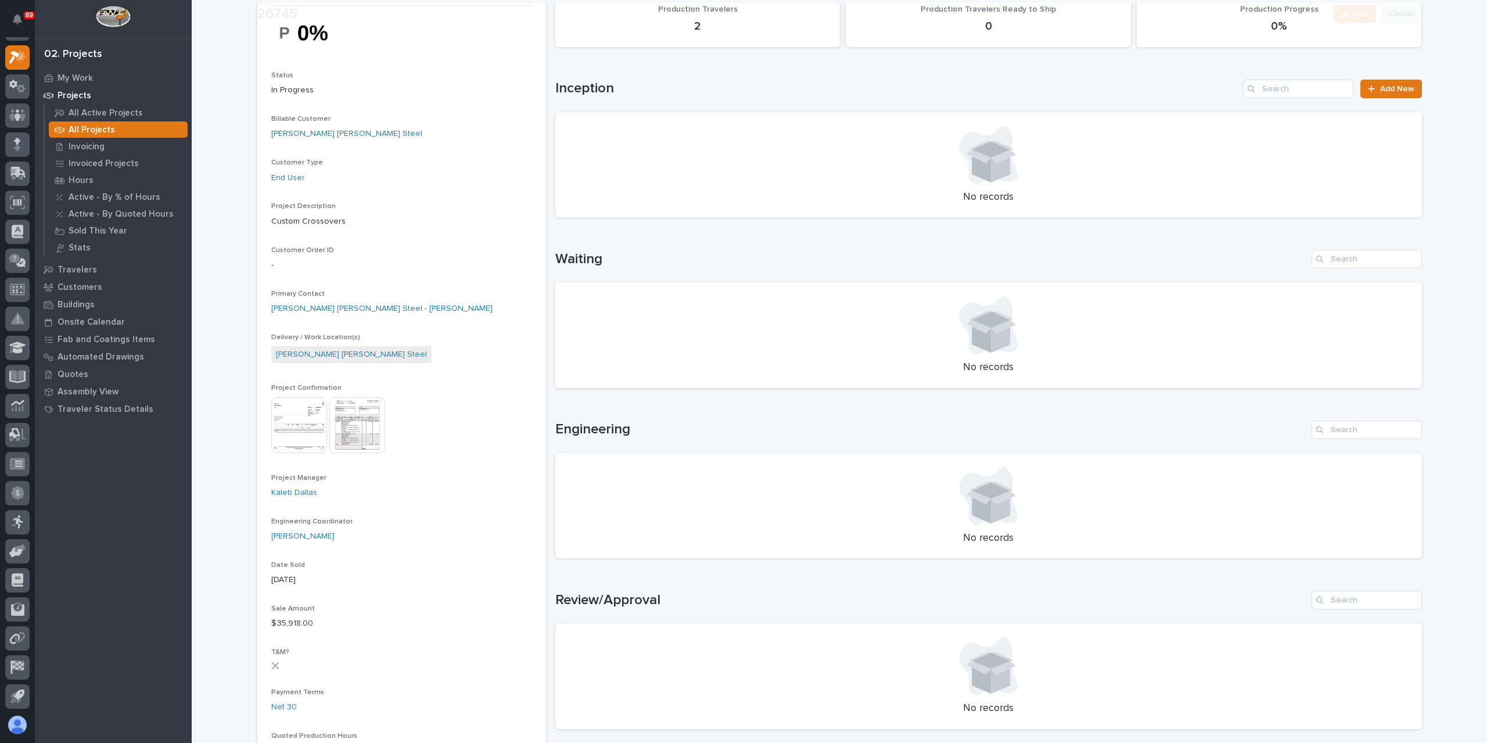
scroll to position [349, 0]
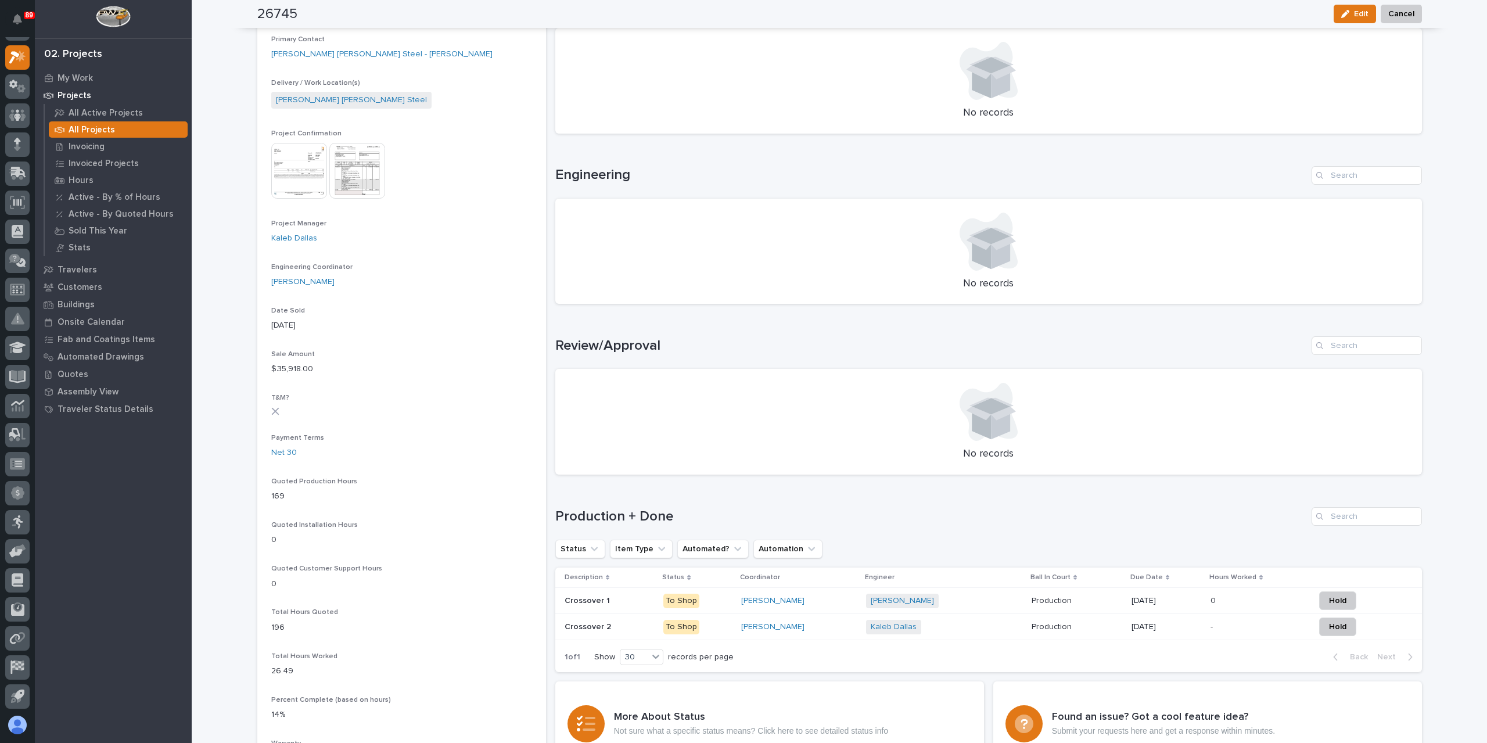
click at [605, 599] on p at bounding box center [610, 601] width 90 height 10
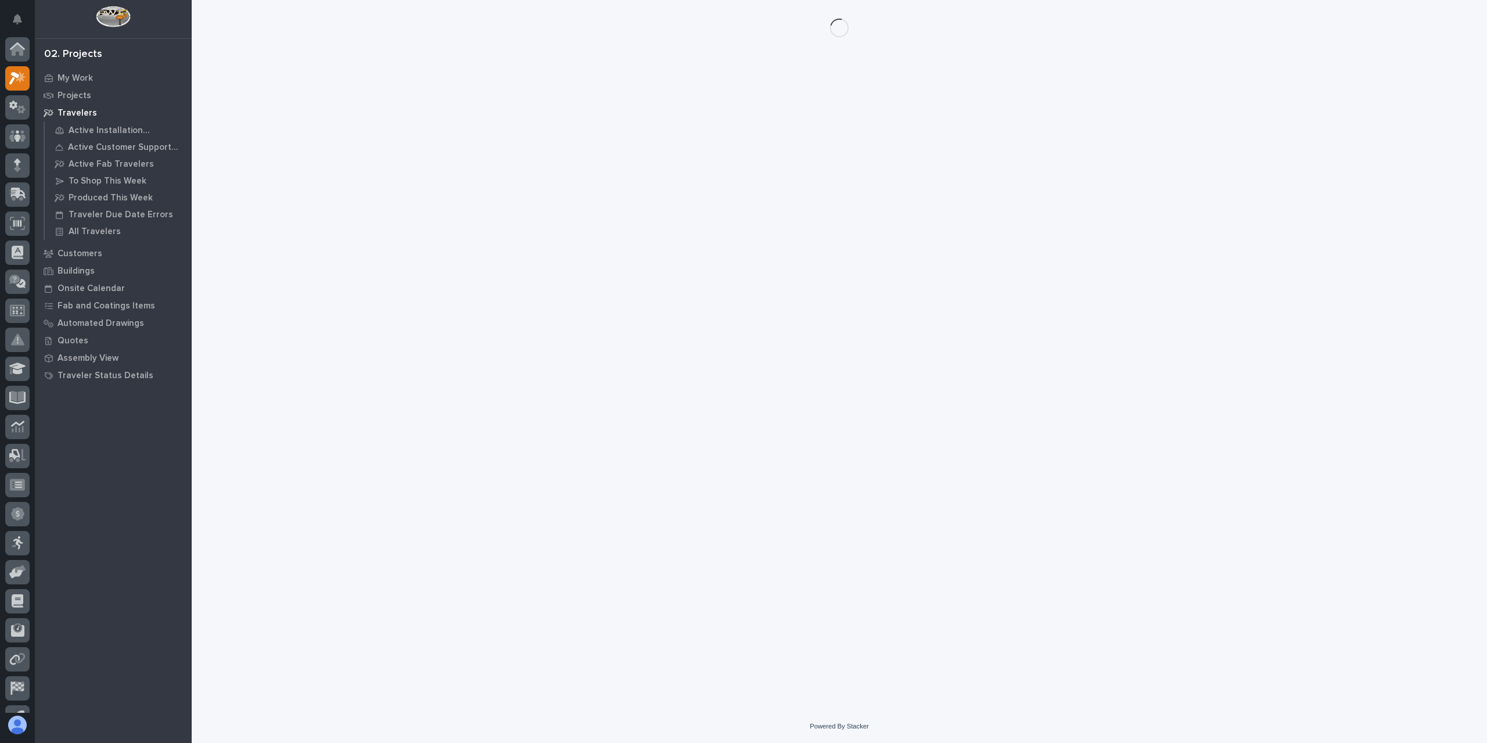
scroll to position [21, 0]
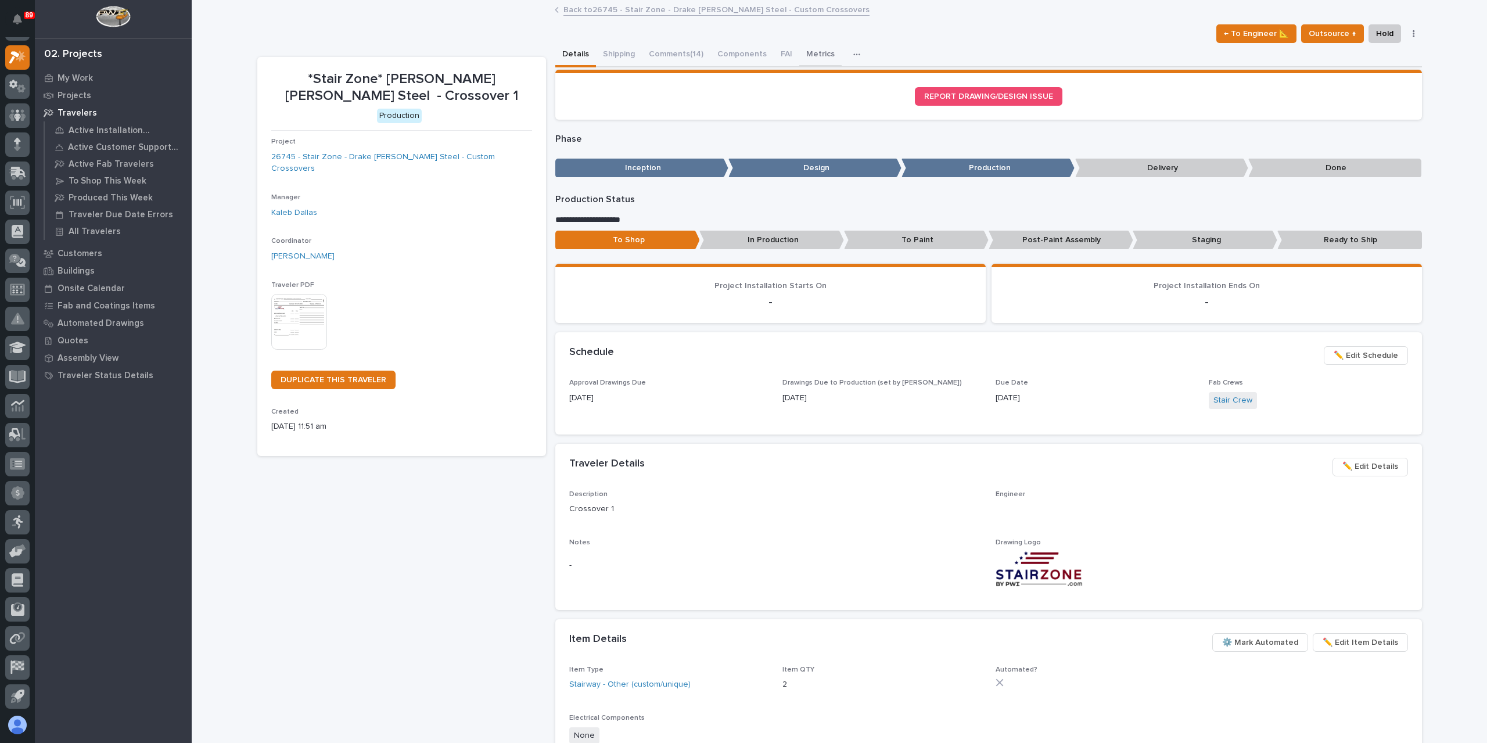
click at [807, 53] on button "Metrics" at bounding box center [820, 55] width 42 height 24
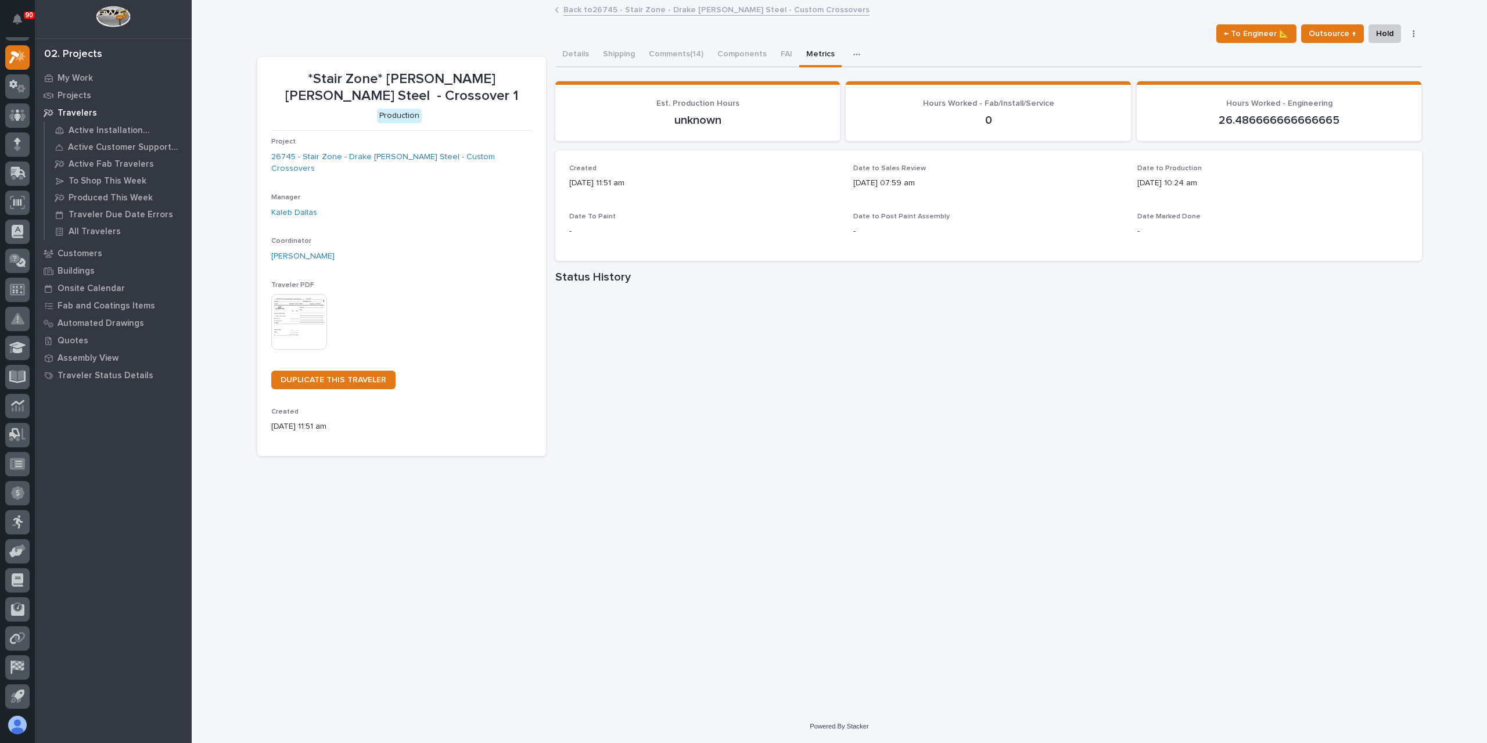
click at [606, 8] on link "Back to 26745 - Stair Zone - Drake Williams Steel - Custom Crossovers" at bounding box center [716, 8] width 306 height 13
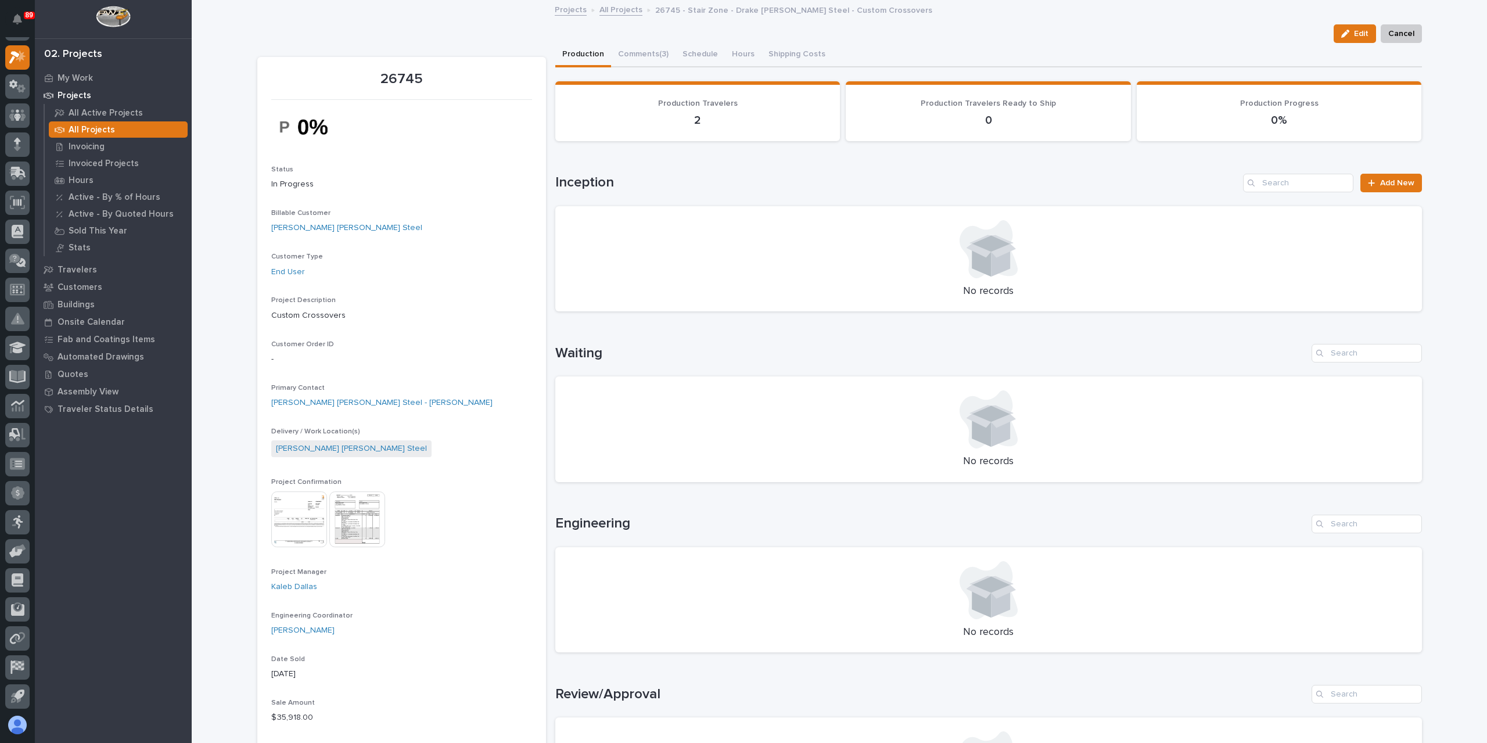
scroll to position [290, 0]
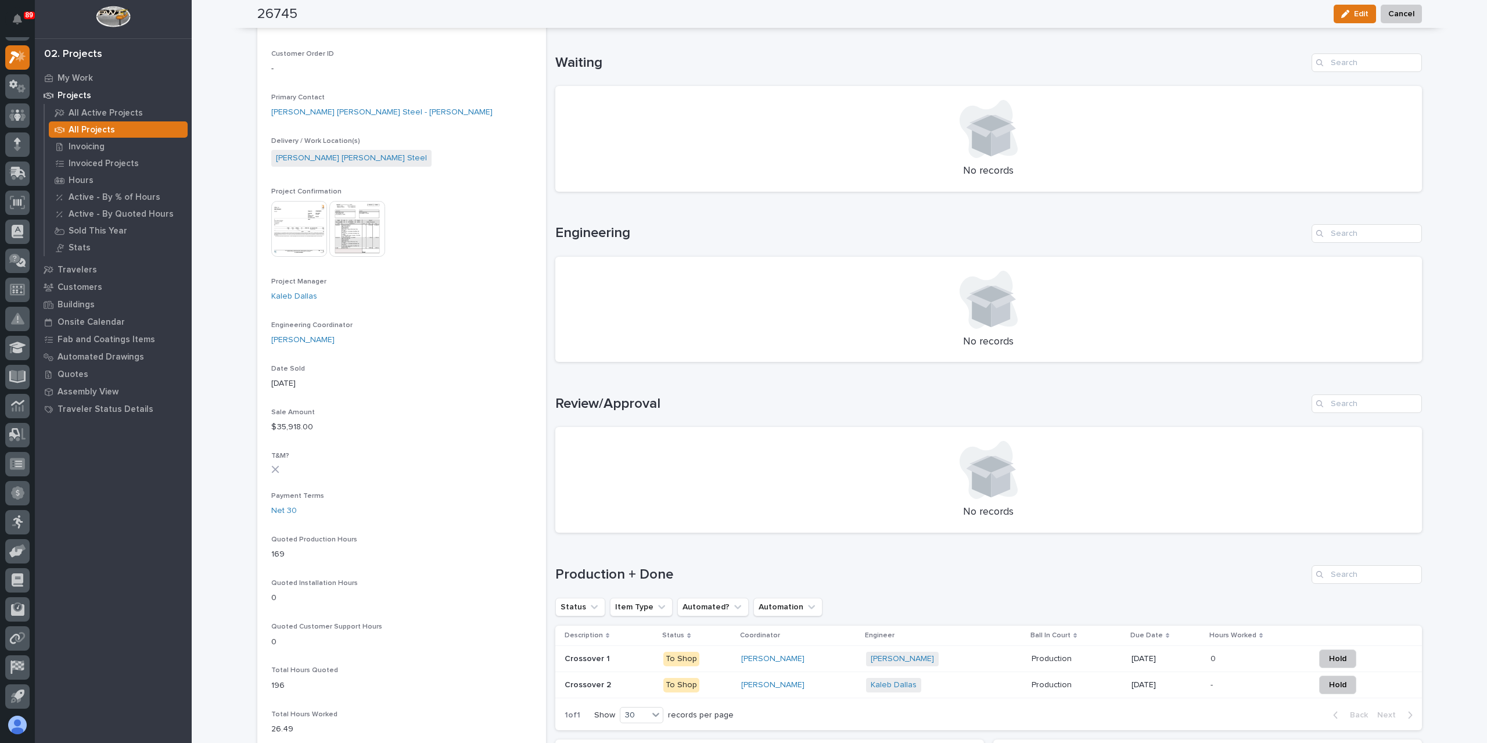
click at [584, 690] on div "Crossover 2 Crossover 2" at bounding box center [610, 685] width 90 height 19
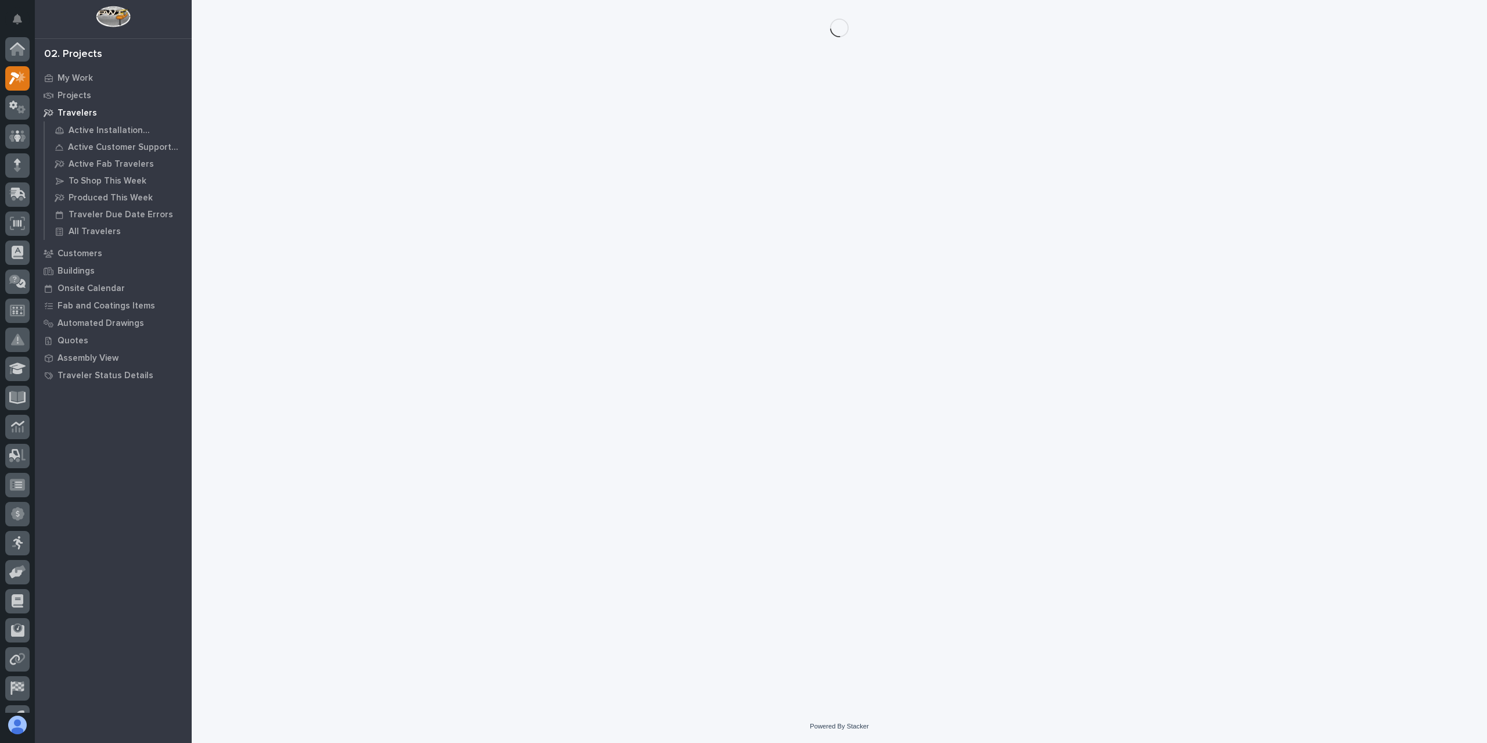
scroll to position [21, 0]
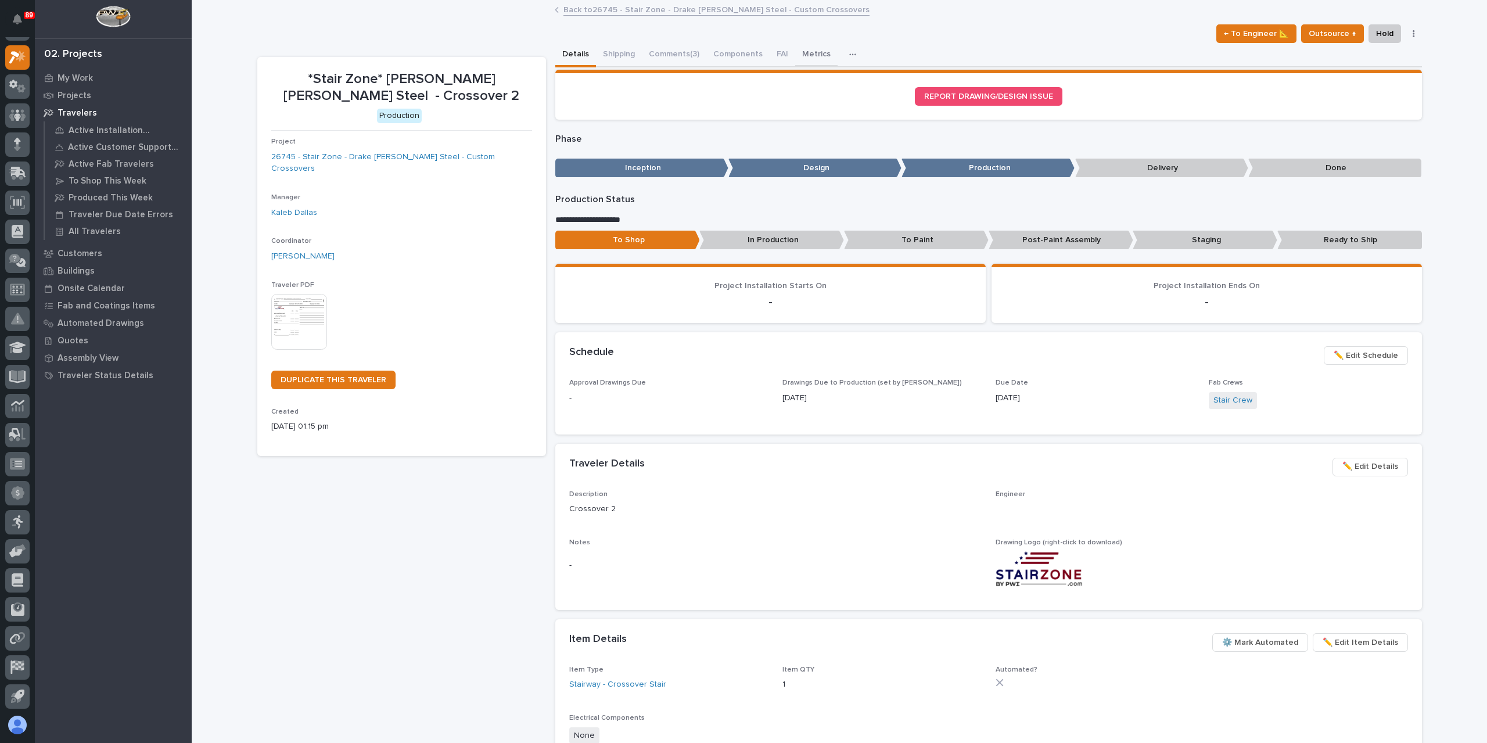
click at [813, 43] on button "Metrics" at bounding box center [816, 55] width 42 height 24
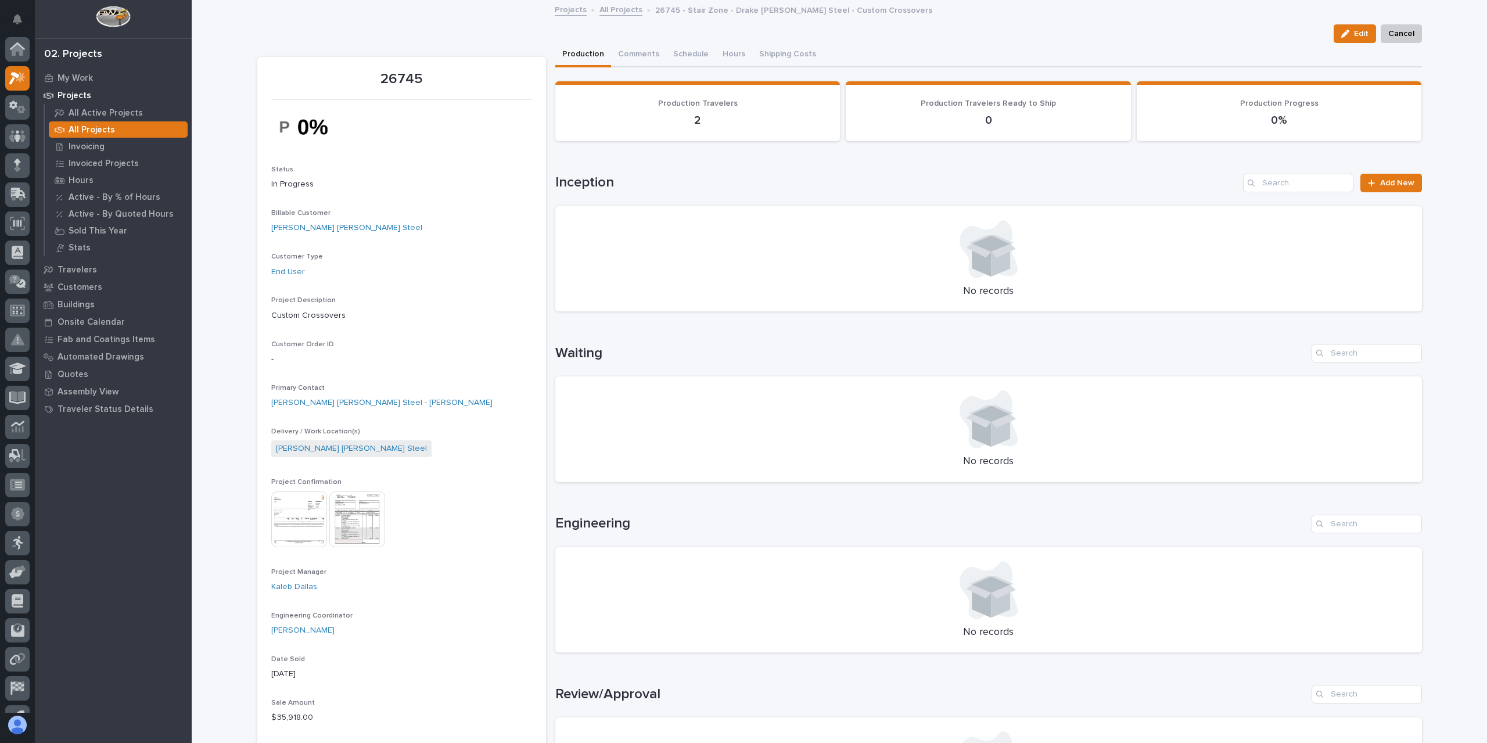
scroll to position [21, 0]
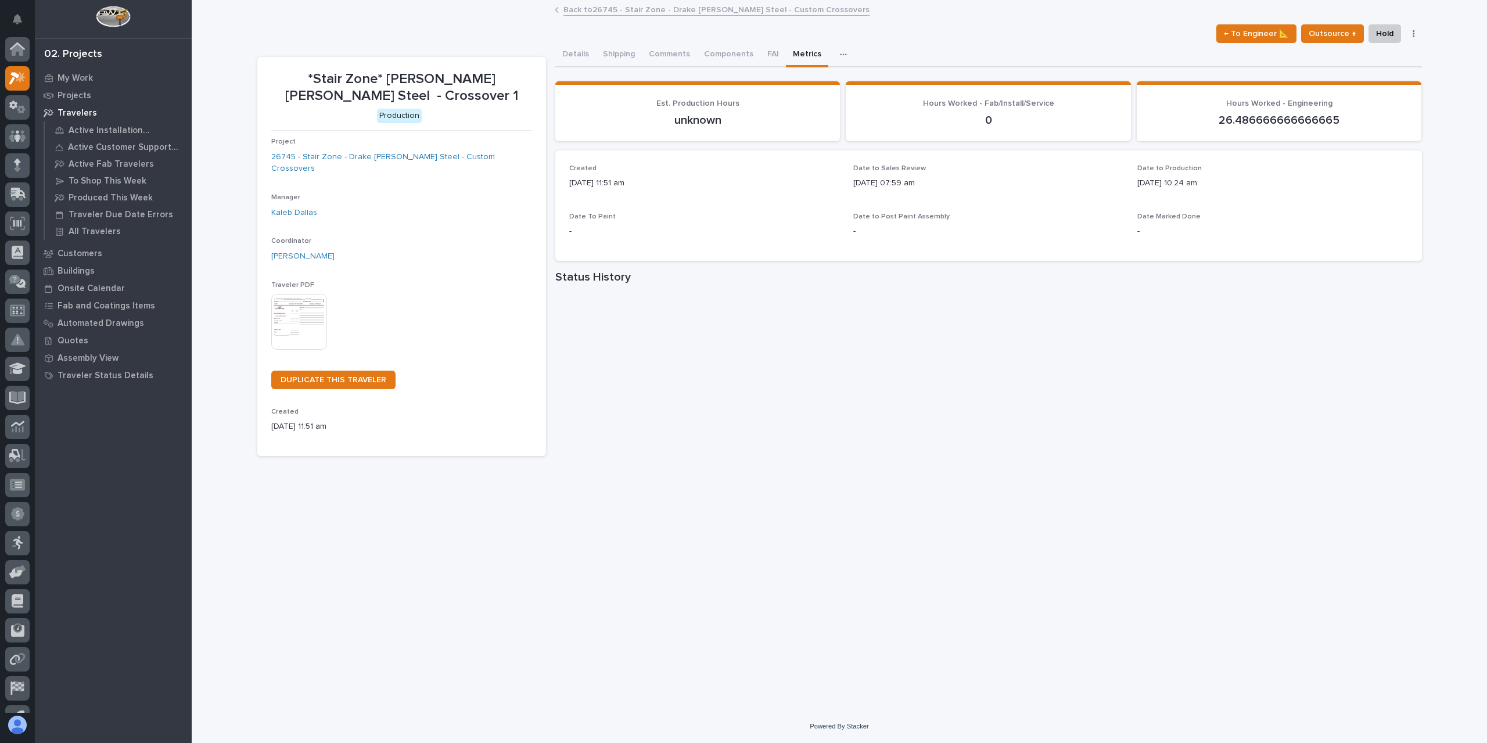
scroll to position [21, 0]
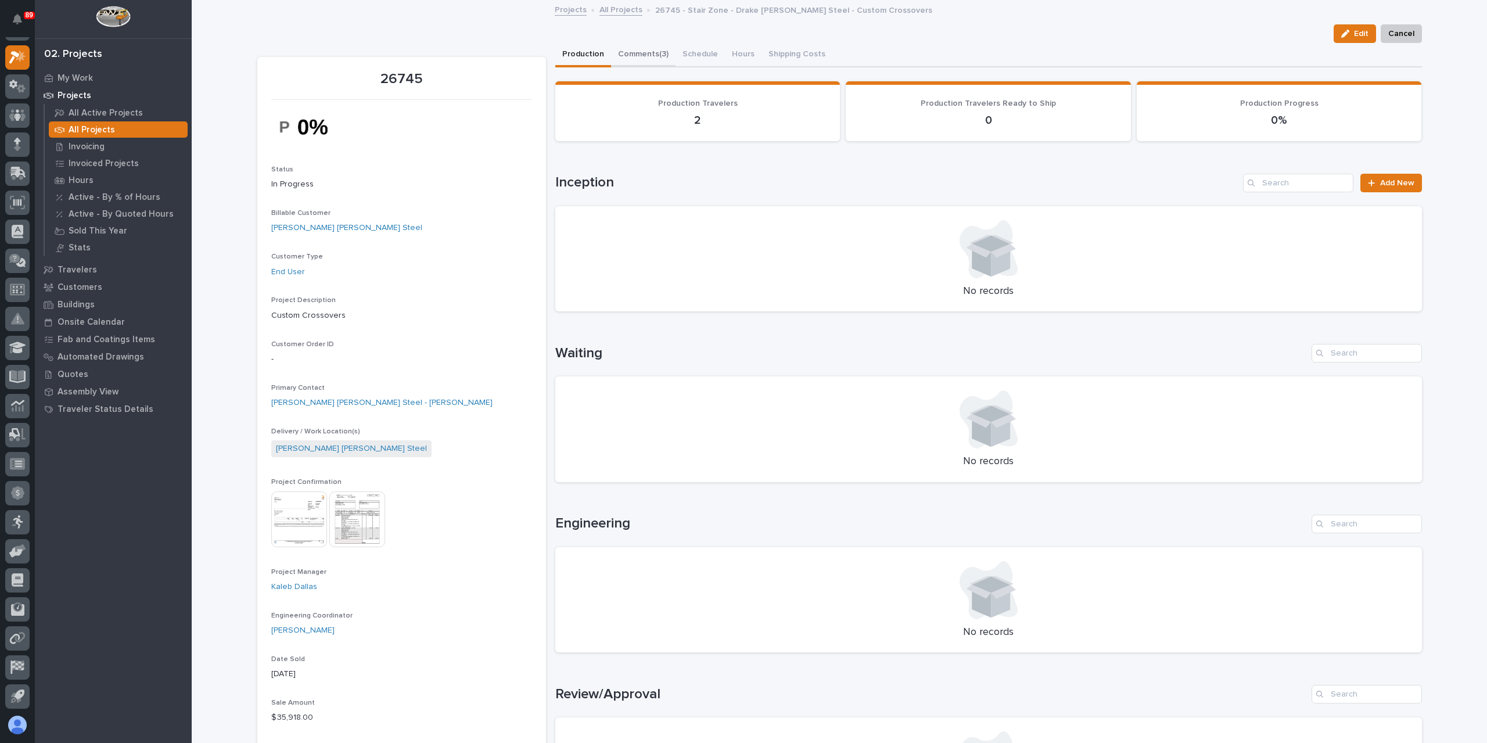
click at [645, 55] on button "Comments (3)" at bounding box center [643, 55] width 64 height 24
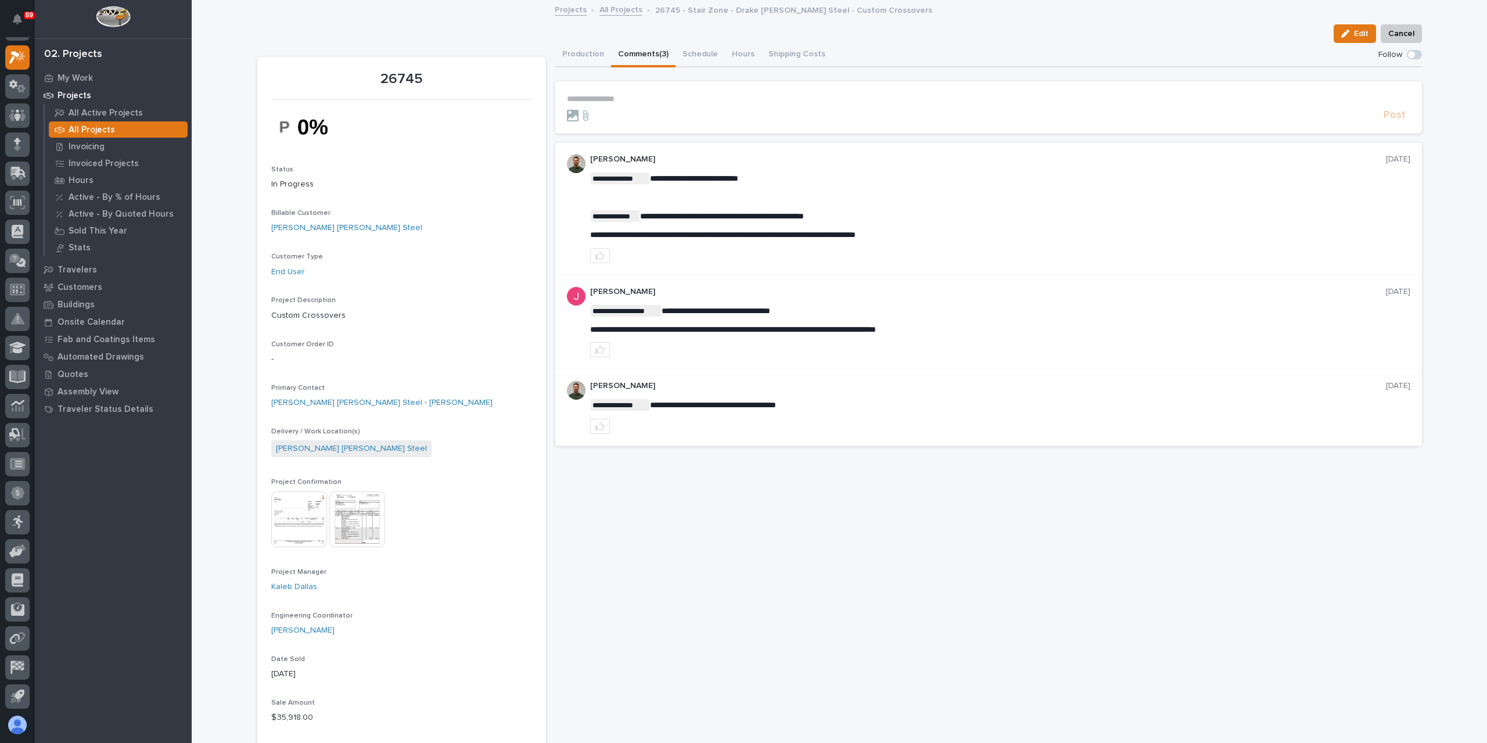
click at [655, 96] on p "**********" at bounding box center [988, 99] width 843 height 10
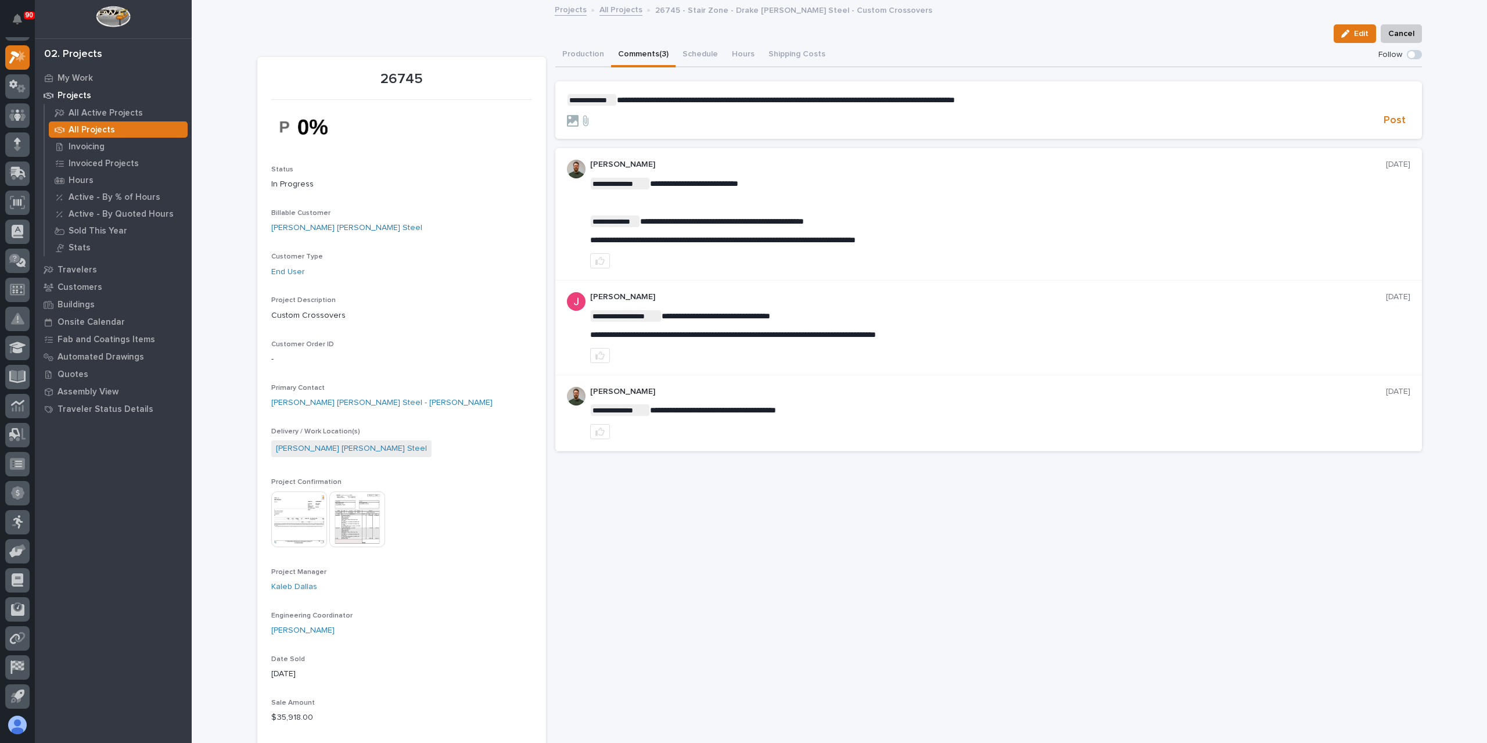
click at [1037, 103] on p "**********" at bounding box center [988, 100] width 843 height 12
click at [1395, 126] on span "Post" at bounding box center [1395, 120] width 22 height 13
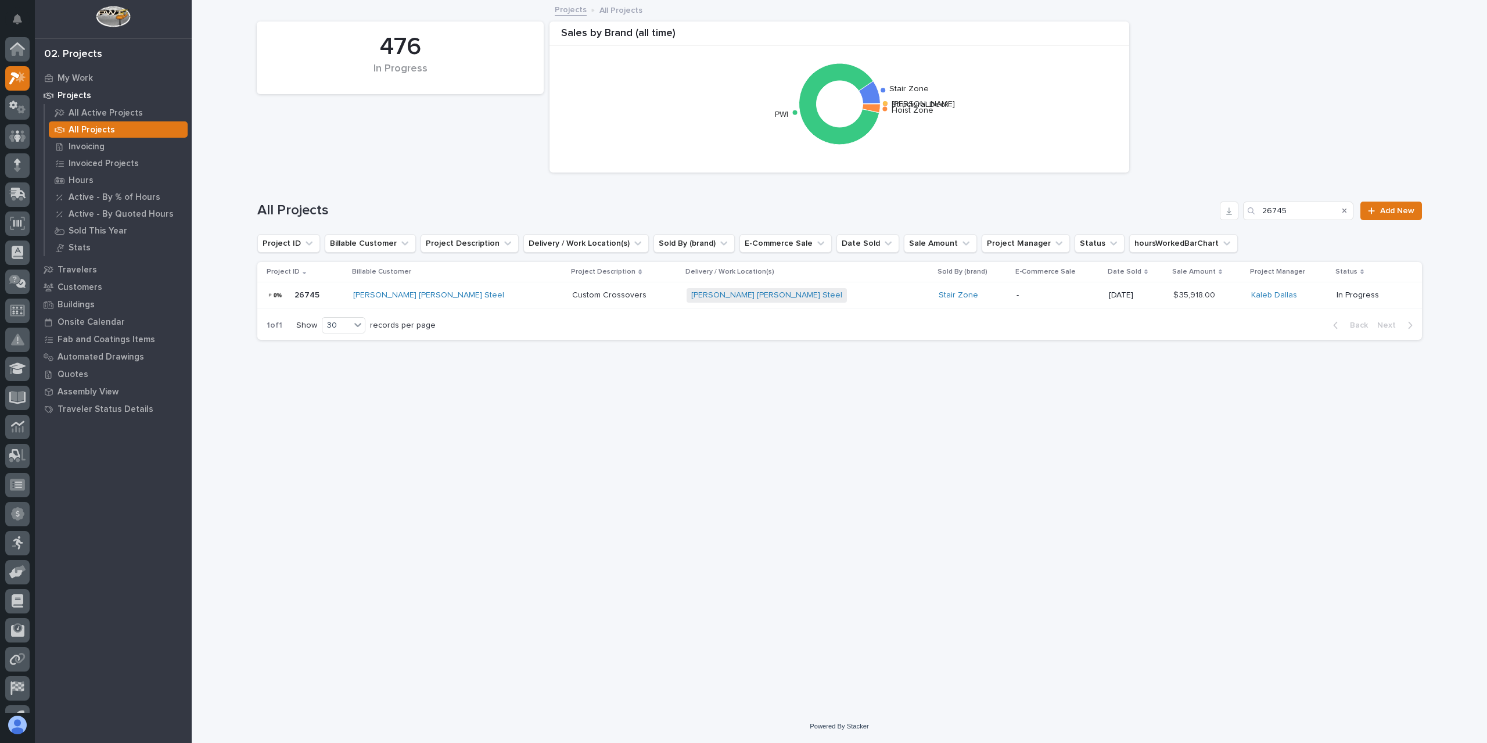
scroll to position [21, 0]
drag, startPoint x: 1297, startPoint y: 200, endPoint x: 1216, endPoint y: 220, distance: 83.7
click at [1216, 220] on div "All Projects 26745 Add New" at bounding box center [839, 206] width 1165 height 56
click at [1237, 216] on div "All Projects 26745 Add New" at bounding box center [839, 211] width 1165 height 19
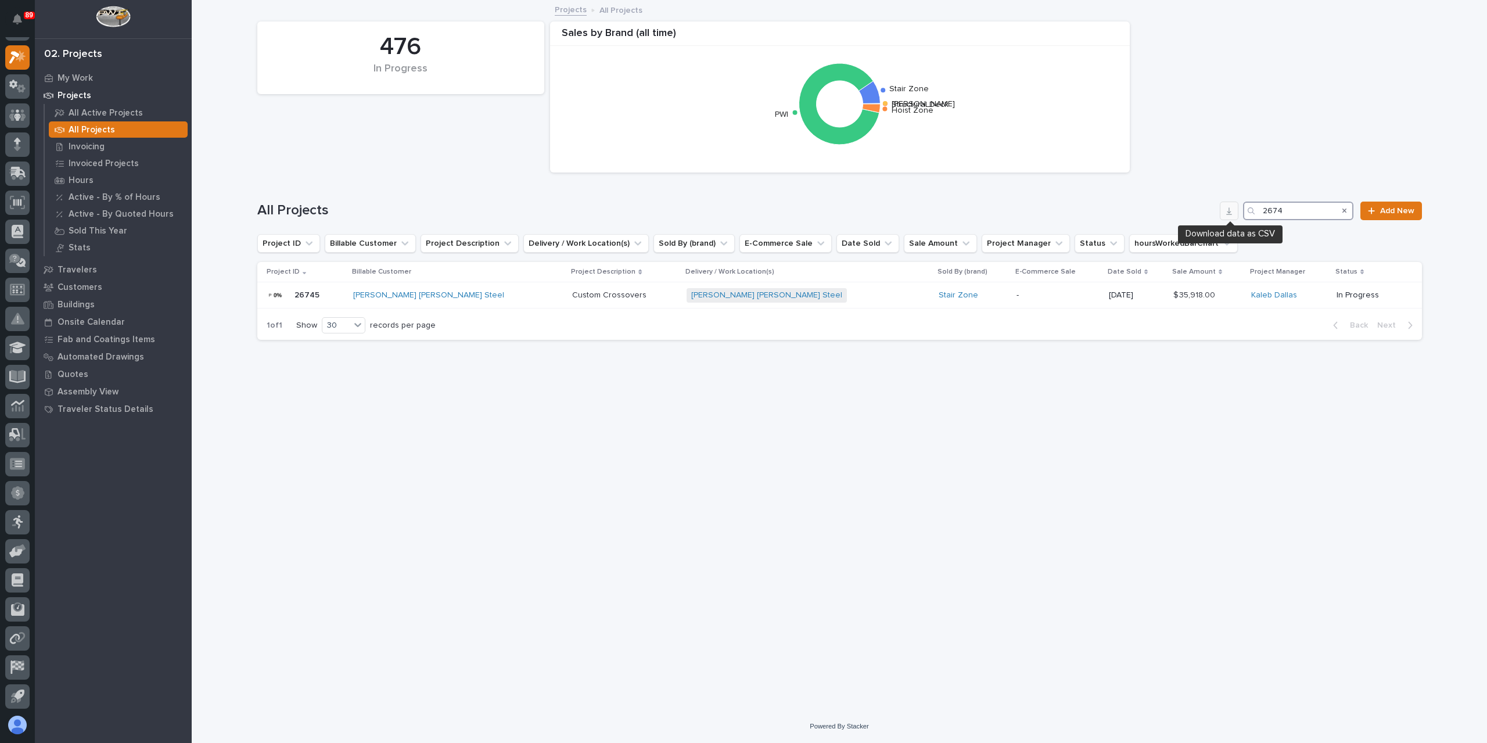
type input "26741"
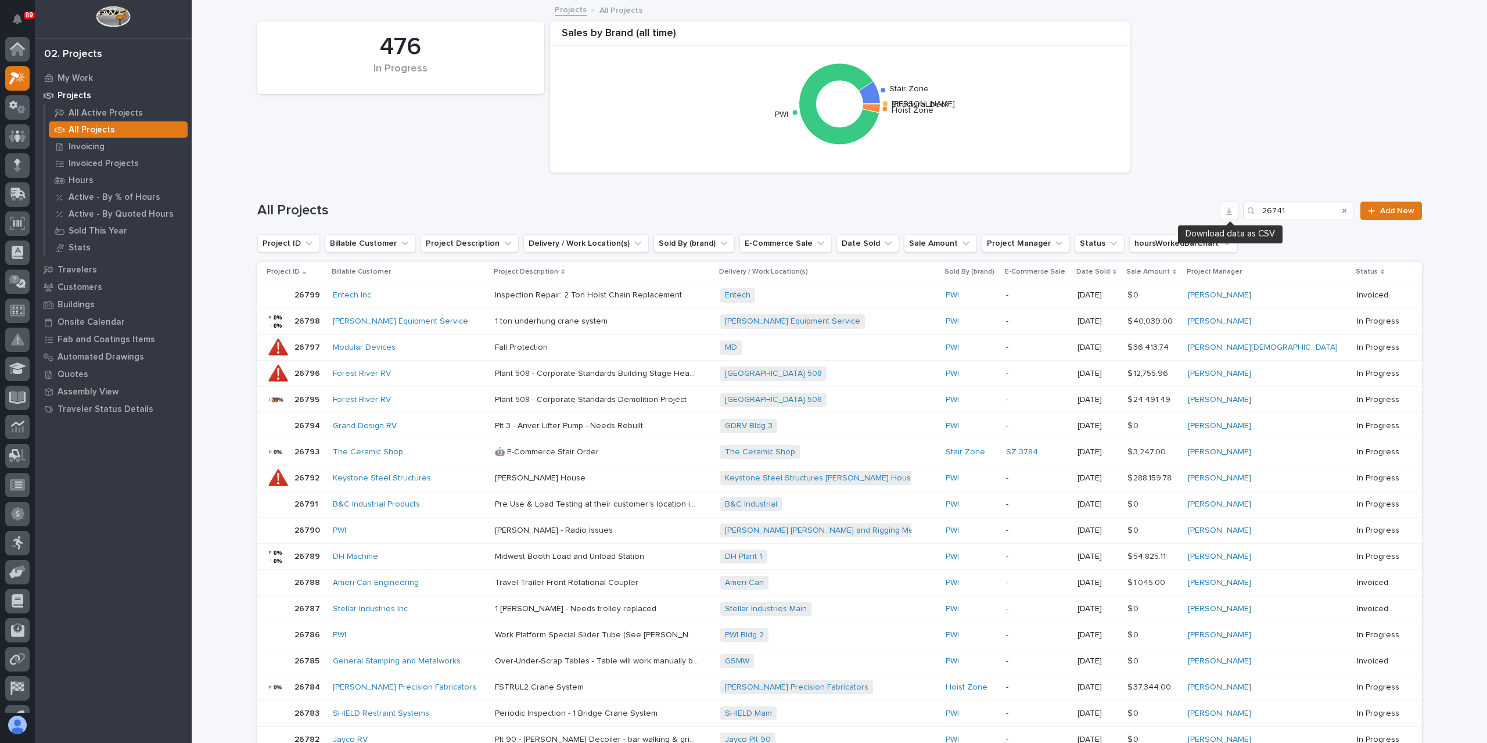
scroll to position [21, 0]
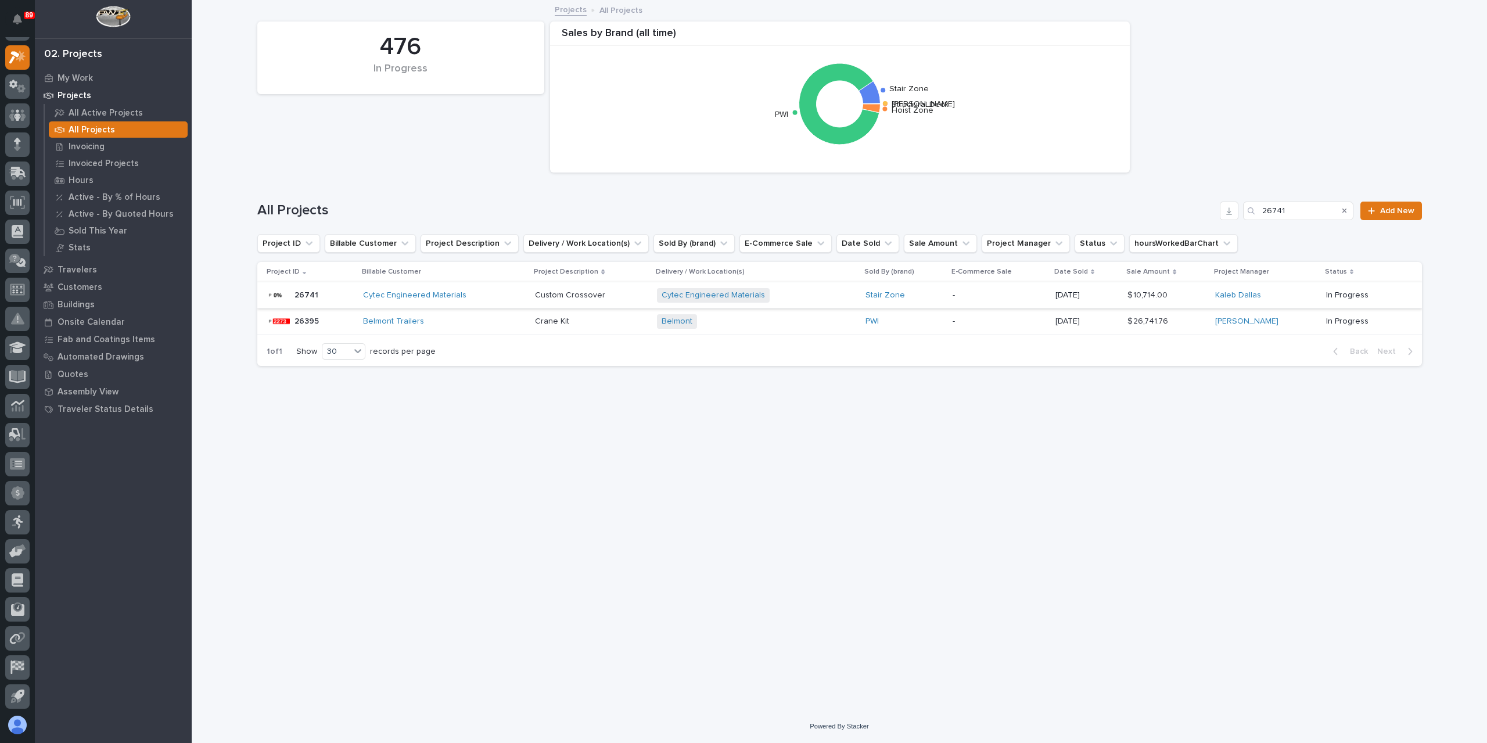
type input "26741"
click at [555, 293] on p "Custom Crossover" at bounding box center [571, 294] width 73 height 12
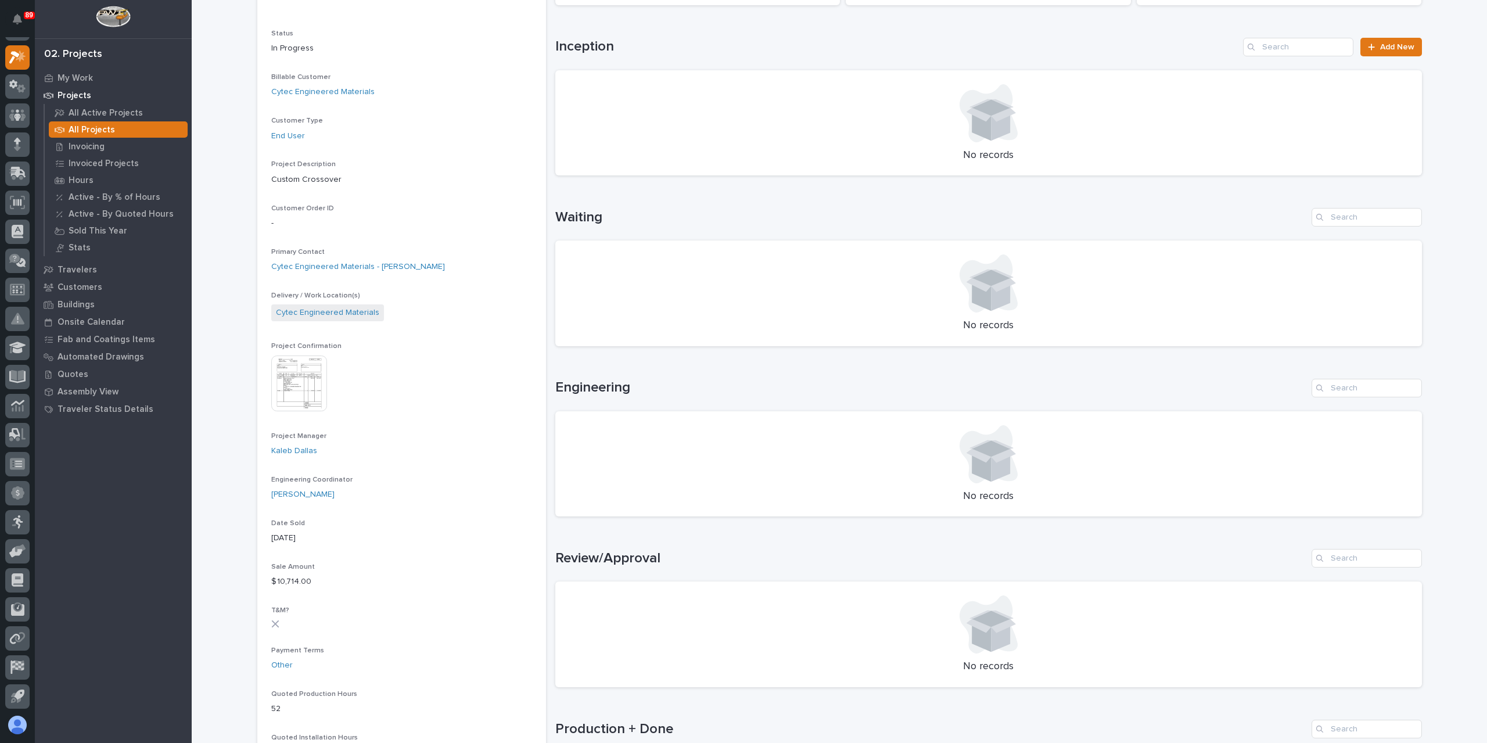
scroll to position [290, 0]
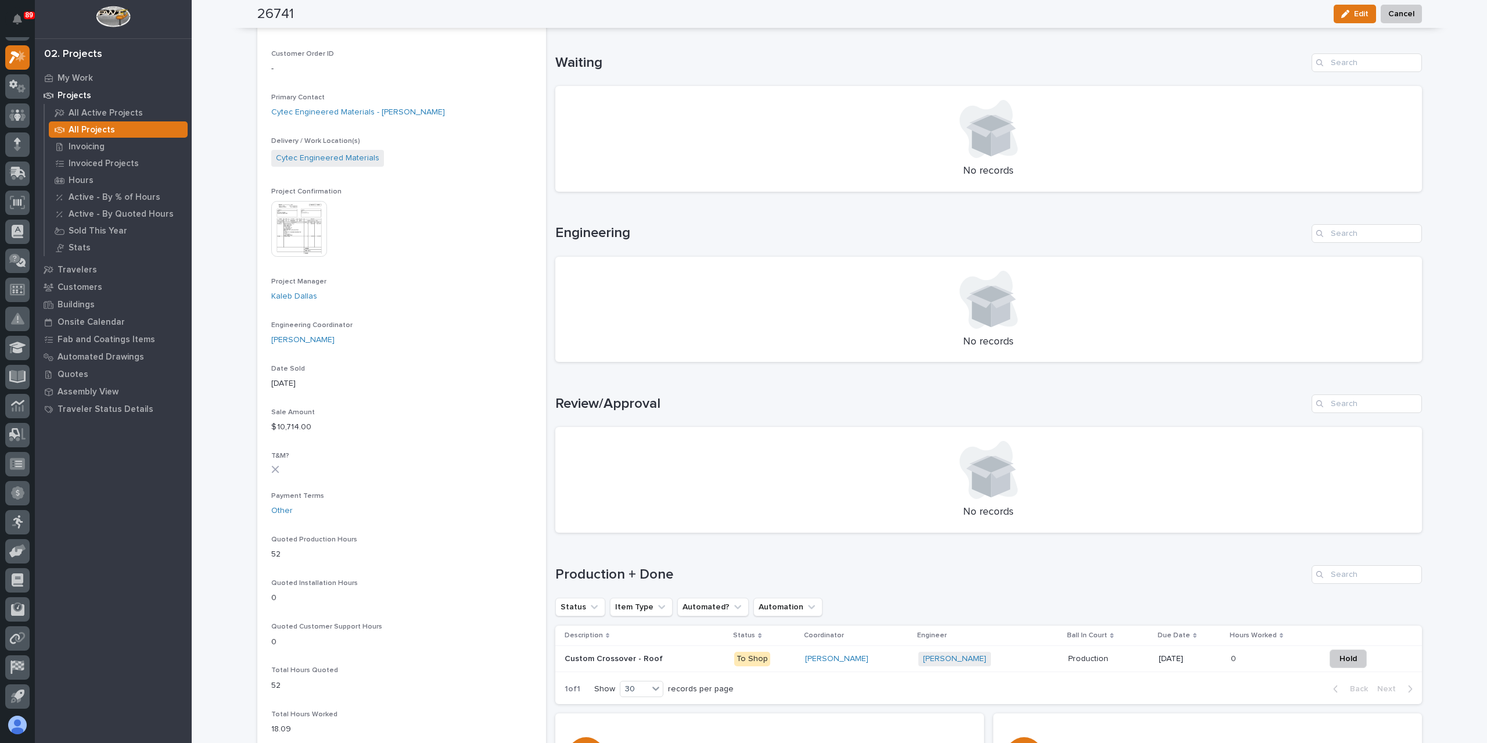
click at [620, 655] on p "Custom Crossover - Roof" at bounding box center [615, 658] width 100 height 12
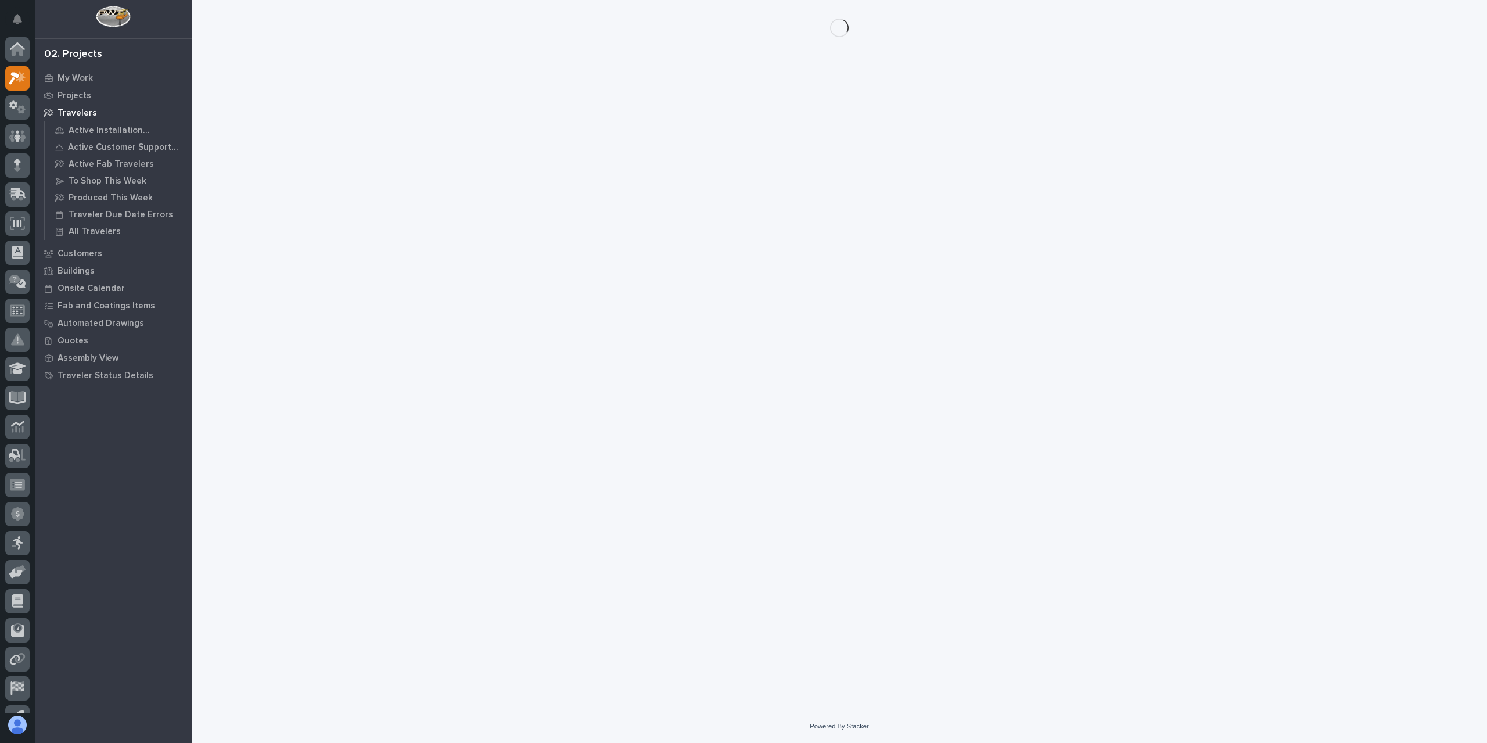
scroll to position [21, 0]
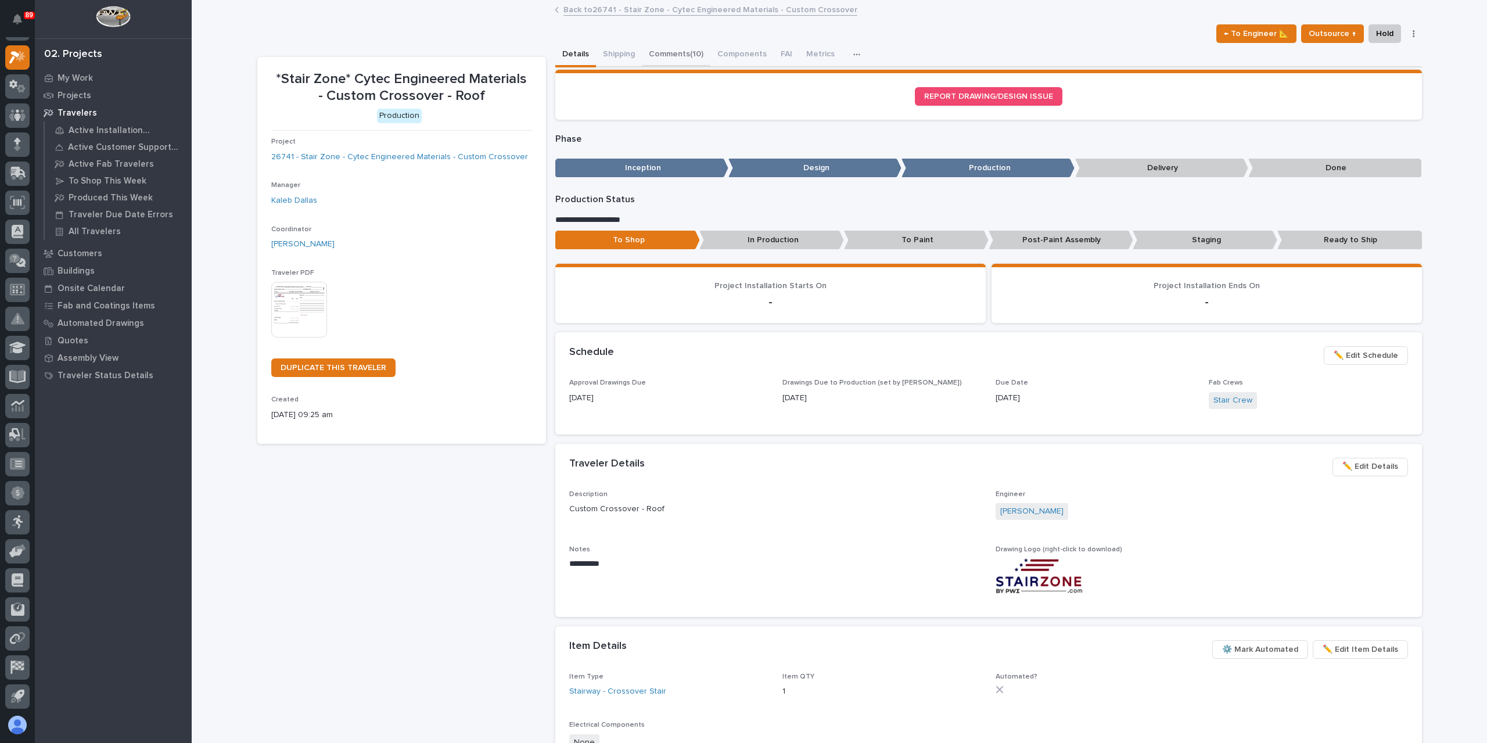
click at [667, 53] on button "Comments (10)" at bounding box center [676, 55] width 69 height 24
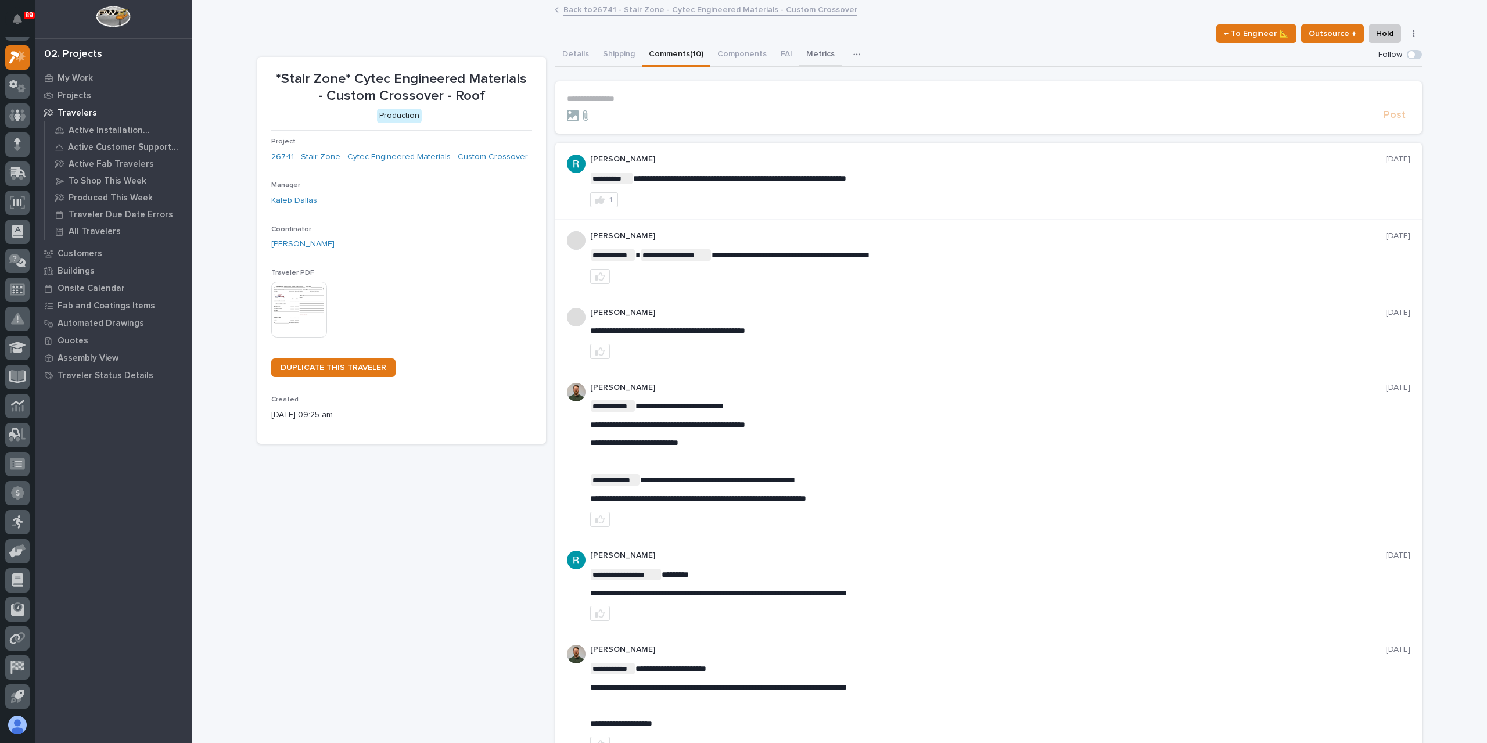
click at [809, 62] on button "Metrics" at bounding box center [820, 55] width 42 height 24
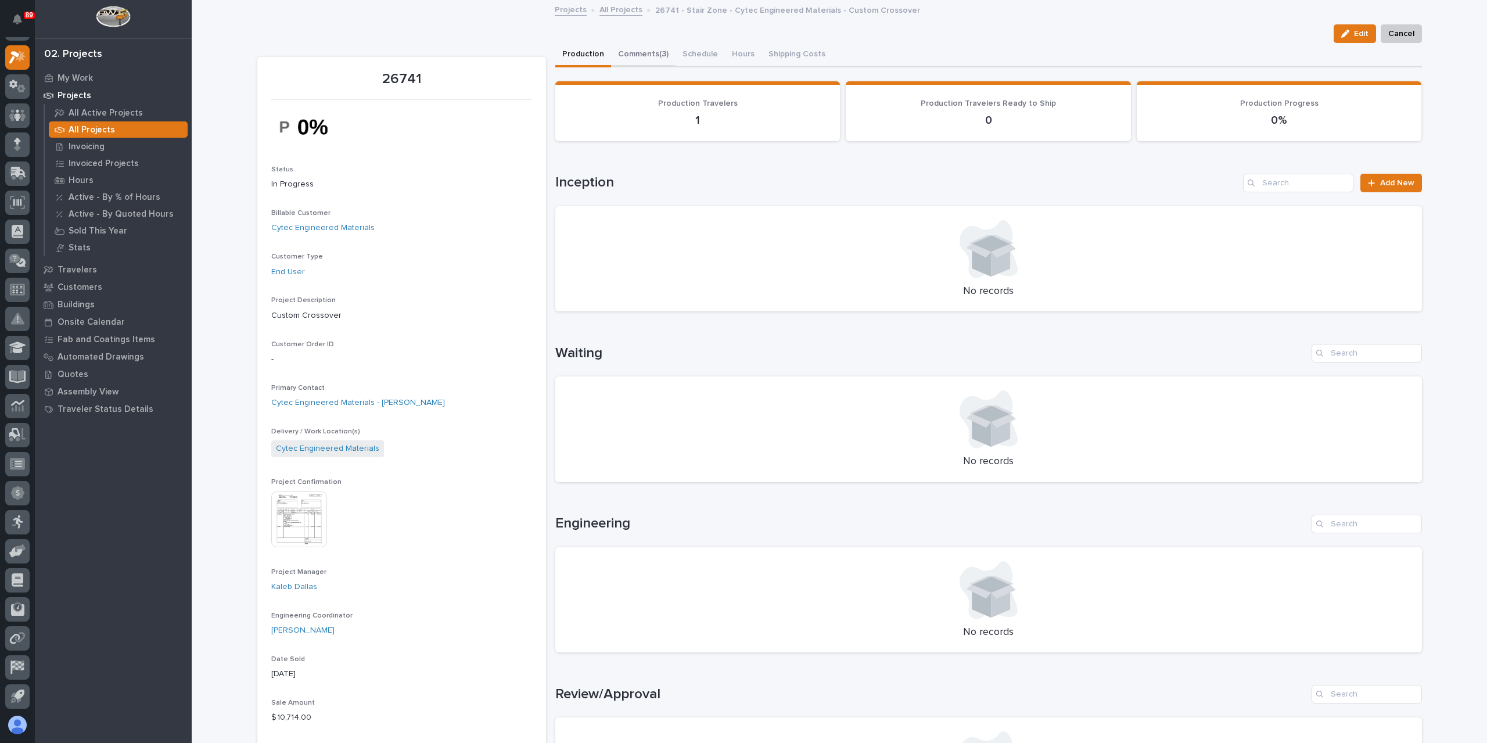
click at [655, 53] on button "Comments (3)" at bounding box center [643, 55] width 64 height 24
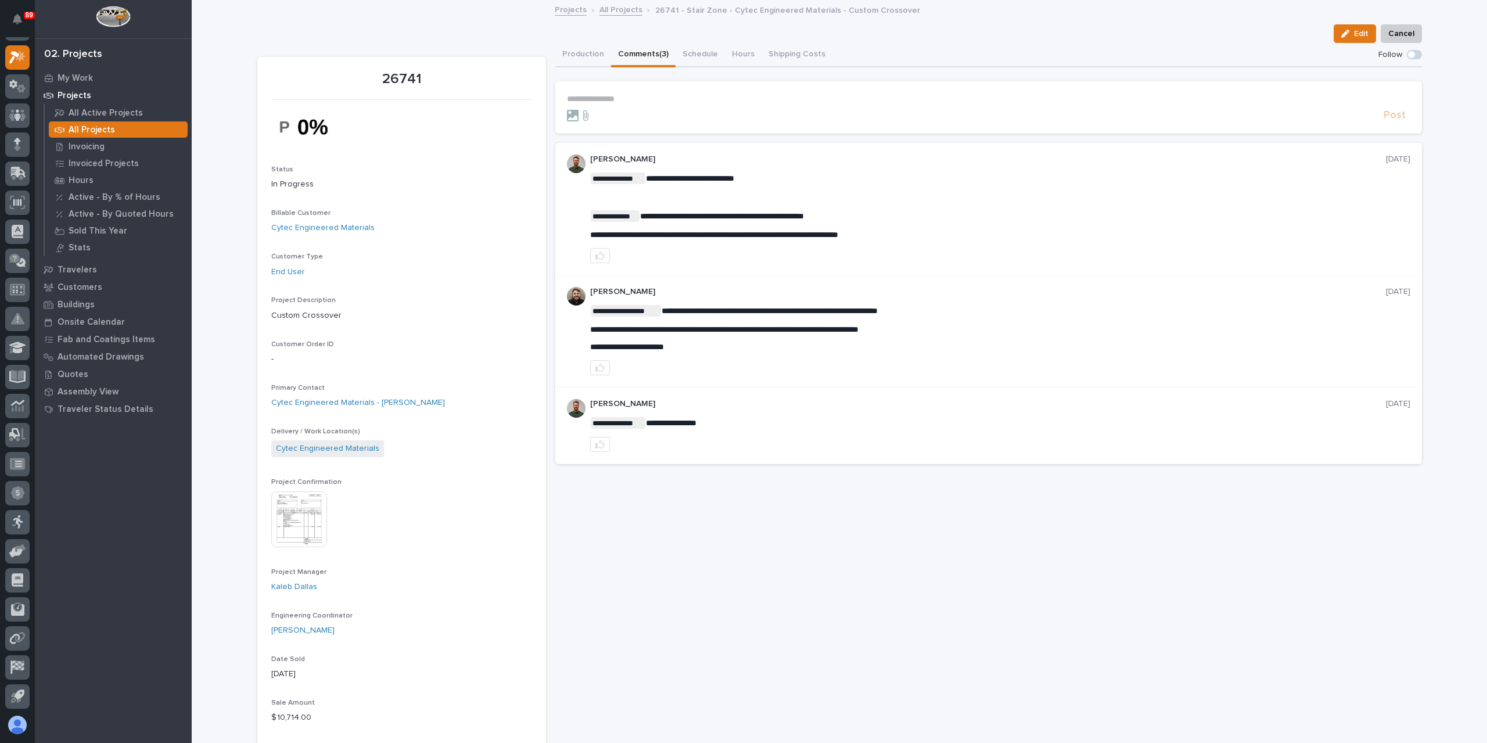
drag, startPoint x: 642, startPoint y: 107, endPoint x: 649, endPoint y: 95, distance: 14.6
click at [645, 106] on form "**********" at bounding box center [988, 108] width 843 height 28
click at [649, 95] on p "**********" at bounding box center [988, 99] width 843 height 10
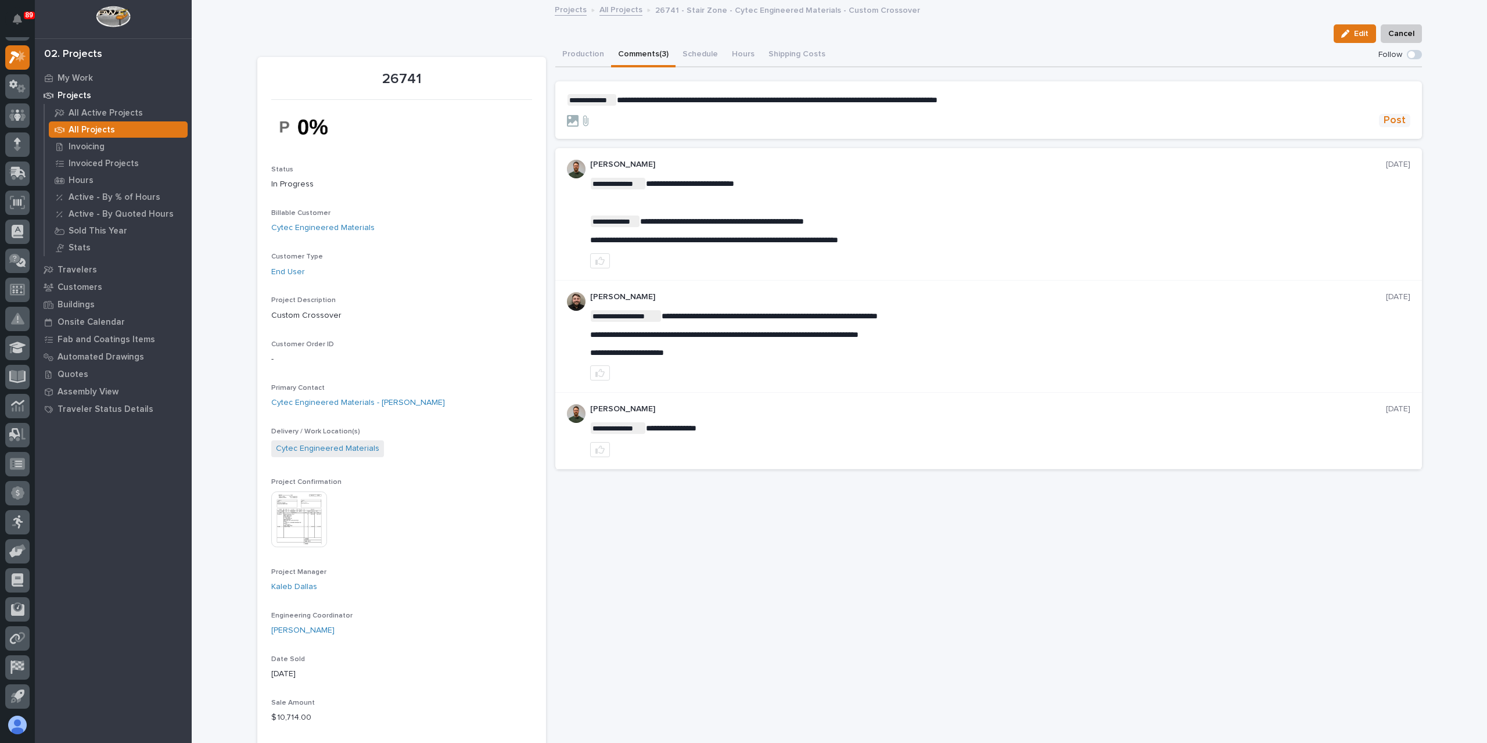
click at [1400, 124] on span "Post" at bounding box center [1395, 120] width 22 height 13
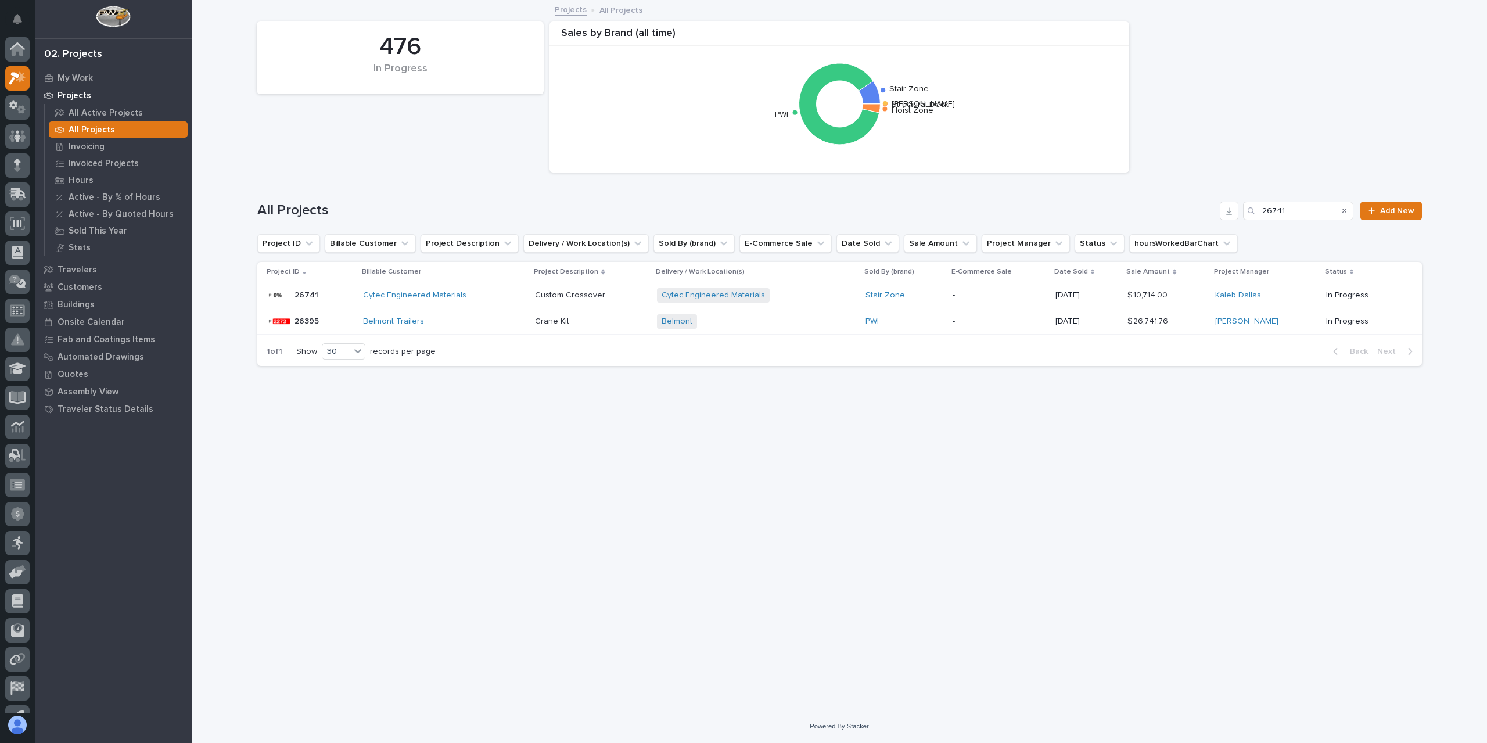
scroll to position [21, 0]
drag, startPoint x: 1318, startPoint y: 203, endPoint x: 1187, endPoint y: 224, distance: 132.4
click at [1188, 223] on div "All Projects 26741 Add New" at bounding box center [839, 206] width 1165 height 56
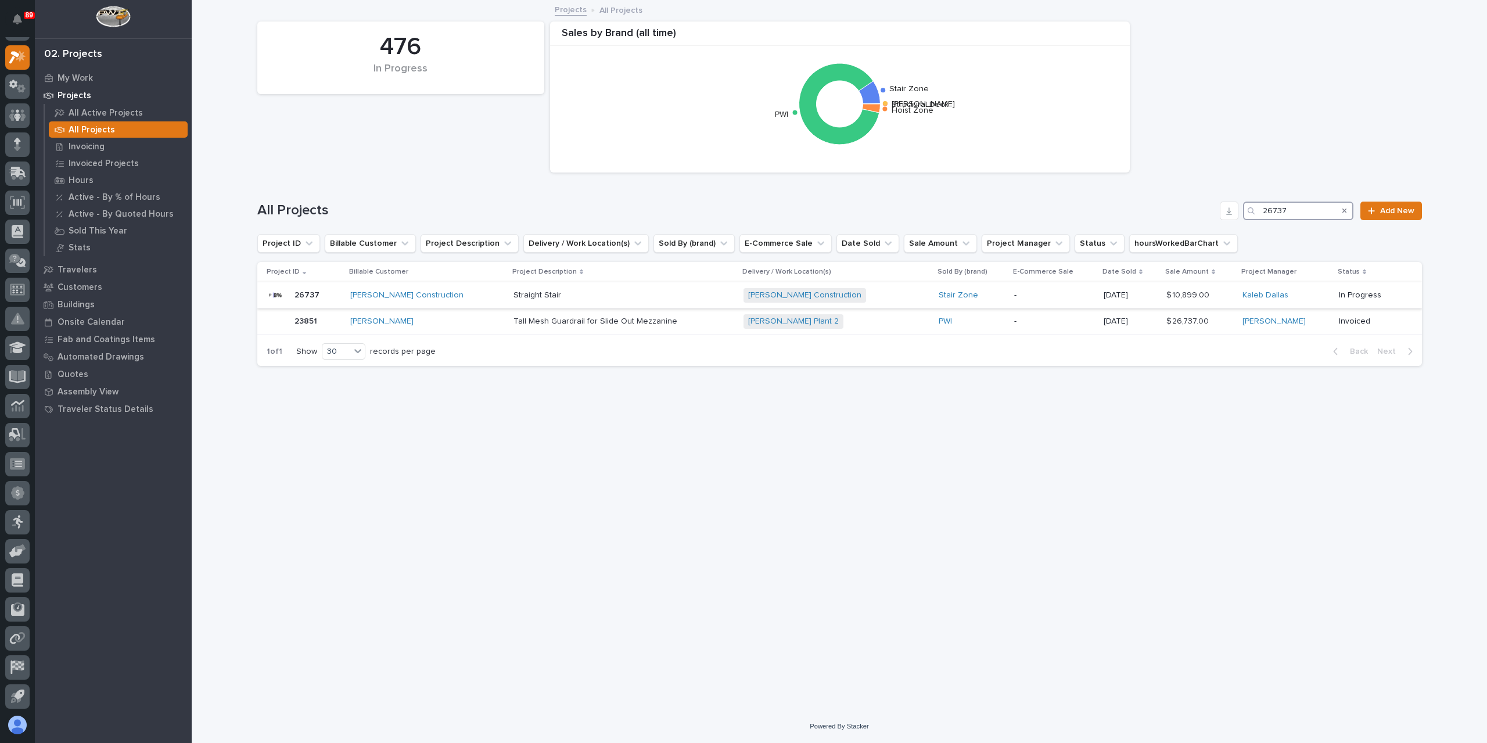
type input "26737"
click at [533, 289] on div "Straight Stair Straight Stair" at bounding box center [623, 295] width 221 height 19
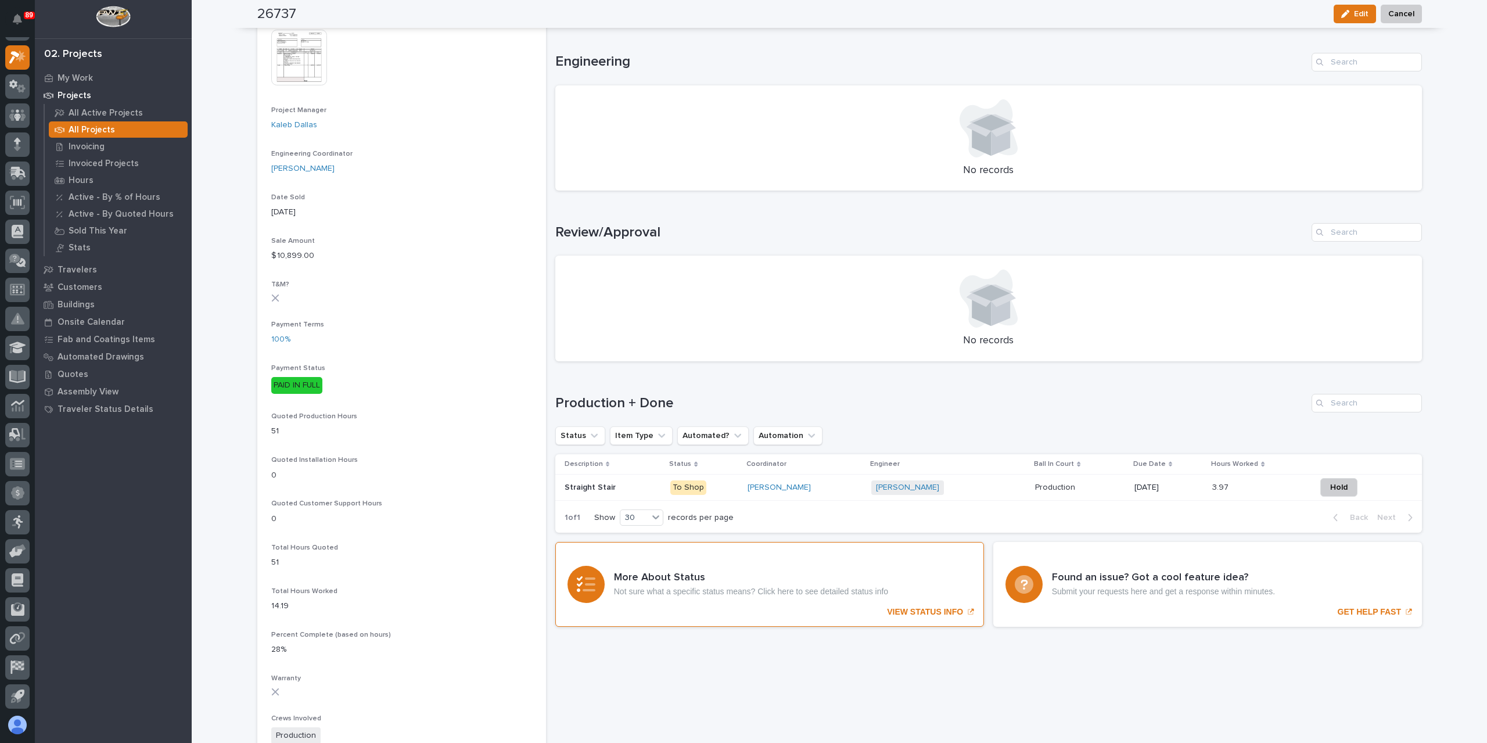
scroll to position [523, 0]
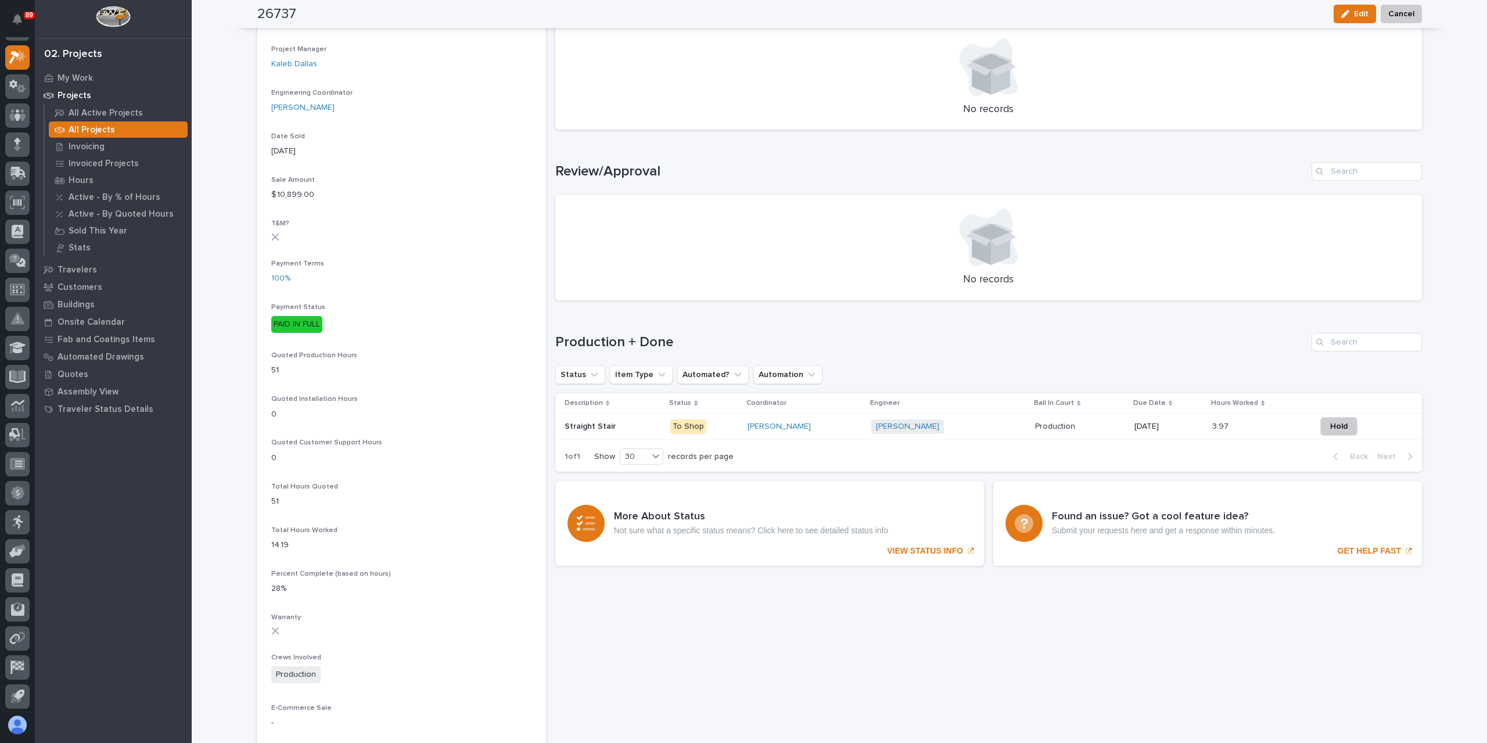
click at [587, 422] on p "Straight Stair" at bounding box center [591, 425] width 53 height 12
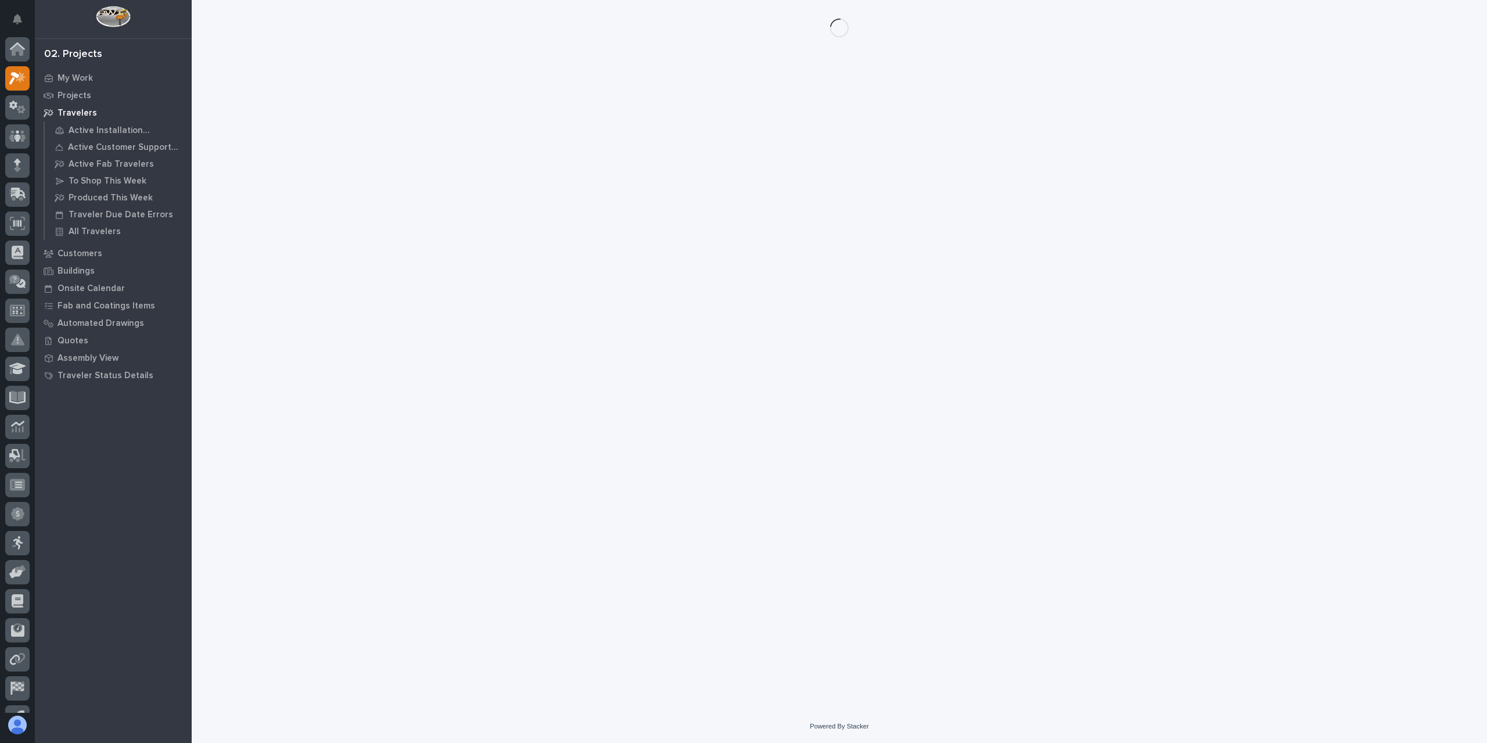
scroll to position [21, 0]
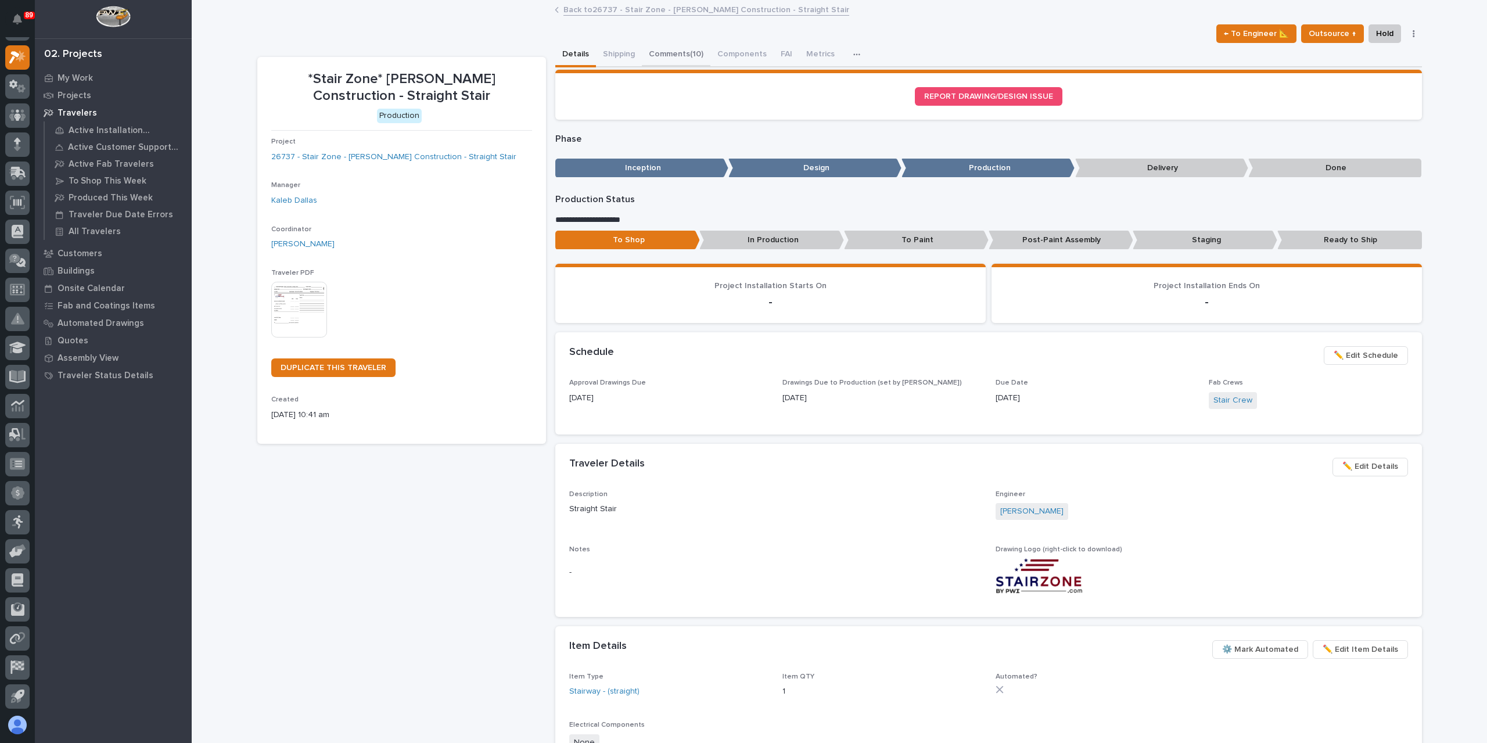
click at [679, 59] on button "Comments (10)" at bounding box center [676, 55] width 69 height 24
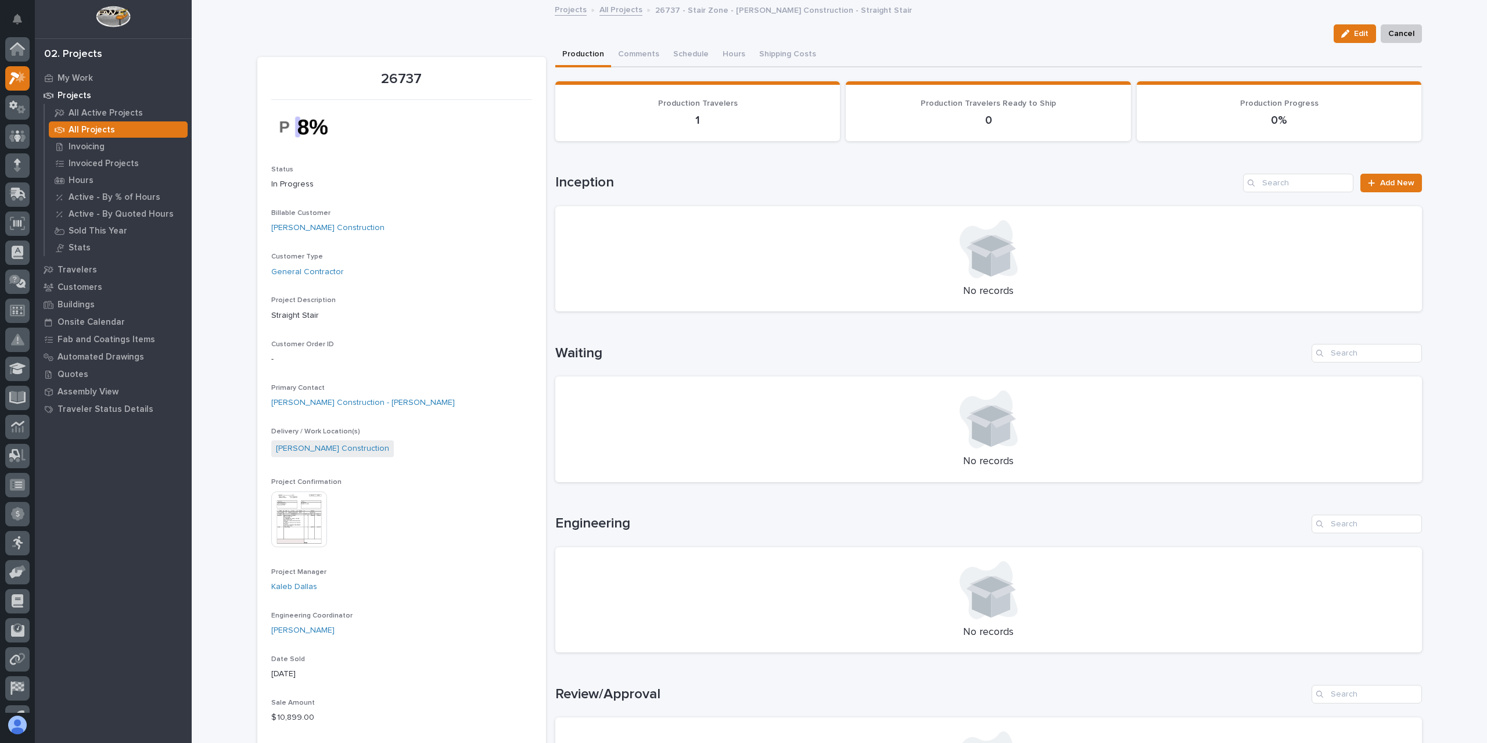
scroll to position [21, 0]
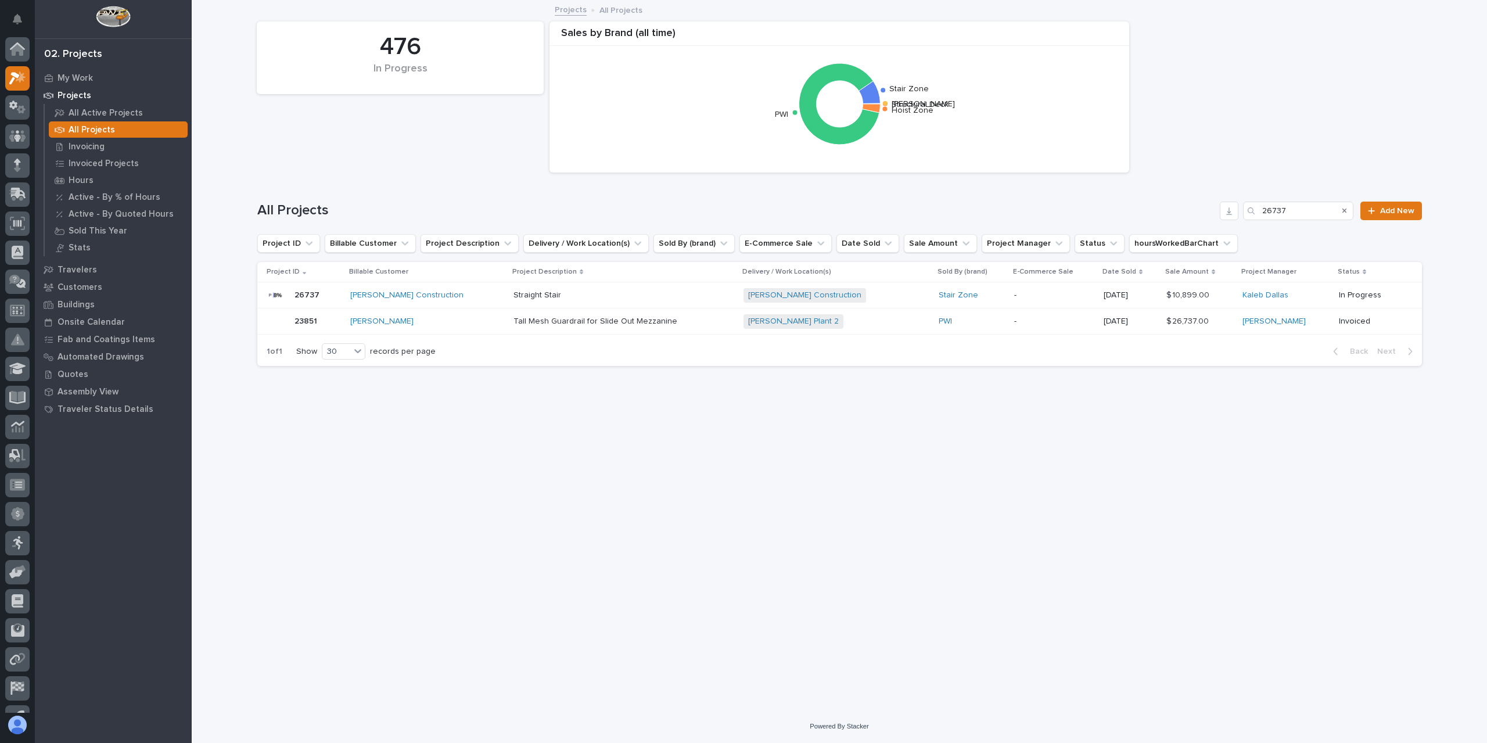
scroll to position [21, 0]
drag, startPoint x: 1306, startPoint y: 211, endPoint x: 1214, endPoint y: 213, distance: 91.8
click at [1215, 213] on div "All Projects 26737 Add New" at bounding box center [839, 211] width 1165 height 19
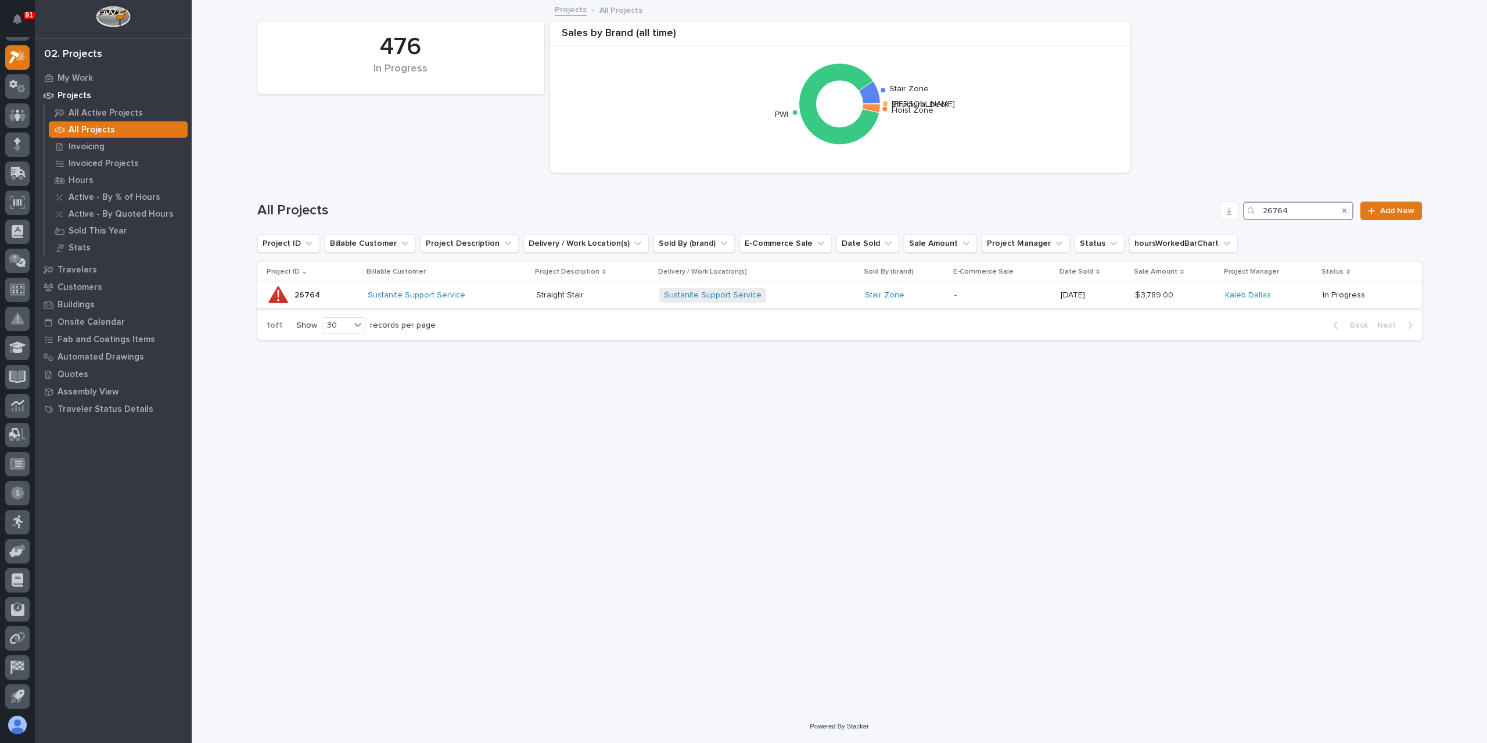
type input "26764"
click at [537, 299] on p "Straight Stair" at bounding box center [561, 294] width 50 height 12
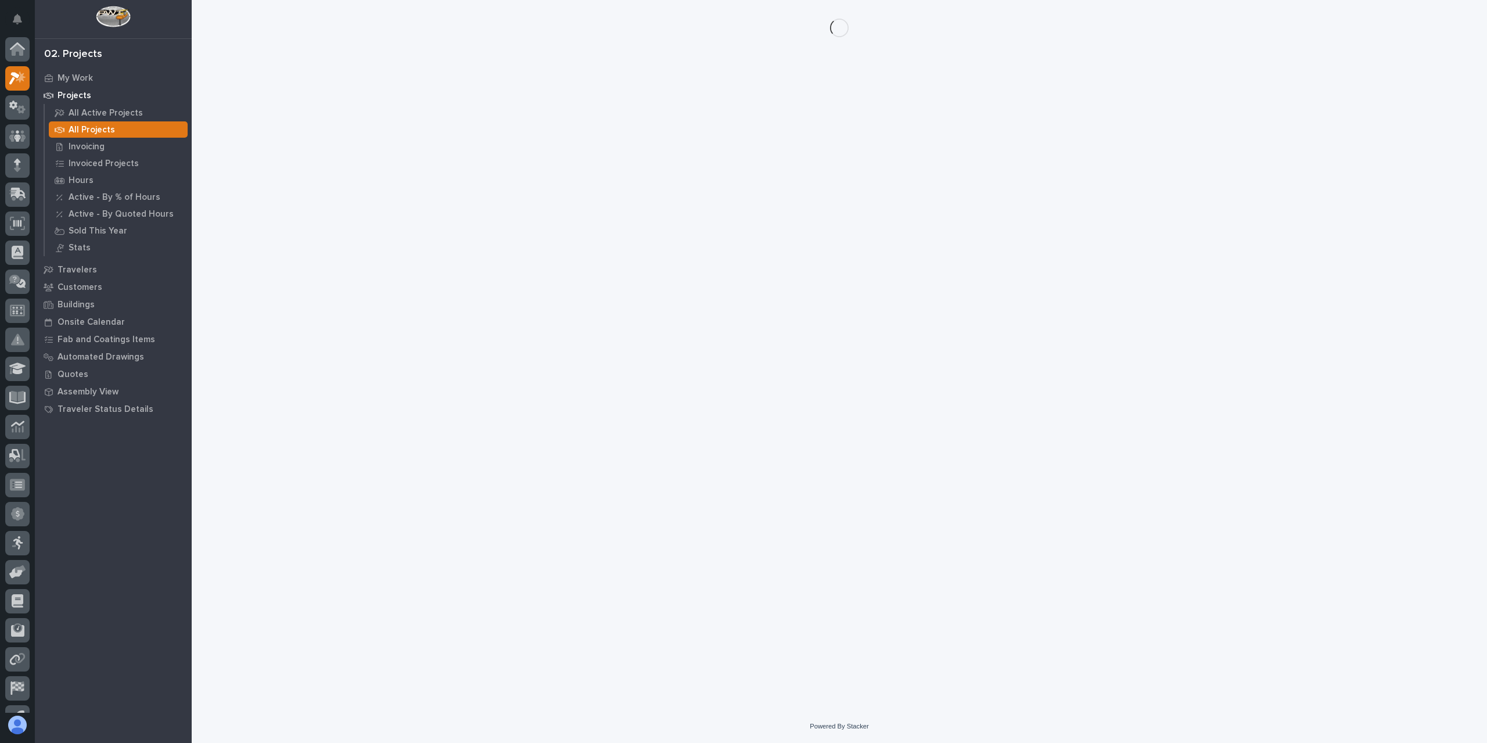
scroll to position [21, 0]
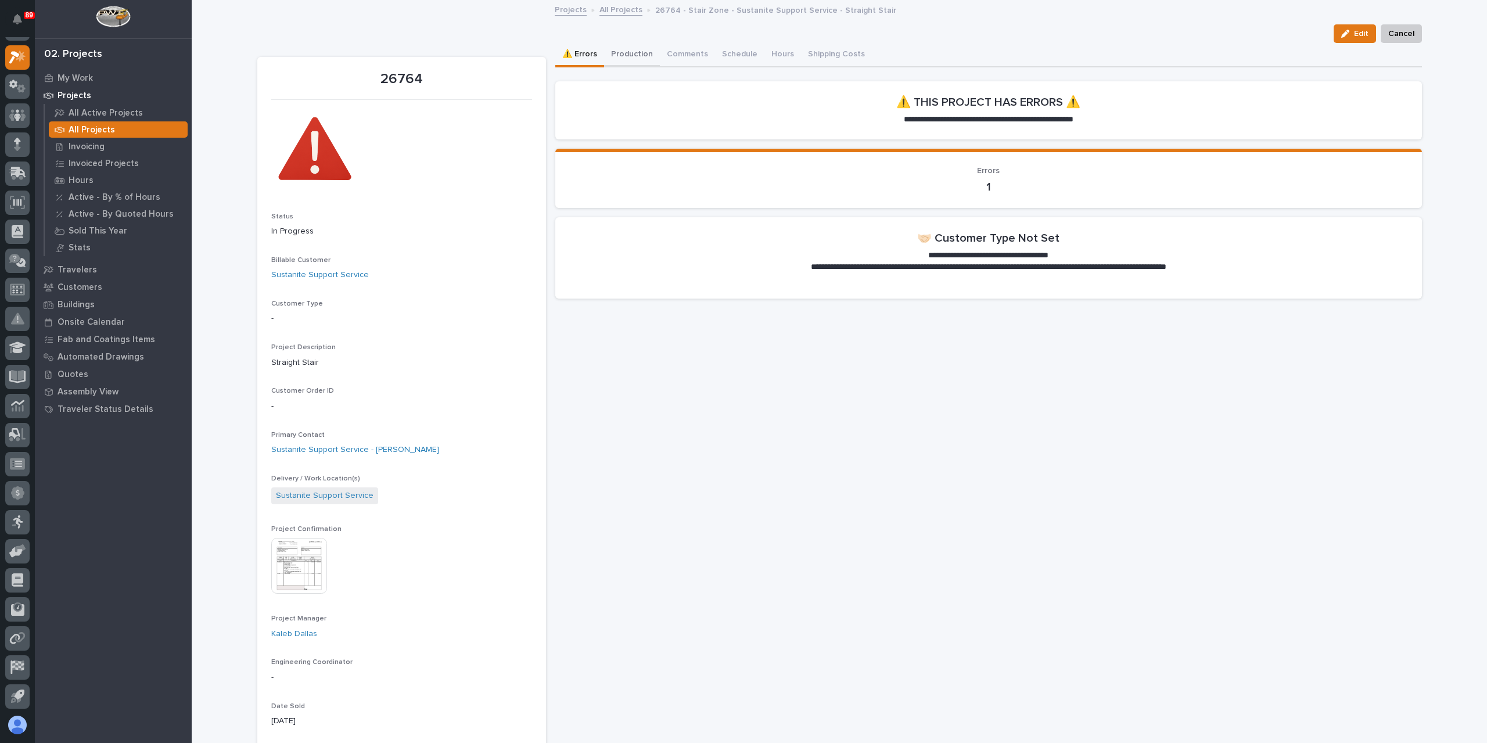
click at [627, 49] on button "Production" at bounding box center [632, 55] width 56 height 24
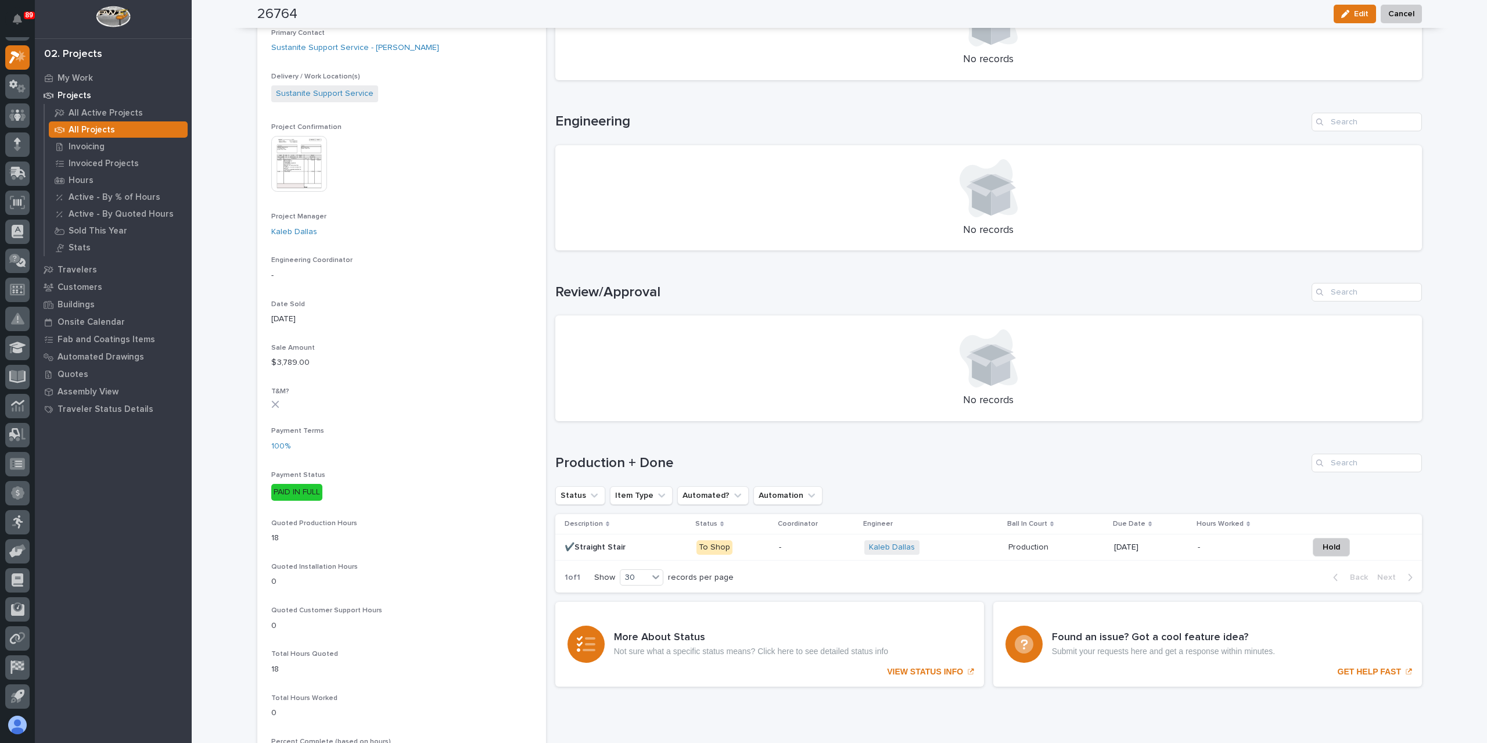
scroll to position [407, 0]
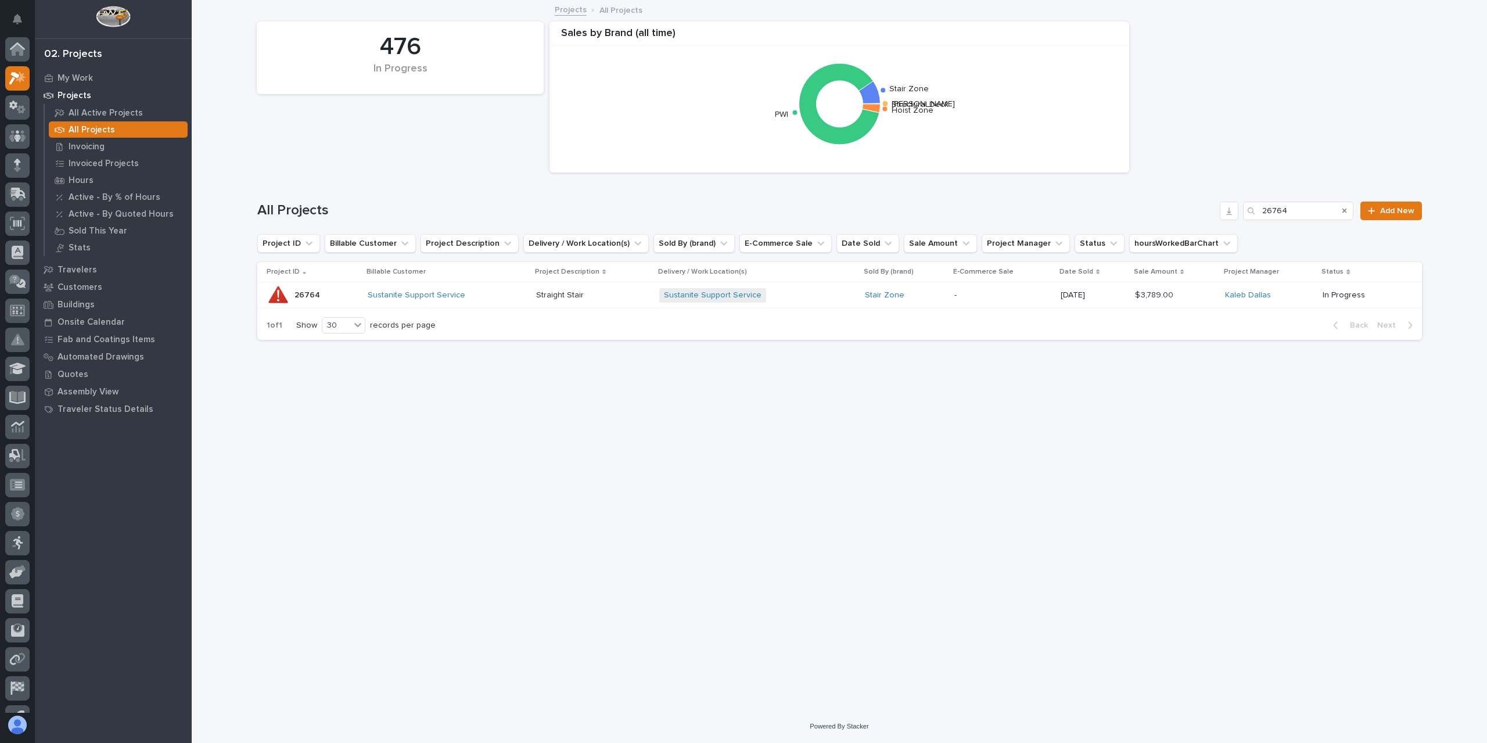
scroll to position [21, 0]
drag, startPoint x: 1300, startPoint y: 213, endPoint x: 1213, endPoint y: 210, distance: 87.2
click at [1213, 210] on div "All Projects 26764 Add New" at bounding box center [839, 211] width 1165 height 19
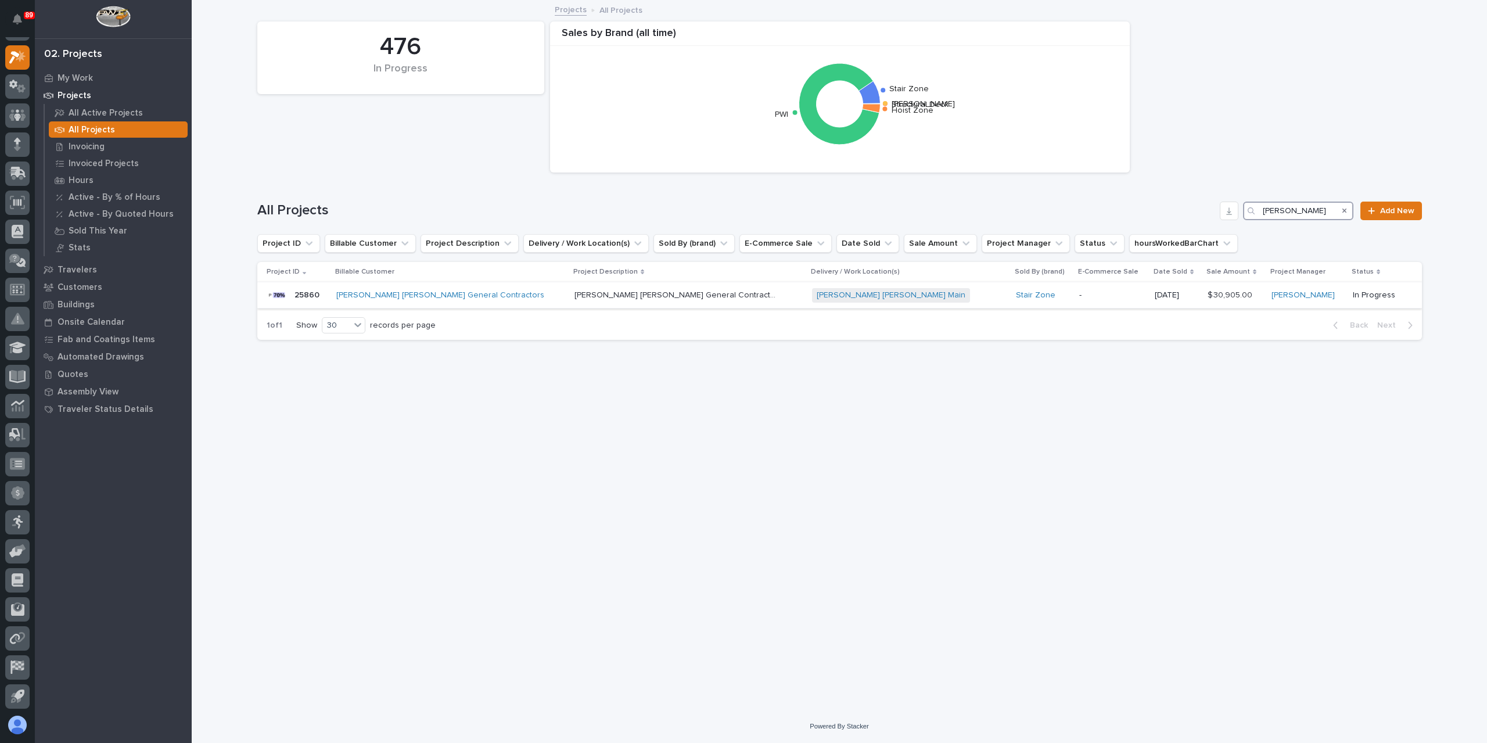
type input "bartlett"
click at [619, 288] on p "Bartlett Cocke General Contractors" at bounding box center [677, 294] width 206 height 12
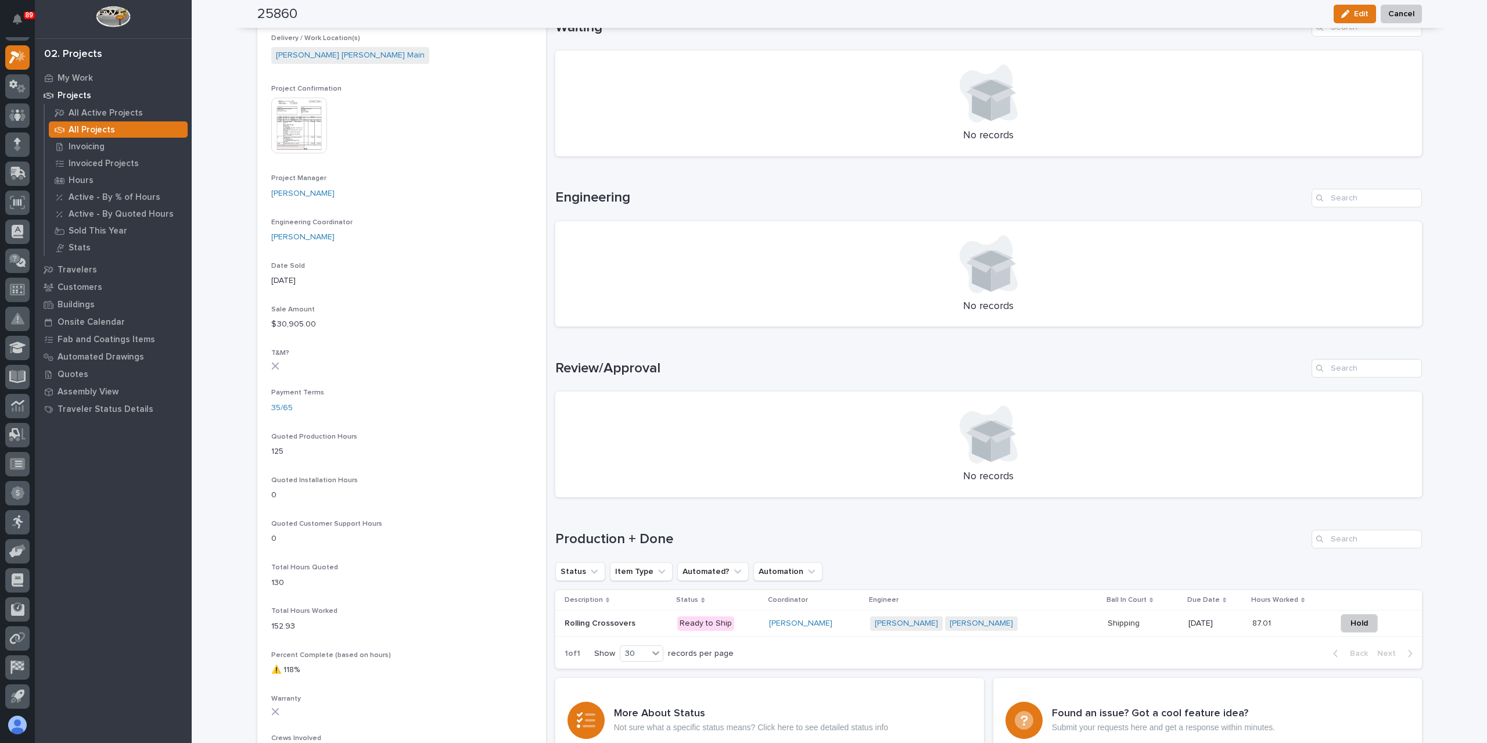
scroll to position [416, 0]
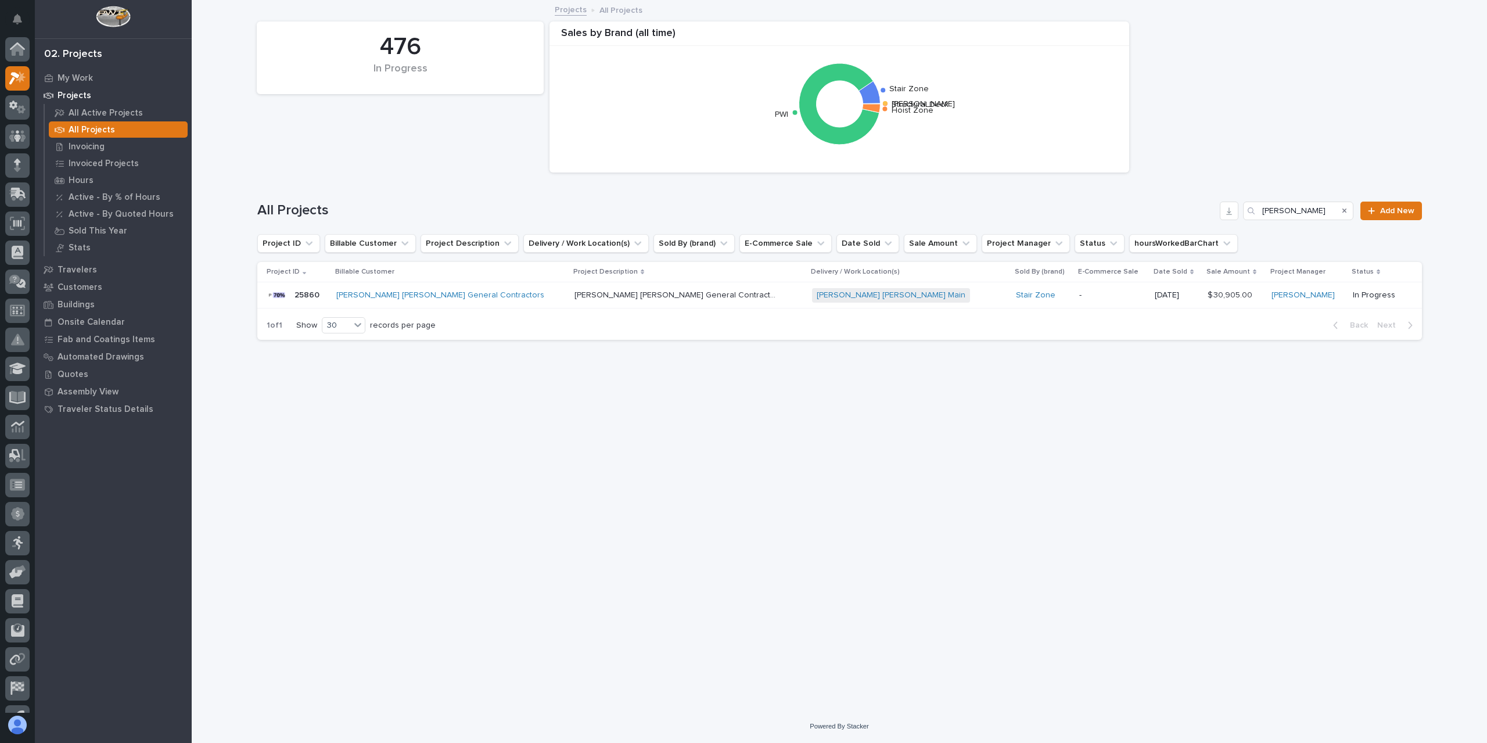
scroll to position [21, 0]
drag, startPoint x: 1294, startPoint y: 210, endPoint x: 1195, endPoint y: 205, distance: 98.9
click at [1197, 206] on div "All Projects bartlett Add New" at bounding box center [839, 211] width 1165 height 19
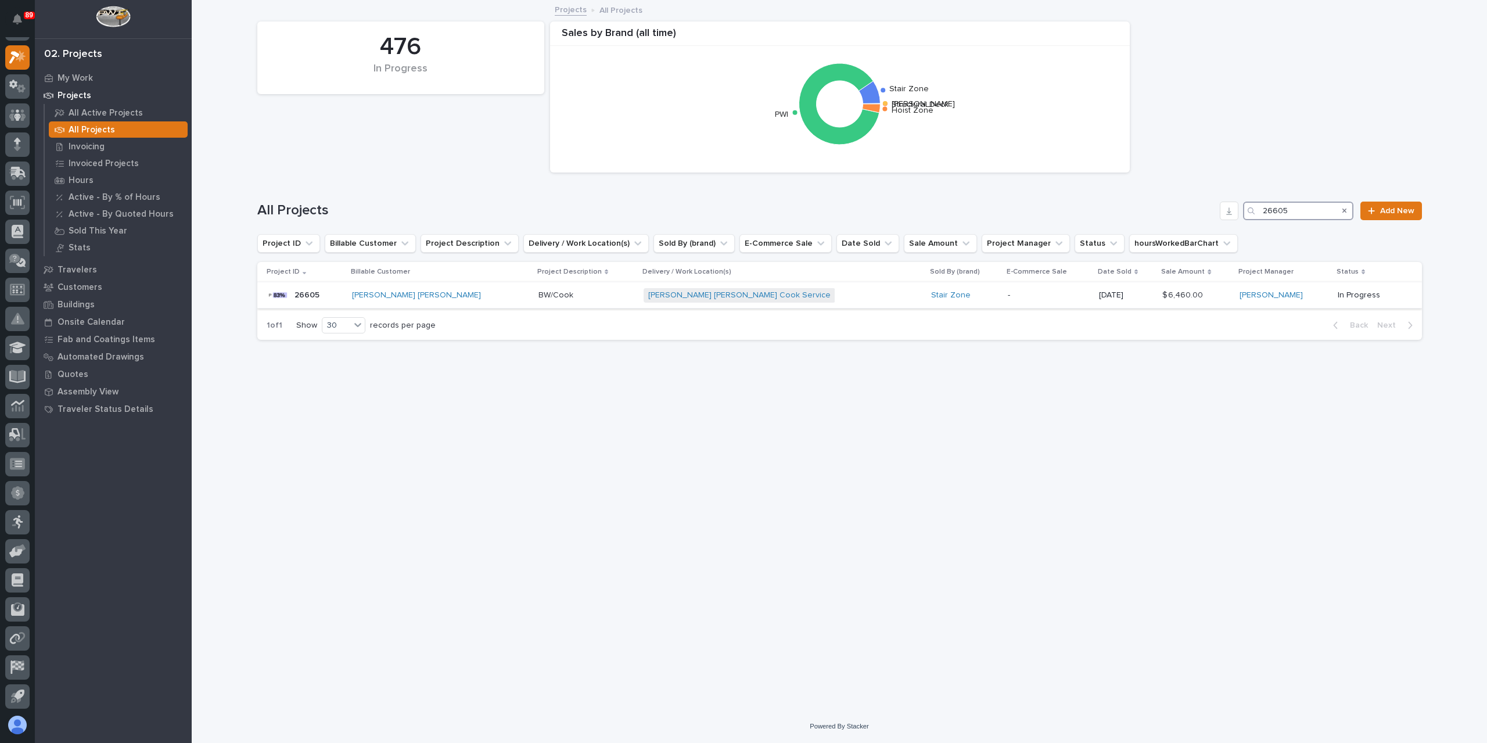
type input "26605"
click at [534, 300] on td "BW/Cook BW/Cook" at bounding box center [586, 295] width 105 height 26
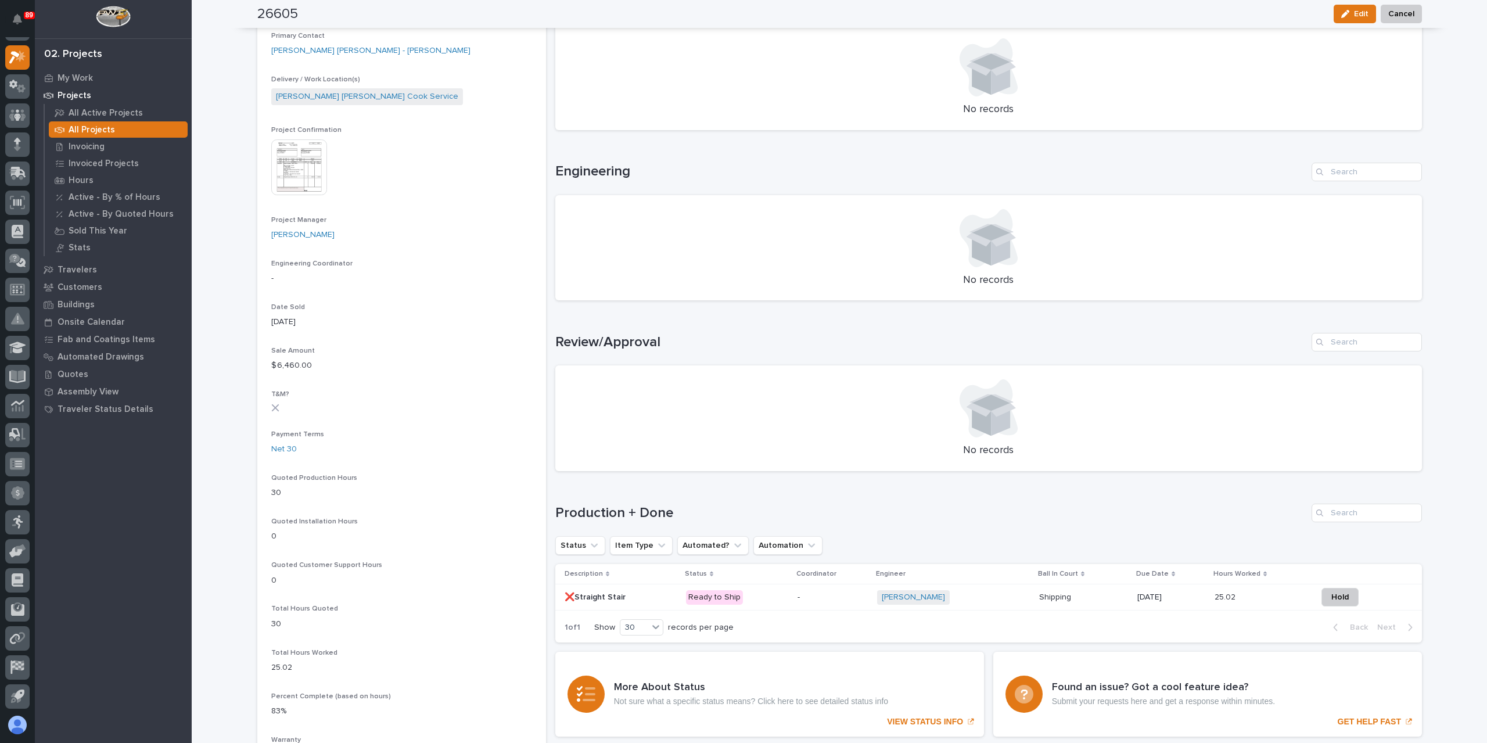
scroll to position [465, 0]
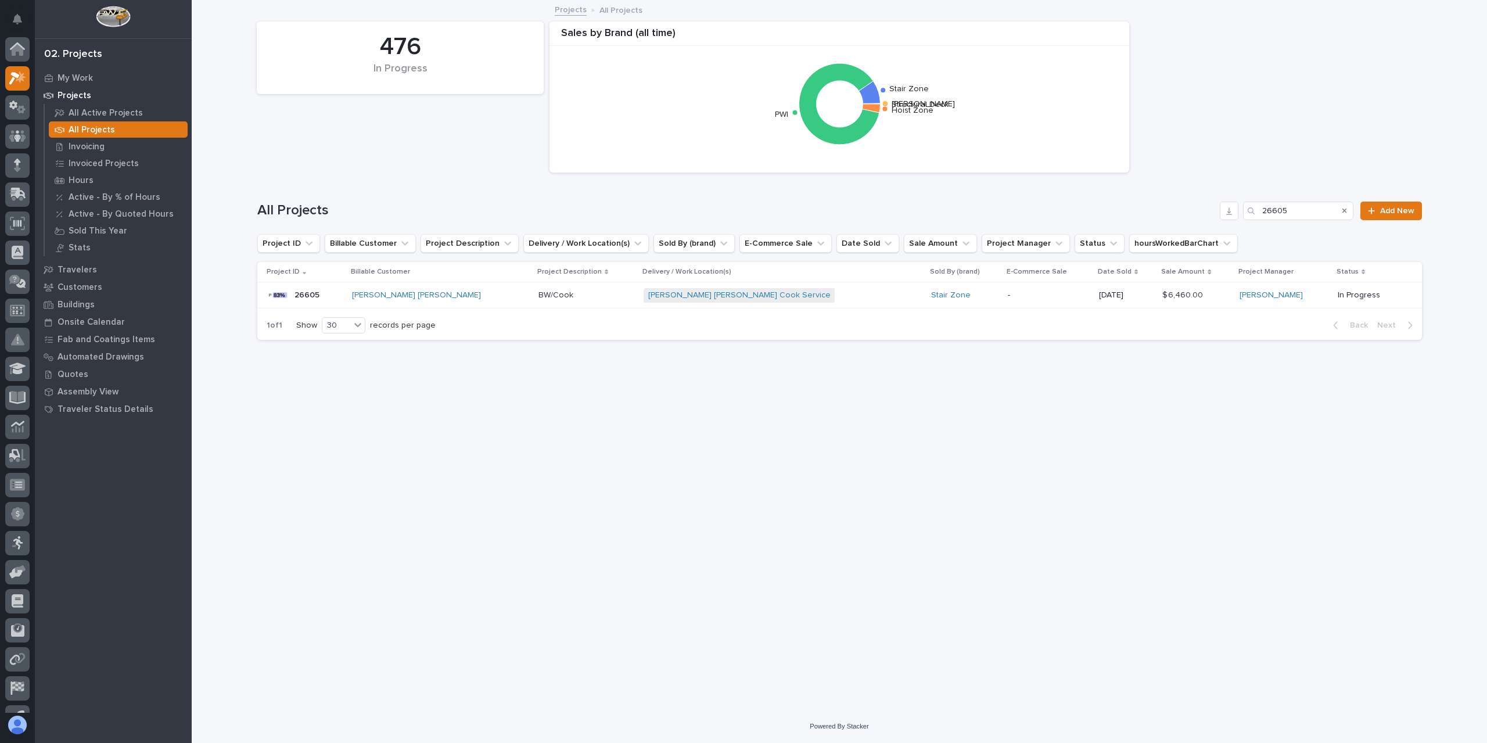
scroll to position [21, 0]
drag, startPoint x: 1248, startPoint y: 213, endPoint x: 1240, endPoint y: 214, distance: 8.2
click at [1241, 213] on div "All Projects 26605 Add New" at bounding box center [839, 211] width 1165 height 19
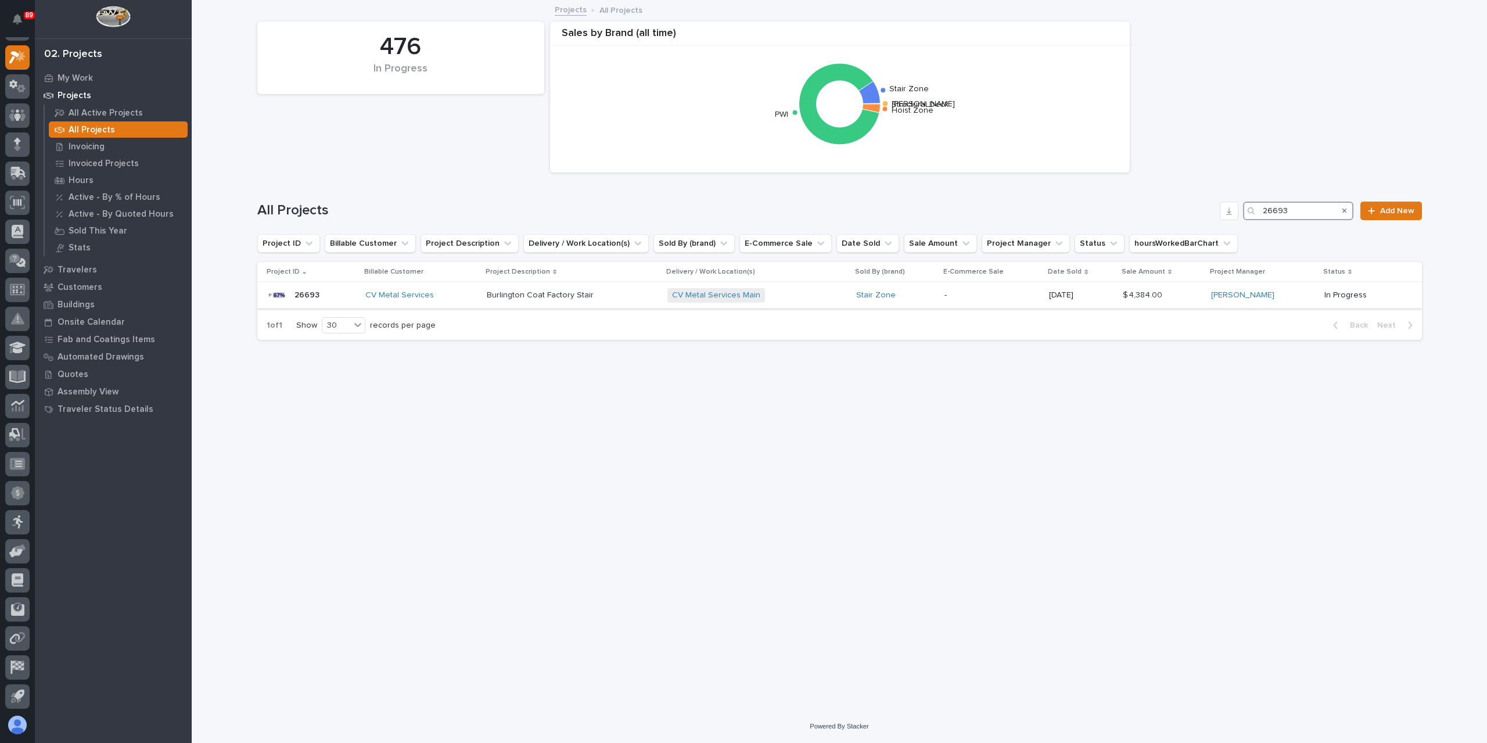
type input "26693"
click at [513, 290] on p "Burlington Coat Factory Stair" at bounding box center [541, 294] width 109 height 12
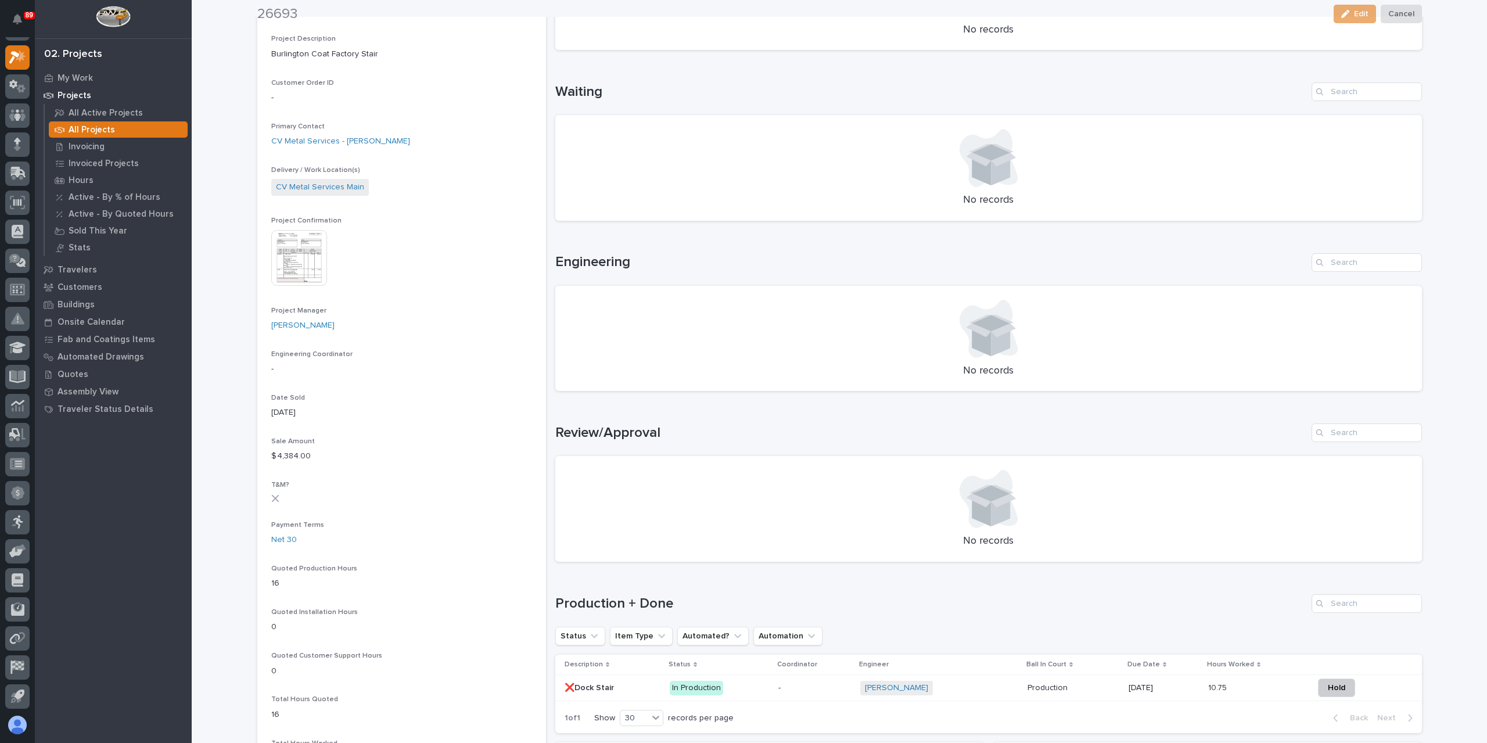
scroll to position [290, 0]
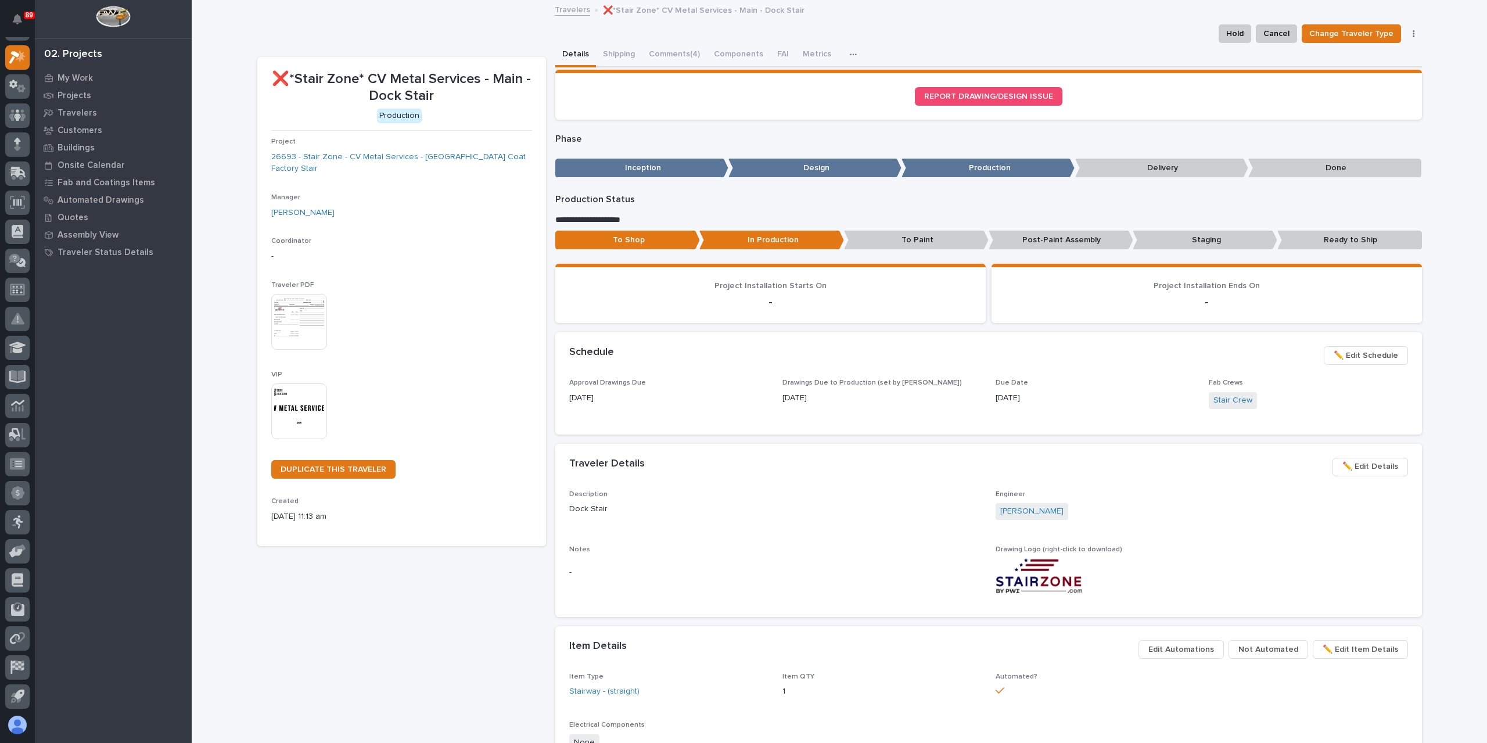
click at [895, 228] on div "**********" at bounding box center [988, 224] width 867 height 60
click at [900, 252] on div "To Shop In Production To Paint Post-Paint Assembly Staging Ready to Ship" at bounding box center [988, 243] width 867 height 24
click at [899, 243] on p "To Paint" at bounding box center [916, 240] width 145 height 19
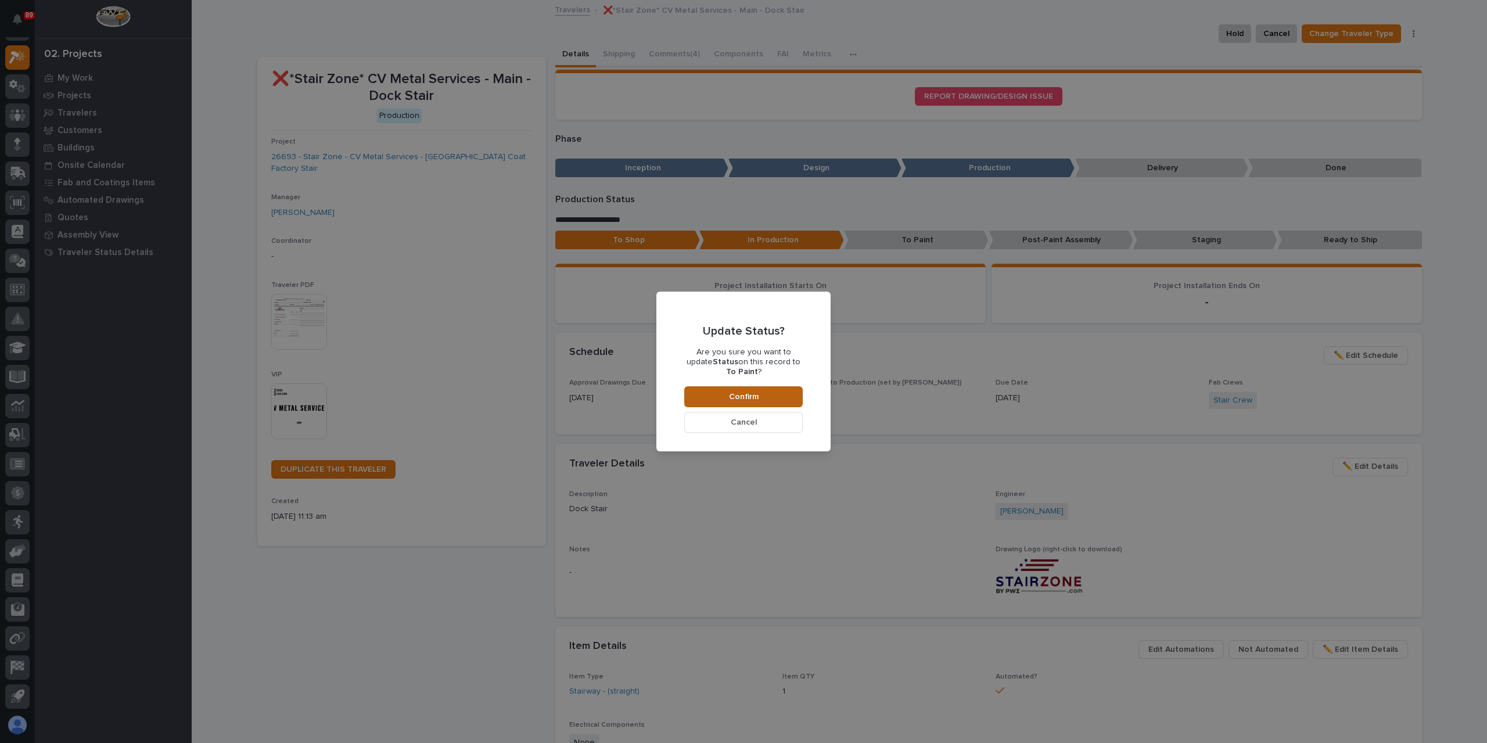
click at [775, 394] on button "Confirm" at bounding box center [743, 396] width 118 height 21
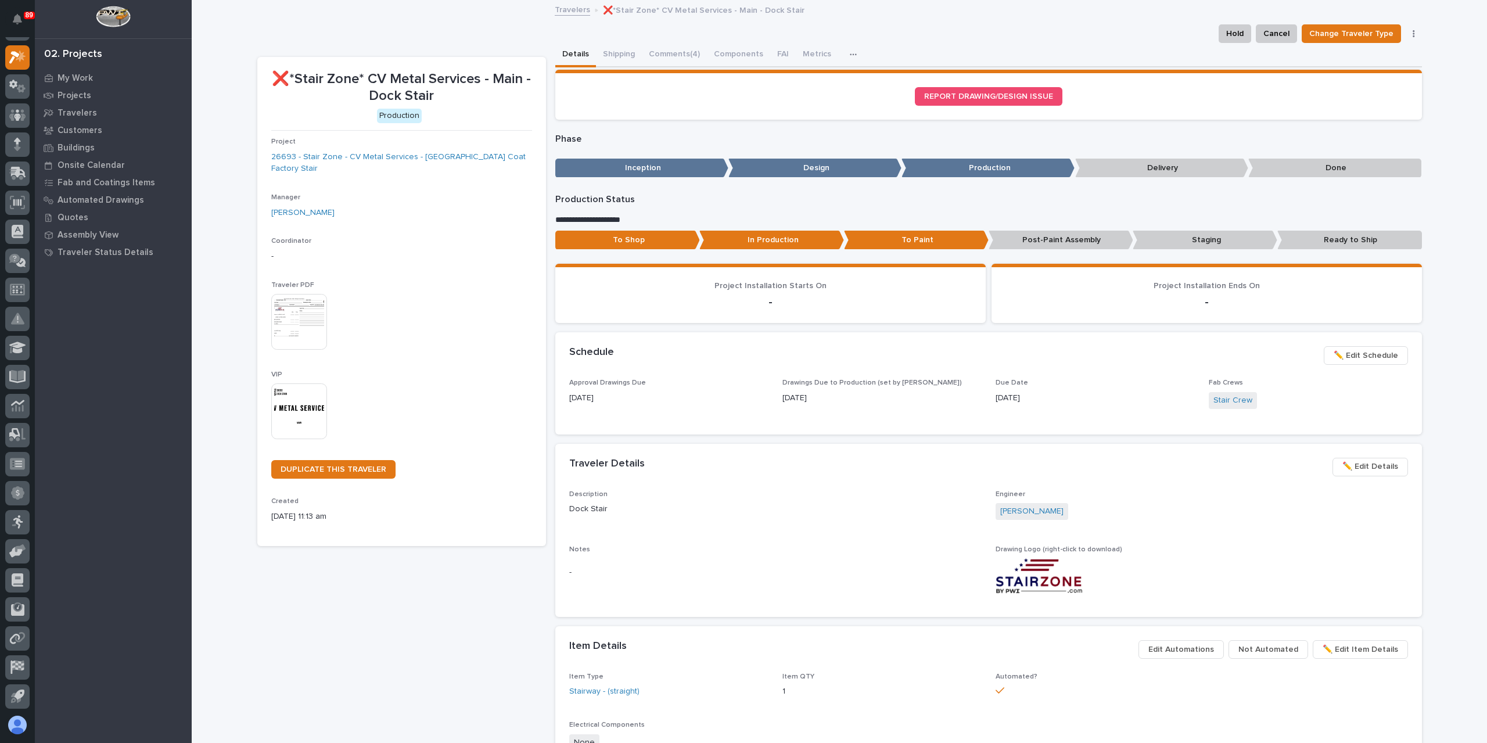
scroll to position [69, 0]
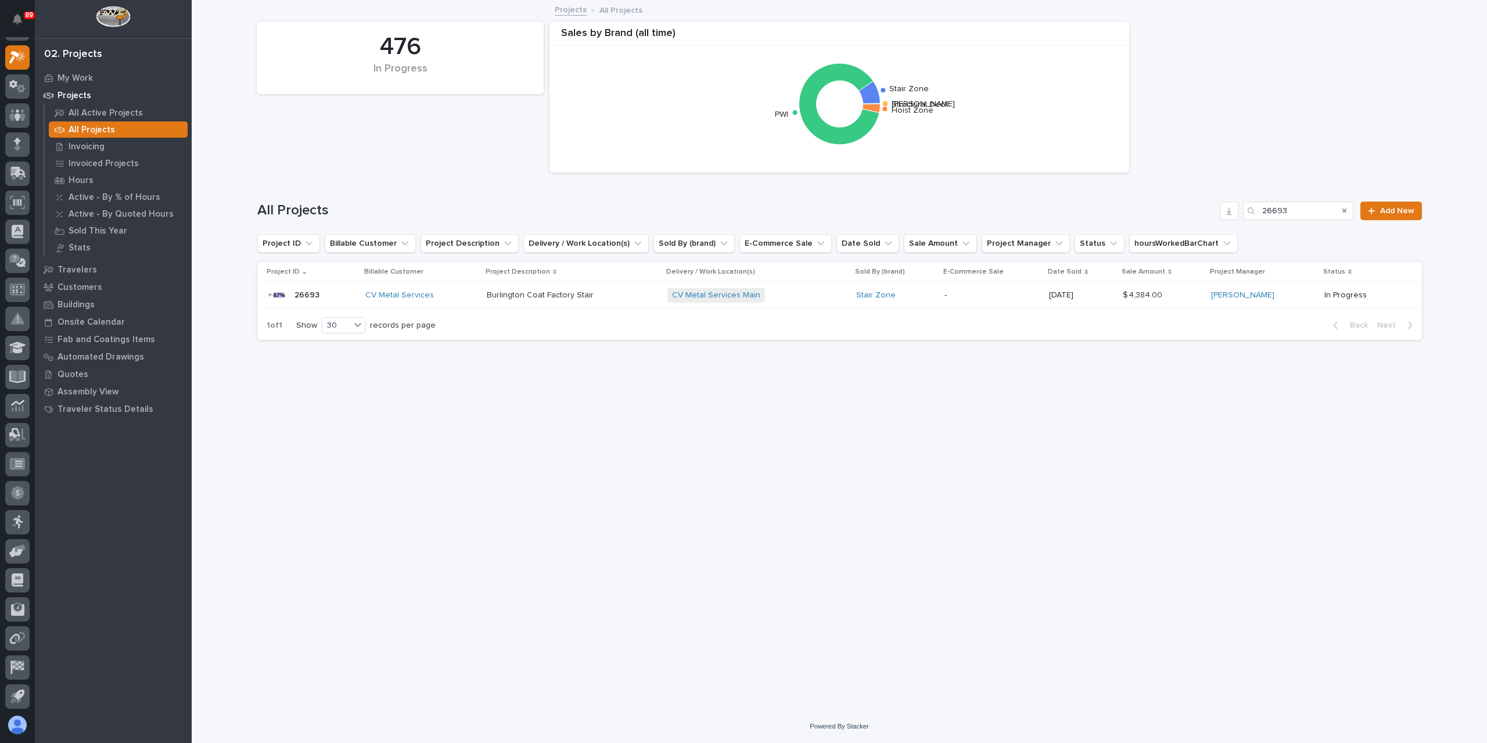
drag, startPoint x: 1301, startPoint y: 221, endPoint x: 1226, endPoint y: 198, distance: 78.4
click at [1226, 198] on div "All Projects 26693 Add New" at bounding box center [839, 206] width 1165 height 56
click at [1296, 213] on input "26693" at bounding box center [1298, 211] width 110 height 19
drag, startPoint x: 1296, startPoint y: 213, endPoint x: 1255, endPoint y: 211, distance: 41.9
click at [1255, 211] on div "26693" at bounding box center [1298, 211] width 110 height 19
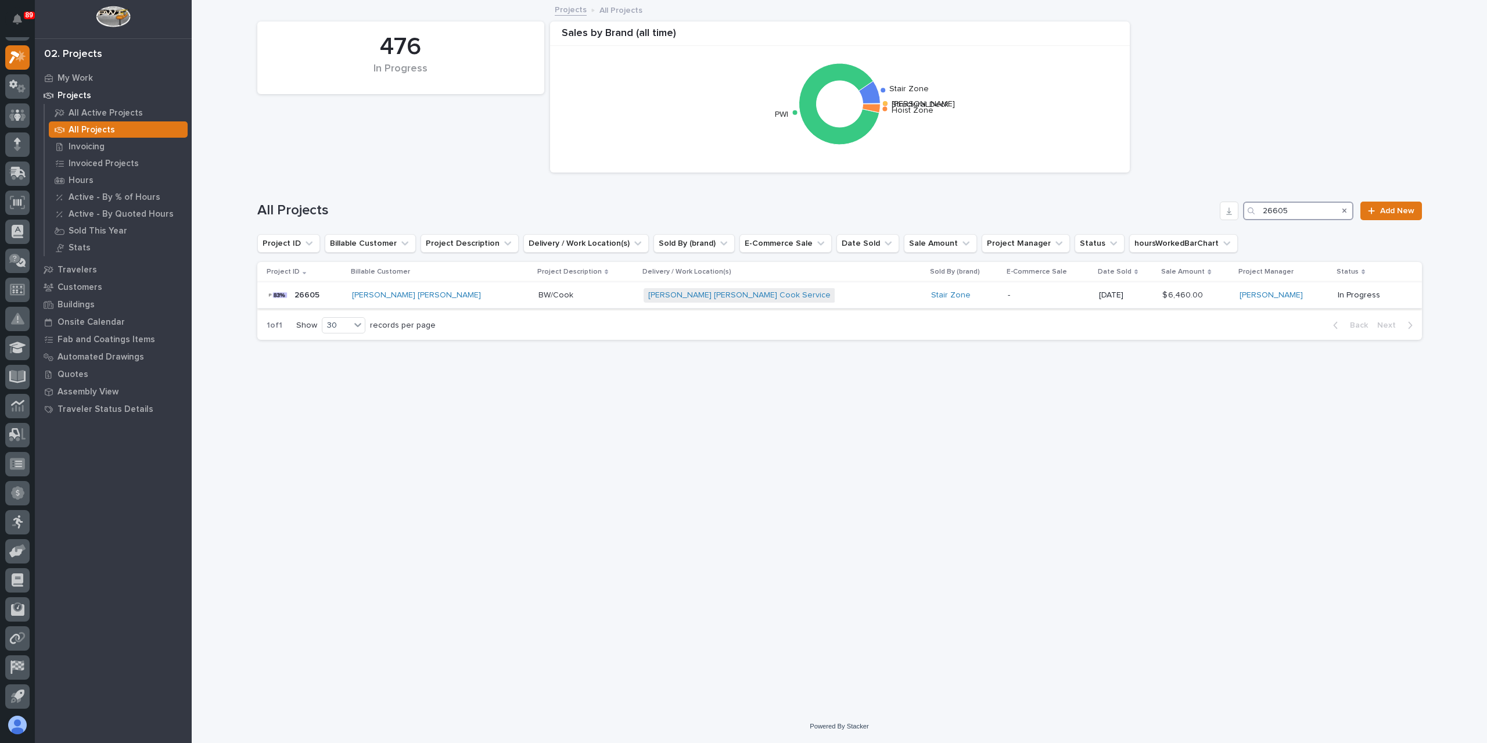
type input "26605"
click at [538, 297] on p "BW/Cook" at bounding box center [556, 294] width 37 height 12
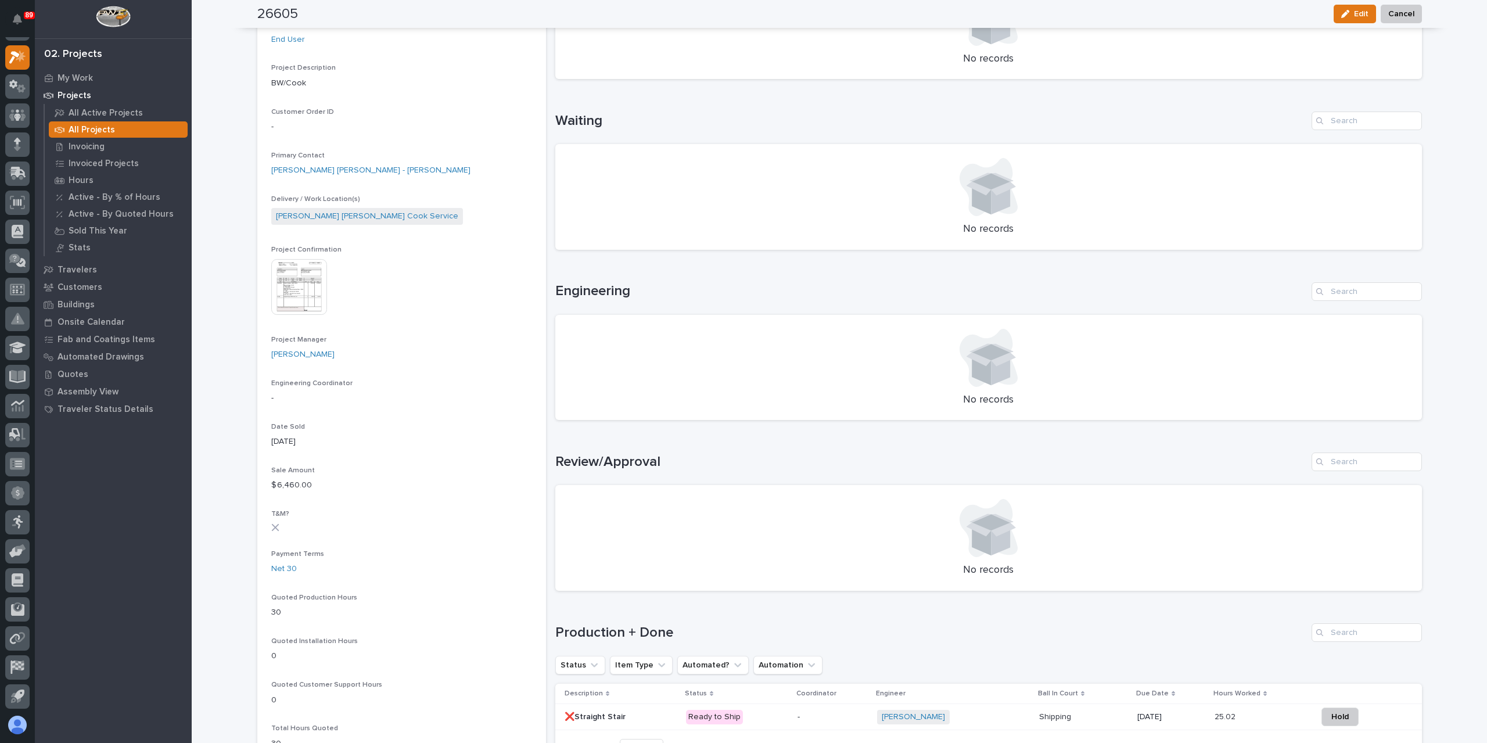
scroll to position [349, 0]
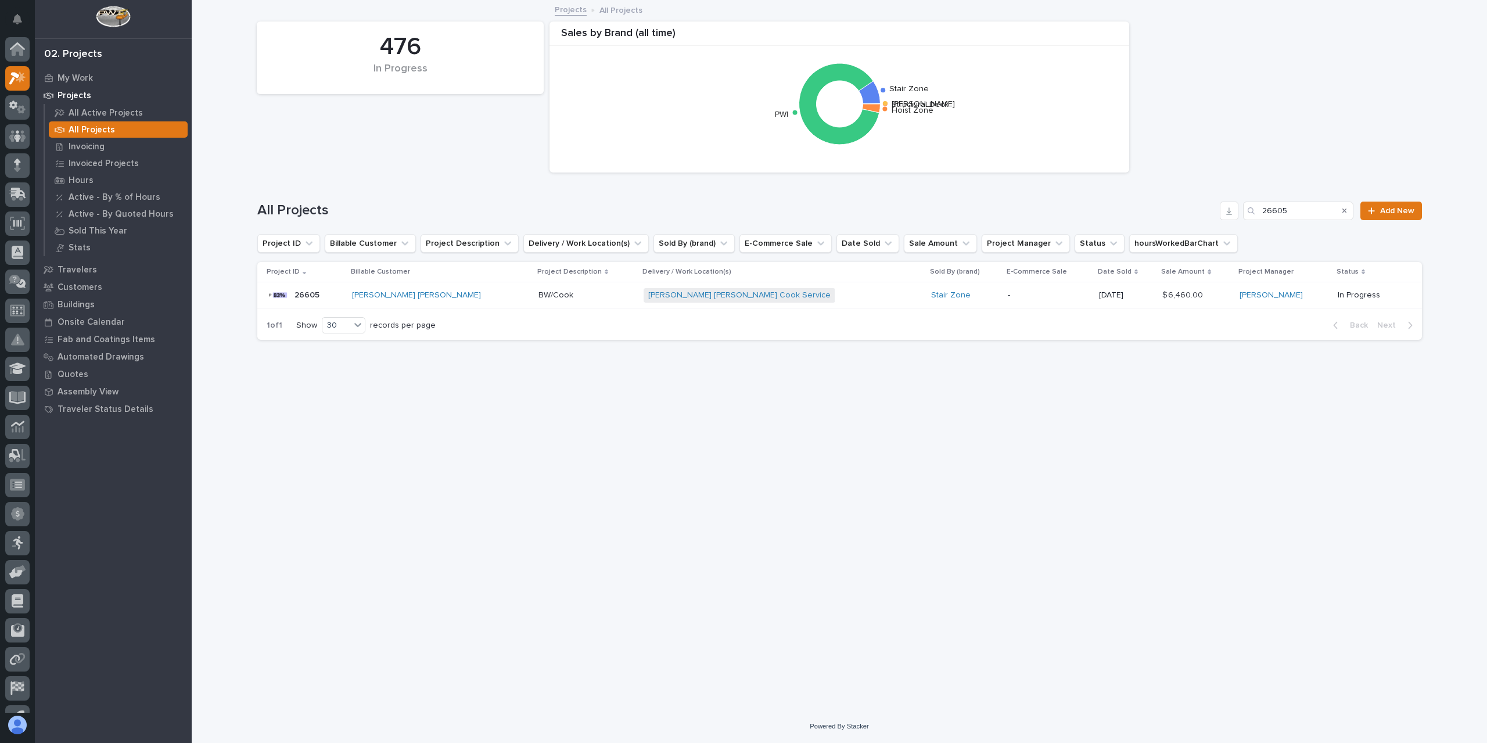
scroll to position [21, 0]
drag, startPoint x: 1289, startPoint y: 211, endPoint x: 1217, endPoint y: 207, distance: 72.1
click at [1217, 207] on div "All Projects 26605 Add New" at bounding box center [839, 211] width 1165 height 19
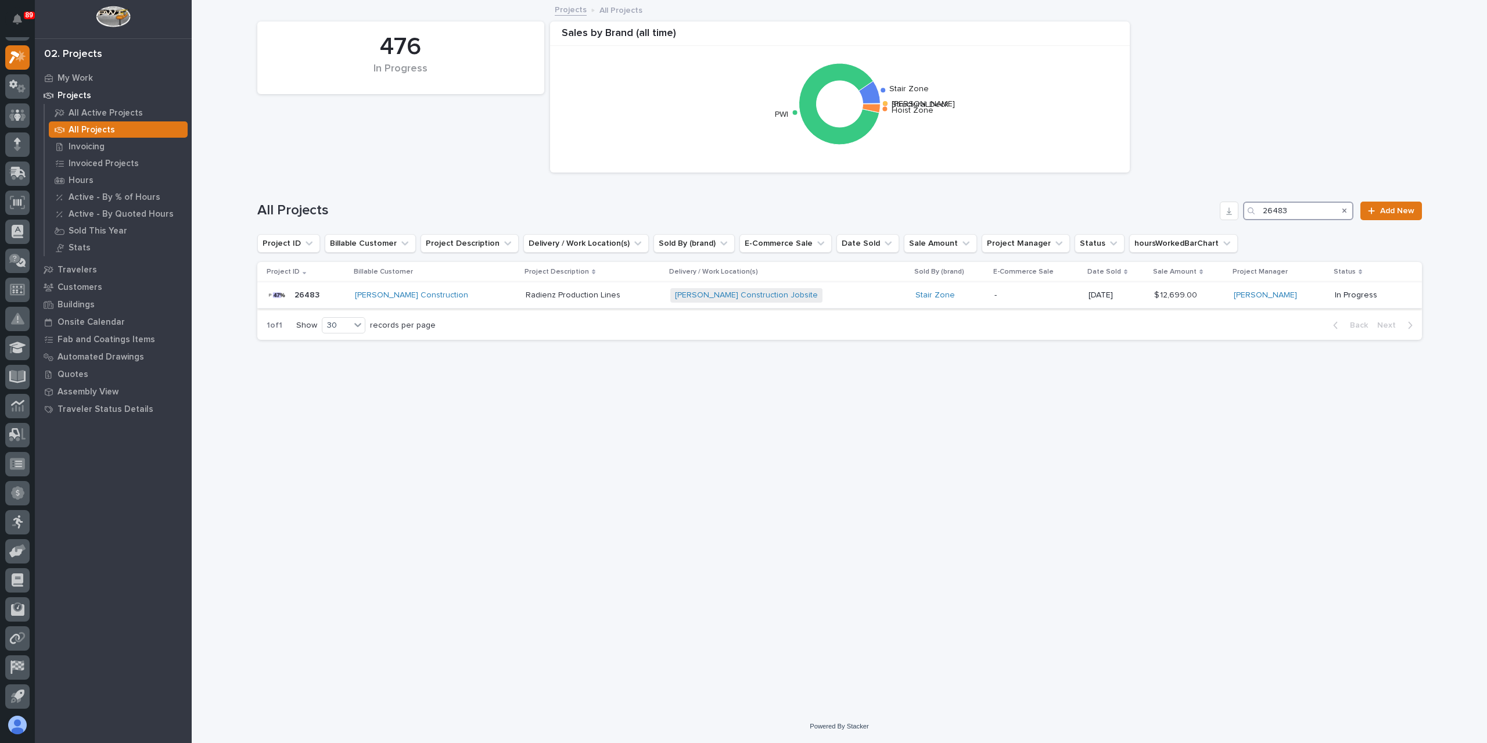
type input "26483"
click at [538, 301] on div "Radienz Production Lines Radienz Production Lines" at bounding box center [593, 295] width 135 height 19
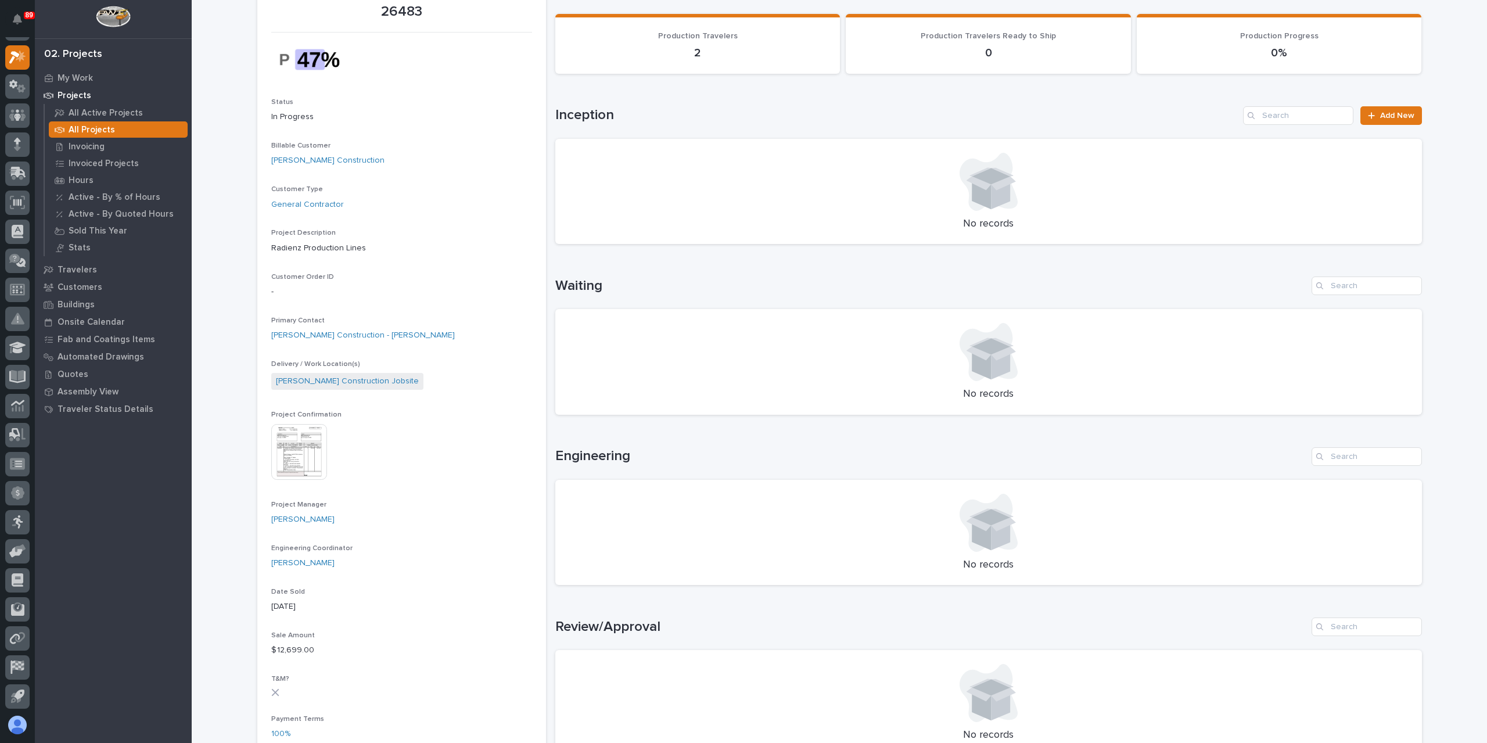
scroll to position [290, 0]
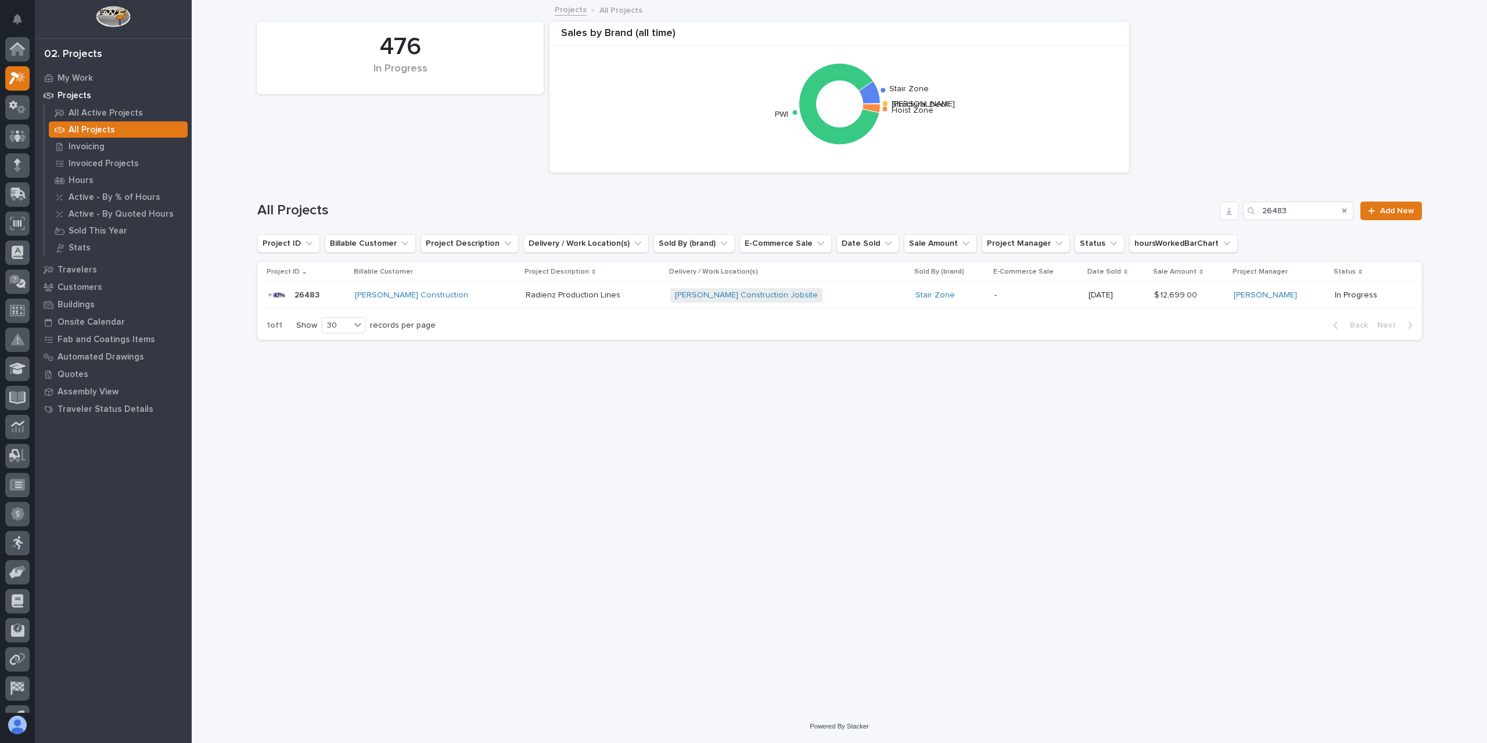
scroll to position [21, 0]
drag, startPoint x: 1296, startPoint y: 218, endPoint x: 1226, endPoint y: 202, distance: 72.3
click at [1226, 202] on div "All Projects 26483 Add New" at bounding box center [839, 211] width 1165 height 19
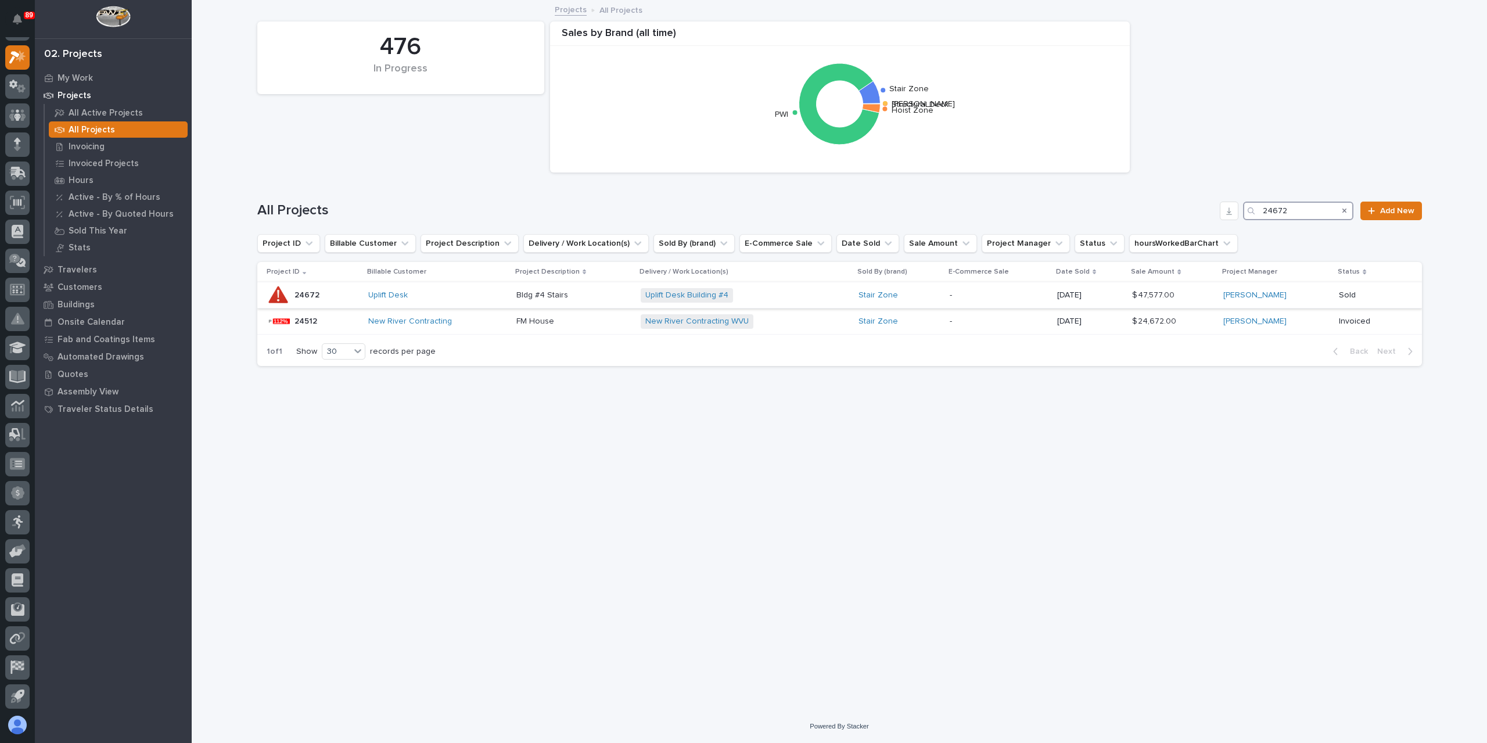
type input "24672"
click at [533, 291] on p "Bldg #4 Stairs" at bounding box center [543, 294] width 54 height 12
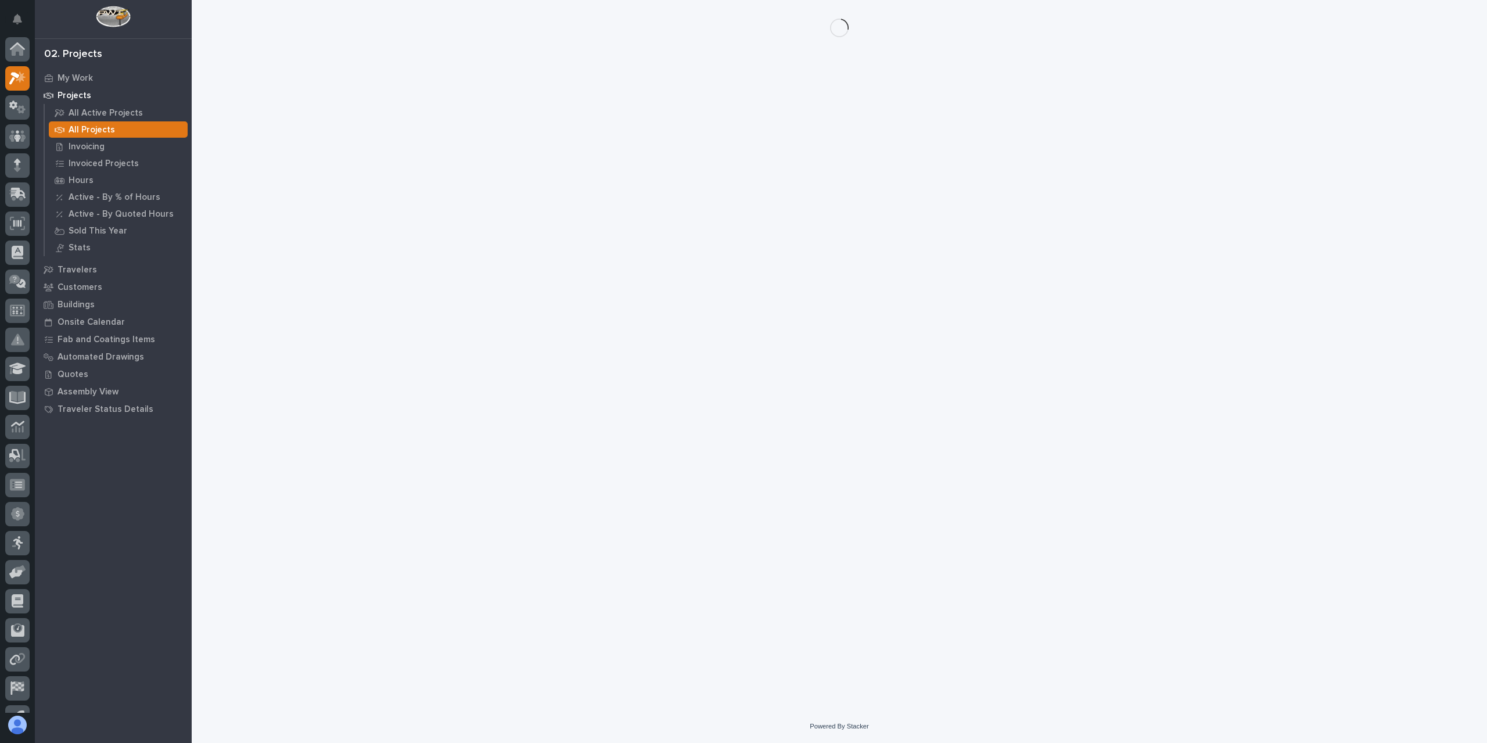
scroll to position [21, 0]
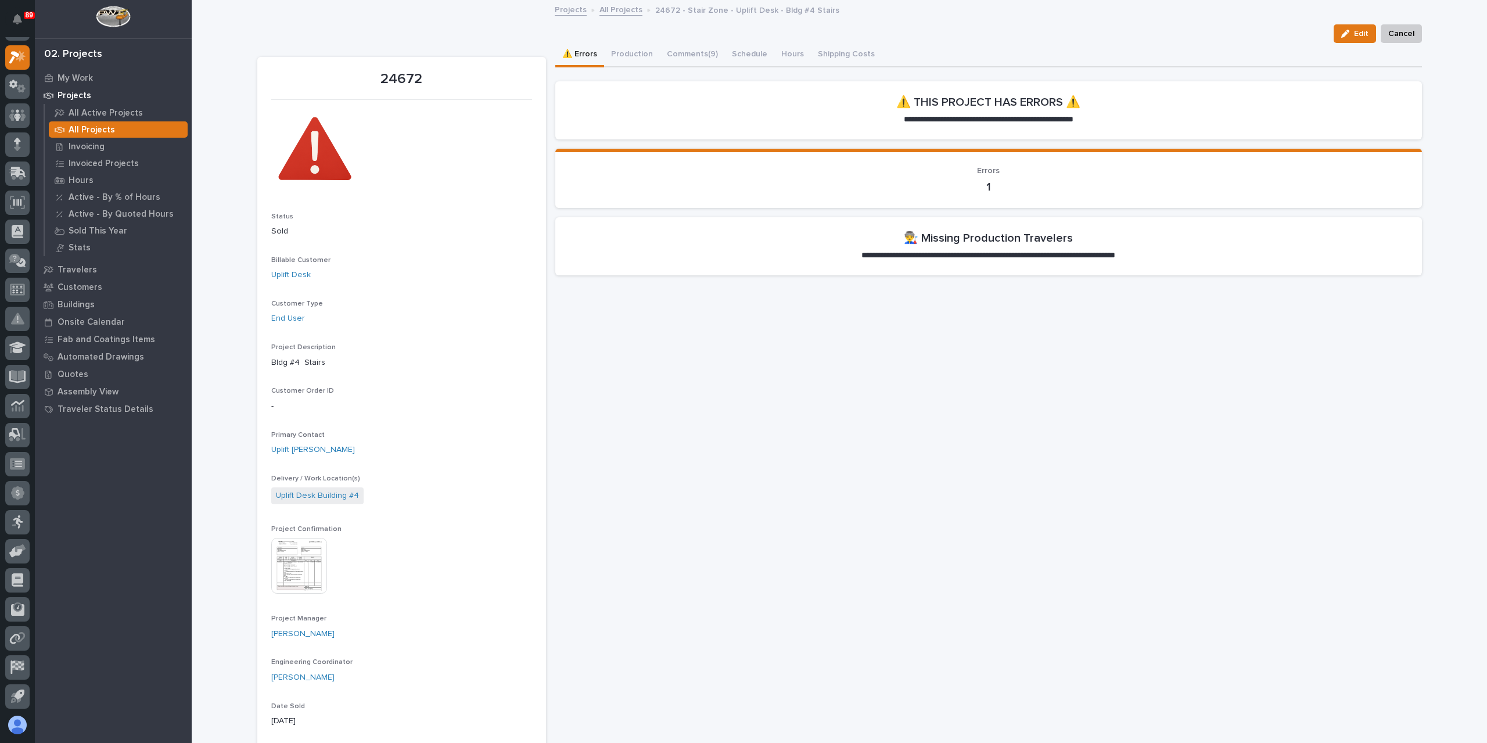
click at [641, 39] on div "Edit Cancel" at bounding box center [839, 33] width 1165 height 19
click at [635, 54] on button "Production" at bounding box center [632, 55] width 56 height 24
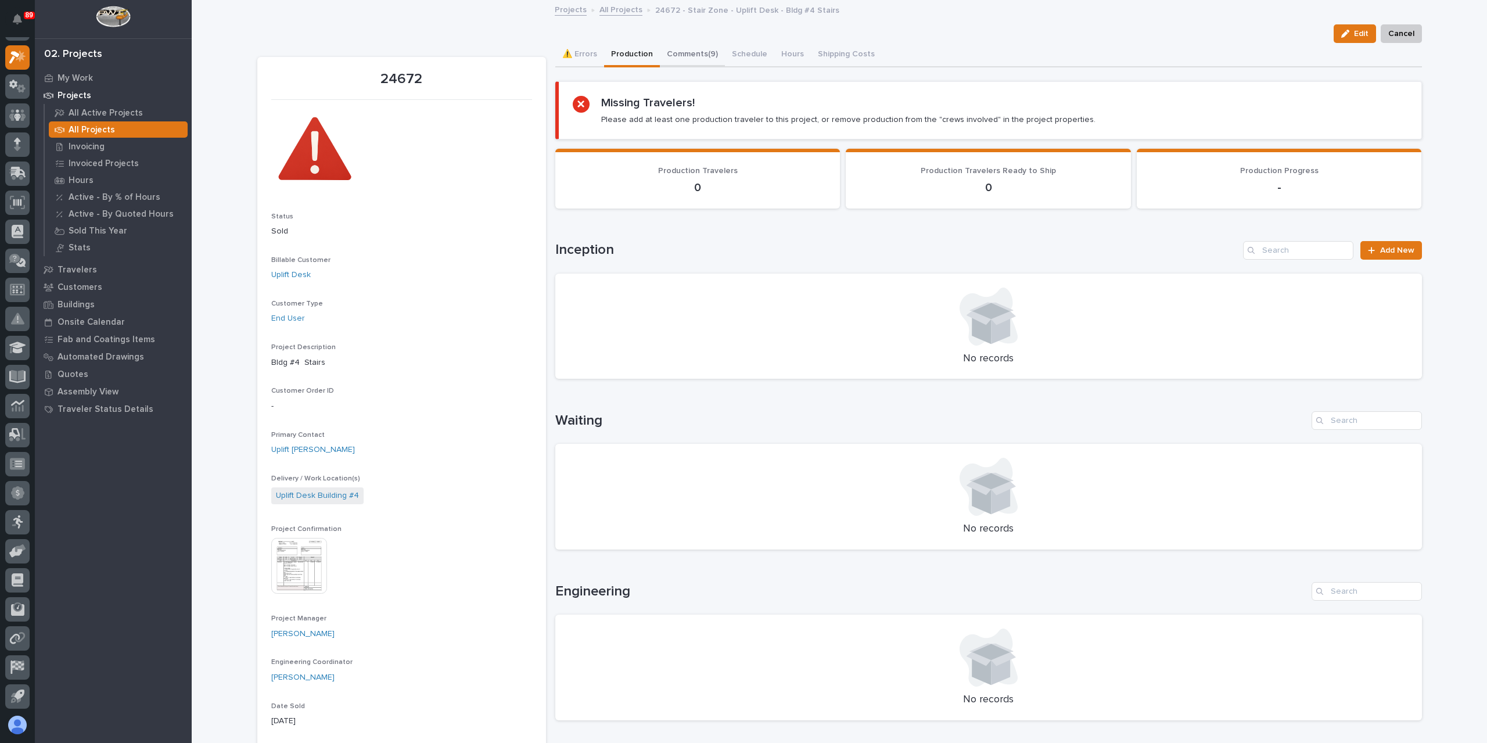
click at [682, 59] on button "Comments (9)" at bounding box center [692, 55] width 65 height 24
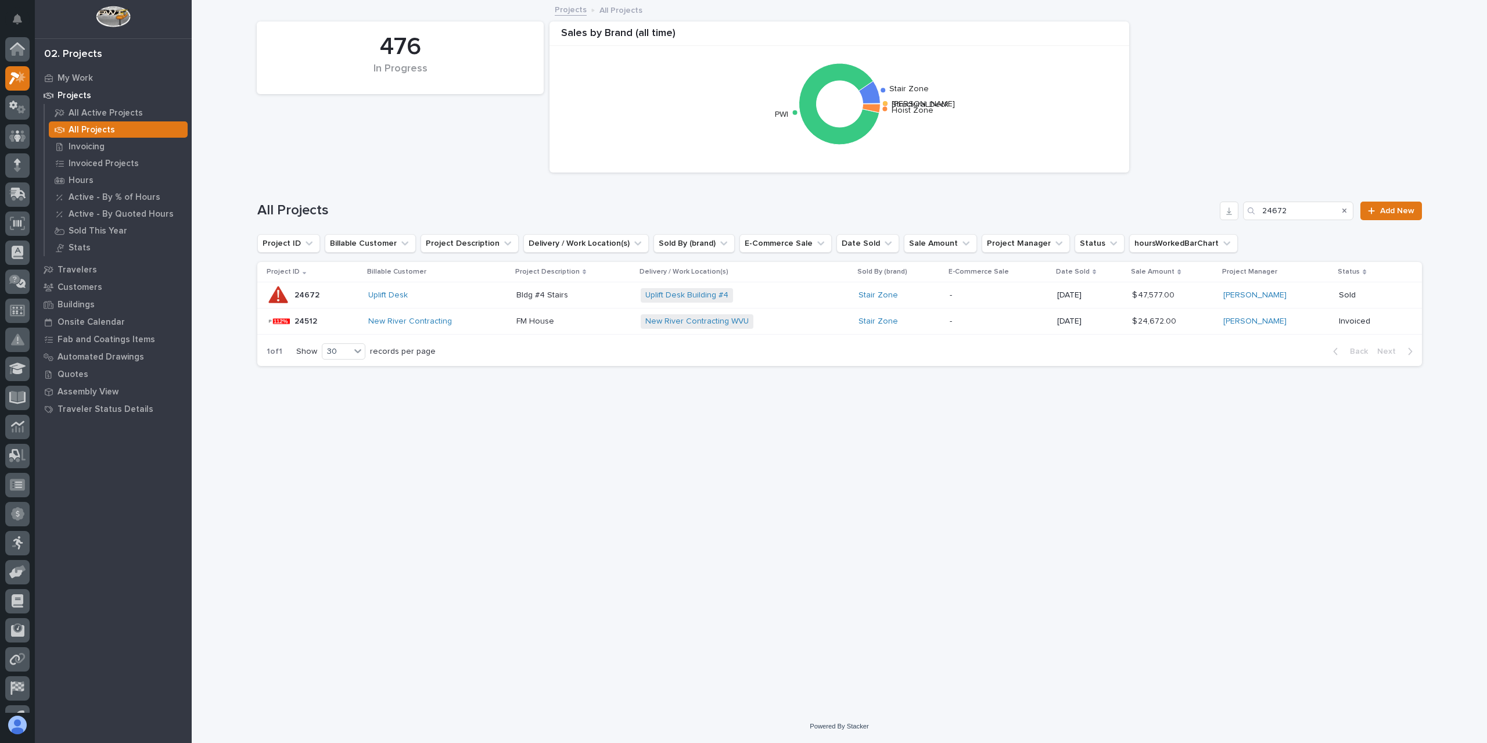
scroll to position [21, 0]
drag, startPoint x: 1290, startPoint y: 209, endPoint x: 1233, endPoint y: 212, distance: 57.6
click at [1233, 212] on div "All Projects 24672 Add New" at bounding box center [839, 211] width 1165 height 19
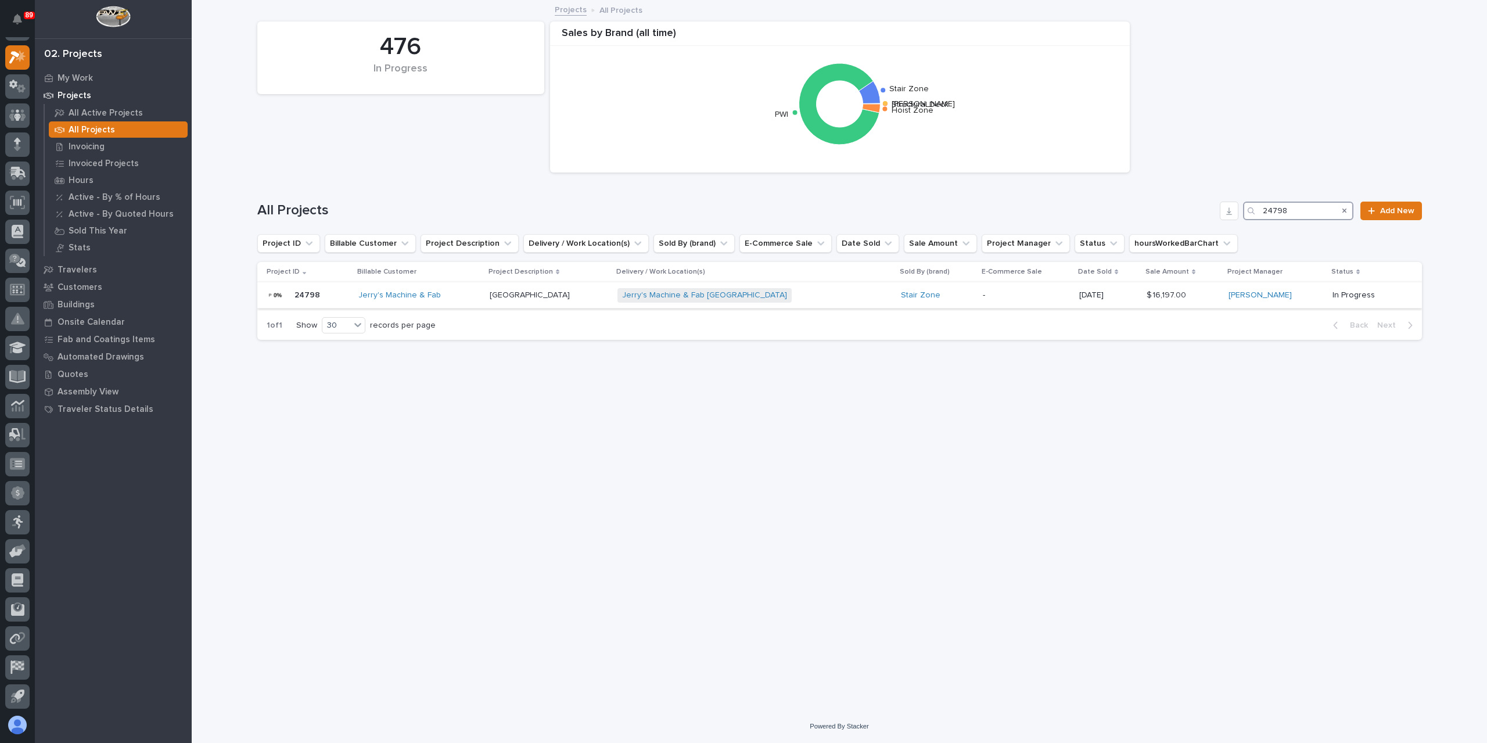
type input "24798"
click at [552, 297] on p "Alexandria High School" at bounding box center [531, 294] width 82 height 12
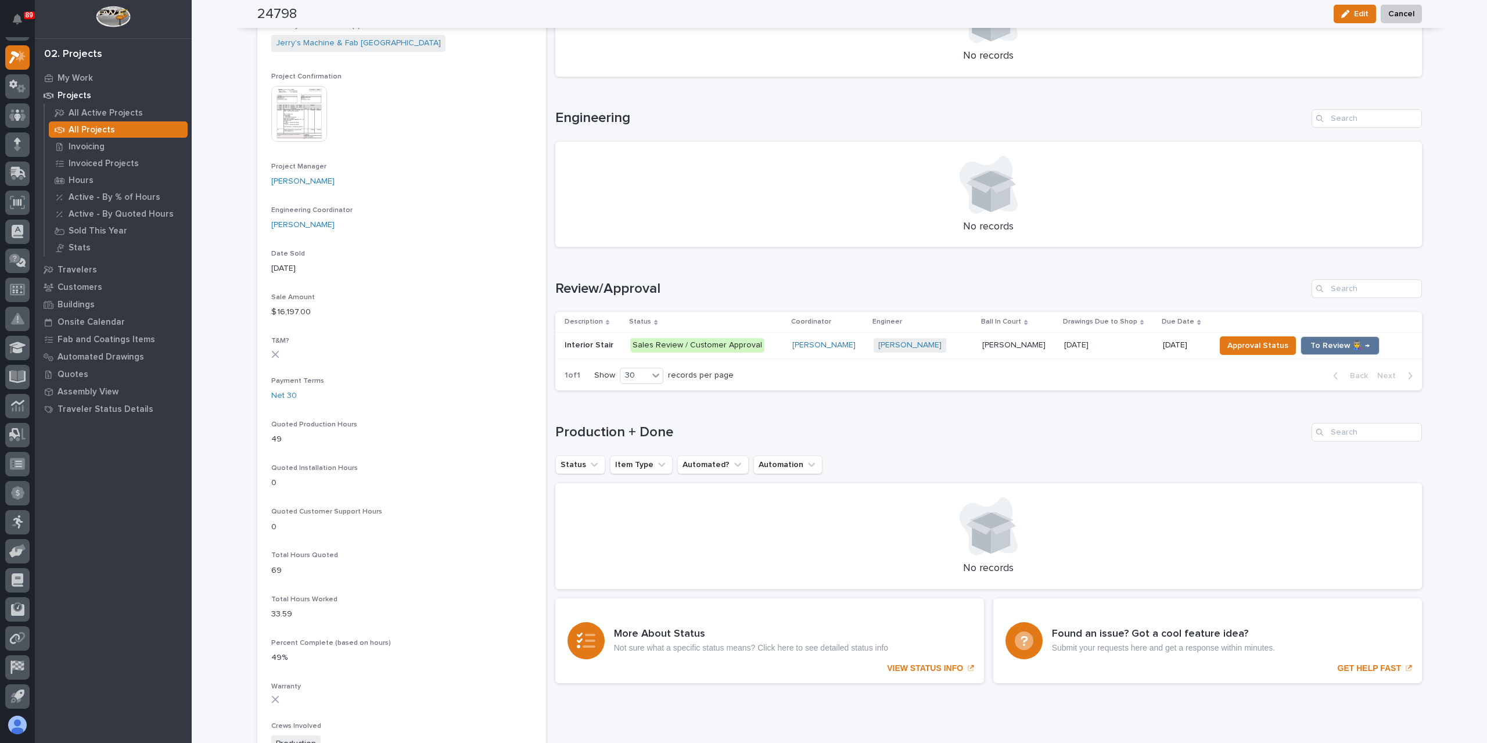
scroll to position [407, 0]
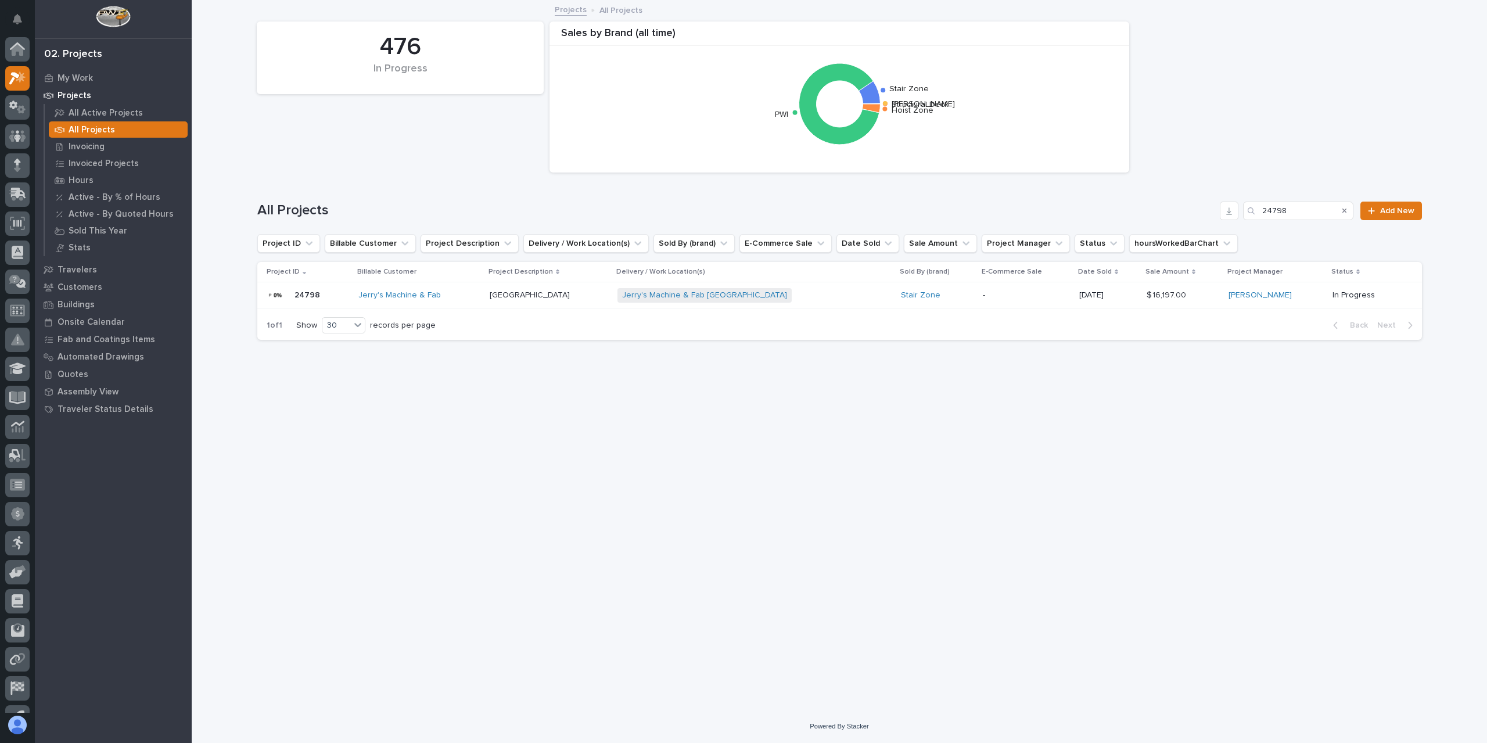
scroll to position [21, 0]
drag, startPoint x: 1245, startPoint y: 200, endPoint x: 1210, endPoint y: 202, distance: 34.3
click at [1226, 196] on div "All Projects 24798 Add New" at bounding box center [839, 206] width 1165 height 56
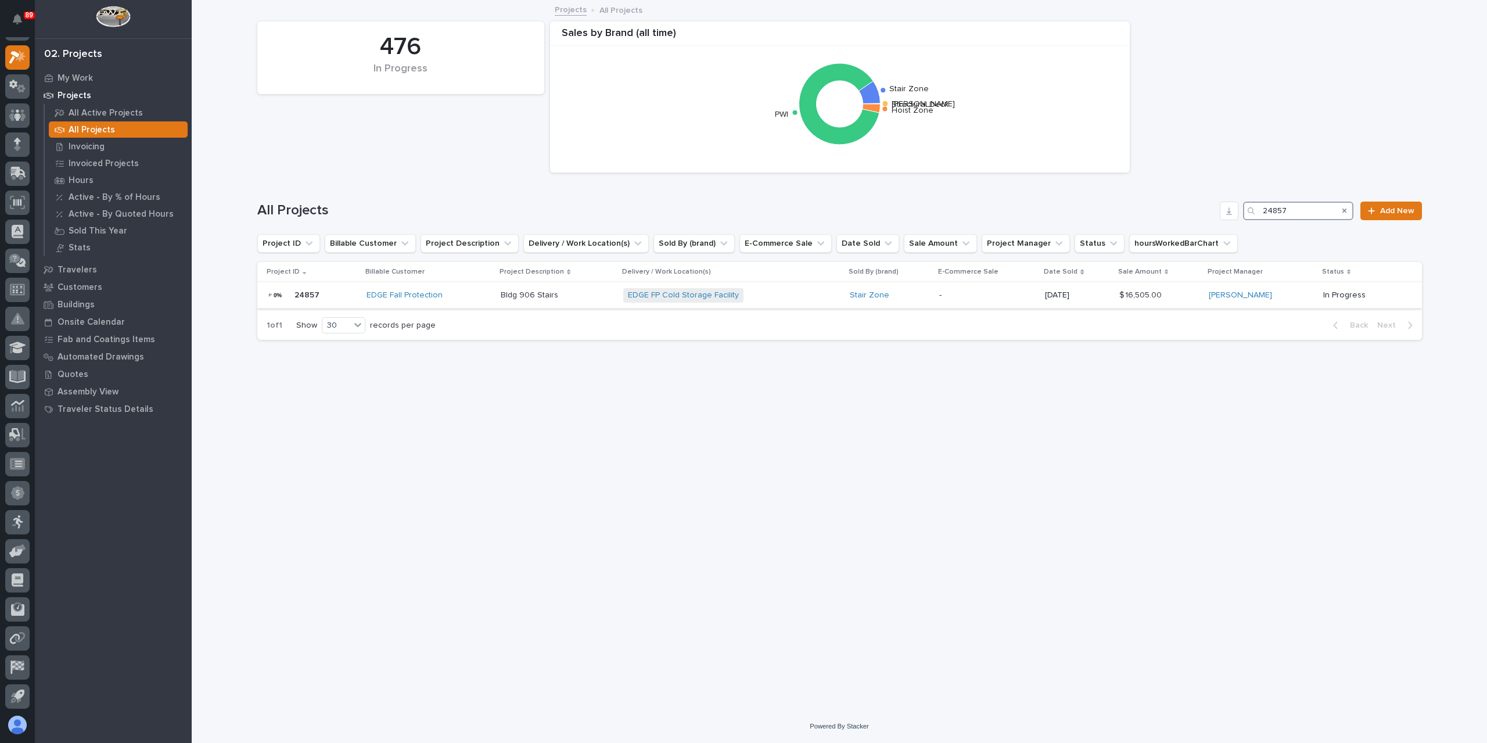
type input "24857"
click at [524, 303] on div "Bldg 906 Stairs Bldg 906 Stairs" at bounding box center [557, 295] width 113 height 19
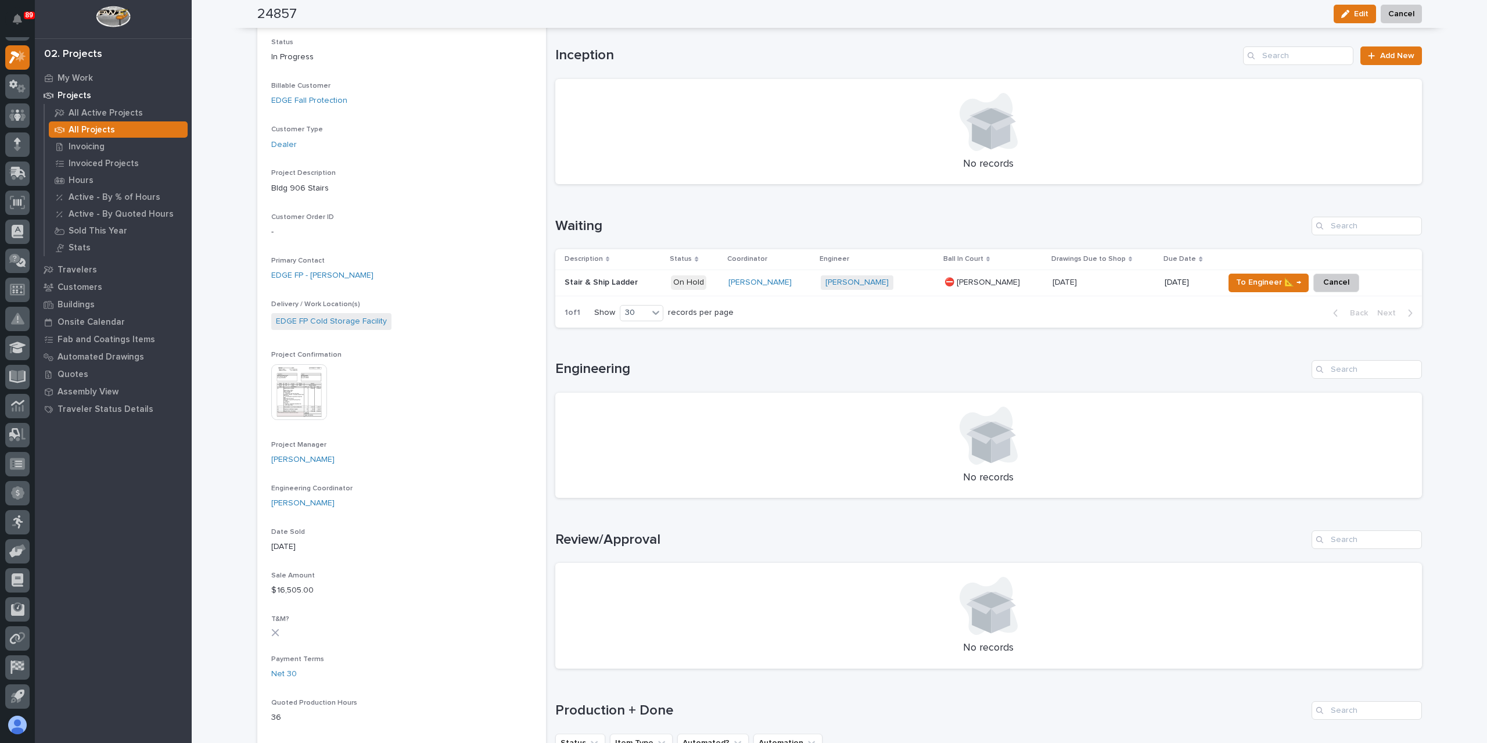
scroll to position [116, 0]
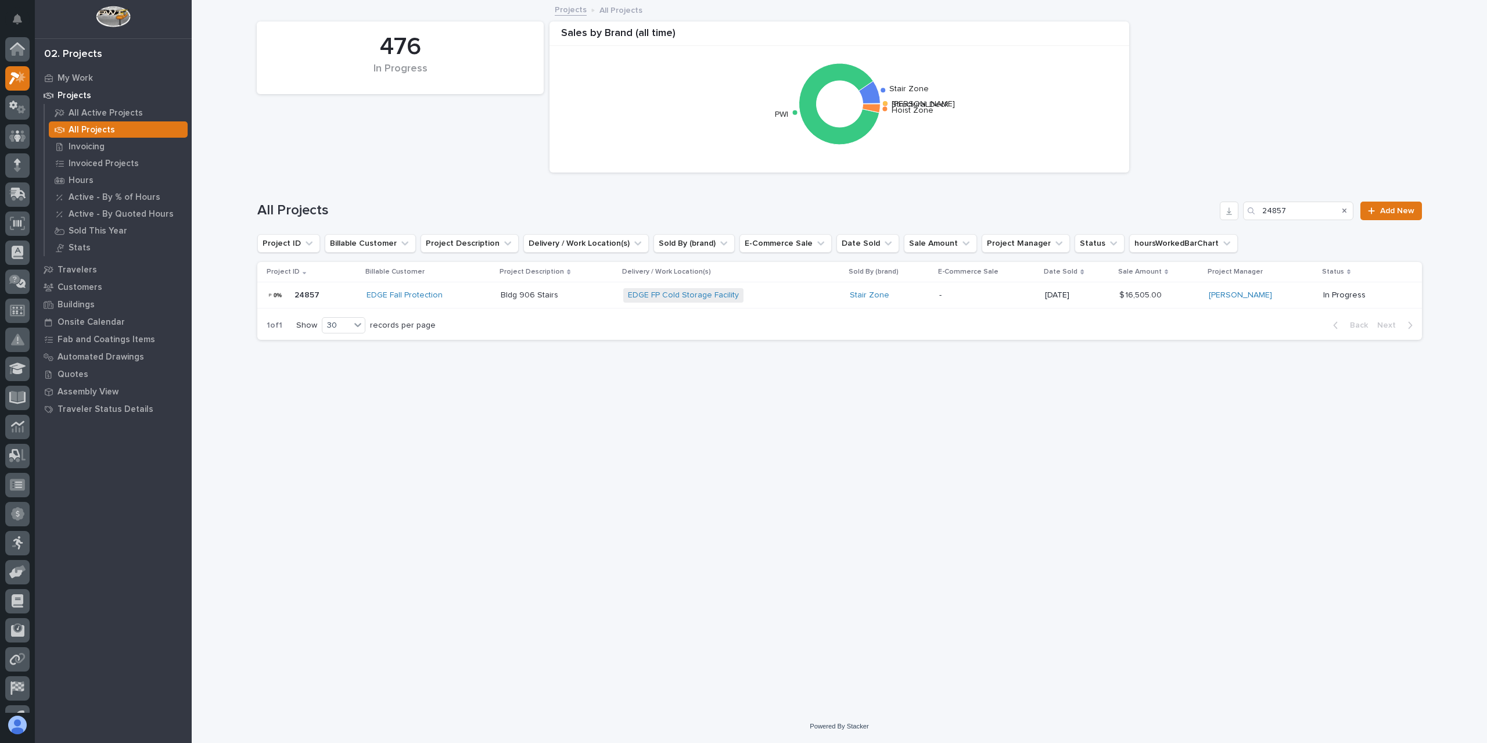
scroll to position [21, 0]
drag, startPoint x: 1298, startPoint y: 212, endPoint x: 1211, endPoint y: 197, distance: 87.9
click at [1219, 198] on div "All Projects 24857 Add New" at bounding box center [839, 206] width 1165 height 56
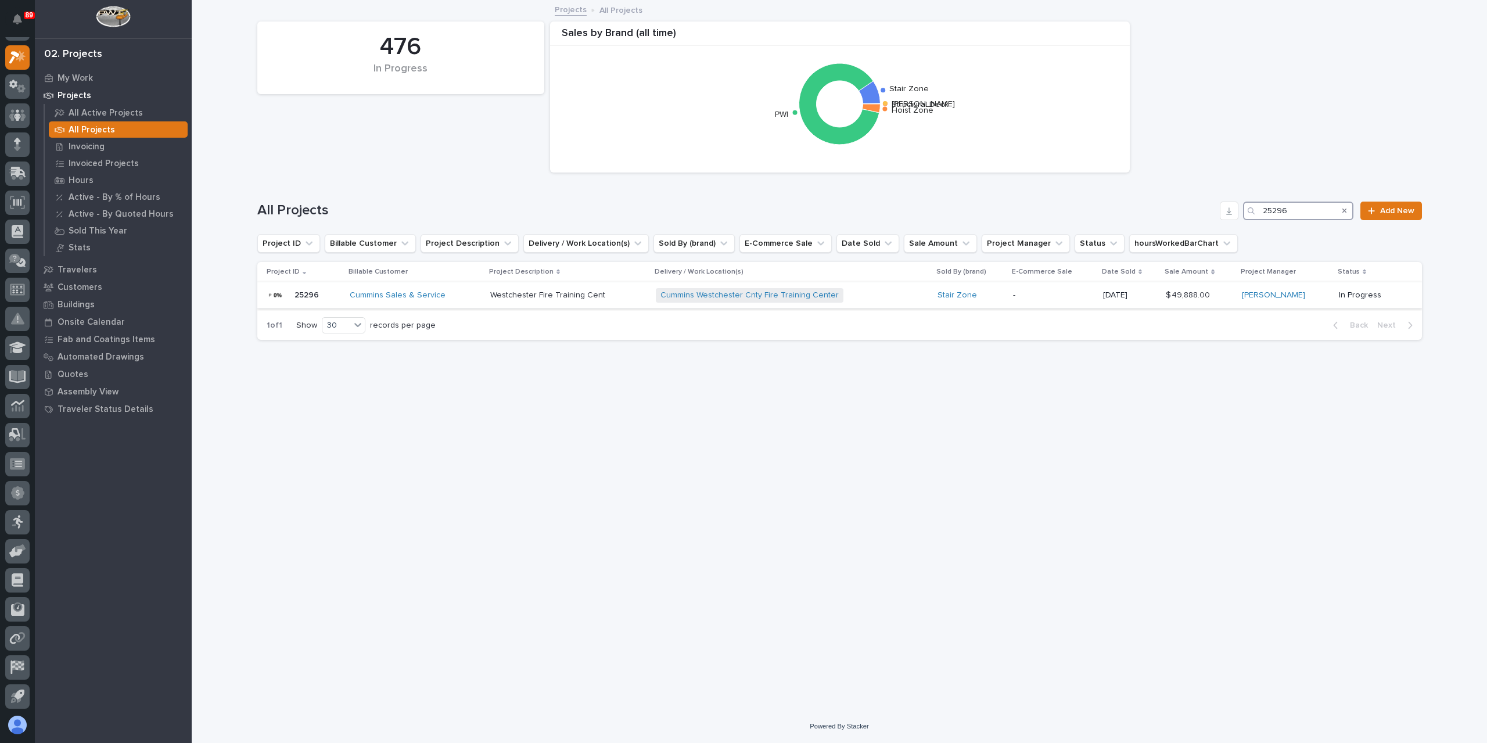
type input "25296"
click at [550, 299] on p "Westchester Fire Training Cent" at bounding box center [548, 294] width 117 height 12
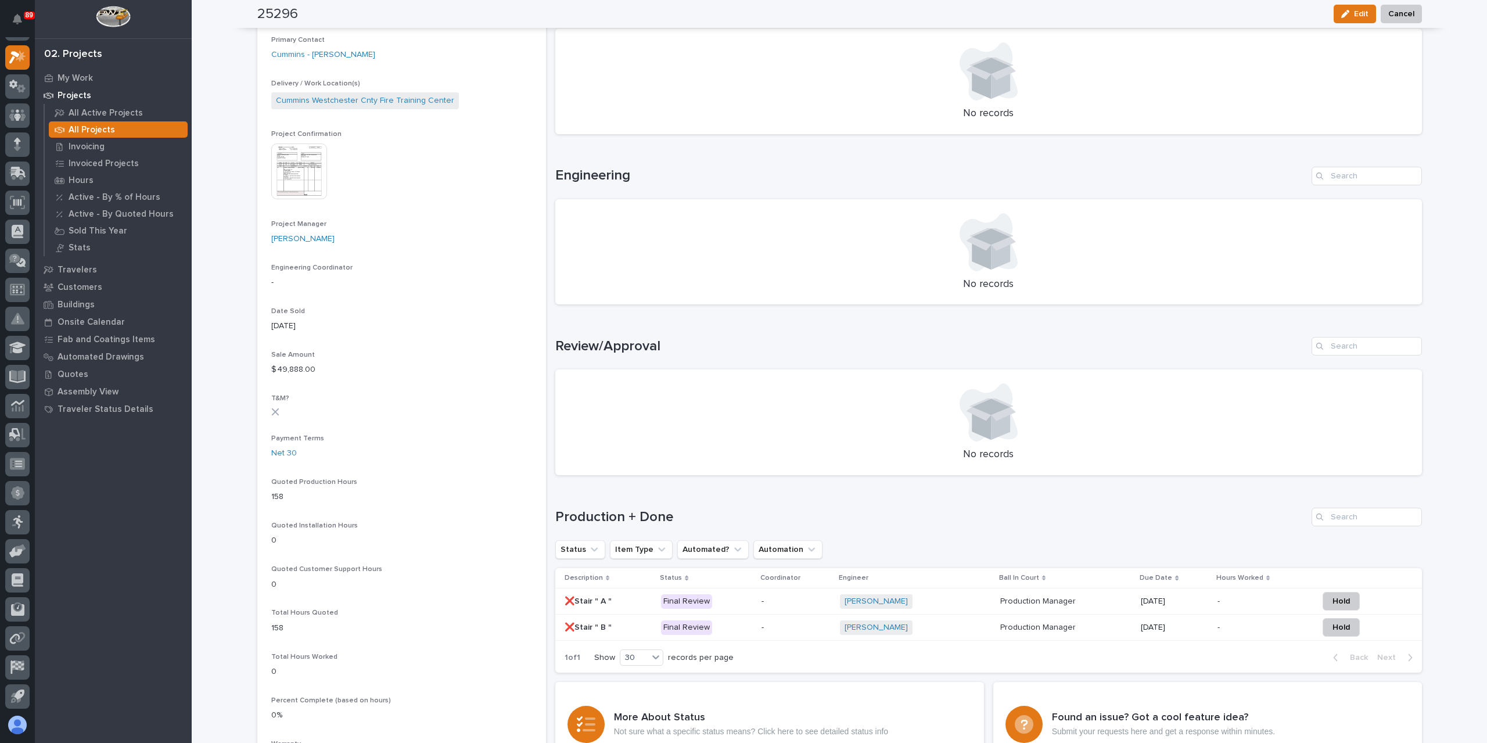
scroll to position [349, 0]
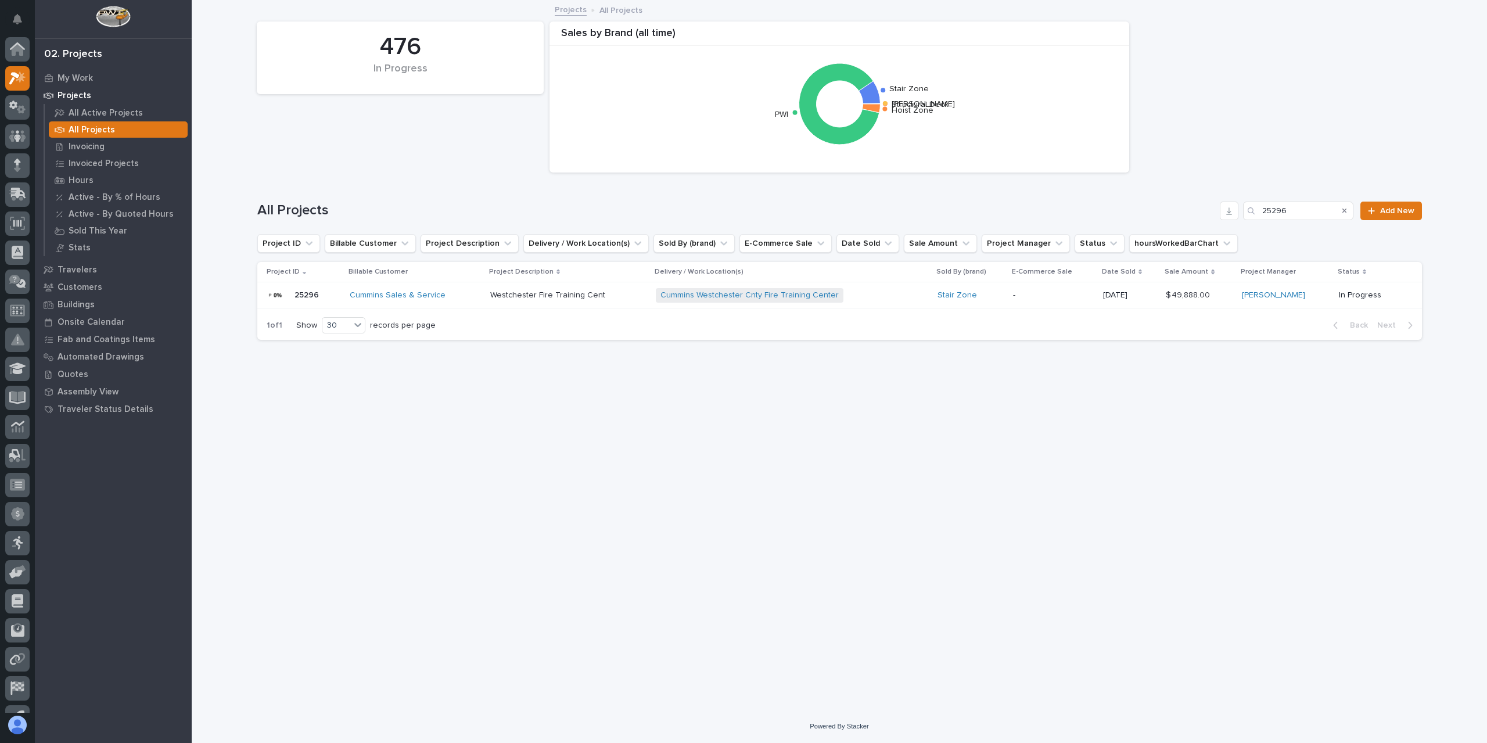
scroll to position [21, 0]
click at [1322, 206] on input "25296" at bounding box center [1298, 211] width 110 height 19
type input "25297"
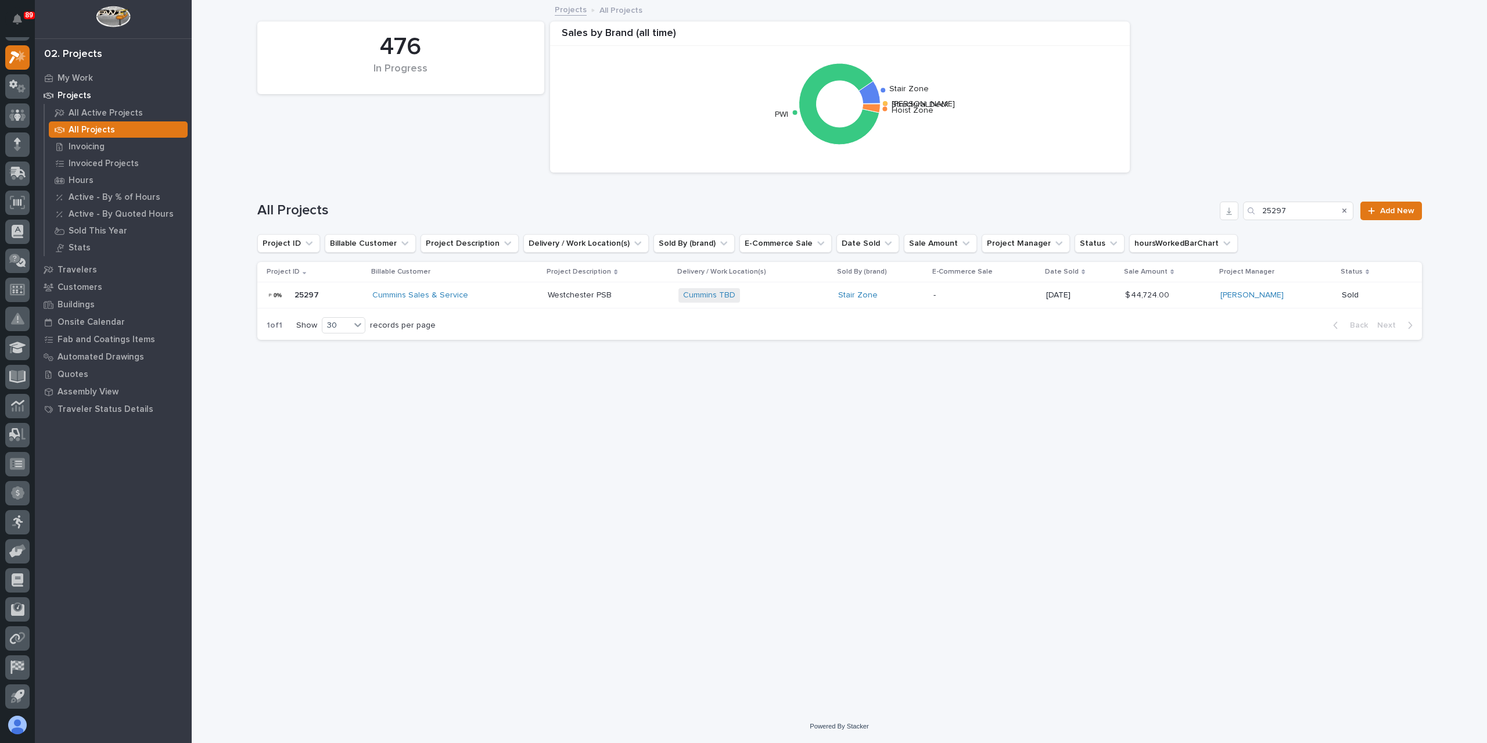
click at [580, 300] on div "Westchester PSB Westchester PSB" at bounding box center [608, 295] width 121 height 19
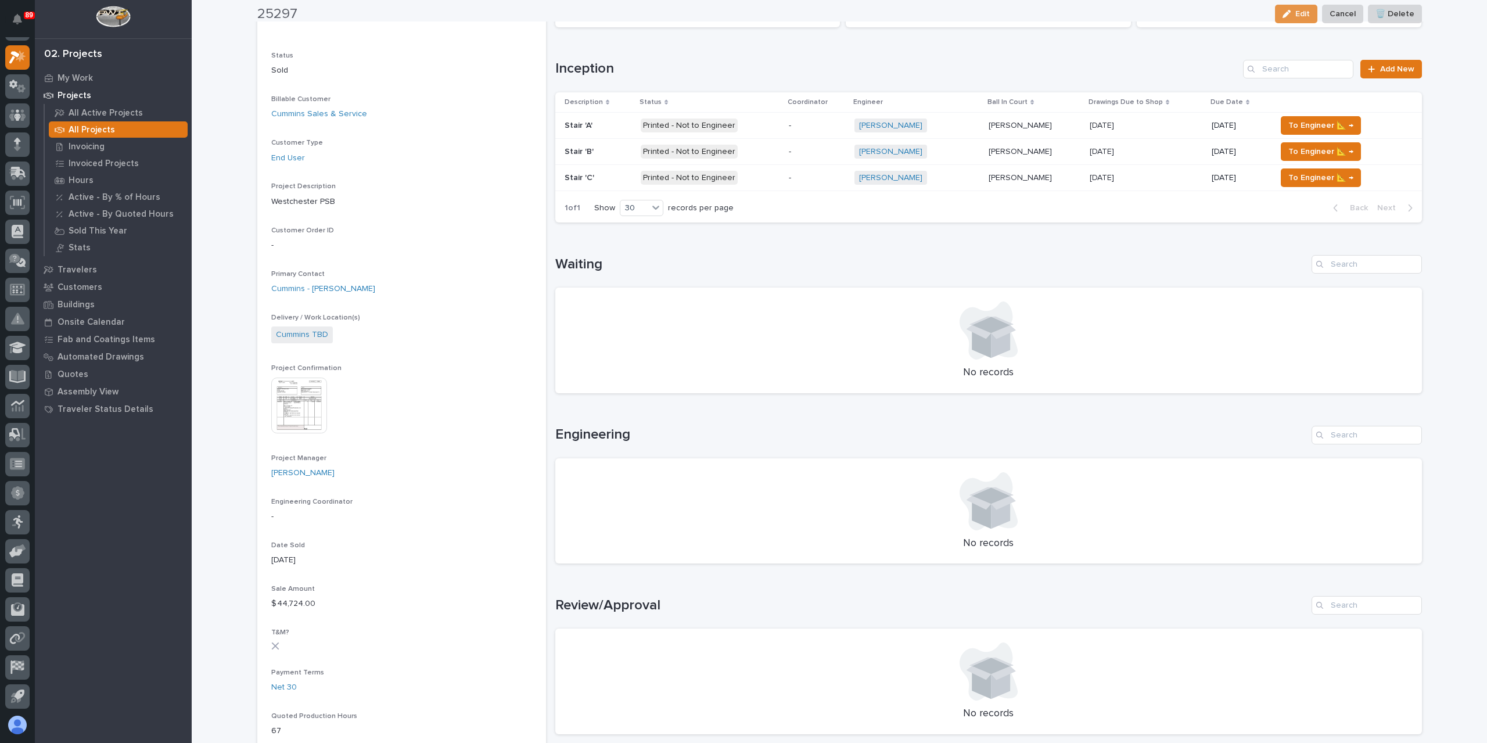
scroll to position [174, 0]
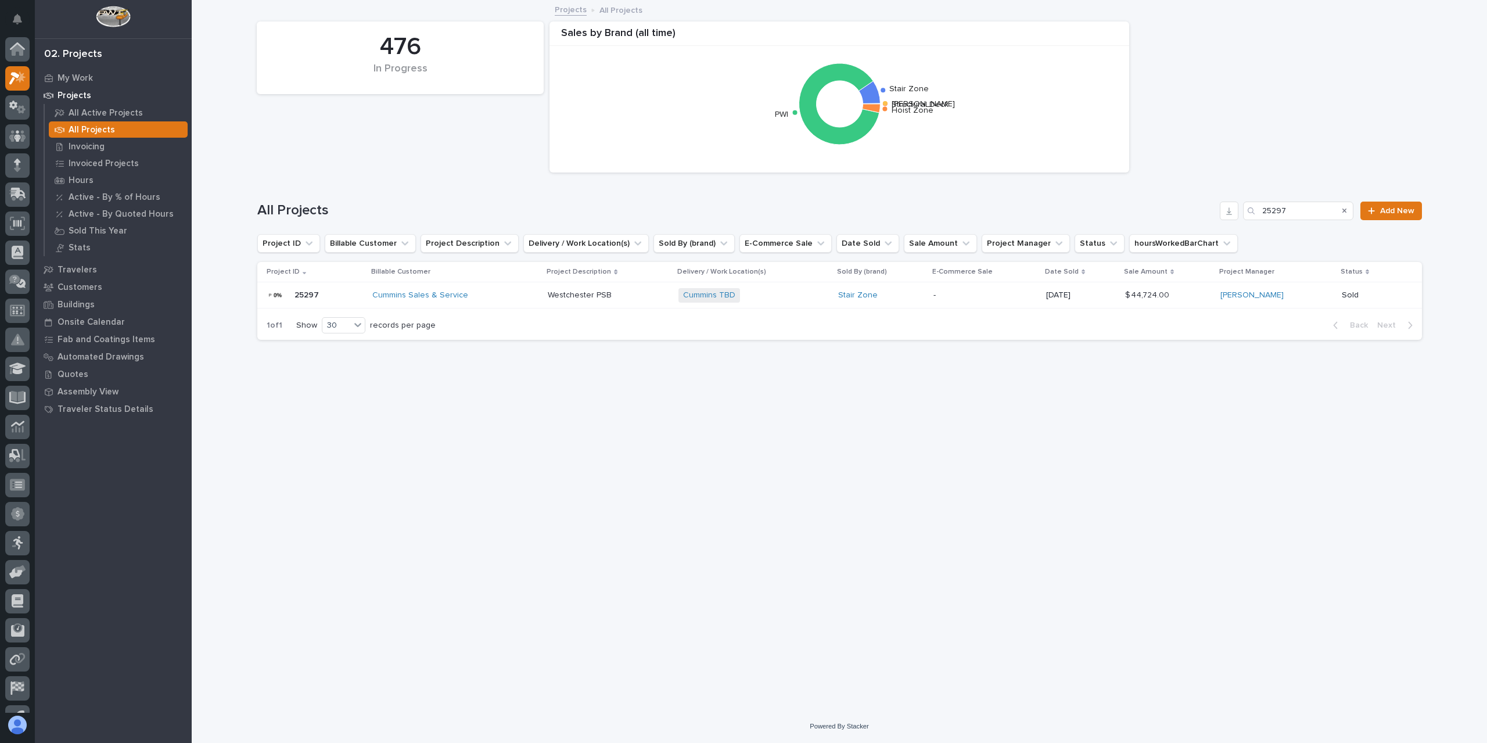
scroll to position [21, 0]
drag, startPoint x: 1309, startPoint y: 215, endPoint x: 1220, endPoint y: 197, distance: 91.1
click at [1220, 197] on div "All Projects 25297 Add New" at bounding box center [839, 206] width 1165 height 56
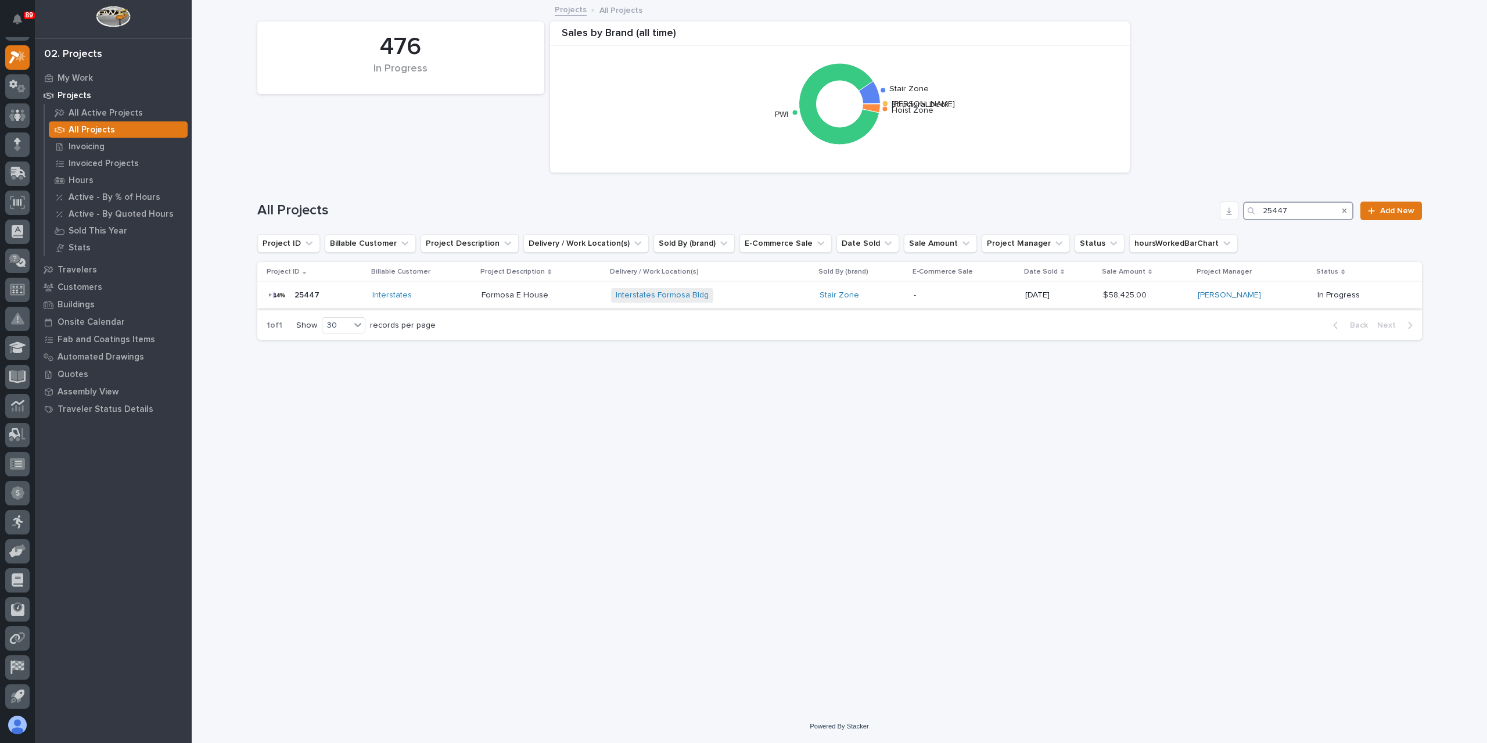
type input "25447"
click at [535, 292] on p "Formosa E House" at bounding box center [516, 294] width 69 height 12
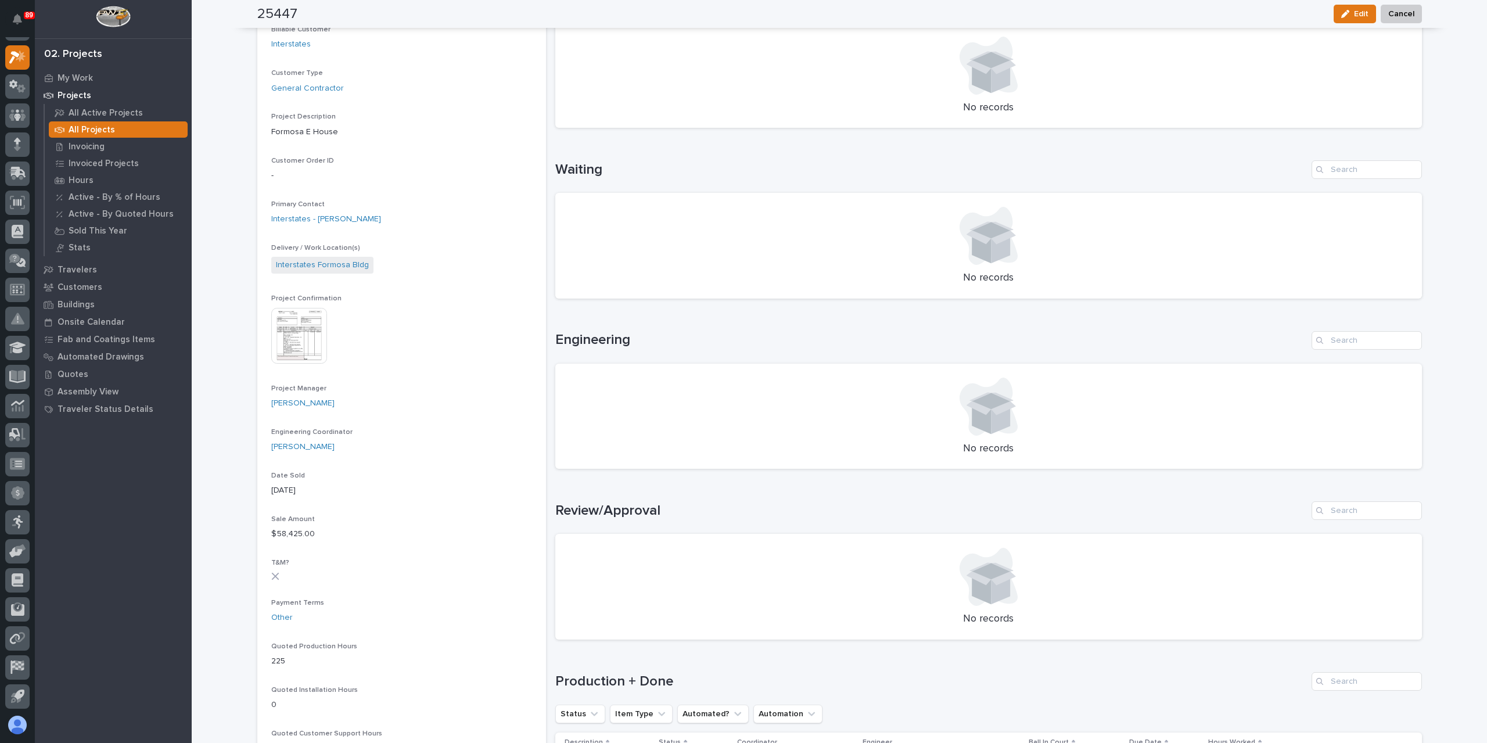
scroll to position [416, 0]
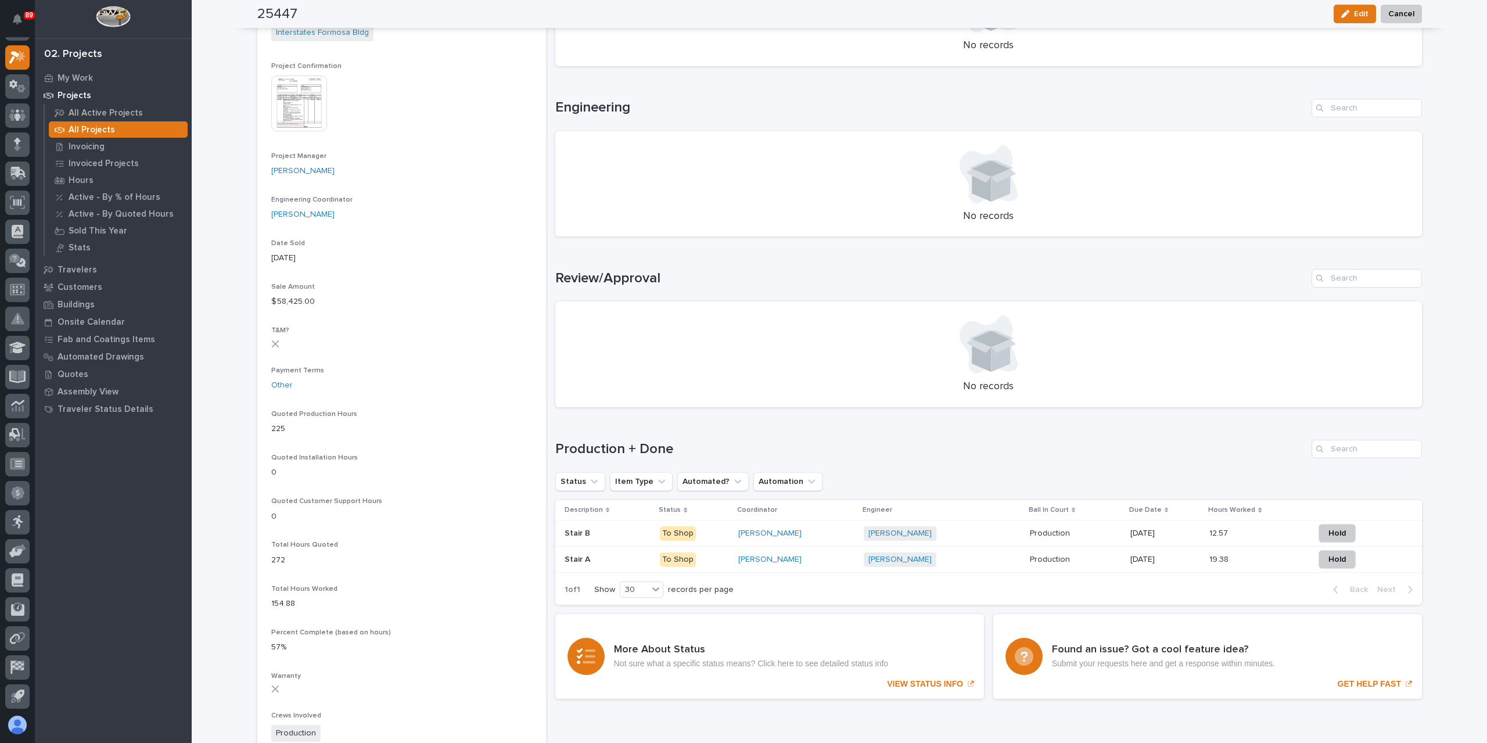
click at [571, 540] on div "Stair B Stair B" at bounding box center [608, 533] width 87 height 19
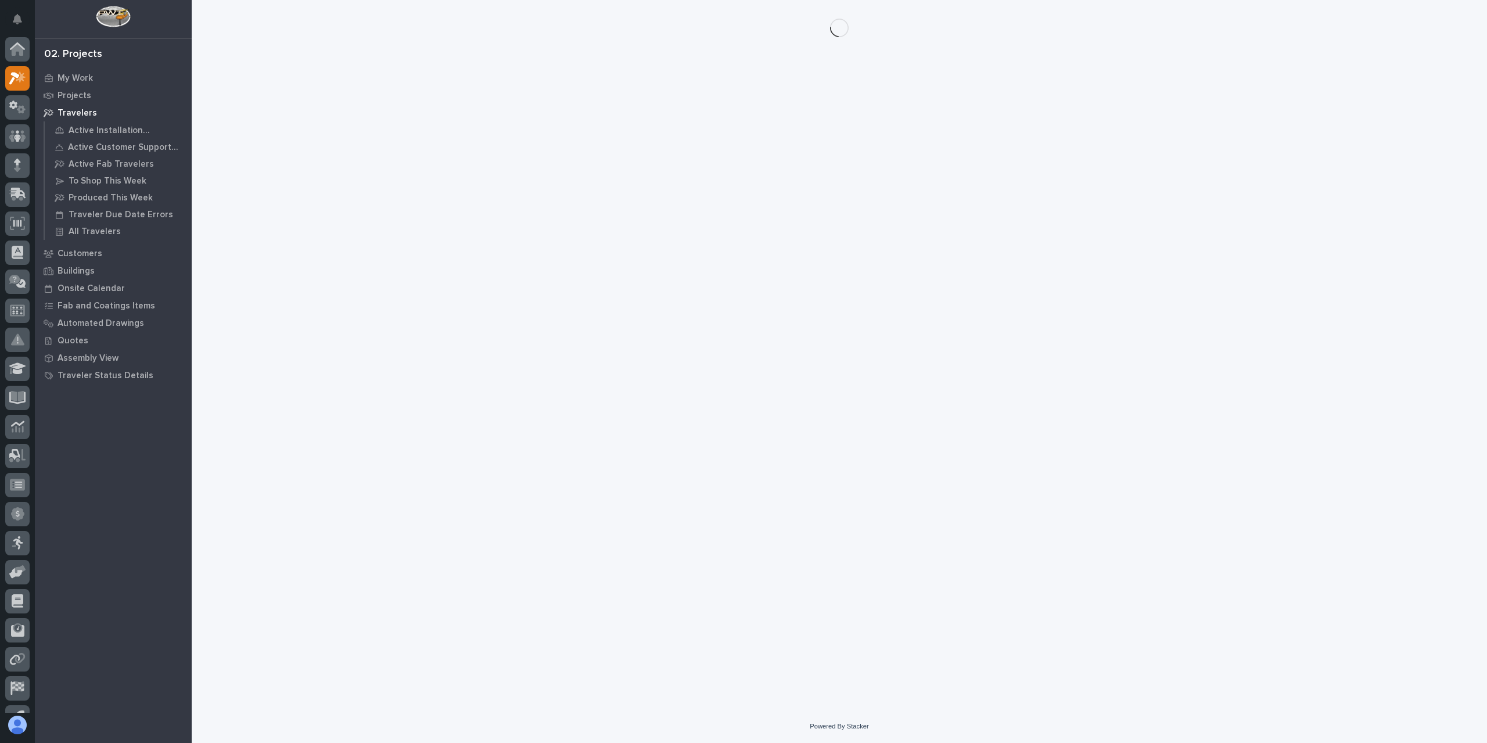
scroll to position [21, 0]
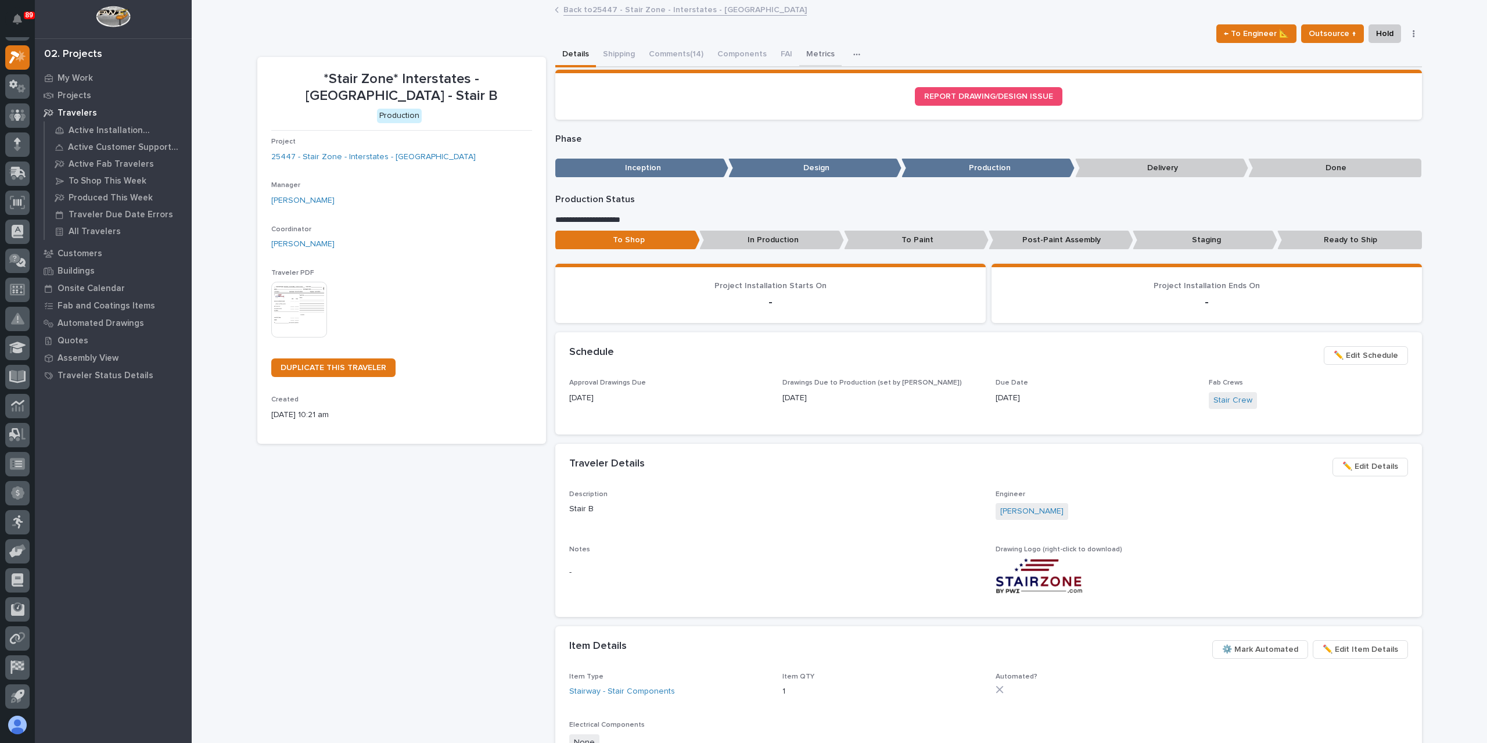
click at [803, 58] on button "Metrics" at bounding box center [820, 55] width 42 height 24
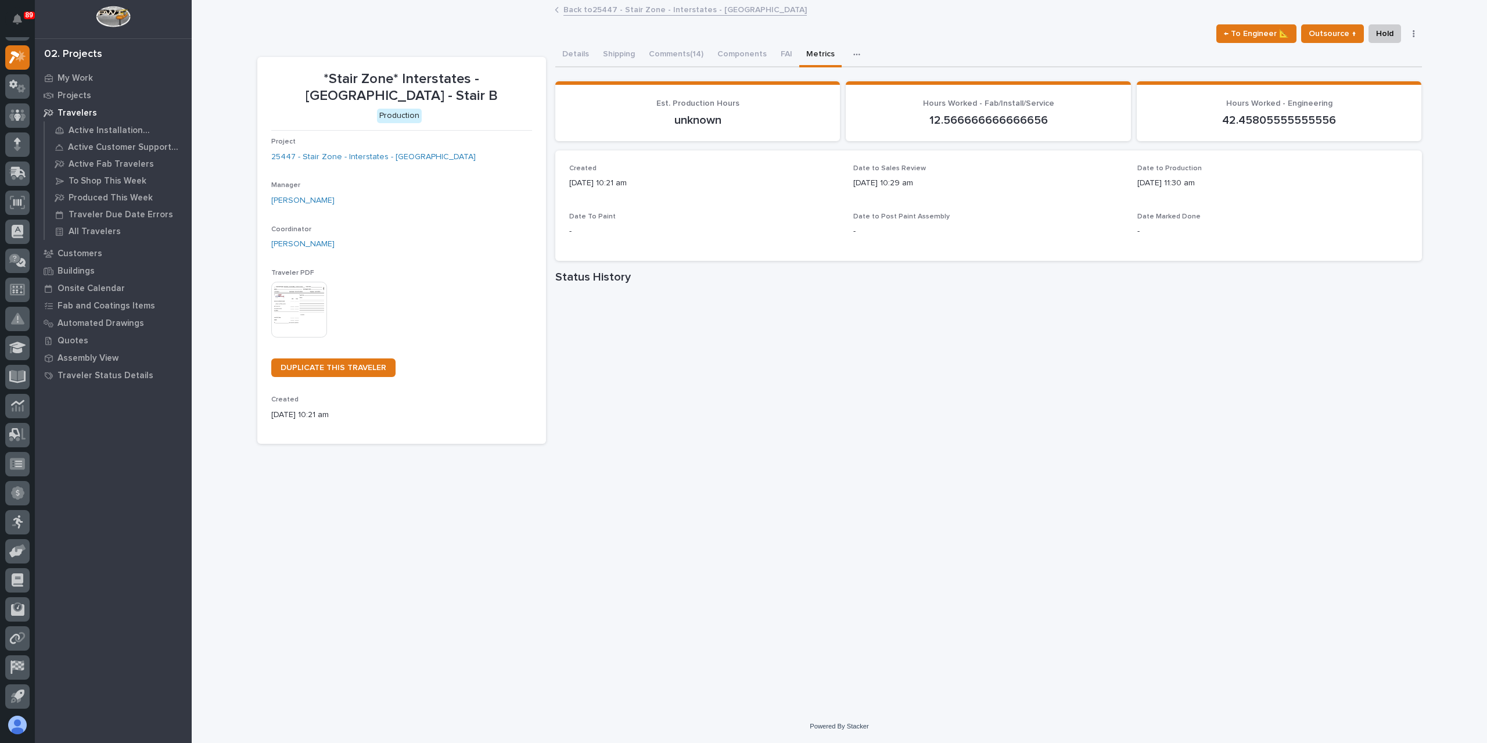
click at [1319, 268] on div "Loading... Saving… Created 01/07/2025 10:21 am Date to Sales Review 07/02/2025 …" at bounding box center [988, 210] width 867 height 120
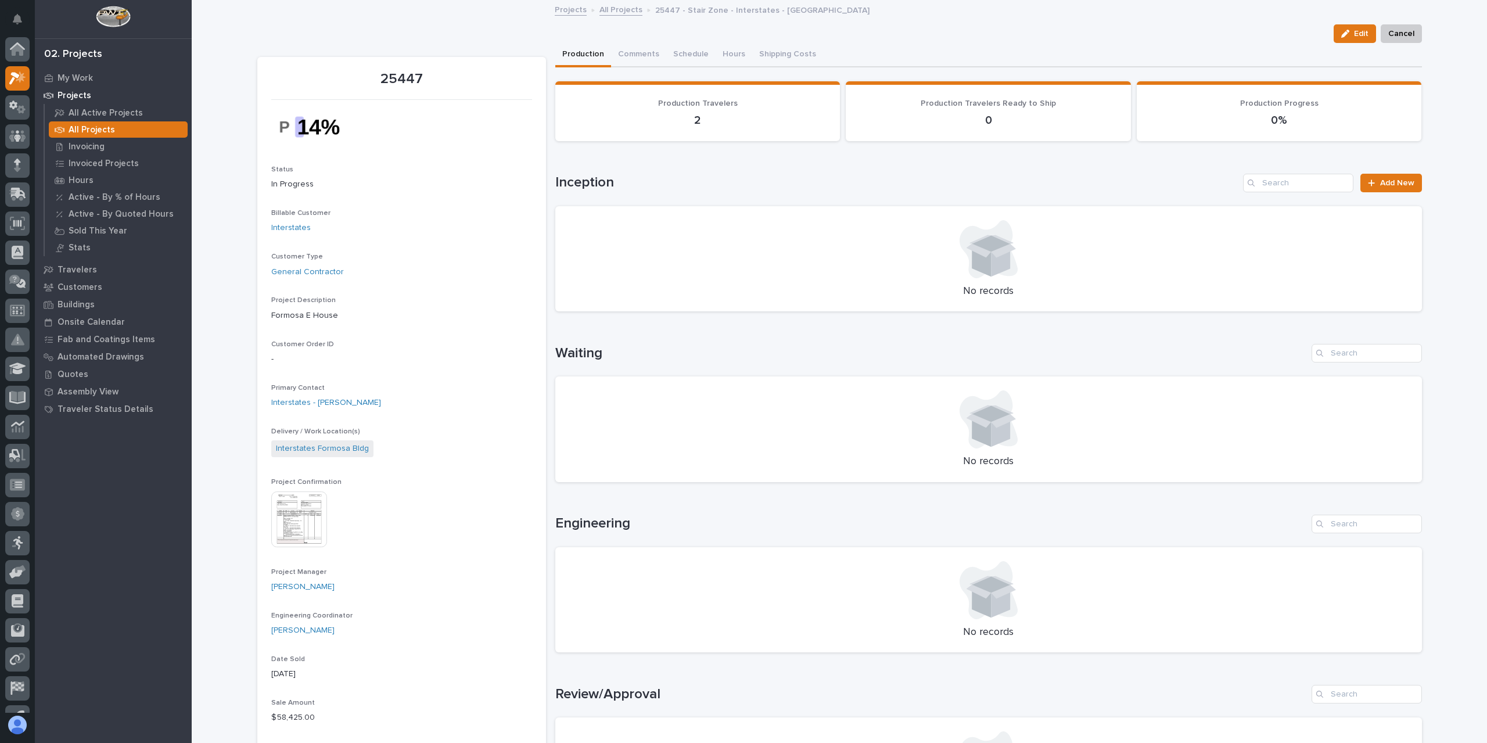
scroll to position [21, 0]
click at [641, 53] on button "Comments (25+)" at bounding box center [648, 55] width 74 height 24
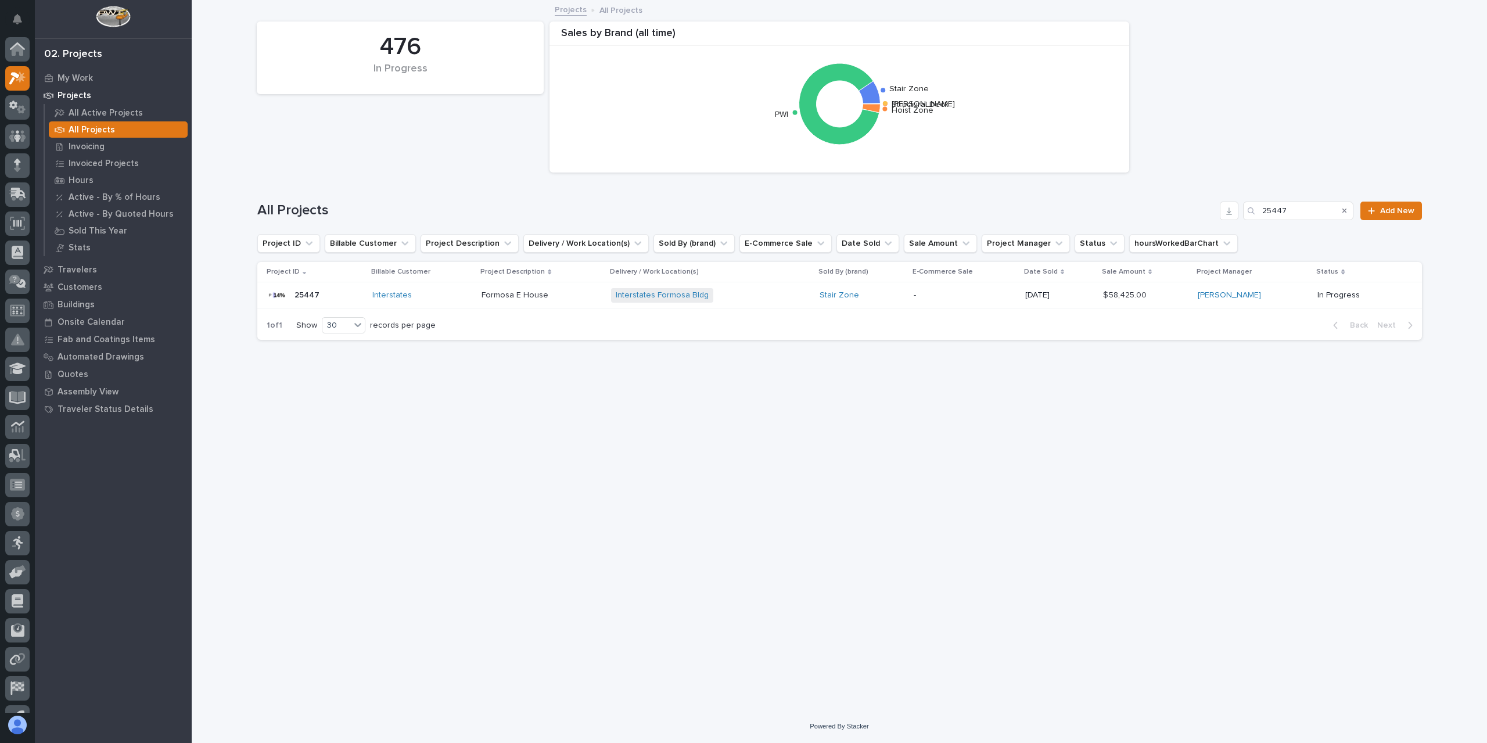
scroll to position [21, 0]
drag, startPoint x: 1305, startPoint y: 213, endPoint x: 1198, endPoint y: 209, distance: 107.0
click at [1198, 209] on div "All Projects 25447 Add New" at bounding box center [839, 211] width 1165 height 19
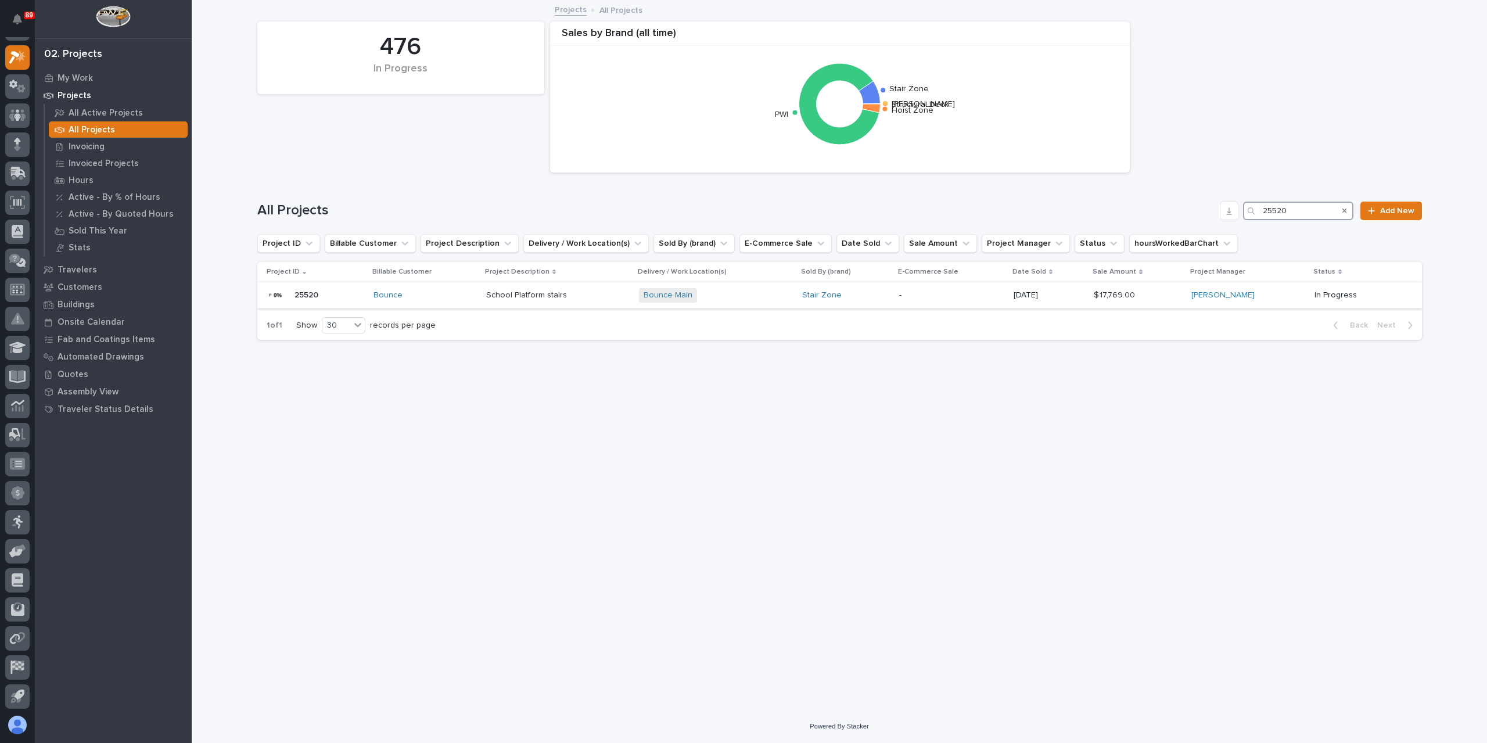
type input "25520"
click at [541, 296] on p "School Platform stairs" at bounding box center [527, 294] width 83 height 12
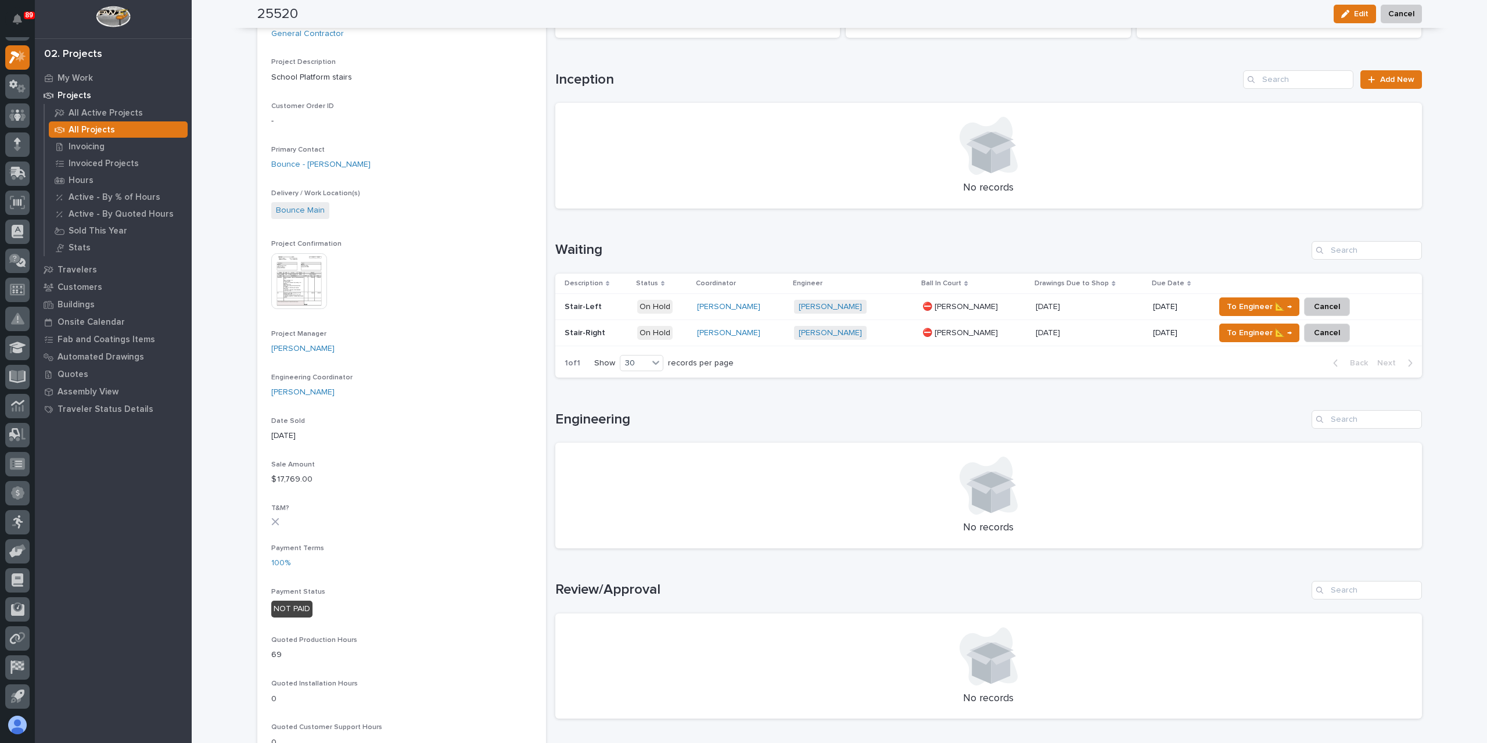
scroll to position [290, 0]
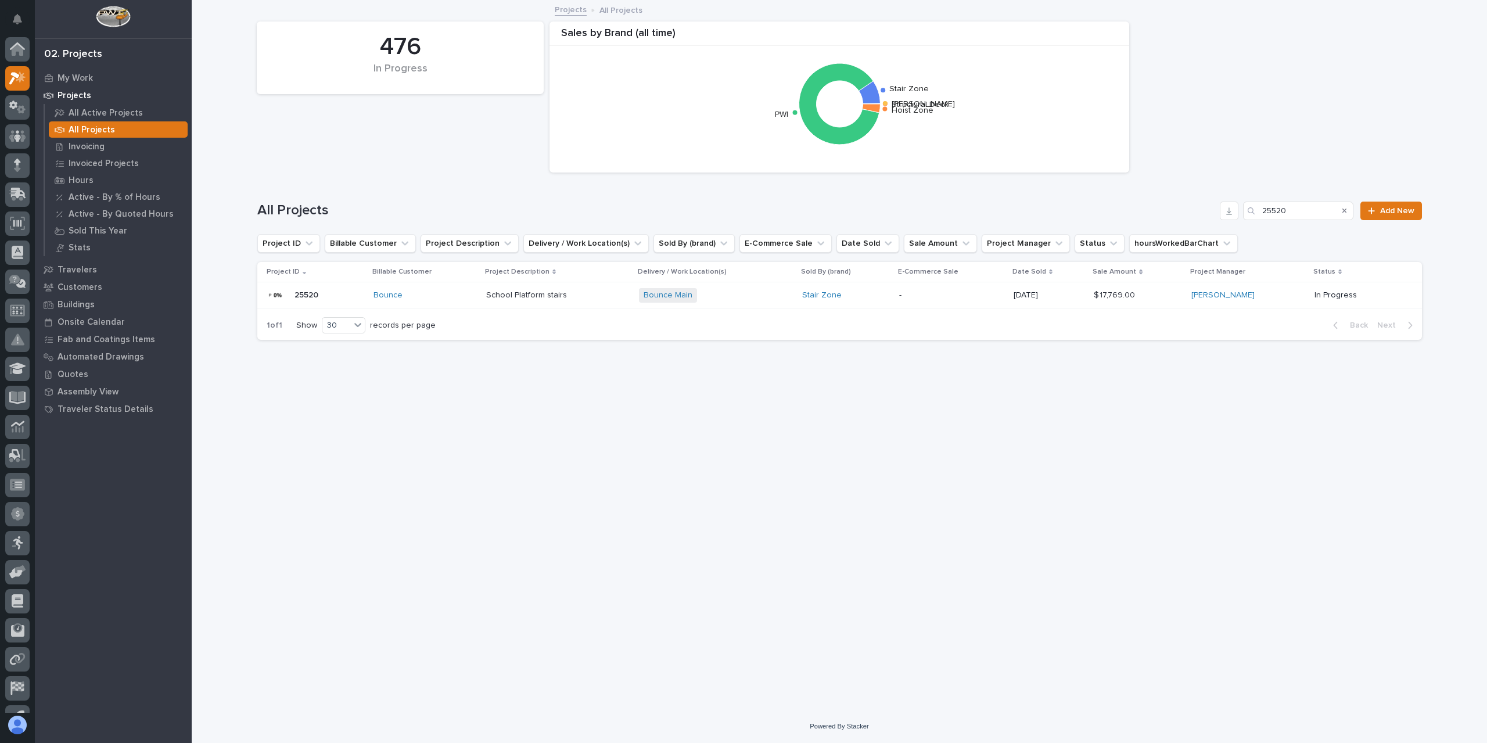
scroll to position [21, 0]
drag, startPoint x: 1301, startPoint y: 209, endPoint x: 1232, endPoint y: 204, distance: 69.3
click at [1233, 203] on div "All Projects 25520 Add New" at bounding box center [839, 211] width 1165 height 19
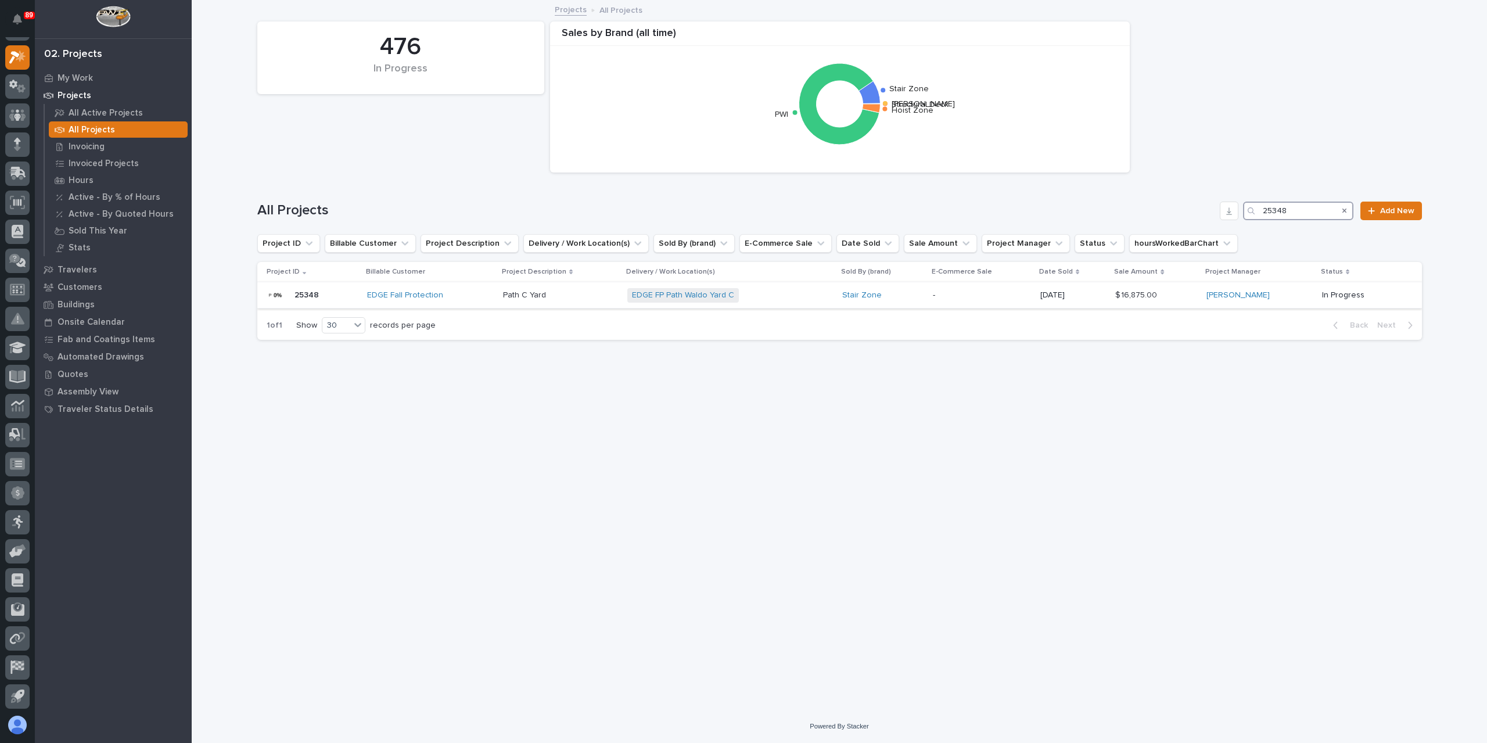
type input "25348"
click at [553, 299] on p at bounding box center [560, 295] width 115 height 10
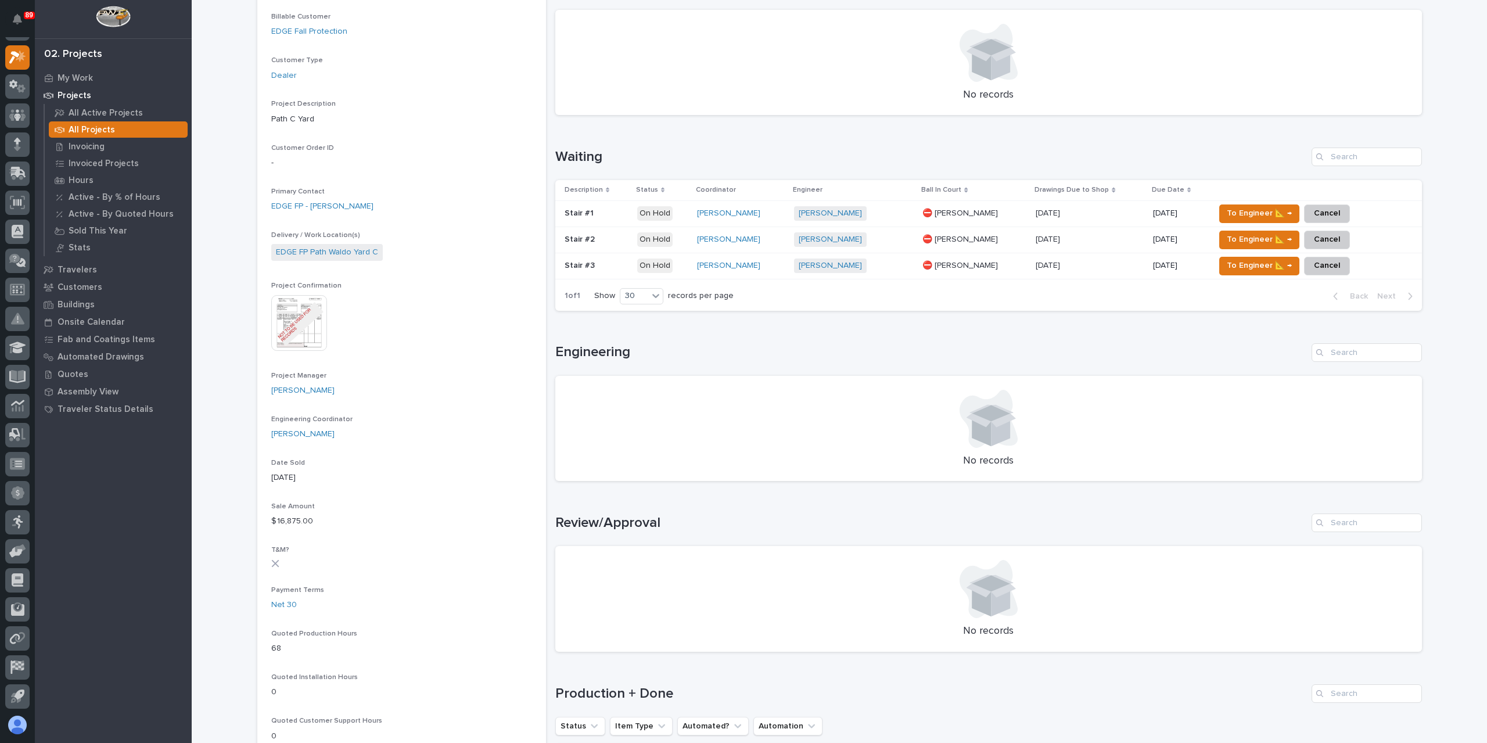
scroll to position [232, 0]
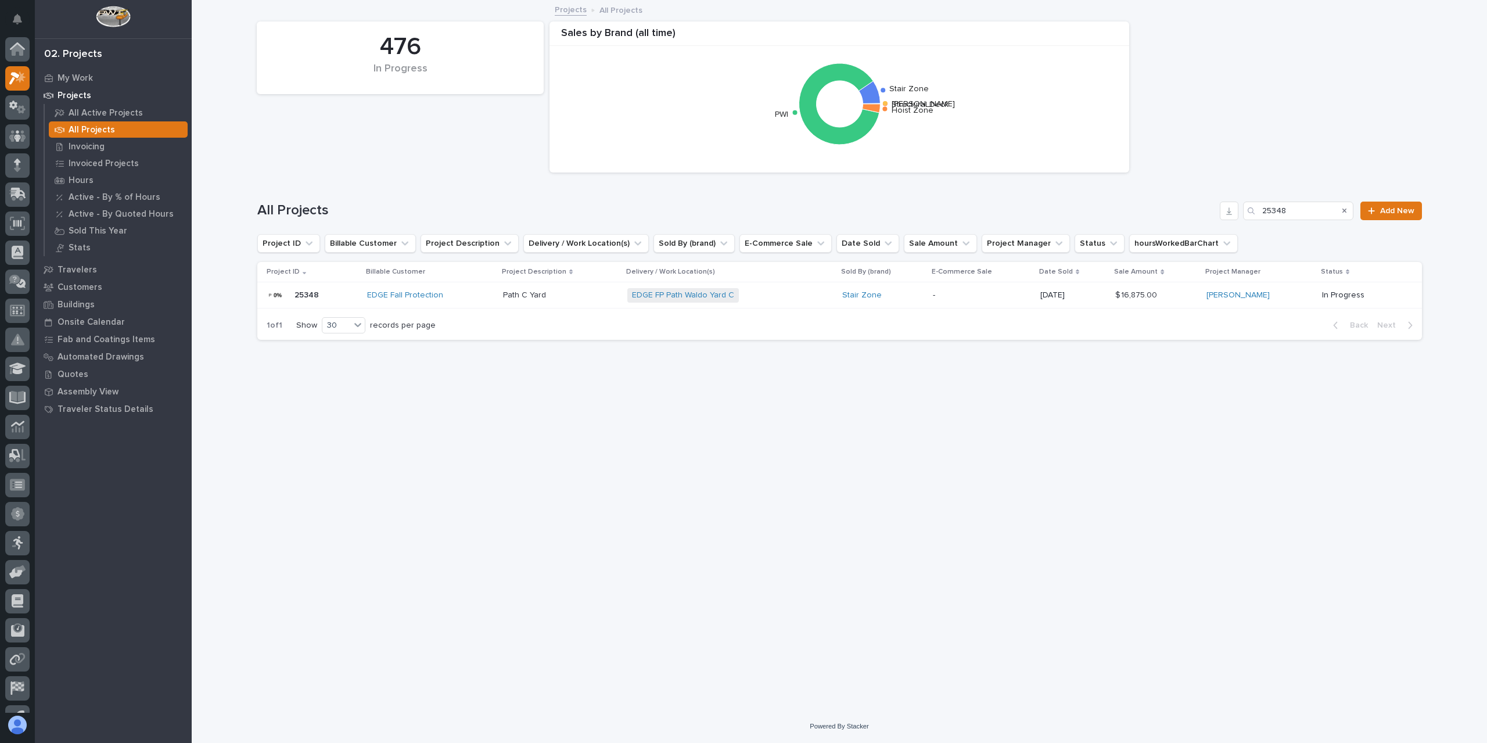
scroll to position [21, 0]
drag, startPoint x: 1306, startPoint y: 212, endPoint x: 1201, endPoint y: 211, distance: 105.1
click at [1201, 211] on div "All Projects 25348 Add New" at bounding box center [839, 211] width 1165 height 19
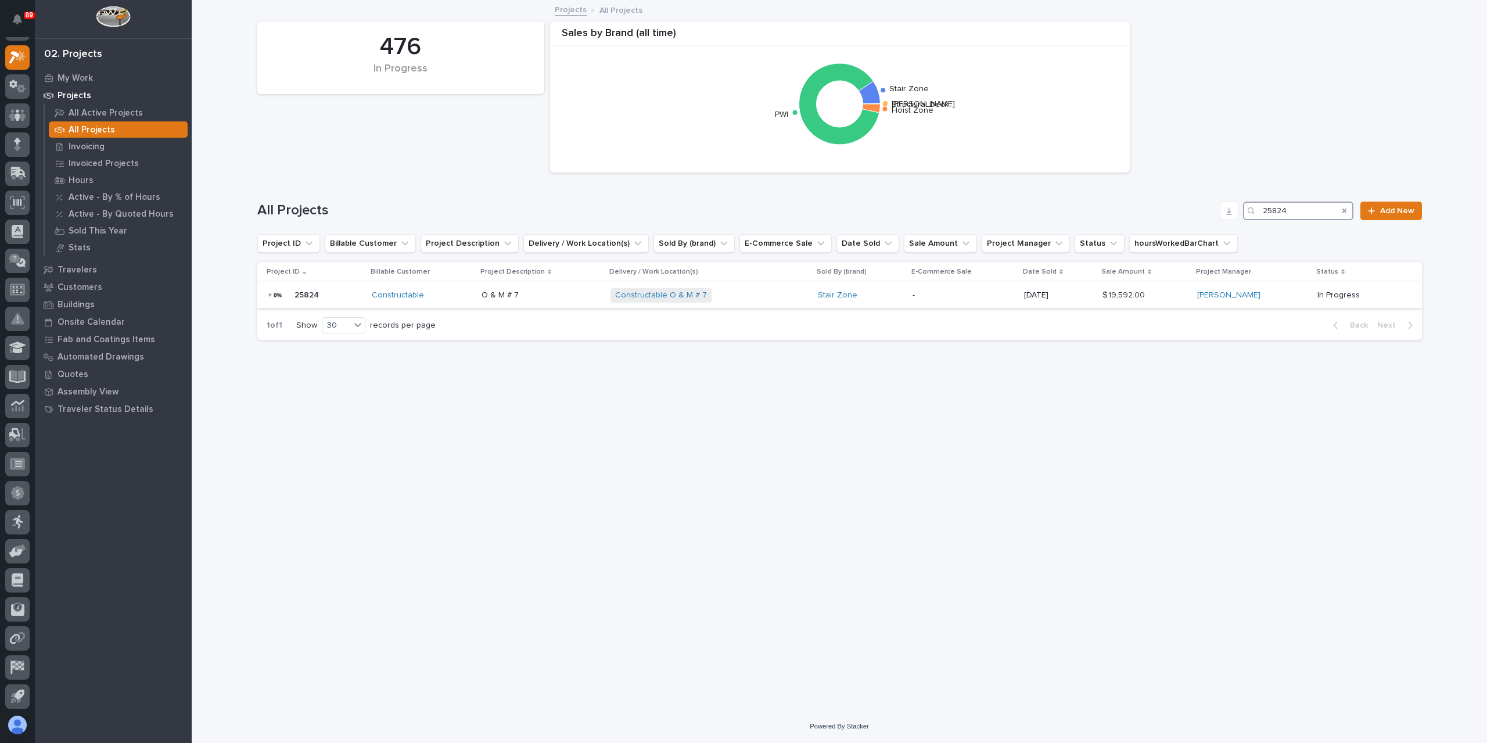
type input "25824"
click at [496, 303] on div "O & M # 7 O & M # 7" at bounding box center [542, 295] width 120 height 19
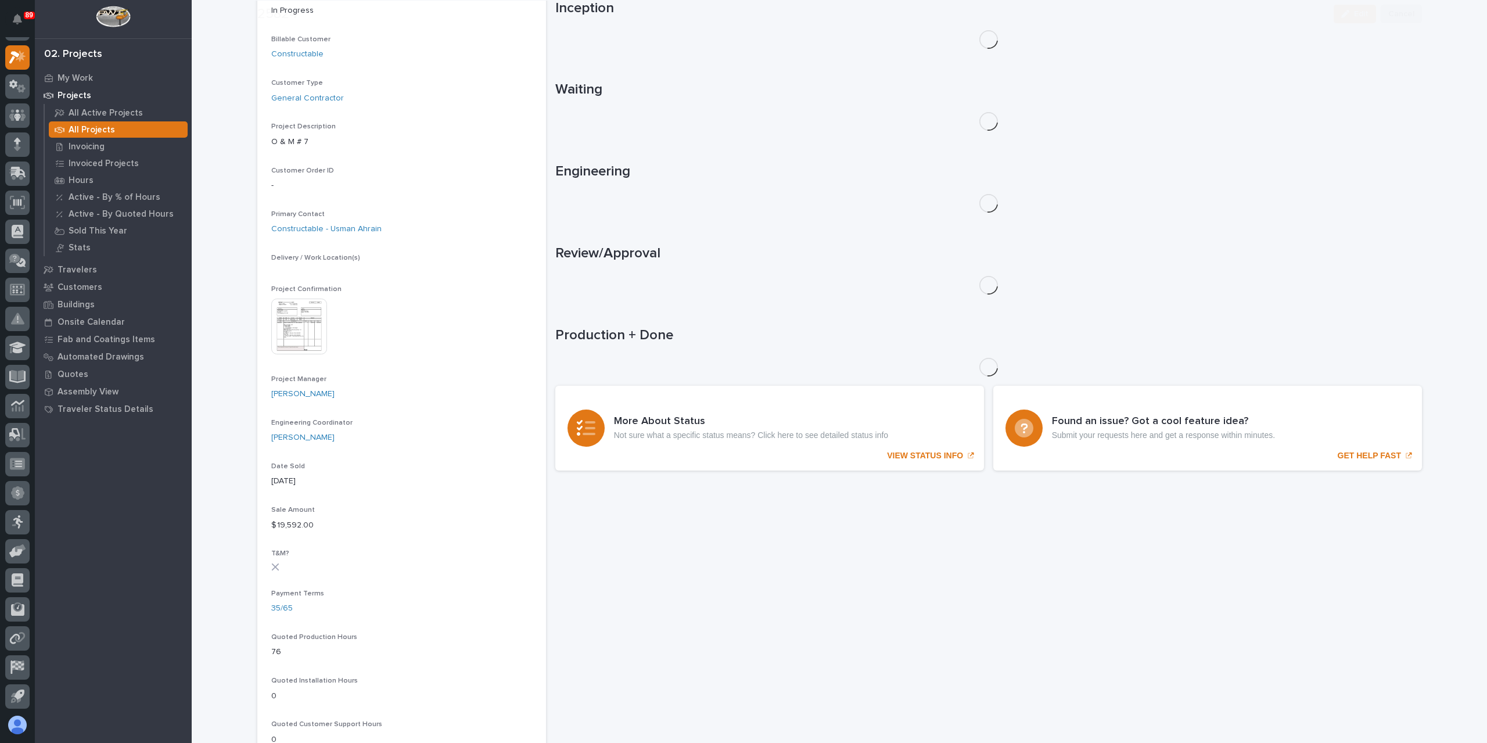
scroll to position [242, 0]
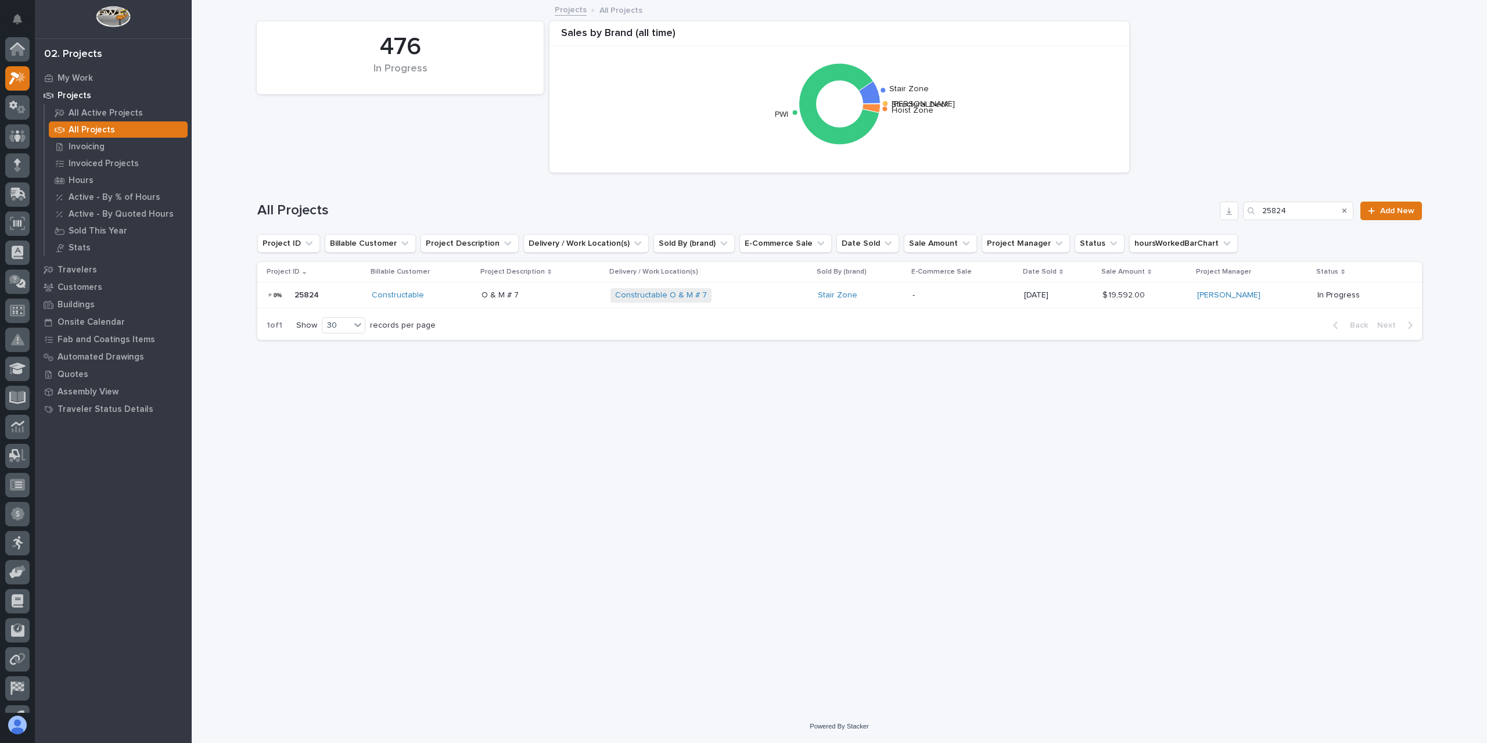
scroll to position [21, 0]
drag, startPoint x: 1306, startPoint y: 215, endPoint x: 1221, endPoint y: 199, distance: 86.2
click at [1222, 199] on div "All Projects 25824 Add New" at bounding box center [839, 206] width 1165 height 56
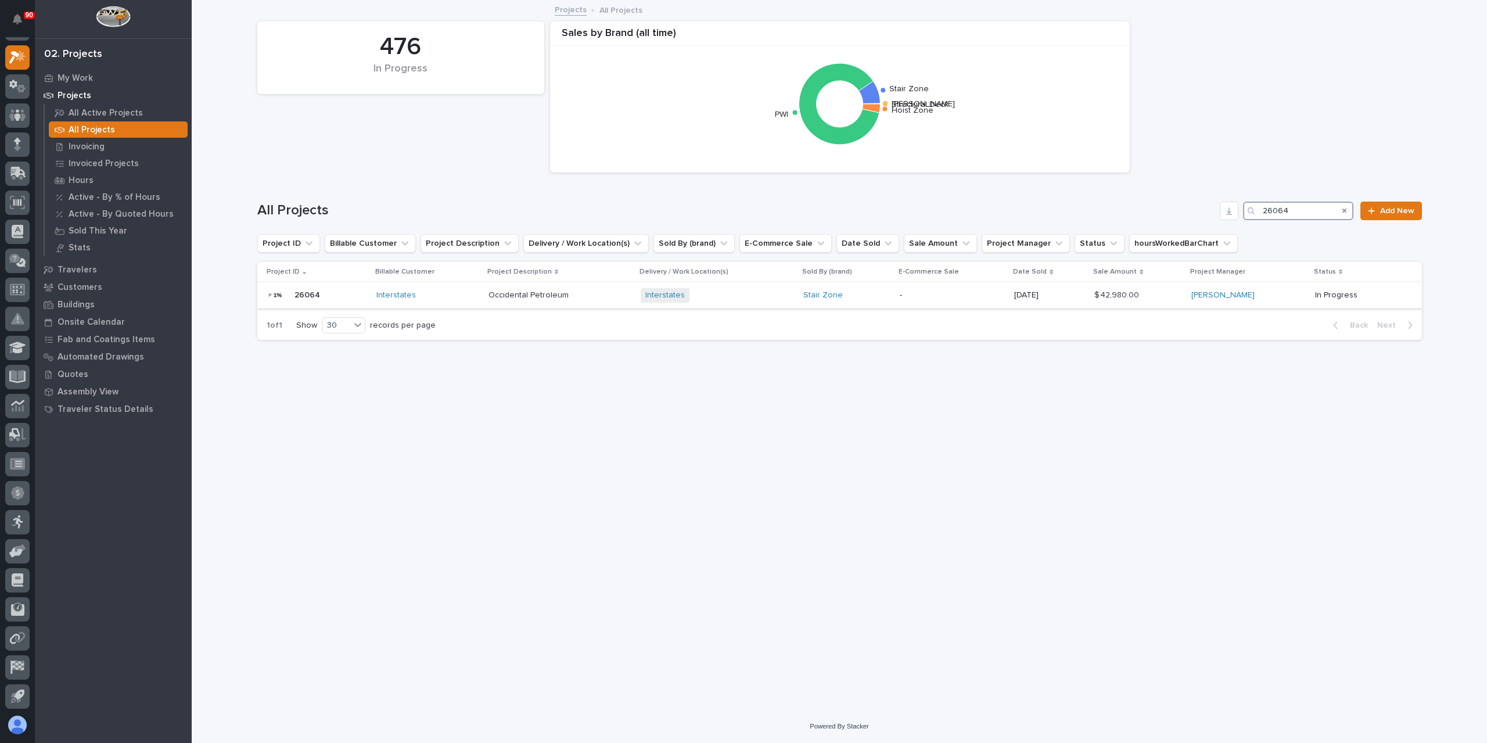
type input "26064"
click at [519, 296] on p "Occidental Petroleum" at bounding box center [529, 294] width 82 height 12
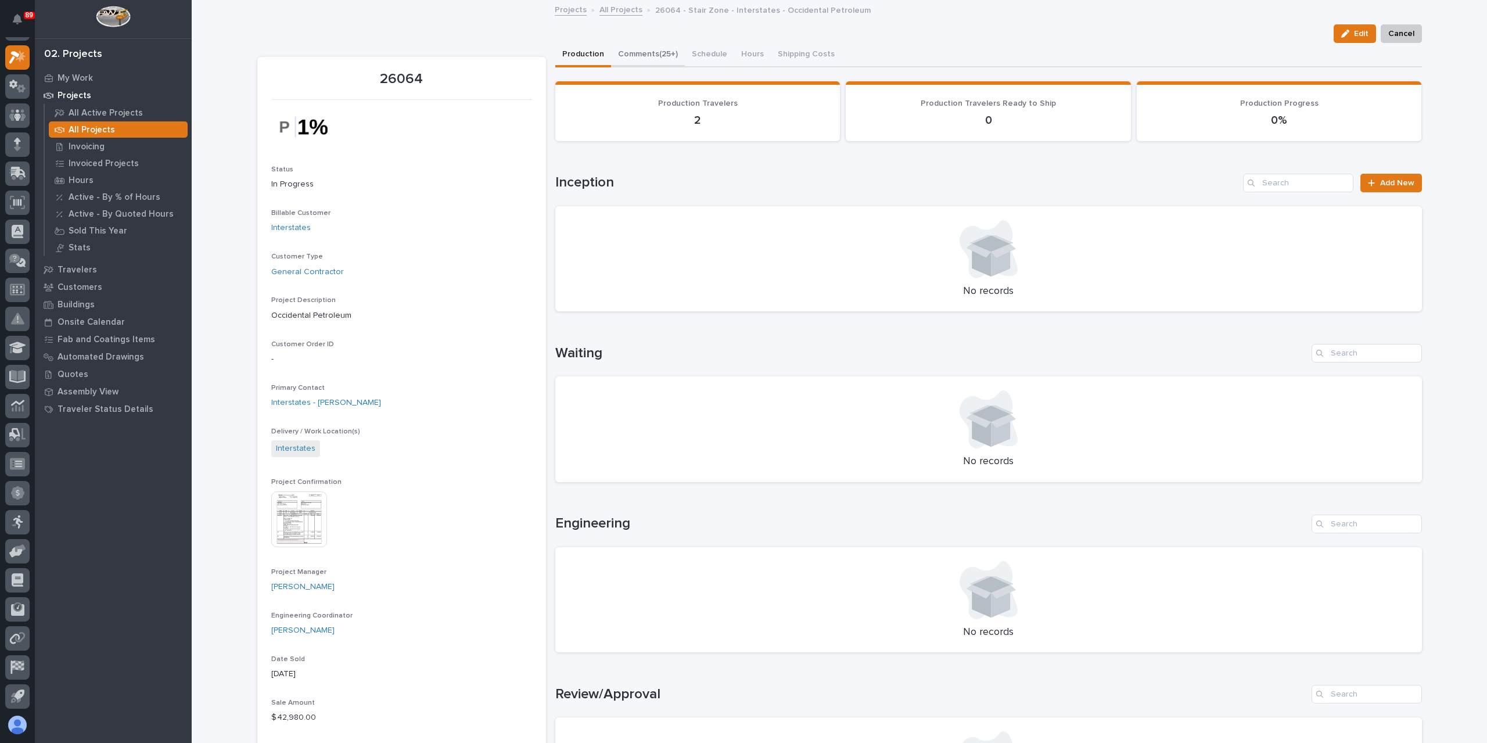
click at [652, 52] on button "Comments (25+)" at bounding box center [648, 55] width 74 height 24
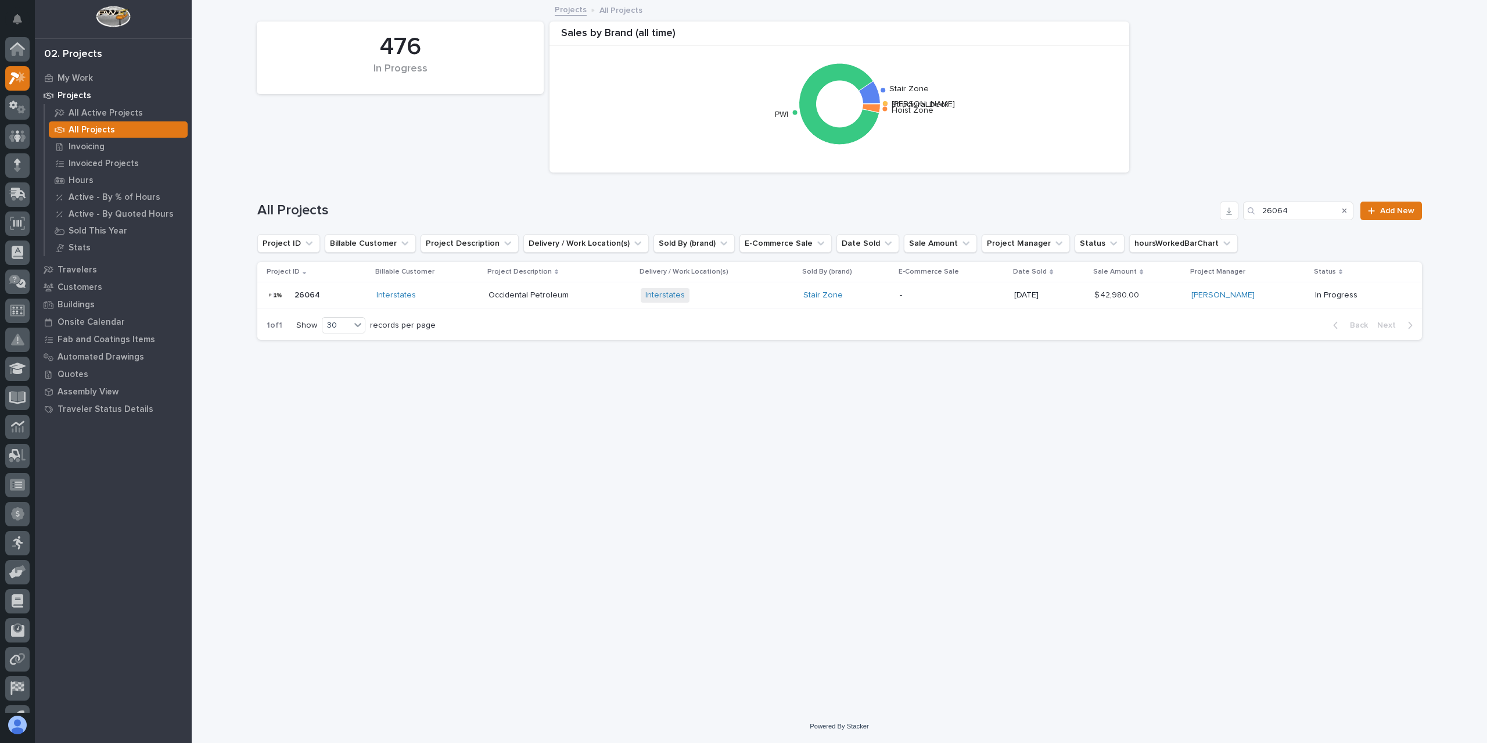
scroll to position [21, 0]
drag, startPoint x: 1299, startPoint y: 214, endPoint x: 1194, endPoint y: 200, distance: 105.4
click at [1194, 200] on div "All Projects 26064 Add New" at bounding box center [839, 206] width 1165 height 56
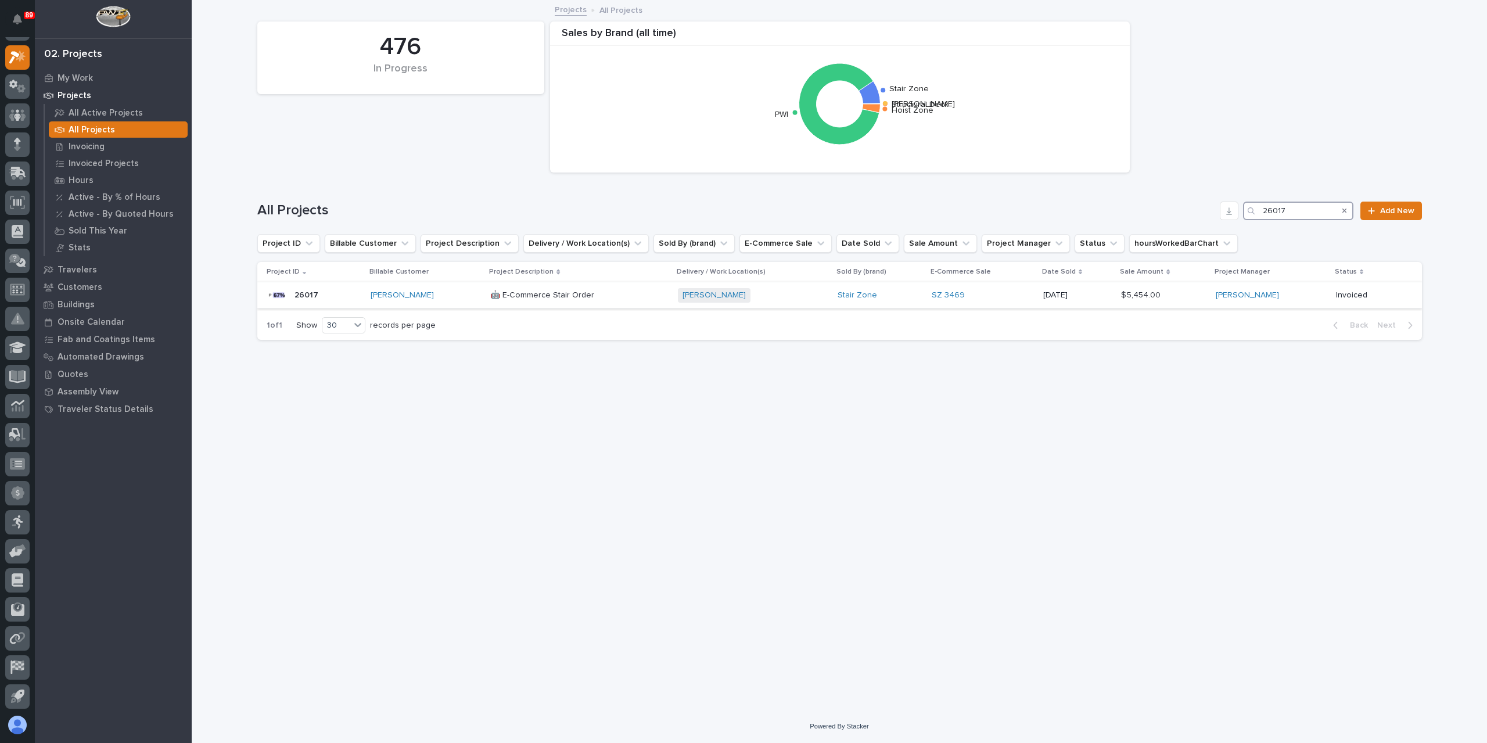
type input "26017"
click at [535, 294] on p "🤖 E-Commerce Stair Order" at bounding box center [543, 294] width 106 height 12
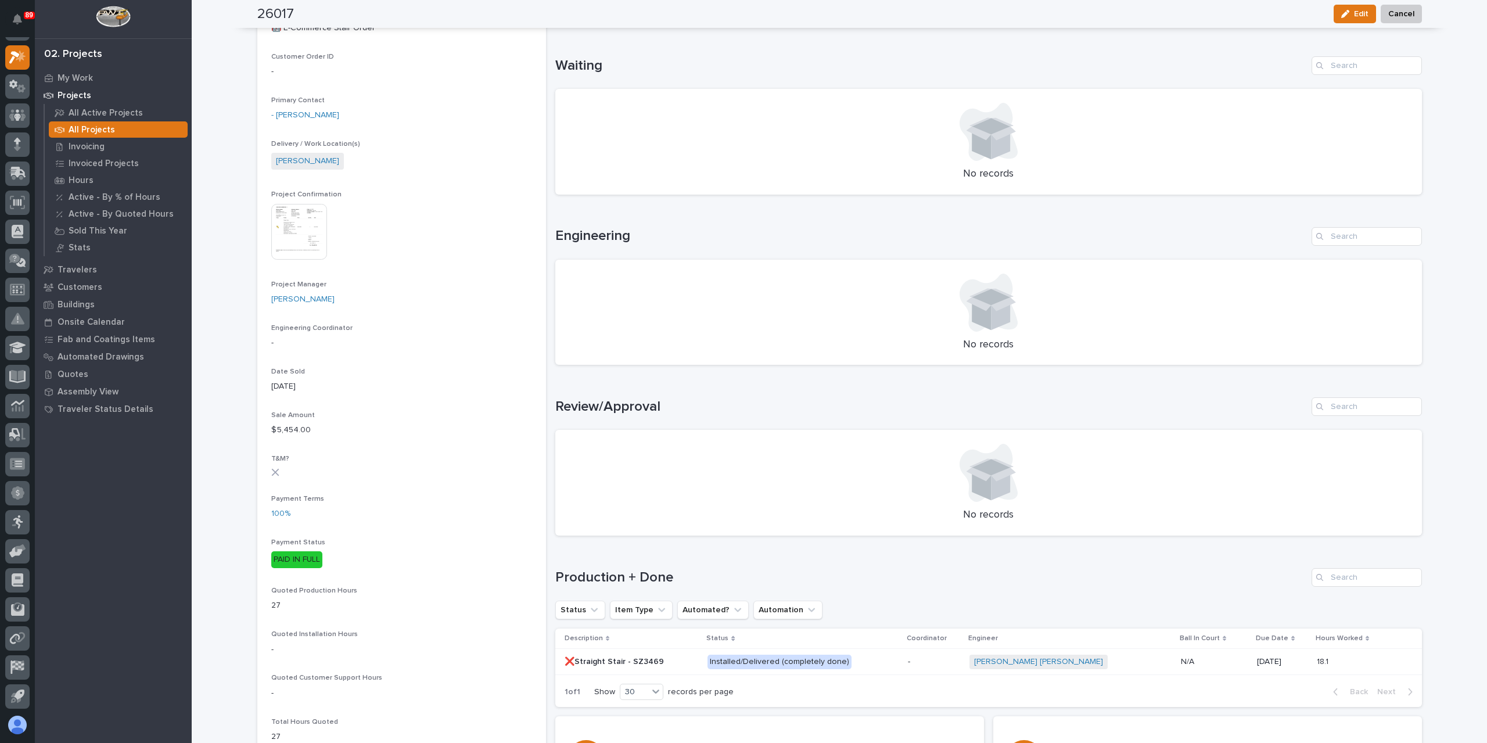
scroll to position [290, 0]
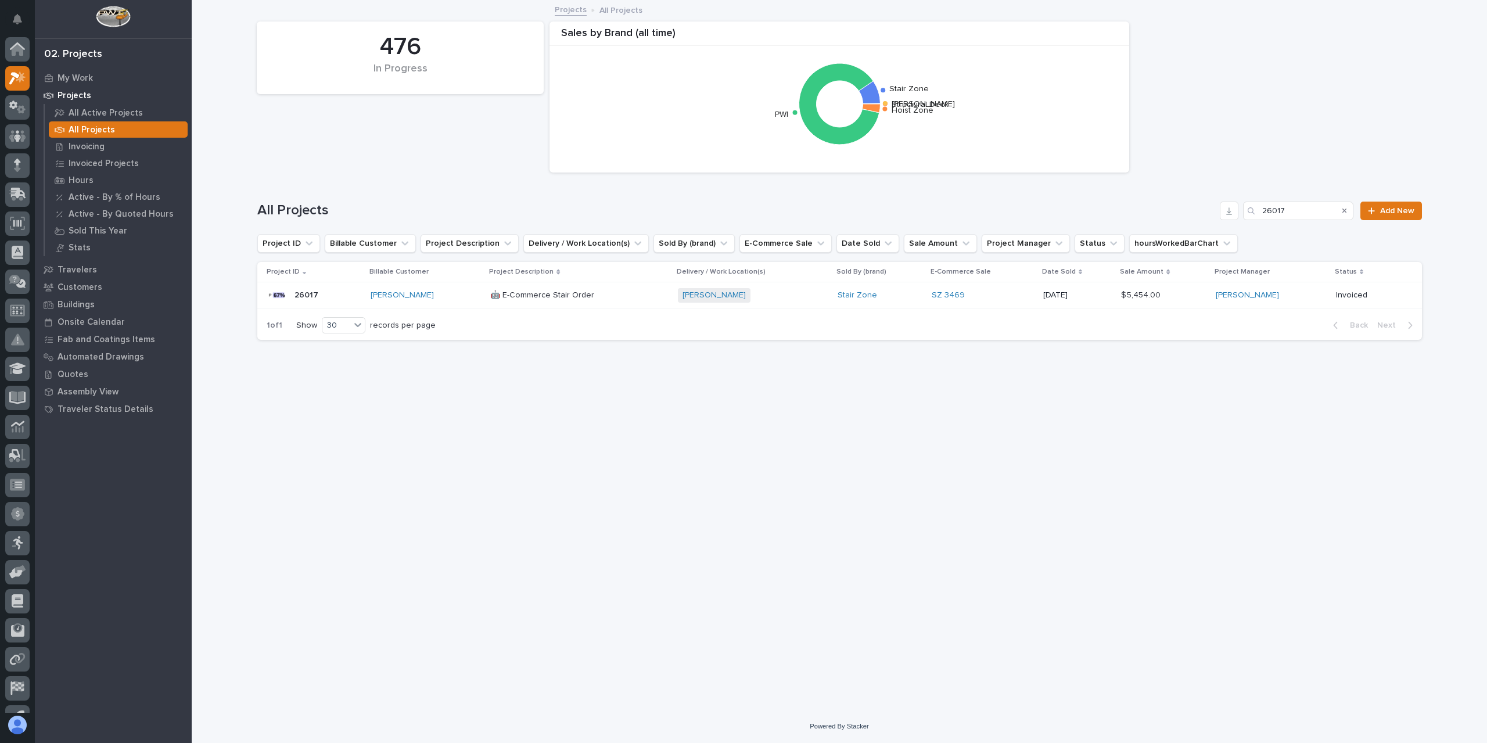
scroll to position [21, 0]
click at [1302, 212] on input "26017" at bounding box center [1298, 211] width 110 height 19
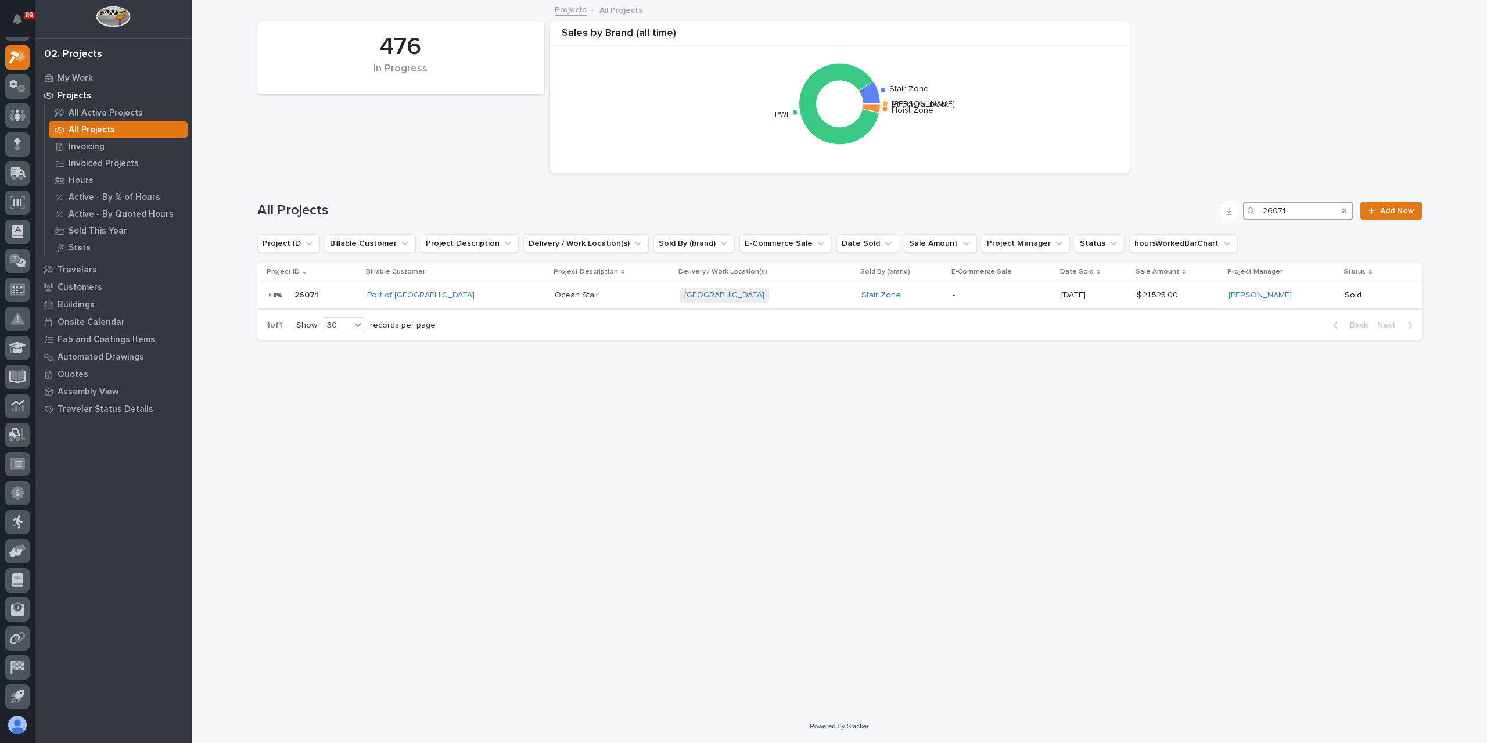
type input "26071"
click at [555, 294] on p "Ocean Stair" at bounding box center [578, 294] width 46 height 12
drag, startPoint x: 1302, startPoint y: 215, endPoint x: 1236, endPoint y: 210, distance: 66.4
click at [1236, 210] on div "All Projects 26071 Add New" at bounding box center [839, 211] width 1165 height 19
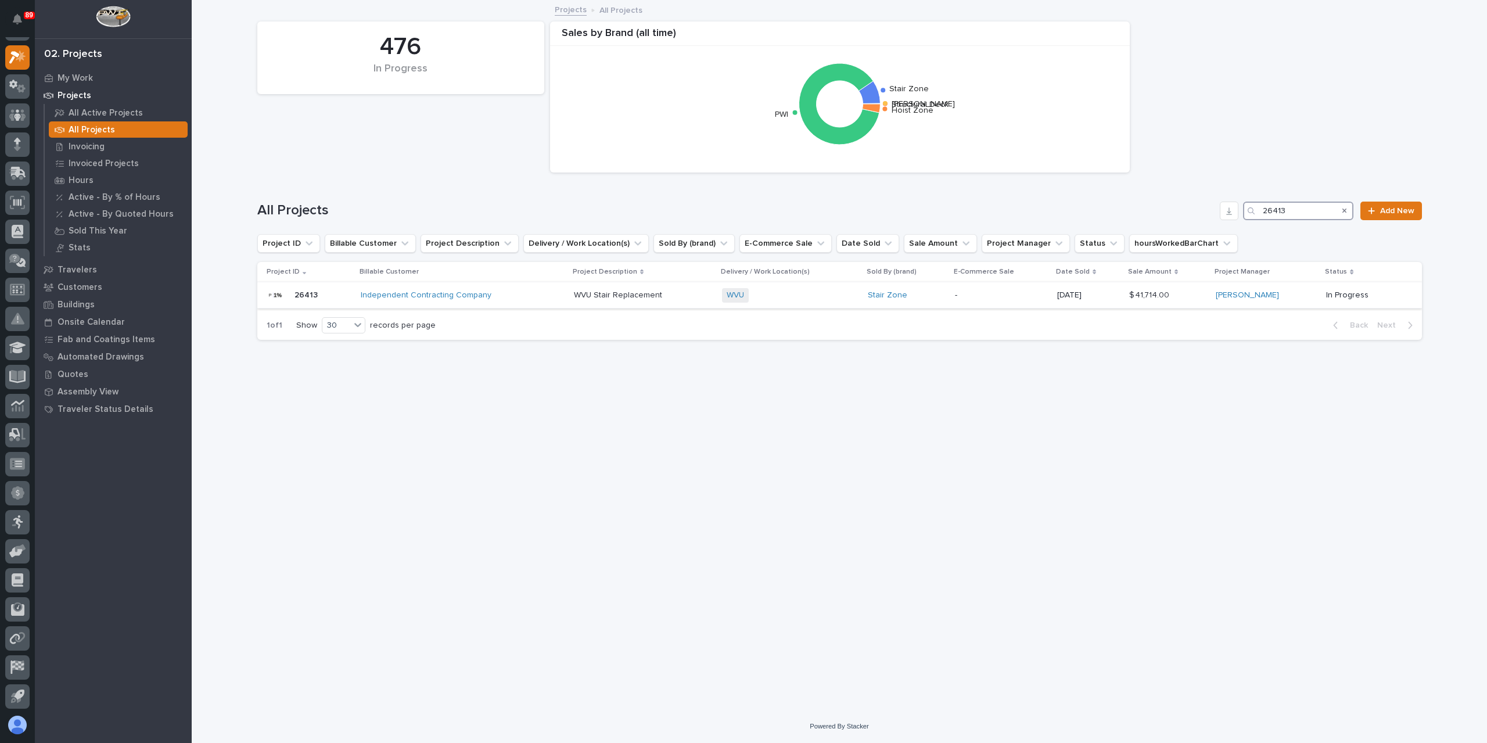
type input "26413"
click at [604, 298] on p "WVU Stair Replacement" at bounding box center [619, 294] width 91 height 12
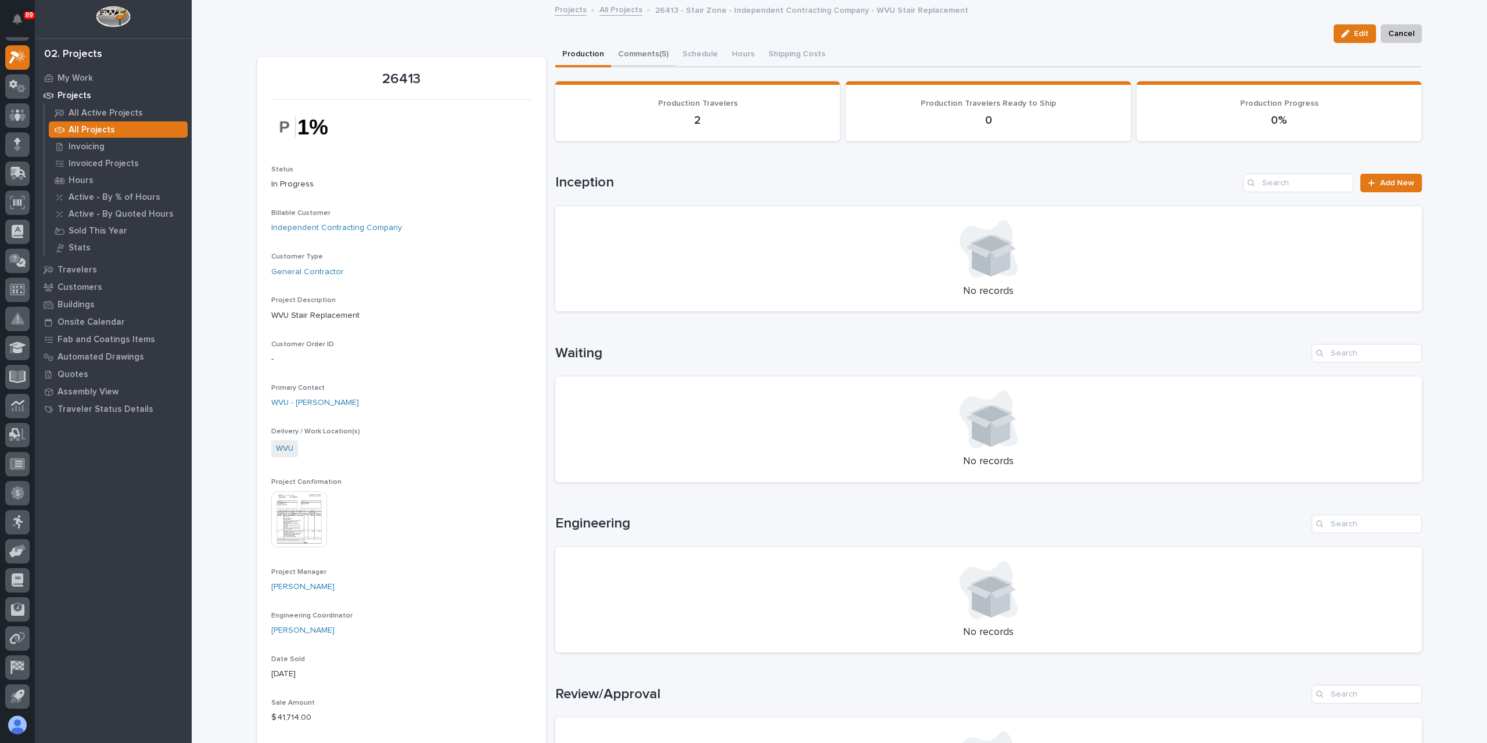
click at [653, 61] on button "Comments (5)" at bounding box center [643, 55] width 64 height 24
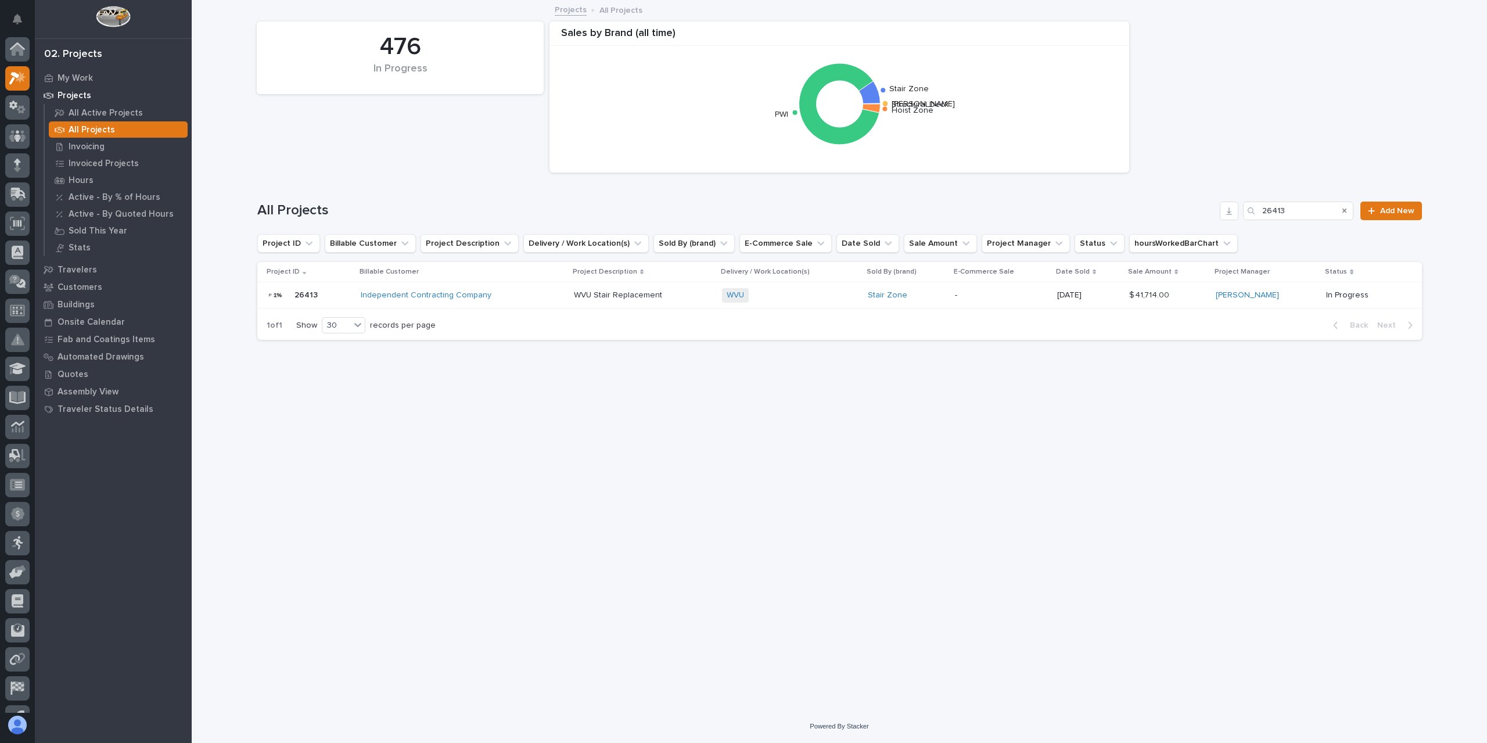
scroll to position [21, 0]
click at [649, 302] on div "WVU Stair Replacement WVU Stair Replacement" at bounding box center [643, 295] width 139 height 19
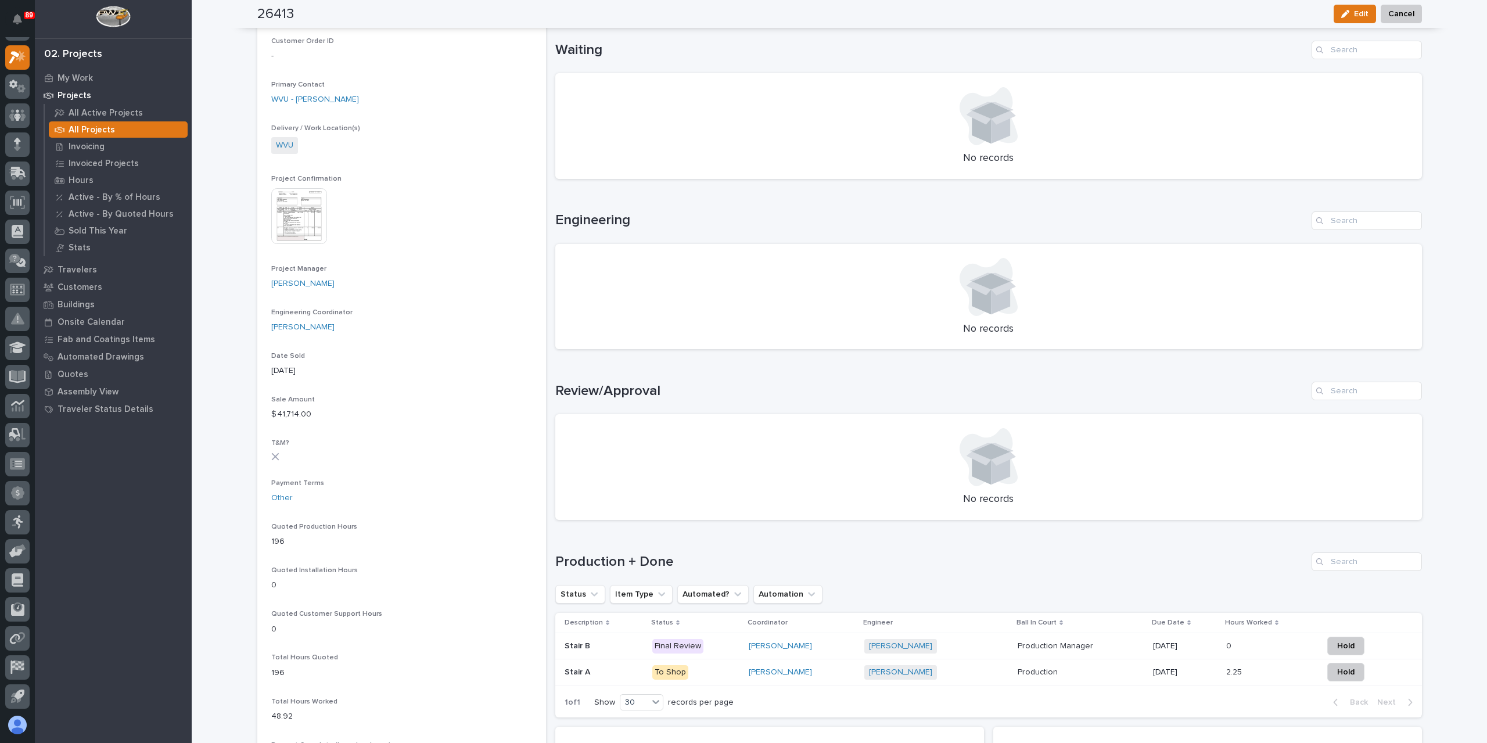
scroll to position [407, 0]
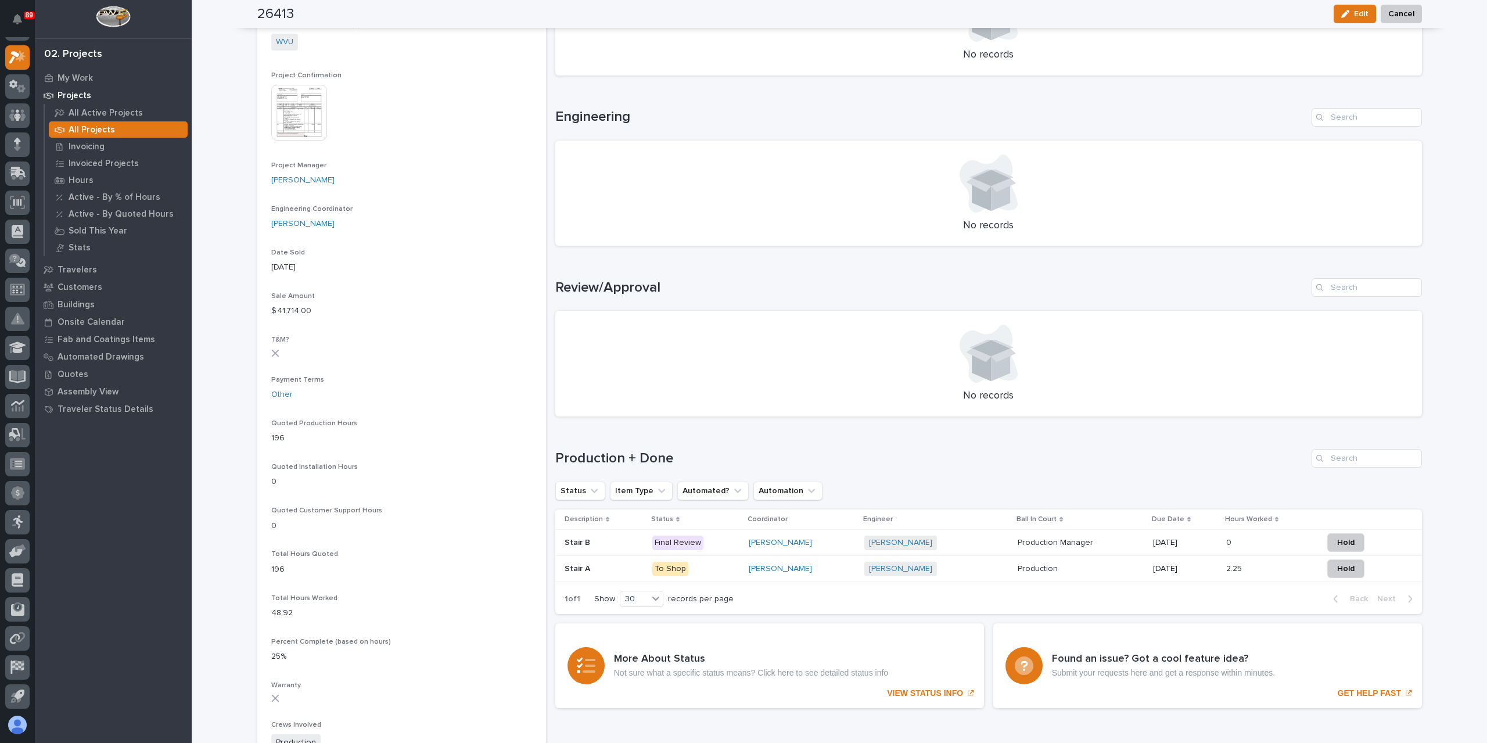
click at [582, 545] on p "Stair B" at bounding box center [579, 542] width 28 height 12
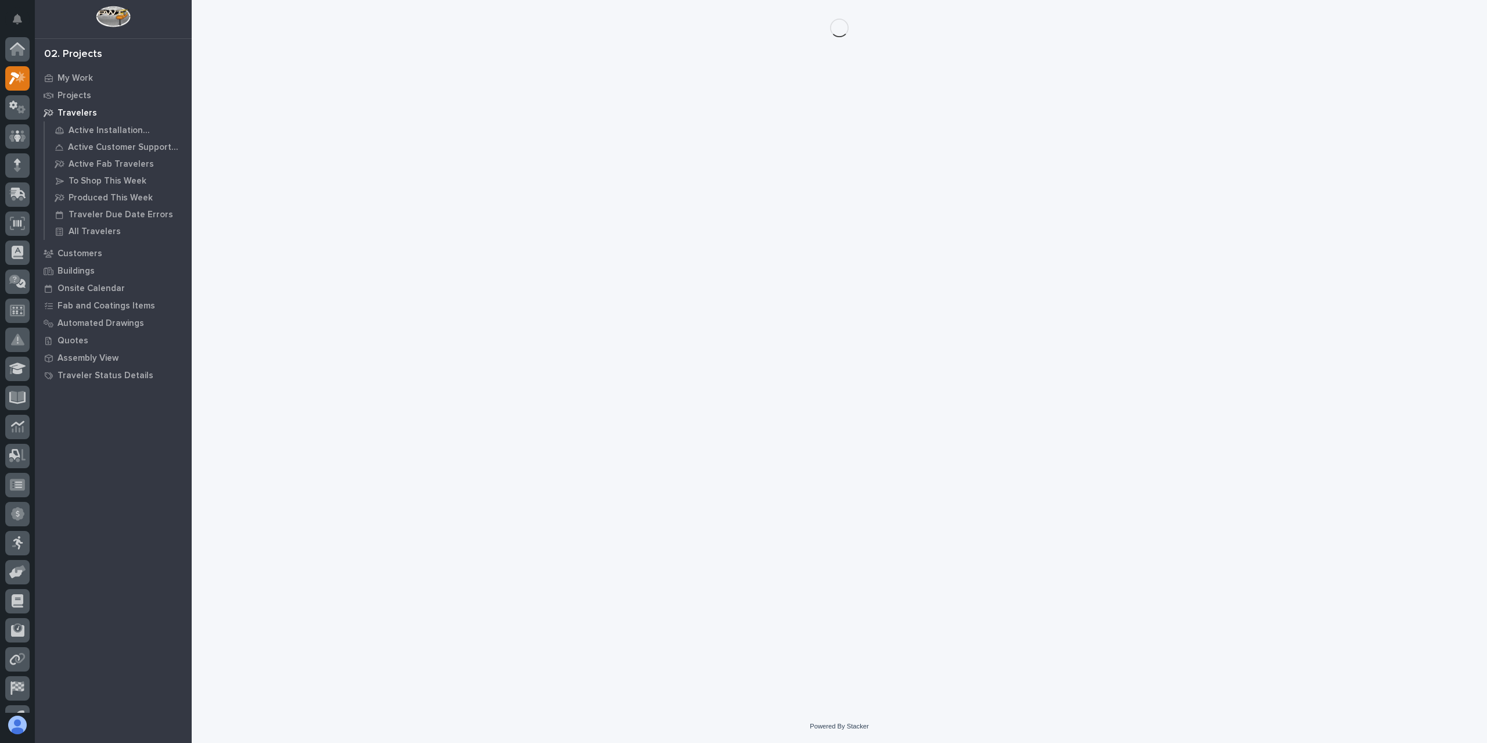
scroll to position [21, 0]
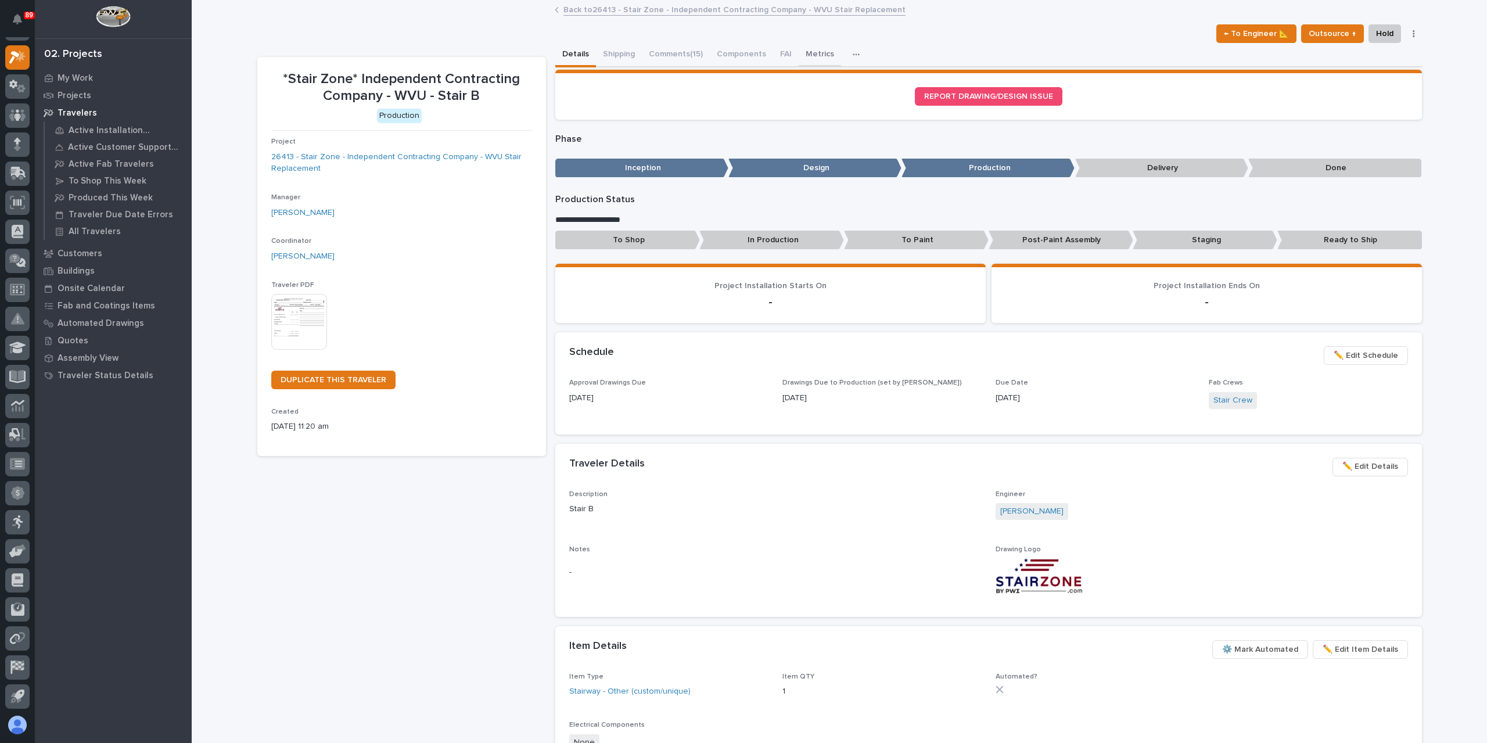
click at [821, 45] on button "Metrics" at bounding box center [820, 55] width 42 height 24
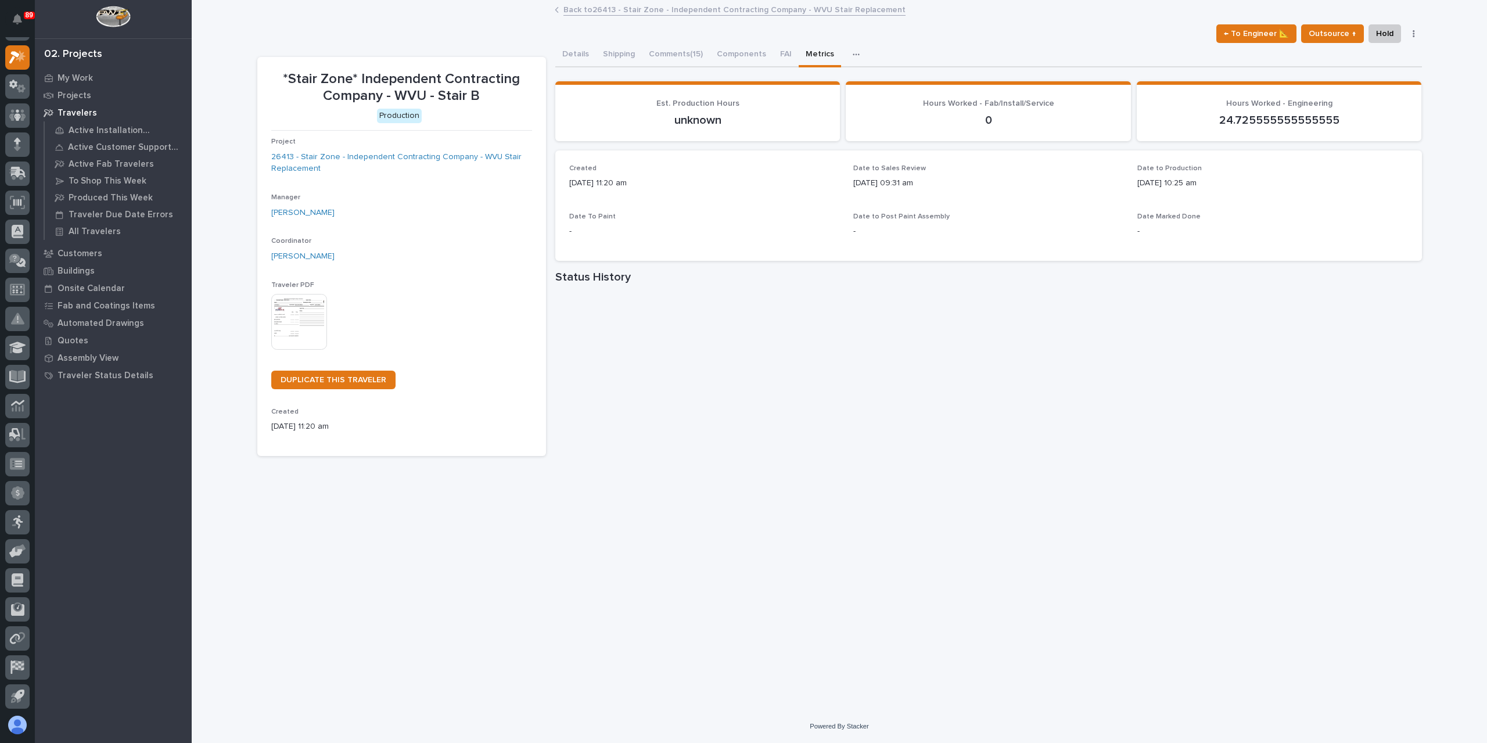
click at [588, 5] on link "Back to 26413 - Stair Zone - Independent Contracting Company - WVU Stair Replac…" at bounding box center [734, 8] width 342 height 13
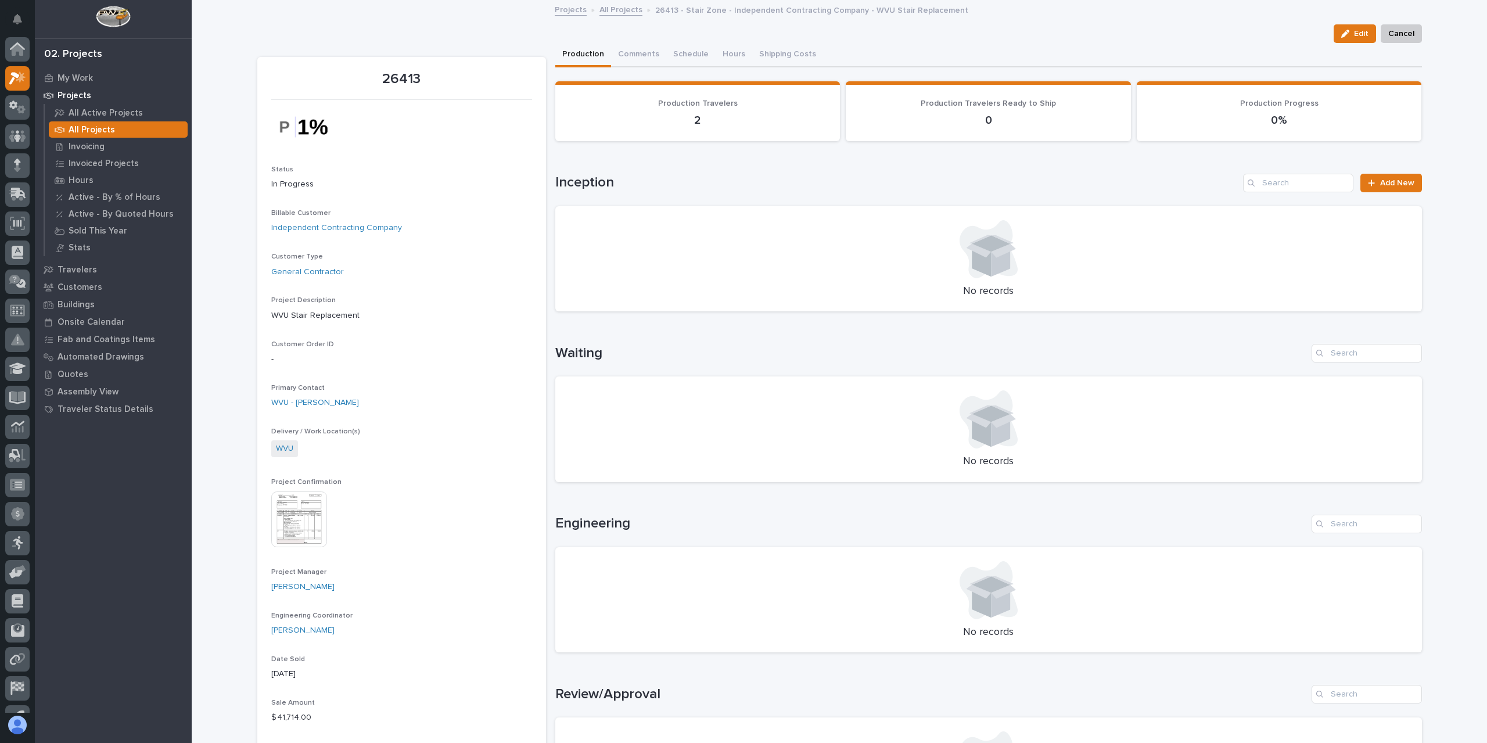
scroll to position [21, 0]
click at [630, 55] on button "Comments (5)" at bounding box center [643, 55] width 64 height 24
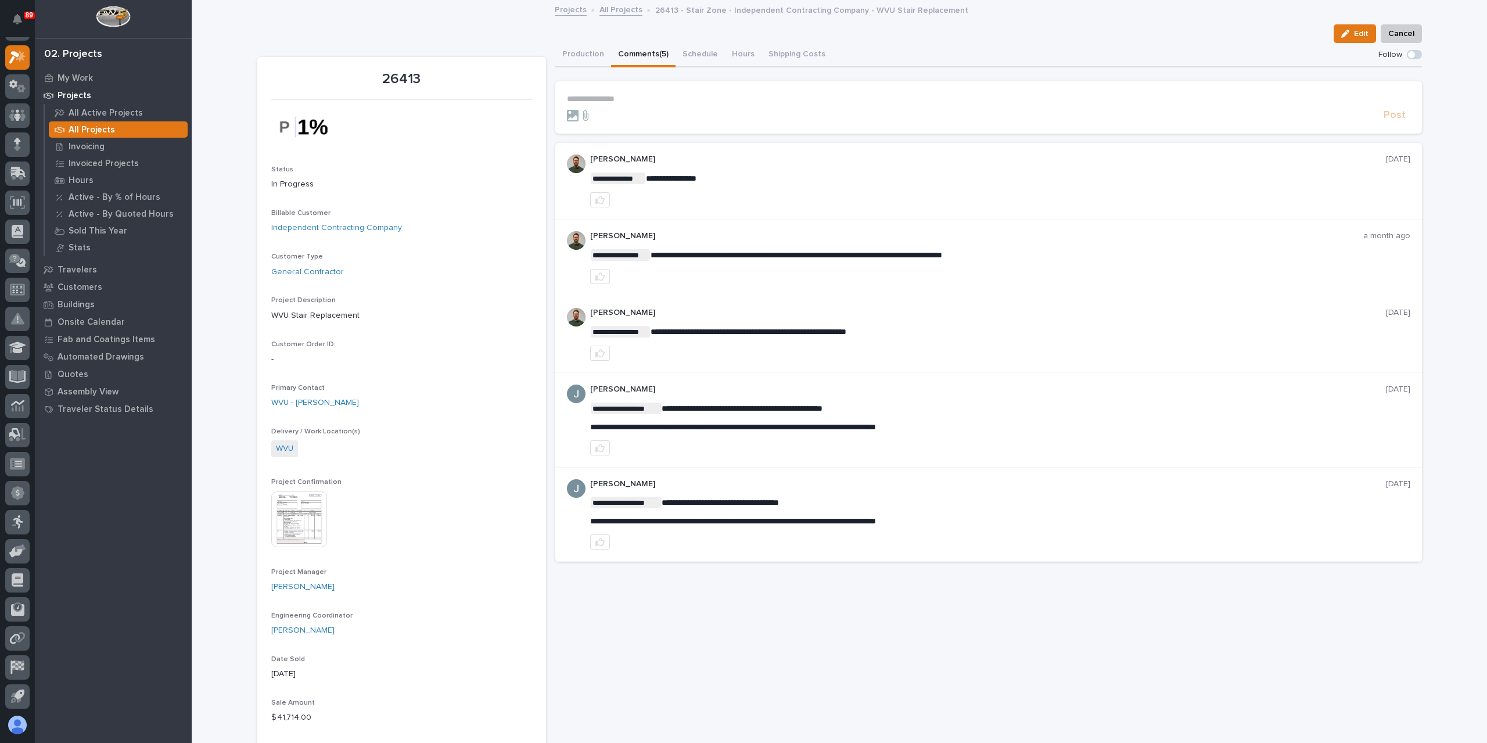
click at [637, 95] on p "**********" at bounding box center [988, 99] width 843 height 10
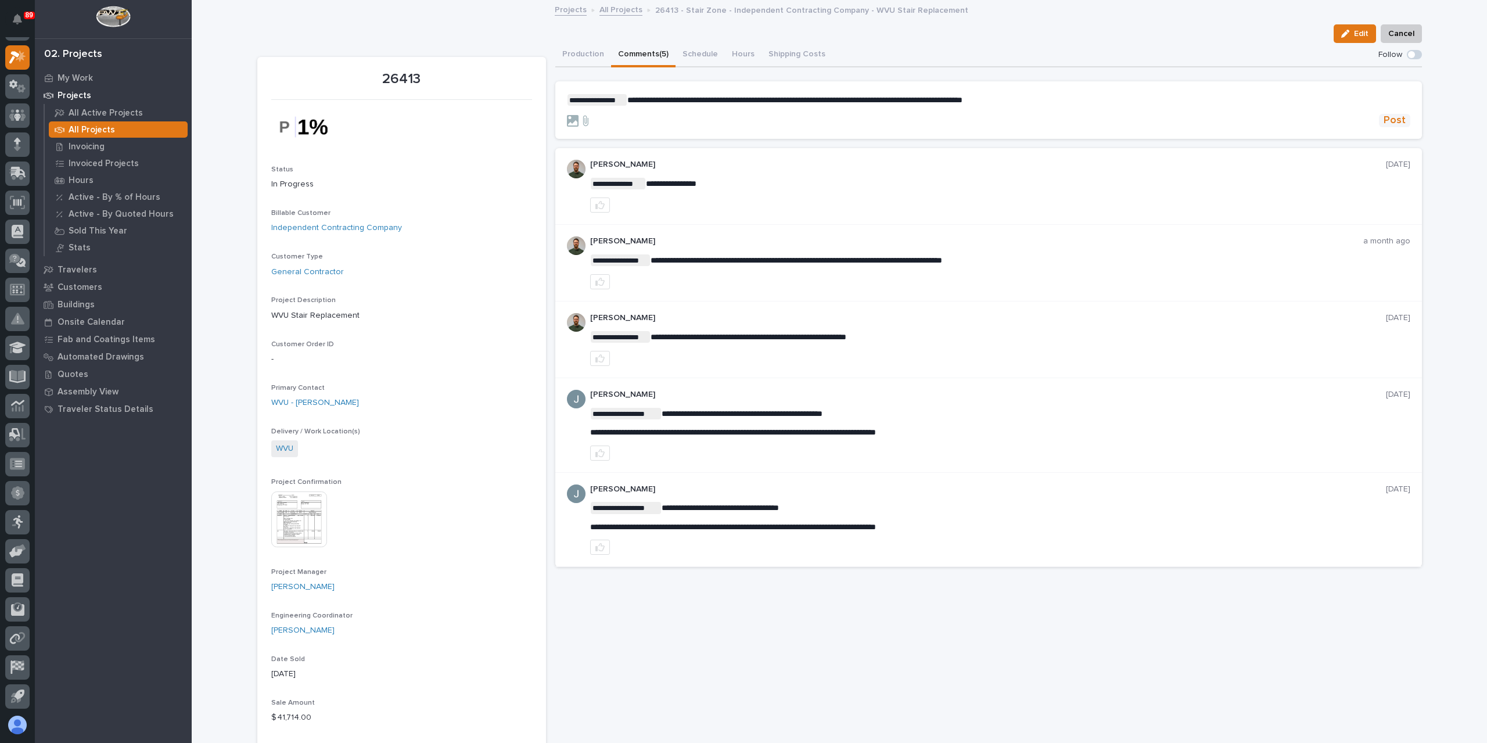
click at [1385, 127] on span "Post" at bounding box center [1395, 120] width 22 height 13
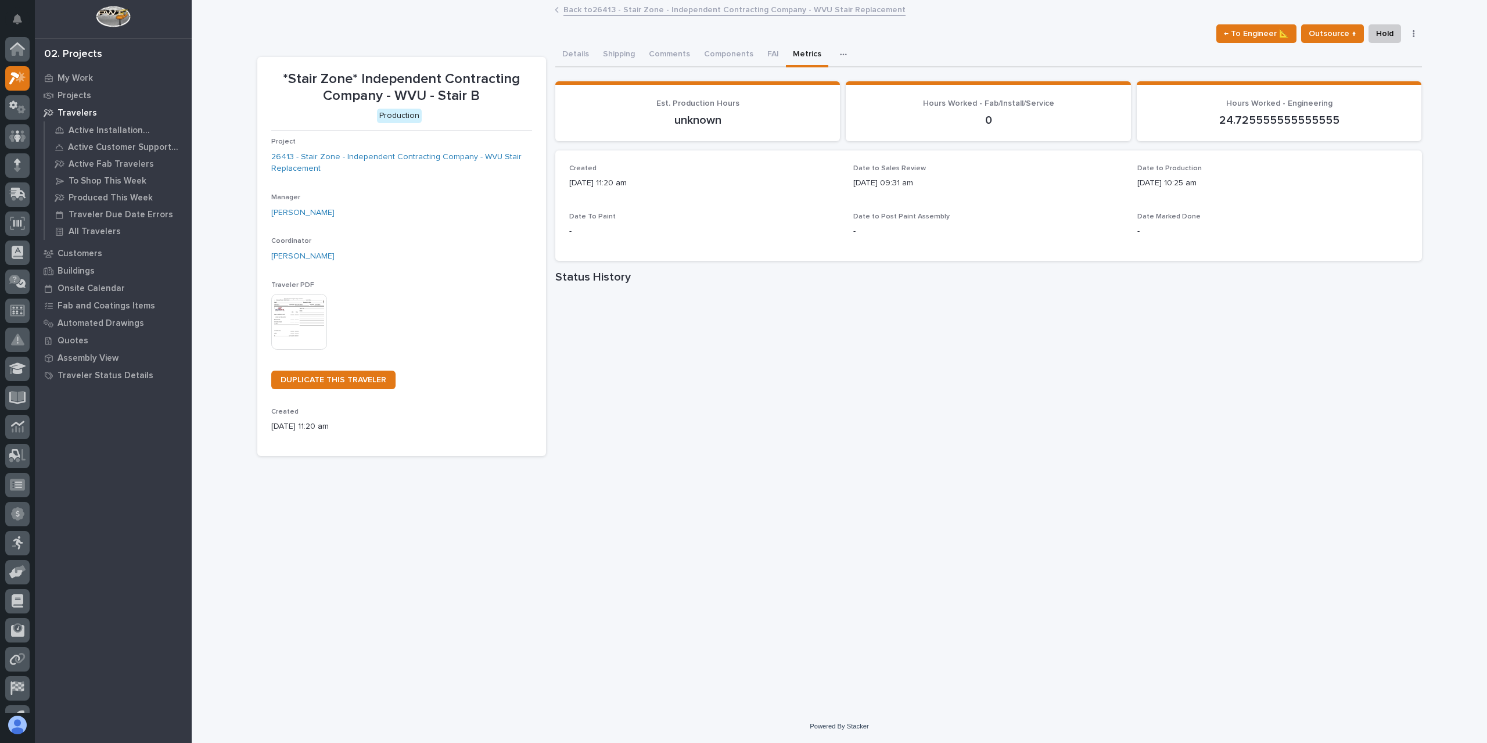
scroll to position [21, 0]
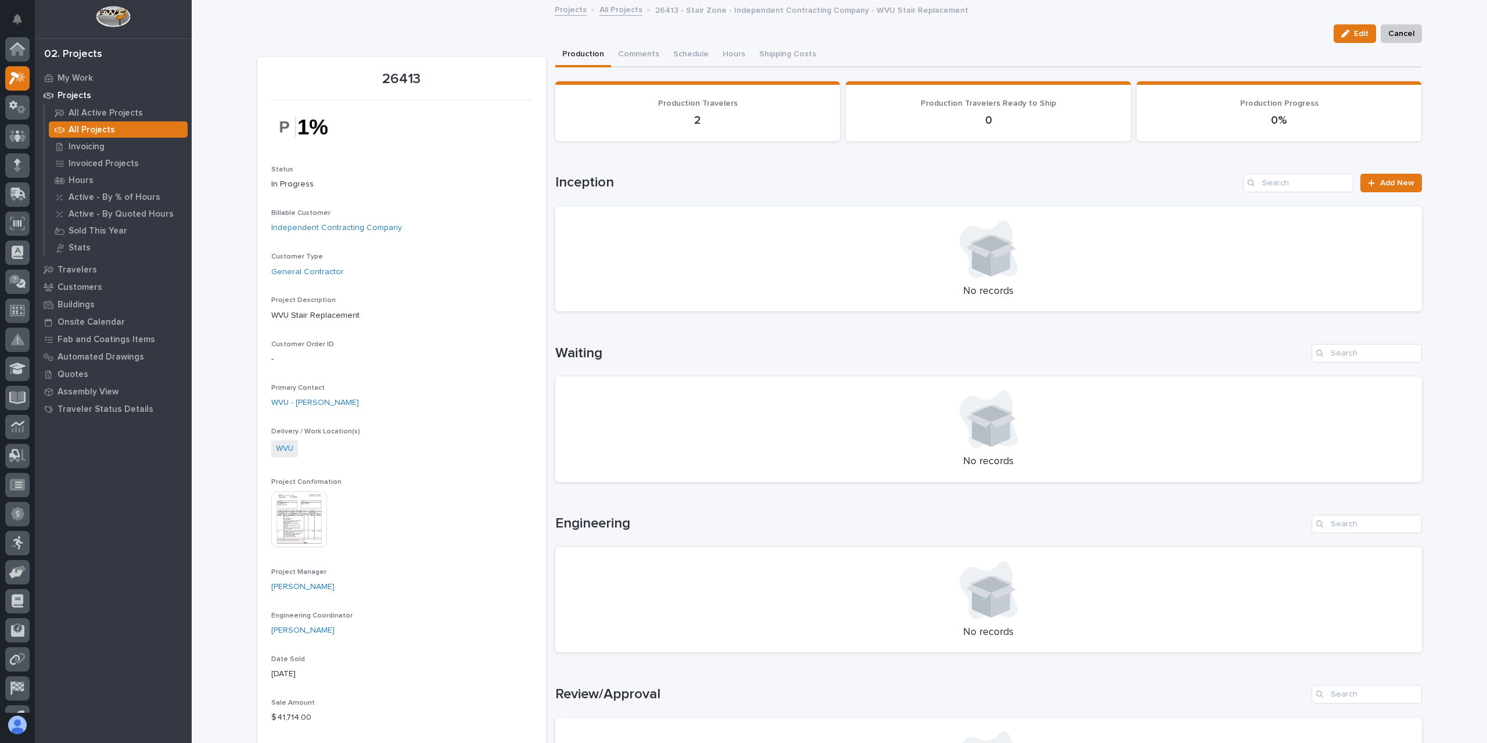
scroll to position [21, 0]
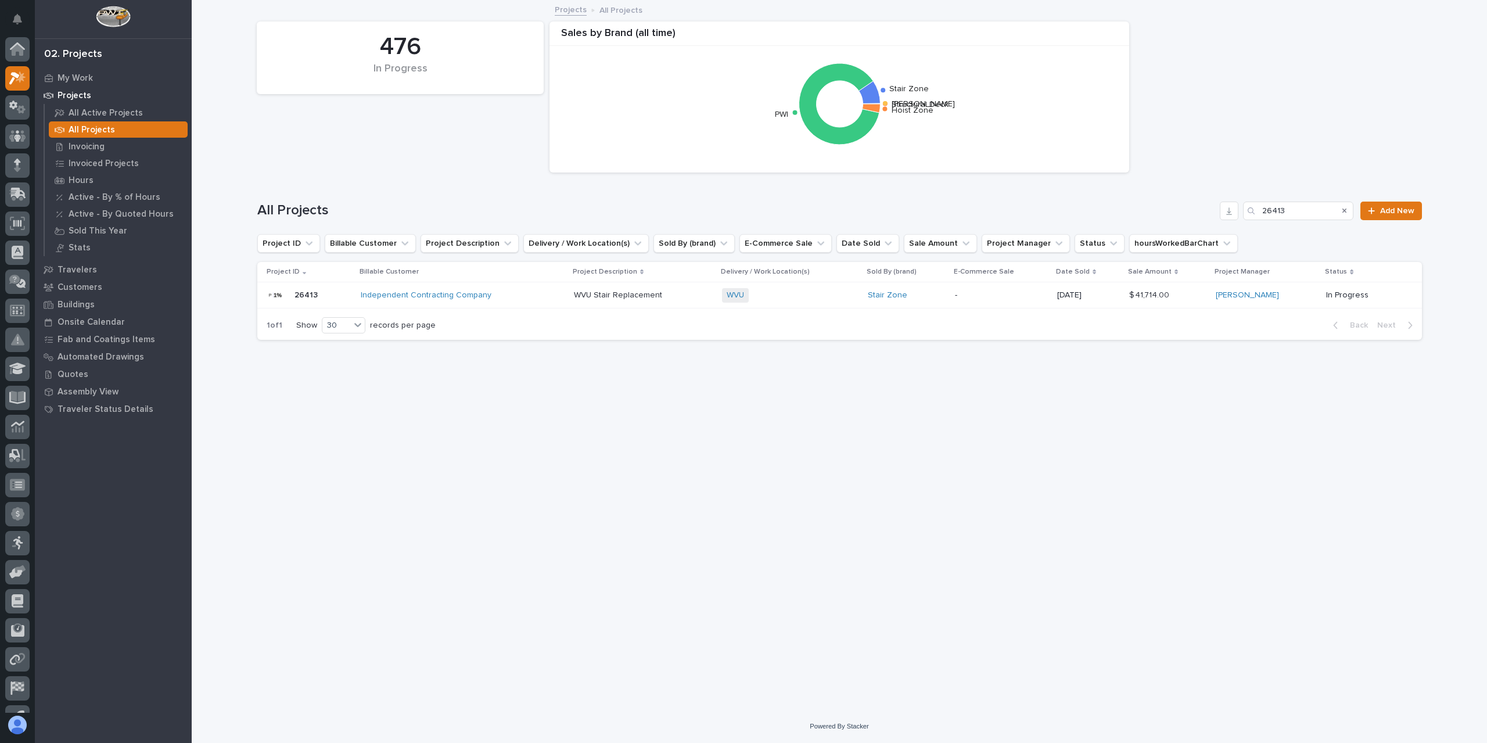
scroll to position [21, 0]
drag, startPoint x: 1294, startPoint y: 210, endPoint x: 1236, endPoint y: 218, distance: 58.6
click at [1238, 217] on div "All Projects 26413 Add New" at bounding box center [839, 211] width 1165 height 19
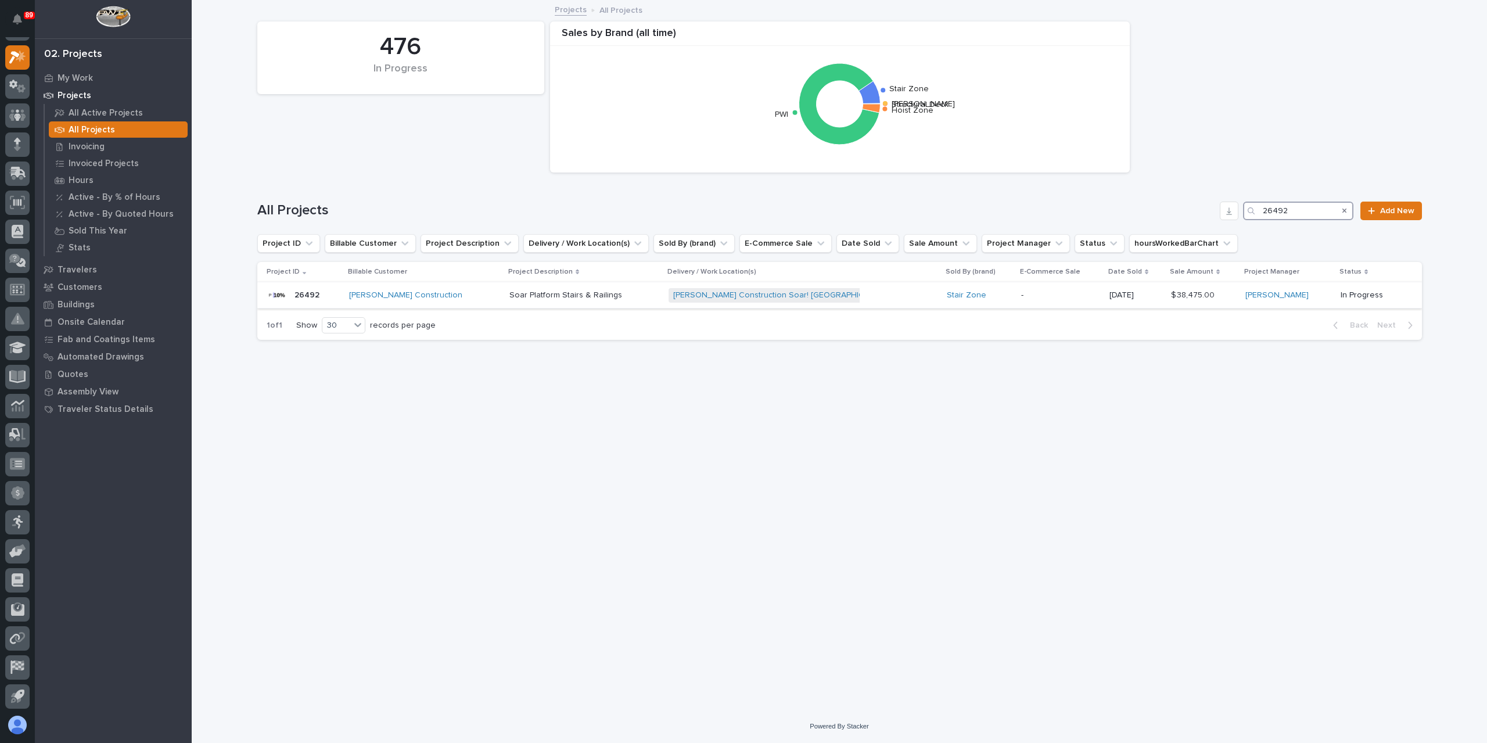
type input "26492"
click at [532, 295] on p "Soar Platform Stairs & Railings" at bounding box center [566, 294] width 115 height 12
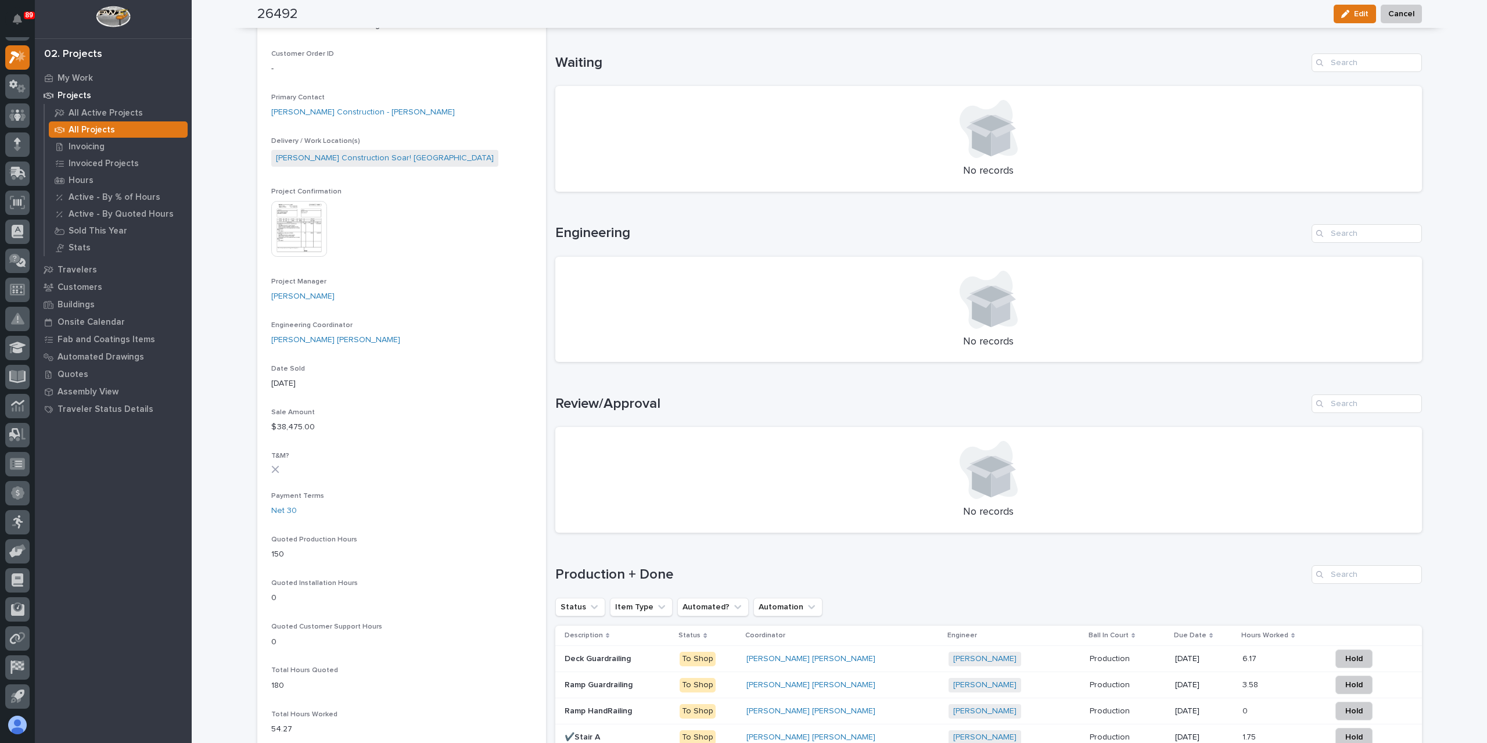
scroll to position [407, 0]
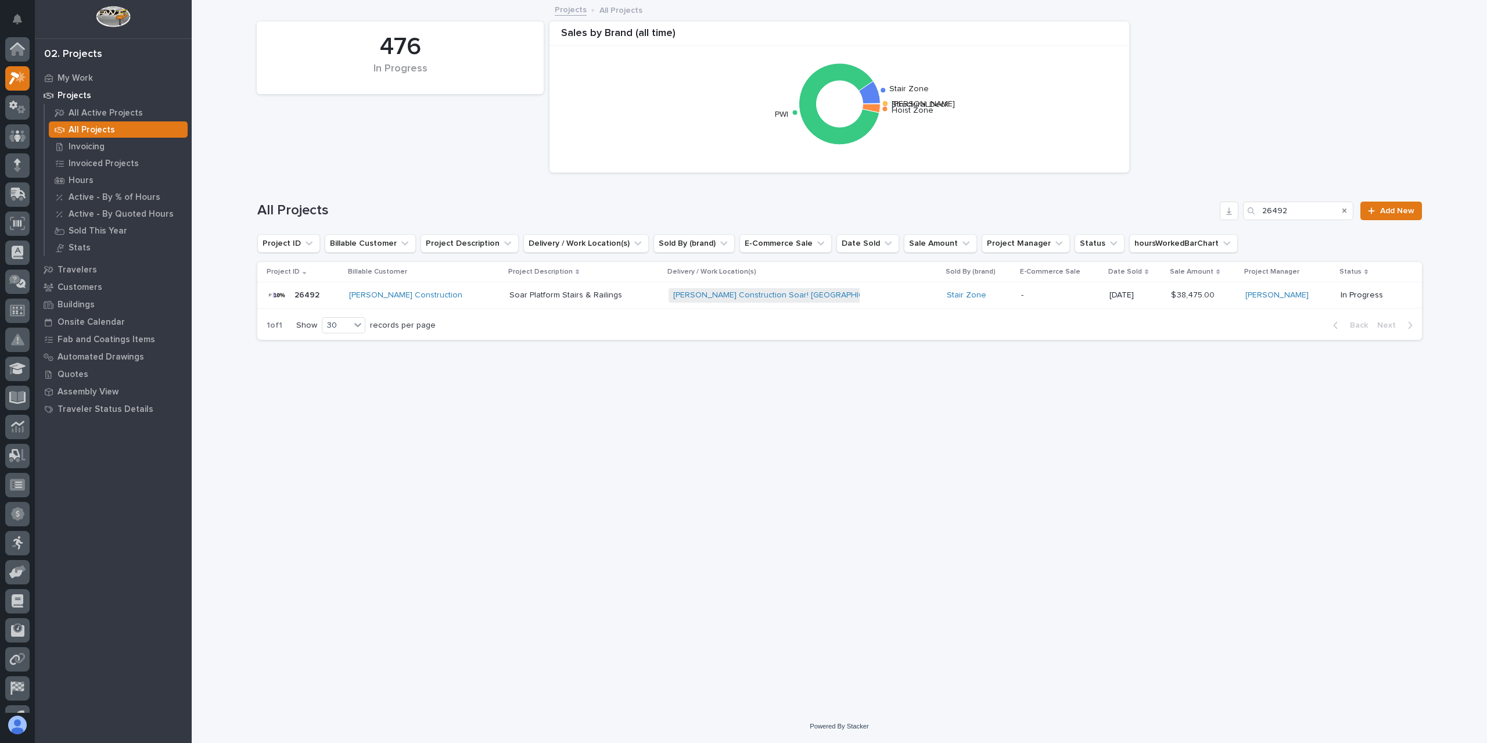
scroll to position [21, 0]
drag, startPoint x: 1299, startPoint y: 212, endPoint x: 1224, endPoint y: 219, distance: 75.8
click at [1224, 219] on div "All Projects 26492 Add New" at bounding box center [839, 211] width 1165 height 19
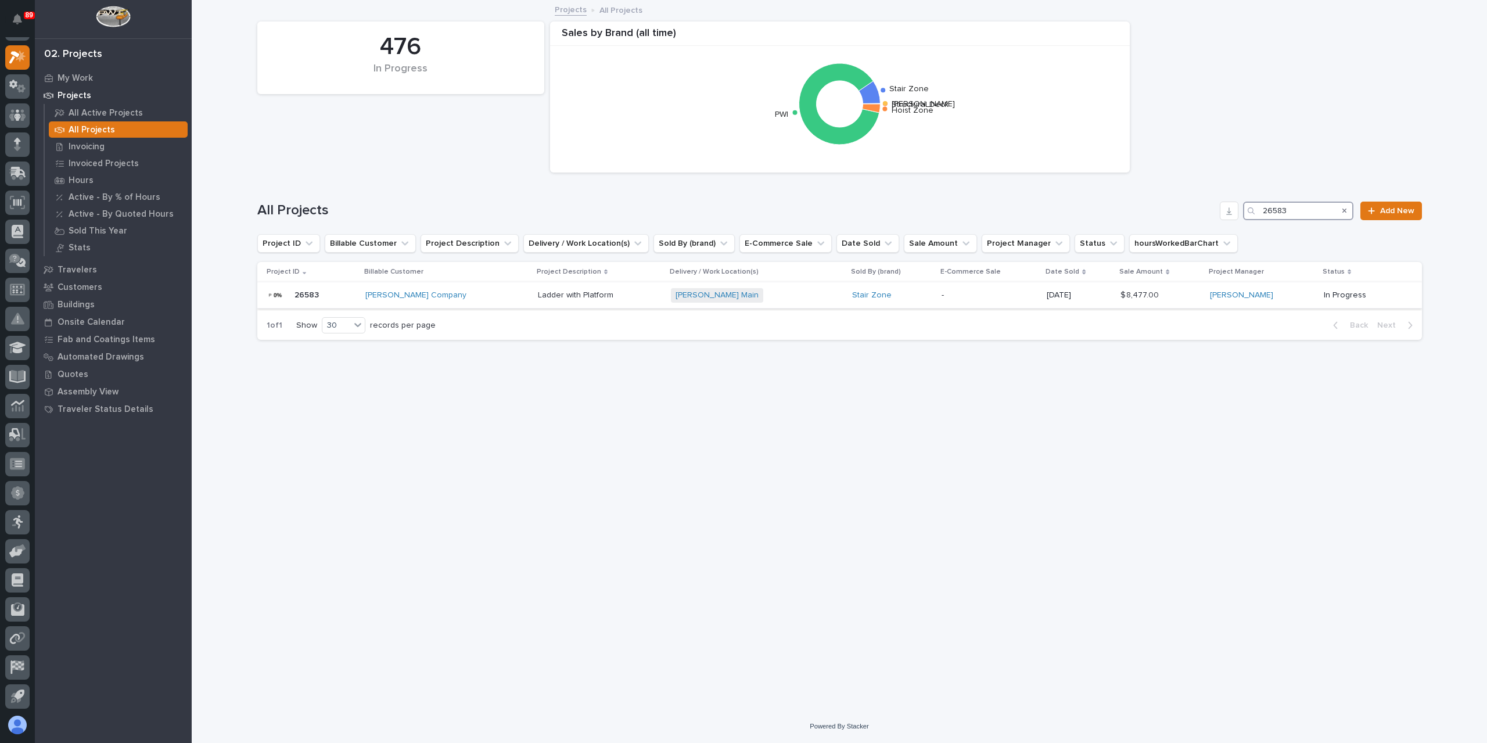
type input "26583"
click at [544, 296] on p "Ladder with Platform" at bounding box center [577, 294] width 78 height 12
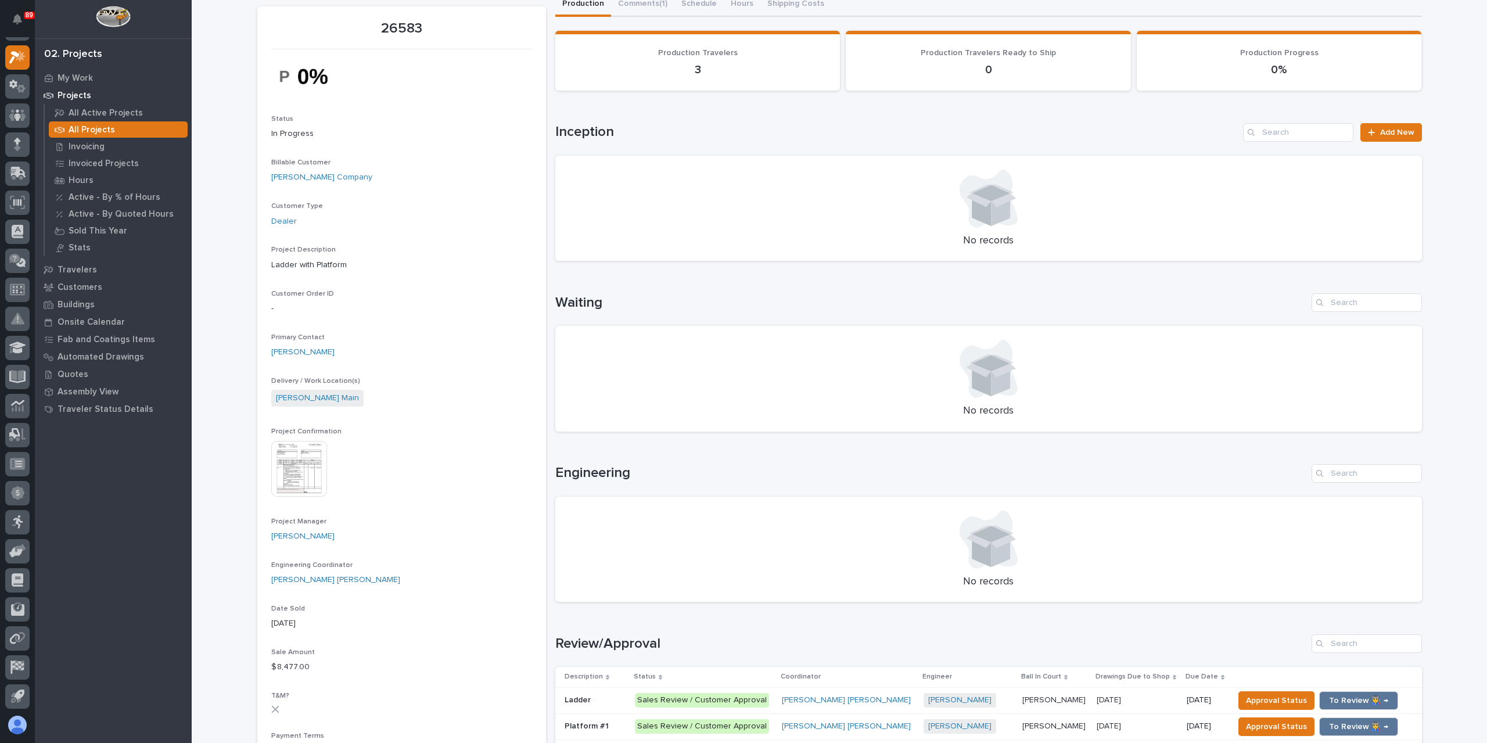
scroll to position [290, 0]
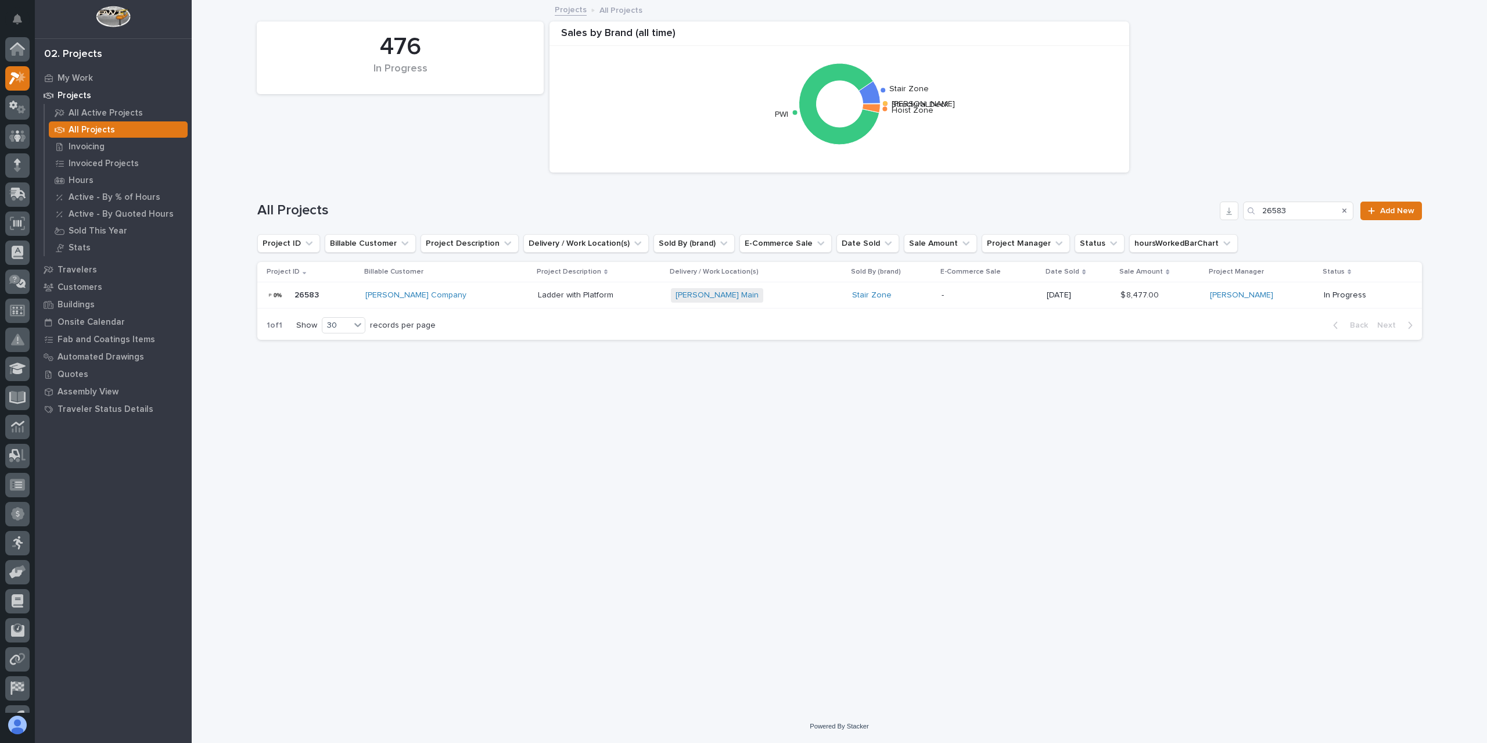
scroll to position [21, 0]
drag, startPoint x: 1310, startPoint y: 218, endPoint x: 1231, endPoint y: 200, distance: 81.5
click at [1234, 202] on div "All Projects 26583 Add New" at bounding box center [839, 211] width 1165 height 19
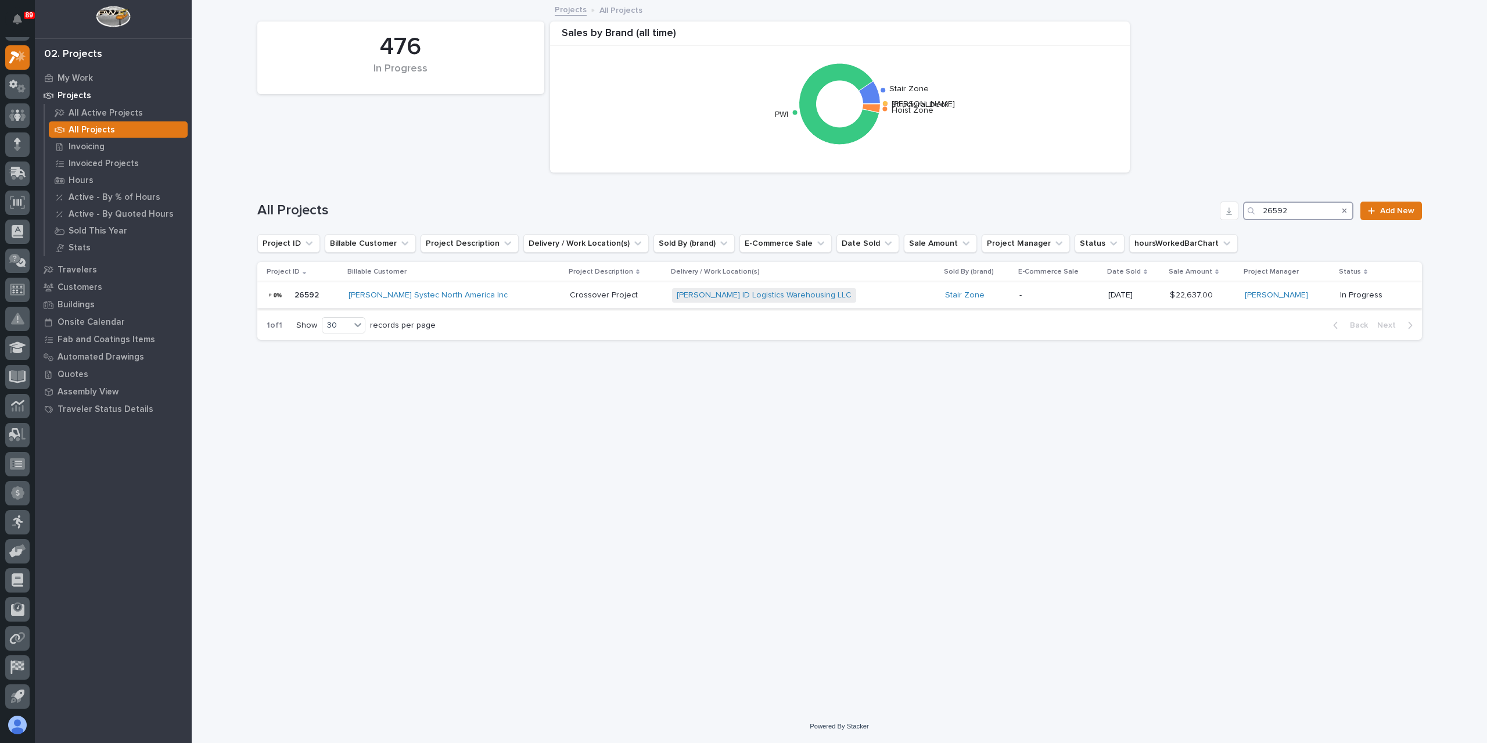
type input "26592"
click at [570, 299] on p "Crossover Project" at bounding box center [605, 294] width 70 height 12
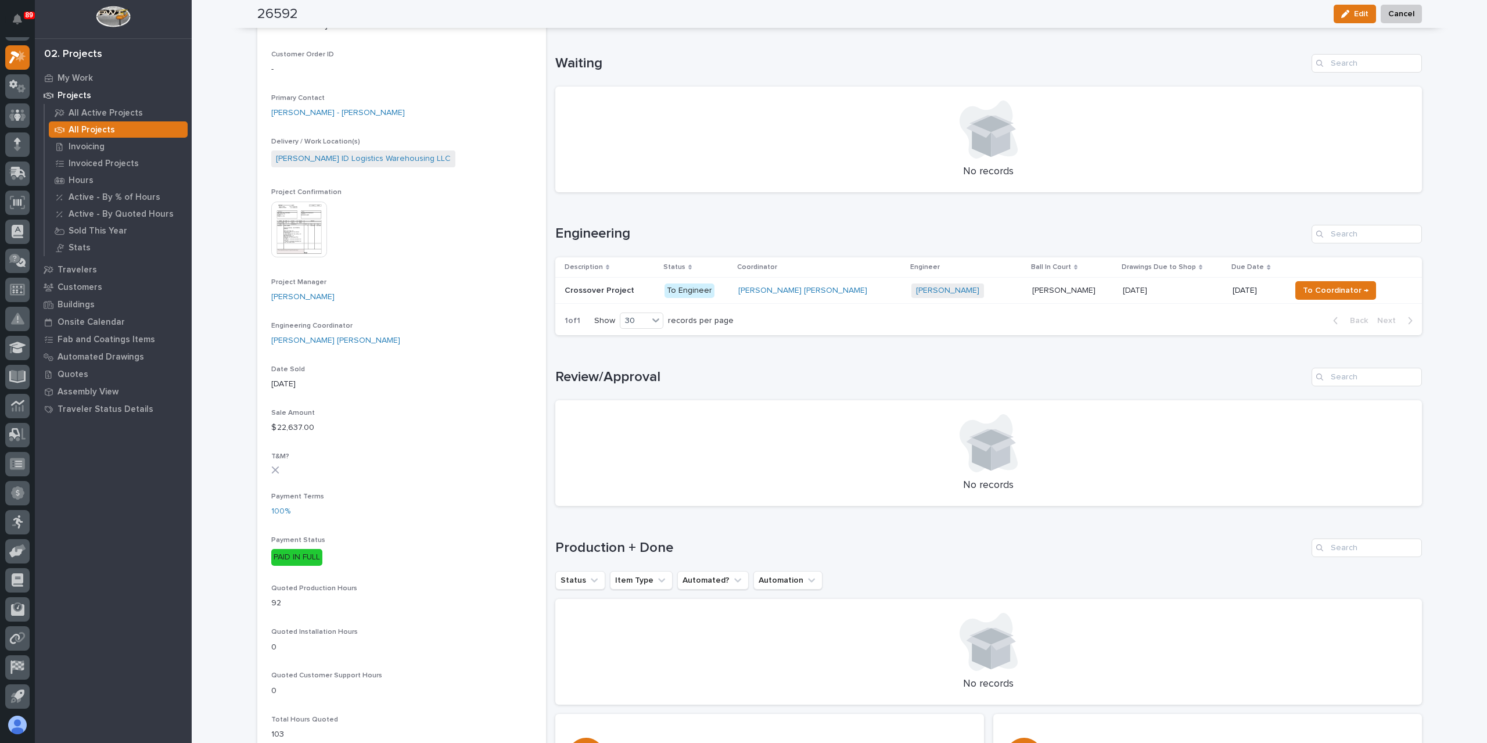
scroll to position [290, 0]
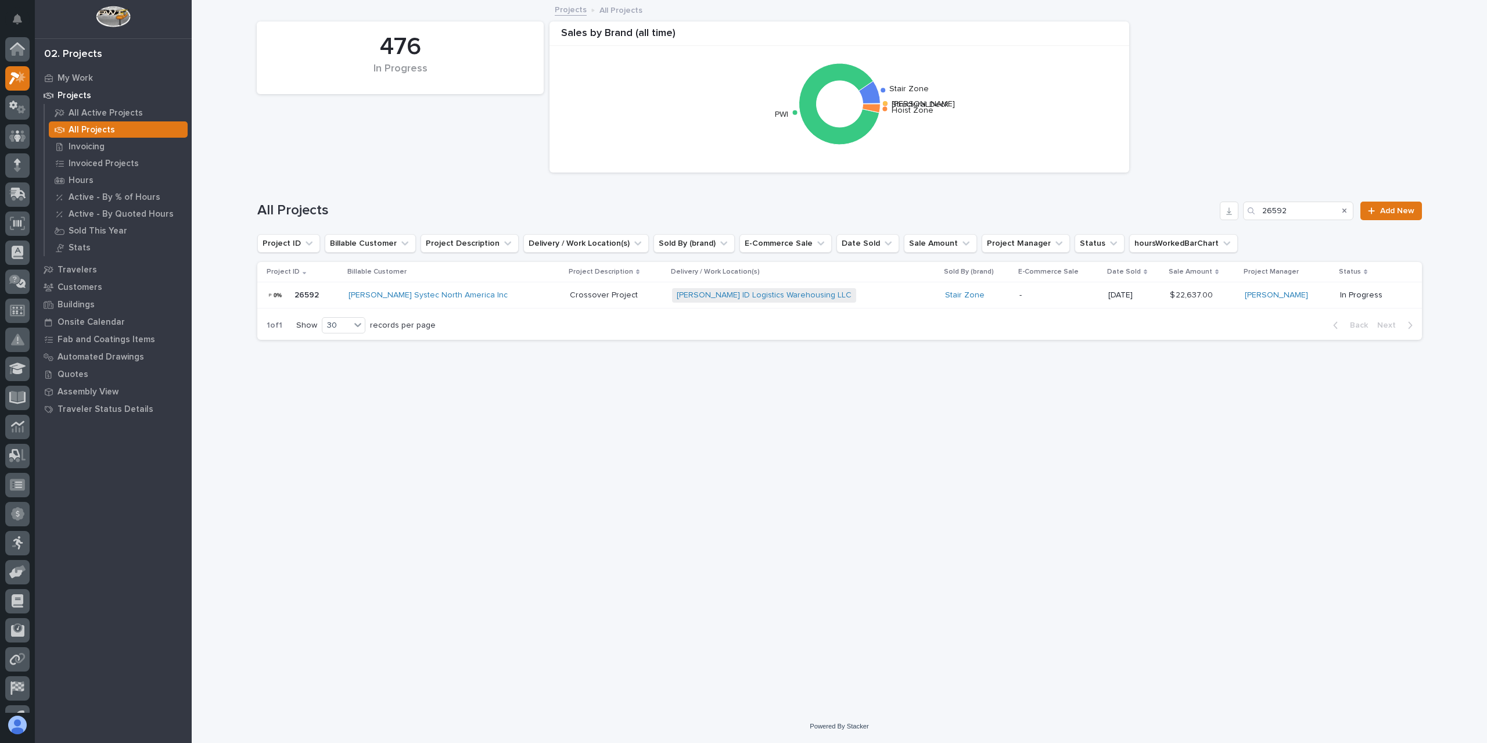
scroll to position [21, 0]
drag, startPoint x: 1302, startPoint y: 209, endPoint x: 1195, endPoint y: 203, distance: 107.1
click at [1195, 203] on div "All Projects 26592 Add New" at bounding box center [839, 211] width 1165 height 19
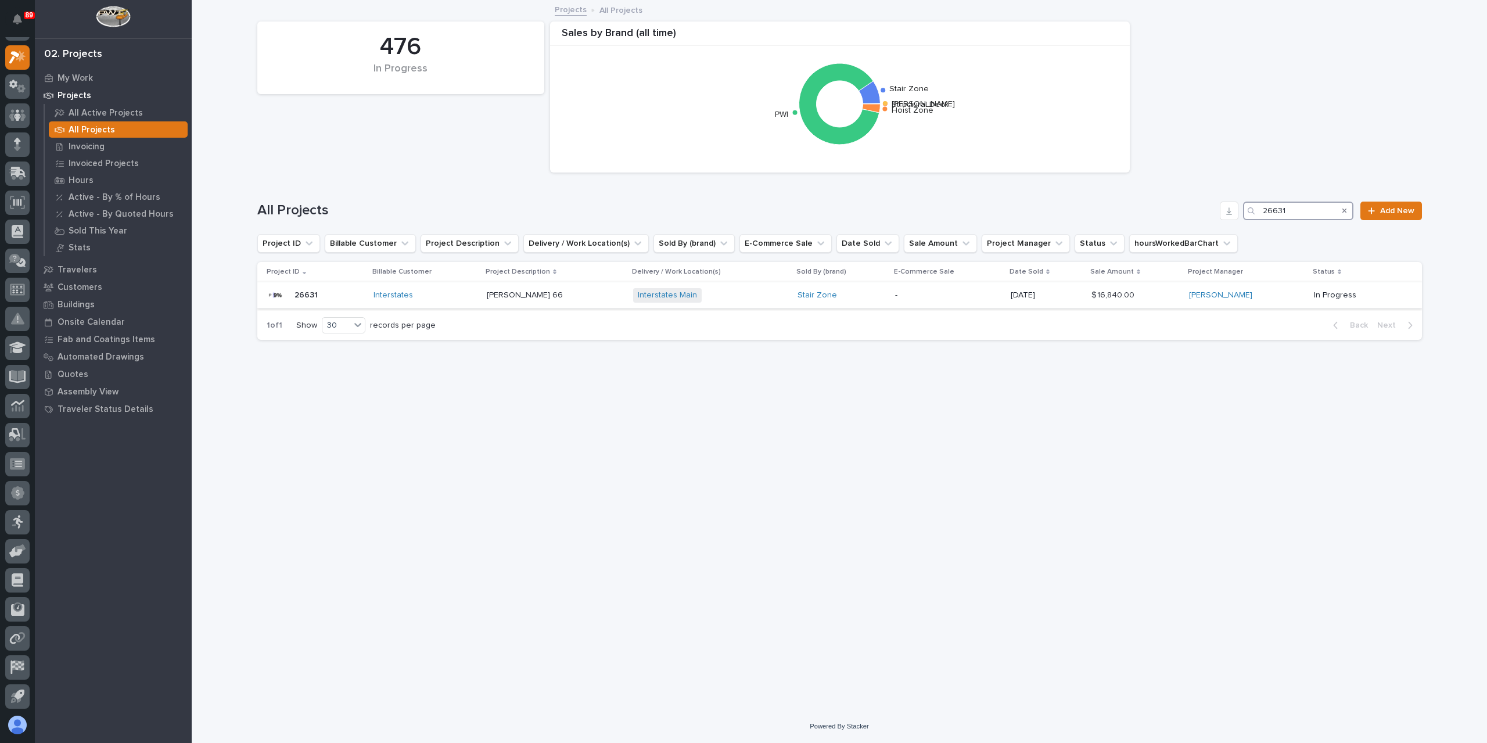
type input "26631"
click at [518, 299] on p "Phillips 66" at bounding box center [526, 294] width 78 height 12
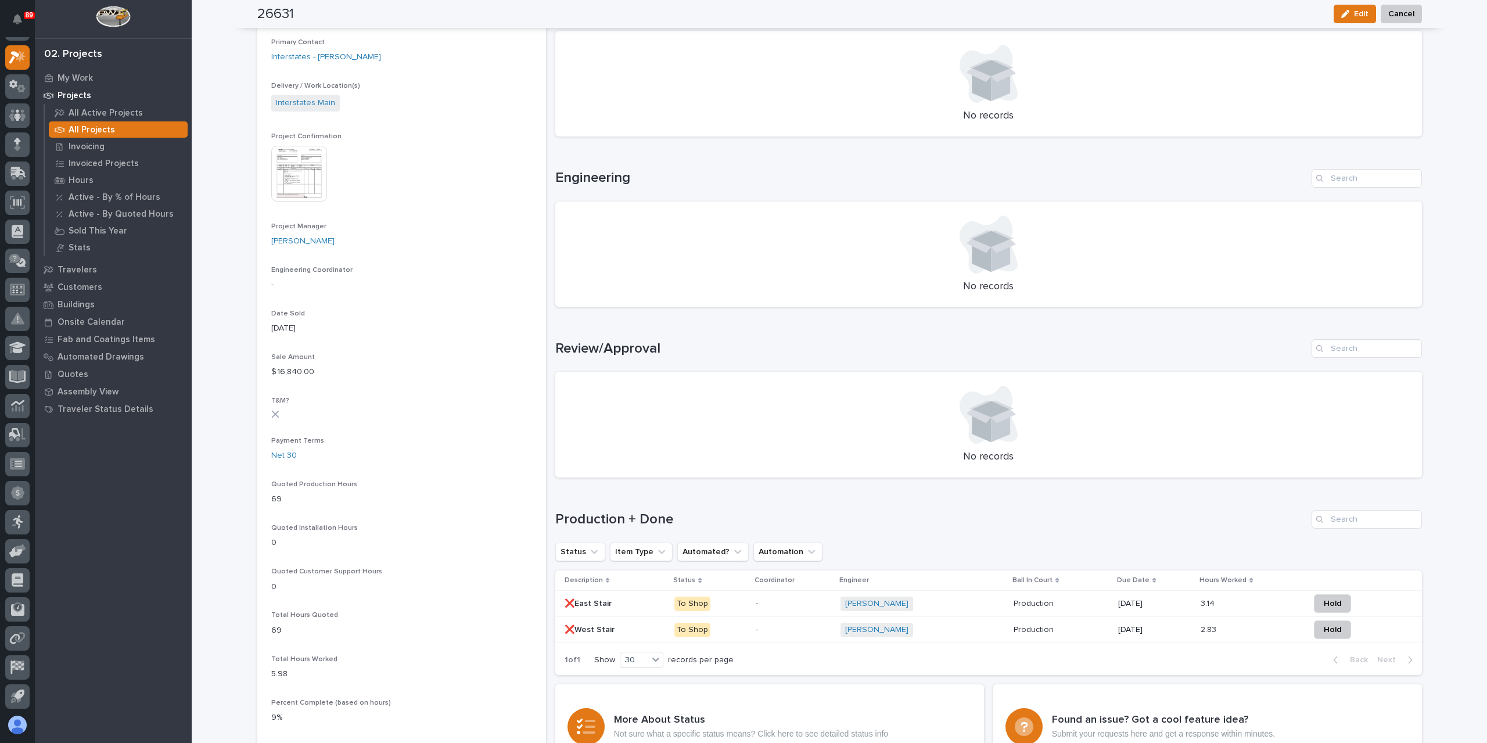
scroll to position [349, 0]
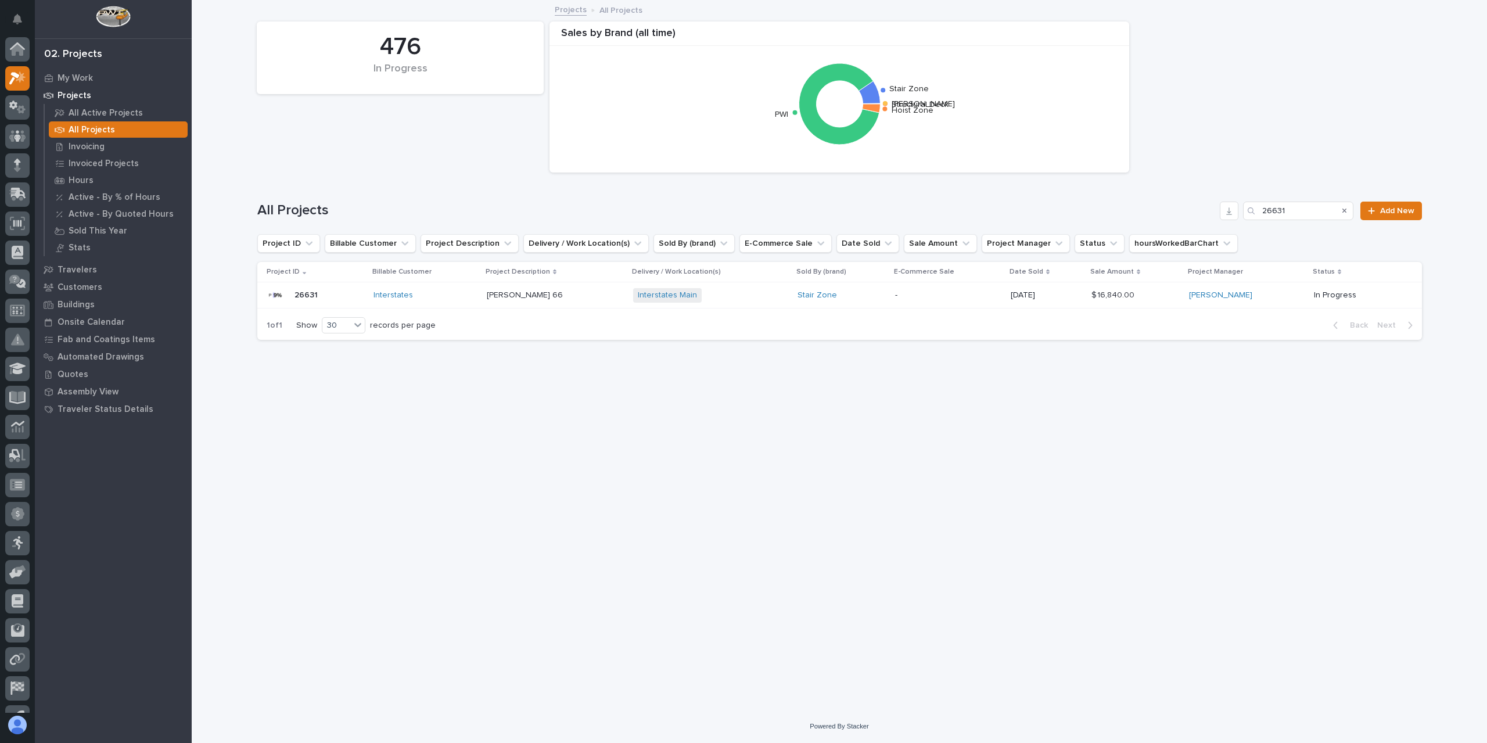
scroll to position [21, 0]
drag, startPoint x: 1302, startPoint y: 213, endPoint x: 1217, endPoint y: 216, distance: 84.3
click at [1253, 219] on div "26631" at bounding box center [1298, 211] width 110 height 19
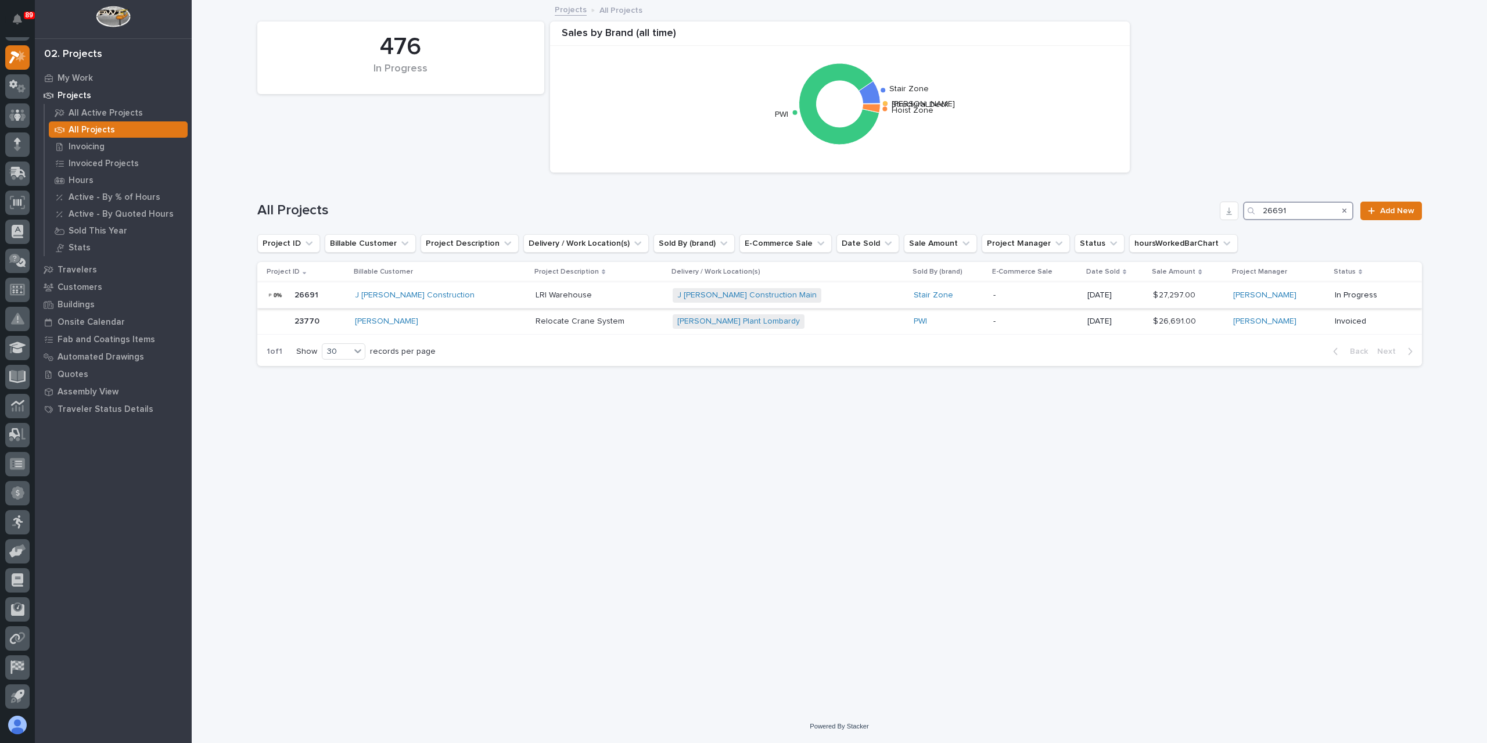
type input "26691"
click at [538, 297] on p "LRI Warehouse" at bounding box center [565, 294] width 59 height 12
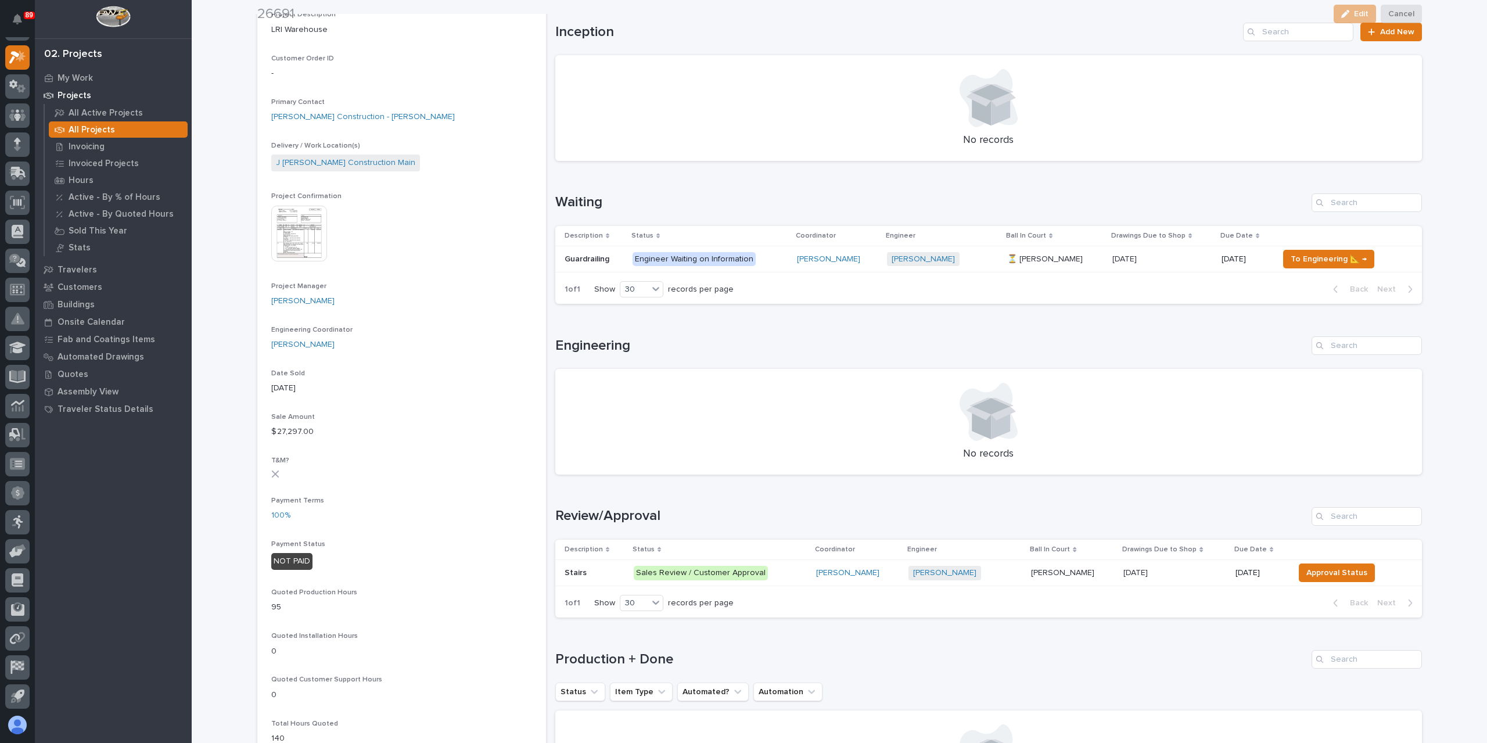
scroll to position [290, 0]
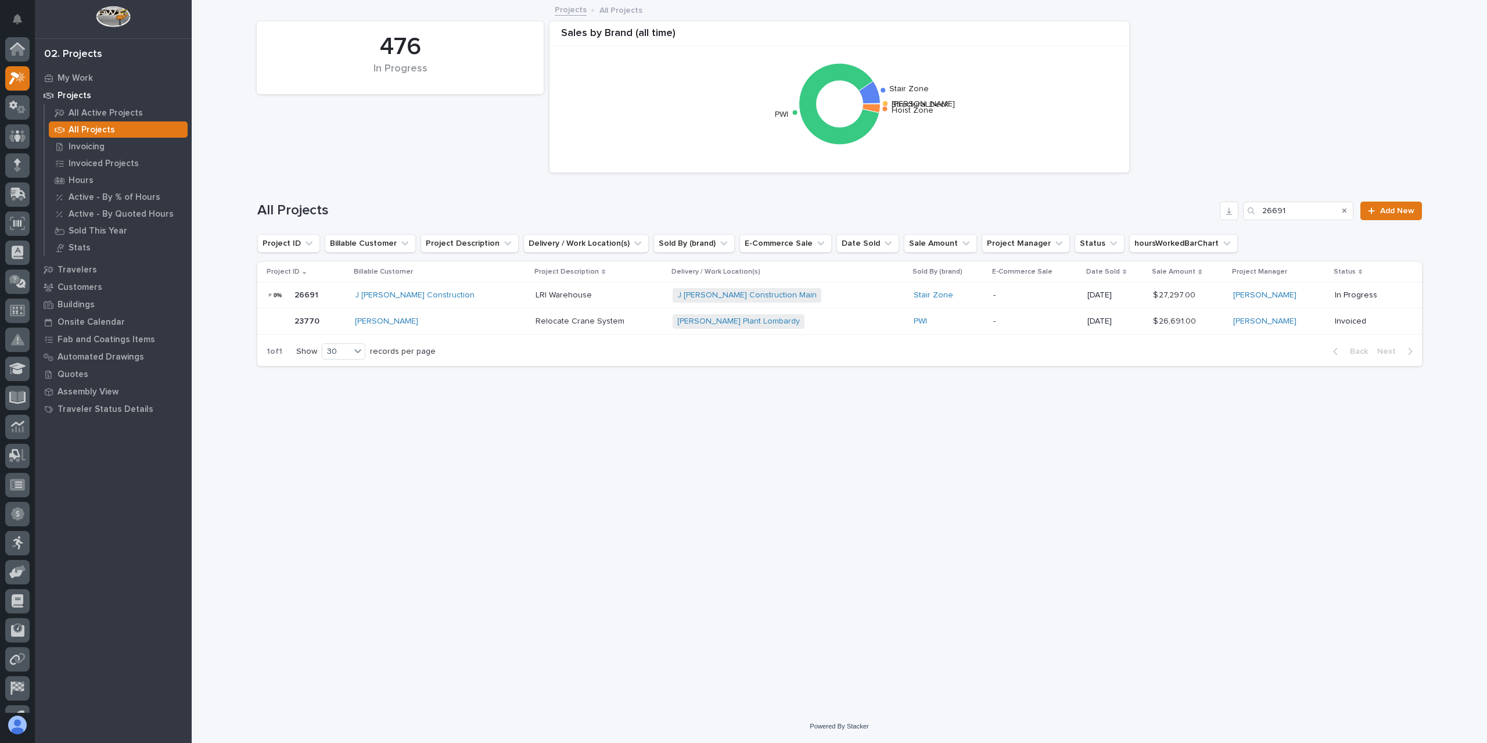
scroll to position [21, 0]
drag, startPoint x: 1309, startPoint y: 207, endPoint x: 1231, endPoint y: 205, distance: 77.9
click at [1231, 205] on div "All Projects 26691 Add New" at bounding box center [839, 211] width 1165 height 19
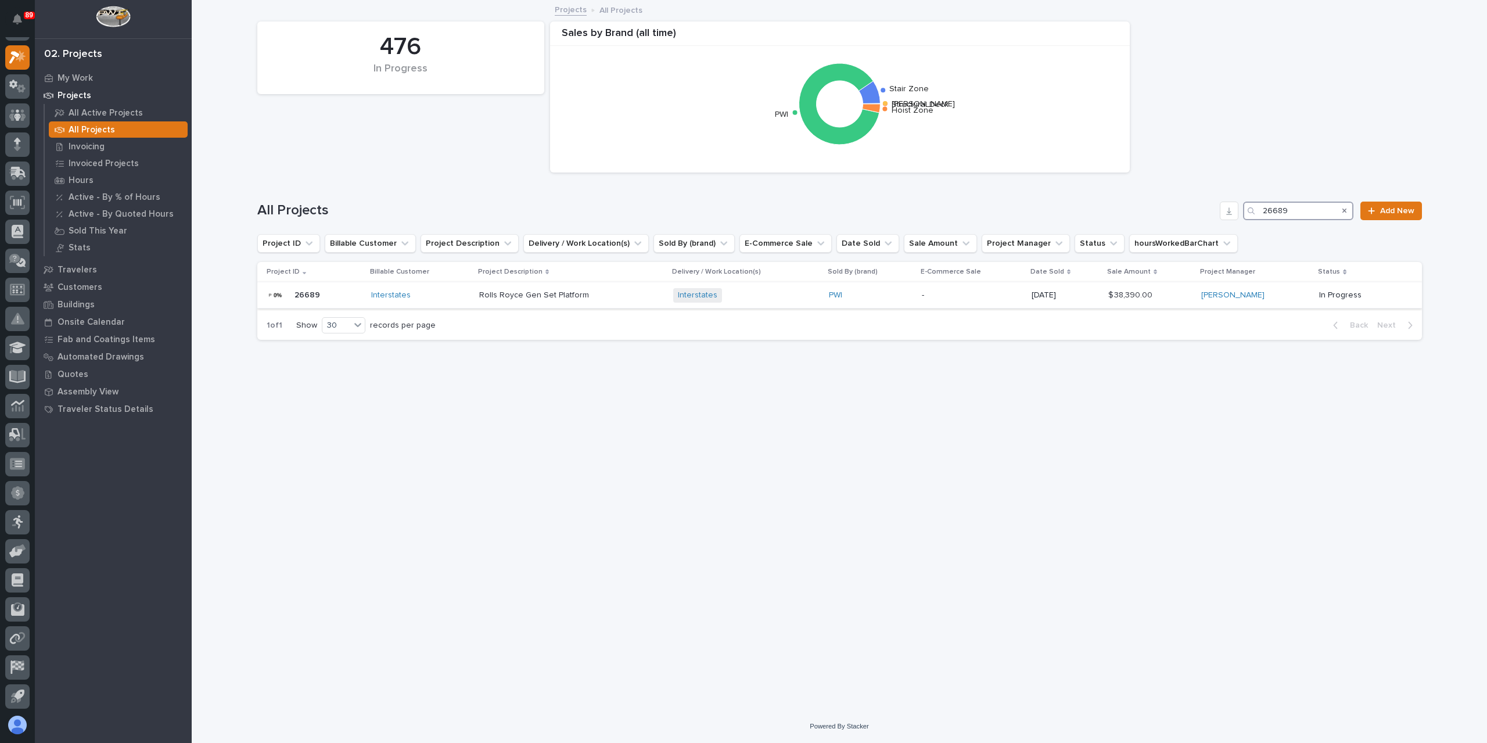
type input "26689"
click at [545, 301] on div "Rolls Royce Gen Set Platform Rolls Royce Gen Set Platform" at bounding box center [571, 295] width 185 height 19
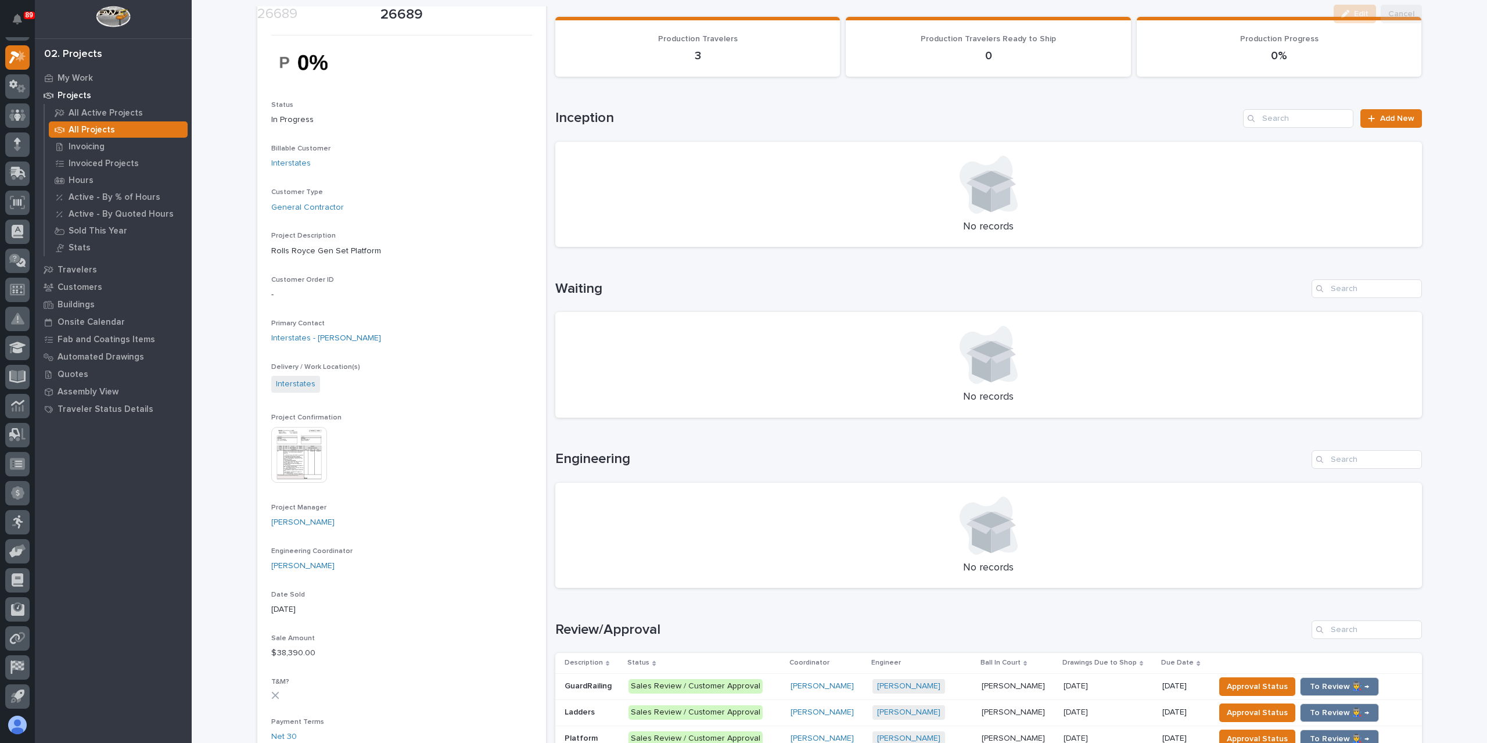
scroll to position [232, 0]
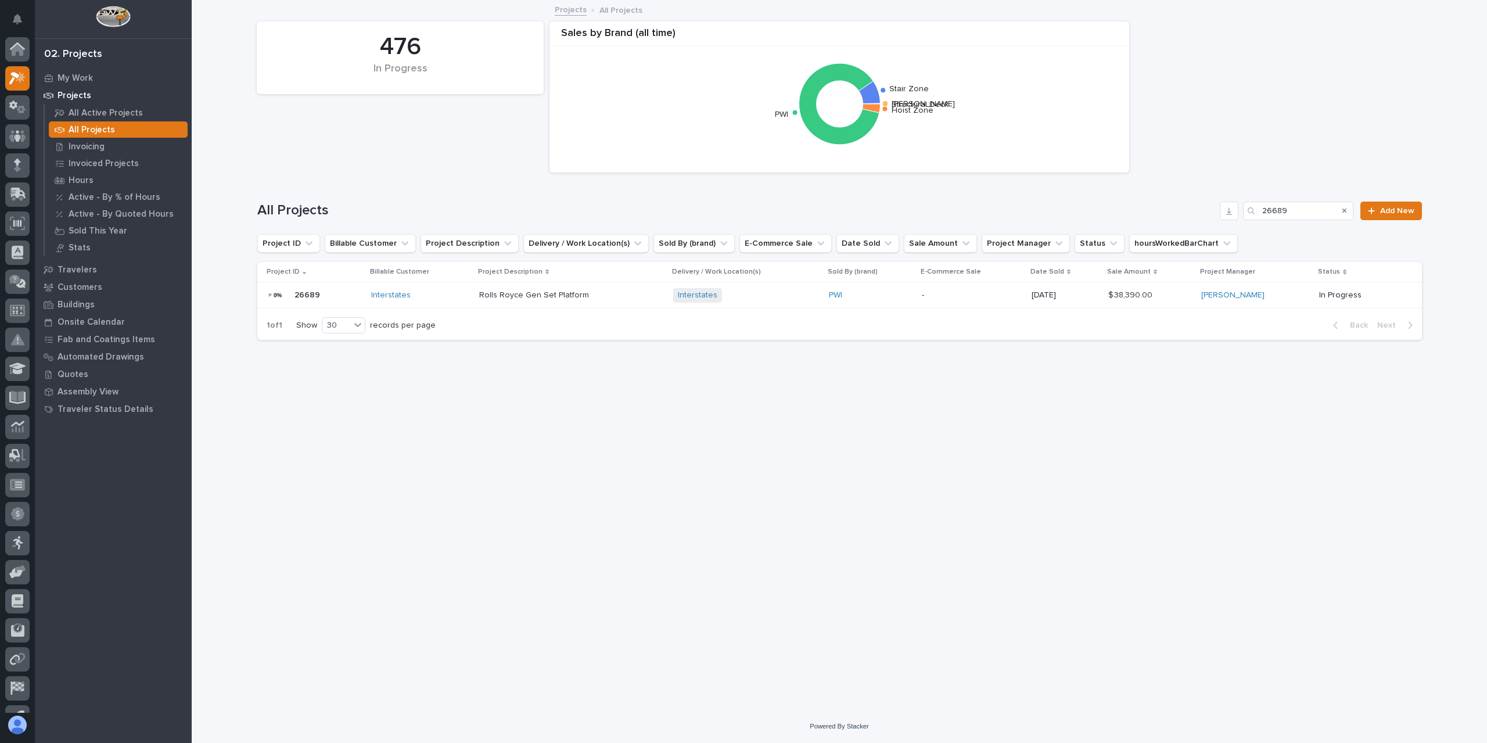
scroll to position [21, 0]
click at [1307, 214] on input "26689" at bounding box center [1298, 211] width 110 height 19
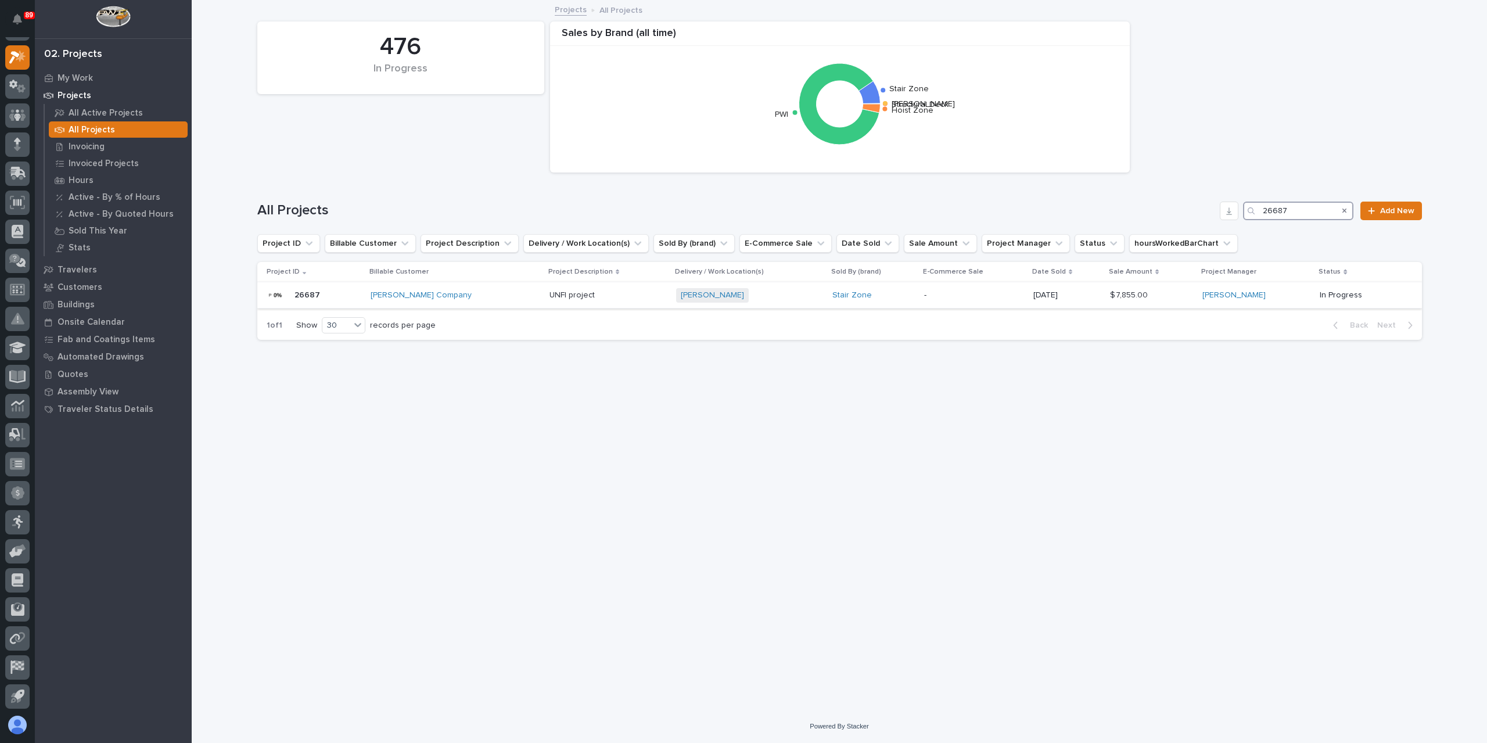
type input "26687"
click at [552, 296] on p "UNFI project" at bounding box center [573, 294] width 48 height 12
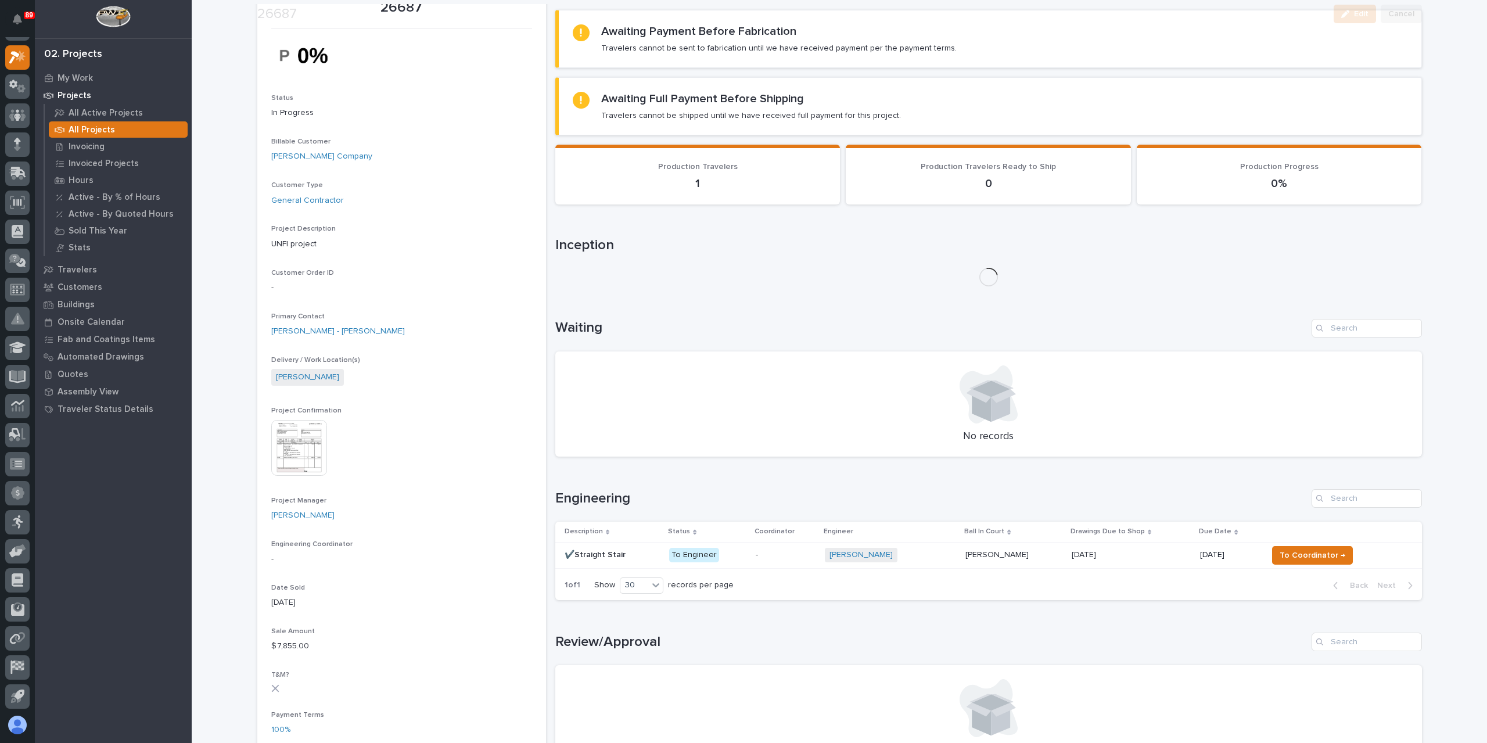
scroll to position [232, 0]
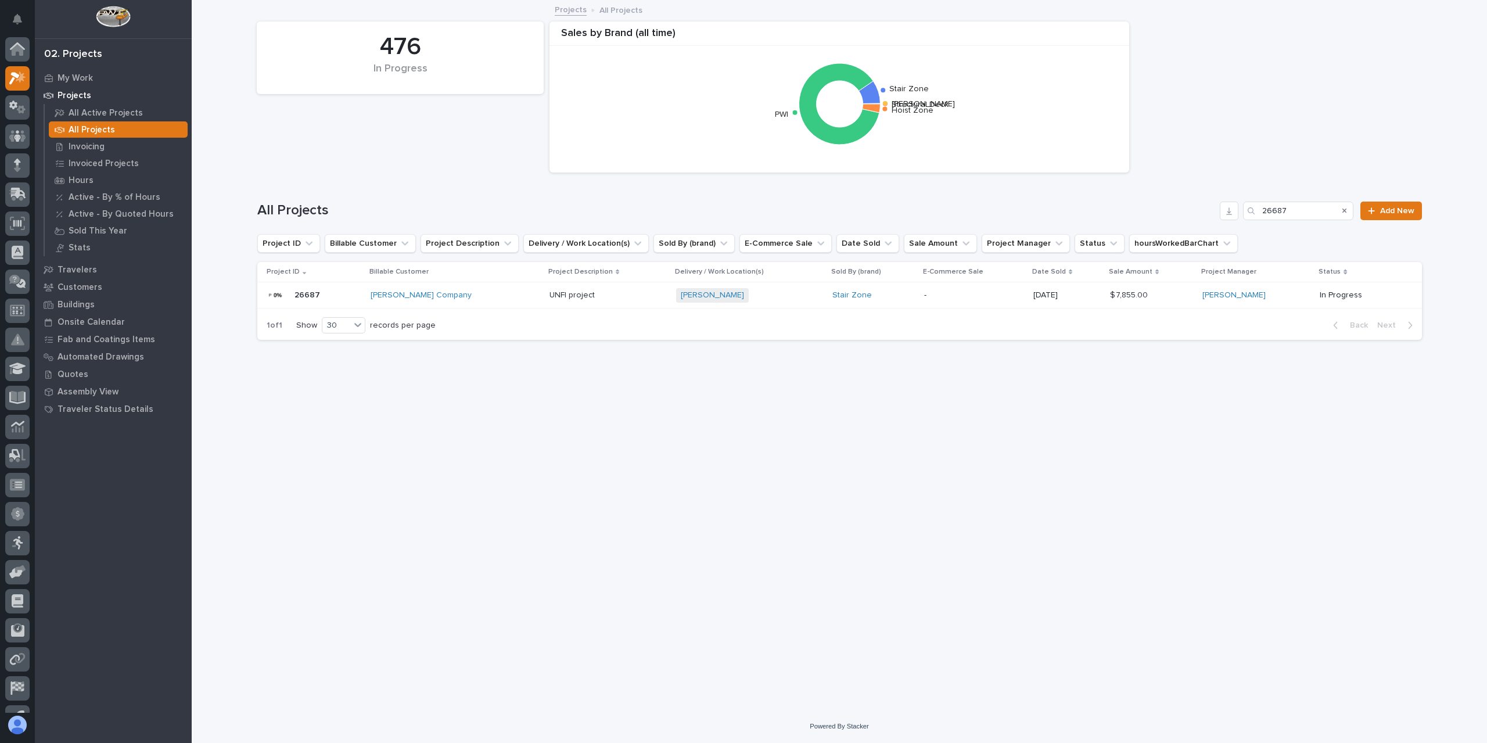
scroll to position [21, 0]
drag, startPoint x: 1295, startPoint y: 204, endPoint x: 1227, endPoint y: 221, distance: 70.7
click at [1227, 221] on div "All Projects 26687 Add New" at bounding box center [839, 206] width 1165 height 56
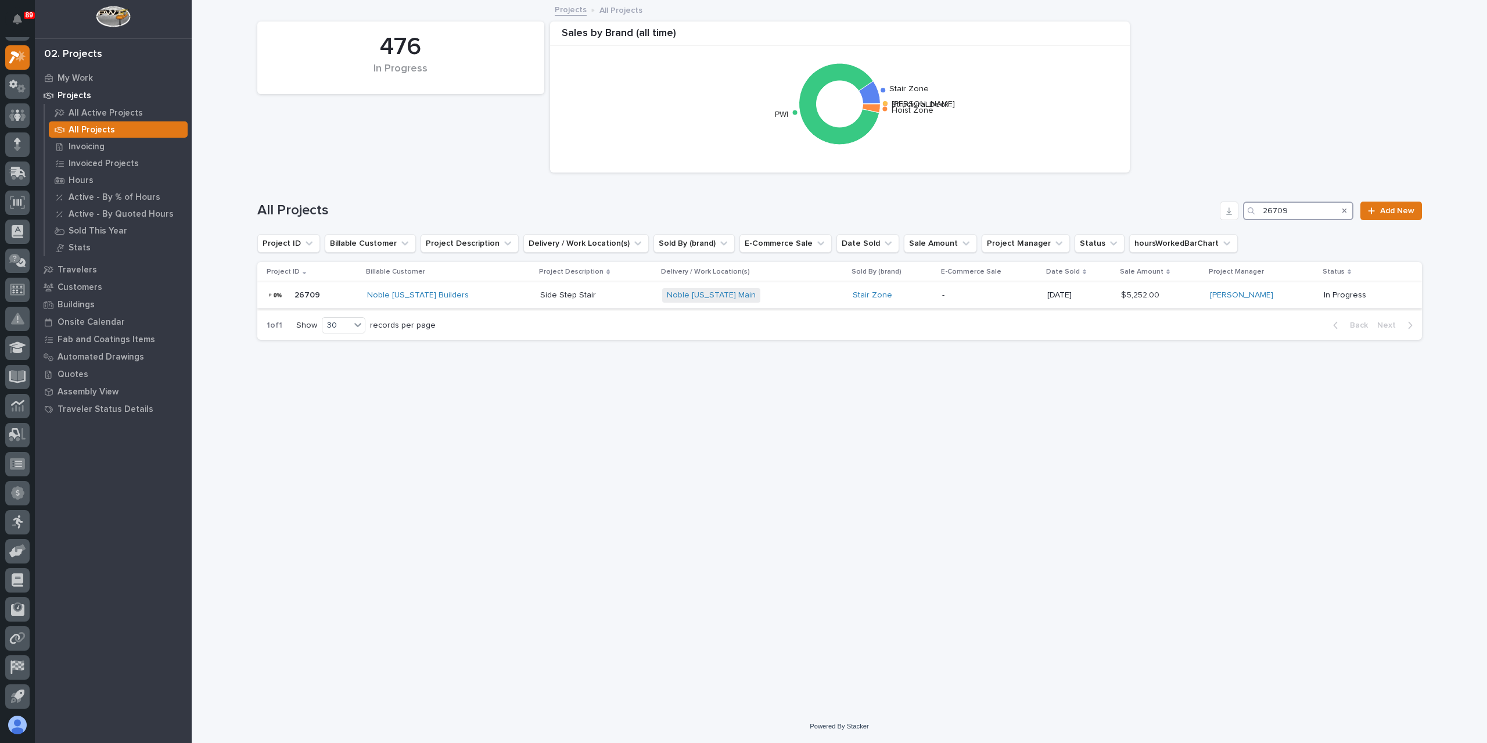
type input "26709"
click at [540, 297] on p "Side Step Stair" at bounding box center [569, 294] width 58 height 12
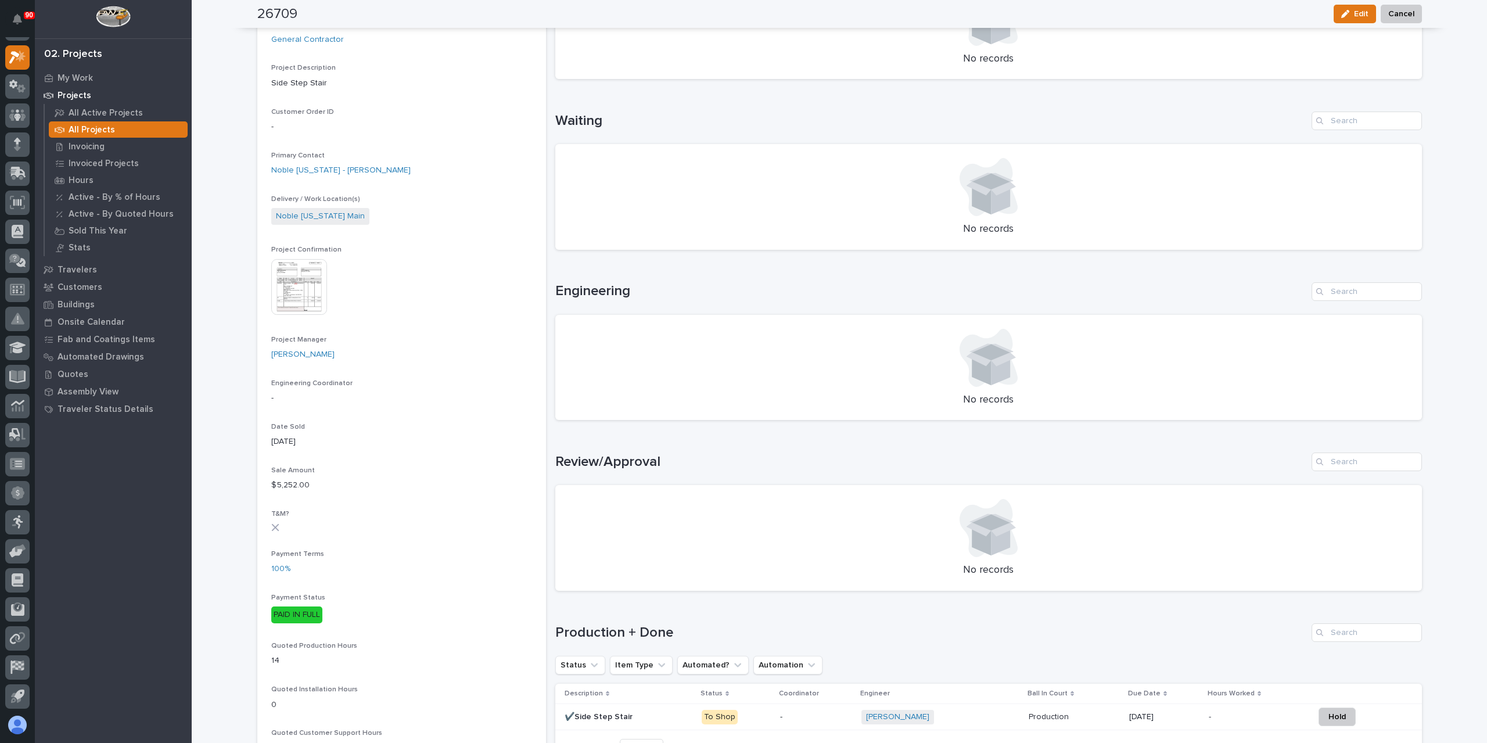
scroll to position [349, 0]
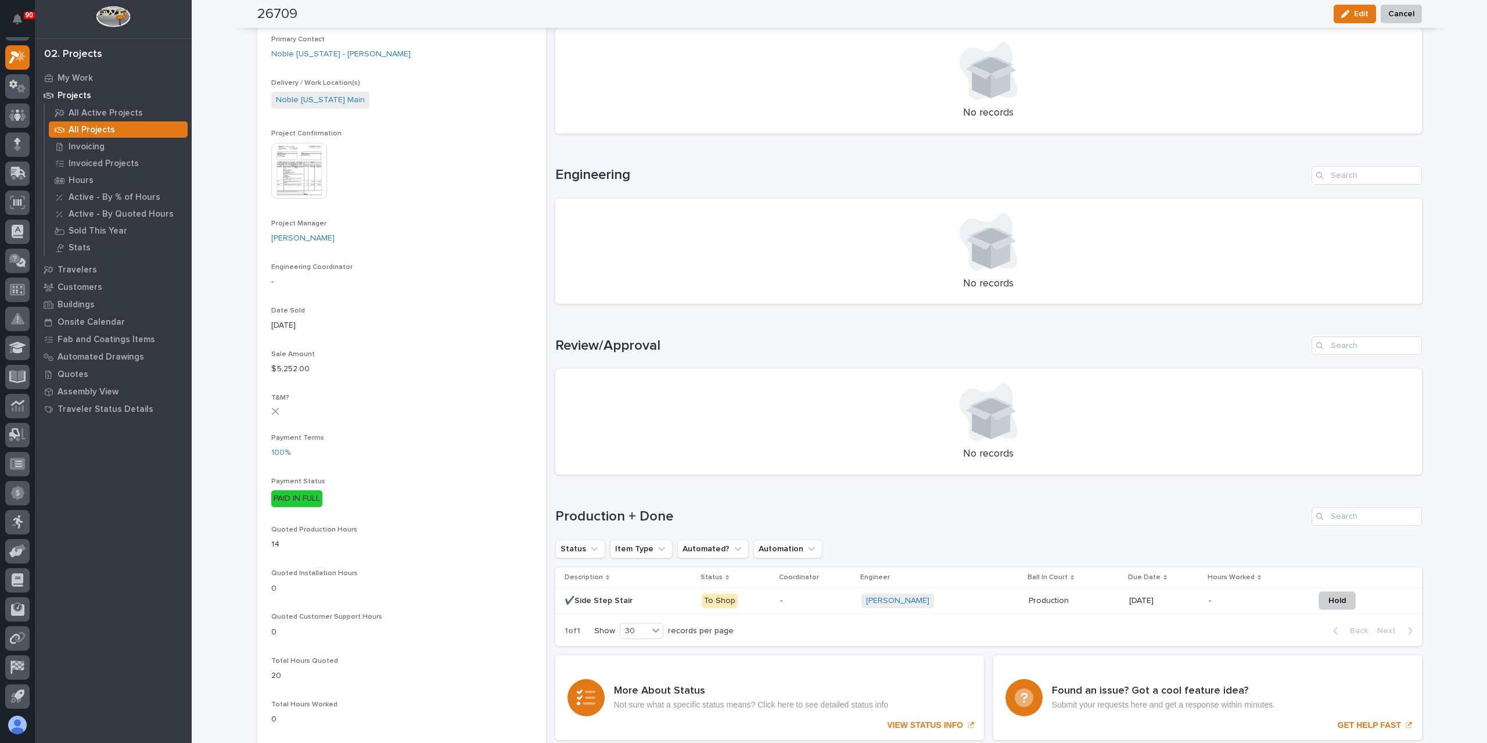
click at [617, 597] on p "✔️Side Step Stair" at bounding box center [600, 600] width 70 height 12
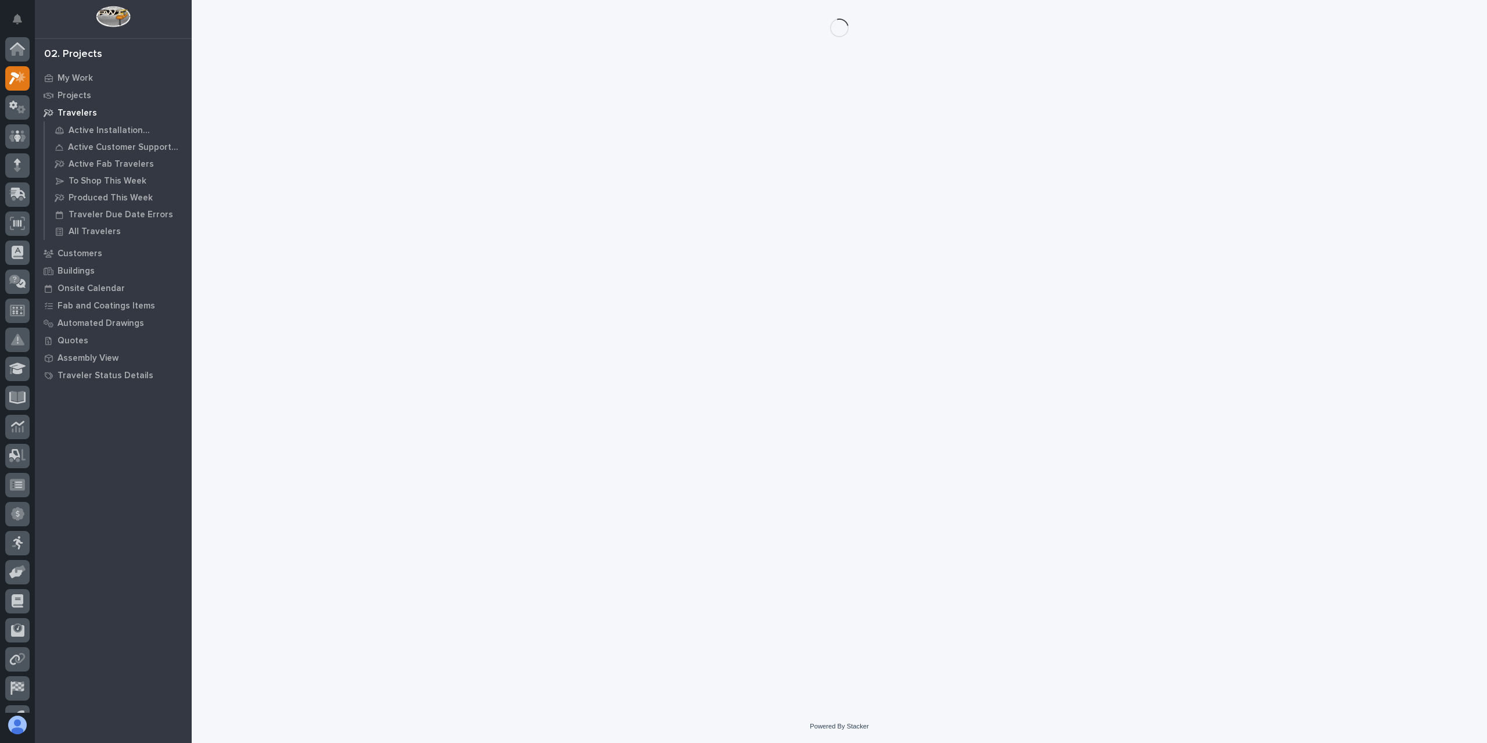
scroll to position [21, 0]
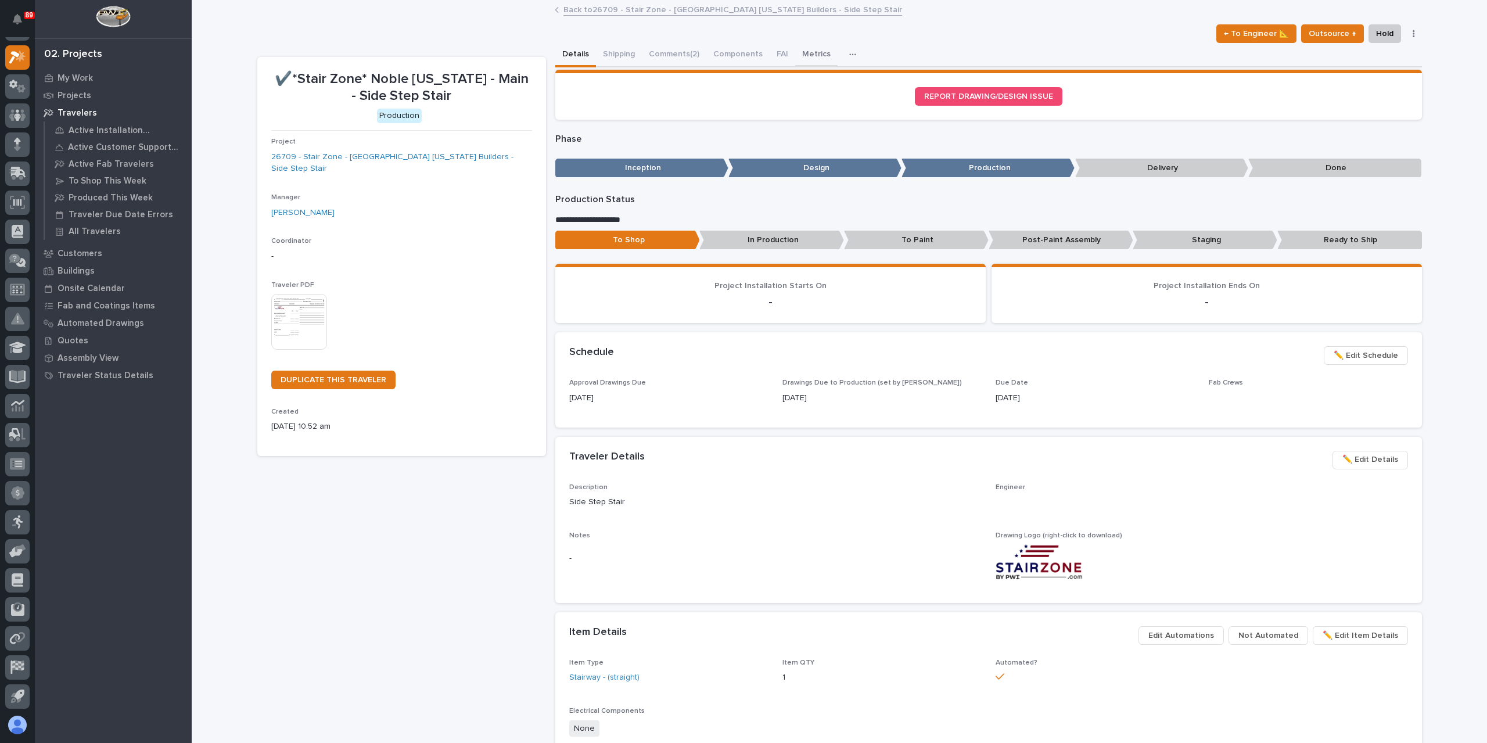
click at [799, 53] on button "Metrics" at bounding box center [816, 55] width 42 height 24
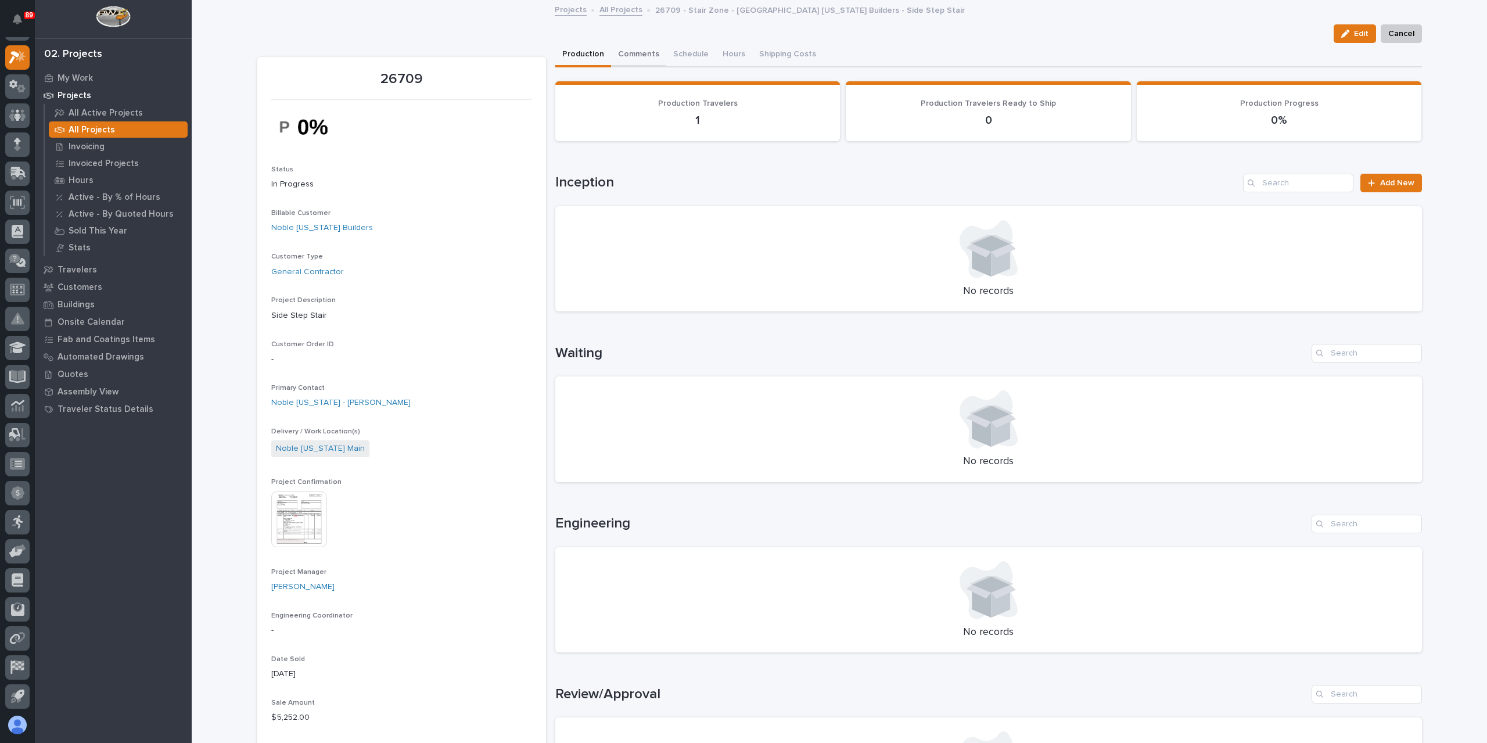
click at [628, 57] on button "Comments" at bounding box center [638, 55] width 55 height 24
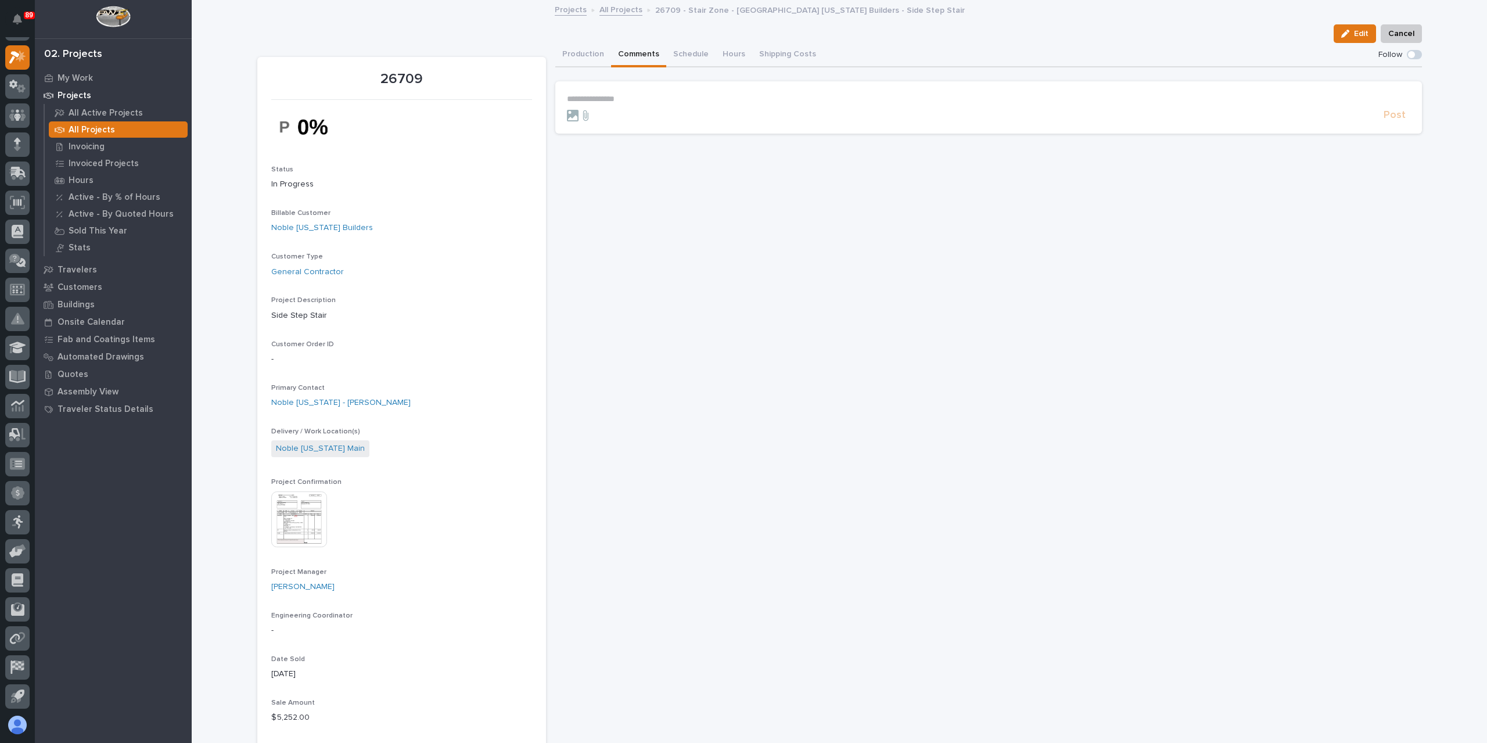
click at [635, 100] on p "**********" at bounding box center [988, 99] width 843 height 10
click at [1388, 118] on span "Post" at bounding box center [1395, 120] width 22 height 13
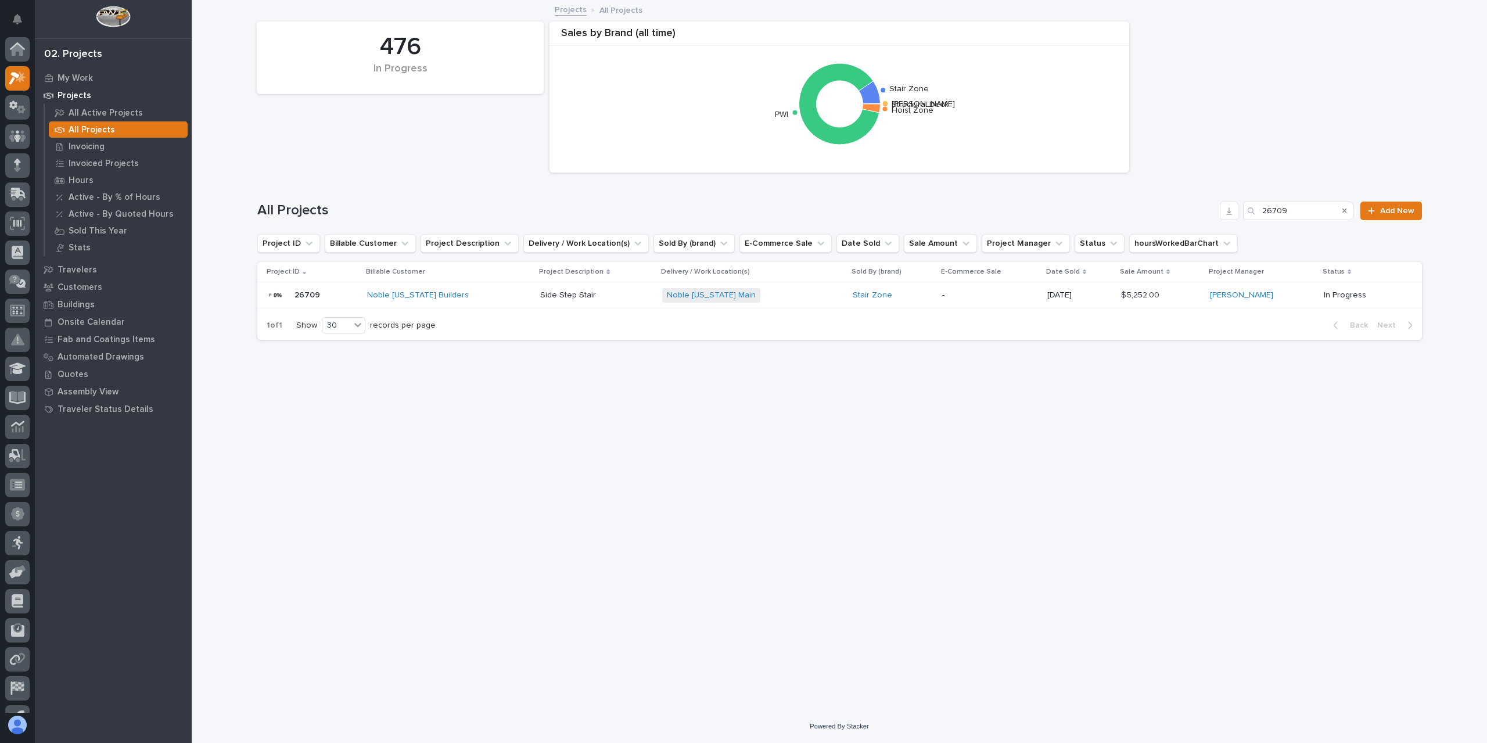
scroll to position [21, 0]
drag, startPoint x: 1319, startPoint y: 211, endPoint x: 1227, endPoint y: 214, distance: 91.8
click at [1227, 214] on div "All Projects 26709 Add New" at bounding box center [839, 211] width 1165 height 19
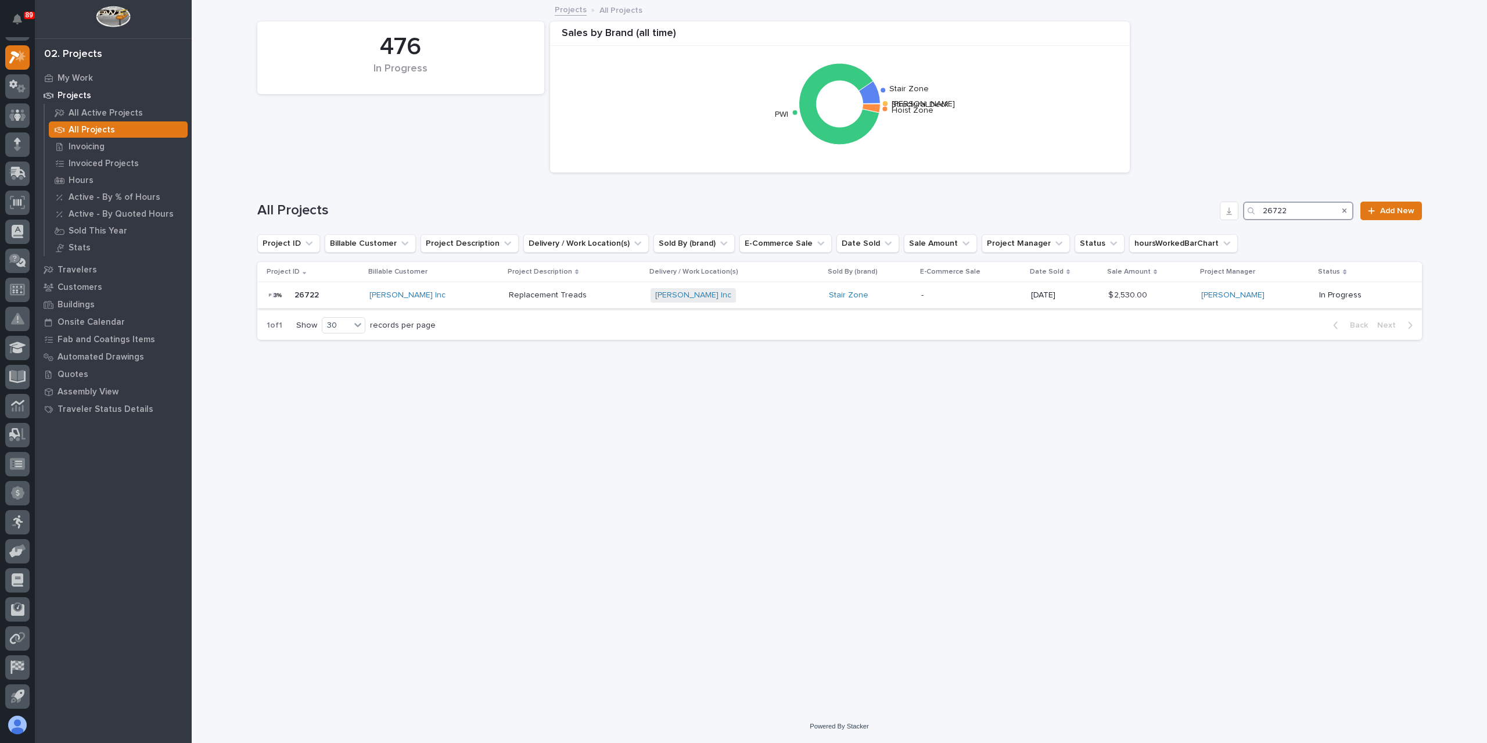
type input "26722"
click at [543, 298] on p "Replacement Treads" at bounding box center [549, 294] width 80 height 12
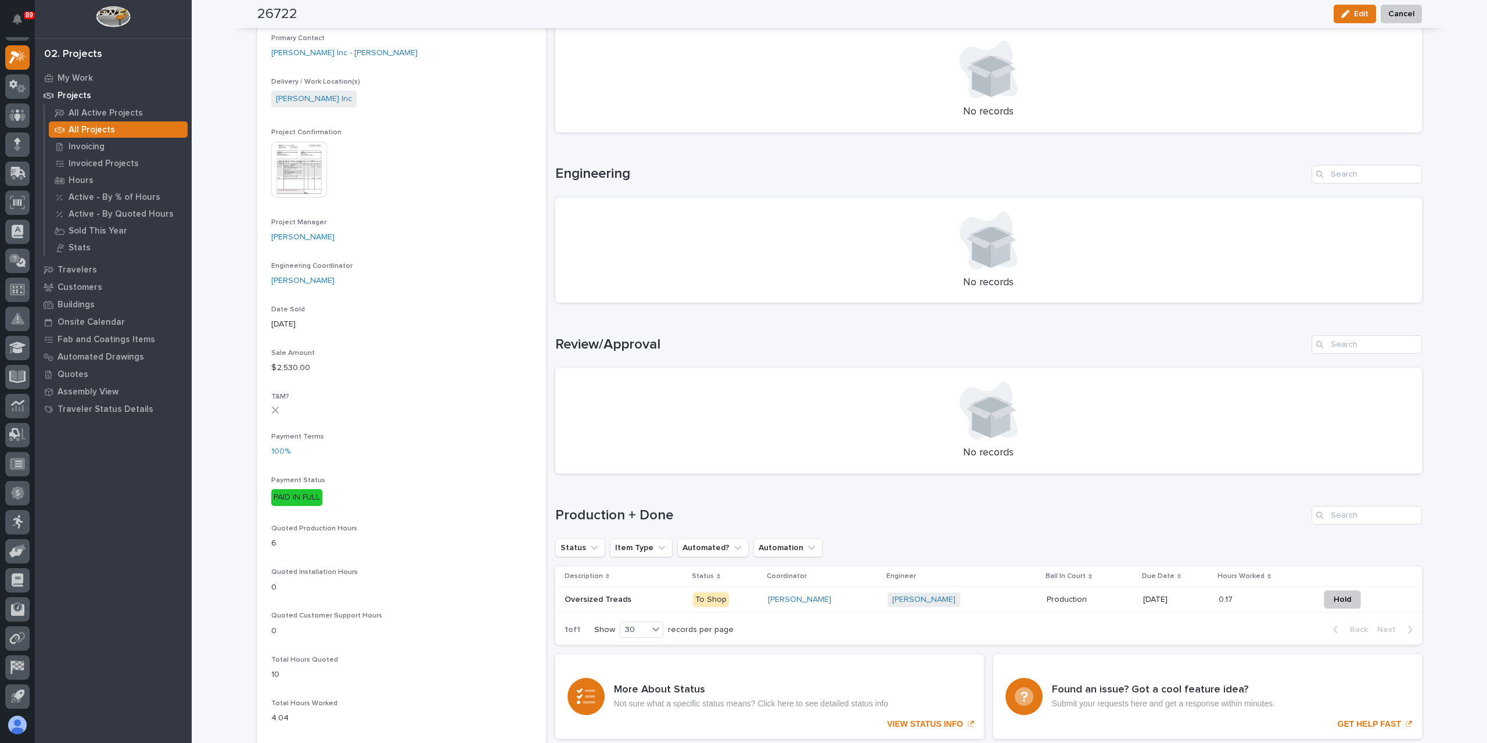
scroll to position [474, 0]
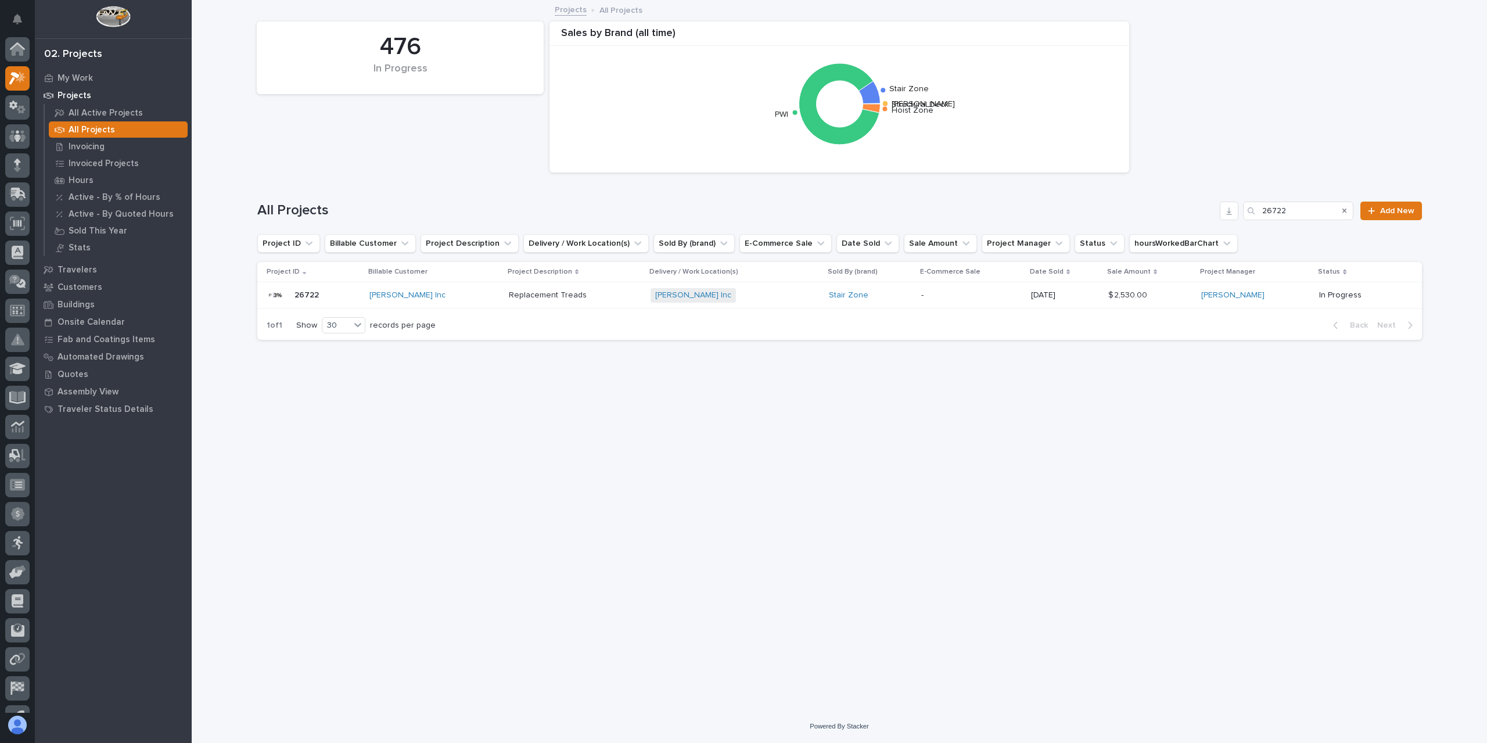
scroll to position [21, 0]
drag, startPoint x: 1306, startPoint y: 211, endPoint x: 1197, endPoint y: 211, distance: 108.6
click at [1198, 212] on div "All Projects 26722 Add New" at bounding box center [839, 211] width 1165 height 19
type input "26721"
click at [518, 300] on td "Mezz Stairs Mezz Stairs" at bounding box center [578, 295] width 127 height 26
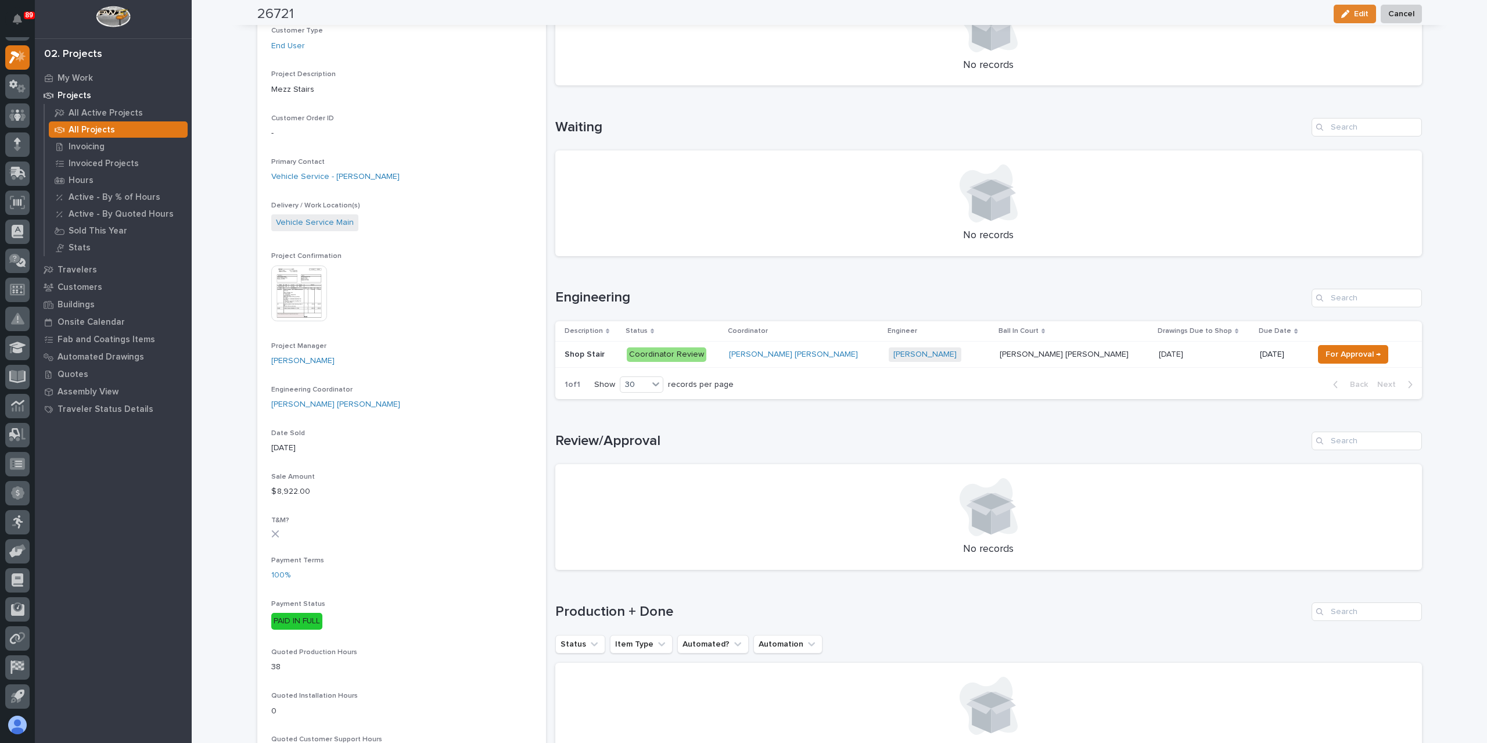
scroll to position [232, 0]
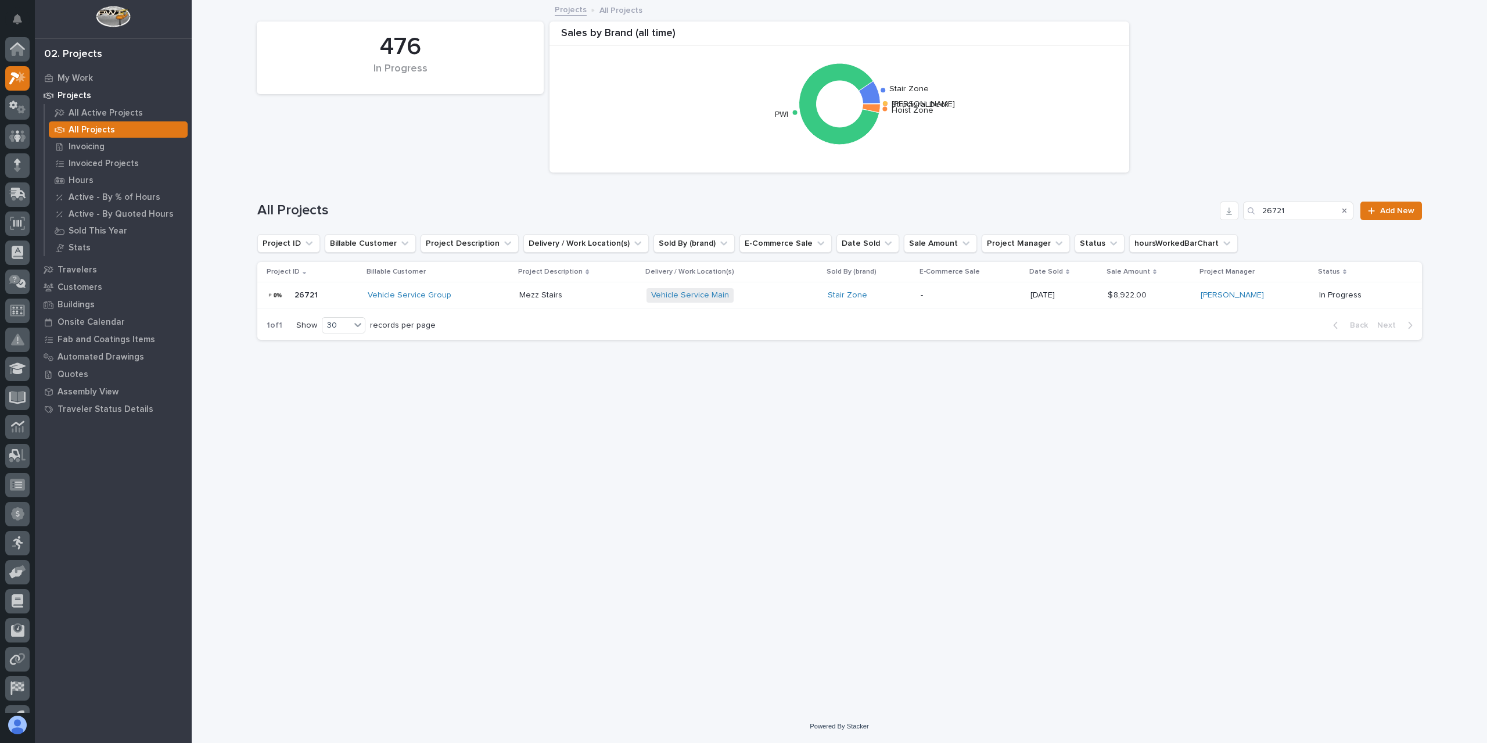
scroll to position [21, 0]
drag, startPoint x: 1307, startPoint y: 214, endPoint x: 1194, endPoint y: 199, distance: 113.6
click at [1194, 199] on div "All Projects 26721 Add New" at bounding box center [839, 206] width 1165 height 56
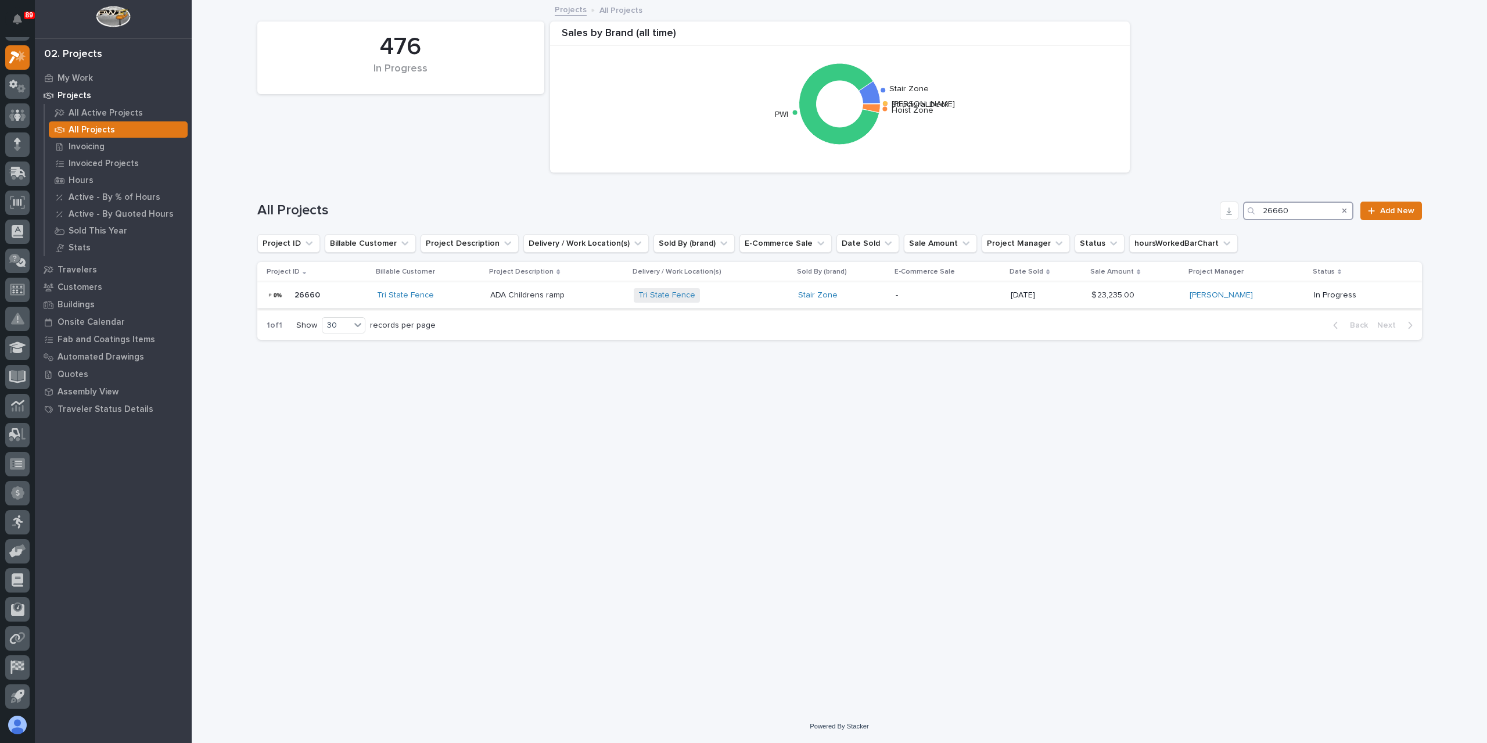
type input "26660"
click at [518, 304] on div "ADA Childrens ramp ADA Childrens ramp" at bounding box center [557, 295] width 134 height 19
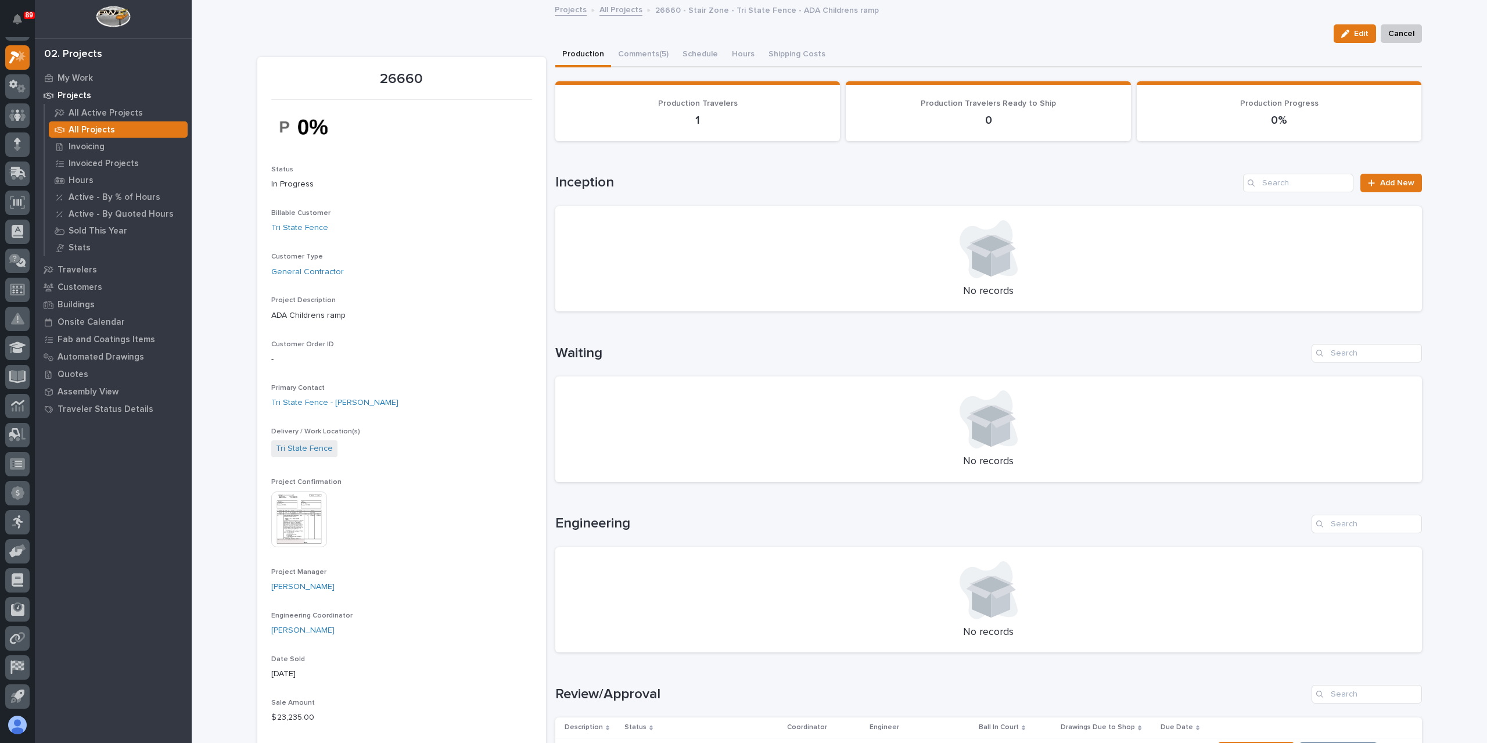
scroll to position [232, 0]
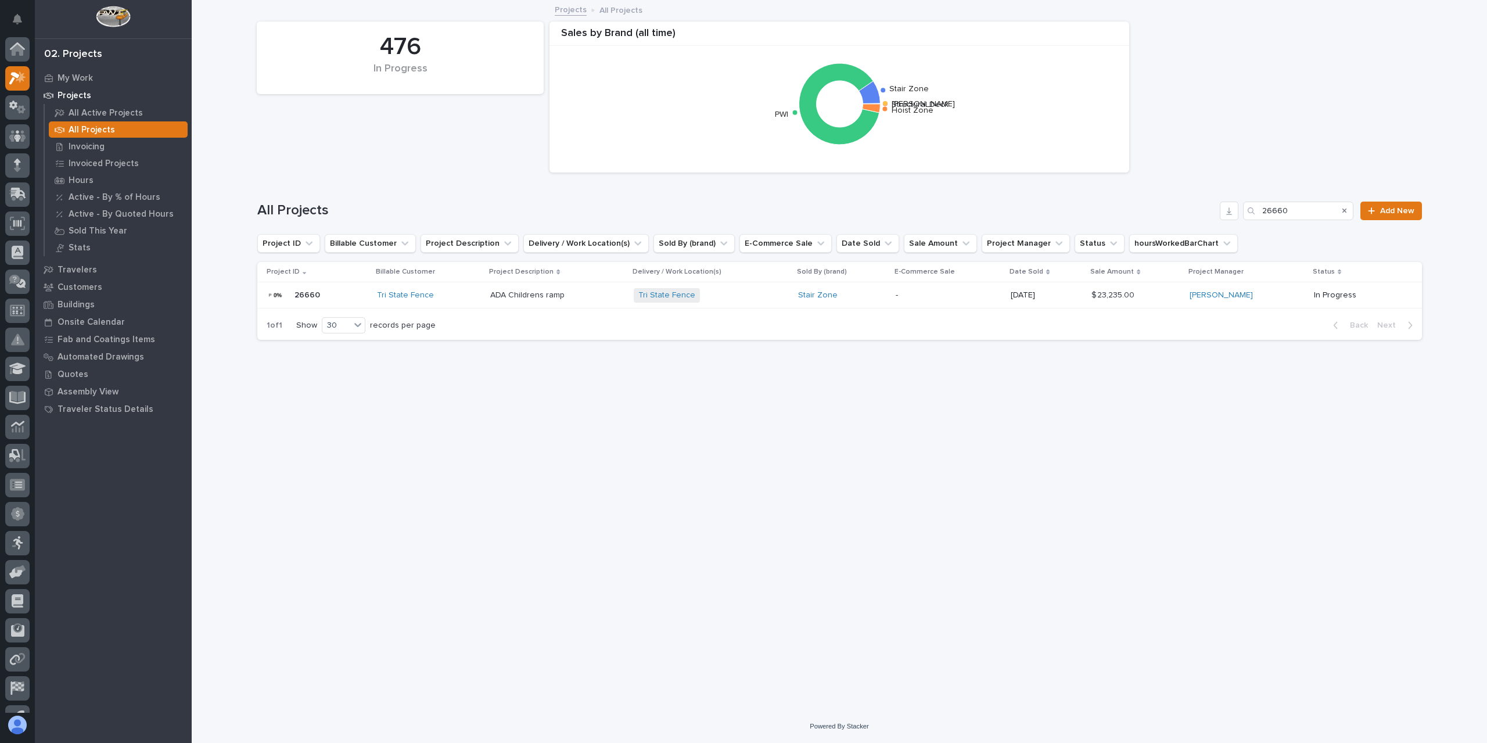
scroll to position [21, 0]
drag, startPoint x: 1303, startPoint y: 209, endPoint x: 1213, endPoint y: 212, distance: 90.7
click at [1215, 210] on div "All Projects 26660 Add New" at bounding box center [839, 211] width 1165 height 19
type input "26703"
click at [560, 298] on p at bounding box center [573, 295] width 123 height 10
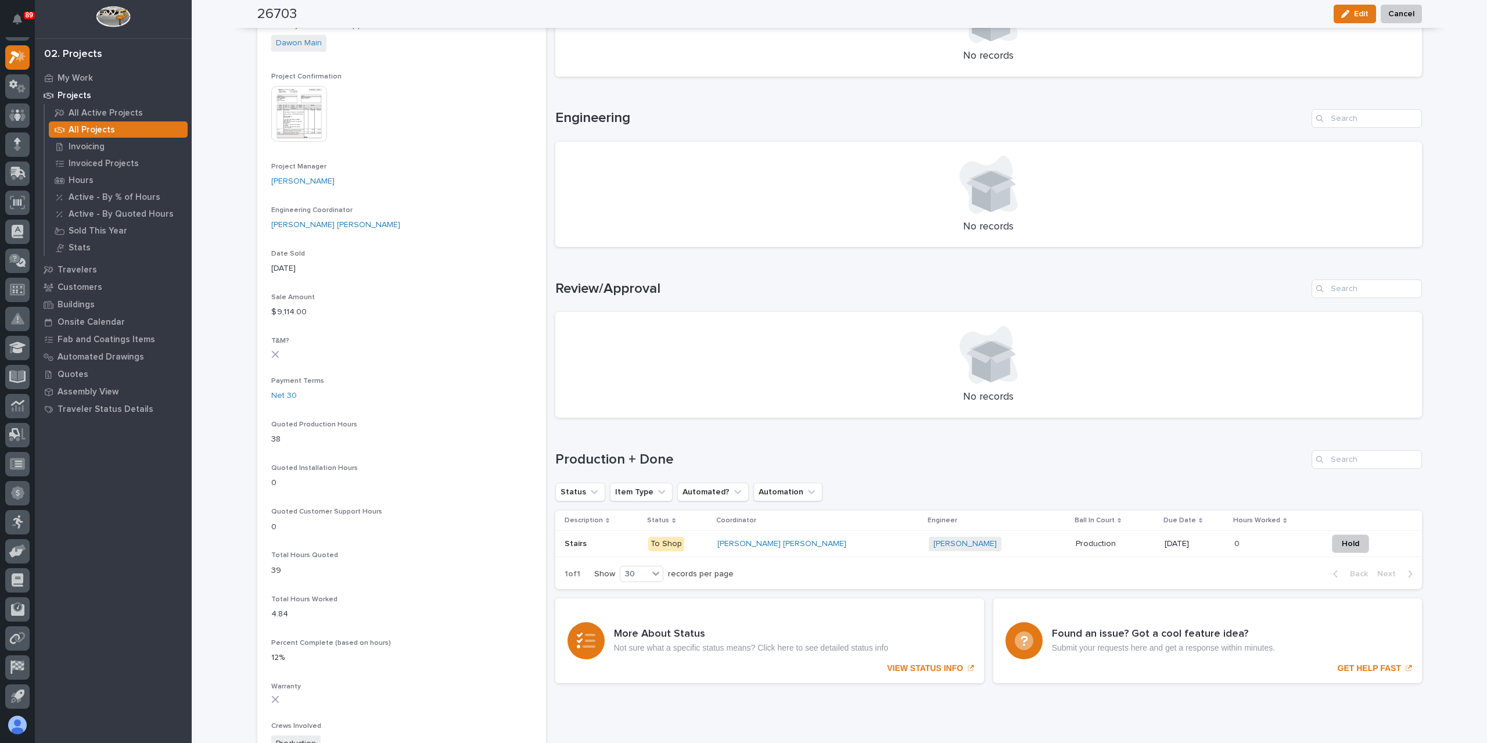
scroll to position [407, 0]
click at [571, 541] on p "Stairs" at bounding box center [577, 542] width 24 height 12
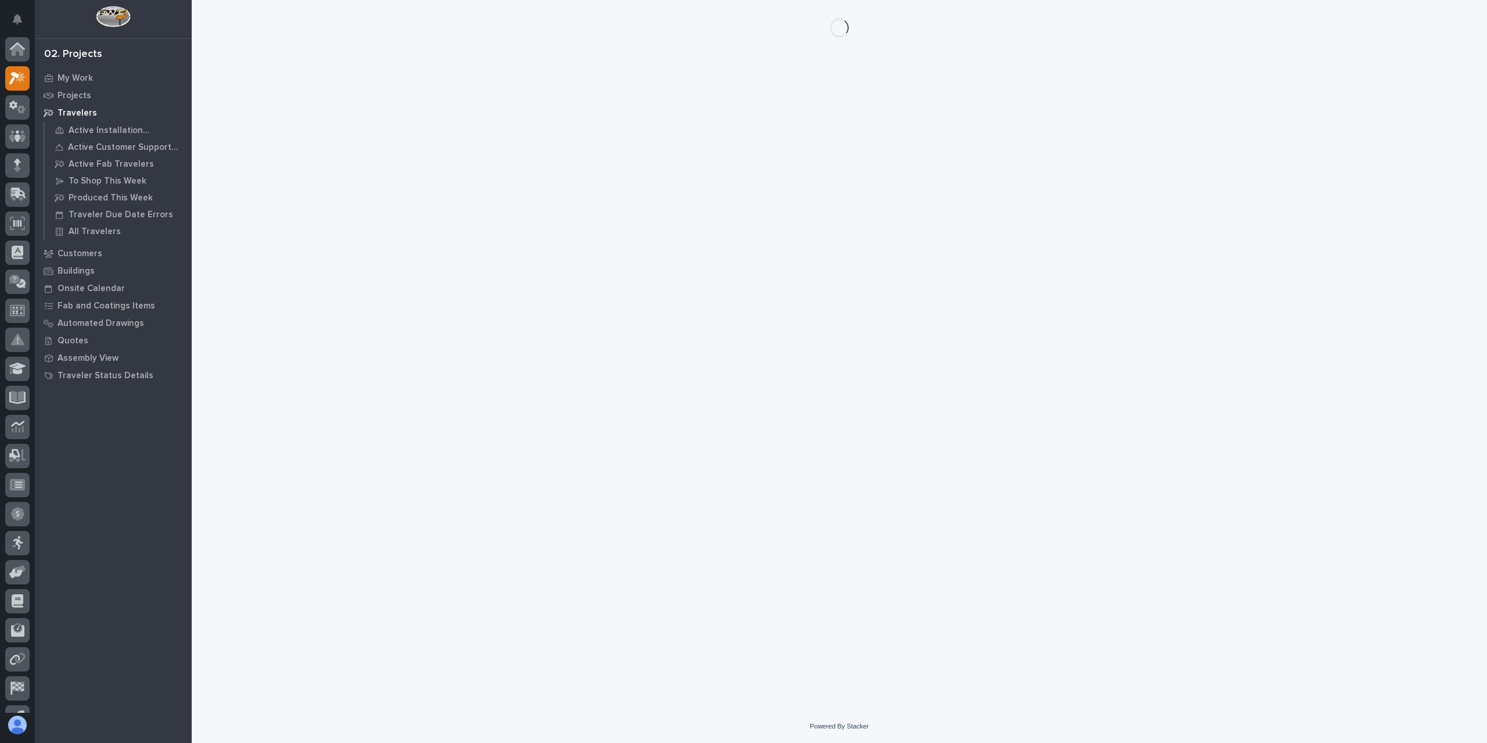
scroll to position [21, 0]
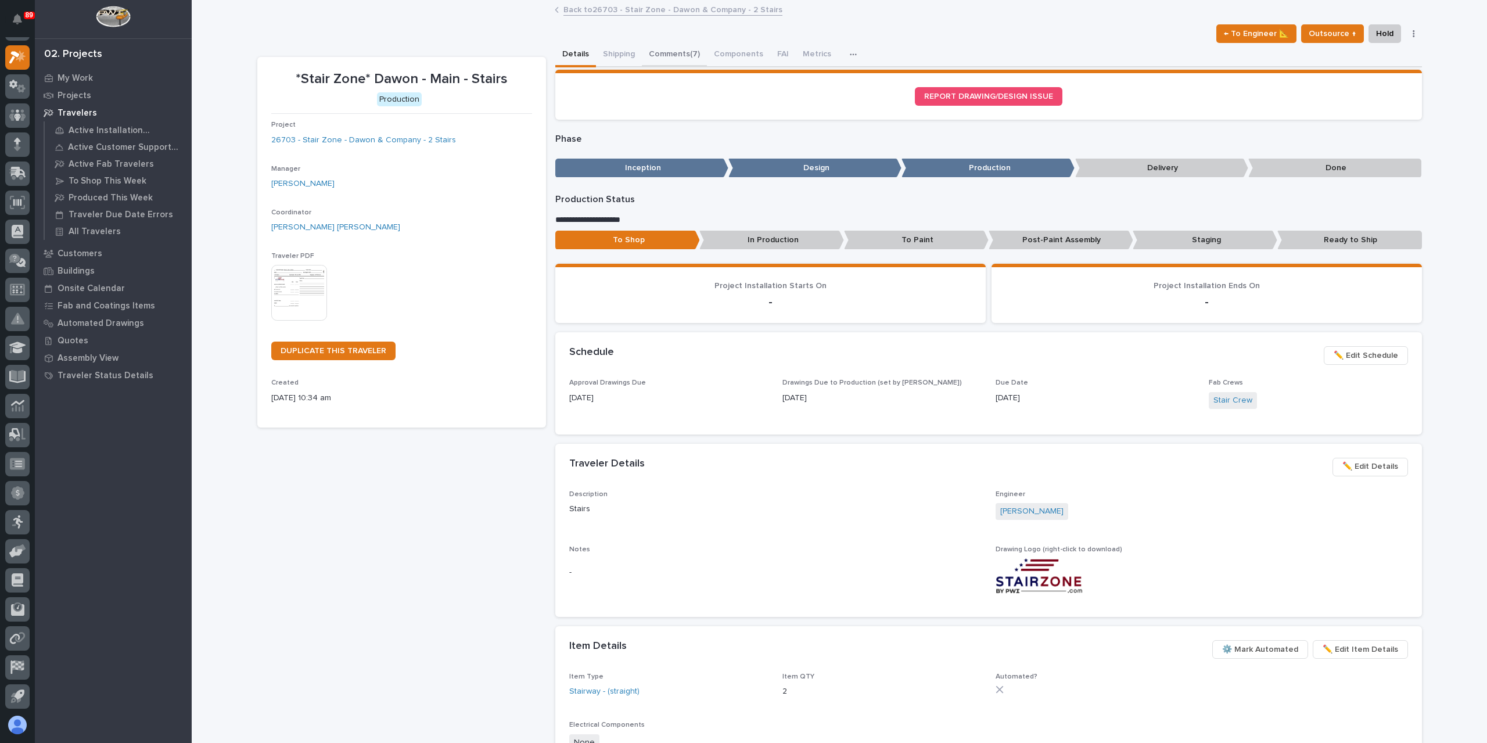
click at [669, 64] on button "Comments (7)" at bounding box center [674, 55] width 65 height 24
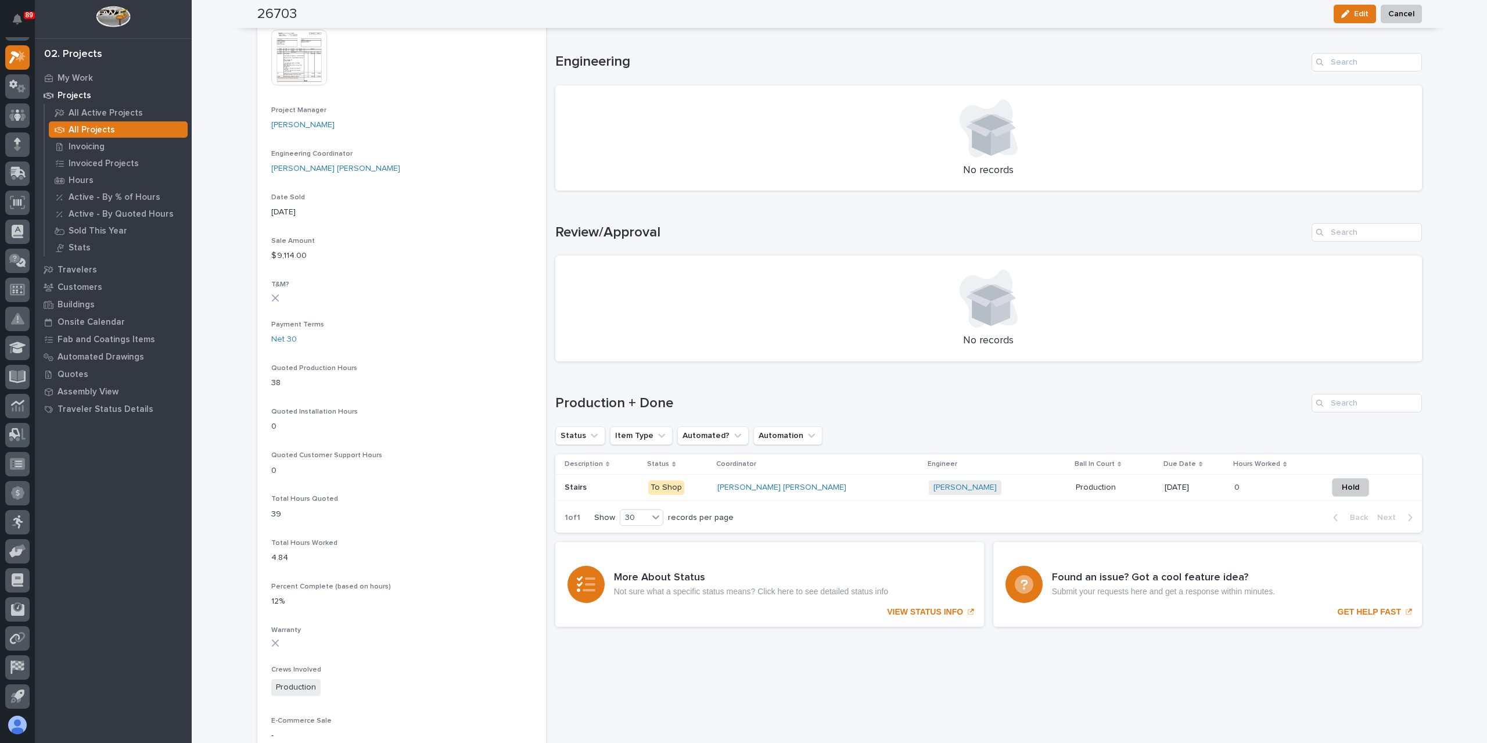
scroll to position [465, 0]
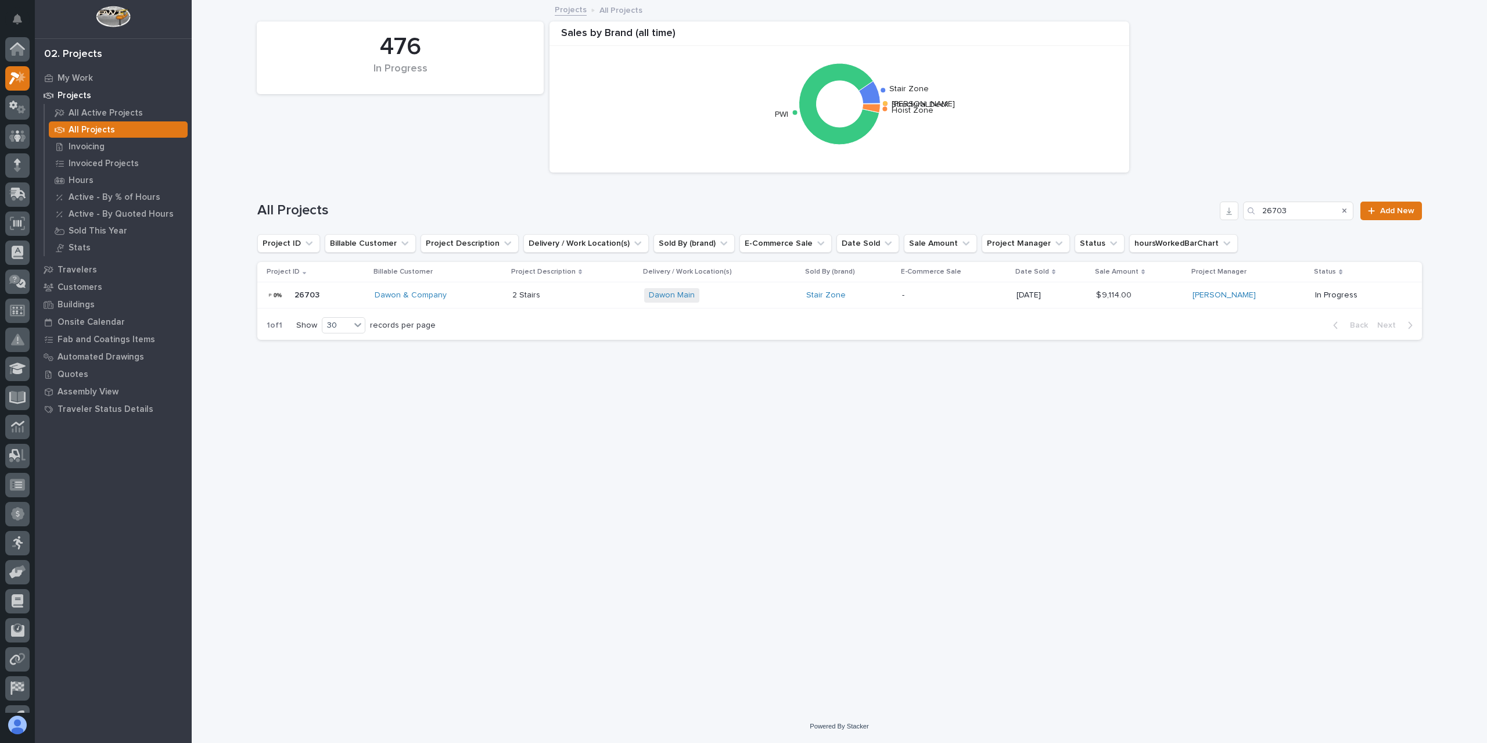
scroll to position [21, 0]
drag, startPoint x: 1291, startPoint y: 207, endPoint x: 1241, endPoint y: 204, distance: 50.0
click at [1241, 204] on div "All Projects 26703 Add New" at bounding box center [839, 211] width 1165 height 19
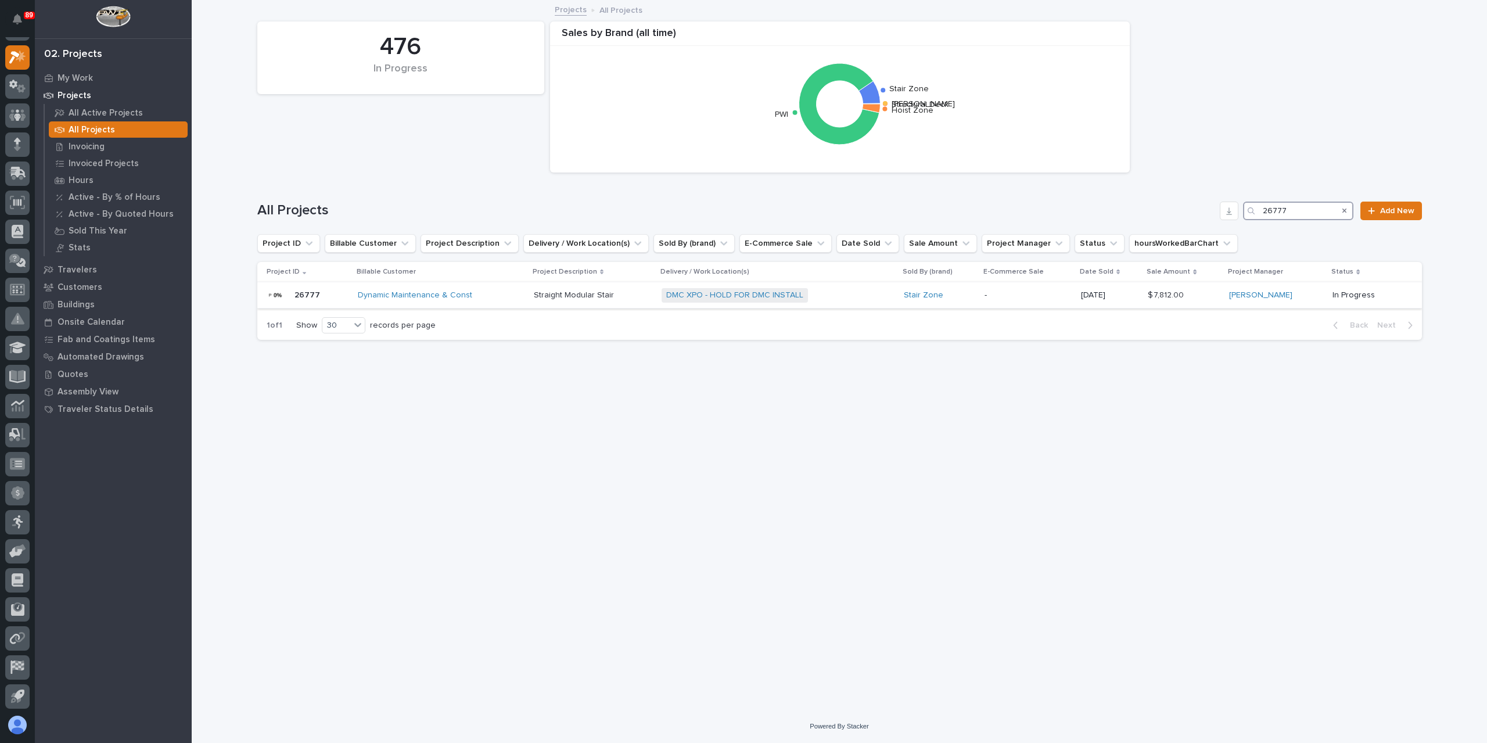
type input "26777"
click at [551, 296] on p "Straight Modular Stair" at bounding box center [575, 294] width 82 height 12
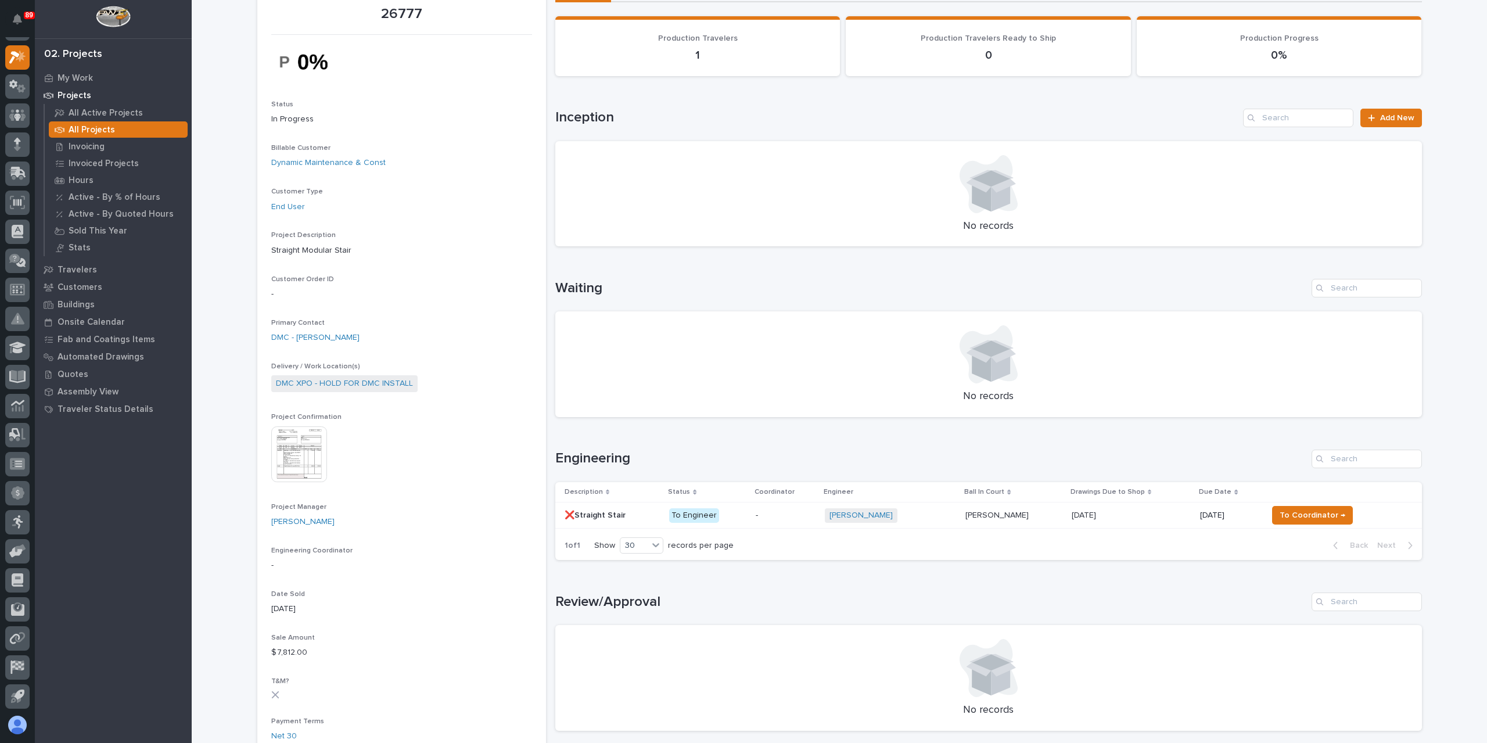
scroll to position [290, 0]
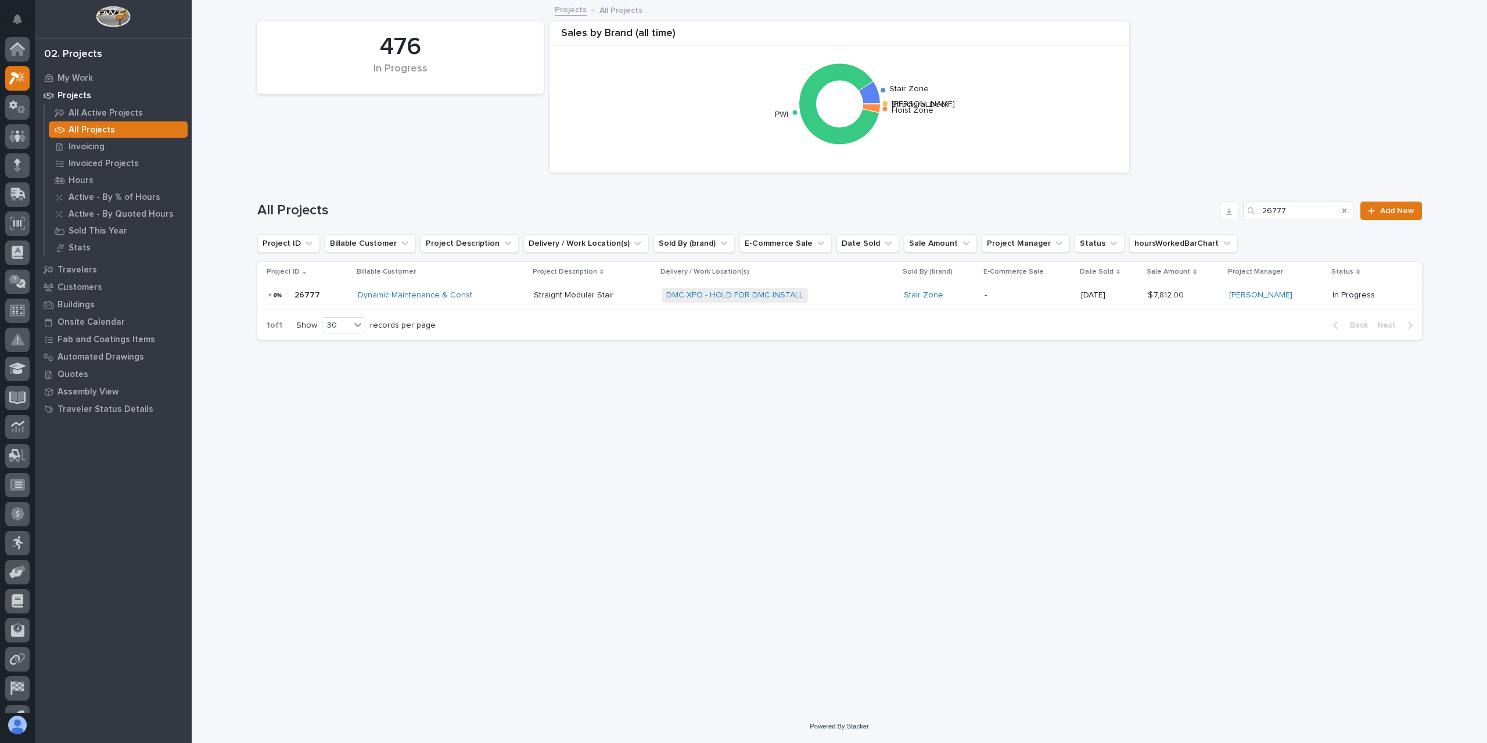
scroll to position [21, 0]
drag, startPoint x: 1306, startPoint y: 211, endPoint x: 1252, endPoint y: 207, distance: 53.6
click at [1252, 207] on div "26777" at bounding box center [1298, 211] width 110 height 19
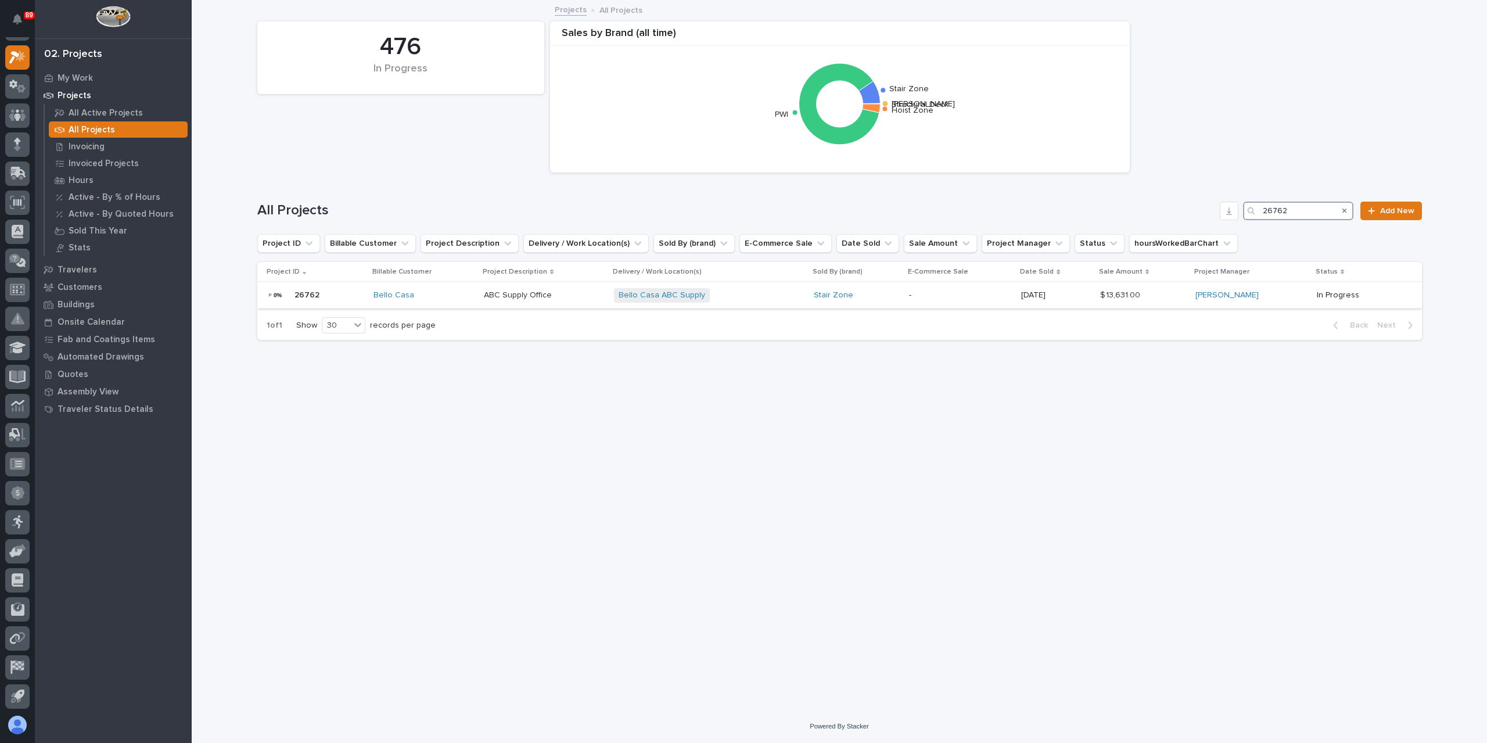
type input "26762"
click at [541, 290] on p "ABC Supply Office" at bounding box center [519, 294] width 70 height 12
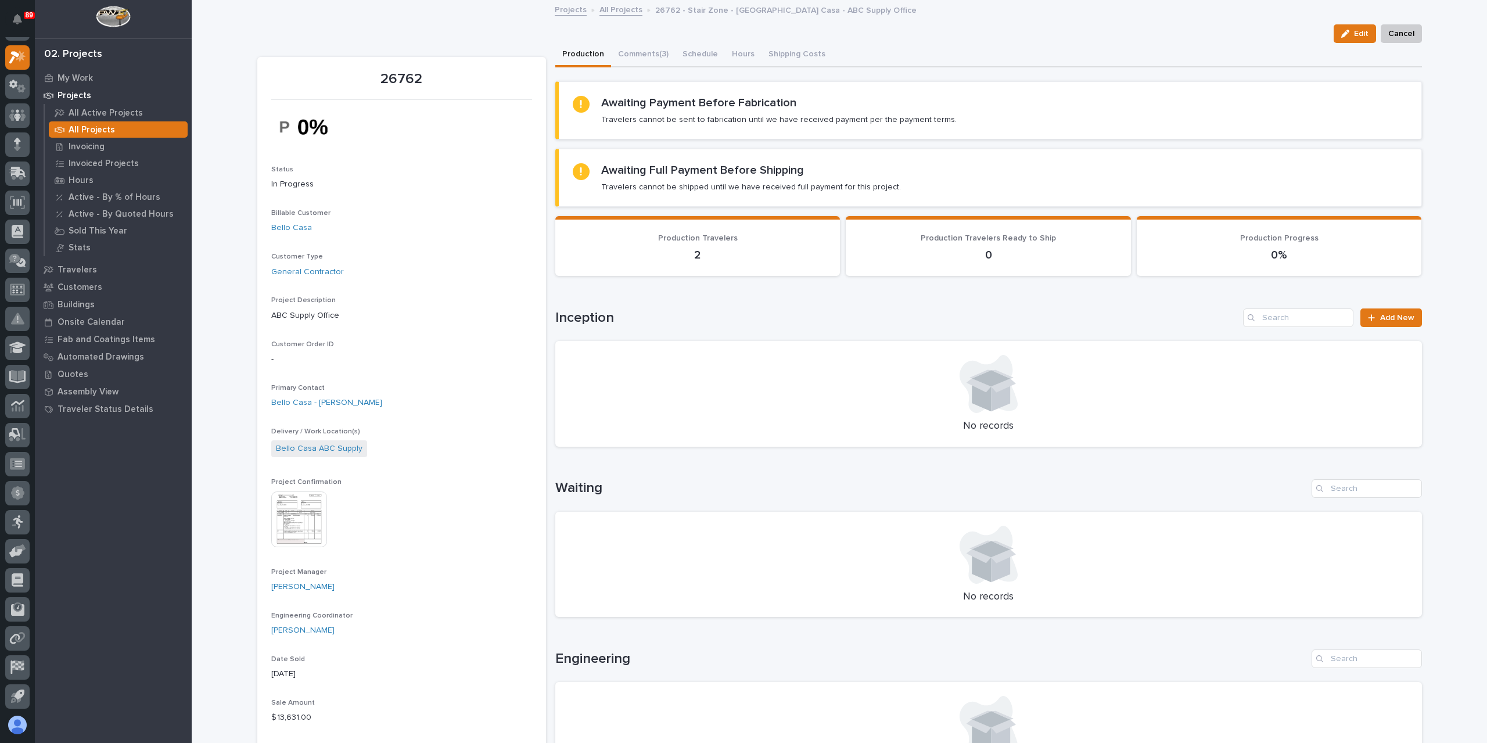
scroll to position [232, 0]
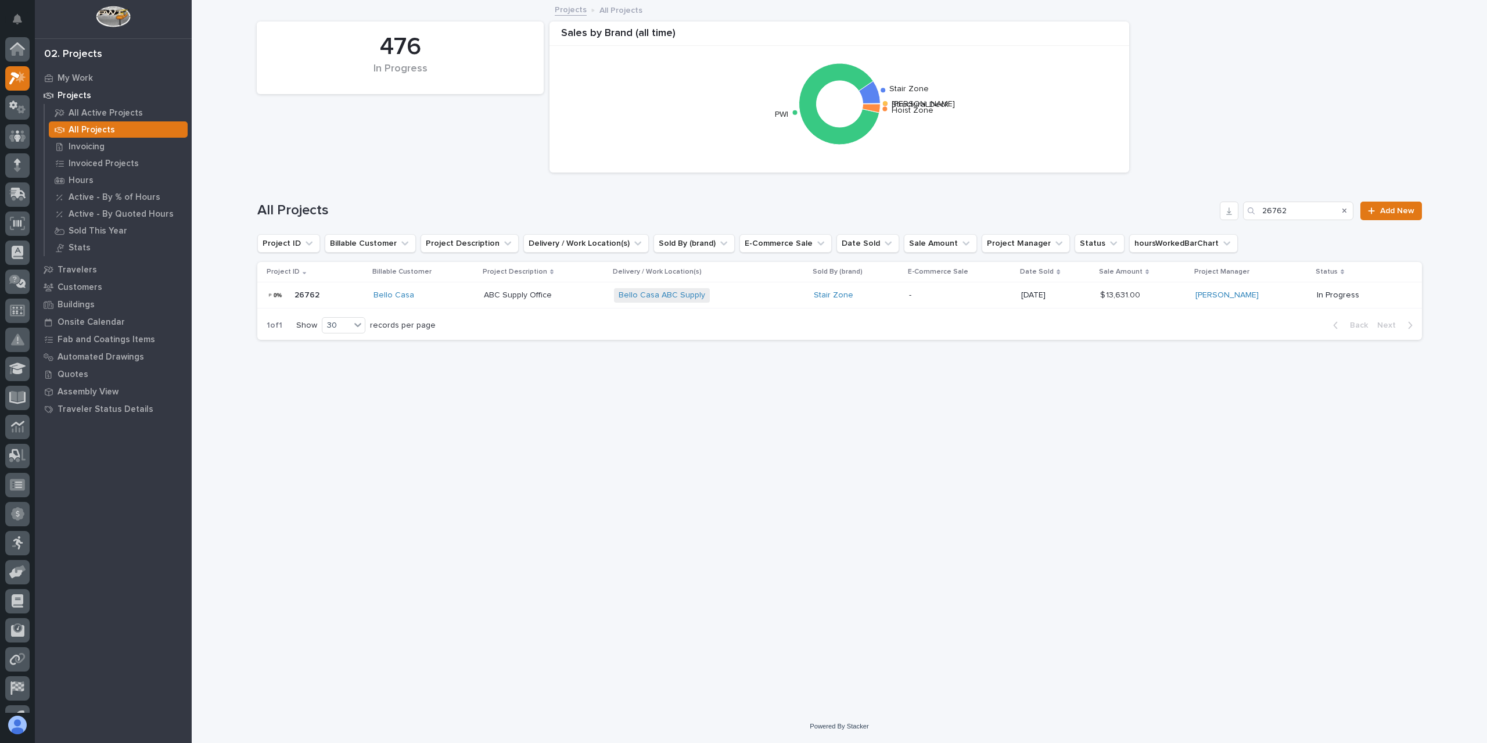
scroll to position [21, 0]
drag, startPoint x: 1299, startPoint y: 214, endPoint x: 1217, endPoint y: 206, distance: 82.2
click at [1217, 206] on div "All Projects 26762 Add New" at bounding box center [839, 211] width 1165 height 19
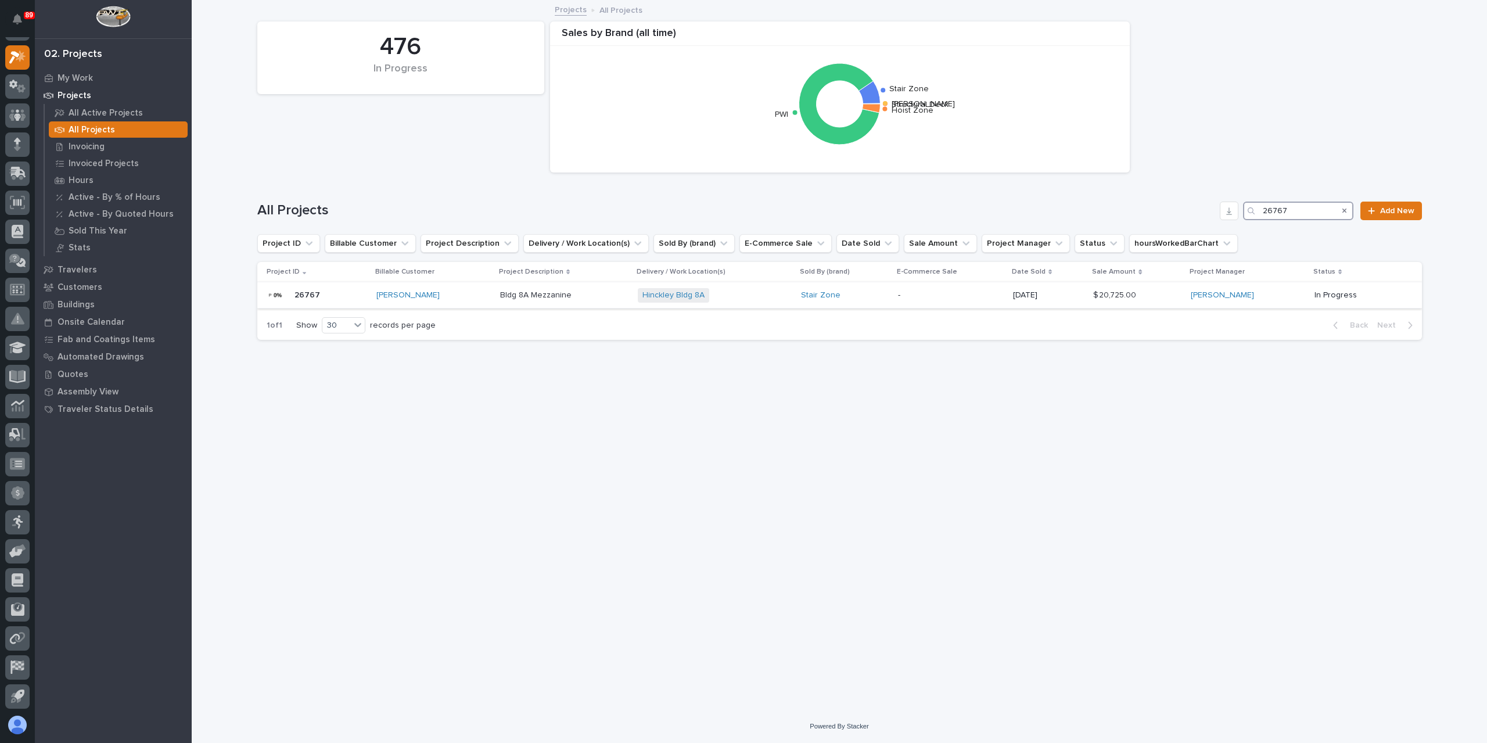
type input "26767"
click at [521, 301] on div "Bldg 8A Mezzanine Bldg 8A Mezzanine" at bounding box center [564, 295] width 128 height 19
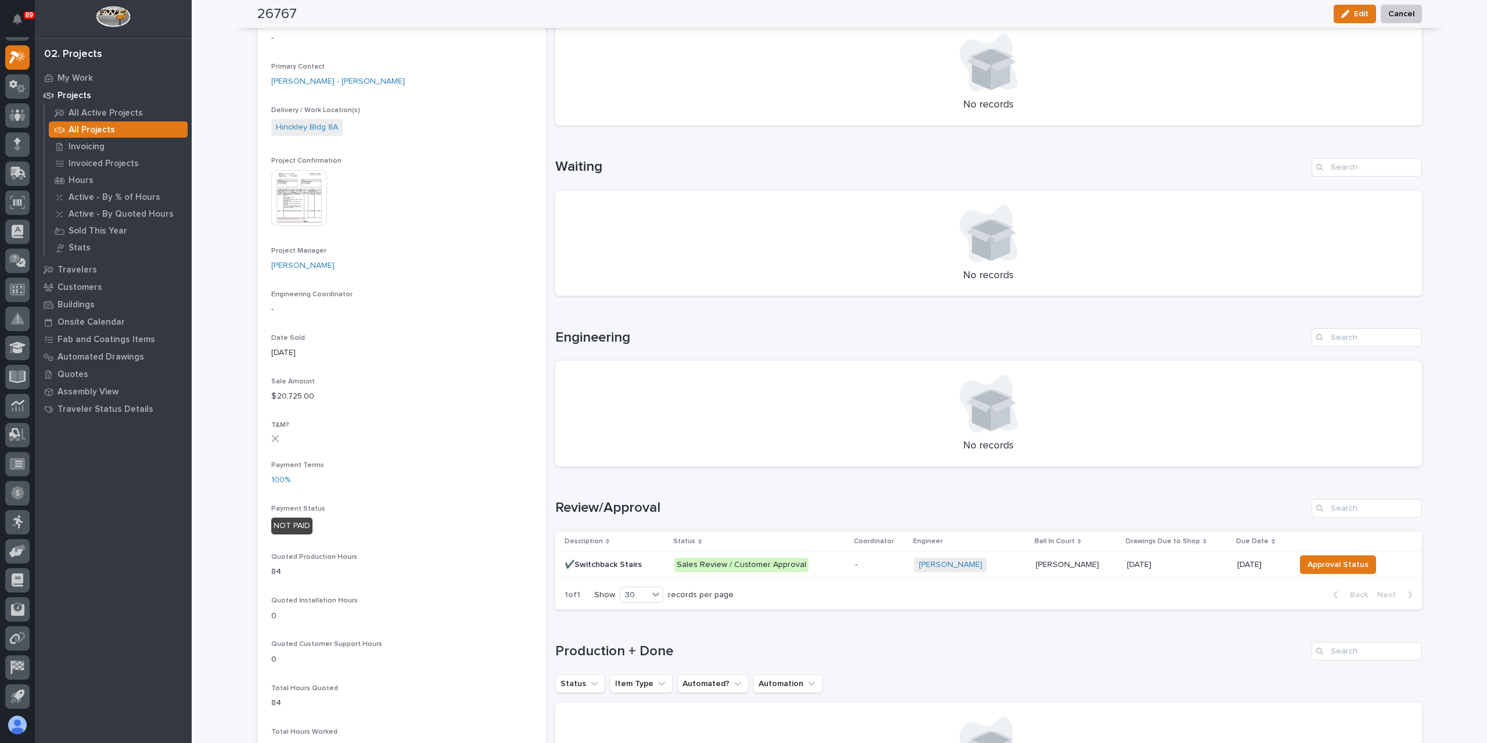
scroll to position [407, 0]
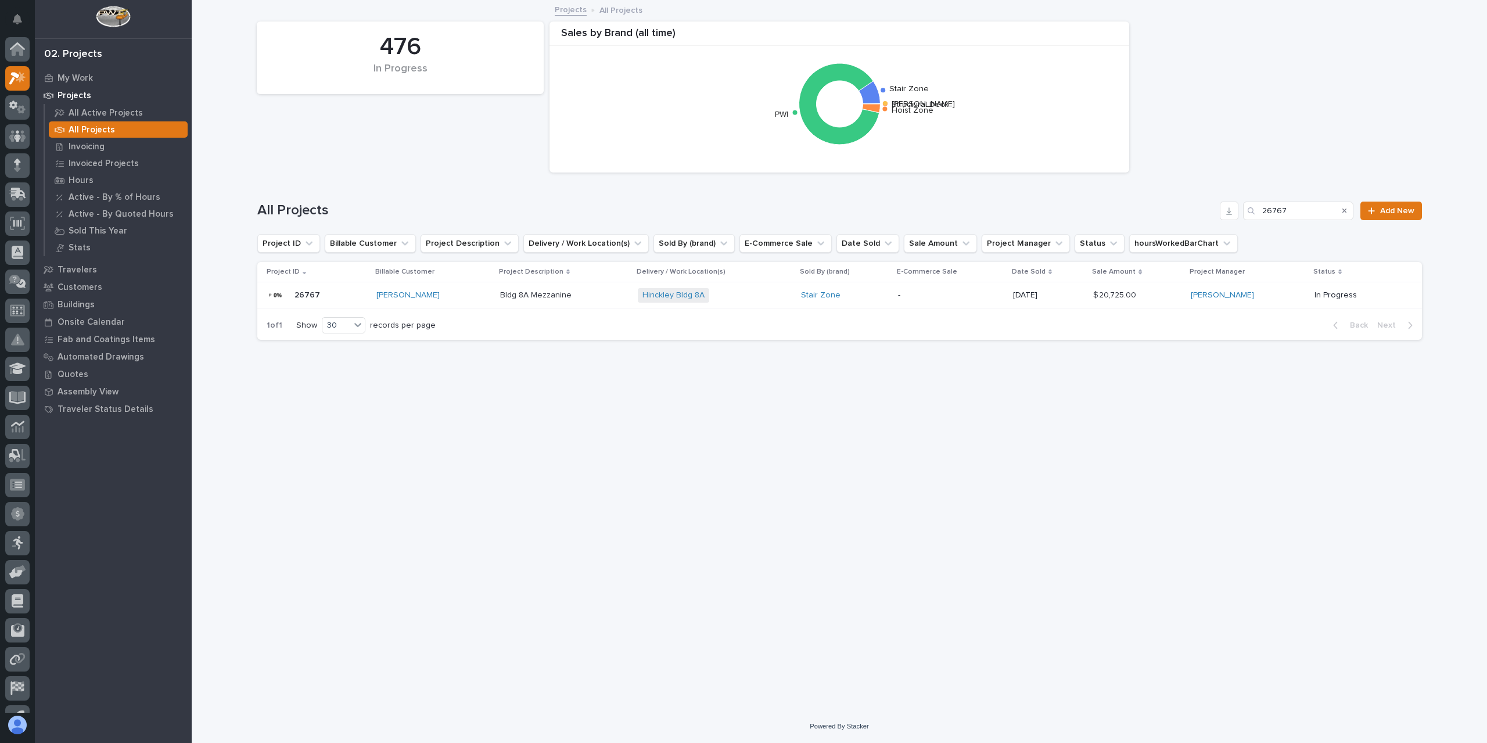
scroll to position [21, 0]
drag, startPoint x: 1306, startPoint y: 201, endPoint x: 1227, endPoint y: 205, distance: 79.1
click at [1228, 206] on div "All Projects 26767 Add New" at bounding box center [839, 211] width 1165 height 19
type input "26813"
click at [549, 297] on p "Tenaska Stair" at bounding box center [534, 294] width 53 height 12
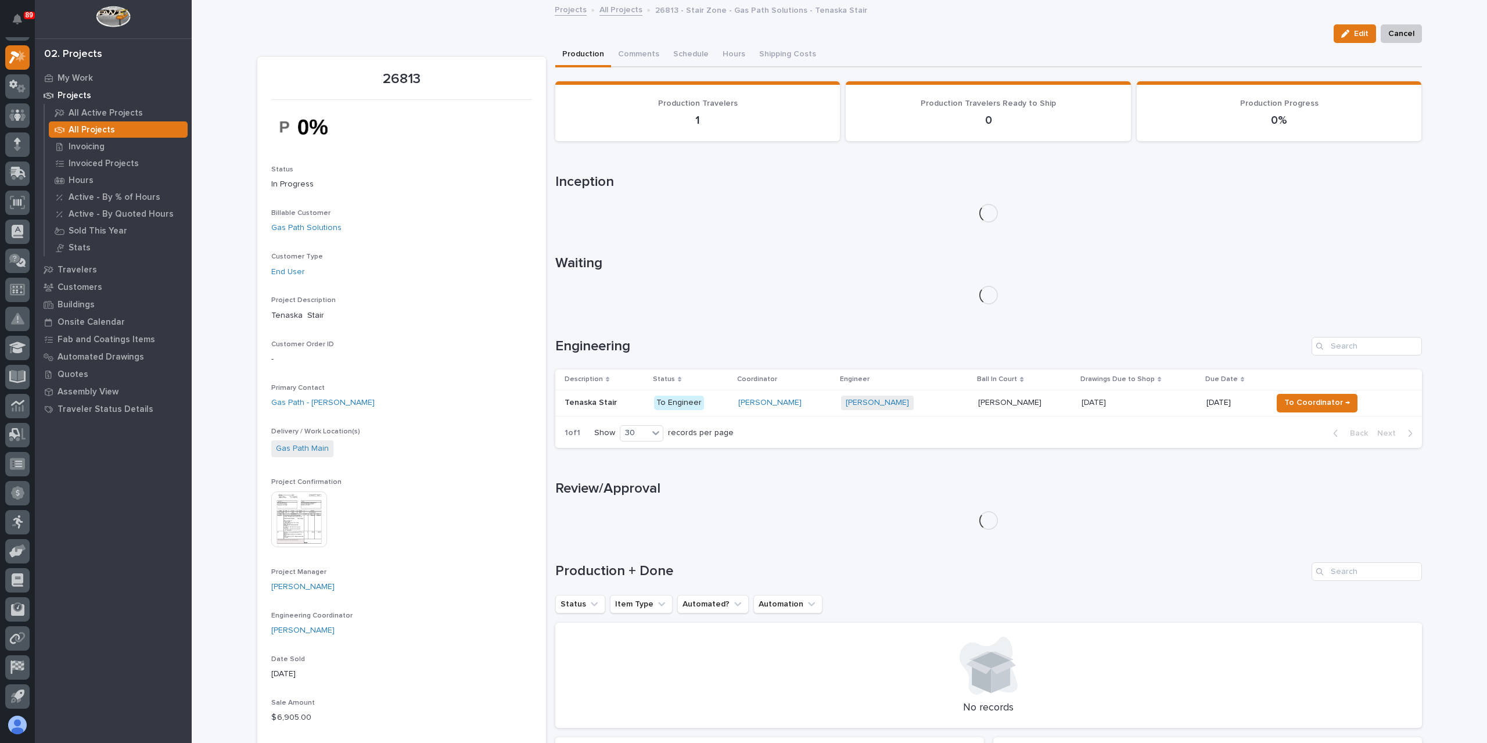
scroll to position [232, 0]
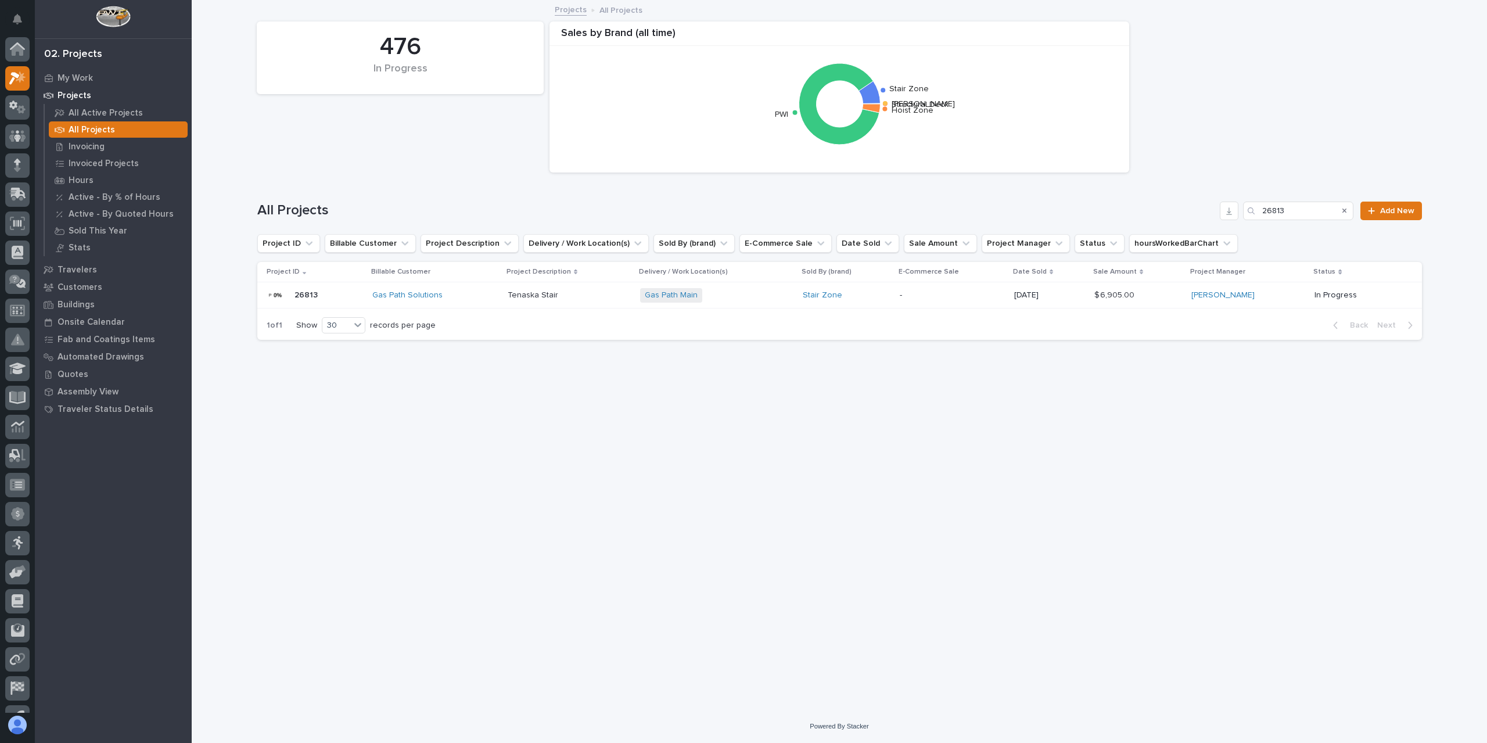
scroll to position [21, 0]
drag, startPoint x: 1297, startPoint y: 213, endPoint x: 1217, endPoint y: 205, distance: 80.0
click at [1217, 205] on div "All Projects 26813 Add New" at bounding box center [839, 211] width 1165 height 19
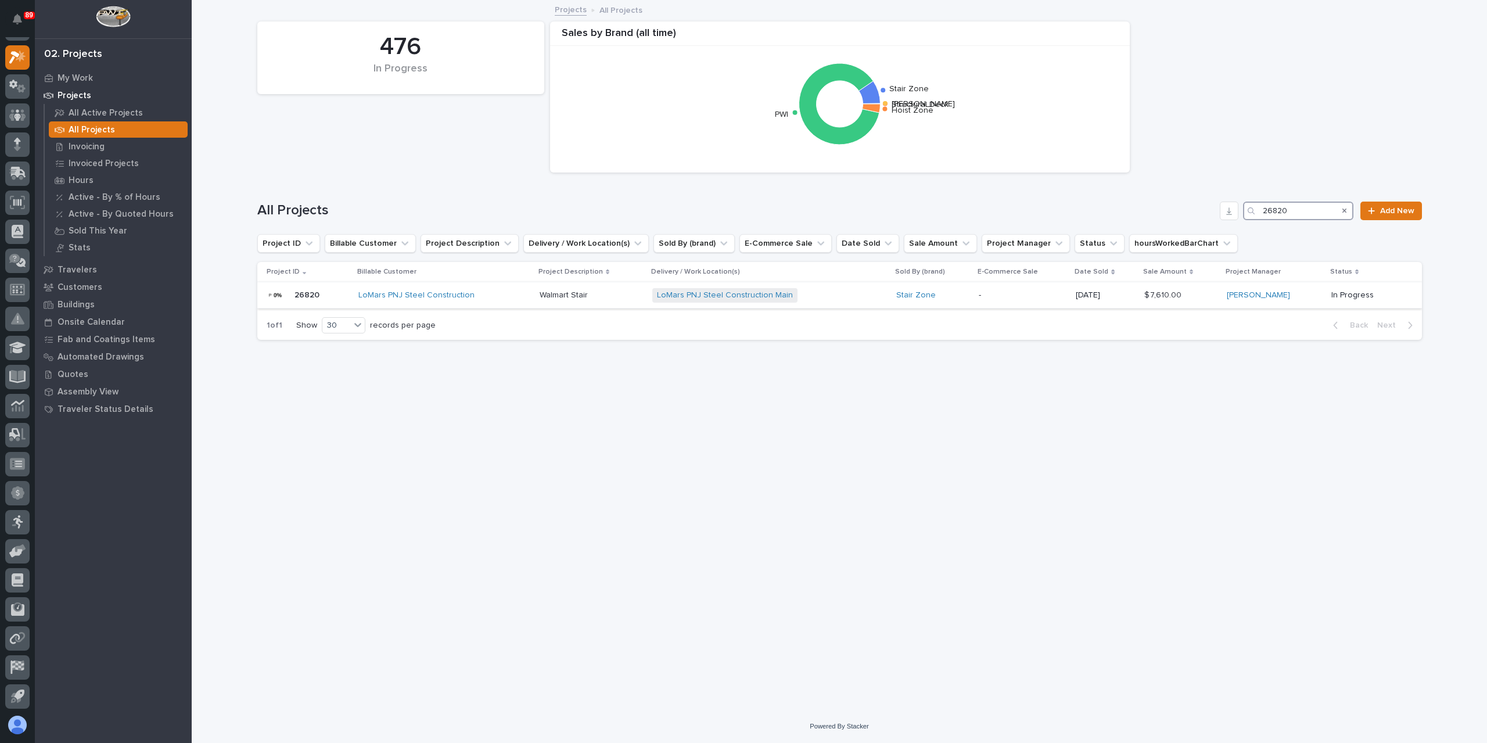
type input "26820"
click at [565, 299] on p "Walmart Stair" at bounding box center [565, 294] width 51 height 12
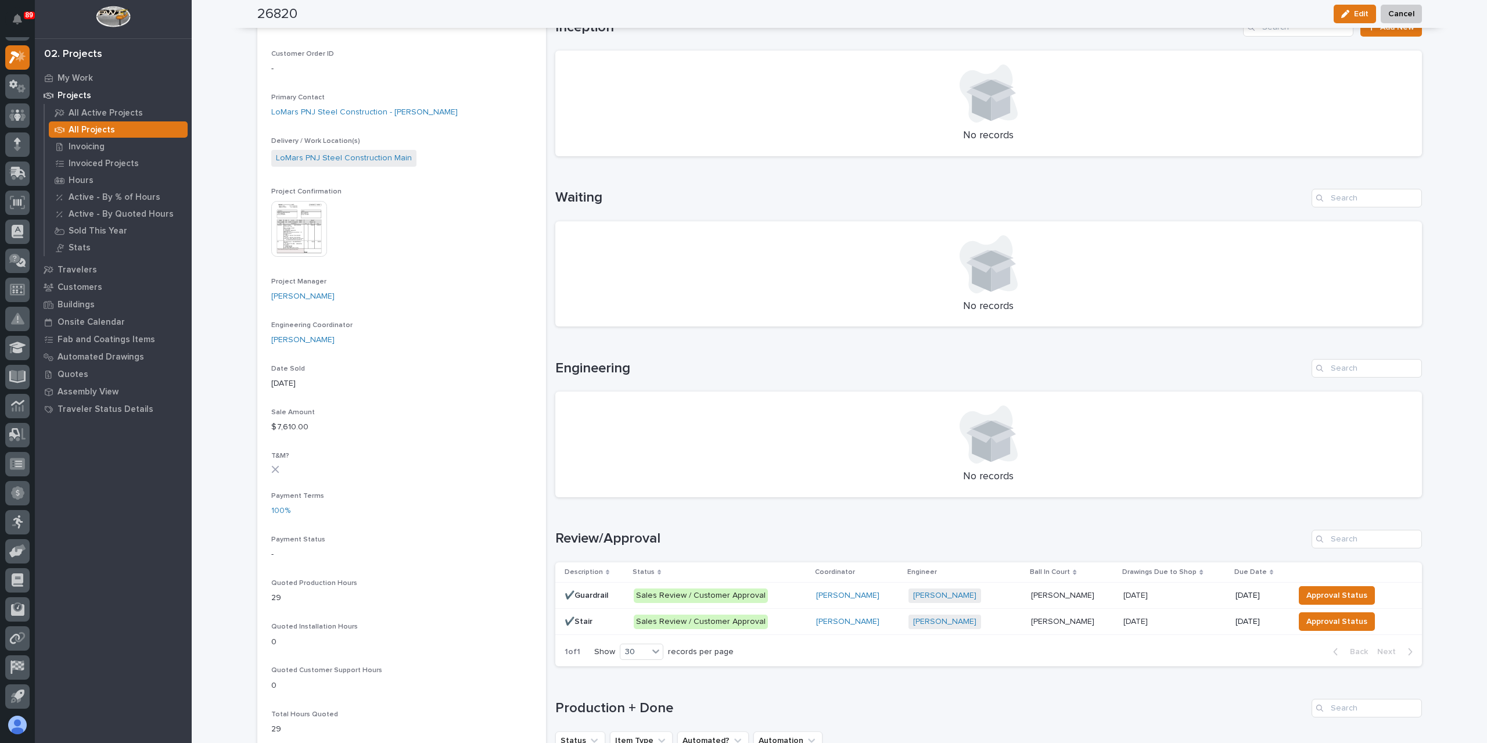
scroll to position [407, 0]
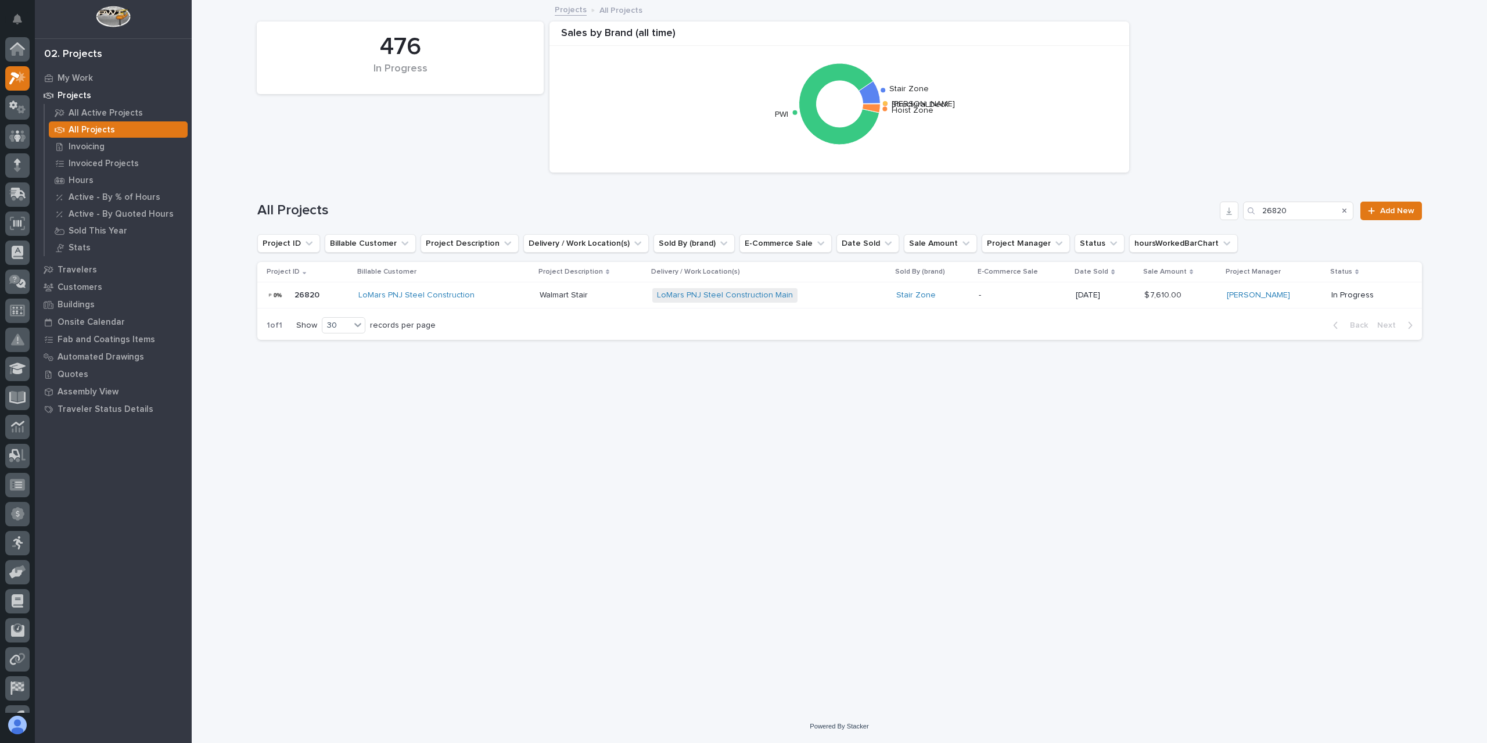
scroll to position [21, 0]
drag, startPoint x: 1305, startPoint y: 209, endPoint x: 1216, endPoint y: 209, distance: 89.5
click at [1218, 207] on div "All Projects 26820 Add New" at bounding box center [839, 211] width 1165 height 19
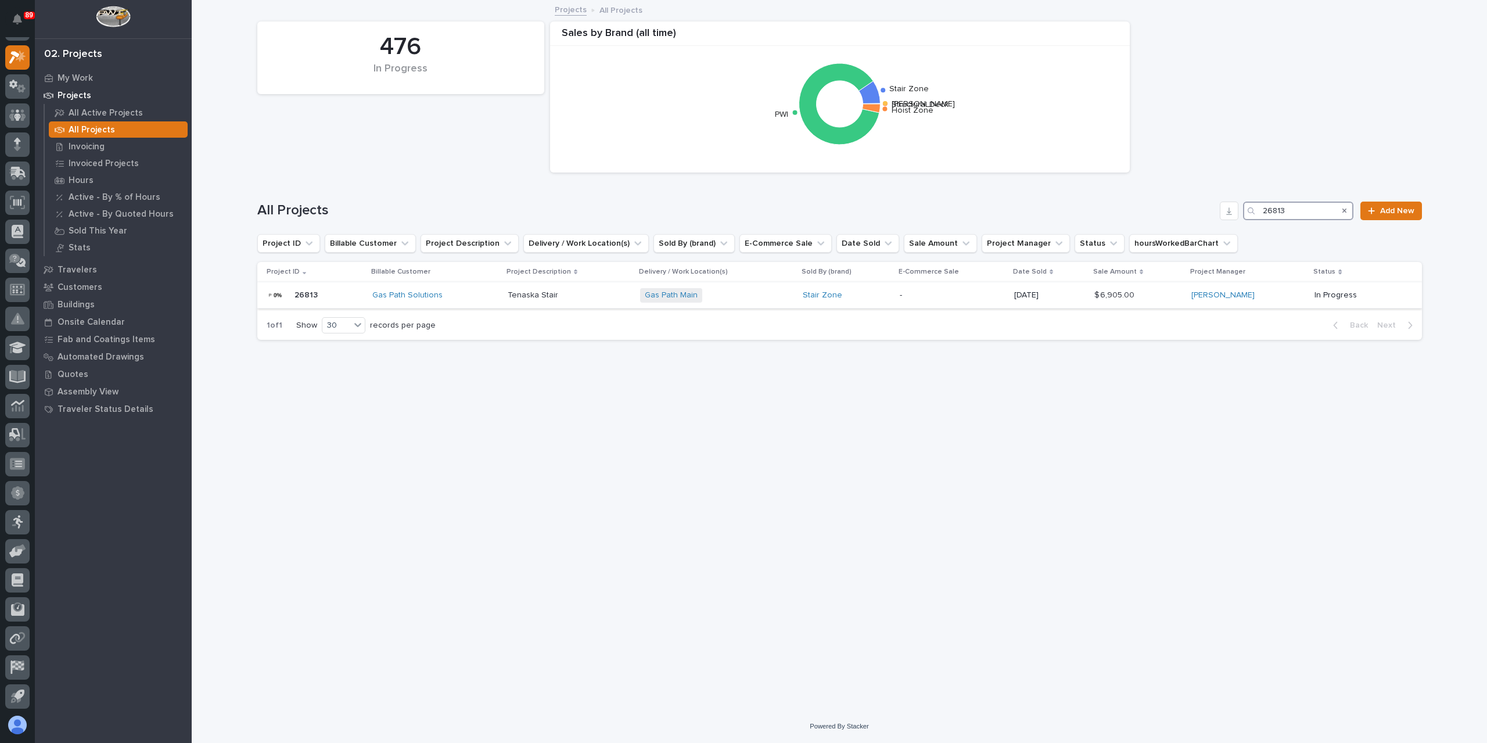
type input "26813"
click at [536, 290] on p "Tenaska Stair" at bounding box center [534, 294] width 53 height 12
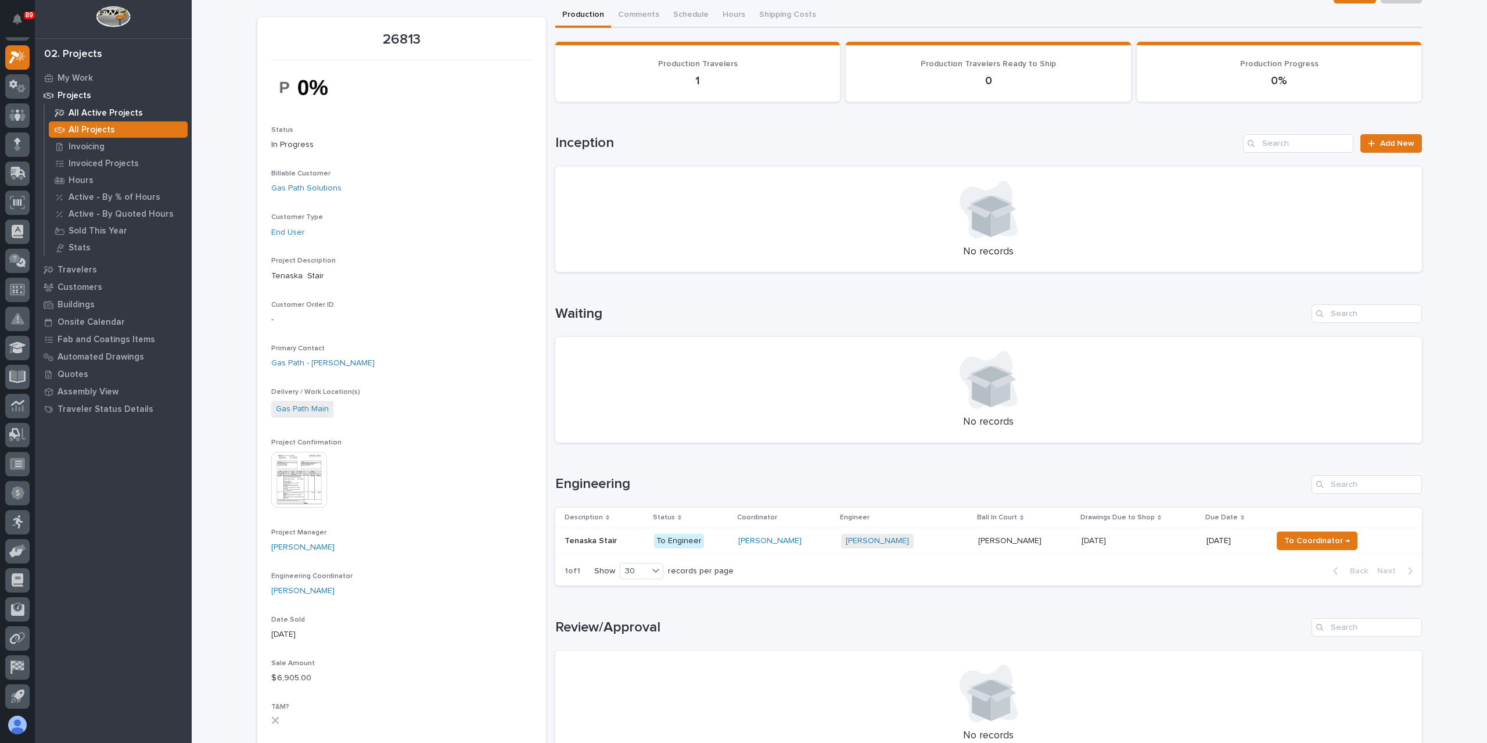
scroll to position [58, 0]
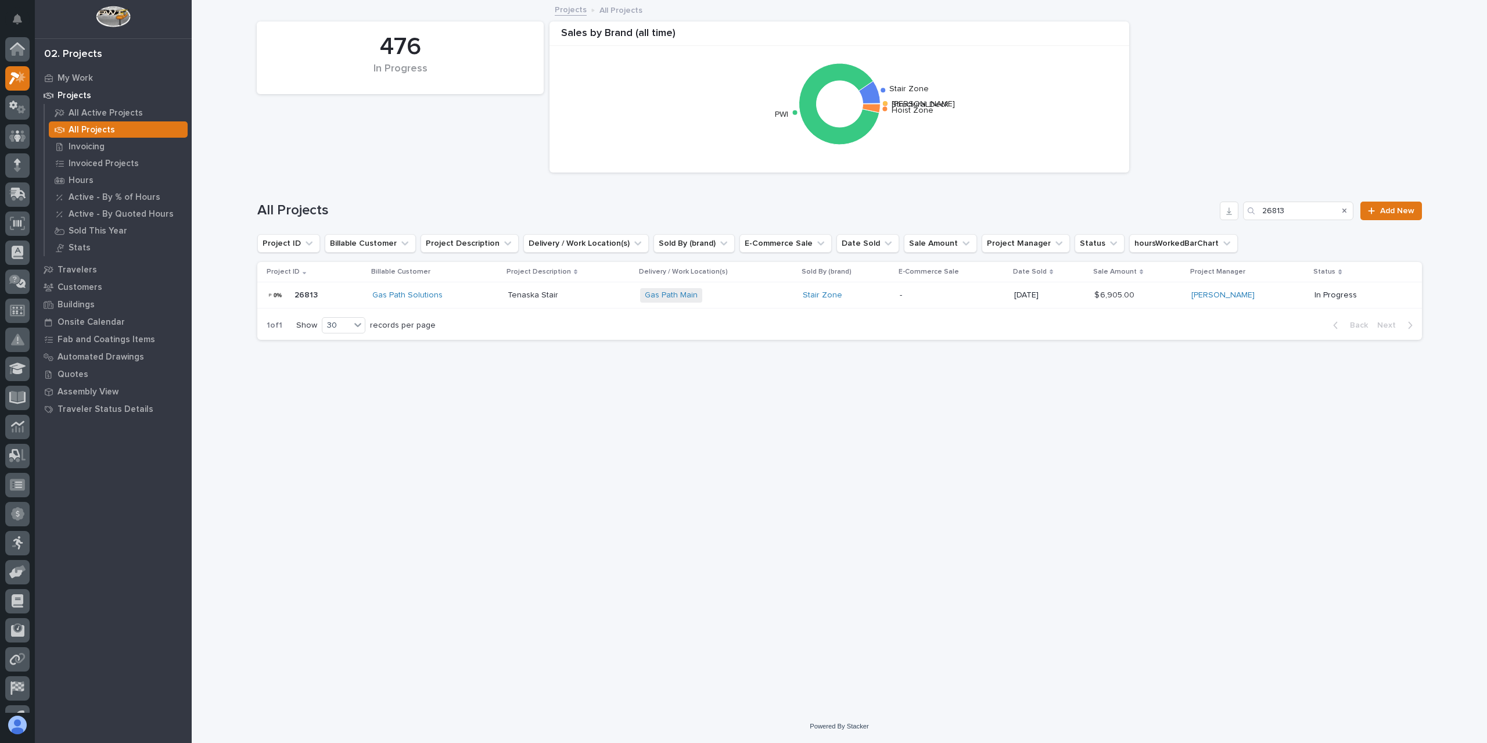
scroll to position [21, 0]
click at [22, 60] on icon at bounding box center [17, 57] width 17 height 13
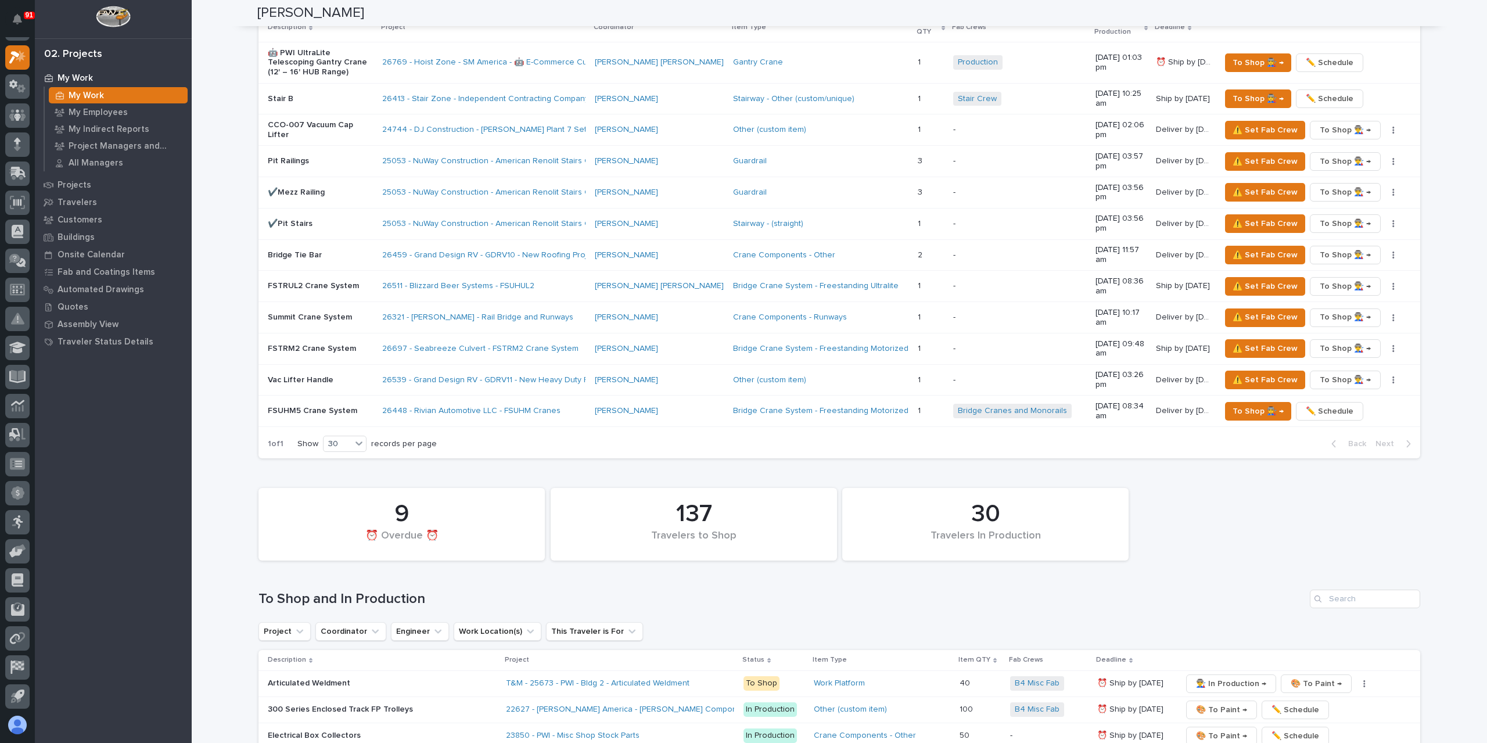
scroll to position [1853, 0]
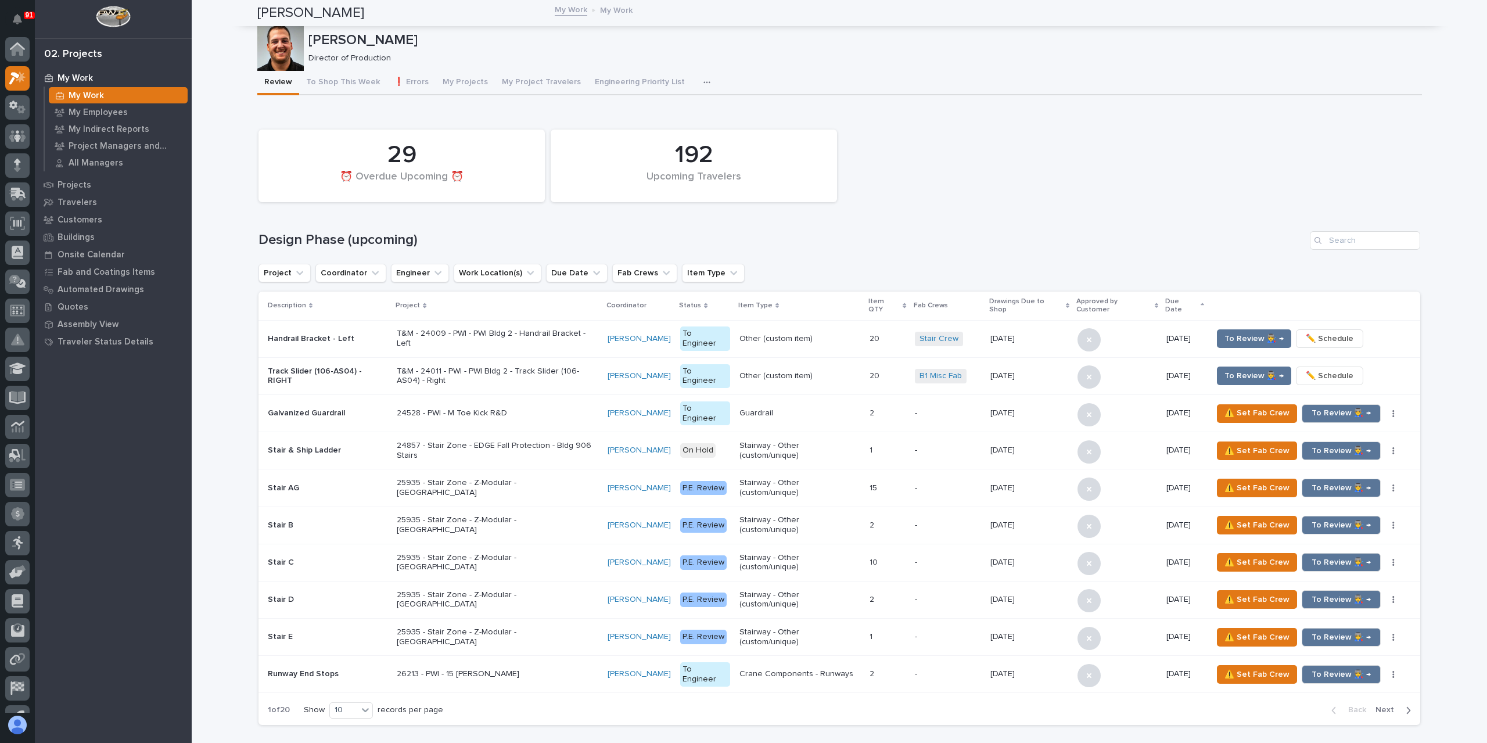
scroll to position [21, 0]
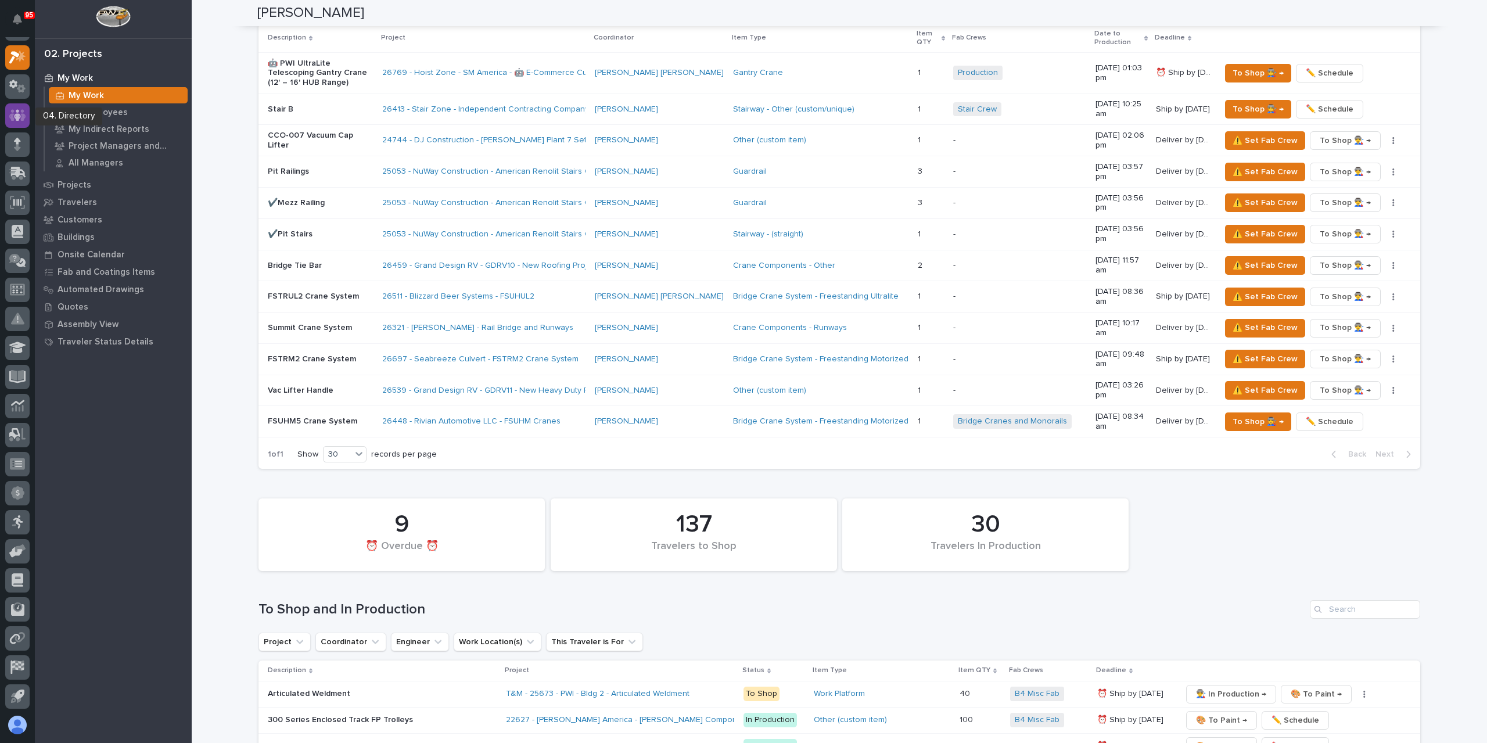
click at [18, 109] on icon at bounding box center [17, 115] width 17 height 13
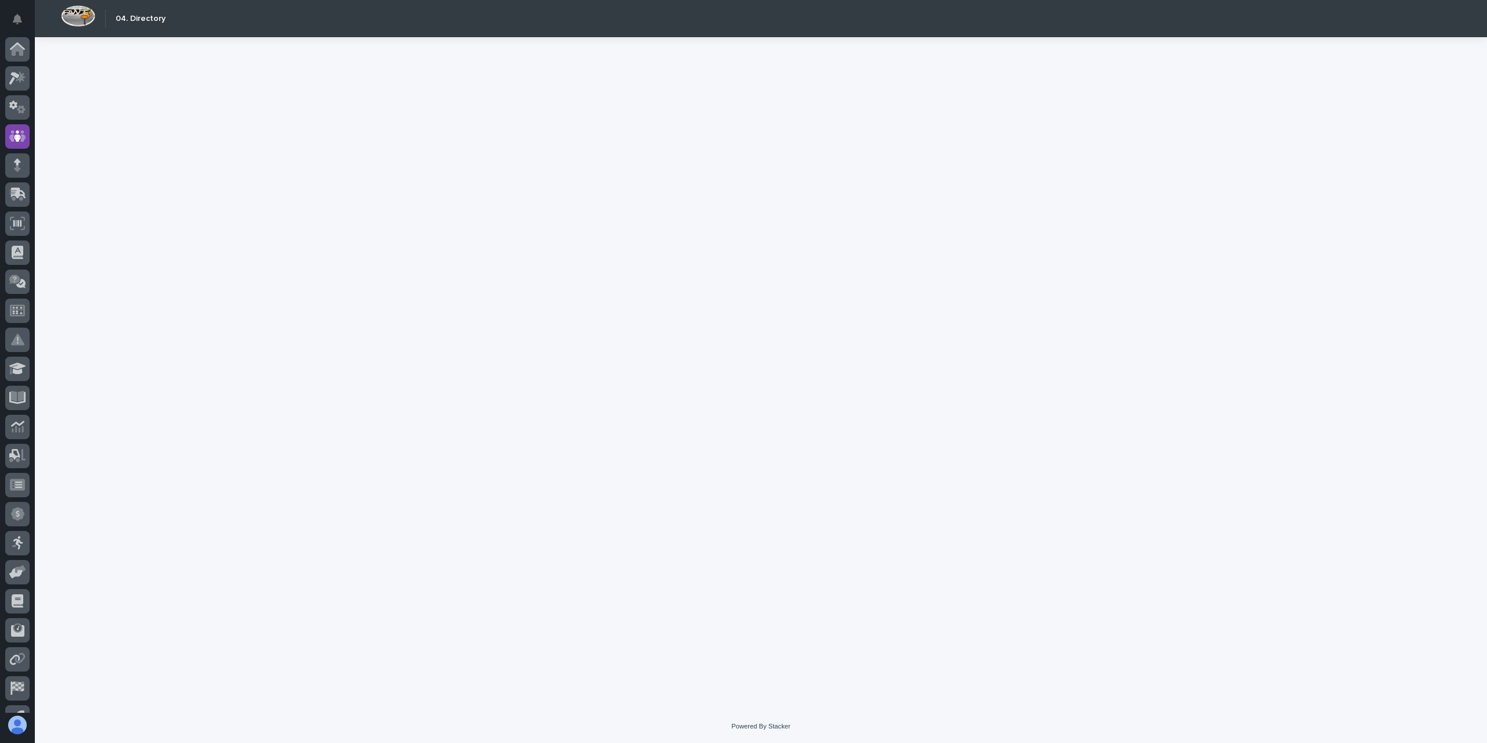
scroll to position [21, 0]
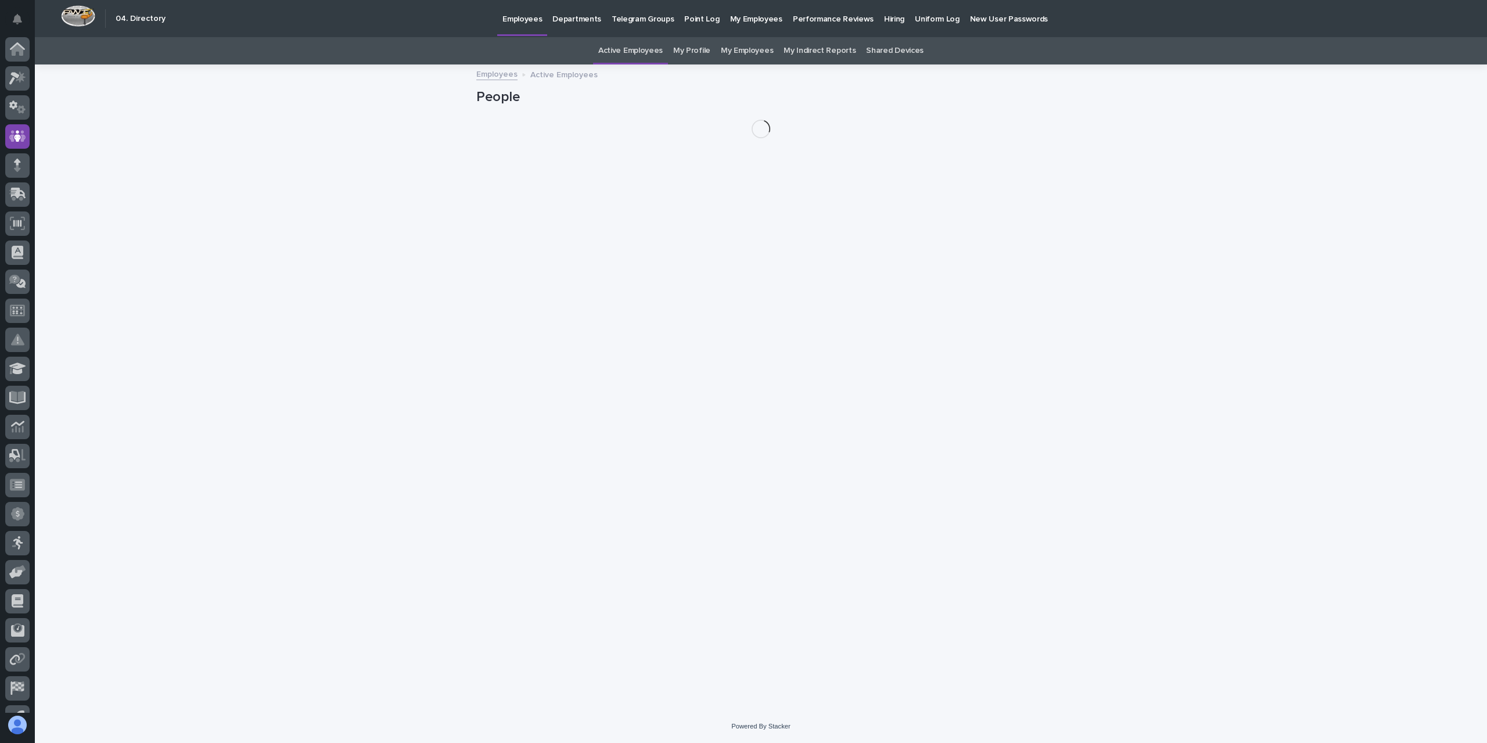
scroll to position [21, 0]
click at [691, 53] on link "My Profile" at bounding box center [691, 50] width 37 height 27
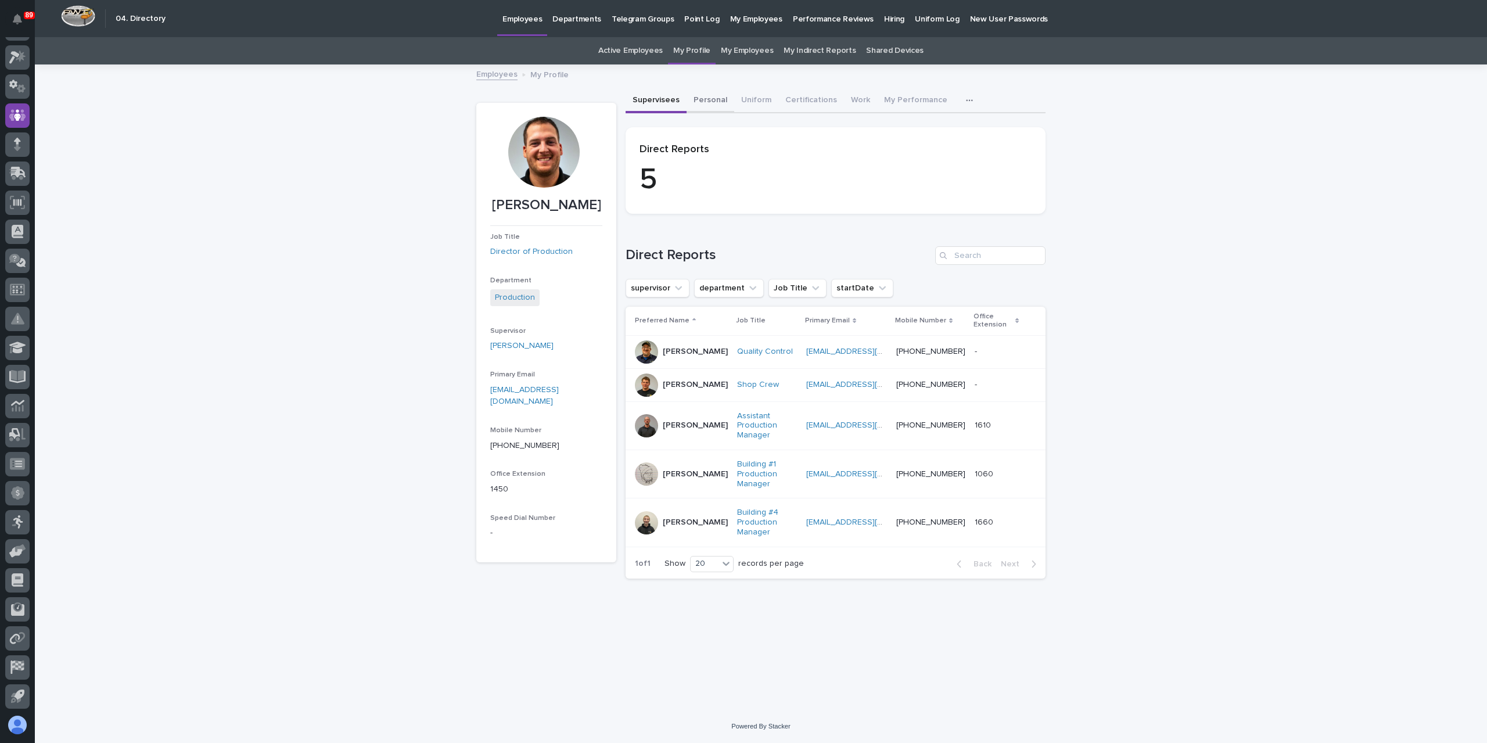
click at [689, 107] on button "Personal" at bounding box center [711, 101] width 48 height 24
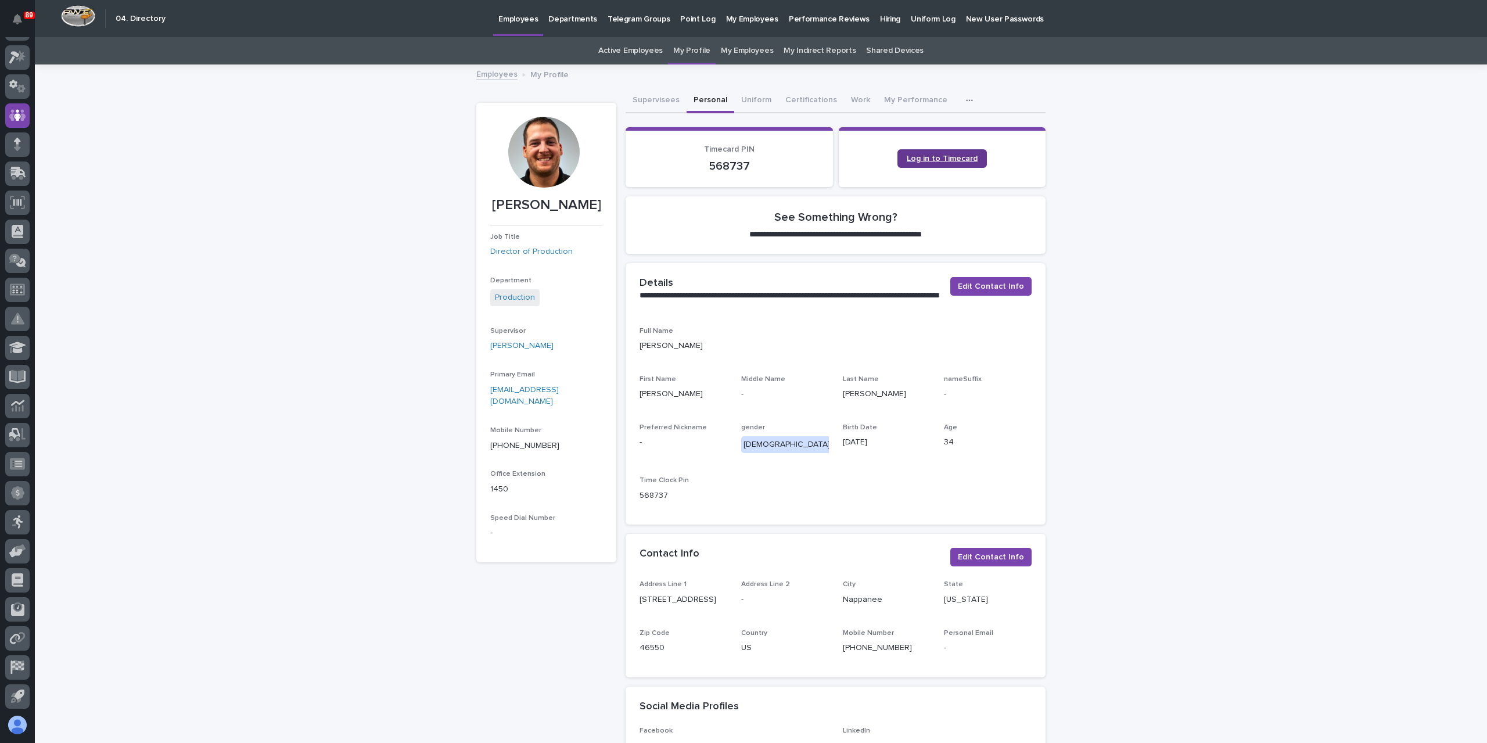
click at [963, 163] on link "Log in to Timecard" at bounding box center [941, 158] width 89 height 19
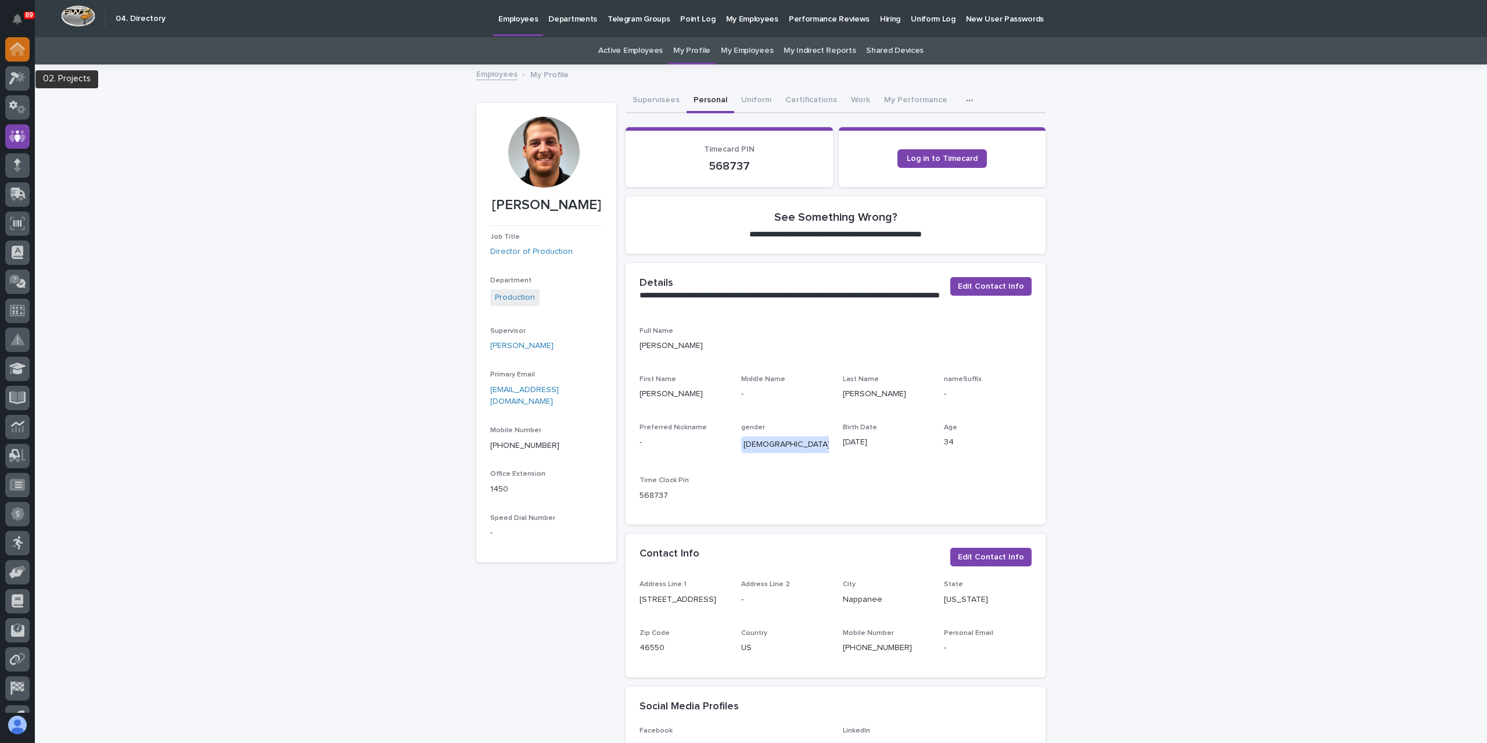
click at [20, 58] on div at bounding box center [17, 49] width 24 height 24
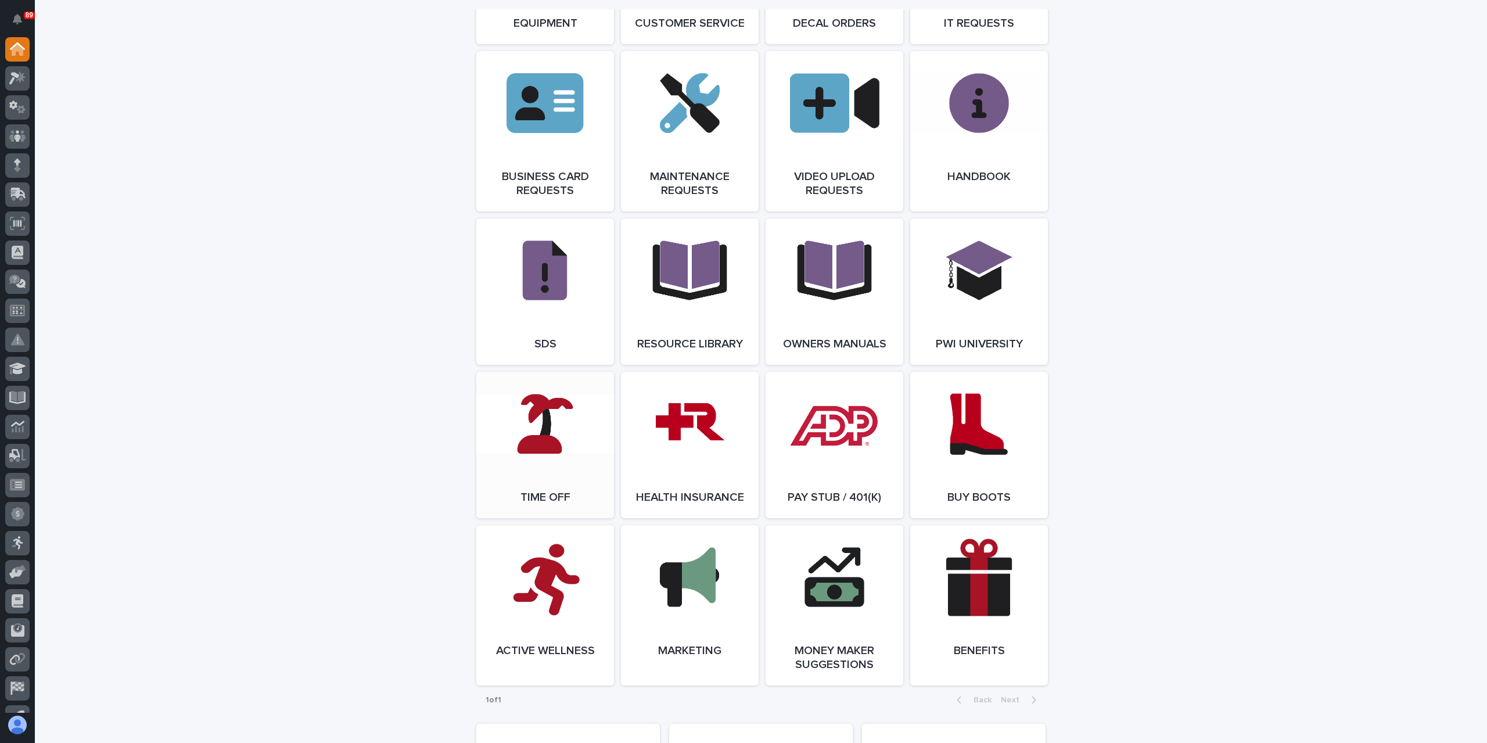
scroll to position [1801, 0]
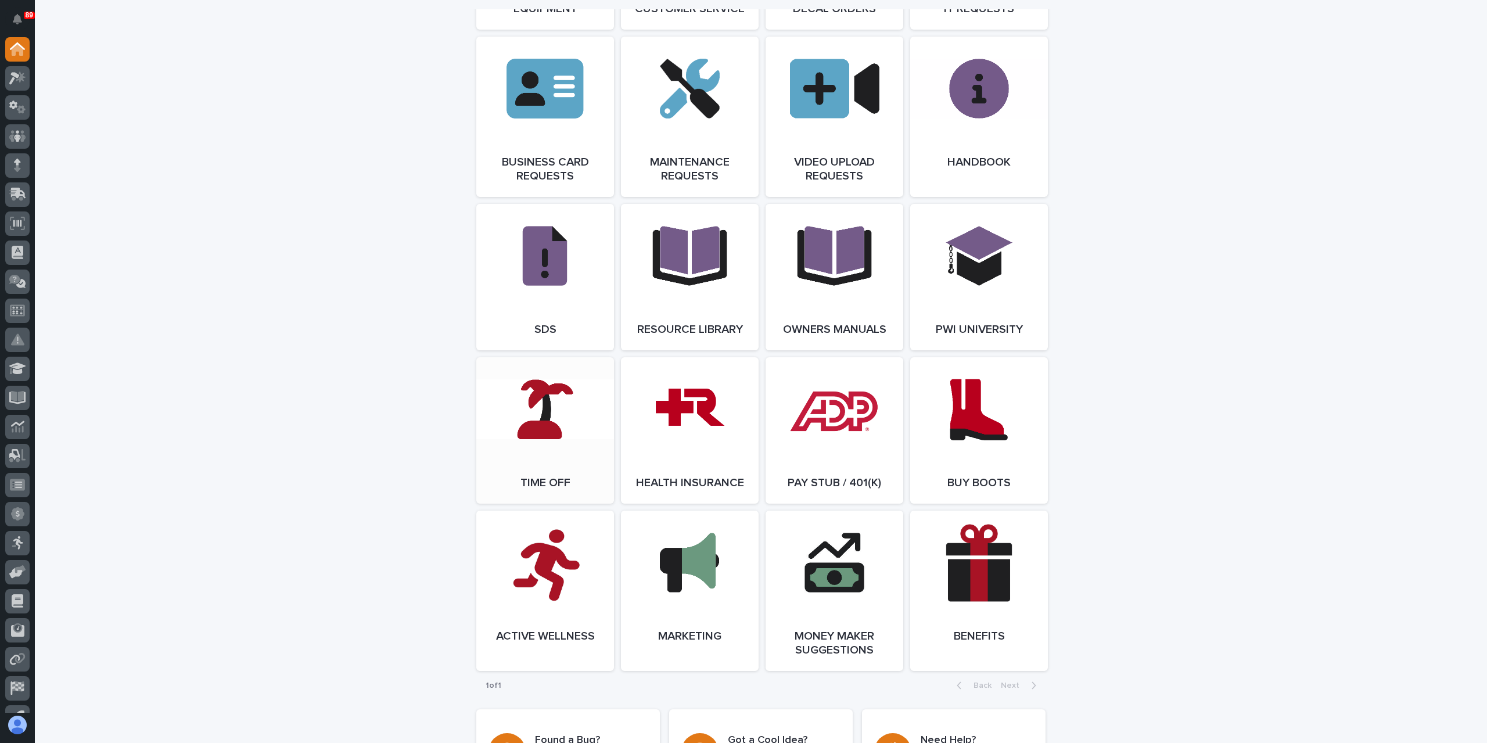
click at [548, 477] on link "Open Link" at bounding box center [545, 430] width 138 height 146
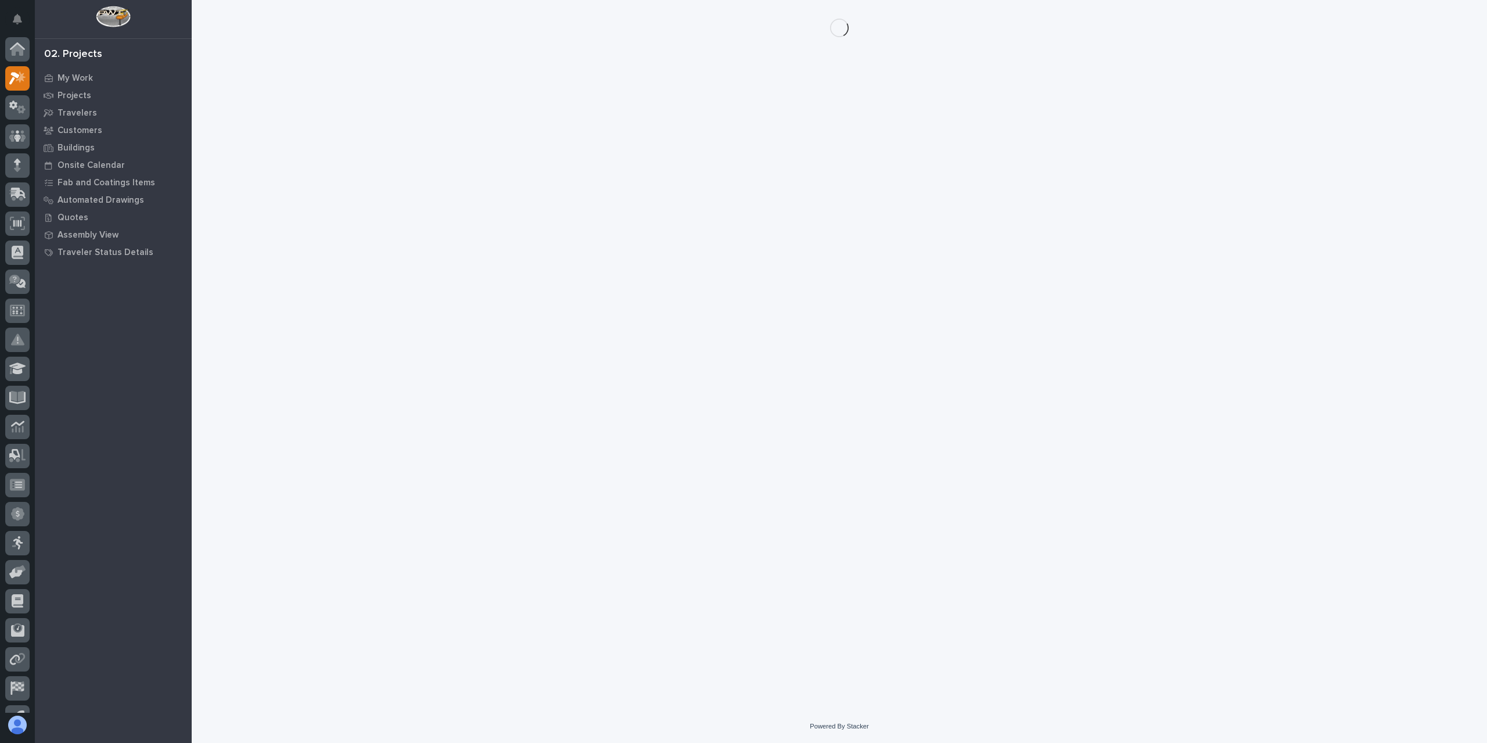
scroll to position [21, 0]
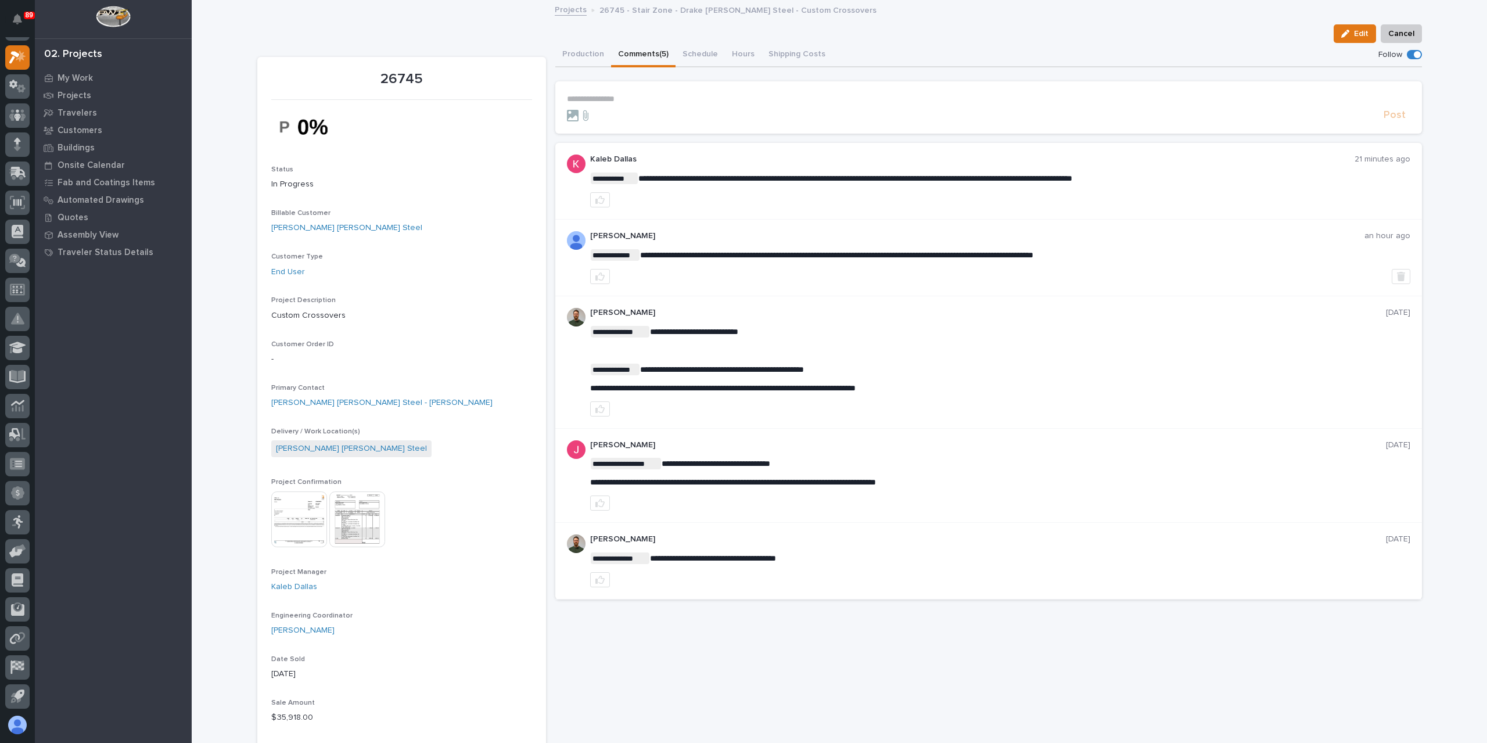
click at [619, 97] on p "**********" at bounding box center [988, 99] width 843 height 10
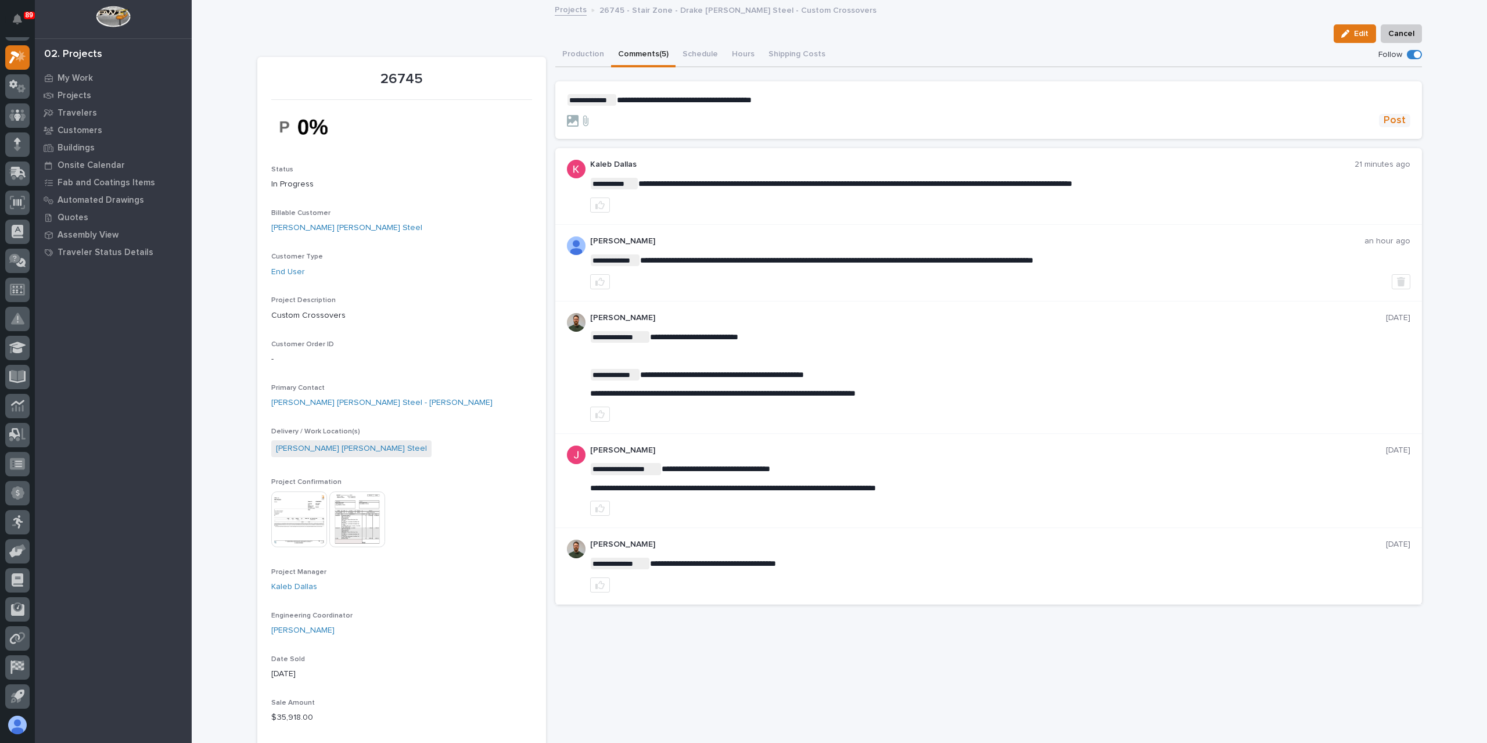
click at [1384, 122] on span "Post" at bounding box center [1395, 120] width 22 height 13
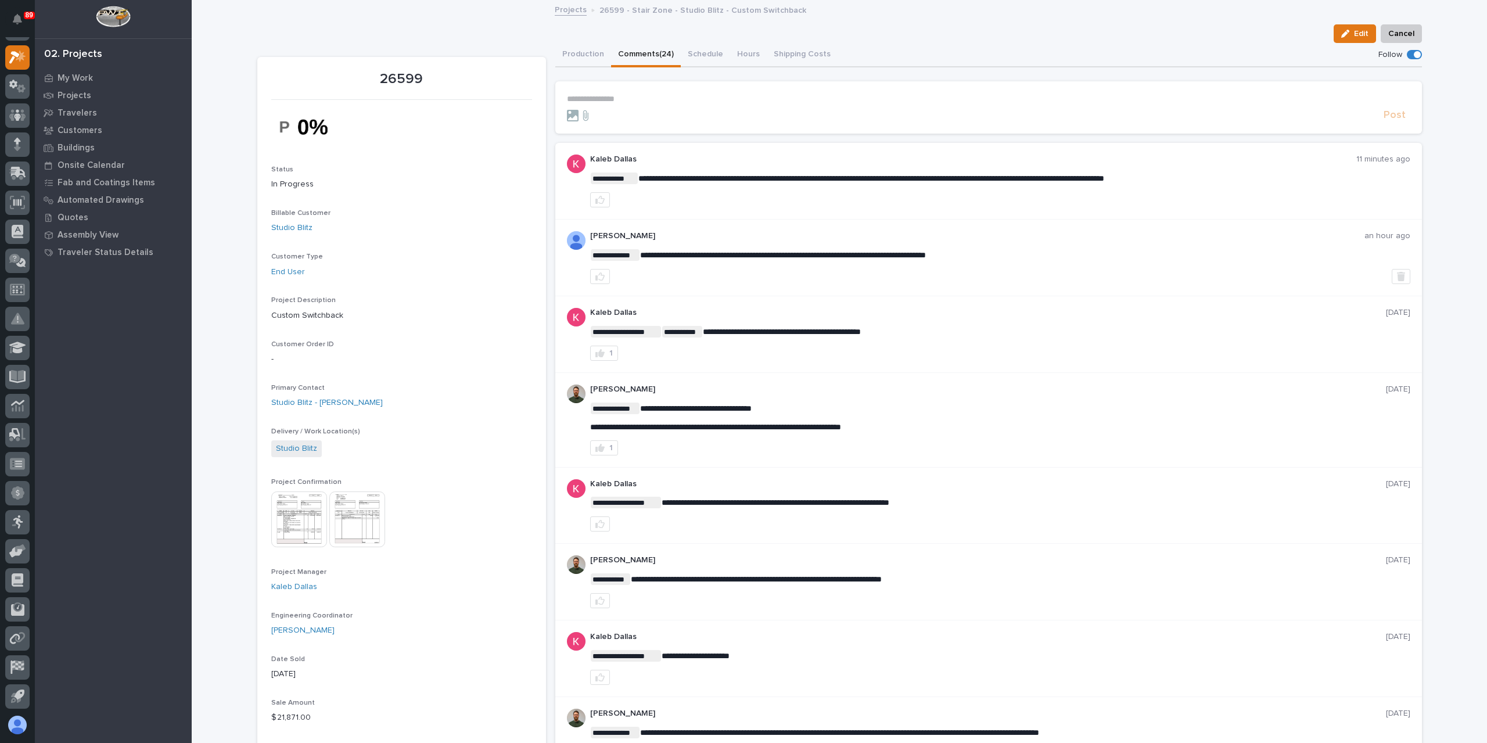
click at [576, 26] on div "Edit Cancel" at bounding box center [839, 33] width 1165 height 19
click at [580, 48] on button "Production" at bounding box center [583, 55] width 56 height 24
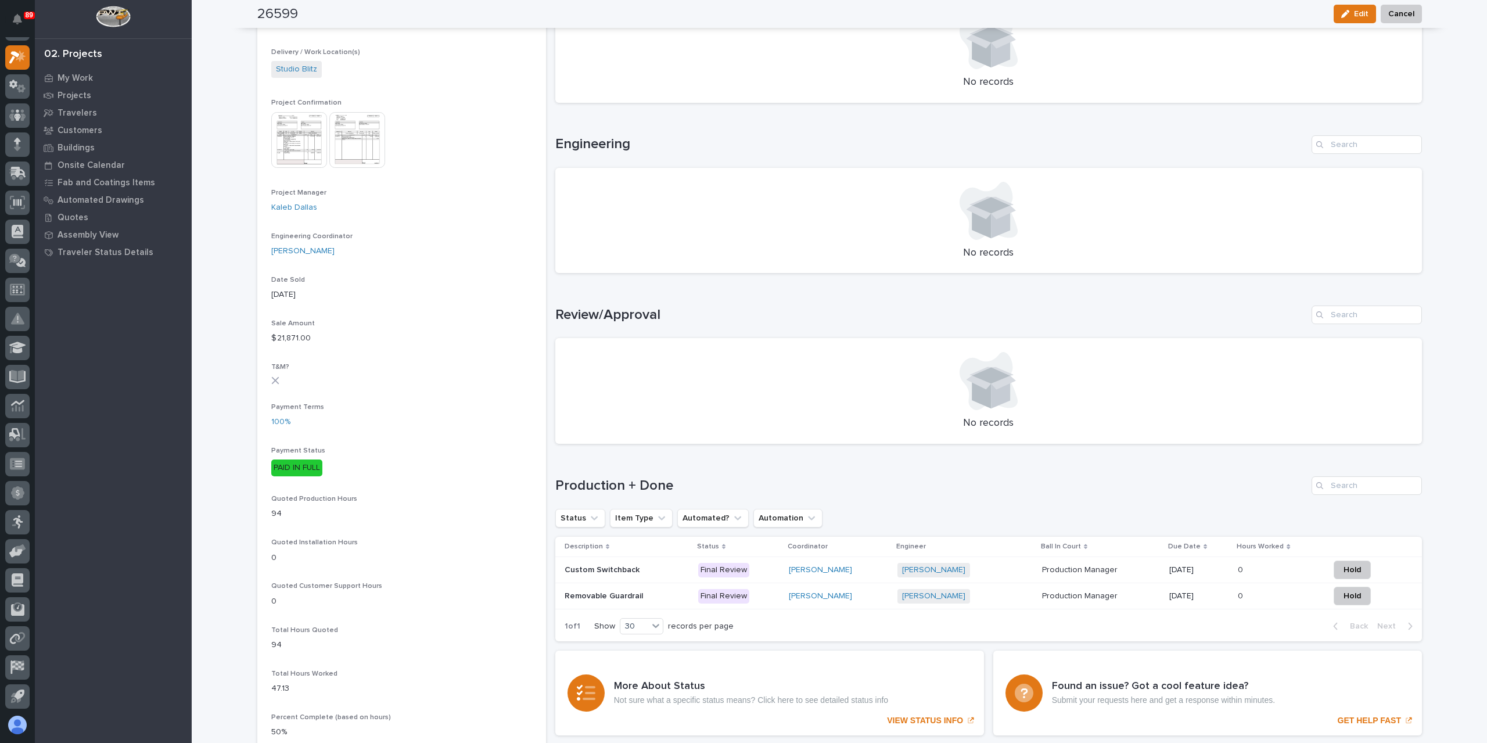
scroll to position [523, 0]
